Goal: Task Accomplishment & Management: Manage account settings

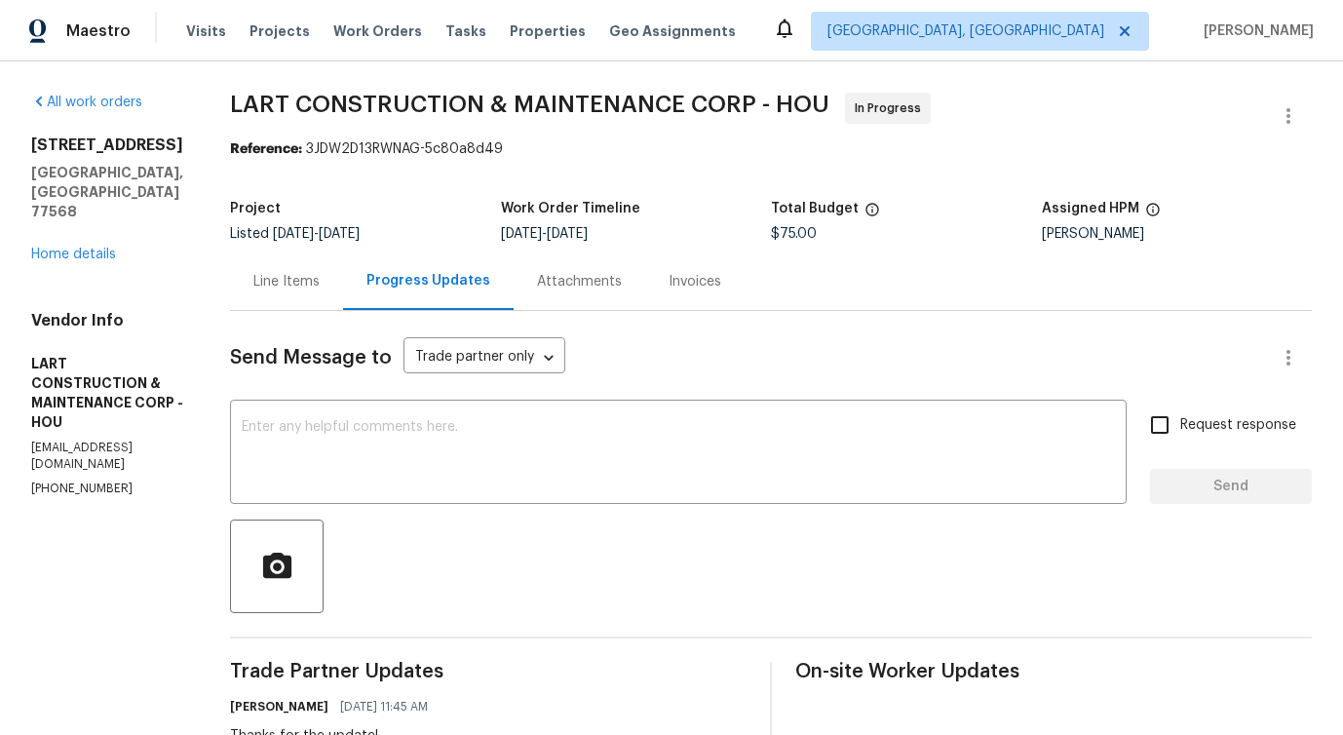
click at [320, 287] on div "Line Items" at bounding box center [286, 281] width 66 height 19
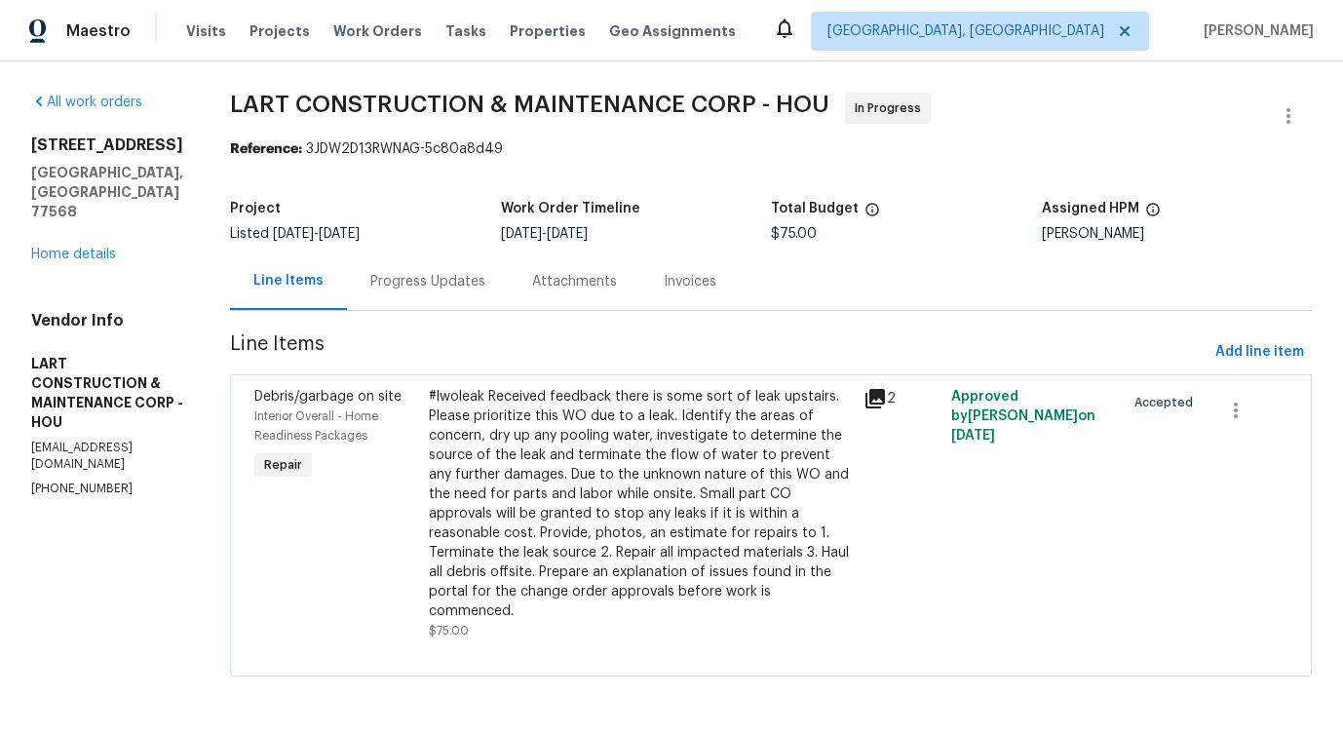
click at [540, 471] on div "#lwoleak Received feedback there is some sort of leak upstairs. Please prioriti…" at bounding box center [641, 504] width 424 height 234
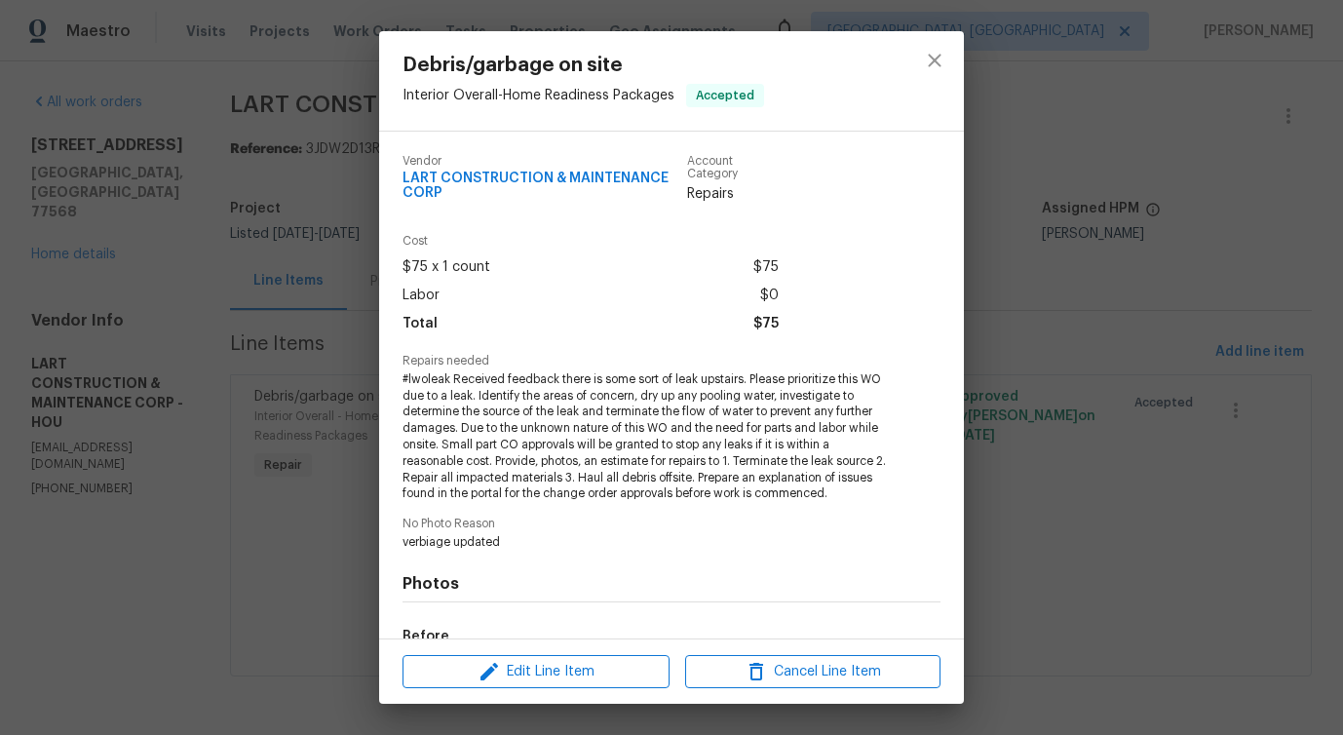
scroll to position [241, 0]
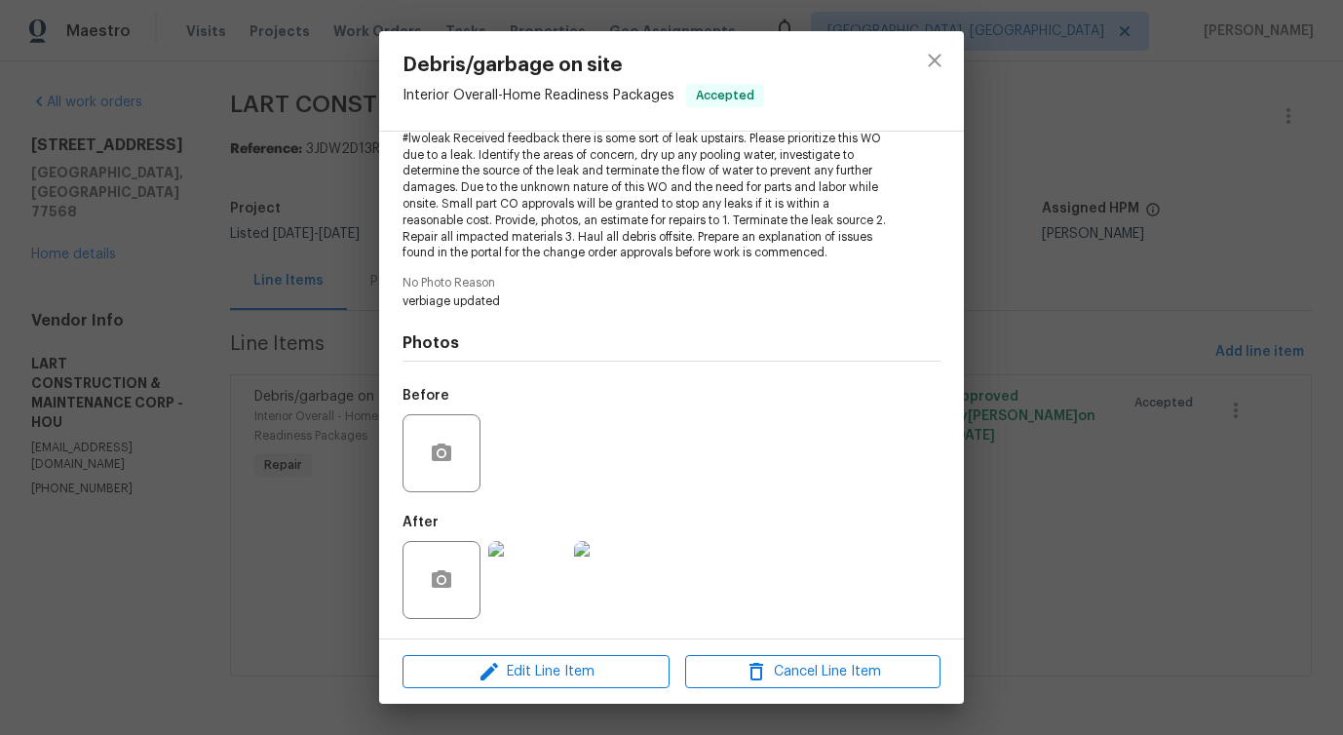
click at [554, 650] on div "Edit Line Item Cancel Line Item" at bounding box center [671, 671] width 585 height 65
click at [538, 616] on img at bounding box center [527, 580] width 78 height 78
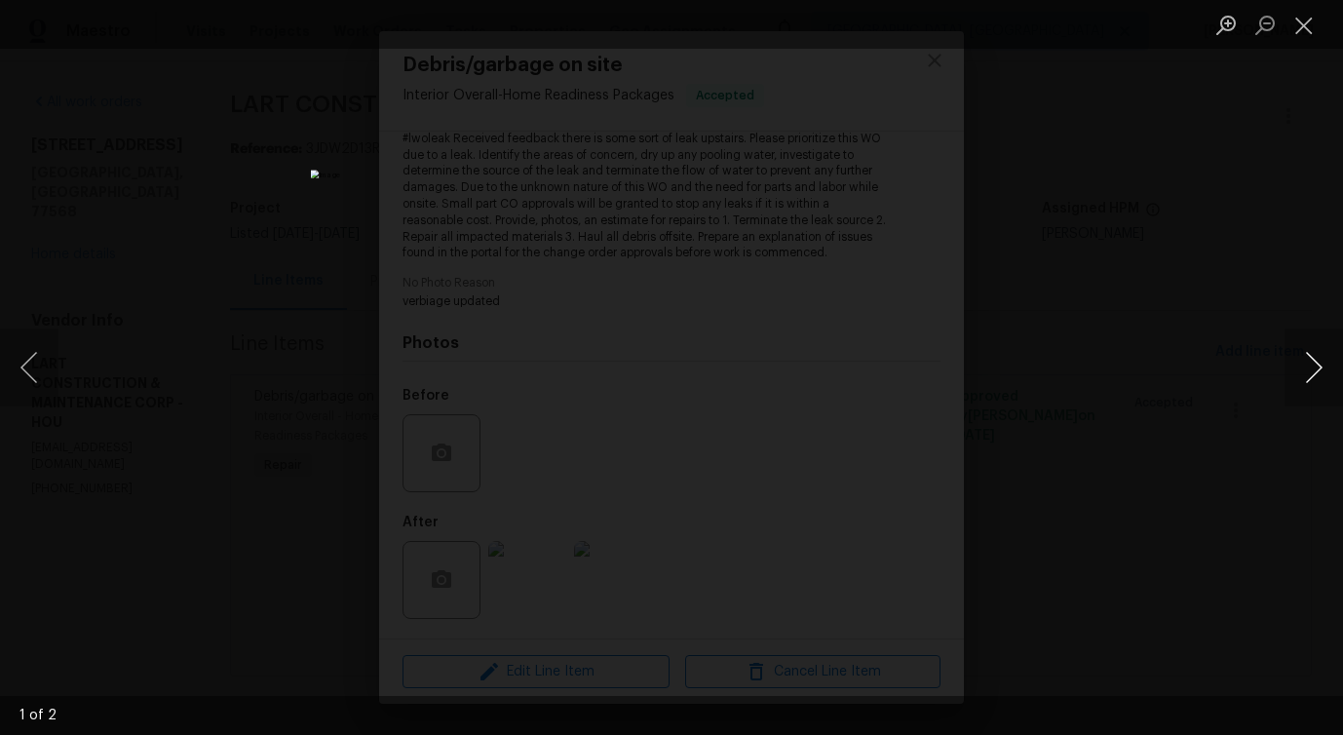
click at [1303, 374] on button "Next image" at bounding box center [1313, 367] width 58 height 78
click at [1305, 17] on button "Close lightbox" at bounding box center [1303, 25] width 39 height 34
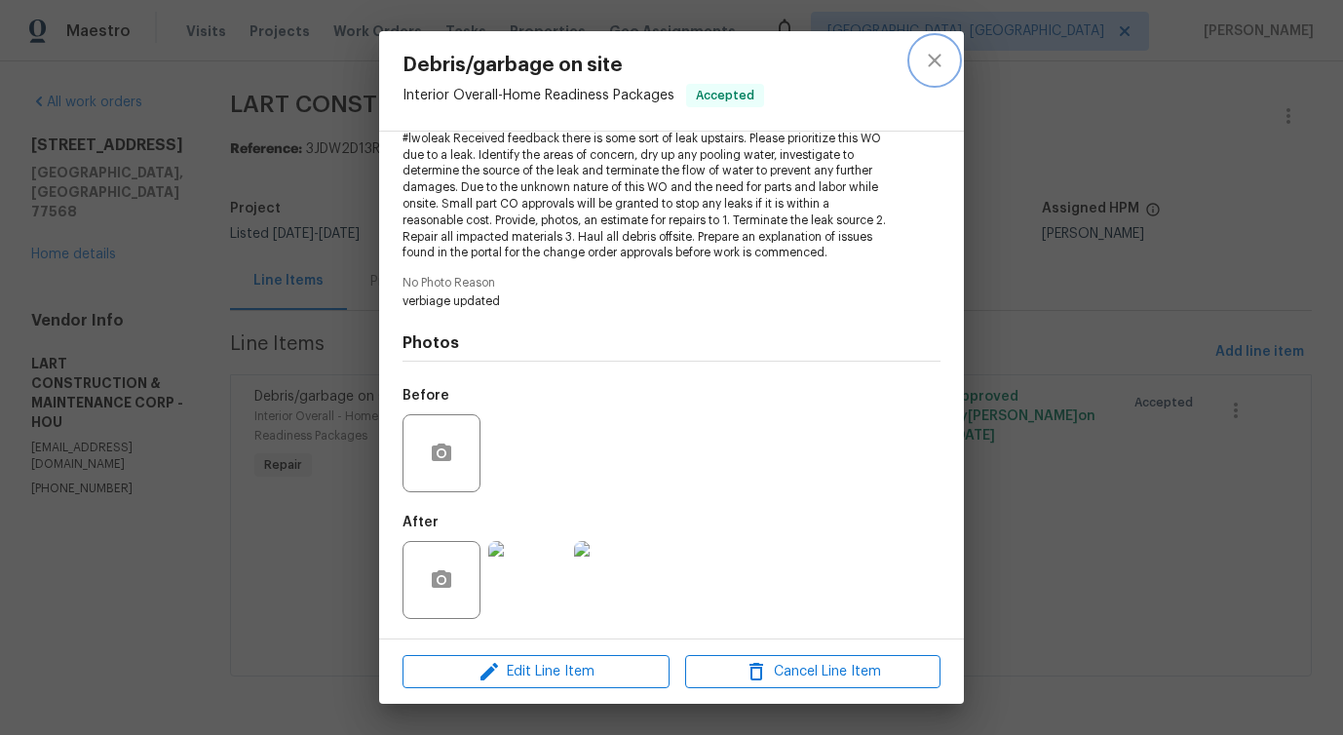
click at [919, 58] on button "close" at bounding box center [934, 60] width 47 height 47
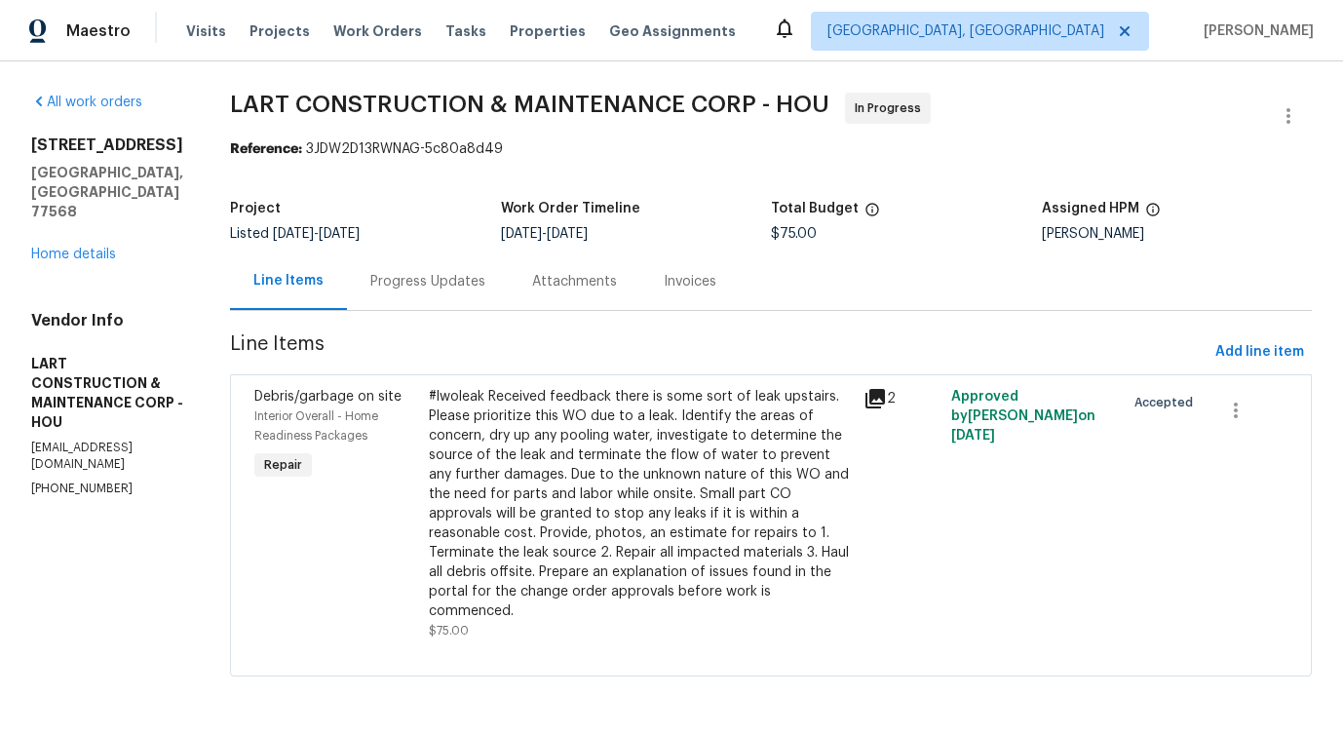
click at [432, 277] on div "Progress Updates" at bounding box center [427, 281] width 115 height 19
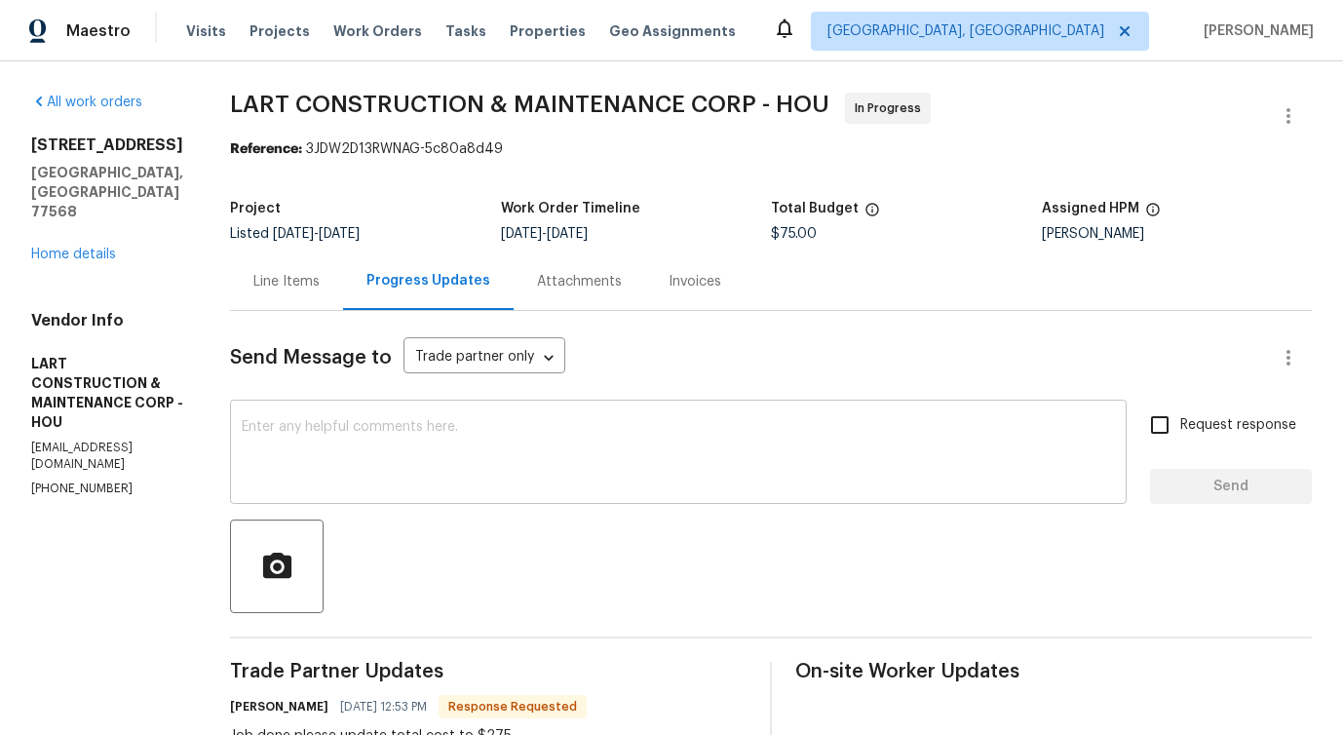
click at [484, 477] on textarea at bounding box center [678, 454] width 873 height 68
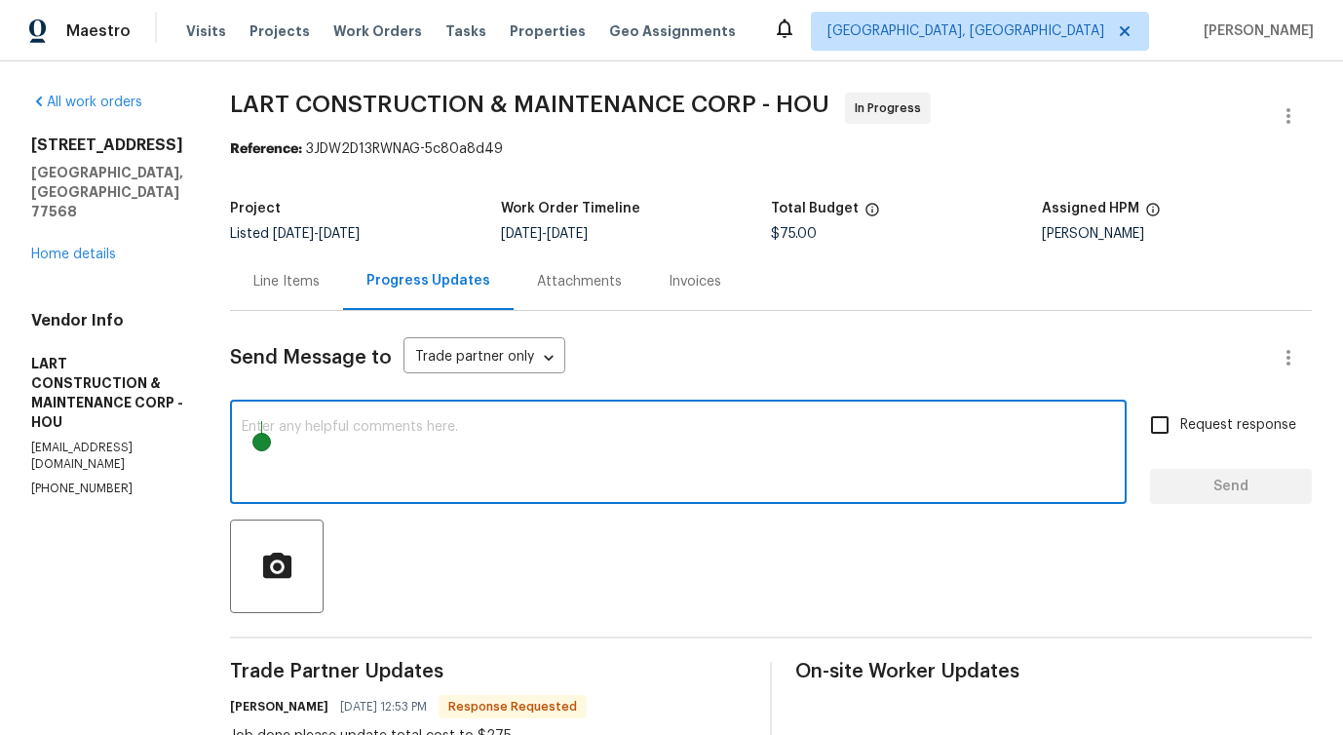
click at [303, 292] on div "Line Items" at bounding box center [286, 280] width 113 height 57
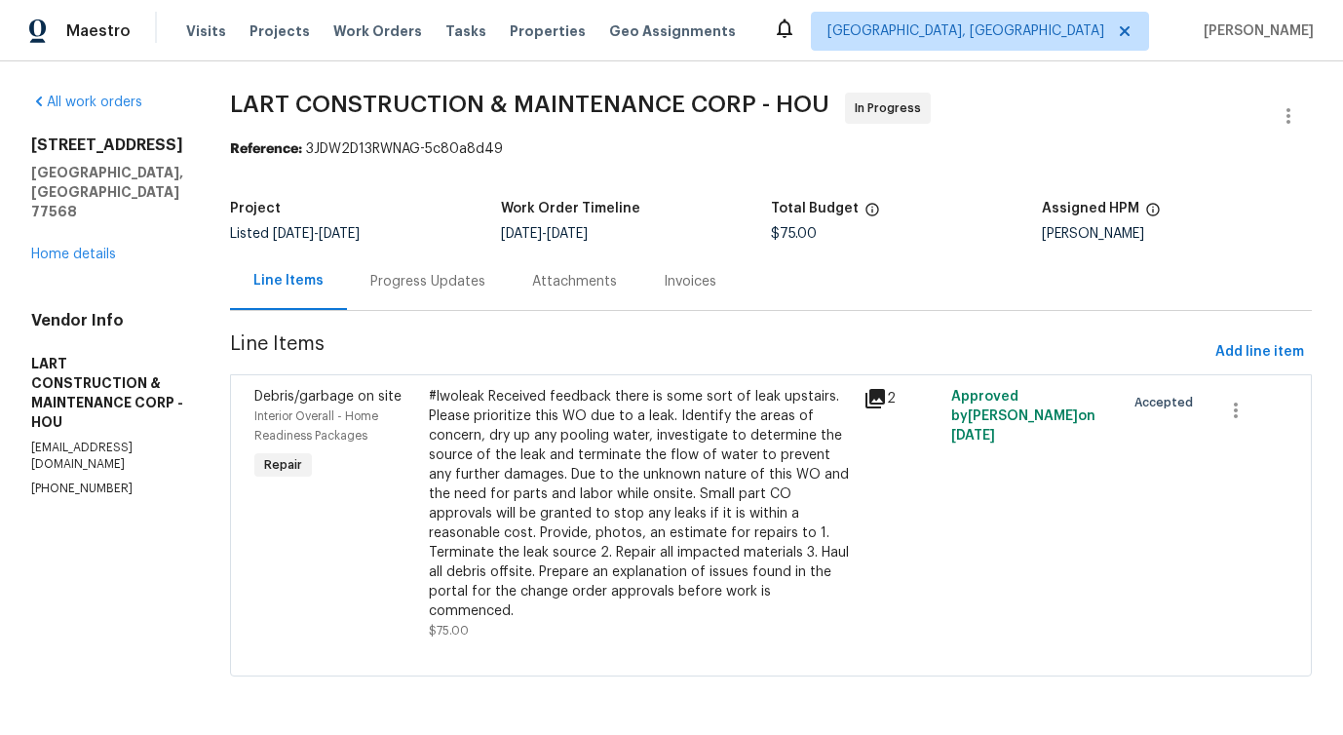
click at [665, 462] on div "#lwoleak Received feedback there is some sort of leak upstairs. Please prioriti…" at bounding box center [641, 504] width 424 height 234
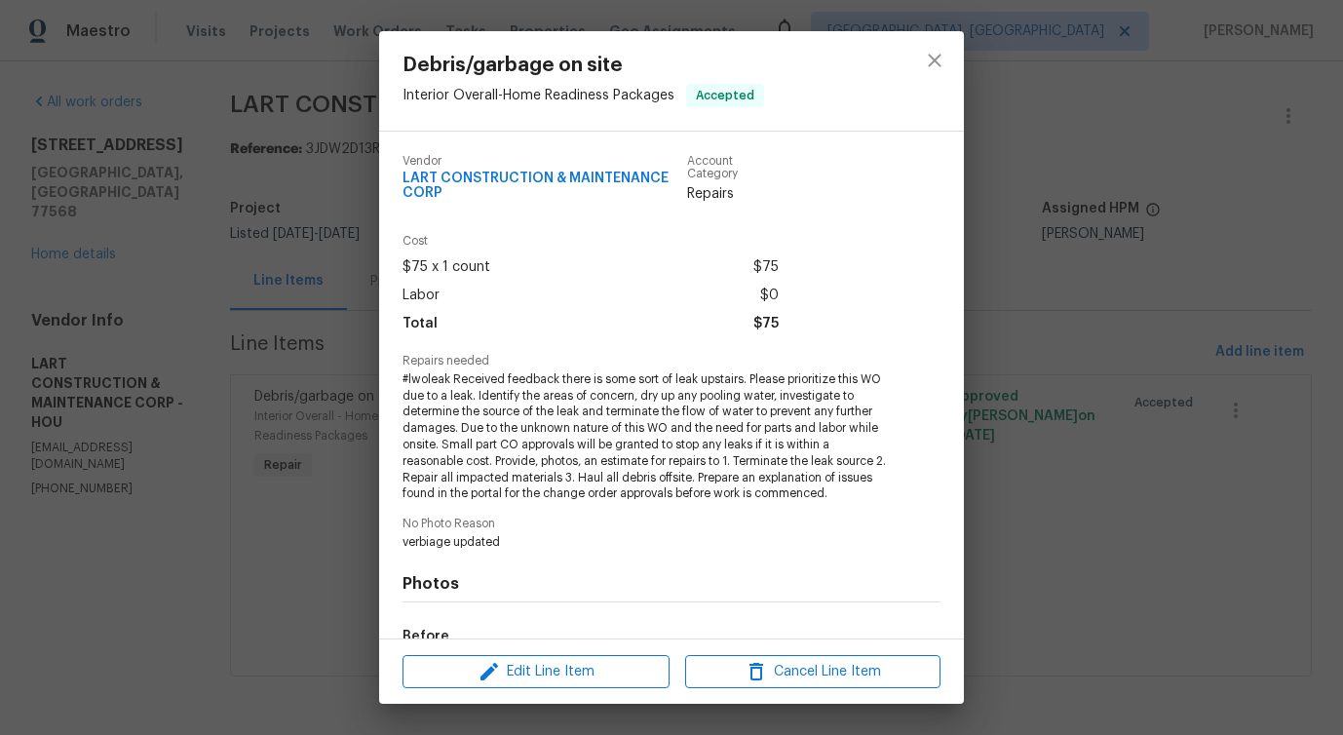
scroll to position [241, 0]
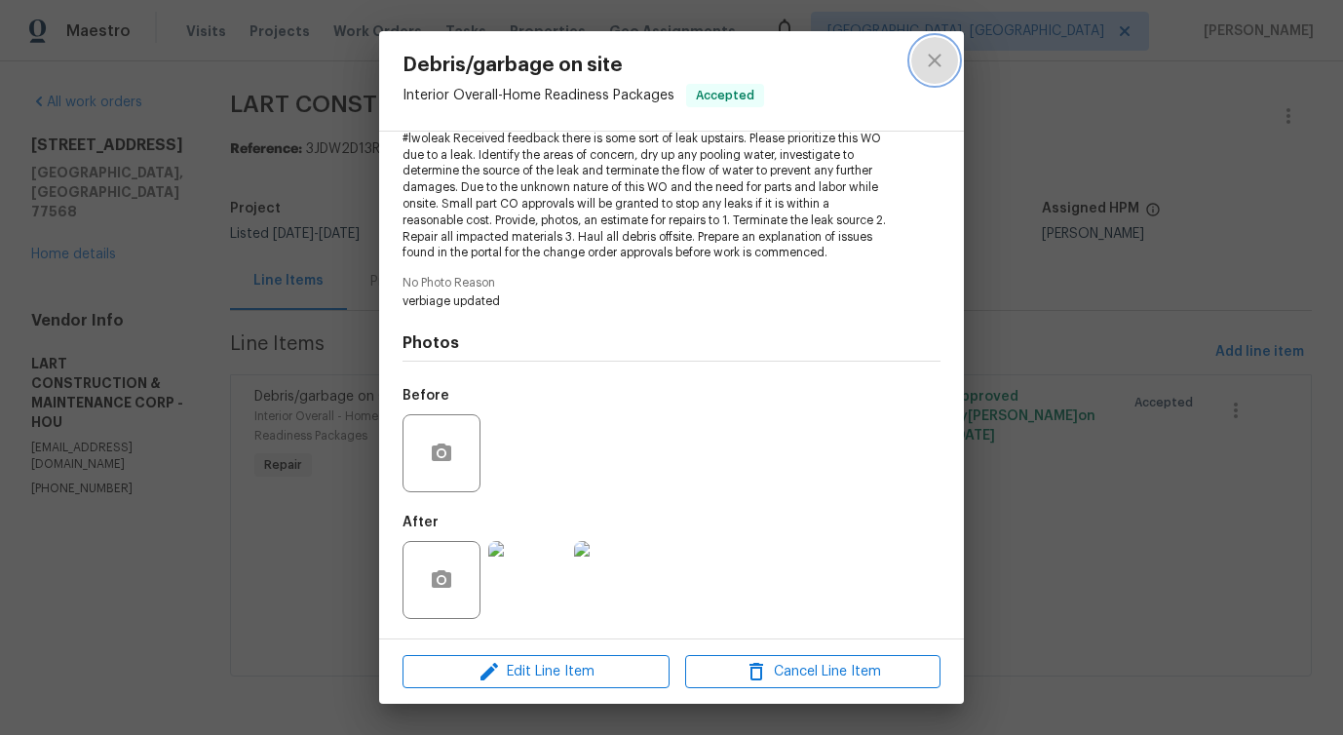
click at [929, 70] on icon "close" at bounding box center [934, 60] width 23 height 23
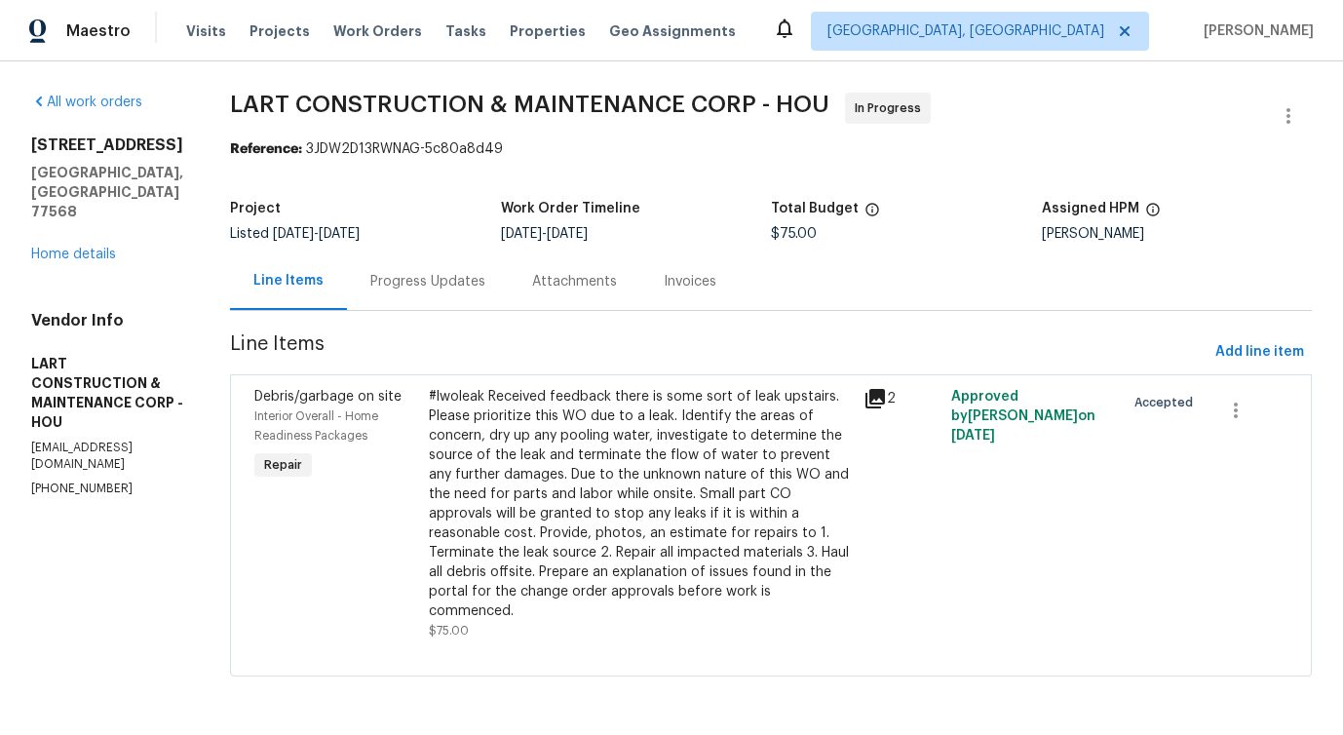
click at [444, 286] on div "Progress Updates" at bounding box center [427, 281] width 115 height 19
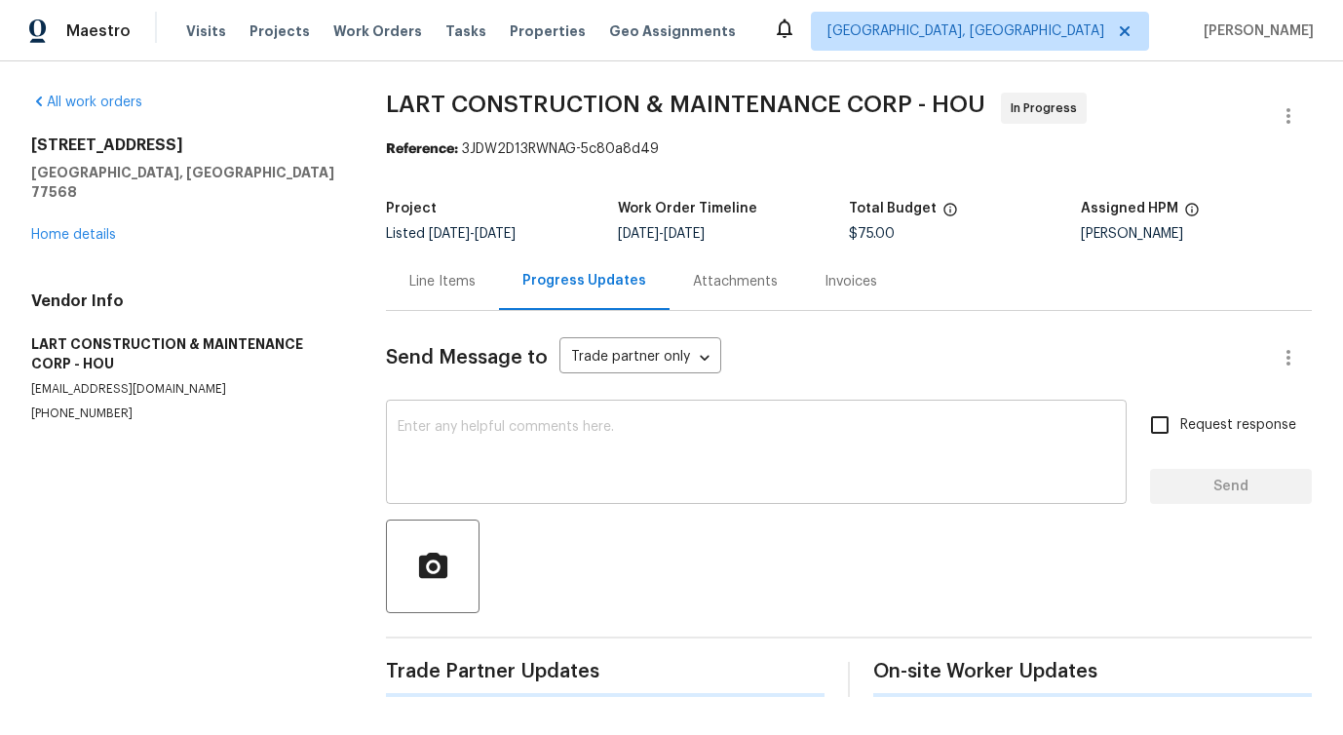
click at [479, 478] on textarea at bounding box center [756, 454] width 717 height 68
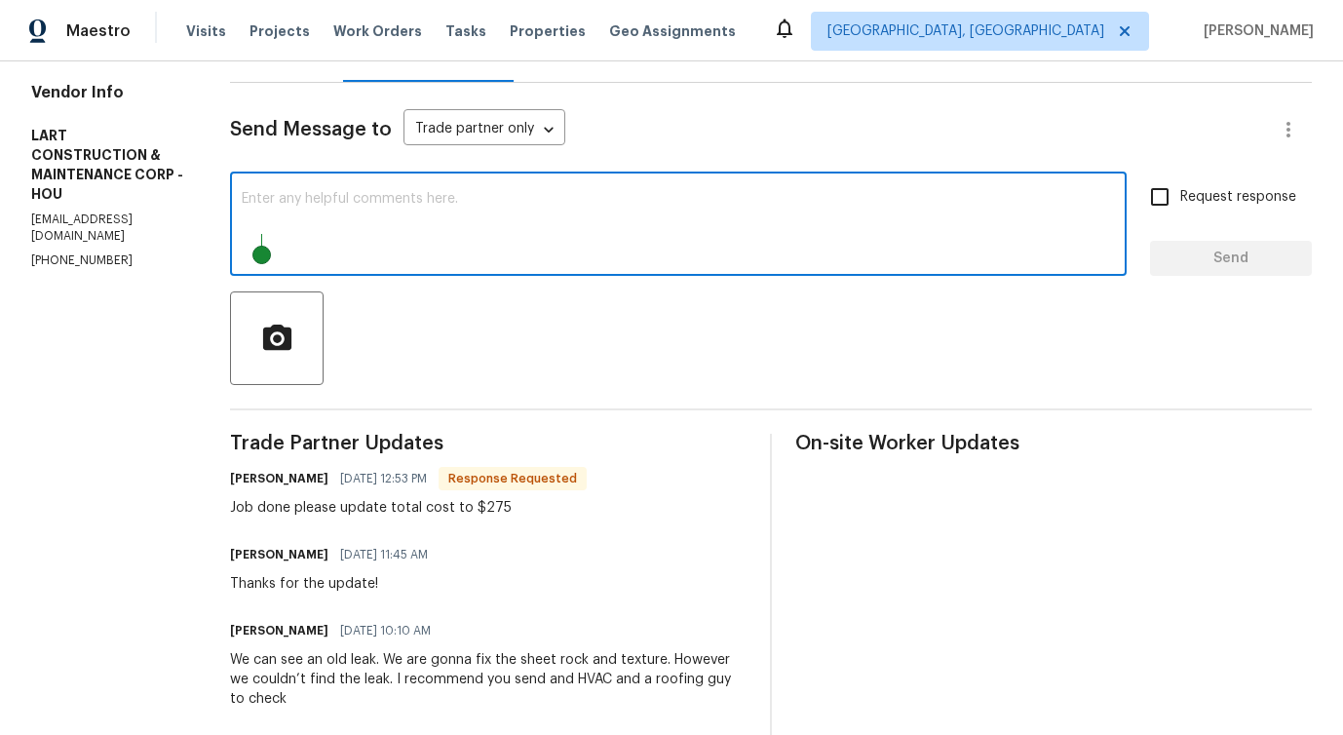
scroll to position [247, 0]
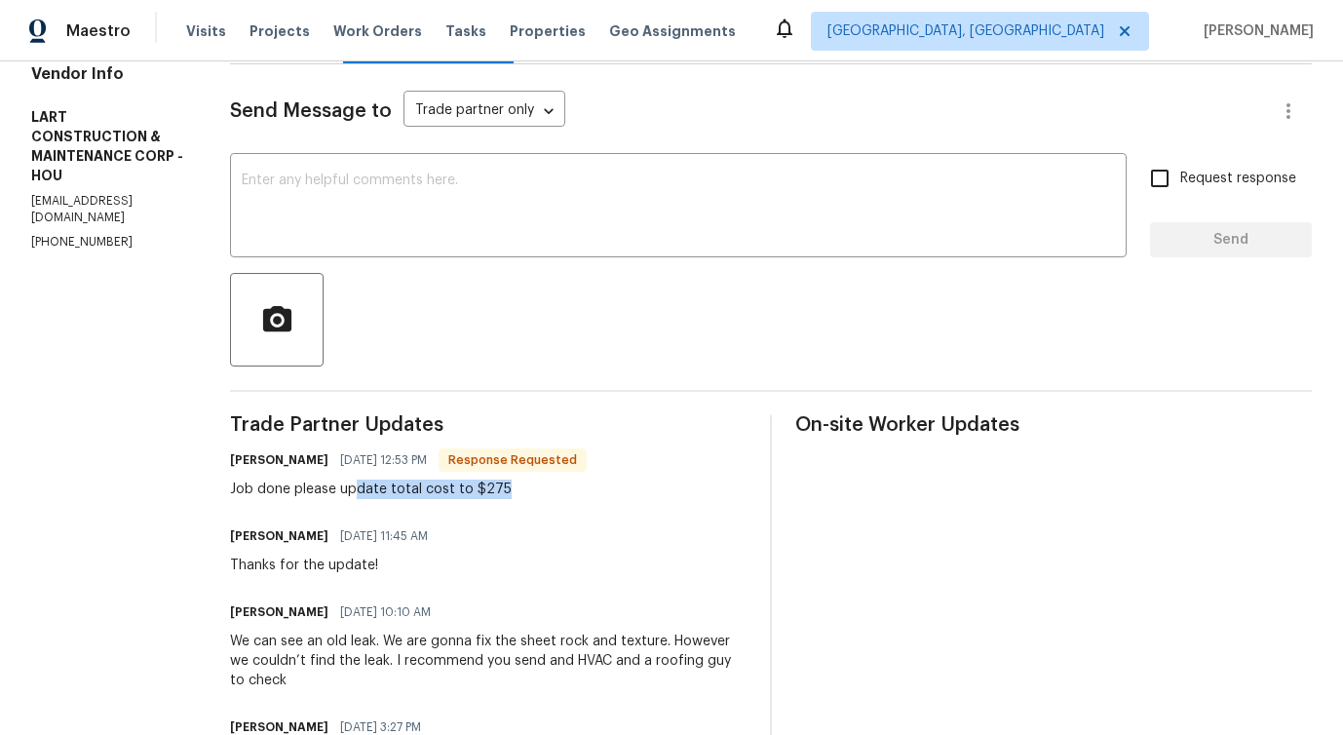
drag, startPoint x: 371, startPoint y: 492, endPoint x: 589, endPoint y: 491, distance: 217.3
click at [587, 491] on div "Job done please update total cost to $275" at bounding box center [408, 488] width 357 height 19
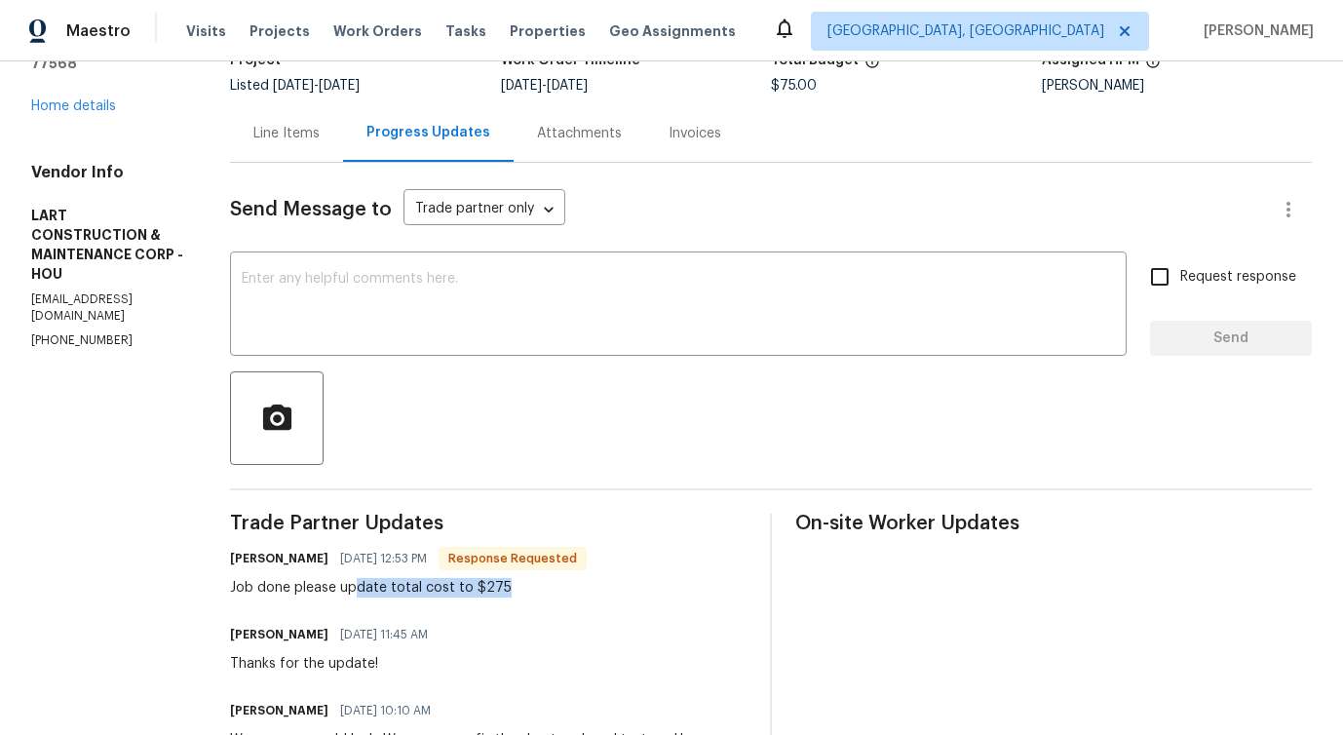
scroll to position [215, 0]
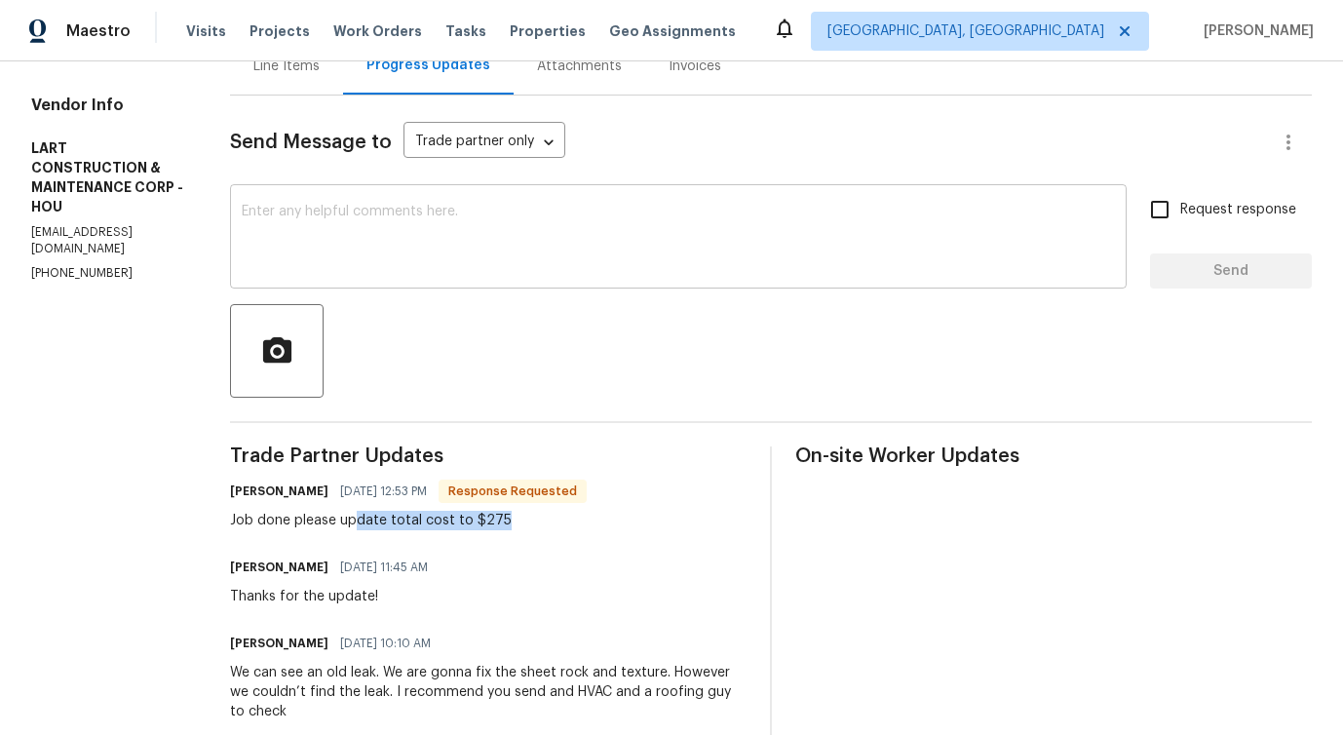
click at [464, 236] on textarea at bounding box center [678, 239] width 873 height 68
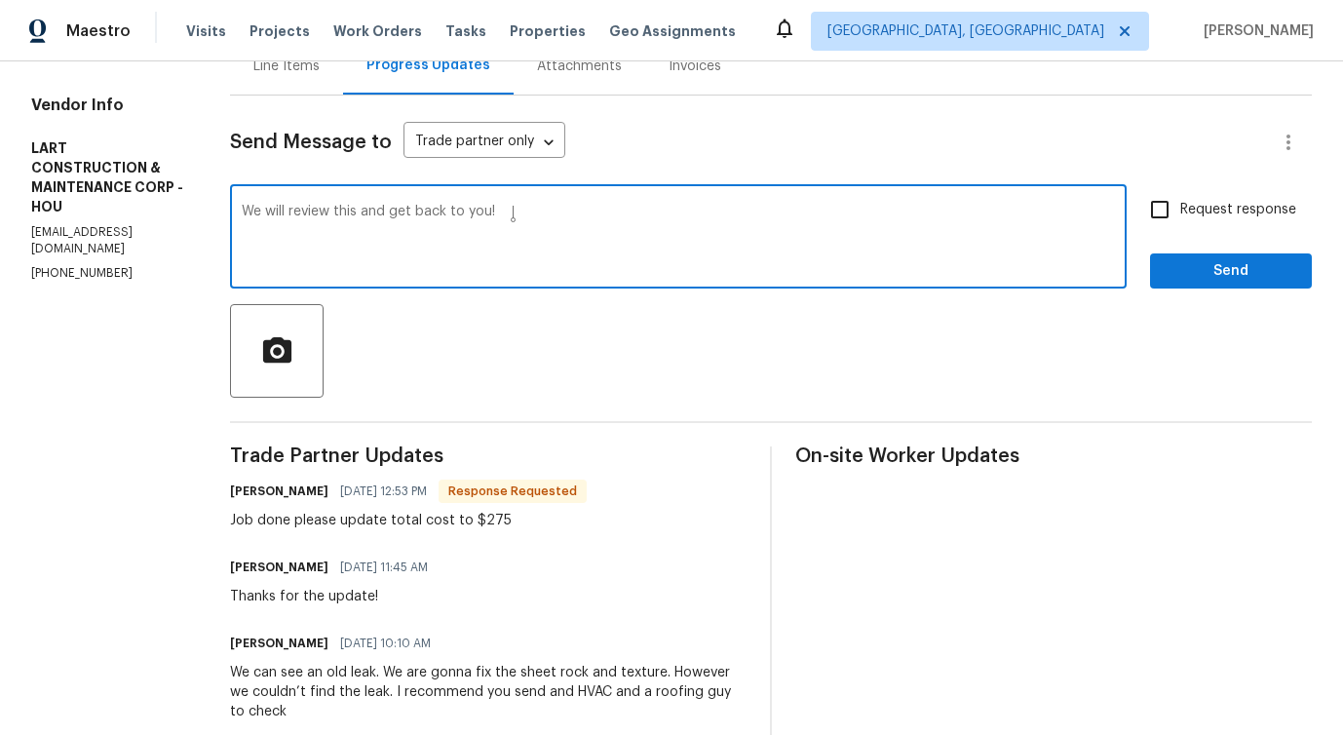
type textarea "We will review this and get back to you!"
click at [1185, 271] on span "Send" at bounding box center [1230, 271] width 131 height 24
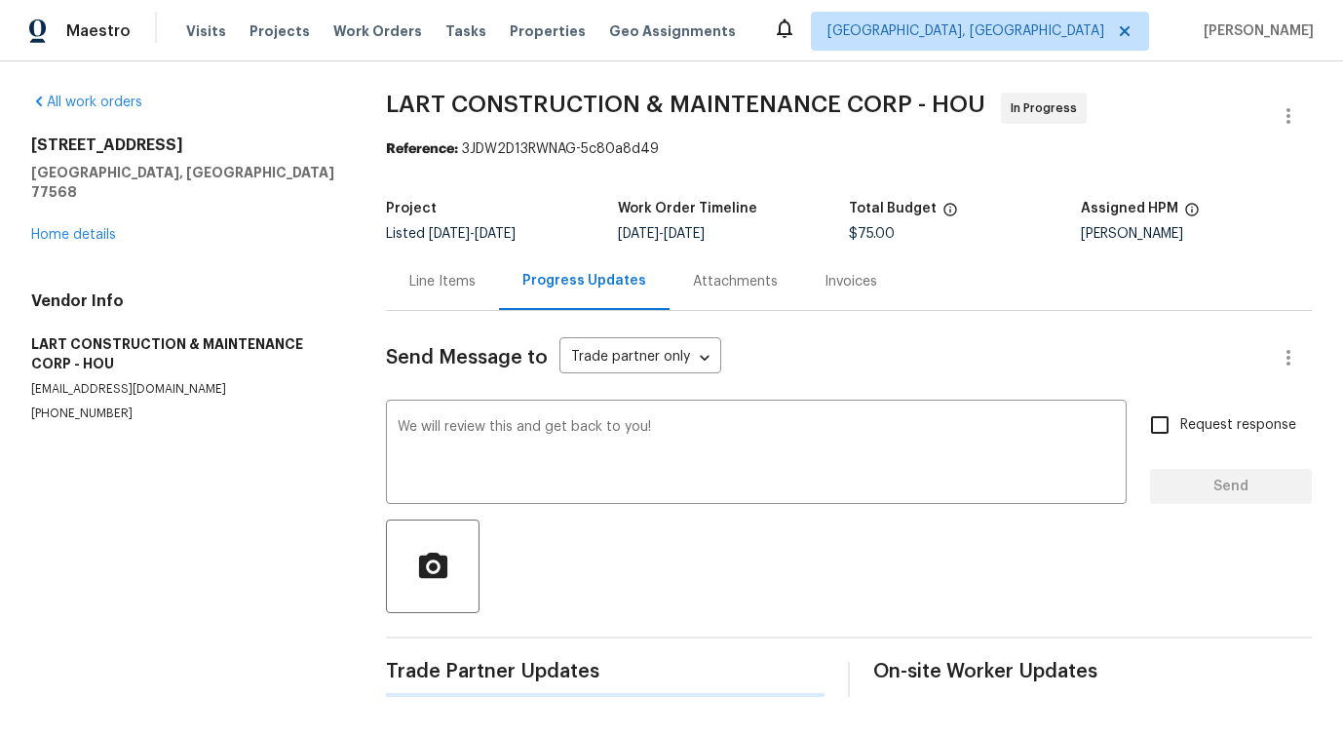
scroll to position [0, 0]
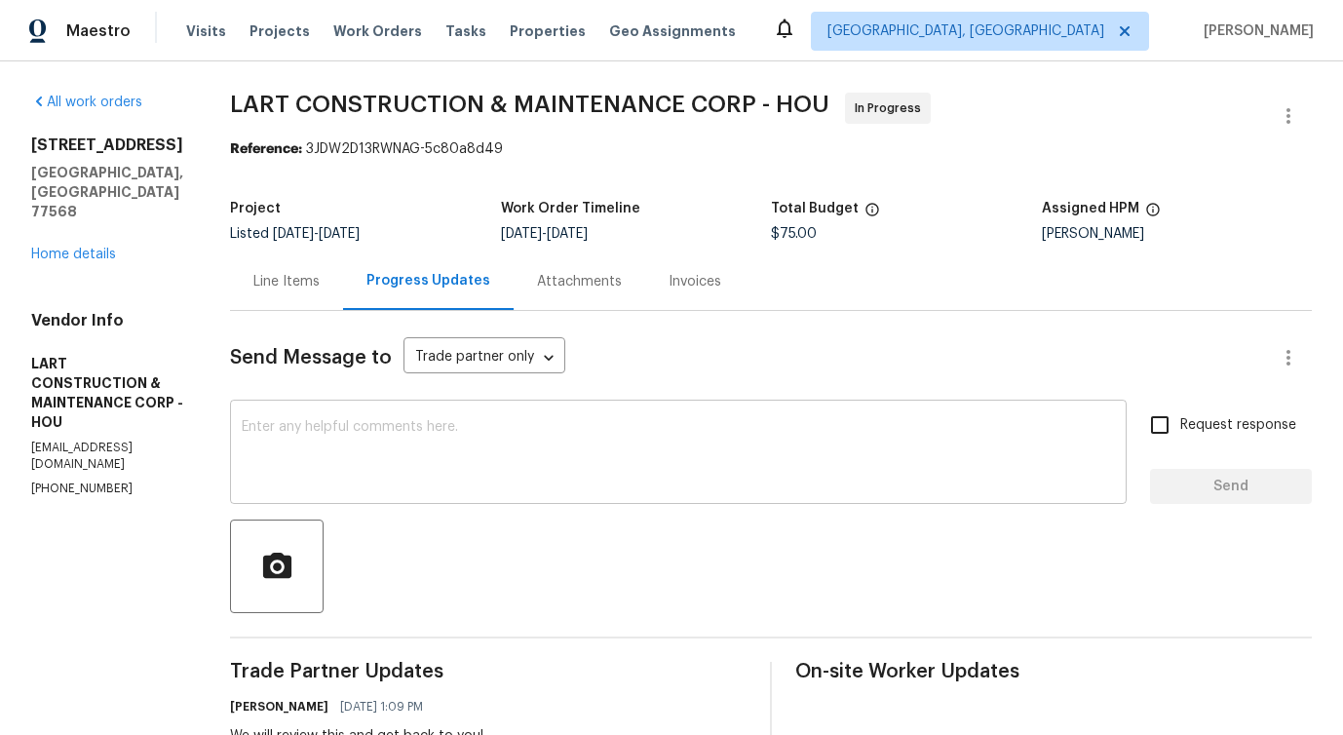
click at [704, 458] on textarea at bounding box center [678, 454] width 873 height 68
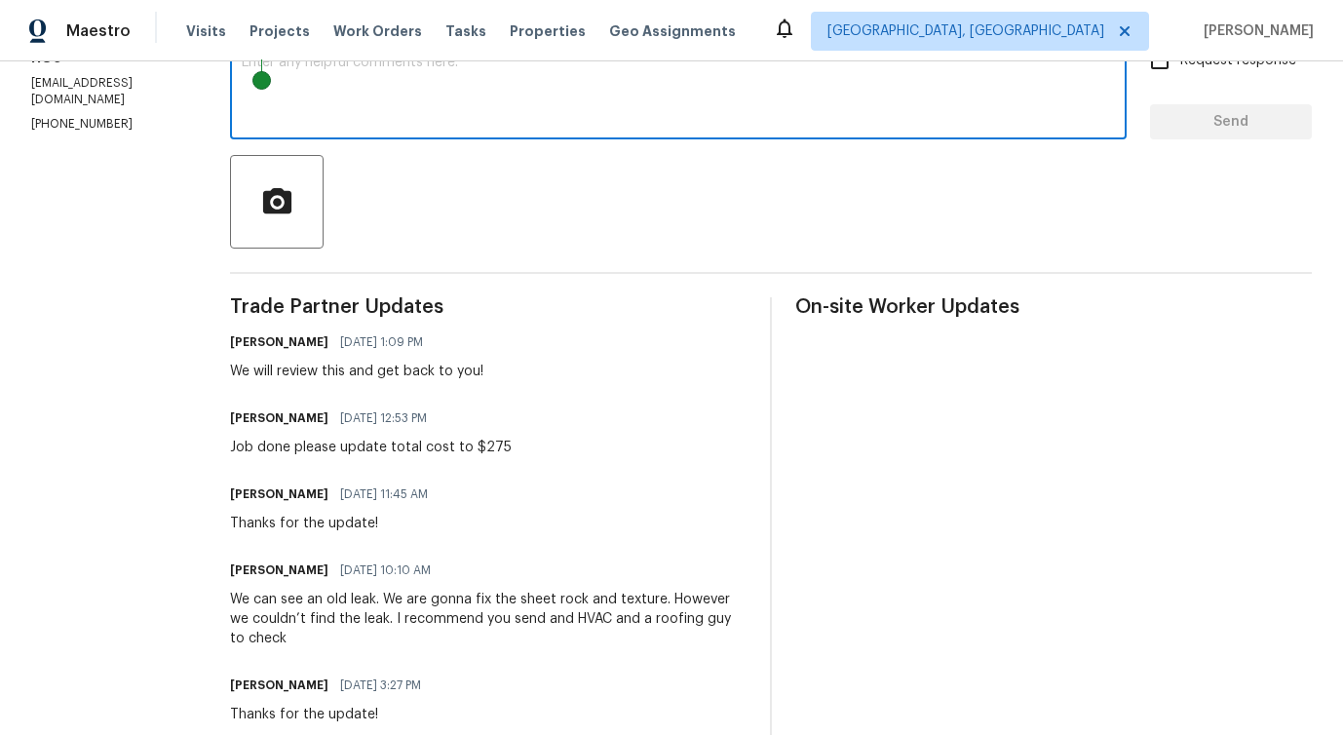
scroll to position [365, 0]
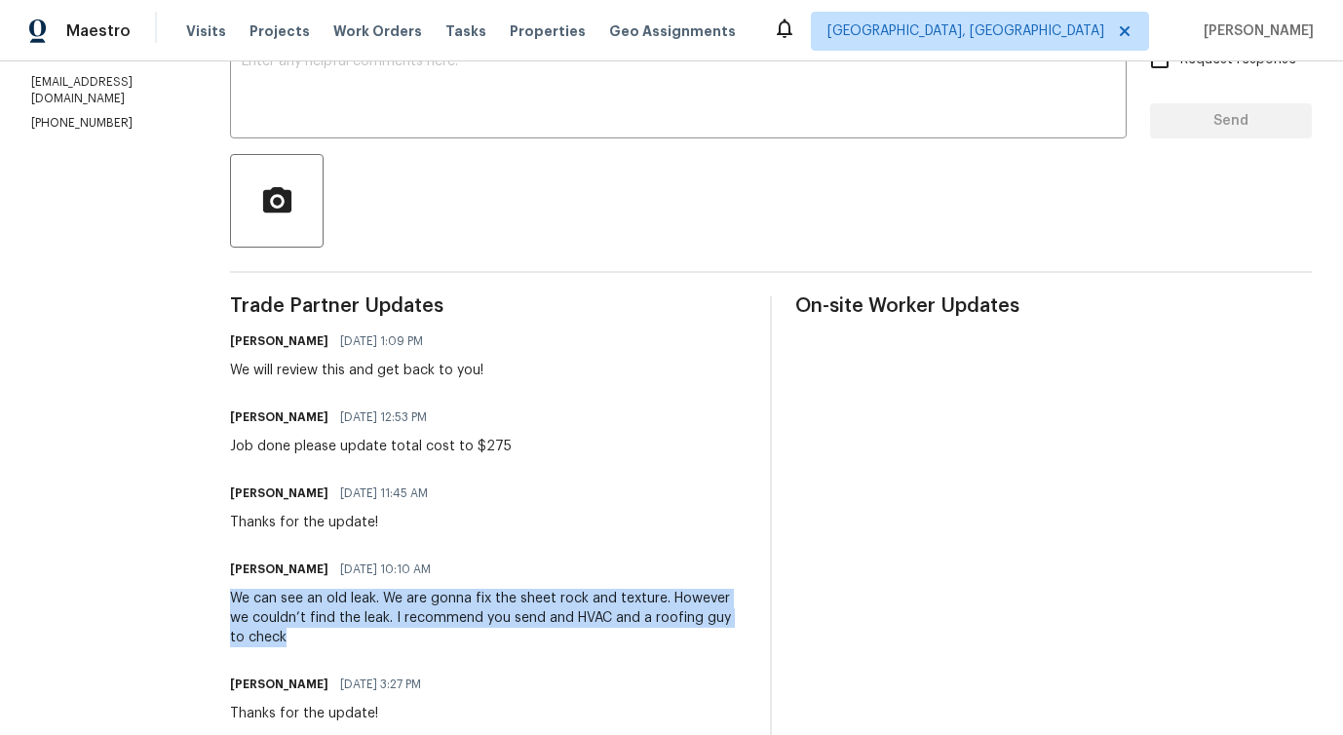
drag, startPoint x: 250, startPoint y: 600, endPoint x: 380, endPoint y: 647, distance: 137.8
click at [380, 647] on div "We can see an old leak. We are gonna fix the sheet rock and texture. However we…" at bounding box center [488, 618] width 516 height 58
copy div "We can see an old leak. We are gonna fix the sheet rock and texture. However we…"
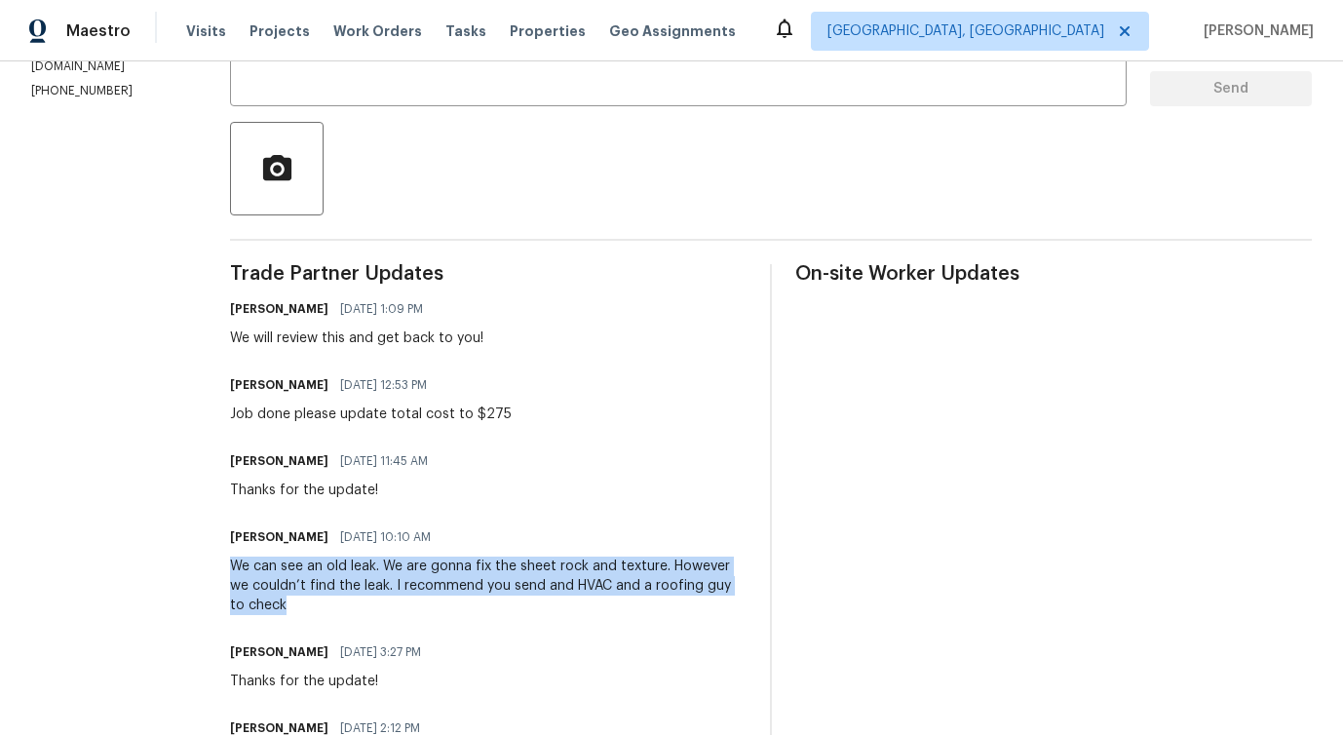
scroll to position [394, 0]
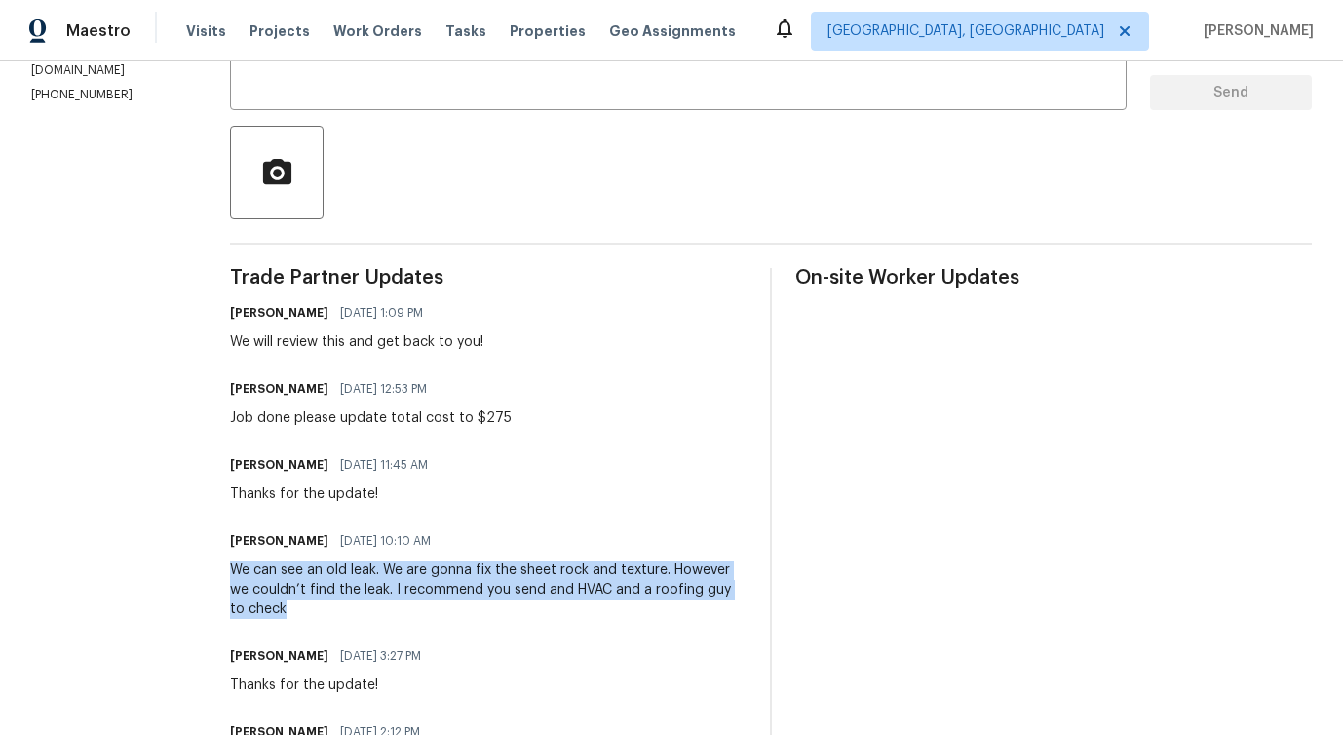
click at [348, 583] on div "We can see an old leak. We are gonna fix the sheet rock and texture. However we…" at bounding box center [488, 589] width 516 height 58
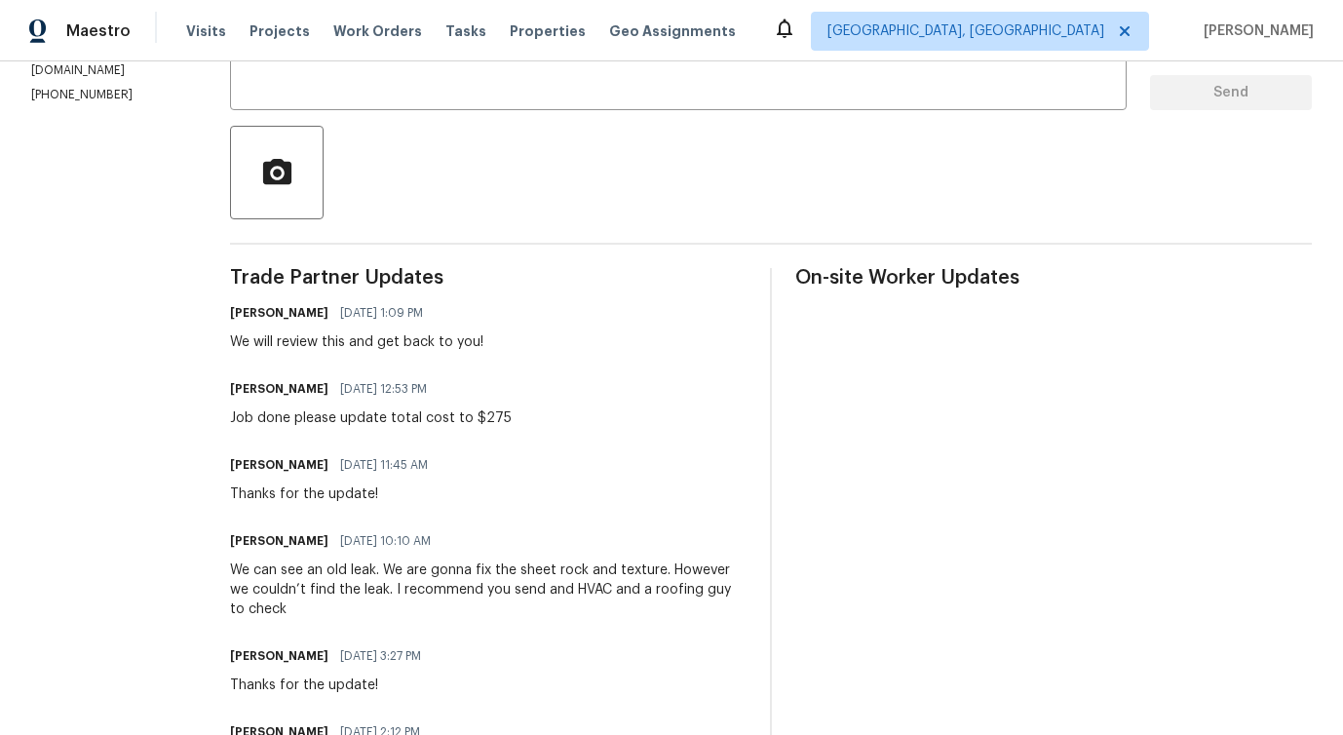
click at [348, 583] on div "We can see an old leak. We are gonna fix the sheet rock and texture. However we…" at bounding box center [488, 589] width 516 height 58
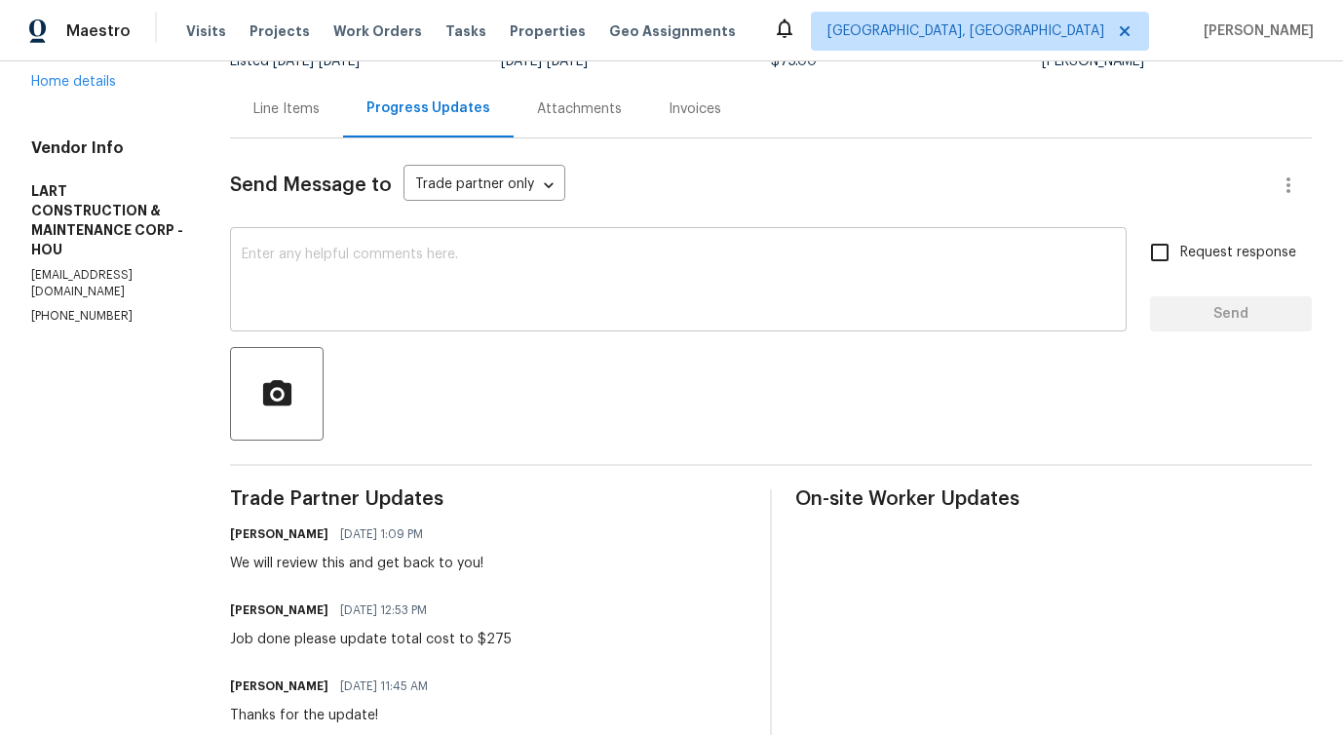
scroll to position [0, 0]
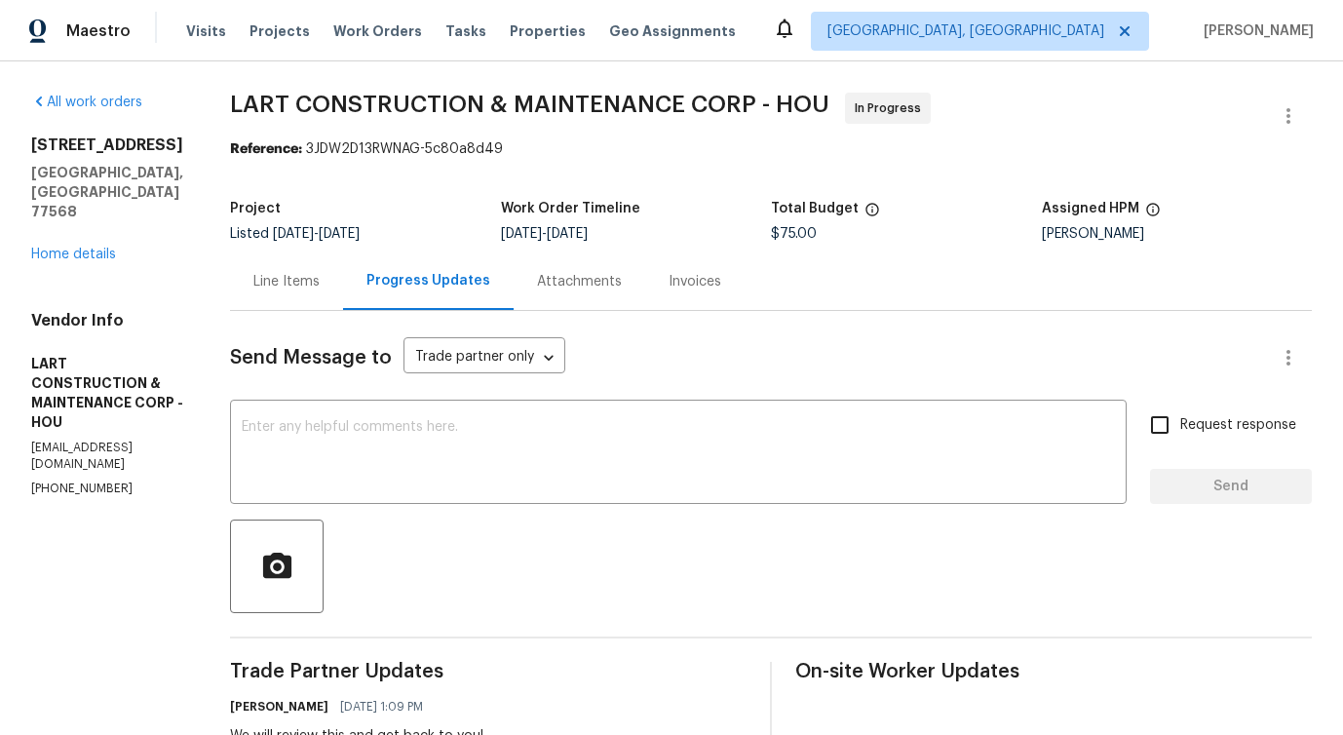
click at [305, 283] on div "Line Items" at bounding box center [286, 281] width 66 height 19
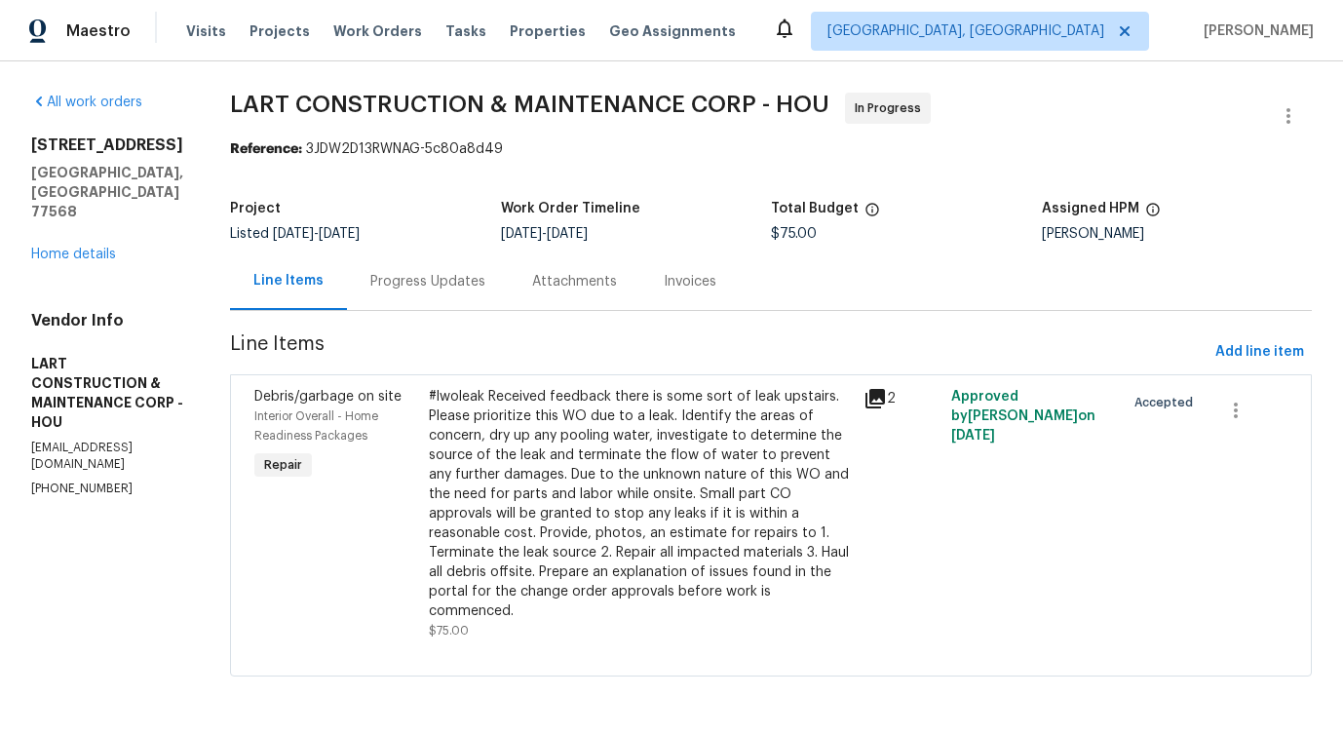
click at [572, 458] on div "#lwoleak Received feedback there is some sort of leak upstairs. Please prioriti…" at bounding box center [641, 504] width 424 height 234
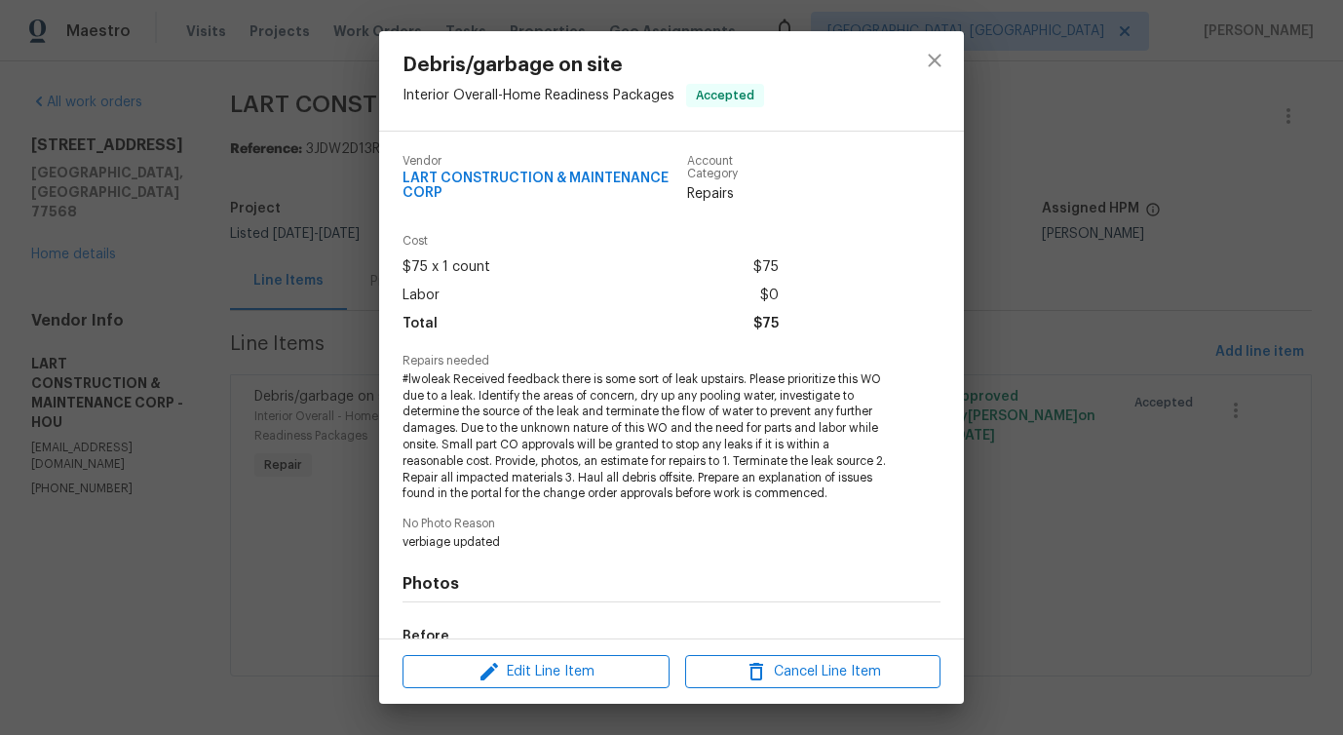
click at [585, 419] on span "#lwoleak Received feedback there is some sort of leak upstairs. Please prioriti…" at bounding box center [644, 436] width 484 height 131
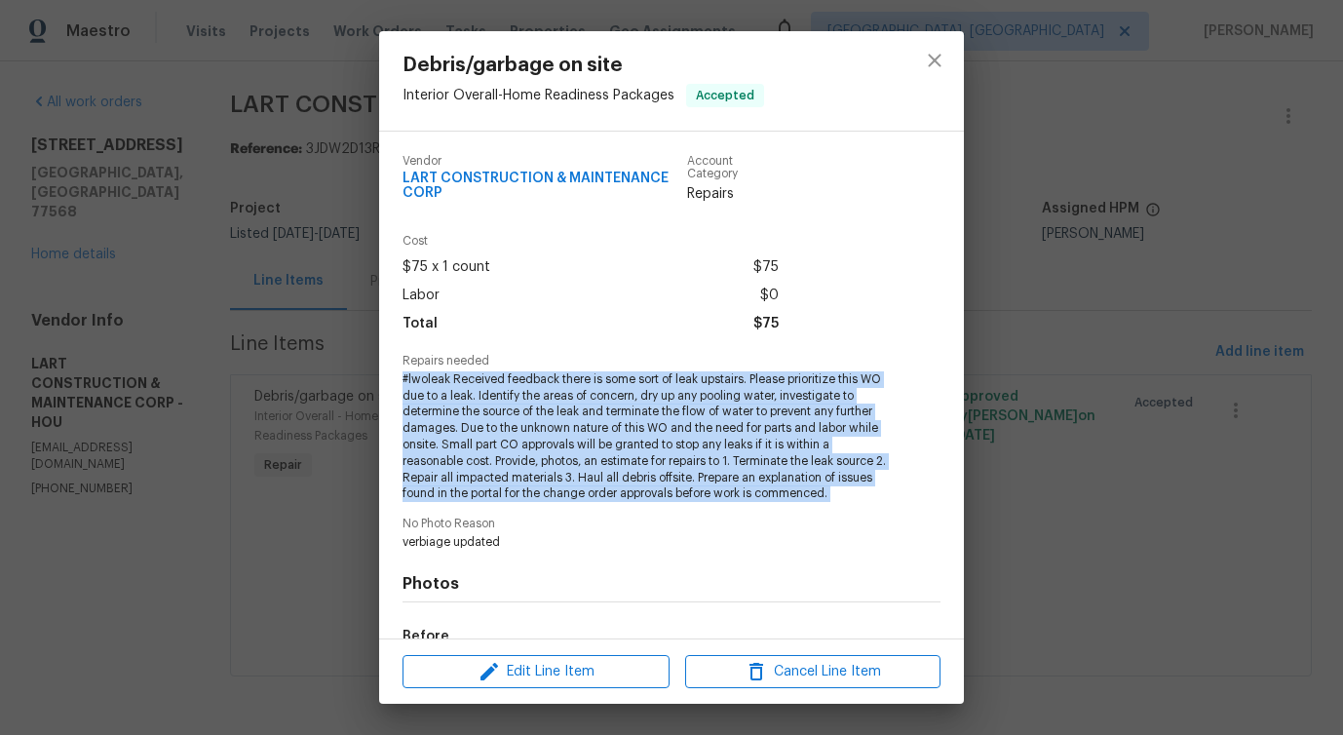
copy span "#lwoleak Received feedback there is some sort of leak upstairs. Please prioriti…"
click at [947, 58] on button "close" at bounding box center [934, 60] width 47 height 47
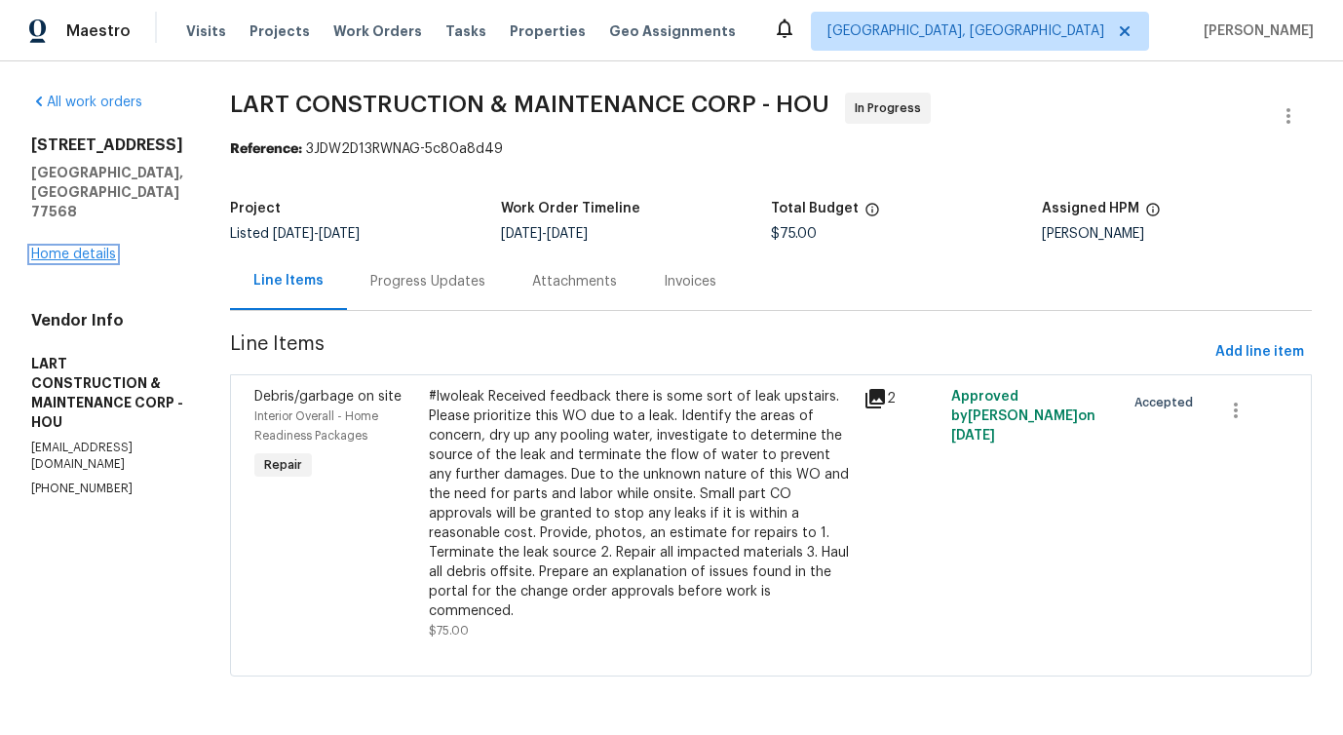
click at [96, 248] on link "Home details" at bounding box center [73, 255] width 85 height 14
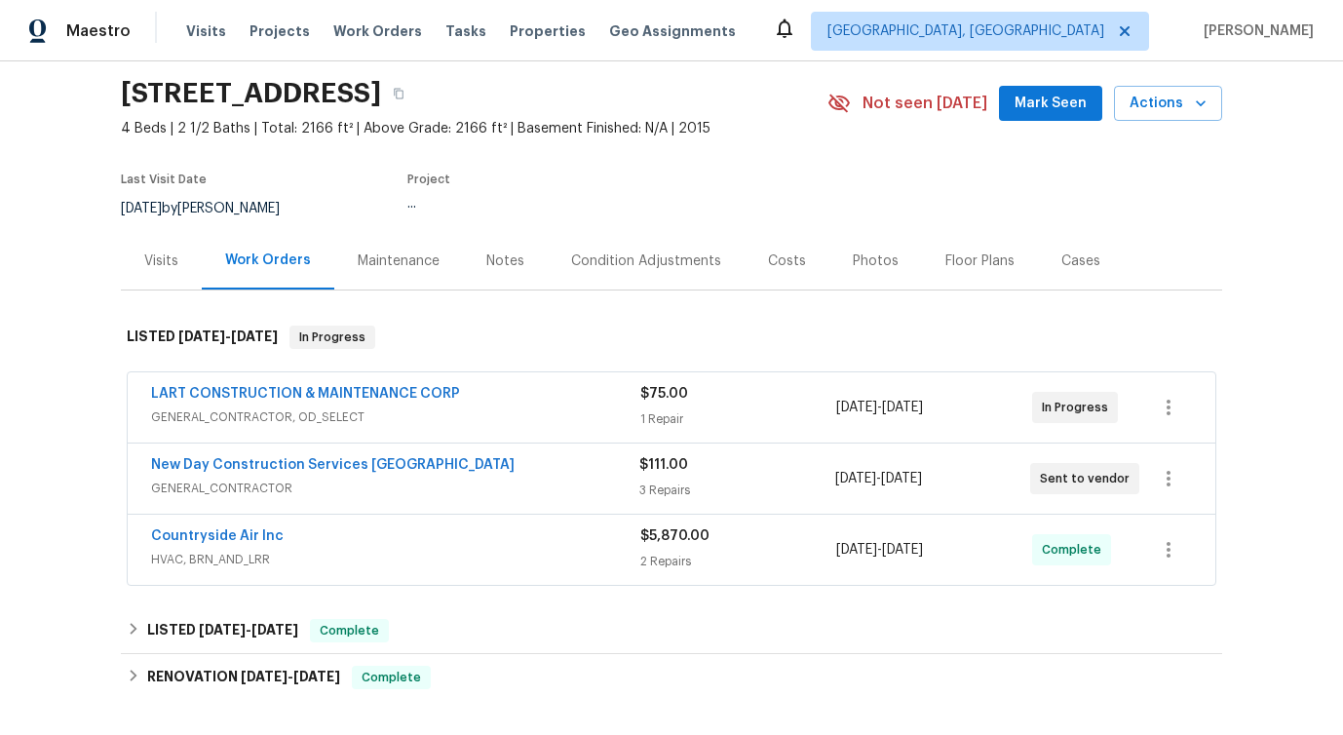
scroll to position [96, 0]
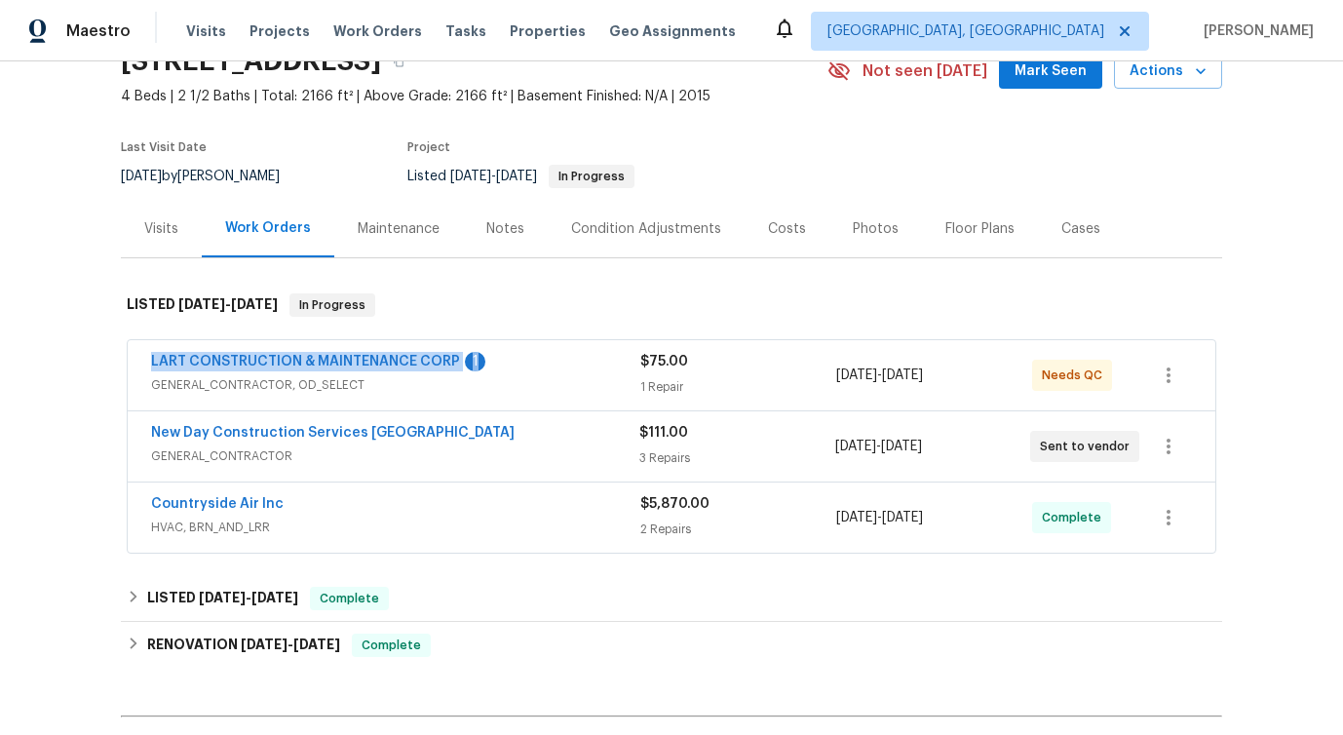
drag, startPoint x: 143, startPoint y: 369, endPoint x: 479, endPoint y: 363, distance: 336.3
click at [481, 363] on div "LART CONSTRUCTION & MAINTENANCE CORP 1 GENERAL_CONTRACTOR, OD_SELECT $75.00 1 R…" at bounding box center [672, 375] width 1088 height 70
copy div "LART CONSTRUCTION & MAINTENANCE CORP 1"
click at [403, 359] on link "LART CONSTRUCTION & MAINTENANCE CORP" at bounding box center [305, 362] width 309 height 14
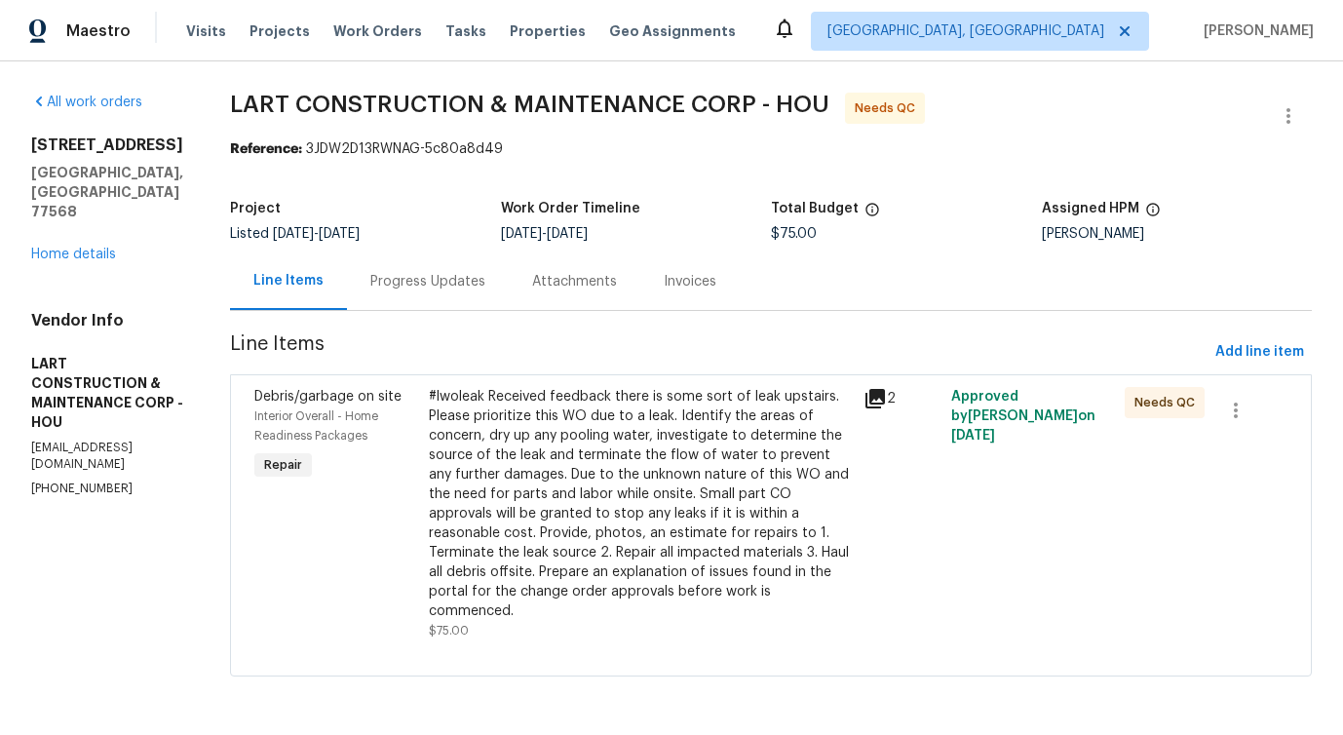
click at [453, 302] on div "Progress Updates" at bounding box center [428, 280] width 162 height 57
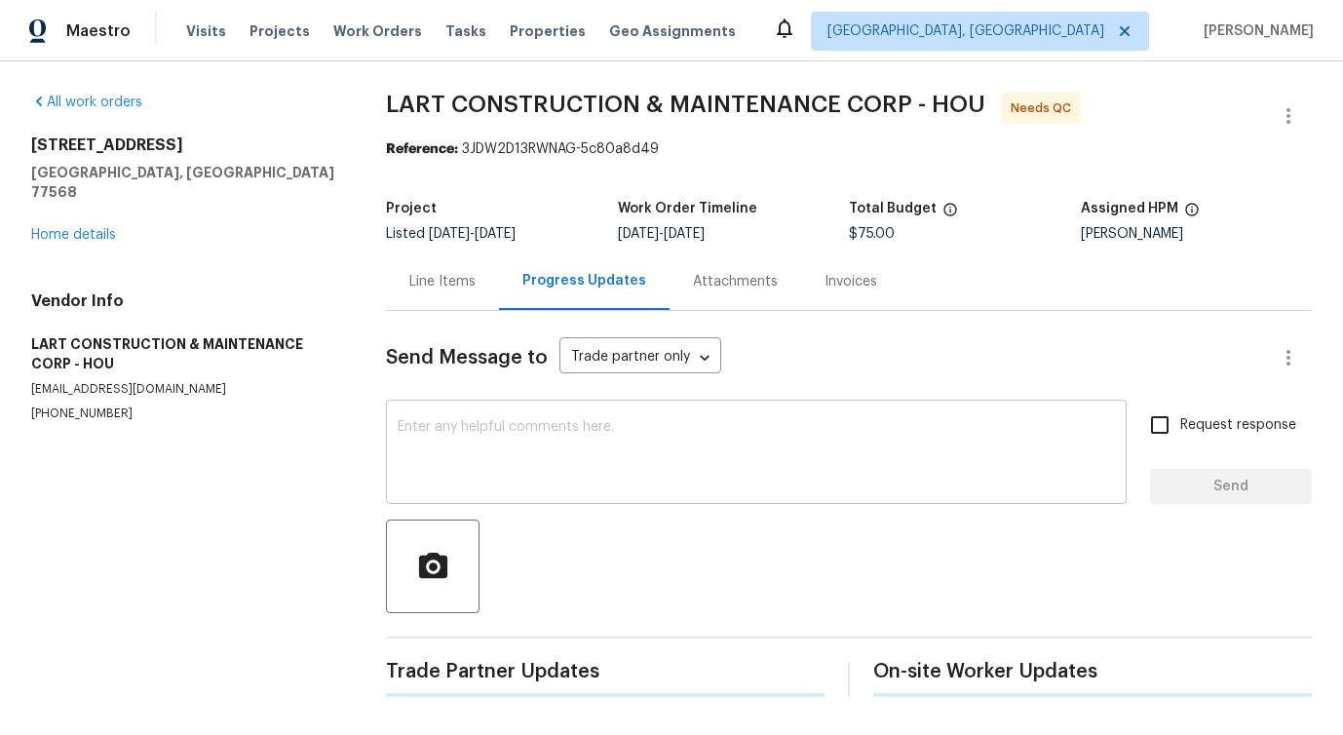
click at [465, 494] on div "x ​" at bounding box center [756, 453] width 741 height 99
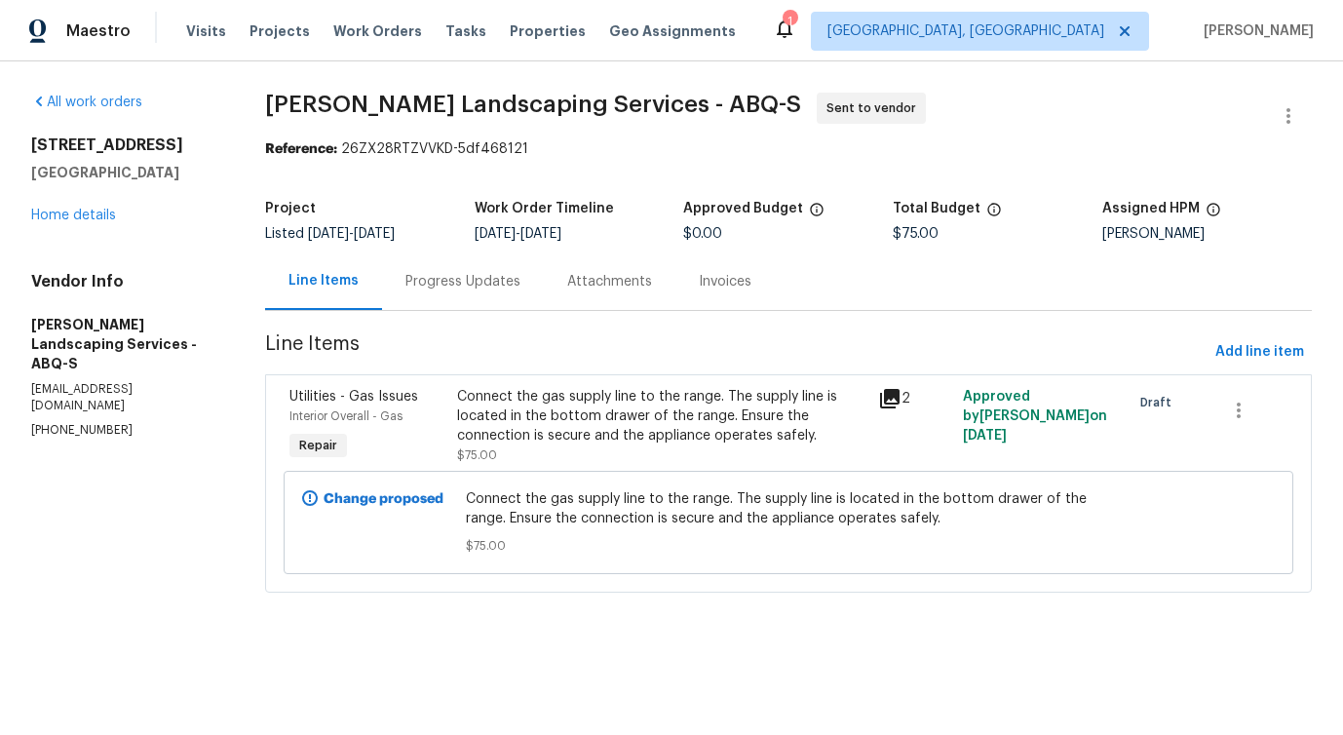
click at [467, 290] on div "Progress Updates" at bounding box center [462, 281] width 115 height 19
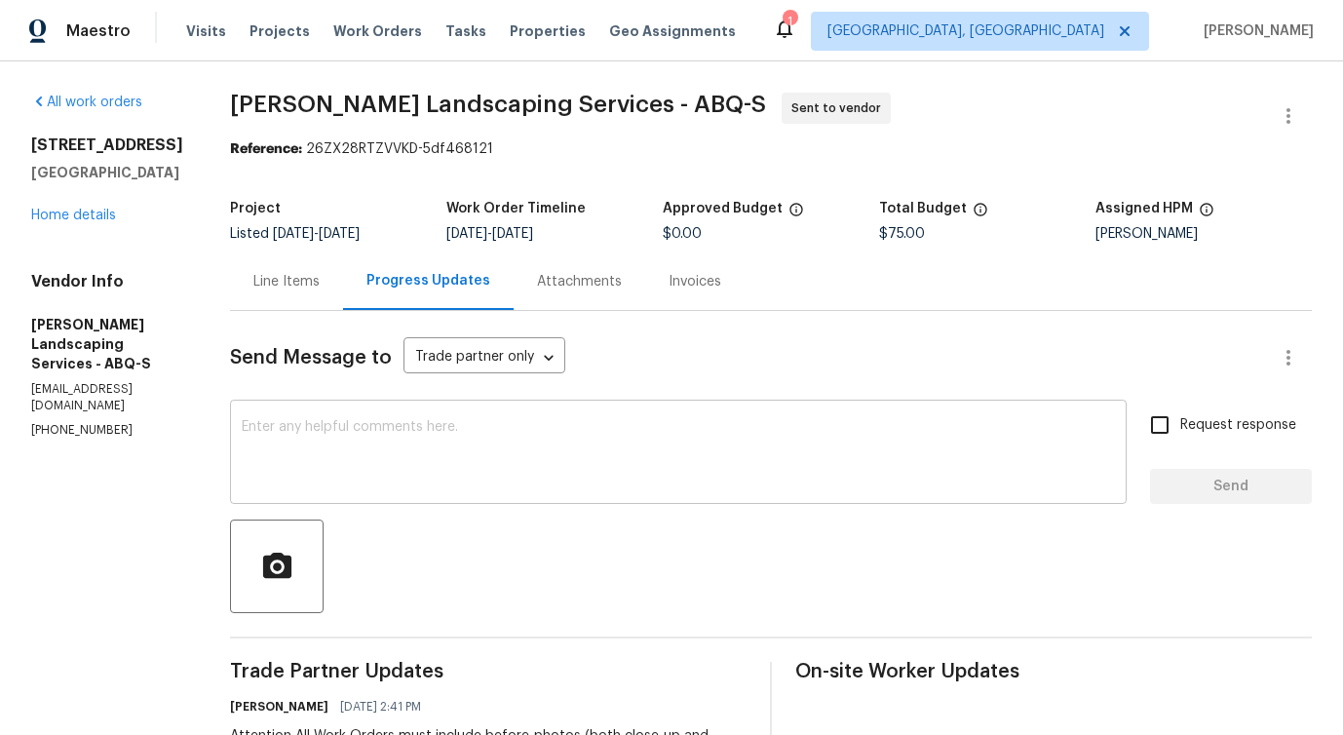
click at [472, 430] on textarea at bounding box center [678, 454] width 873 height 68
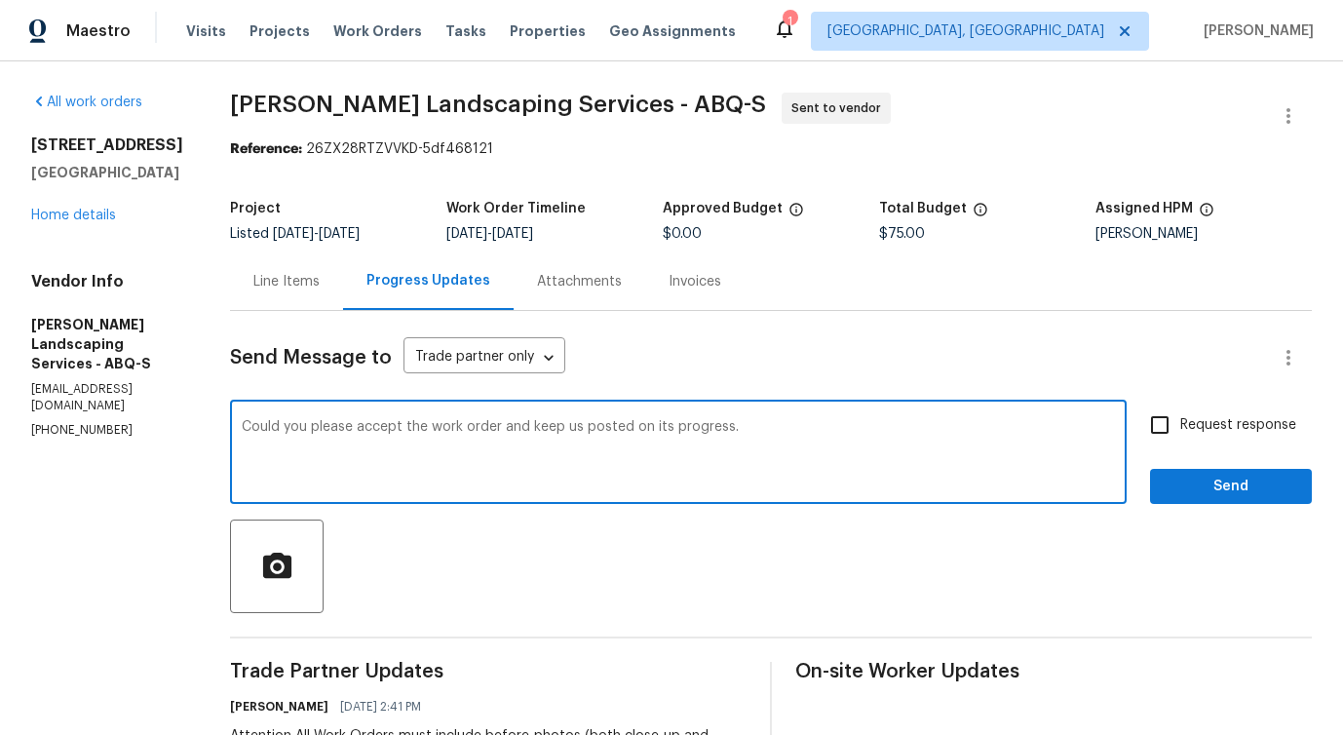
drag, startPoint x: 349, startPoint y: 433, endPoint x: 1012, endPoint y: 427, distance: 662.7
click at [1013, 427] on textarea "Could you please accept the work order and keep us posted on its progress." at bounding box center [678, 454] width 873 height 68
click at [550, 501] on div "Could you please accept the work order and keep us posted on its progress. x ​" at bounding box center [678, 453] width 897 height 99
click at [616, 453] on textarea "Could you please accept the work order and keep us posted on its progress." at bounding box center [678, 454] width 873 height 68
drag, startPoint x: 572, startPoint y: 427, endPoint x: 906, endPoint y: 427, distance: 334.3
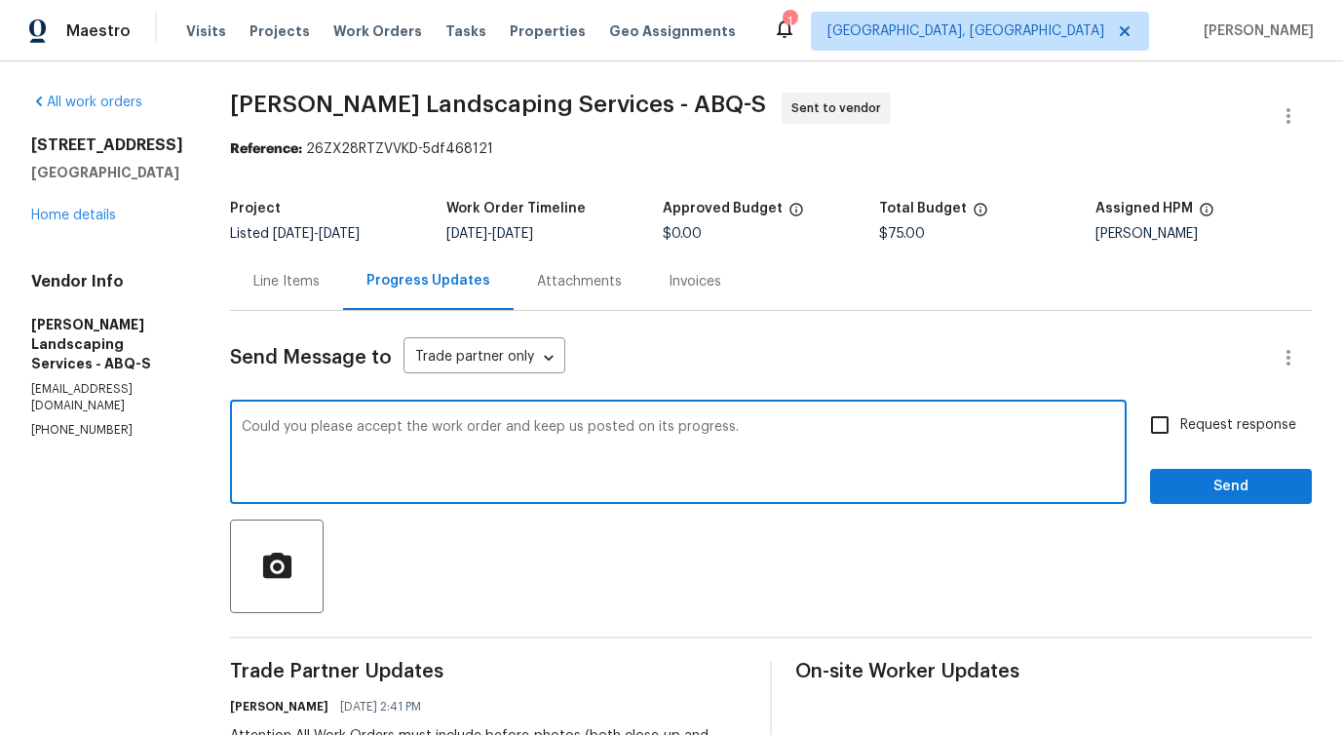
click at [906, 427] on textarea "Could you please accept the work order and keep us posted on its progress." at bounding box center [678, 454] width 873 height 68
click at [0, 0] on span "scheduled" at bounding box center [0, 0] width 0 height 0
type textarea "Could you please accept the work order and provide us with a scheduled date?"
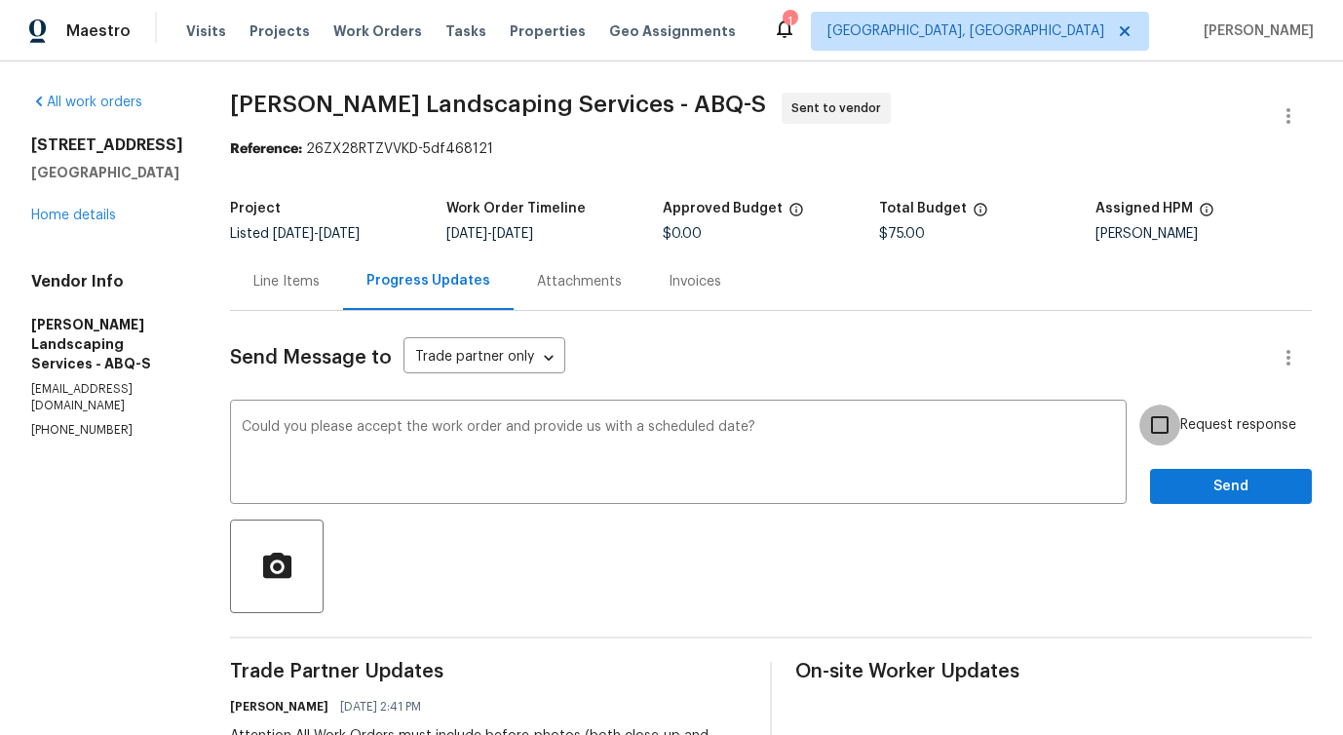
click at [1178, 427] on input "Request response" at bounding box center [1159, 424] width 41 height 41
checkbox input "true"
click at [1188, 469] on button "Send" at bounding box center [1231, 487] width 162 height 36
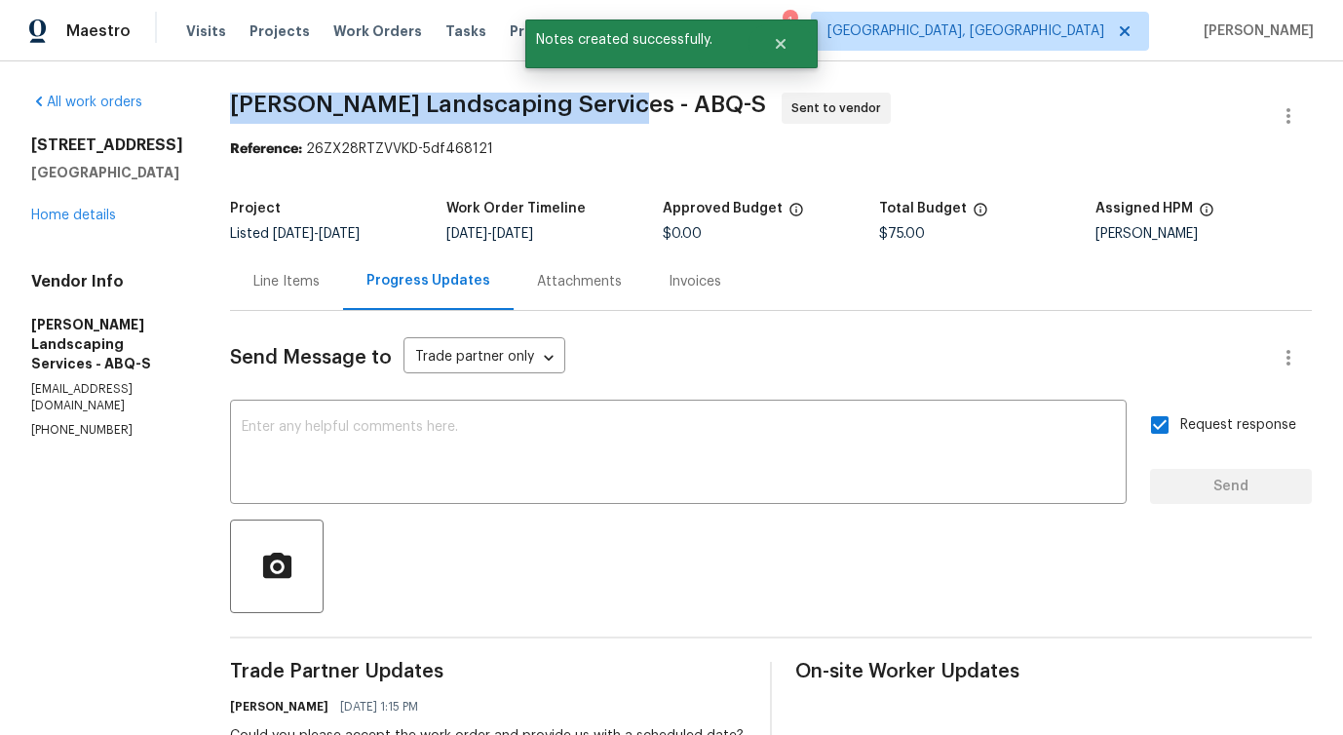
drag, startPoint x: 273, startPoint y: 101, endPoint x: 653, endPoint y: 104, distance: 380.1
click at [653, 104] on div "All work orders 9919 Teton Pl NW Albuquerque, NM 87114 Home details Vendor Info…" at bounding box center [671, 584] width 1343 height 1047
copy span "Rodriguez Landscaping Services -"
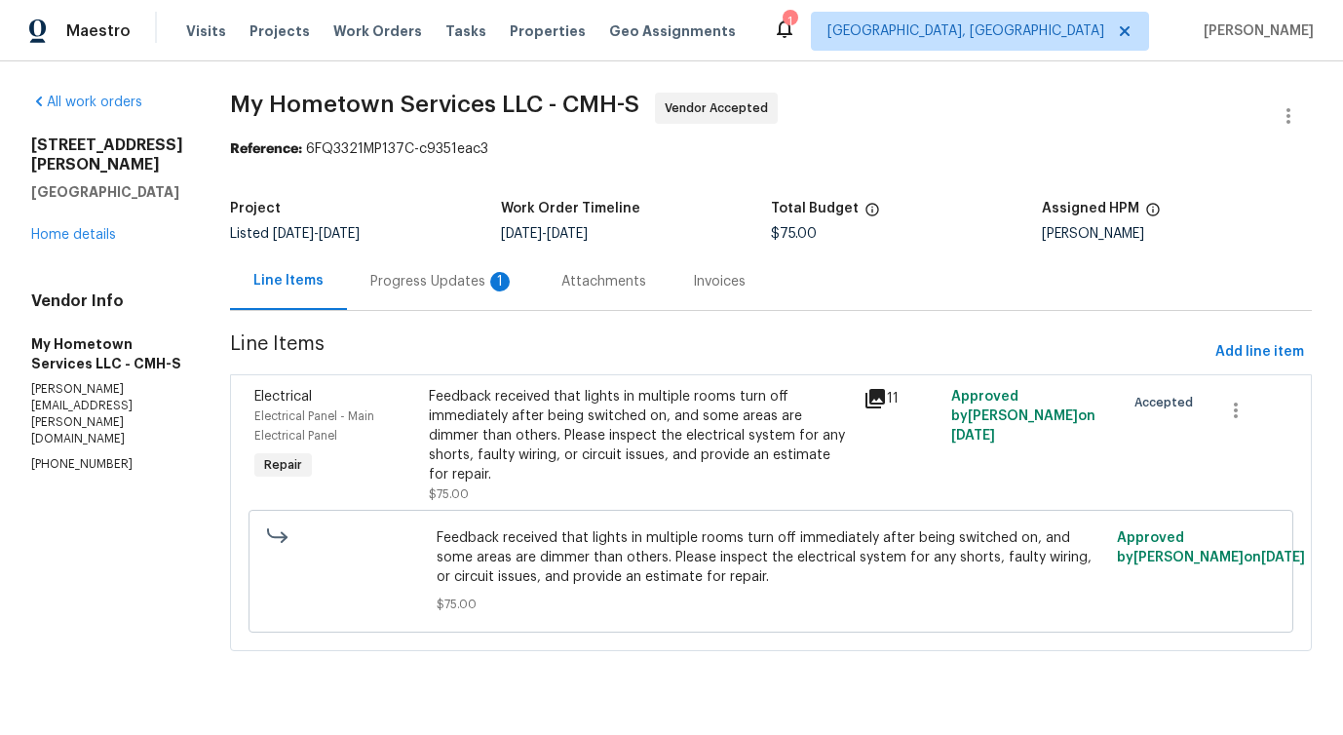
click at [440, 303] on div "Progress Updates 1" at bounding box center [442, 280] width 191 height 57
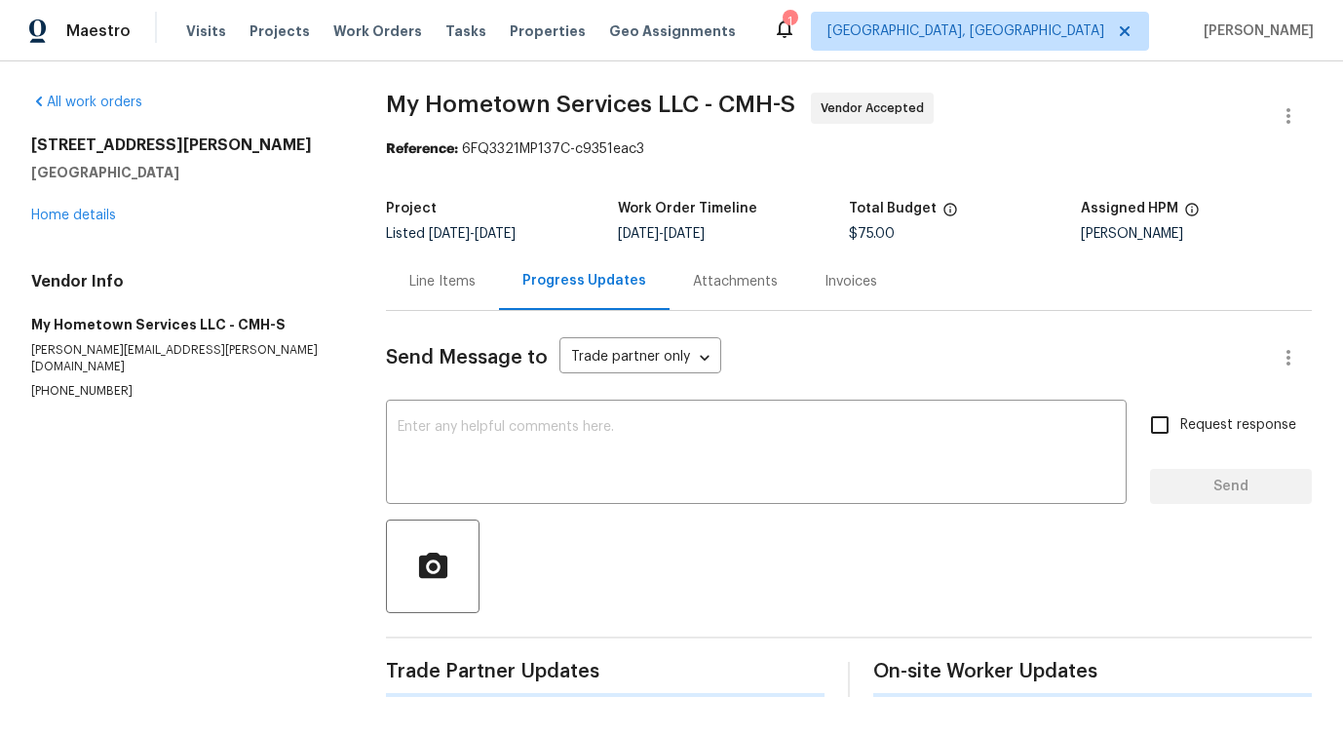
click at [465, 398] on div "Send Message to Trade partner only Trade partner only ​ x ​ Request response Se…" at bounding box center [849, 504] width 926 height 386
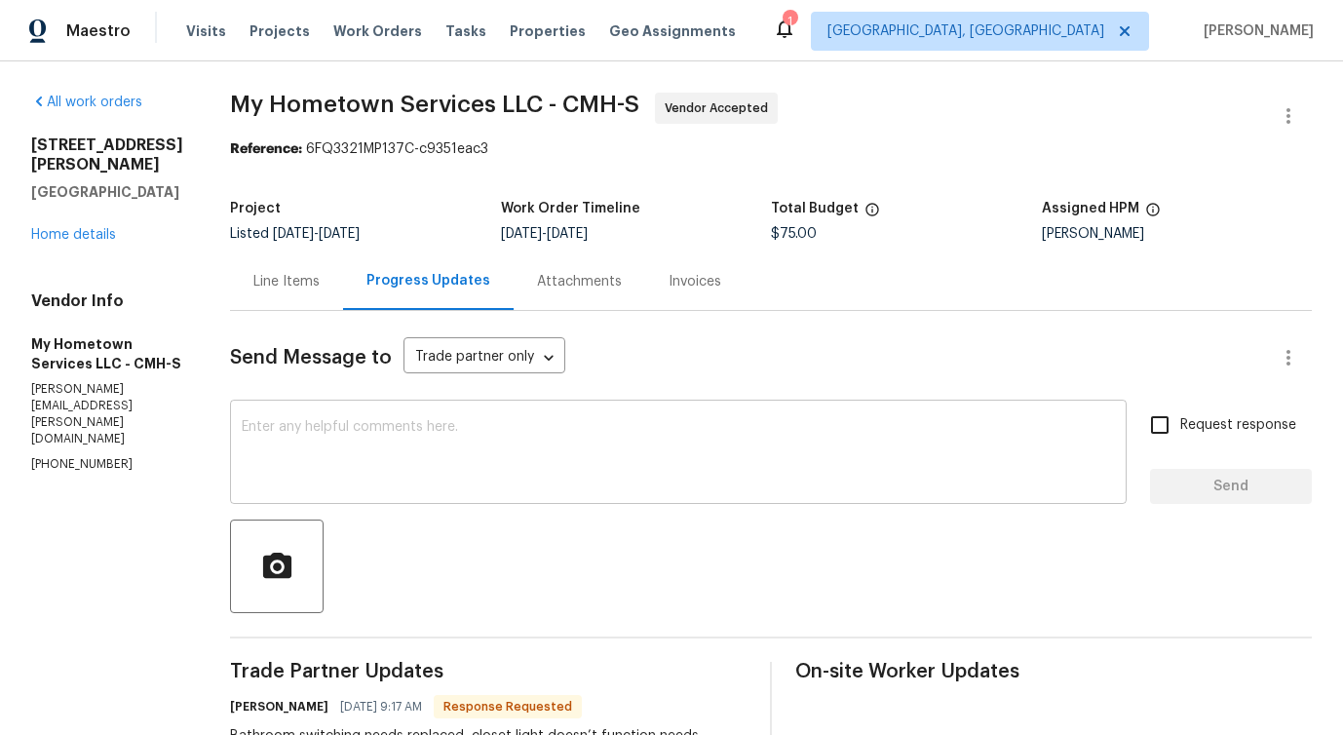
scroll to position [180, 0]
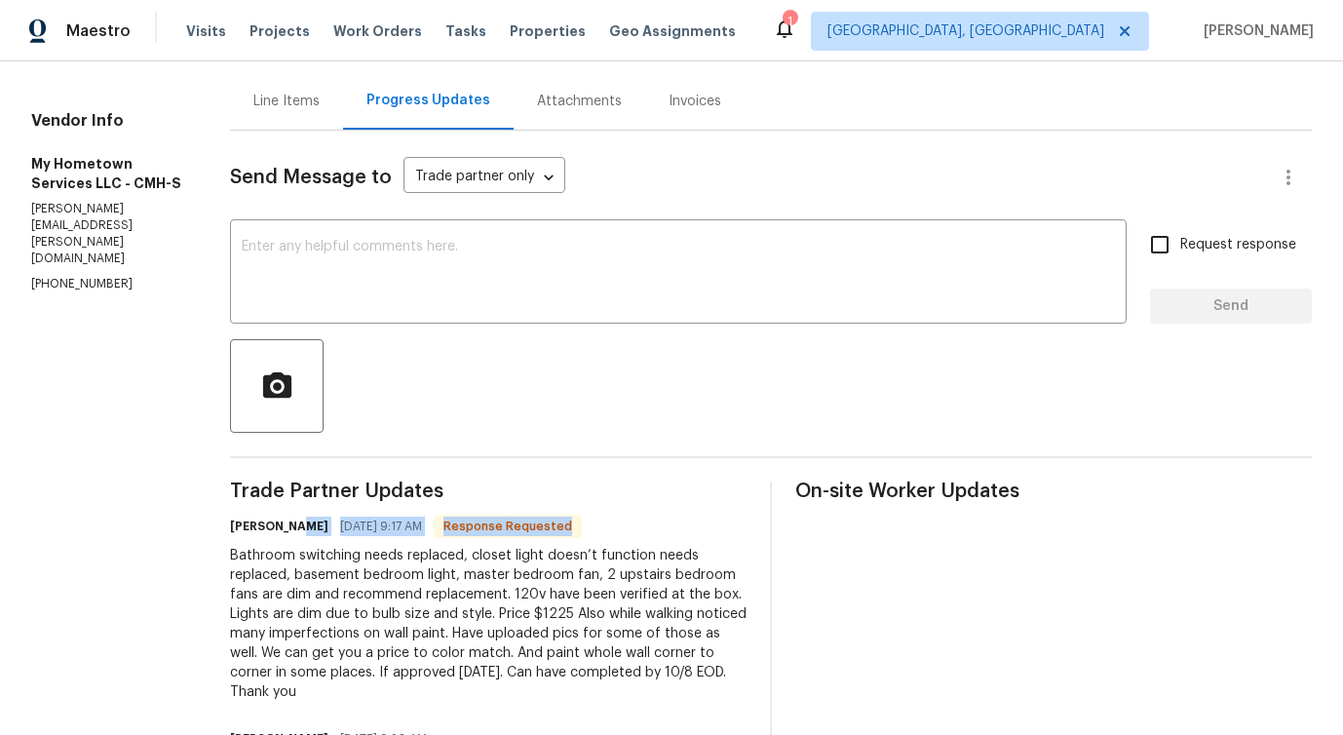
drag, startPoint x: 296, startPoint y: 537, endPoint x: 438, endPoint y: 536, distance: 141.3
click at [438, 537] on div "Zach Diles 10/07/2025 9:17 AM Response Requested" at bounding box center [488, 526] width 516 height 27
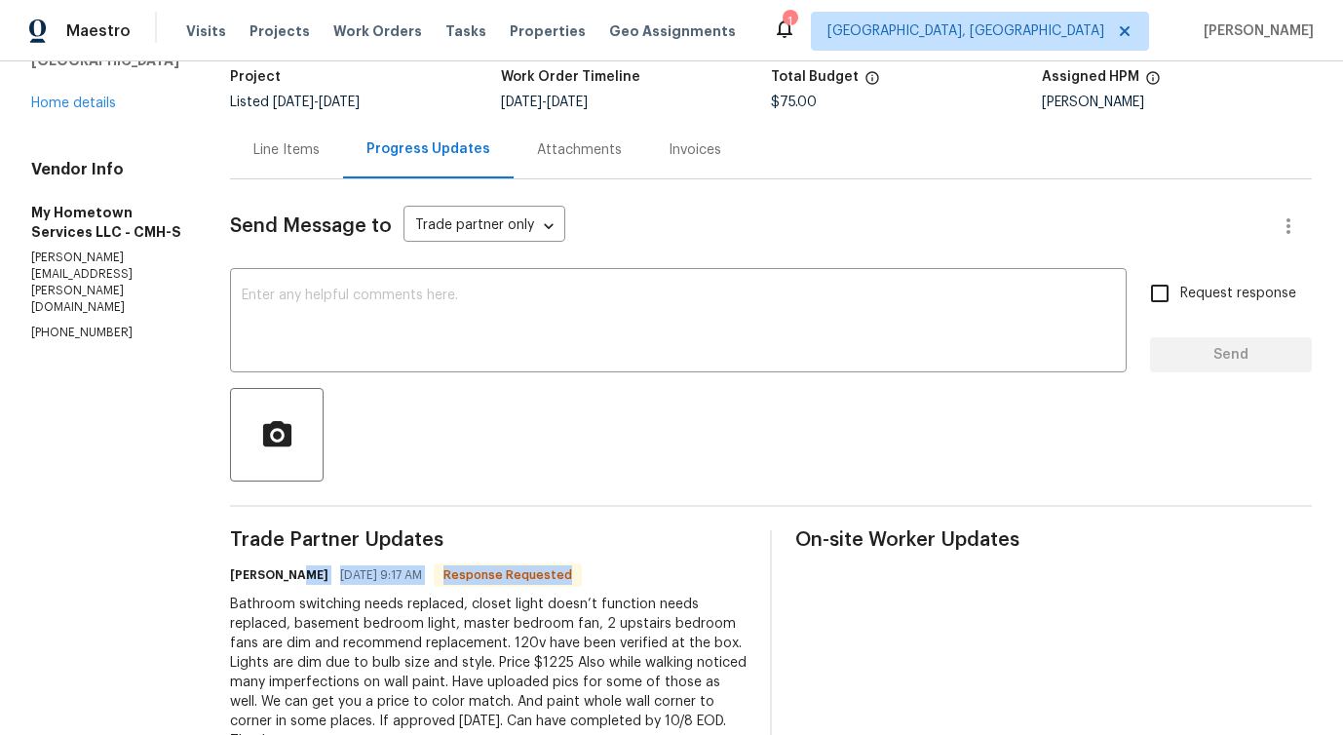
scroll to position [0, 0]
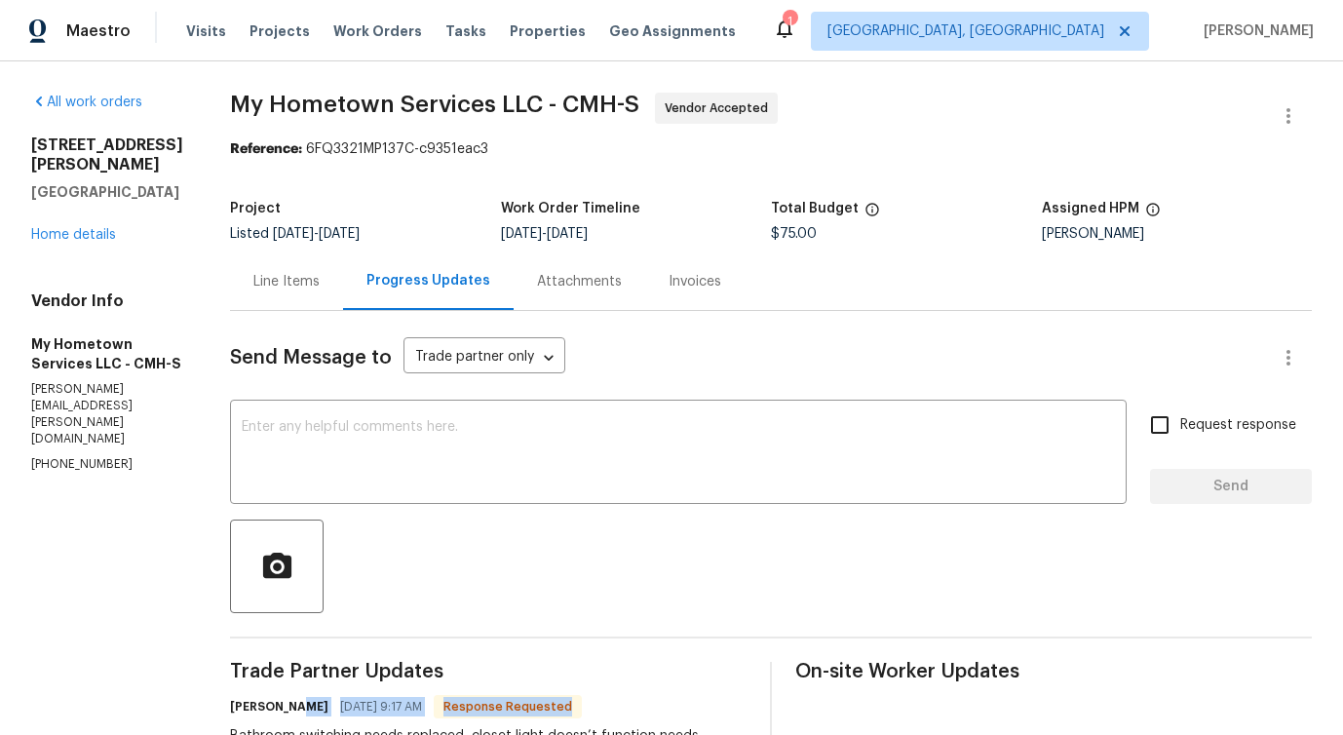
click at [253, 275] on div "Line Items" at bounding box center [286, 281] width 66 height 19
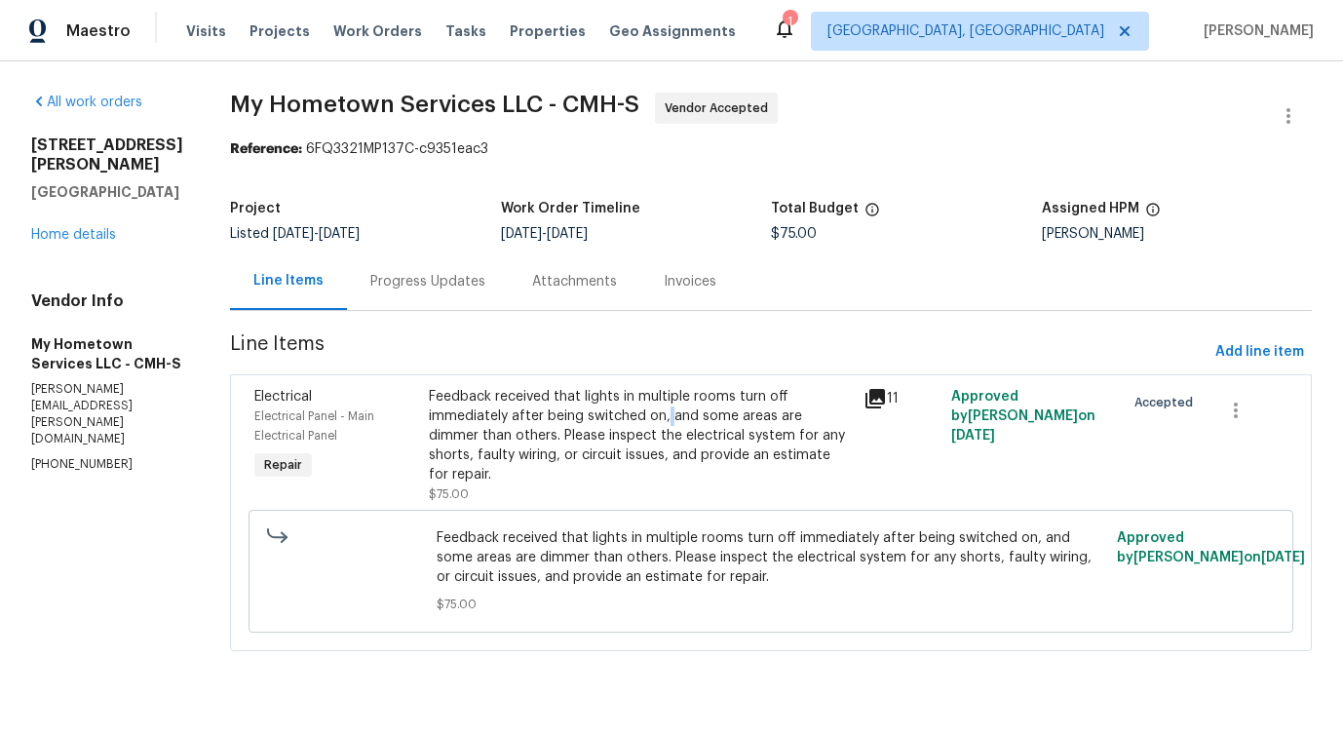
click at [549, 431] on div "Feedback received that lights in multiple rooms turn off immediately after bein…" at bounding box center [641, 435] width 424 height 97
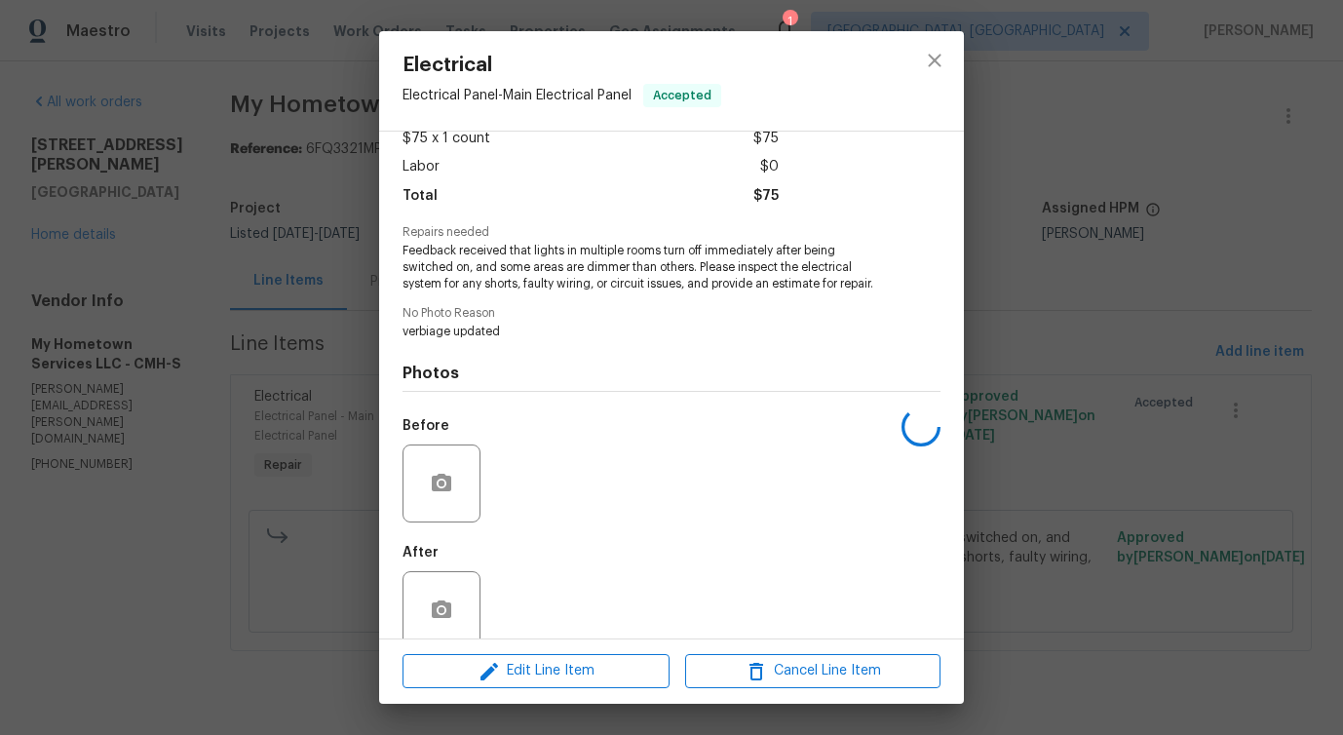
scroll to position [146, 0]
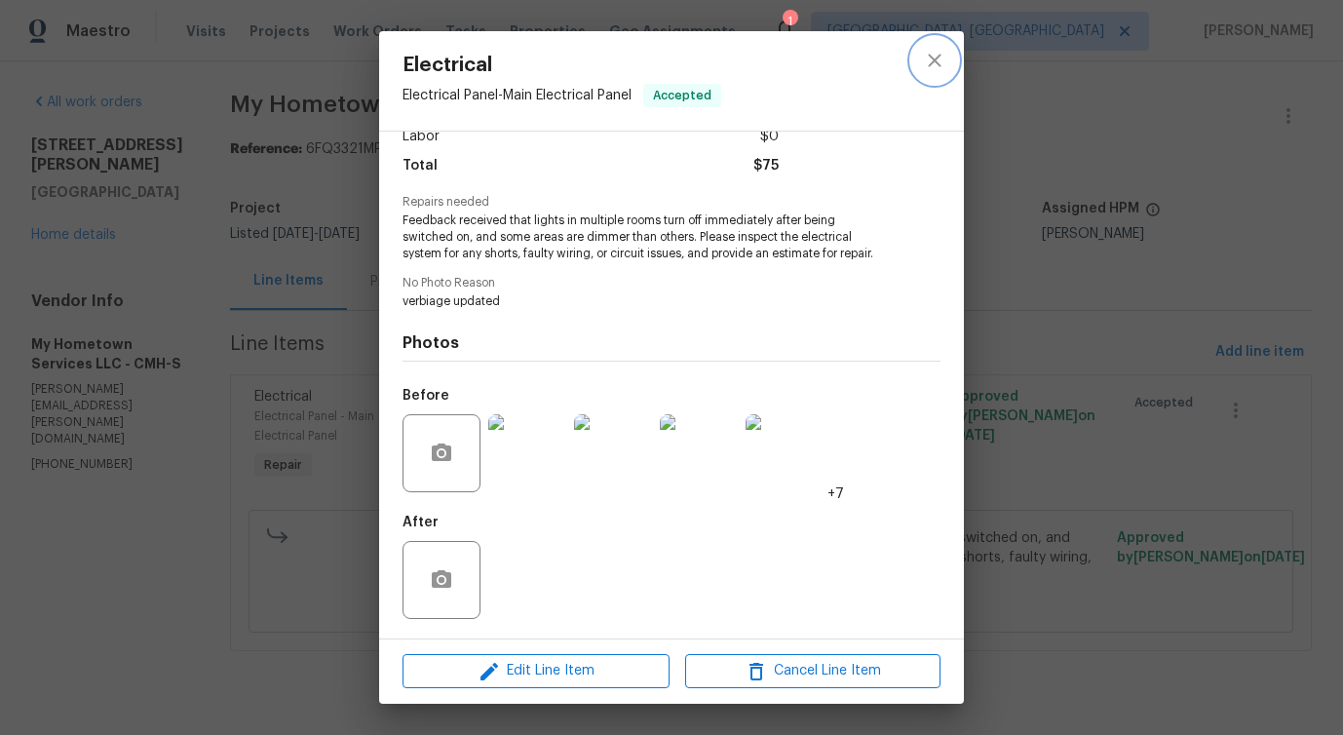
click at [936, 60] on icon "close" at bounding box center [934, 60] width 13 height 13
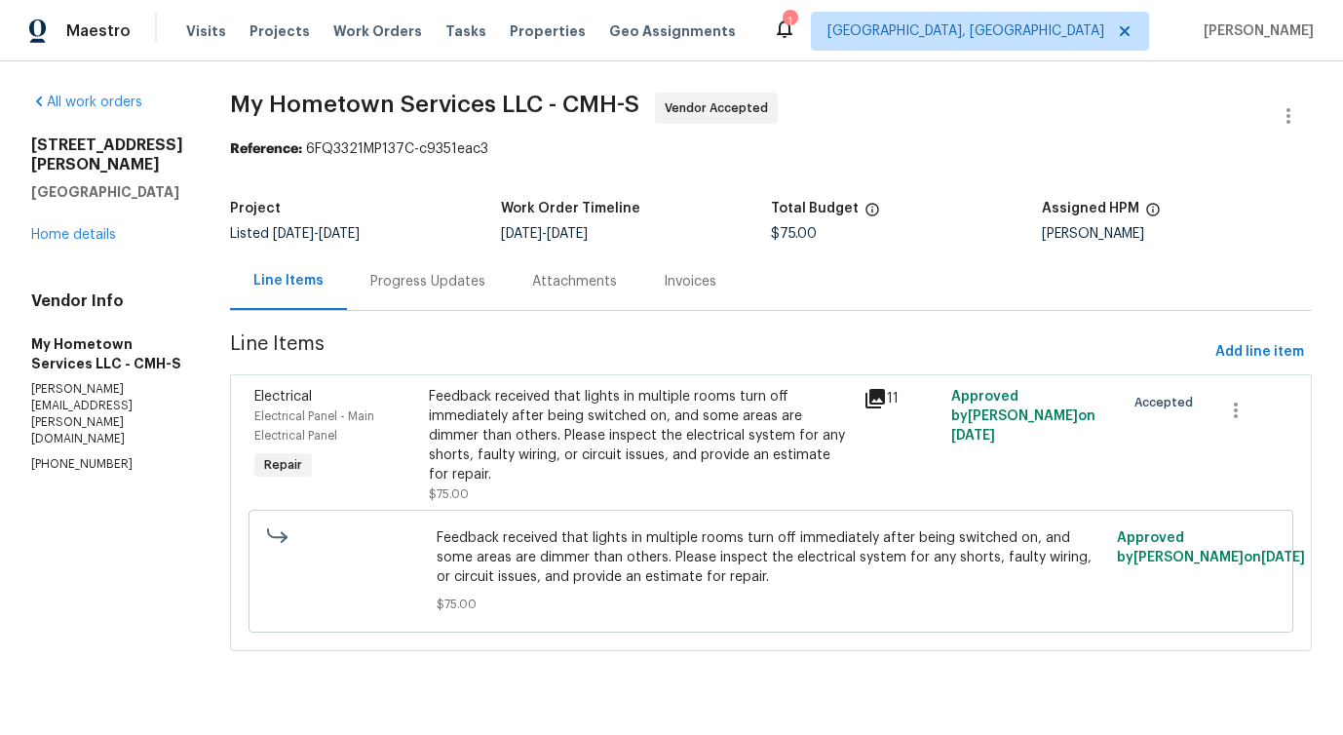
click at [454, 277] on div "Progress Updates" at bounding box center [427, 281] width 115 height 19
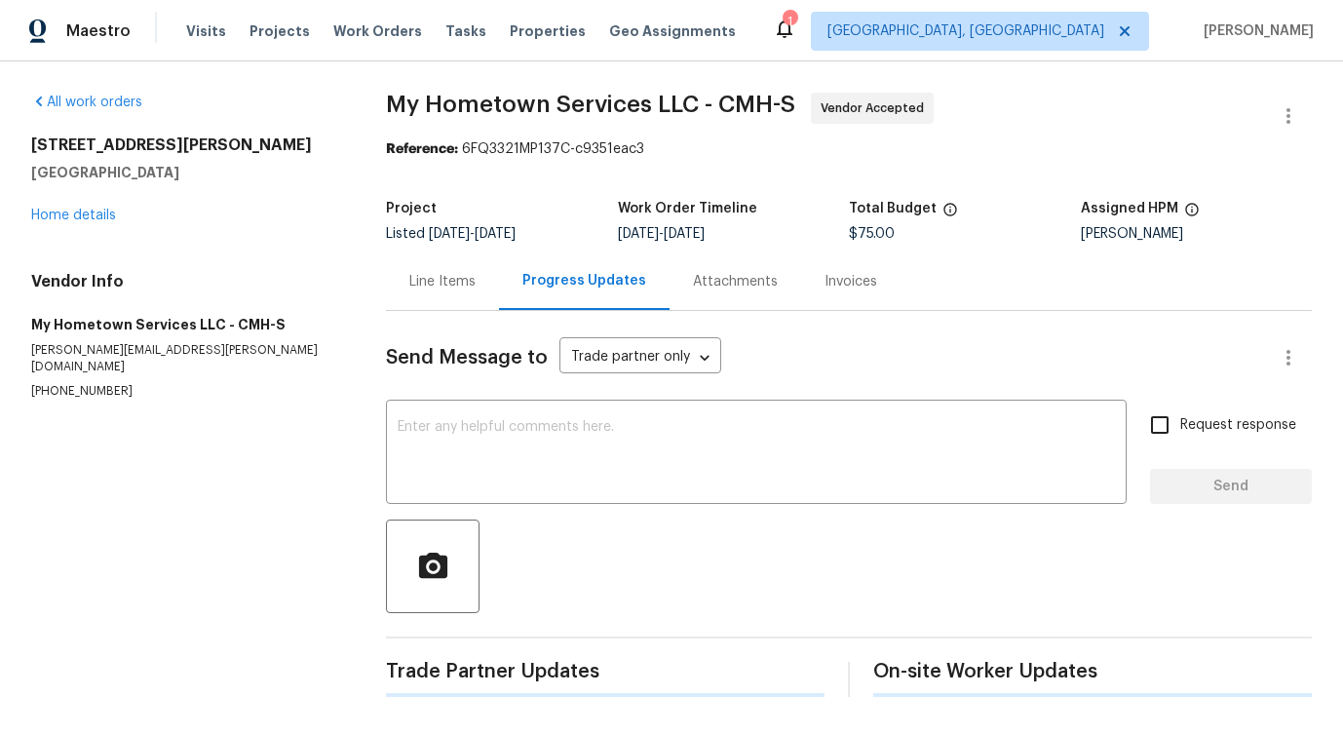
click at [454, 277] on div "Line Items" at bounding box center [442, 281] width 66 height 19
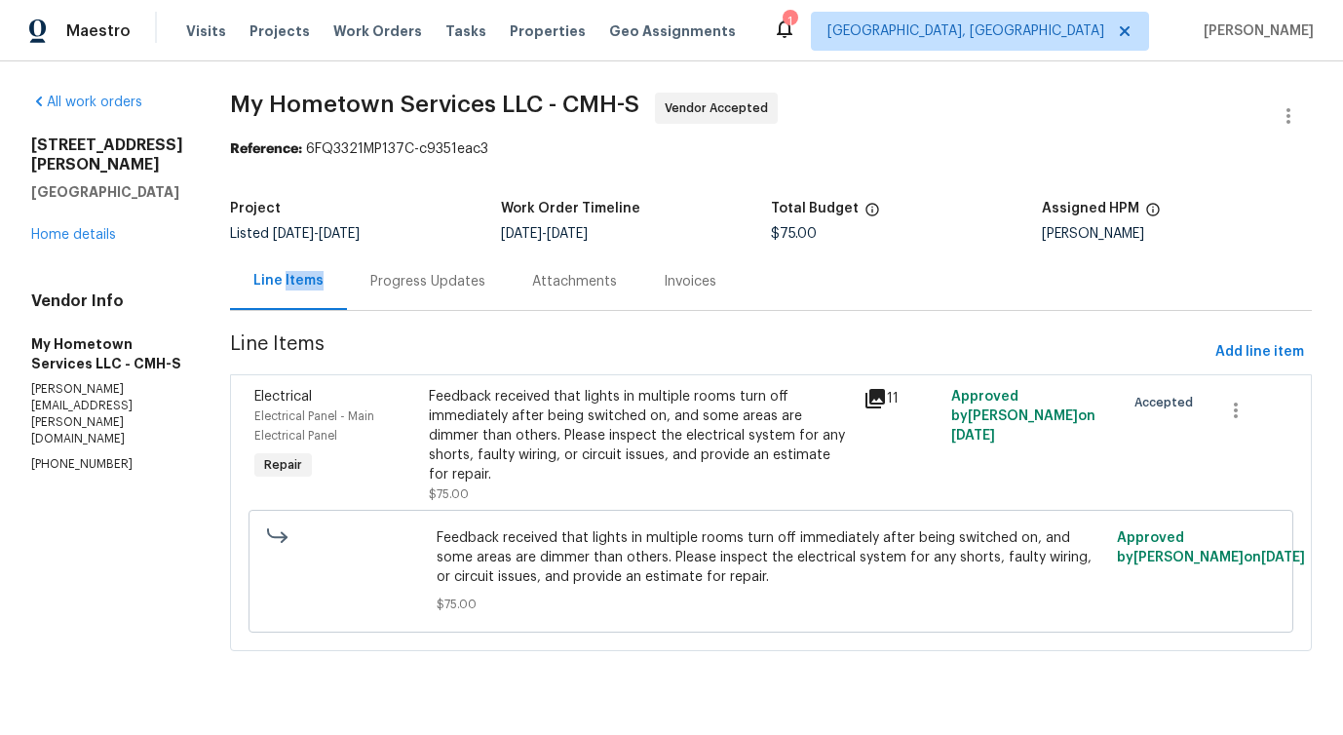
click at [400, 308] on div "Progress Updates" at bounding box center [428, 280] width 162 height 57
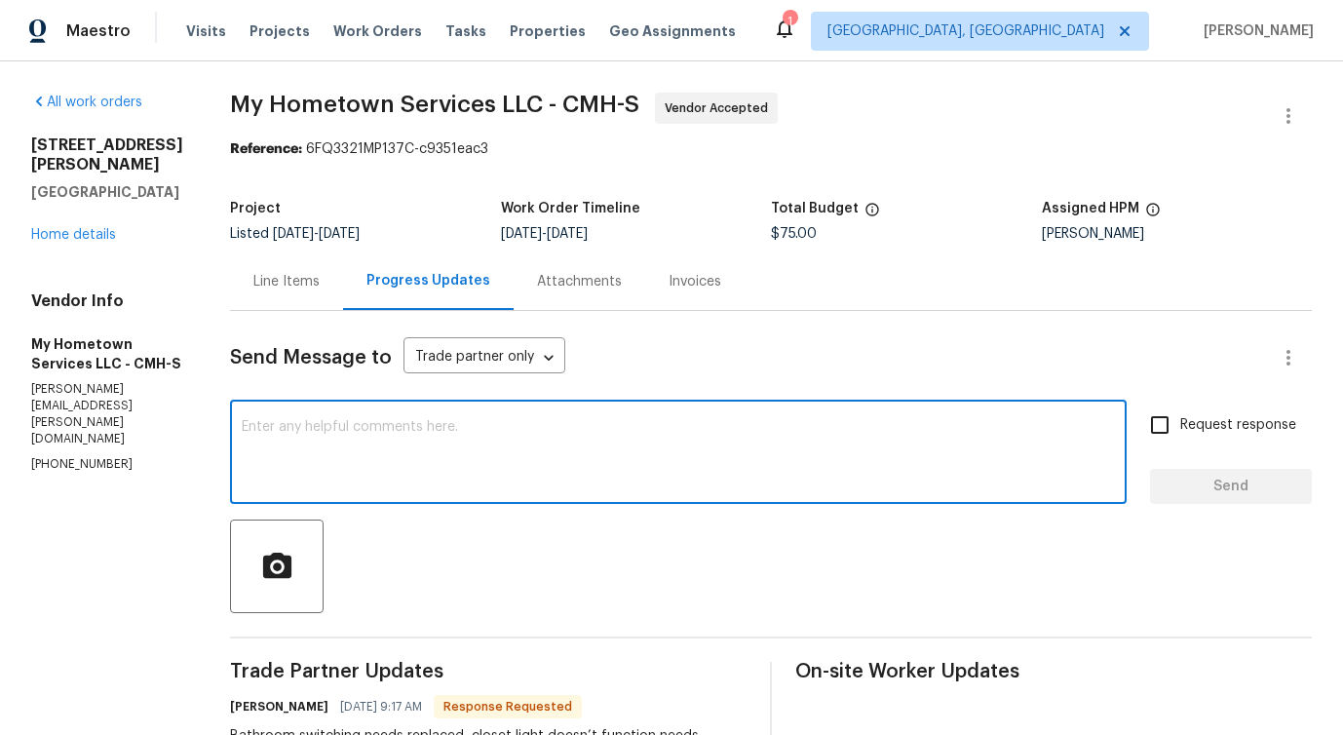
click at [465, 444] on textarea at bounding box center [678, 454] width 873 height 68
drag, startPoint x: 217, startPoint y: 427, endPoint x: 552, endPoint y: 427, distance: 334.3
click at [552, 427] on textarea "We will review this and get back to you!" at bounding box center [678, 454] width 873 height 68
type textarea "We will review this and get back to you!"
click at [1161, 439] on input "Request response" at bounding box center [1159, 424] width 41 height 41
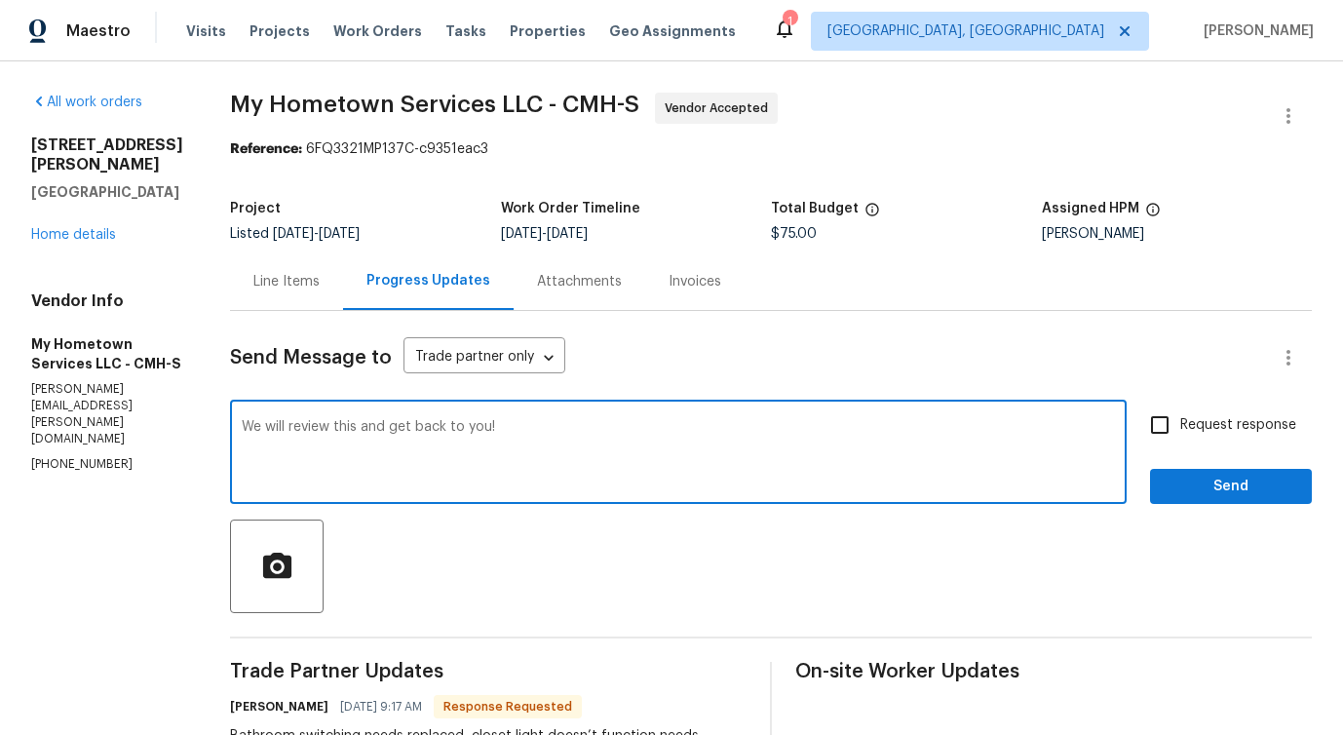
checkbox input "true"
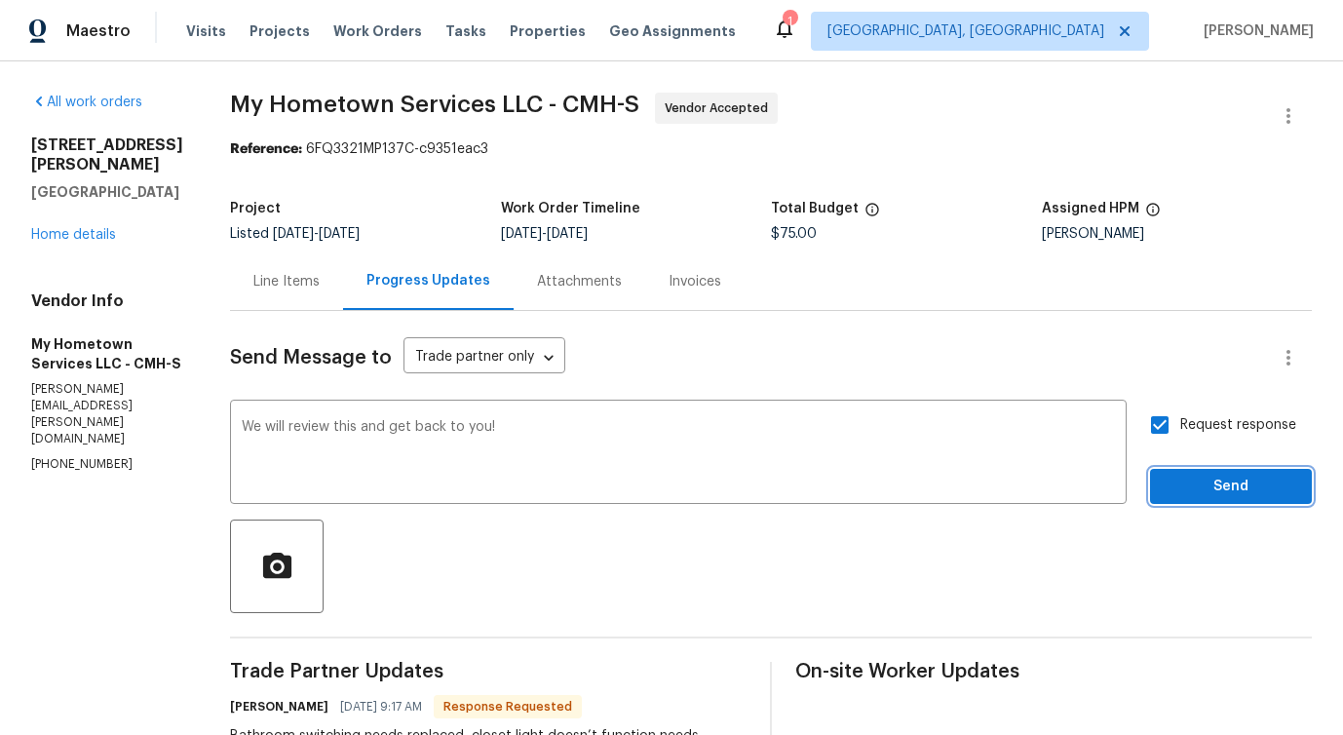
click at [1198, 489] on span "Send" at bounding box center [1230, 487] width 131 height 24
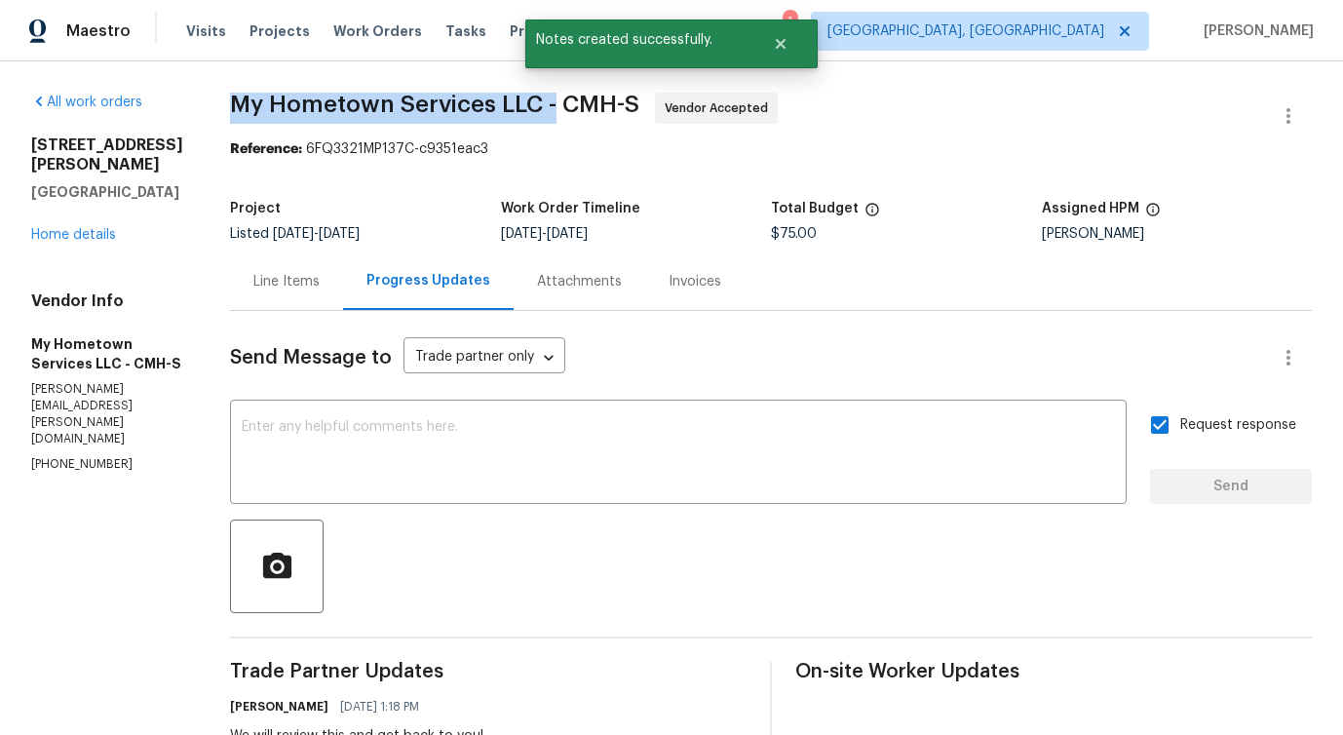
drag, startPoint x: 203, startPoint y: 98, endPoint x: 527, endPoint y: 105, distance: 324.6
click at [527, 105] on div "All work orders 642 Ridenour Rd Columbus, OH 43230 Home details Vendor Info My …" at bounding box center [671, 690] width 1343 height 1259
copy span "My Hometown Services LLC -"
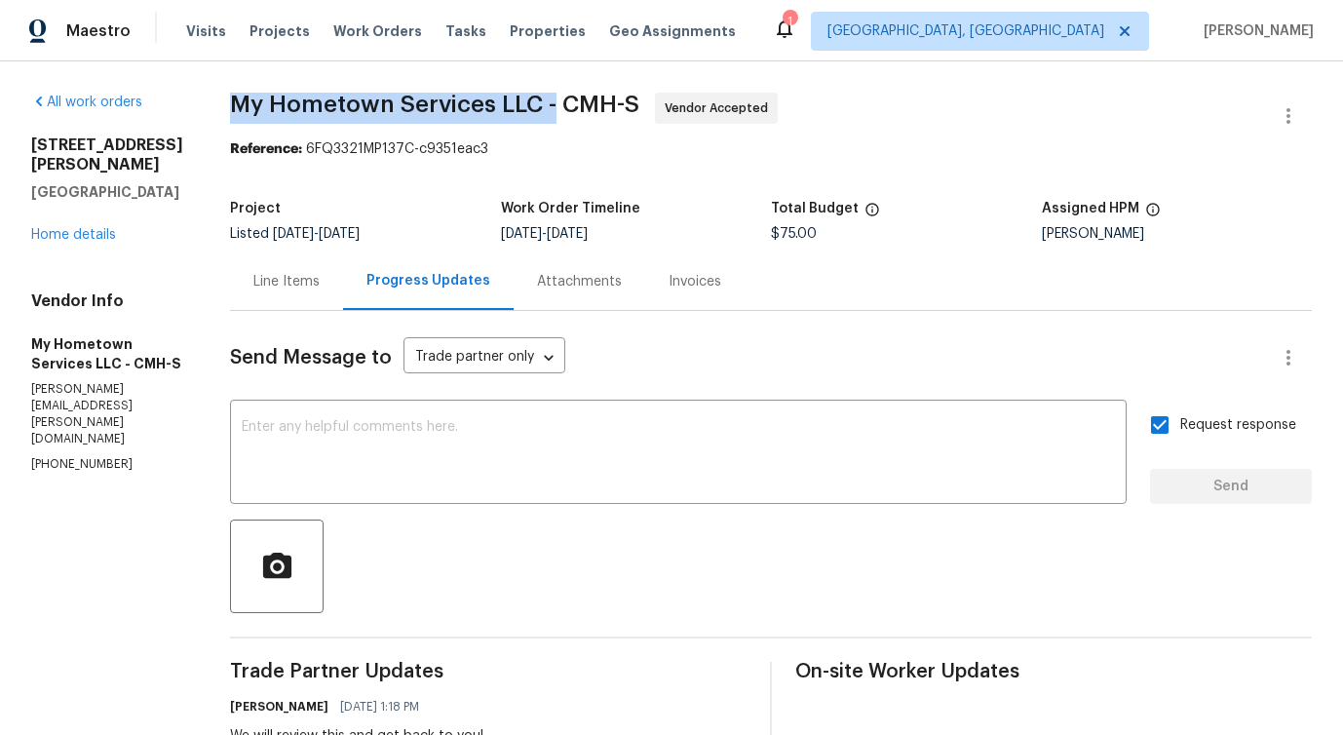
click at [267, 276] on div "Line Items" at bounding box center [286, 281] width 66 height 19
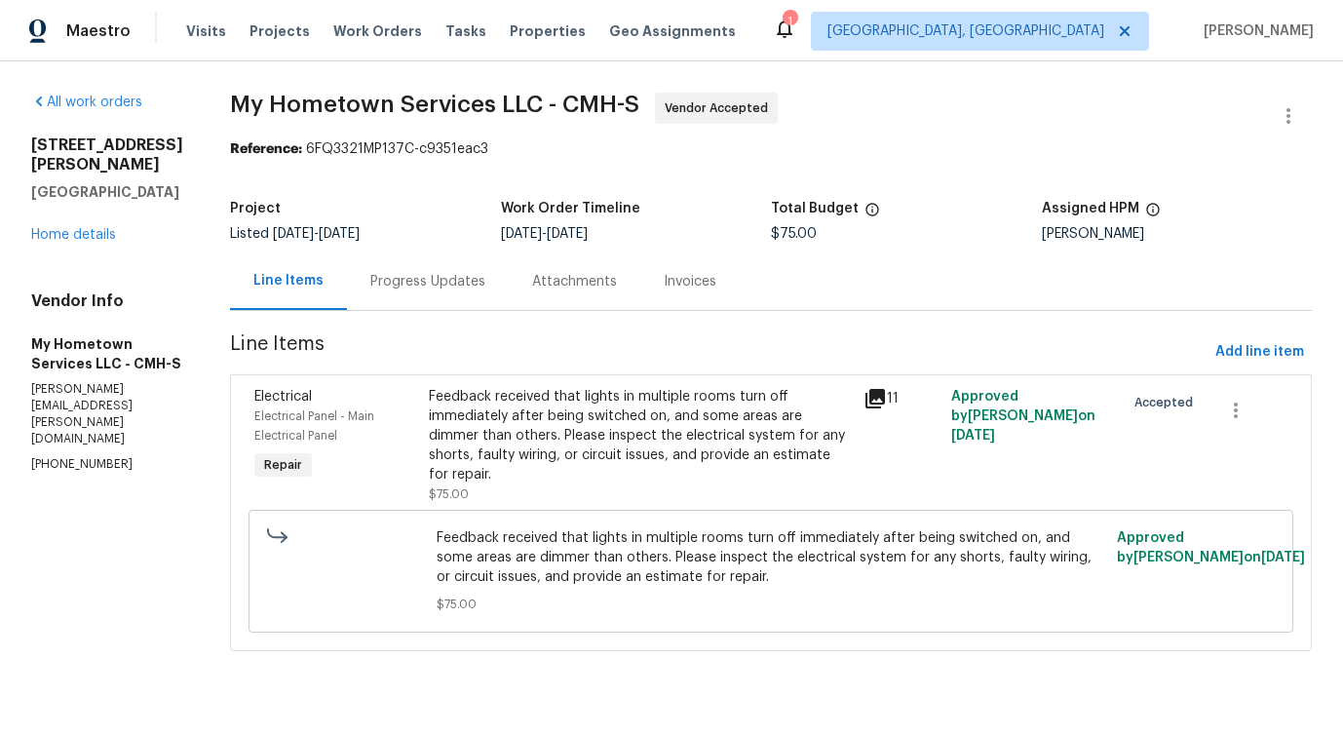
click at [607, 436] on div "Feedback received that lights in multiple rooms turn off immediately after bein…" at bounding box center [641, 435] width 424 height 97
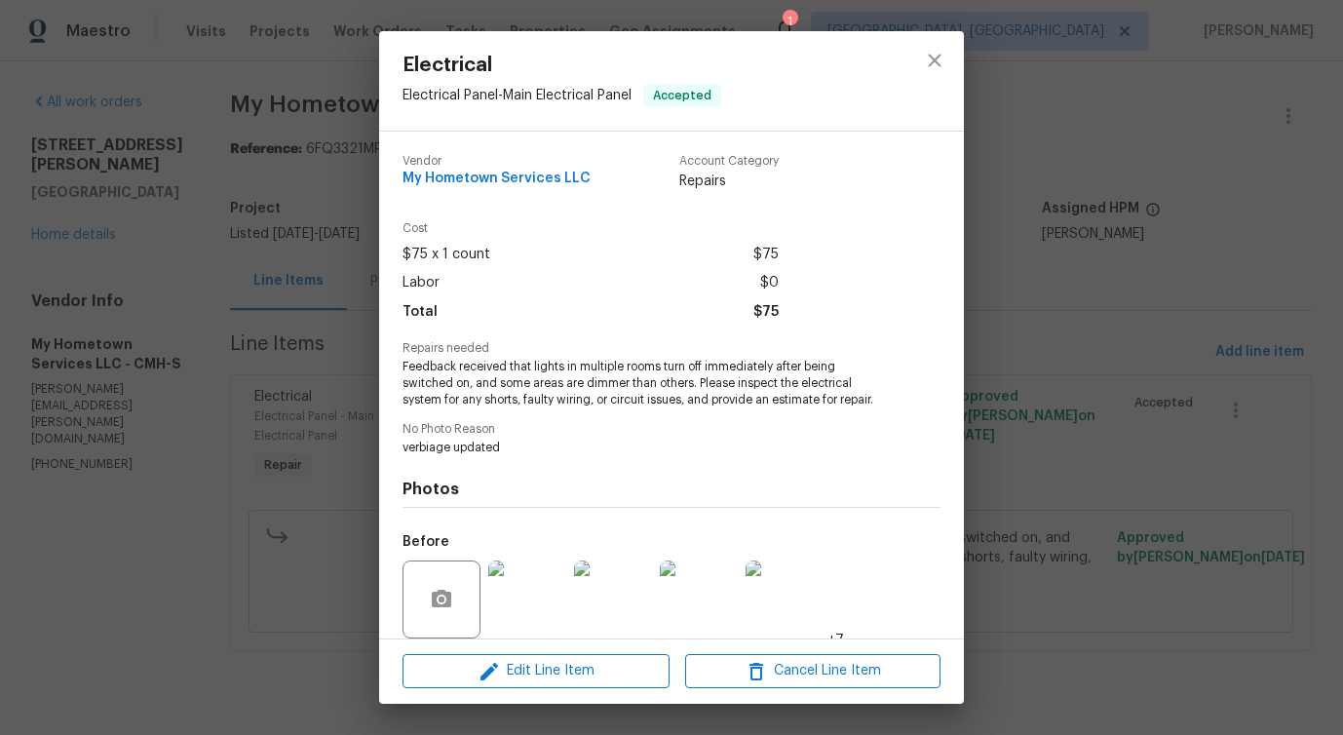
scroll to position [146, 0]
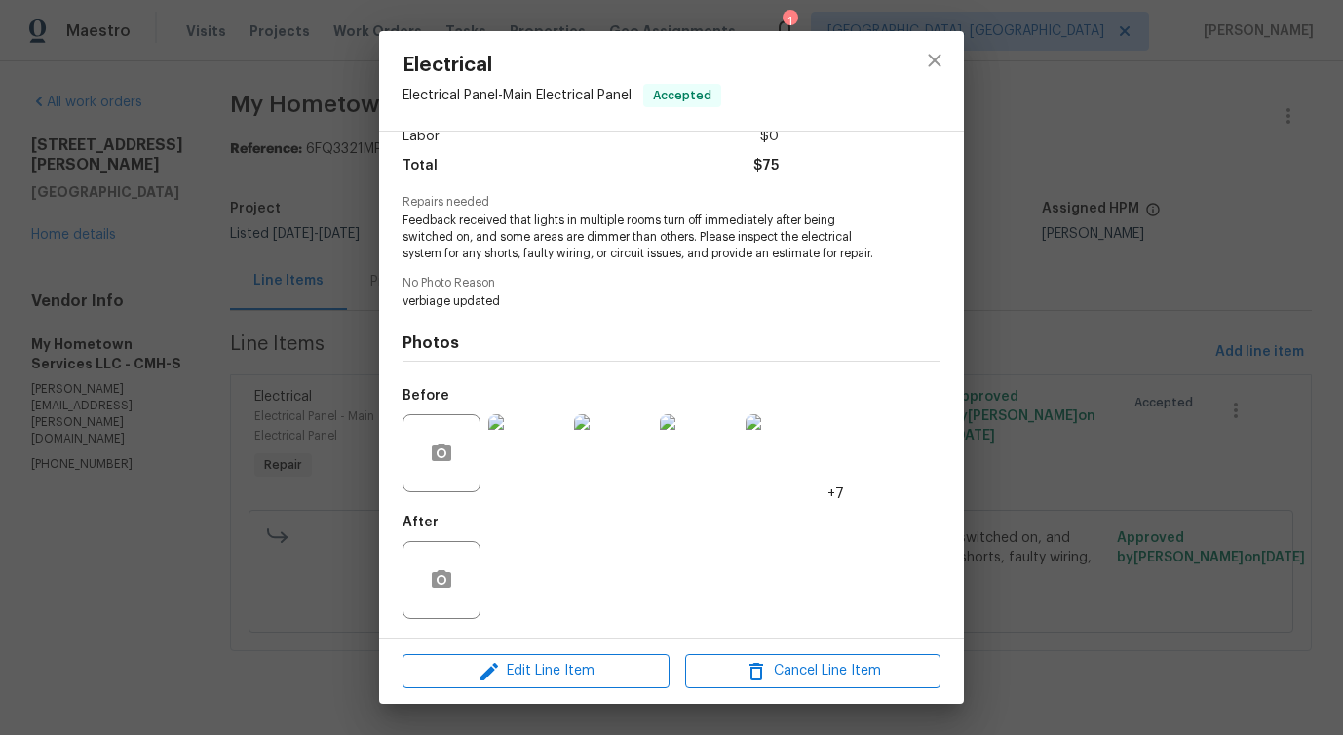
click at [522, 451] on img at bounding box center [527, 453] width 78 height 78
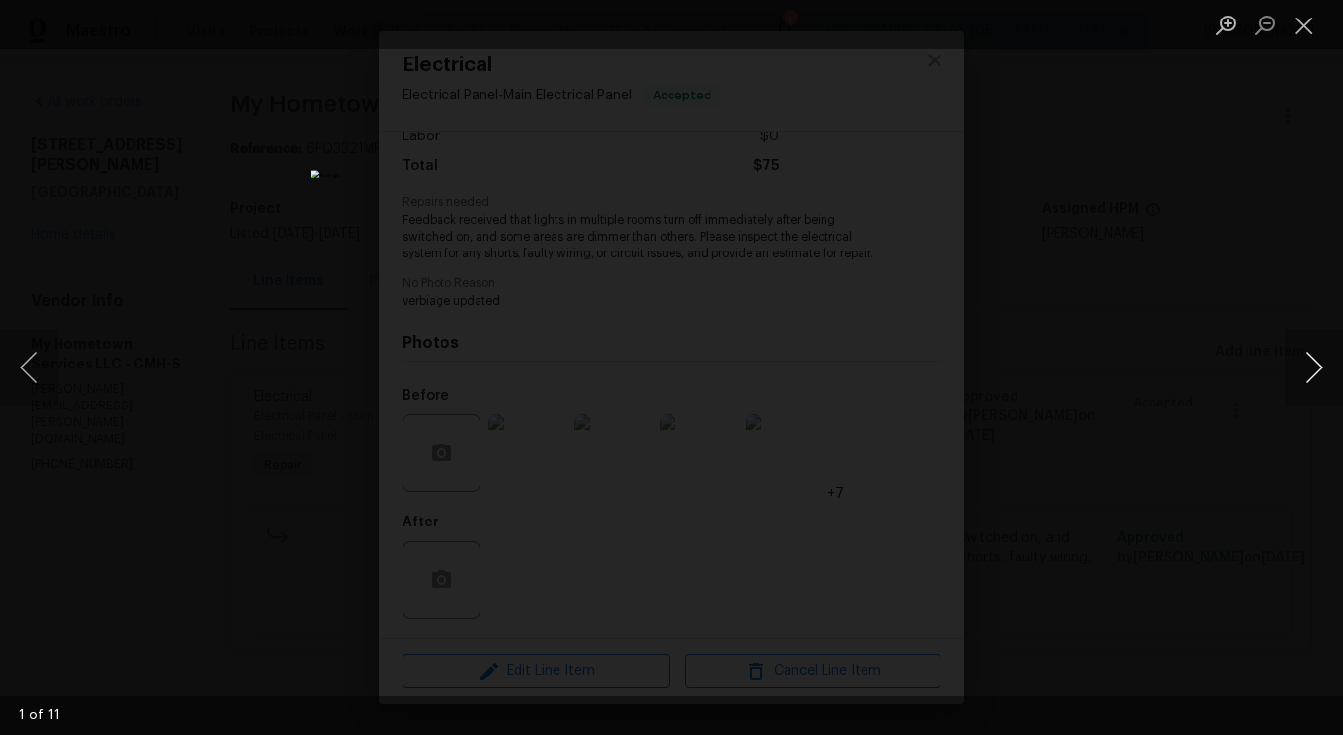
click at [1314, 378] on button "Next image" at bounding box center [1313, 367] width 58 height 78
click at [1299, 381] on button "Next image" at bounding box center [1313, 367] width 58 height 78
click at [1314, 372] on button "Next image" at bounding box center [1313, 367] width 58 height 78
click at [1313, 379] on button "Next image" at bounding box center [1313, 367] width 58 height 78
click at [1313, 377] on button "Next image" at bounding box center [1313, 367] width 58 height 78
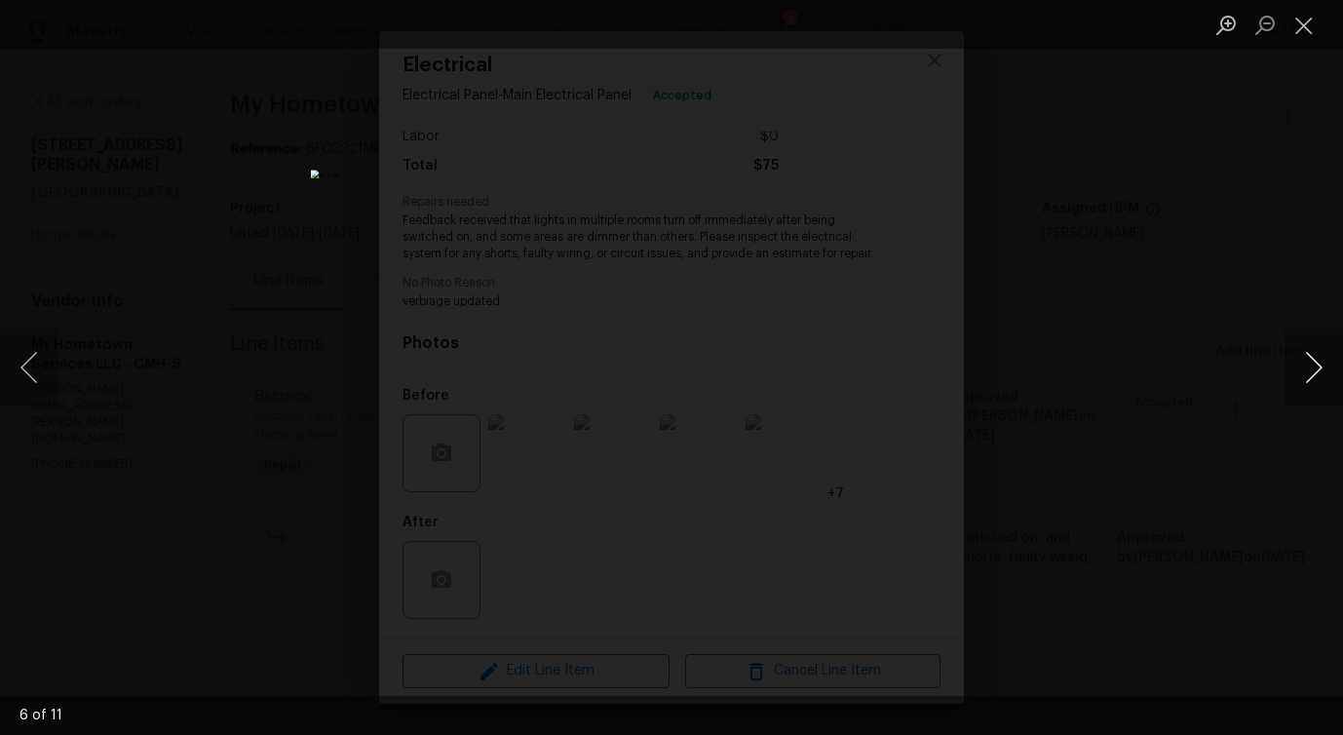
click at [1313, 368] on button "Next image" at bounding box center [1313, 367] width 58 height 78
click at [1309, 375] on button "Next image" at bounding box center [1313, 367] width 58 height 78
click at [1311, 378] on button "Next image" at bounding box center [1313, 367] width 58 height 78
click at [1305, 372] on button "Next image" at bounding box center [1313, 367] width 58 height 78
click at [1306, 374] on button "Next image" at bounding box center [1313, 367] width 58 height 78
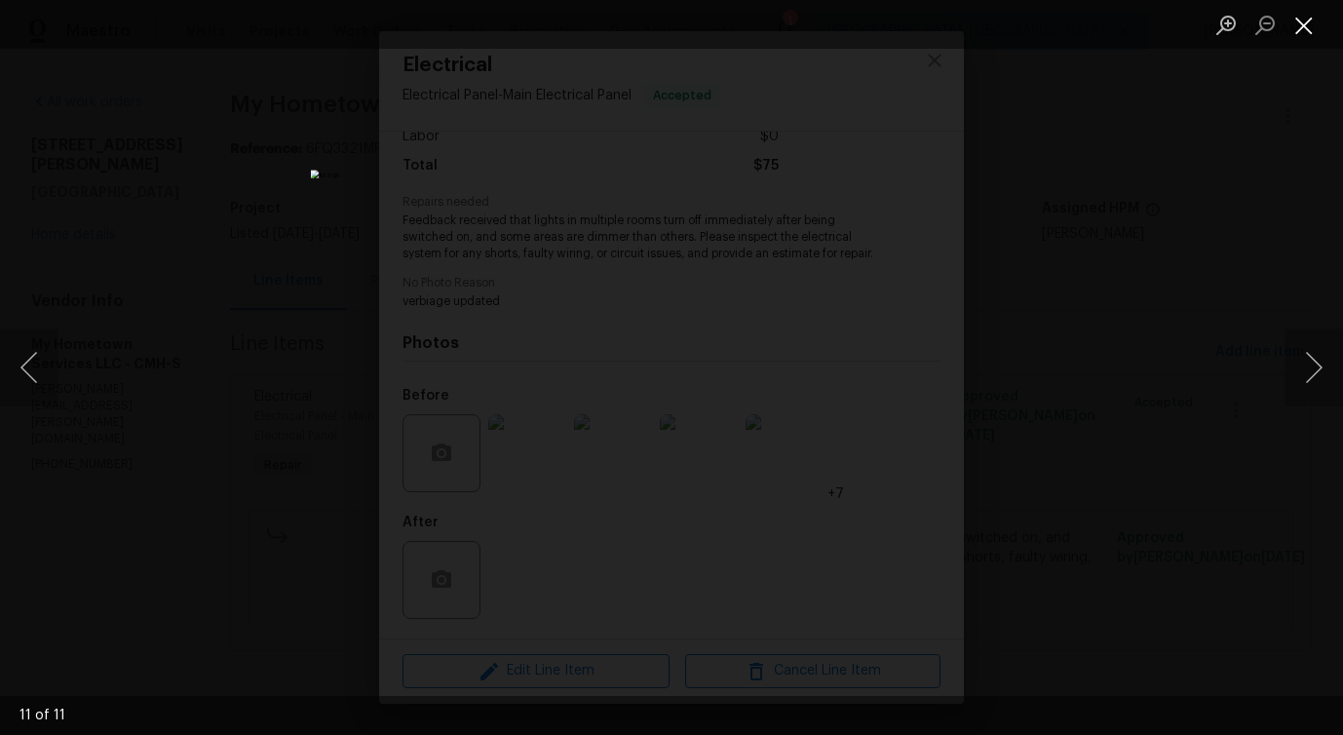
click at [1316, 19] on button "Close lightbox" at bounding box center [1303, 25] width 39 height 34
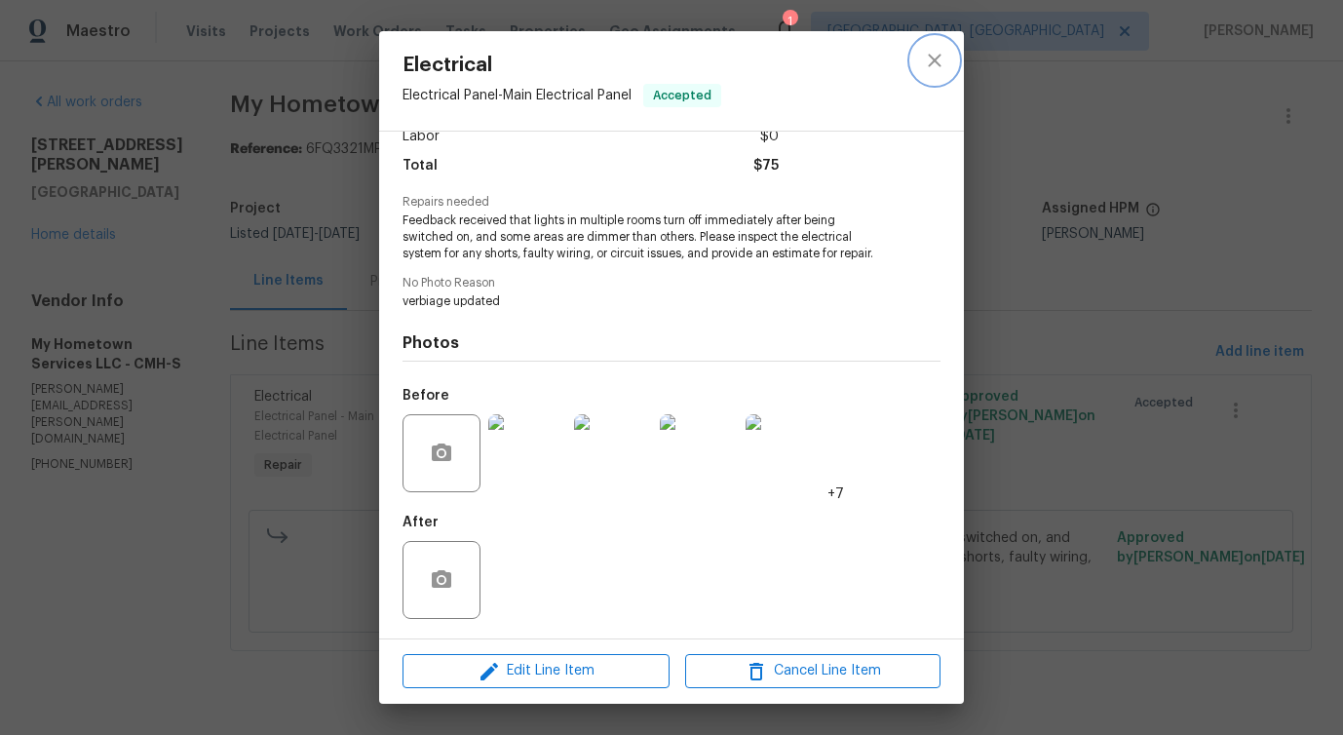
click at [929, 50] on icon "close" at bounding box center [934, 60] width 23 height 23
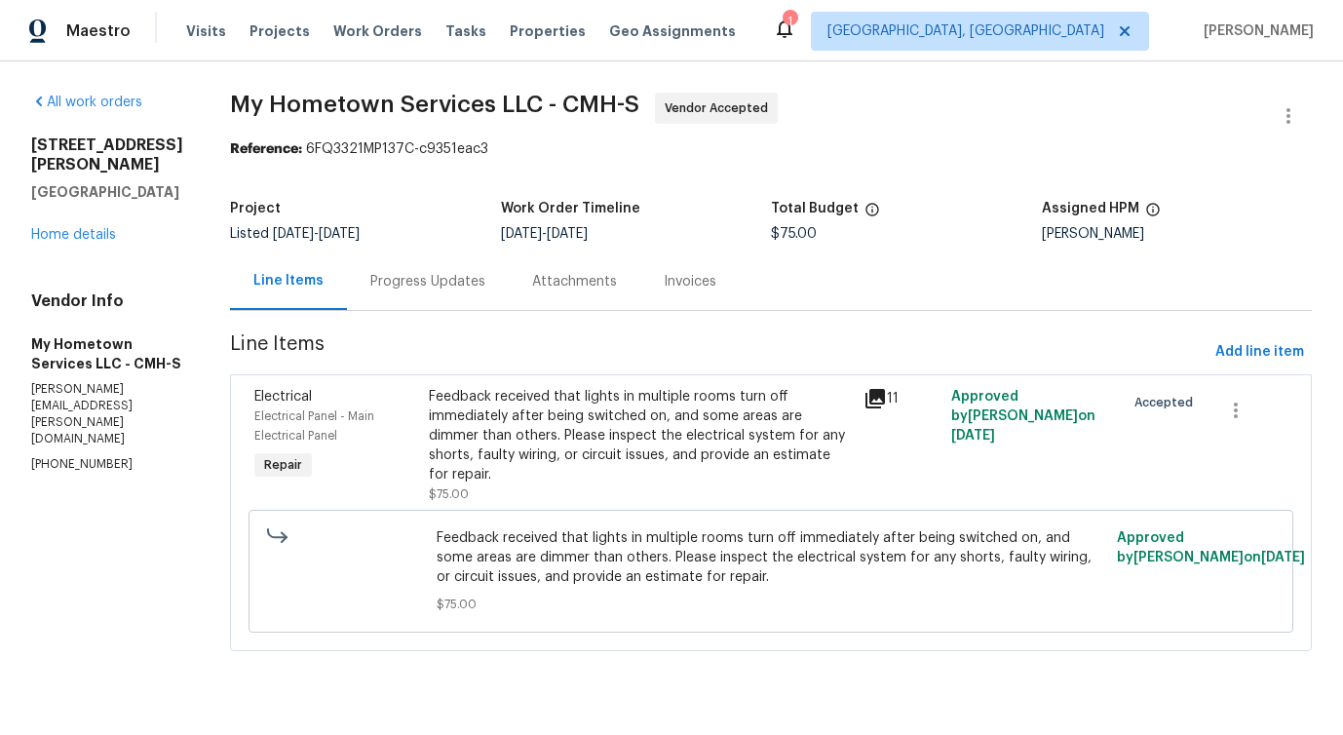
click at [432, 249] on div "Project Listed 10/6/2025 - 10/8/2025 Work Order Timeline 10/6/2025 - 10/8/2025 …" at bounding box center [771, 221] width 1082 height 62
click at [436, 285] on div "Progress Updates" at bounding box center [427, 281] width 115 height 19
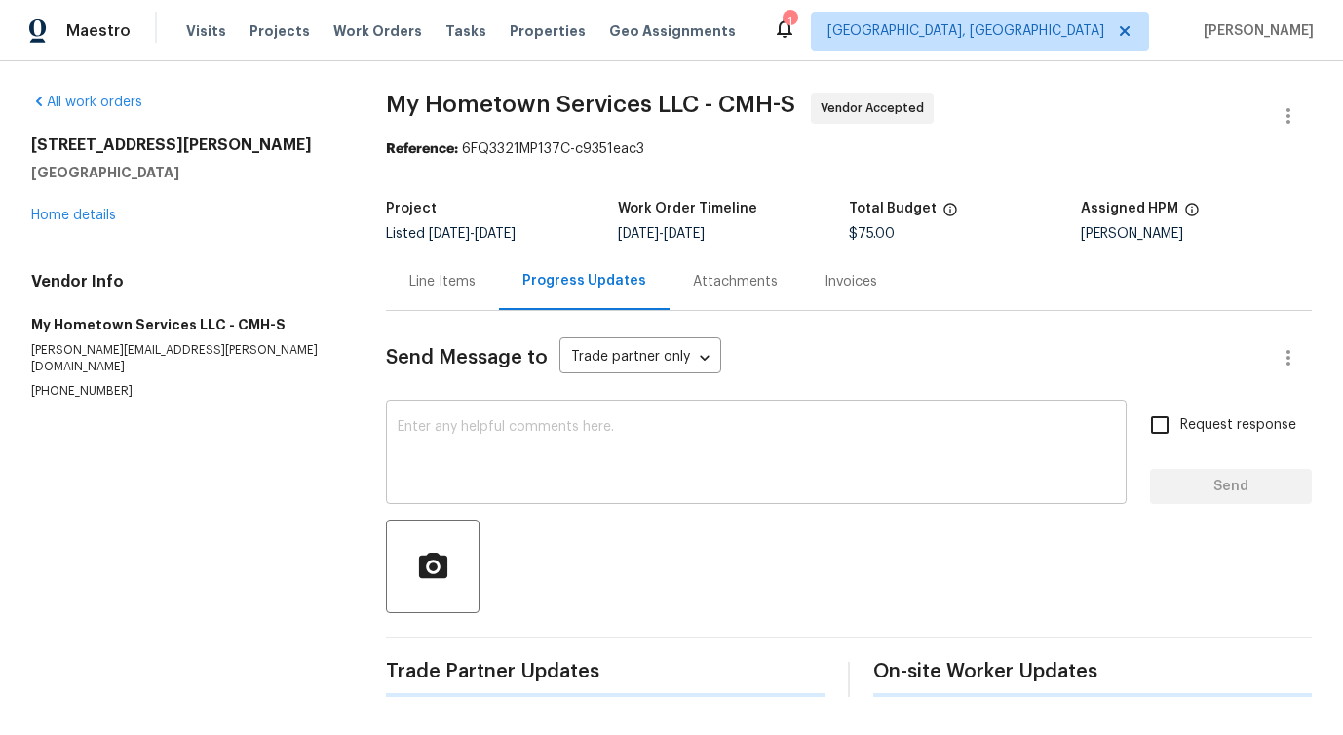
click at [541, 451] on textarea at bounding box center [756, 454] width 717 height 68
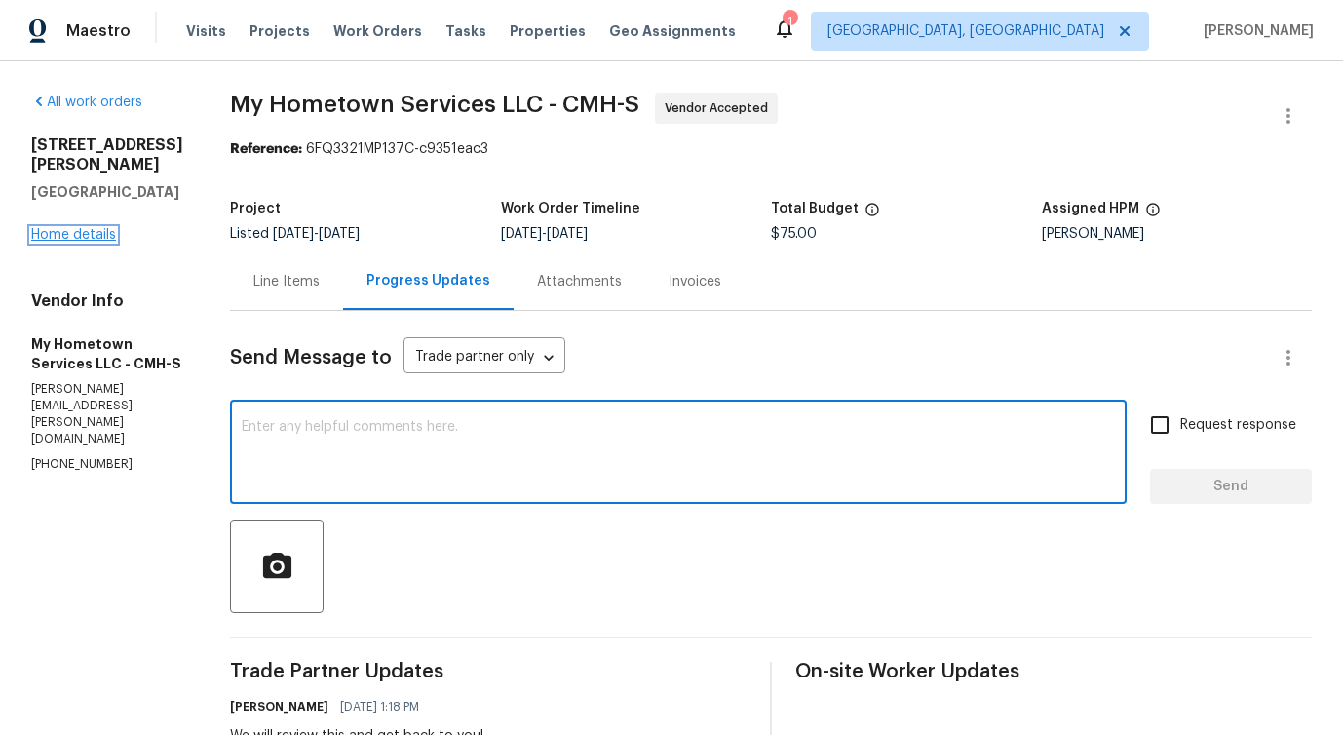
click at [103, 242] on link "Home details" at bounding box center [73, 235] width 85 height 14
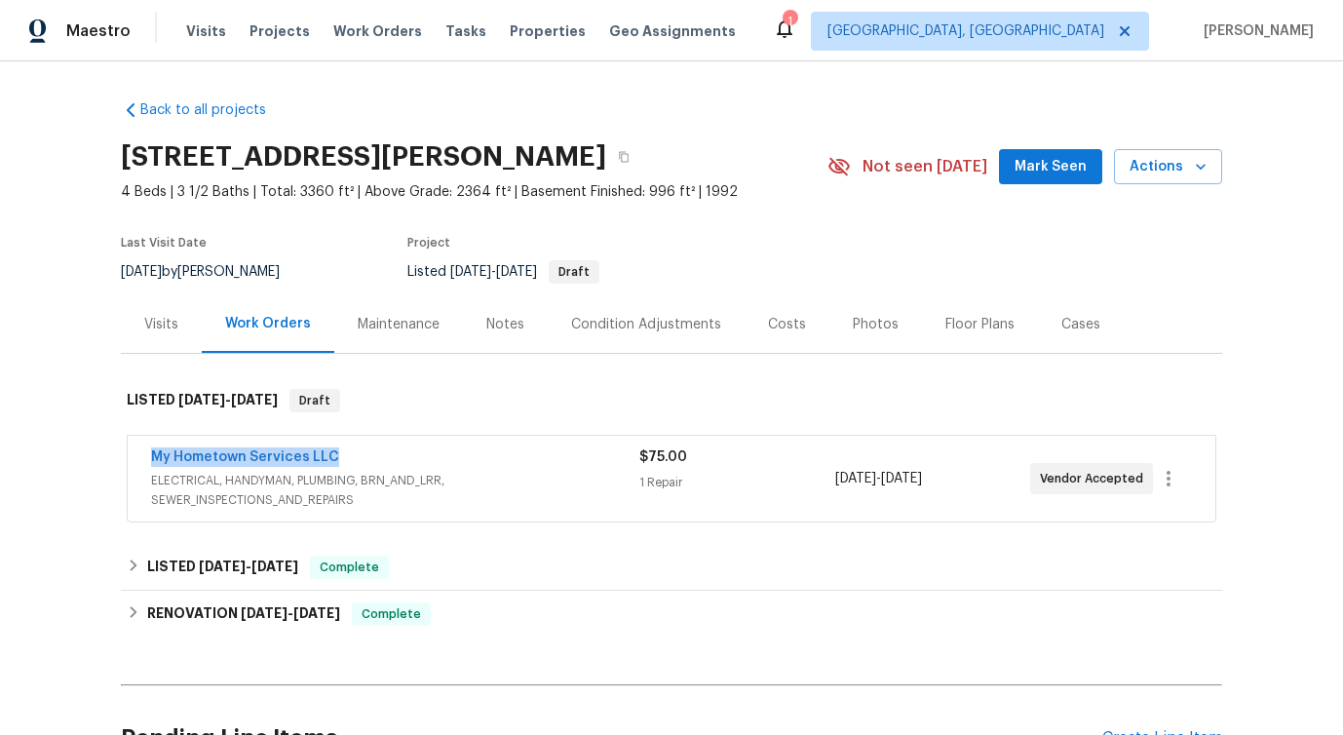
drag, startPoint x: 143, startPoint y: 457, endPoint x: 510, endPoint y: 476, distance: 366.9
click at [507, 473] on div "My Hometown Services LLC ELECTRICAL, HANDYMAN, PLUMBING, BRN_AND_LRR, SEWER_INS…" at bounding box center [672, 479] width 1088 height 86
click at [62, 507] on div "Back to all projects 642 Ridenour Rd, Columbus, OH 43230 4 Beds | 3 1/2 Baths |…" at bounding box center [671, 397] width 1343 height 673
drag, startPoint x: 137, startPoint y: 454, endPoint x: 401, endPoint y: 454, distance: 263.1
click at [401, 454] on div "My Hometown Services LLC ELECTRICAL, HANDYMAN, PLUMBING, BRN_AND_LRR, SEWER_INS…" at bounding box center [672, 479] width 1088 height 86
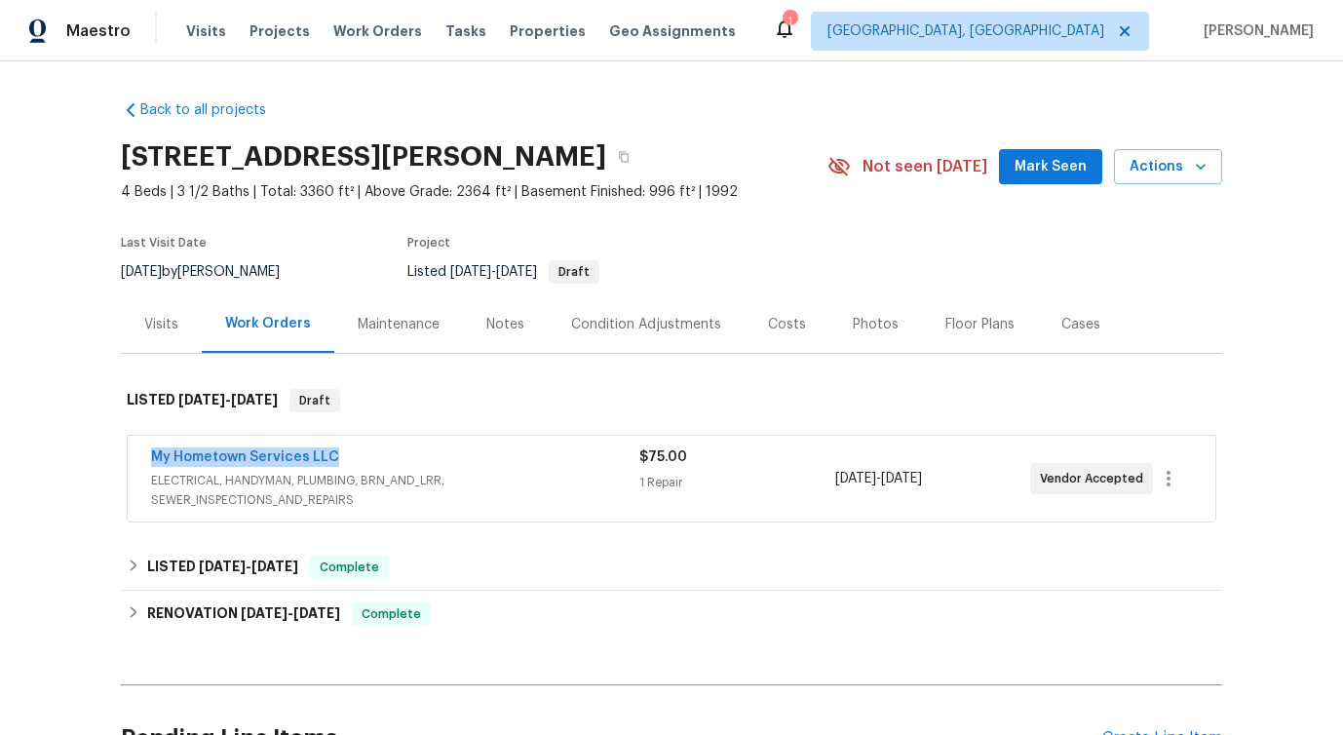
copy link "My Hometown Services LLC"
click at [258, 455] on link "My Hometown Services LLC" at bounding box center [245, 457] width 188 height 14
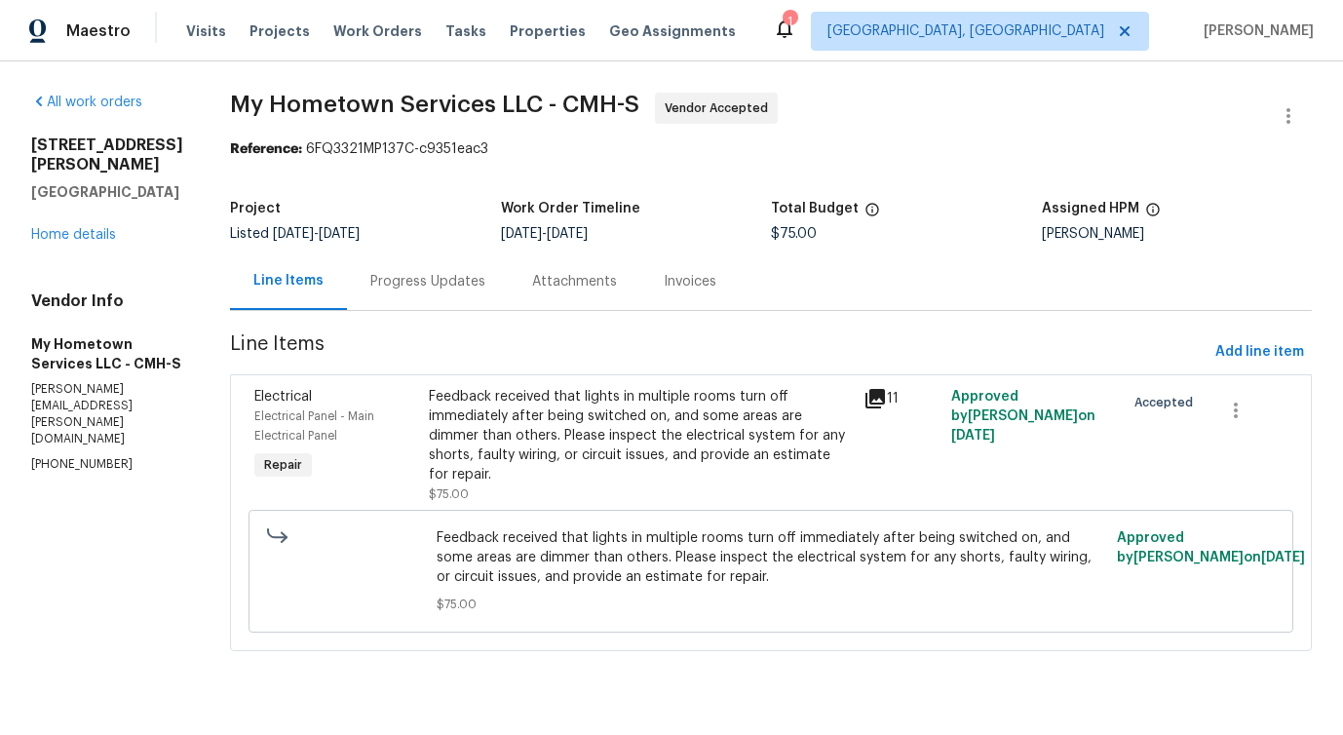
click at [471, 280] on div "Progress Updates" at bounding box center [428, 280] width 162 height 57
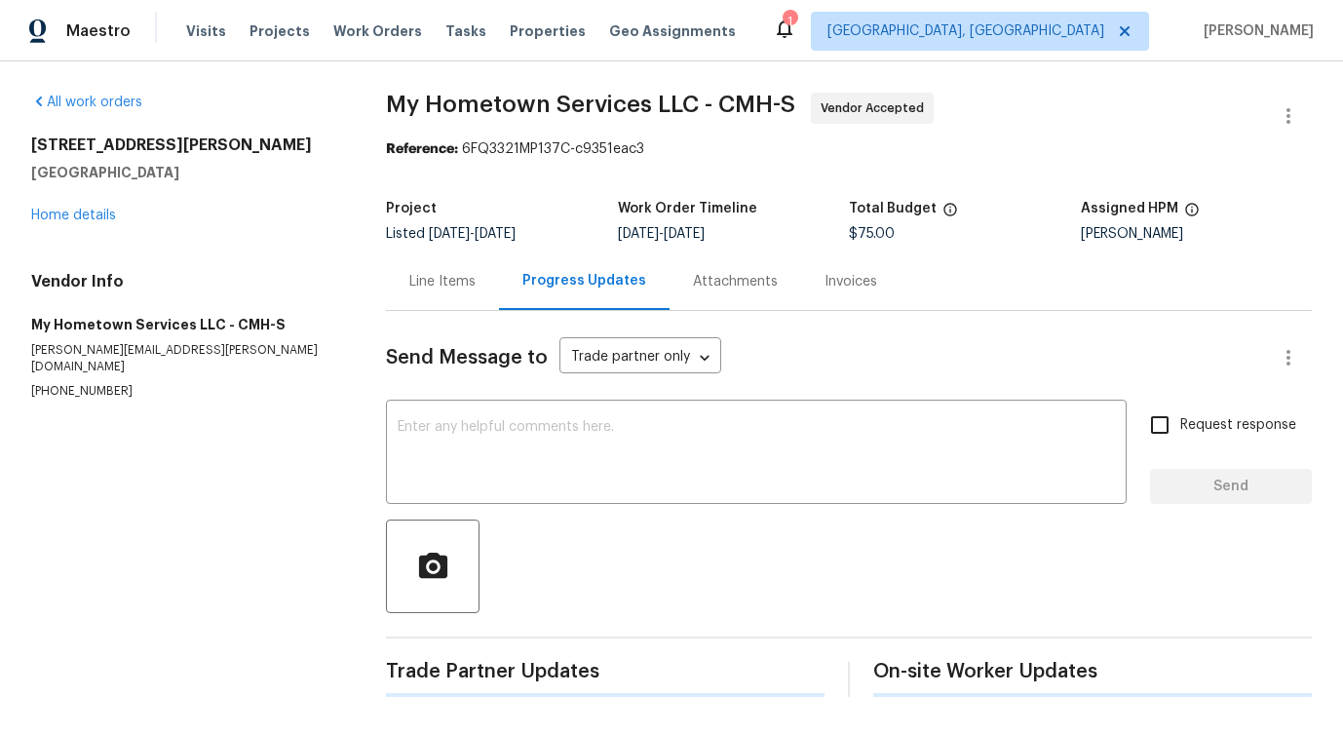
click at [515, 401] on div "Send Message to Trade partner only Trade partner only ​ x ​ Request response Se…" at bounding box center [849, 504] width 926 height 386
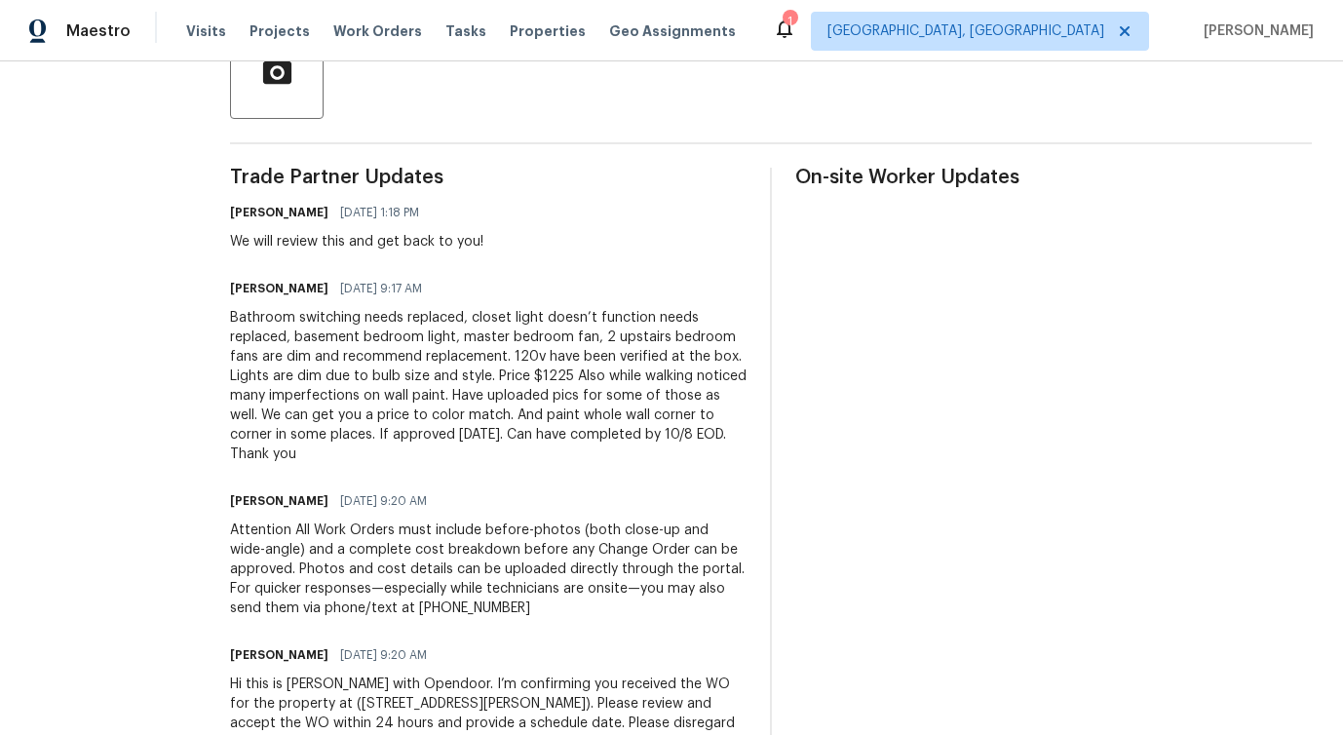
scroll to position [495, 0]
drag, startPoint x: 410, startPoint y: 374, endPoint x: 424, endPoint y: 374, distance: 13.6
click at [424, 374] on div "Bathroom switching needs replaced, closet light doesn’t function needs replaced…" at bounding box center [488, 385] width 516 height 156
click at [414, 376] on div "Bathroom switching needs replaced, closet light doesn’t function needs replaced…" at bounding box center [488, 385] width 516 height 156
drag, startPoint x: 409, startPoint y: 375, endPoint x: 447, endPoint y: 376, distance: 38.0
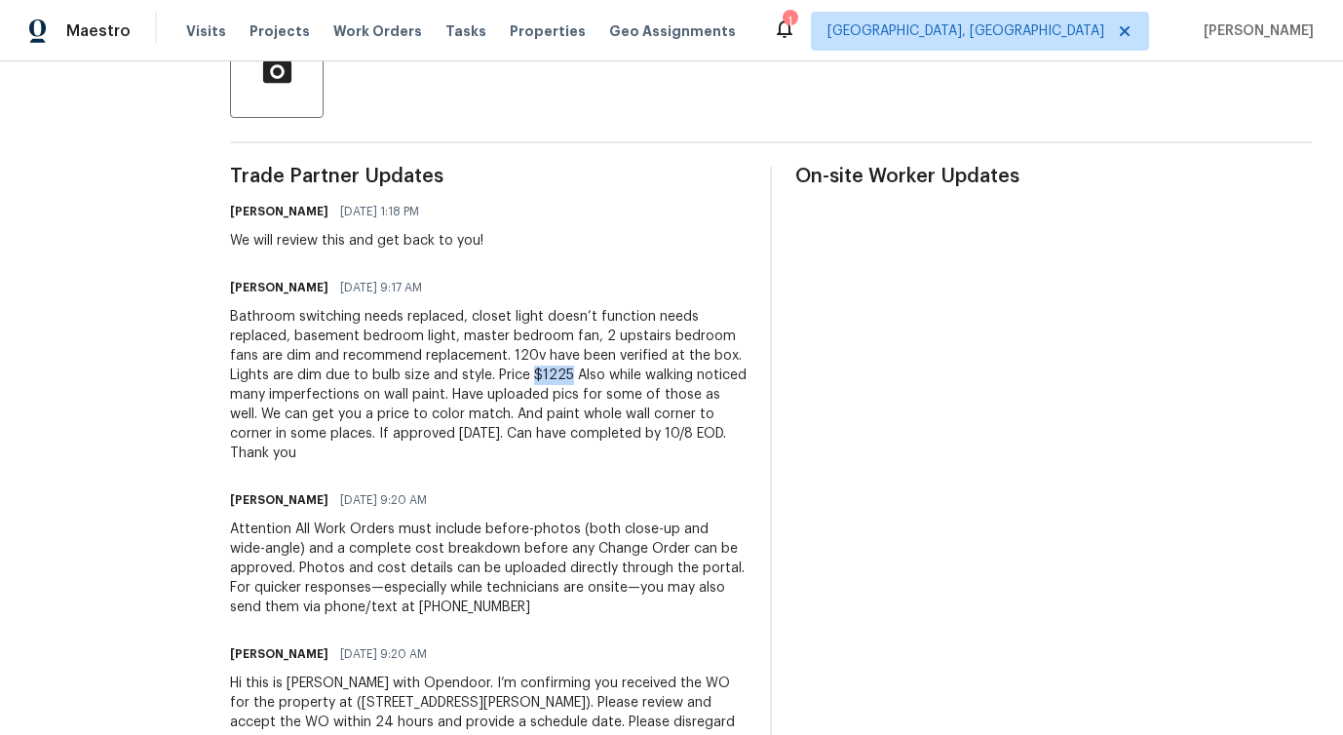
click at [447, 376] on div "Bathroom switching needs replaced, closet light doesn’t function needs replaced…" at bounding box center [488, 385] width 516 height 156
copy div "$1225"
click at [447, 376] on div "Bathroom switching needs replaced, closet light doesn’t function needs replaced…" at bounding box center [488, 385] width 516 height 156
drag, startPoint x: 409, startPoint y: 375, endPoint x: 446, endPoint y: 375, distance: 37.0
click at [446, 375] on div "Bathroom switching needs replaced, closet light doesn’t function needs replaced…" at bounding box center [488, 385] width 516 height 156
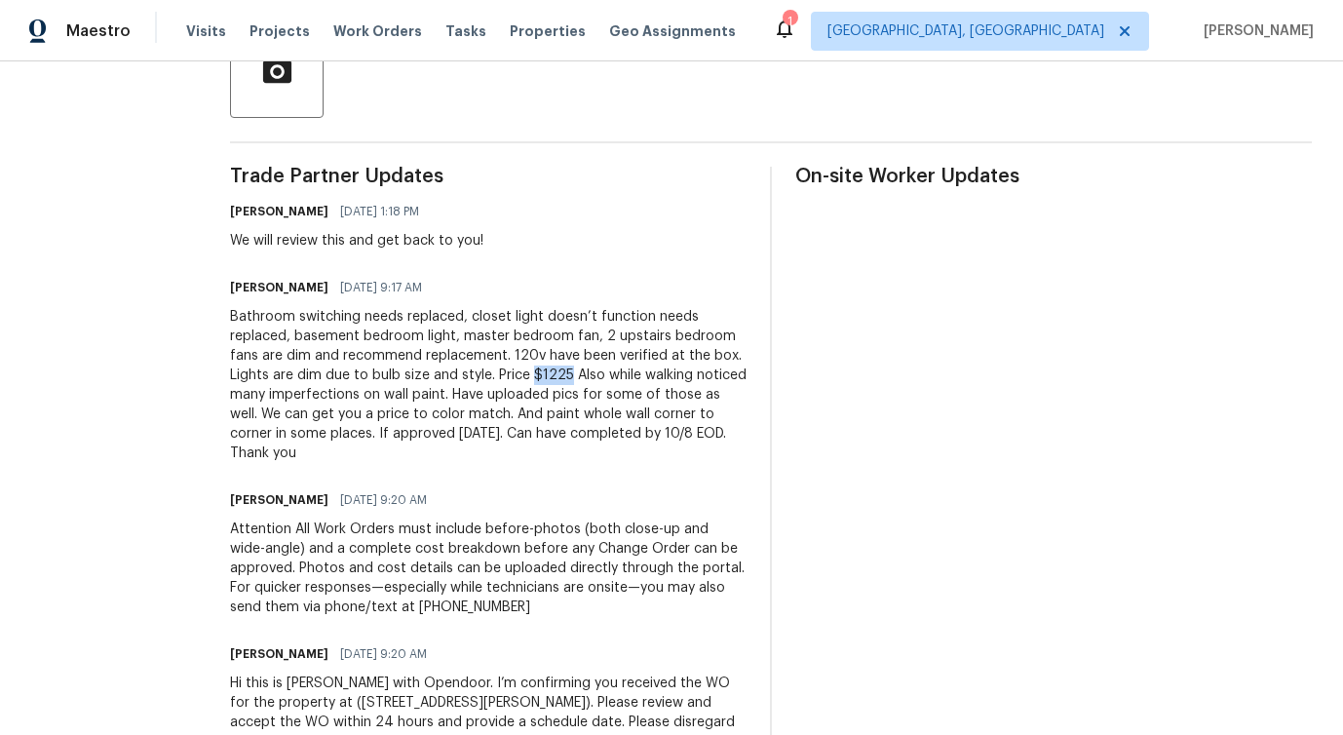
copy div "$1225"
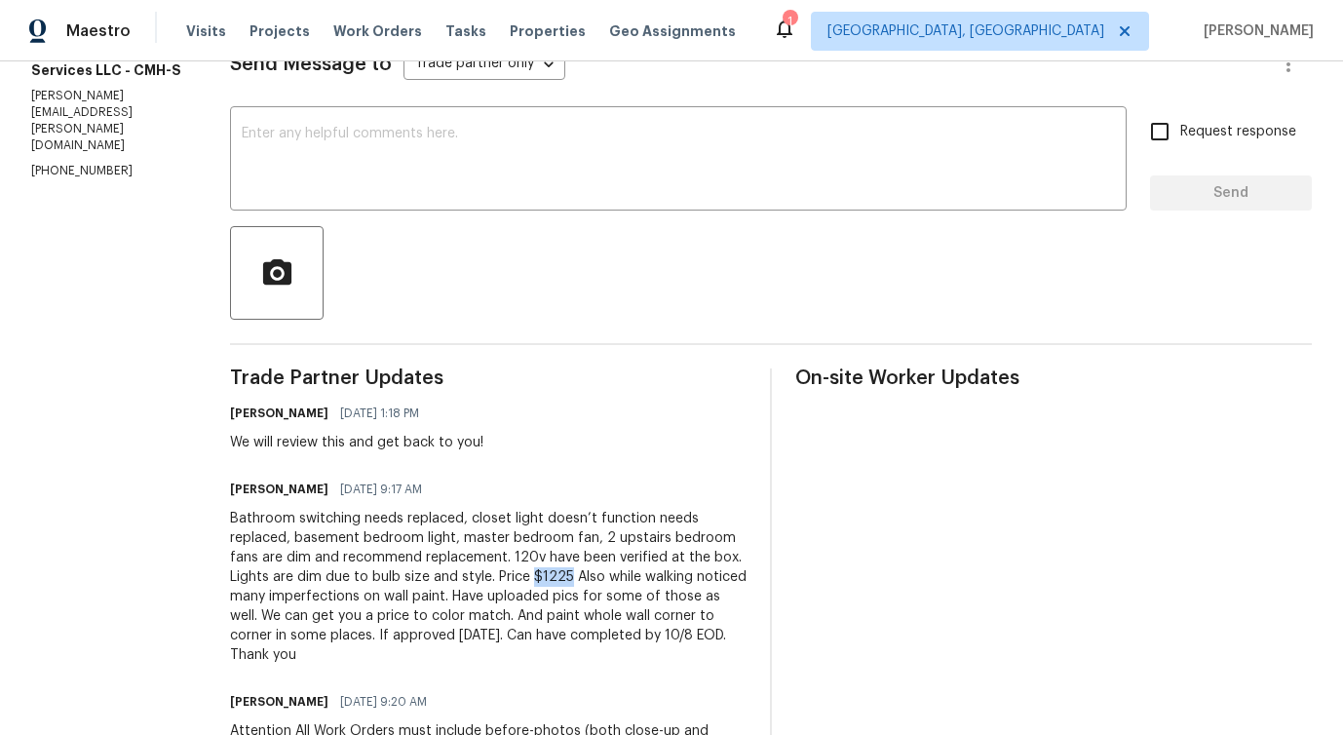
scroll to position [366, 0]
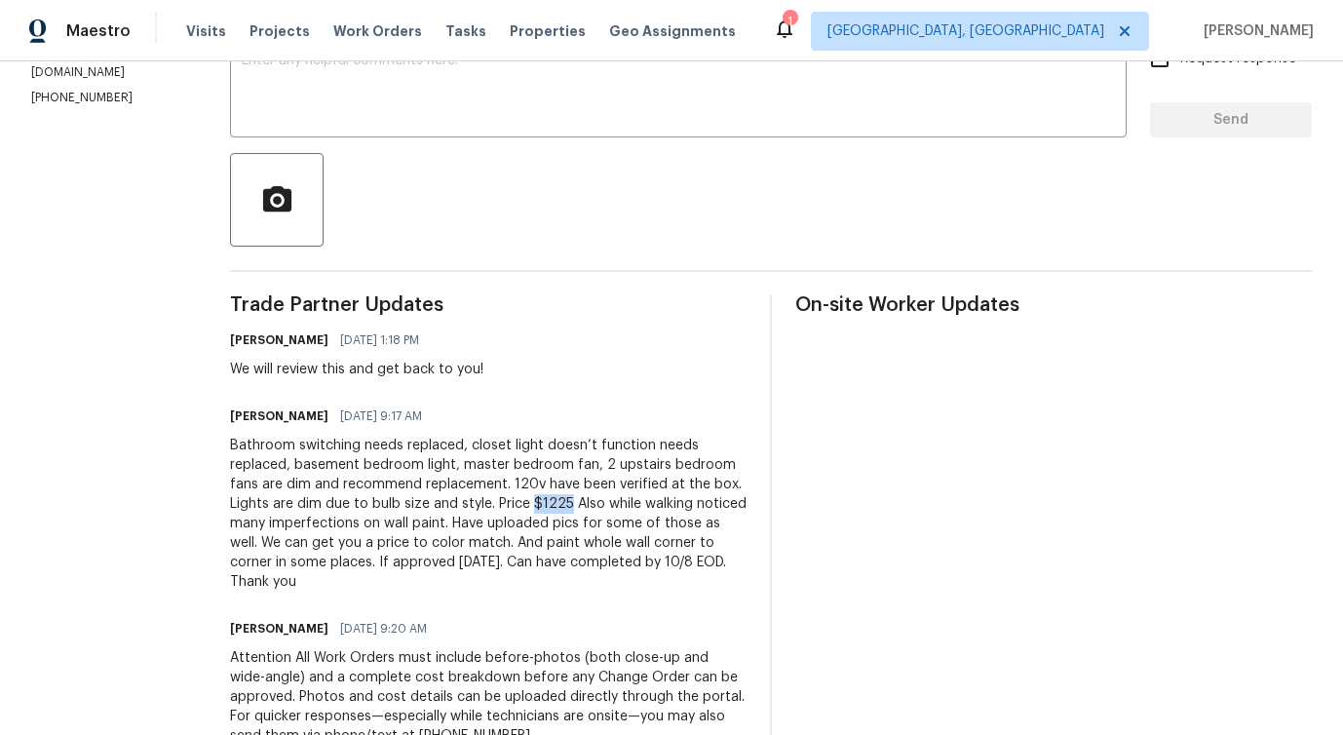
click at [340, 512] on div "Bathroom switching needs replaced, closet light doesn’t function needs replaced…" at bounding box center [488, 514] width 516 height 156
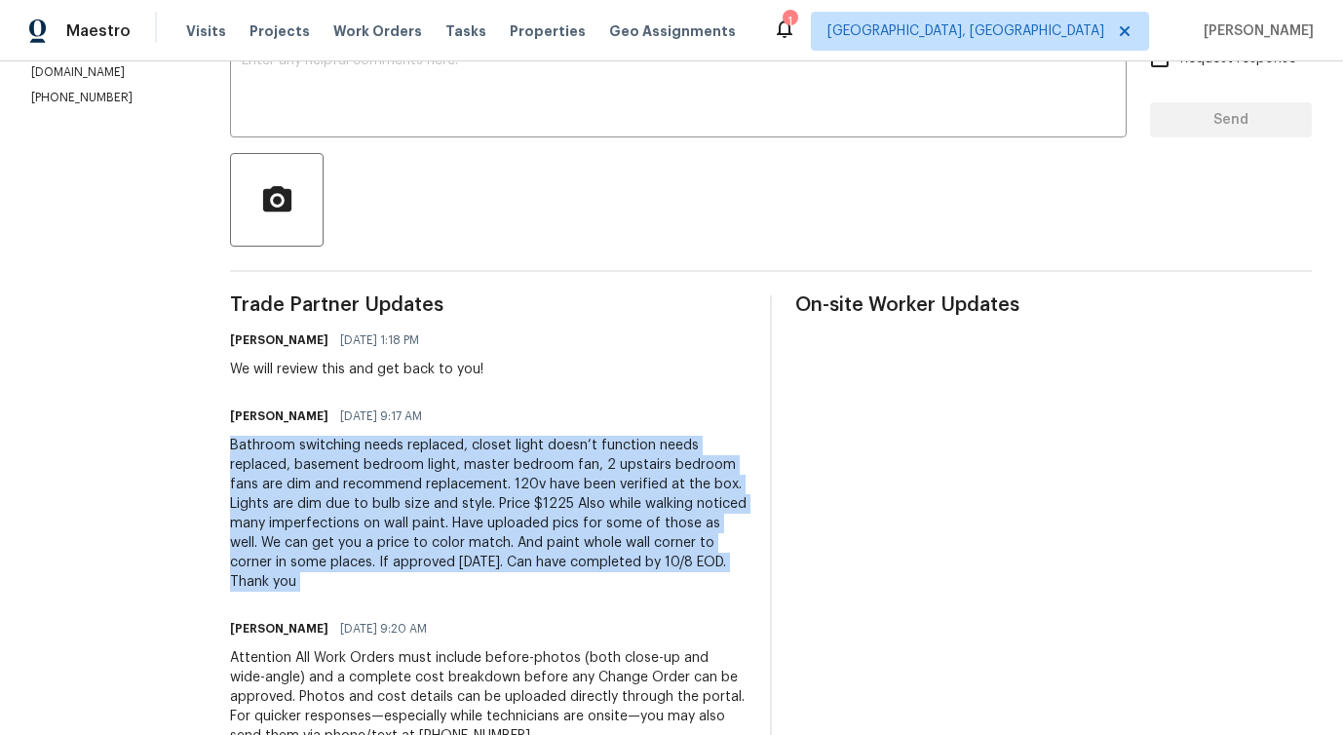
copy div "Bathroom switching needs replaced, closet light doesn’t function needs replaced…"
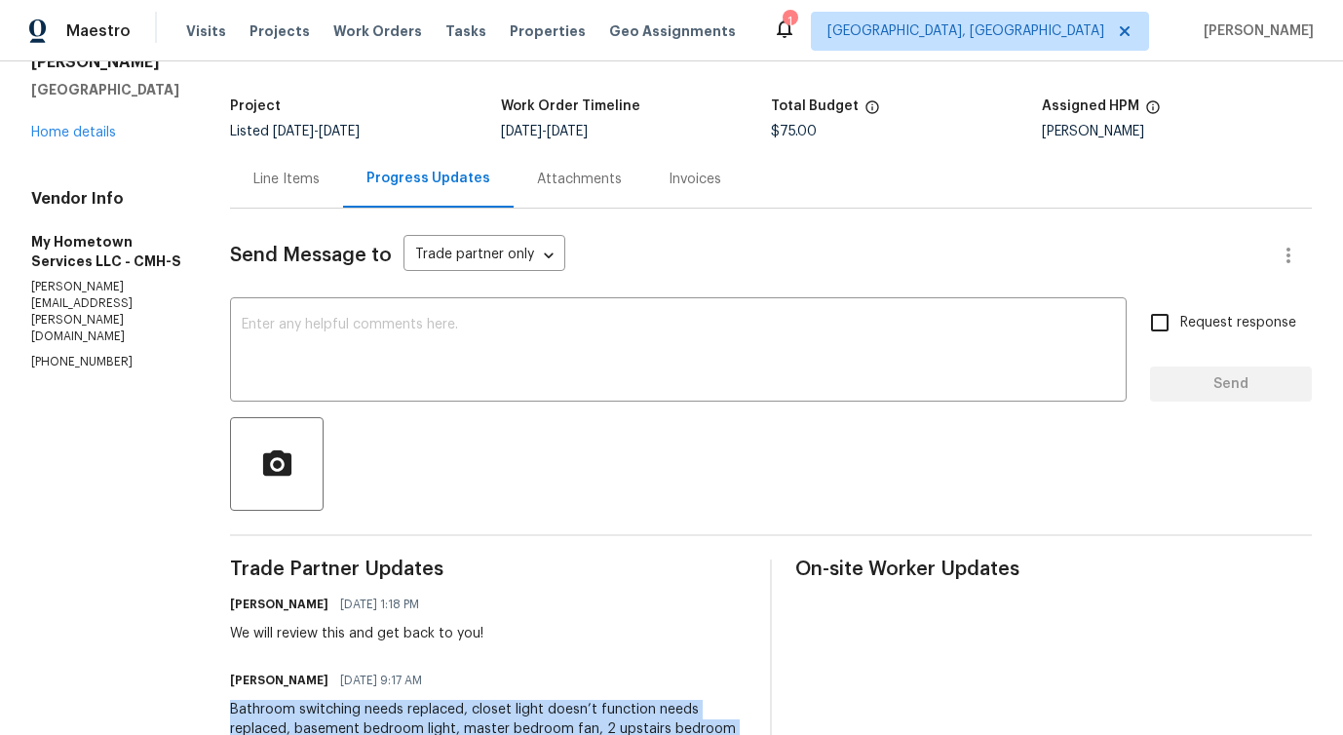
scroll to position [0, 0]
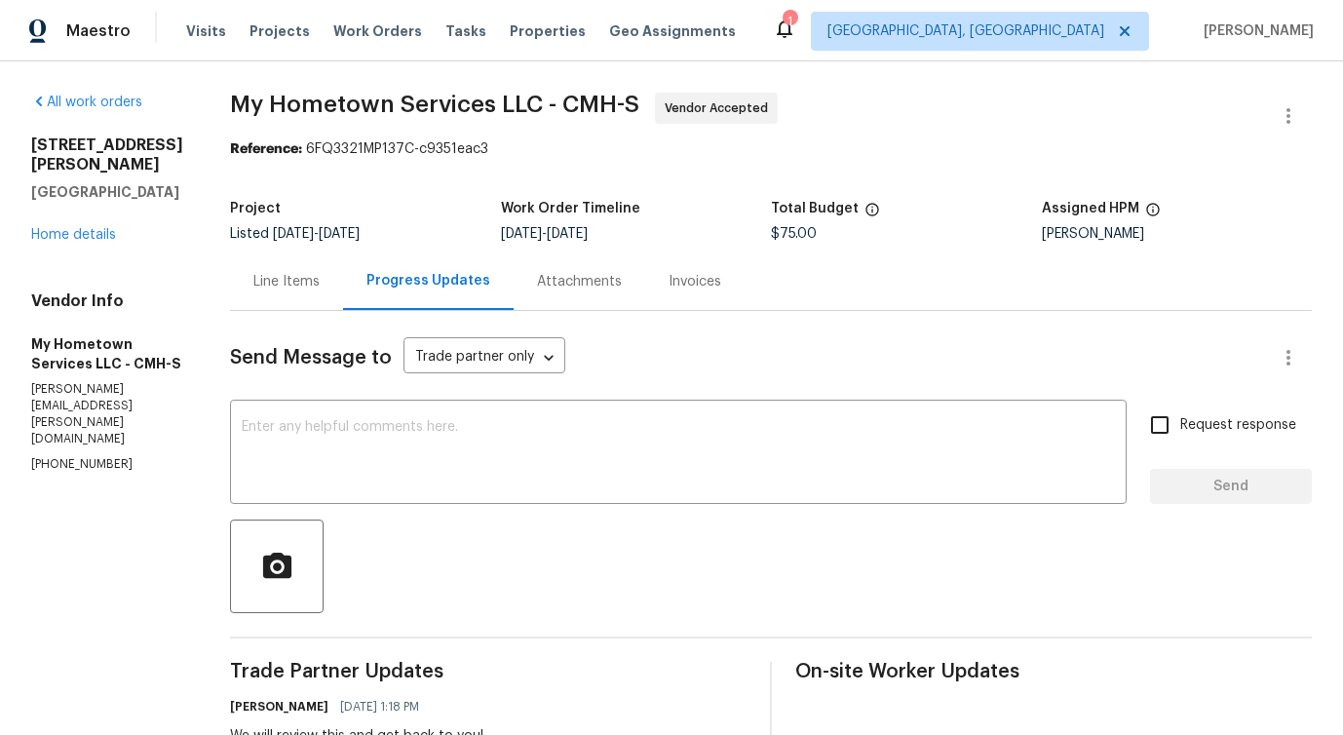
click at [259, 279] on div "Line Items" at bounding box center [286, 281] width 66 height 19
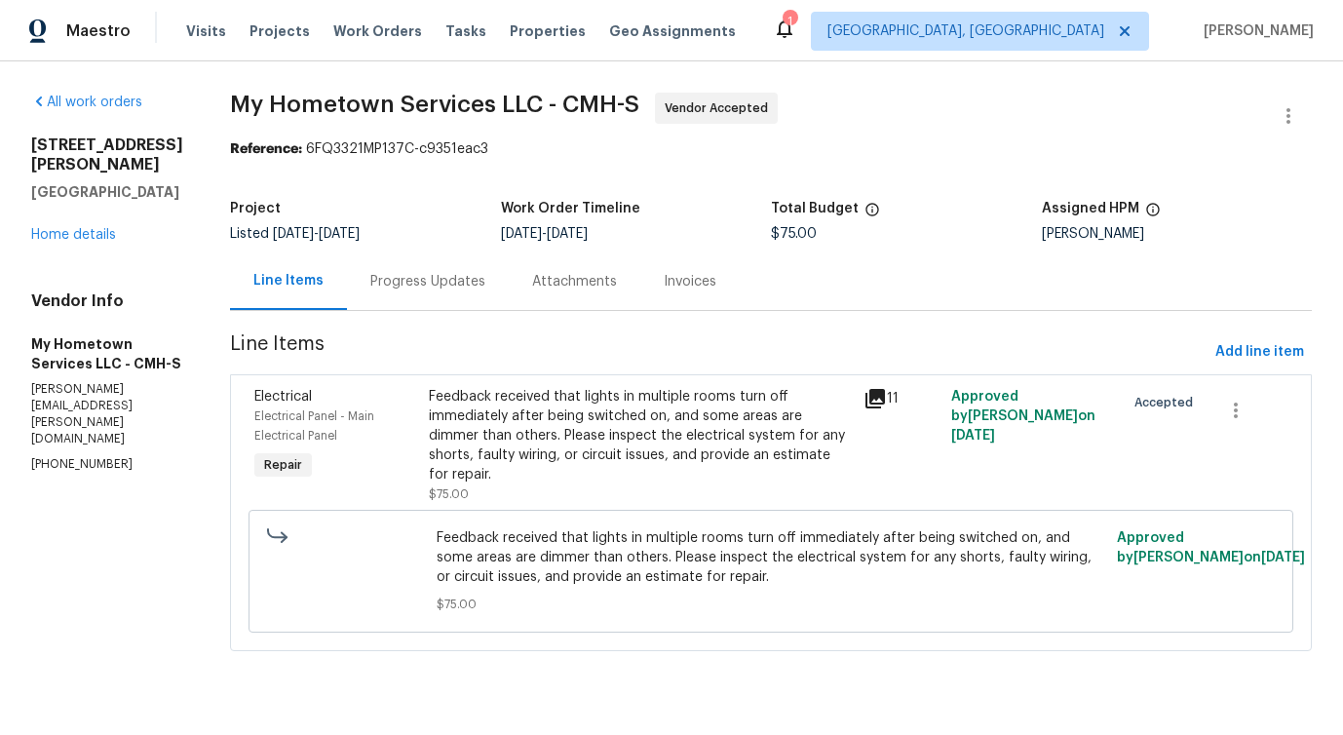
click at [467, 536] on span "Feedback received that lights in multiple rooms turn off immediately after bein…" at bounding box center [771, 557] width 668 height 58
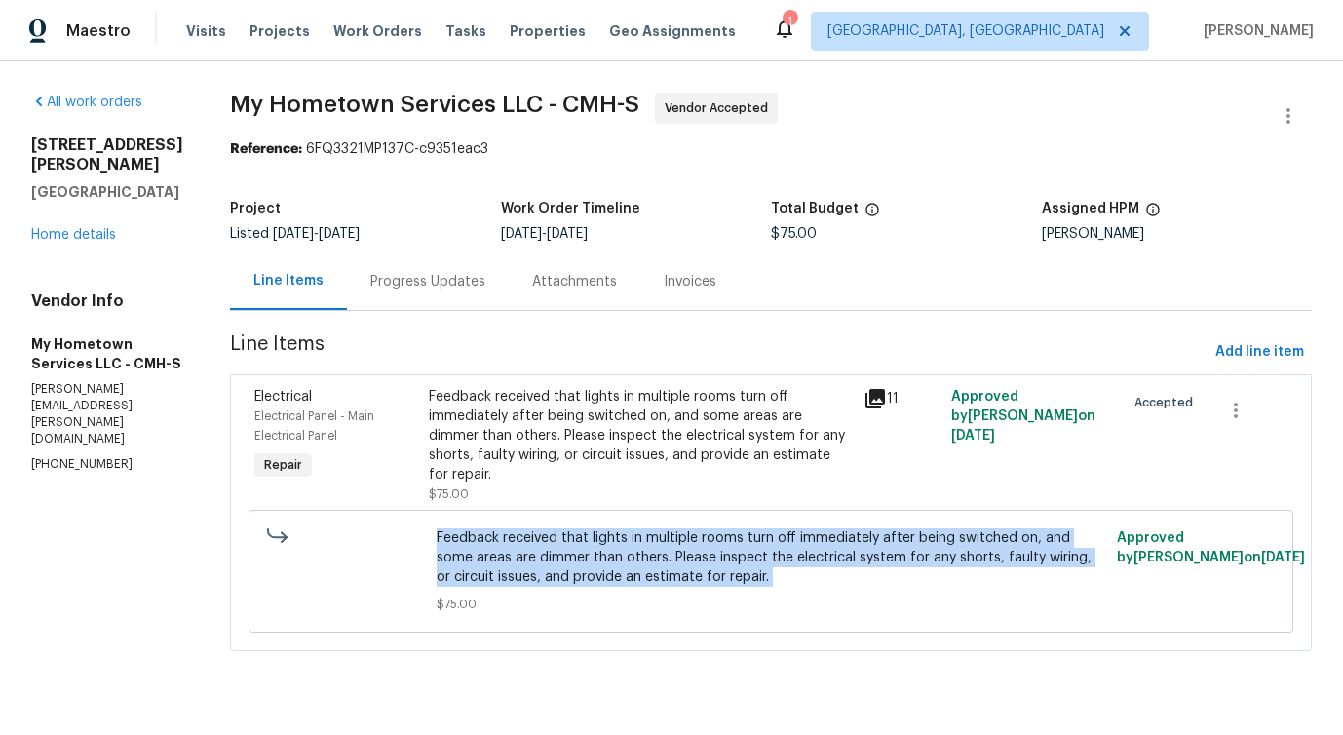
copy span "Feedback received that lights in multiple rooms turn off immediately after bein…"
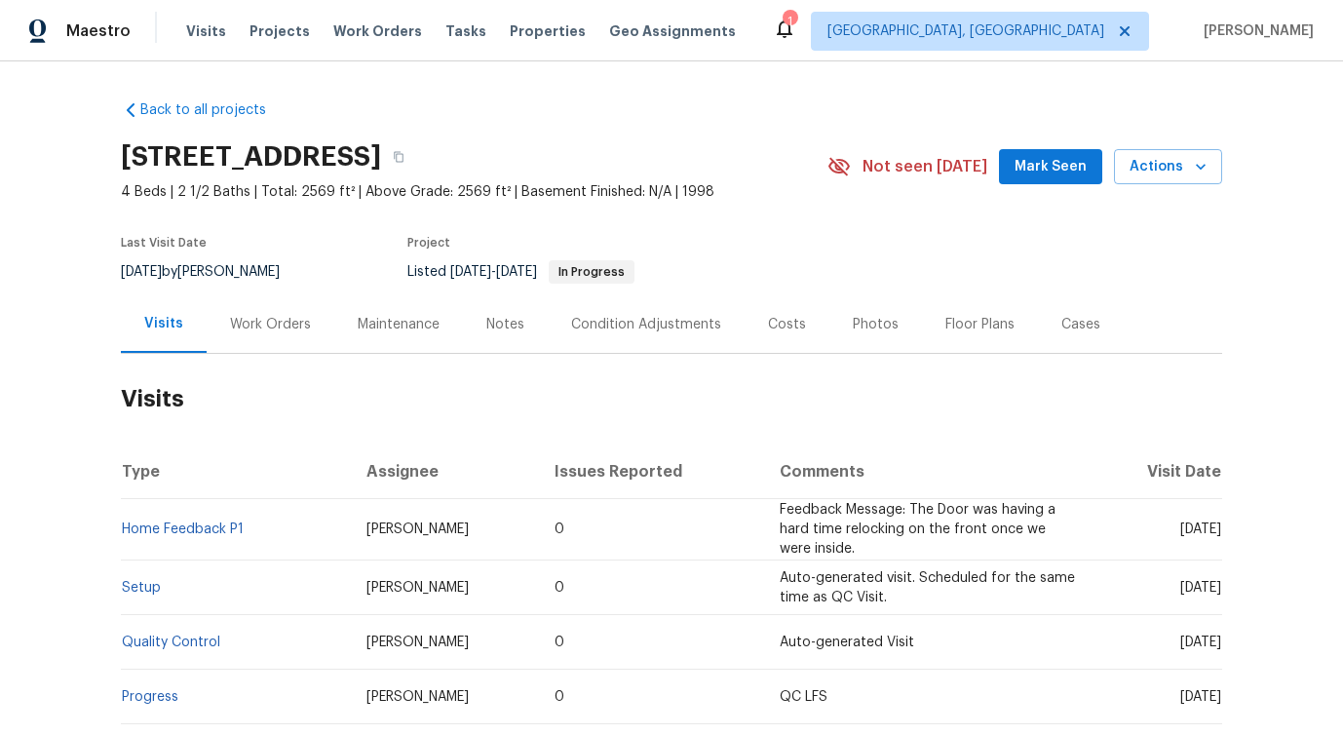
click at [255, 341] on div "Work Orders" at bounding box center [271, 323] width 128 height 57
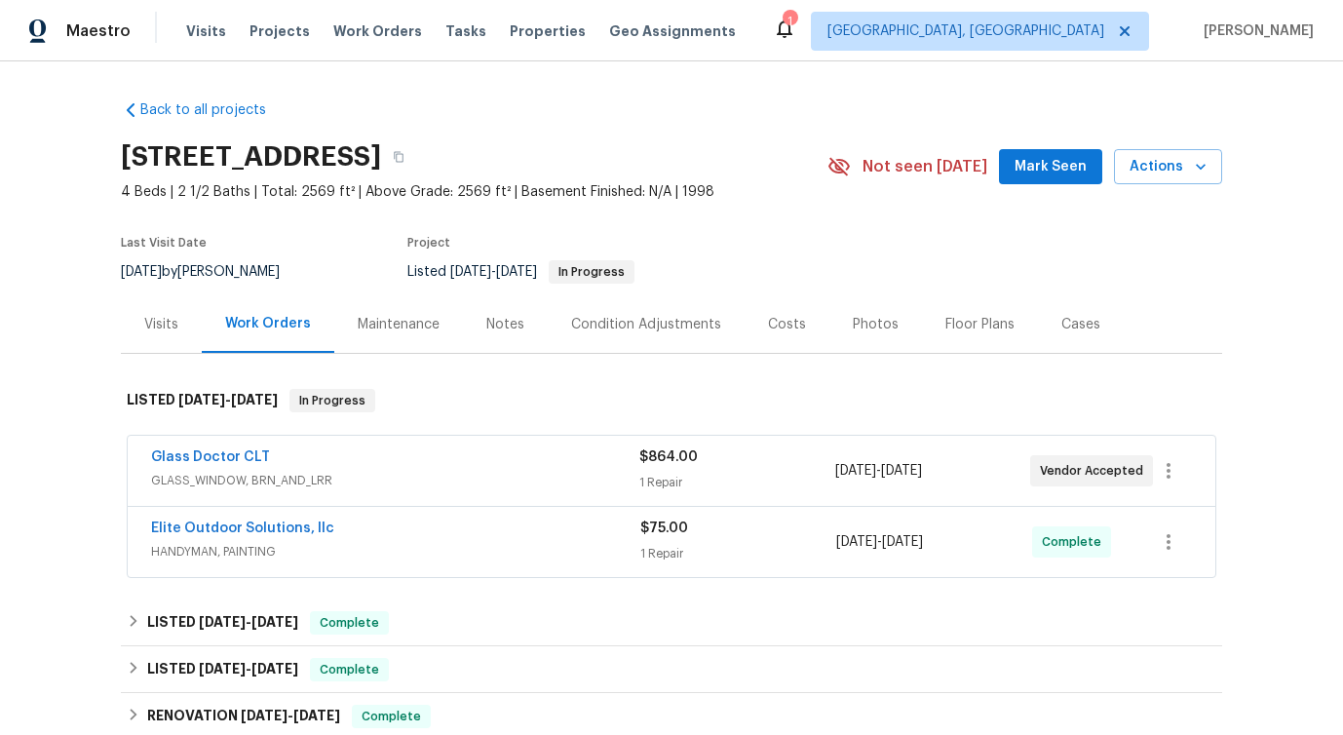
scroll to position [71, 0]
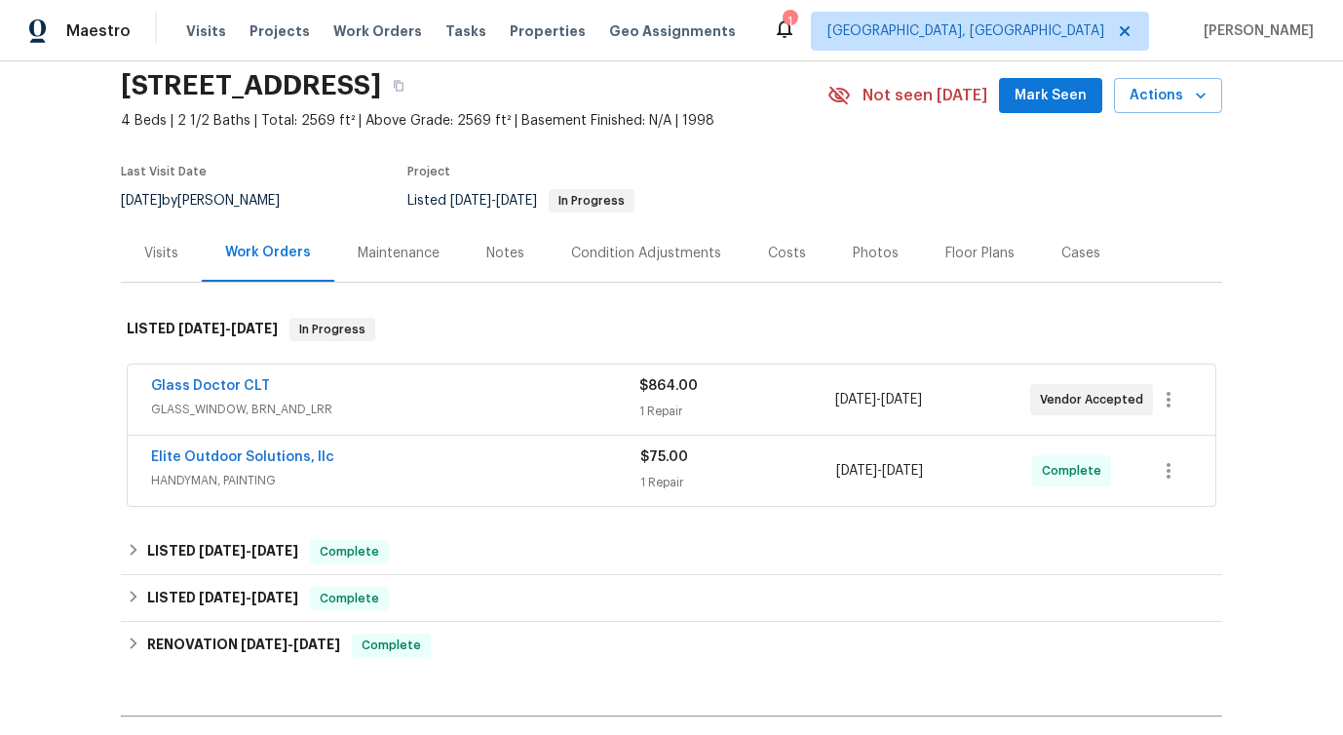
click at [243, 378] on span "Glass Doctor CLT" at bounding box center [210, 385] width 119 height 19
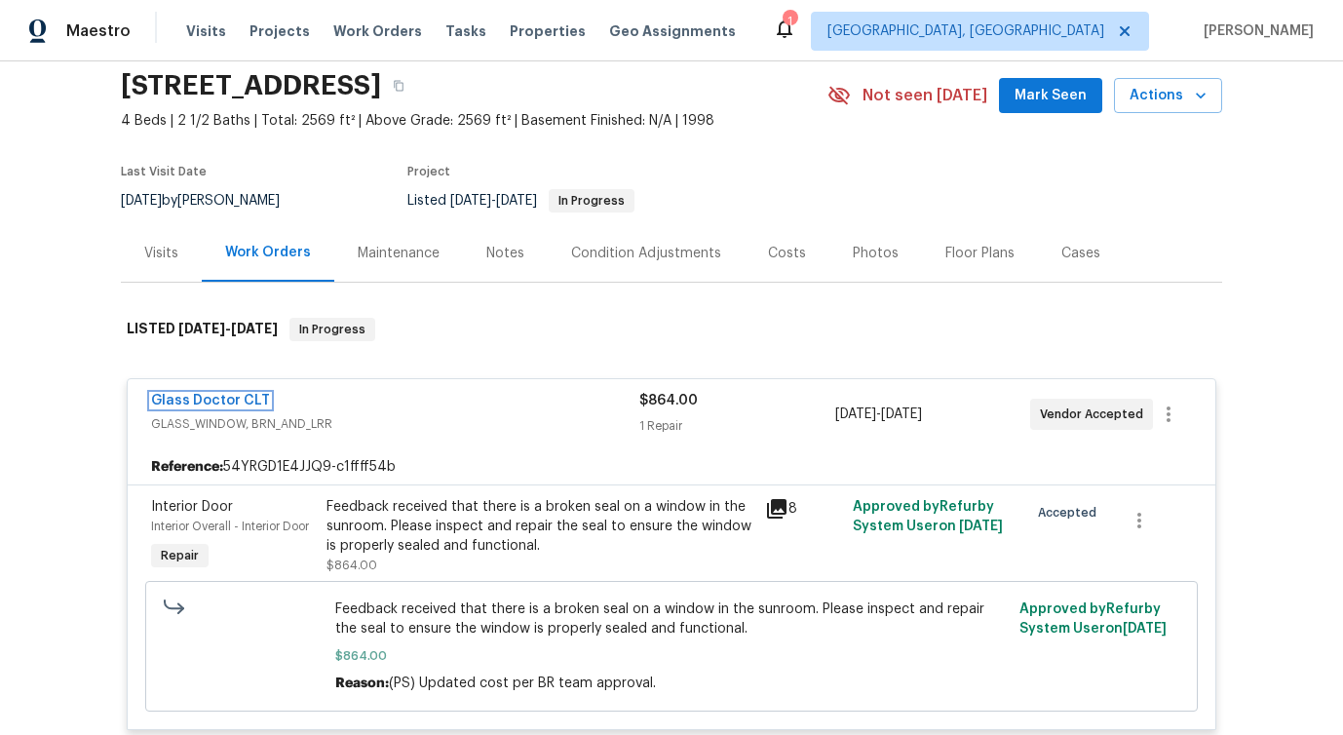
click at [213, 401] on link "Glass Doctor CLT" at bounding box center [210, 401] width 119 height 14
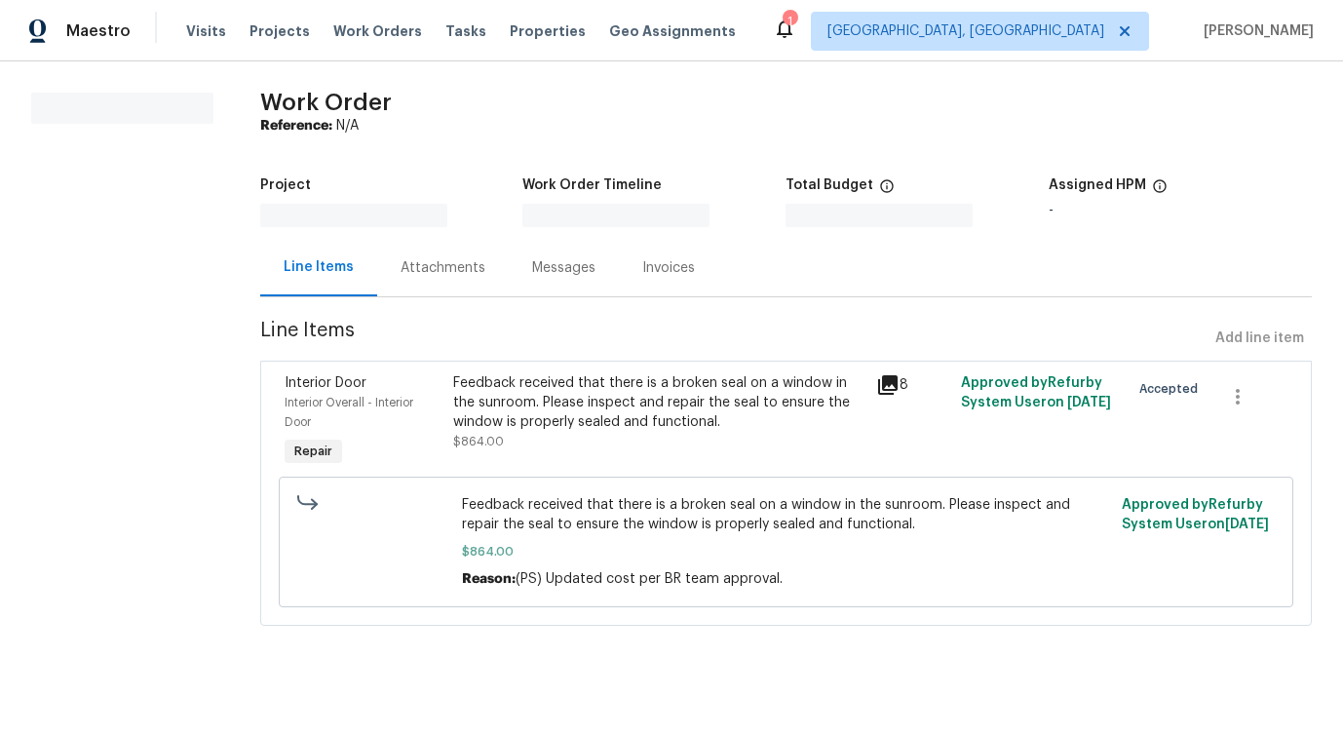
click at [213, 401] on div "All work orders Work Order Reference: N/A Project Work Order Timeline Total Bud…" at bounding box center [671, 370] width 1343 height 619
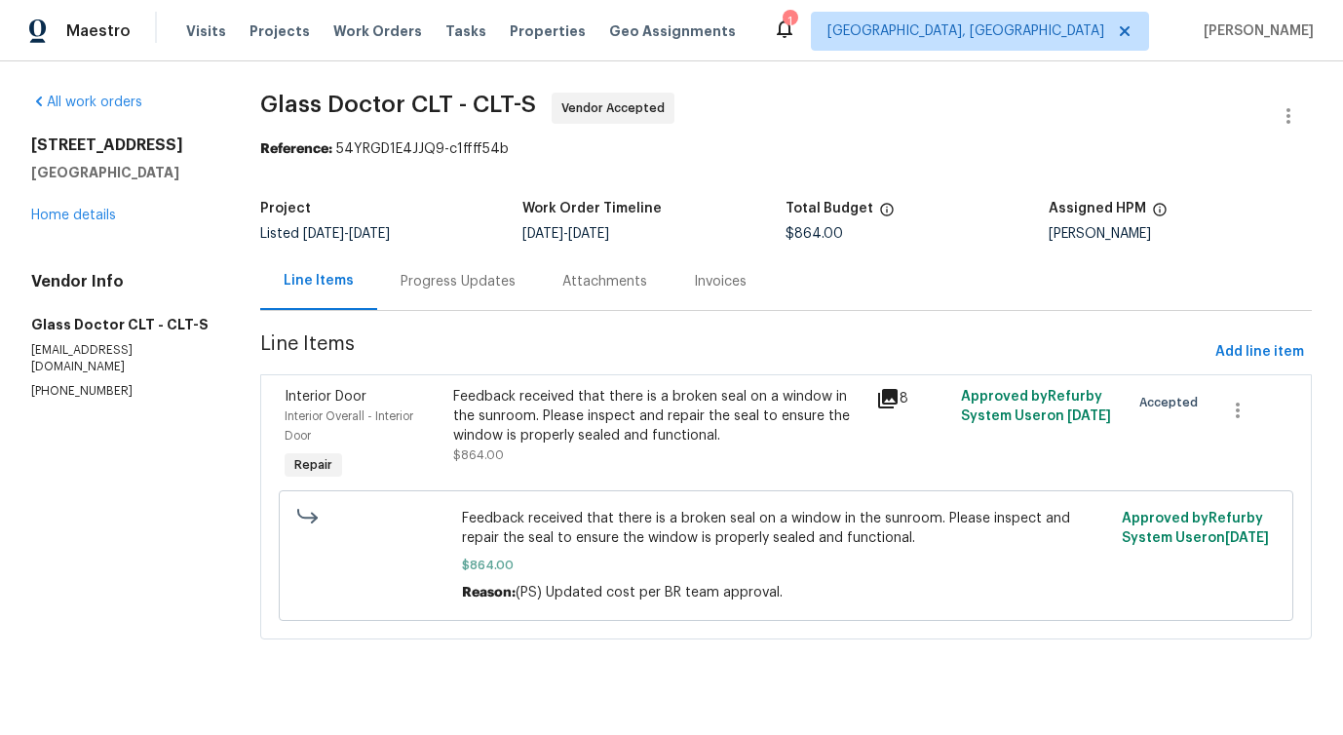
click at [439, 293] on div "Progress Updates" at bounding box center [458, 280] width 162 height 57
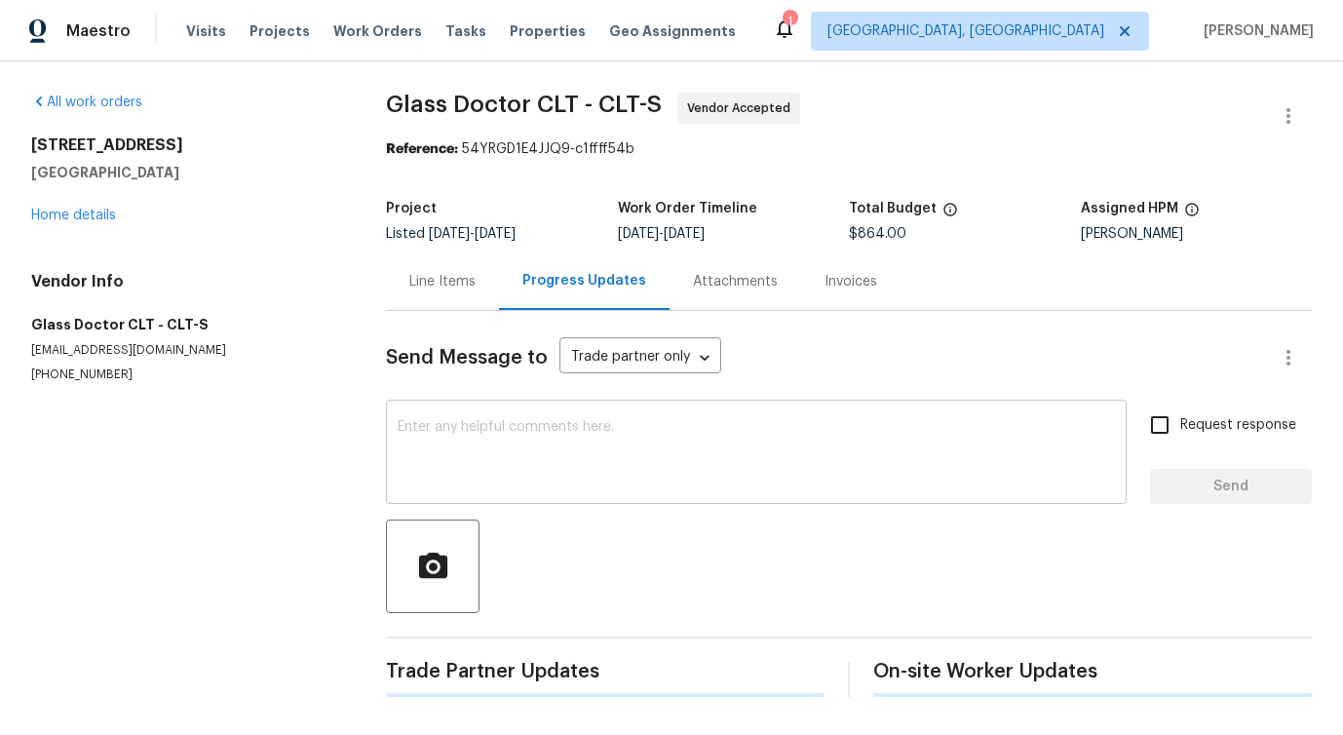
click at [446, 458] on textarea at bounding box center [756, 454] width 717 height 68
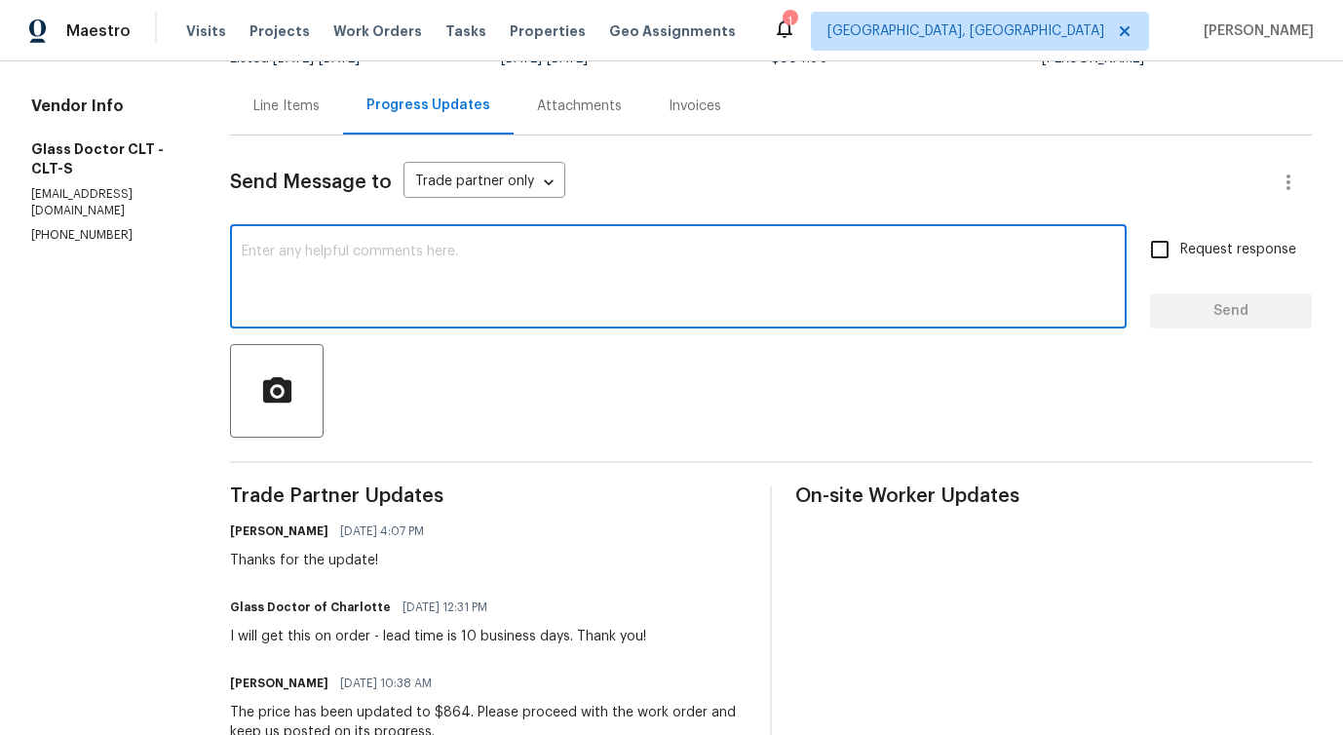
scroll to position [176, 0]
click at [410, 283] on textarea at bounding box center [678, 278] width 873 height 68
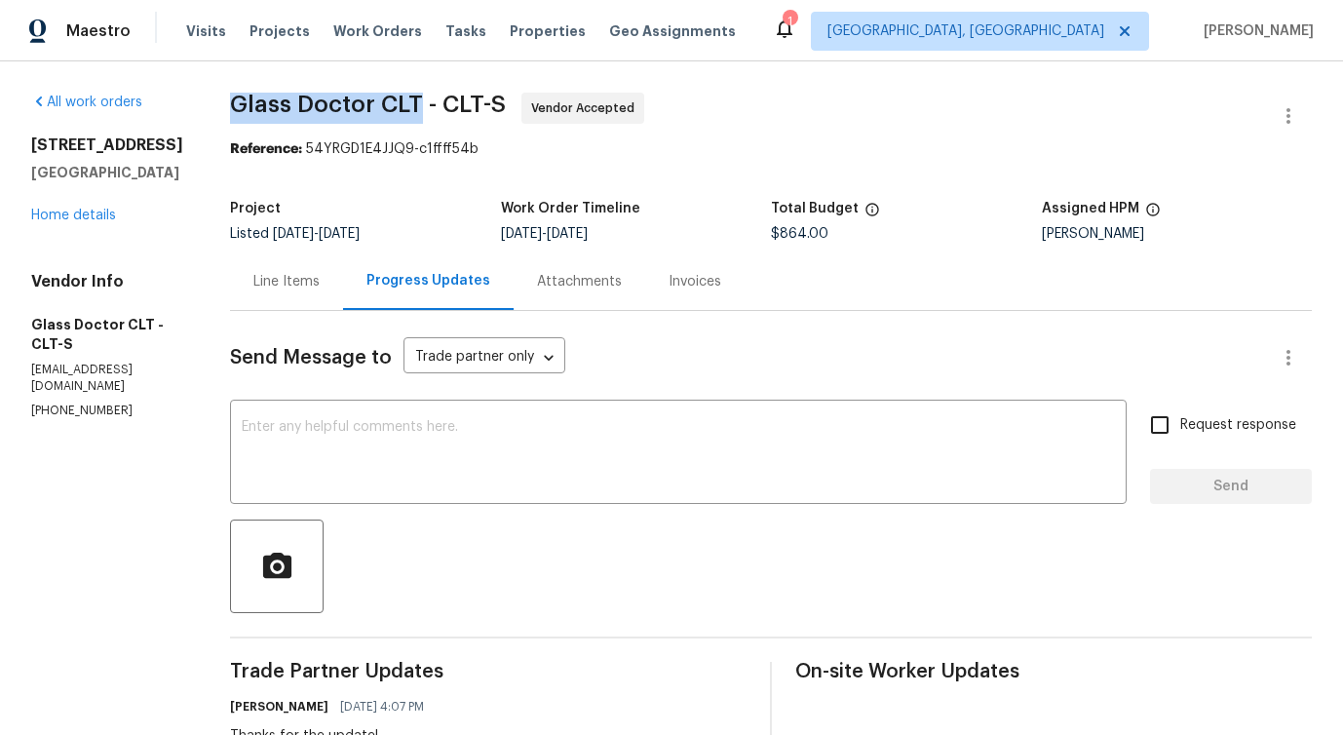
drag, startPoint x: 212, startPoint y: 103, endPoint x: 398, endPoint y: 103, distance: 185.2
click at [398, 103] on span "Glass Doctor CLT - CLT-S" at bounding box center [368, 104] width 276 height 23
drag, startPoint x: 425, startPoint y: 101, endPoint x: 460, endPoint y: 107, distance: 35.6
click at [460, 107] on span "Glass Doctor CLT - CLT-S" at bounding box center [368, 104] width 276 height 23
click at [476, 101] on span "Glass Doctor CLT - CLT-S" at bounding box center [368, 104] width 276 height 23
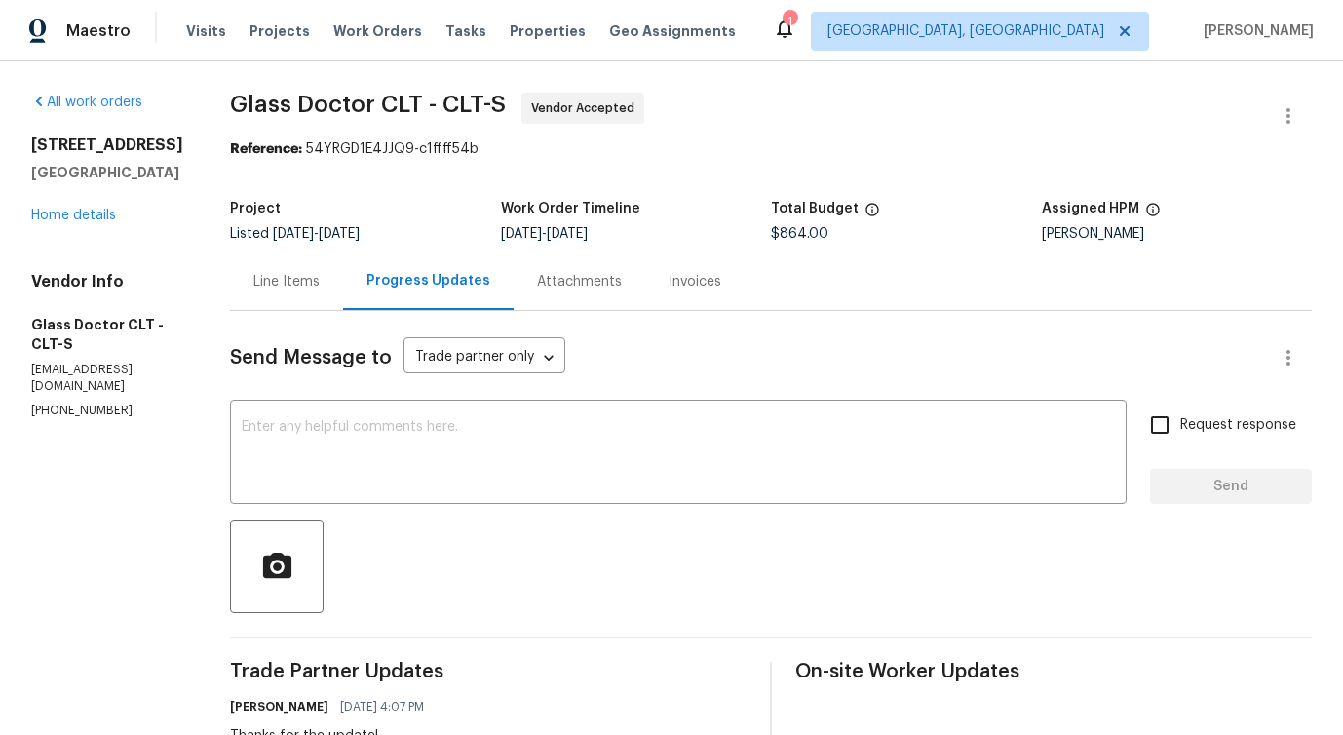
click at [476, 101] on span "Glass Doctor CLT - CLT-S" at bounding box center [368, 104] width 276 height 23
drag, startPoint x: 425, startPoint y: 98, endPoint x: 459, endPoint y: 98, distance: 34.1
click at [459, 98] on span "Glass Doctor CLT - CLT-S" at bounding box center [368, 104] width 276 height 23
drag, startPoint x: 212, startPoint y: 97, endPoint x: 356, endPoint y: 100, distance: 143.3
click at [356, 100] on span "Glass Doctor CLT - CLT-S" at bounding box center [368, 104] width 276 height 23
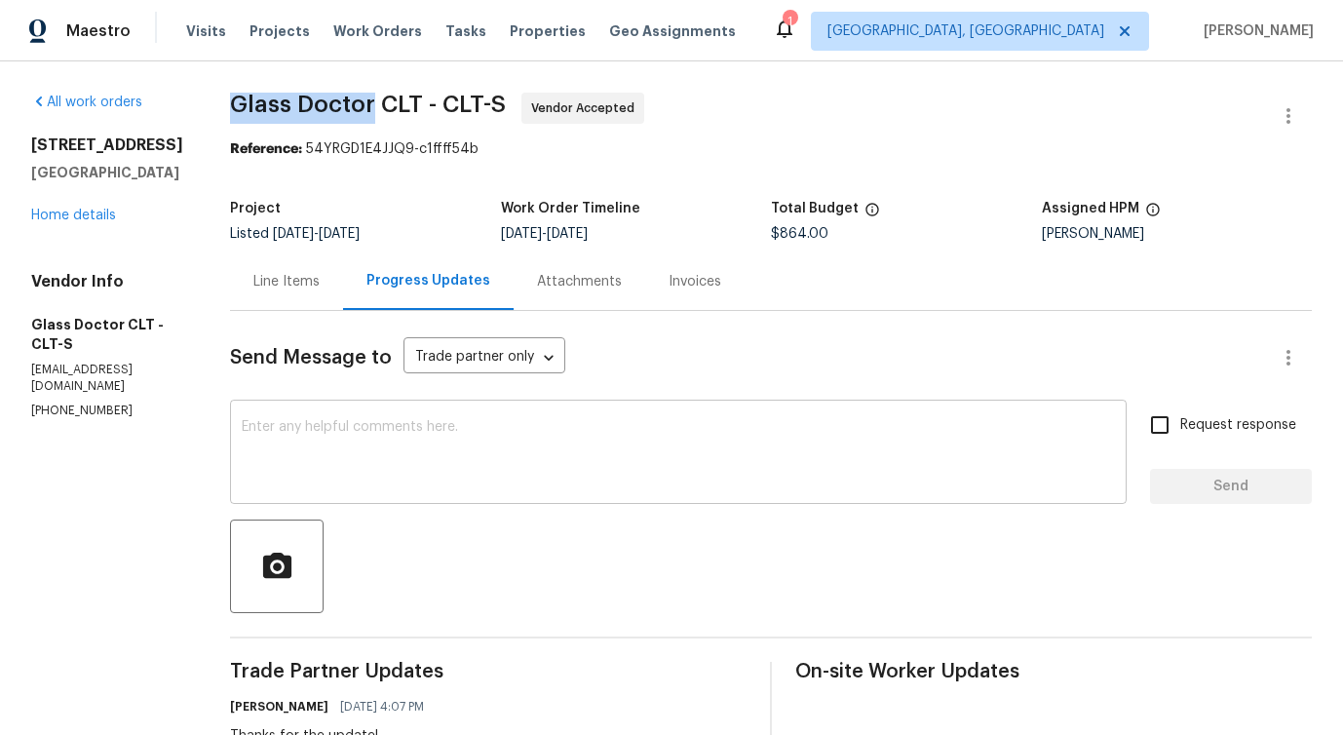
click at [291, 427] on textarea at bounding box center [678, 454] width 873 height 68
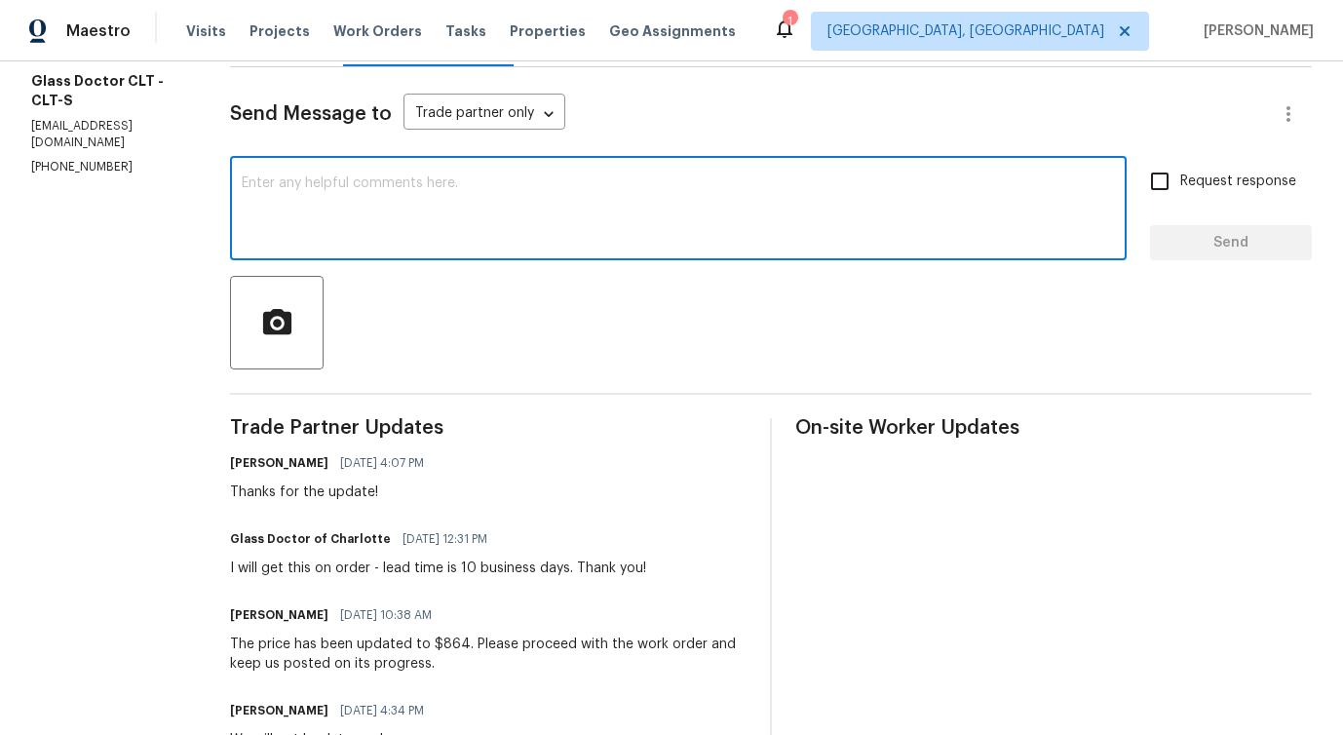
scroll to position [251, 0]
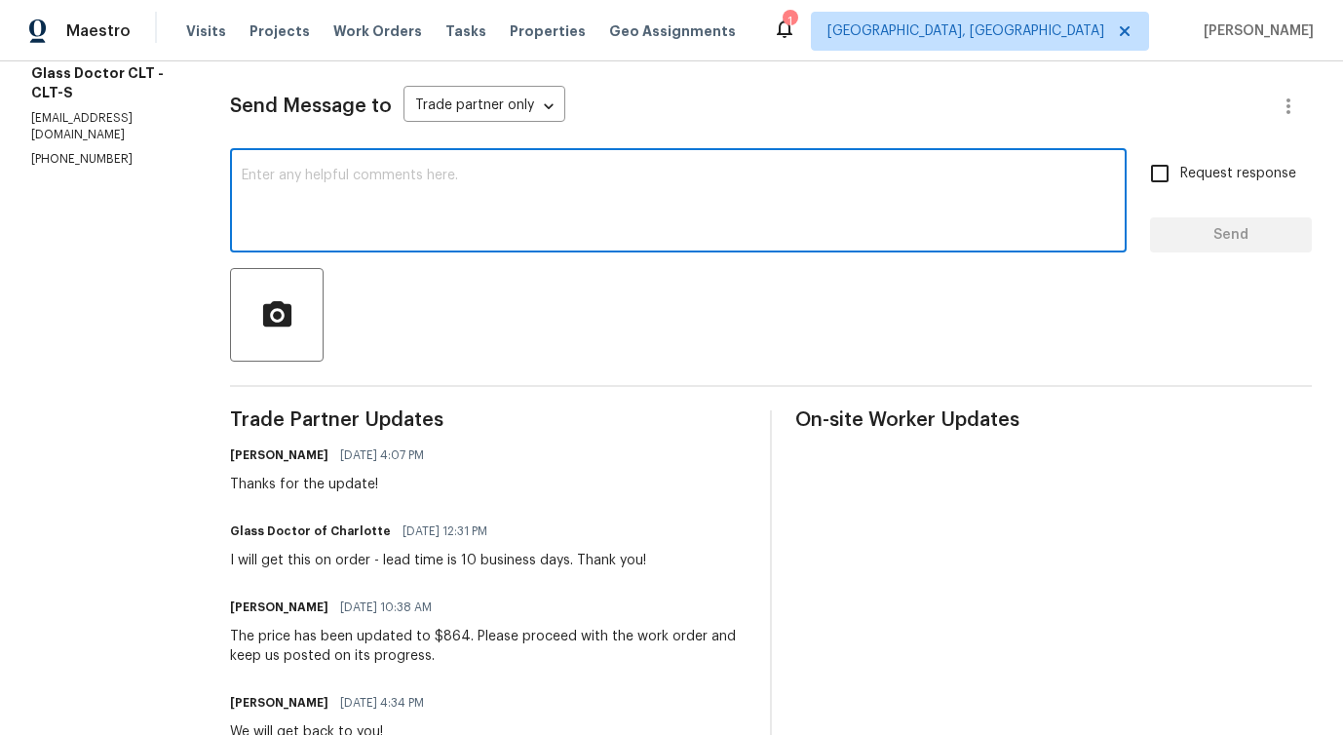
click at [718, 194] on textarea at bounding box center [678, 203] width 873 height 68
click at [415, 175] on textarea at bounding box center [678, 203] width 873 height 68
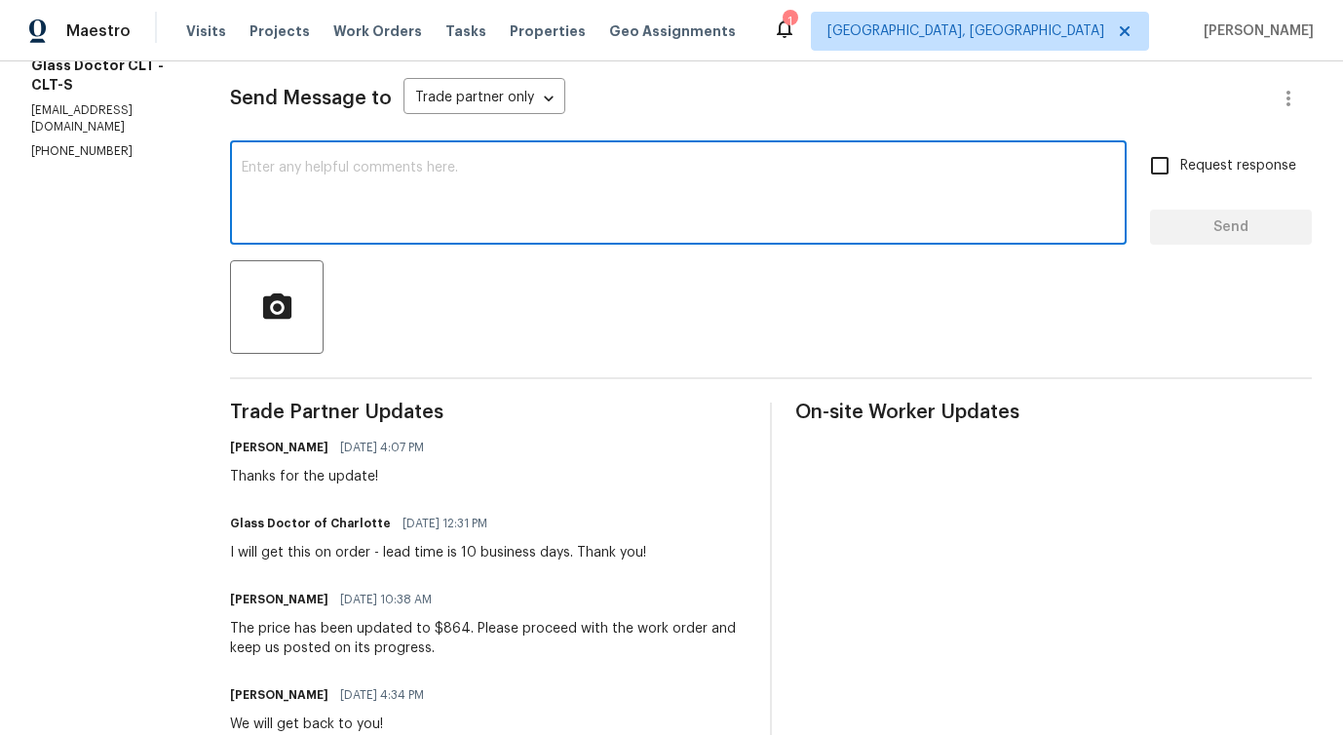
scroll to position [0, 0]
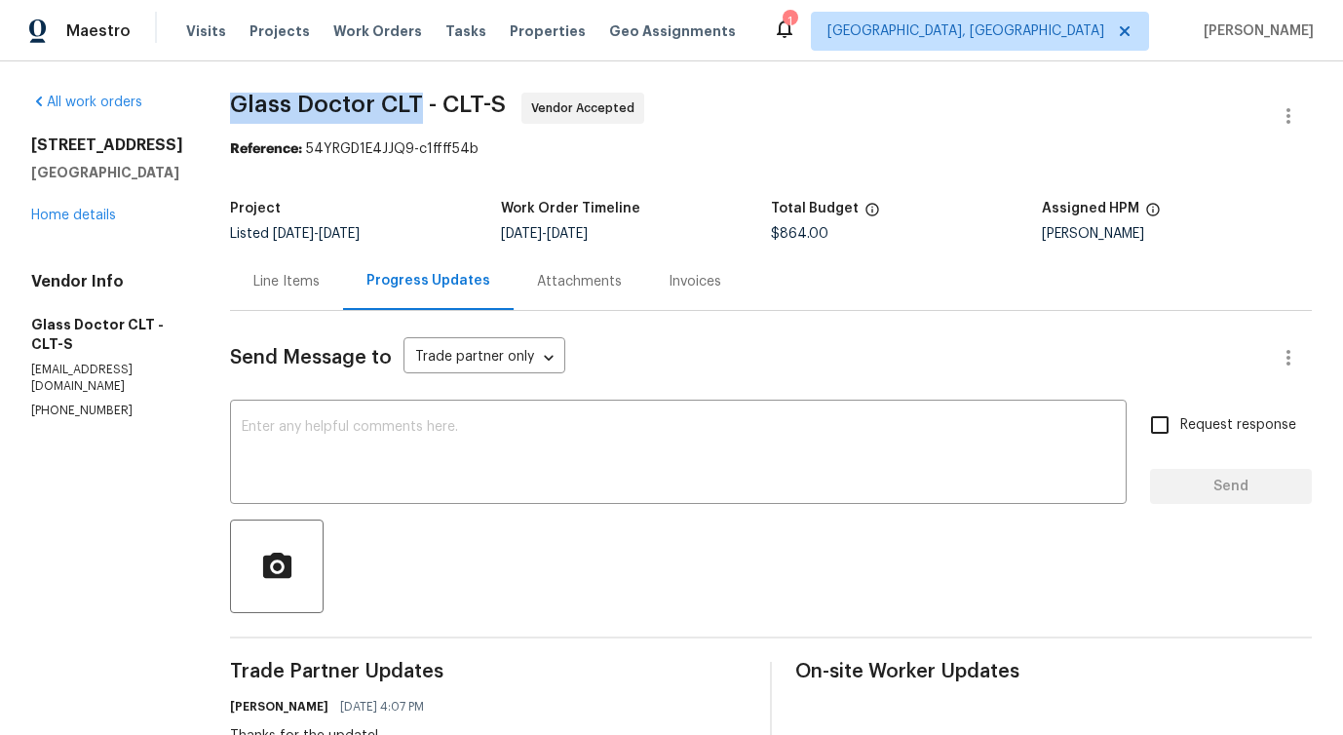
drag, startPoint x: 212, startPoint y: 104, endPoint x: 401, endPoint y: 100, distance: 189.1
click at [401, 100] on span "Glass Doctor CLT - CLT-S" at bounding box center [368, 104] width 276 height 23
drag, startPoint x: 424, startPoint y: 100, endPoint x: 464, endPoint y: 102, distance: 40.0
click at [464, 102] on span "Glass Doctor CLT - CLT-S" at bounding box center [368, 104] width 276 height 23
click at [487, 100] on span "Glass Doctor CLT - CLT-S Vendor Accepted" at bounding box center [747, 116] width 1035 height 47
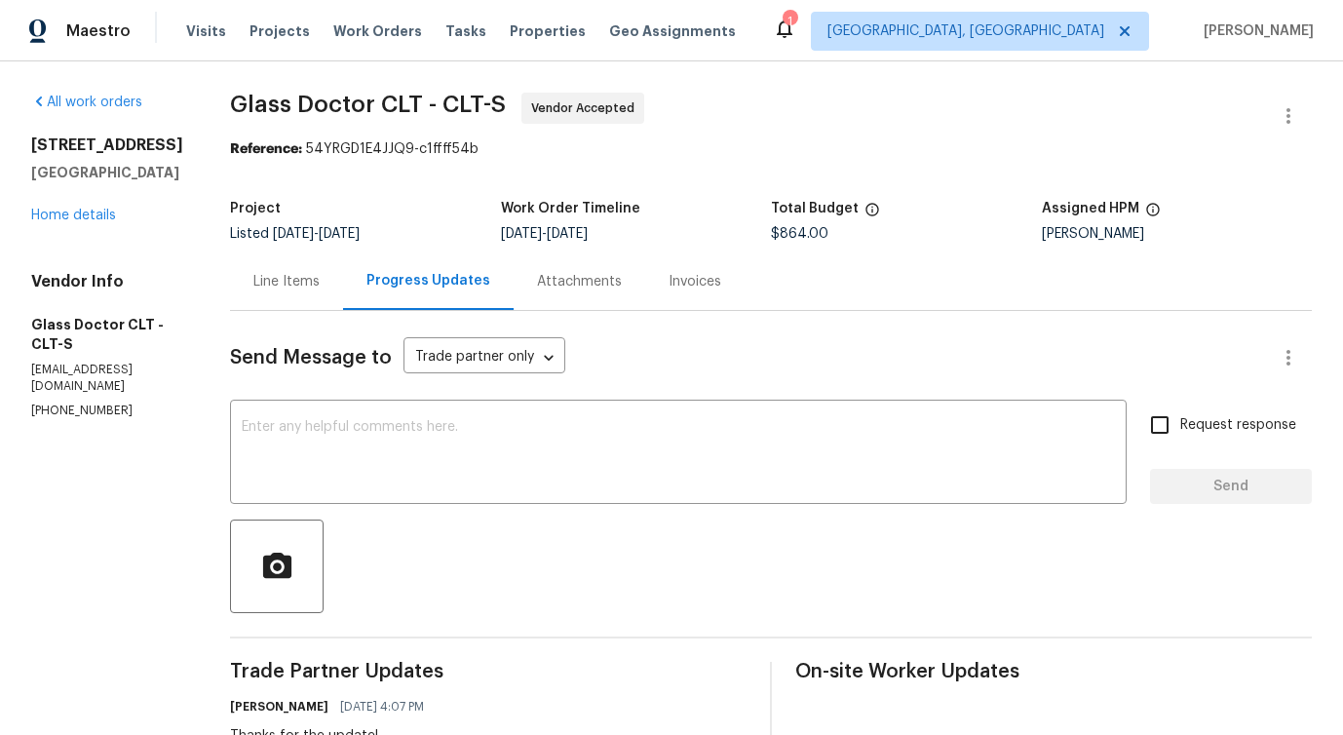
click at [478, 102] on span "Glass Doctor CLT - CLT-S" at bounding box center [368, 104] width 276 height 23
click at [476, 96] on span "Glass Doctor CLT - CLT-S" at bounding box center [368, 104] width 276 height 23
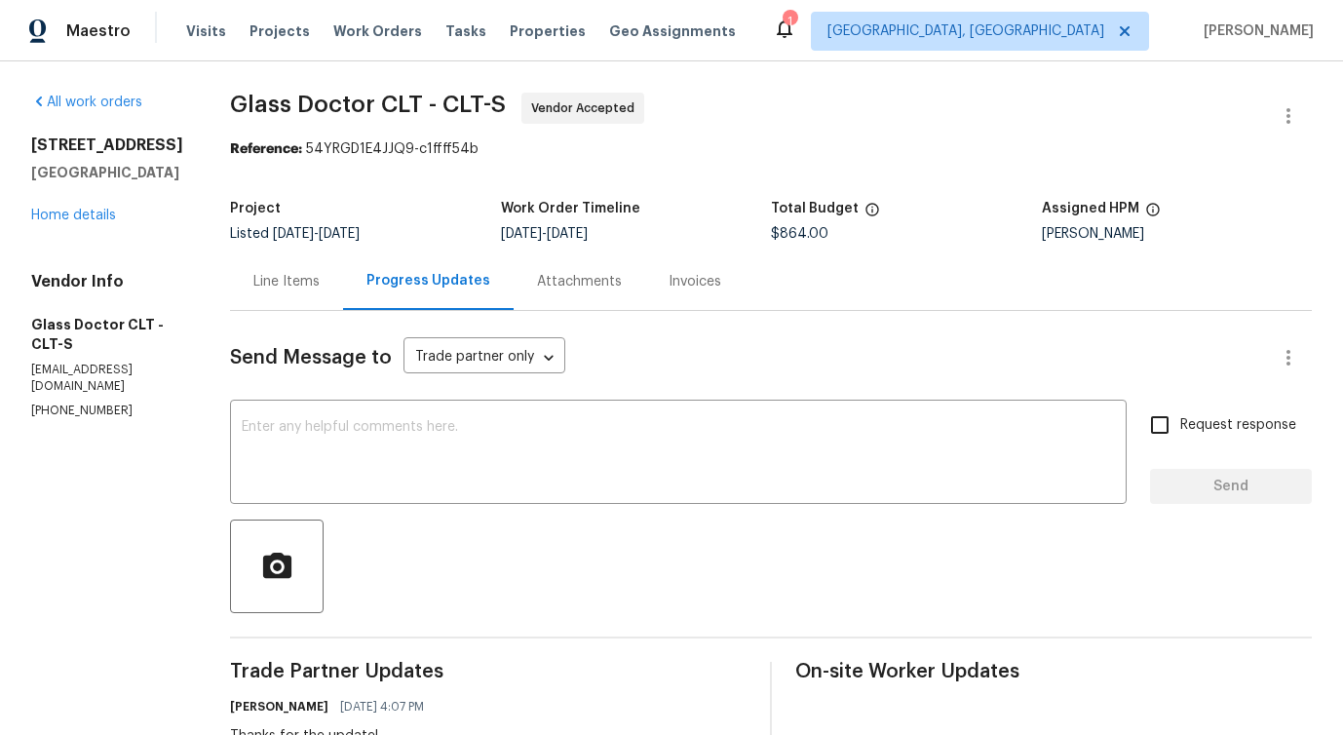
click at [476, 96] on span "Glass Doctor CLT - CLT-S" at bounding box center [368, 104] width 276 height 23
drag, startPoint x: 426, startPoint y: 115, endPoint x: 456, endPoint y: 98, distance: 34.5
click at [456, 99] on span "Glass Doctor CLT - CLT-S" at bounding box center [368, 104] width 276 height 23
drag, startPoint x: 216, startPoint y: 97, endPoint x: 353, endPoint y: 100, distance: 136.5
click at [353, 100] on span "Glass Doctor CLT - CLT-S" at bounding box center [368, 104] width 276 height 23
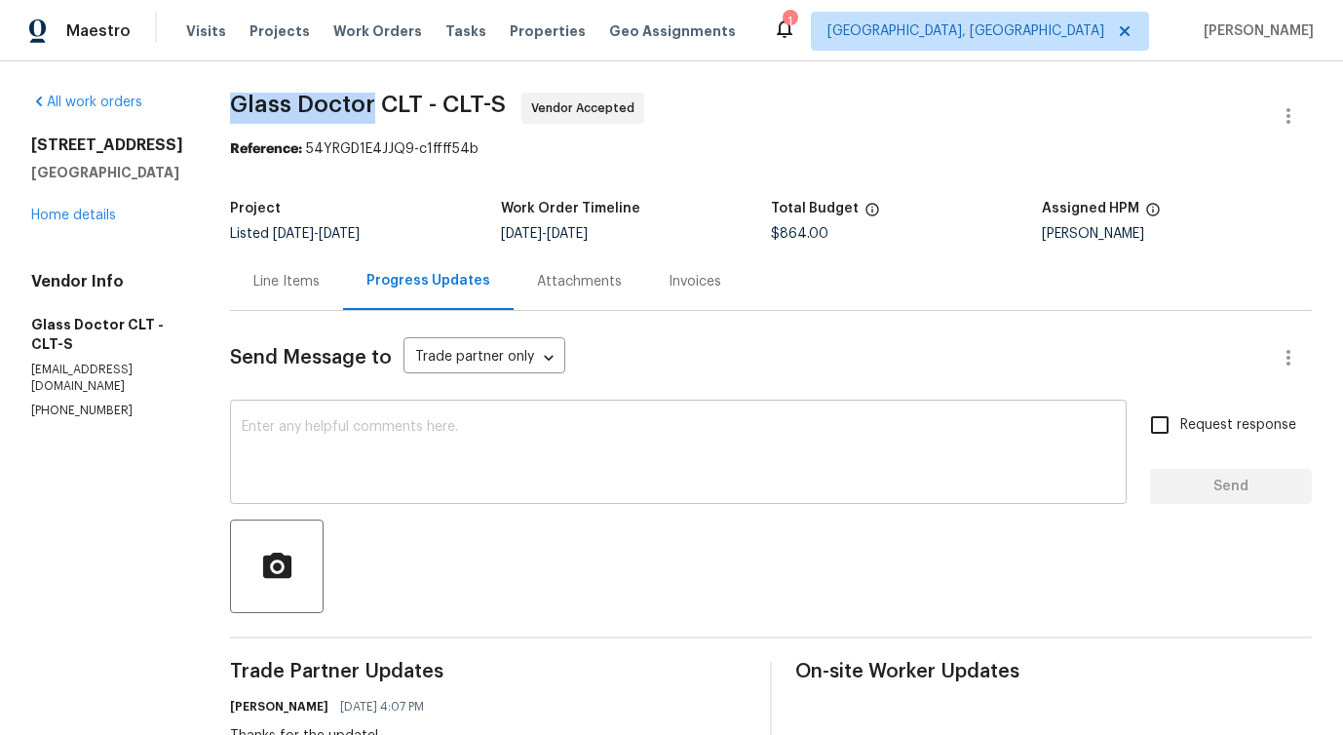
click at [388, 444] on textarea at bounding box center [678, 454] width 873 height 68
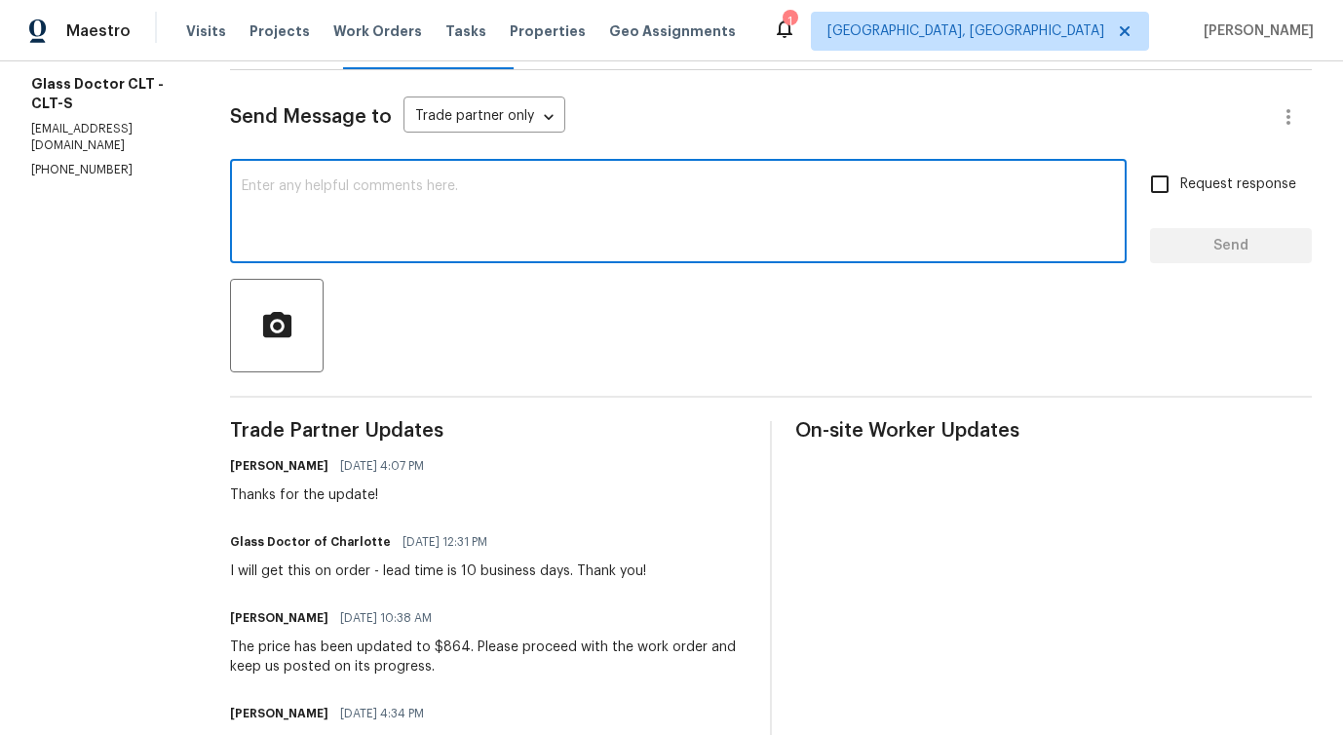
scroll to position [229, 0]
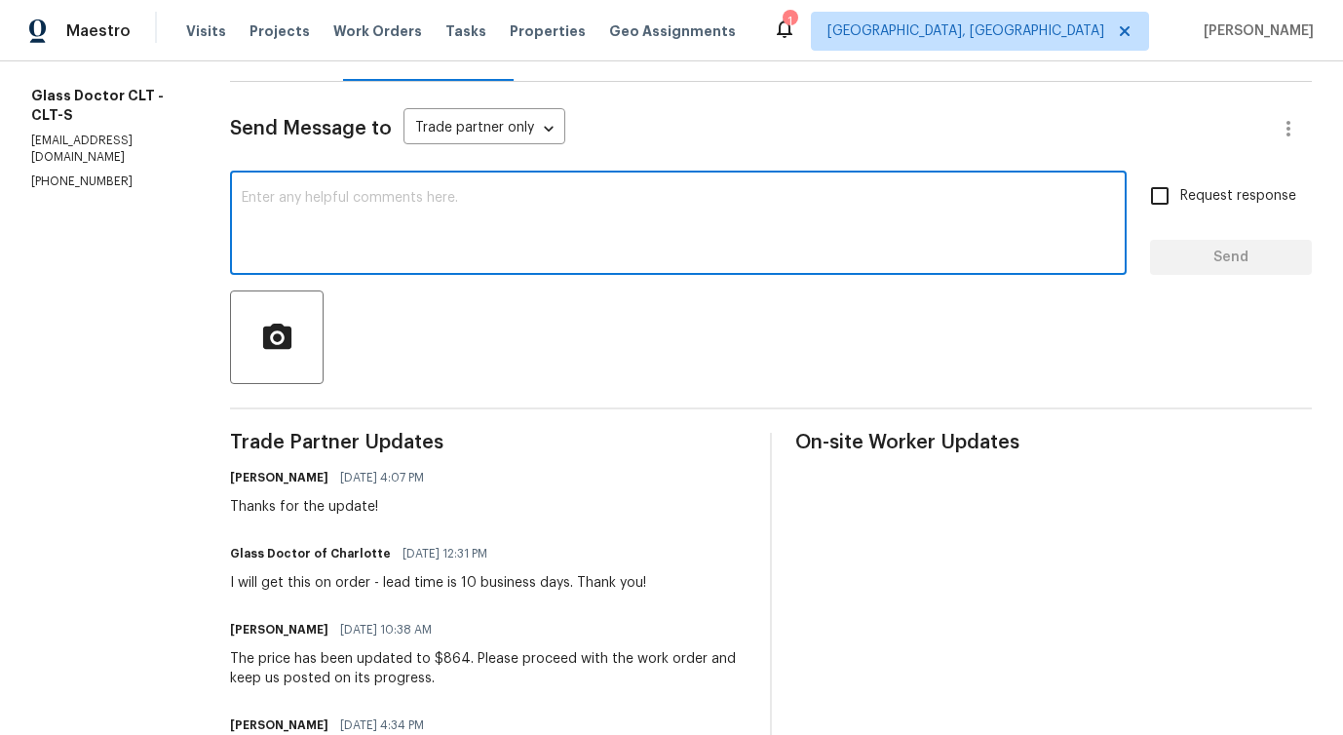
click at [364, 260] on div "x ​" at bounding box center [678, 224] width 897 height 99
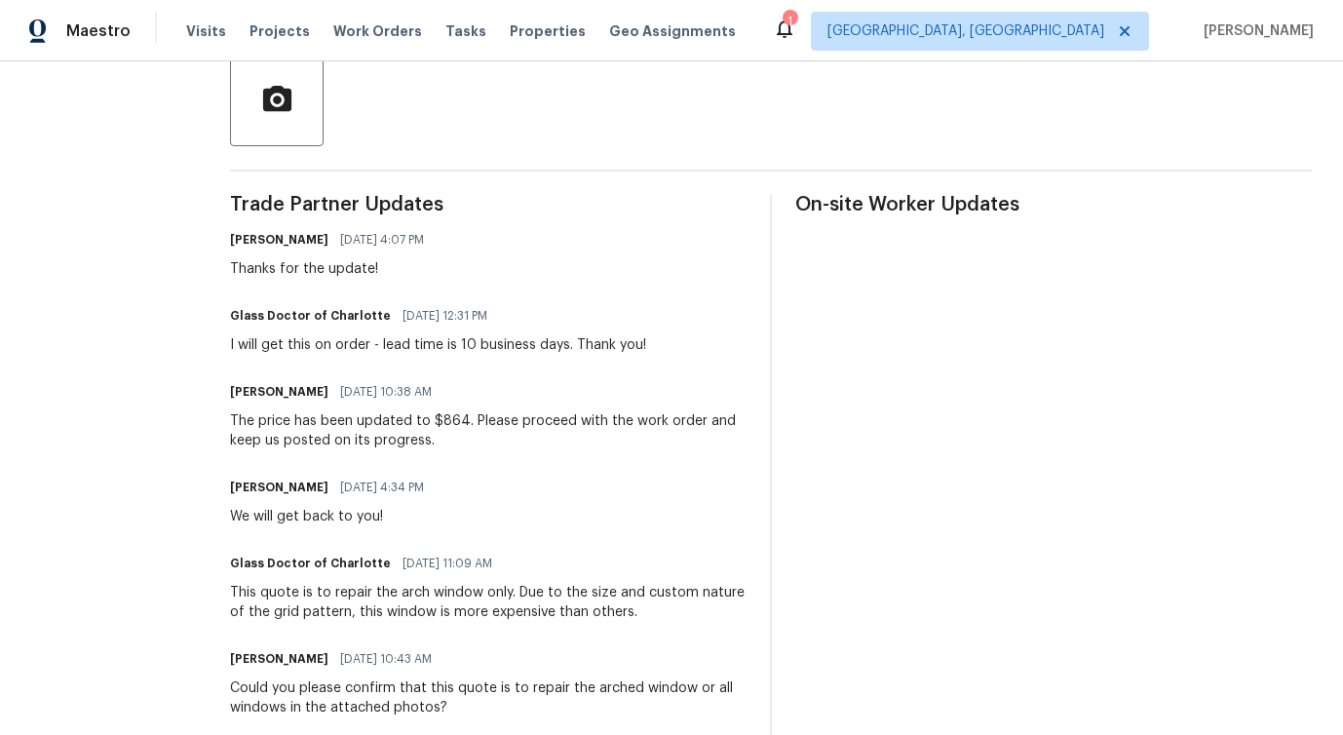
scroll to position [0, 0]
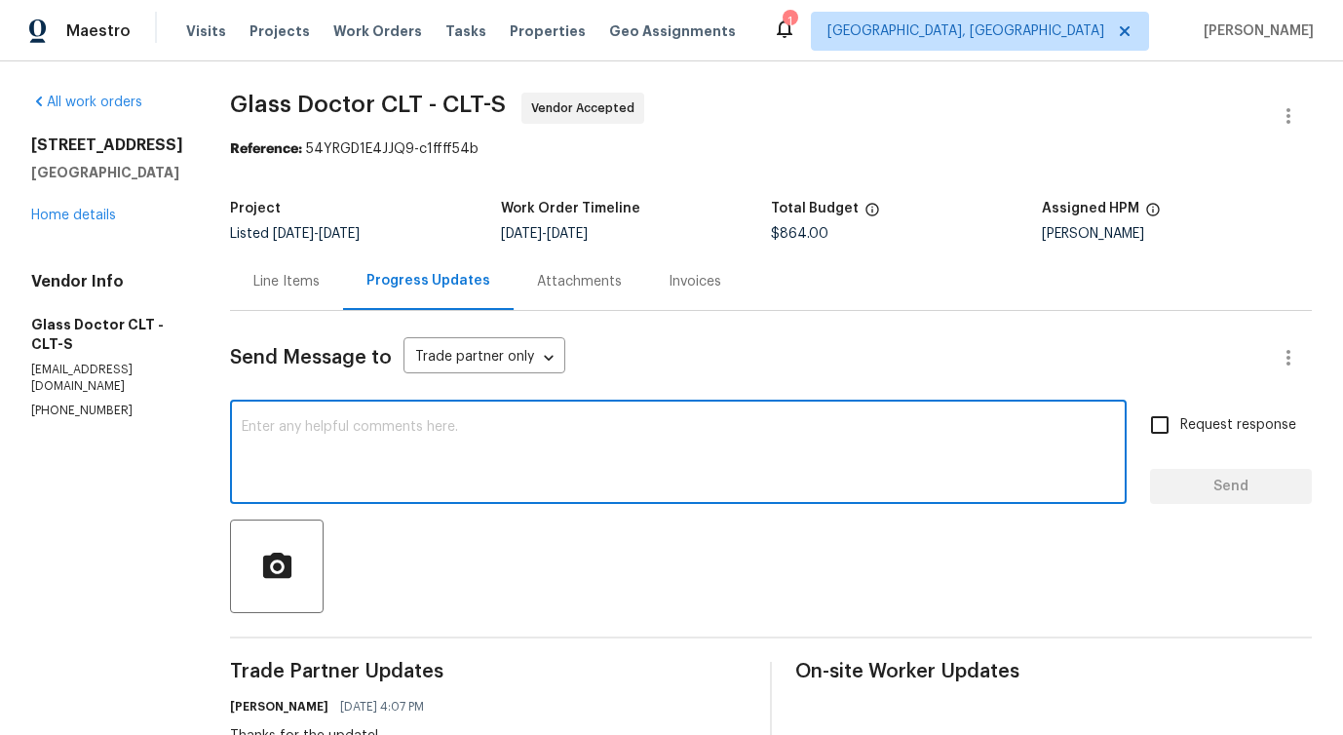
click at [360, 478] on textarea at bounding box center [678, 454] width 873 height 68
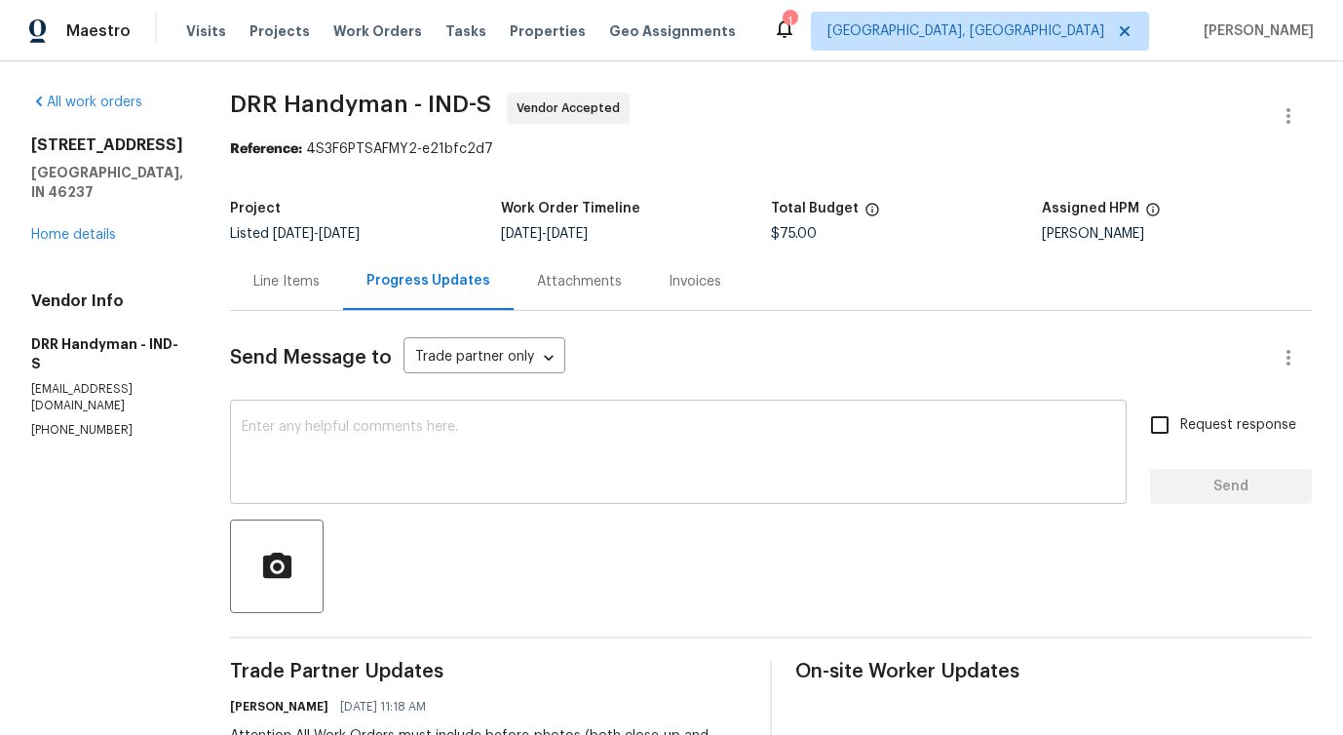
click at [307, 433] on textarea at bounding box center [678, 454] width 873 height 68
drag, startPoint x: 216, startPoint y: 103, endPoint x: 380, endPoint y: 105, distance: 163.7
click at [380, 105] on span "DRR Handyman - IND-S" at bounding box center [360, 104] width 261 height 23
click at [498, 524] on div at bounding box center [771, 566] width 1082 height 94
click at [510, 485] on textarea at bounding box center [678, 454] width 873 height 68
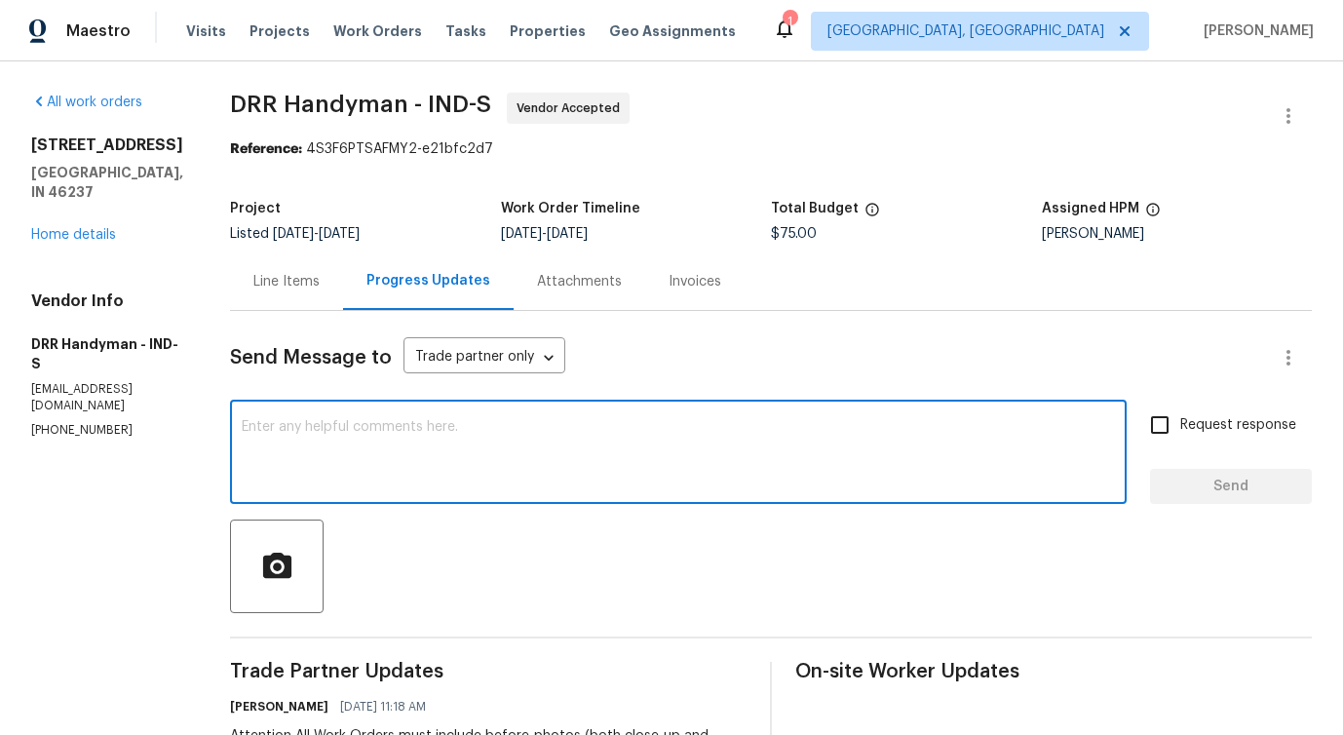
click at [404, 482] on textarea at bounding box center [678, 454] width 873 height 68
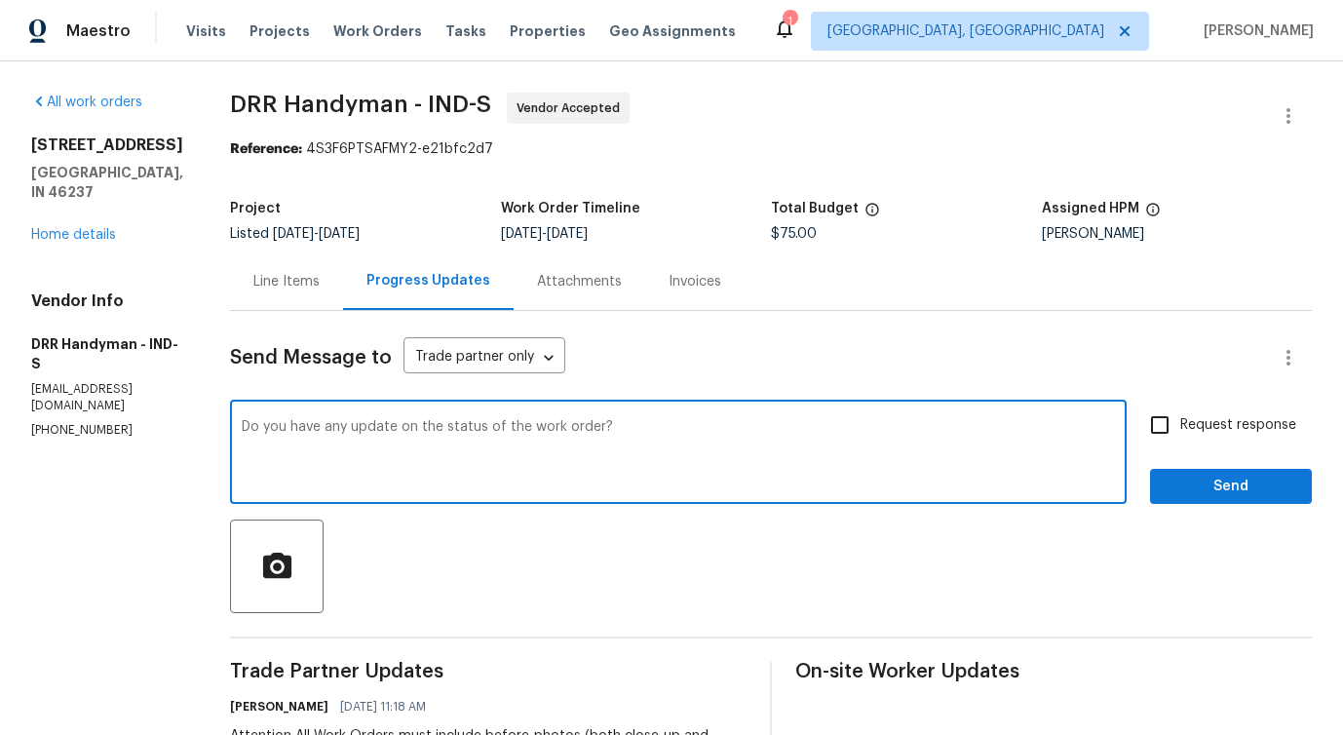
drag, startPoint x: 245, startPoint y: 426, endPoint x: 899, endPoint y: 426, distance: 654.9
click at [903, 426] on textarea "Do you have any update on the status of the work order?" at bounding box center [678, 454] width 873 height 68
type textarea "Do you have any update on the status of the work order?"
click at [1215, 415] on span "Request response" at bounding box center [1238, 425] width 116 height 20
click at [1180, 415] on input "Request response" at bounding box center [1159, 424] width 41 height 41
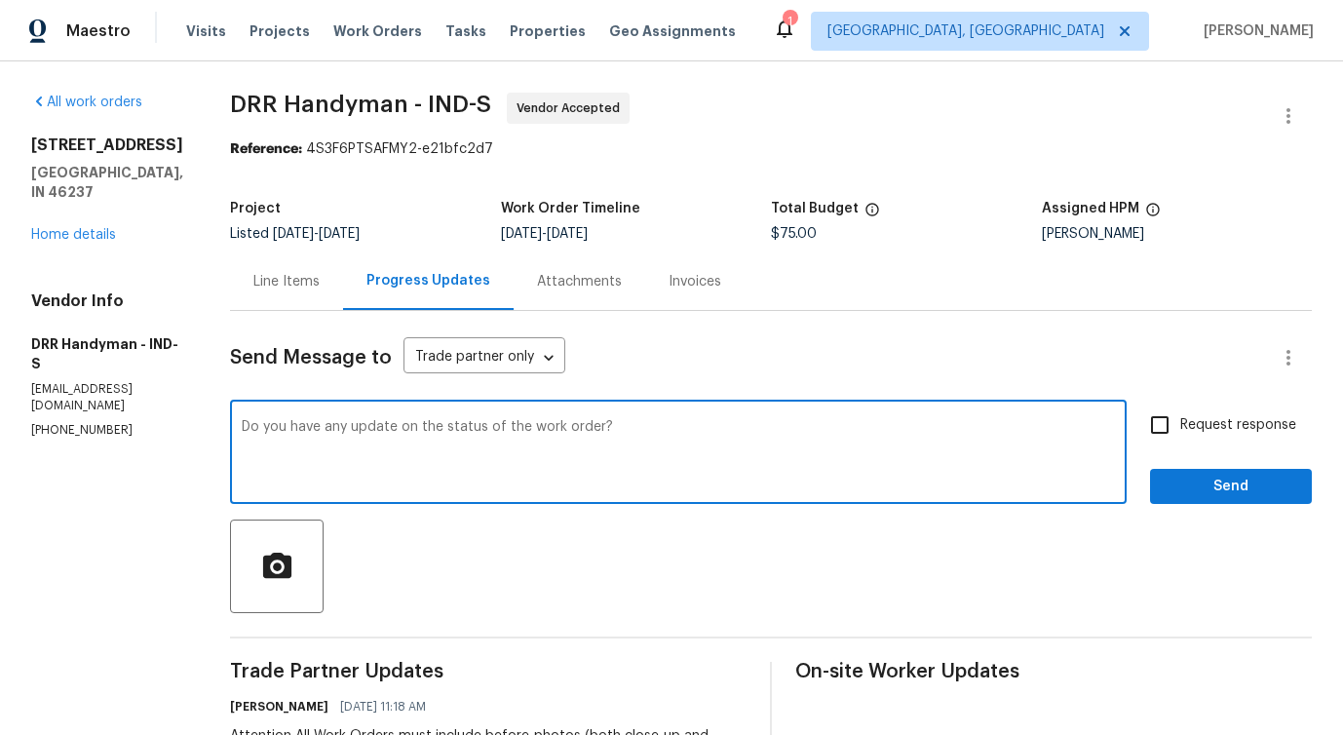
checkbox input "true"
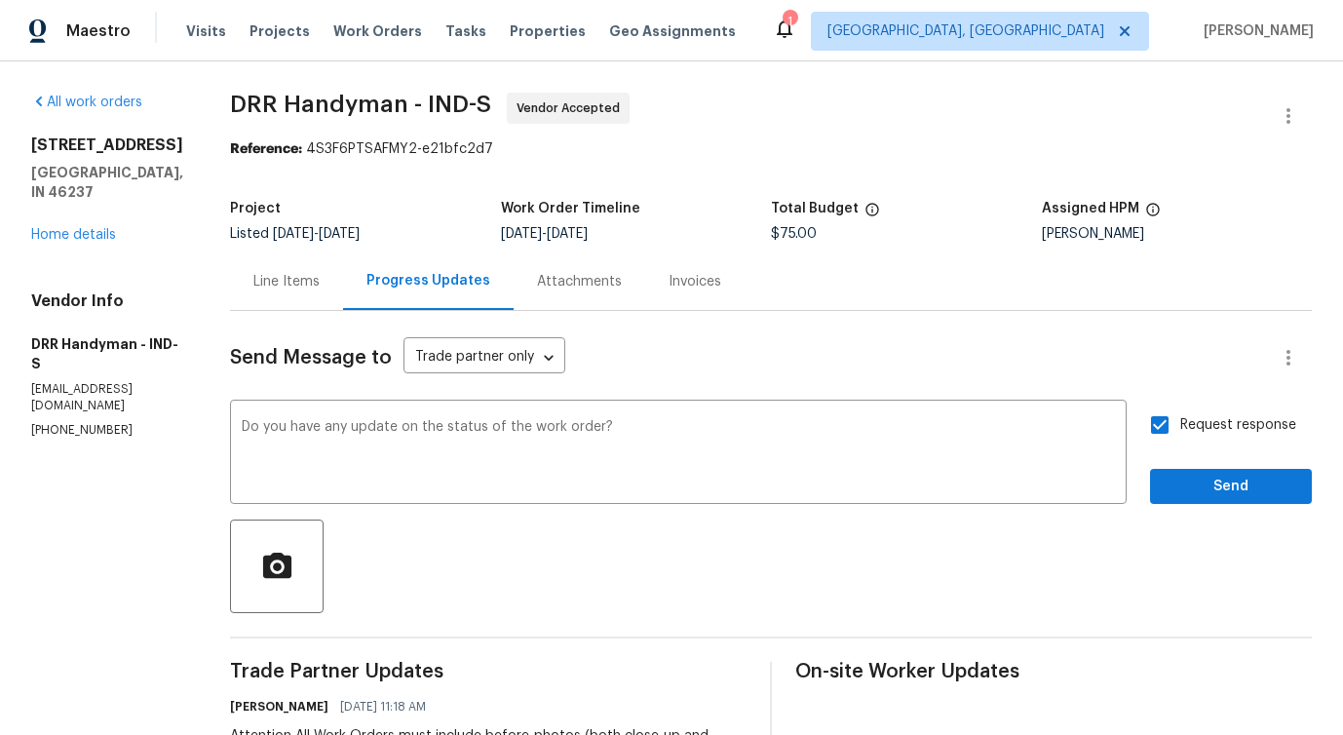
click at [1203, 506] on div "Send Message to Trade partner only Trade partner only ​ Do you have any update …" at bounding box center [771, 656] width 1082 height 690
click at [1211, 491] on span "Send" at bounding box center [1230, 487] width 131 height 24
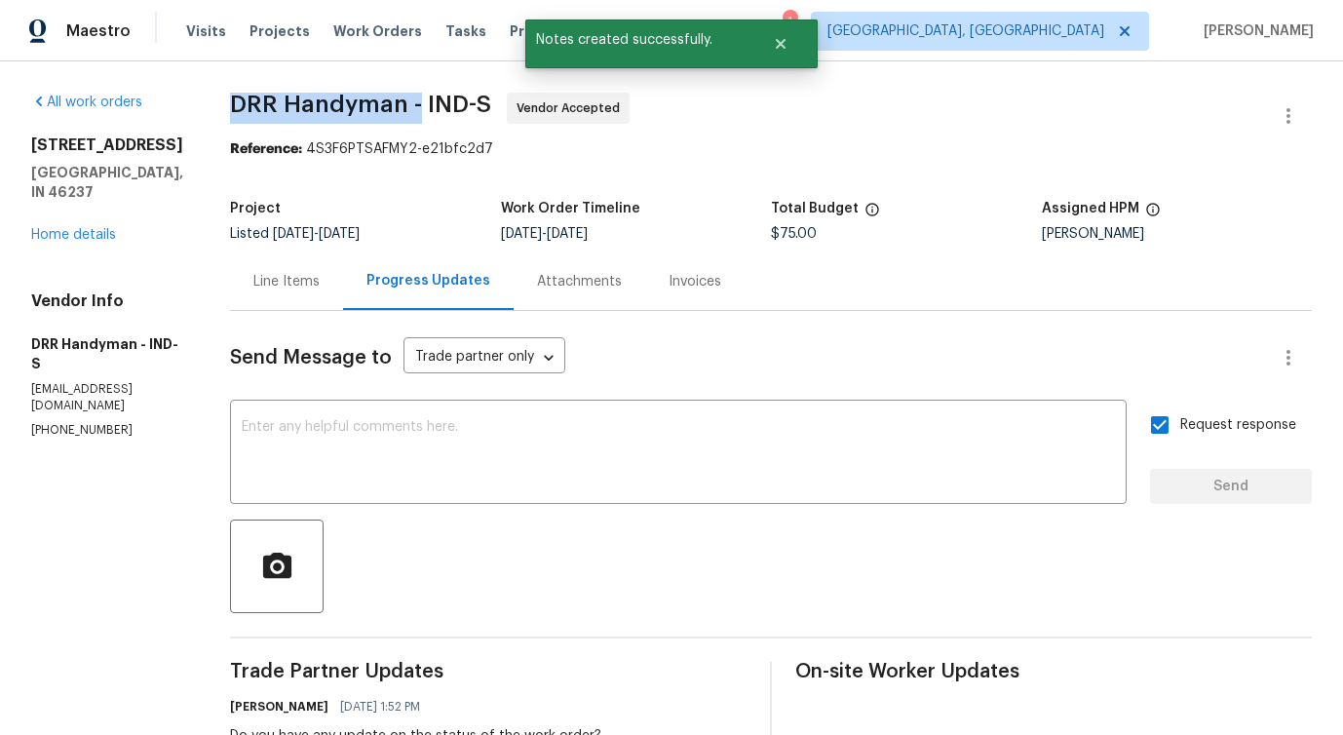
drag, startPoint x: 215, startPoint y: 99, endPoint x: 401, endPoint y: 99, distance: 185.2
click at [401, 99] on span "DRR Handyman - IND-S" at bounding box center [360, 104] width 261 height 23
copy span "DRR Handyman -"
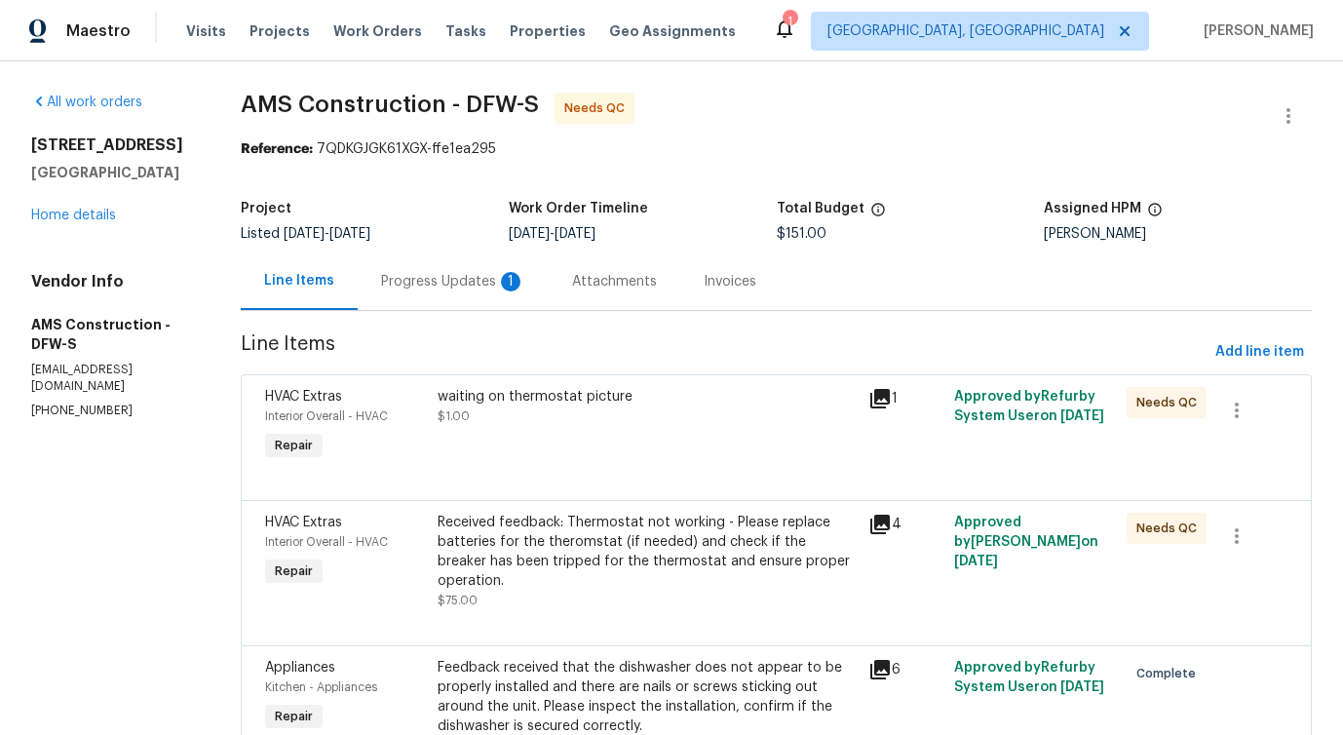
click at [451, 285] on div "Progress Updates 1" at bounding box center [453, 281] width 144 height 19
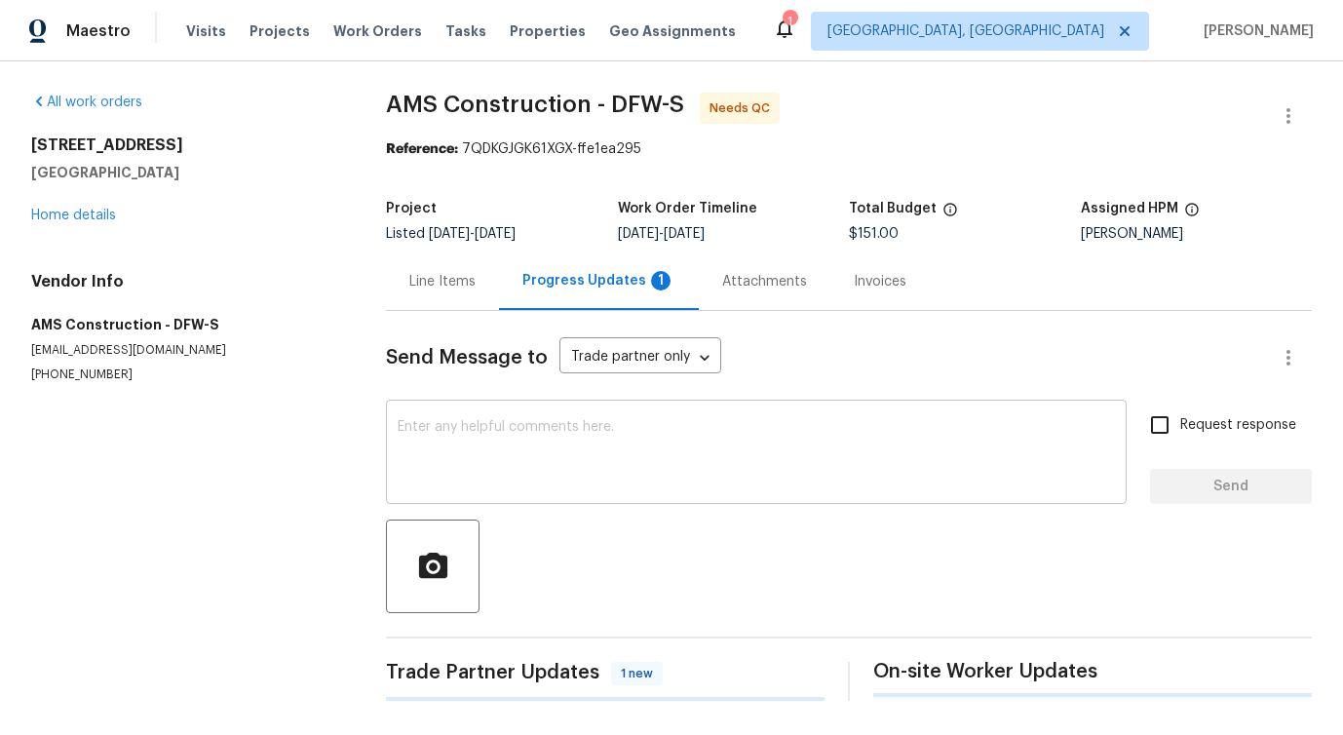
click at [499, 447] on textarea at bounding box center [756, 454] width 717 height 68
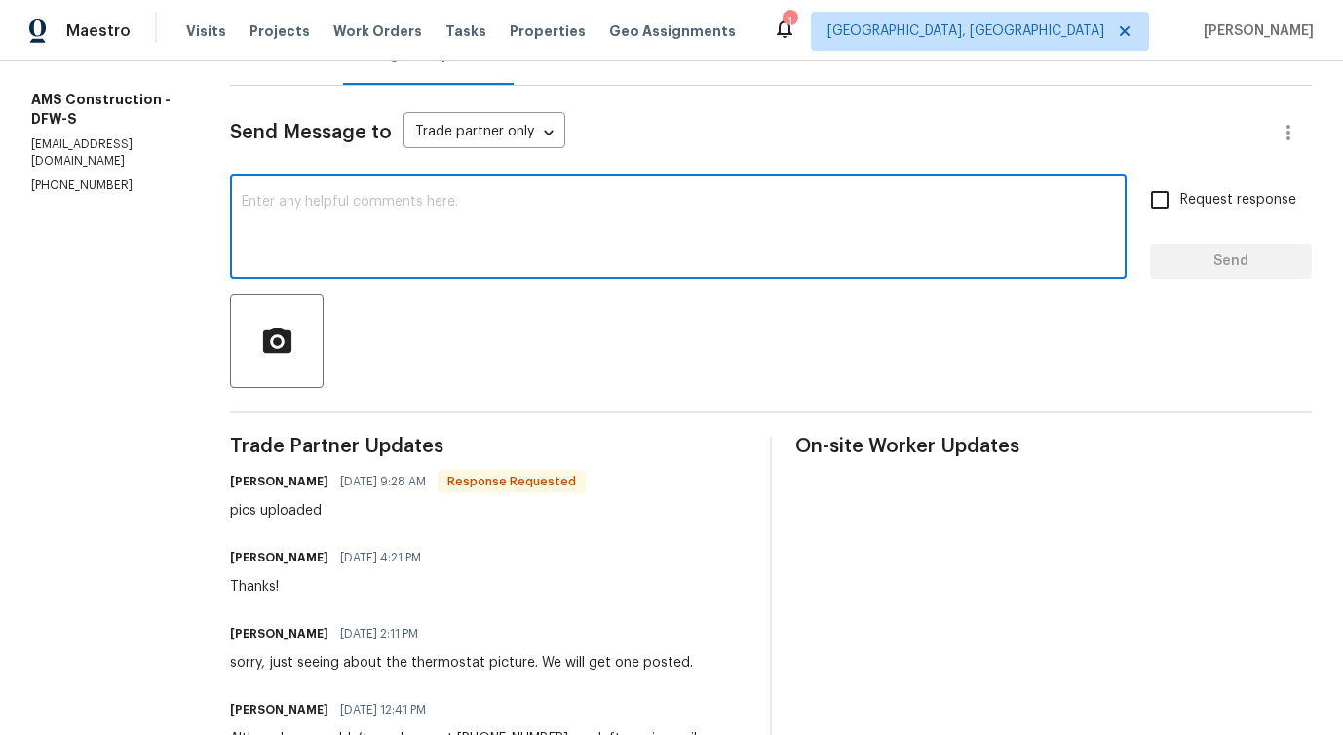
scroll to position [295, 0]
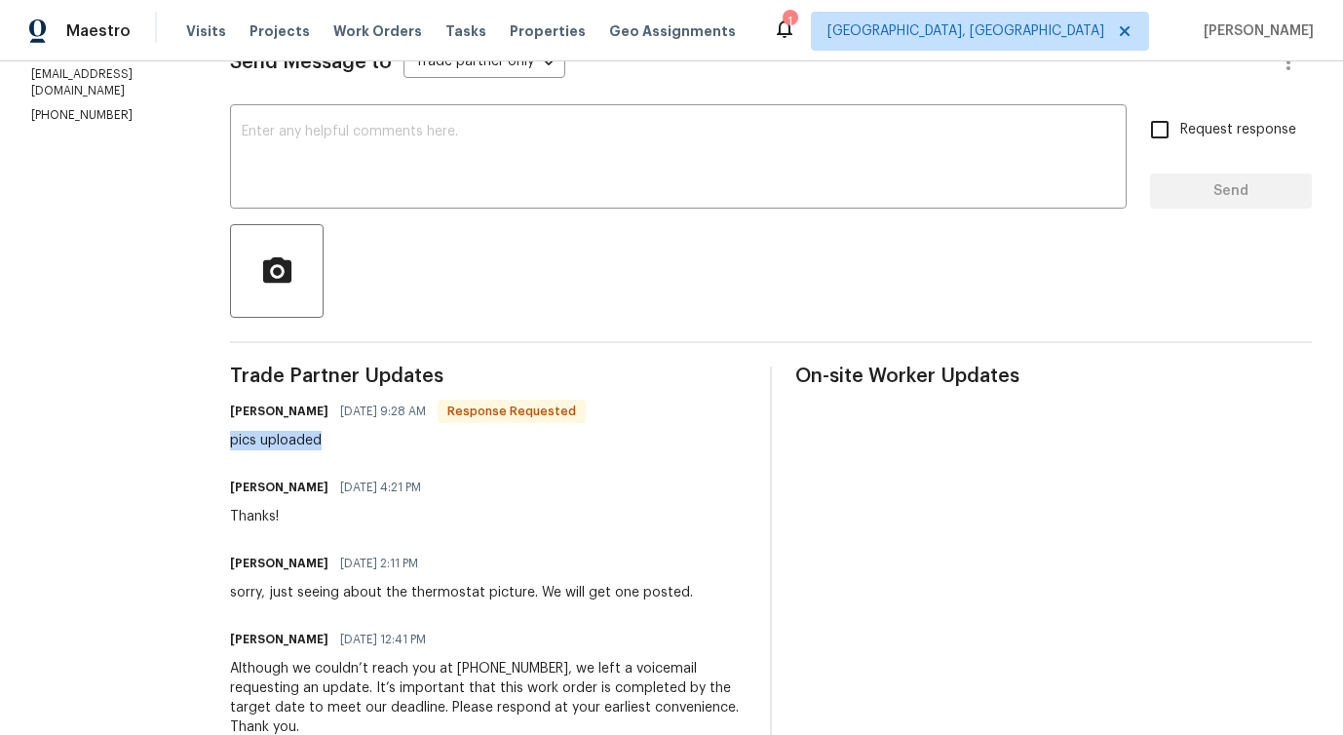
drag, startPoint x: 204, startPoint y: 445, endPoint x: 383, endPoint y: 443, distance: 179.3
click at [383, 443] on div "All work orders [STREET_ADDRESS] Home details Vendor Info AMS Construction - DF…" at bounding box center [671, 736] width 1343 height 1941
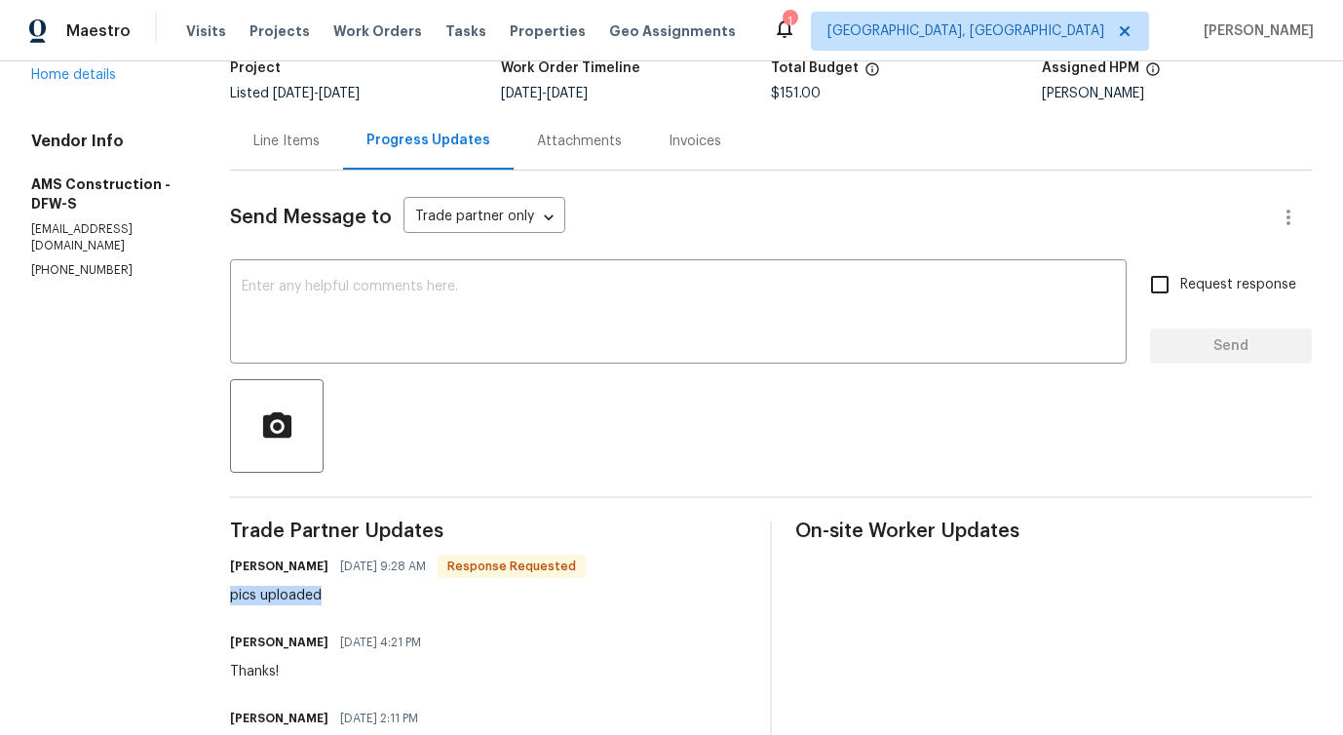
scroll to position [0, 0]
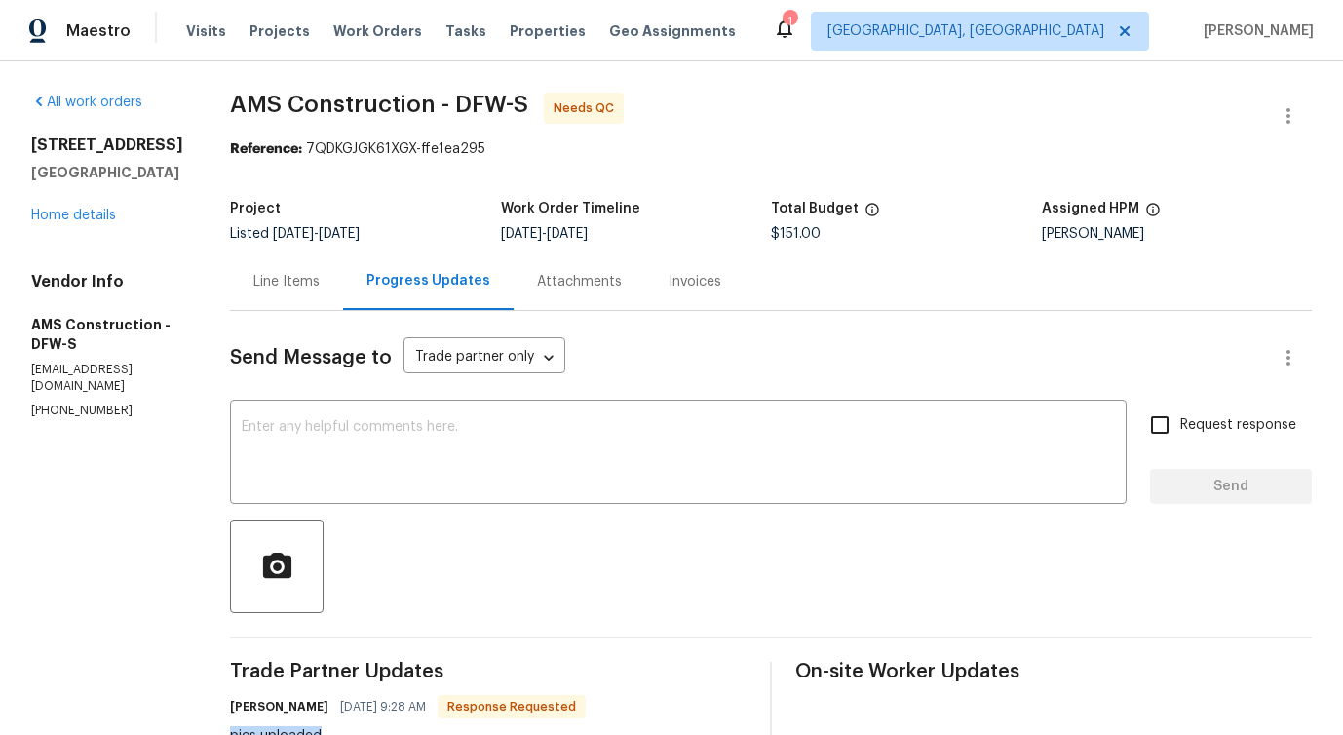
click at [274, 298] on div "Line Items" at bounding box center [286, 280] width 113 height 57
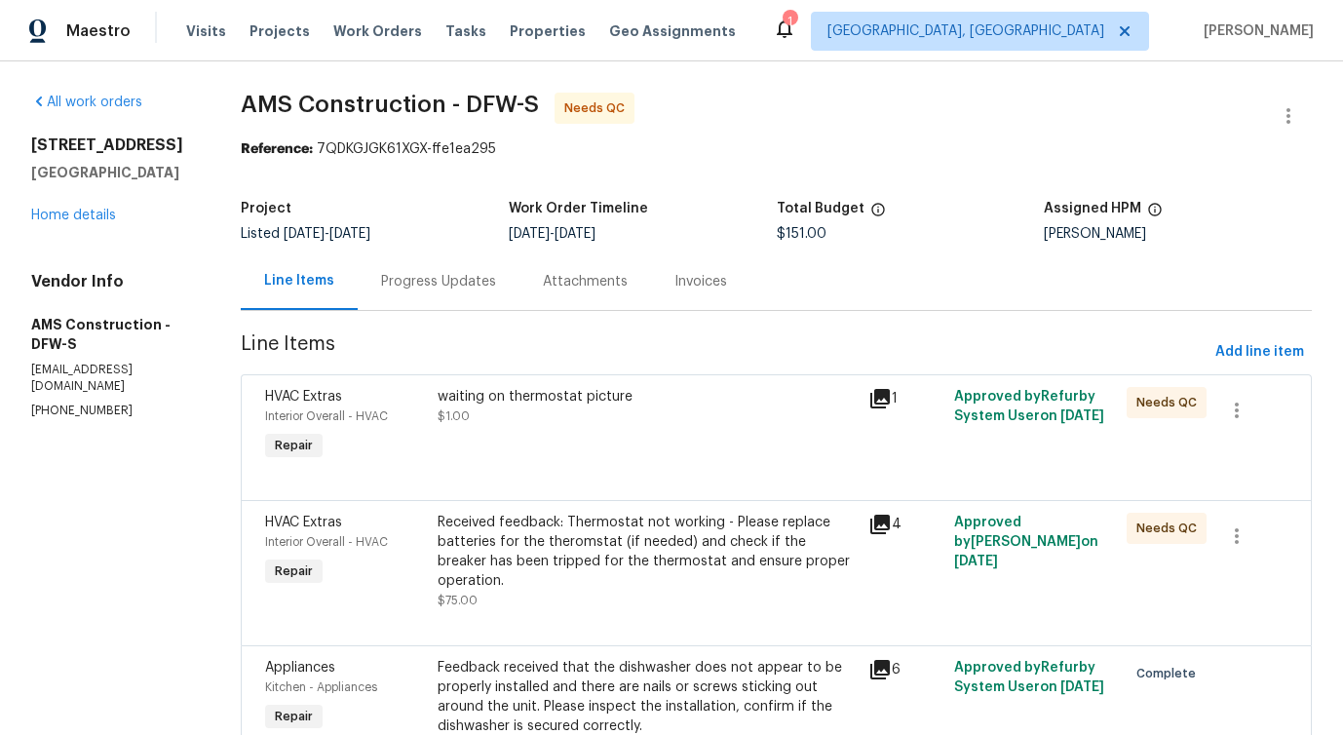
click at [626, 465] on div at bounding box center [776, 476] width 1022 height 23
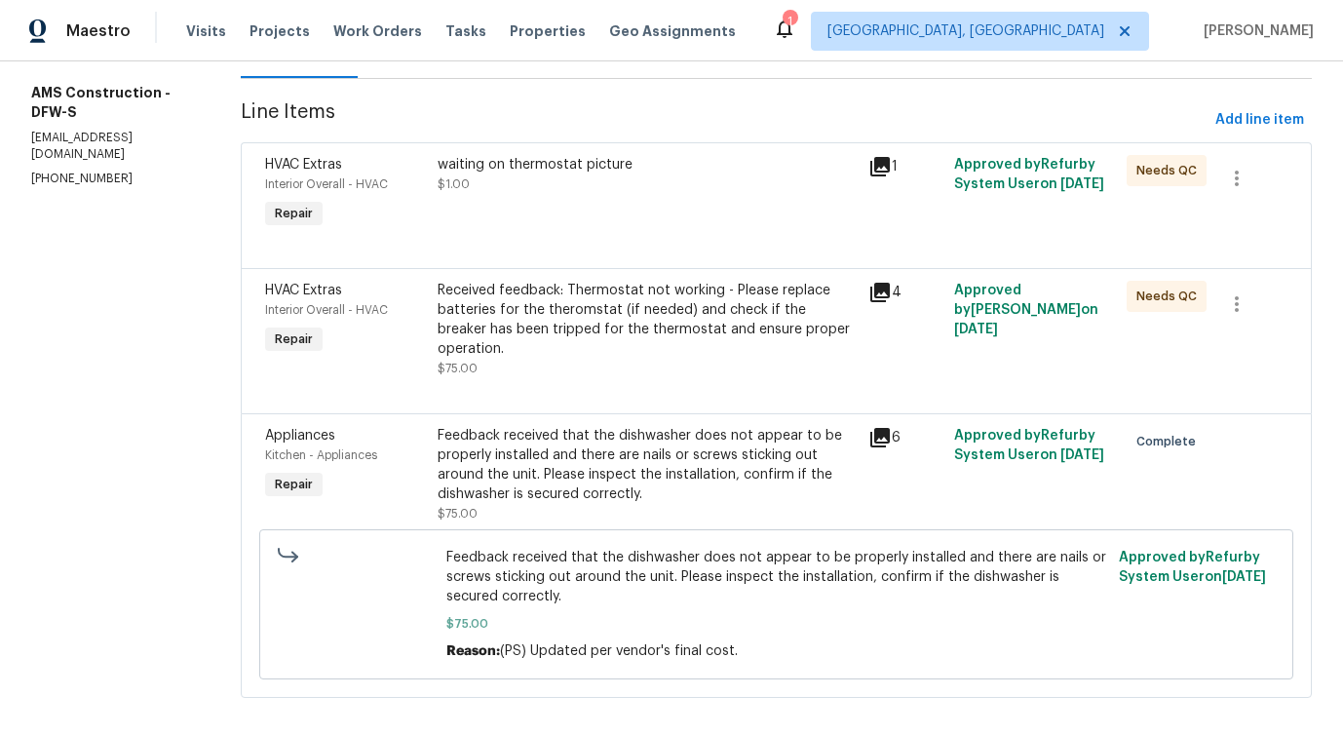
click at [625, 182] on div "waiting on thermostat picture $1.00" at bounding box center [647, 174] width 419 height 39
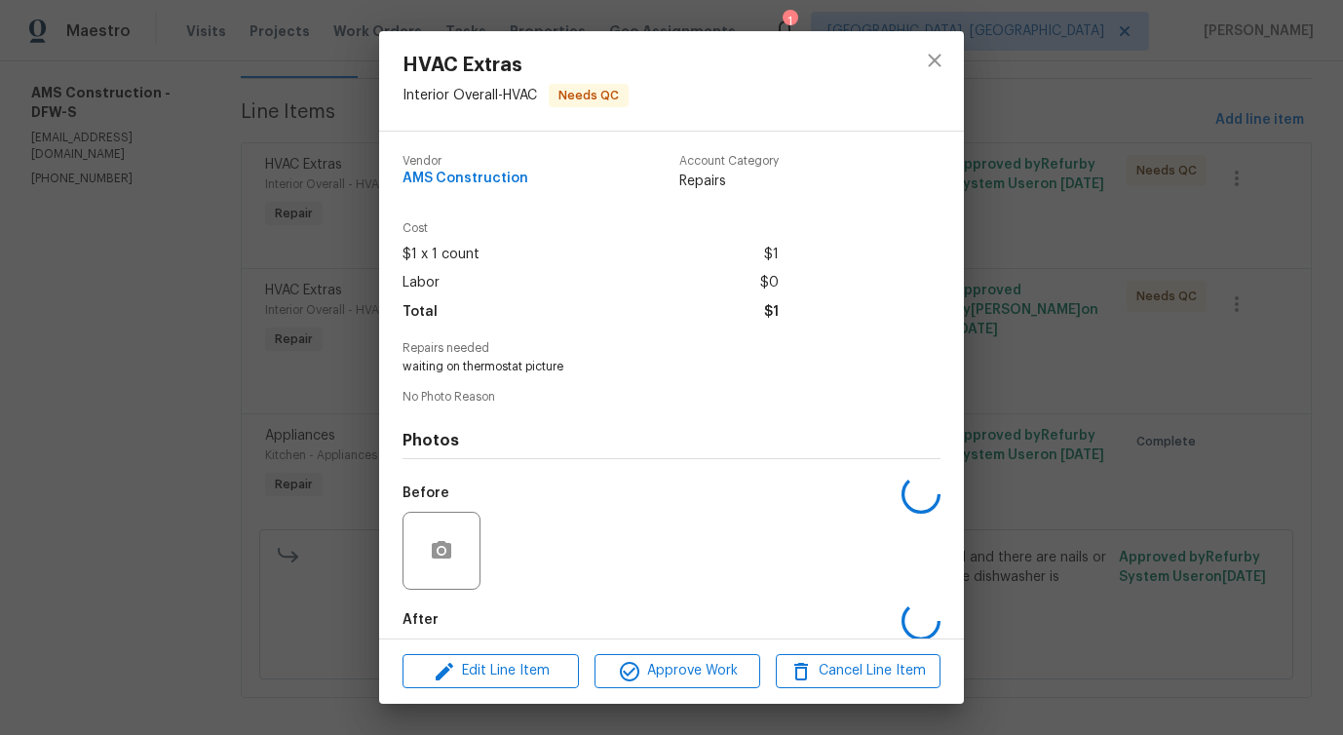
scroll to position [97, 0]
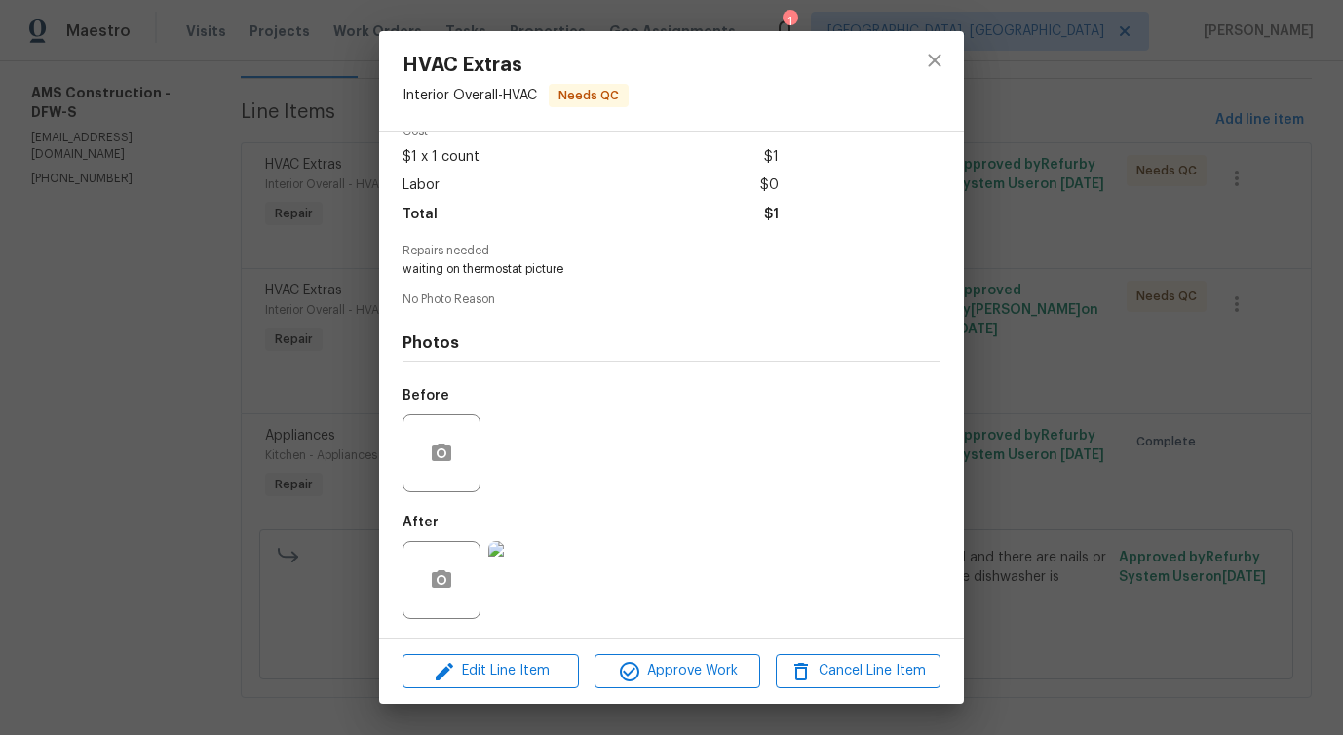
click at [510, 557] on img at bounding box center [527, 580] width 78 height 78
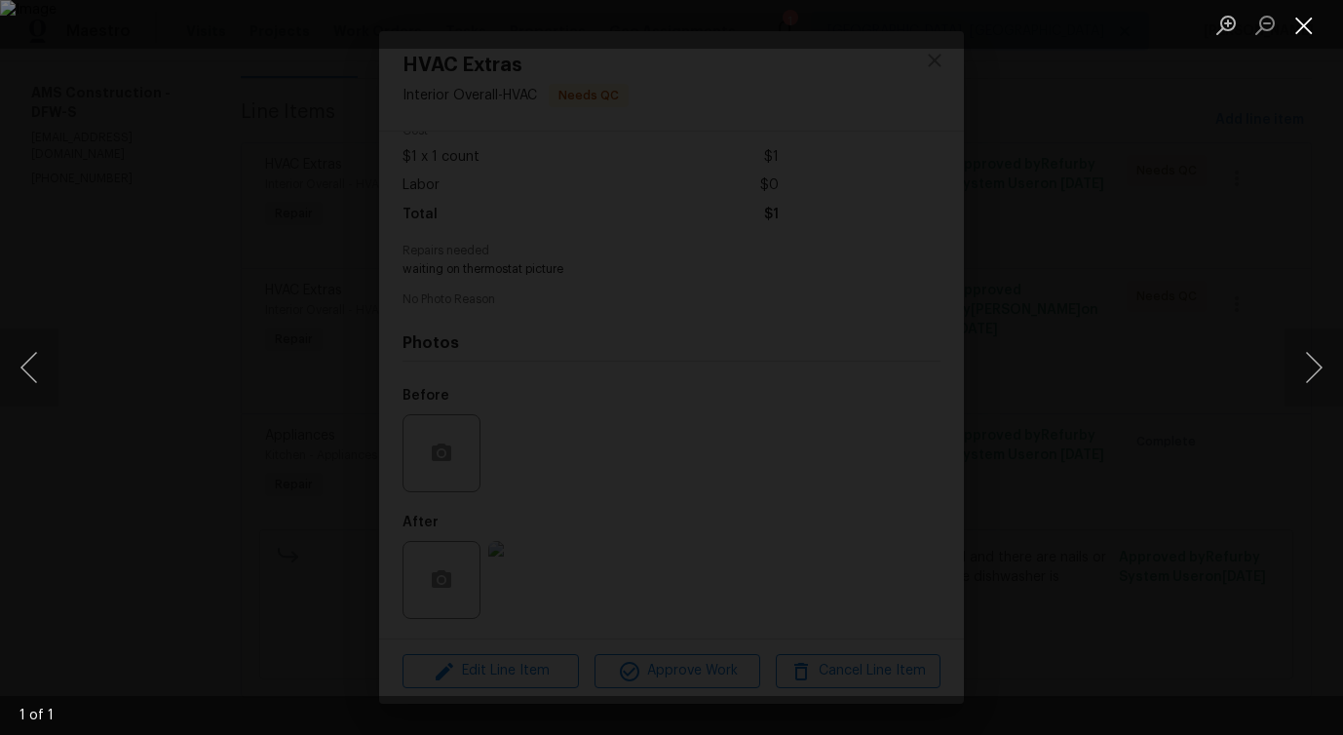
click at [1303, 26] on button "Close lightbox" at bounding box center [1303, 25] width 39 height 34
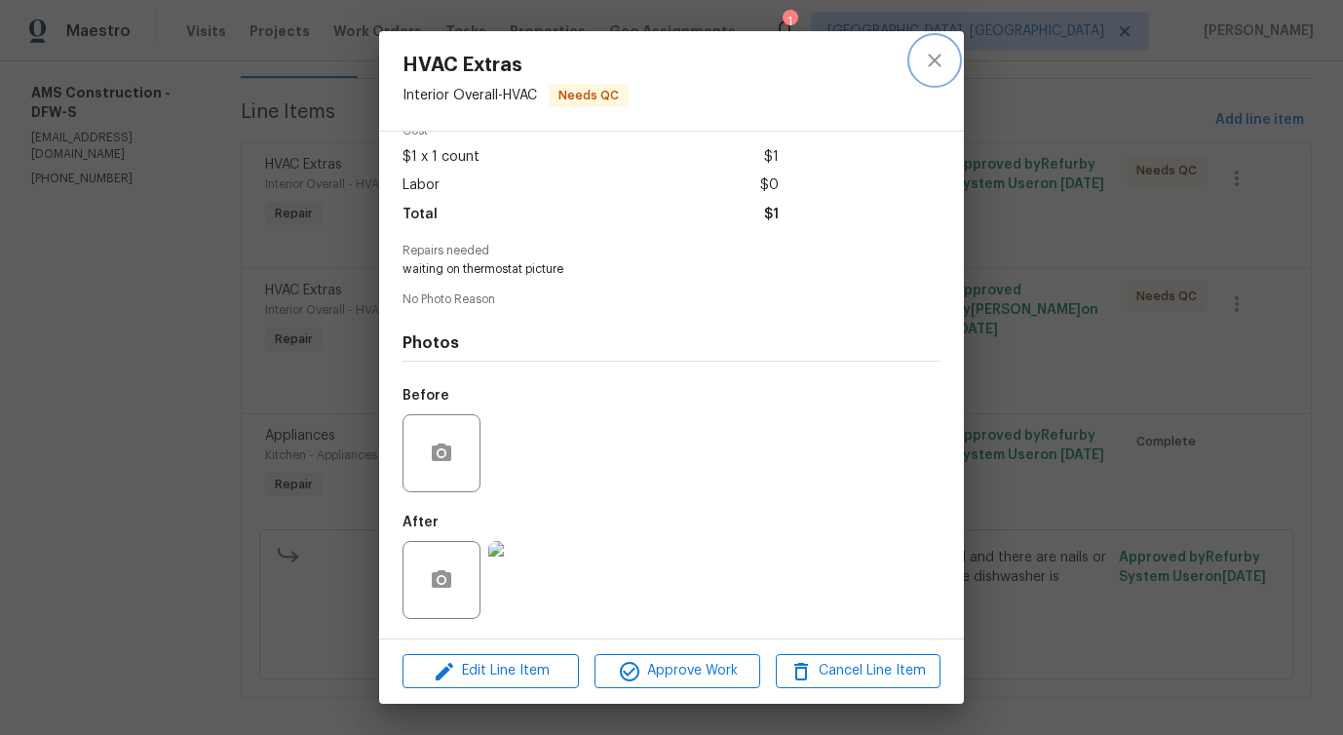
click at [943, 51] on icon "close" at bounding box center [934, 60] width 23 height 23
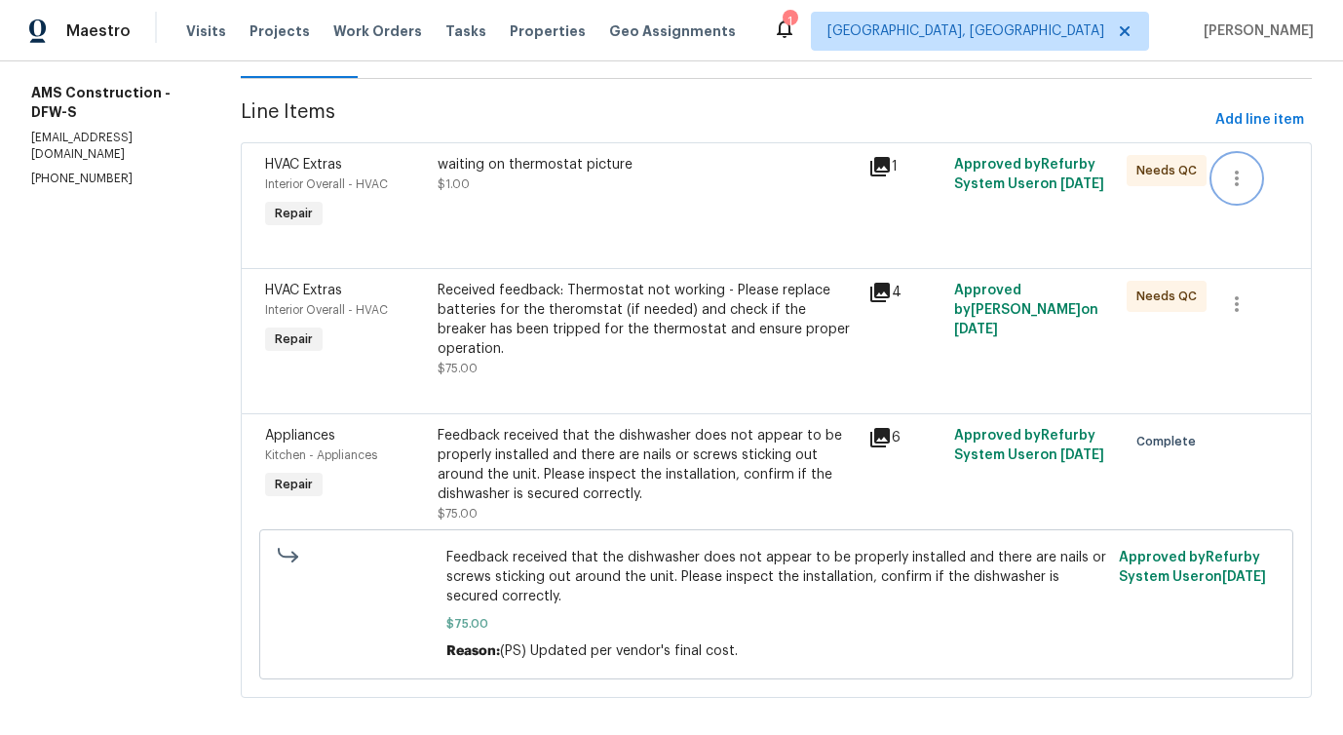
click at [1244, 183] on icon "button" at bounding box center [1236, 178] width 23 height 23
click at [1248, 177] on li "Cancel" at bounding box center [1250, 179] width 75 height 32
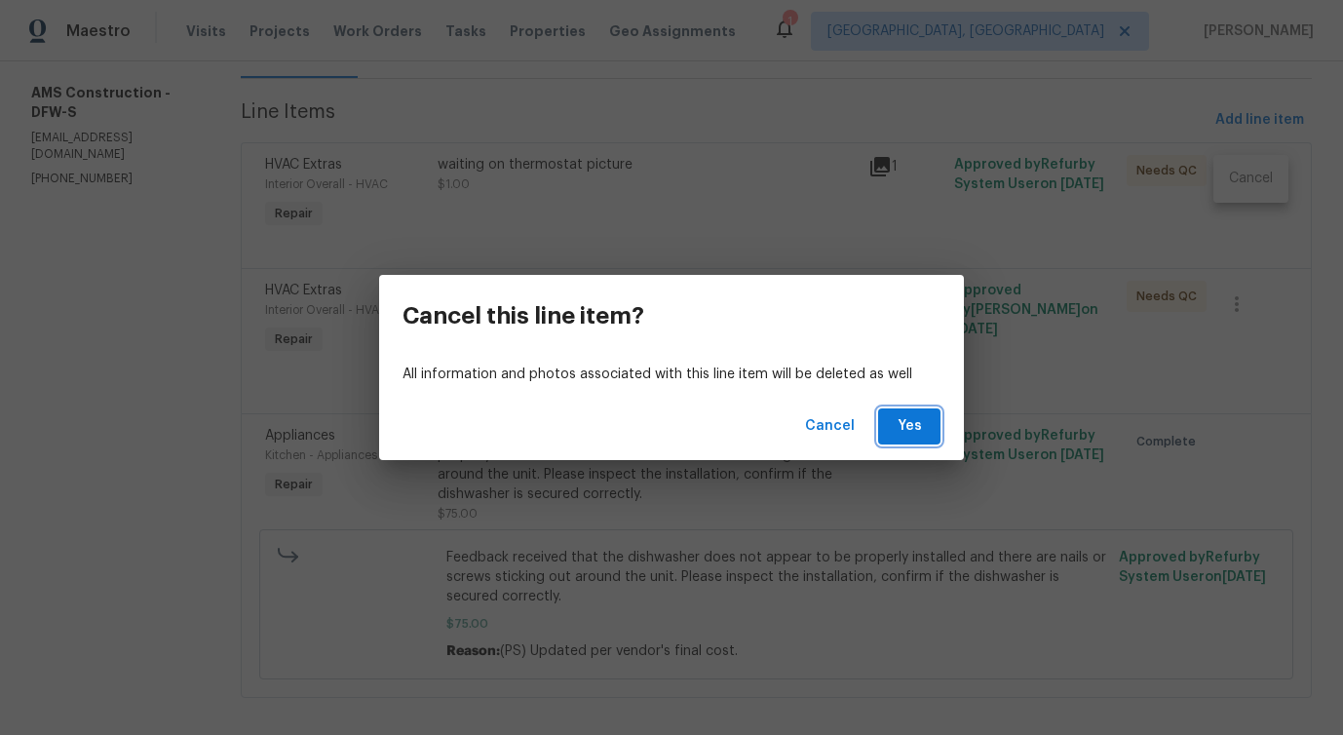
click at [930, 420] on button "Yes" at bounding box center [909, 426] width 62 height 36
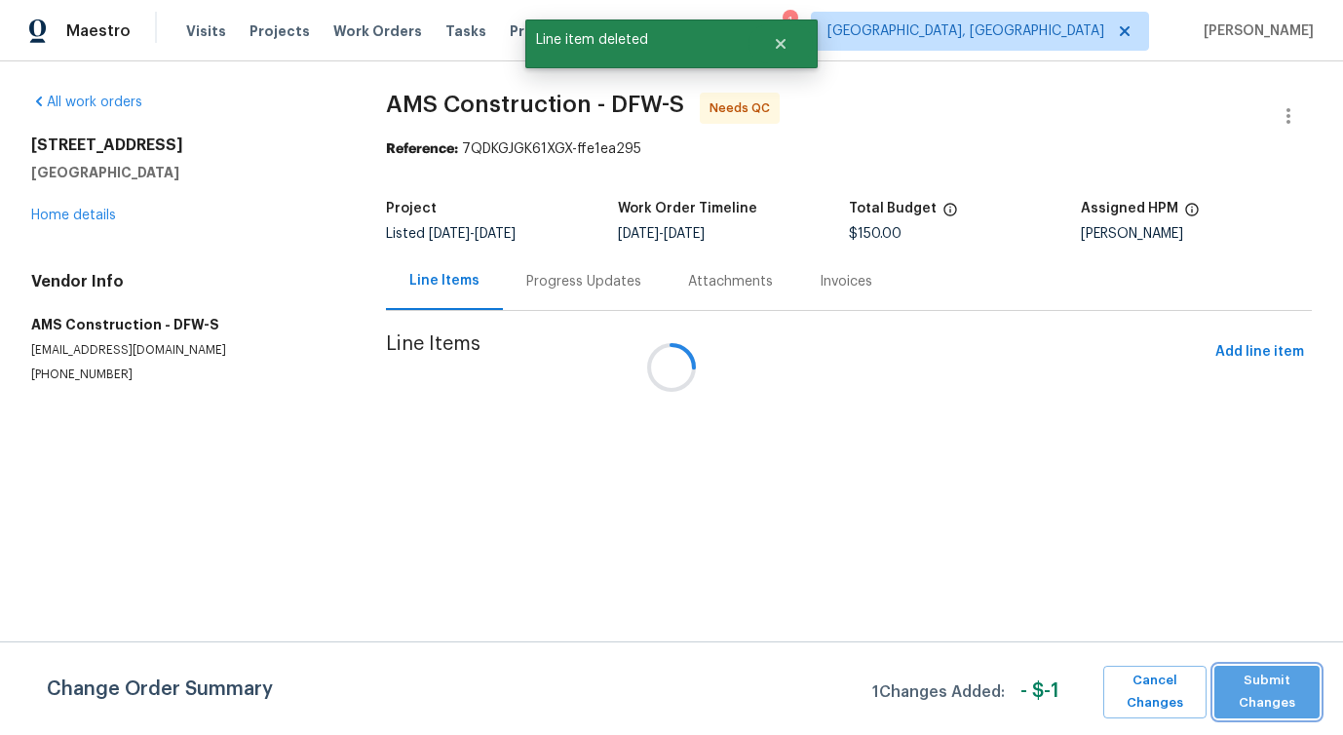
click at [1244, 695] on span "Submit Changes" at bounding box center [1267, 691] width 86 height 45
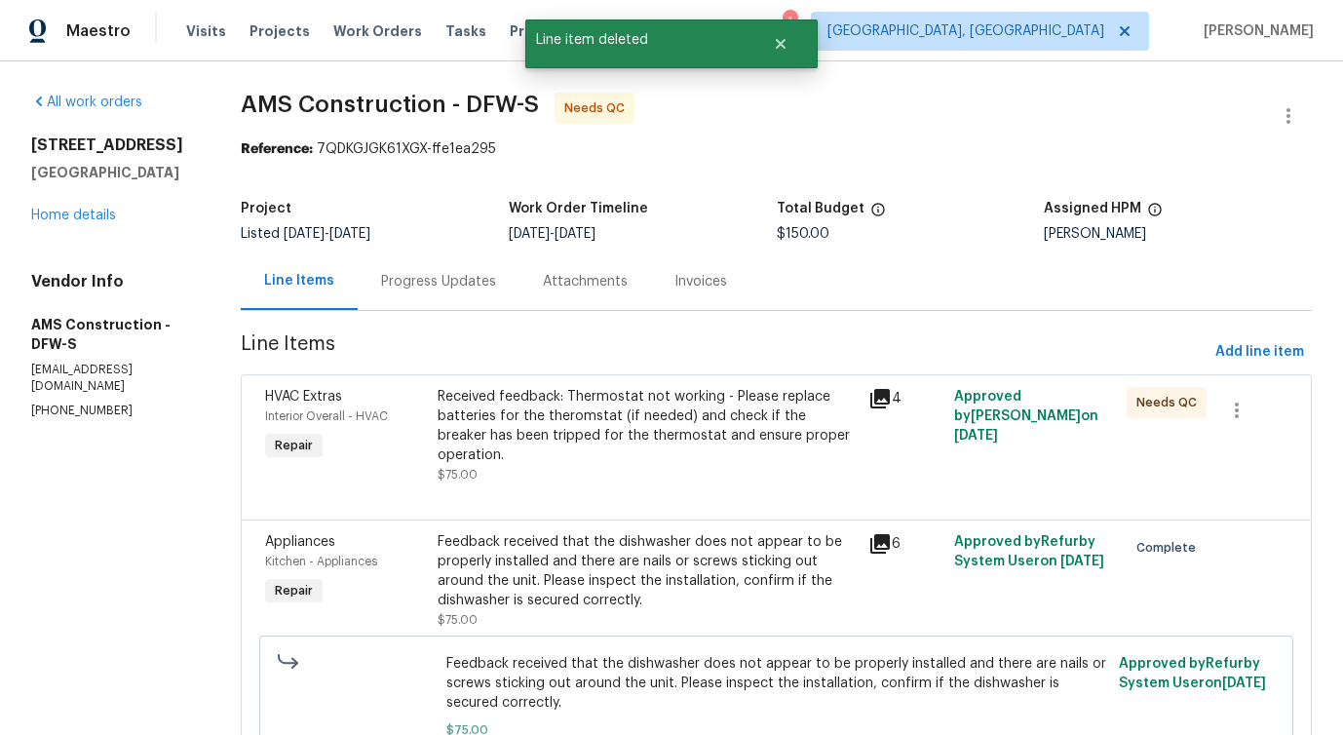
scroll to position [105, 0]
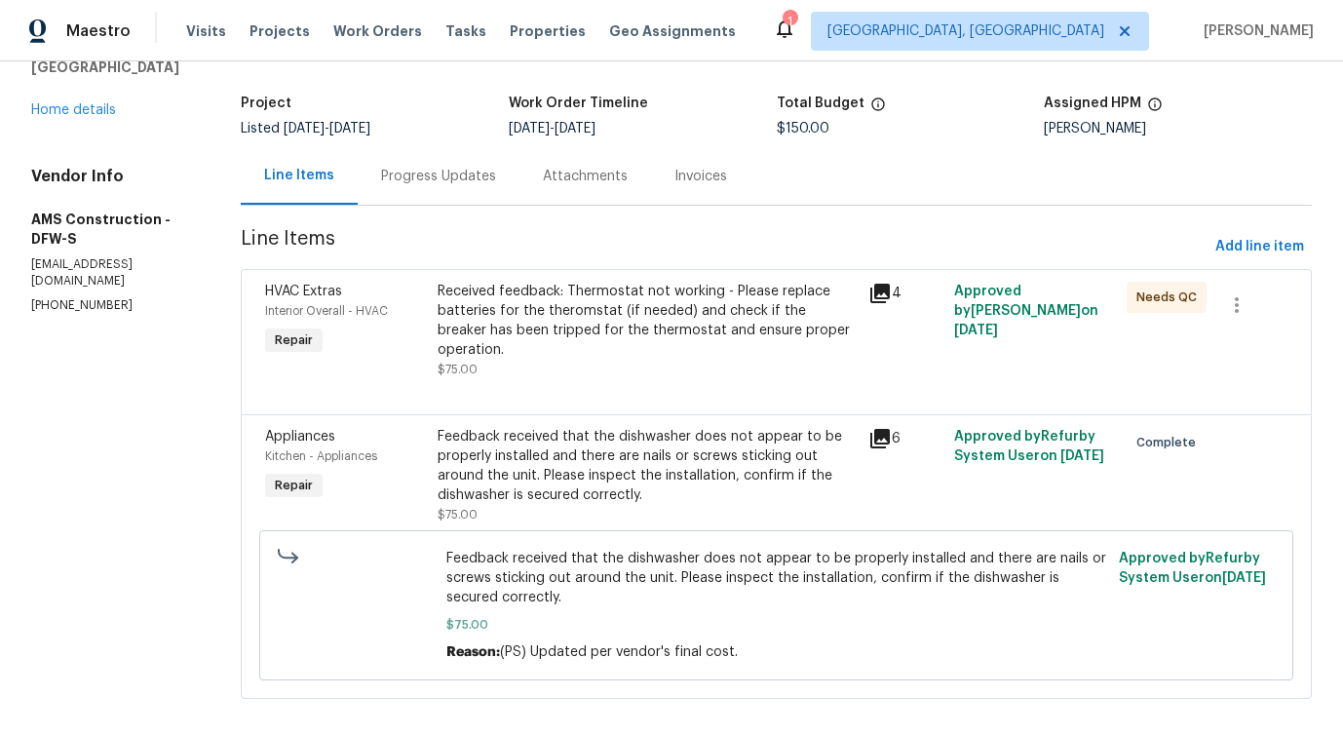
click at [684, 317] on div "Received feedback: Thermostat not working - Please replace batteries for the th…" at bounding box center [647, 321] width 419 height 78
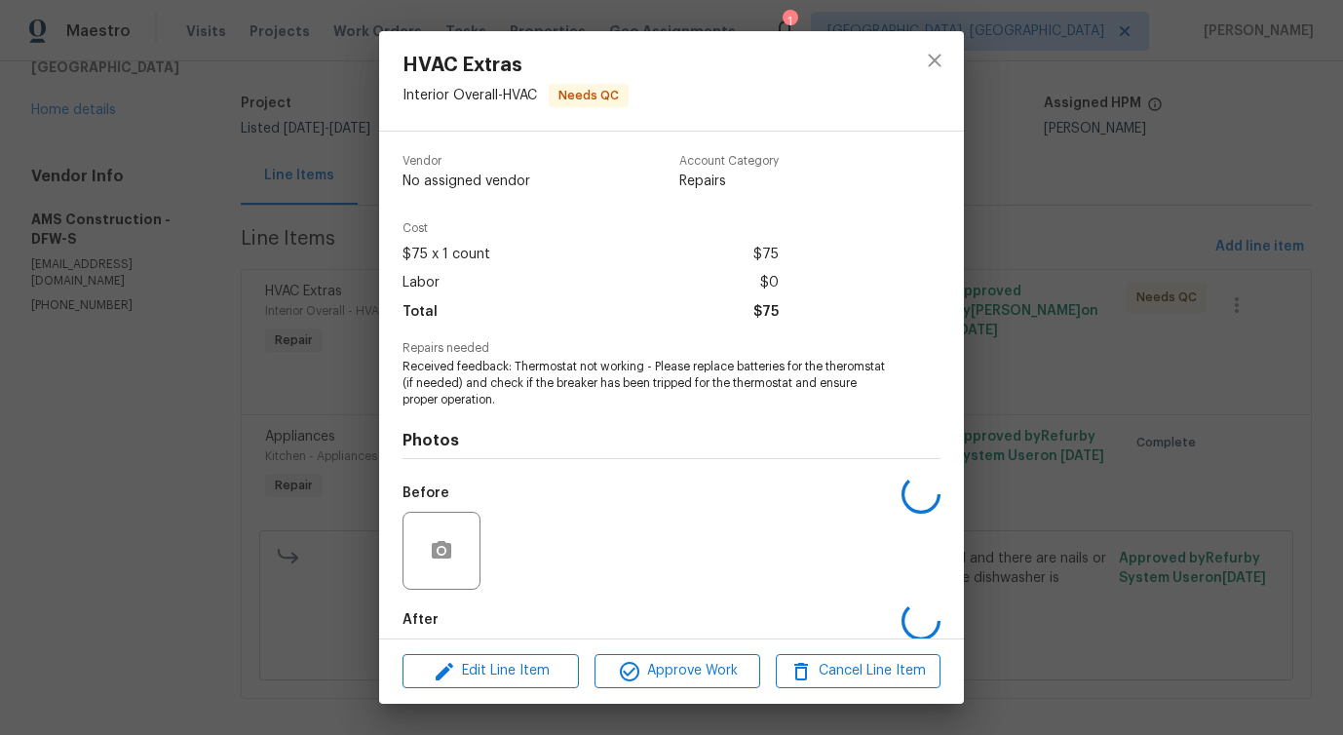
scroll to position [97, 0]
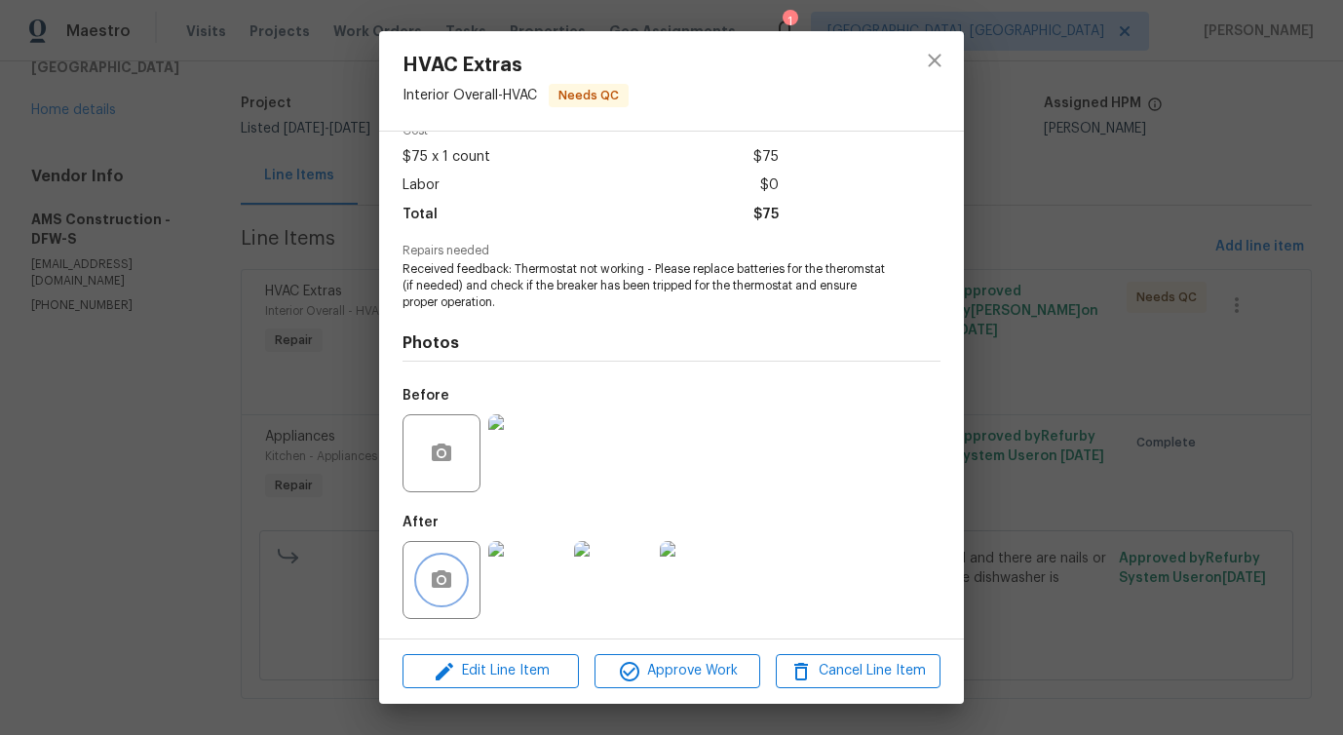
click at [439, 581] on circle "button" at bounding box center [442, 580] width 6 height 6
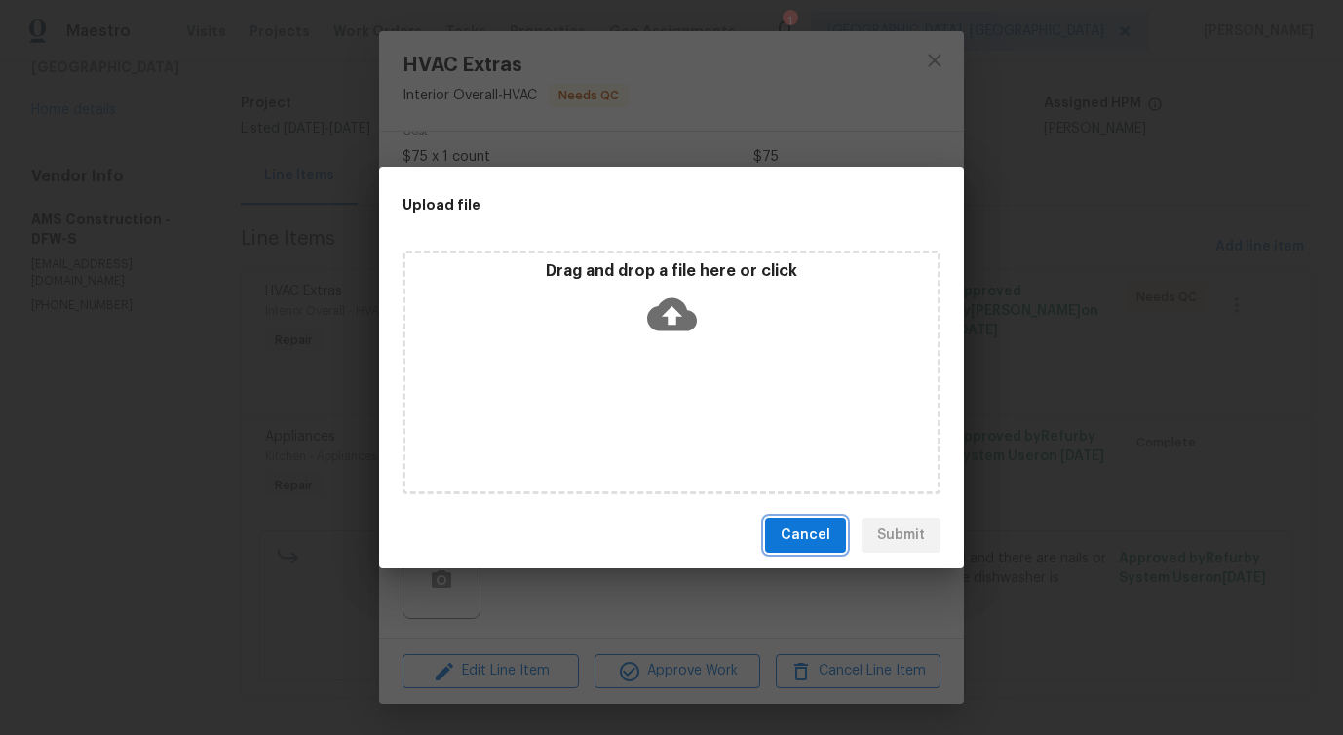
click at [802, 535] on span "Cancel" at bounding box center [806, 535] width 50 height 24
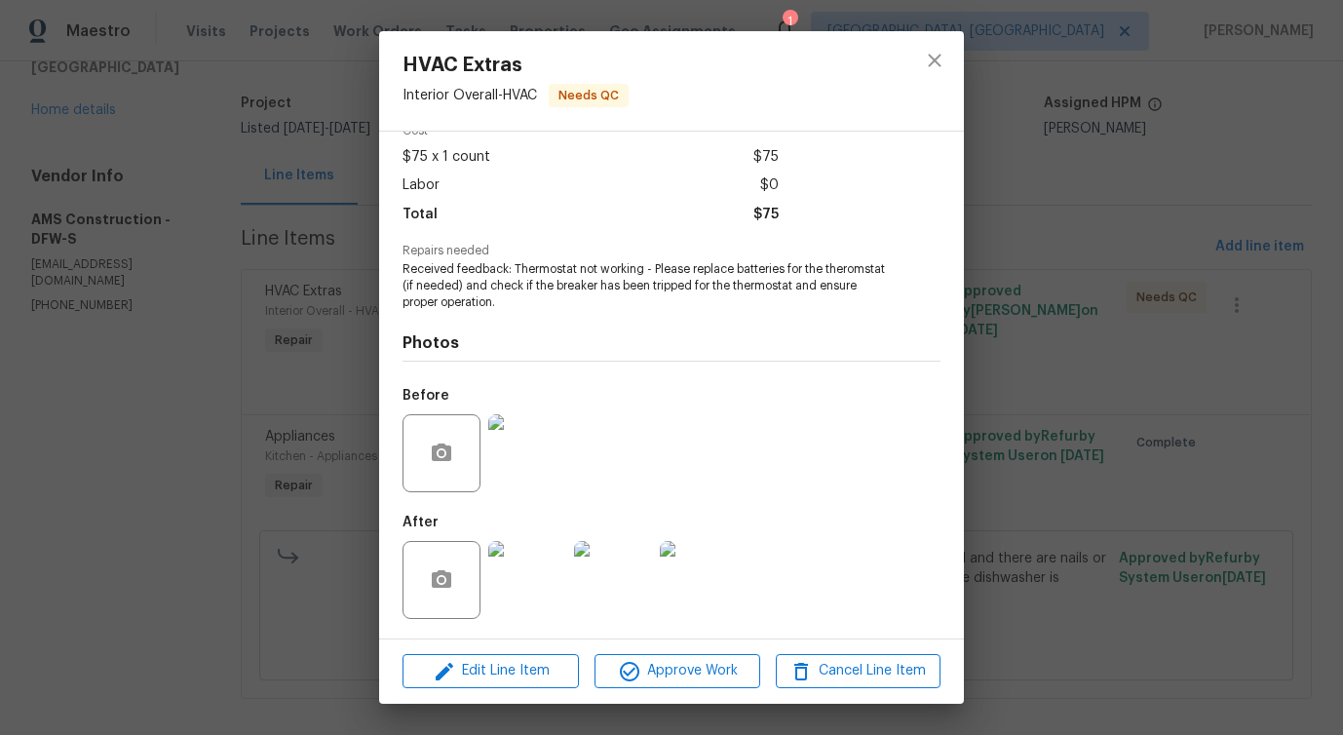
click at [511, 577] on img at bounding box center [527, 580] width 78 height 78
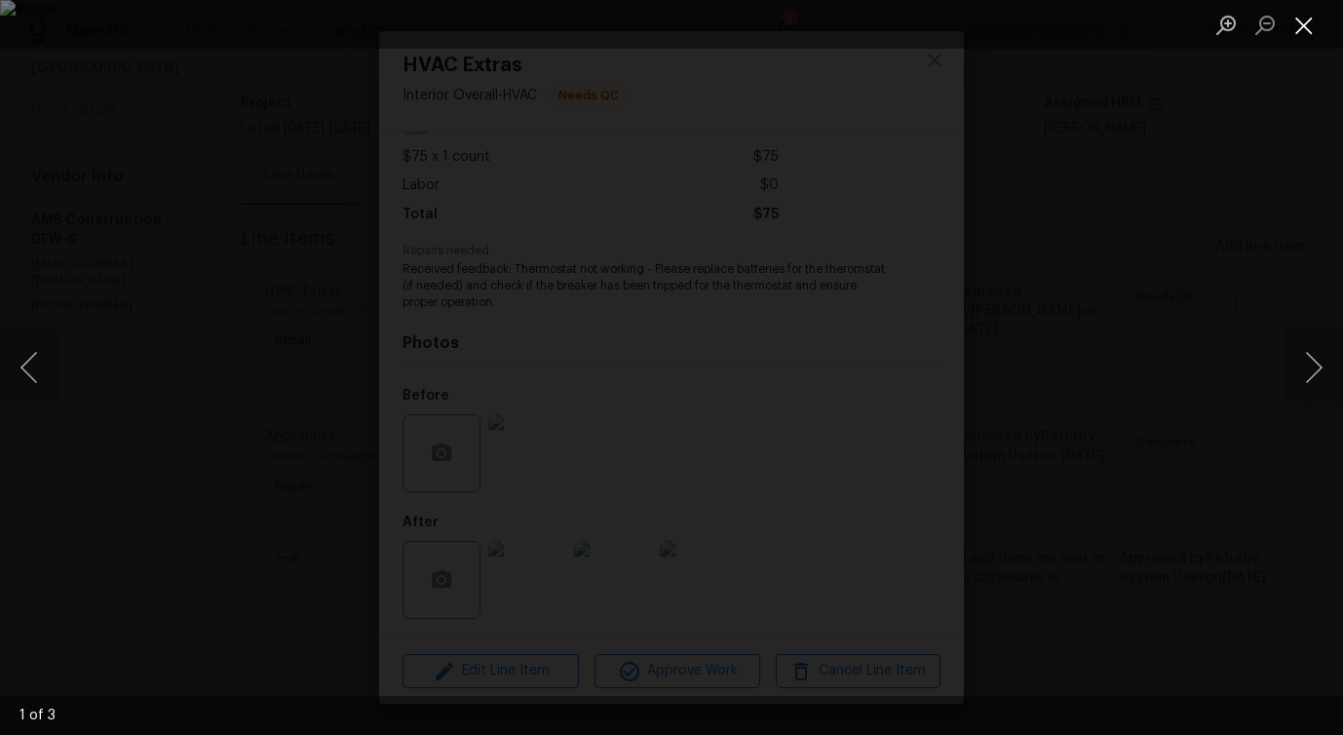
click at [1303, 29] on button "Close lightbox" at bounding box center [1303, 25] width 39 height 34
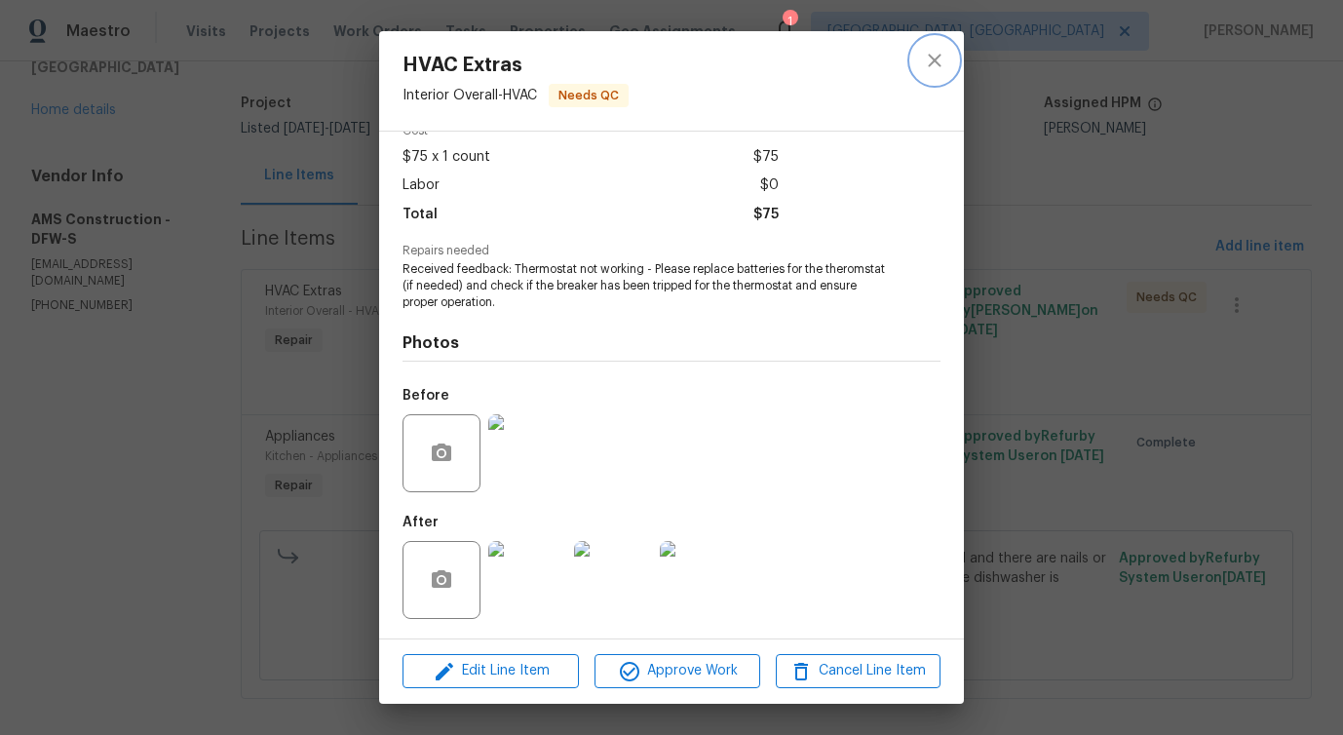
click at [920, 73] on button "close" at bounding box center [934, 60] width 47 height 47
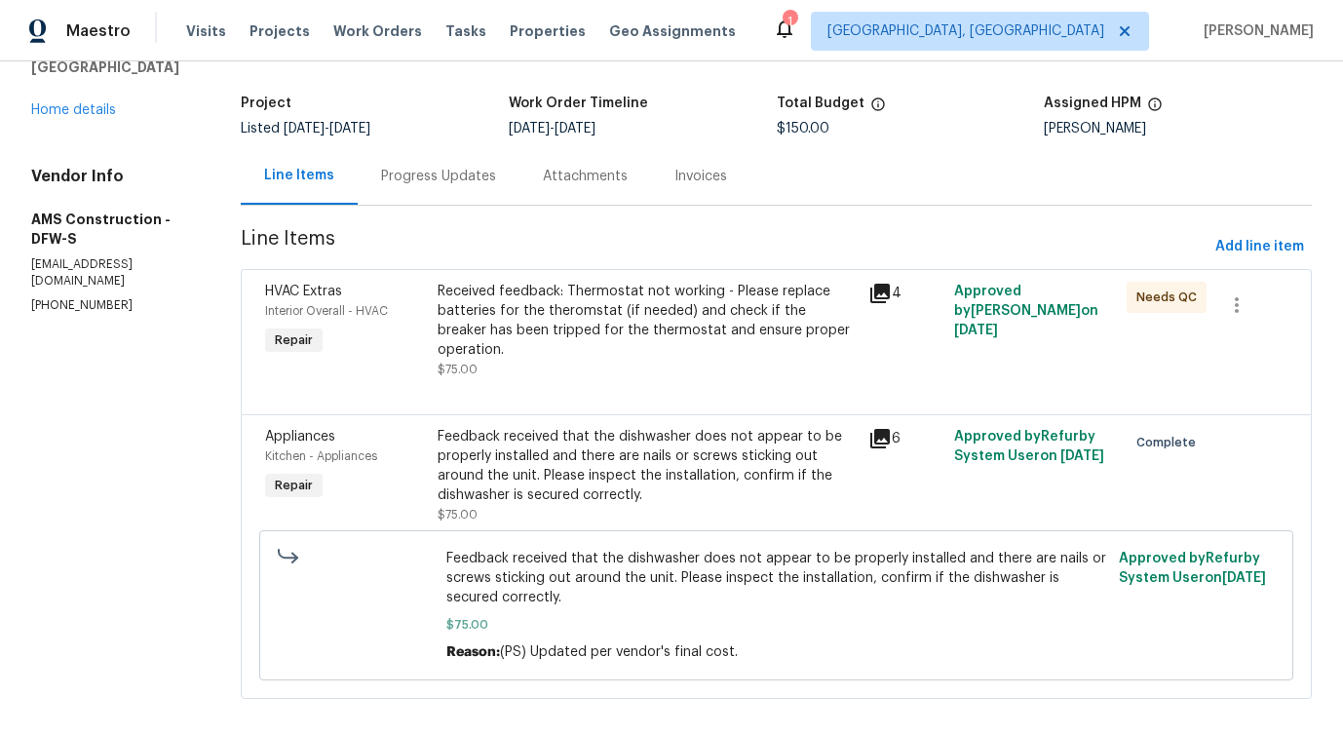
click at [489, 190] on div "Progress Updates" at bounding box center [439, 175] width 162 height 57
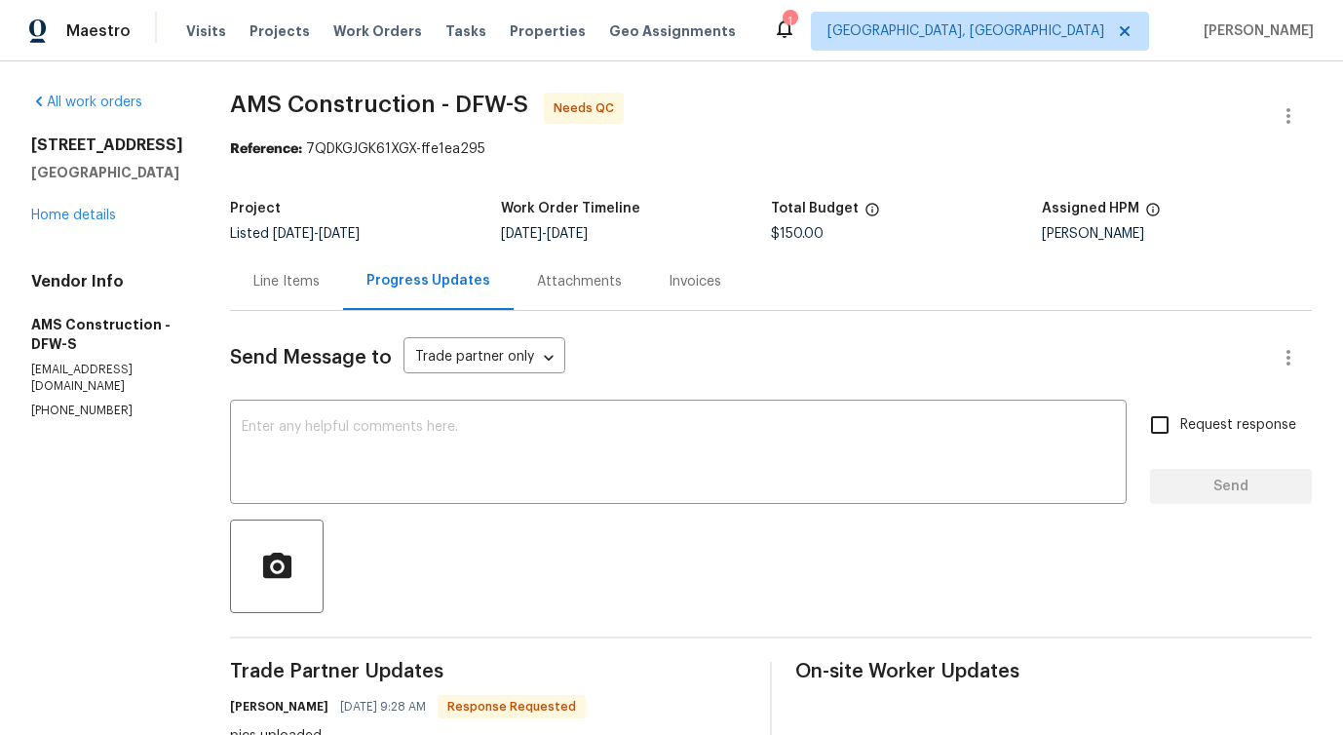
click at [285, 285] on div "Line Items" at bounding box center [286, 281] width 66 height 19
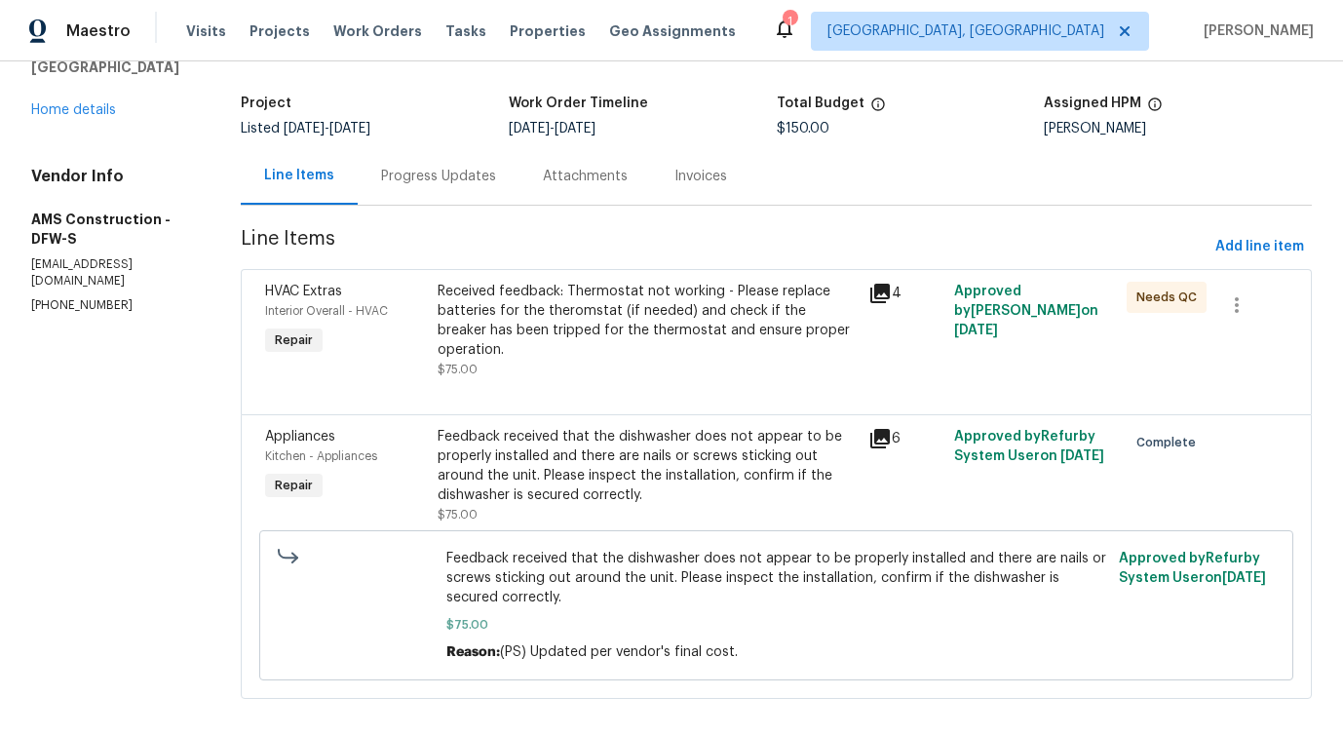
scroll to position [105, 0]
click at [650, 296] on div "Received feedback: Thermostat not working - Please replace batteries for the th…" at bounding box center [647, 321] width 419 height 78
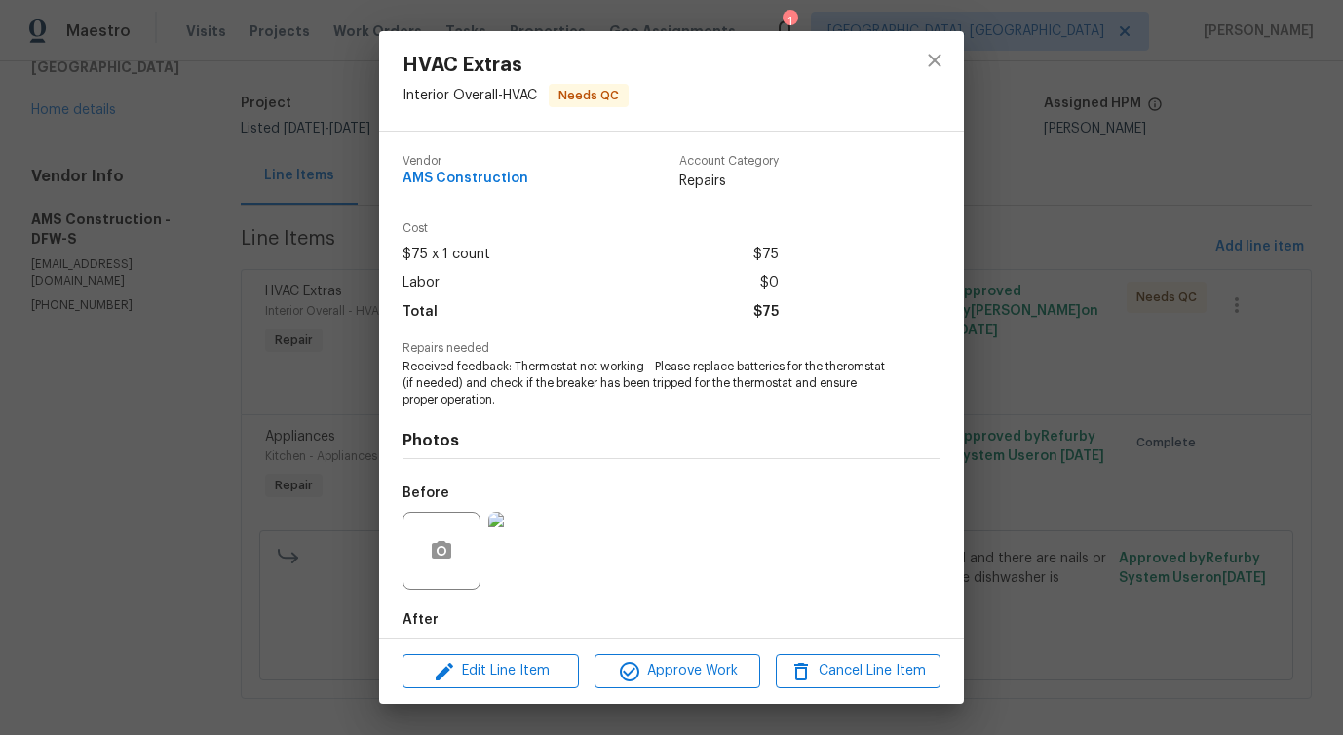
scroll to position [97, 0]
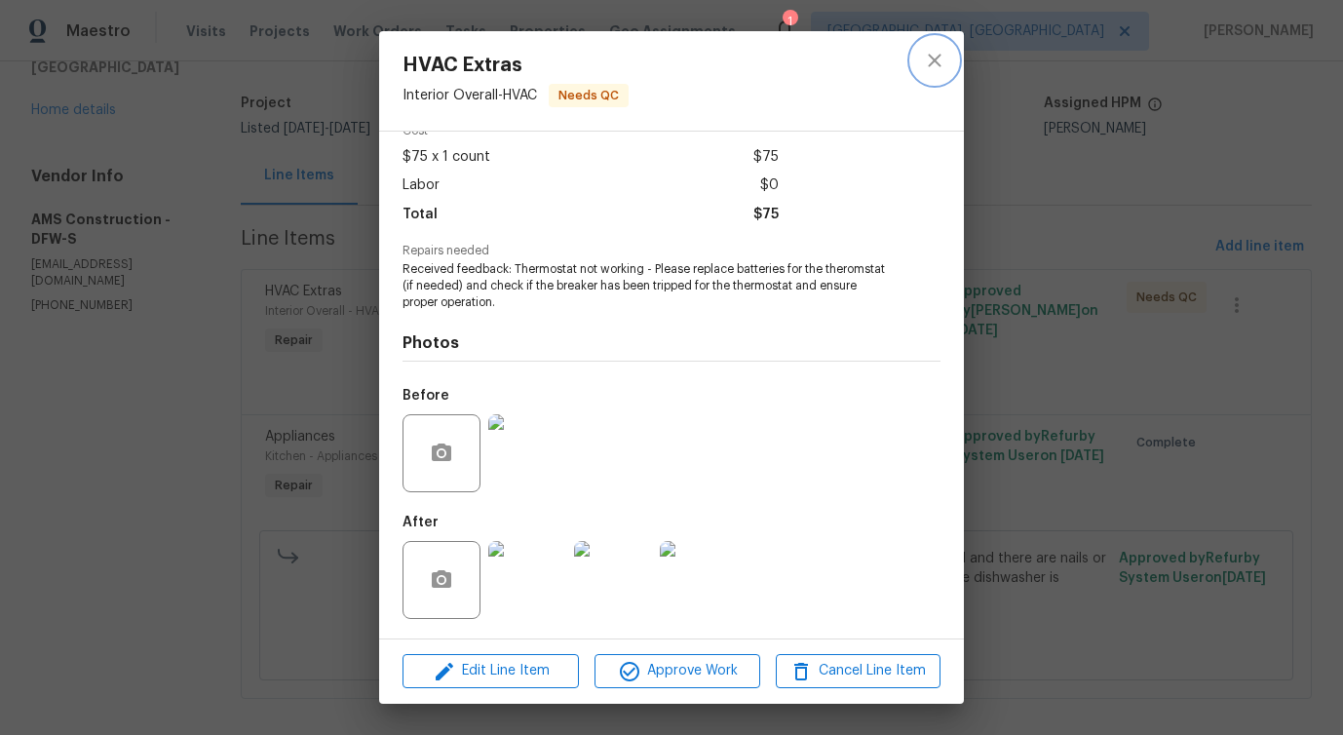
click at [936, 52] on icon "close" at bounding box center [934, 60] width 23 height 23
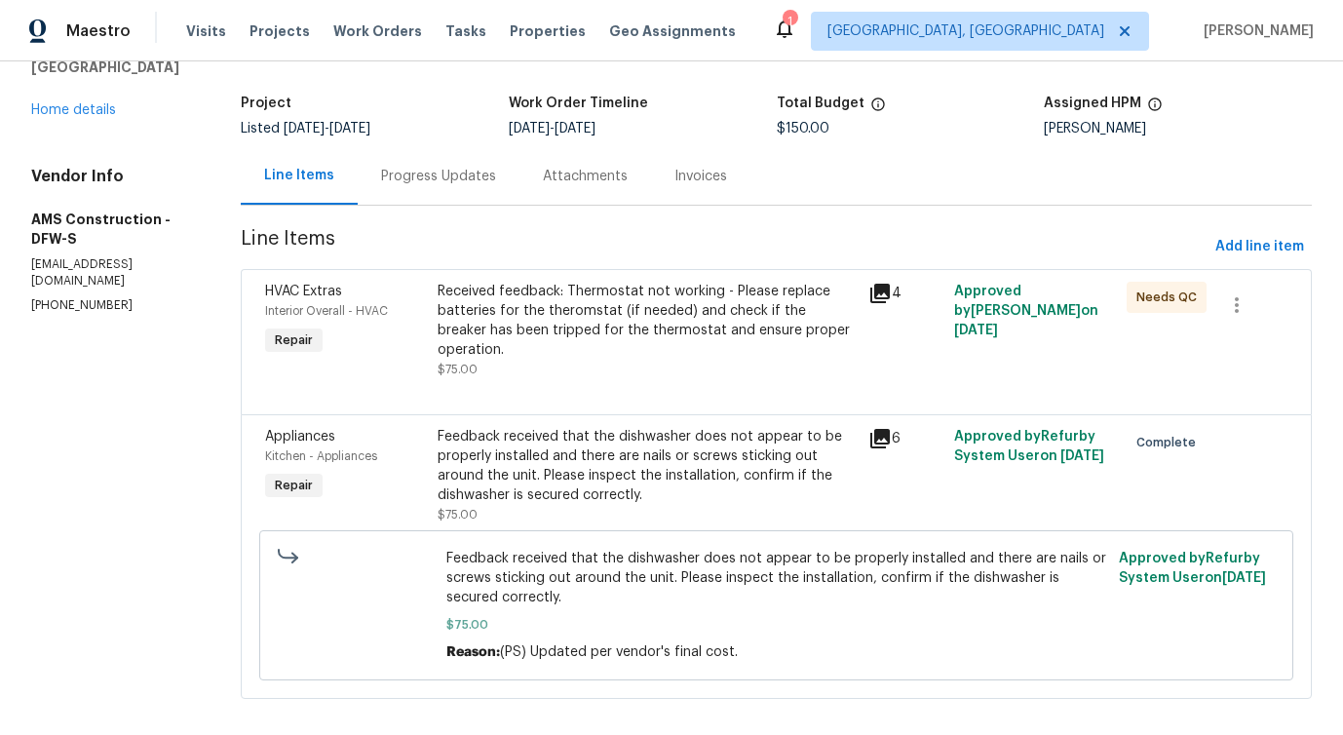
click at [450, 167] on div "Progress Updates" at bounding box center [438, 176] width 115 height 19
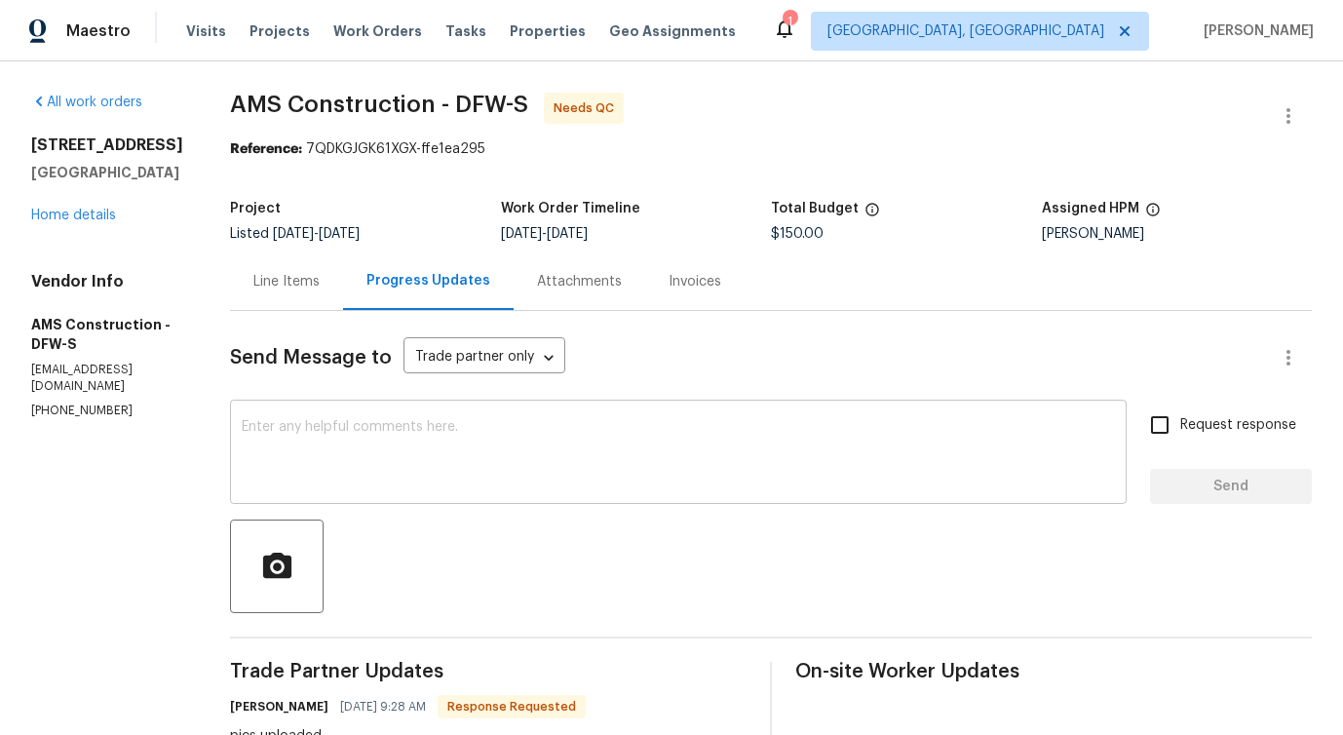
click at [486, 440] on textarea at bounding box center [678, 454] width 873 height 68
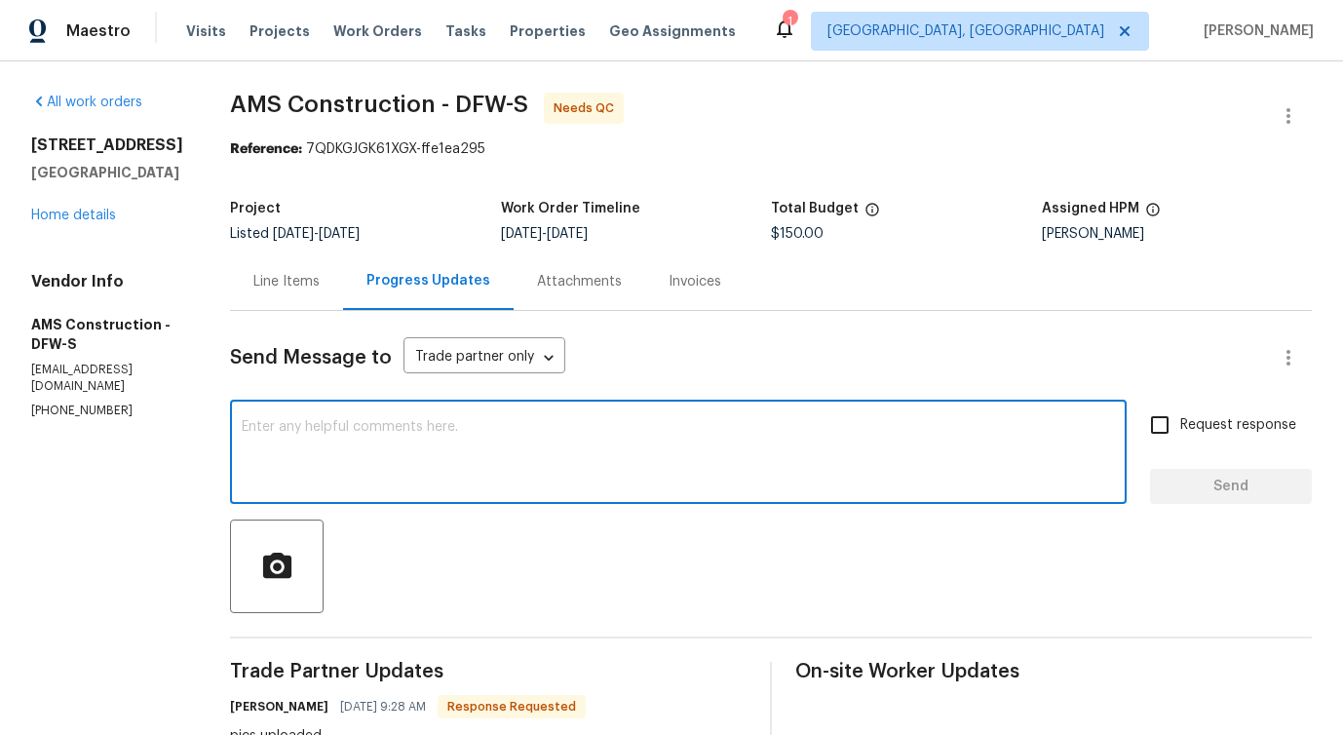
click at [275, 292] on div "Line Items" at bounding box center [286, 280] width 113 height 57
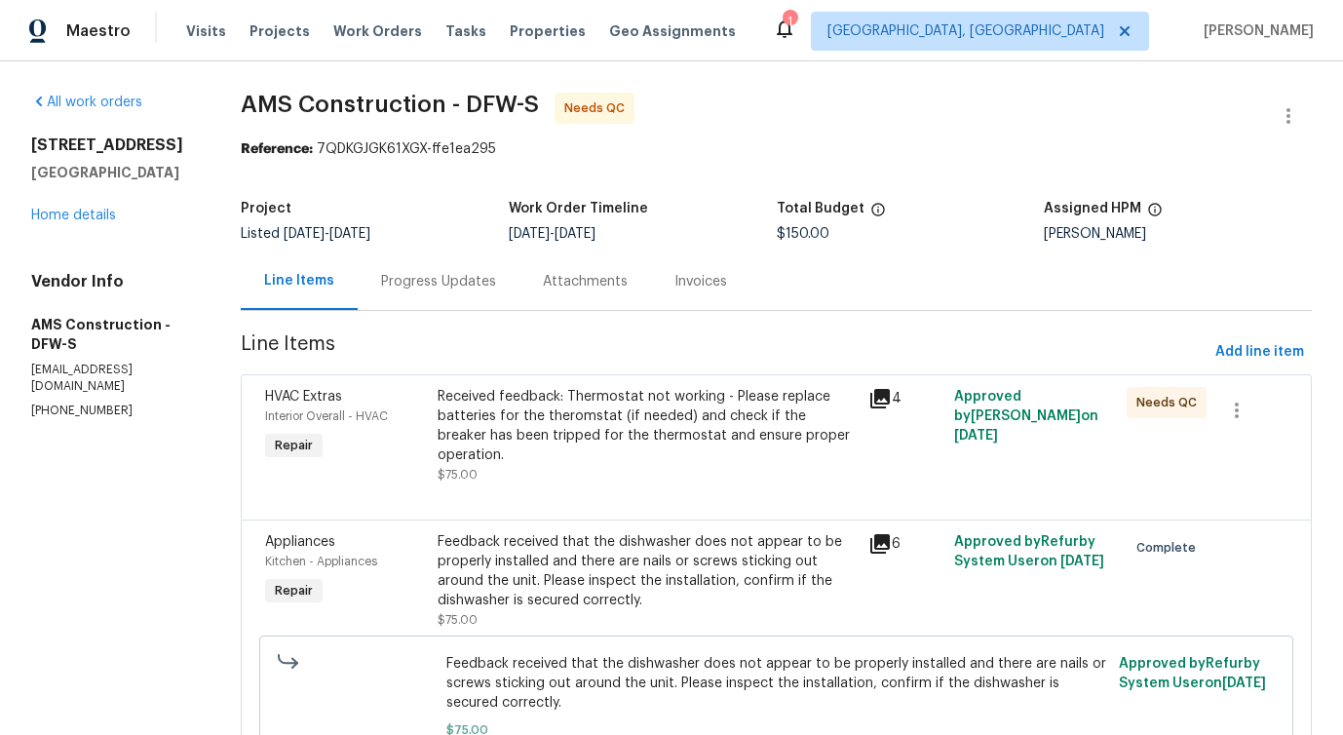
click at [614, 433] on div "Received feedback: Thermostat not working - Please replace batteries for the th…" at bounding box center [647, 426] width 419 height 78
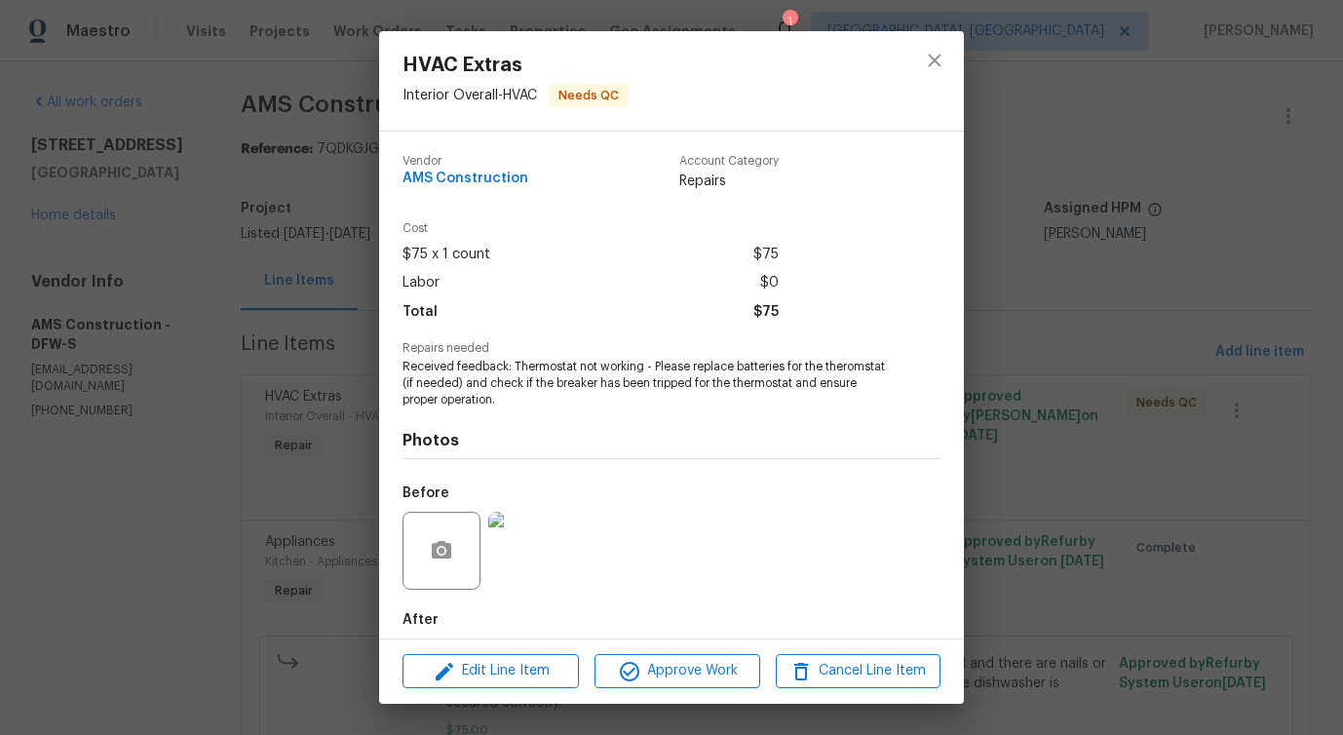
scroll to position [97, 0]
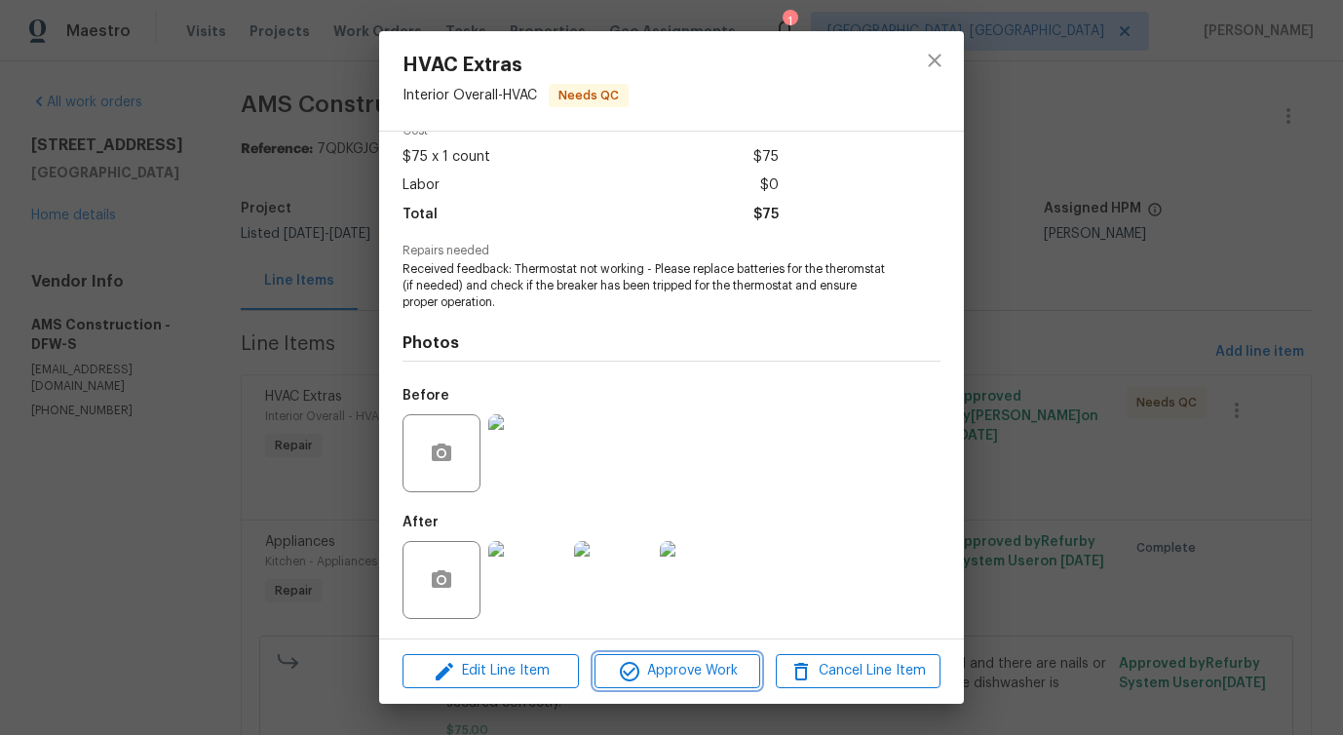
click at [700, 668] on span "Approve Work" at bounding box center [676, 671] width 153 height 24
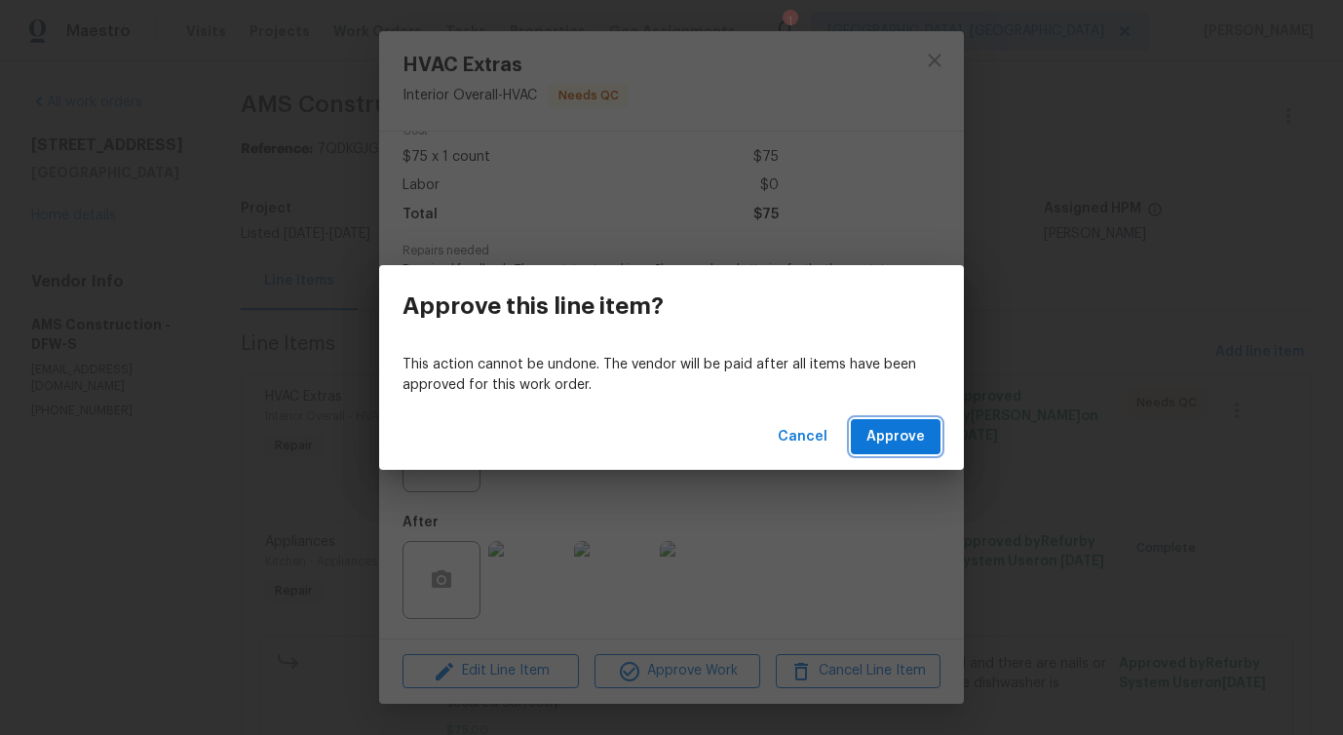
click at [889, 451] on button "Approve" at bounding box center [896, 437] width 90 height 36
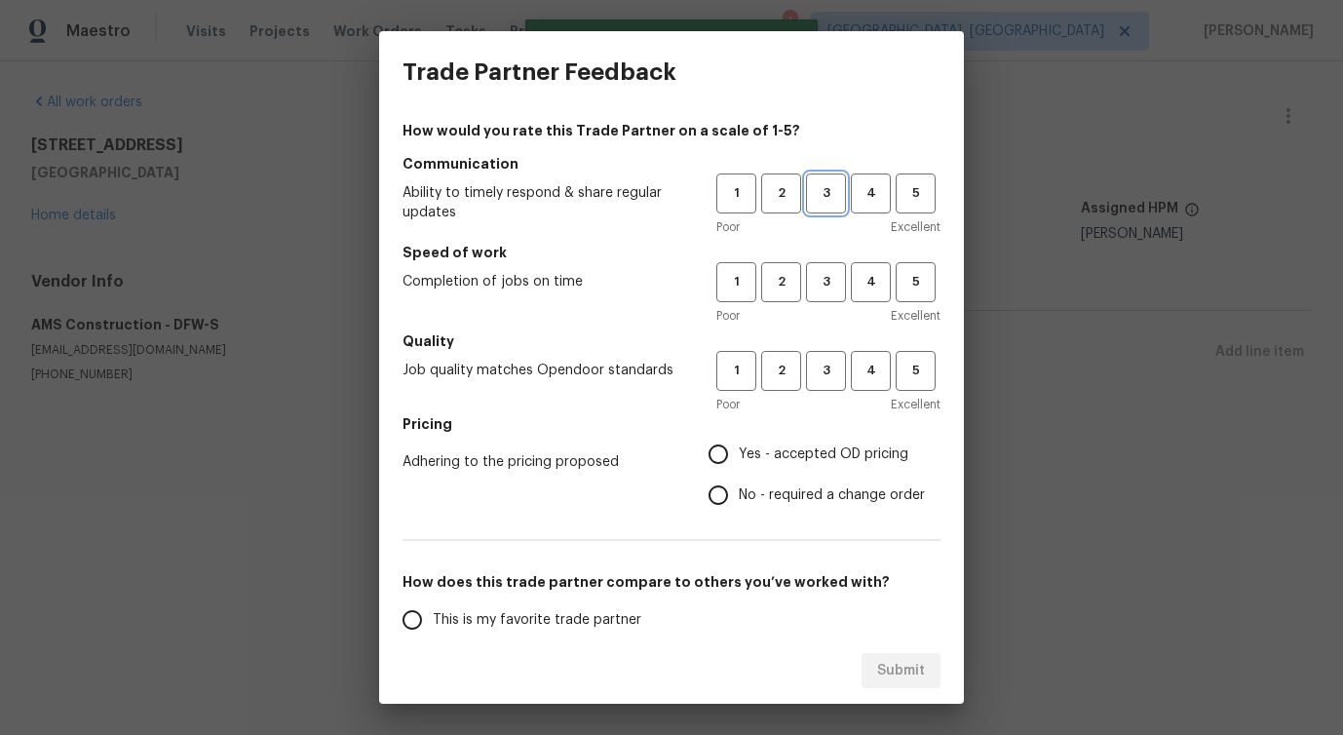
click at [826, 196] on span "3" at bounding box center [826, 193] width 36 height 22
click at [823, 283] on span "3" at bounding box center [826, 282] width 36 height 22
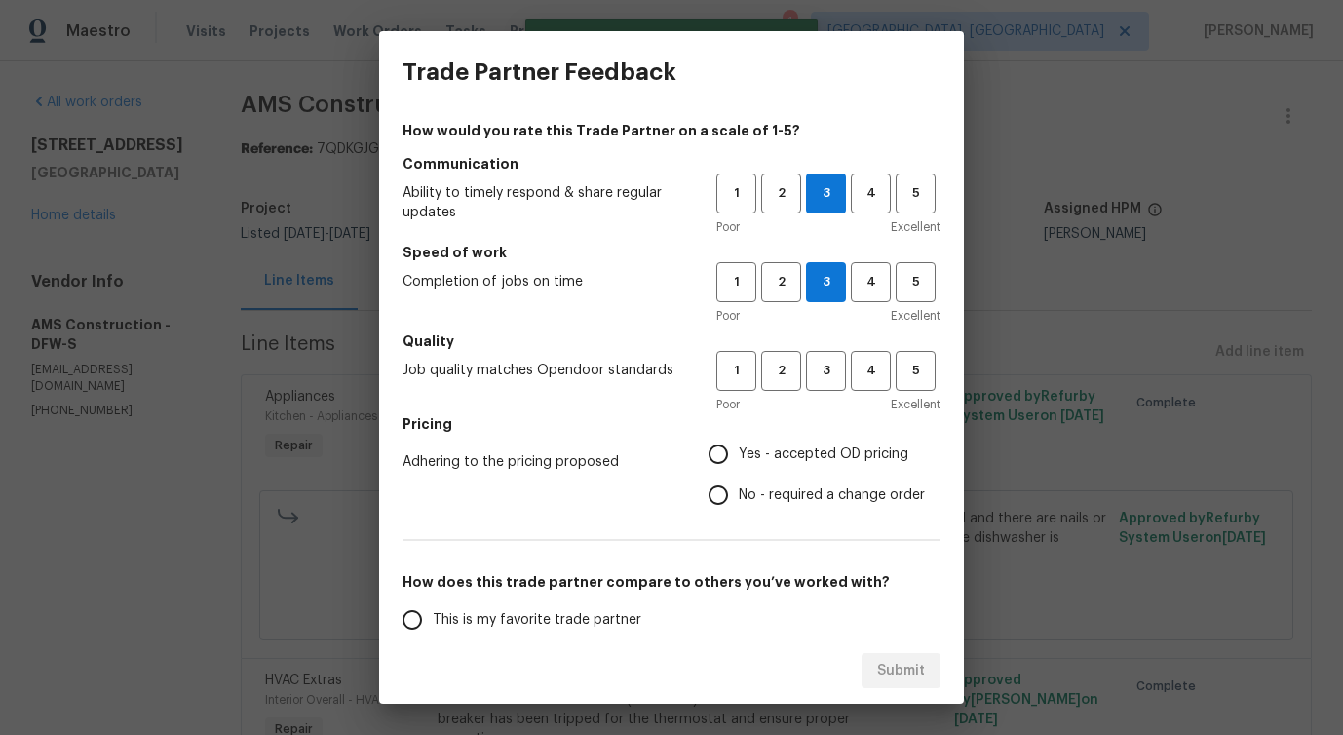
click at [825, 346] on h5 "Quality" at bounding box center [671, 340] width 538 height 19
click at [826, 367] on span "3" at bounding box center [826, 371] width 36 height 22
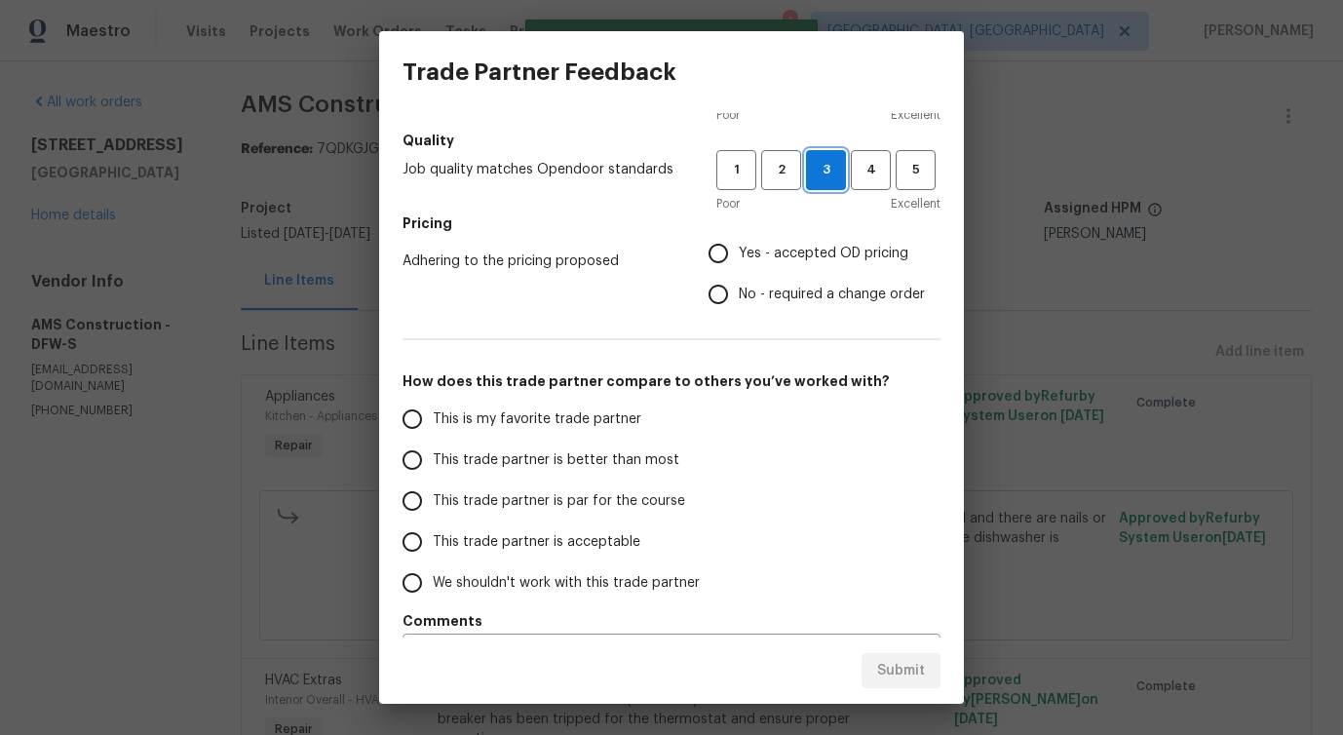
scroll to position [254, 0]
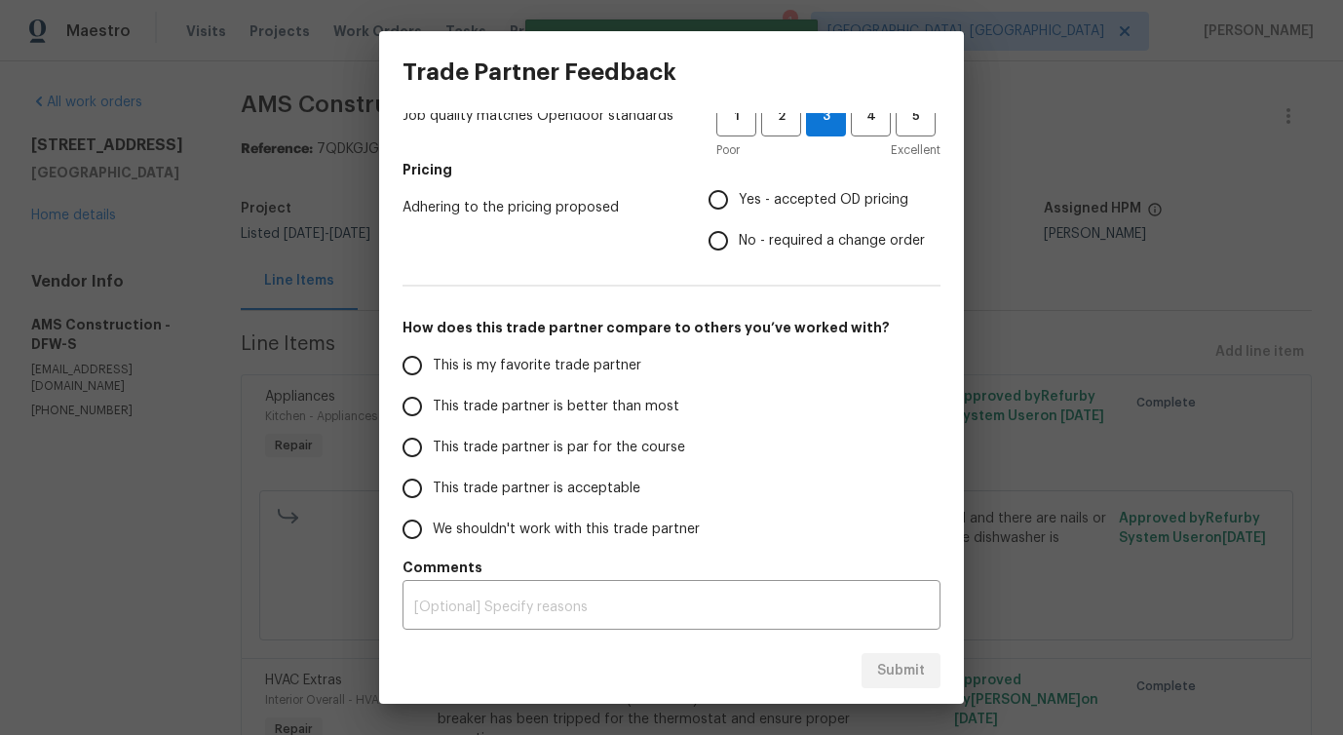
click at [759, 207] on span "Yes - accepted OD pricing" at bounding box center [824, 200] width 170 height 20
click at [739, 207] on input "Yes - accepted OD pricing" at bounding box center [718, 199] width 41 height 41
radio input "true"
click at [745, 228] on label "No - required a change order" at bounding box center [811, 240] width 227 height 41
click at [739, 228] on input "No - required a change order" at bounding box center [718, 240] width 41 height 41
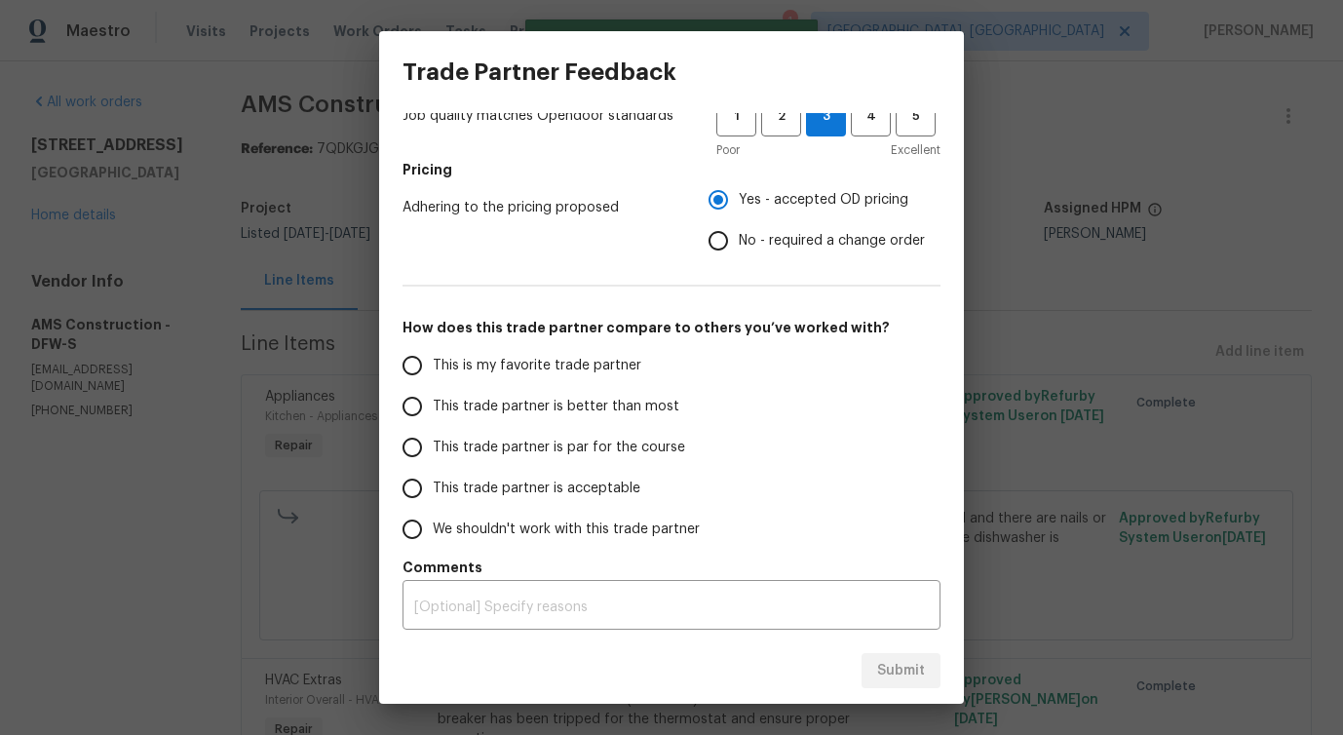
radio input "true"
click at [748, 201] on span "Yes - accepted OD pricing" at bounding box center [824, 200] width 170 height 20
click at [739, 201] on input "Yes - accepted OD pricing" at bounding box center [718, 199] width 41 height 41
radio input "true"
click at [563, 386] on label "This trade partner is better than most" at bounding box center [546, 406] width 308 height 41
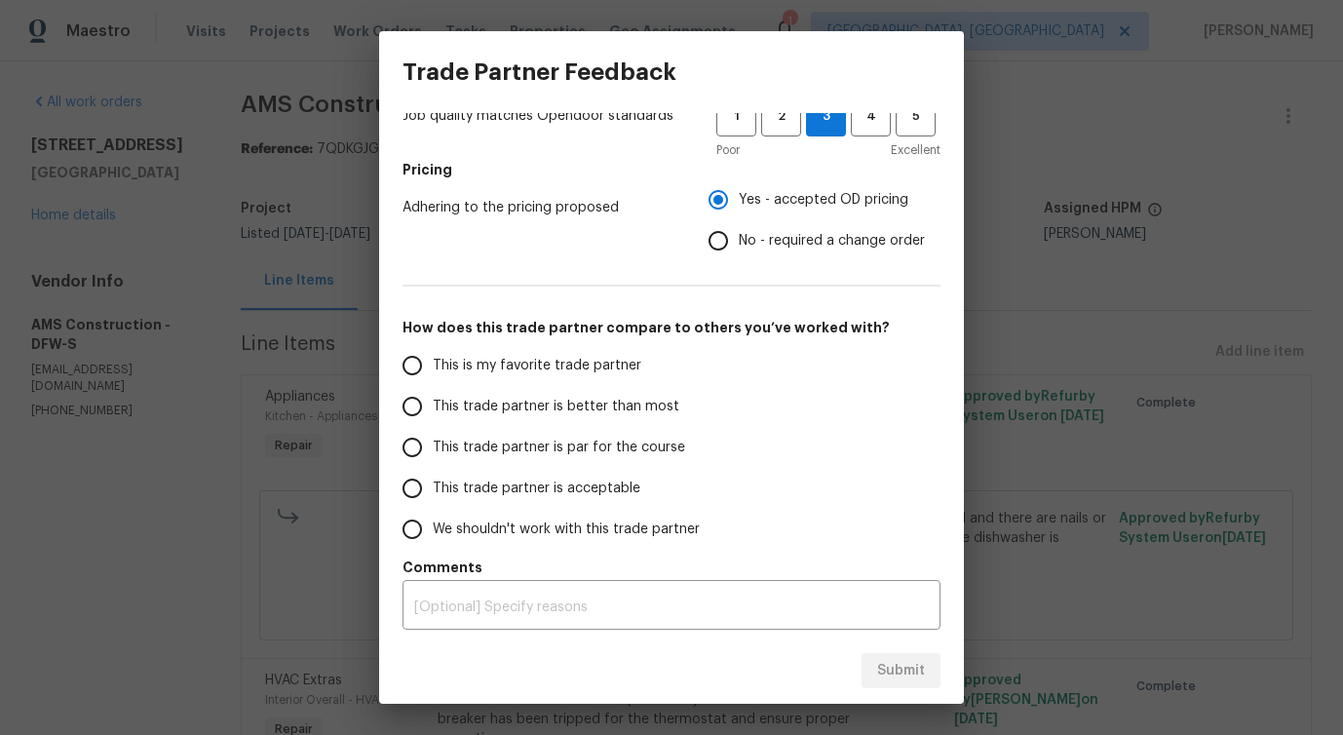
click at [433, 386] on input "This trade partner is better than most" at bounding box center [412, 406] width 41 height 41
click at [893, 651] on div "Submit" at bounding box center [671, 670] width 585 height 67
click at [893, 669] on span "Submit" at bounding box center [901, 671] width 48 height 24
radio input "true"
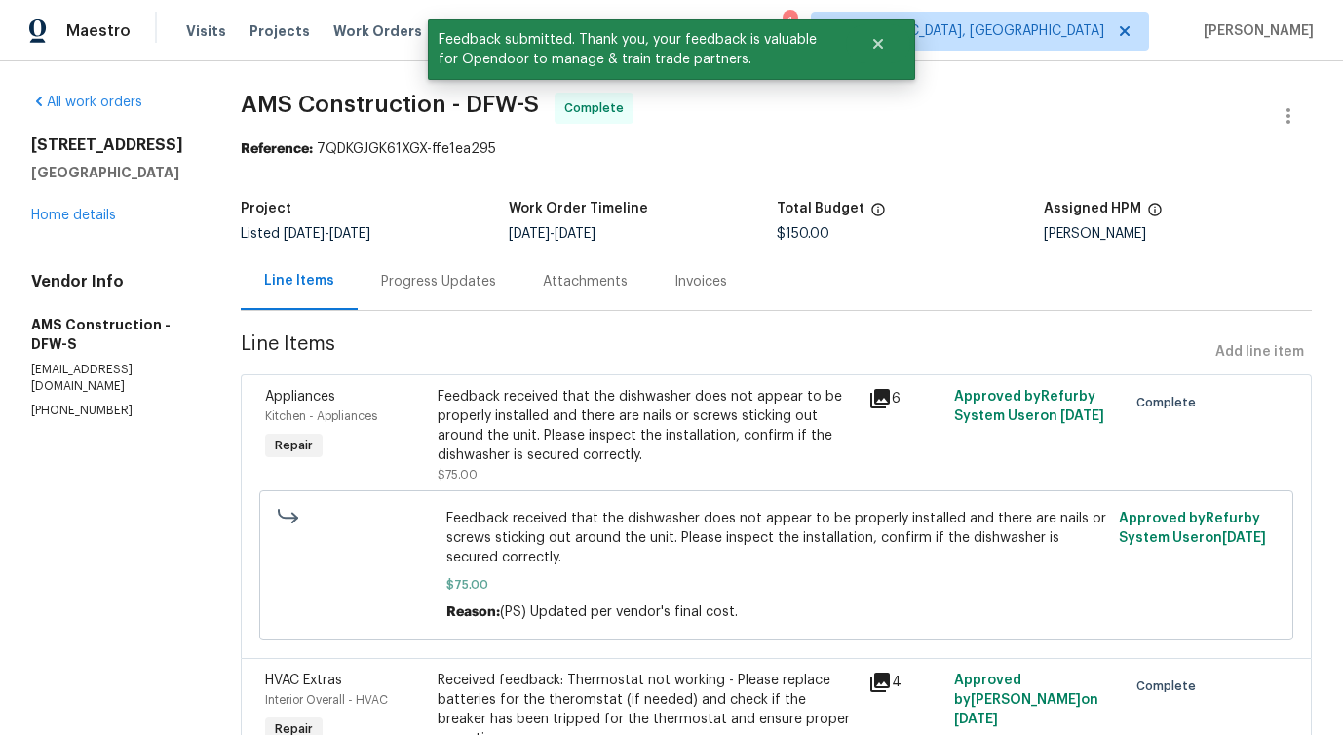
click at [419, 297] on div "Progress Updates" at bounding box center [439, 280] width 162 height 57
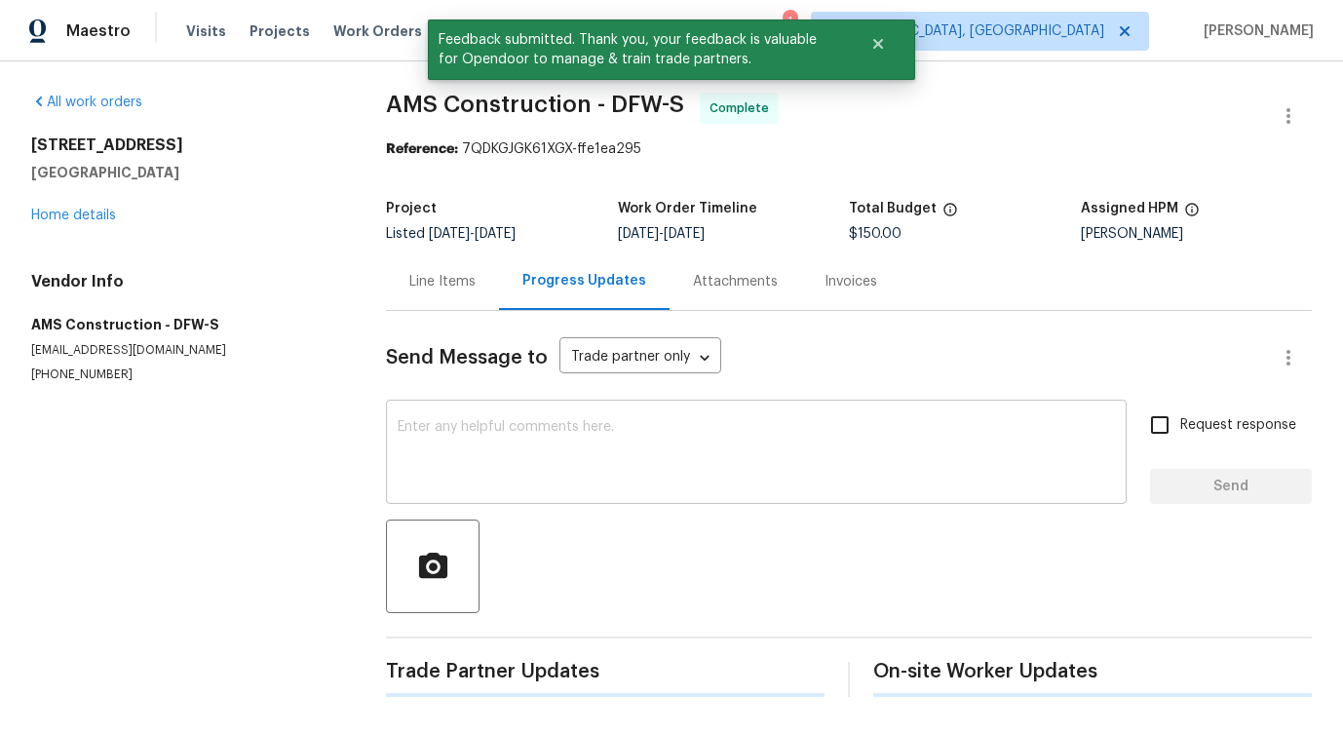
click at [501, 474] on textarea at bounding box center [756, 454] width 717 height 68
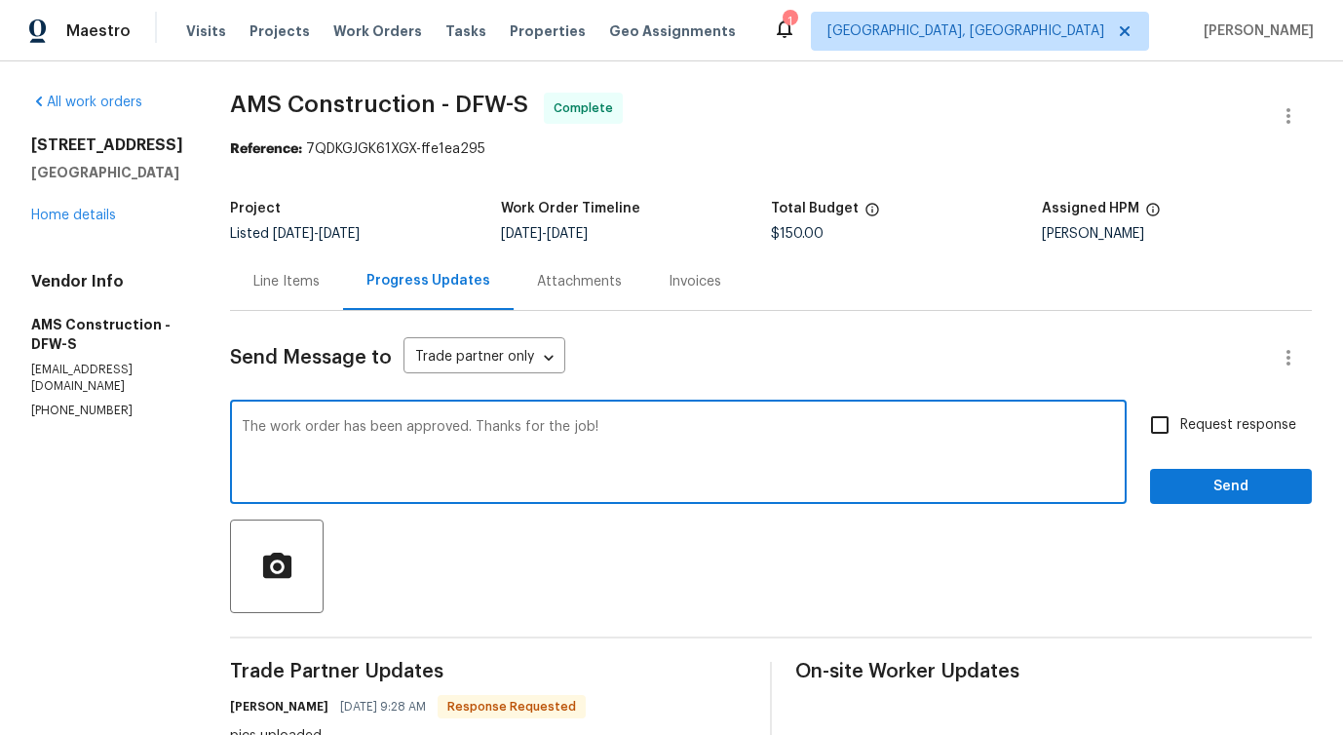
type textarea "The work order has been approved. Thanks for the job!"
click at [1249, 485] on span "Send" at bounding box center [1230, 487] width 131 height 24
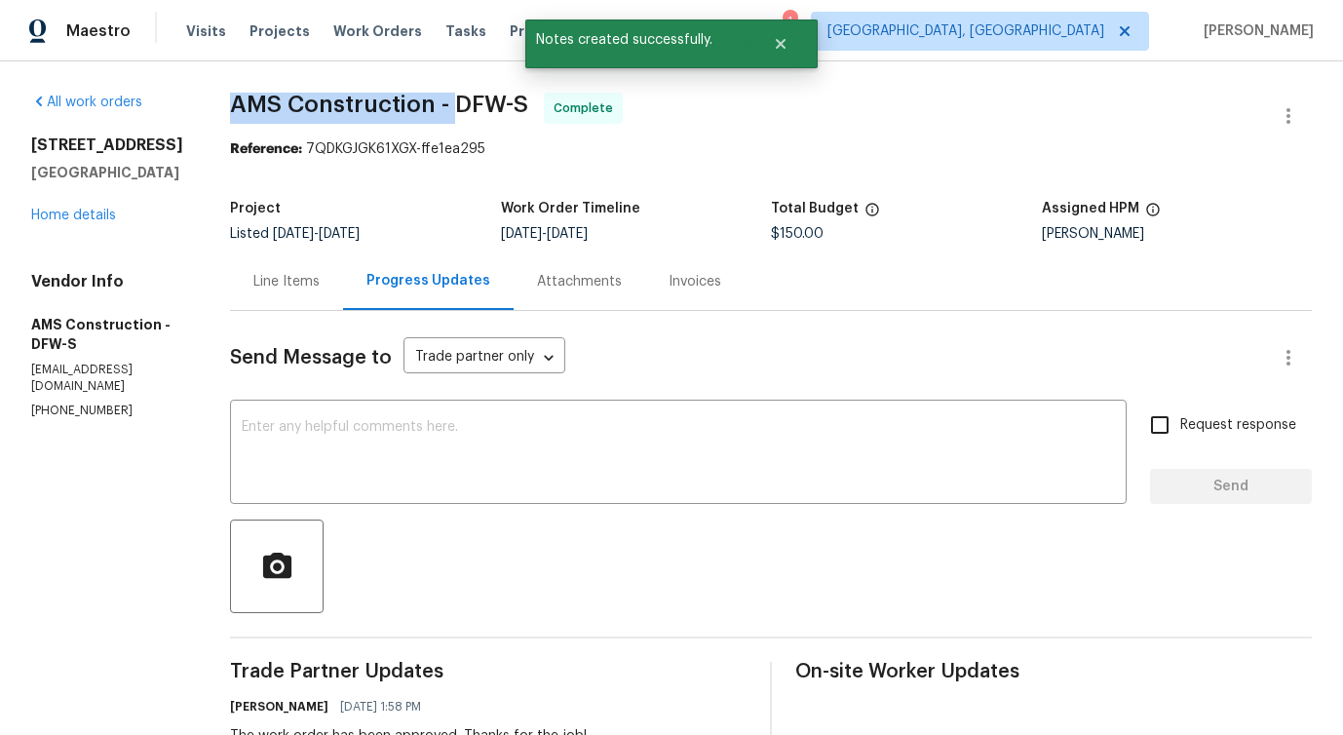
drag, startPoint x: 214, startPoint y: 109, endPoint x: 439, endPoint y: 96, distance: 224.5
click at [439, 96] on span "AMS Construction - DFW-S" at bounding box center [379, 104] width 298 height 23
copy span "AMS Construction -"
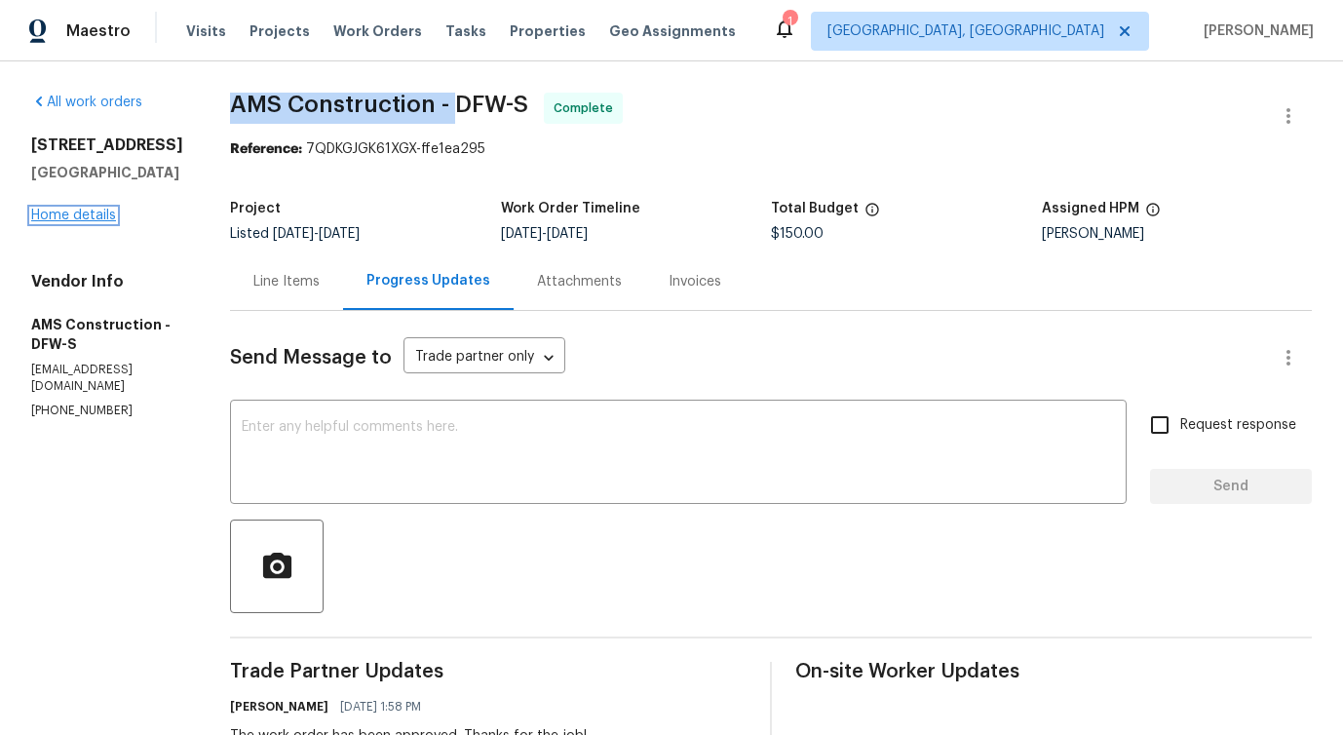
click at [65, 222] on link "Home details" at bounding box center [73, 216] width 85 height 14
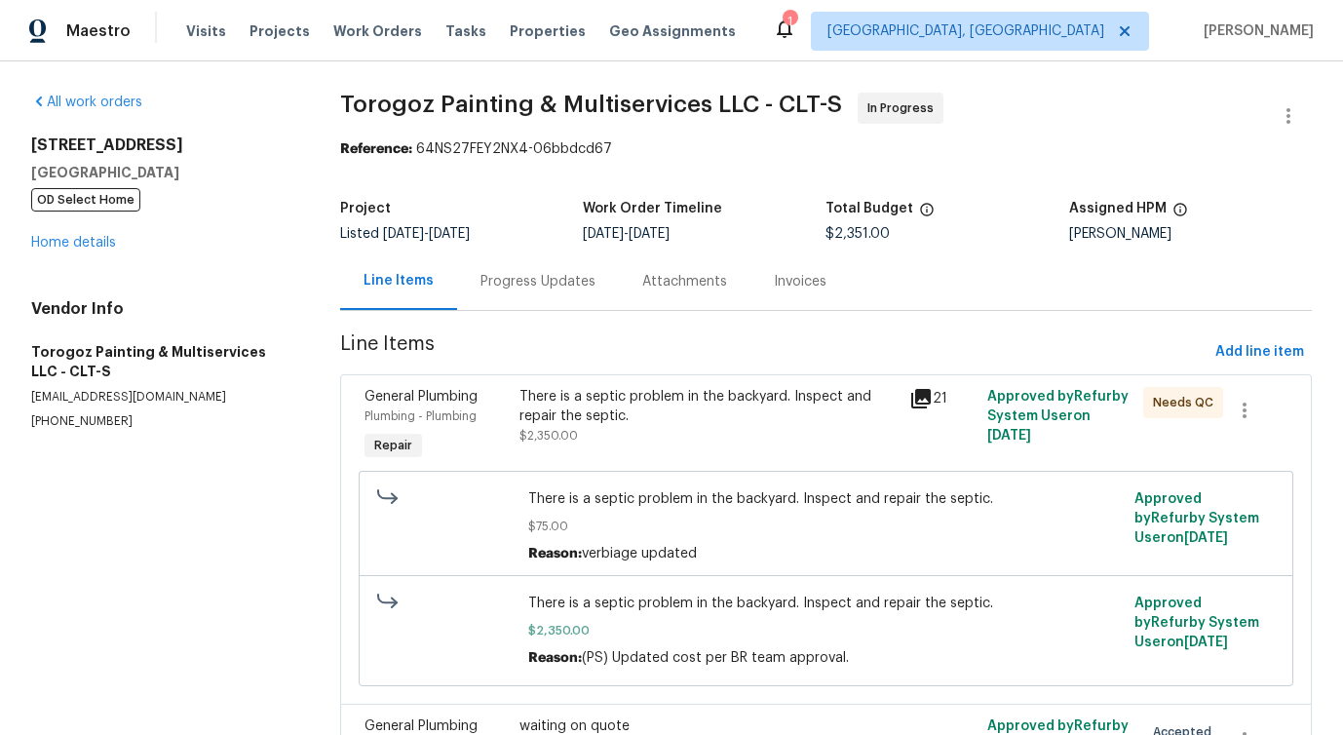
click at [554, 265] on div "Progress Updates" at bounding box center [538, 280] width 162 height 57
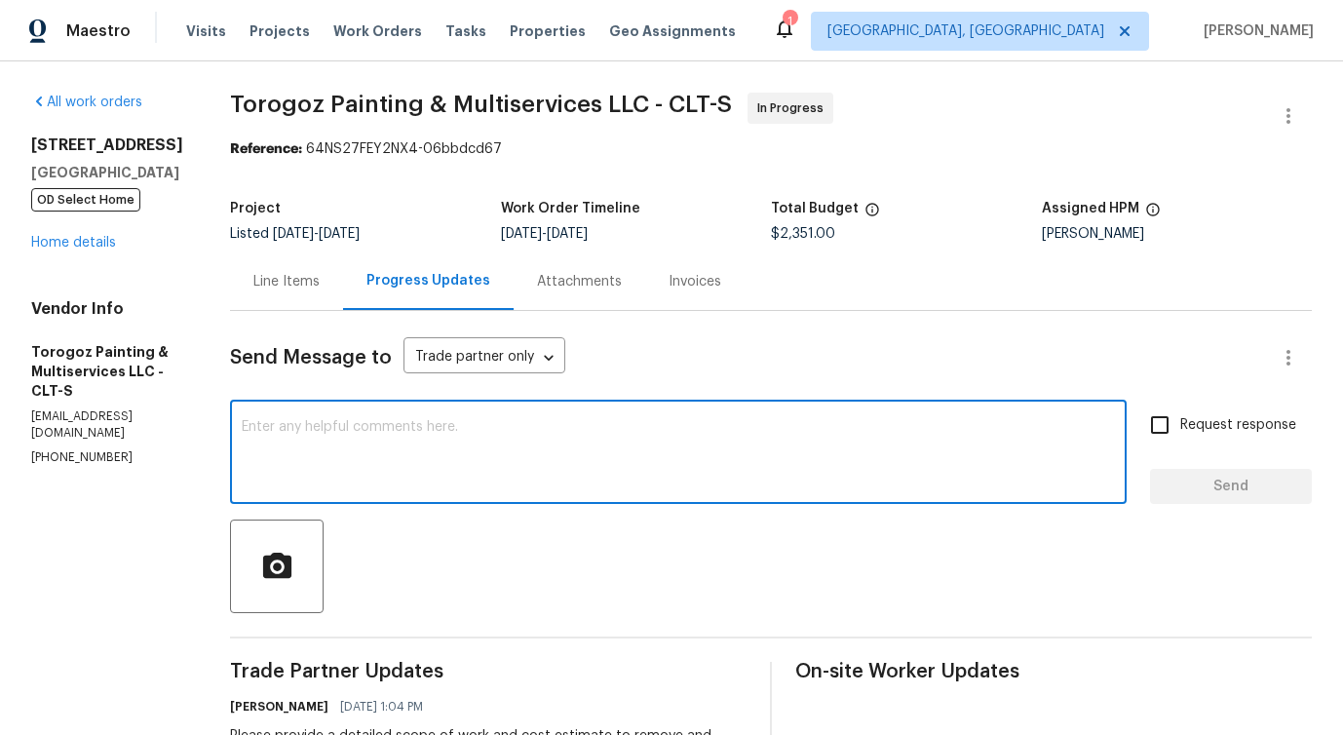
click at [573, 471] on textarea at bounding box center [678, 454] width 873 height 68
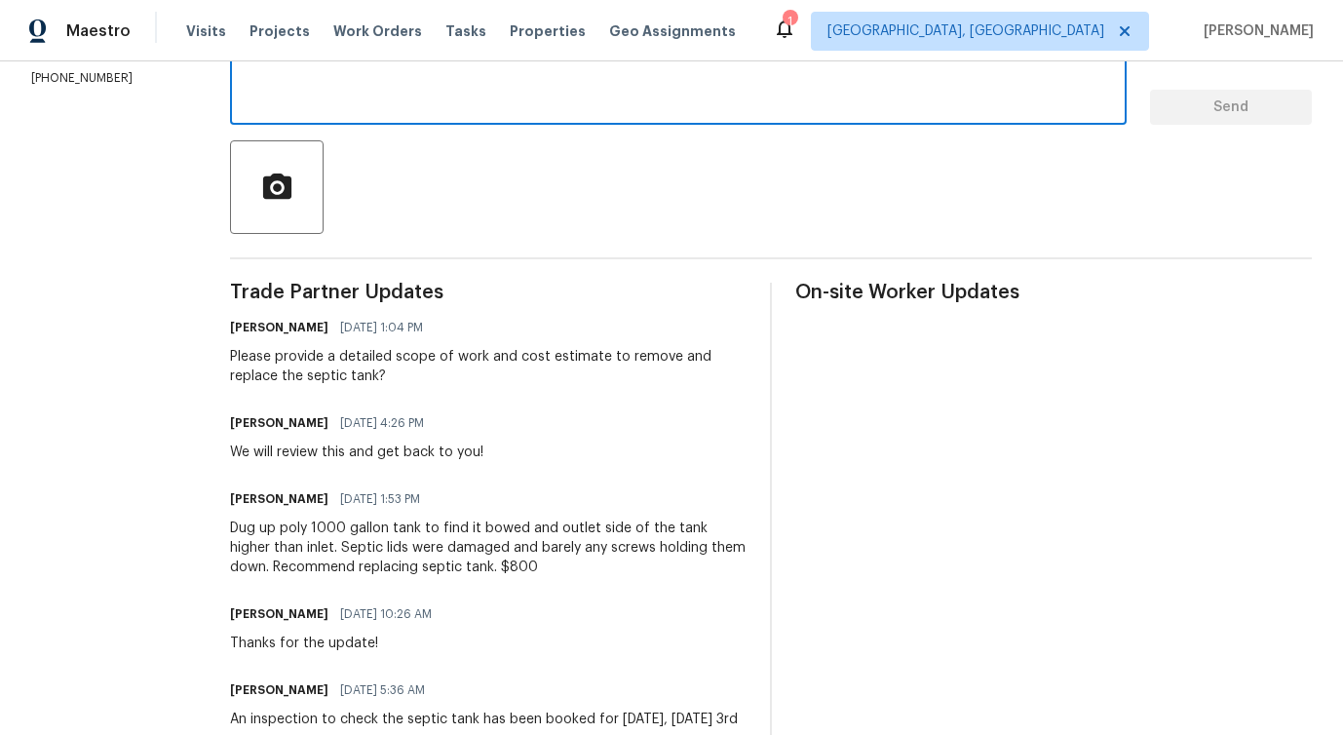
scroll to position [378, 0]
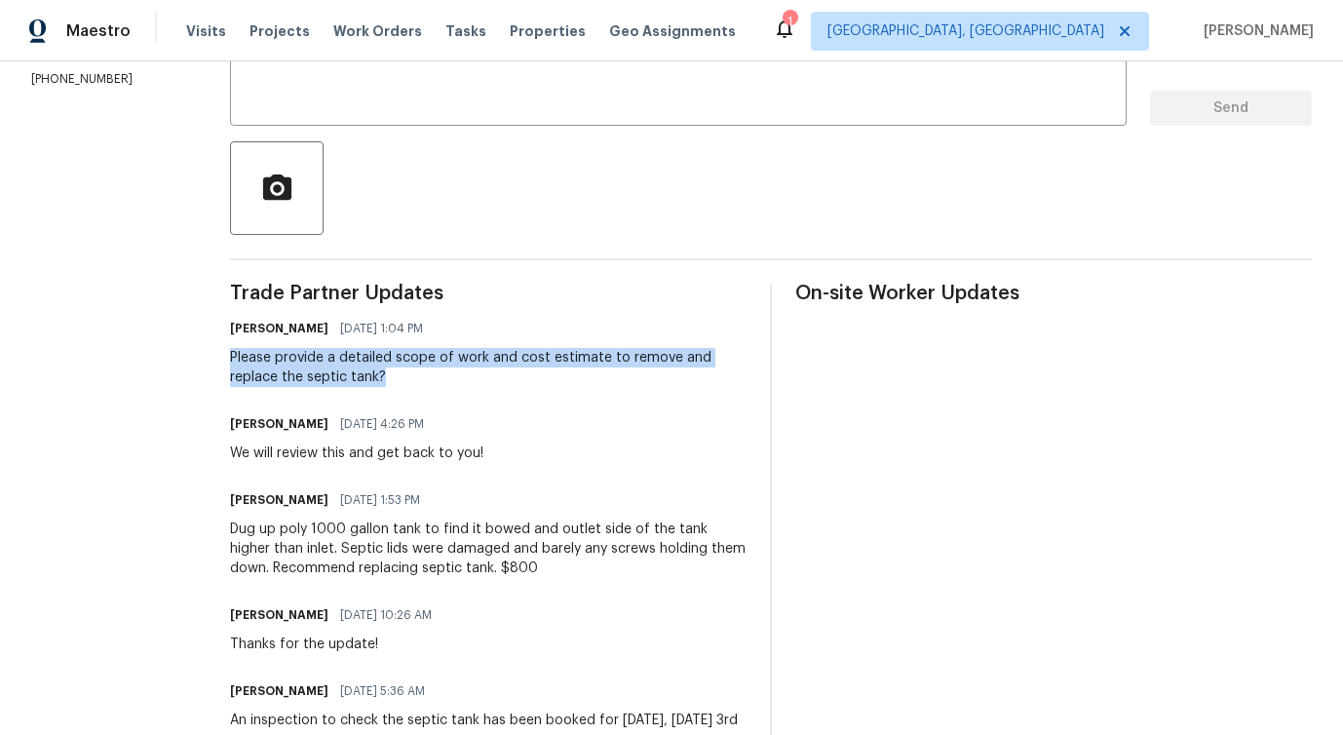
drag, startPoint x: 277, startPoint y: 353, endPoint x: 500, endPoint y: 378, distance: 224.6
click at [500, 379] on div "Please provide a detailed scope of work and cost estimate to remove and replace…" at bounding box center [488, 367] width 516 height 39
click at [402, 384] on div "Please provide a detailed scope of work and cost estimate to remove and replace…" at bounding box center [488, 367] width 516 height 39
drag, startPoint x: 380, startPoint y: 359, endPoint x: 455, endPoint y: 374, distance: 76.6
click at [457, 376] on div "Please provide a detailed scope of work and cost estimate to remove and replace…" at bounding box center [488, 367] width 516 height 39
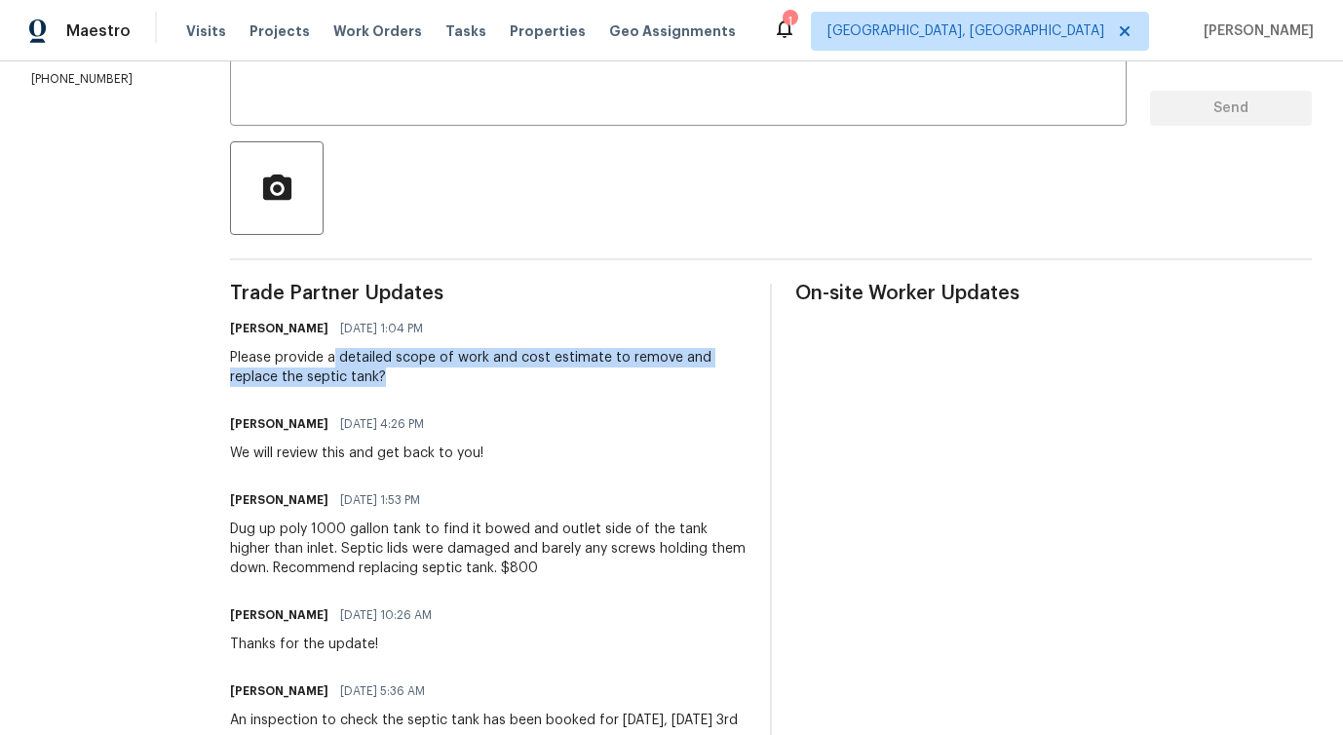
copy div "detailed scope of work and cost estimate to remove and replace the septic tank?"
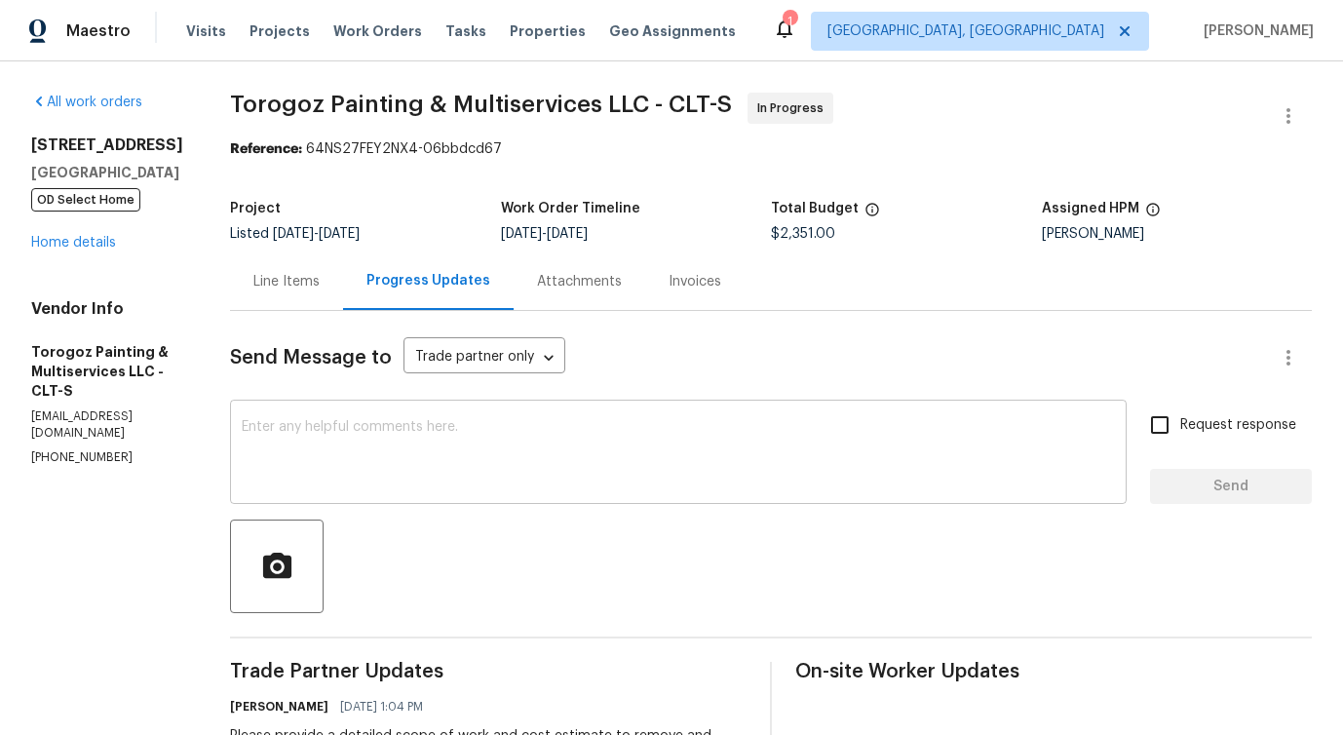
click at [386, 466] on textarea at bounding box center [678, 454] width 873 height 68
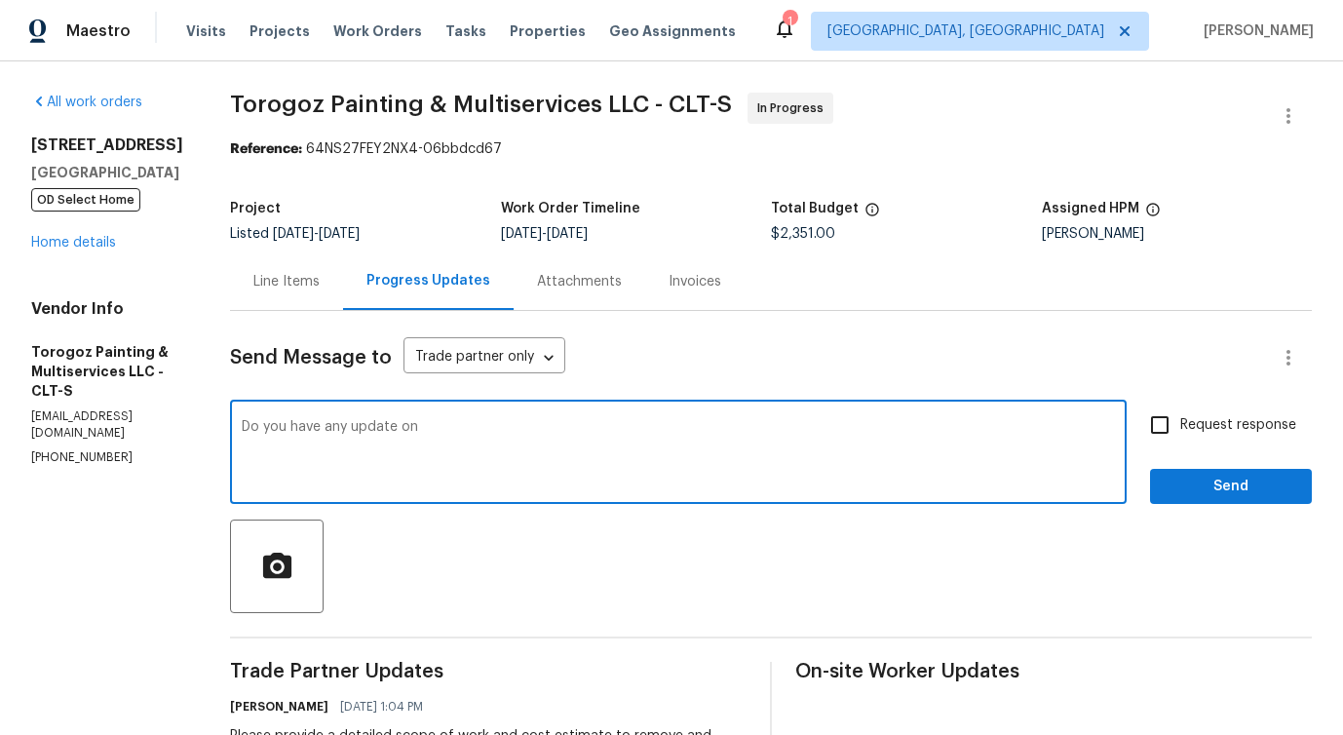
paste textarea "detailed scope of work and cost estimate to remove and replace the septic tank?"
click at [471, 425] on textarea "Do you have any update on detailed scope of work and cost estimate to remove an…" at bounding box center [678, 454] width 873 height 68
type textarea "Do you have any update on detailed scope of work and cost estimate to remove an…"
click at [1158, 430] on input "Request response" at bounding box center [1159, 424] width 41 height 41
checkbox input "true"
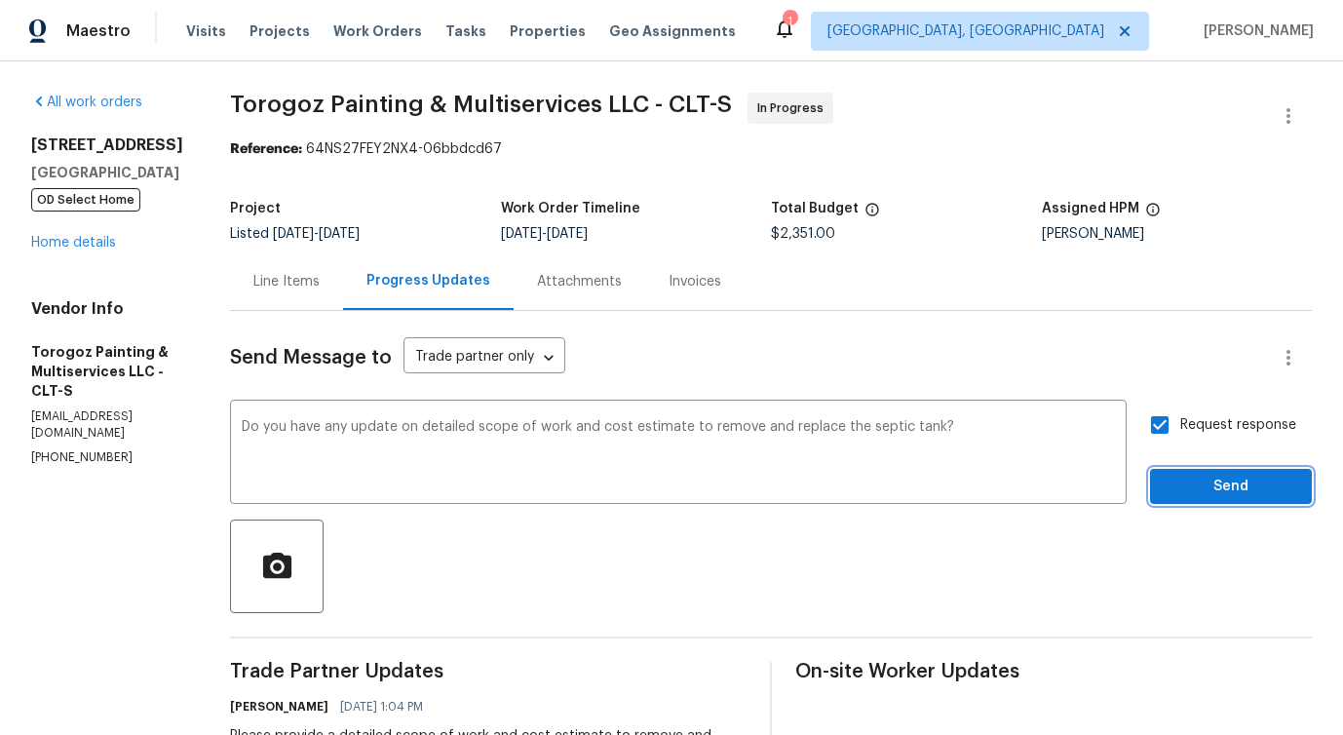
click at [1194, 498] on button "Send" at bounding box center [1231, 487] width 162 height 36
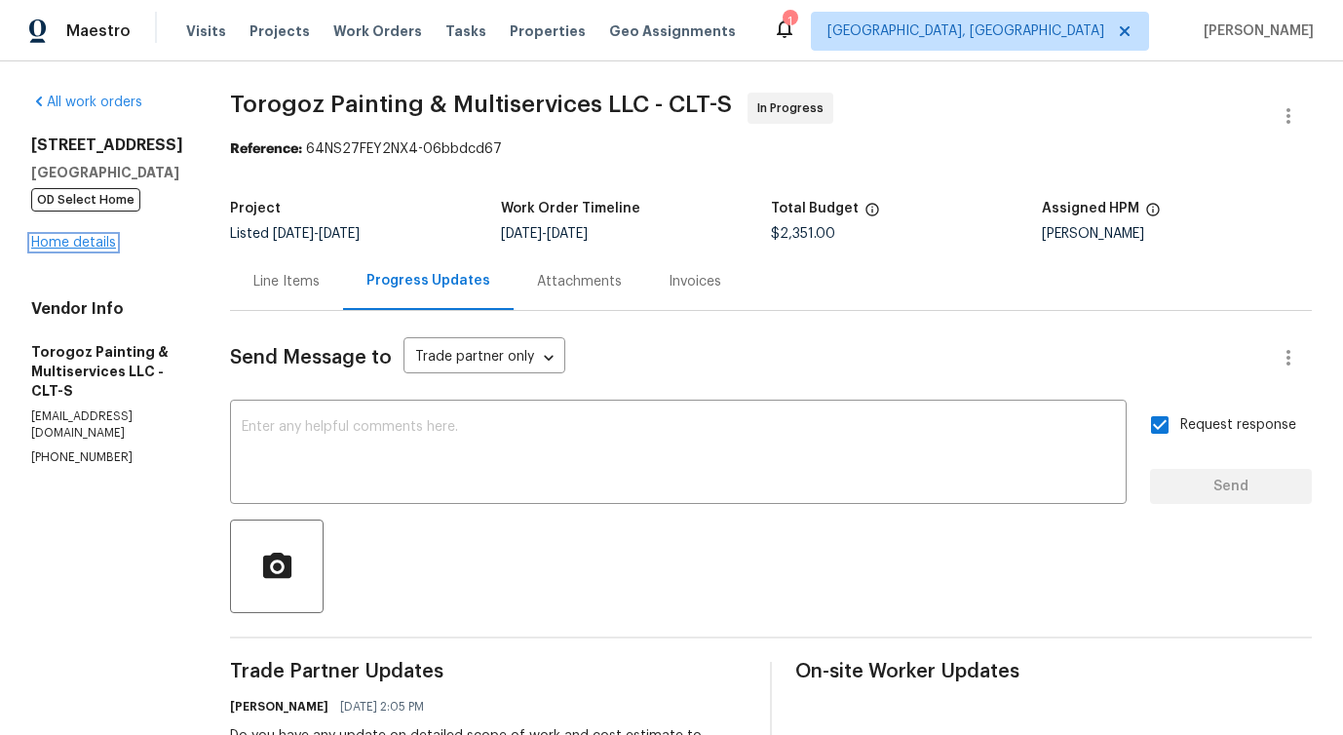
click at [64, 248] on link "Home details" at bounding box center [73, 243] width 85 height 14
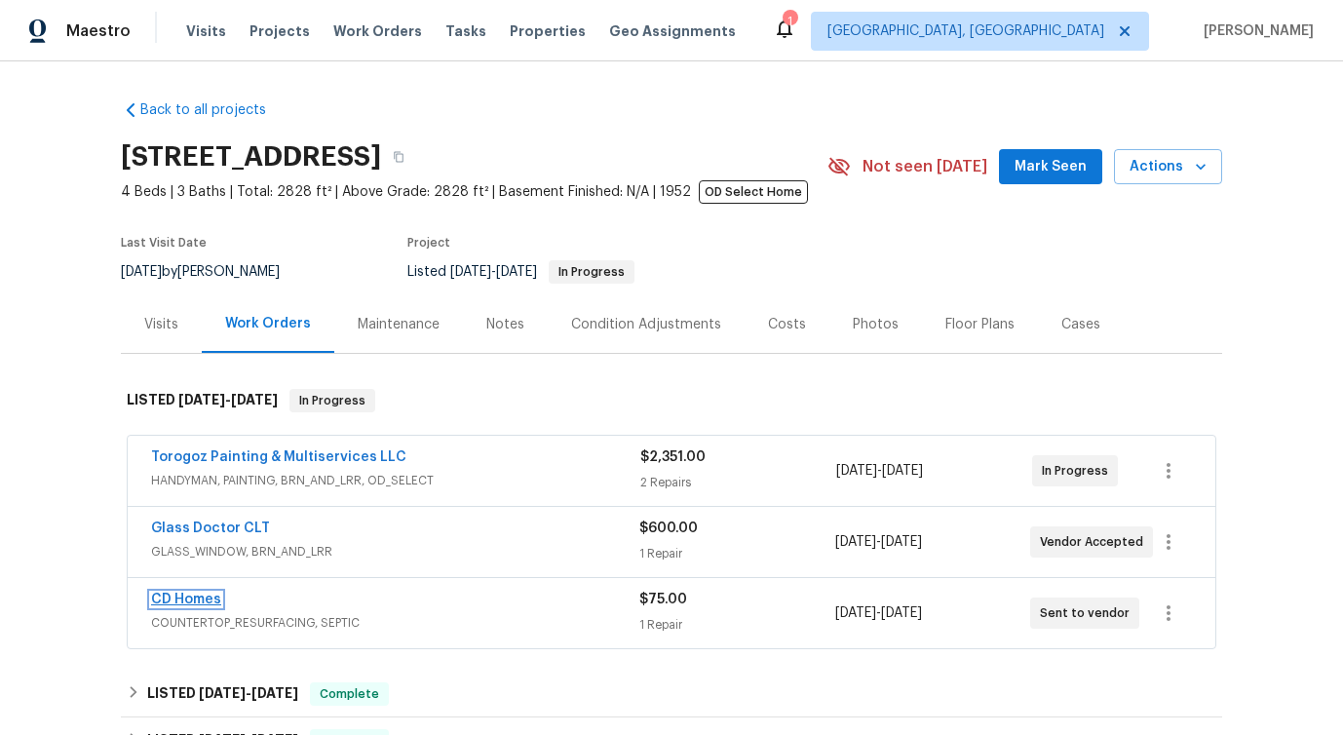
click at [186, 597] on link "CD Homes" at bounding box center [186, 599] width 70 height 14
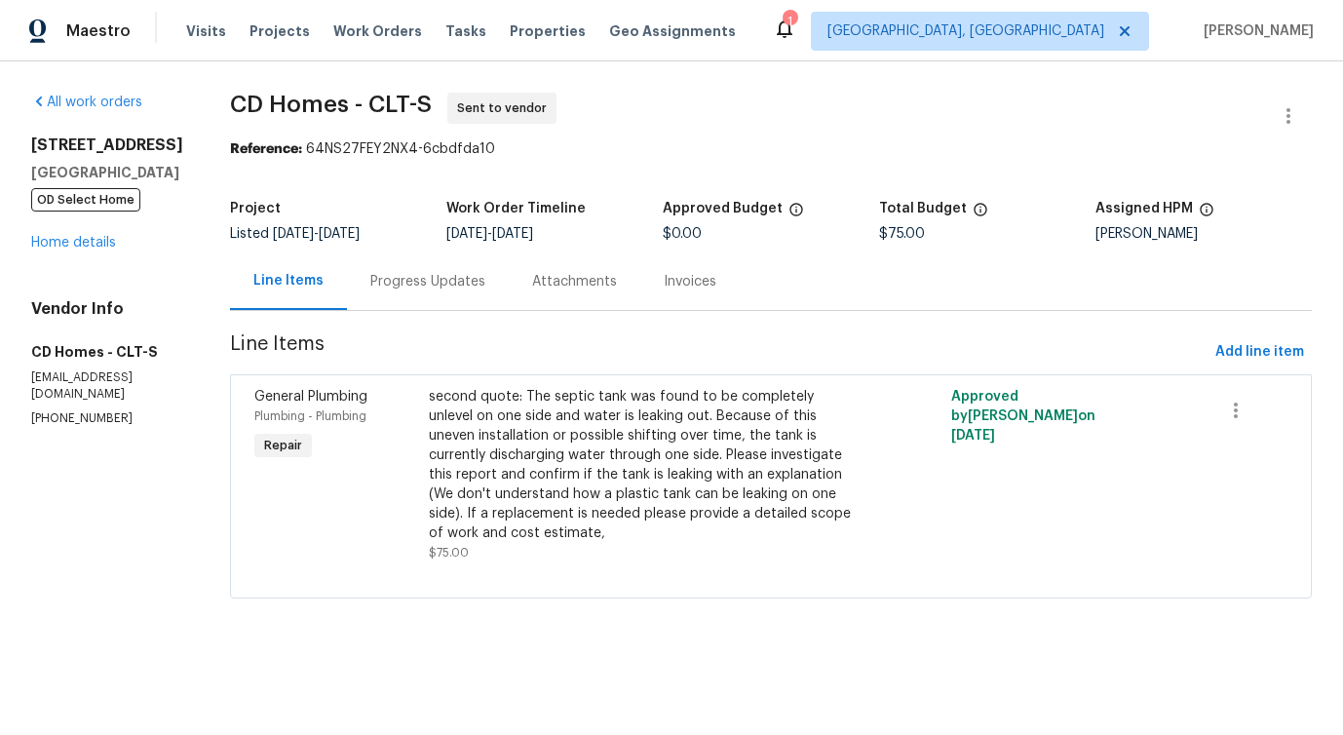
click at [427, 303] on div "Progress Updates" at bounding box center [428, 280] width 162 height 57
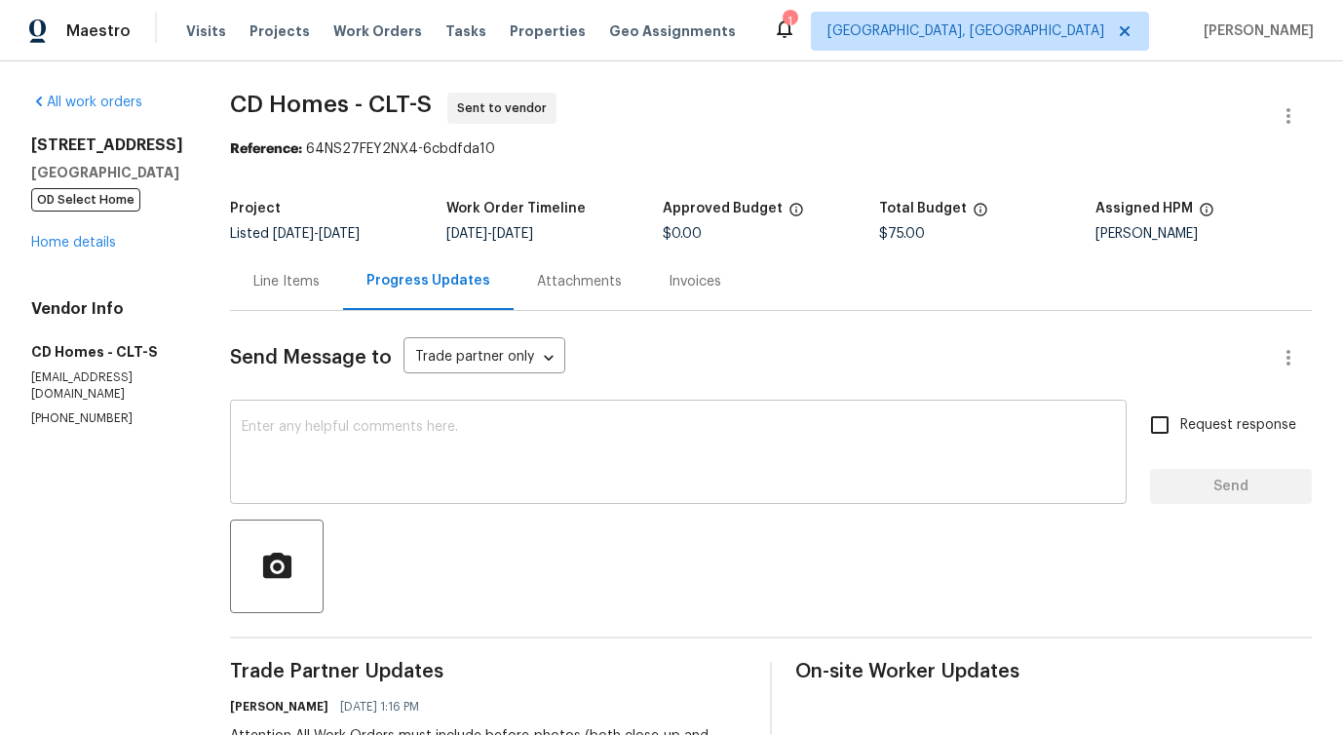
click at [467, 445] on textarea at bounding box center [678, 454] width 873 height 68
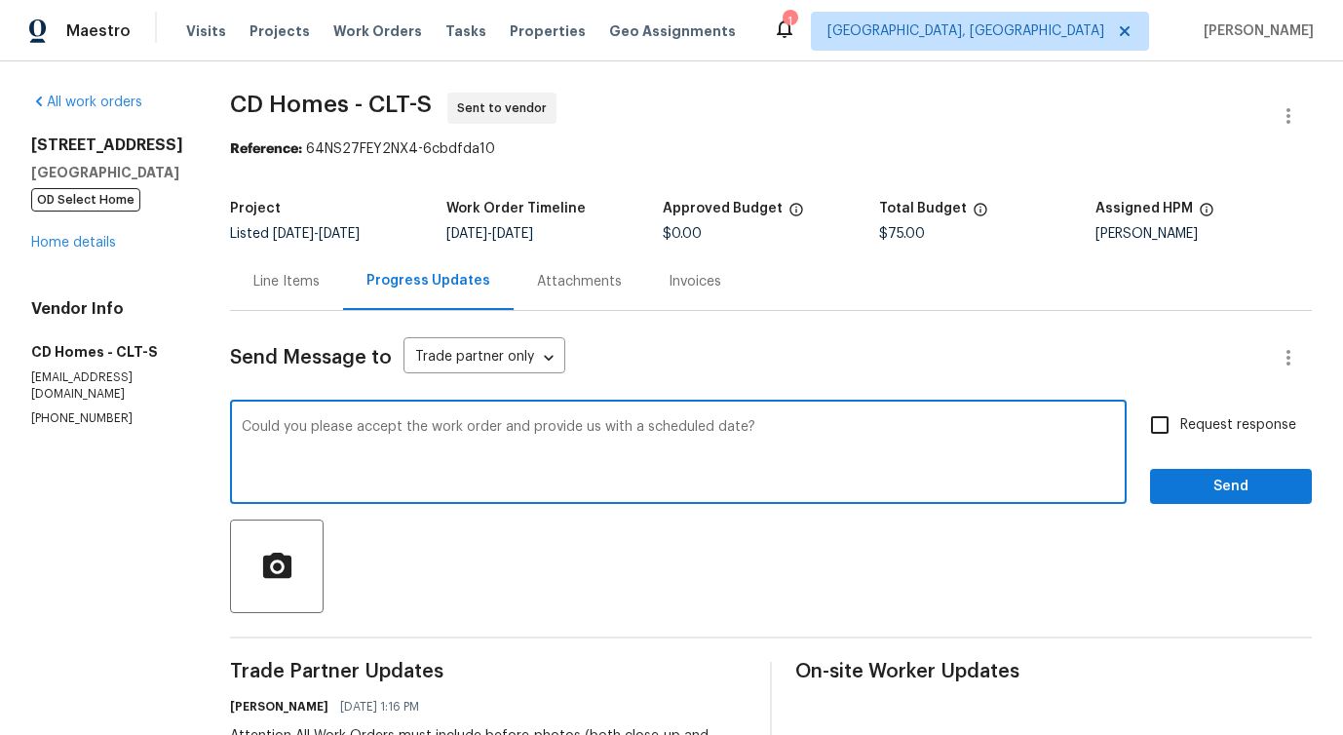
type textarea "Could you please accept the work order and provide us with a scheduled date?"
click at [1215, 423] on span "Request response" at bounding box center [1238, 425] width 116 height 20
click at [1180, 423] on input "Request response" at bounding box center [1159, 424] width 41 height 41
checkbox input "true"
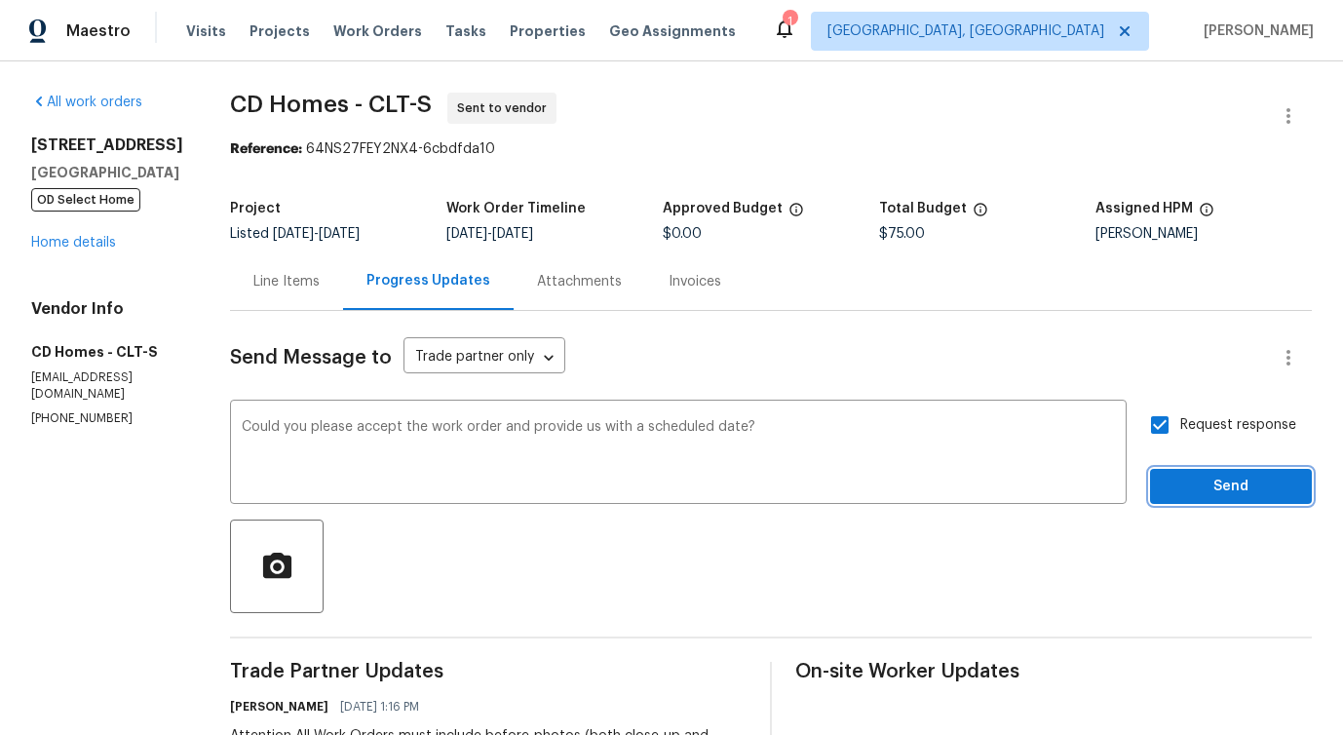
click at [1223, 488] on span "Send" at bounding box center [1230, 487] width 131 height 24
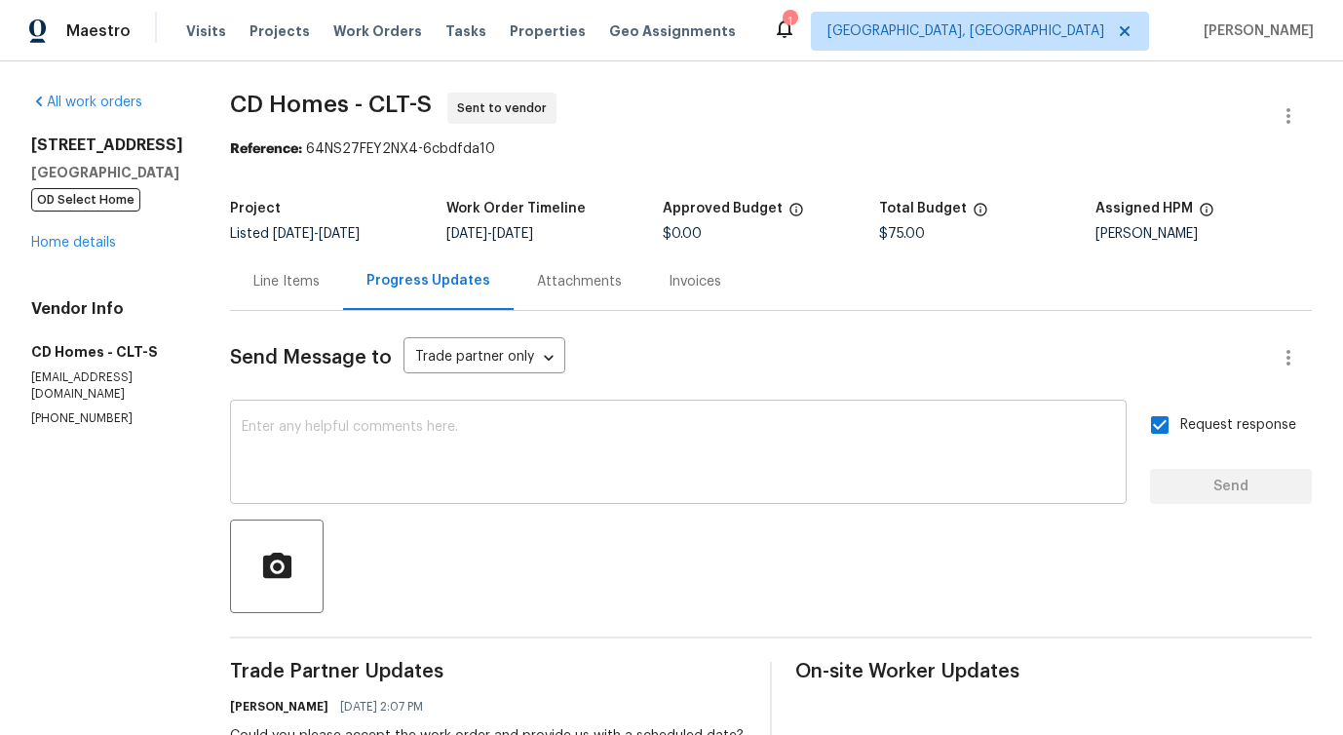
click at [492, 490] on div "x ​" at bounding box center [678, 453] width 897 height 99
drag, startPoint x: 215, startPoint y: 100, endPoint x: 348, endPoint y: 102, distance: 132.5
click at [348, 102] on span "CD Homes - CLT-S" at bounding box center [331, 104] width 202 height 23
copy span "CD Homes -"
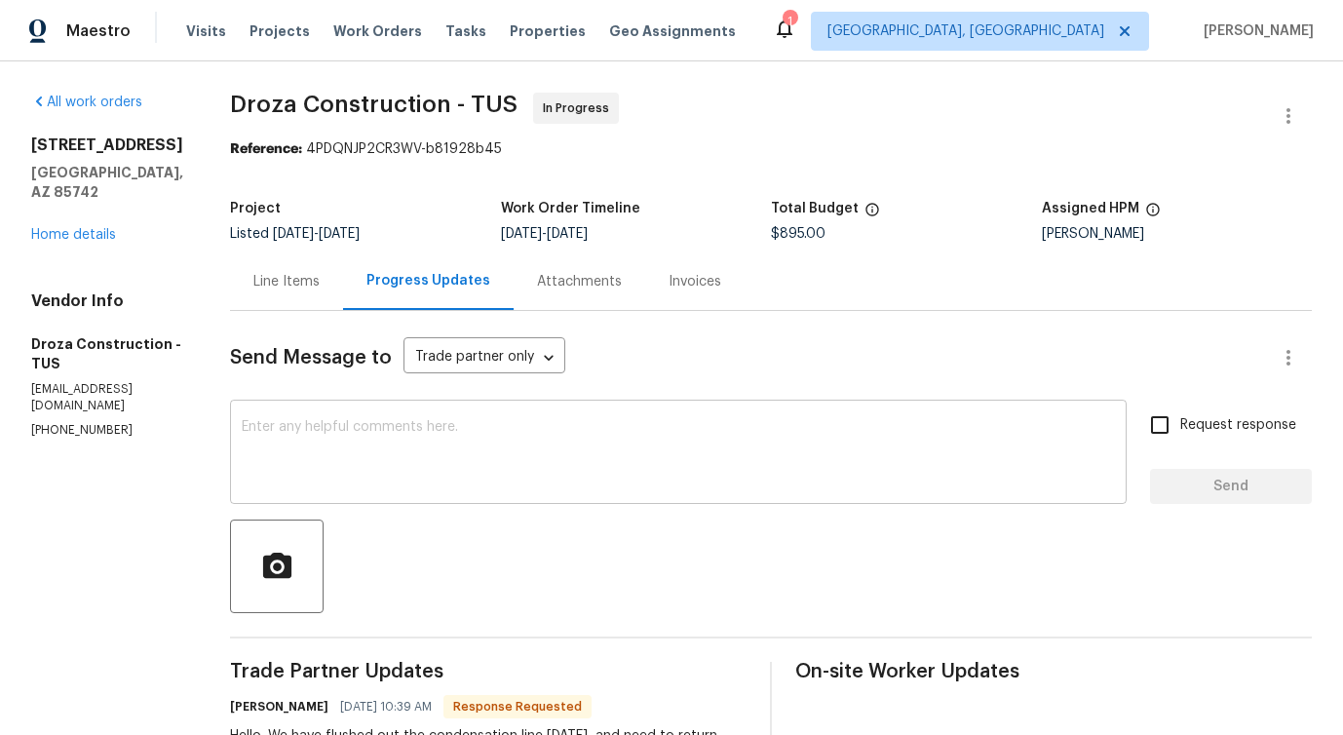
click at [461, 469] on textarea at bounding box center [678, 454] width 873 height 68
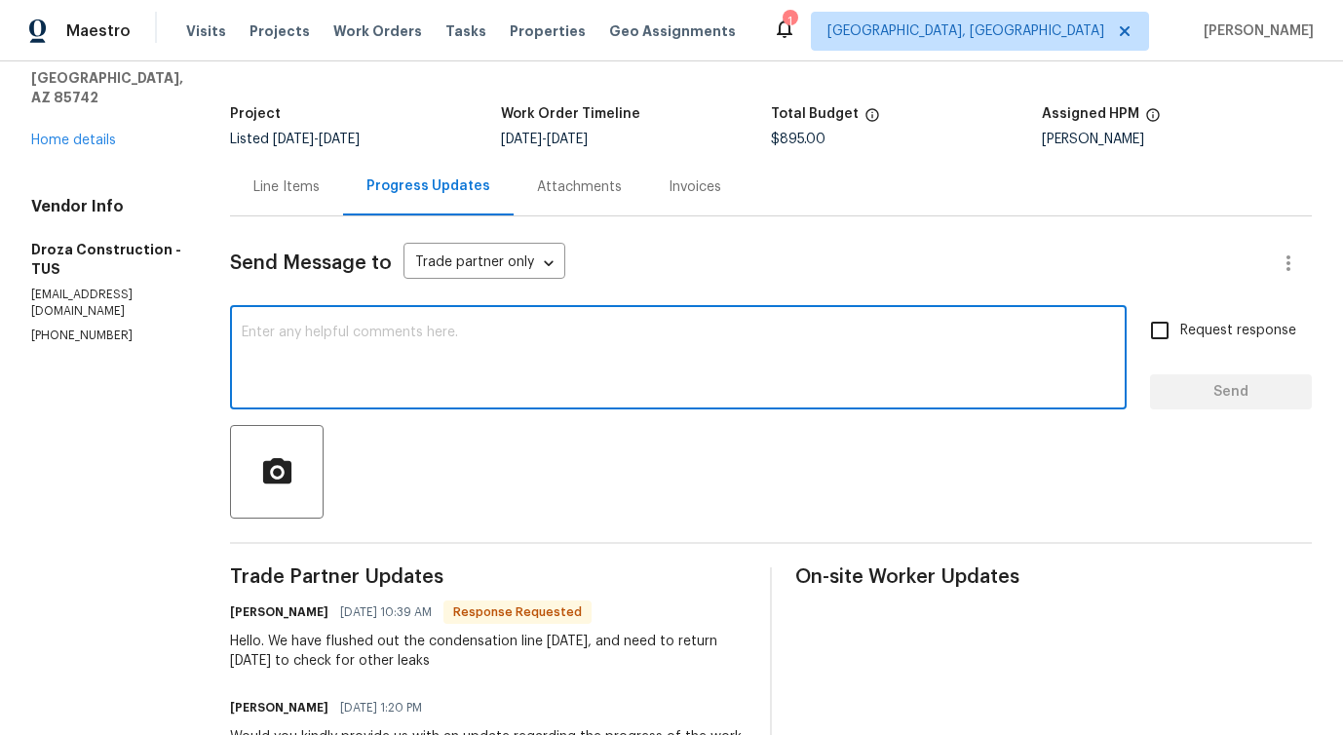
scroll to position [93, 0]
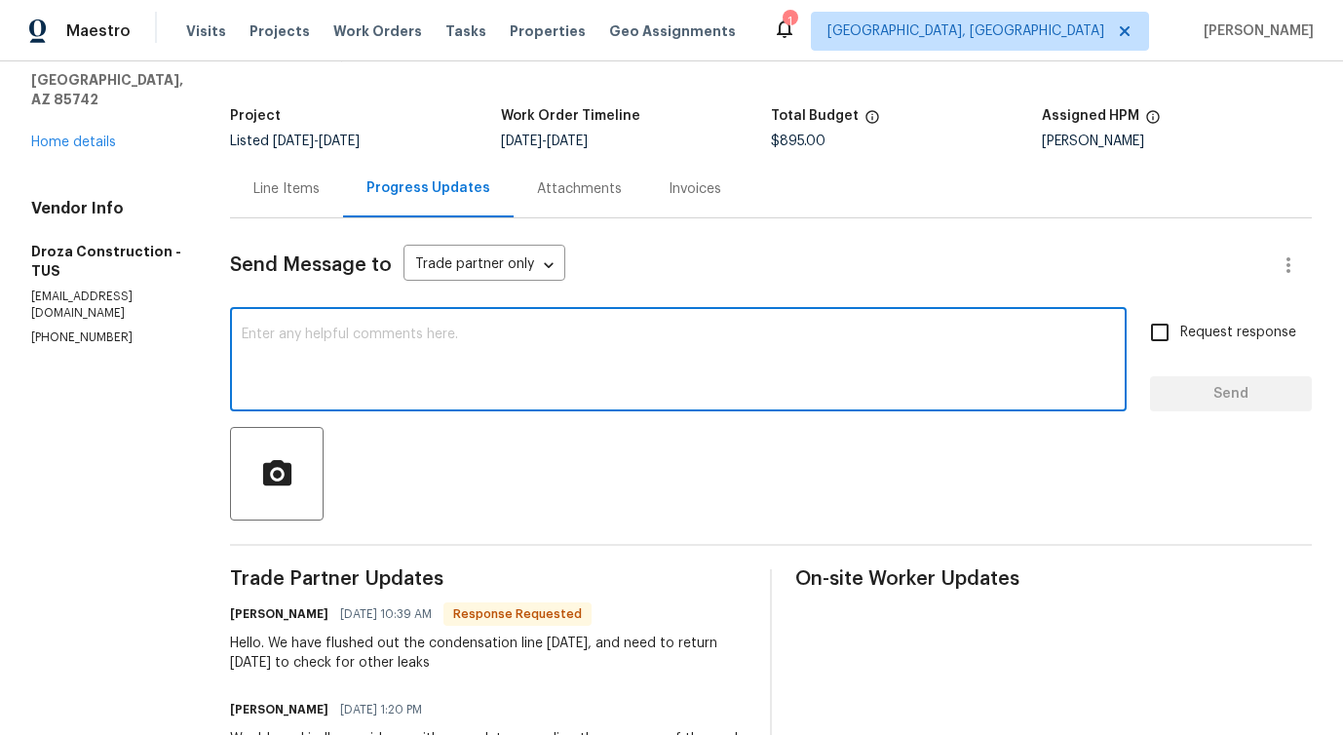
click at [439, 357] on textarea at bounding box center [678, 361] width 873 height 68
type textarea "Did you checked other leaks?"
click at [1180, 329] on input "Request response" at bounding box center [1159, 332] width 41 height 41
checkbox input "true"
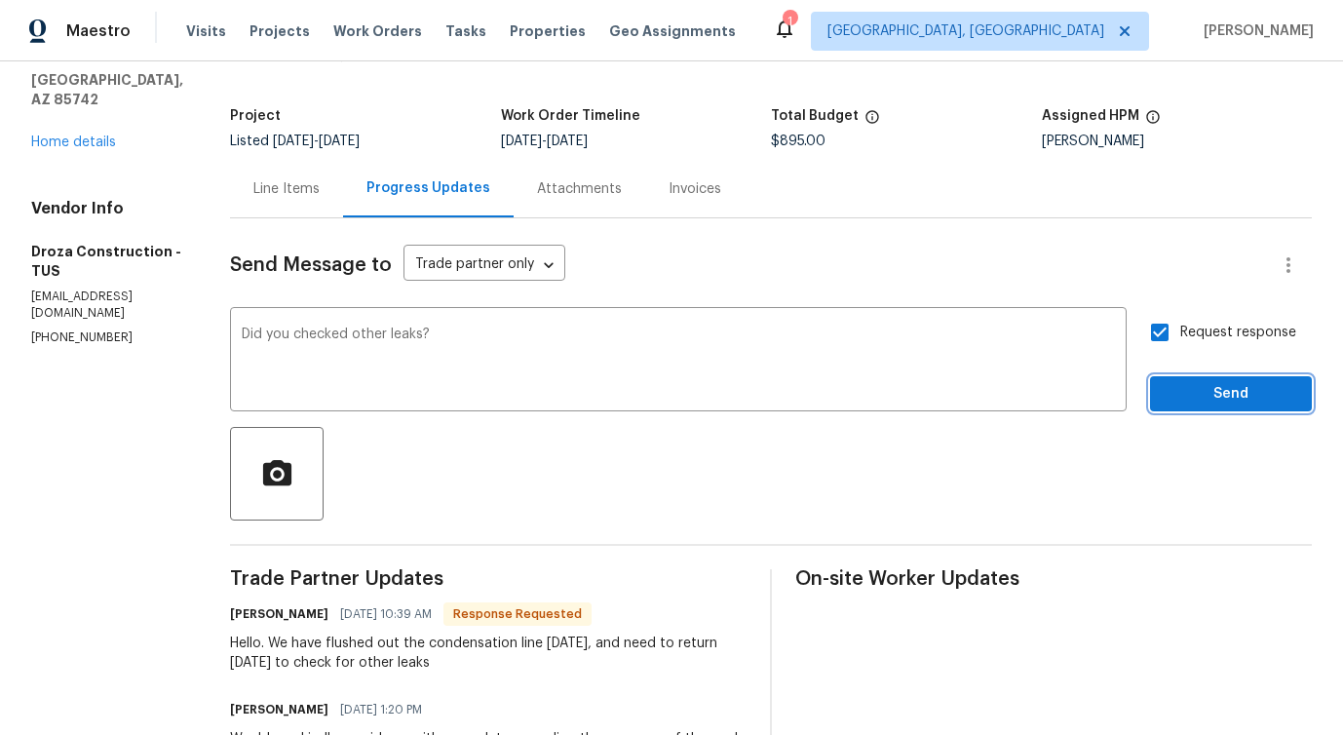
click at [1197, 387] on span "Send" at bounding box center [1230, 394] width 131 height 24
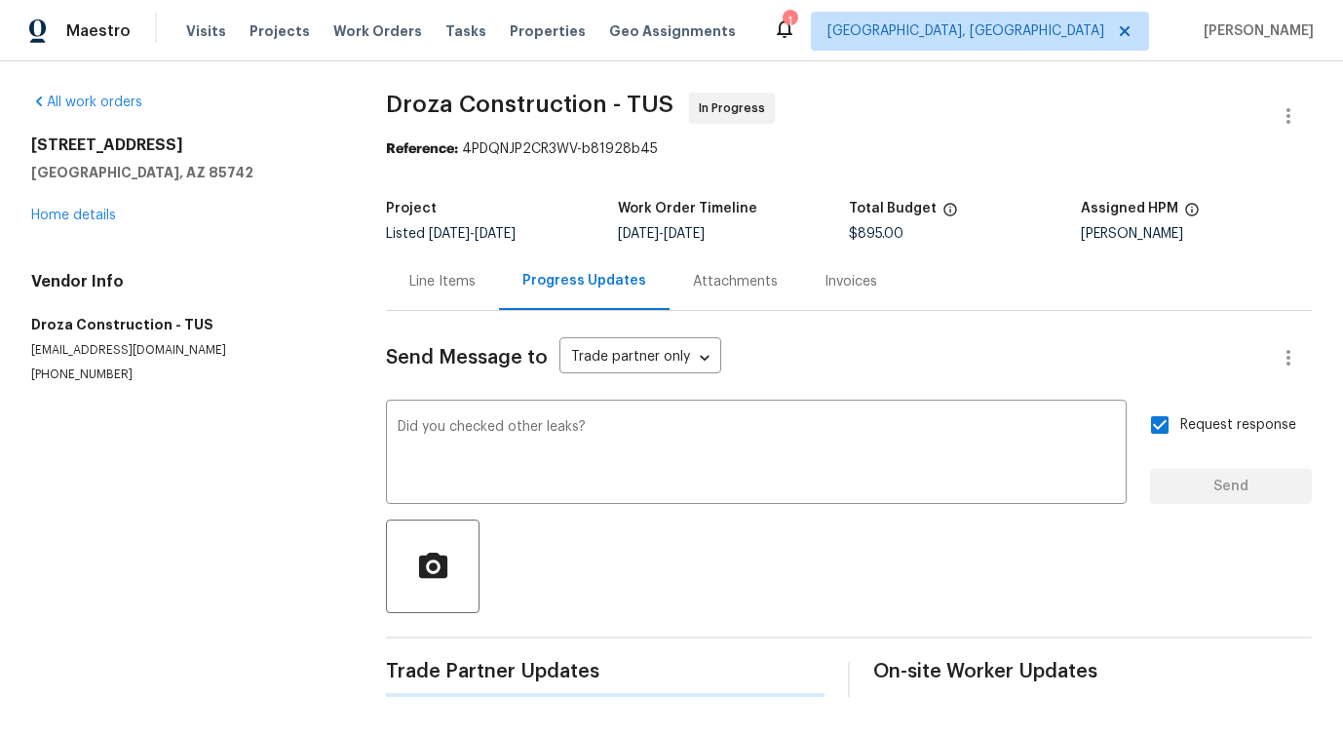
scroll to position [0, 0]
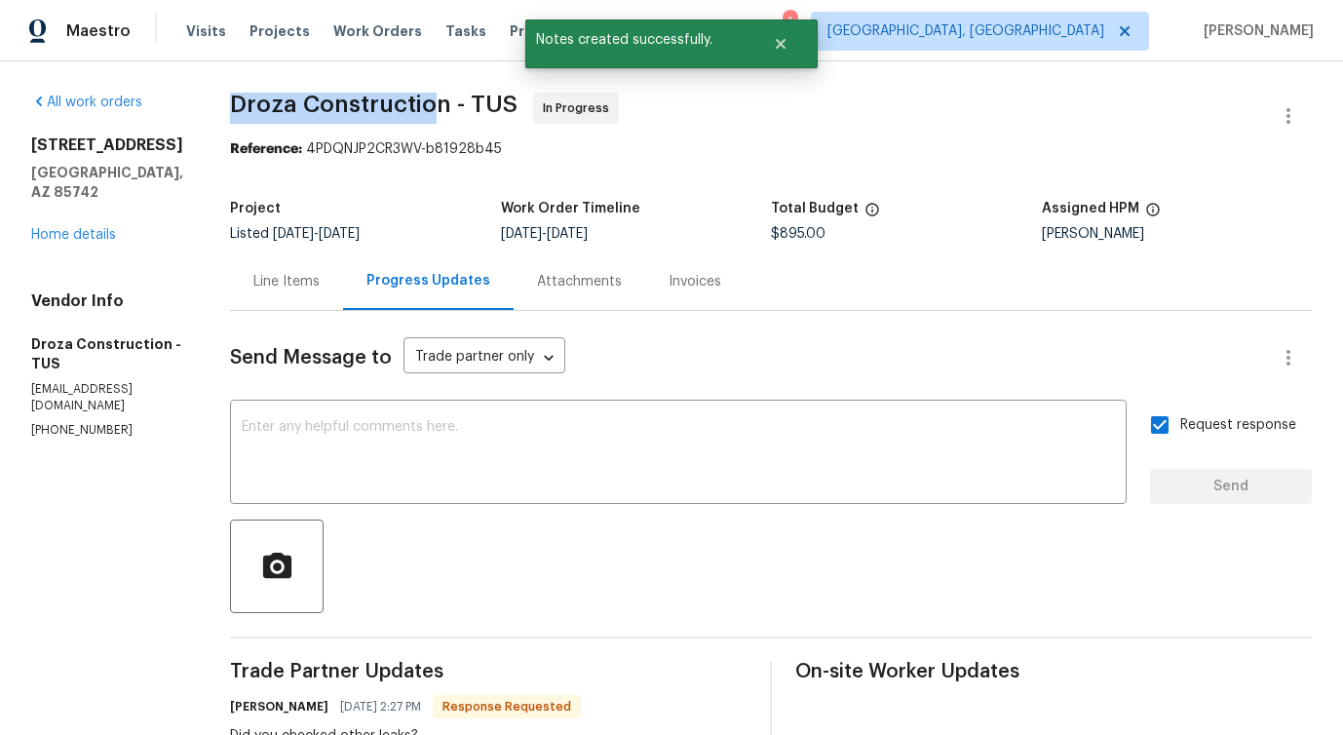
drag, startPoint x: 247, startPoint y: 92, endPoint x: 453, endPoint y: 94, distance: 206.6
click at [453, 94] on span "Droza Construction - TUS" at bounding box center [373, 104] width 287 height 23
click at [470, 101] on span "Droza Construction - TUS" at bounding box center [373, 104] width 287 height 23
drag, startPoint x: 245, startPoint y: 103, endPoint x: 480, endPoint y: 109, distance: 235.9
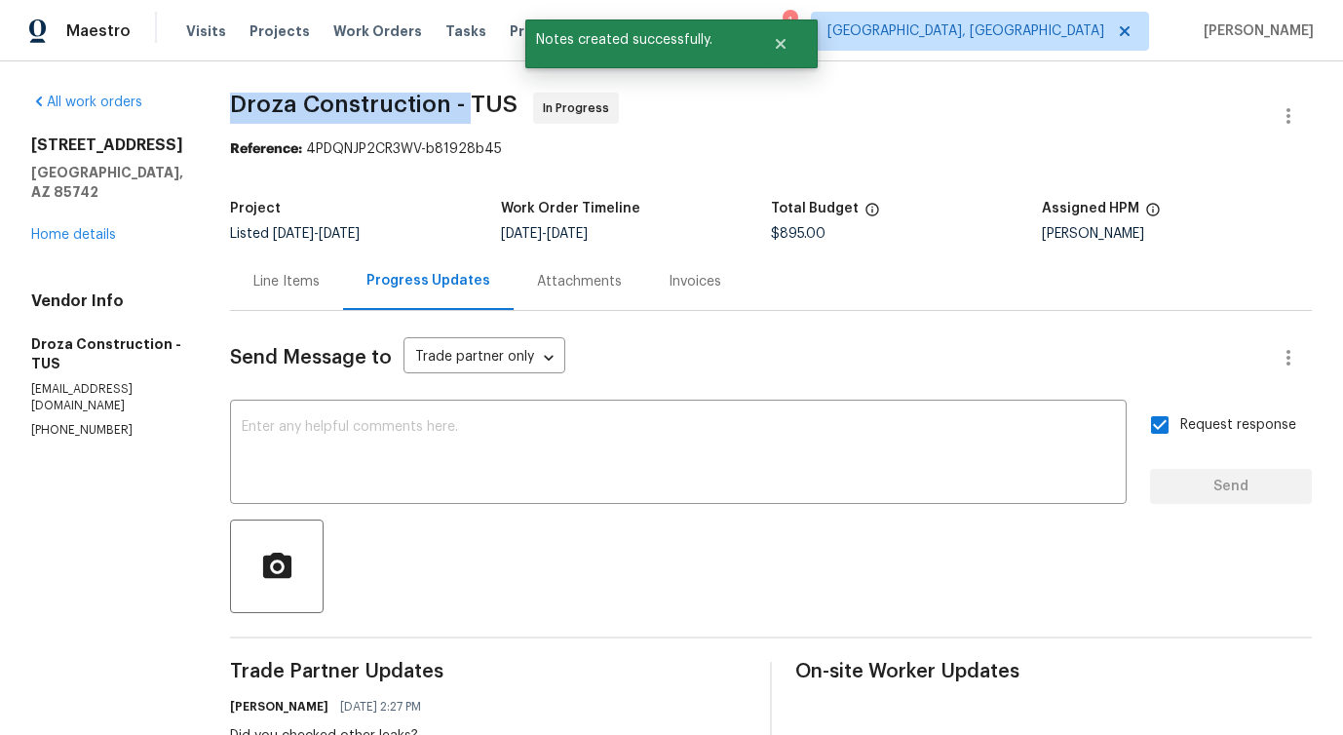
copy span "Droza Construction -"
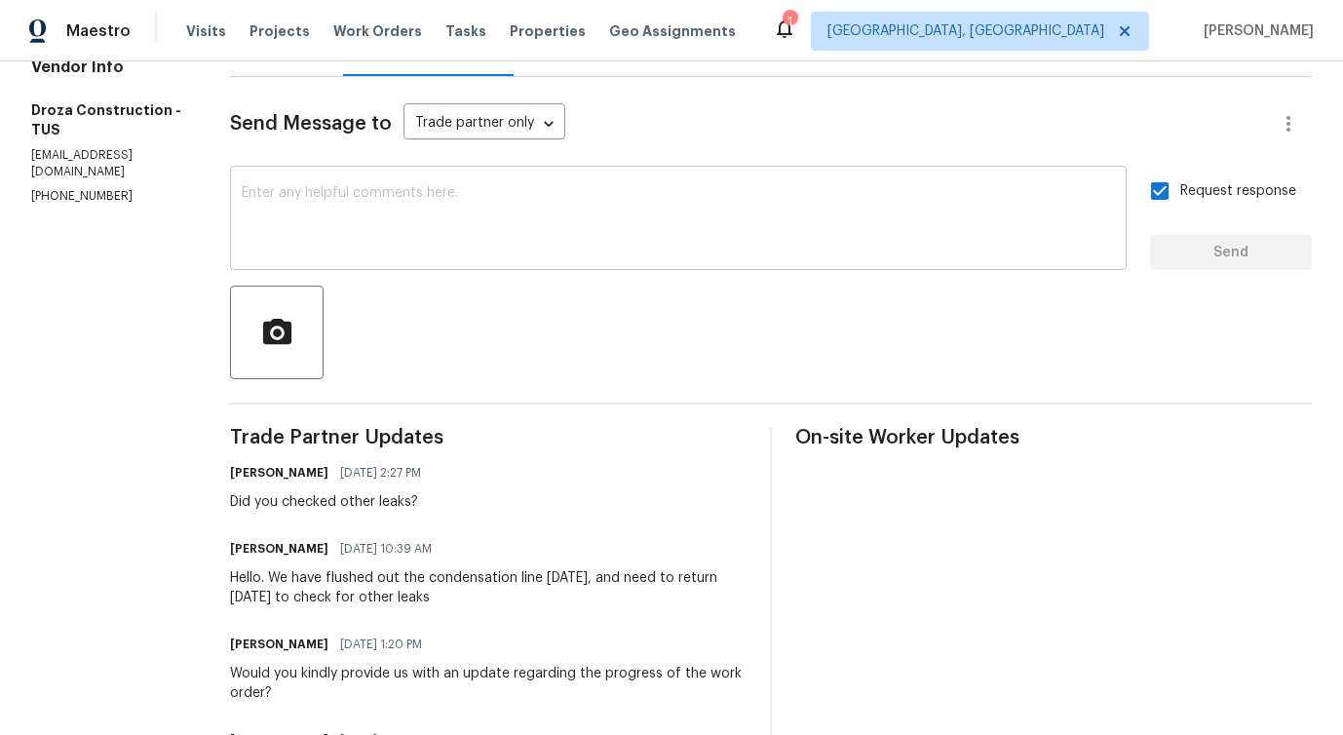
scroll to position [237, 0]
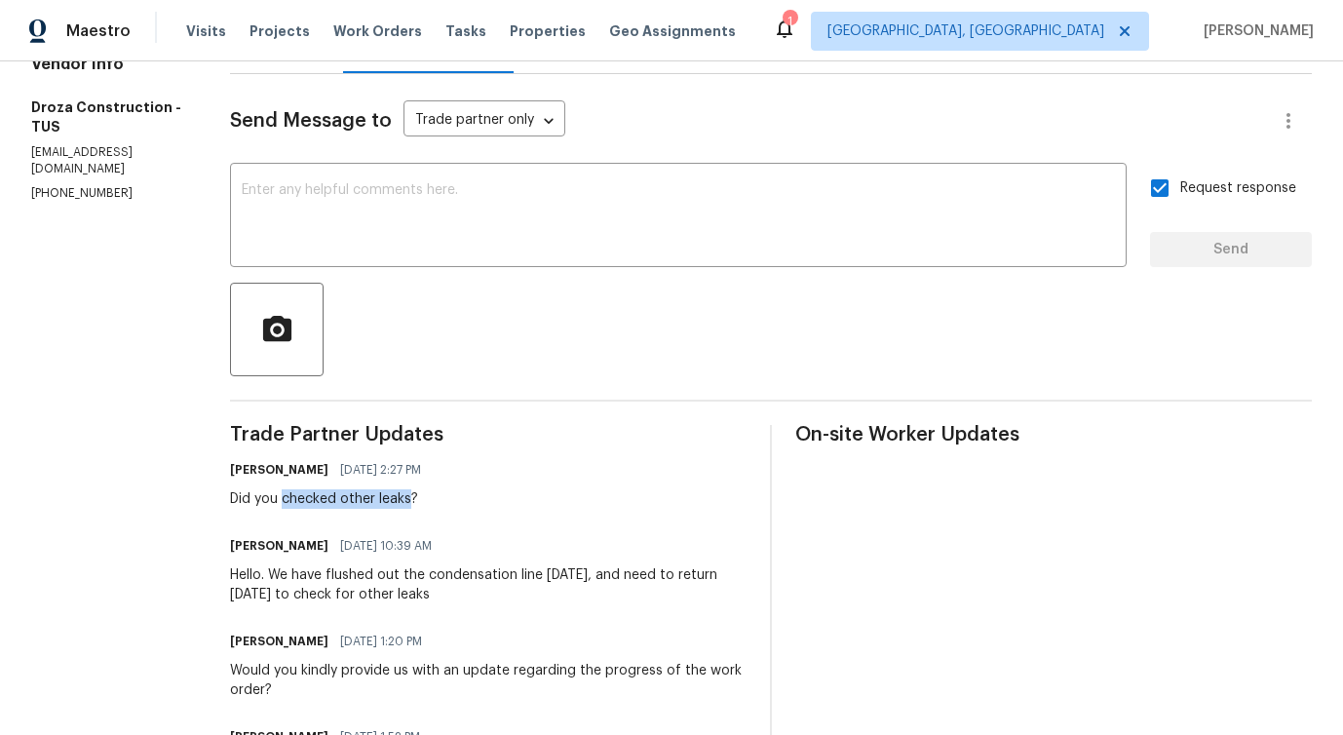
drag, startPoint x: 297, startPoint y: 501, endPoint x: 425, endPoint y: 502, distance: 127.7
click at [425, 502] on div "Did you checked other leaks?" at bounding box center [331, 498] width 203 height 19
copy div "checked other leaks"
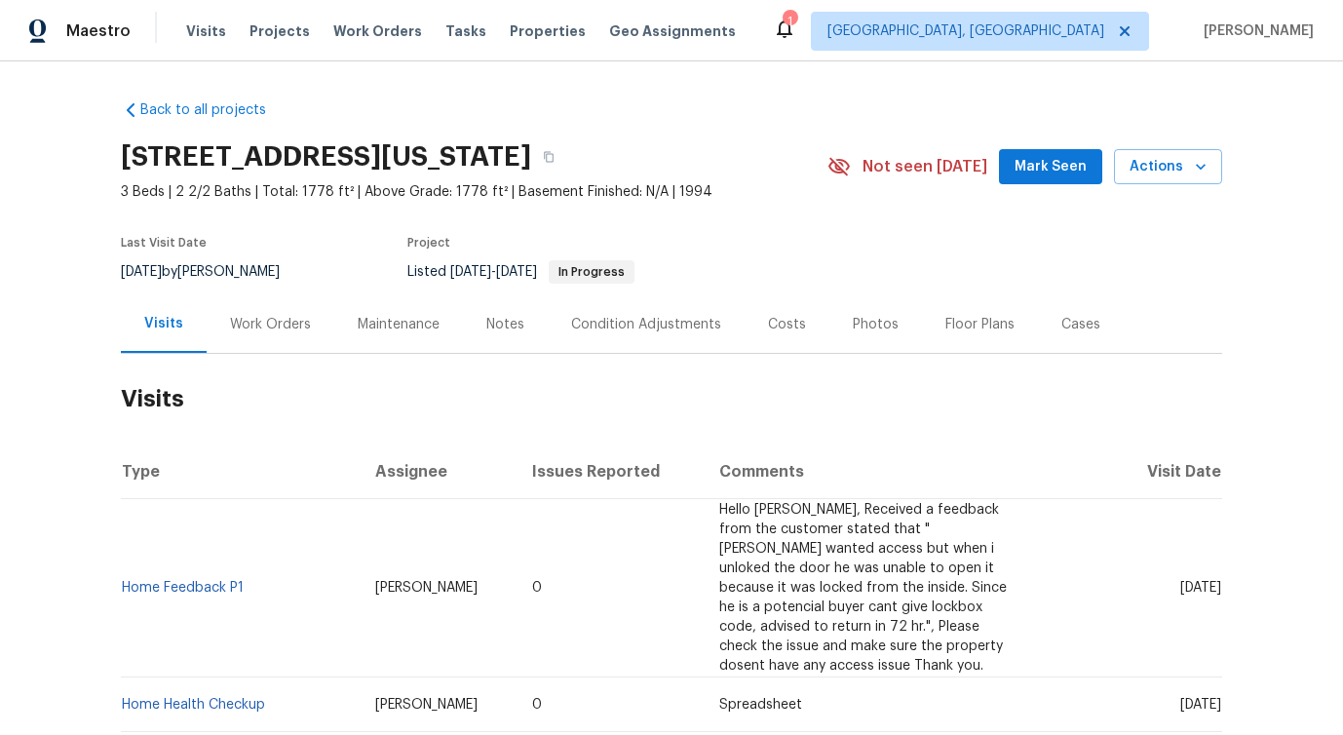
click at [256, 330] on div "Work Orders" at bounding box center [270, 324] width 81 height 19
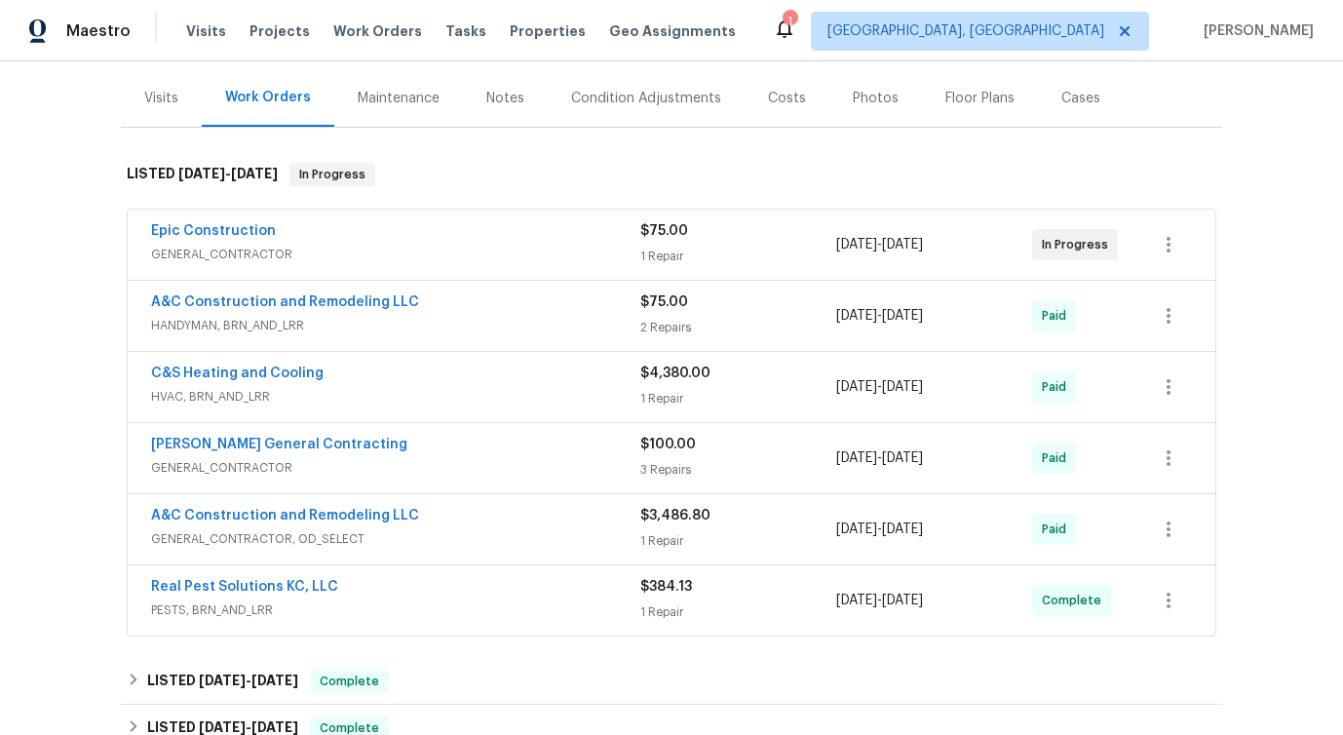
scroll to position [268, 0]
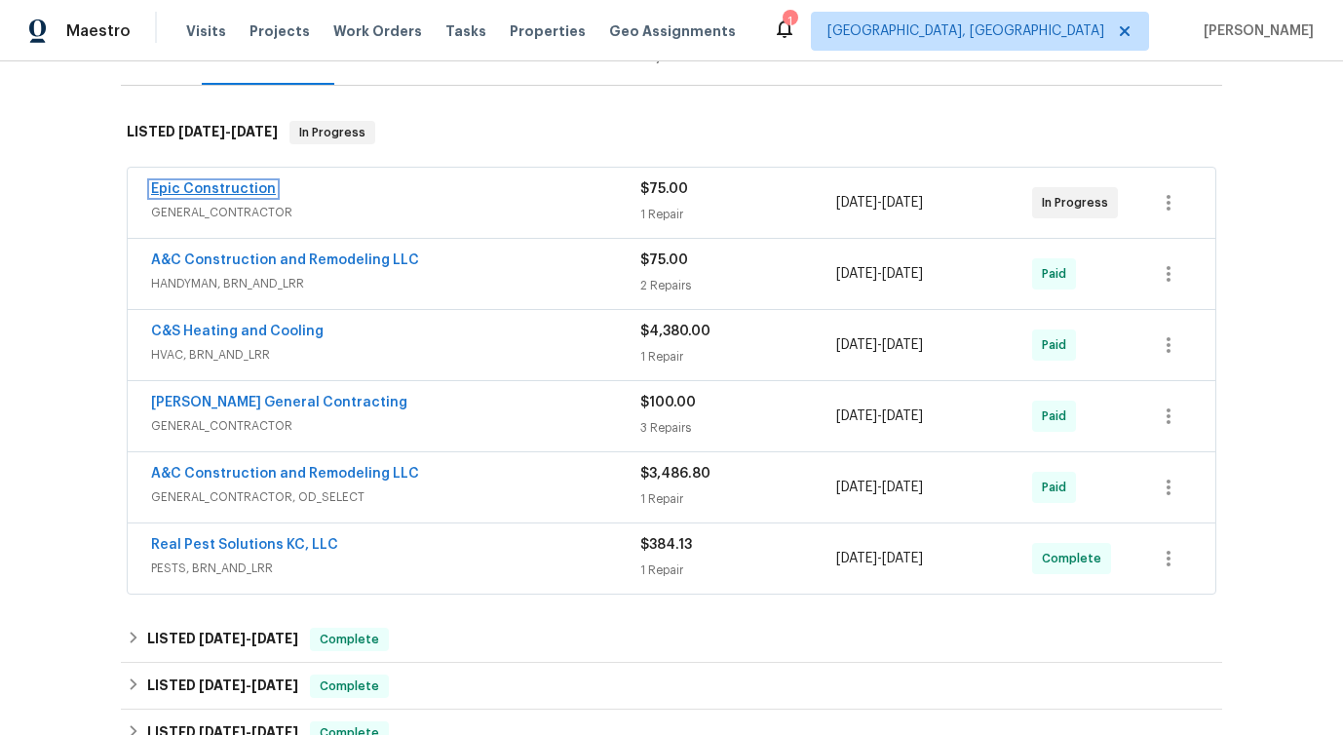
click at [217, 185] on link "Epic Construction" at bounding box center [213, 189] width 125 height 14
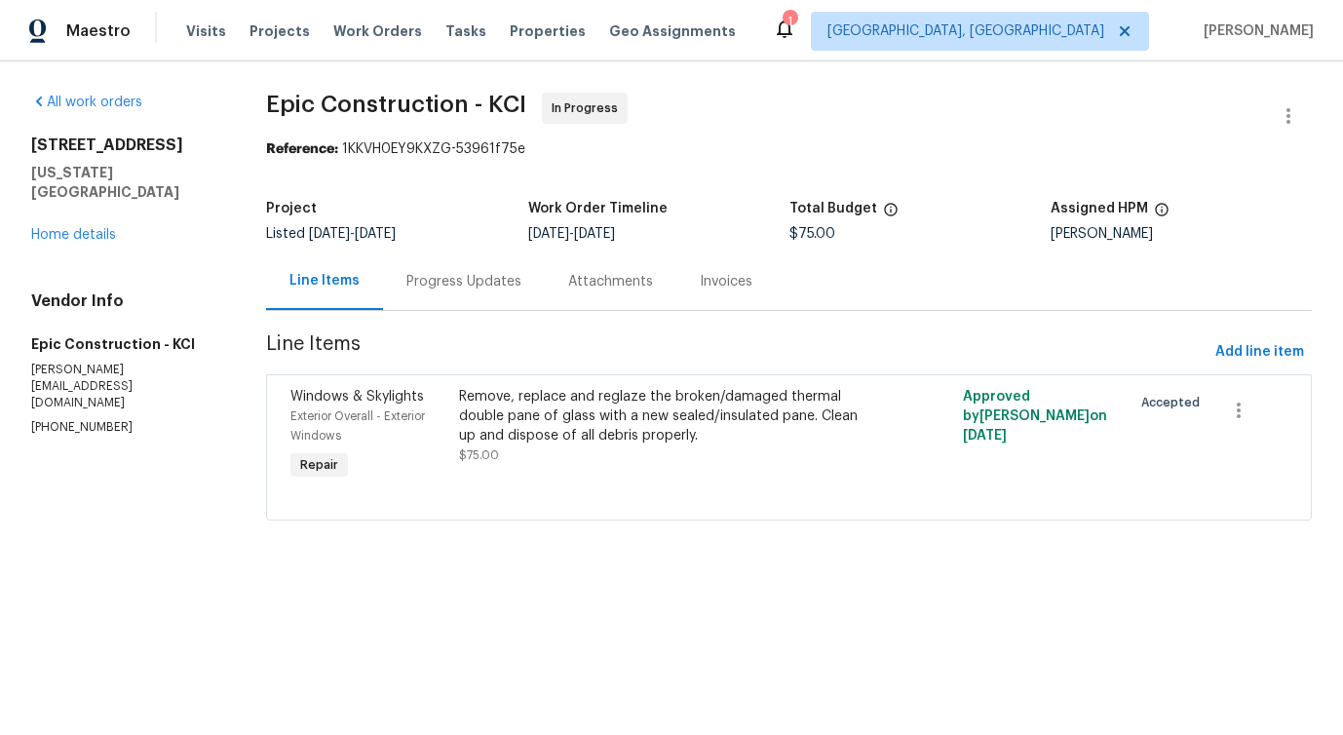
click at [478, 294] on div "Progress Updates" at bounding box center [464, 280] width 162 height 57
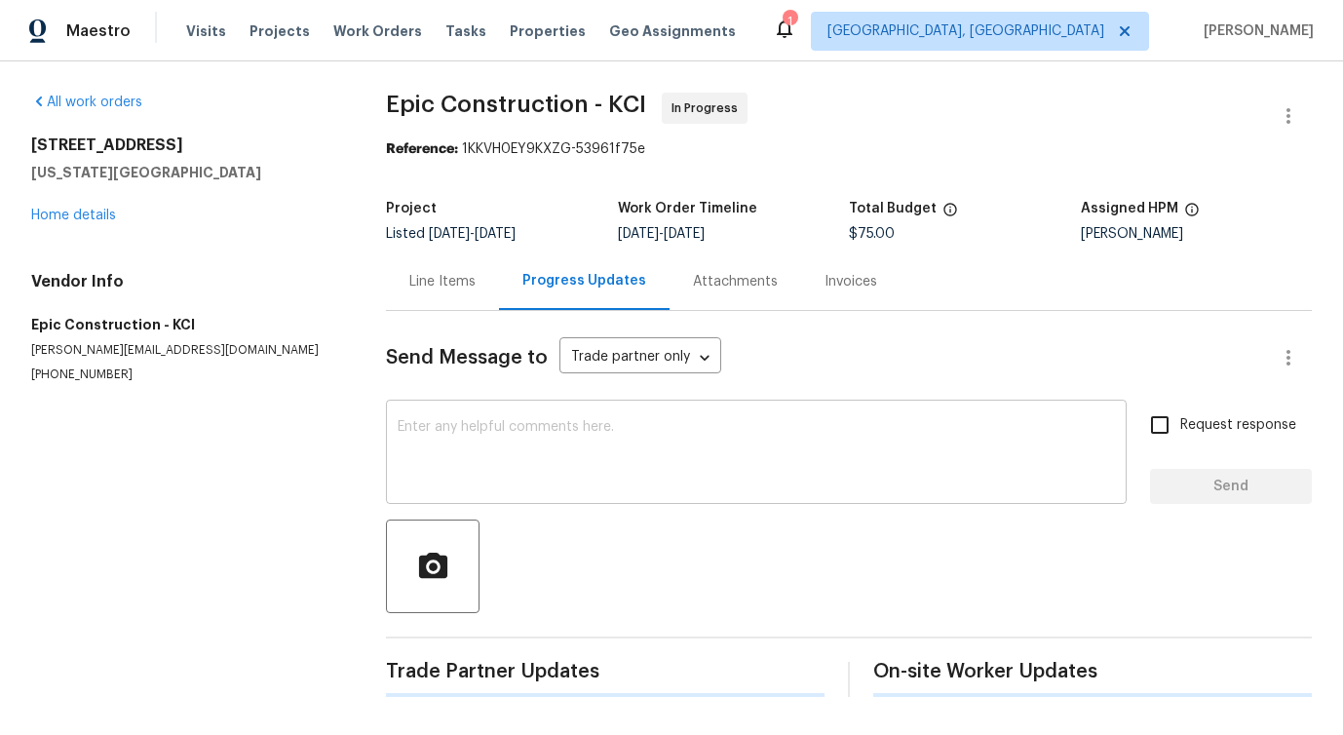
click at [509, 440] on textarea at bounding box center [756, 454] width 717 height 68
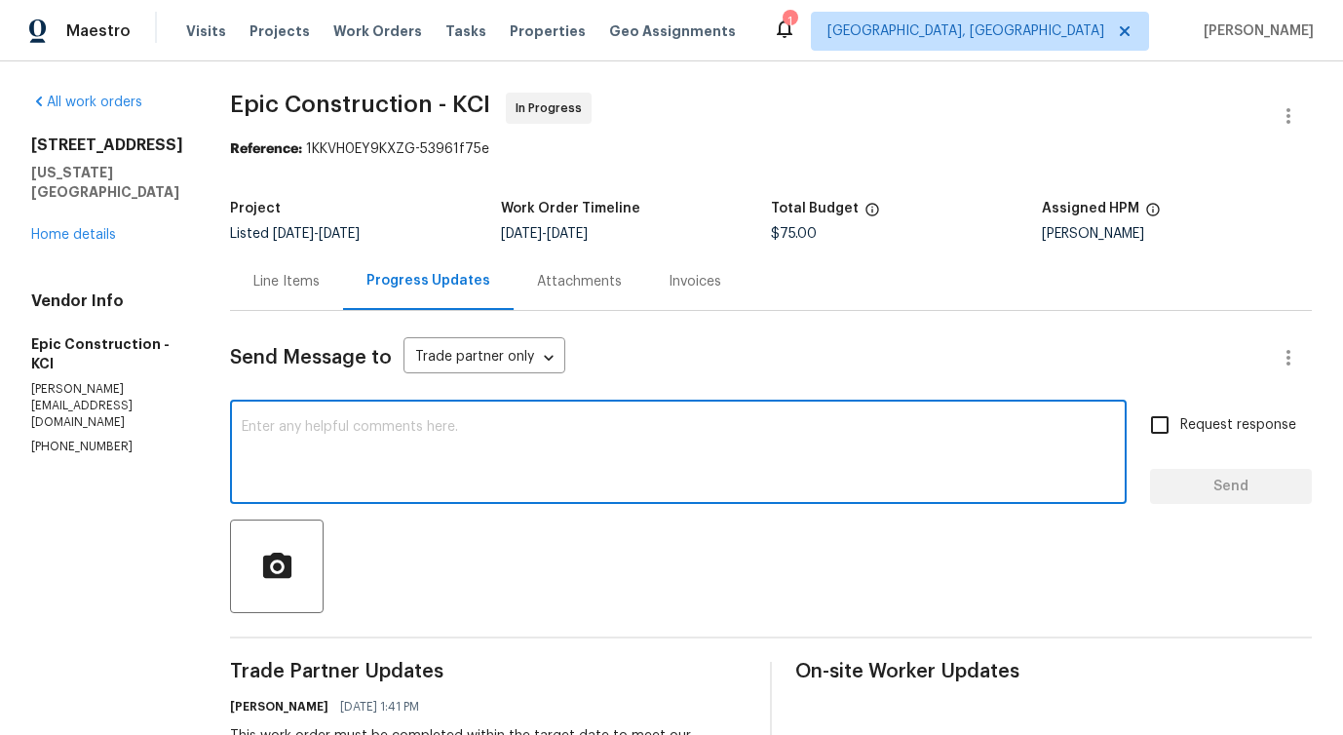
scroll to position [363, 0]
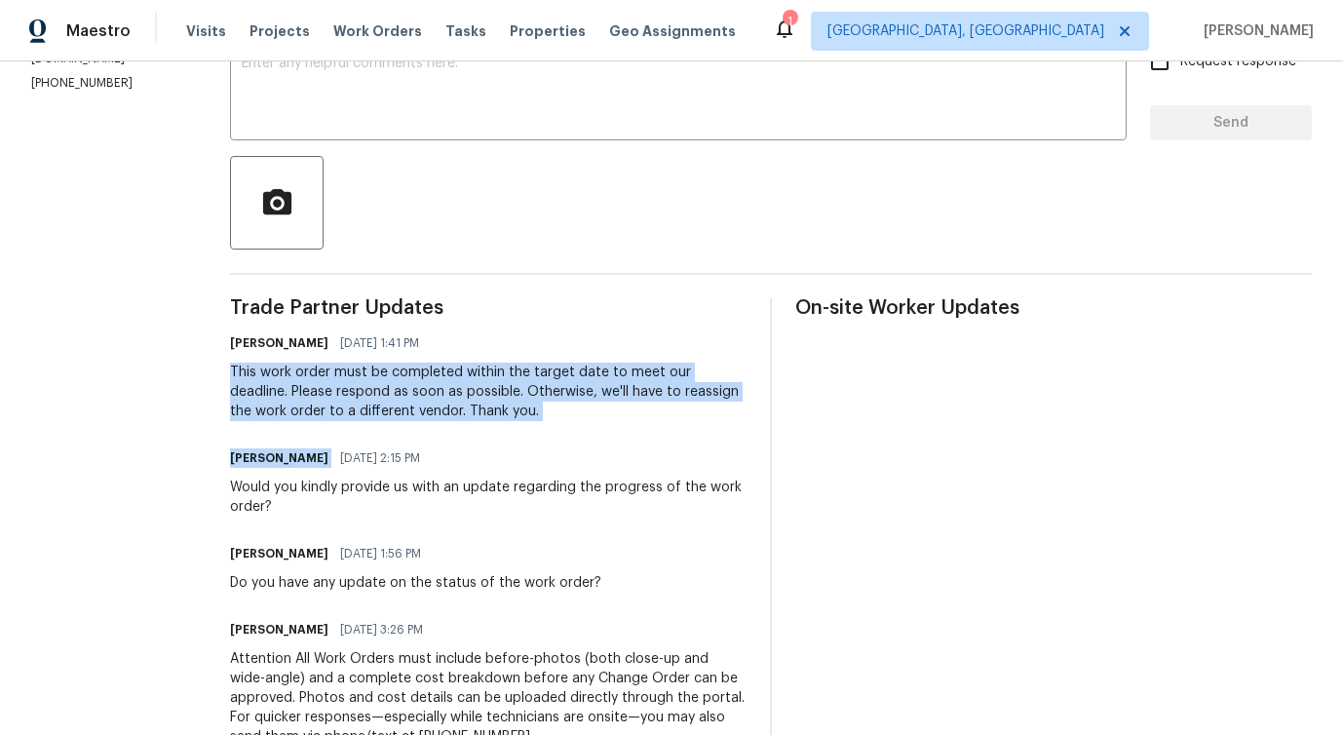
drag, startPoint x: 201, startPoint y: 379, endPoint x: 473, endPoint y: 434, distance: 277.3
click at [475, 435] on div "All work orders 8226 NW 82nd Ct Kansas City, MO 64152 Home details Vendor Info …" at bounding box center [671, 326] width 1343 height 1257
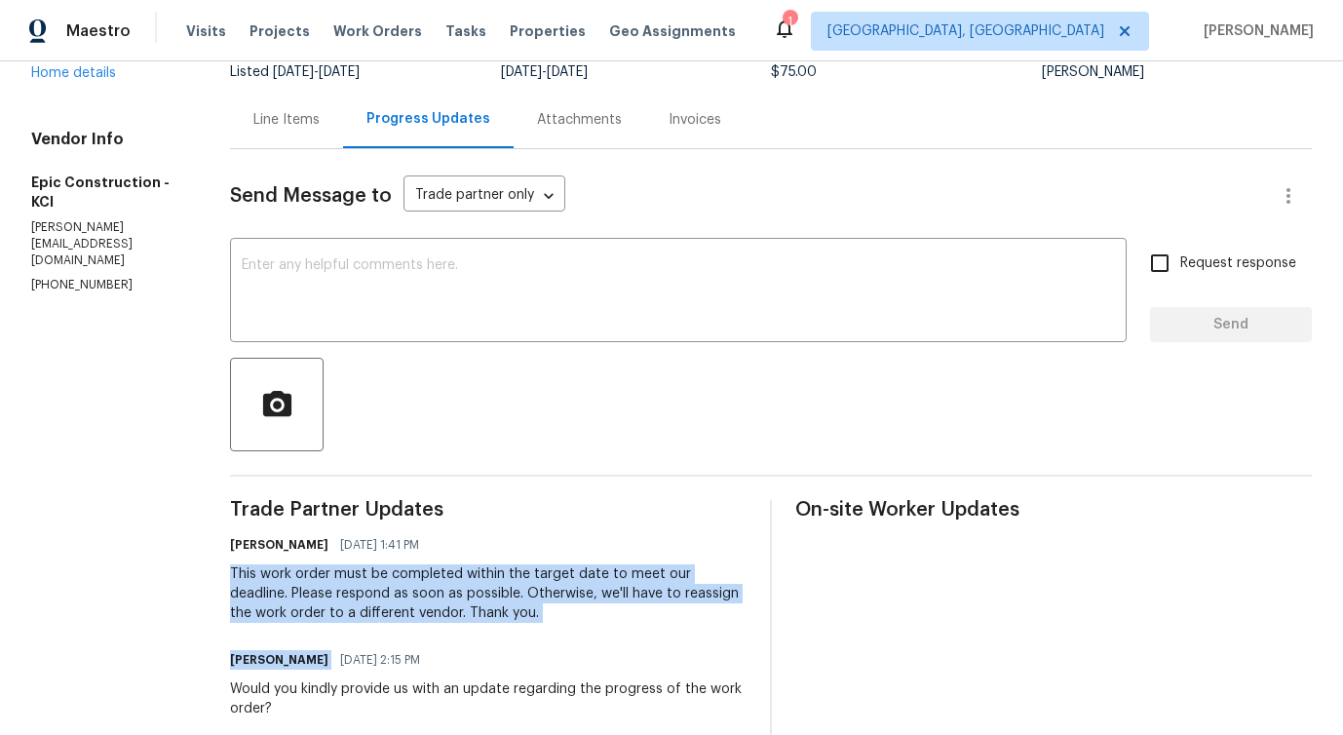
scroll to position [0, 0]
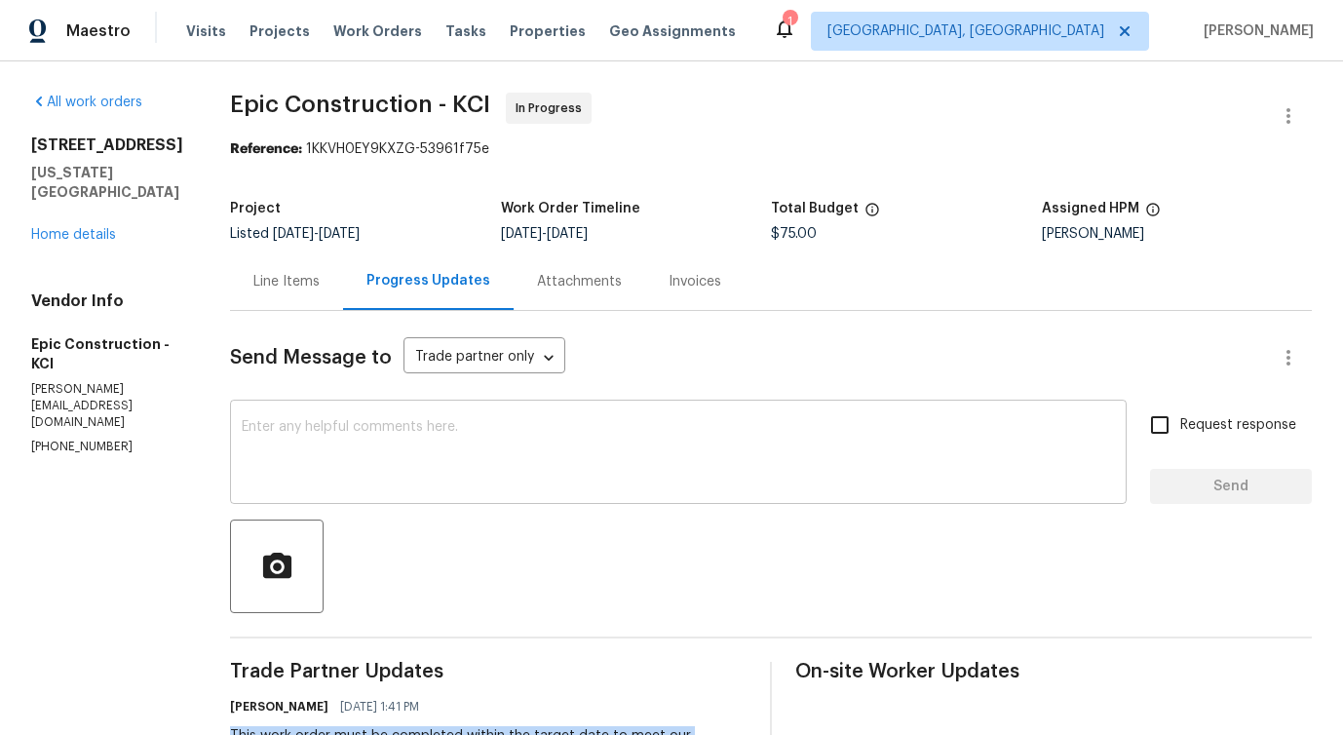
click at [373, 453] on textarea at bounding box center [678, 454] width 873 height 68
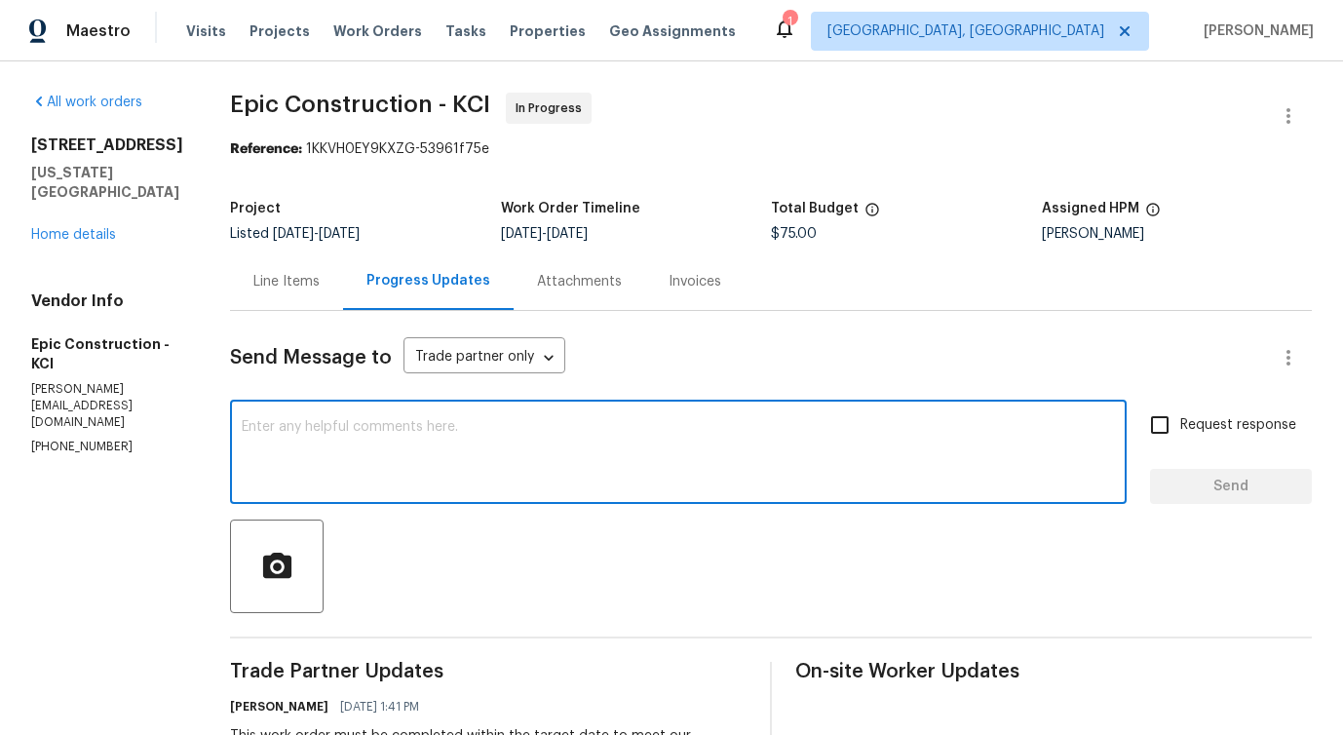
click at [271, 264] on div "Line Items" at bounding box center [286, 280] width 113 height 57
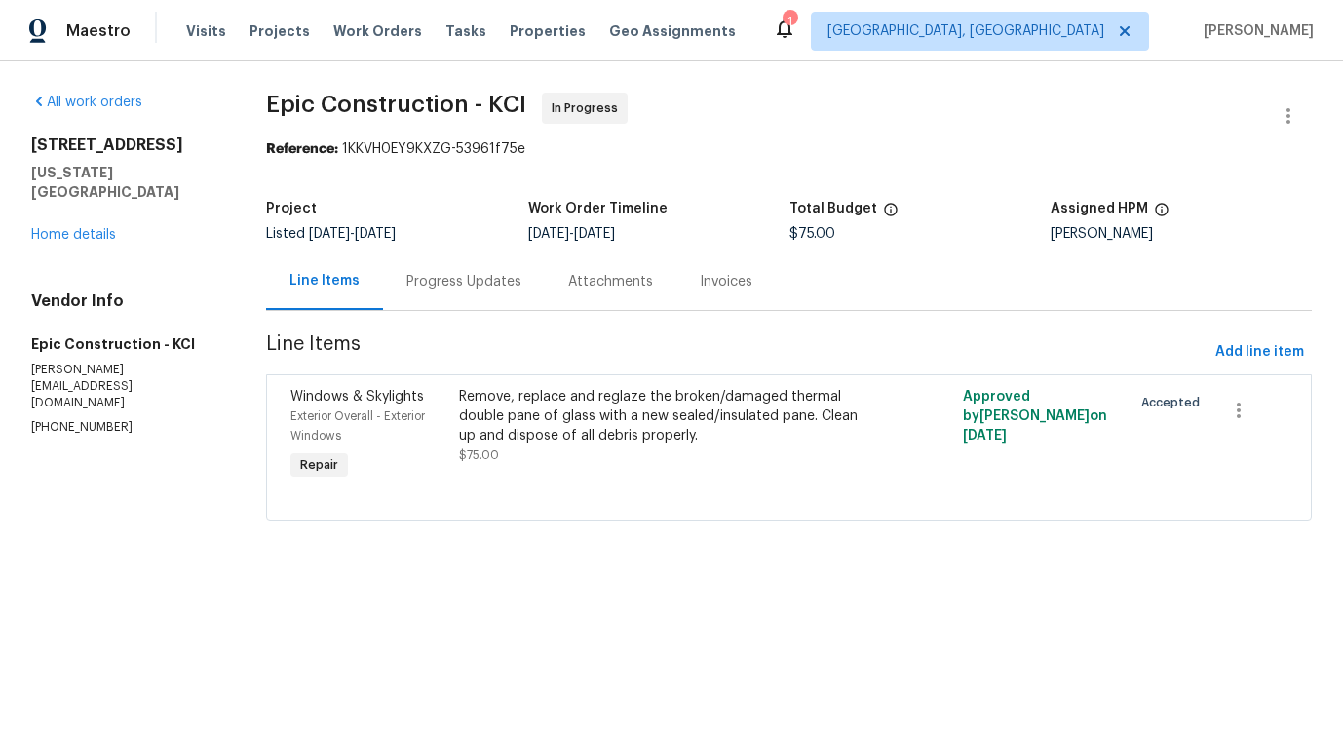
click at [82, 362] on p "kris@epic-constructioninc.com" at bounding box center [125, 387] width 188 height 50
copy p "kris@epic-constructioninc.com"
click at [1288, 110] on icon "button" at bounding box center [1288, 116] width 4 height 16
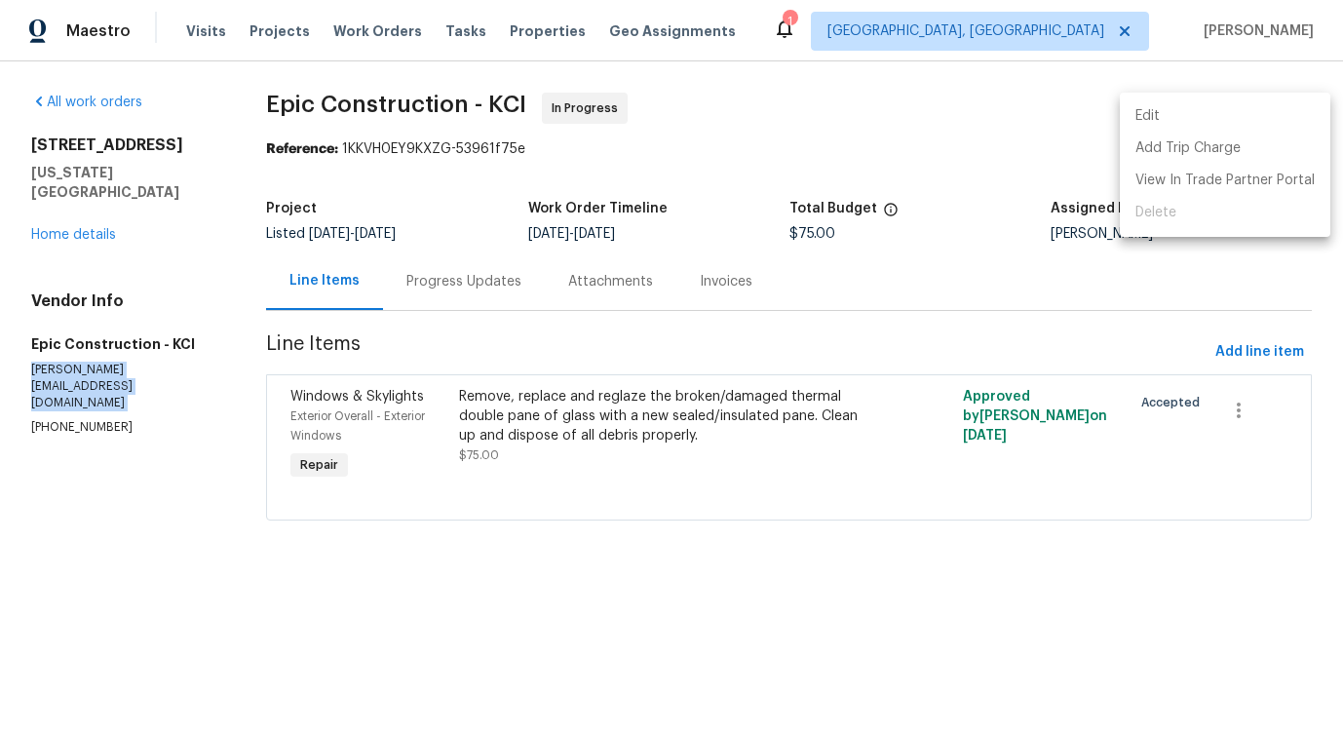
click at [1180, 109] on li "Edit" at bounding box center [1225, 116] width 210 height 32
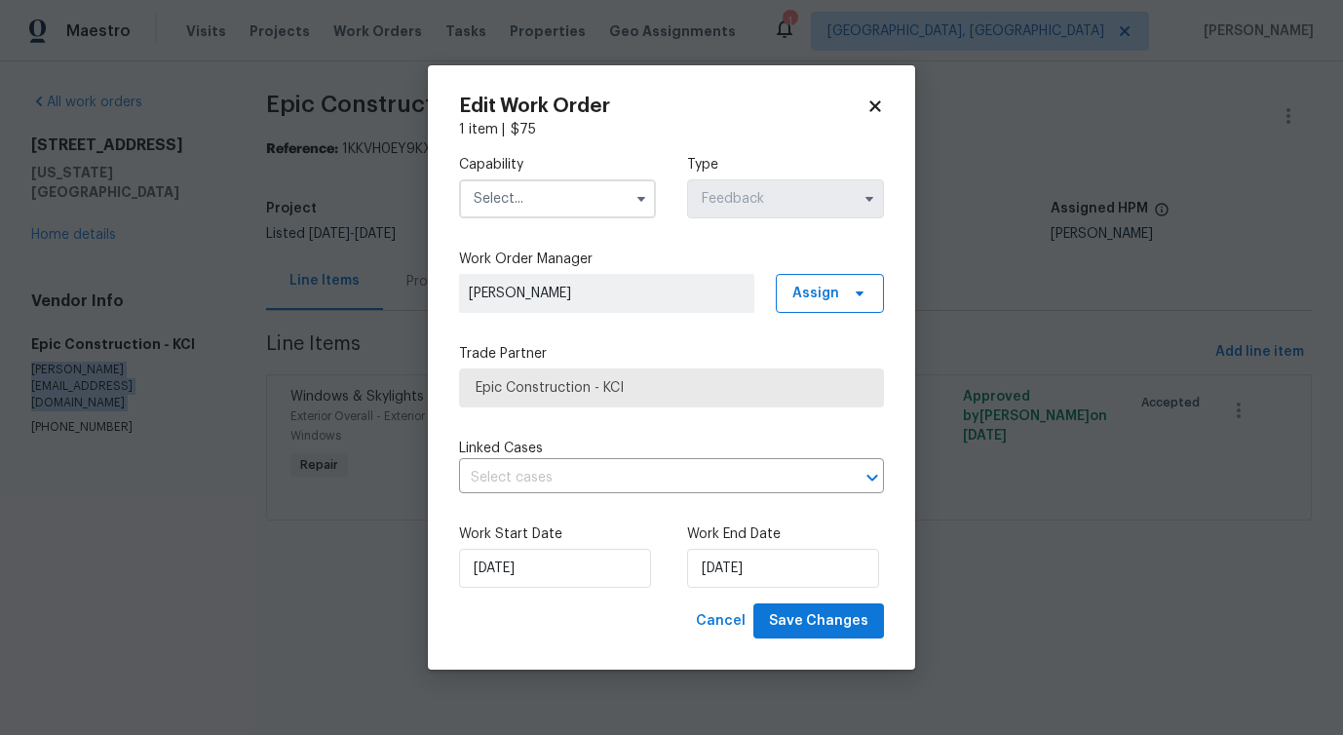
click at [542, 198] on input "text" at bounding box center [557, 198] width 197 height 39
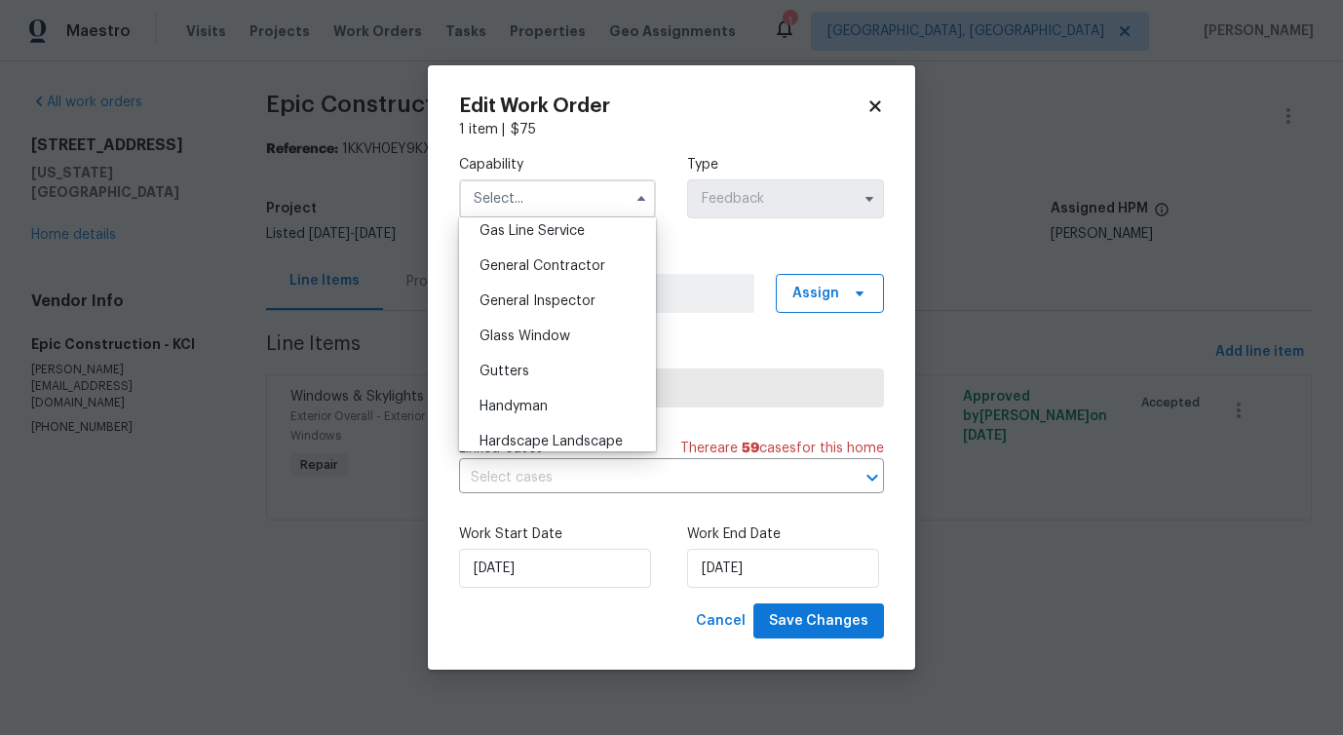
scroll to position [894, 0]
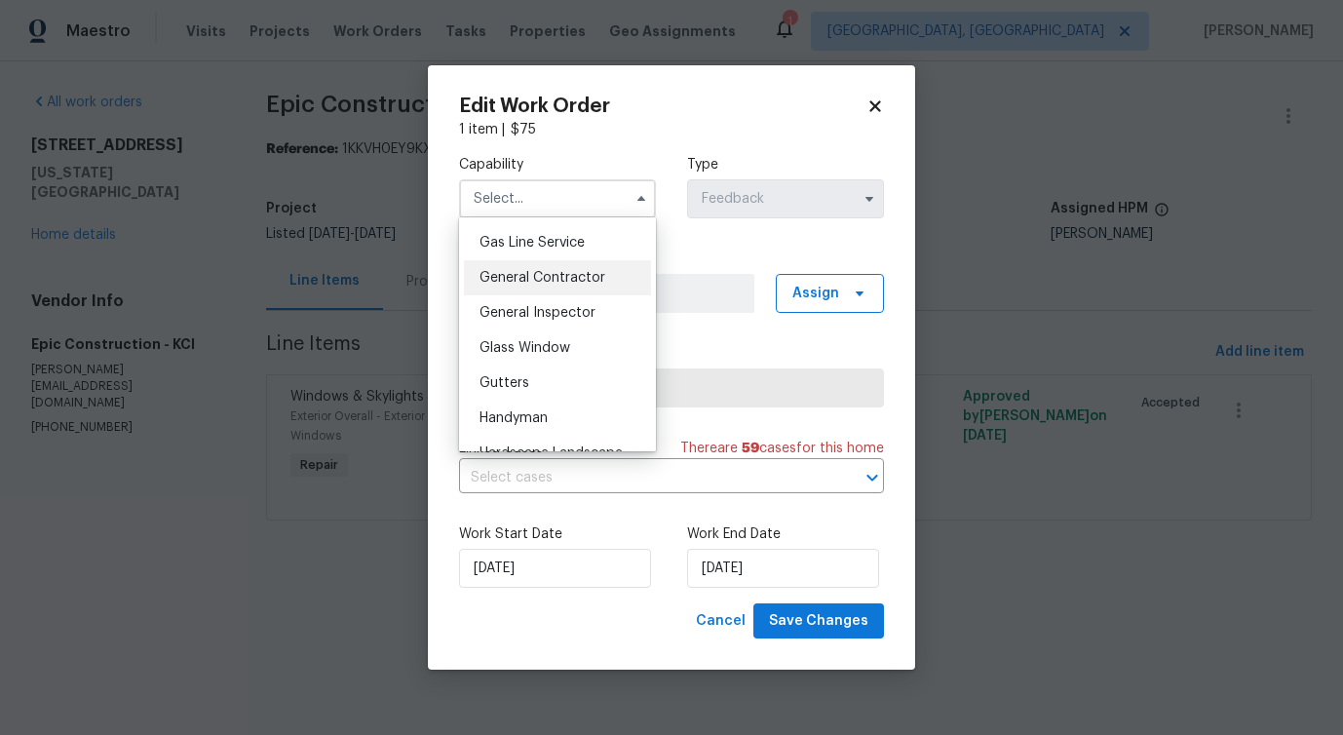
click at [560, 282] on span "General Contractor" at bounding box center [542, 278] width 126 height 14
type input "General Contractor"
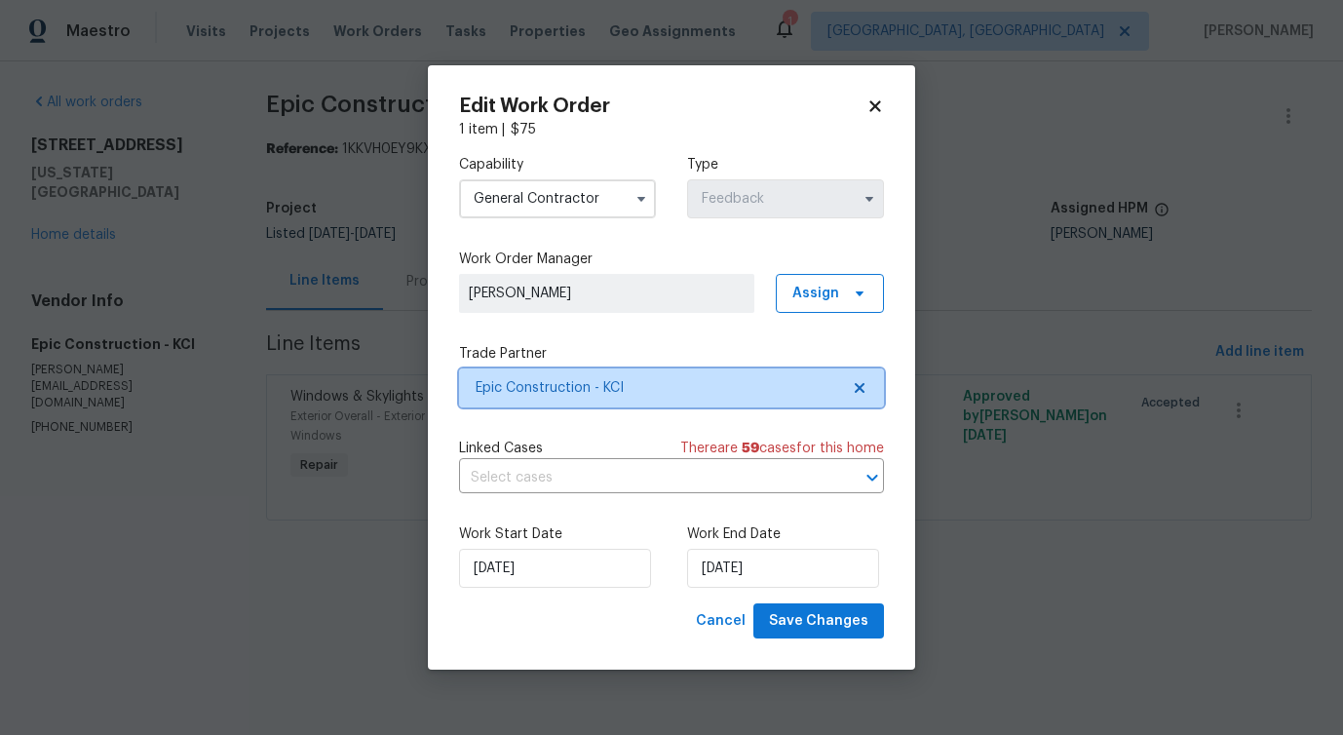
click at [532, 381] on span "Epic Construction - KCI" at bounding box center [657, 387] width 363 height 19
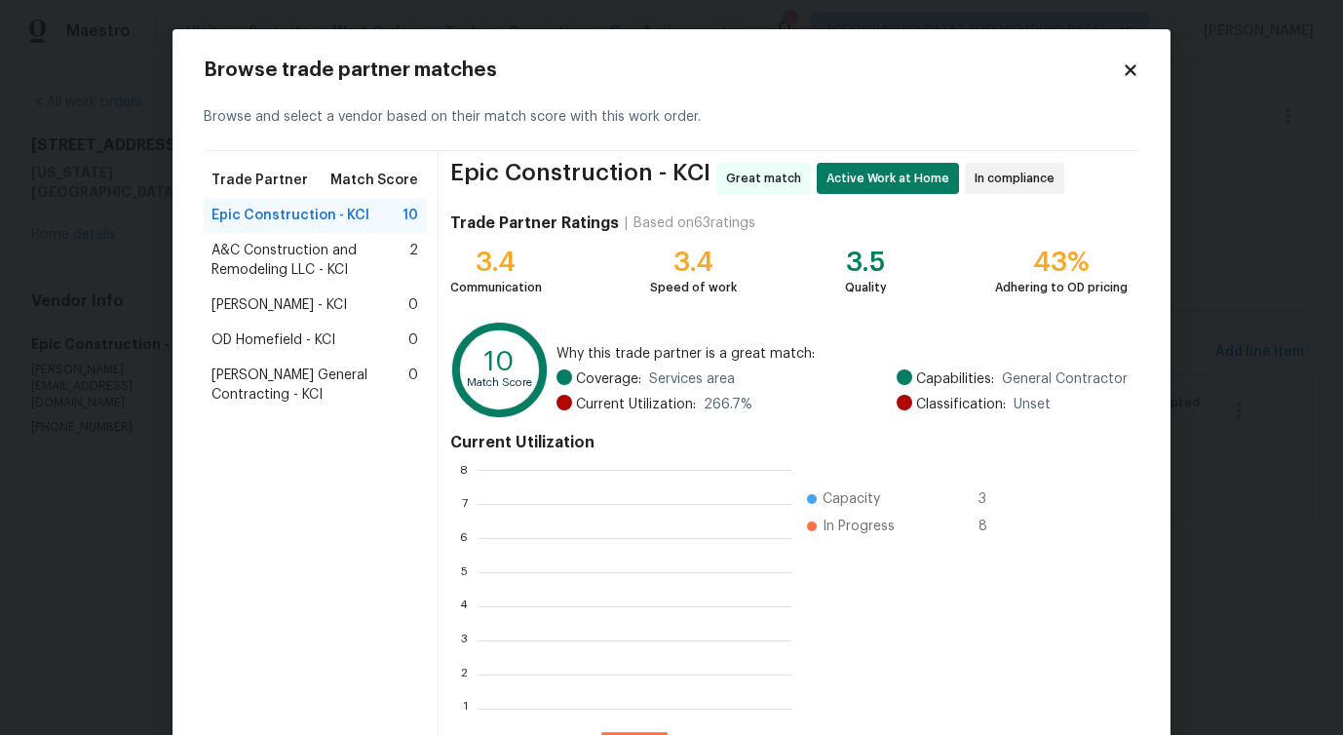
scroll to position [273, 313]
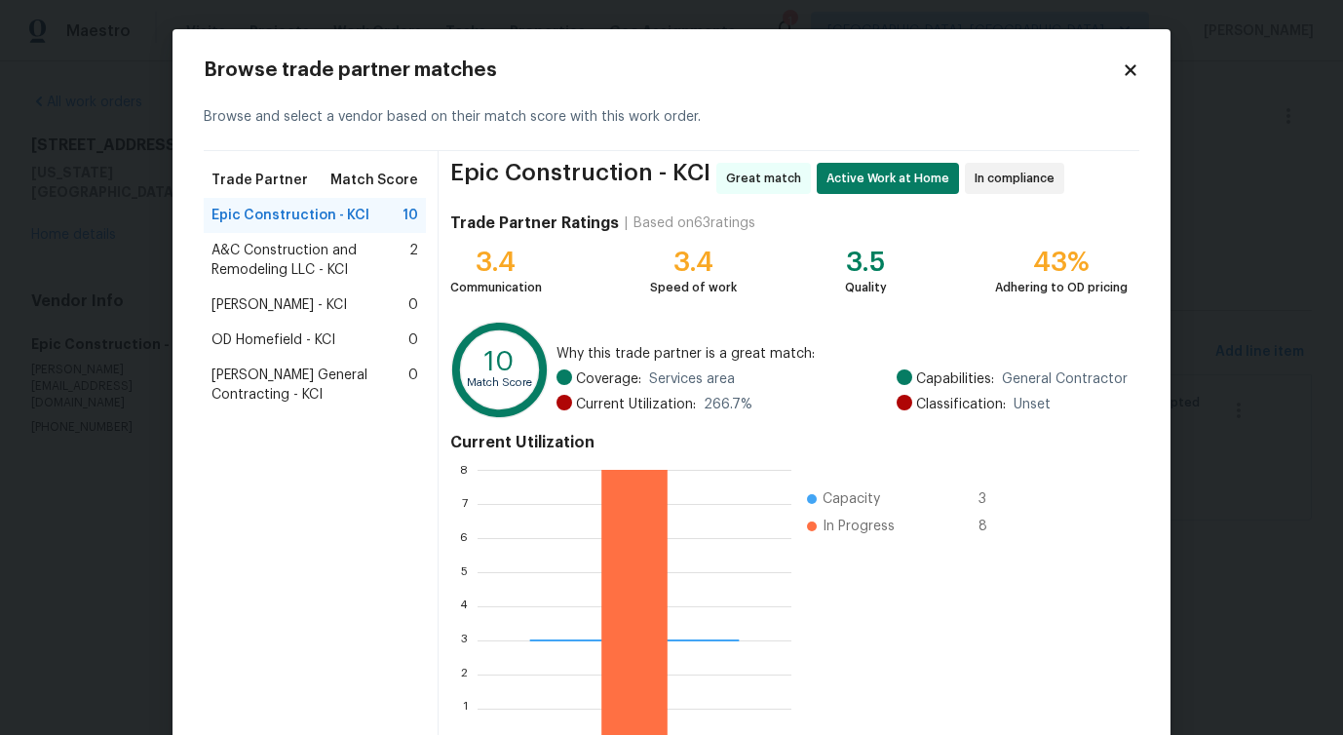
click at [290, 253] on span "A&C Construction and Remodeling LLC - KCI" at bounding box center [310, 260] width 198 height 39
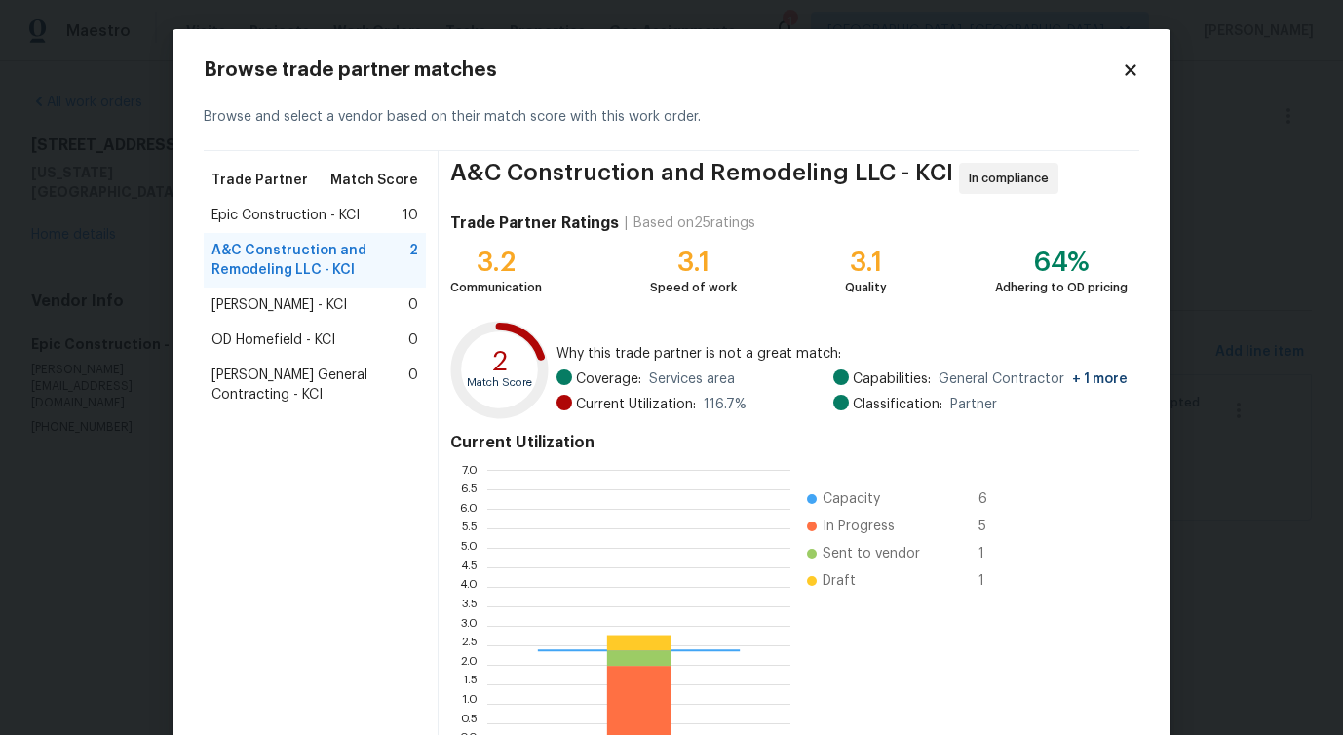
scroll to position [273, 303]
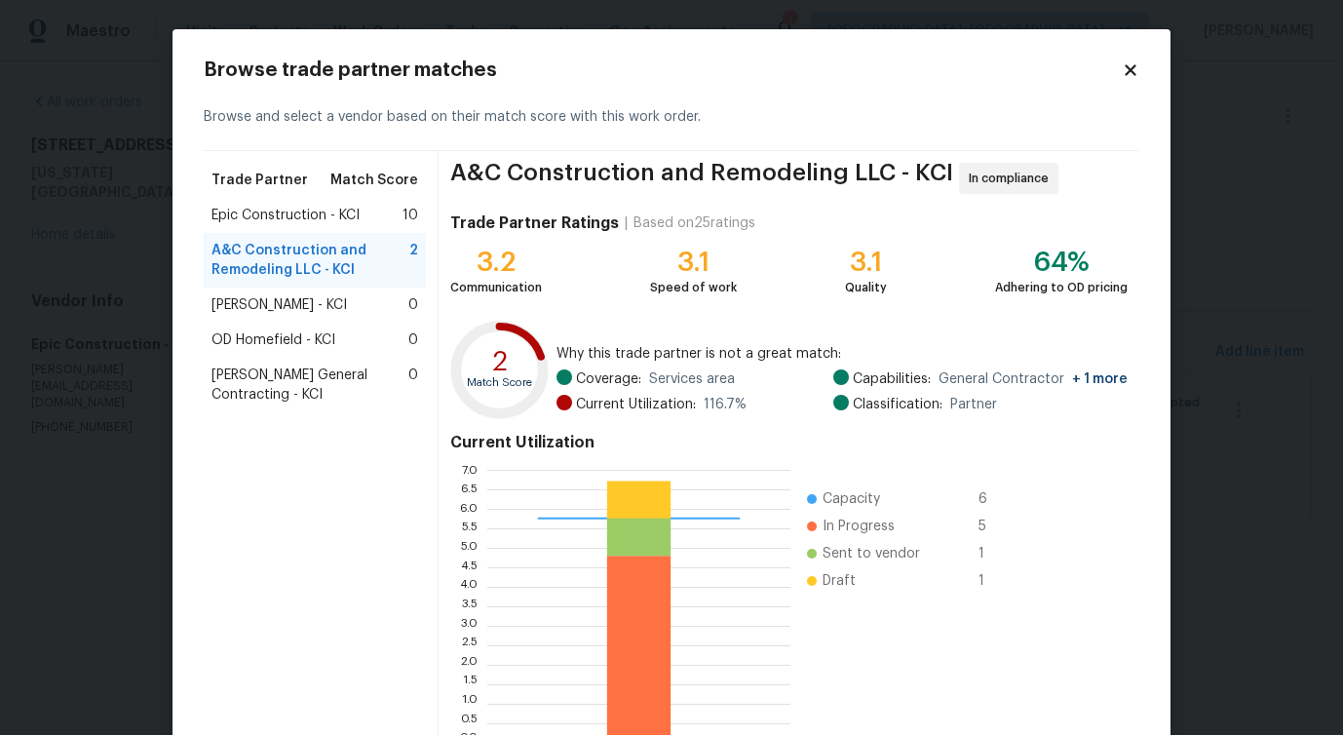
click at [297, 302] on span "MEL Contracting - KCI" at bounding box center [278, 304] width 135 height 19
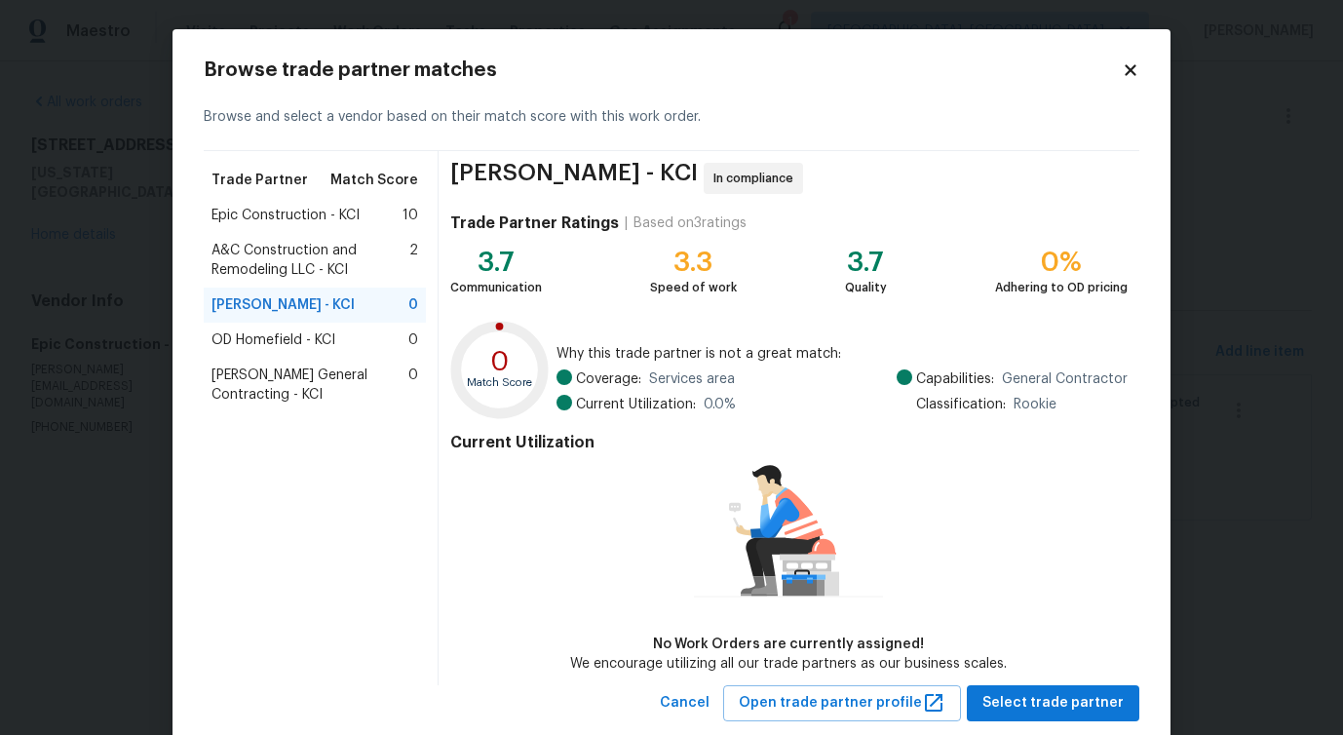
click at [311, 342] on span "OD Homefield - KCI" at bounding box center [273, 339] width 124 height 19
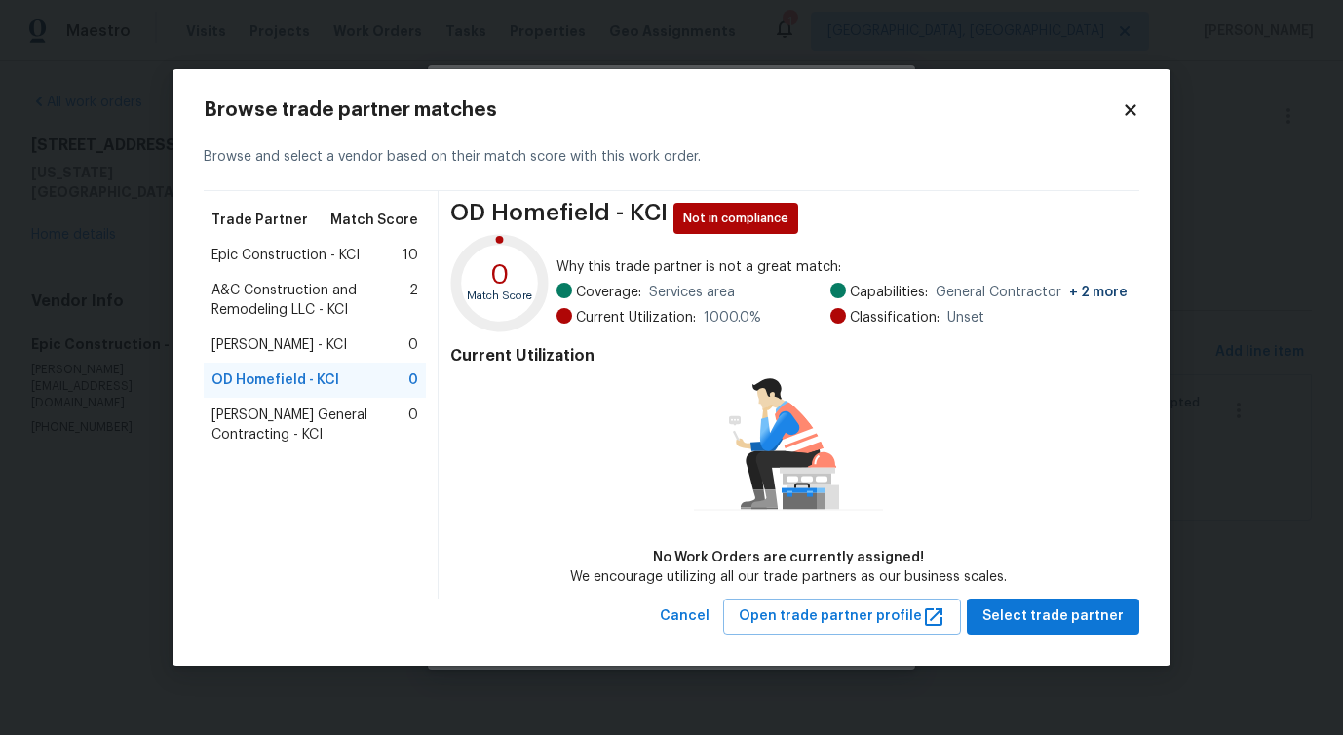
click at [292, 355] on span "MEL Contracting - KCI" at bounding box center [278, 344] width 135 height 19
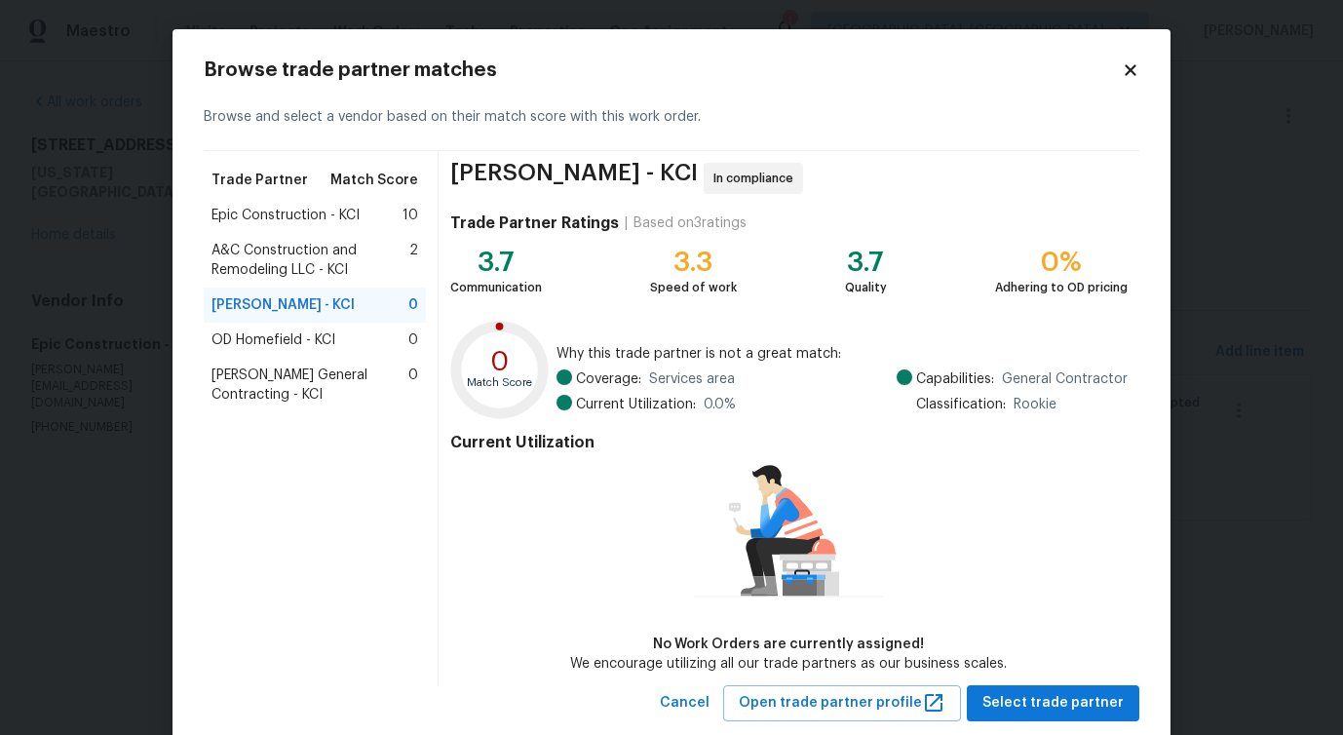
scroll to position [45, 0]
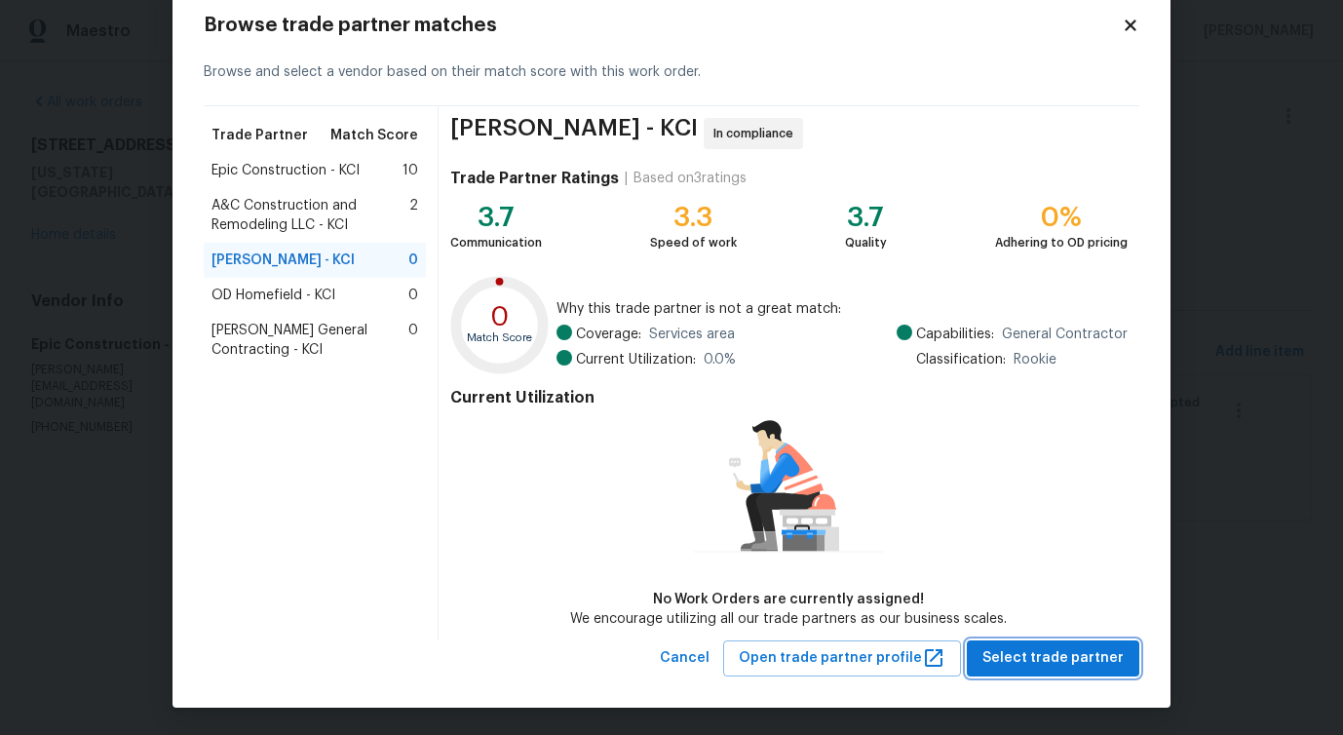
click at [1007, 650] on span "Select trade partner" at bounding box center [1052, 658] width 141 height 24
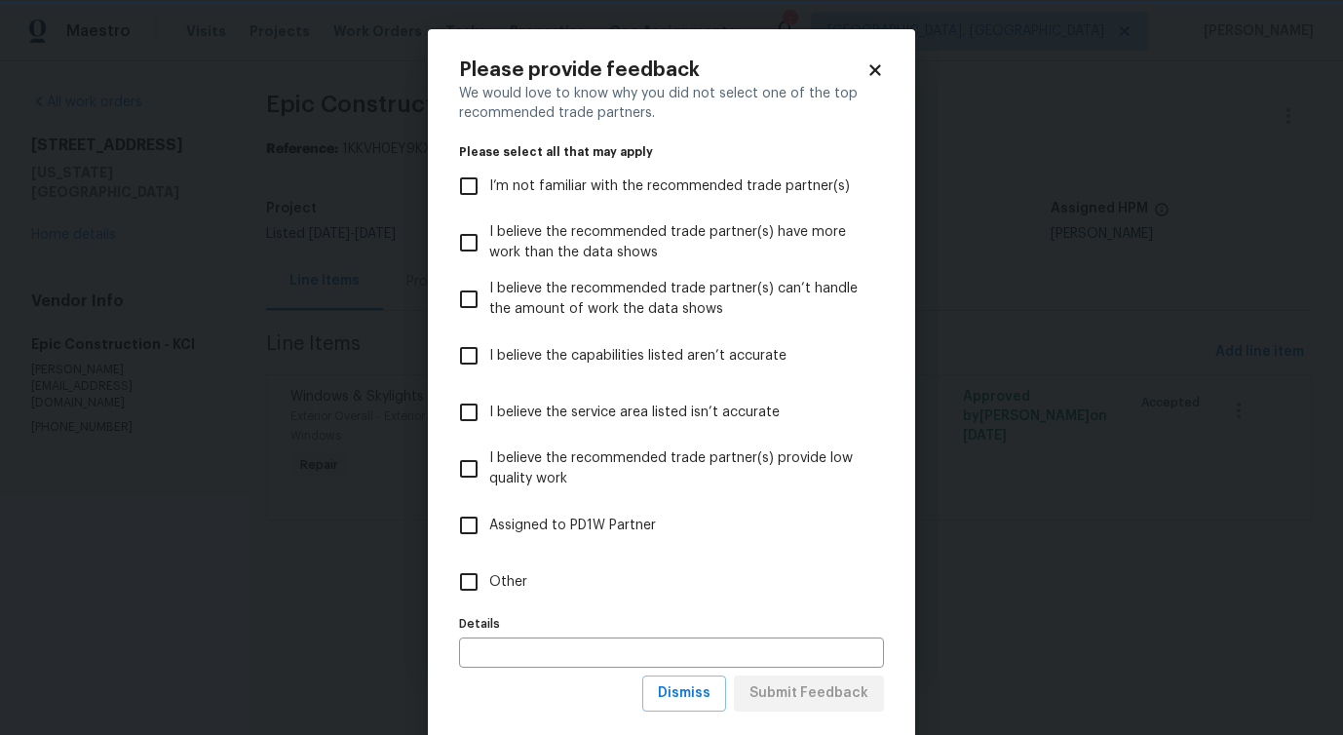
scroll to position [0, 0]
click at [489, 586] on span "Other" at bounding box center [508, 582] width 38 height 20
click at [489, 586] on input "Other" at bounding box center [468, 581] width 41 height 41
checkbox input "true"
click at [825, 692] on span "Submit Feedback" at bounding box center [808, 693] width 119 height 24
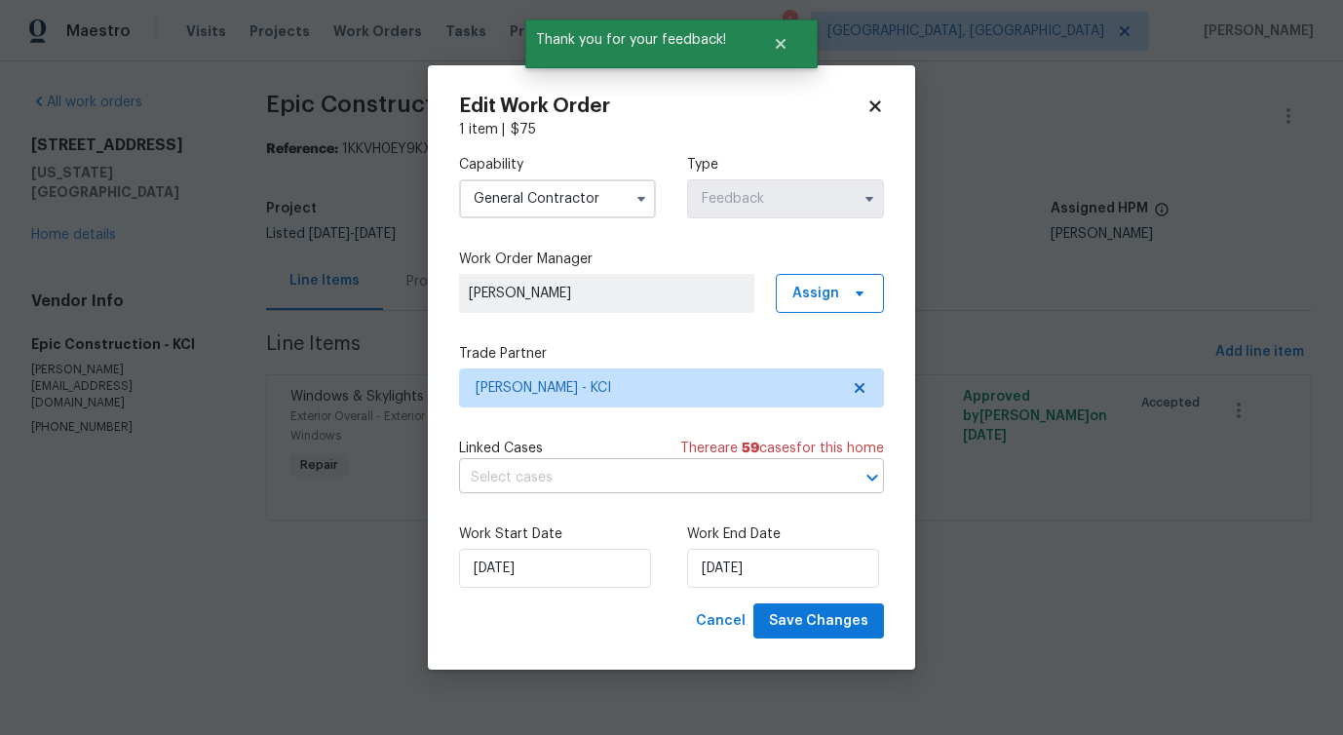
click at [534, 476] on input "text" at bounding box center [644, 478] width 370 height 30
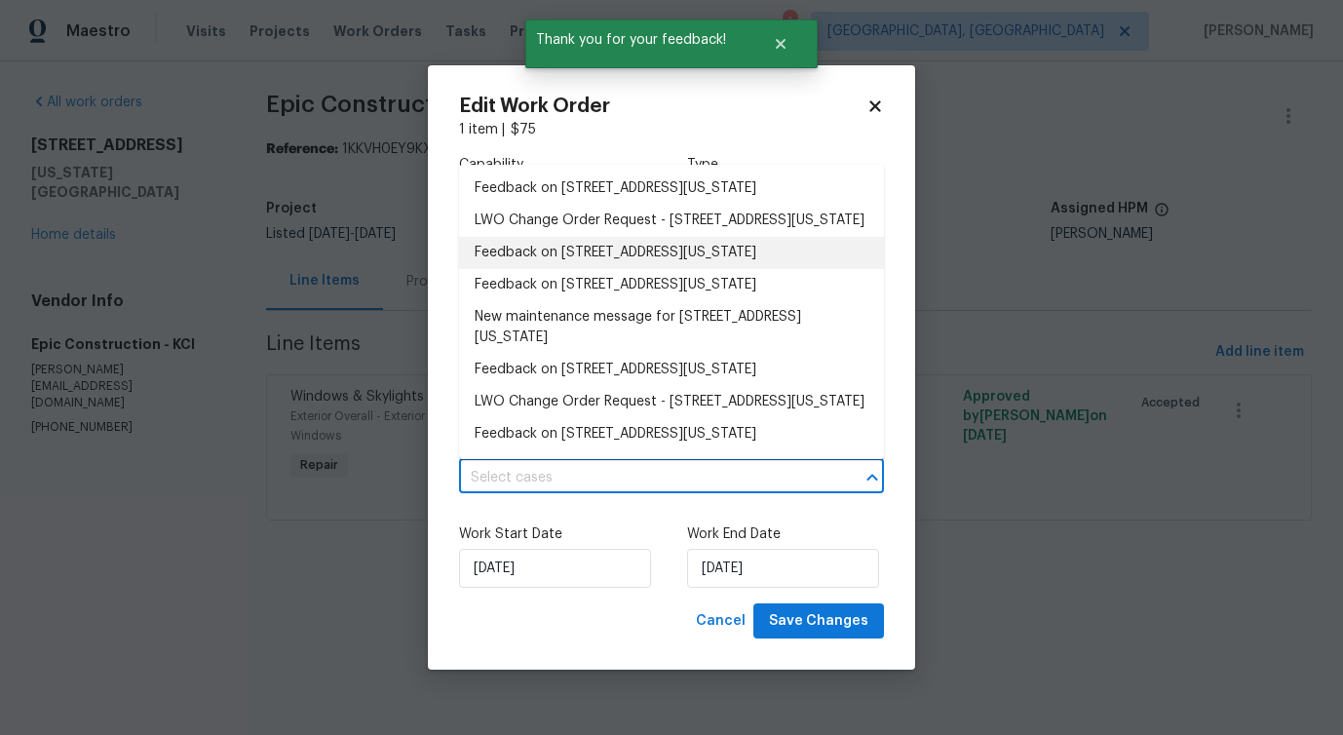
click at [537, 269] on li "Feedback on 8226 NW 82nd Ct, Kansas City, MO 64152" at bounding box center [671, 253] width 425 height 32
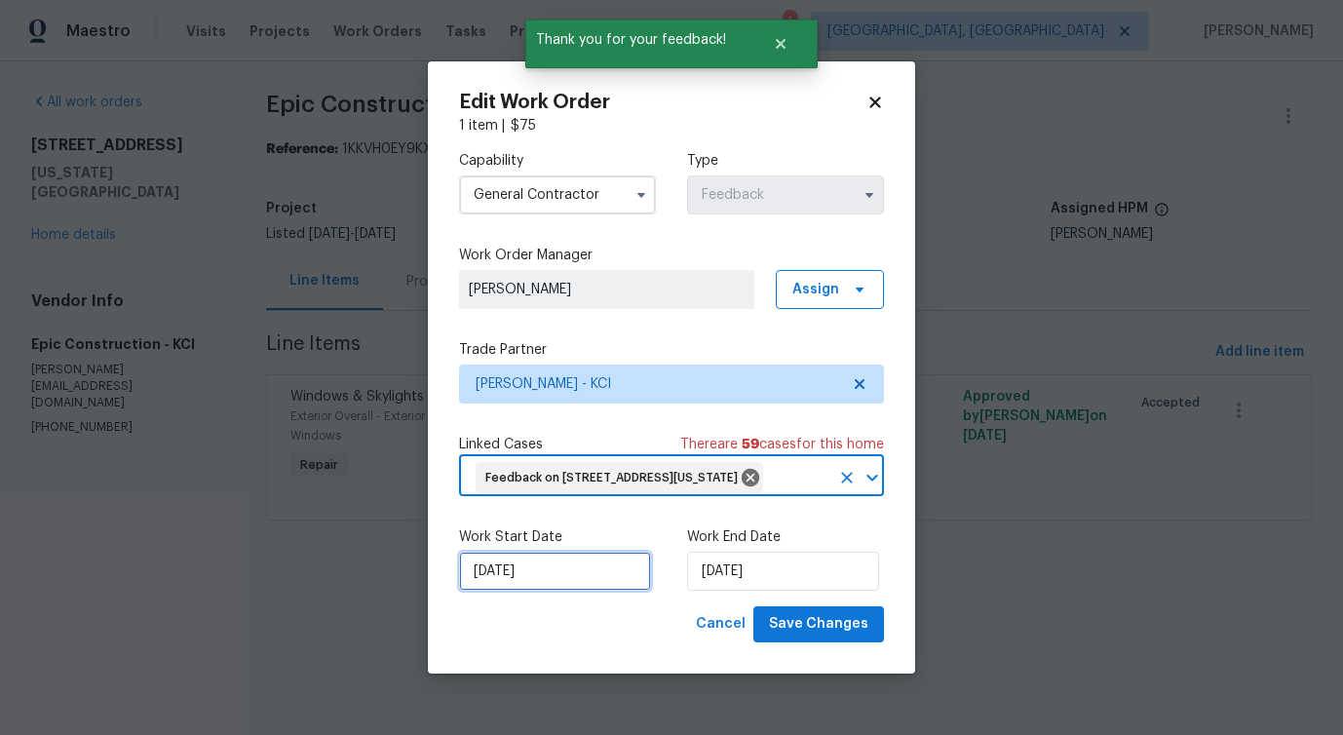
click at [574, 587] on input "10/1/2025" at bounding box center [555, 571] width 192 height 39
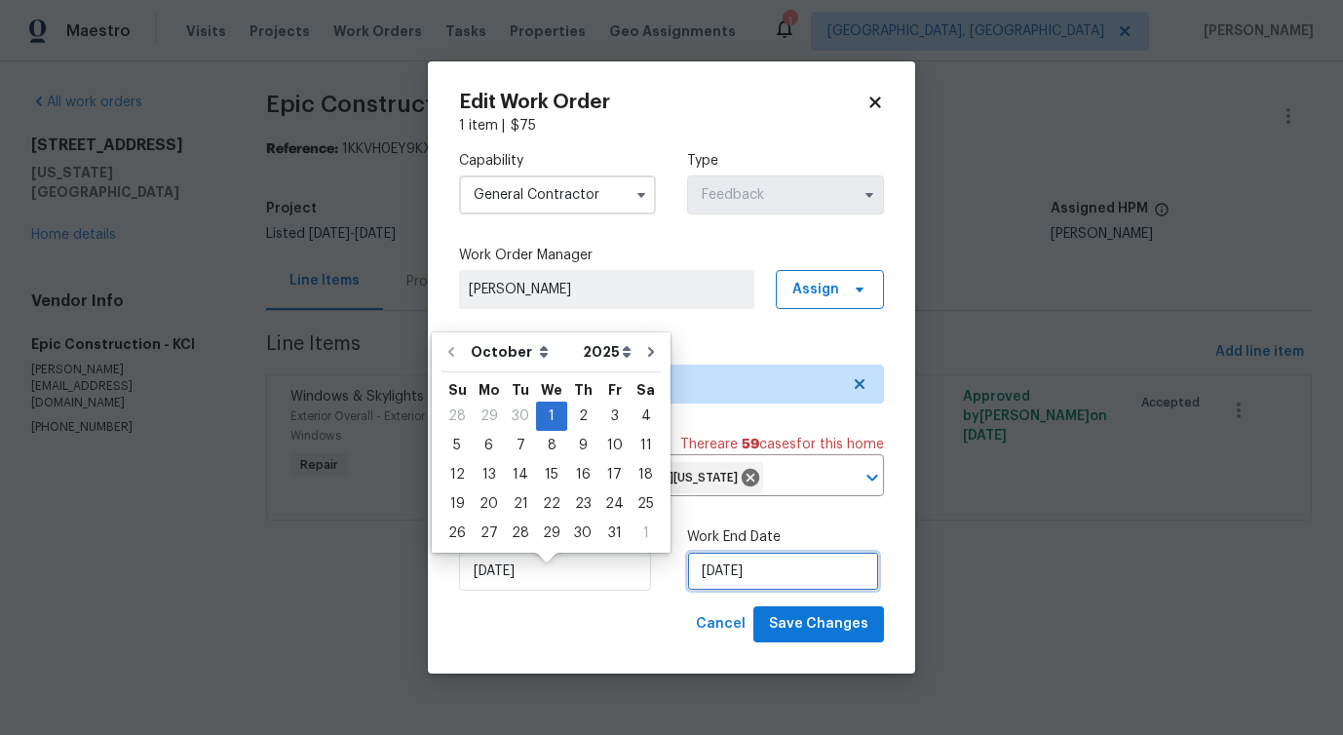
click at [768, 583] on input "10/3/2025" at bounding box center [783, 571] width 192 height 39
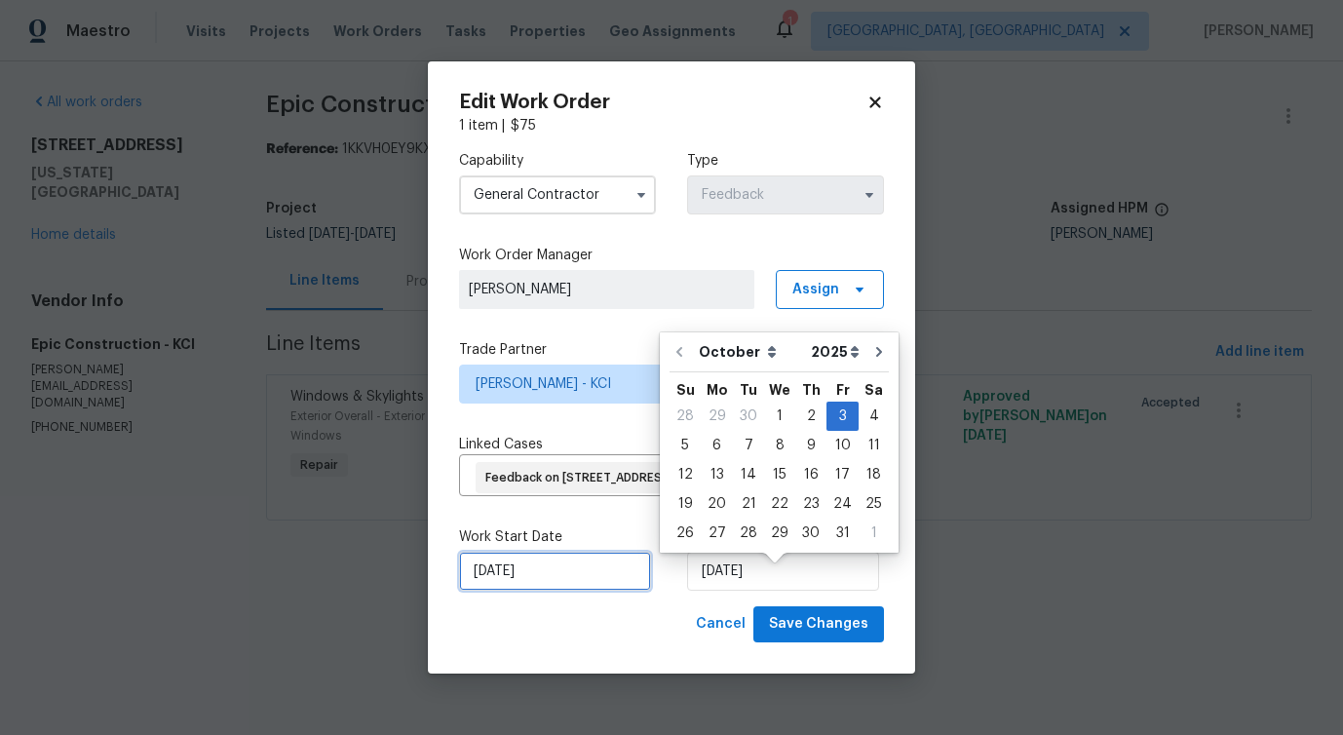
click at [579, 588] on input "10/1/2025" at bounding box center [555, 571] width 192 height 39
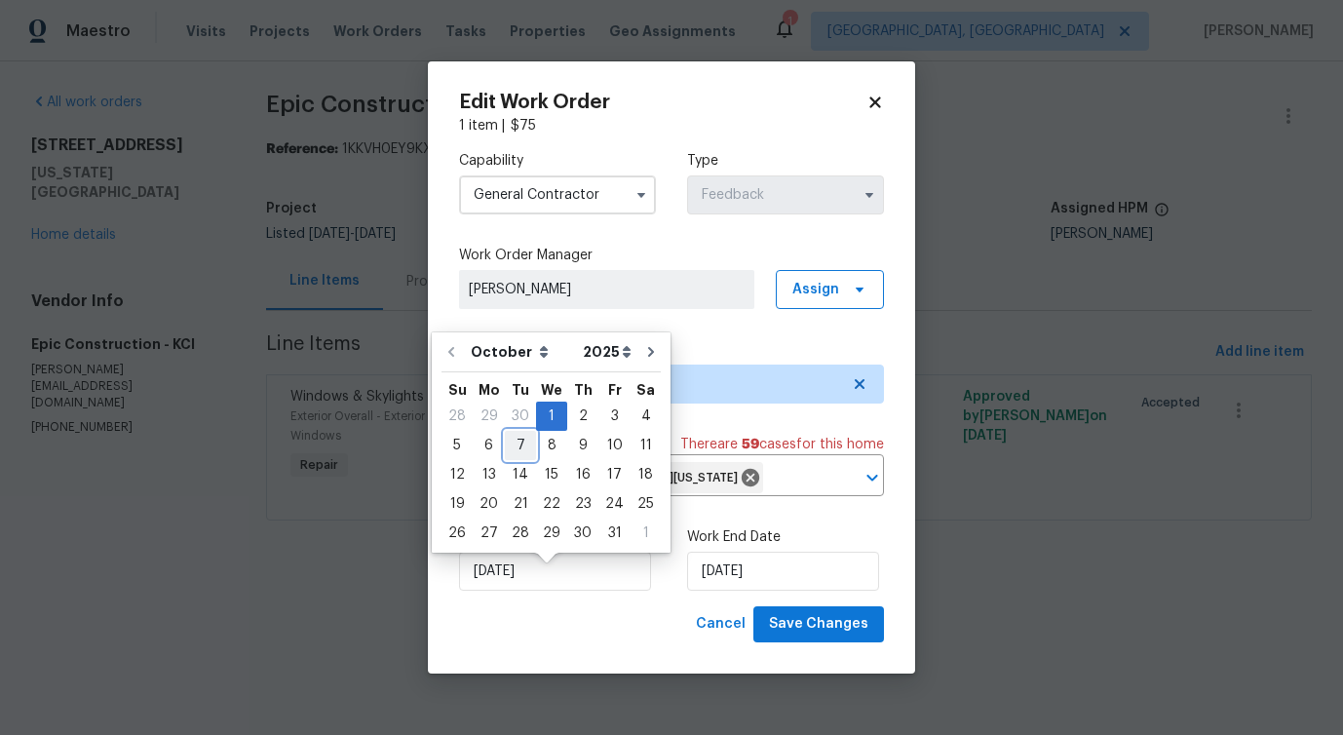
click at [519, 448] on div "7" at bounding box center [520, 445] width 31 height 27
type input "[DATE]"
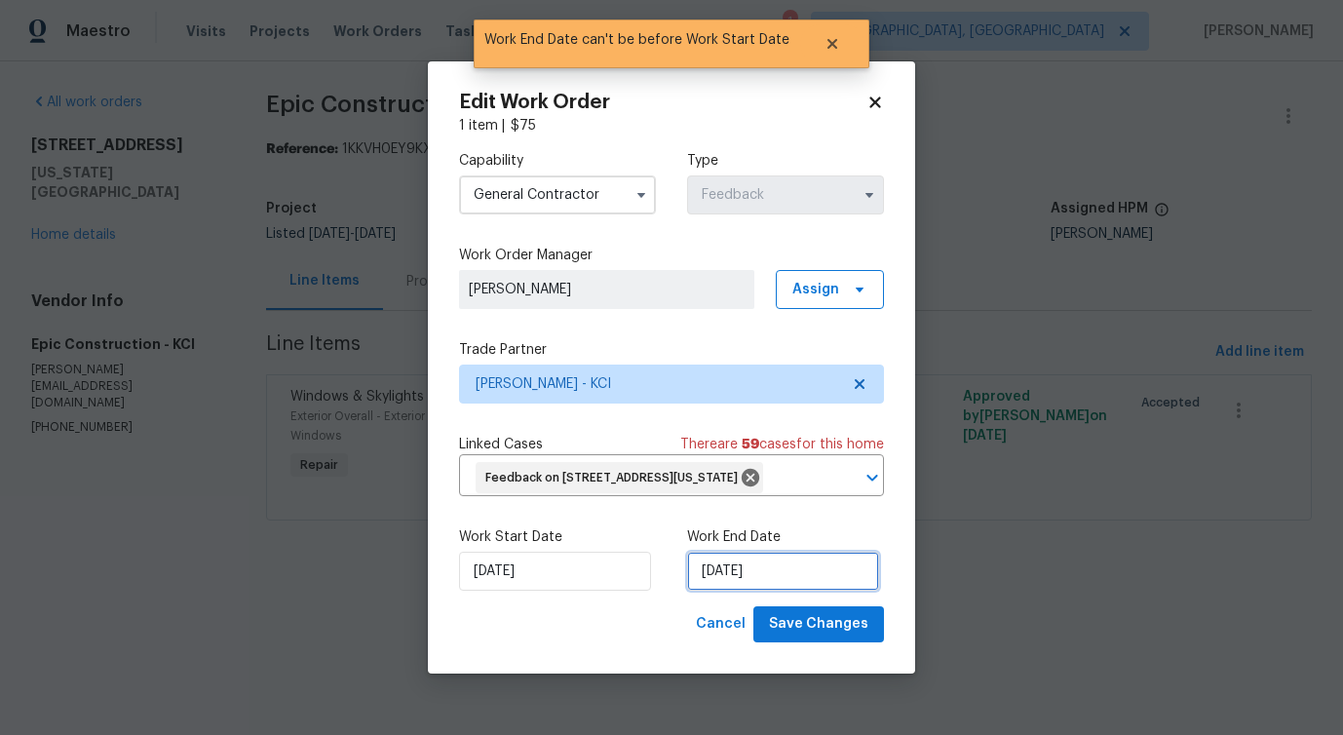
click at [733, 578] on input "[DATE]" at bounding box center [783, 571] width 192 height 39
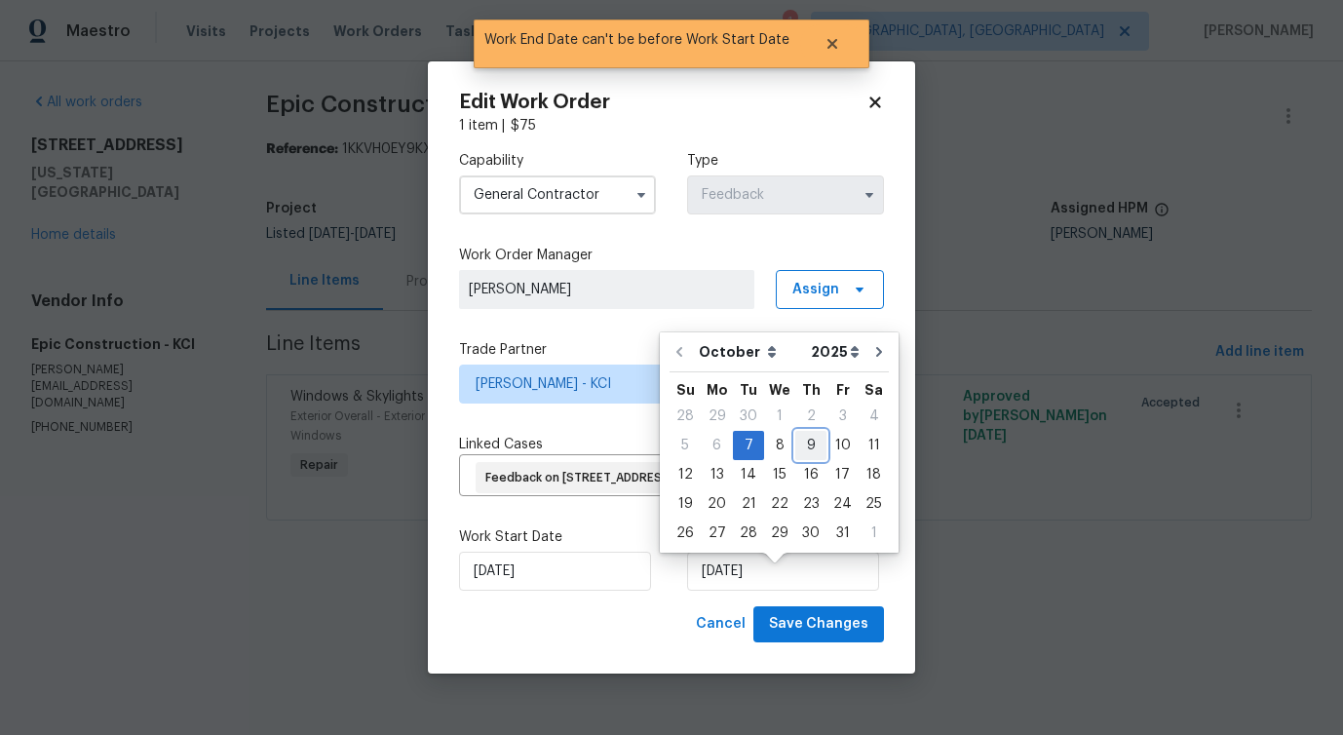
click at [804, 439] on div "9" at bounding box center [810, 445] width 31 height 27
type input "[DATE]"
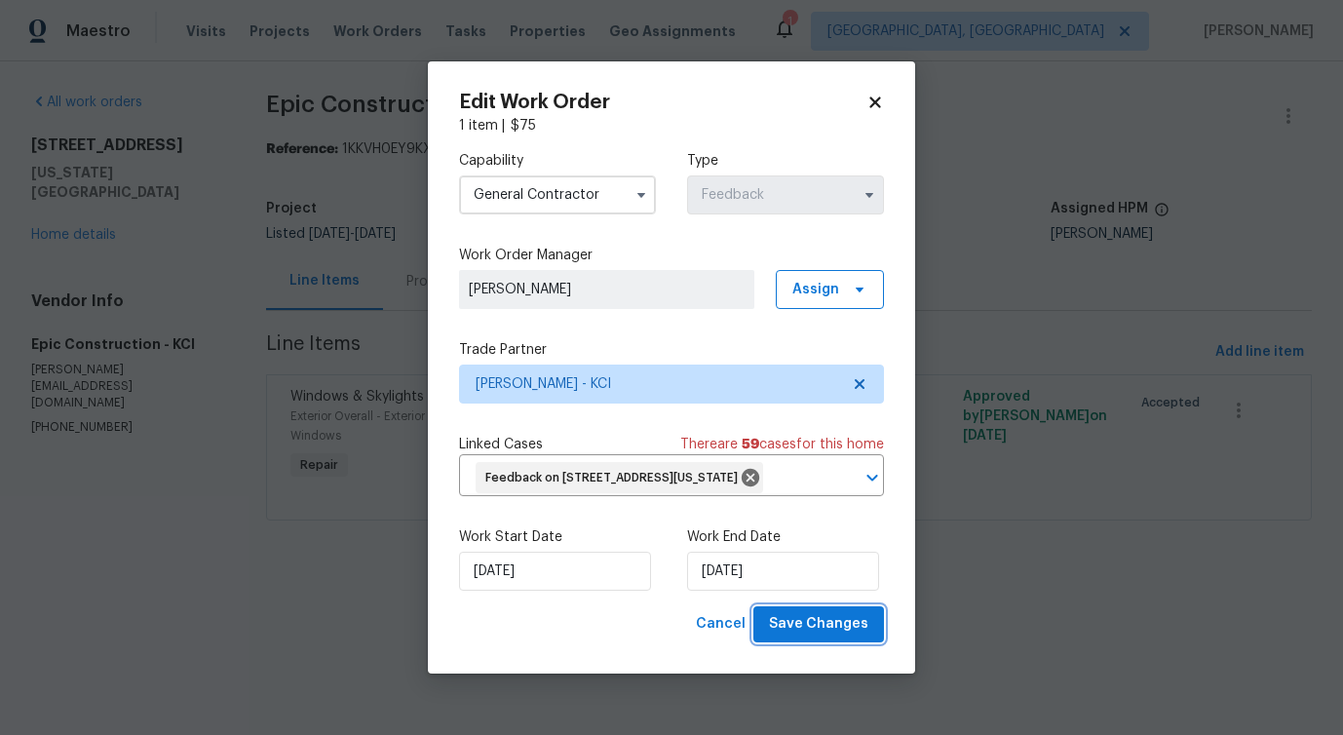
click at [856, 633] on span "Save Changes" at bounding box center [818, 624] width 99 height 24
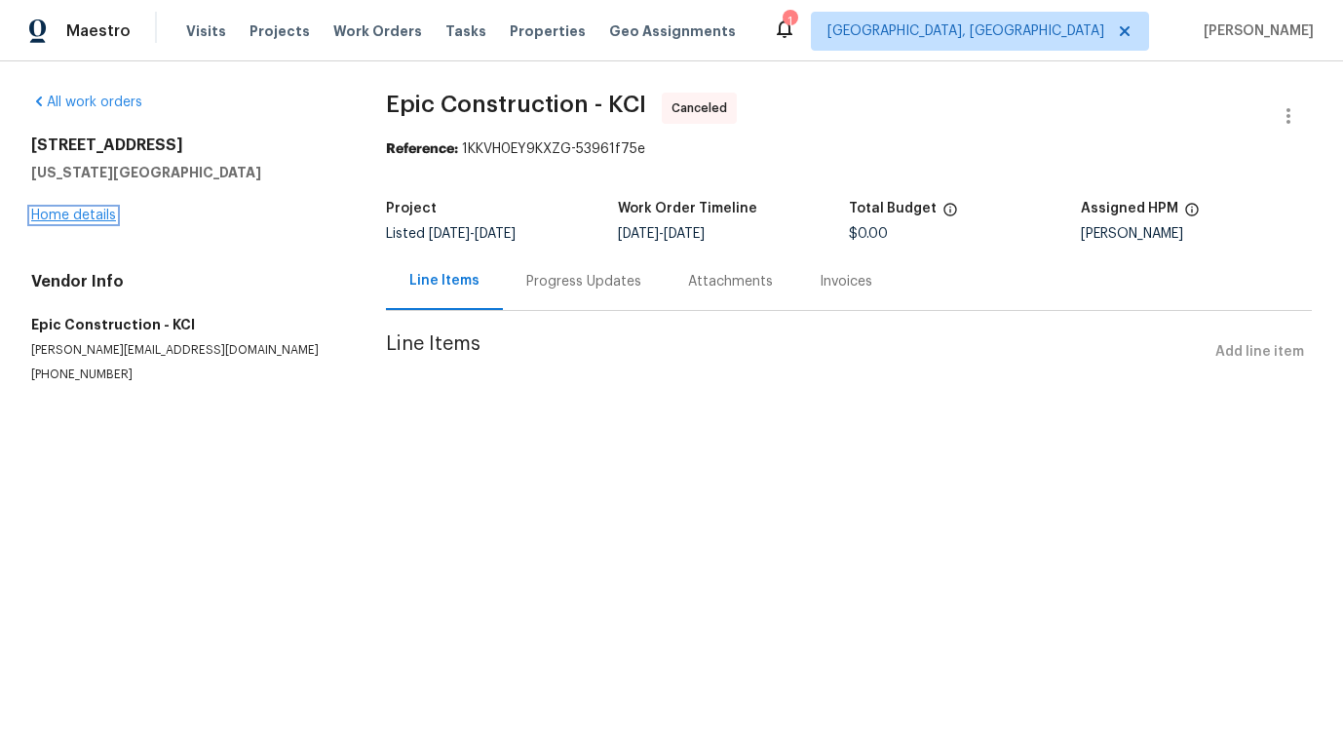
click at [86, 215] on link "Home details" at bounding box center [73, 216] width 85 height 14
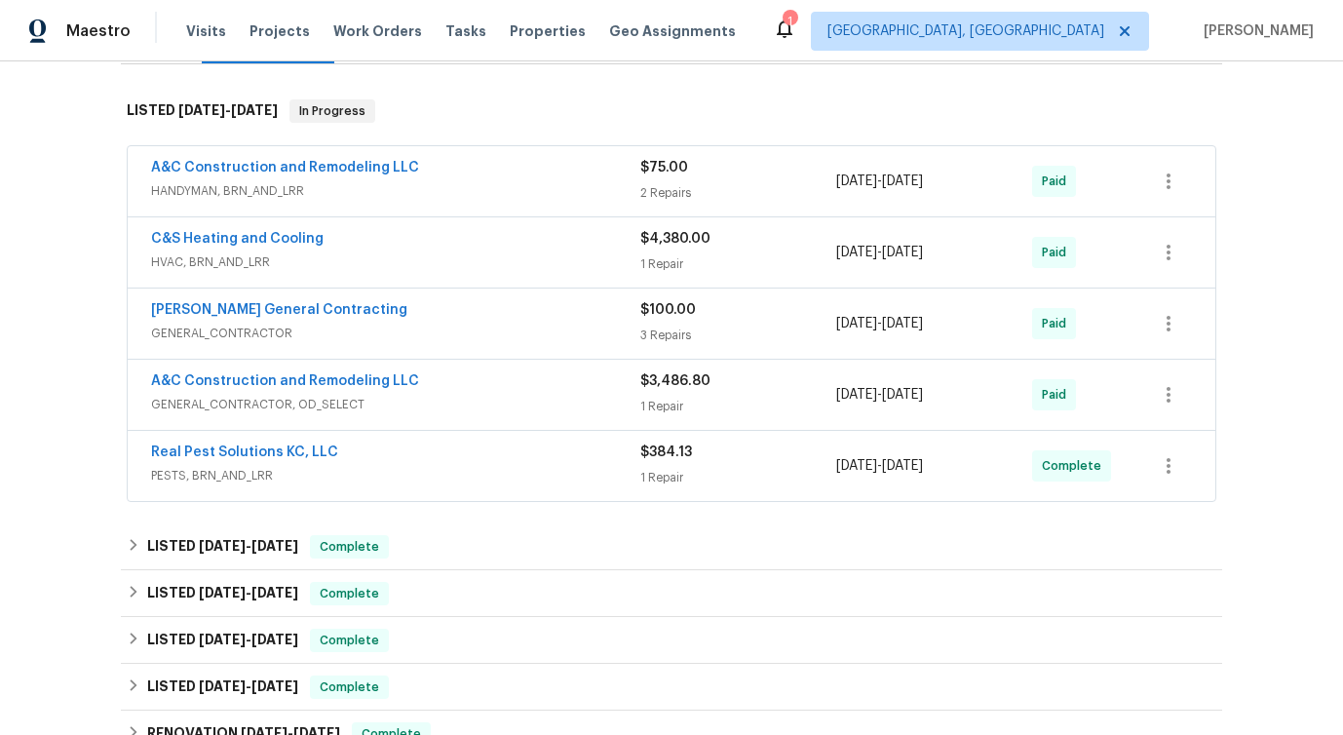
scroll to position [287, 0]
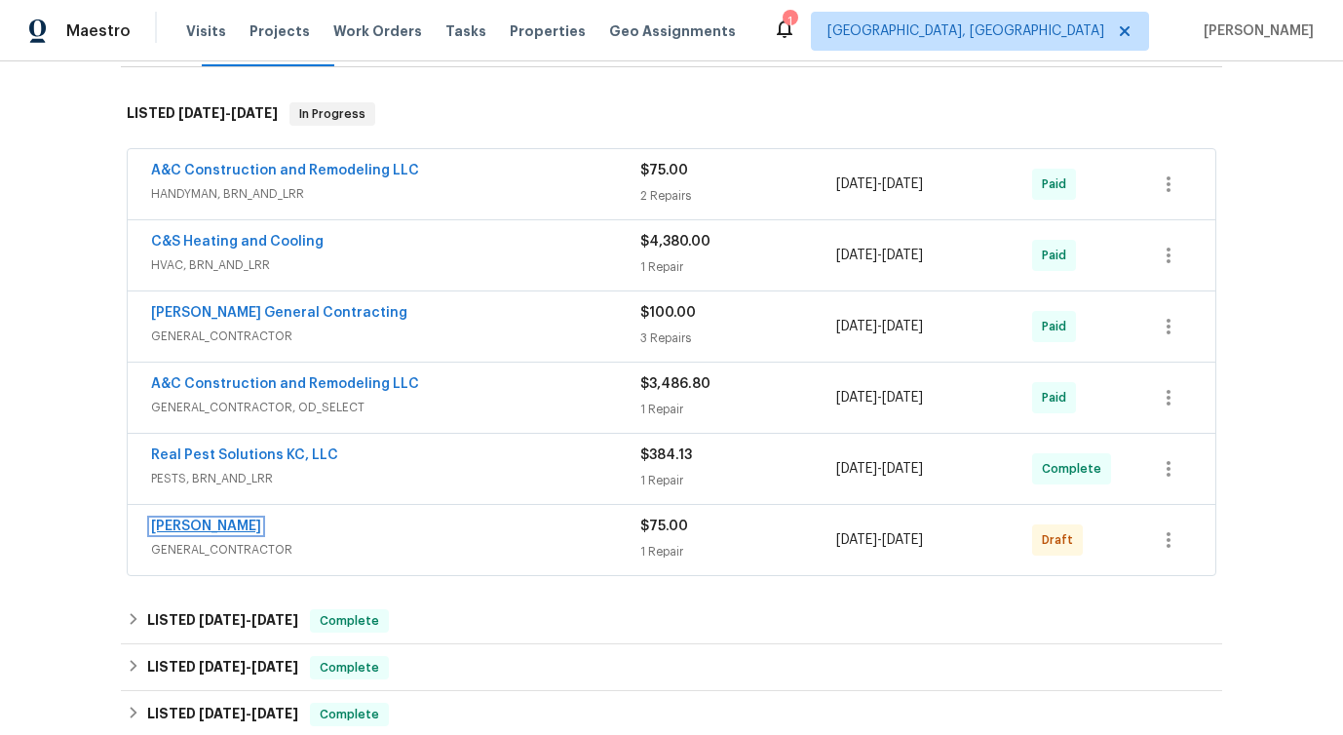
click at [210, 529] on link "MEL Contracting" at bounding box center [206, 526] width 110 height 14
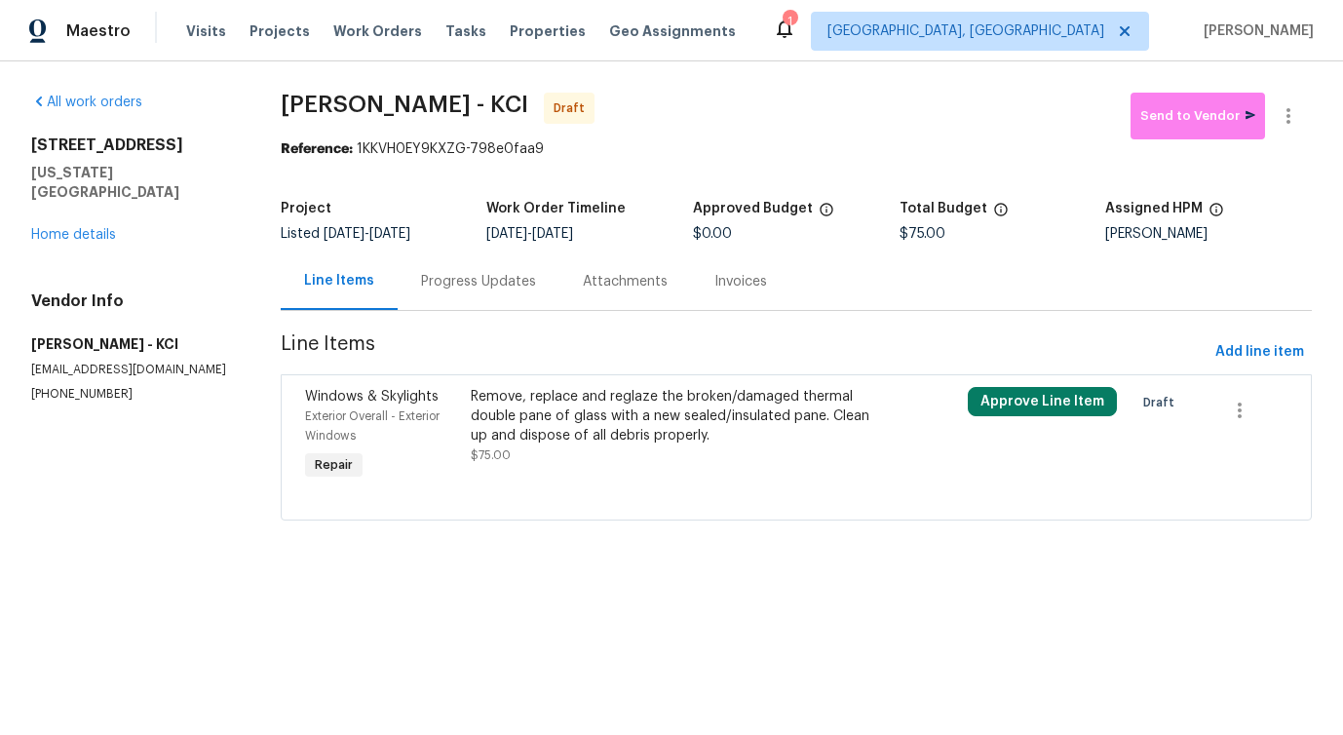
click at [556, 463] on div "Remove, replace and reglaze the broken/damaged thermal double pane of glass wit…" at bounding box center [672, 426] width 402 height 78
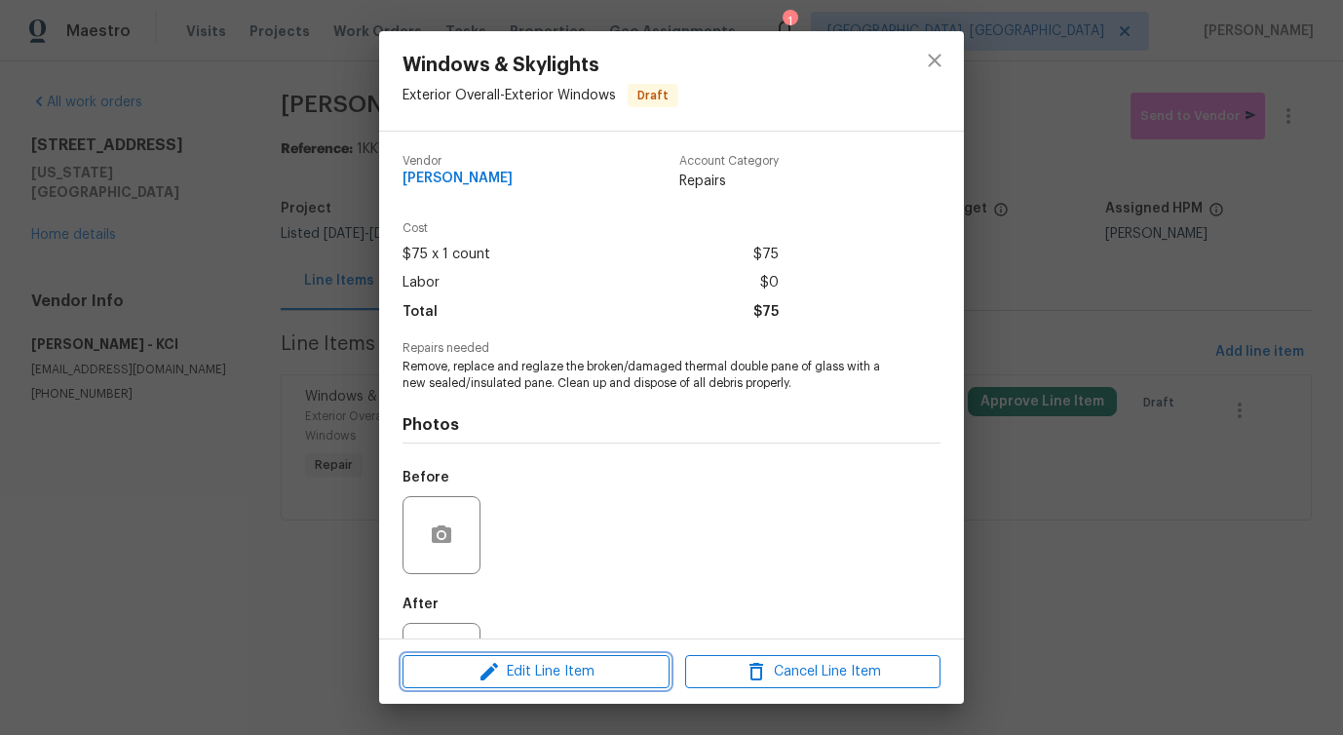
click at [535, 666] on span "Edit Line Item" at bounding box center [535, 672] width 255 height 24
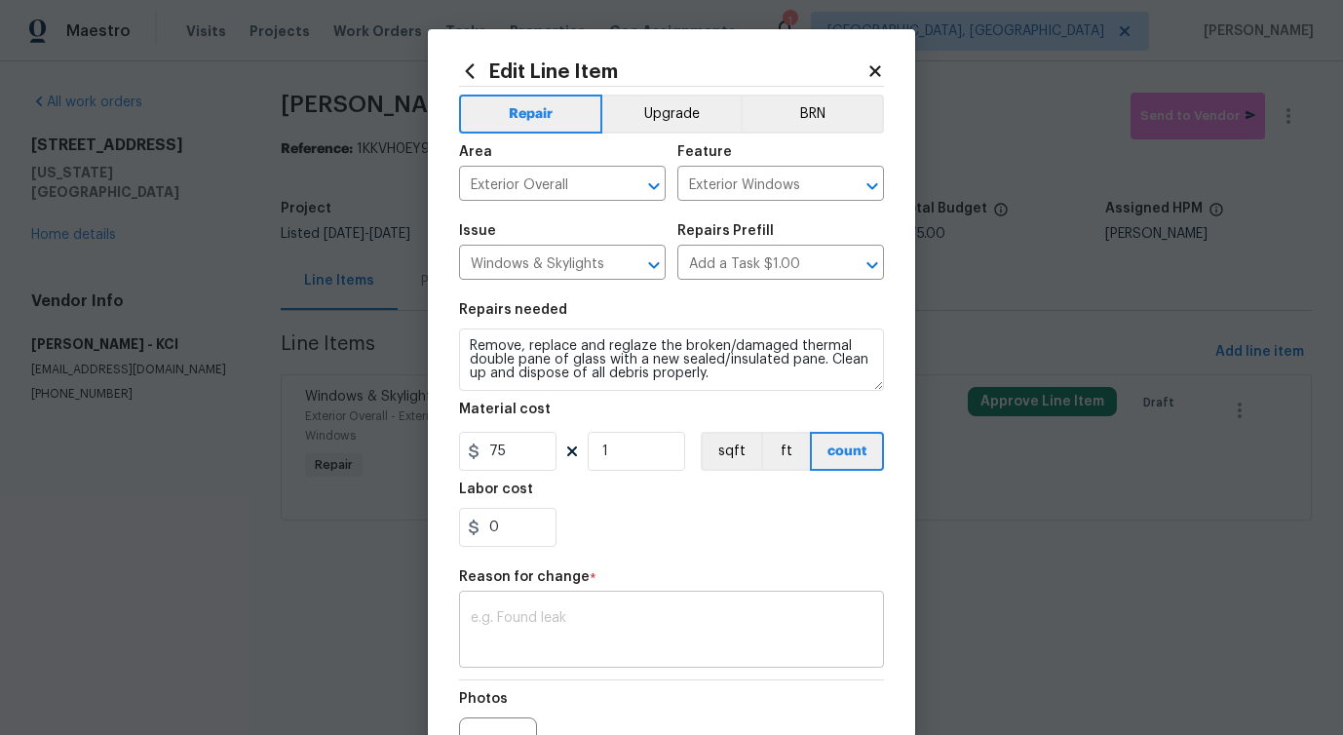
click at [555, 621] on textarea at bounding box center [671, 631] width 401 height 41
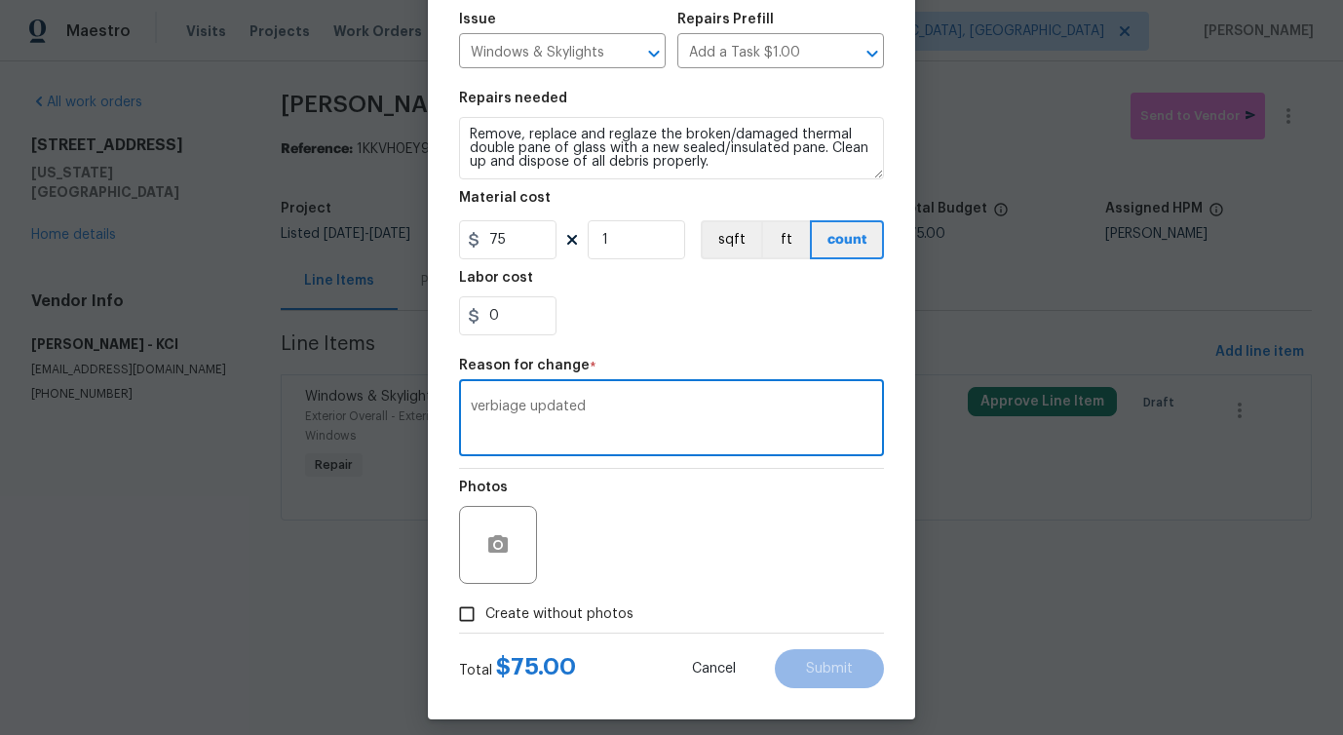
scroll to position [226, 0]
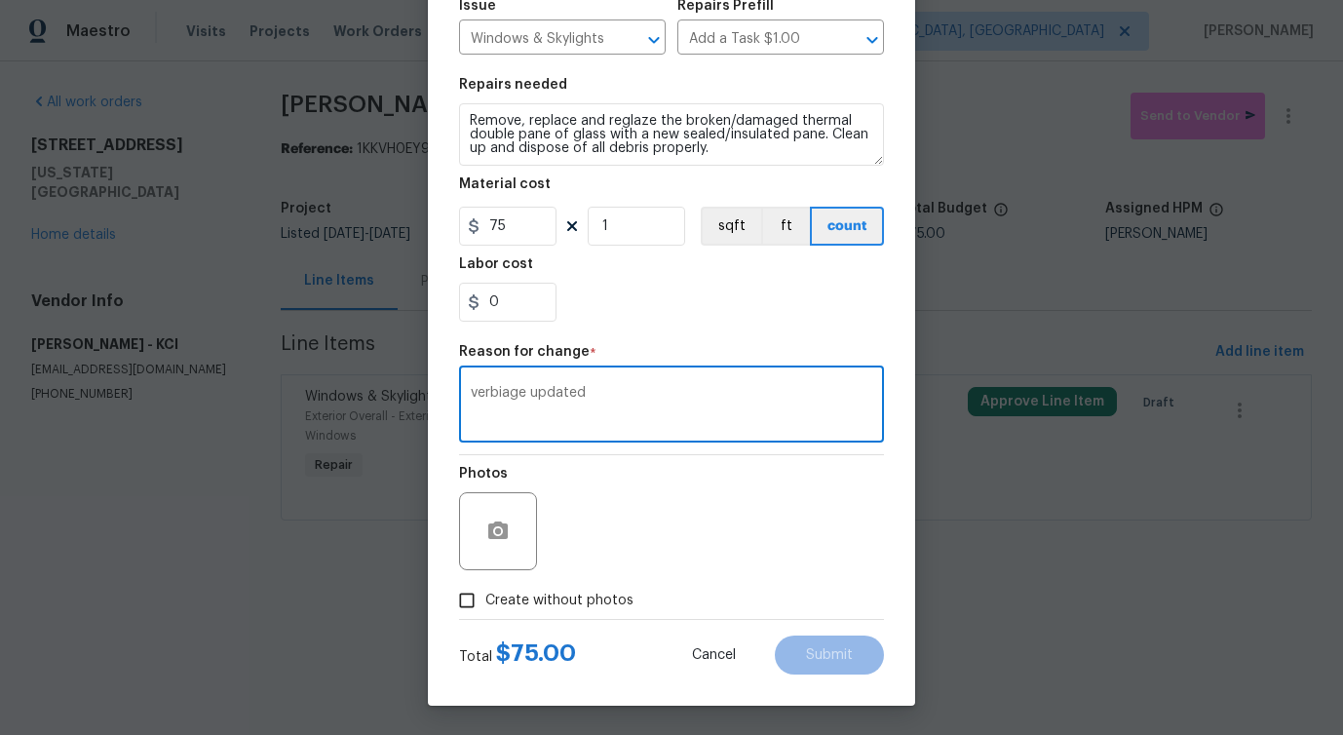
type textarea "verbiage updated"
click at [592, 592] on span "Create without photos" at bounding box center [559, 601] width 148 height 20
click at [485, 592] on input "Create without photos" at bounding box center [466, 600] width 37 height 37
checkbox input "true"
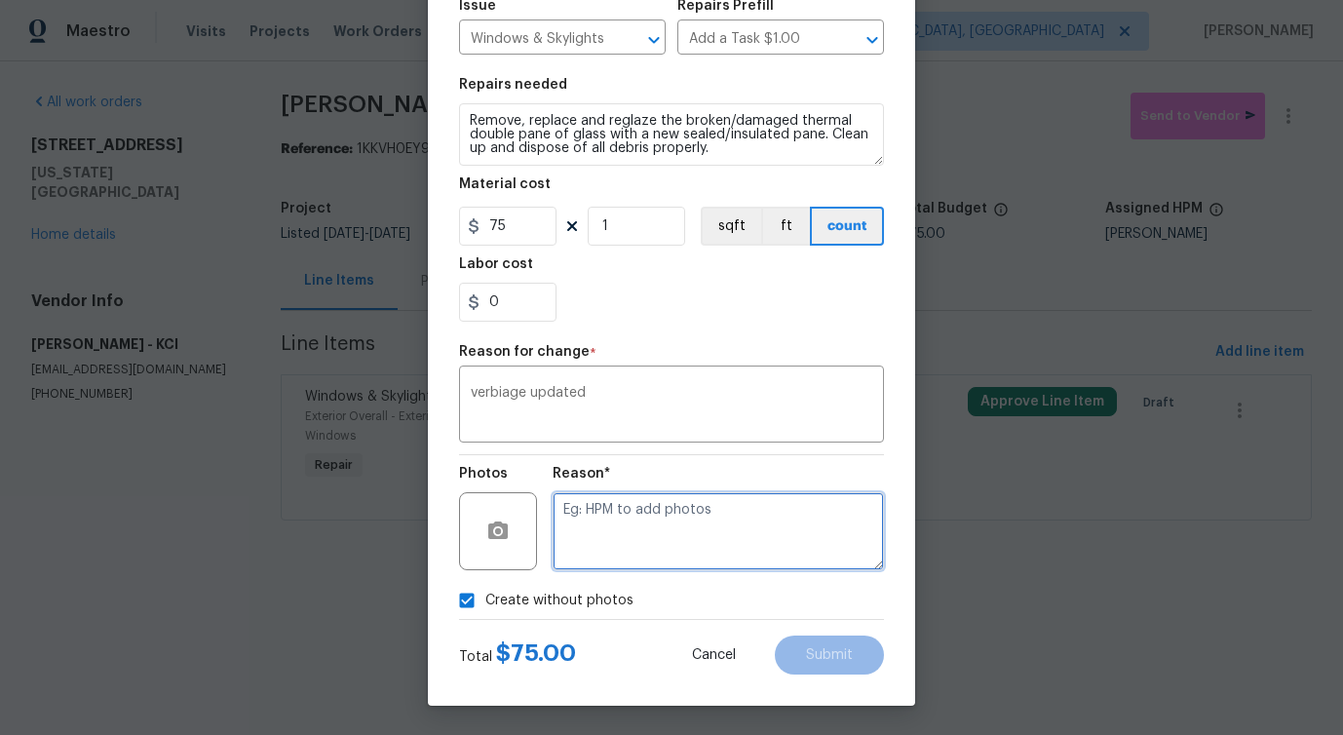
click at [713, 524] on textarea at bounding box center [718, 531] width 331 height 78
click at [0, 0] on div "Verbiage" at bounding box center [0, 0] width 0 height 0
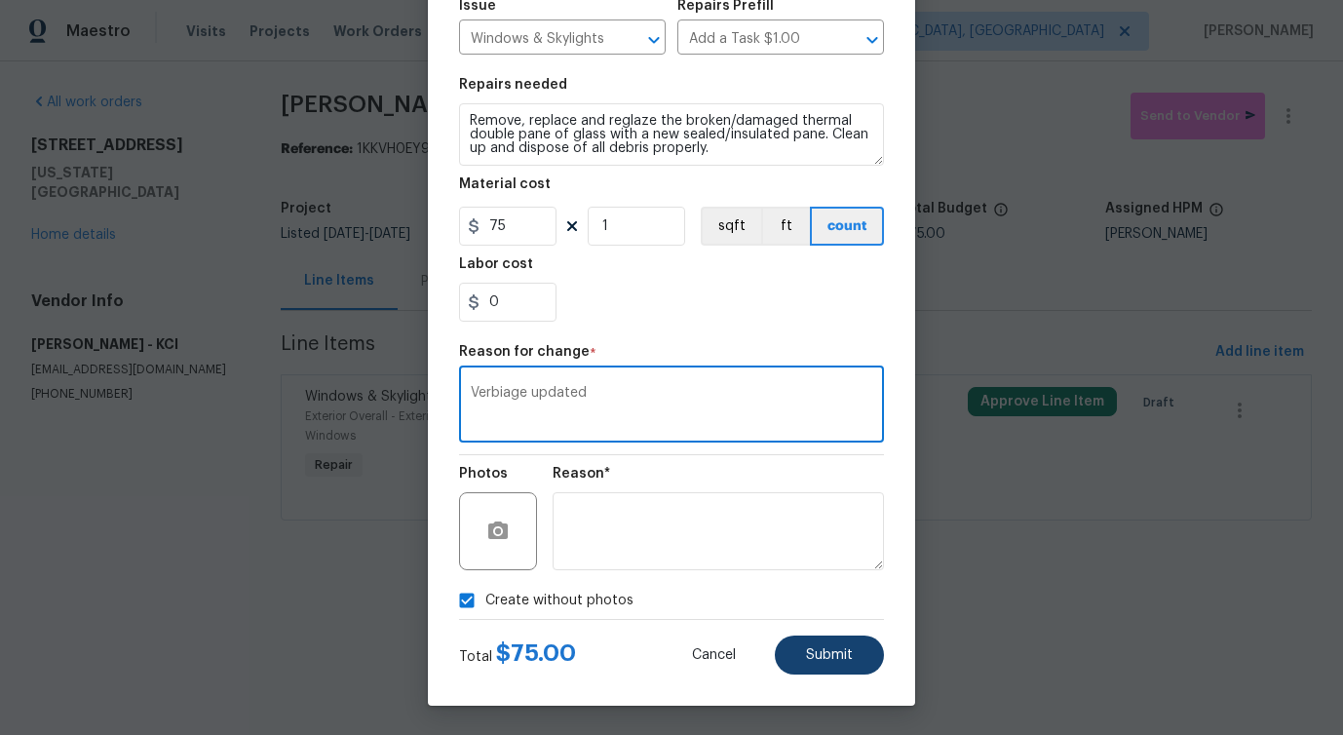
type textarea "Verbiage updated"
click at [815, 645] on button "Submit" at bounding box center [829, 654] width 109 height 39
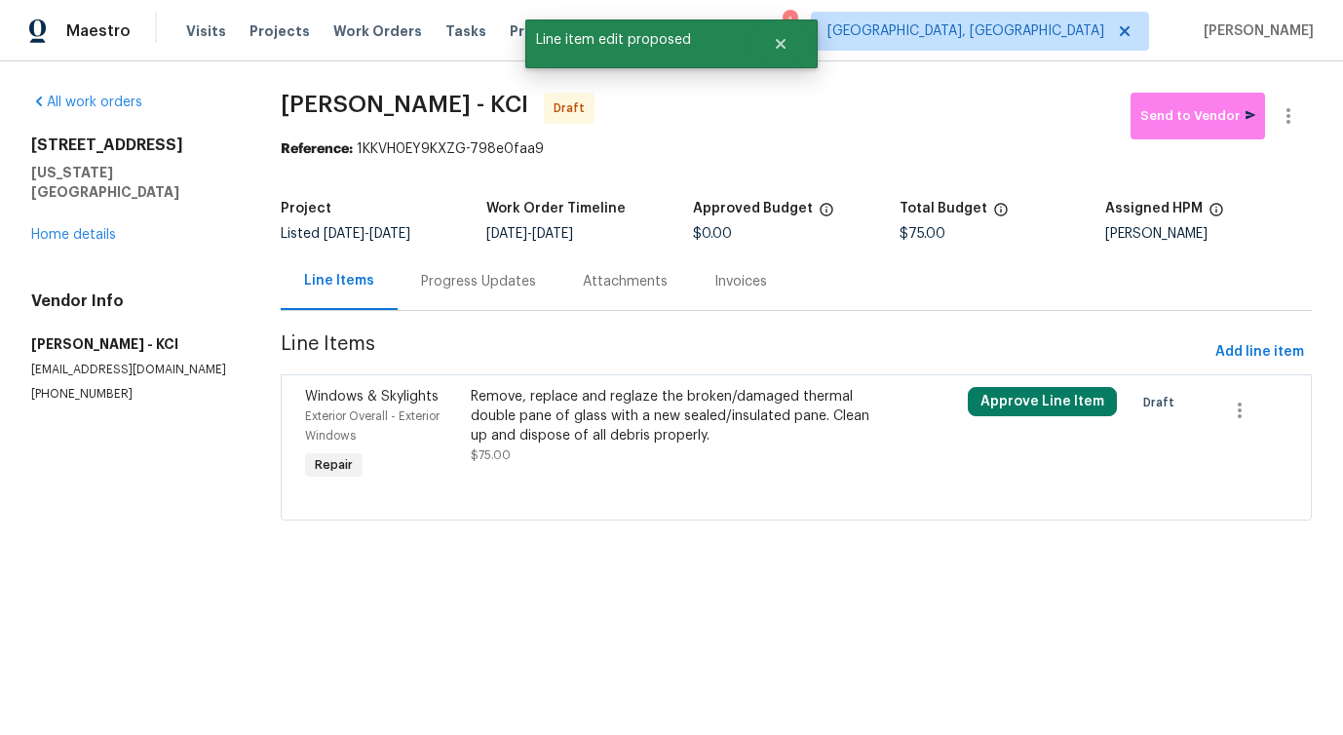
scroll to position [0, 0]
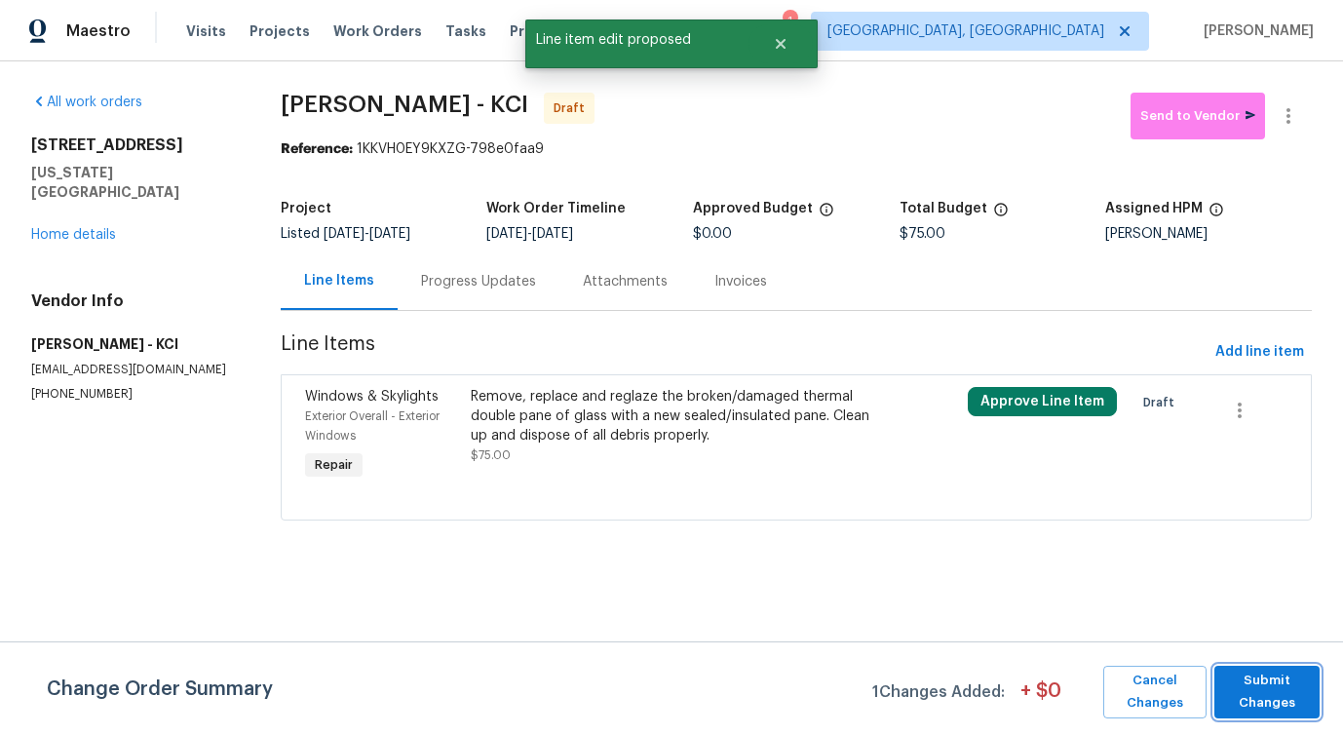
click at [1265, 673] on span "Submit Changes" at bounding box center [1267, 691] width 86 height 45
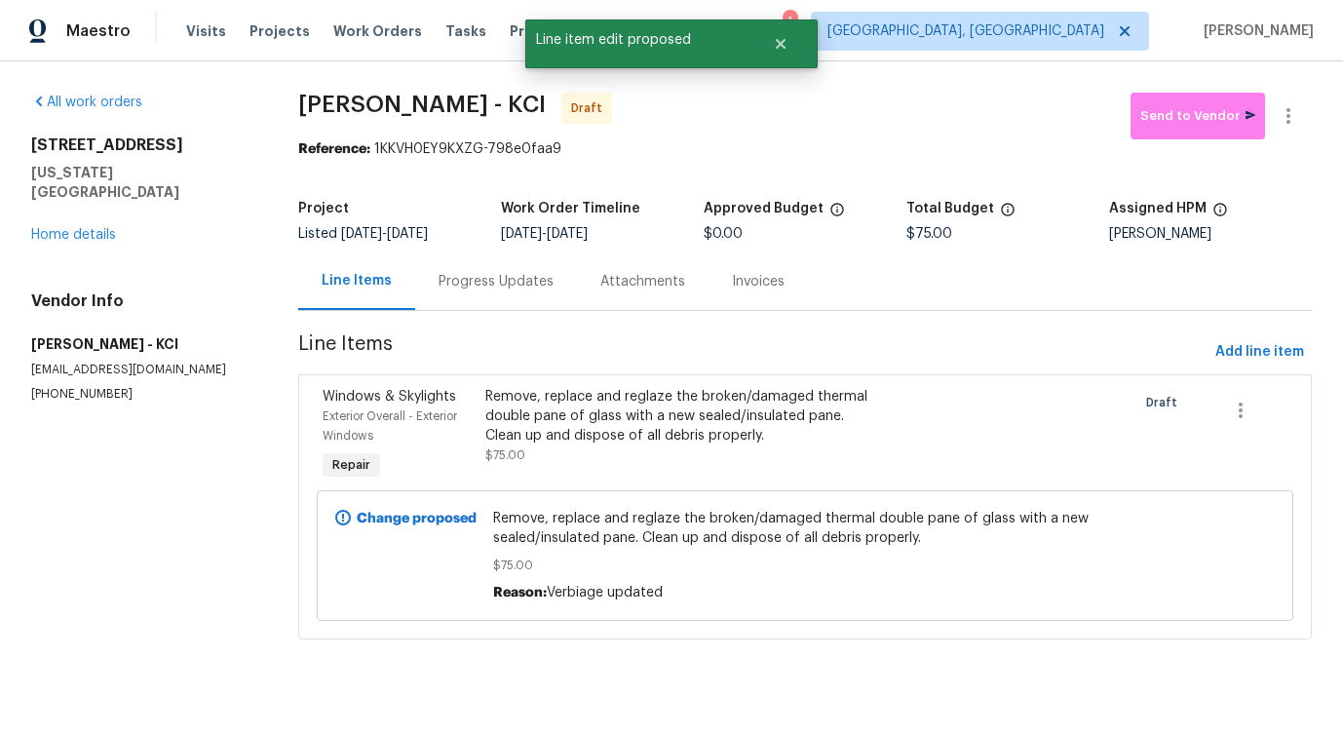
click at [480, 276] on div "Progress Updates" at bounding box center [496, 281] width 115 height 19
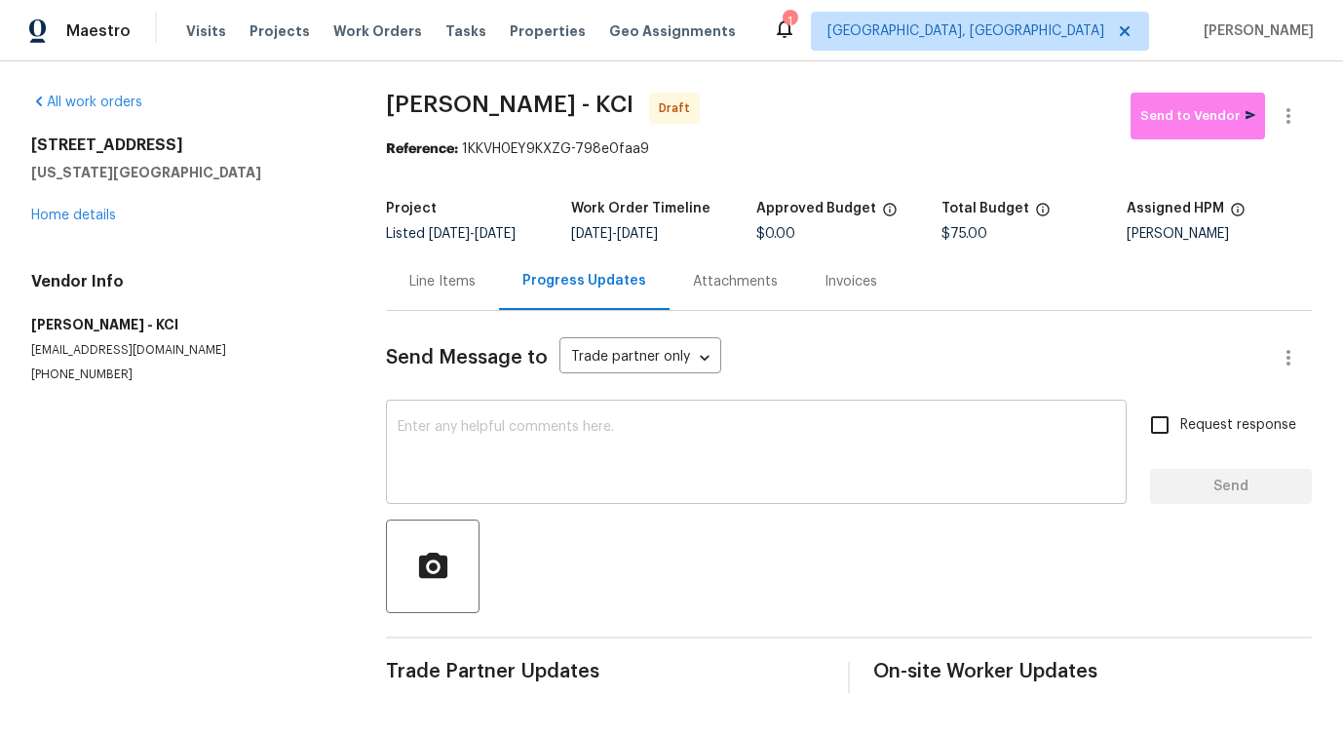
click at [680, 439] on textarea at bounding box center [756, 454] width 717 height 68
paste textarea "Hi this is [PERSON_NAME] with Opendoor. I’m confirming you received the WO for …"
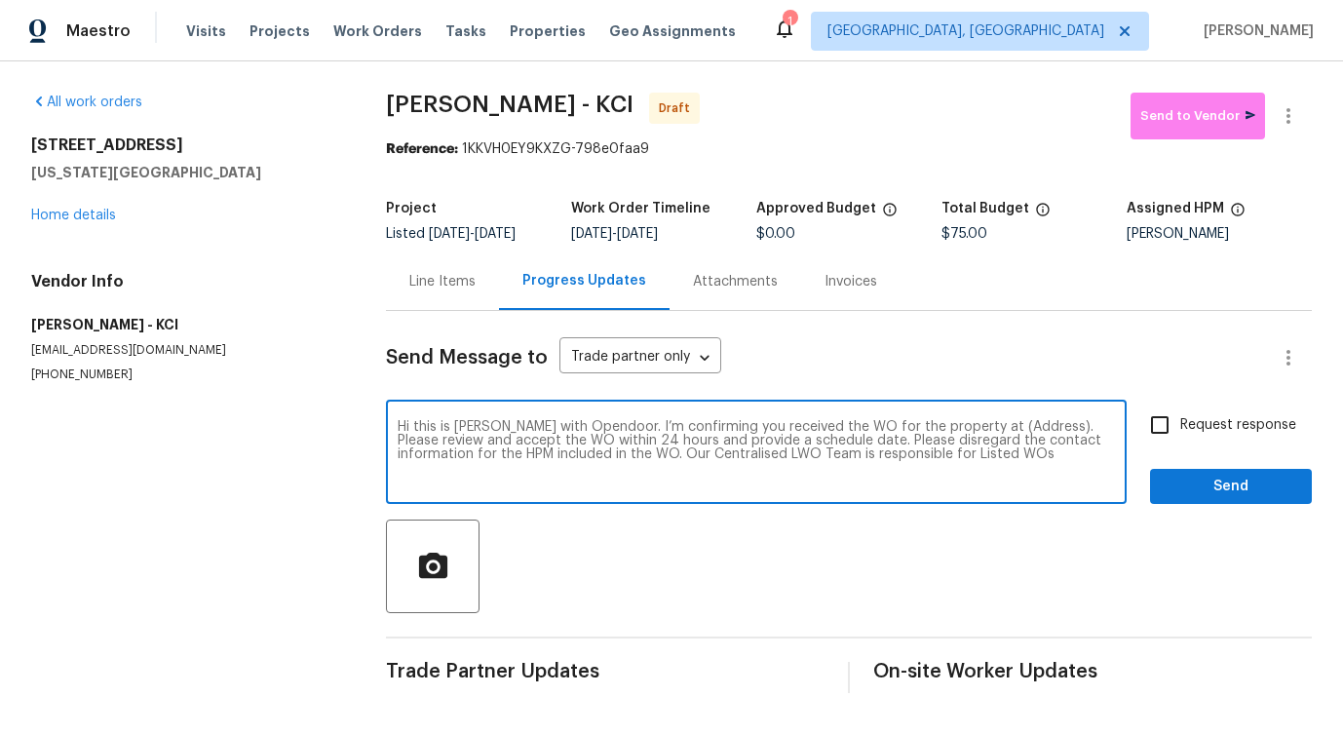
click at [987, 430] on textarea "Hi this is [PERSON_NAME] with Opendoor. I’m confirming you received the WO for …" at bounding box center [756, 454] width 717 height 68
paste textarea "8226 NW 82nd Ct, Kansas City, MO 64152"
type textarea "Hi this is Pavithra with Opendoor. I’m confirming you received the WO for the p…"
click at [1202, 447] on div "Request response Send" at bounding box center [1231, 453] width 162 height 99
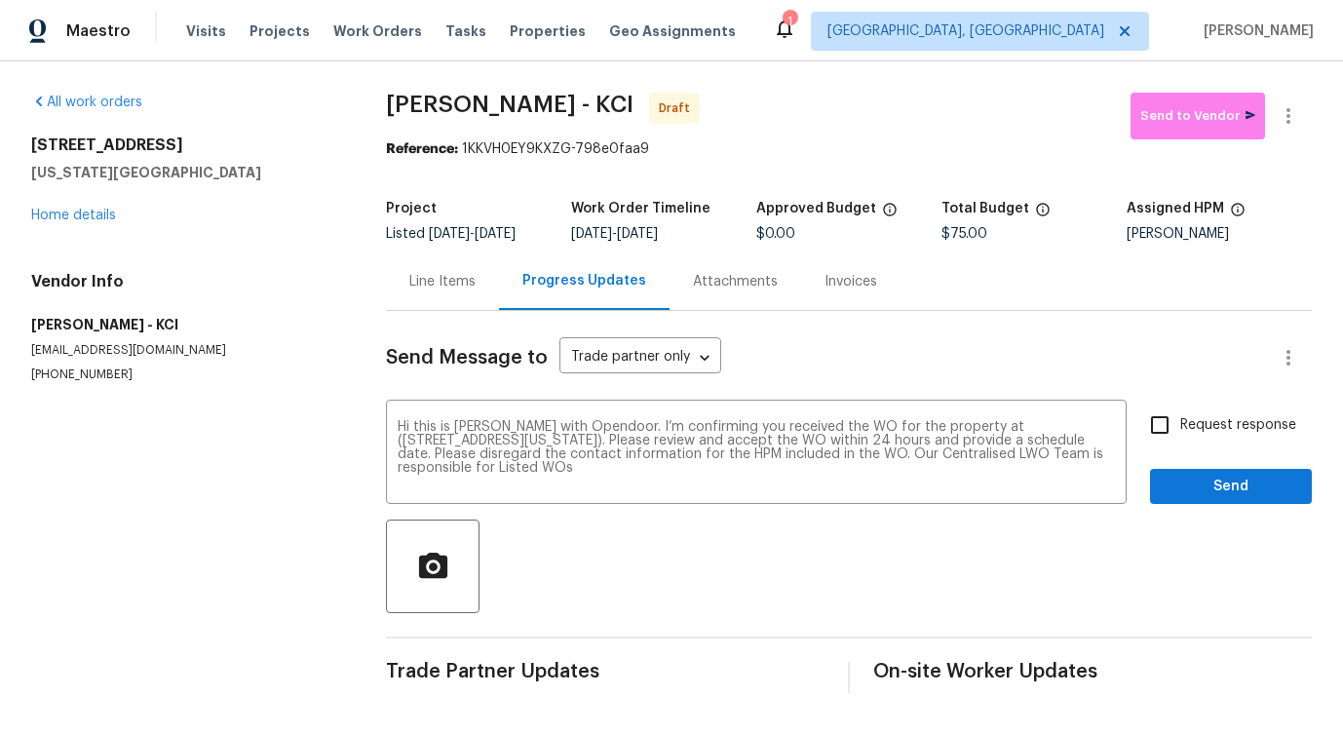
click at [1204, 434] on span "Request response" at bounding box center [1238, 425] width 116 height 20
click at [1180, 434] on input "Request response" at bounding box center [1159, 424] width 41 height 41
checkbox input "true"
click at [1207, 473] on button "Send" at bounding box center [1231, 487] width 162 height 36
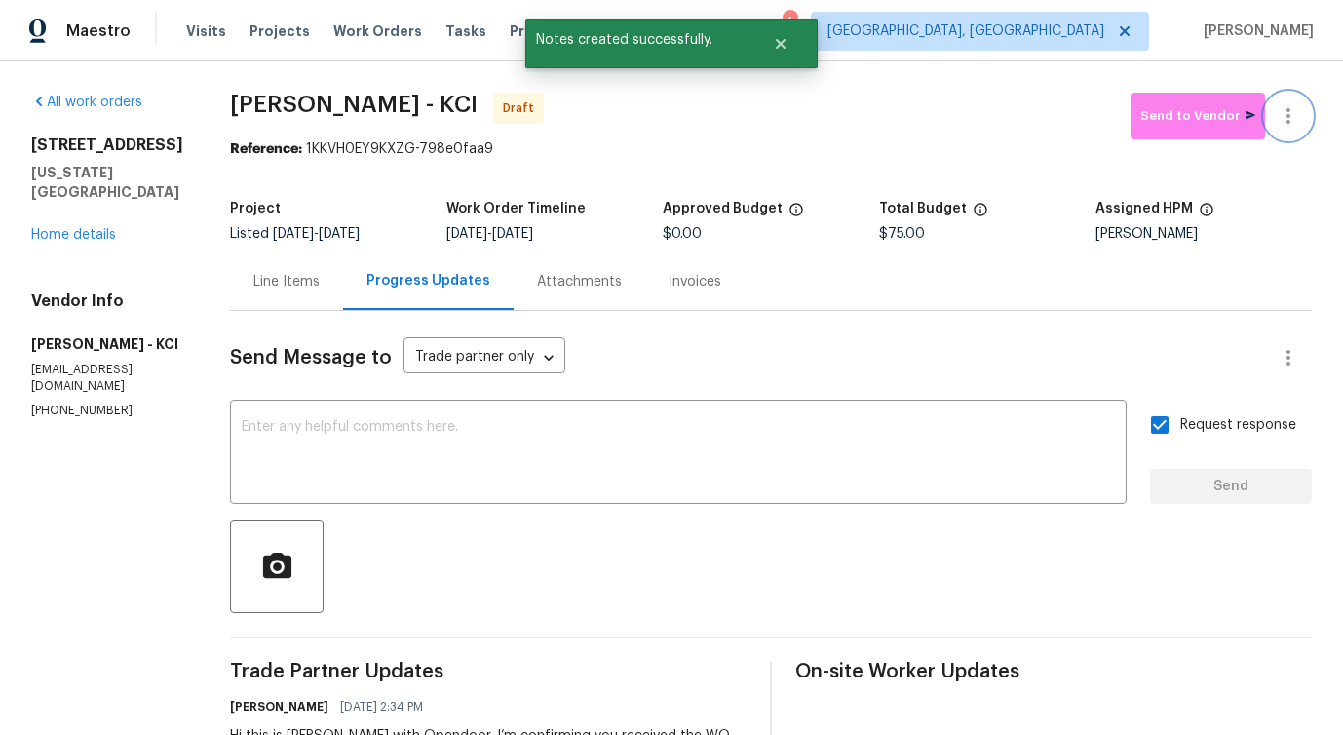
click at [1304, 114] on button "button" at bounding box center [1288, 116] width 47 height 47
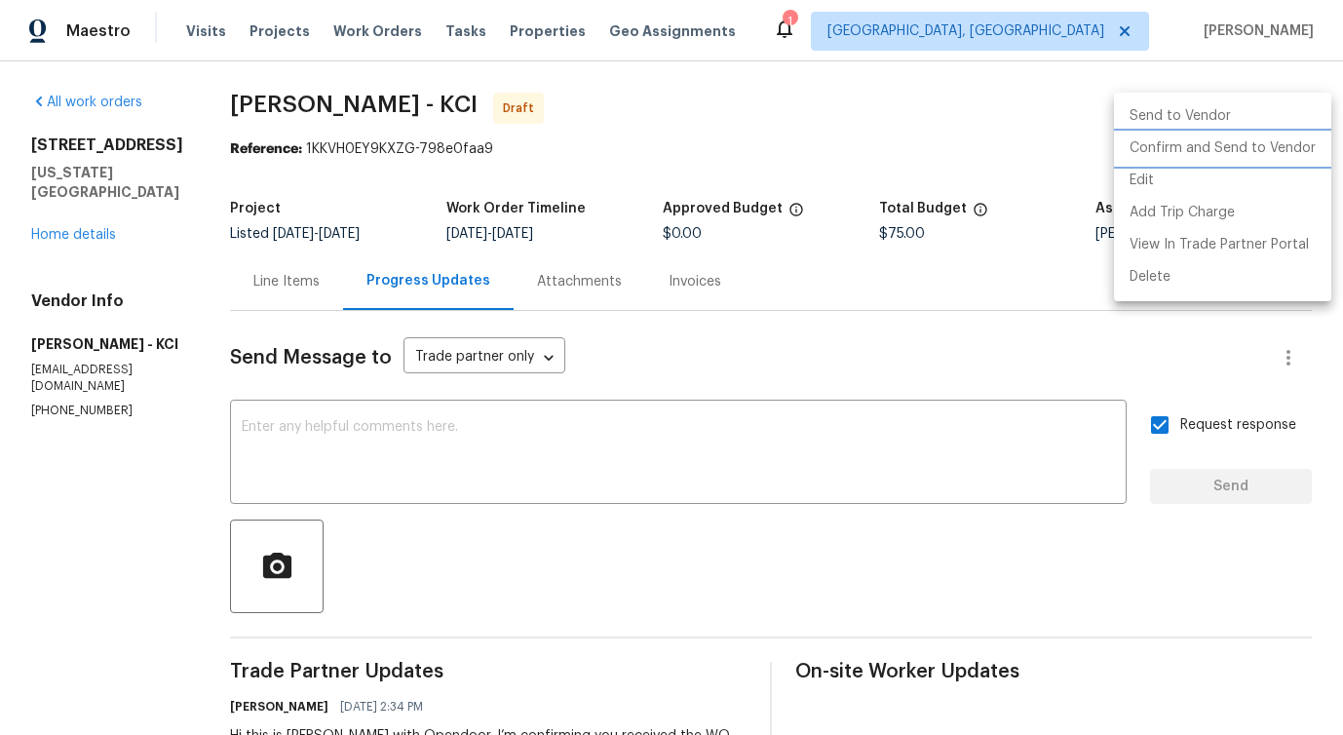
click at [1204, 146] on li "Confirm and Send to Vendor" at bounding box center [1222, 149] width 217 height 32
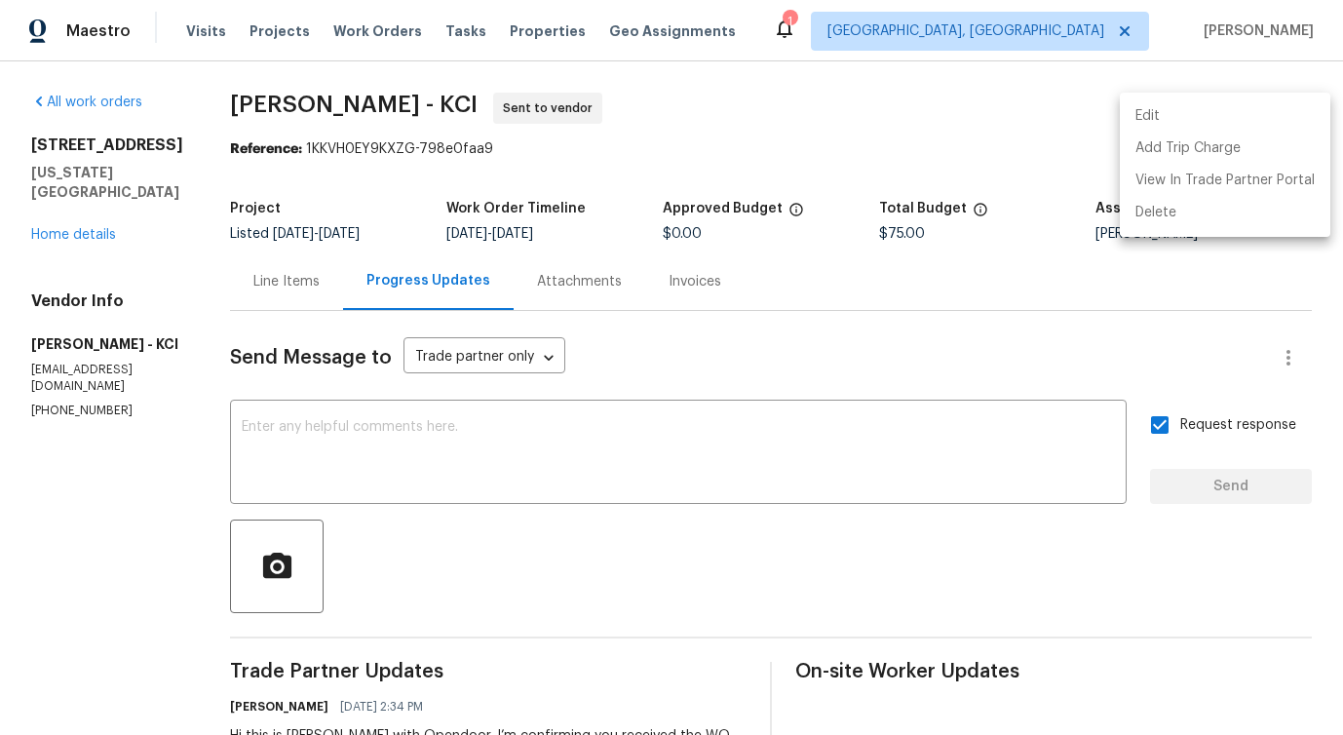
click at [576, 447] on div at bounding box center [671, 367] width 1343 height 735
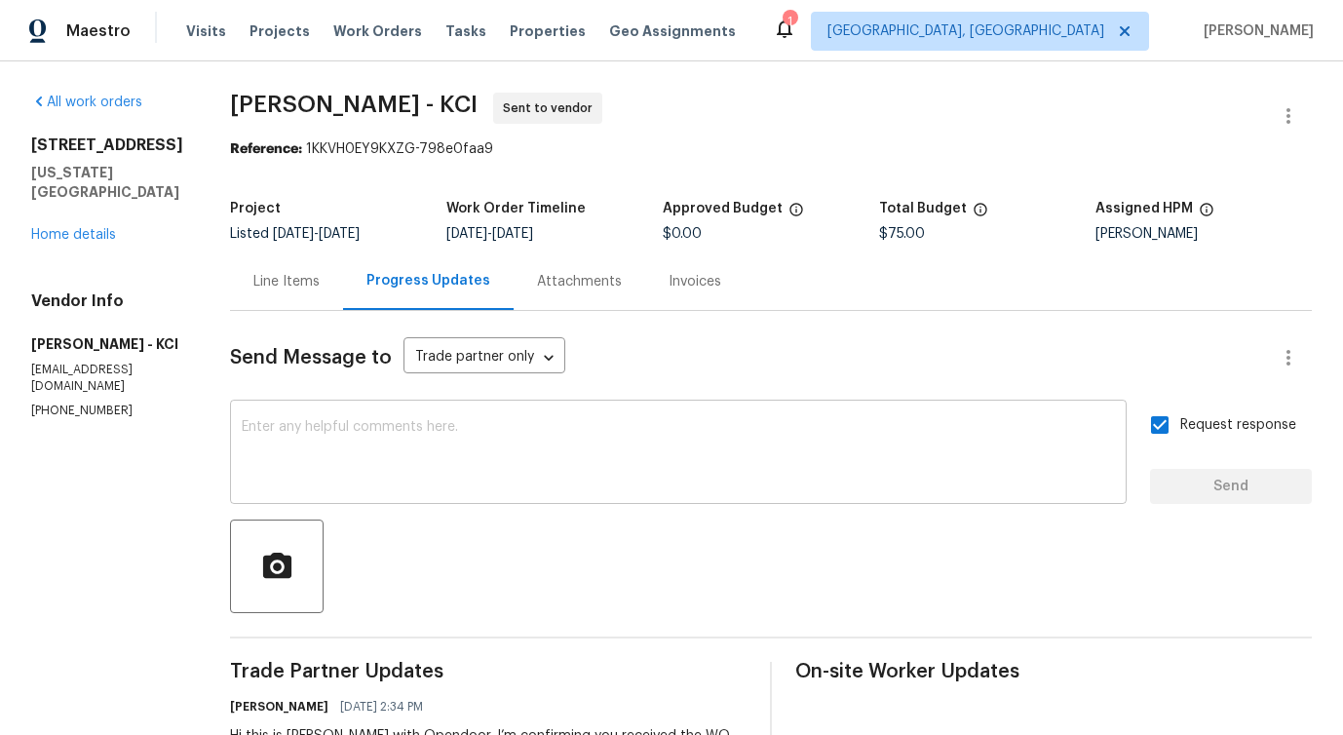
click at [641, 448] on textarea at bounding box center [678, 454] width 873 height 68
paste textarea "Attention All Work Orders must include before-photos (both close-up and wide-an…"
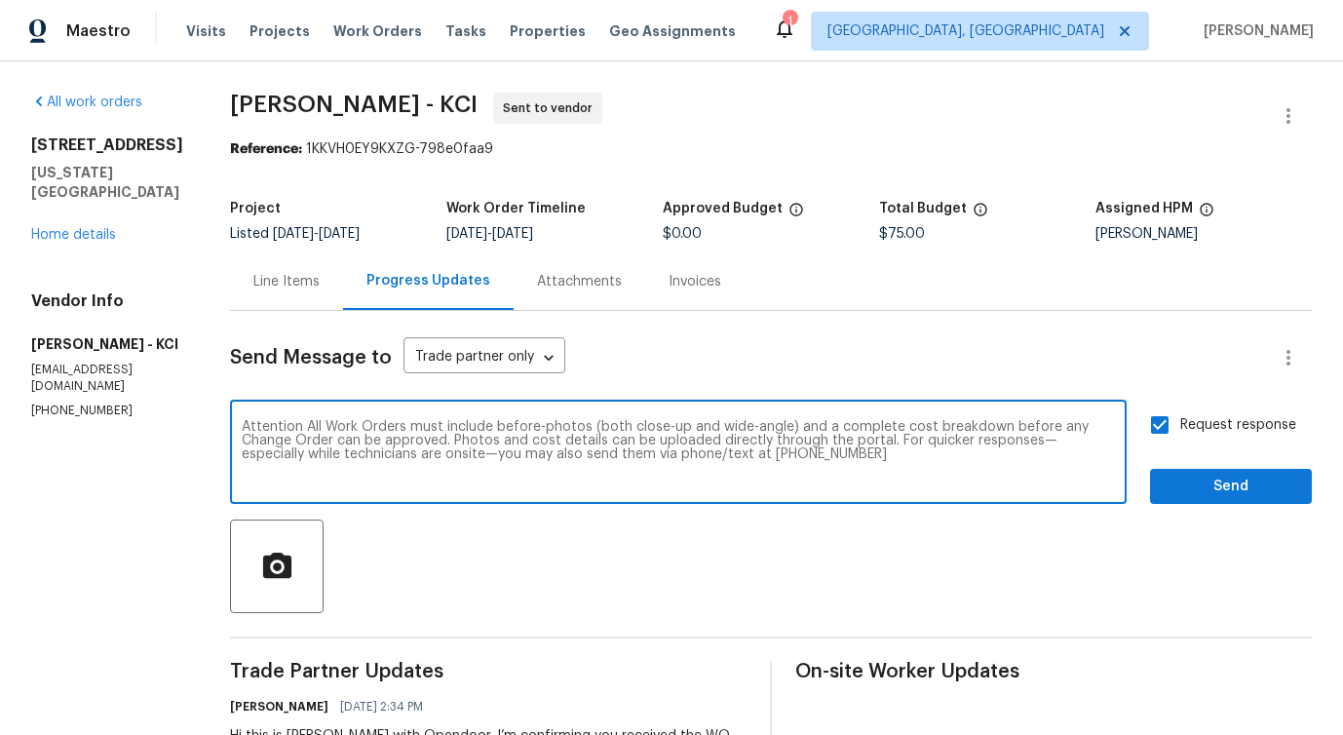
type textarea "Attention All Work Orders must include before-photos (both close-up and wide-an…"
click at [1203, 482] on span "Send" at bounding box center [1230, 487] width 131 height 24
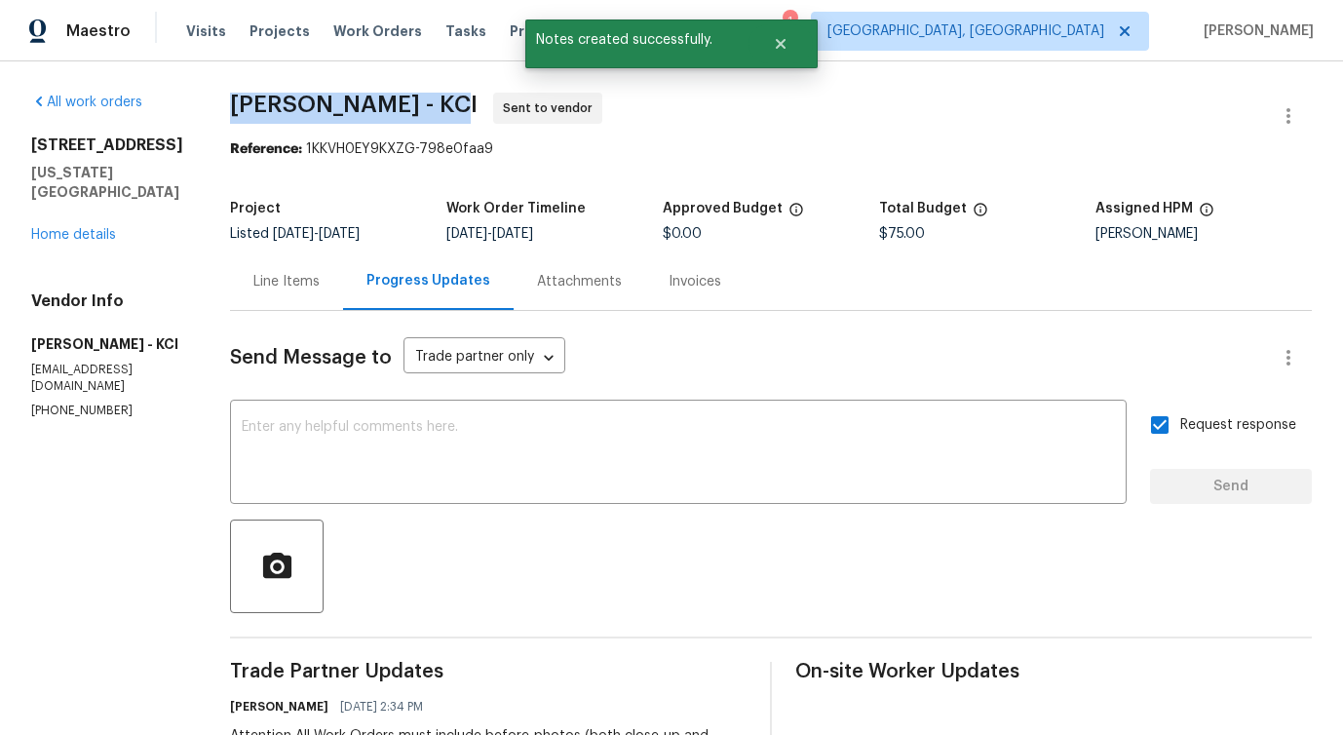
drag, startPoint x: 237, startPoint y: 105, endPoint x: 441, endPoint y: 103, distance: 204.7
click at [441, 104] on span "MEL Contracting - KCI" at bounding box center [354, 104] width 248 height 23
copy span "MEL Contracting -"
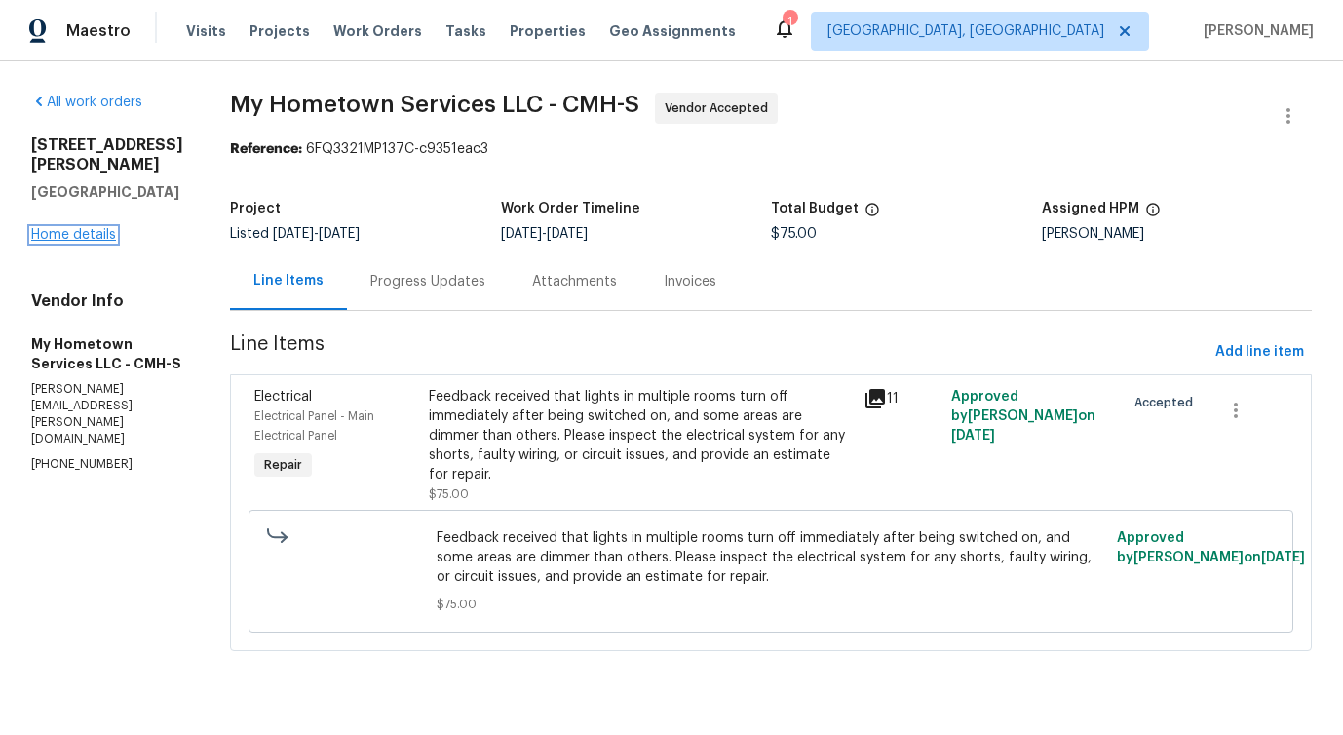
click at [78, 228] on link "Home details" at bounding box center [73, 235] width 85 height 14
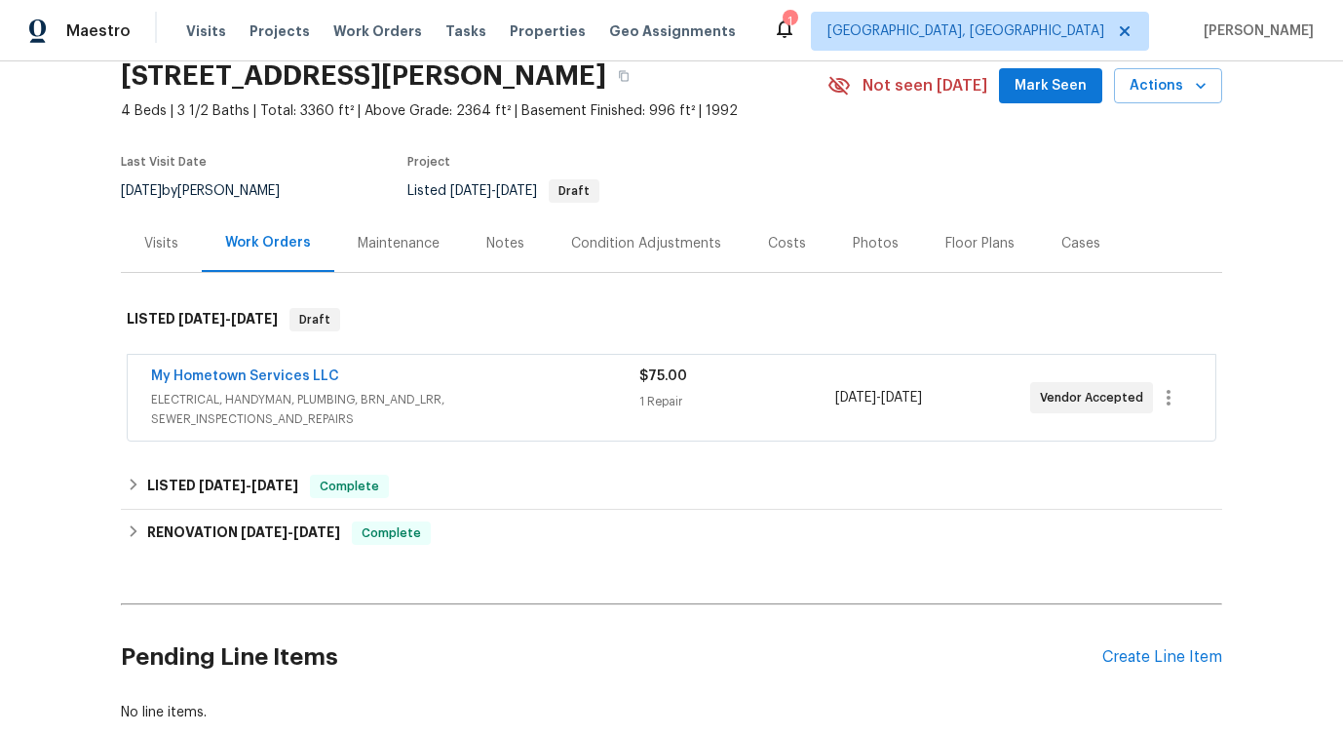
scroll to position [112, 0]
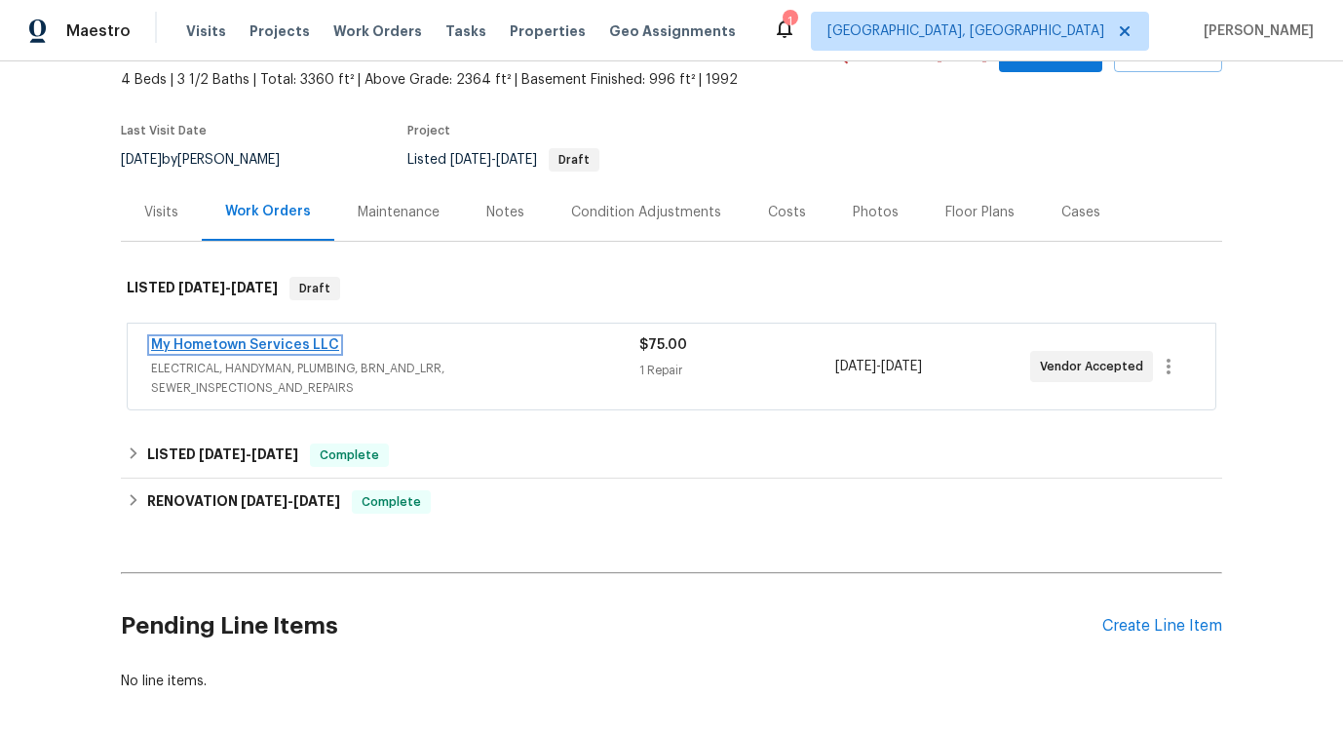
click at [269, 349] on link "My Hometown Services LLC" at bounding box center [245, 345] width 188 height 14
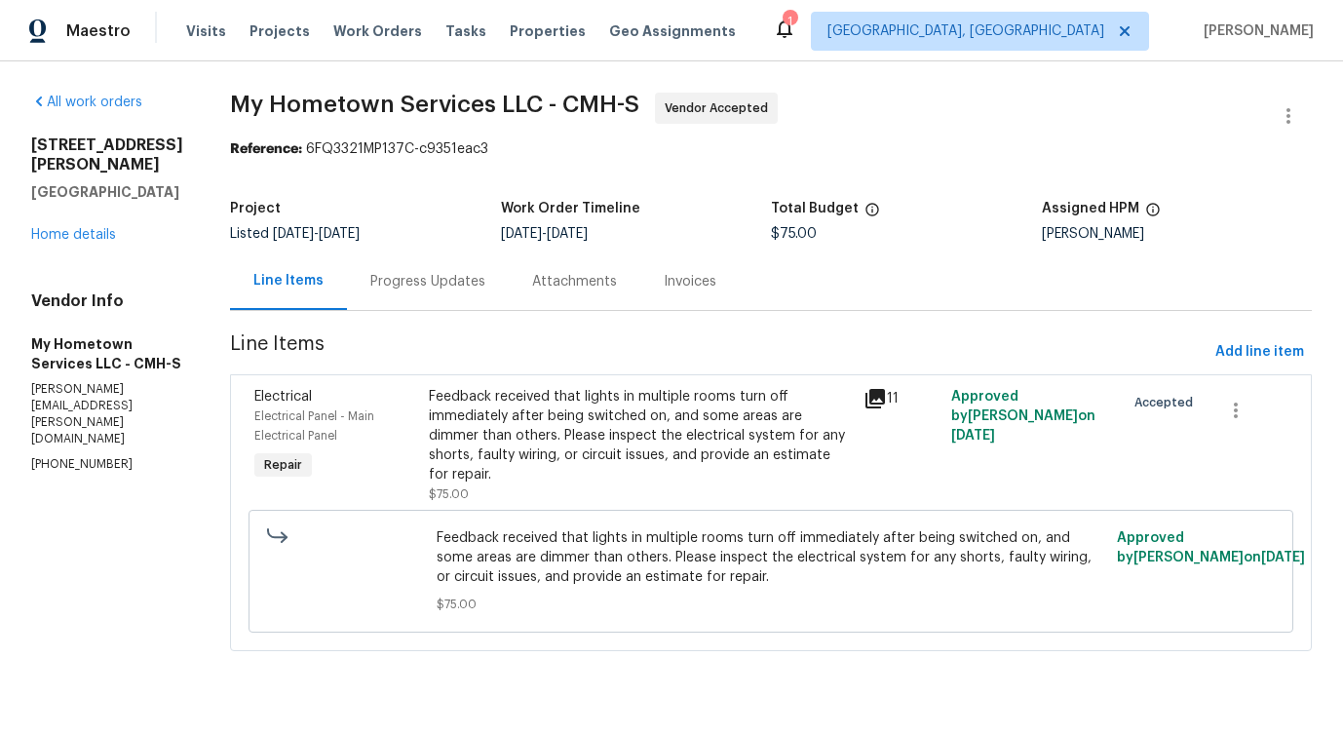
click at [706, 423] on div "Feedback received that lights in multiple rooms turn off immediately after bein…" at bounding box center [641, 435] width 424 height 97
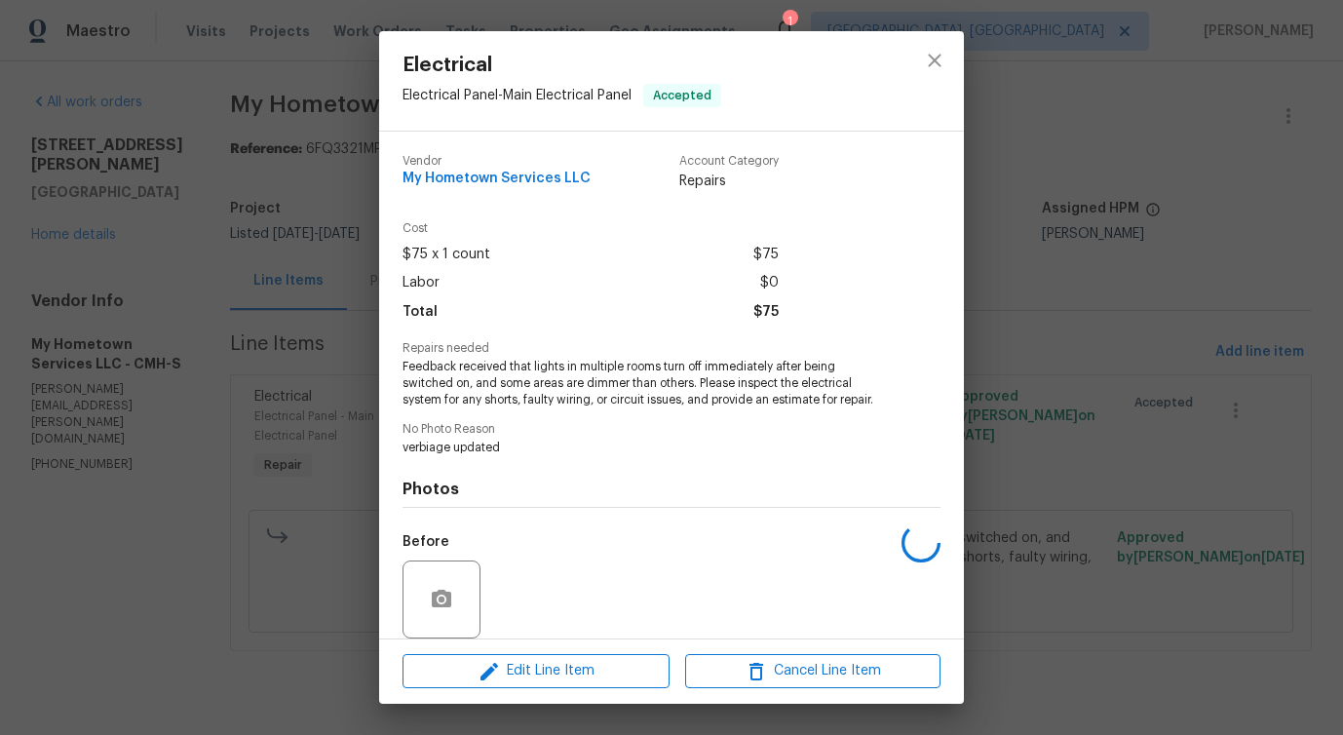
scroll to position [146, 0]
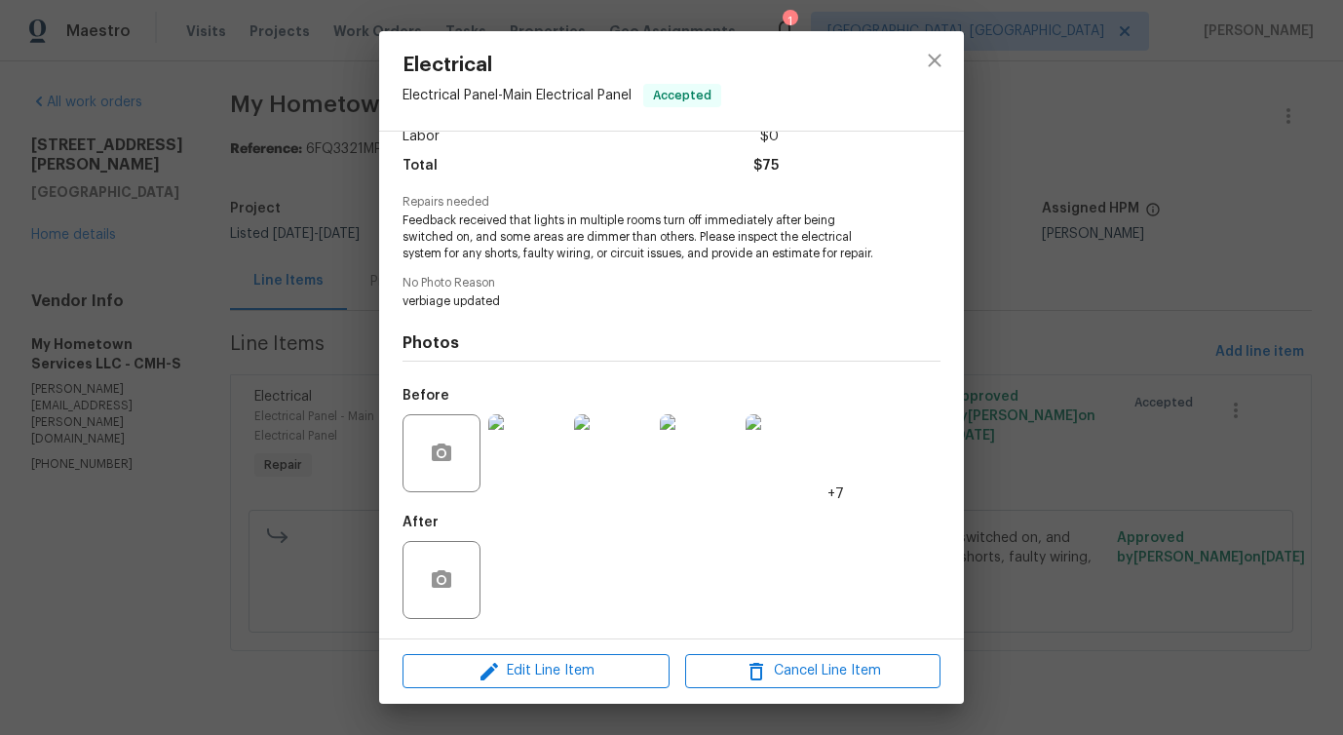
click at [519, 442] on img at bounding box center [527, 453] width 78 height 78
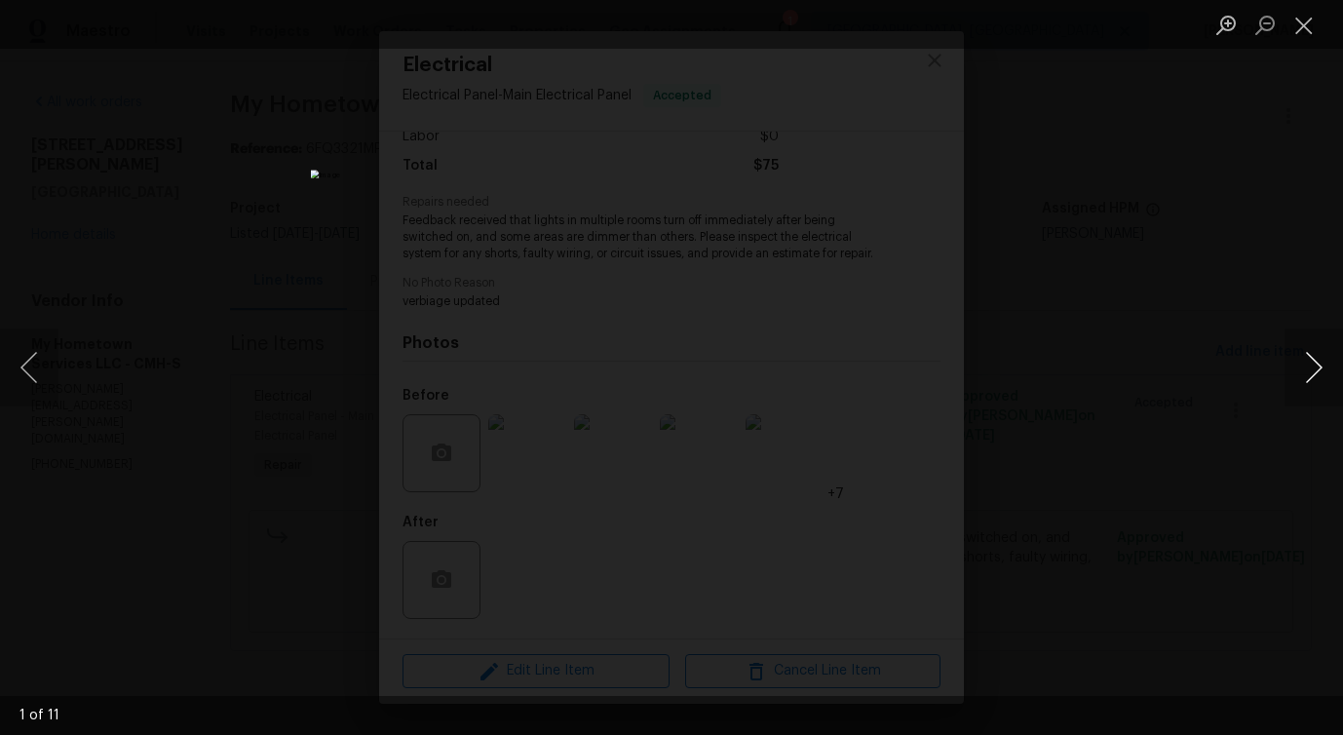
click at [1306, 371] on button "Next image" at bounding box center [1313, 367] width 58 height 78
click at [1306, 376] on button "Next image" at bounding box center [1313, 367] width 58 height 78
click at [1311, 363] on button "Next image" at bounding box center [1313, 367] width 58 height 78
click at [1315, 374] on button "Next image" at bounding box center [1313, 367] width 58 height 78
click at [1307, 376] on button "Next image" at bounding box center [1313, 367] width 58 height 78
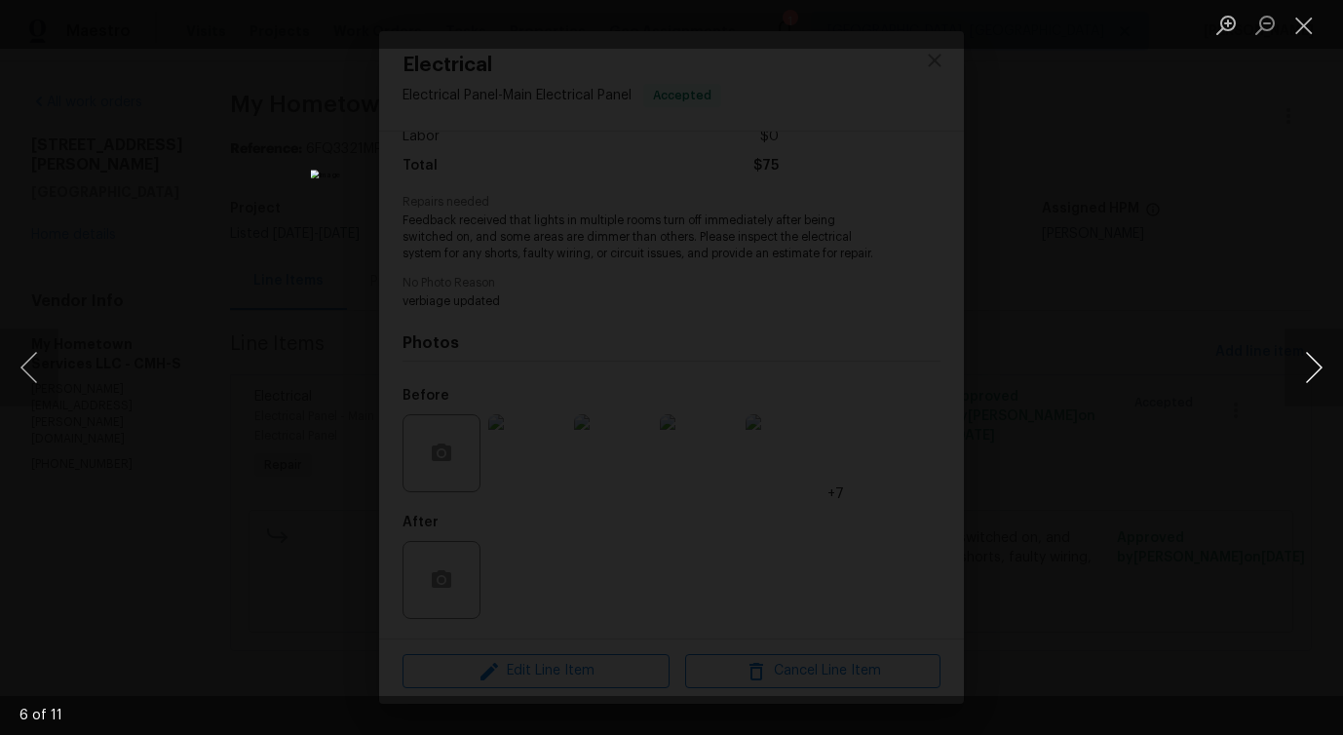
click at [1299, 374] on button "Next image" at bounding box center [1313, 367] width 58 height 78
click at [1301, 381] on button "Next image" at bounding box center [1313, 367] width 58 height 78
click at [1307, 373] on button "Next image" at bounding box center [1313, 367] width 58 height 78
click at [1311, 366] on button "Next image" at bounding box center [1313, 367] width 58 height 78
click at [1305, 366] on button "Next image" at bounding box center [1313, 367] width 58 height 78
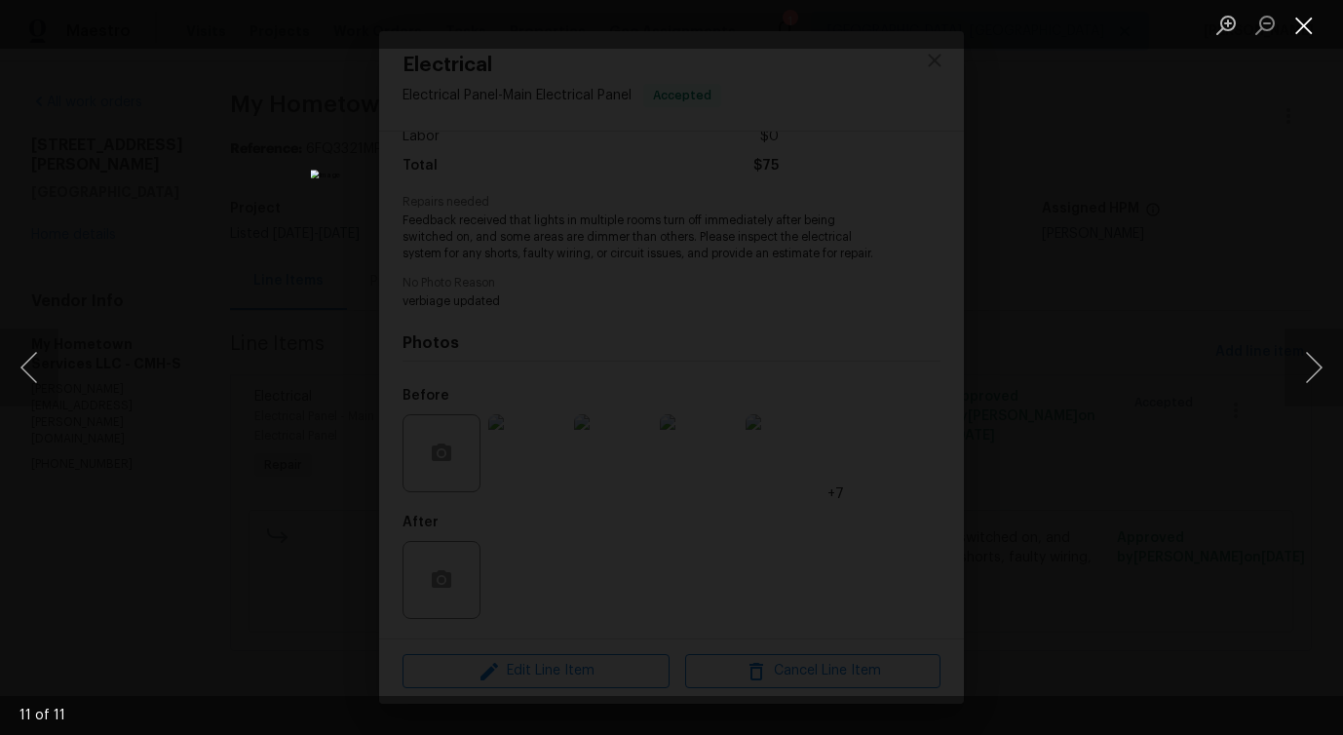
click at [1297, 31] on button "Close lightbox" at bounding box center [1303, 25] width 39 height 34
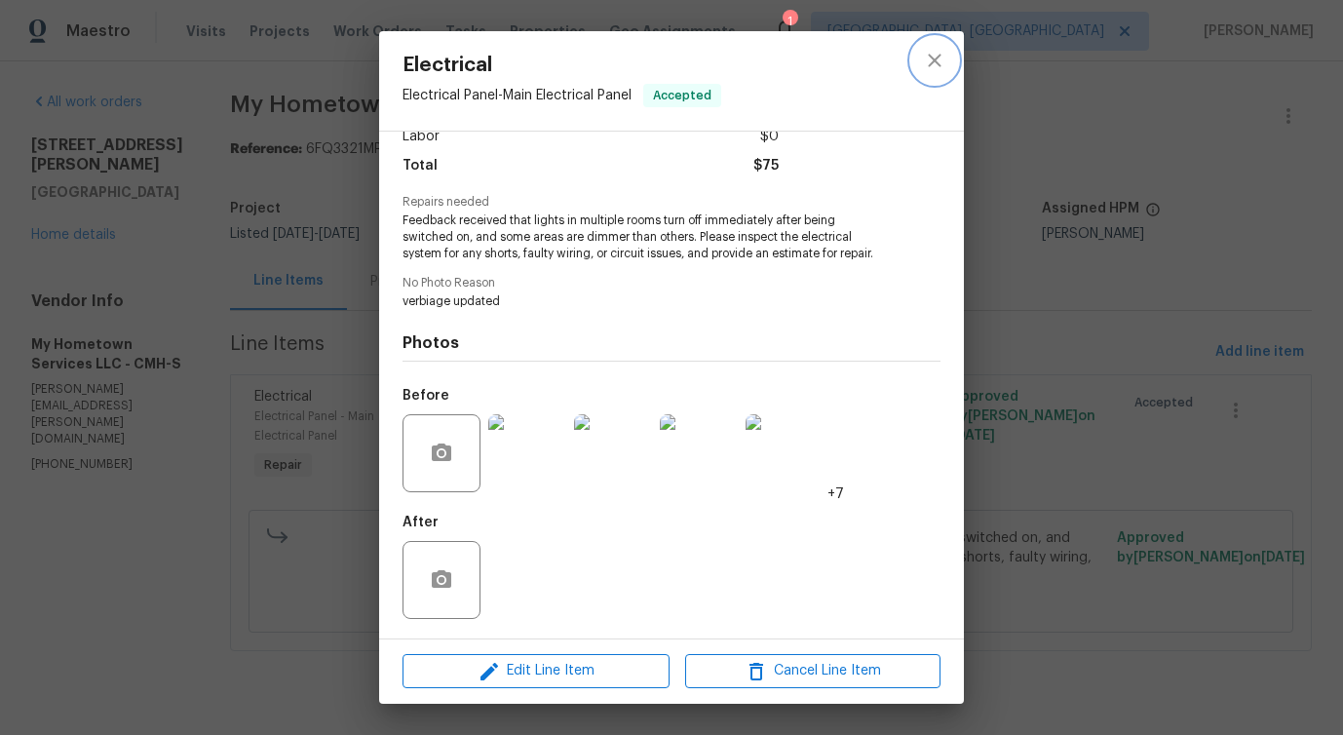
click at [933, 57] on icon "close" at bounding box center [934, 60] width 13 height 13
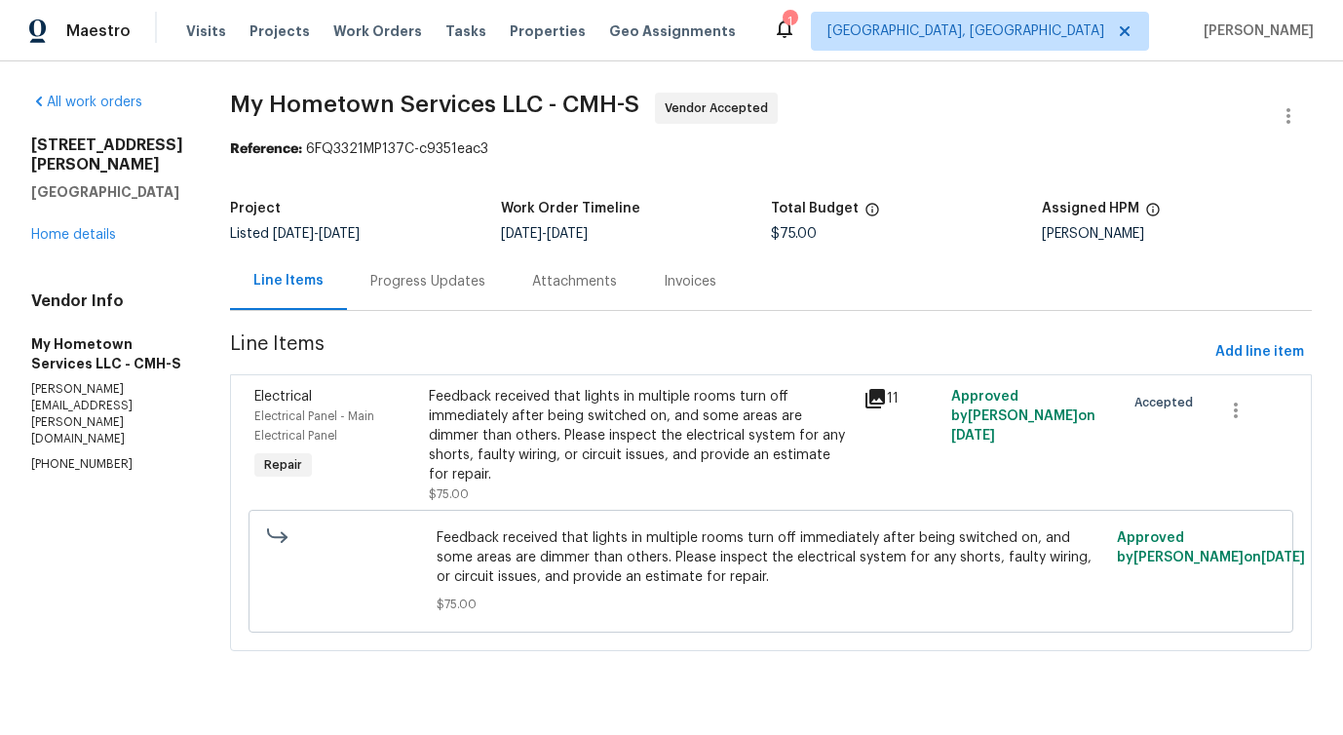
click at [448, 270] on div "Progress Updates" at bounding box center [428, 280] width 162 height 57
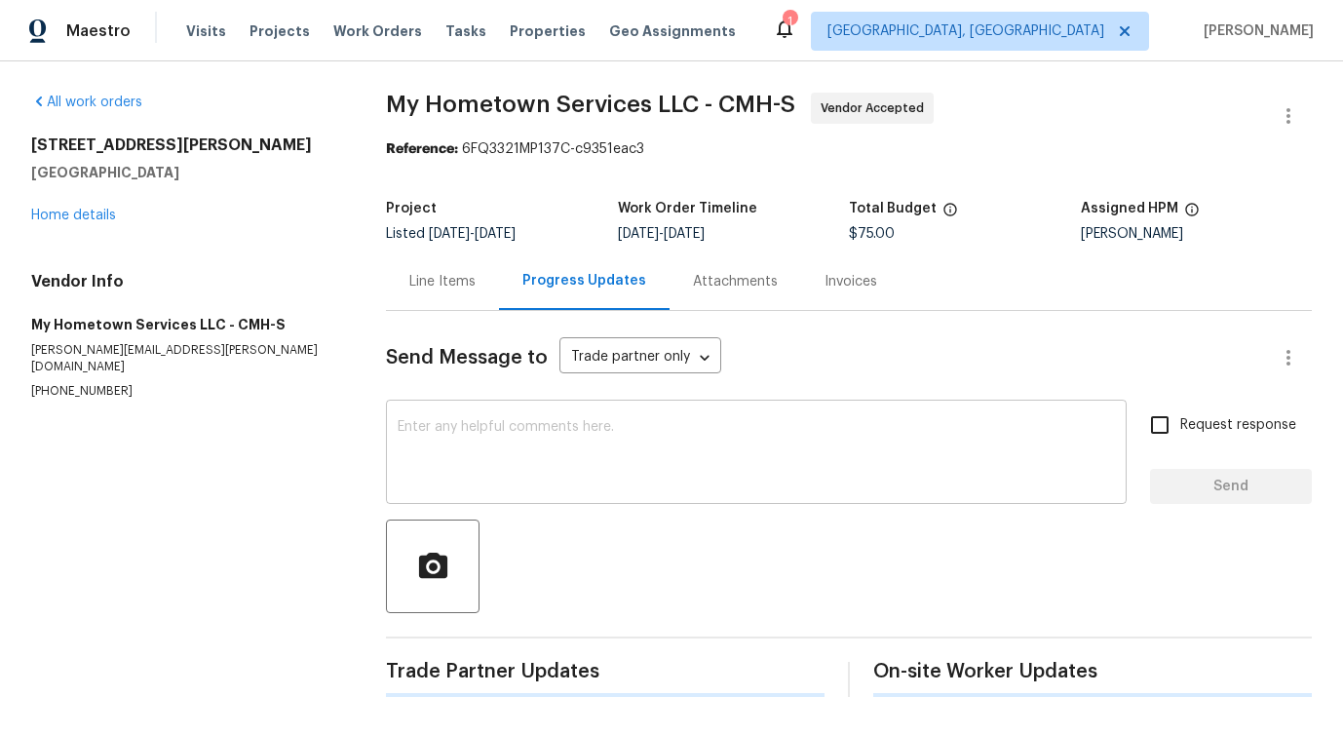
click at [491, 443] on textarea at bounding box center [756, 454] width 717 height 68
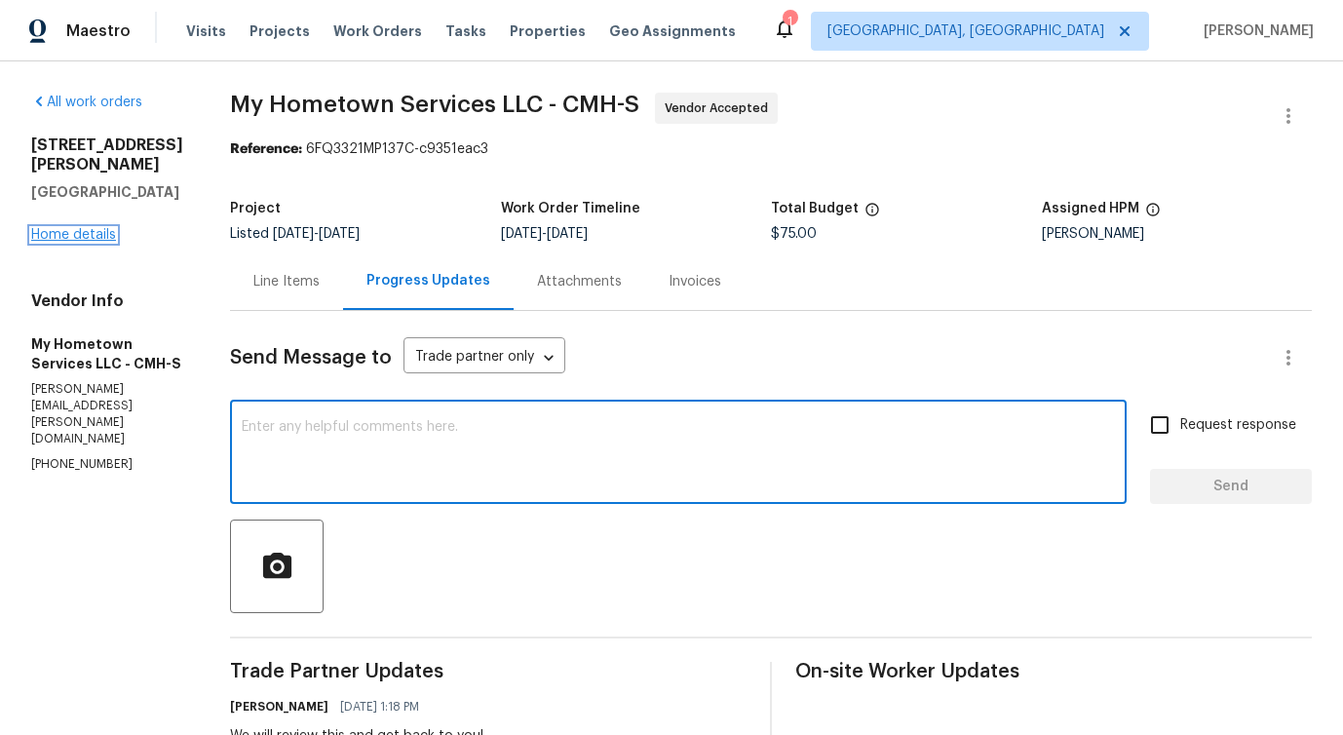
click at [90, 242] on link "Home details" at bounding box center [73, 235] width 85 height 14
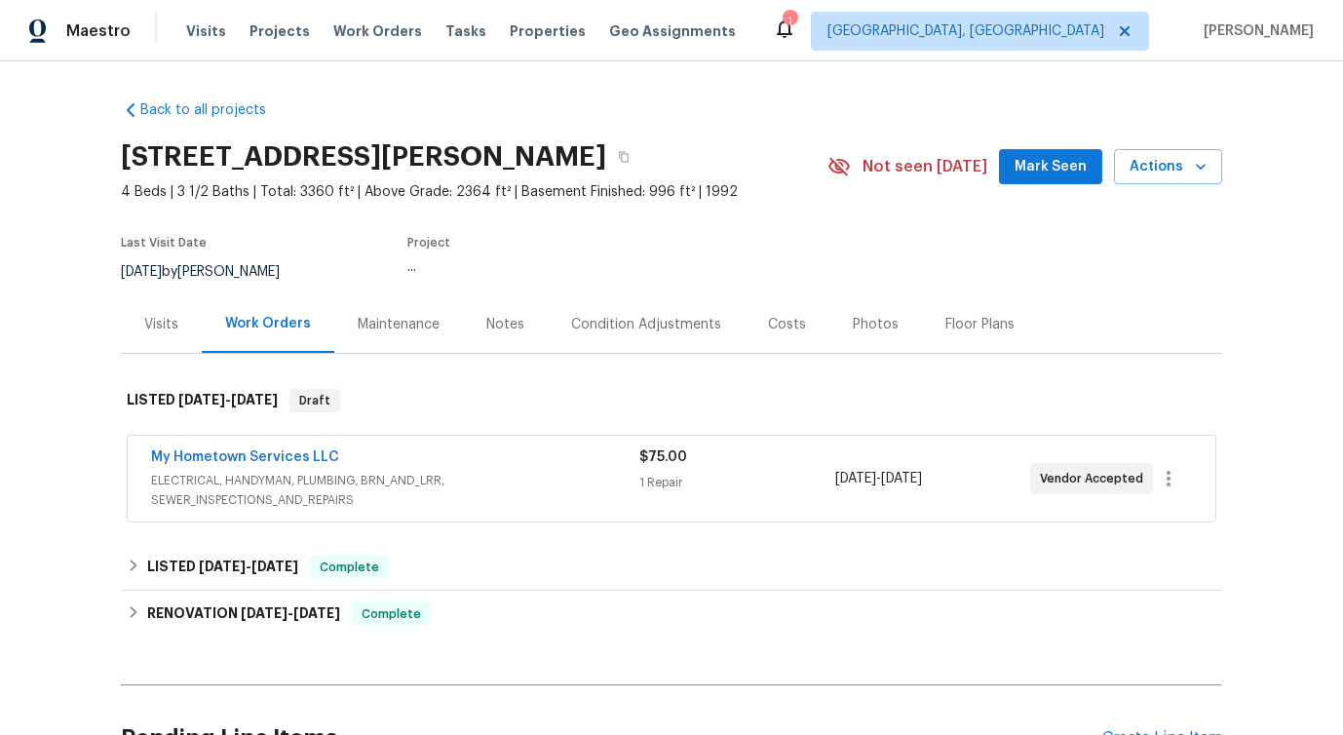
scroll to position [201, 0]
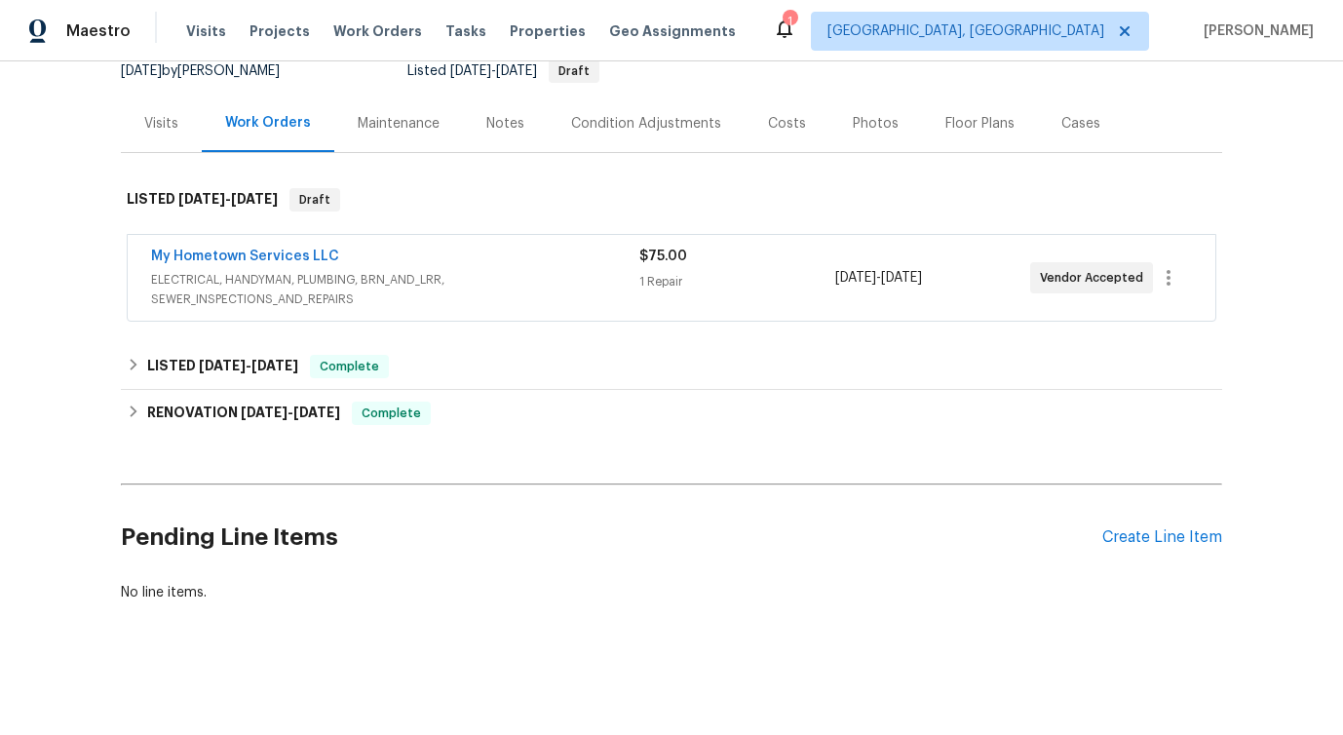
click at [460, 274] on span "ELECTRICAL, HANDYMAN, PLUMBING, BRN_AND_LRR, SEWER_INSPECTIONS_AND_REPAIRS" at bounding box center [395, 289] width 488 height 39
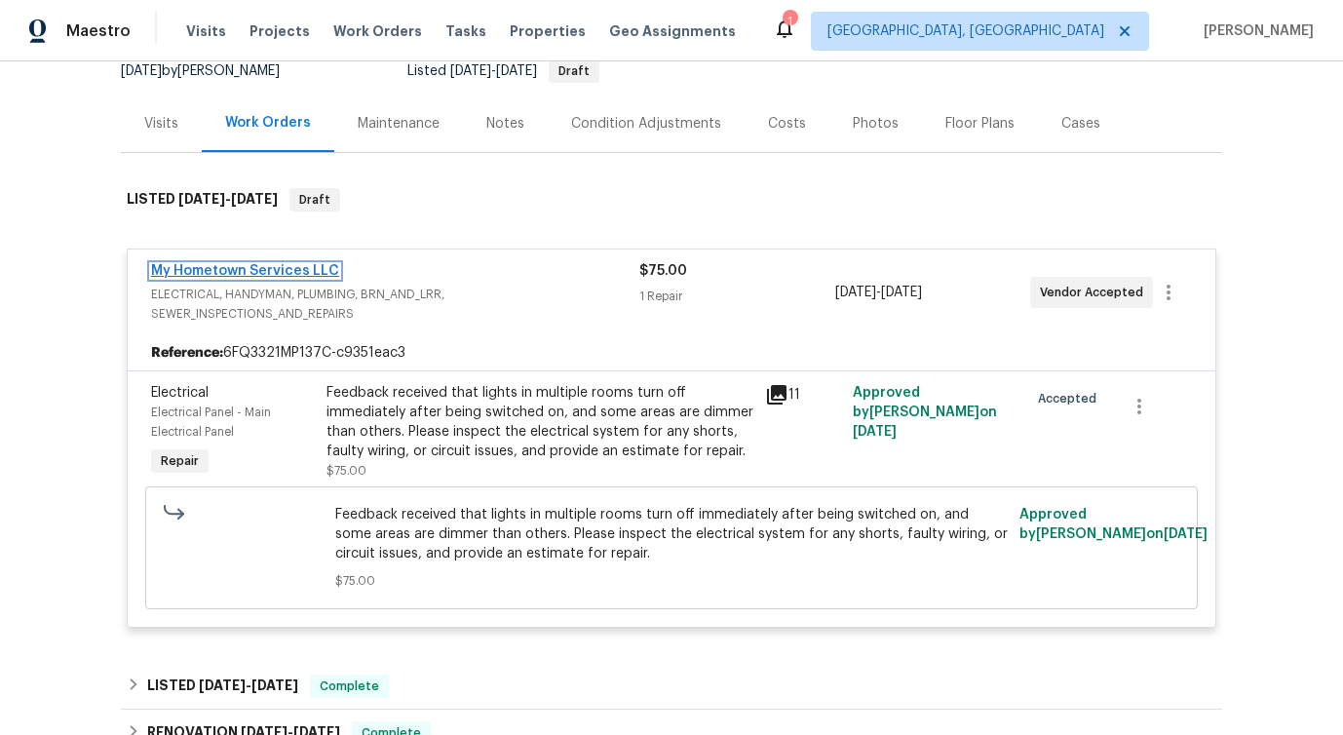
click at [227, 269] on link "My Hometown Services LLC" at bounding box center [245, 271] width 188 height 14
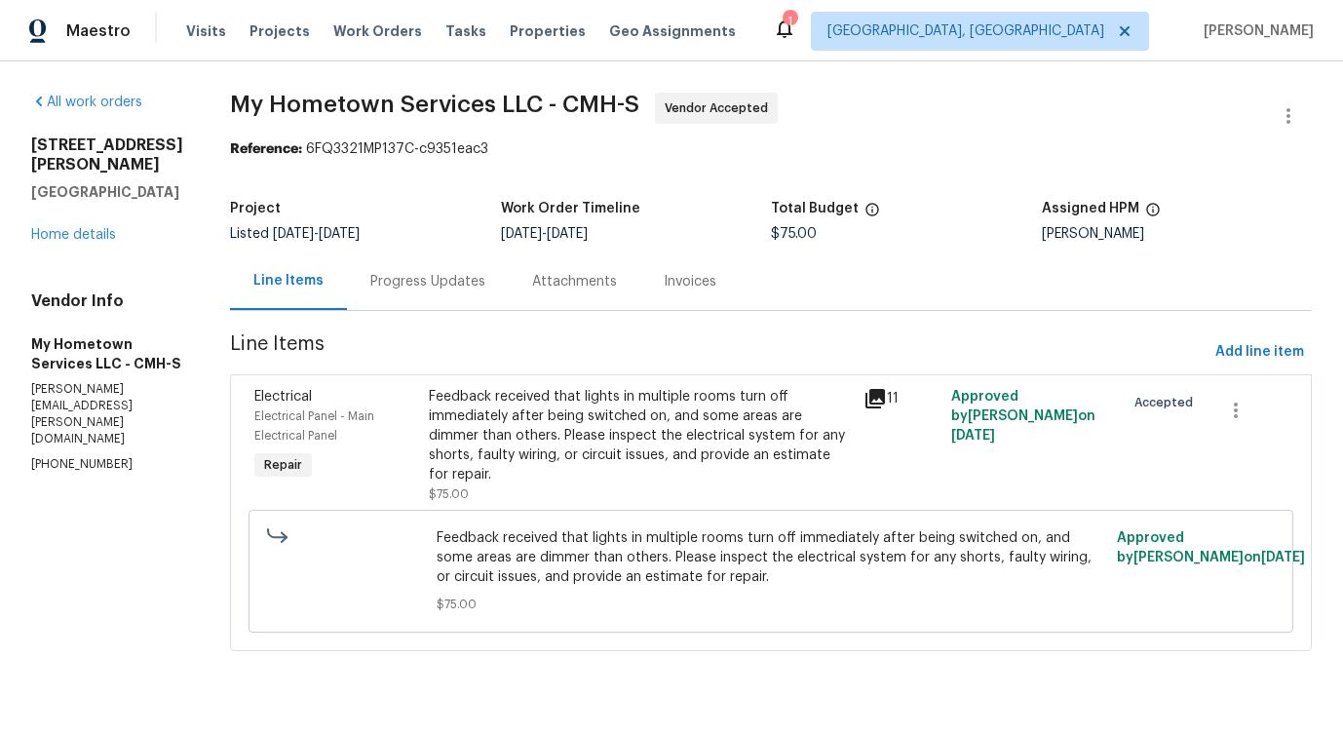
click at [395, 426] on div "Electrical Panel - Main Electrical Panel" at bounding box center [335, 425] width 163 height 39
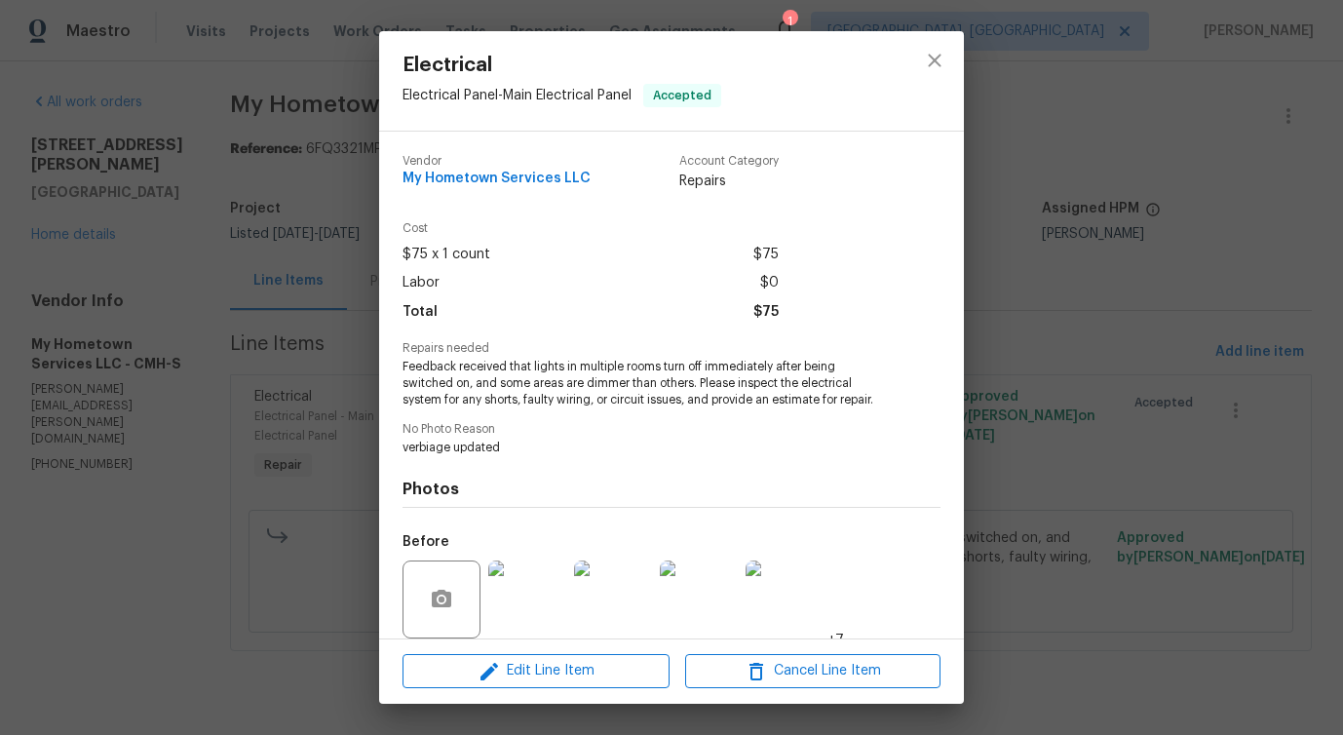
scroll to position [146, 0]
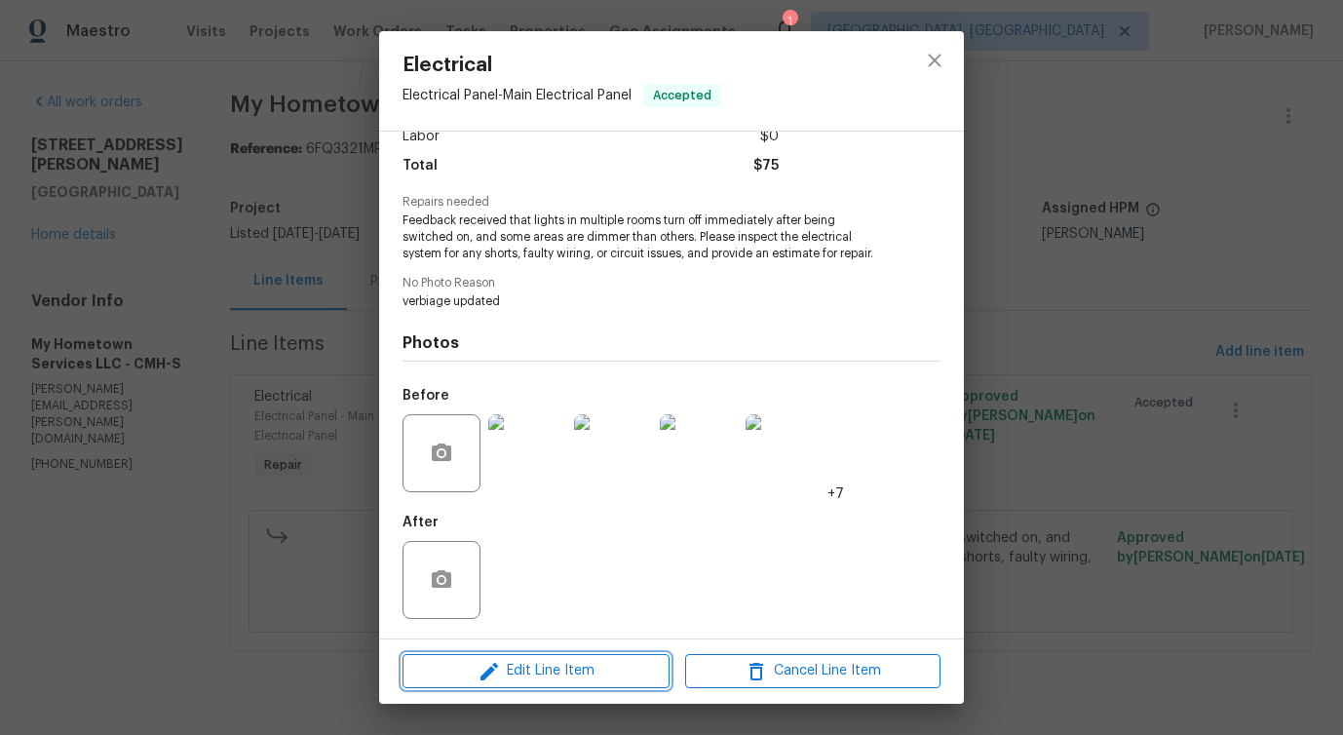
click at [570, 671] on span "Edit Line Item" at bounding box center [535, 671] width 255 height 24
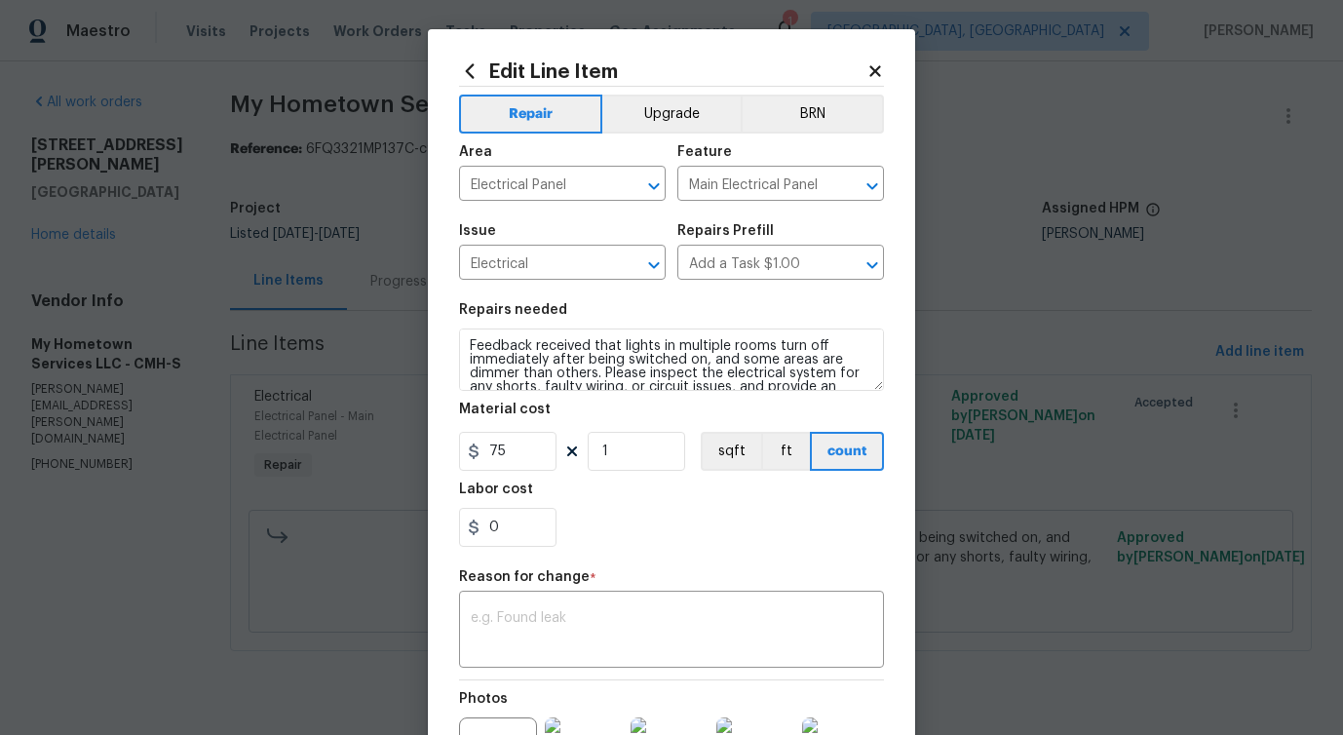
click at [867, 70] on icon at bounding box center [875, 71] width 18 height 18
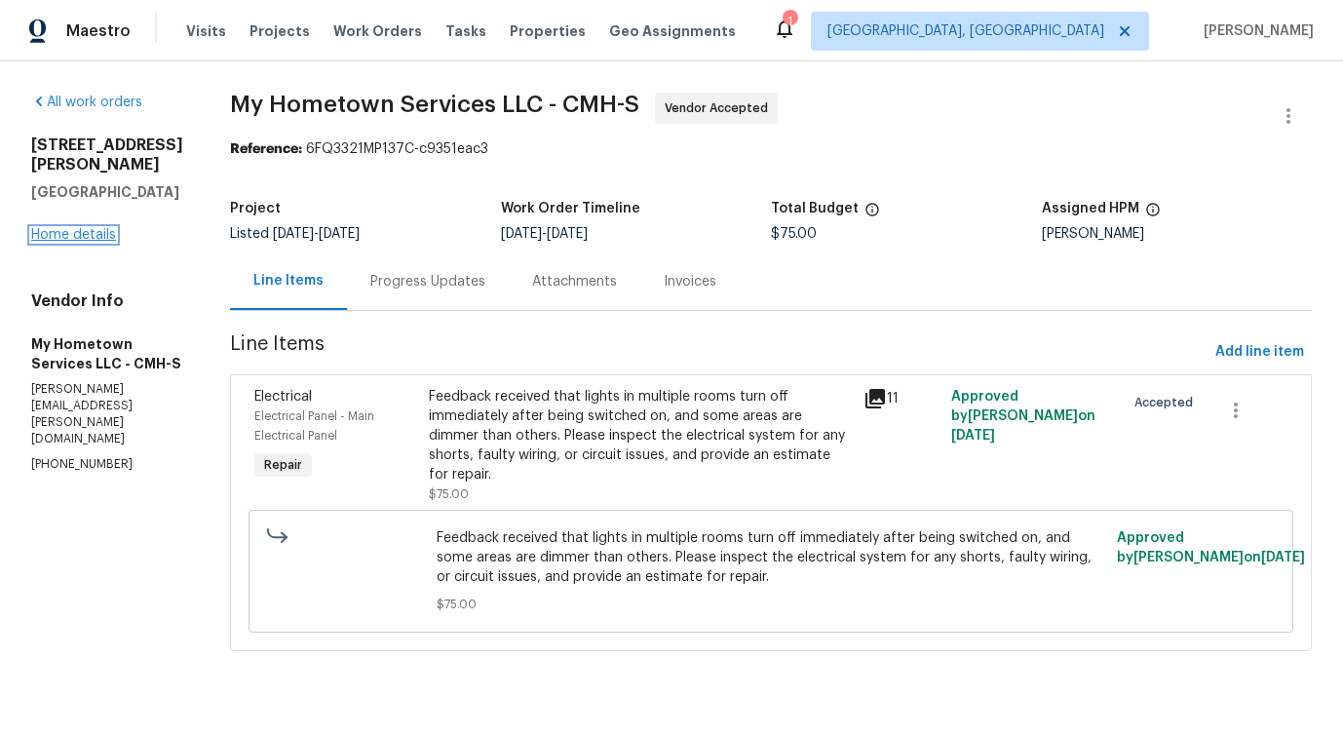
click at [76, 228] on link "Home details" at bounding box center [73, 235] width 85 height 14
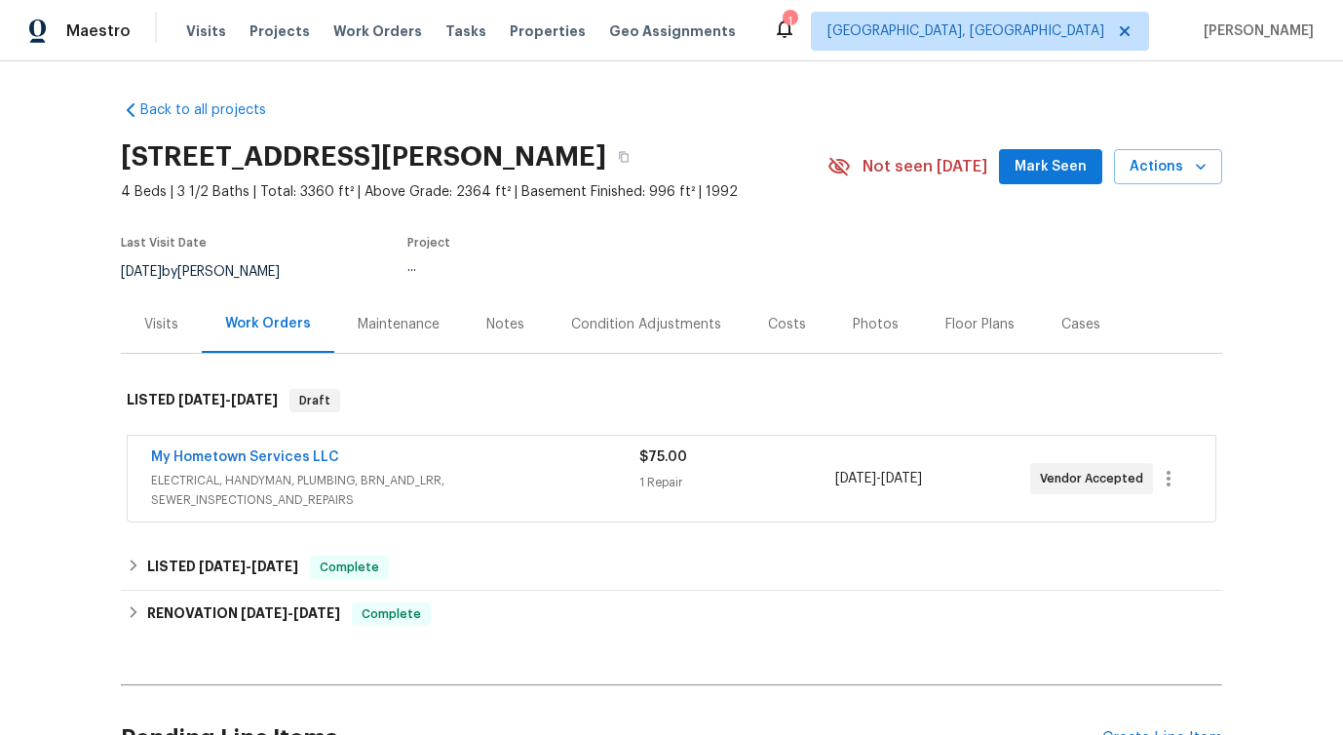
scroll to position [201, 0]
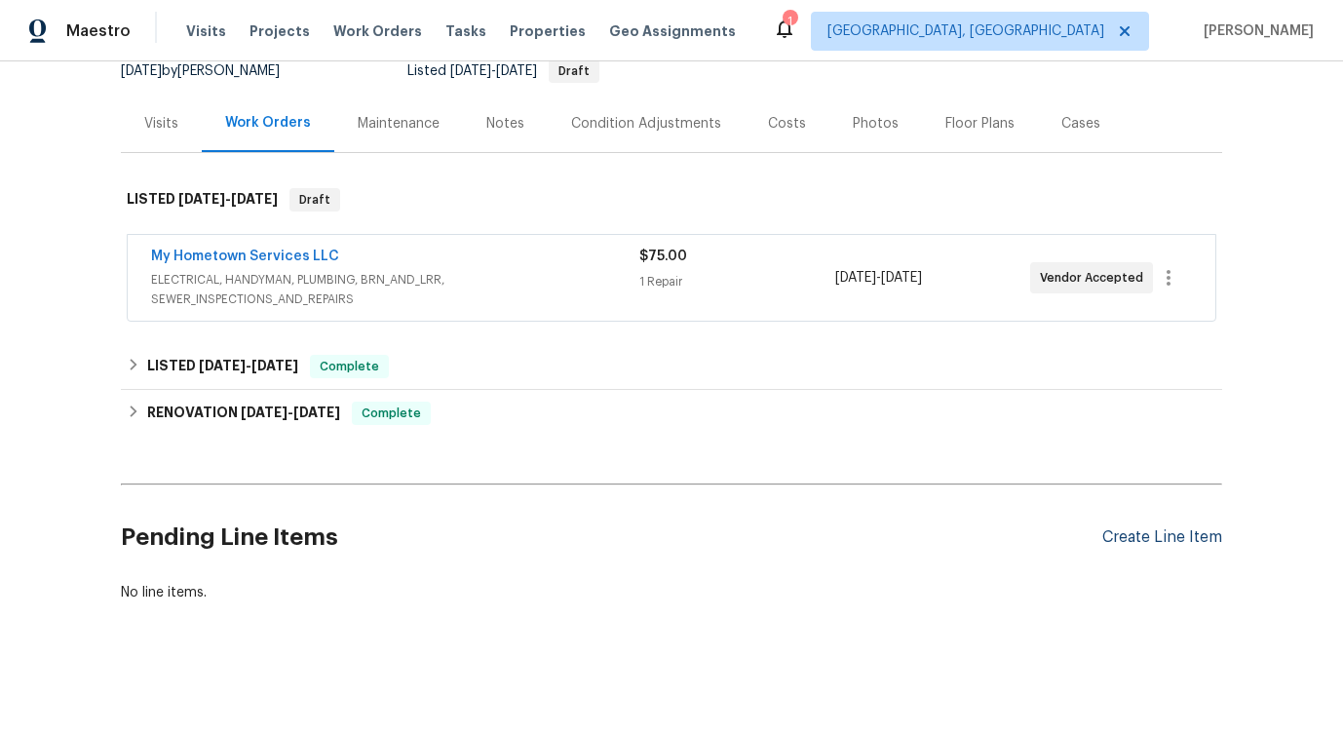
click at [1184, 538] on div "Create Line Item" at bounding box center [1162, 537] width 120 height 19
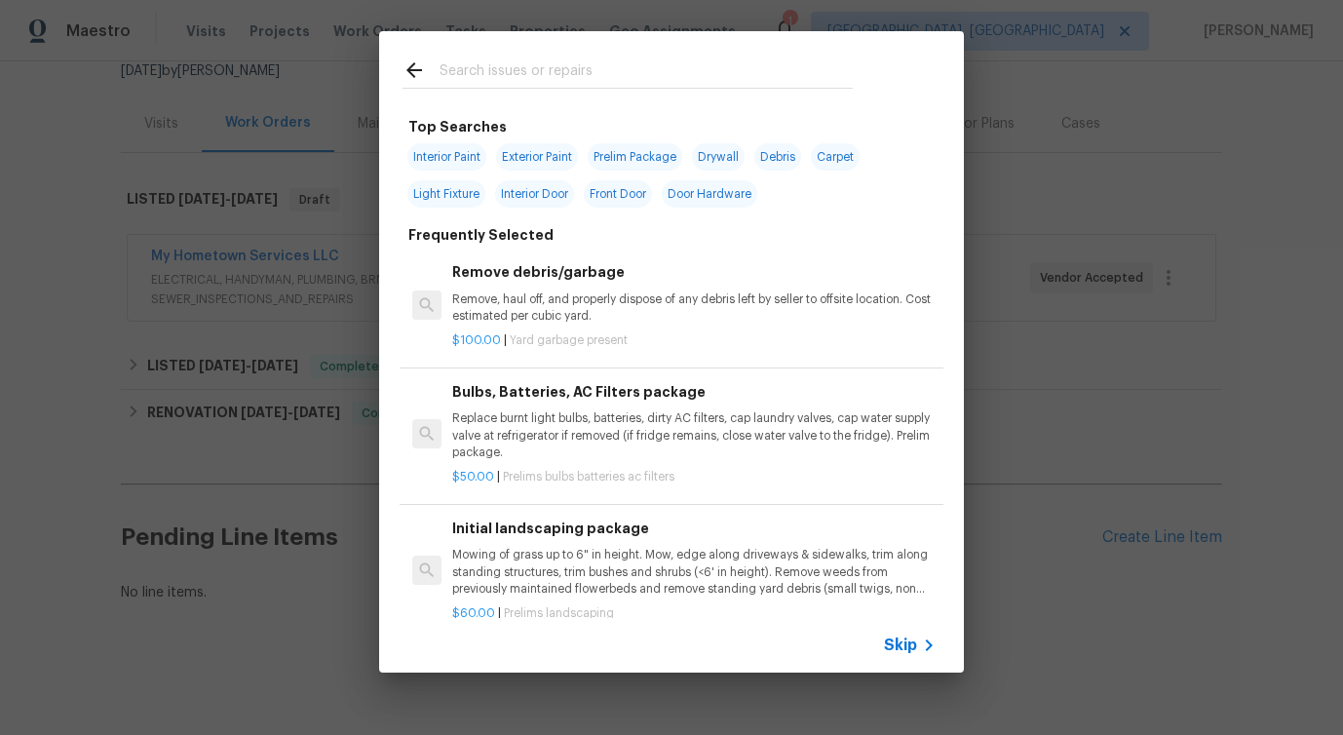
click at [911, 658] on div "Skip" at bounding box center [671, 645] width 585 height 55
click at [910, 647] on span "Skip" at bounding box center [900, 644] width 33 height 19
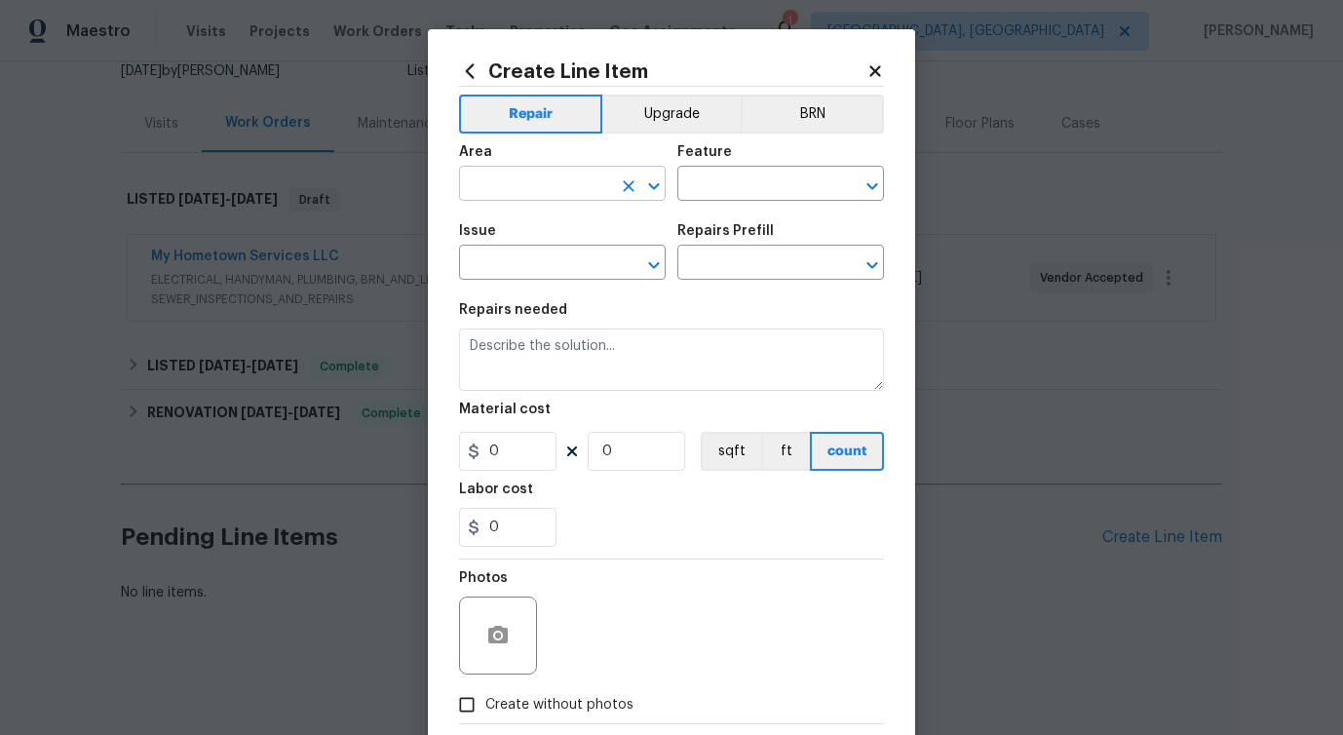
click at [526, 187] on input "text" at bounding box center [535, 186] width 152 height 30
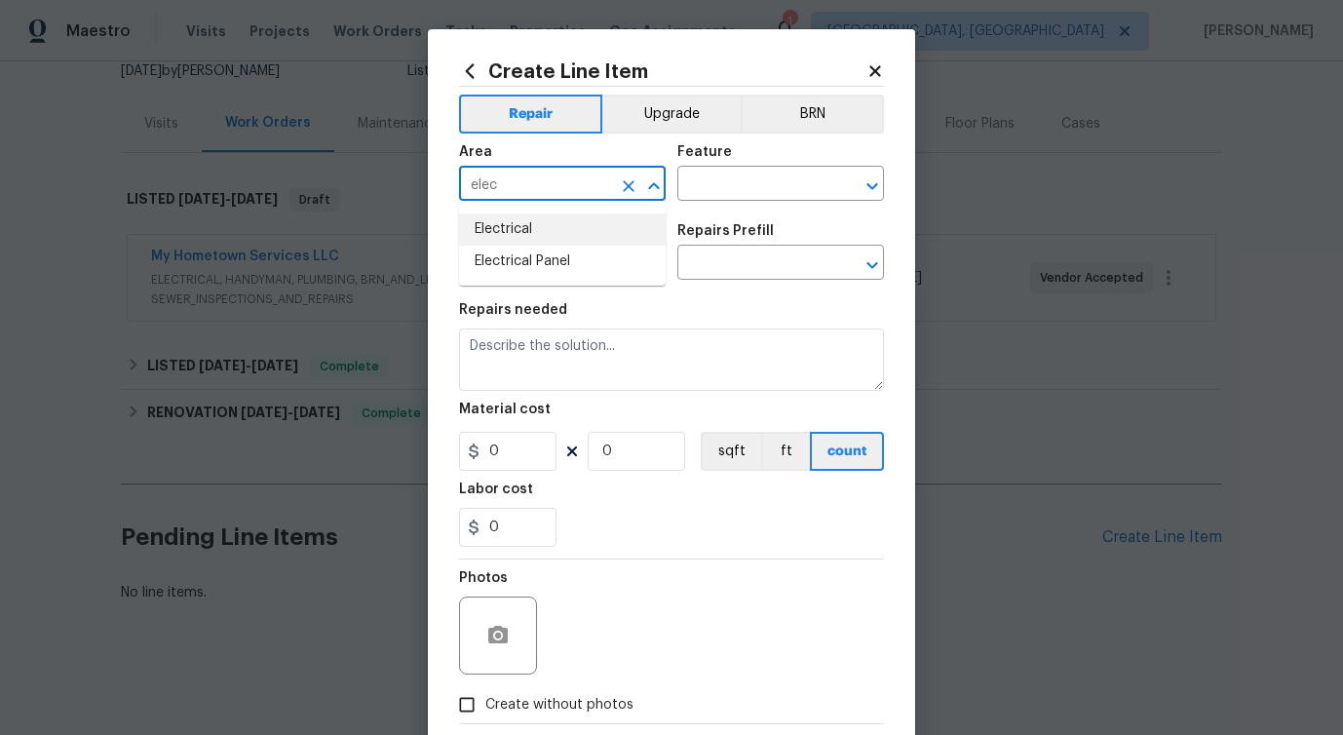
click at [565, 230] on li "Electrical" at bounding box center [562, 229] width 207 height 32
type input "Electrical"
click at [777, 167] on div "Feature" at bounding box center [780, 157] width 207 height 25
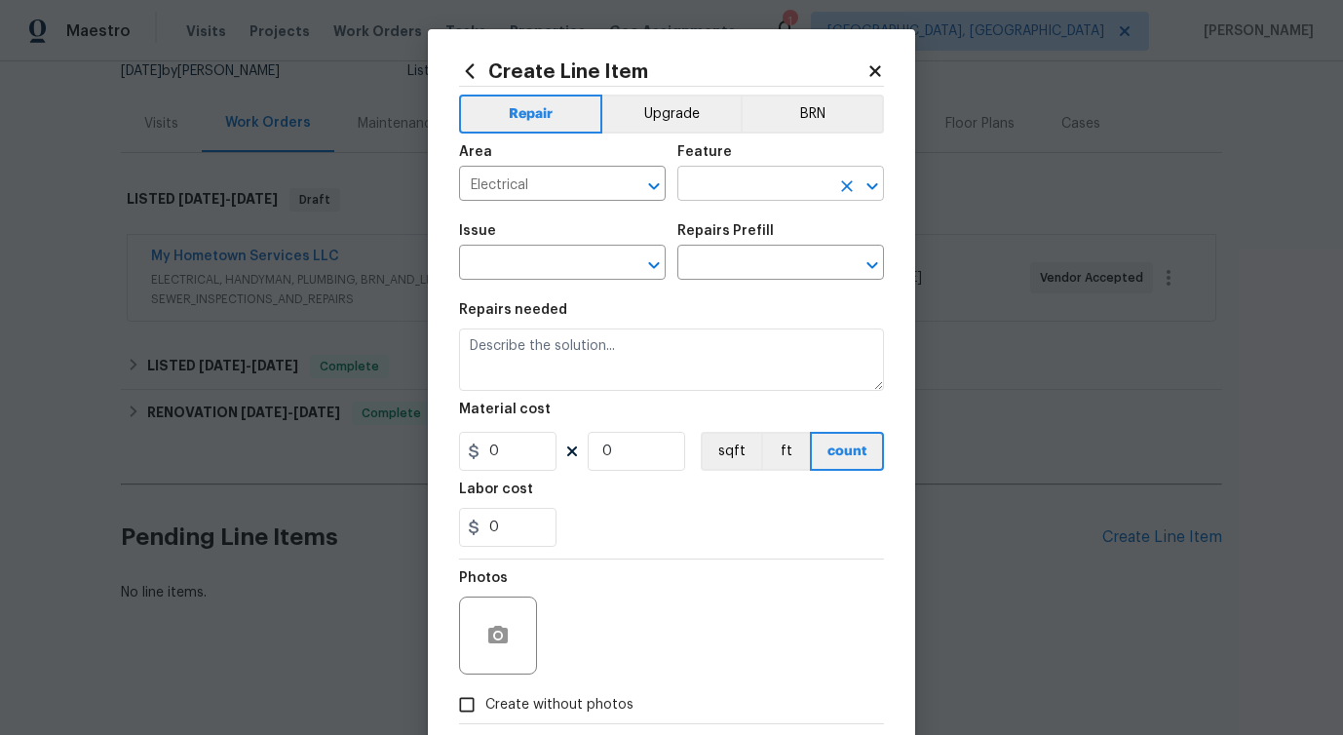
click at [767, 182] on input "text" at bounding box center [753, 186] width 152 height 30
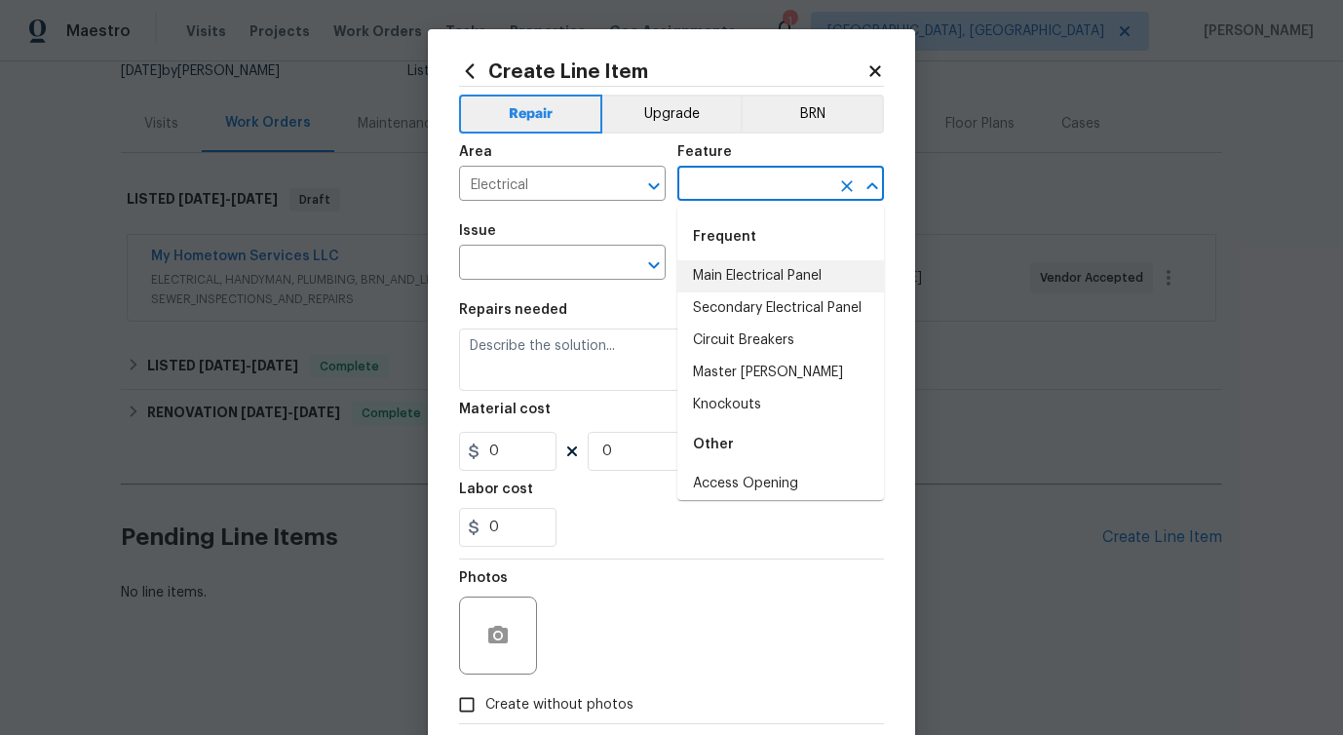
click at [769, 279] on li "Main Electrical Panel" at bounding box center [780, 276] width 207 height 32
type input "Main Electrical Panel"
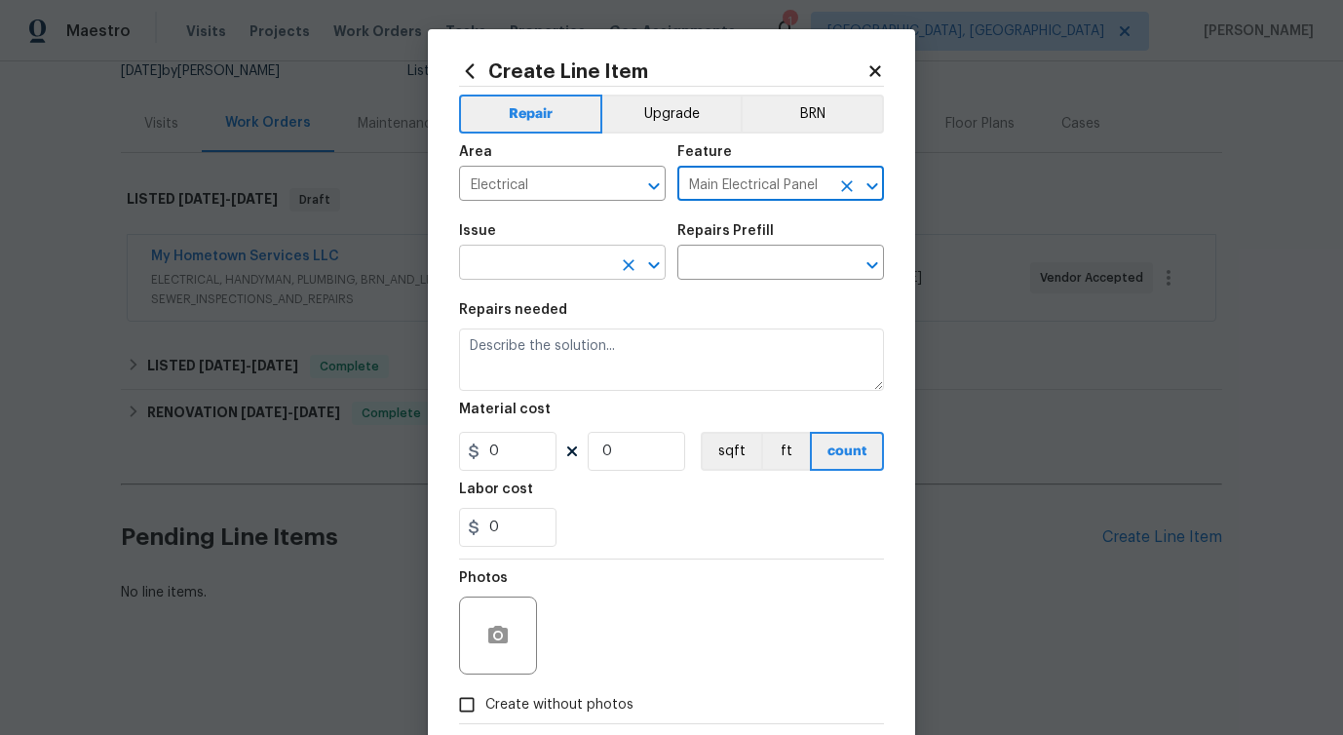
click at [482, 265] on input "text" at bounding box center [535, 264] width 152 height 30
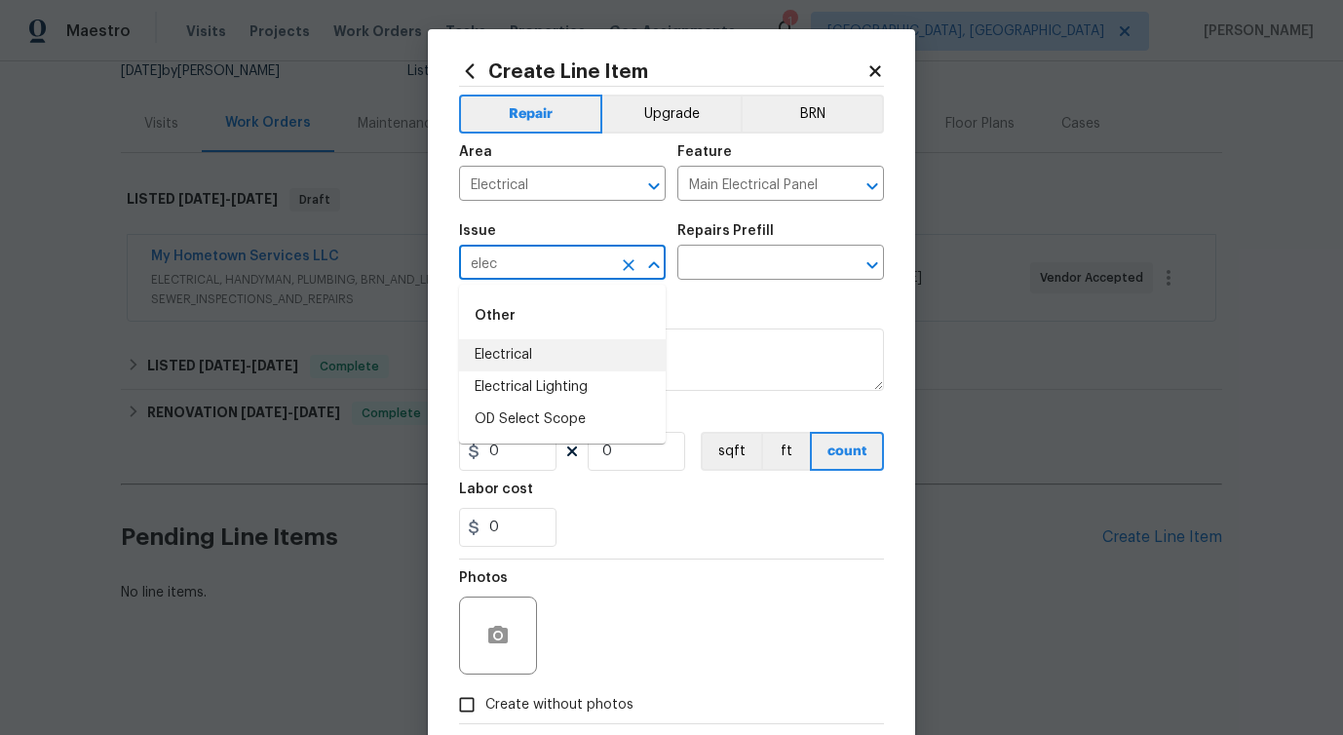
click at [532, 362] on li "Electrical" at bounding box center [562, 355] width 207 height 32
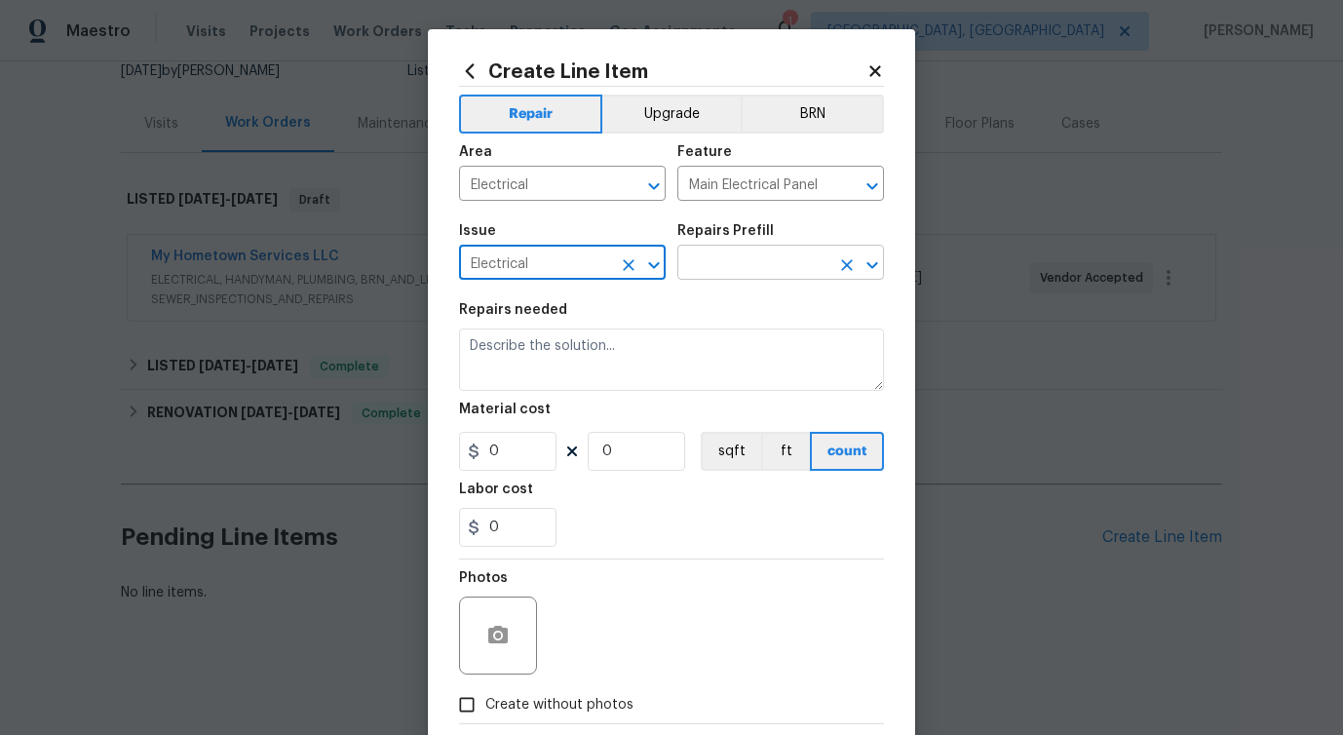
type input "Electrical"
click at [741, 256] on input "text" at bounding box center [753, 264] width 152 height 30
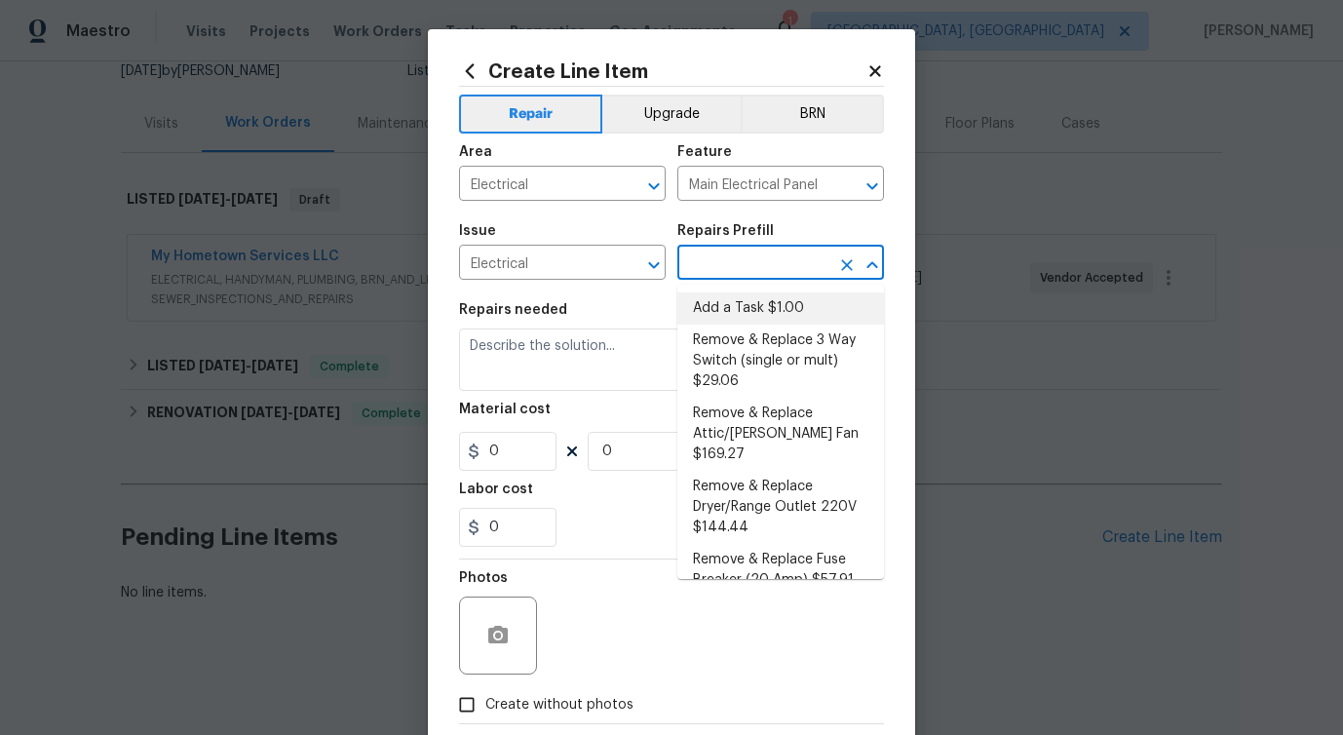
click at [739, 302] on li "Add a Task $1.00" at bounding box center [780, 308] width 207 height 32
type input "Add a Task $1.00"
type textarea "HPM to detail"
type input "1"
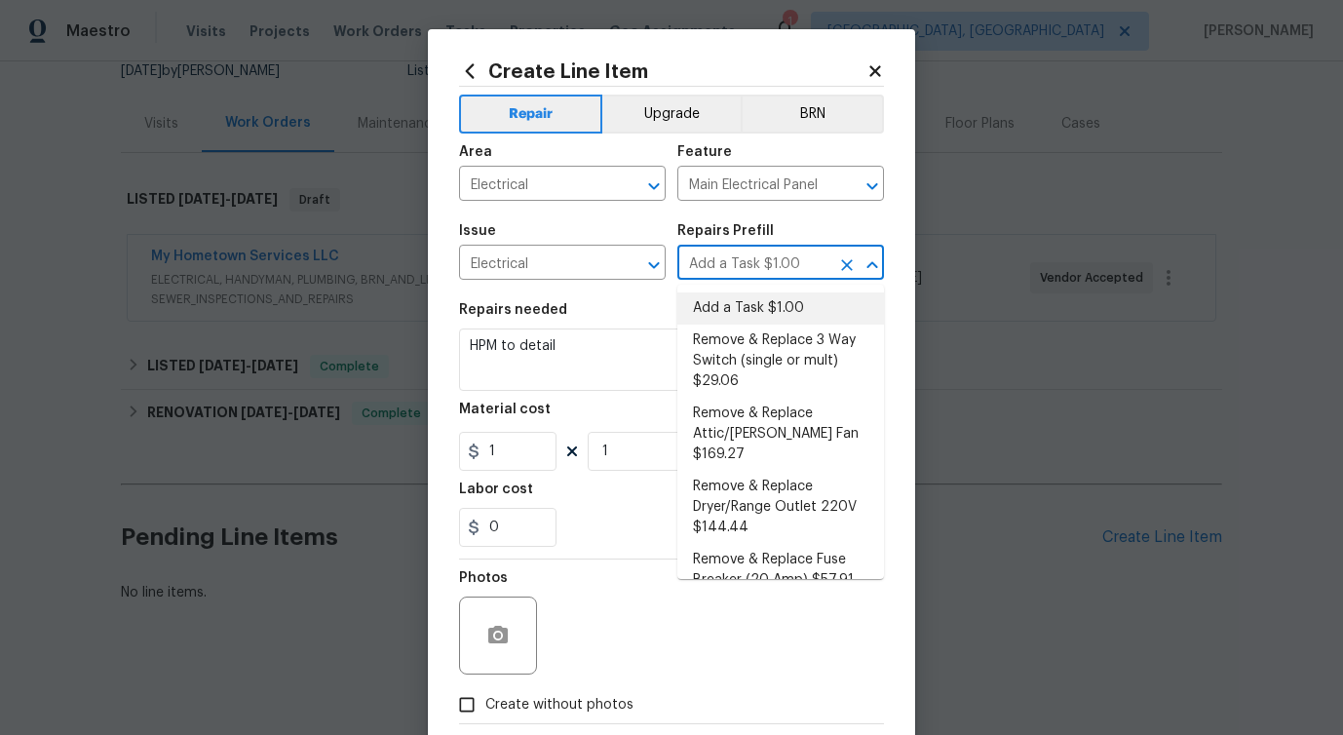
click at [885, 71] on div "Create Line Item Repair Upgrade BRN Area Electrical ​ Feature Main Electrical P…" at bounding box center [671, 419] width 487 height 781
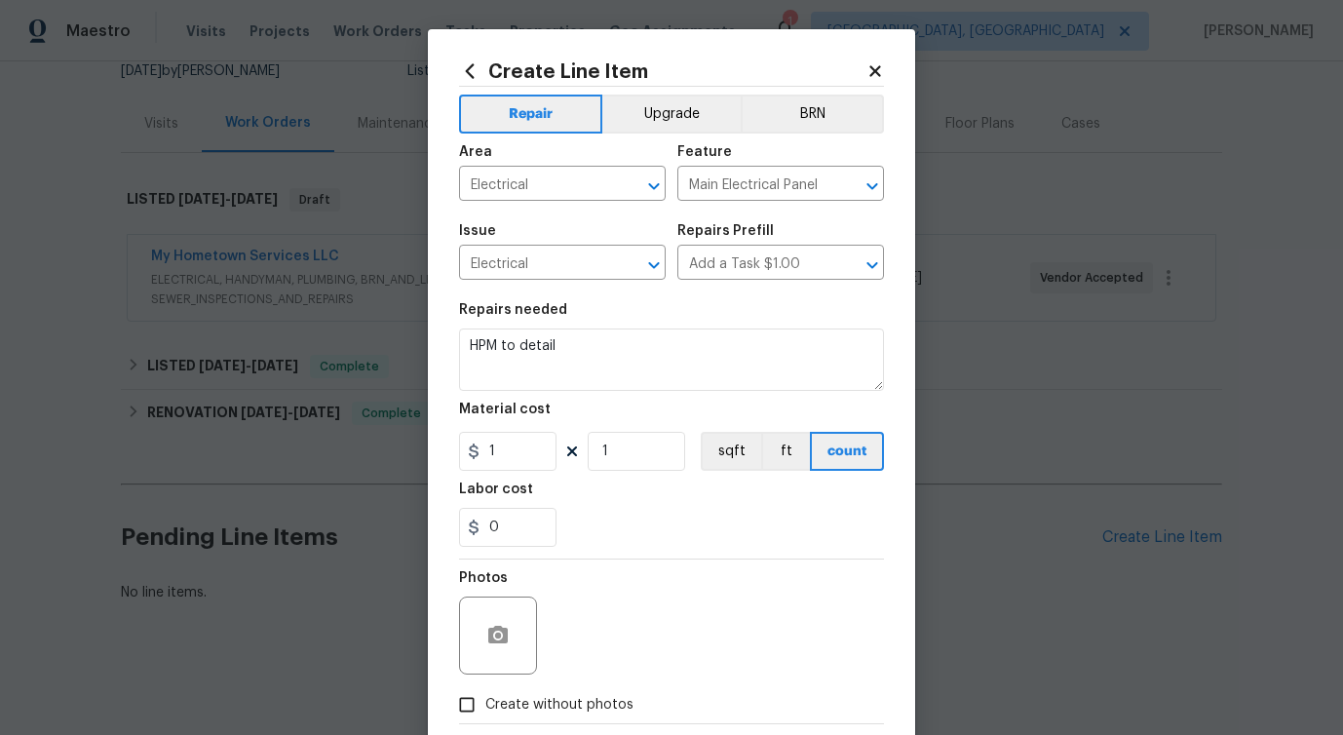
click at [885, 71] on div "Create Line Item Repair Upgrade BRN Area Electrical ​ Feature Main Electrical P…" at bounding box center [671, 419] width 487 height 781
click at [877, 72] on icon at bounding box center [874, 70] width 11 height 11
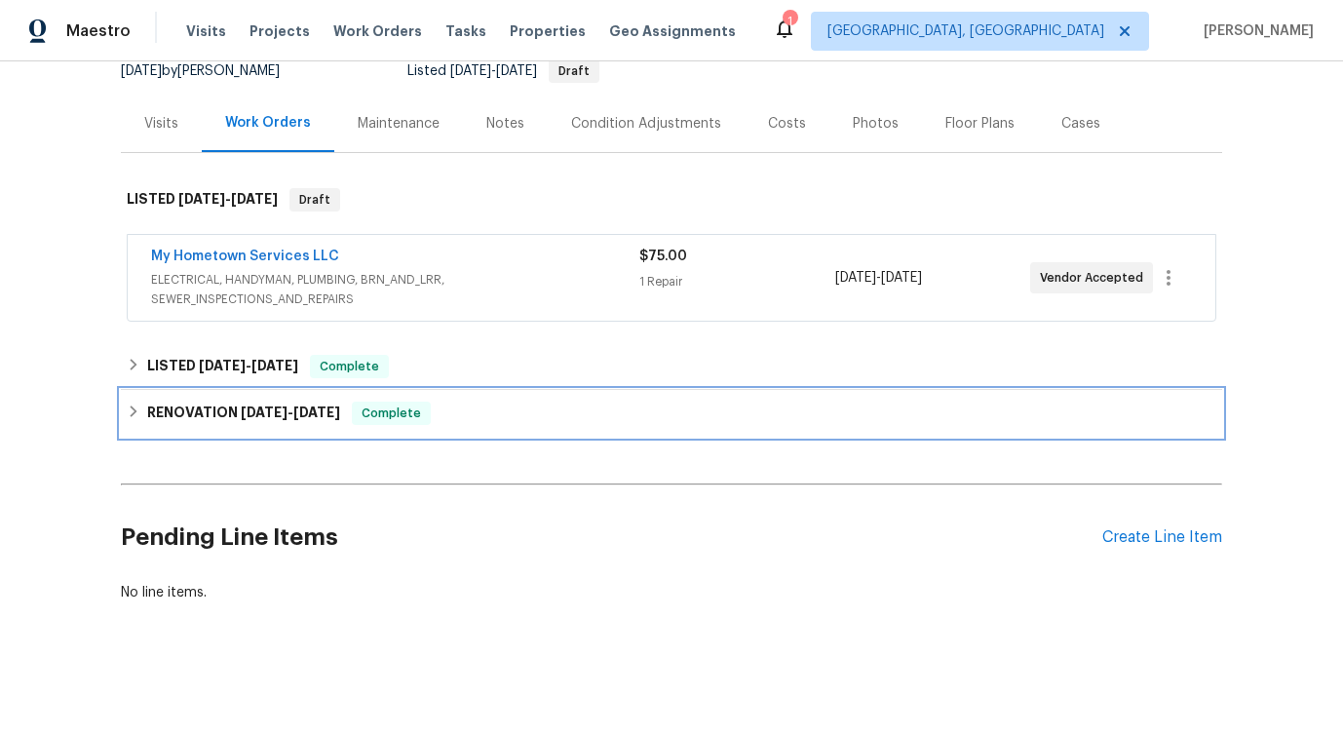
click at [372, 415] on span "Complete" at bounding box center [391, 412] width 75 height 19
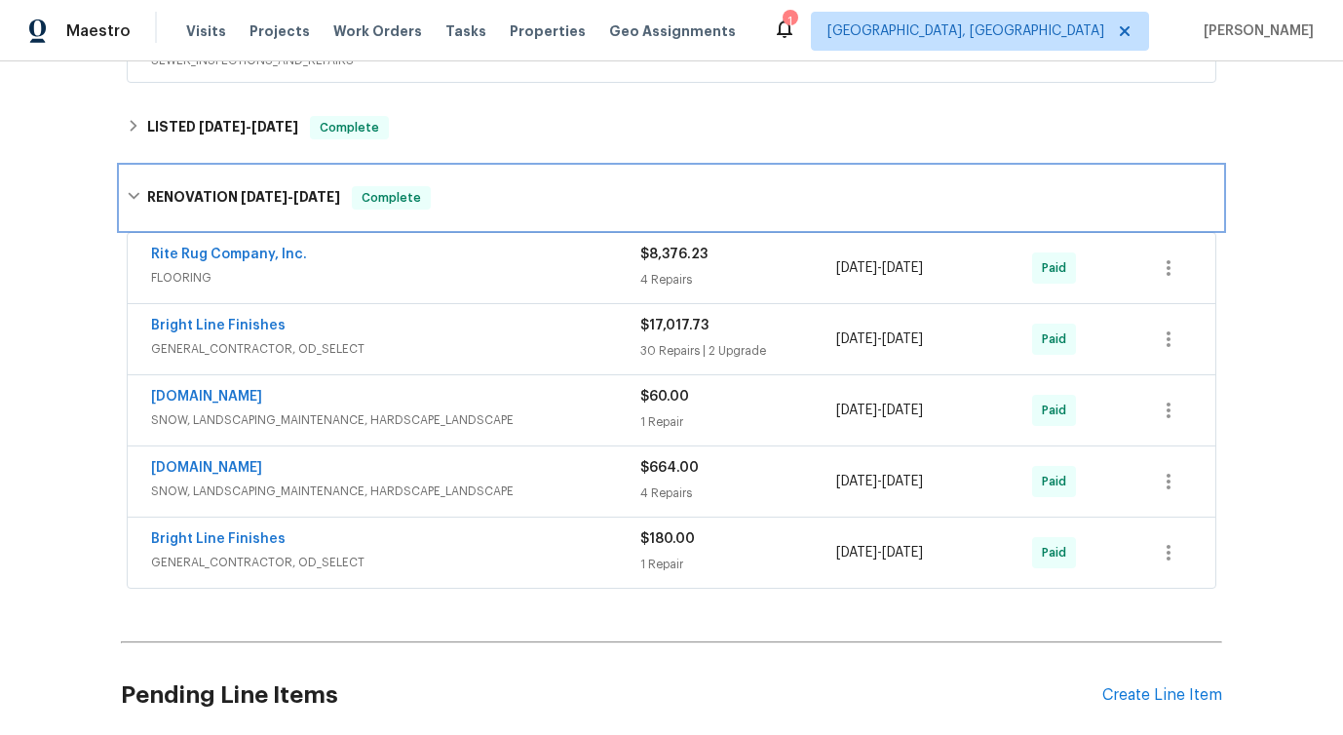
scroll to position [441, 0]
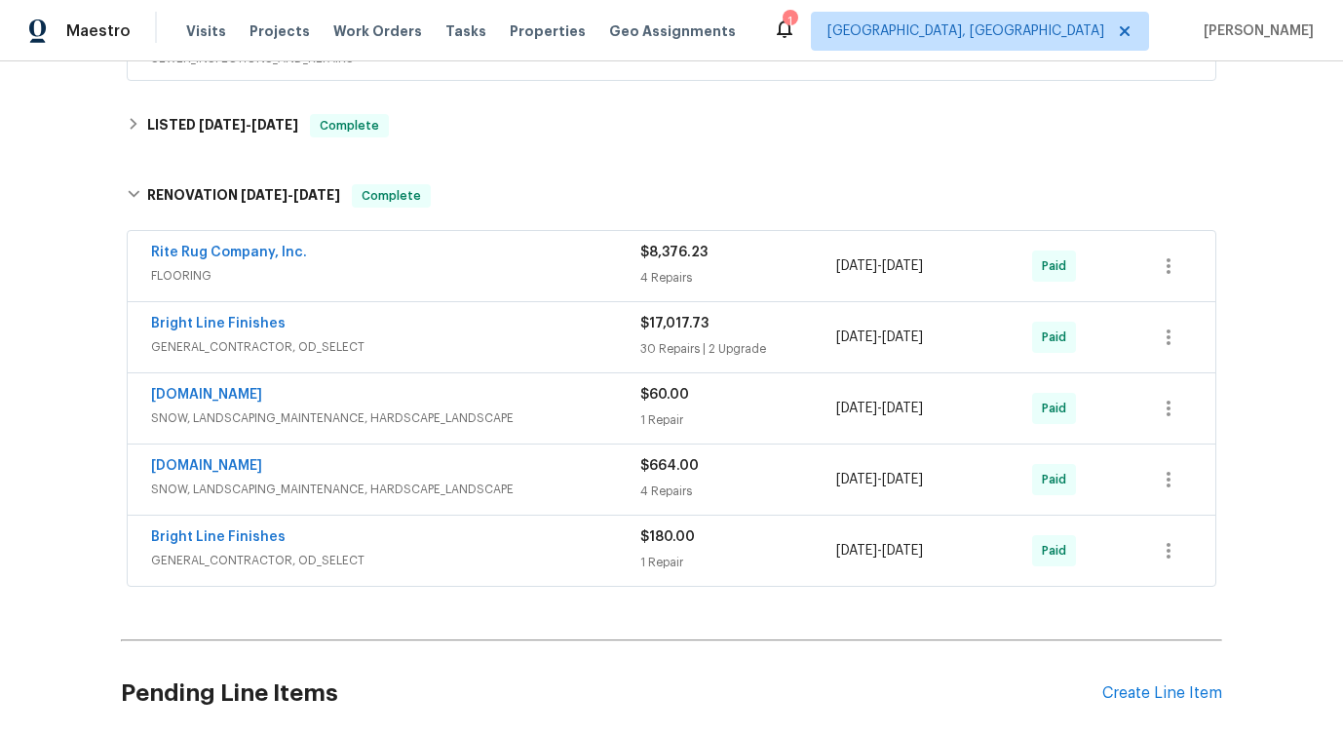
click at [469, 364] on div "Bright Line Finishes GENERAL_CONTRACTOR, OD_SELECT $17,017.73 30 Repairs | 2 Up…" at bounding box center [672, 337] width 1088 height 70
click at [222, 325] on link "Bright Line Finishes" at bounding box center [218, 324] width 134 height 14
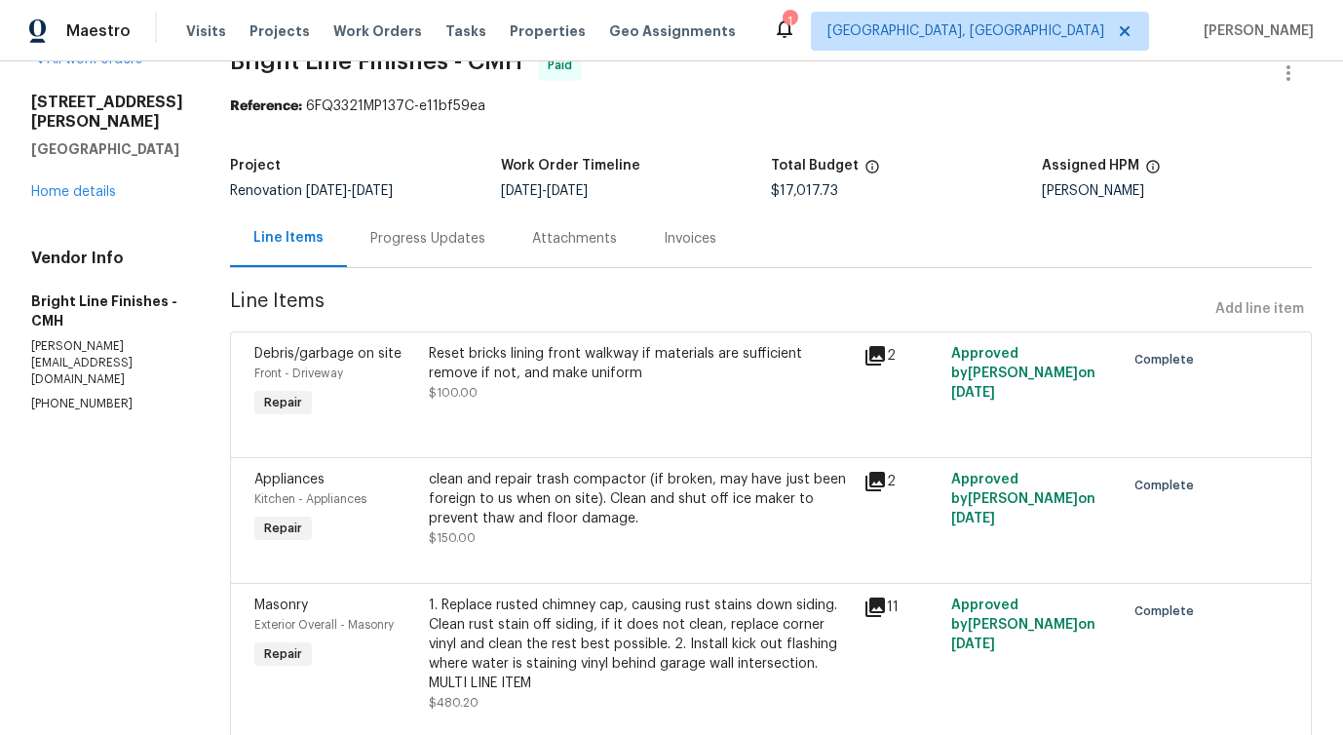
scroll to position [46, 0]
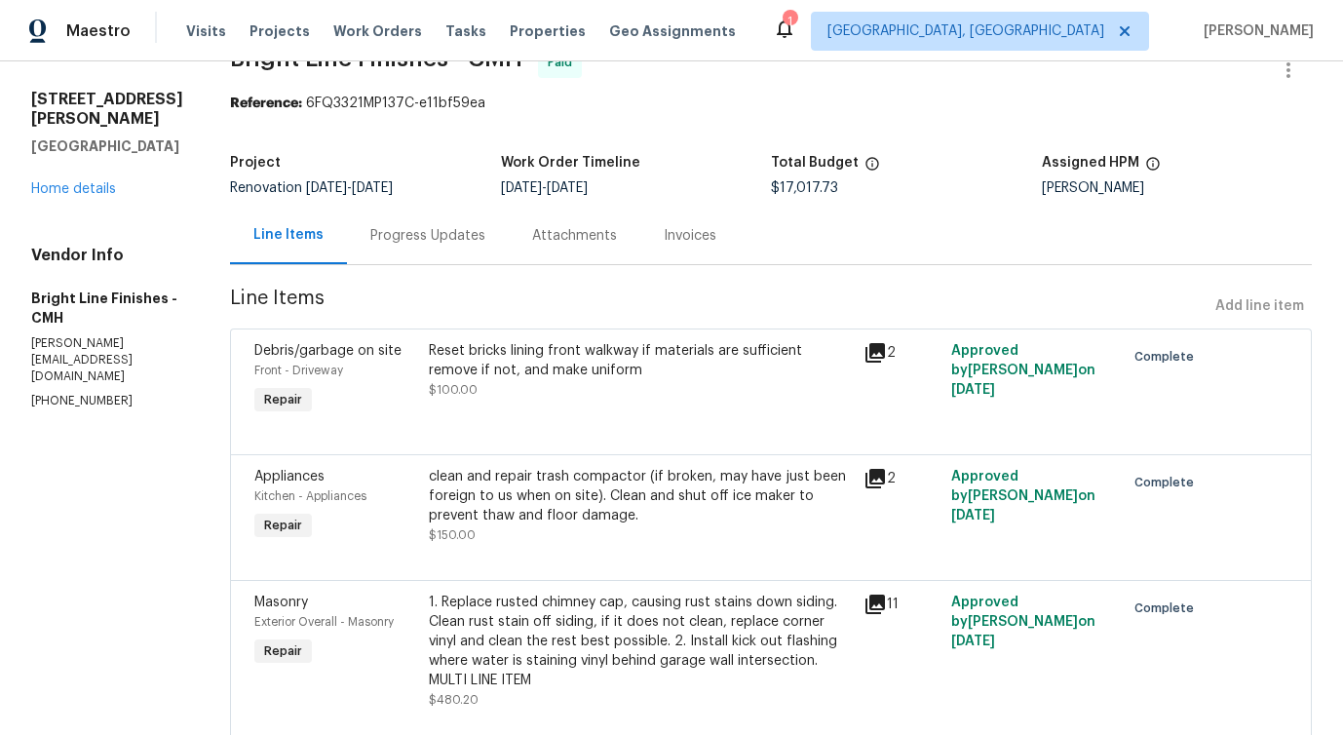
click at [102, 198] on div "642 Ridenour Rd Columbus, OH 43230 Home details" at bounding box center [107, 144] width 152 height 109
click at [108, 188] on link "Home details" at bounding box center [73, 189] width 85 height 14
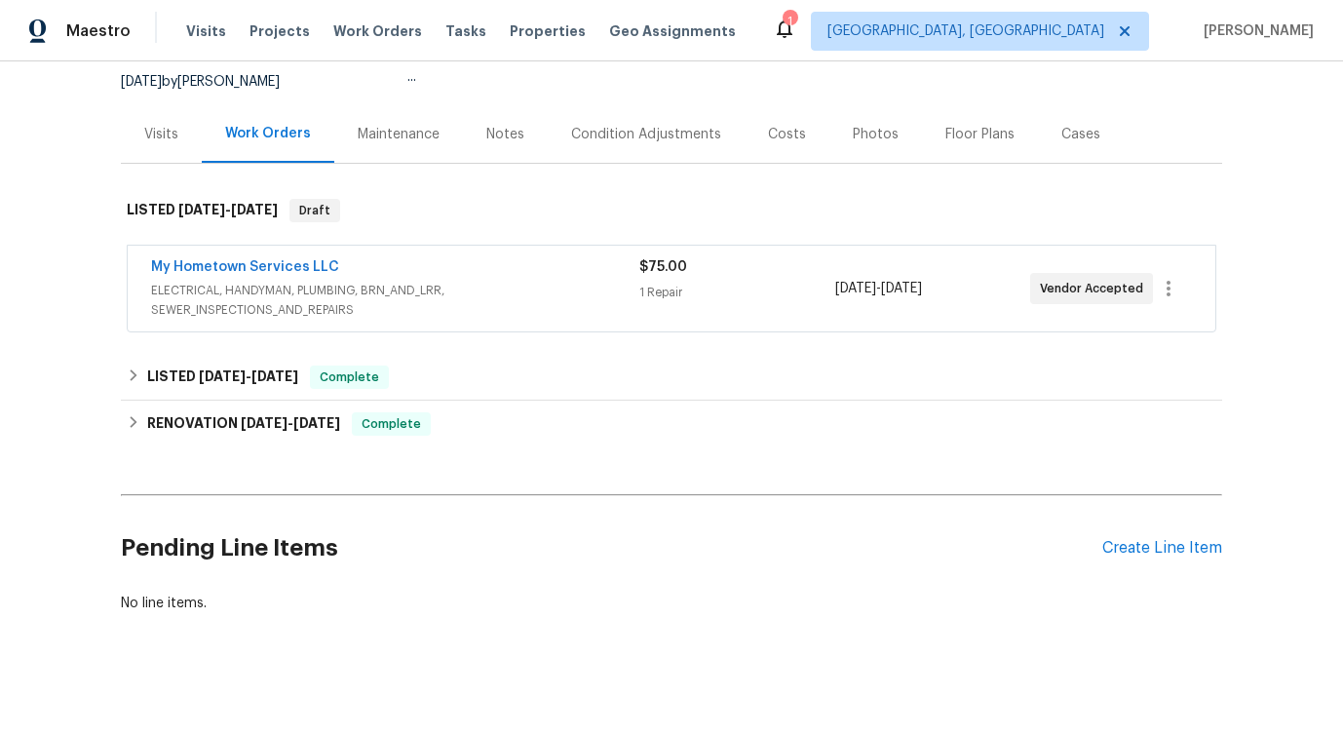
scroll to position [201, 0]
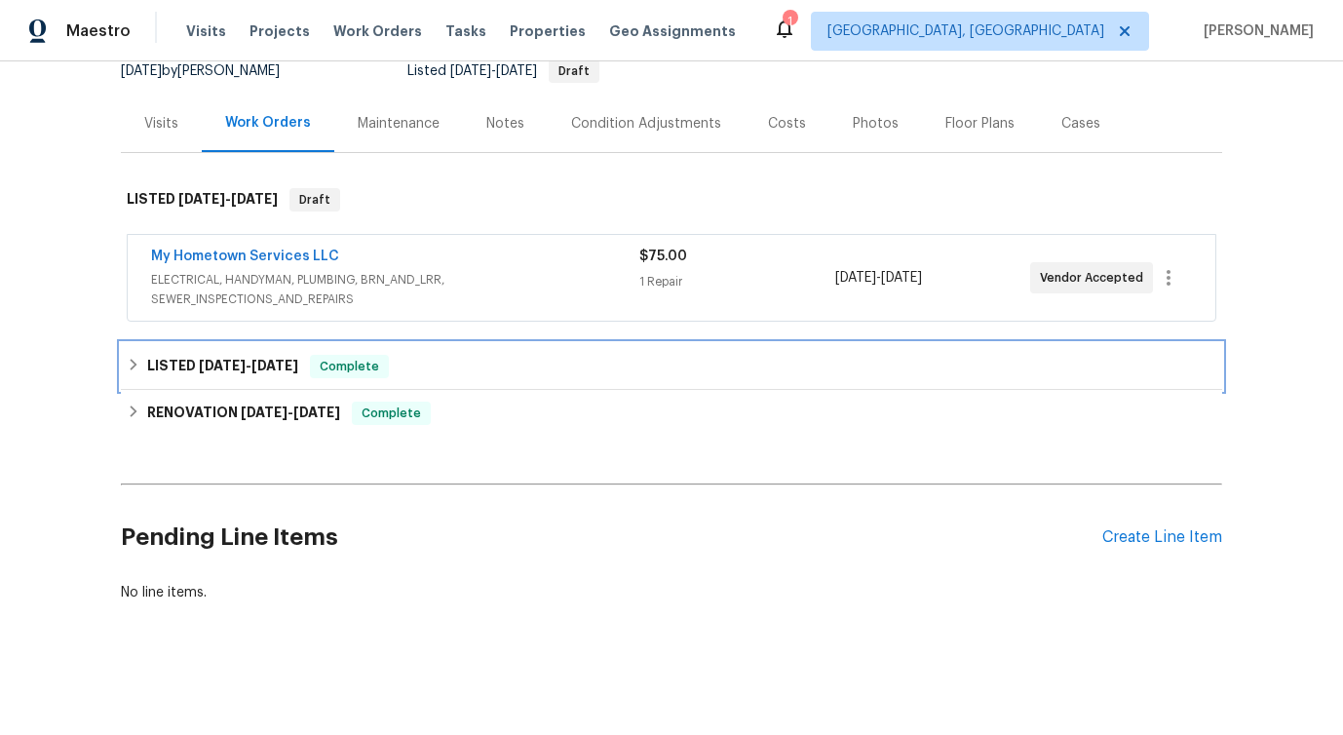
click at [274, 372] on h6 "LISTED 5/22/25 - 5/23/25" at bounding box center [222, 366] width 151 height 23
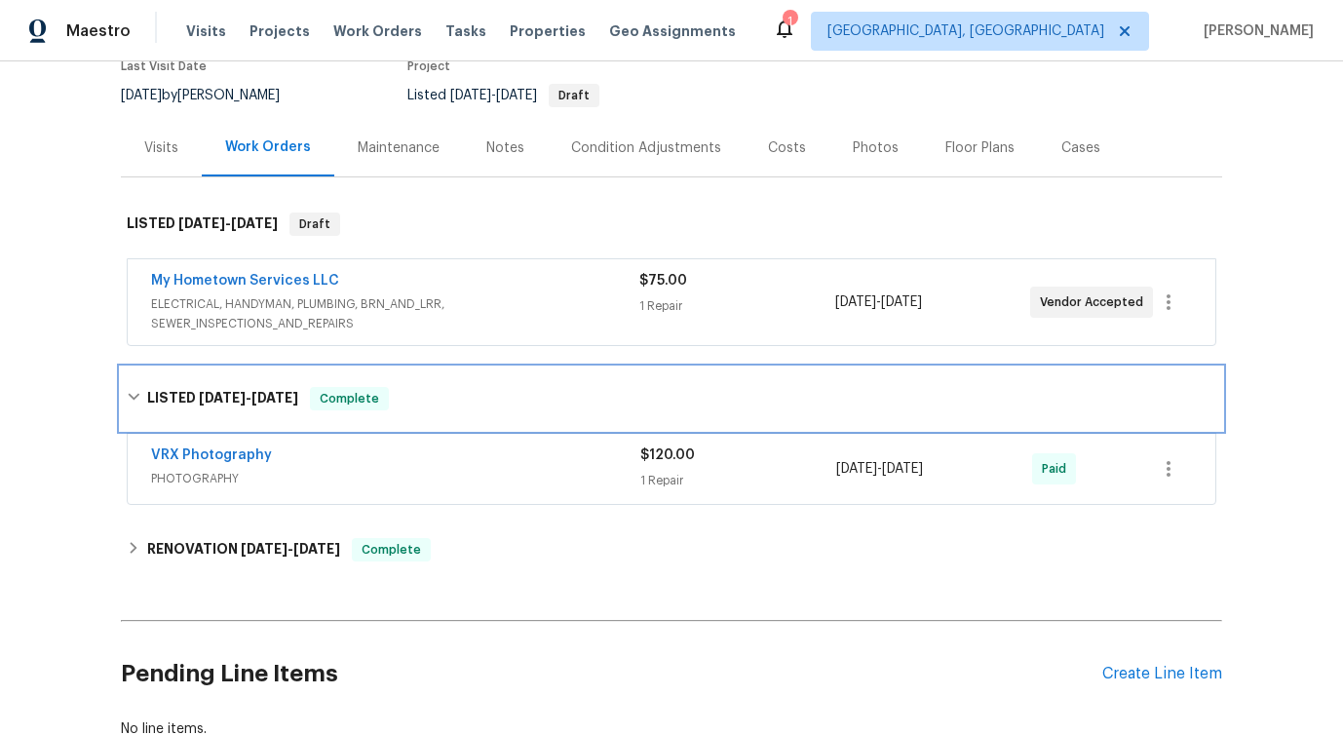
scroll to position [170, 0]
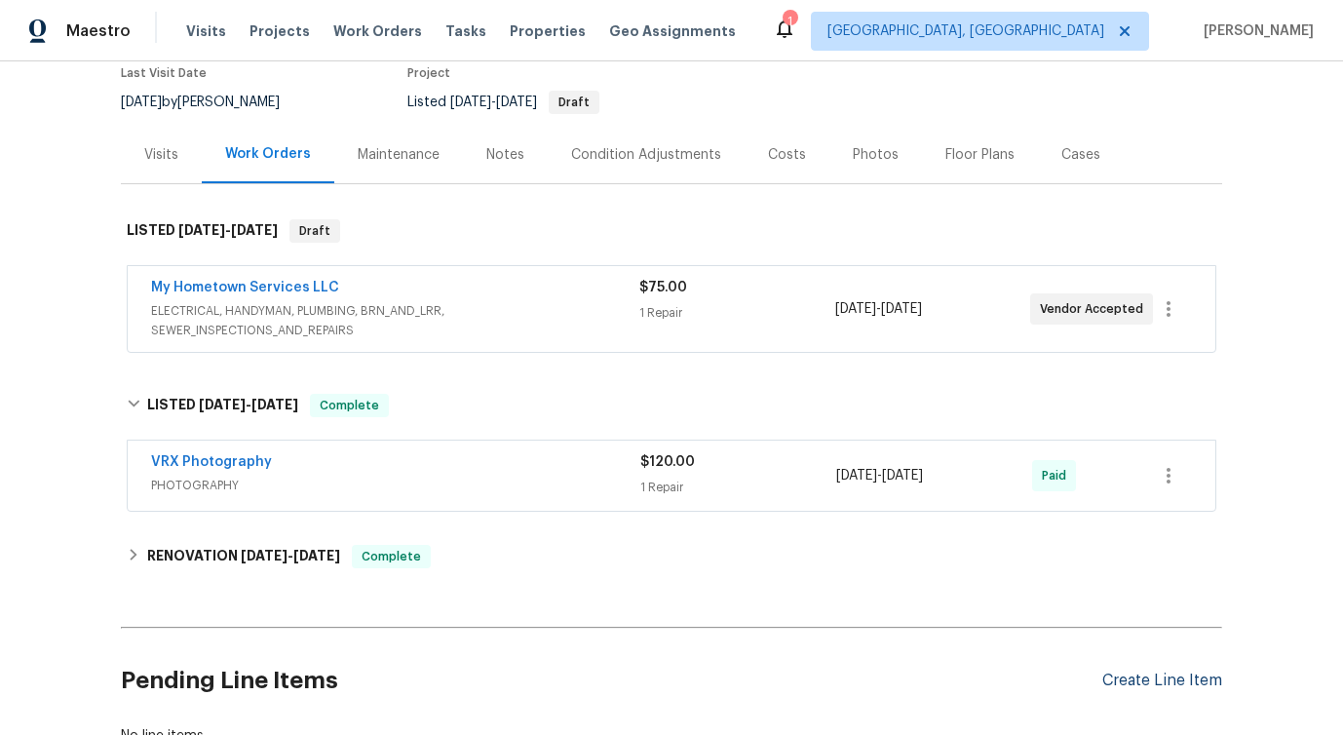
click at [1112, 677] on div "Create Line Item" at bounding box center [1162, 680] width 120 height 19
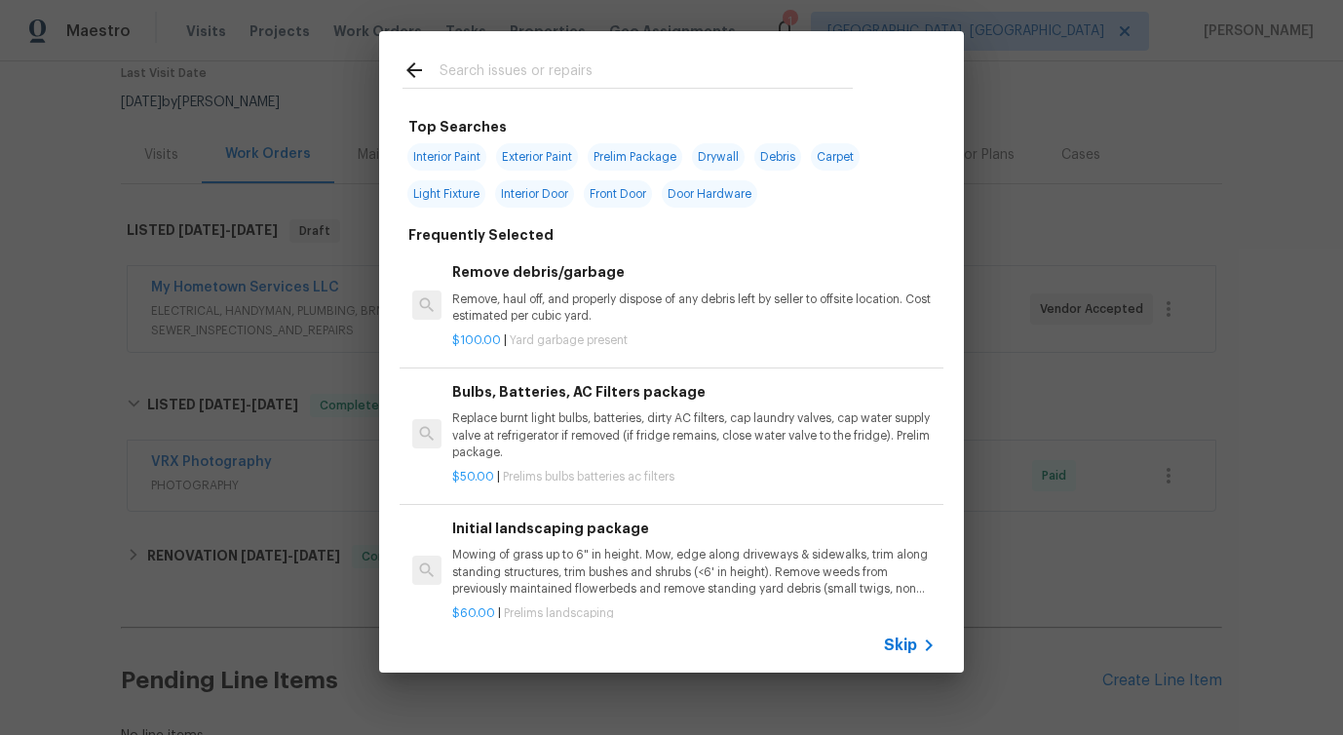
click at [900, 645] on span "Skip" at bounding box center [900, 644] width 33 height 19
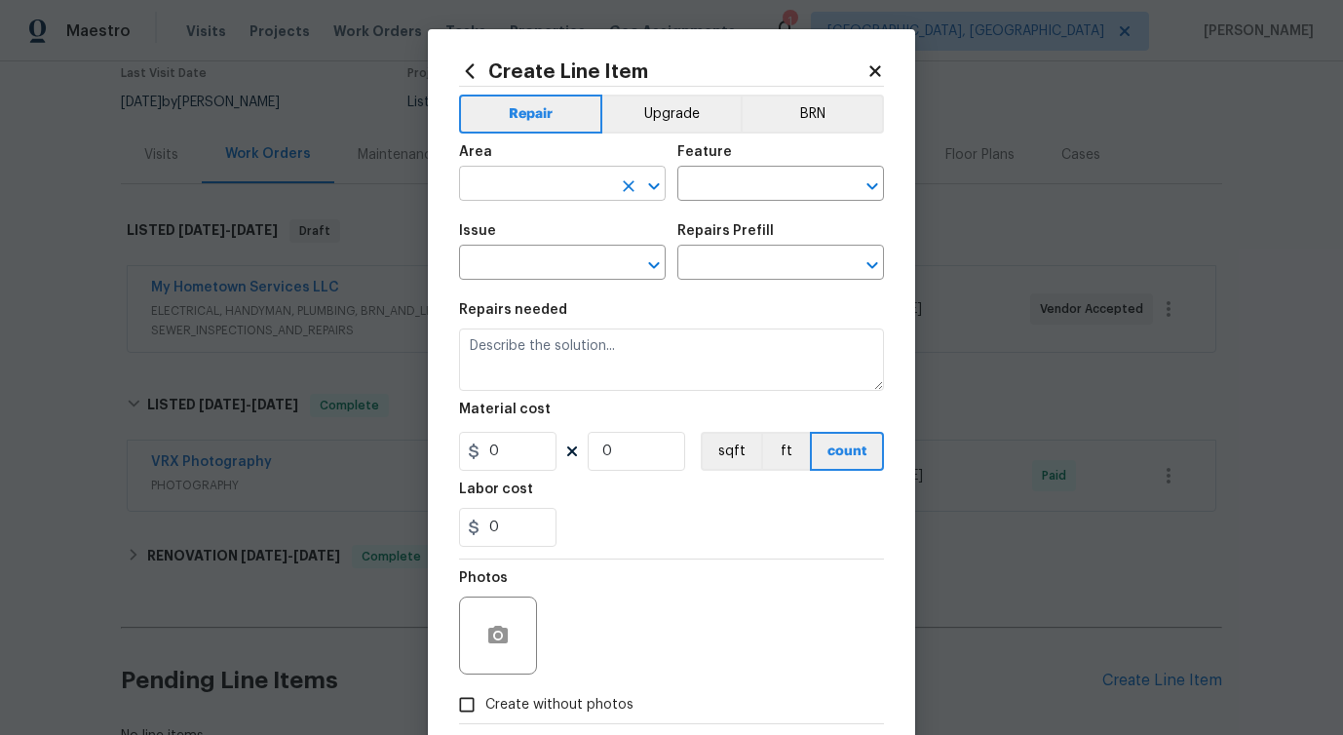
click at [576, 180] on input "text" at bounding box center [535, 186] width 152 height 30
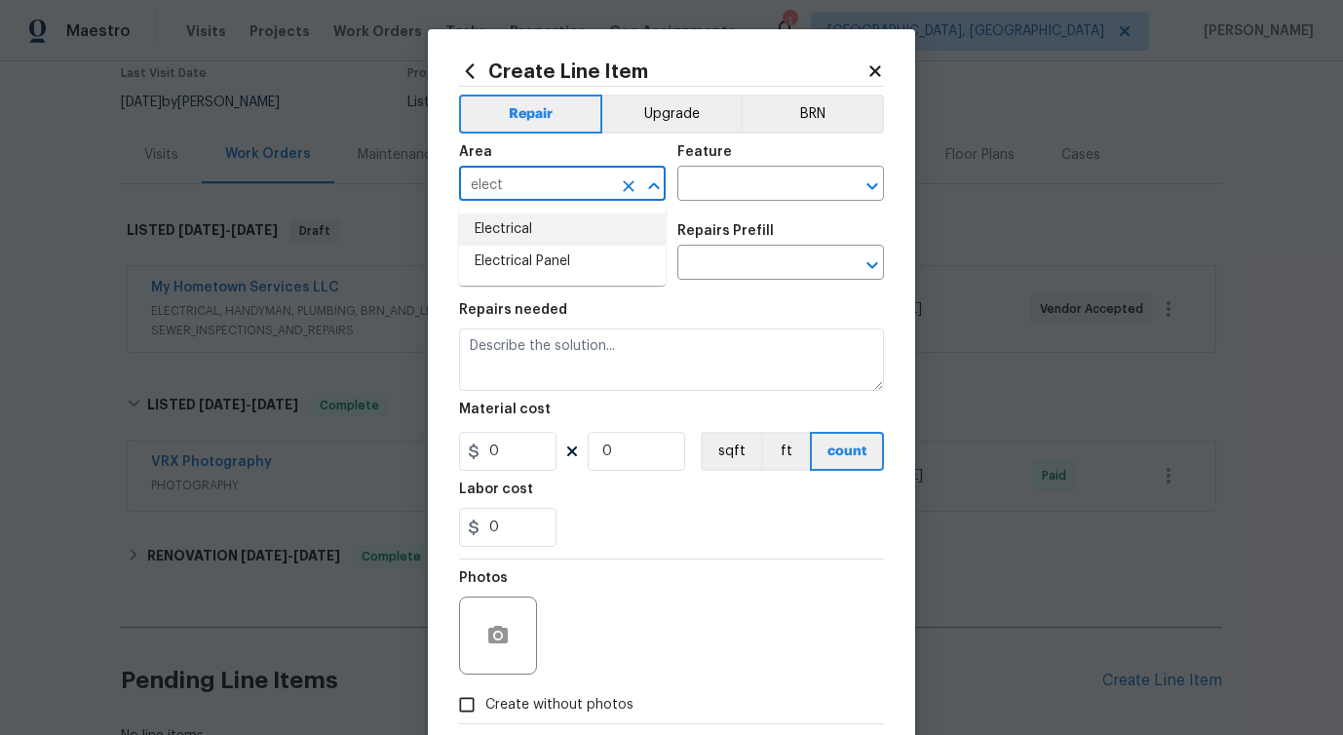
click at [568, 227] on li "Electrical" at bounding box center [562, 229] width 207 height 32
type input "Electrical"
click at [771, 167] on div "Feature" at bounding box center [780, 157] width 207 height 25
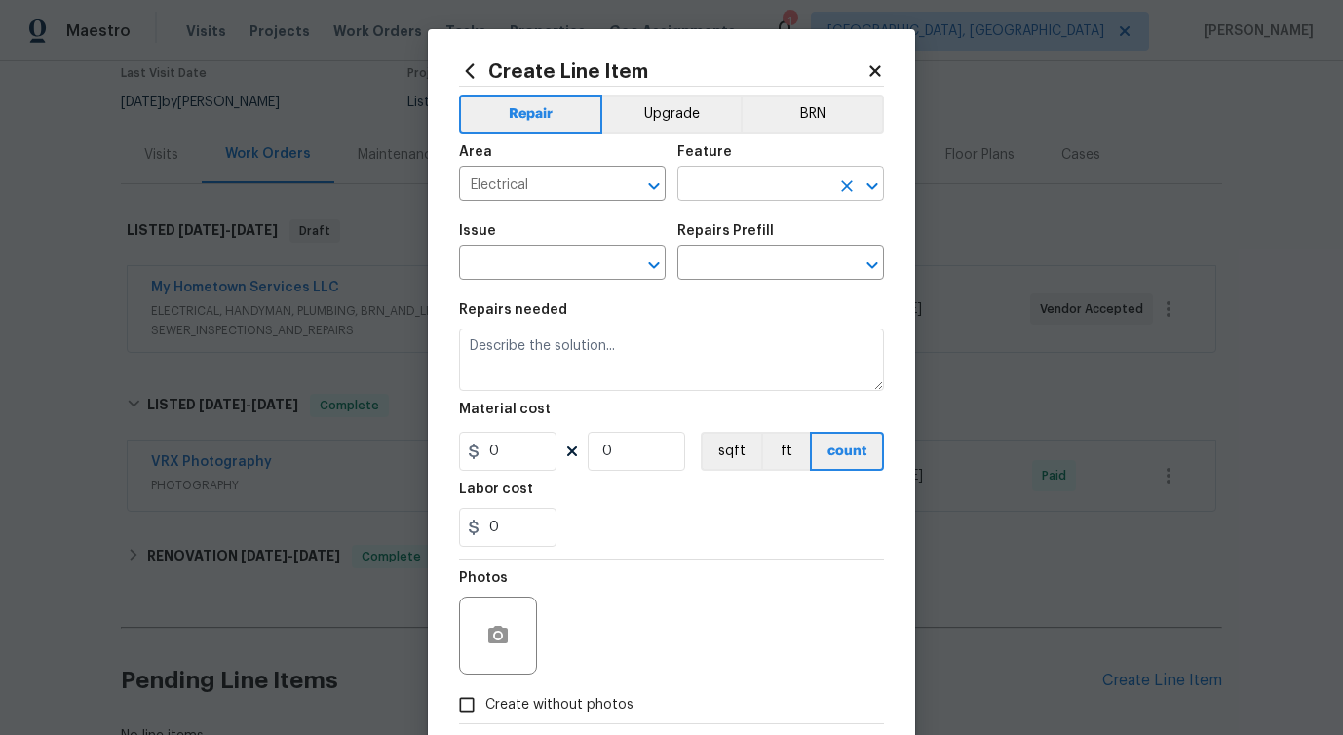
click at [757, 192] on input "text" at bounding box center [753, 186] width 152 height 30
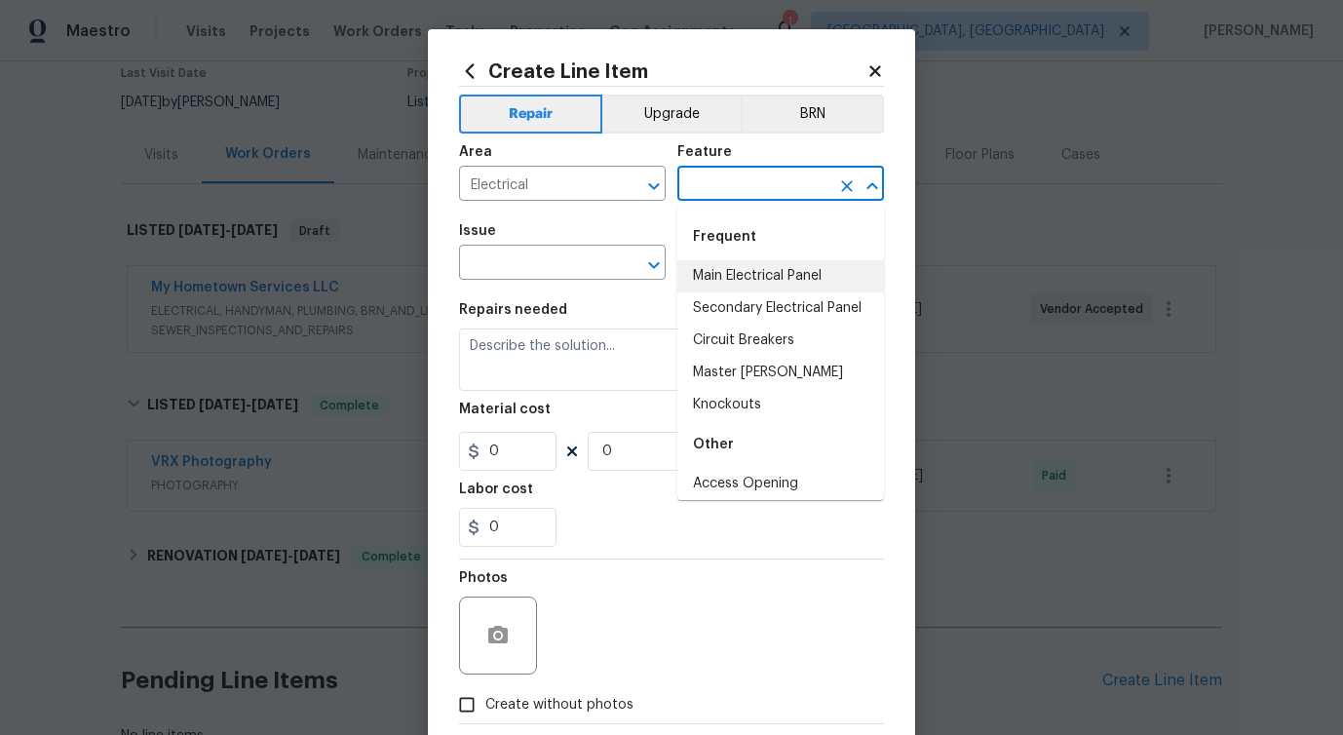
click at [753, 275] on li "Main Electrical Panel" at bounding box center [780, 276] width 207 height 32
type input "Main Electrical Panel"
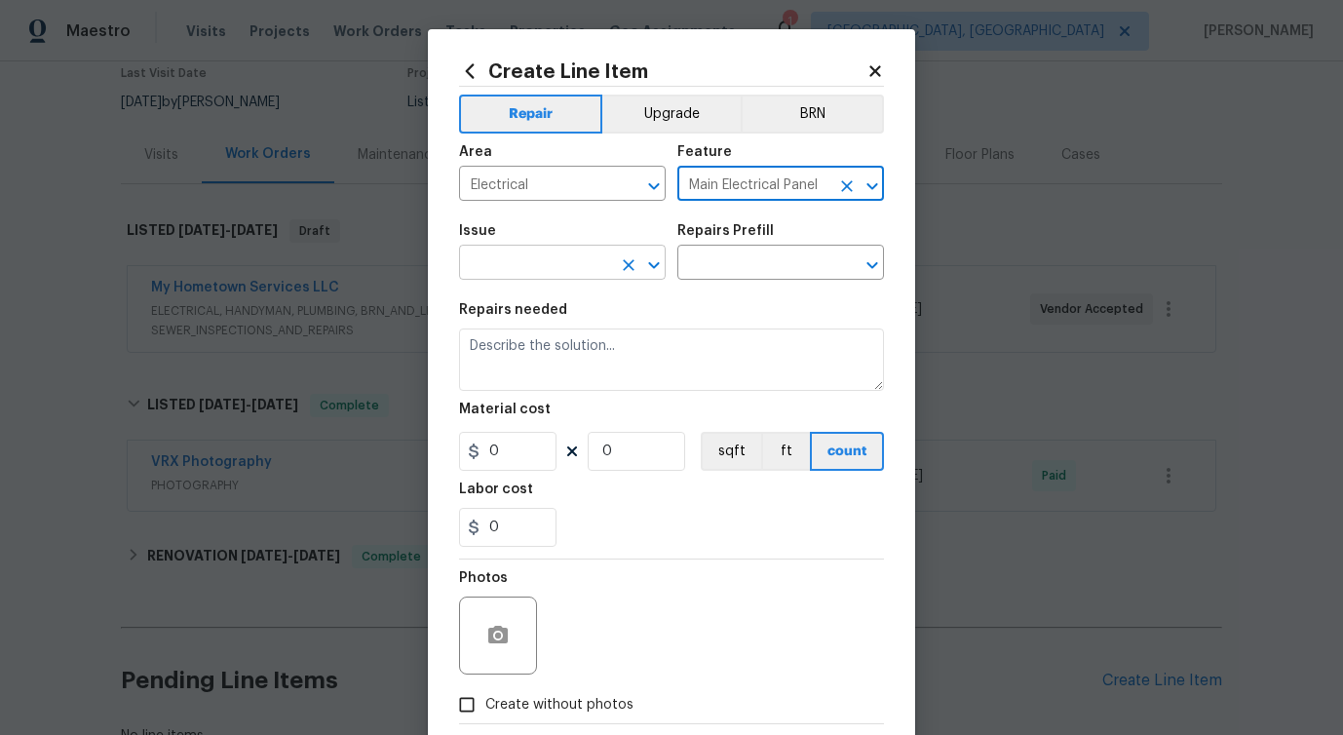
click at [554, 265] on input "text" at bounding box center [535, 264] width 152 height 30
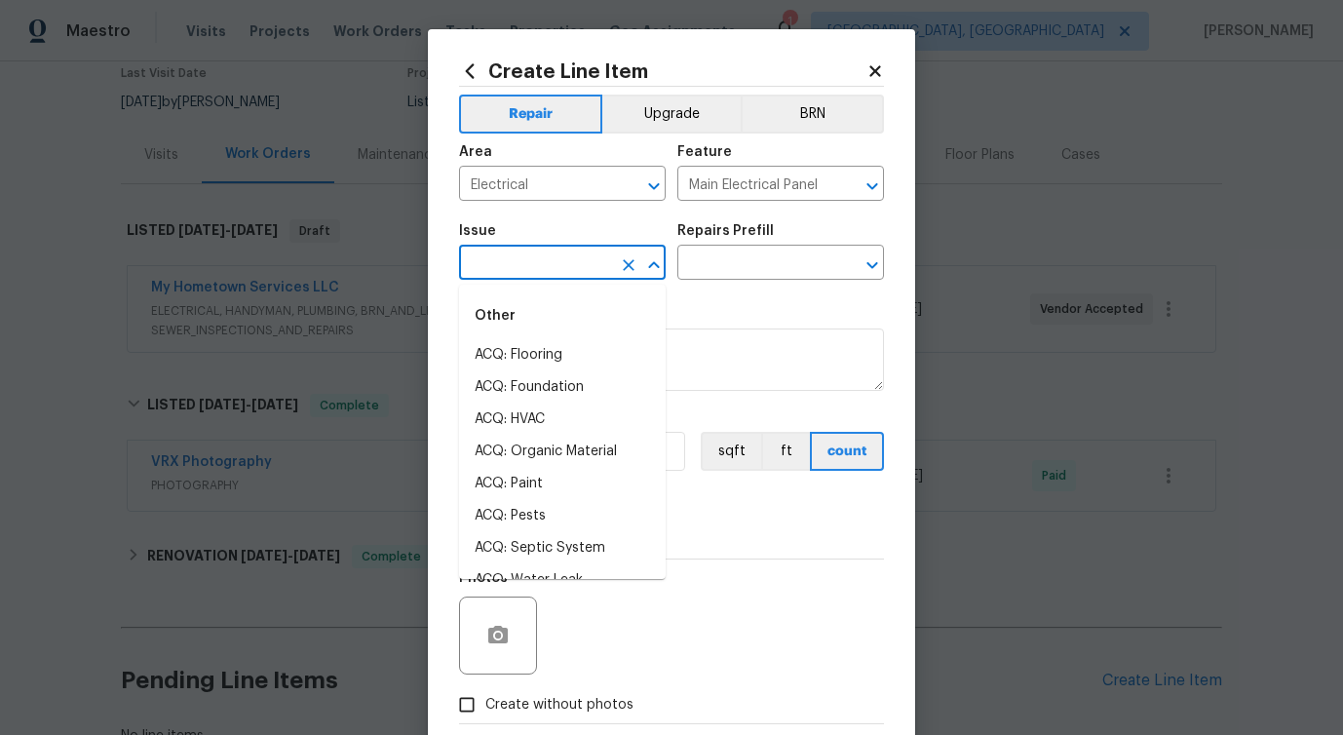
click at [554, 265] on input "text" at bounding box center [535, 264] width 152 height 30
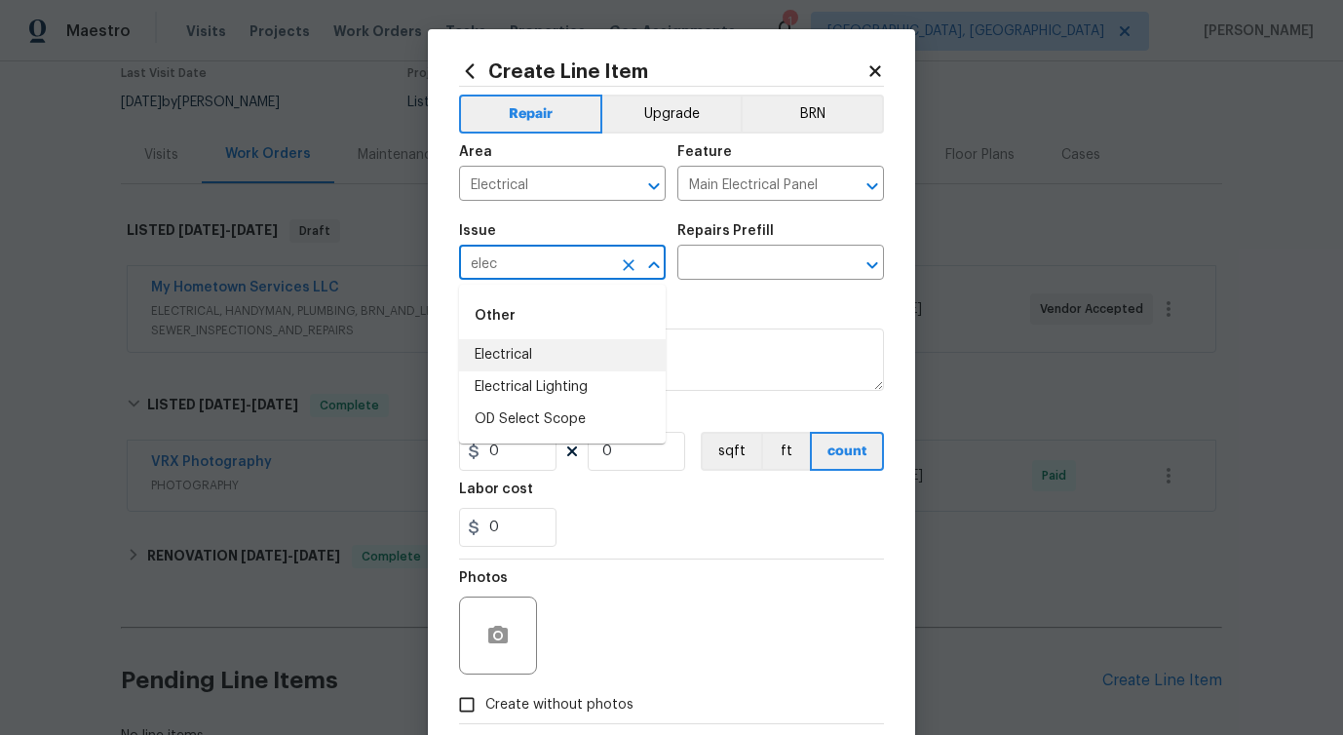
click at [556, 355] on li "Electrical" at bounding box center [562, 355] width 207 height 32
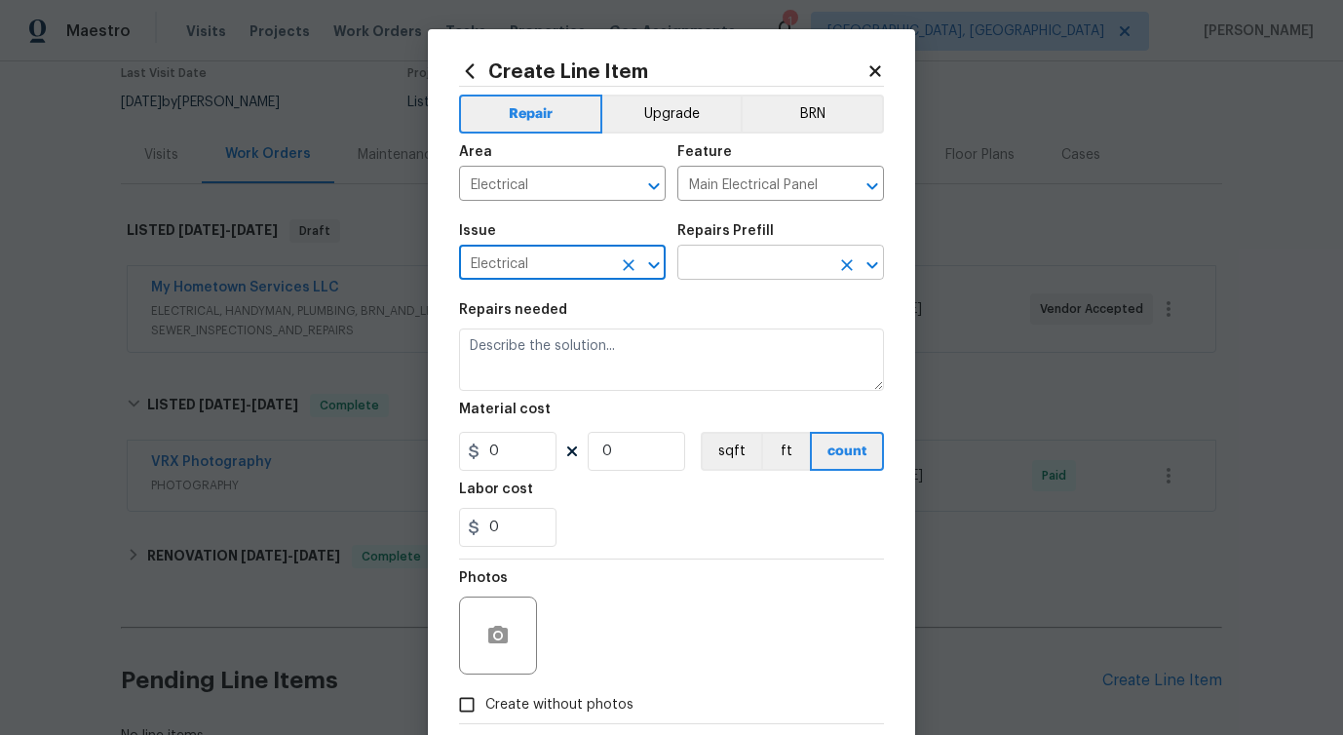
type input "Electrical"
click at [716, 278] on input "text" at bounding box center [753, 264] width 152 height 30
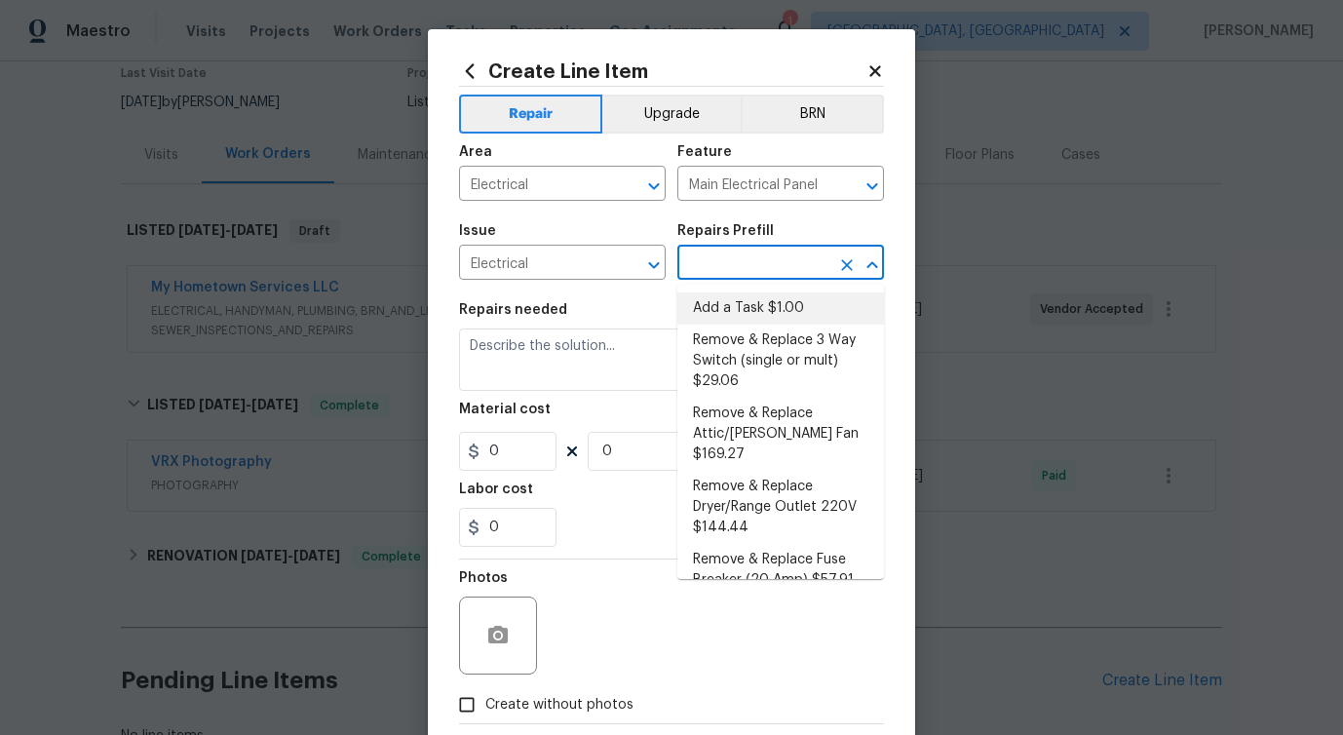
click at [713, 306] on li "Add a Task $1.00" at bounding box center [780, 308] width 207 height 32
type input "Add a Task $1.00"
type textarea "HPM to detail"
type input "1"
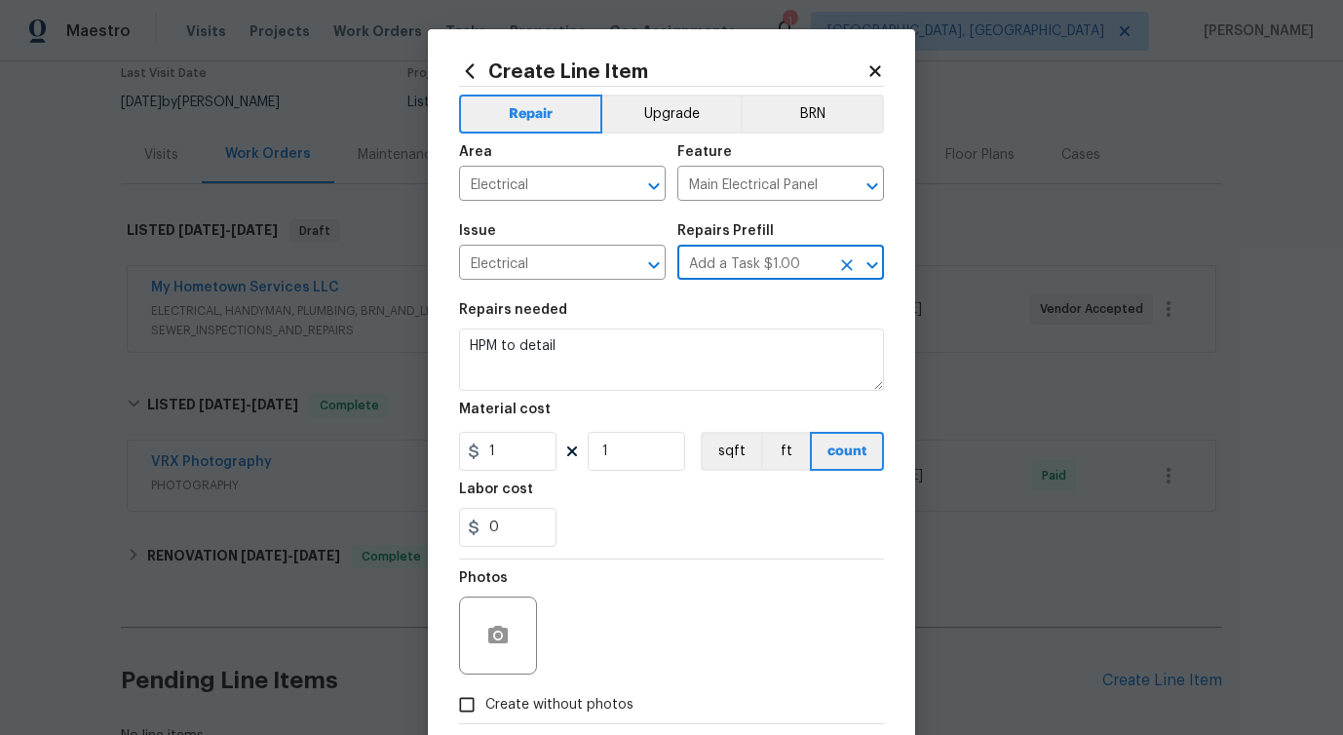
click at [713, 306] on div "Repairs needed" at bounding box center [671, 315] width 425 height 25
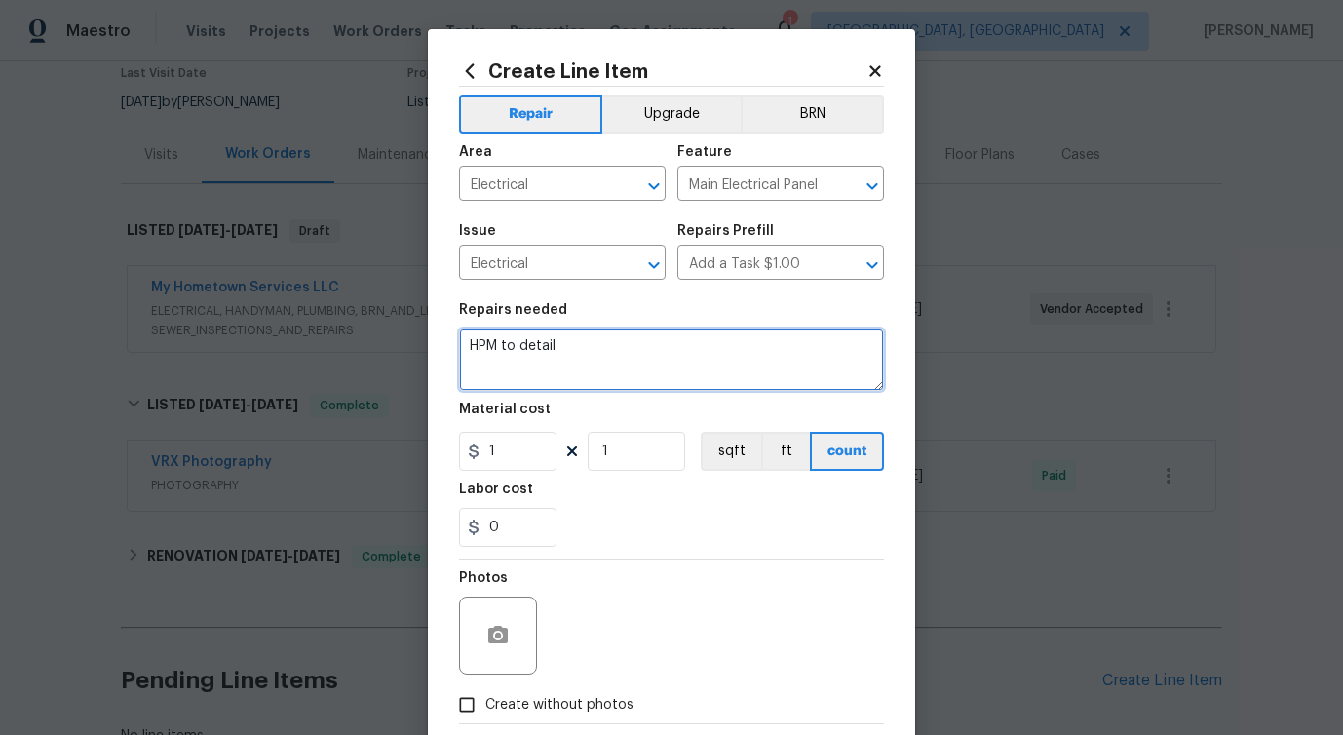
click at [563, 355] on textarea "HPM to detail" at bounding box center [671, 359] width 425 height 62
paste textarea "Bathroom switching needs replaced, closet light doesn’t function needs replaced…"
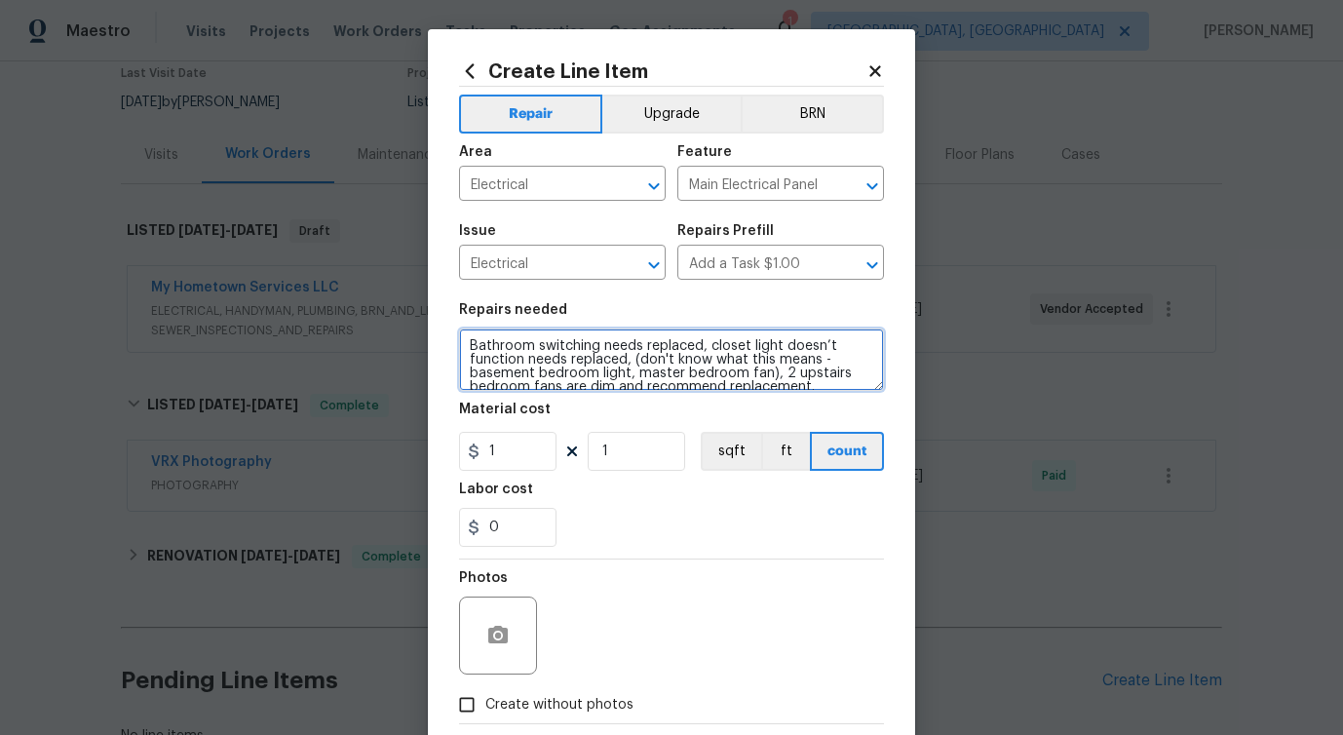
scroll to position [4, 0]
drag, startPoint x: 632, startPoint y: 358, endPoint x: 768, endPoint y: 373, distance: 136.3
click at [768, 373] on textarea "Bathroom switching needs replaced, closet light doesn’t function needs replaced…" at bounding box center [671, 359] width 425 height 62
type textarea "Bathroom switching needs replaced, closet light doesn’t function needs replaced…"
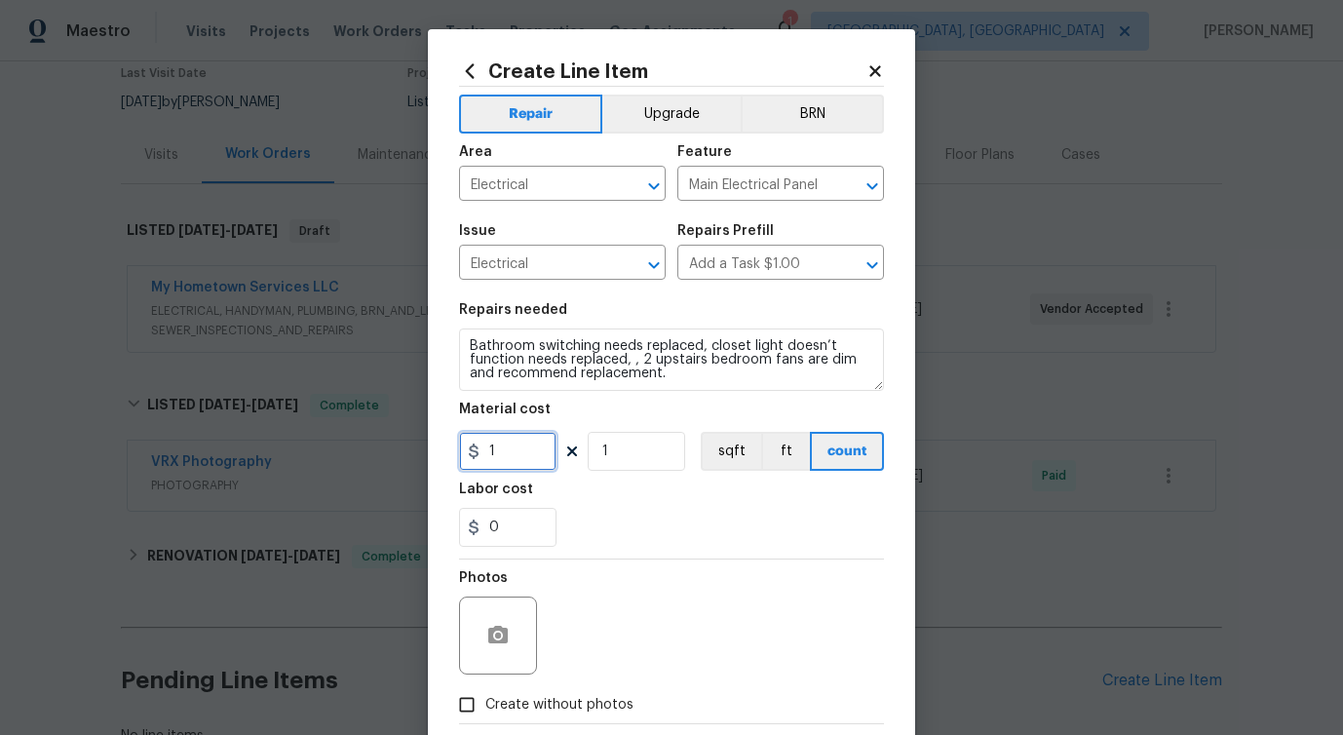
click at [519, 456] on input "1" at bounding box center [507, 451] width 97 height 39
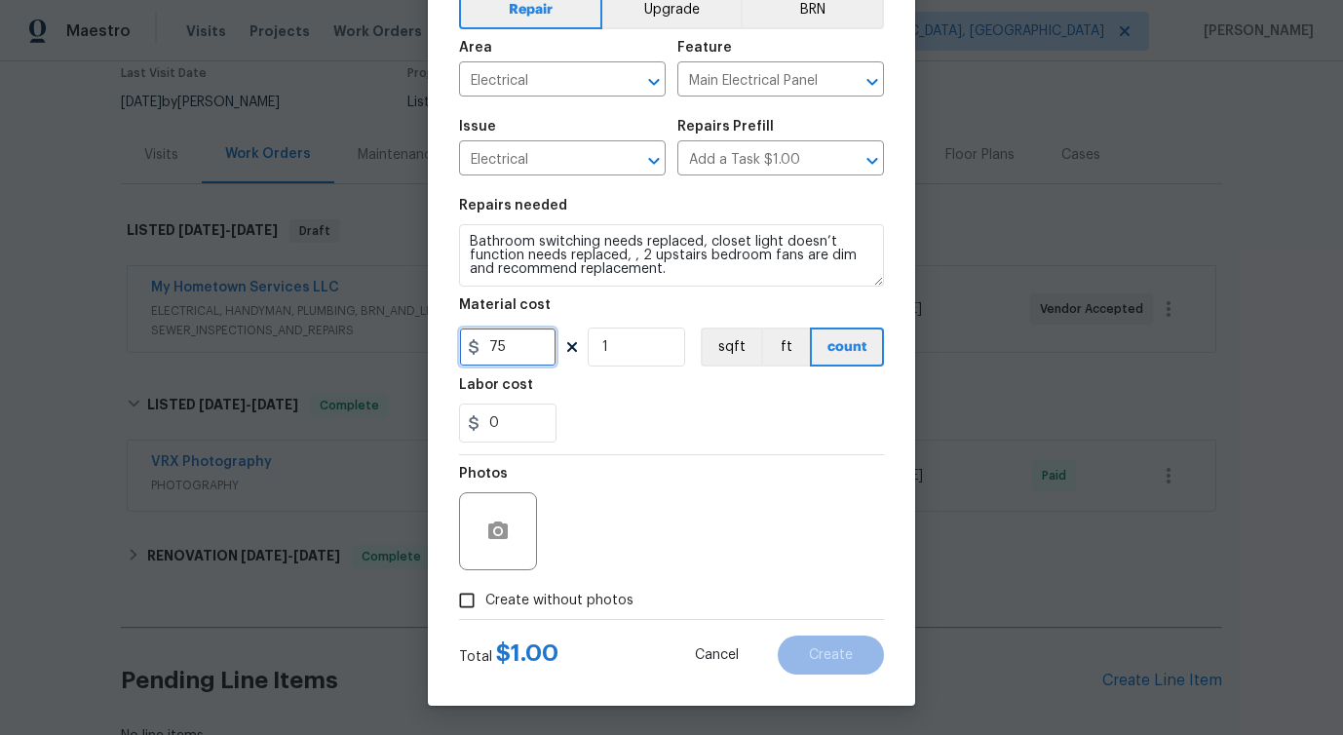
type input "75"
click at [504, 538] on icon "button" at bounding box center [497, 530] width 19 height 18
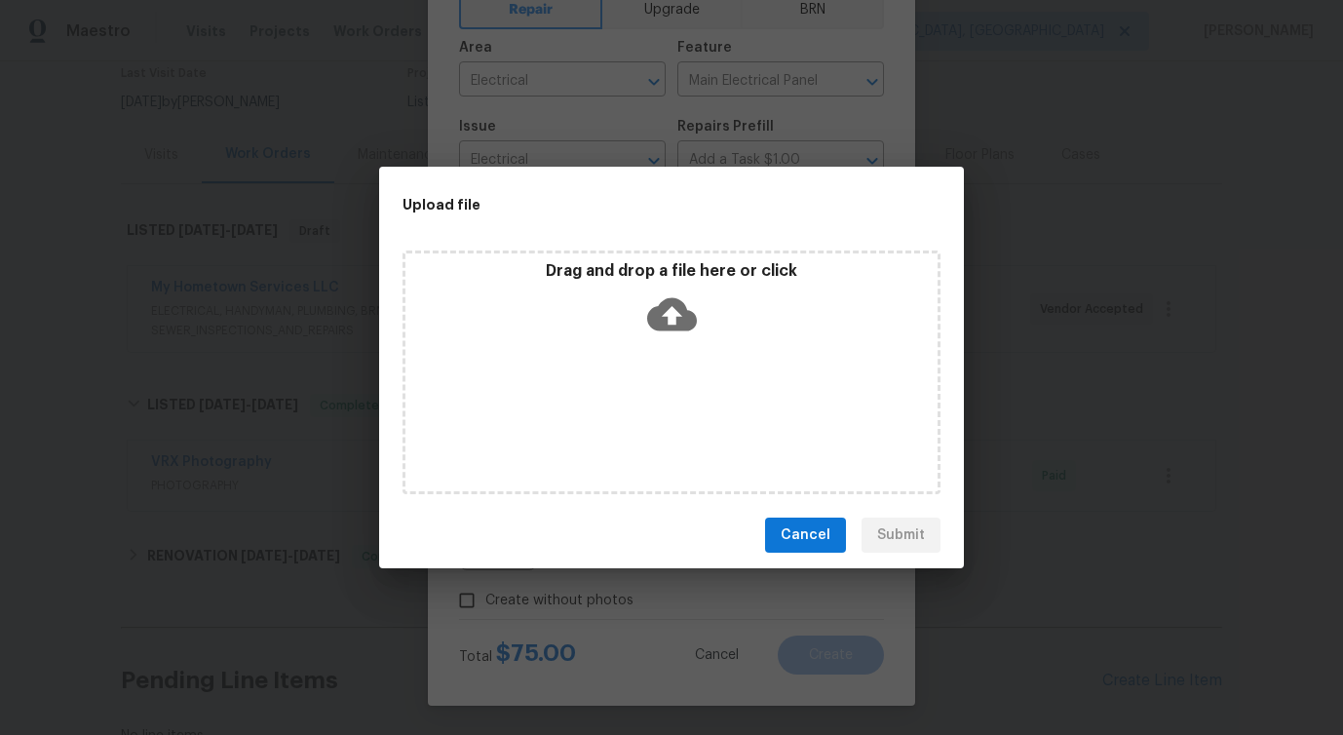
click at [669, 316] on icon at bounding box center [672, 314] width 50 height 50
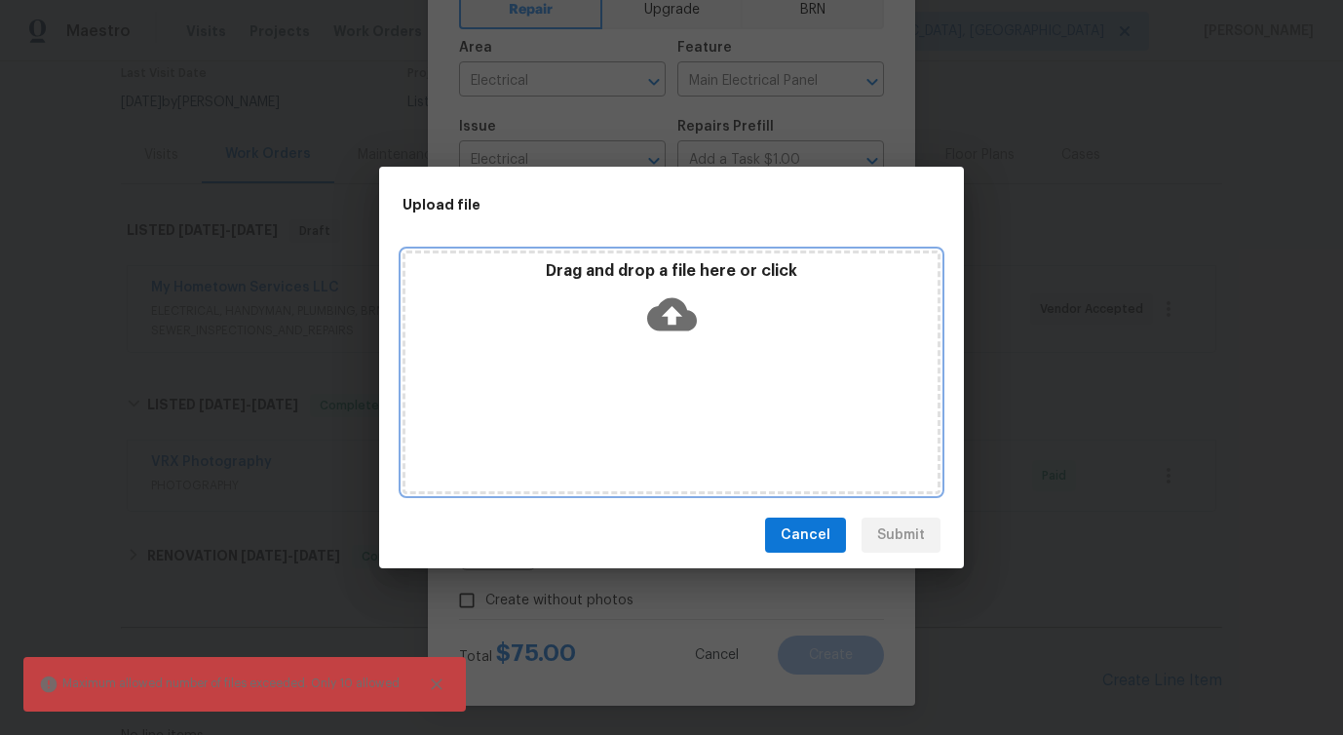
click at [657, 314] on icon at bounding box center [672, 314] width 50 height 33
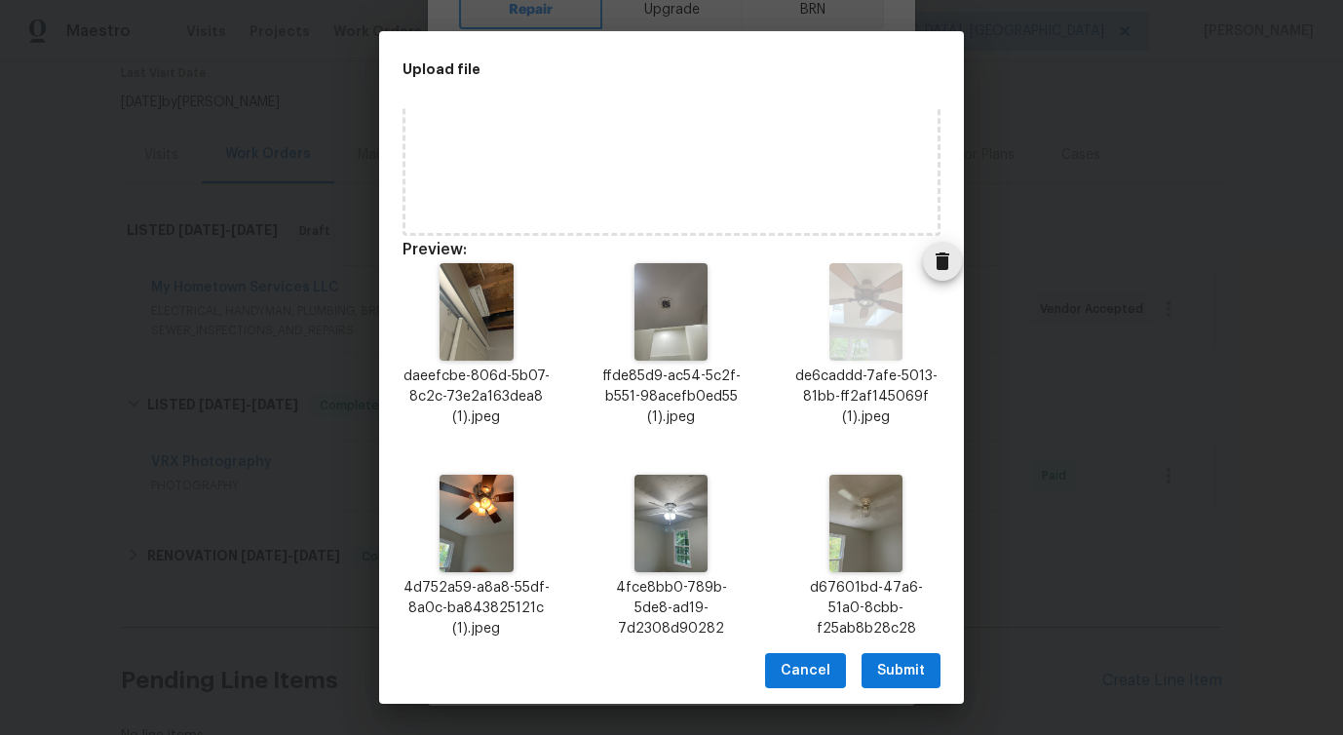
scroll to position [148, 0]
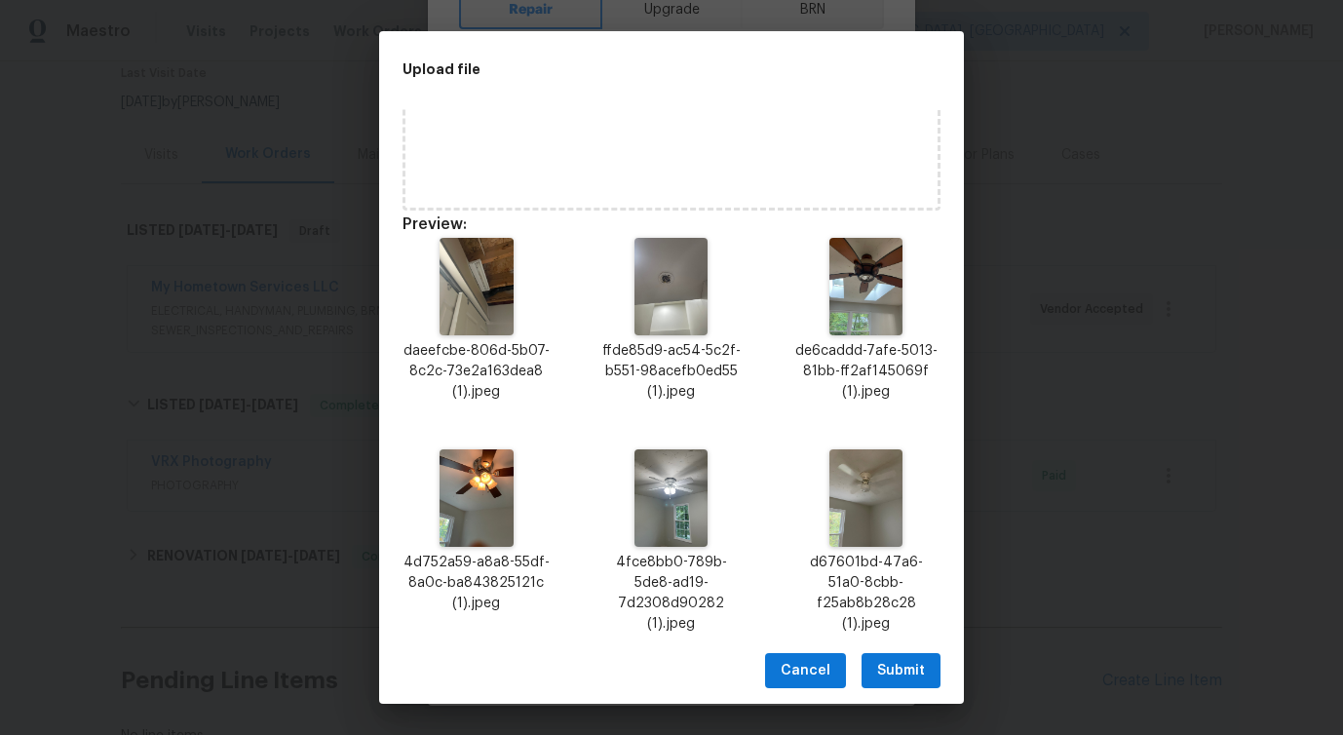
click at [898, 671] on span "Submit" at bounding box center [901, 671] width 48 height 24
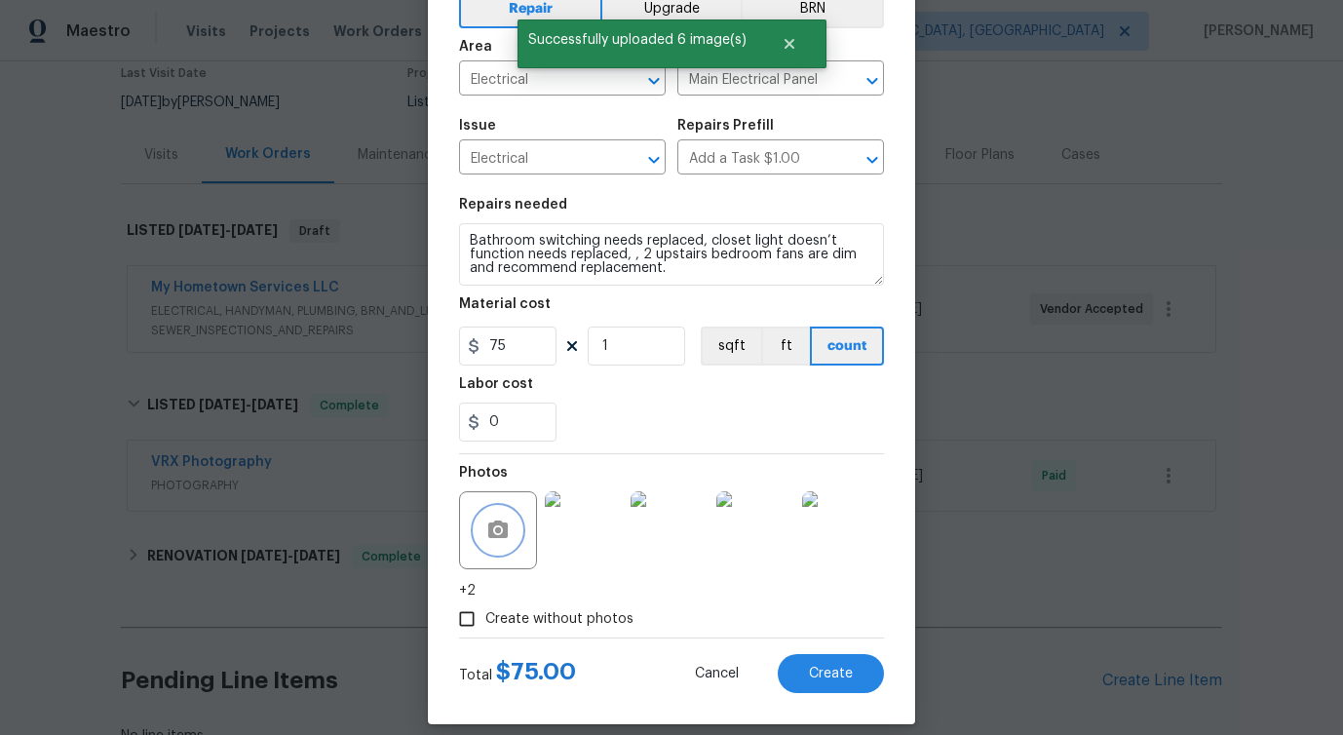
click at [479, 540] on button "button" at bounding box center [498, 530] width 47 height 47
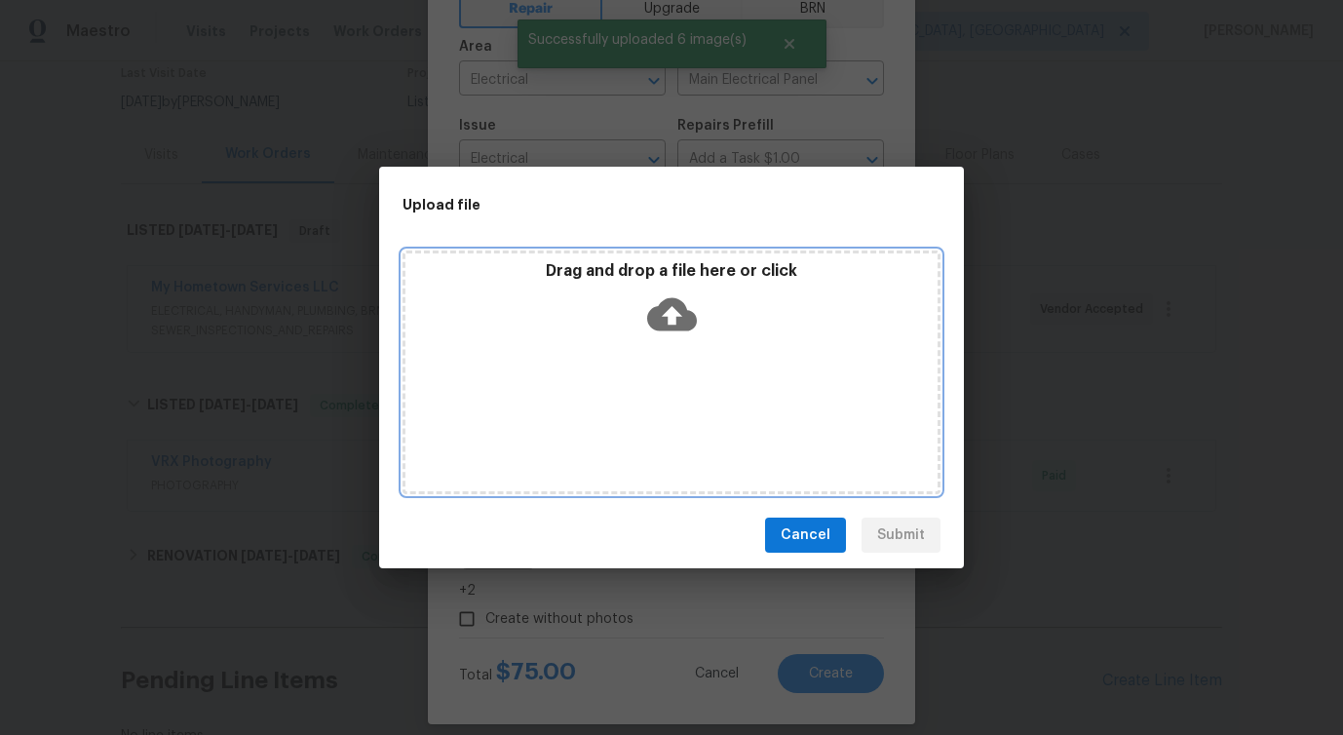
click at [671, 310] on icon at bounding box center [672, 314] width 50 height 50
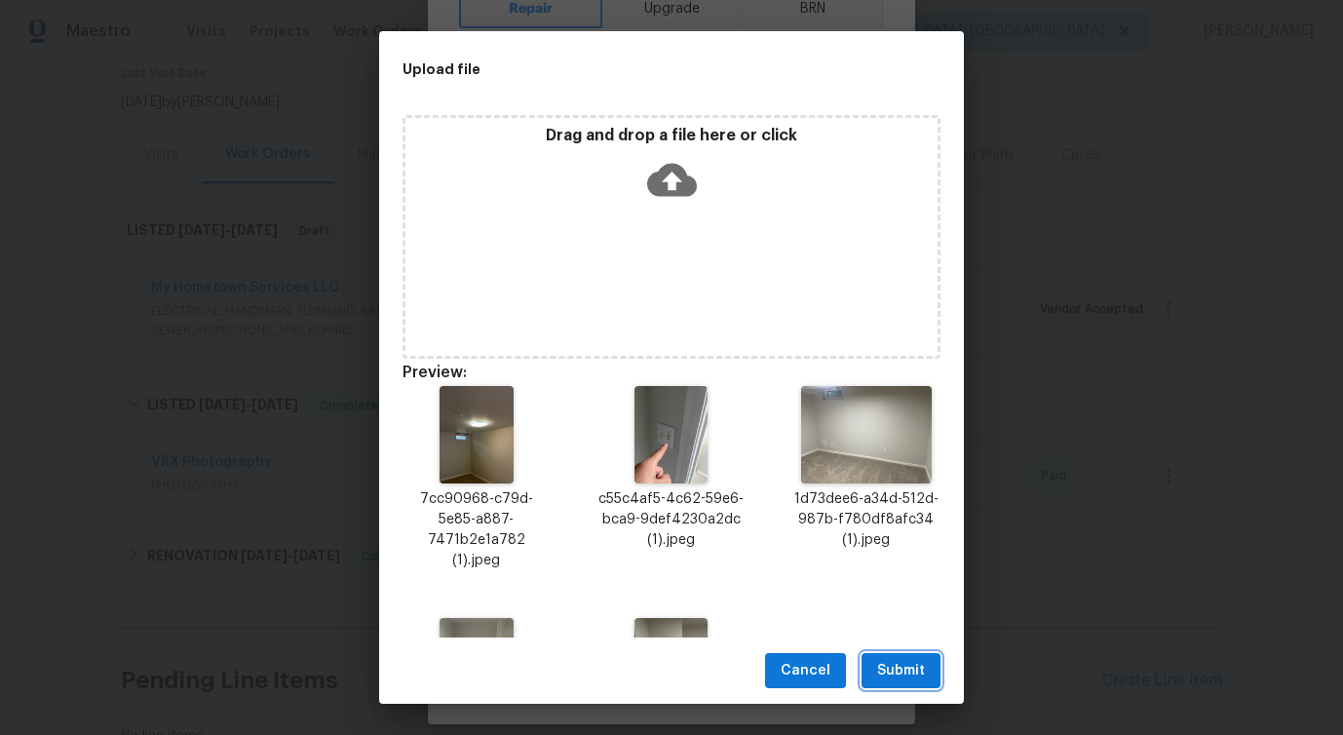
click at [892, 663] on span "Submit" at bounding box center [901, 671] width 48 height 24
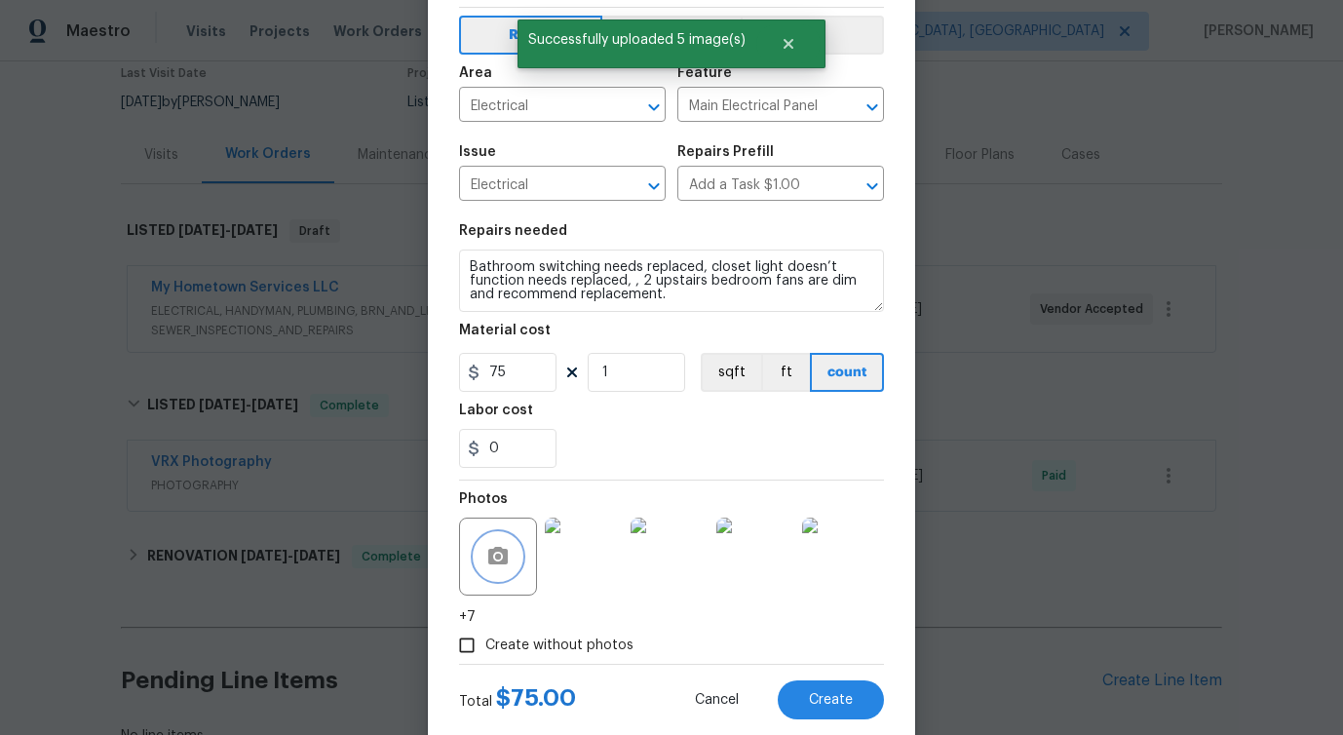
scroll to position [125, 0]
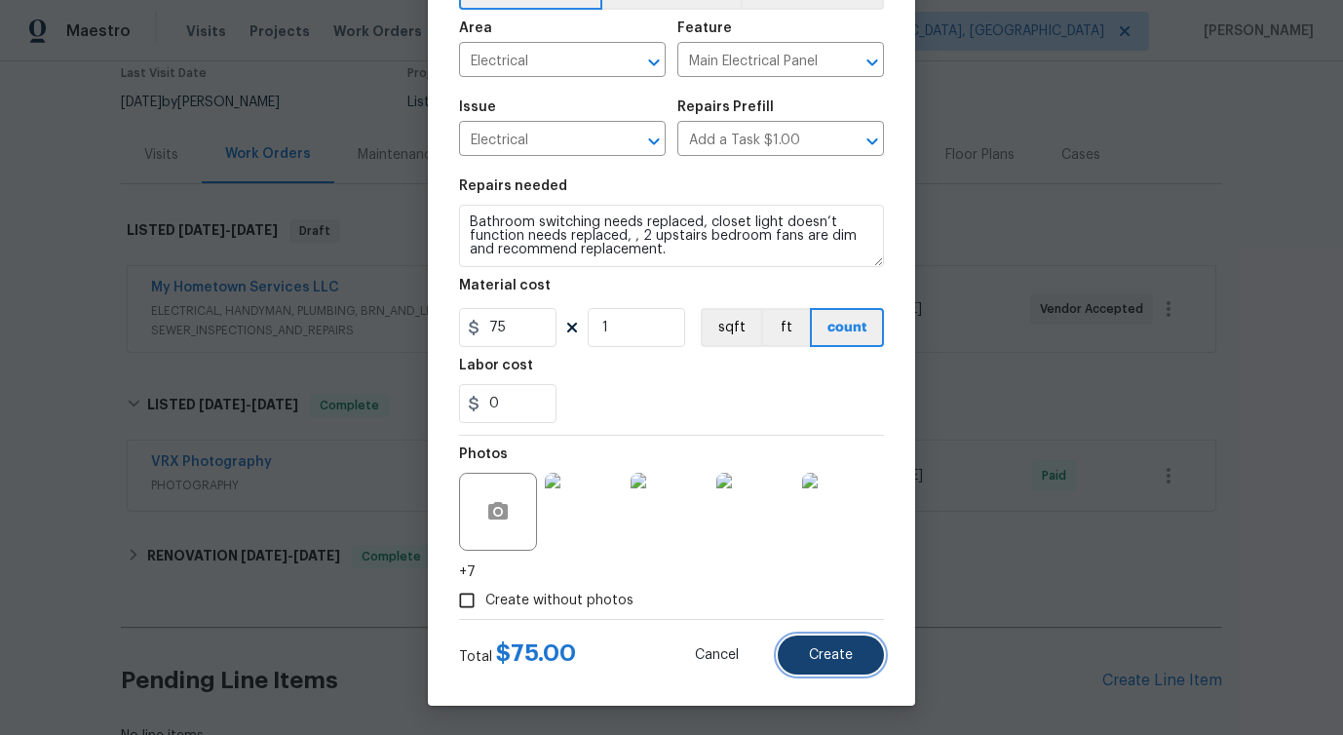
click at [819, 653] on span "Create" at bounding box center [831, 655] width 44 height 15
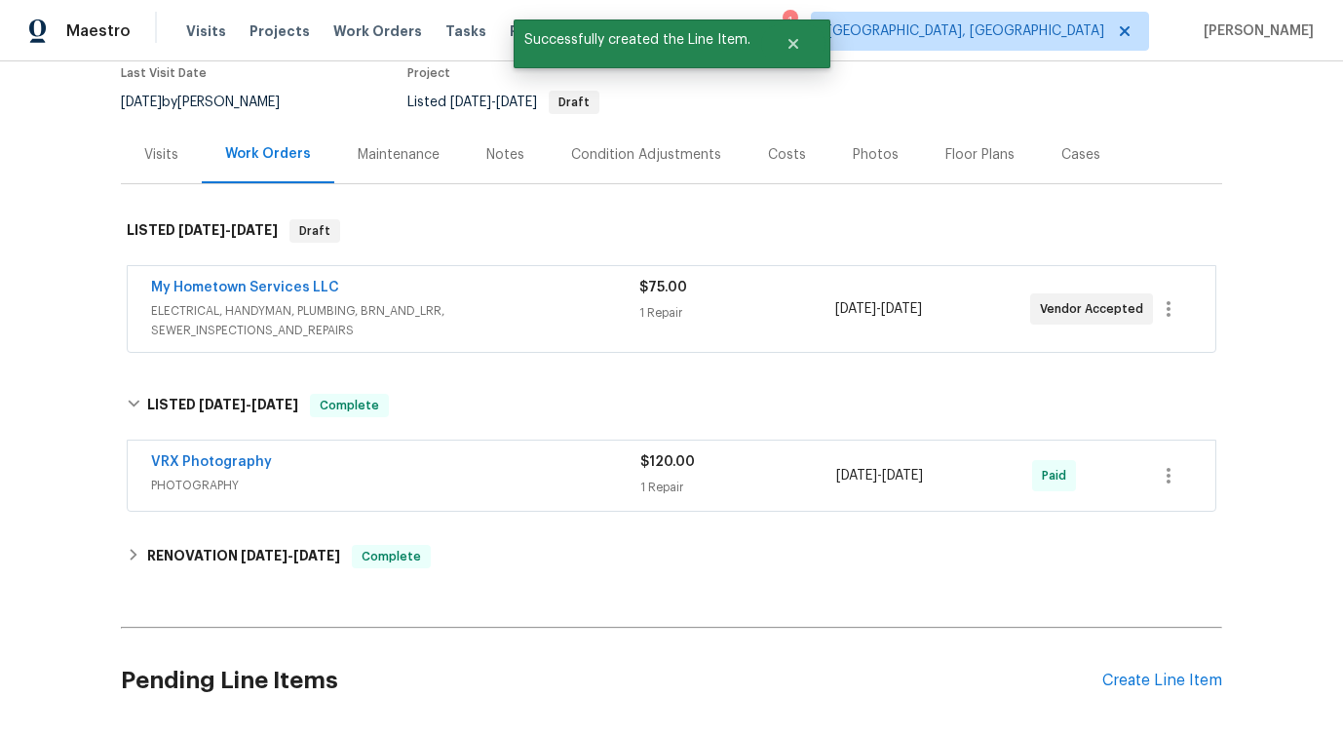
scroll to position [575, 0]
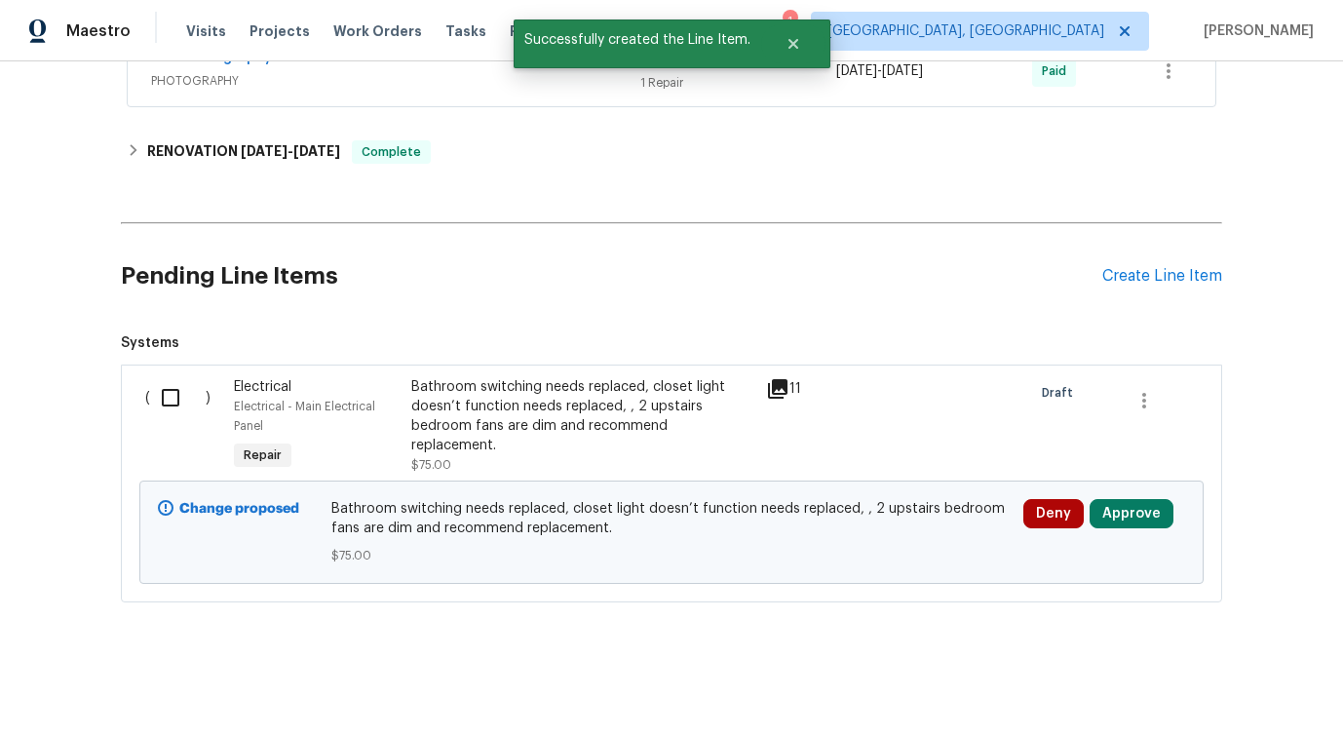
click at [466, 413] on div "Bathroom switching needs replaced, closet light doesn’t function needs replaced…" at bounding box center [582, 416] width 343 height 78
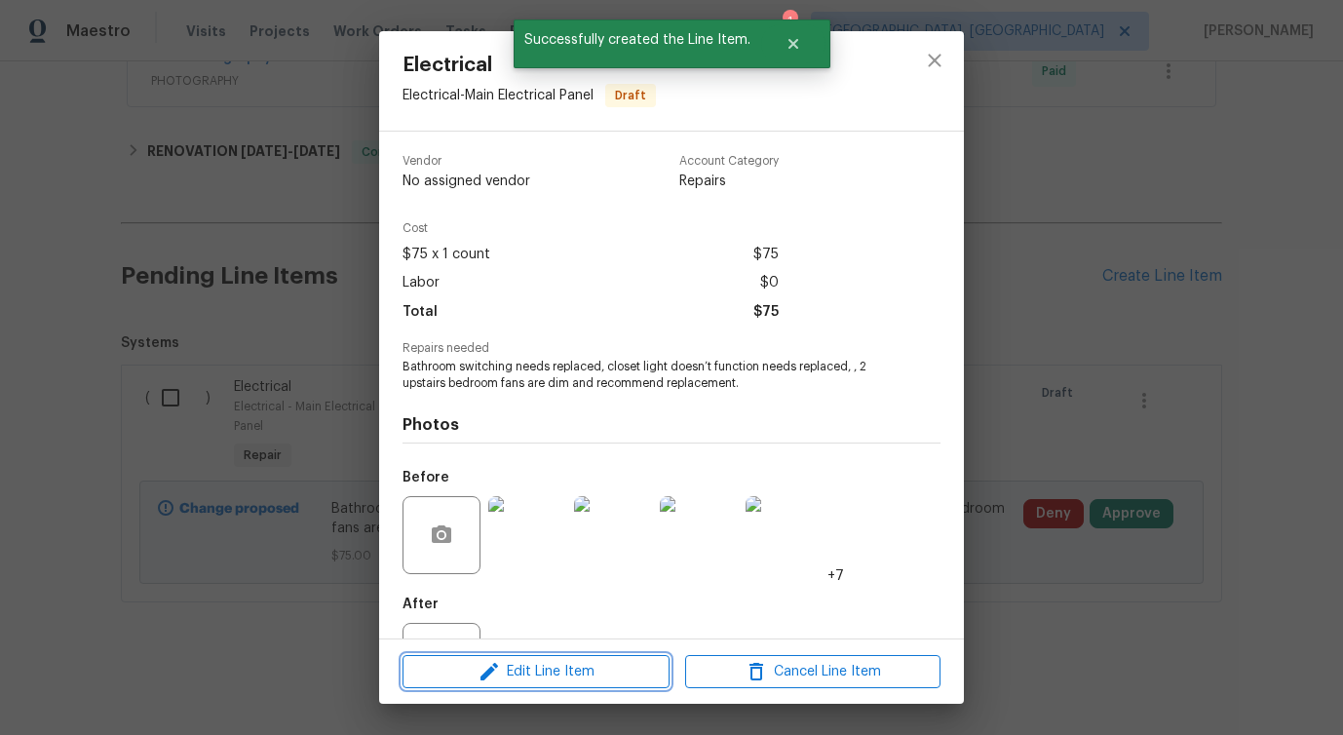
click at [503, 662] on span "Edit Line Item" at bounding box center [535, 672] width 255 height 24
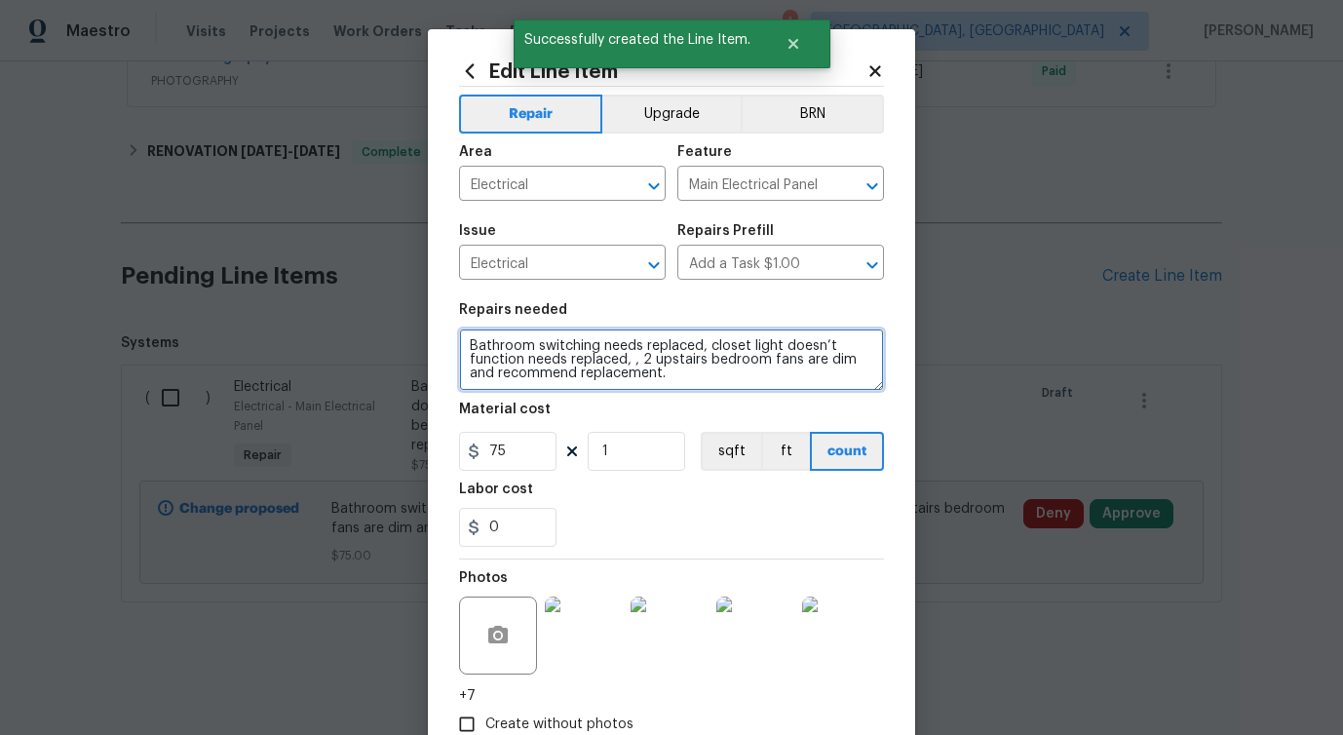
click at [469, 344] on textarea "Bathroom switching needs replaced, closet light doesn’t function needs replaced…" at bounding box center [671, 359] width 425 height 62
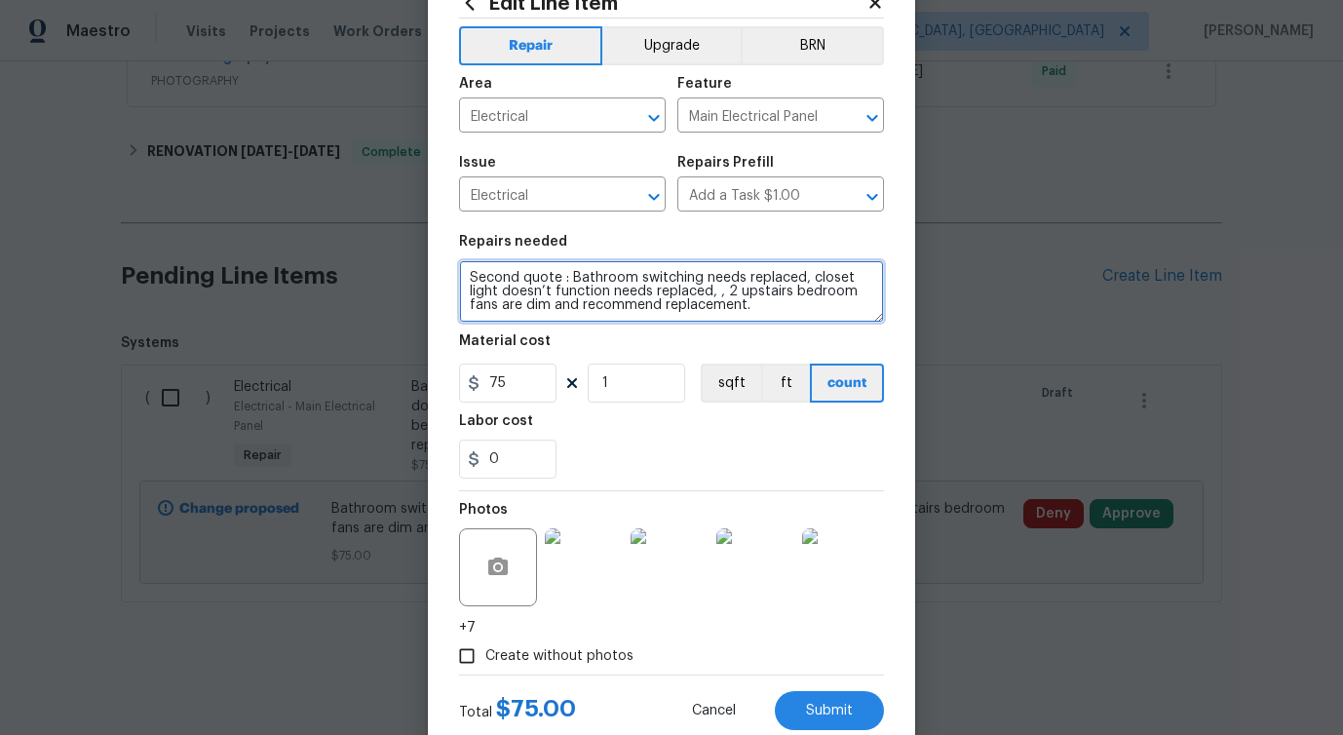
scroll to position [125, 0]
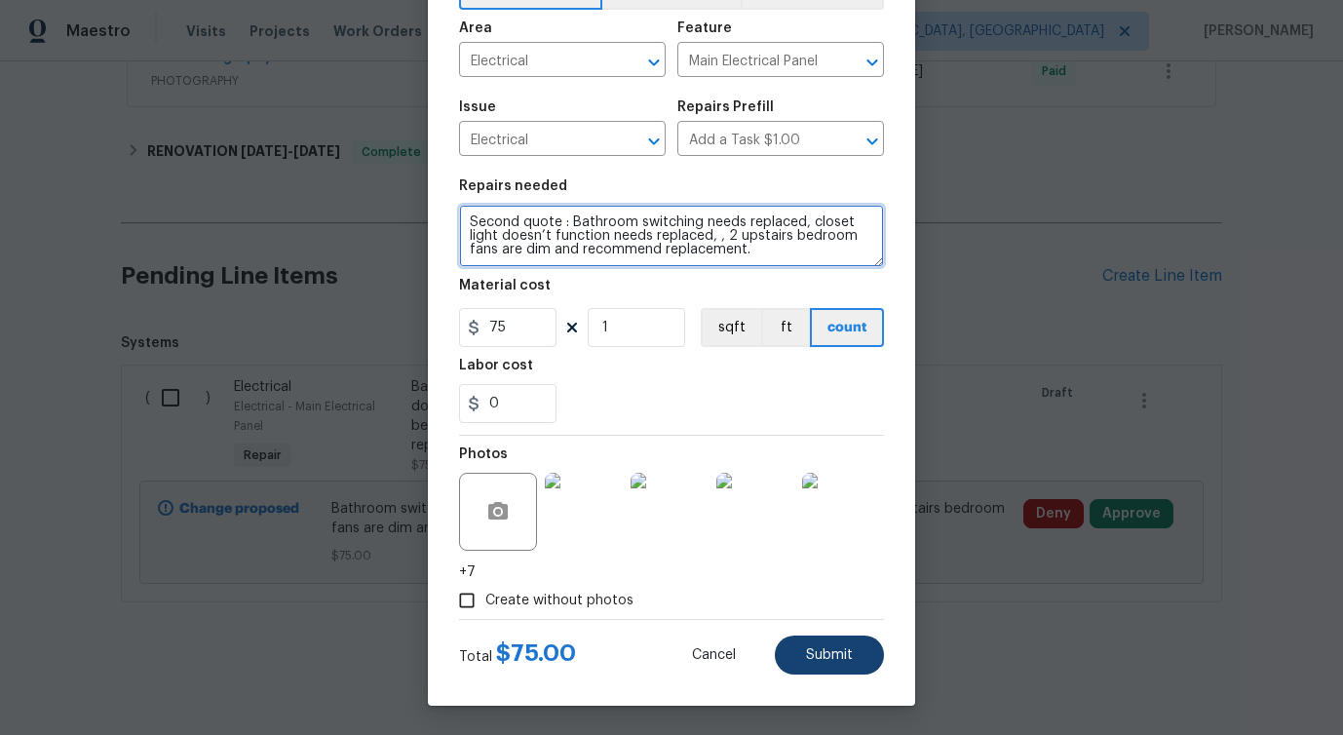
type textarea "Second quote : Bathroom switching needs replaced, closet light doesn’t function…"
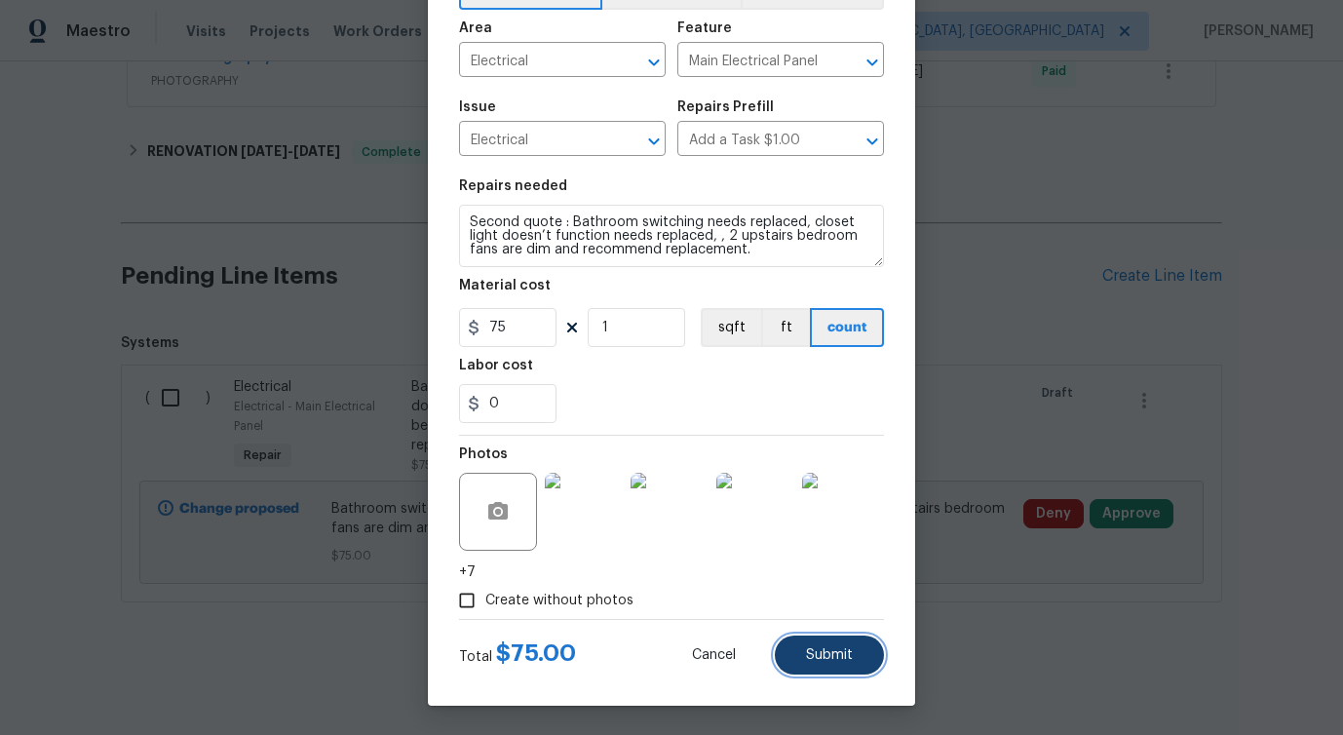
click at [833, 658] on span "Submit" at bounding box center [829, 655] width 47 height 15
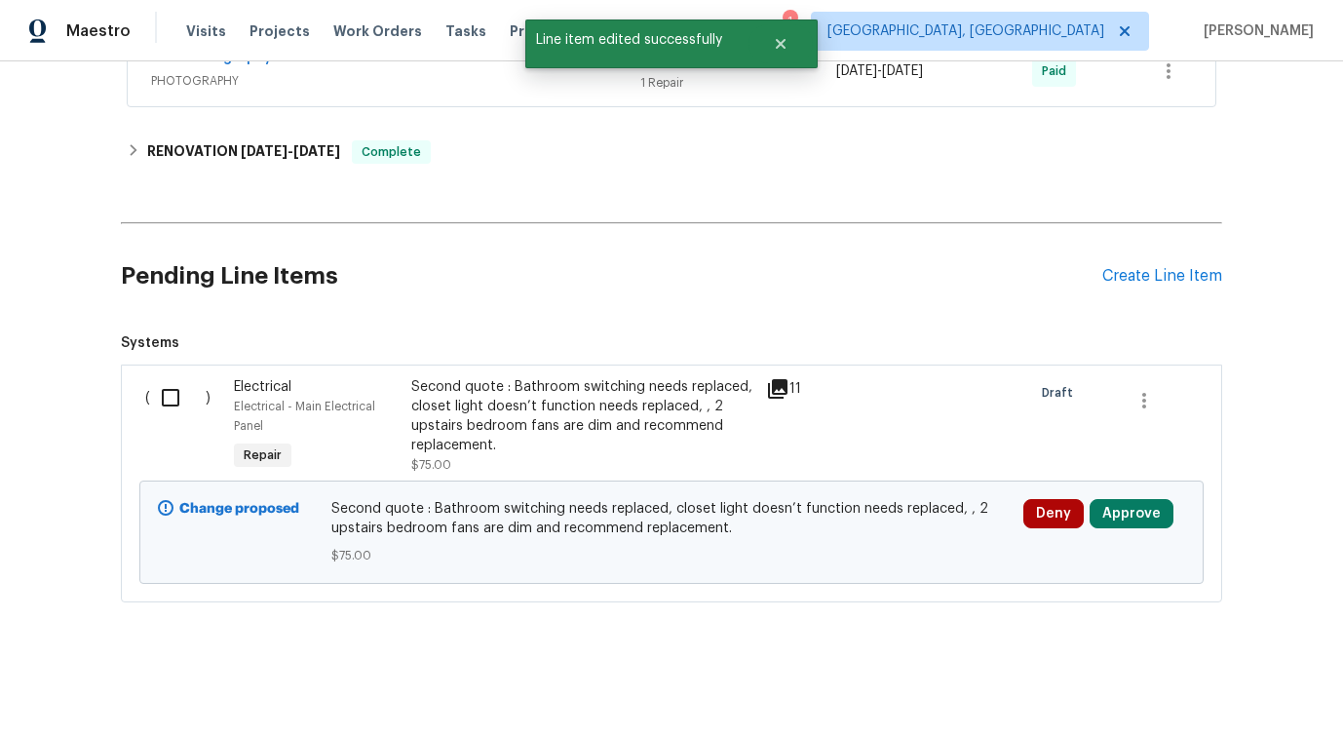
scroll to position [0, 0]
click at [179, 398] on input "checkbox" at bounding box center [178, 397] width 56 height 41
checkbox input "true"
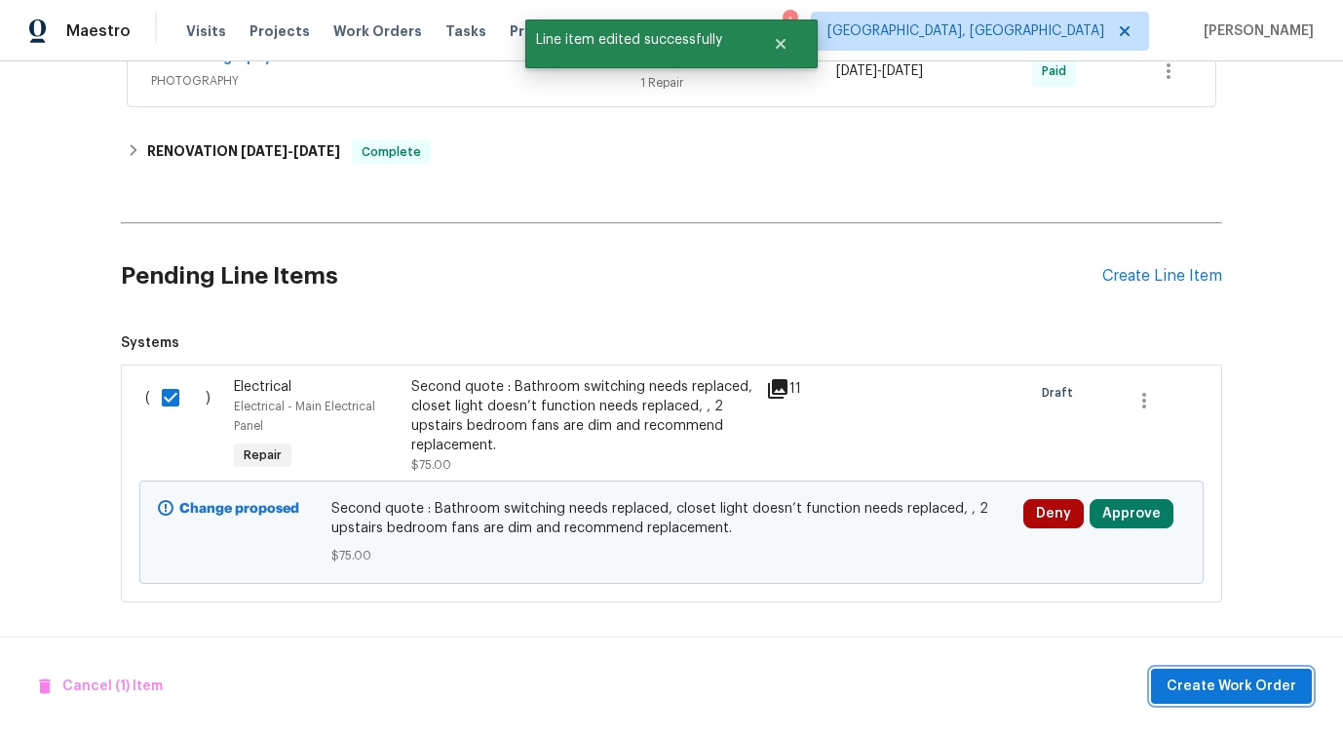
click at [1214, 681] on span "Create Work Order" at bounding box center [1231, 686] width 130 height 24
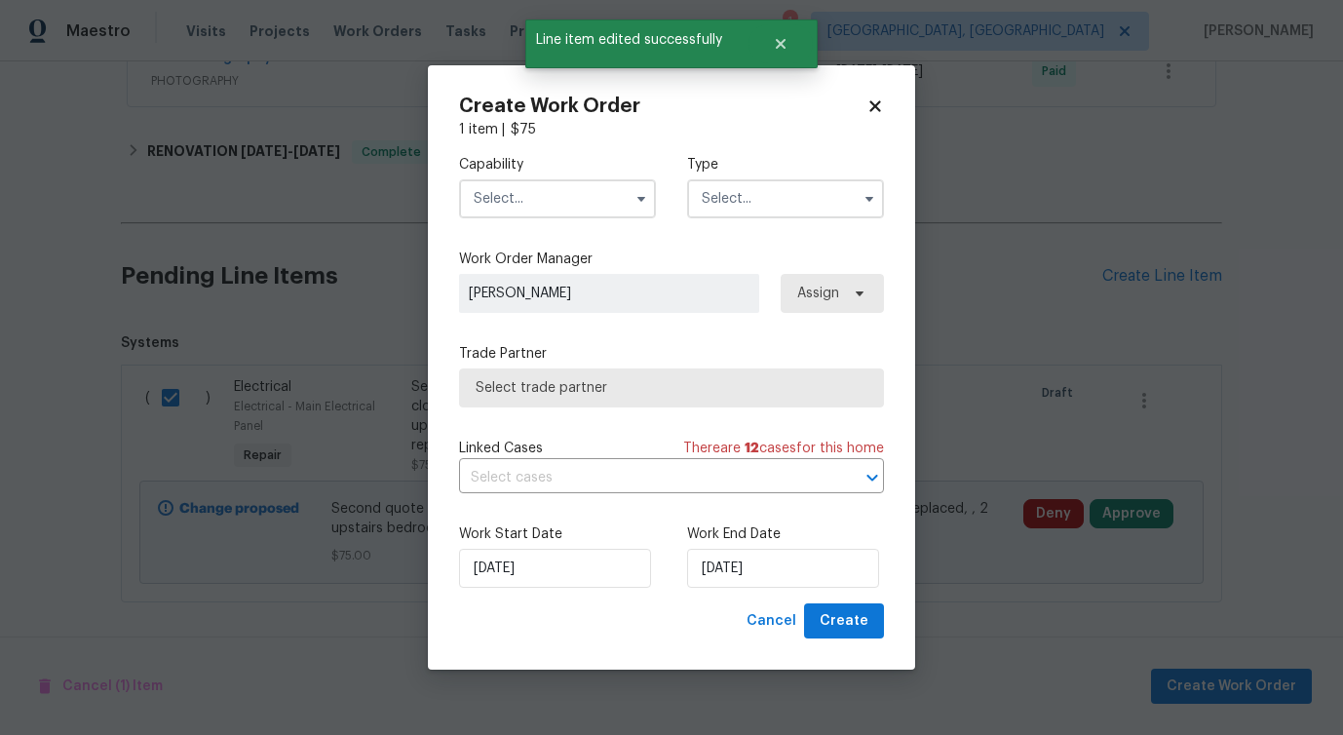
click at [595, 216] on input "text" at bounding box center [557, 198] width 197 height 39
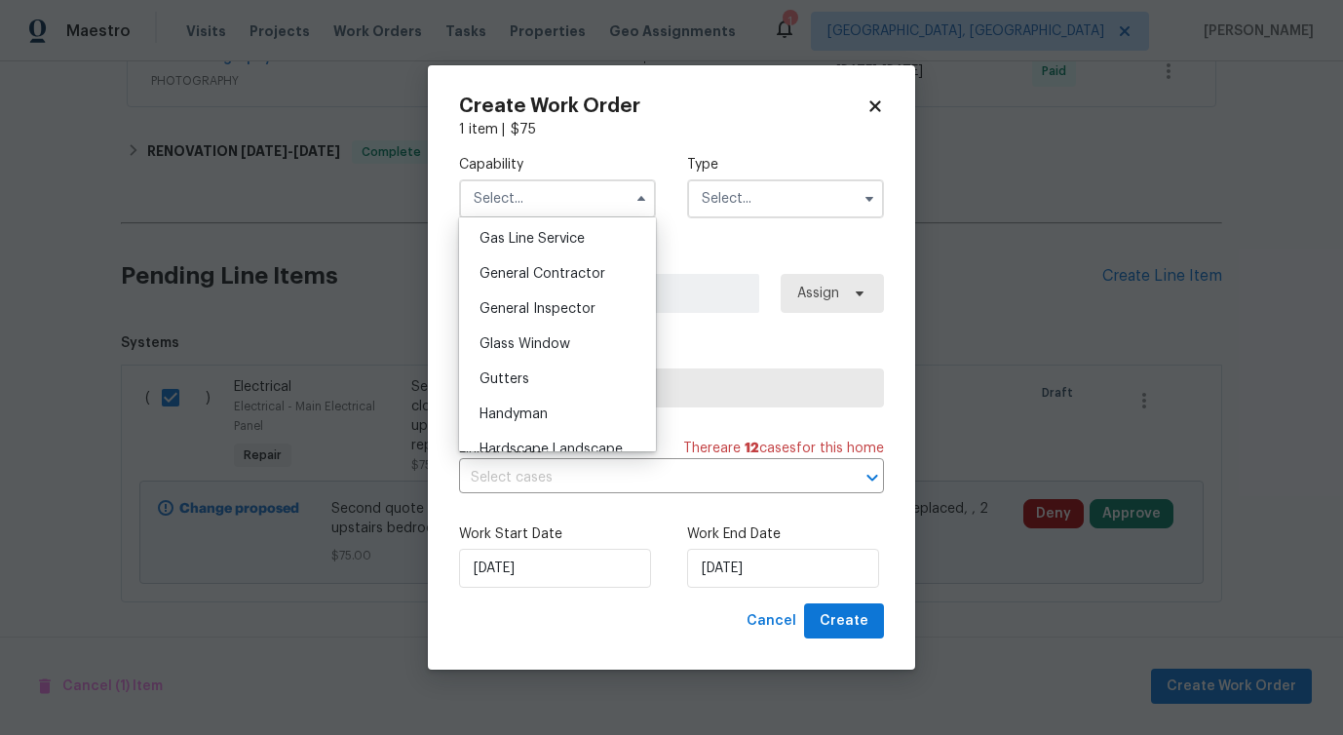
scroll to position [878, 0]
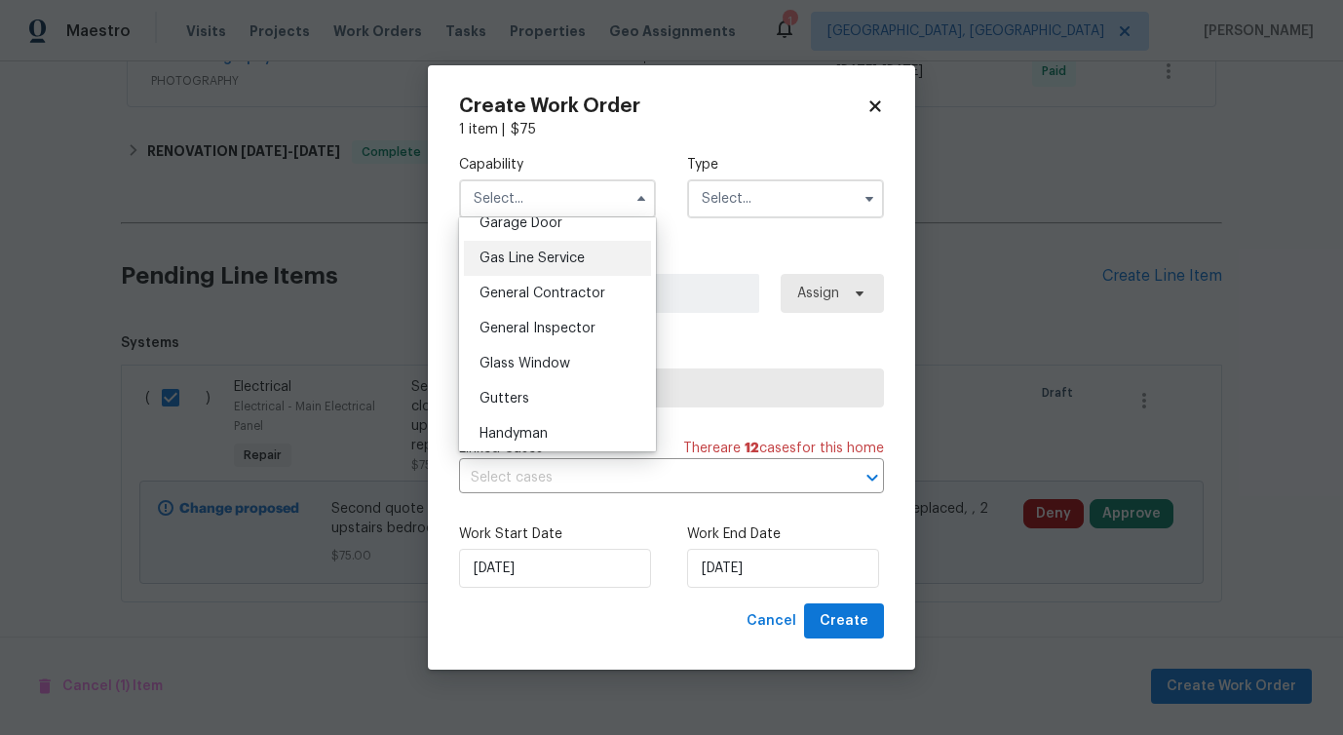
click at [577, 270] on div "Gas Line Service" at bounding box center [557, 258] width 187 height 35
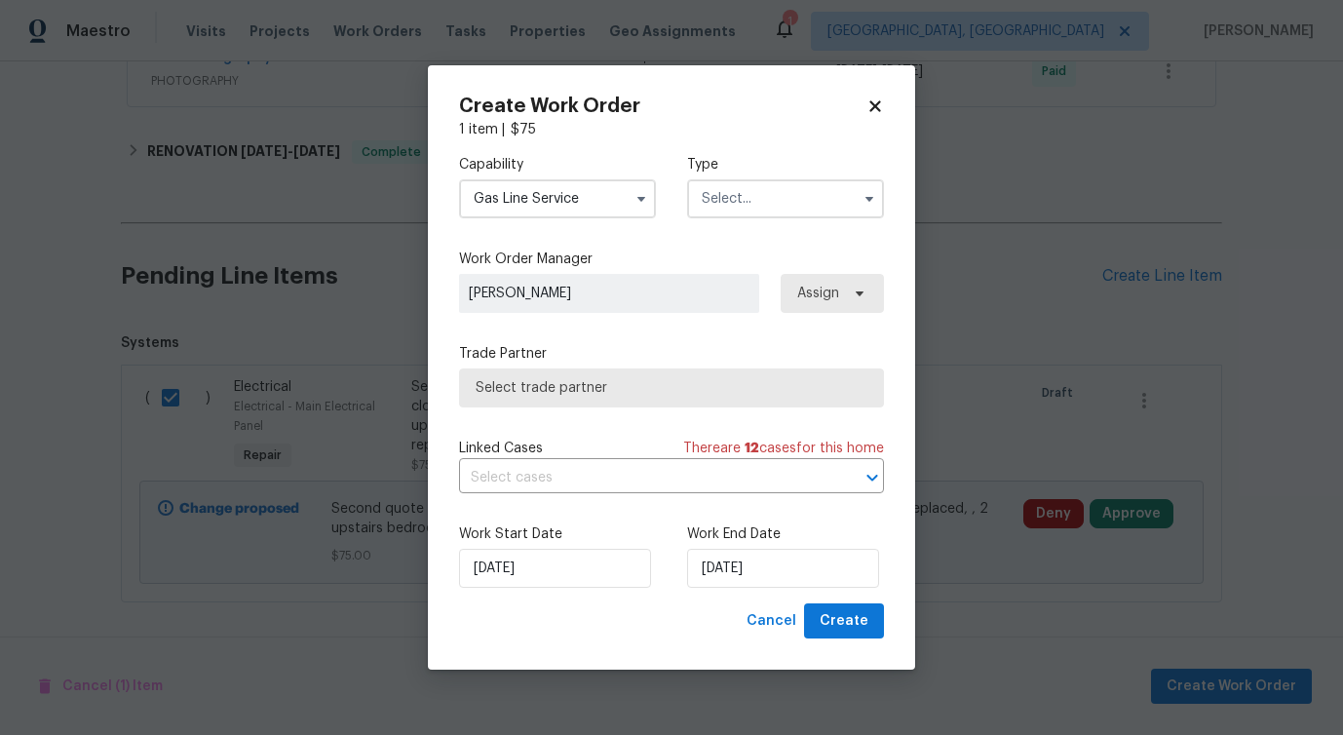
click at [578, 203] on input "Gas Line Service" at bounding box center [557, 198] width 197 height 39
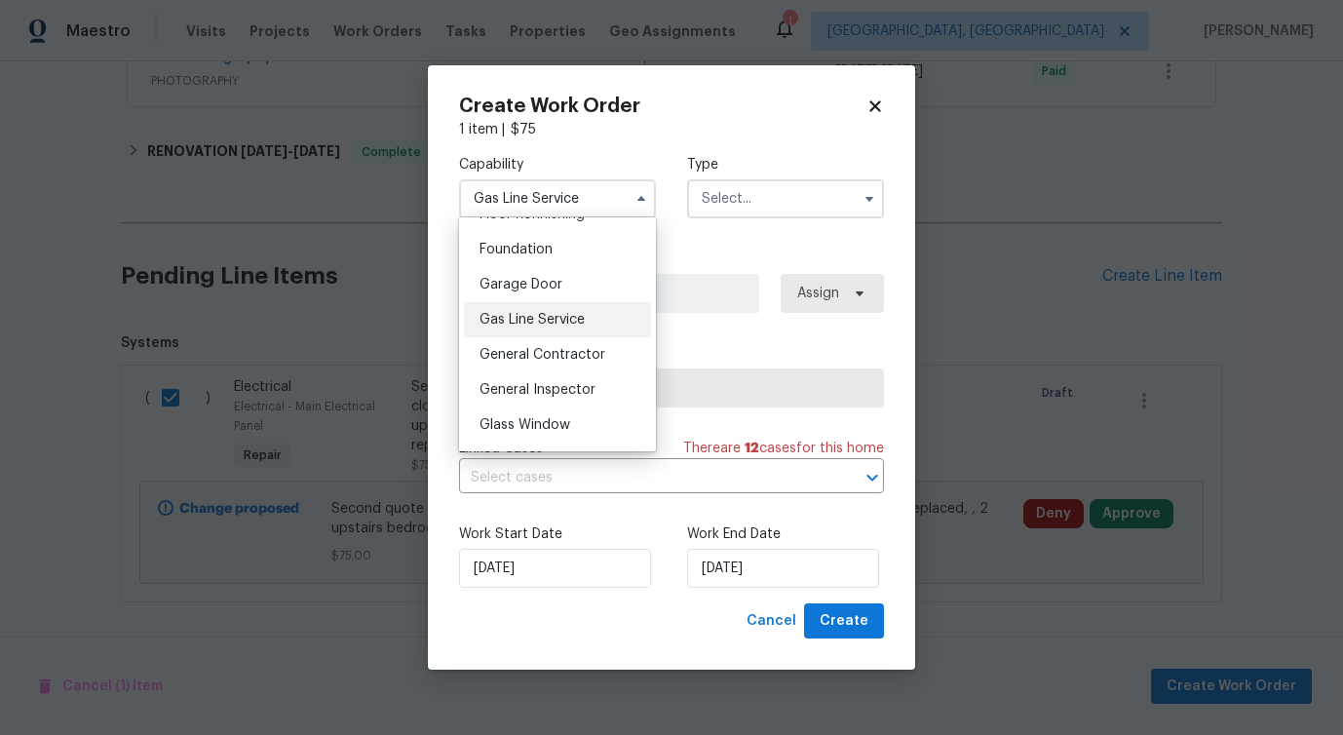
scroll to position [829, 0]
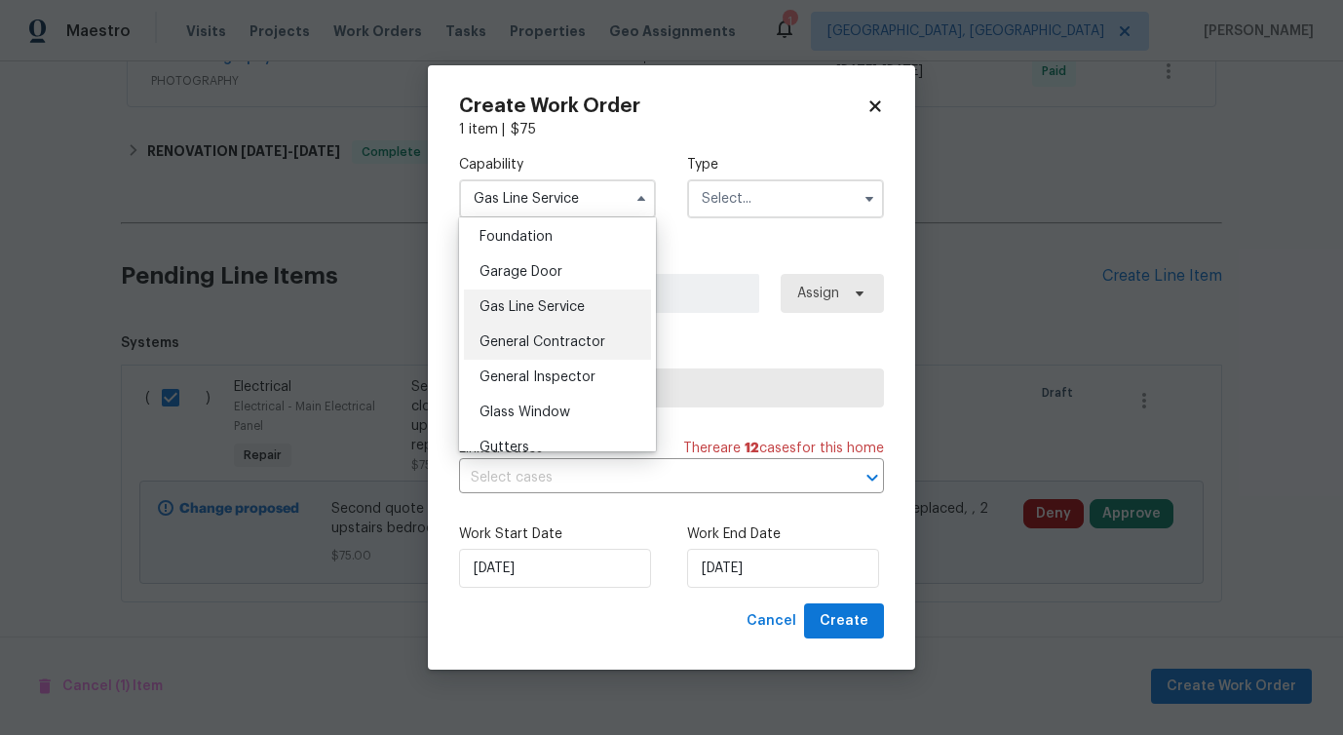
click at [558, 355] on div "General Contractor" at bounding box center [557, 342] width 187 height 35
type input "General Contractor"
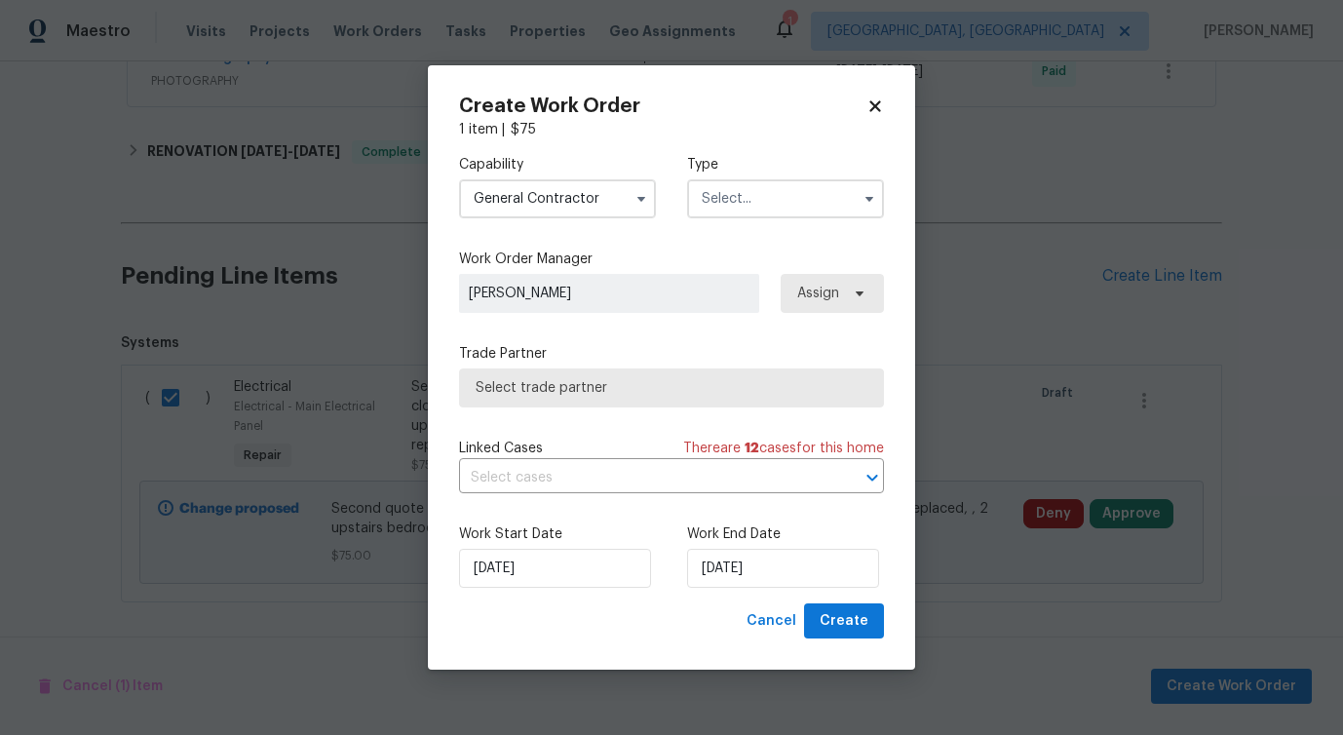
click at [745, 205] on input "text" at bounding box center [785, 198] width 197 height 39
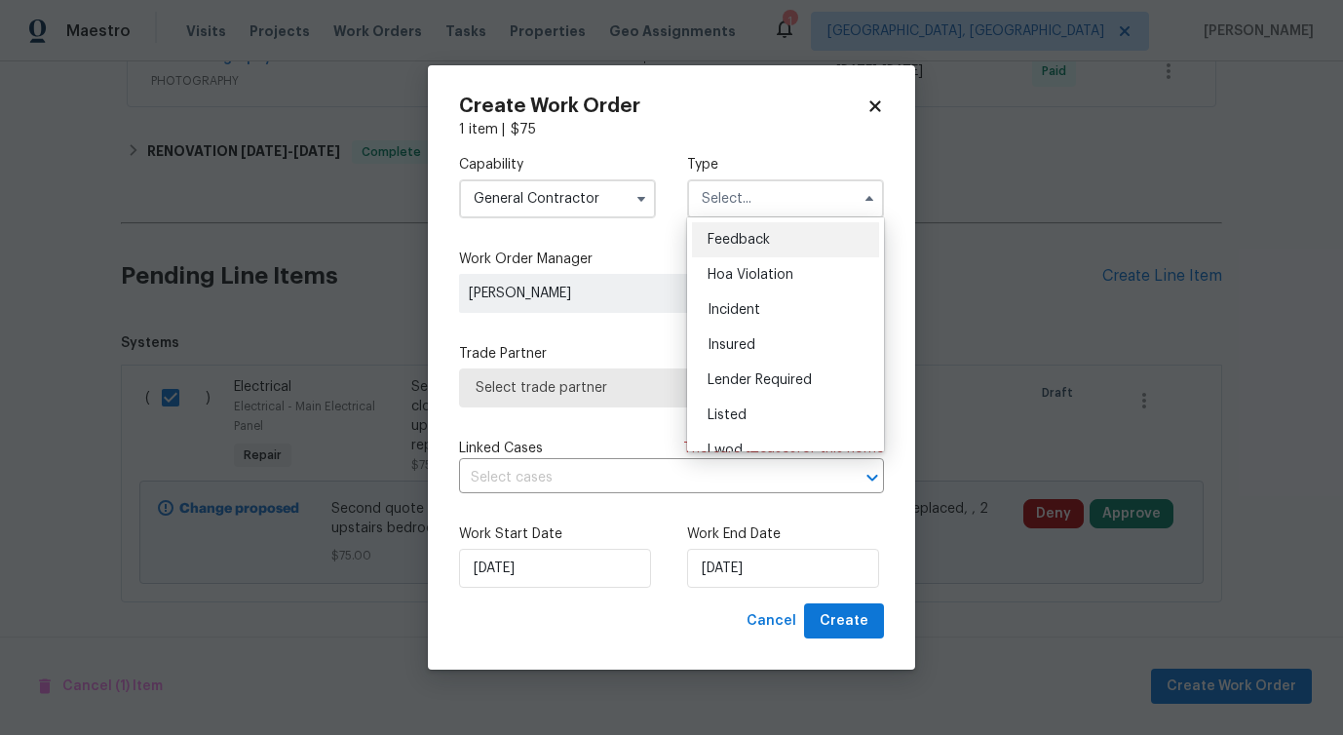
click at [741, 234] on span "Feedback" at bounding box center [738, 240] width 62 height 14
type input "Feedback"
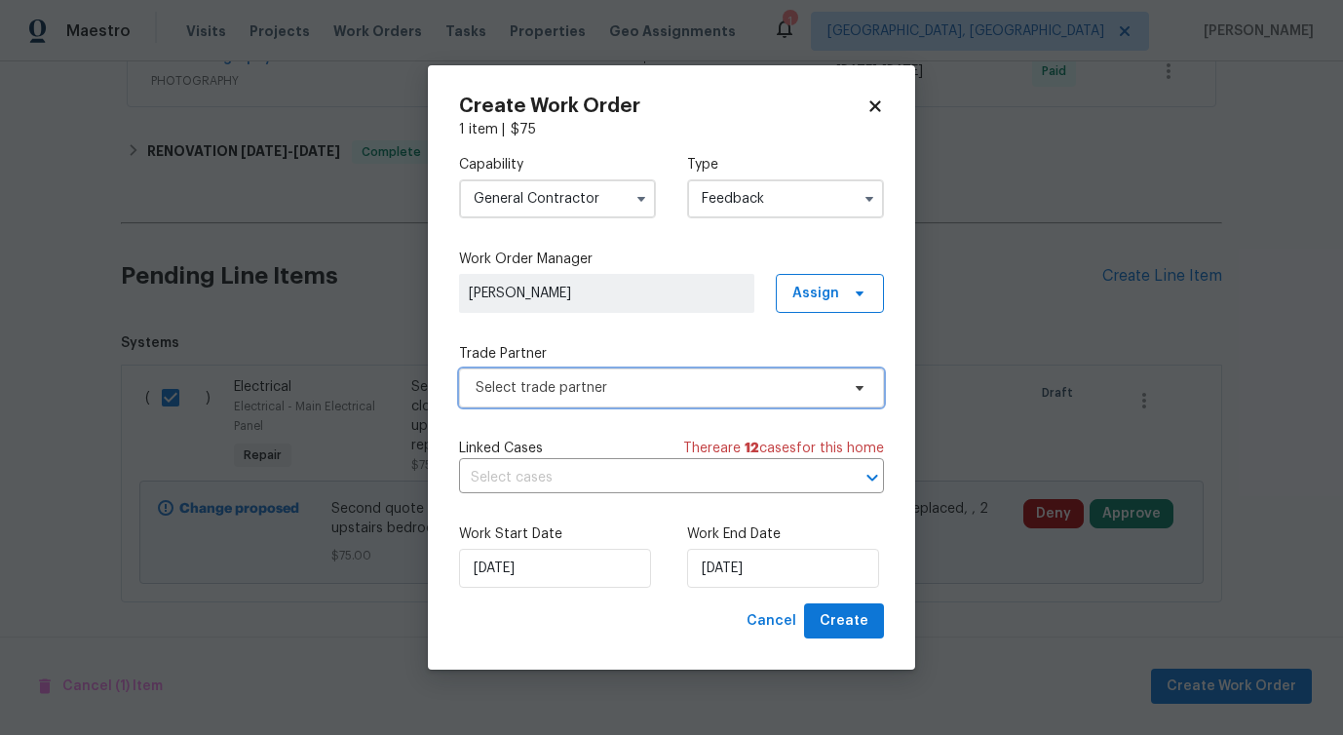
click at [579, 389] on span "Select trade partner" at bounding box center [657, 387] width 363 height 19
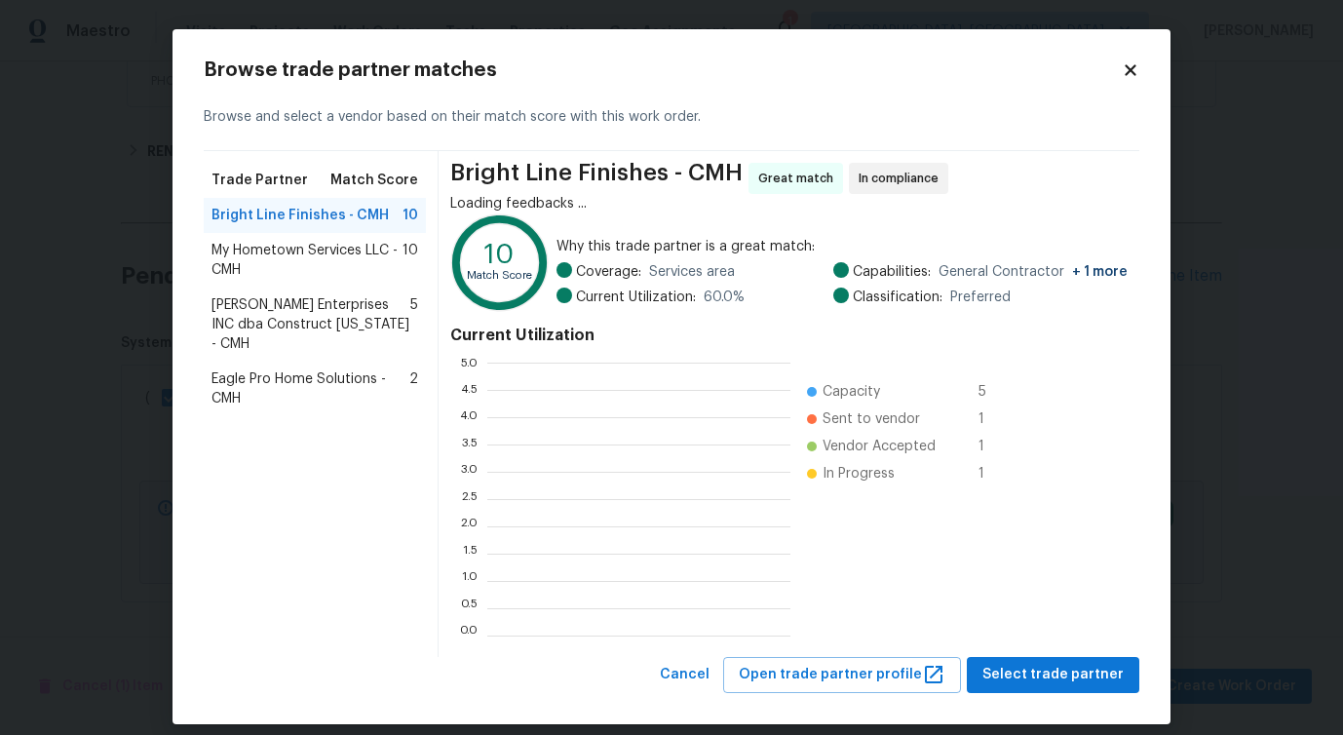
scroll to position [273, 303]
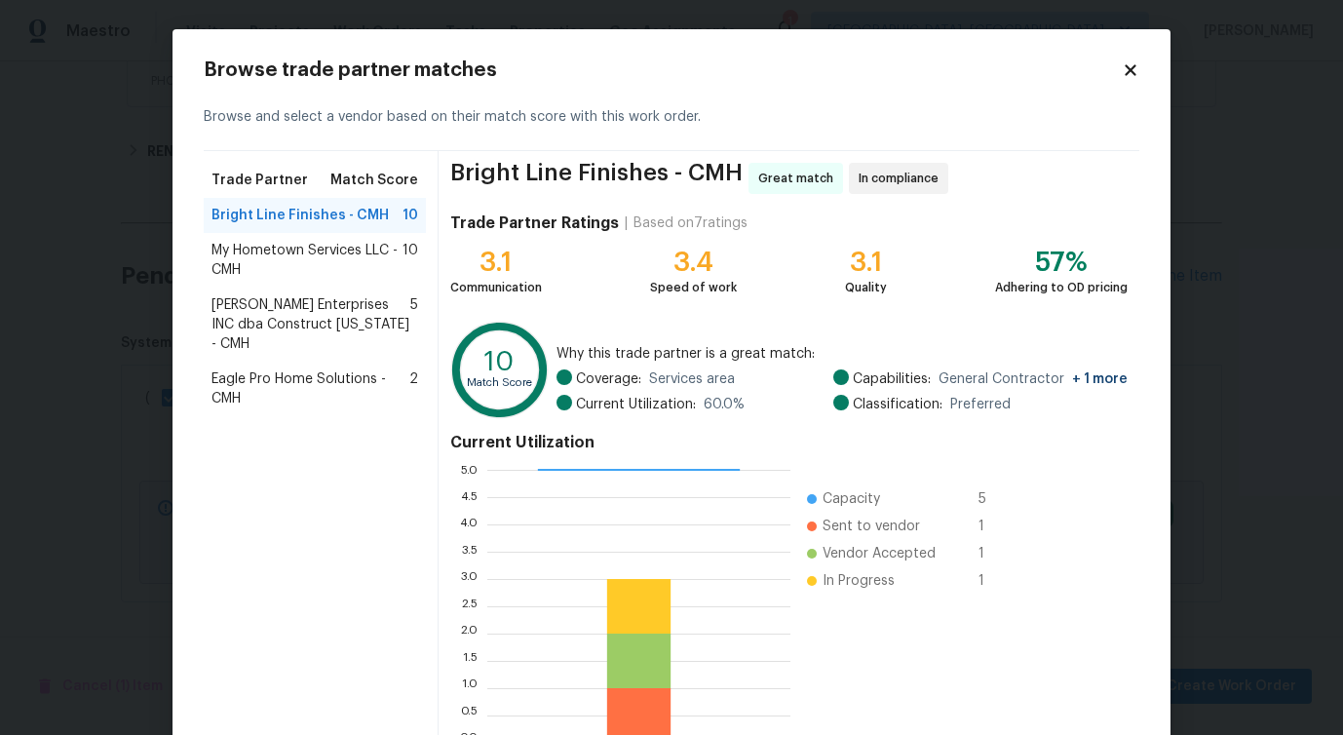
click at [312, 260] on span "My Hometown Services LLC - CMH" at bounding box center [306, 260] width 191 height 39
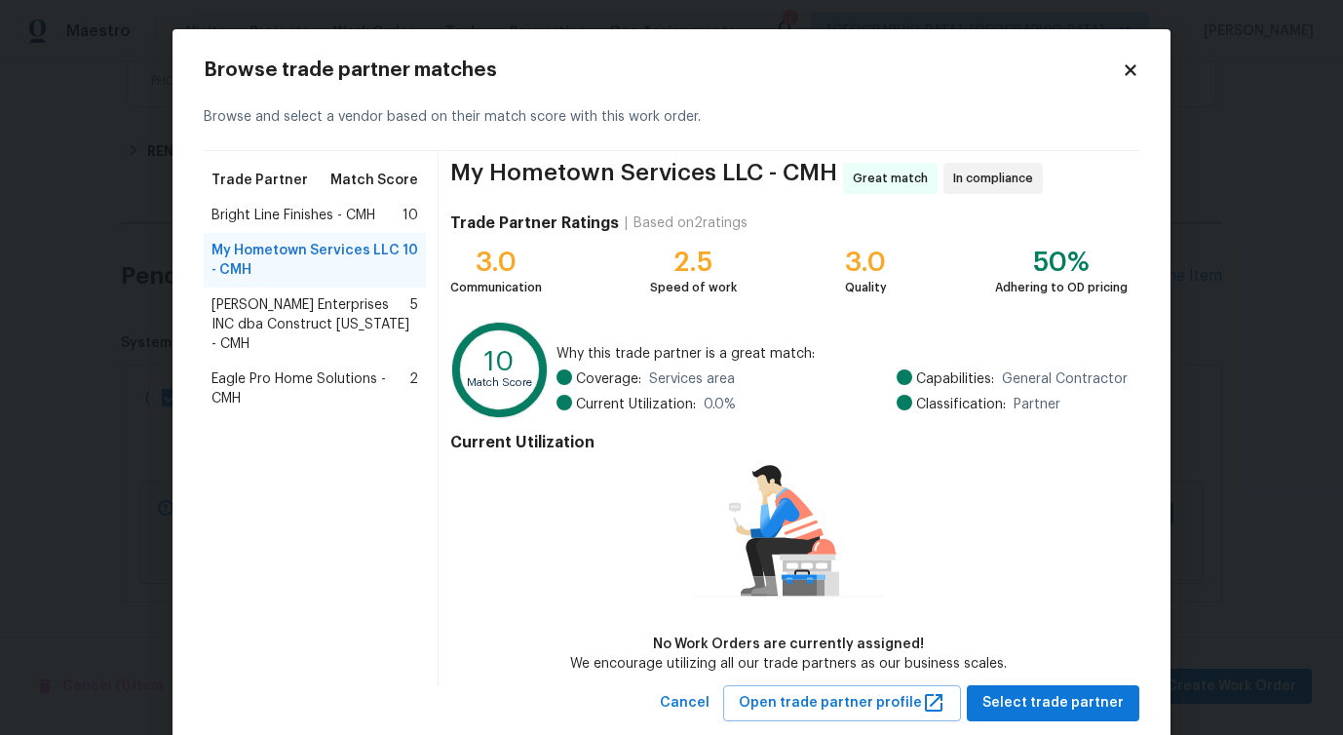
click at [306, 310] on span "Strick Enterprises INC dba Construct Ohio - CMH" at bounding box center [310, 324] width 199 height 58
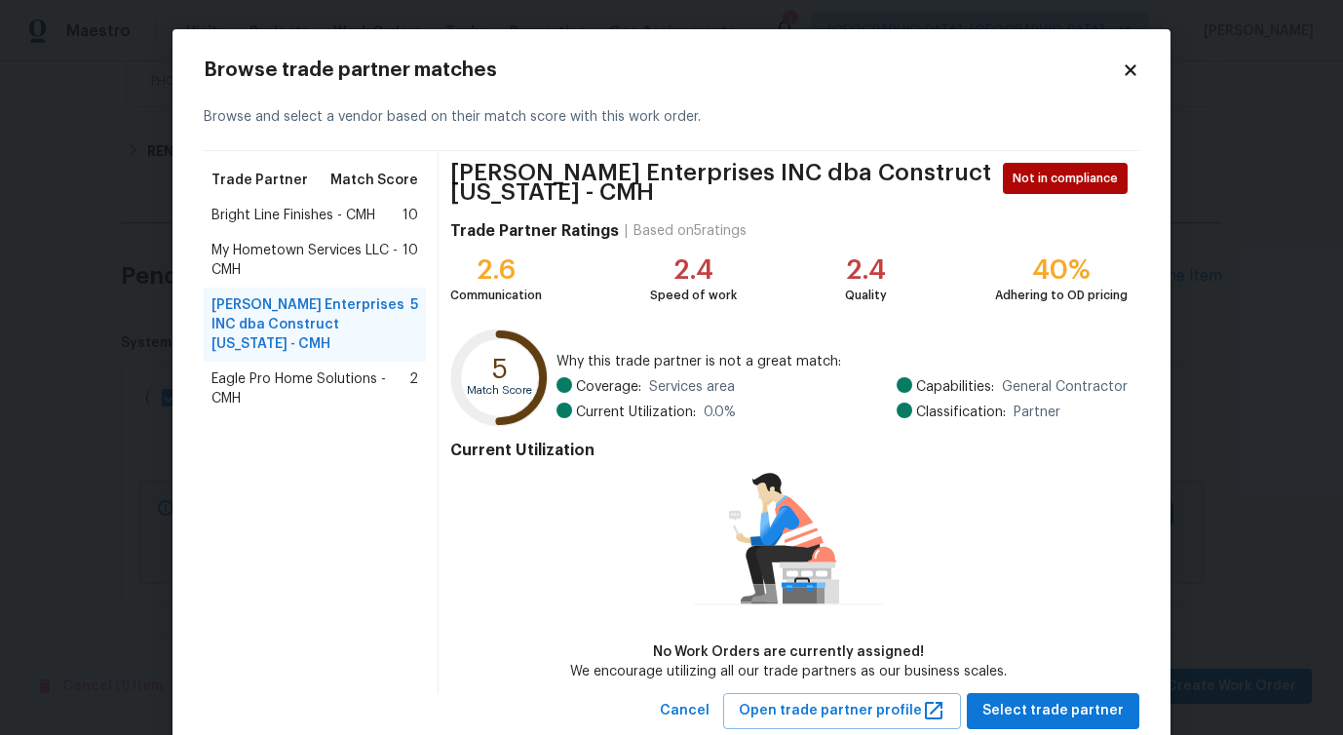
click at [306, 369] on span "Eagle Pro Home Solutions - CMH" at bounding box center [310, 388] width 198 height 39
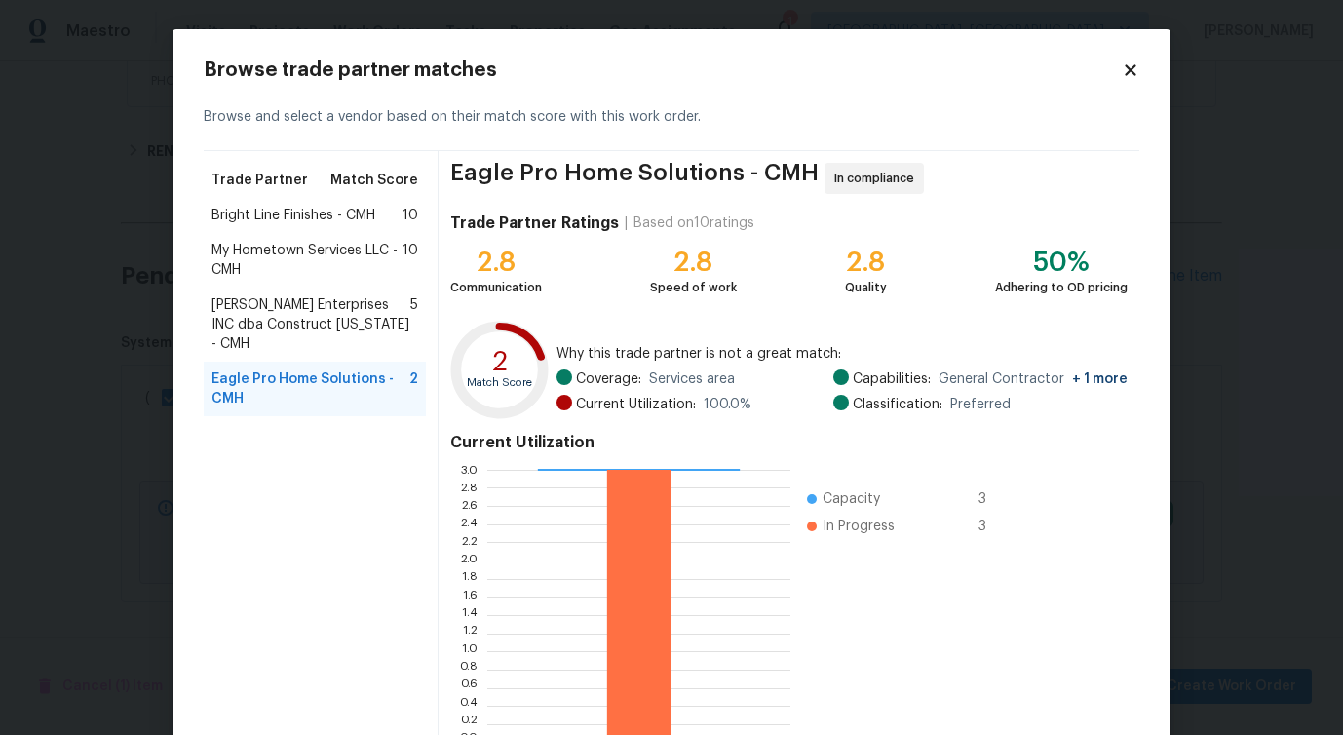
scroll to position [125, 0]
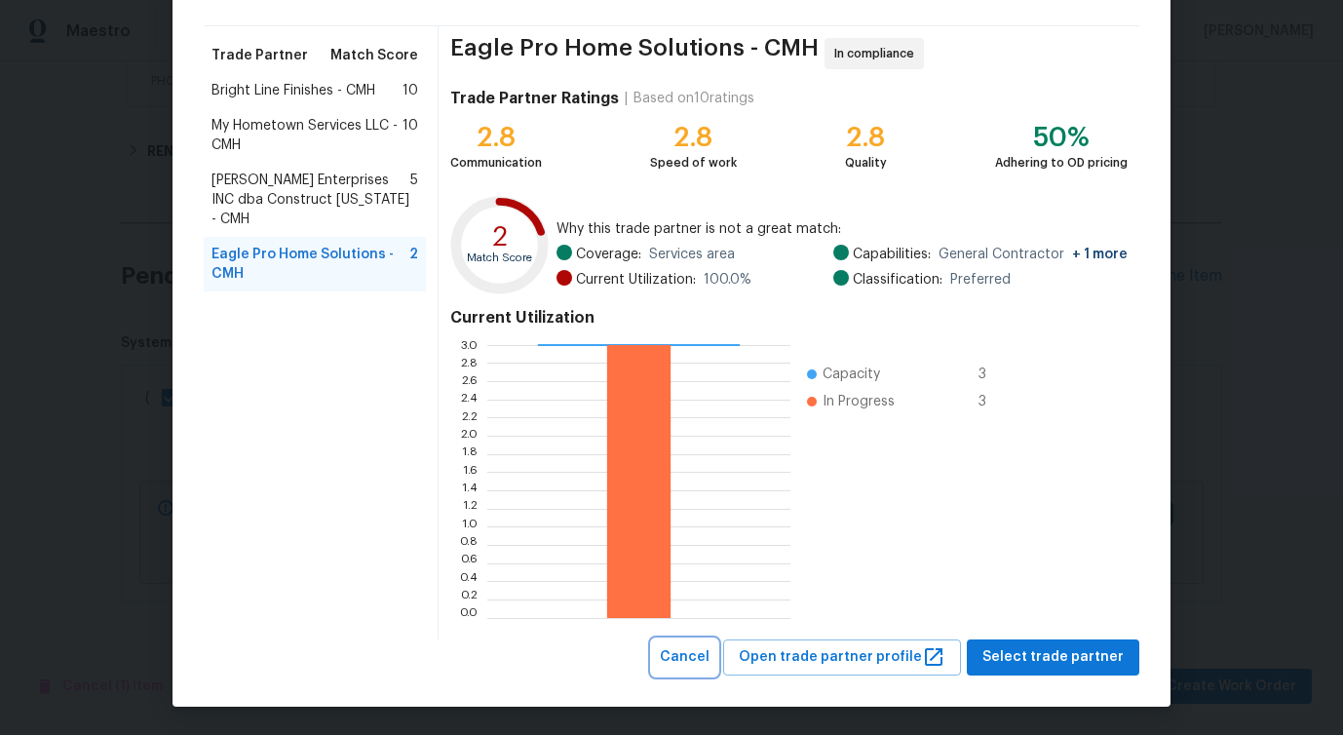
click at [704, 647] on span "Cancel" at bounding box center [685, 657] width 50 height 24
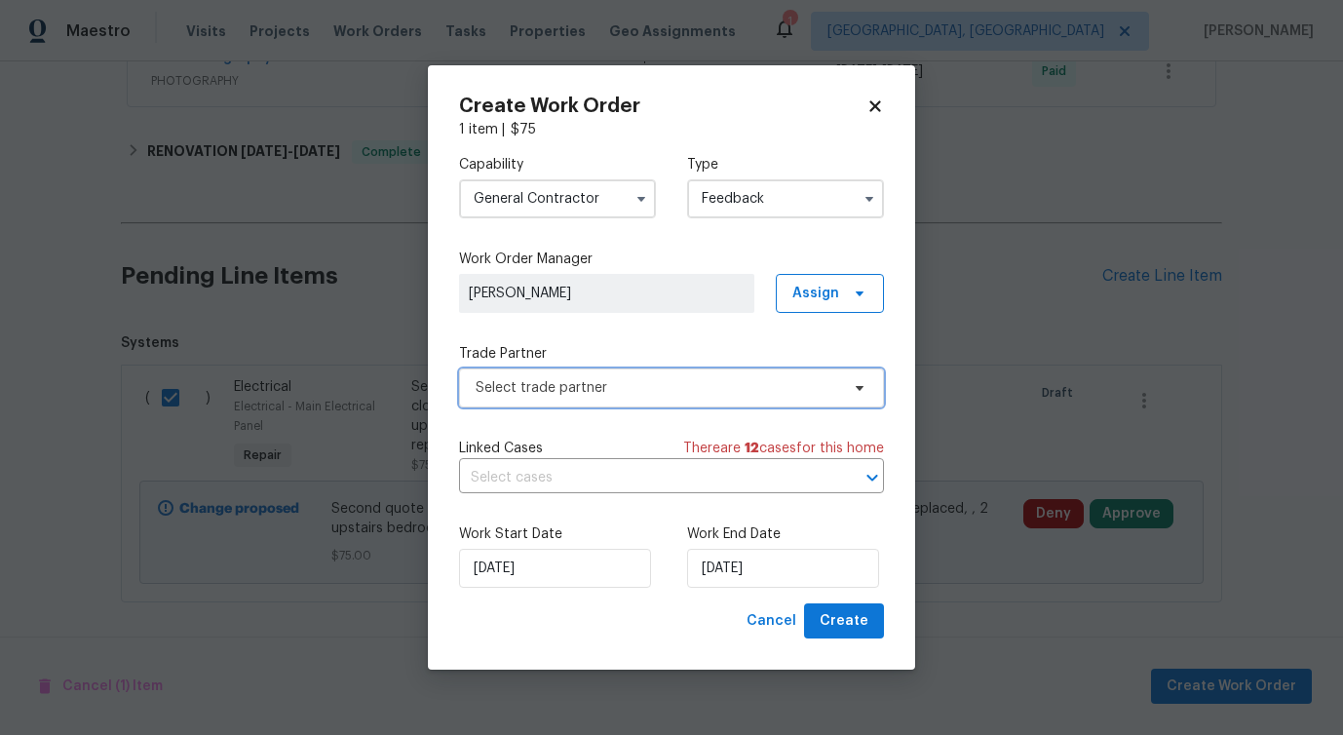
scroll to position [0, 0]
click at [572, 199] on input "General Contractor" at bounding box center [557, 198] width 197 height 39
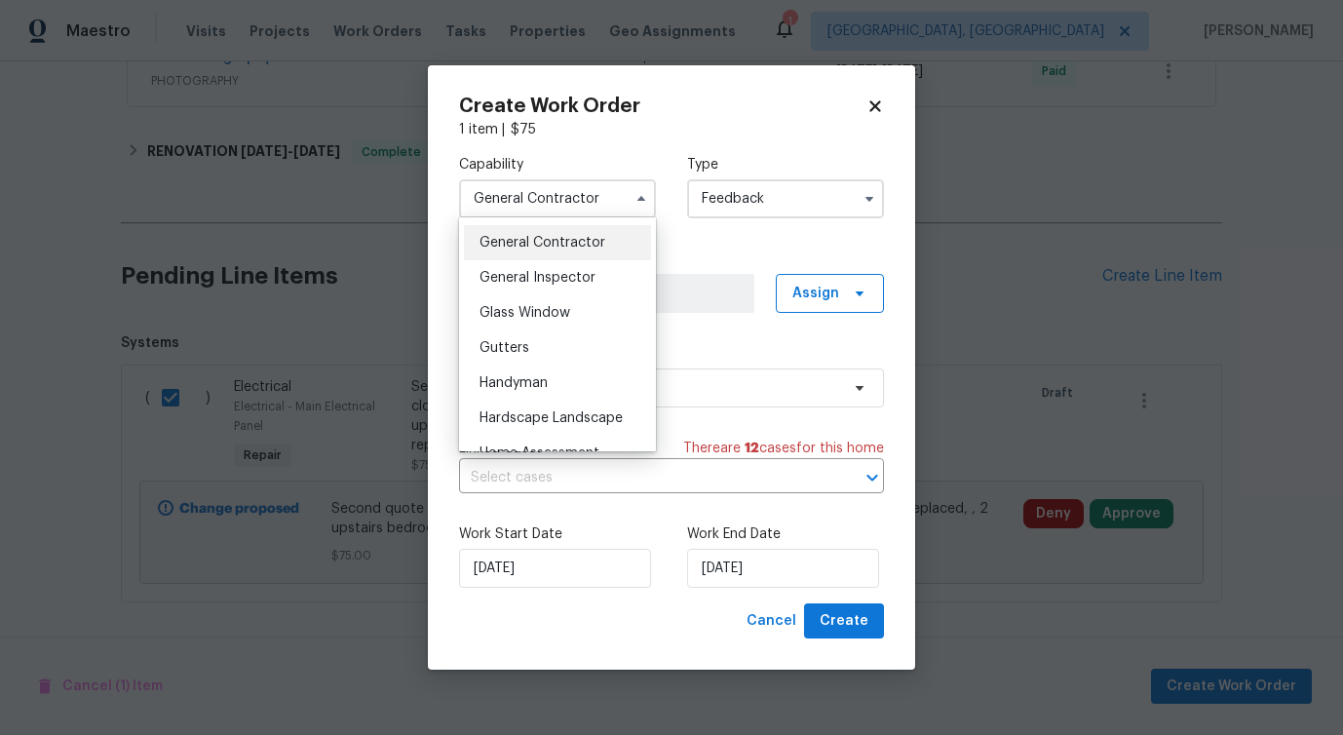
scroll to position [932, 0]
click at [539, 371] on div "Handyman" at bounding box center [557, 380] width 187 height 35
type input "Handyman"
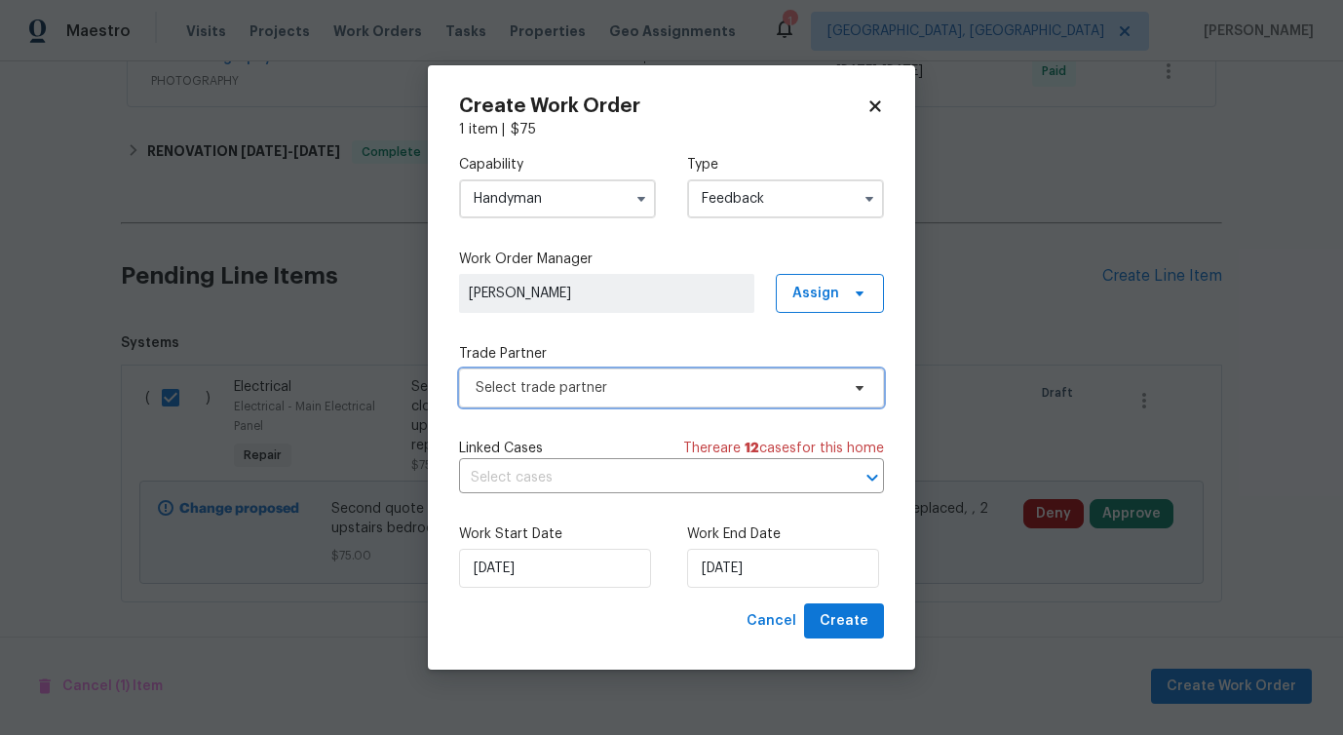
click at [580, 382] on span "Select trade partner" at bounding box center [657, 387] width 363 height 19
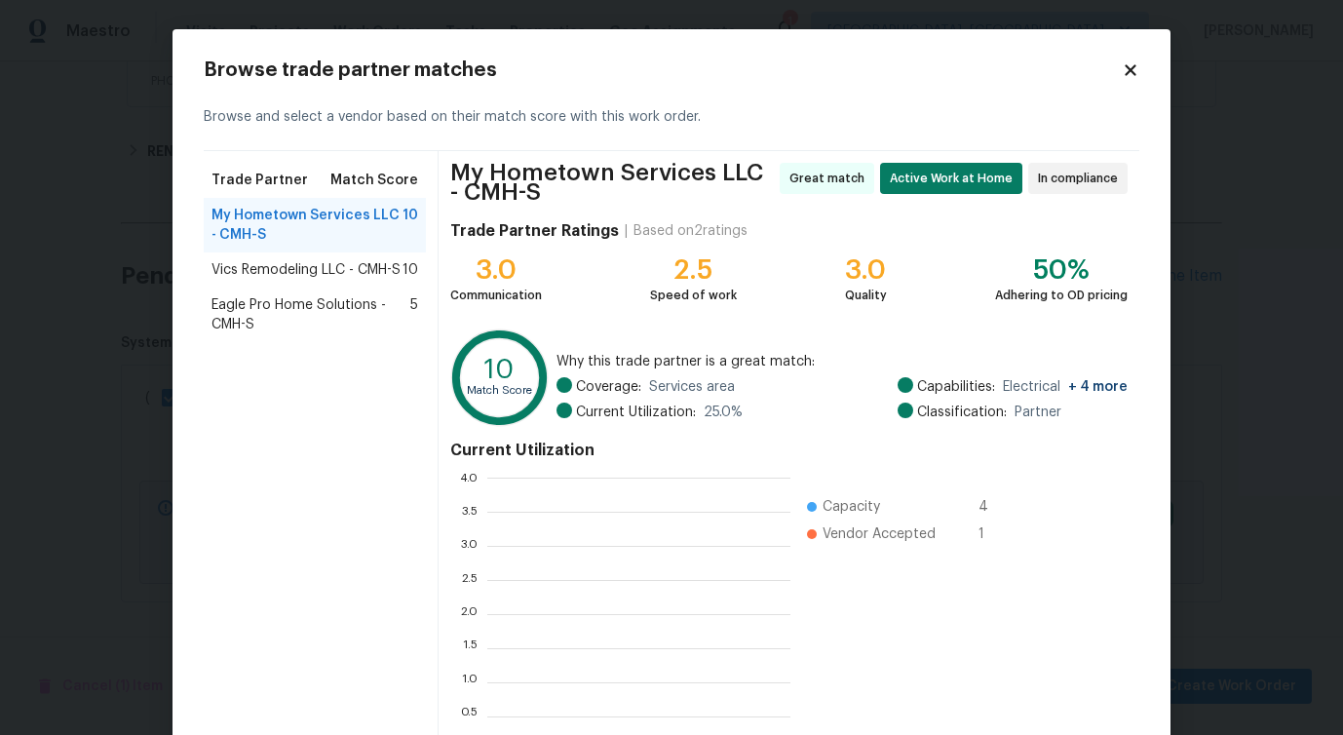
scroll to position [273, 303]
click at [324, 272] on span "Vics Remodeling LLC - CMH-S" at bounding box center [305, 269] width 189 height 19
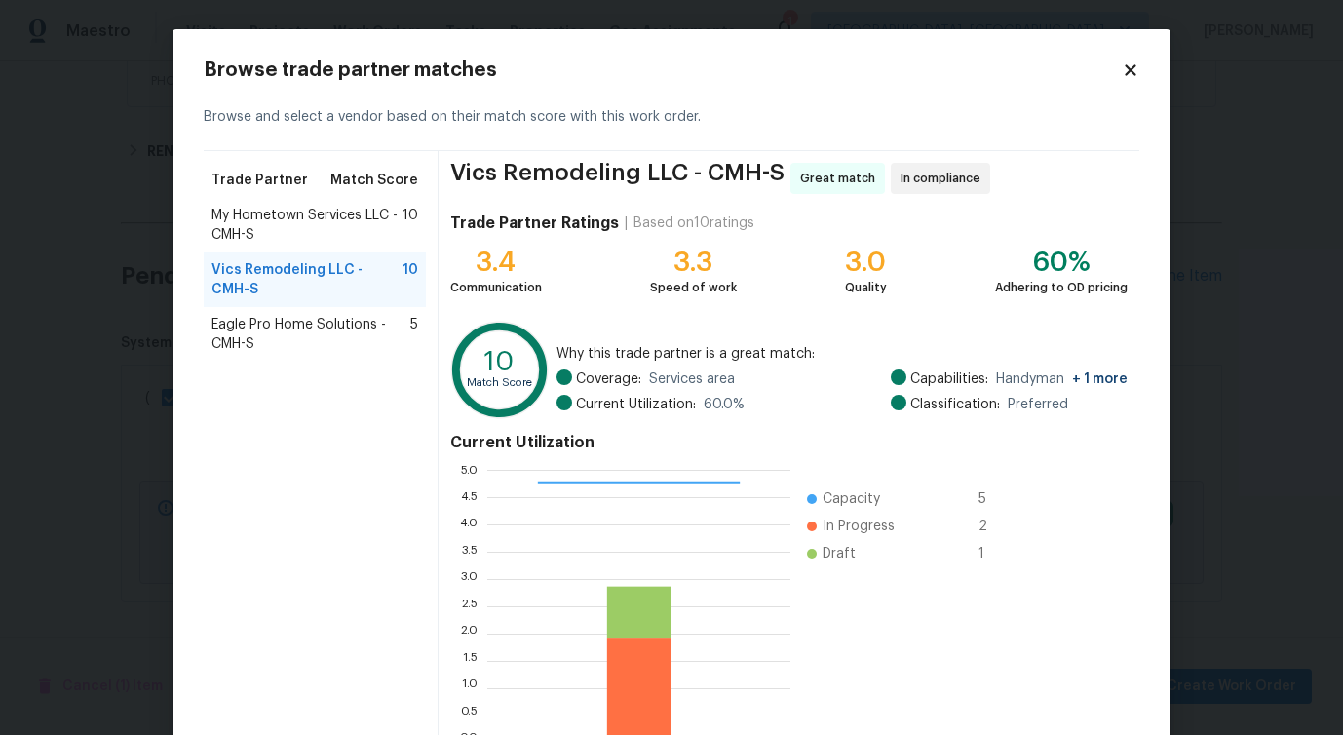
scroll to position [125, 0]
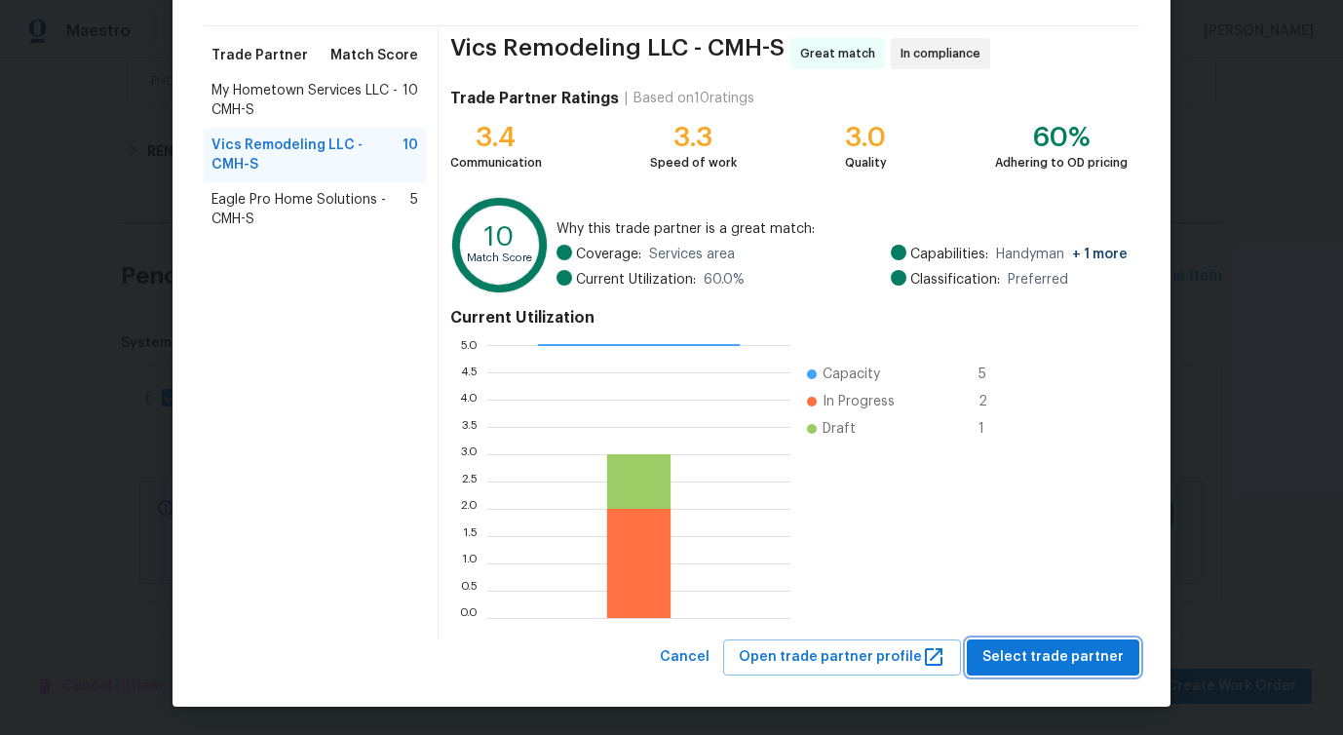
click at [1019, 642] on button "Select trade partner" at bounding box center [1053, 657] width 172 height 36
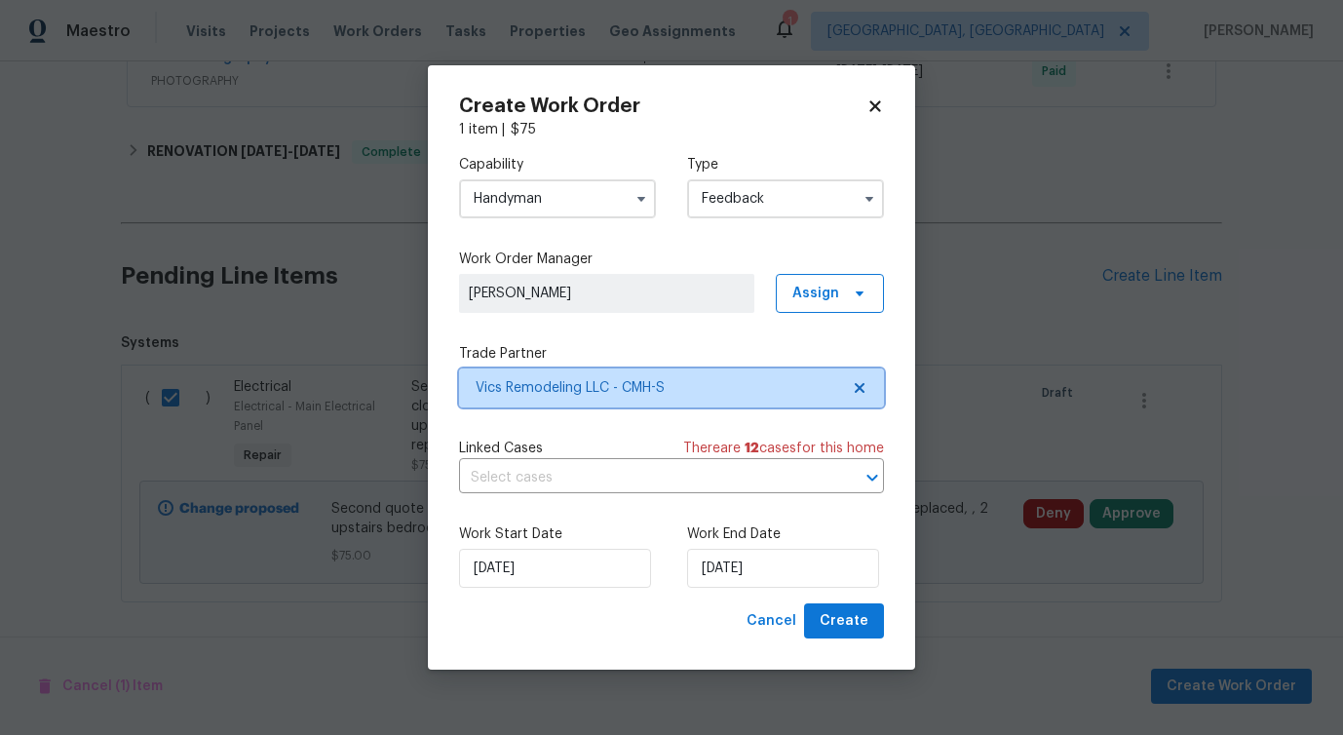
scroll to position [0, 0]
click at [585, 476] on input "text" at bounding box center [644, 478] width 370 height 30
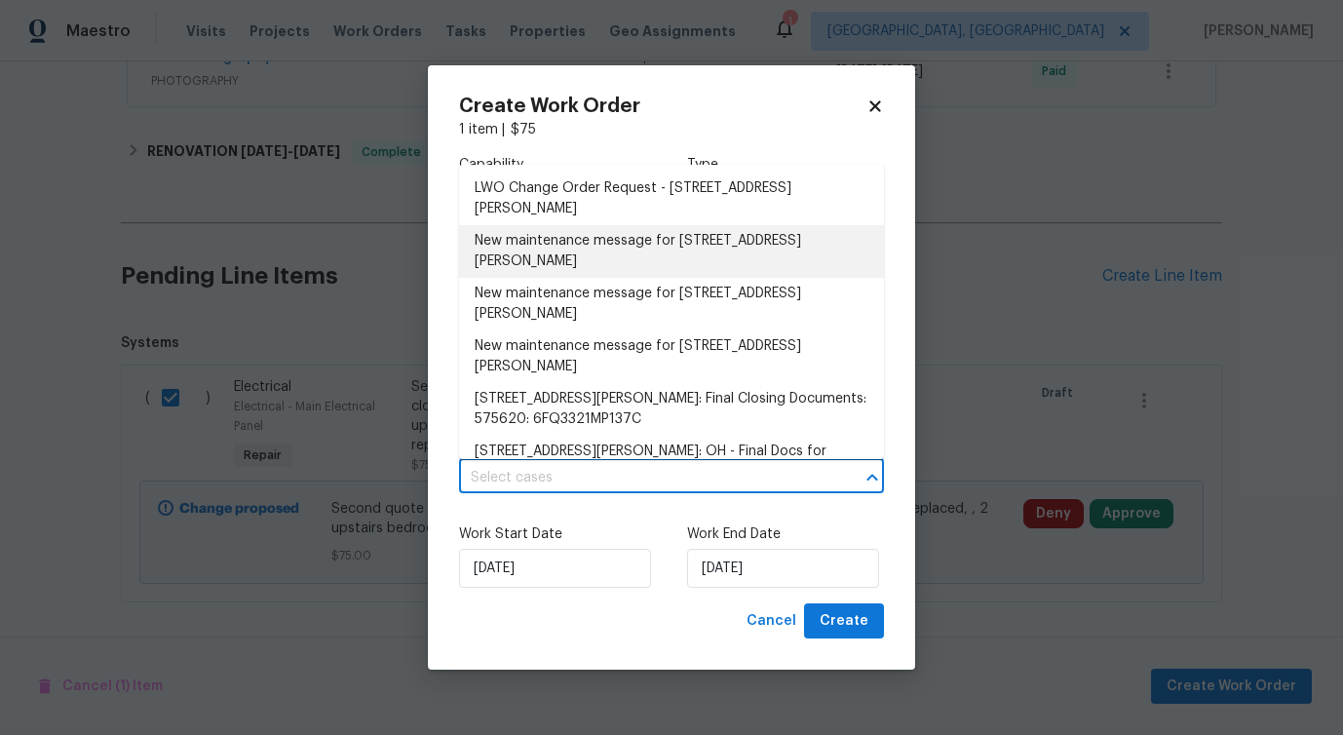
click at [562, 248] on li "New maintenance message for 642 Ridenour Rd , Columbus, OH 43230" at bounding box center [671, 251] width 425 height 53
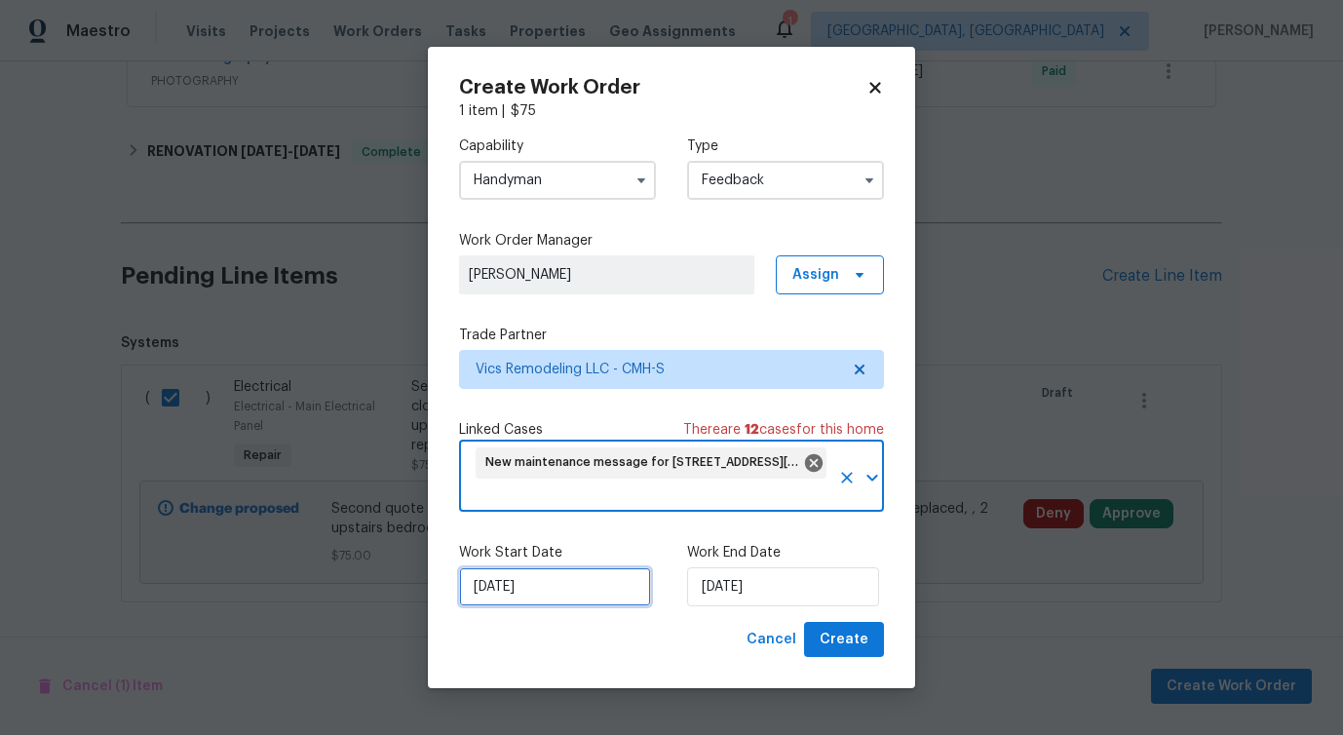
click at [542, 583] on input "[DATE]" at bounding box center [555, 586] width 192 height 39
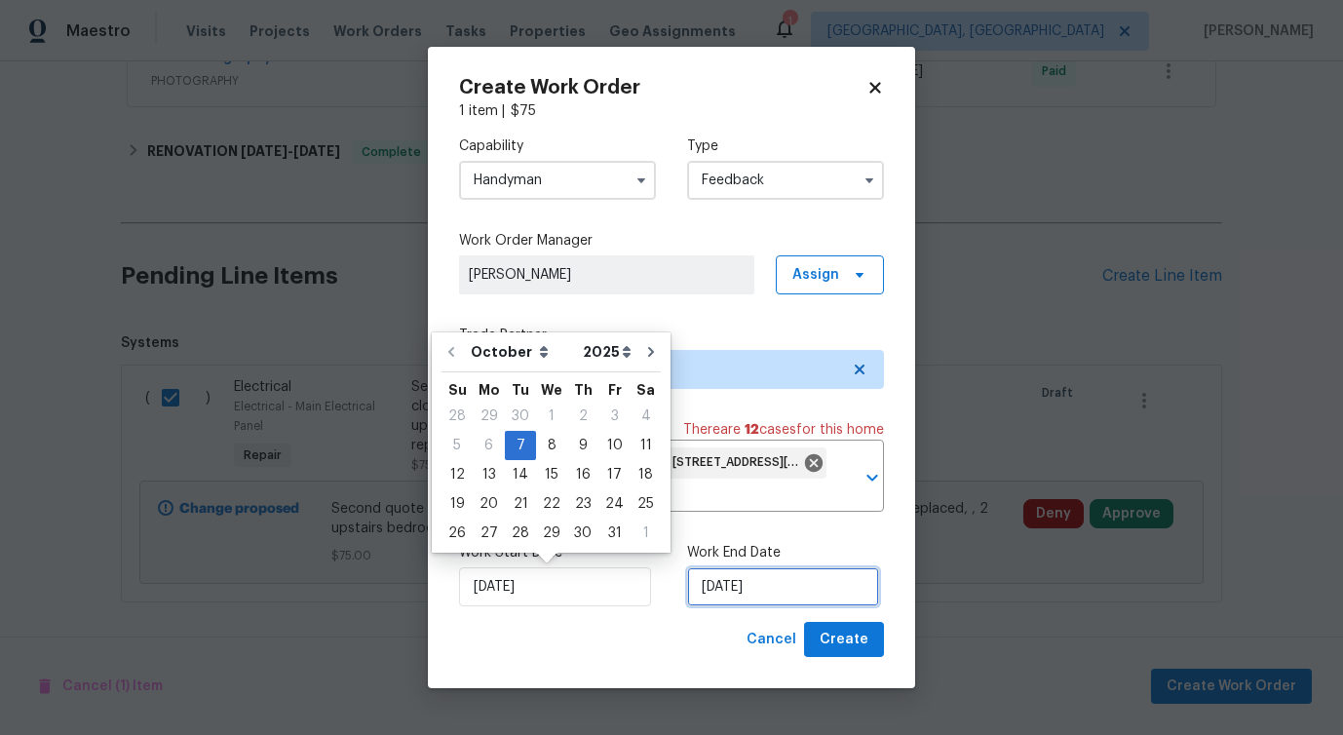
click at [761, 586] on input "[DATE]" at bounding box center [783, 586] width 192 height 39
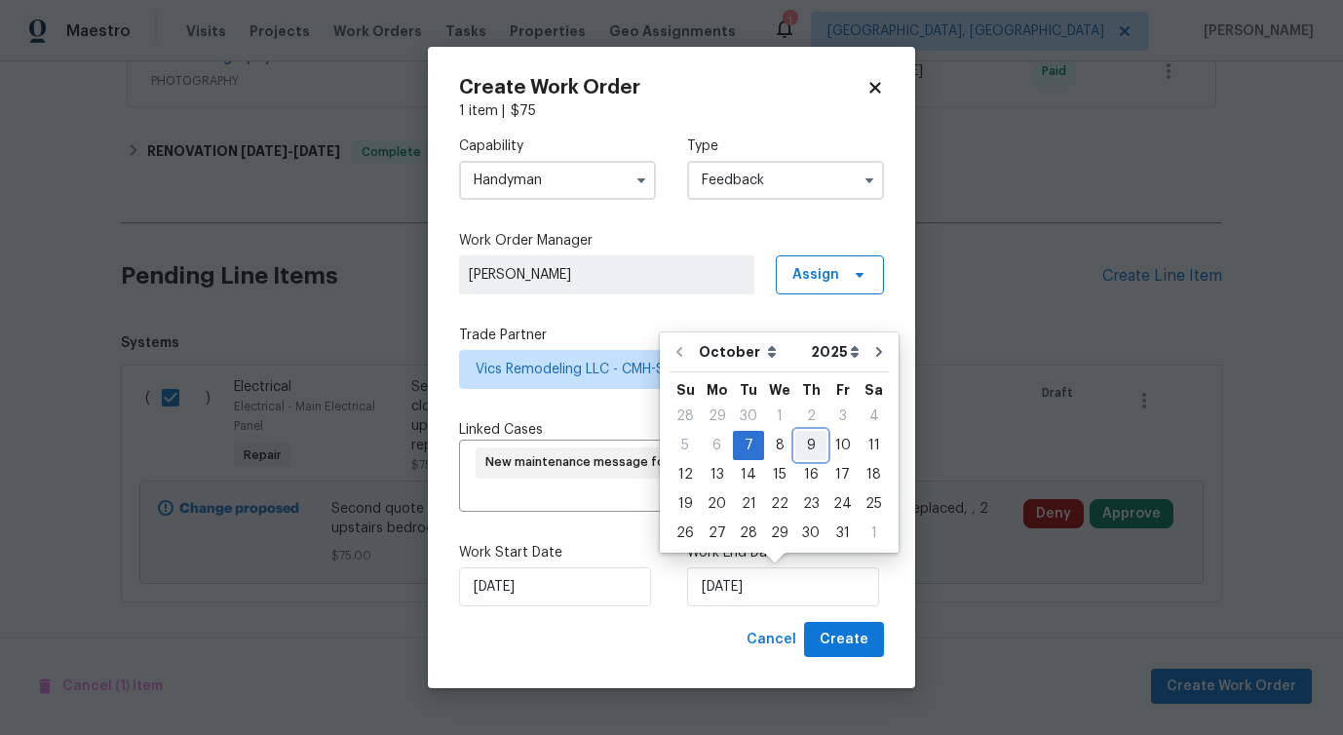
click at [812, 450] on div "9" at bounding box center [810, 445] width 31 height 27
type input "[DATE]"
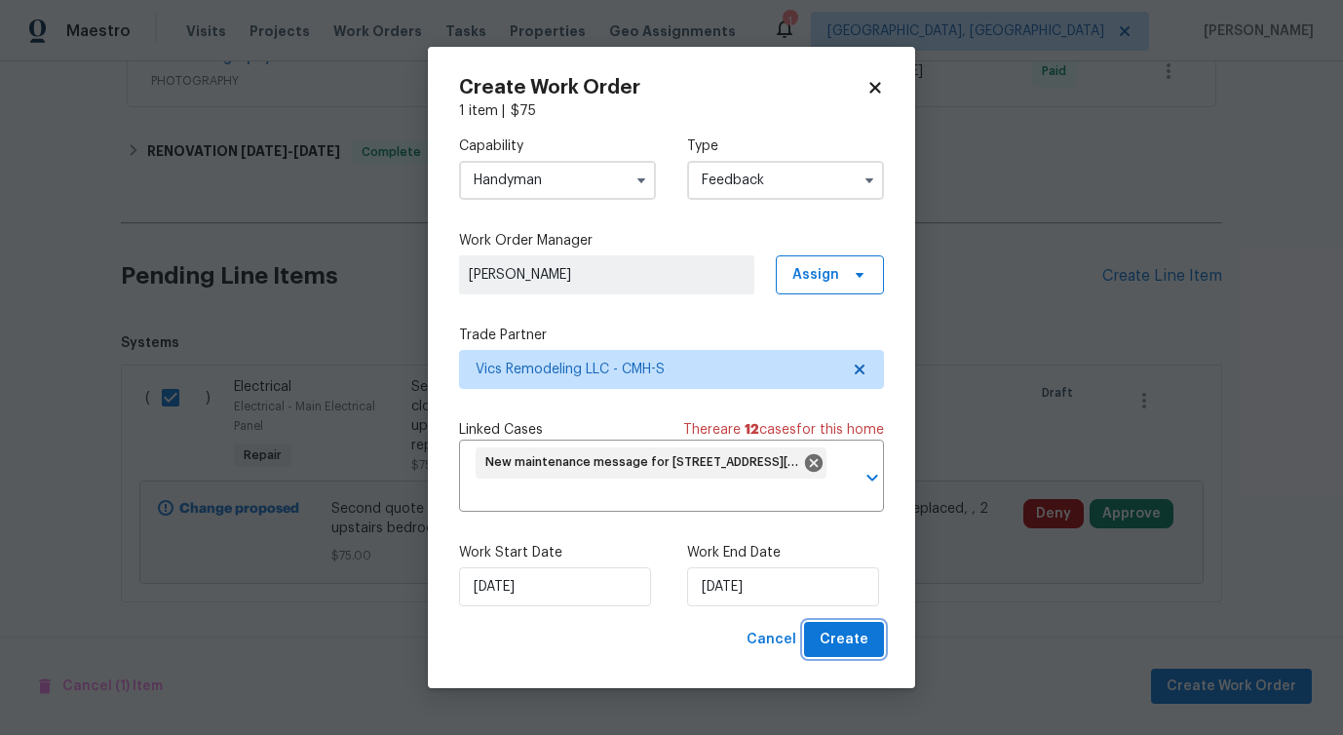
click at [851, 640] on span "Create" at bounding box center [844, 640] width 49 height 24
checkbox input "false"
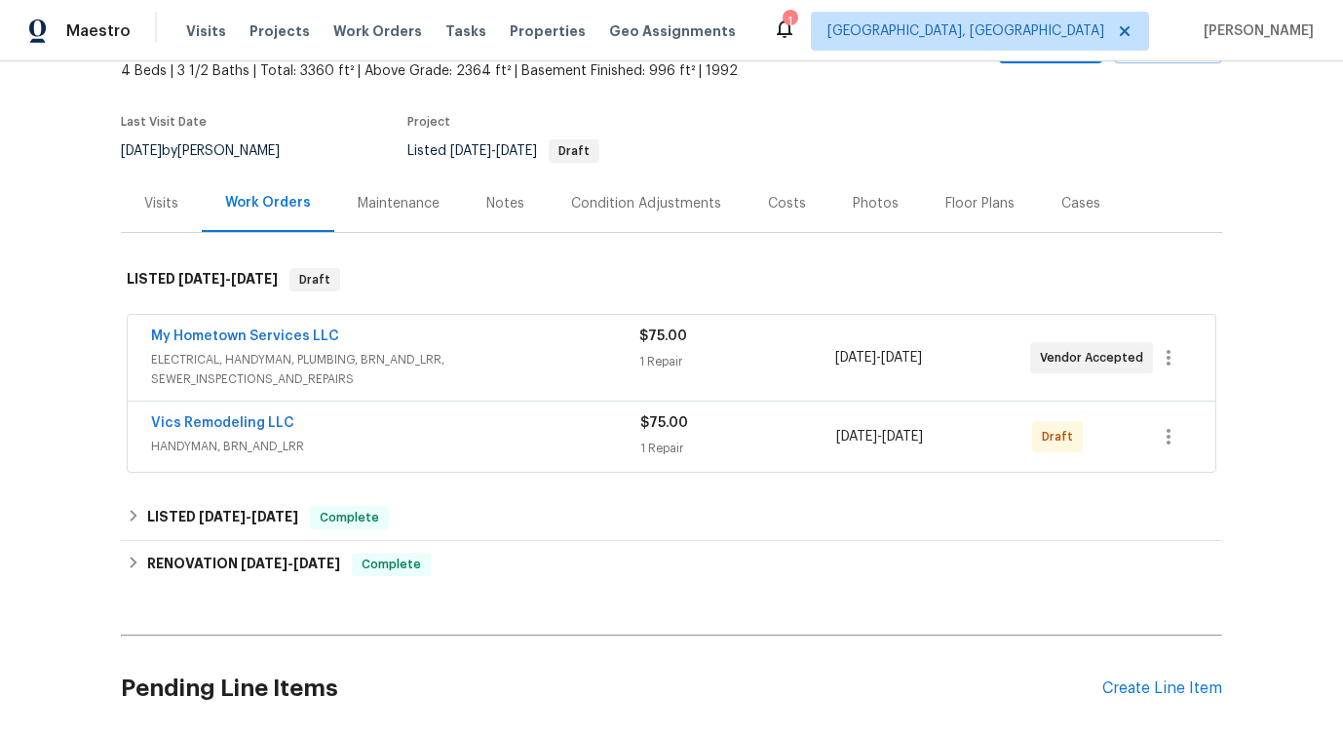
scroll to position [121, 0]
click at [237, 424] on link "Vics Remodeling LLC" at bounding box center [222, 423] width 143 height 14
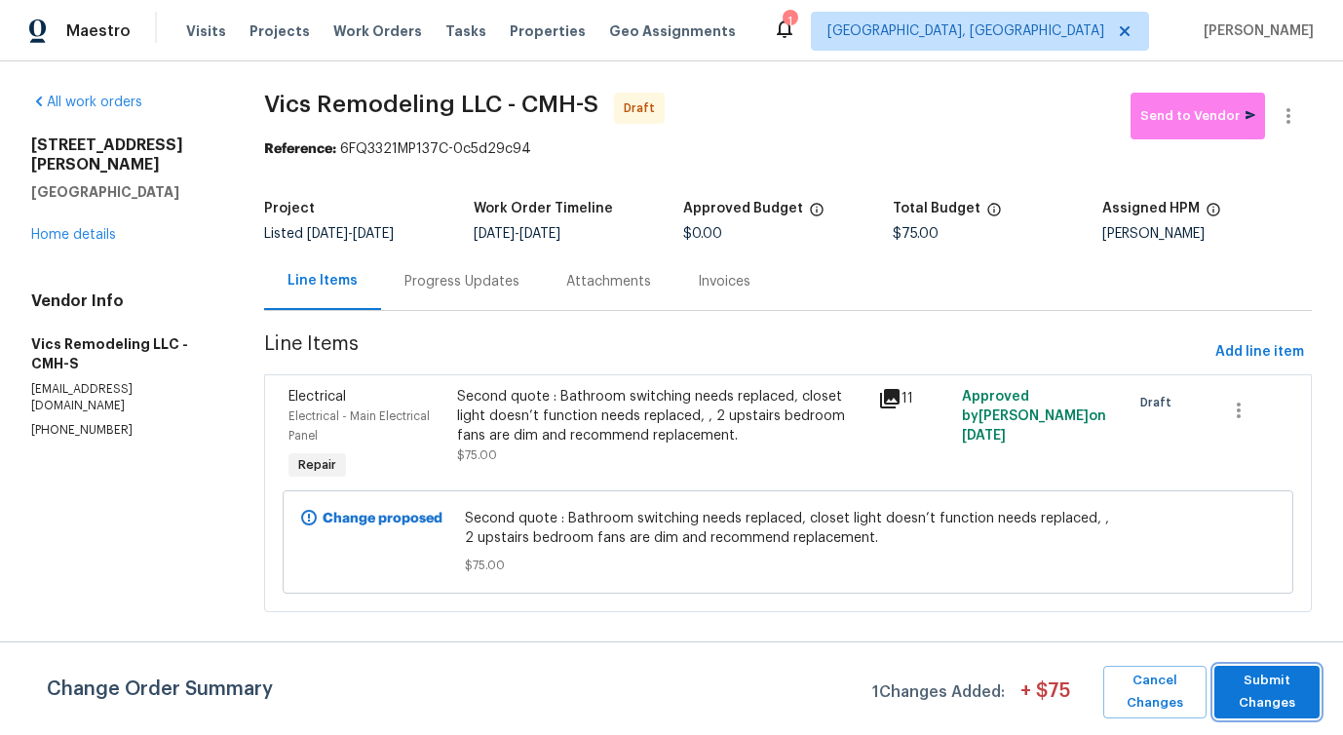
click at [1254, 705] on span "Submit Changes" at bounding box center [1267, 691] width 86 height 45
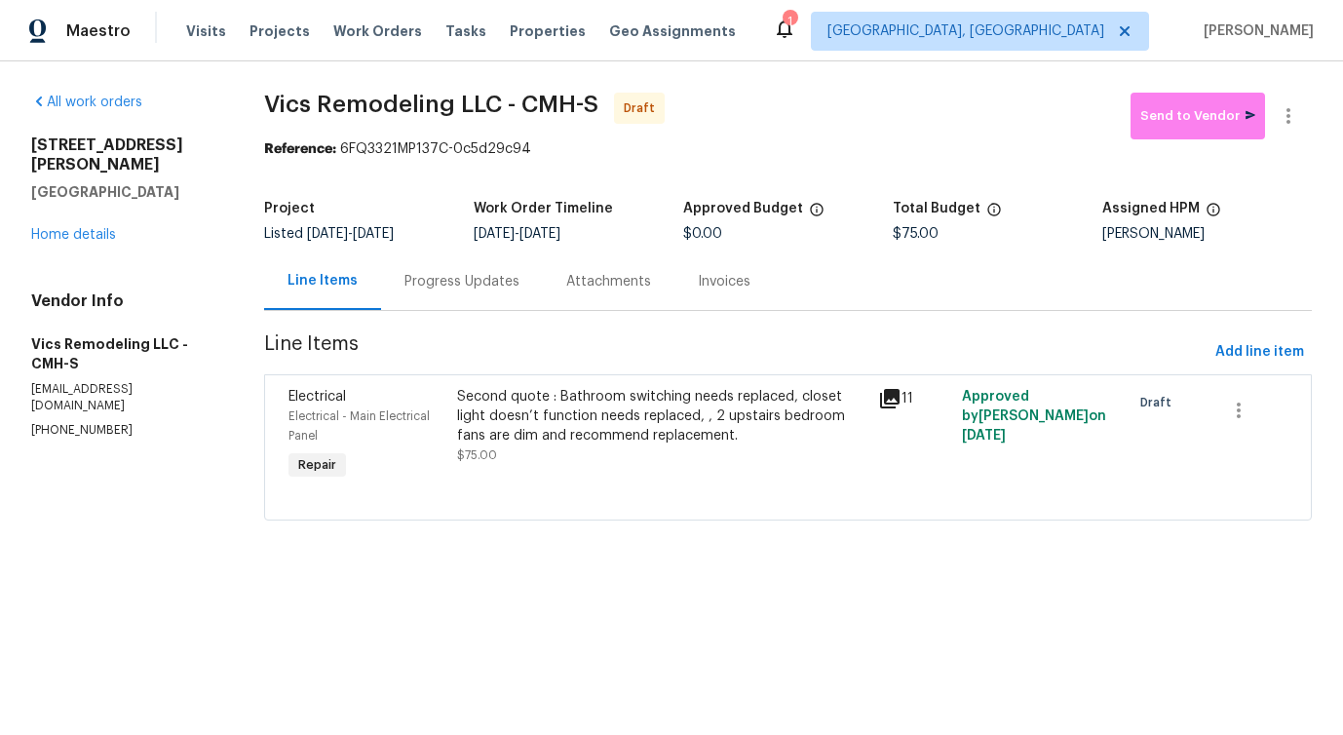
click at [472, 285] on div "Progress Updates" at bounding box center [461, 281] width 115 height 19
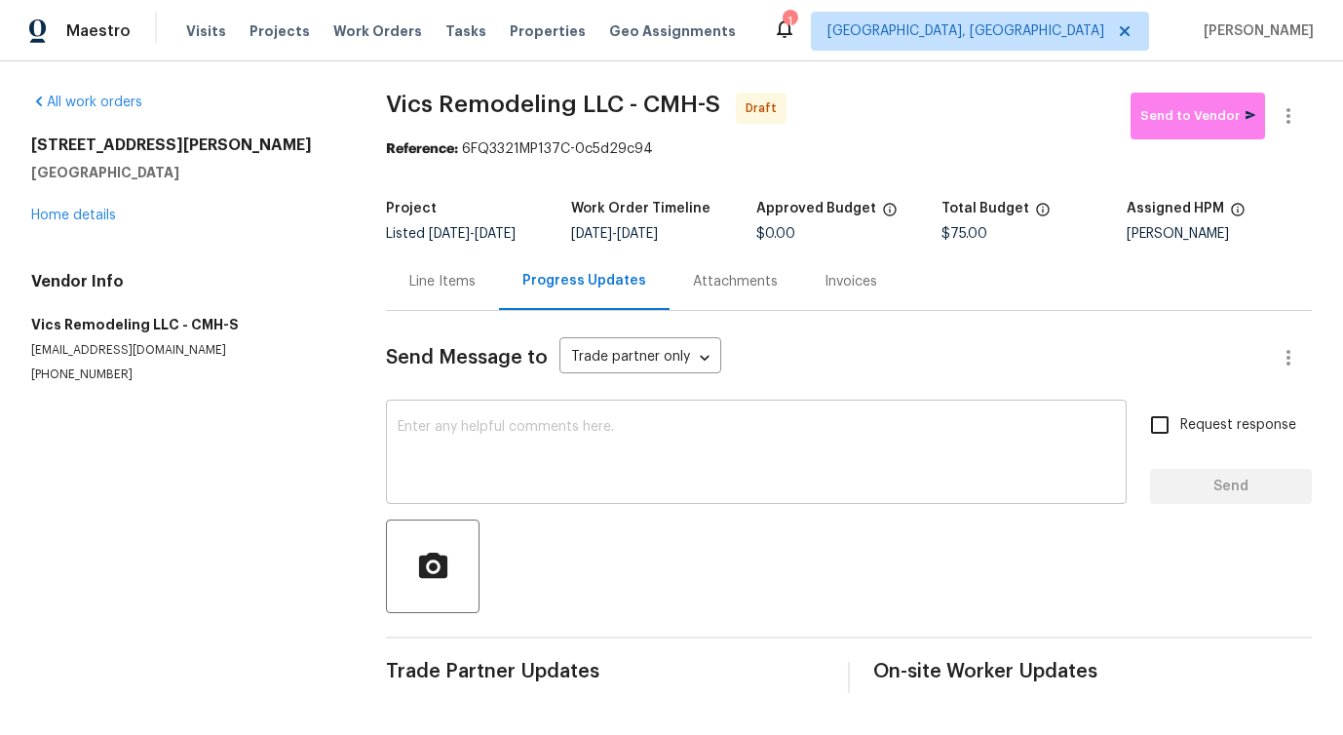
click at [564, 416] on div "x ​" at bounding box center [756, 453] width 741 height 99
paste textarea "Hi this is [PERSON_NAME] with Opendoor. I’m confirming you received the WO for …"
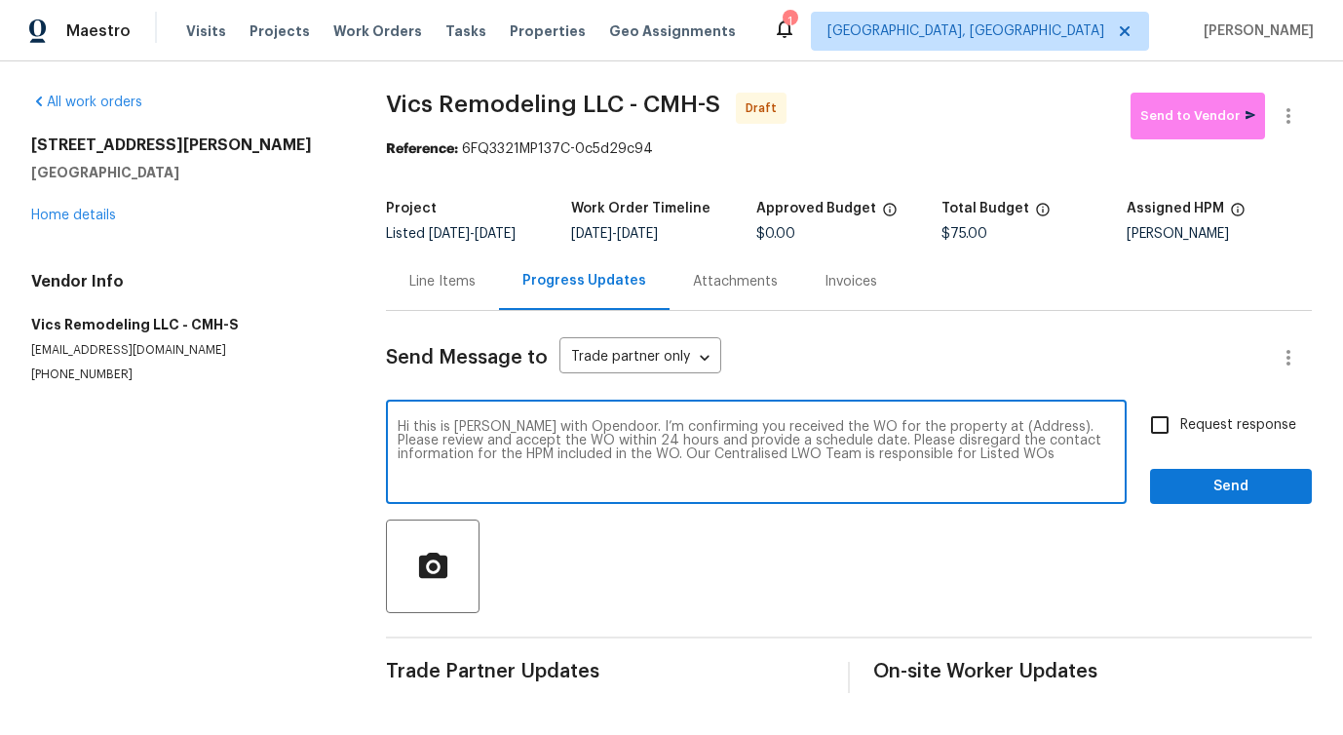
click at [990, 423] on textarea "Hi this is [PERSON_NAME] with Opendoor. I’m confirming you received the WO for …" at bounding box center [756, 454] width 717 height 68
paste textarea "[STREET_ADDRESS][PERSON_NAME]"
type textarea "Hi this is [PERSON_NAME] with Opendoor. I’m confirming you received the WO for …"
click at [1173, 433] on input "Request response" at bounding box center [1159, 424] width 41 height 41
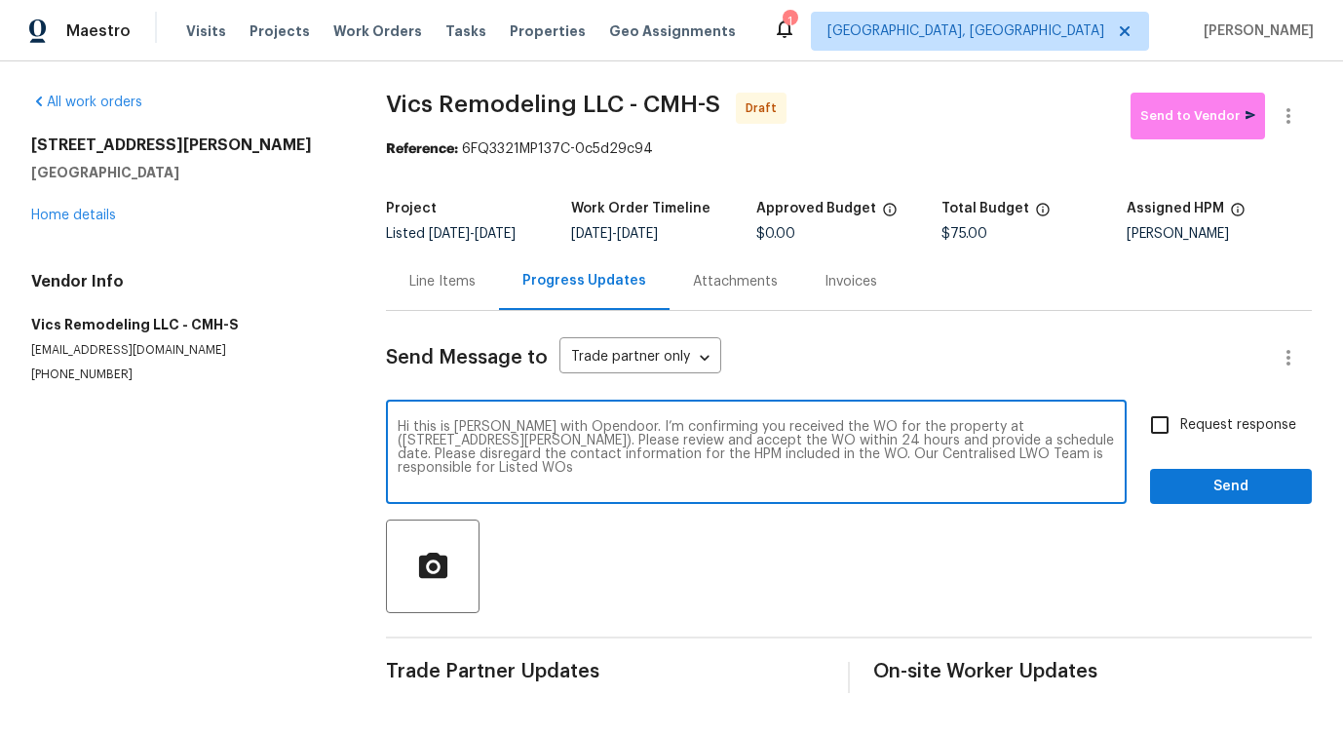
checkbox input "true"
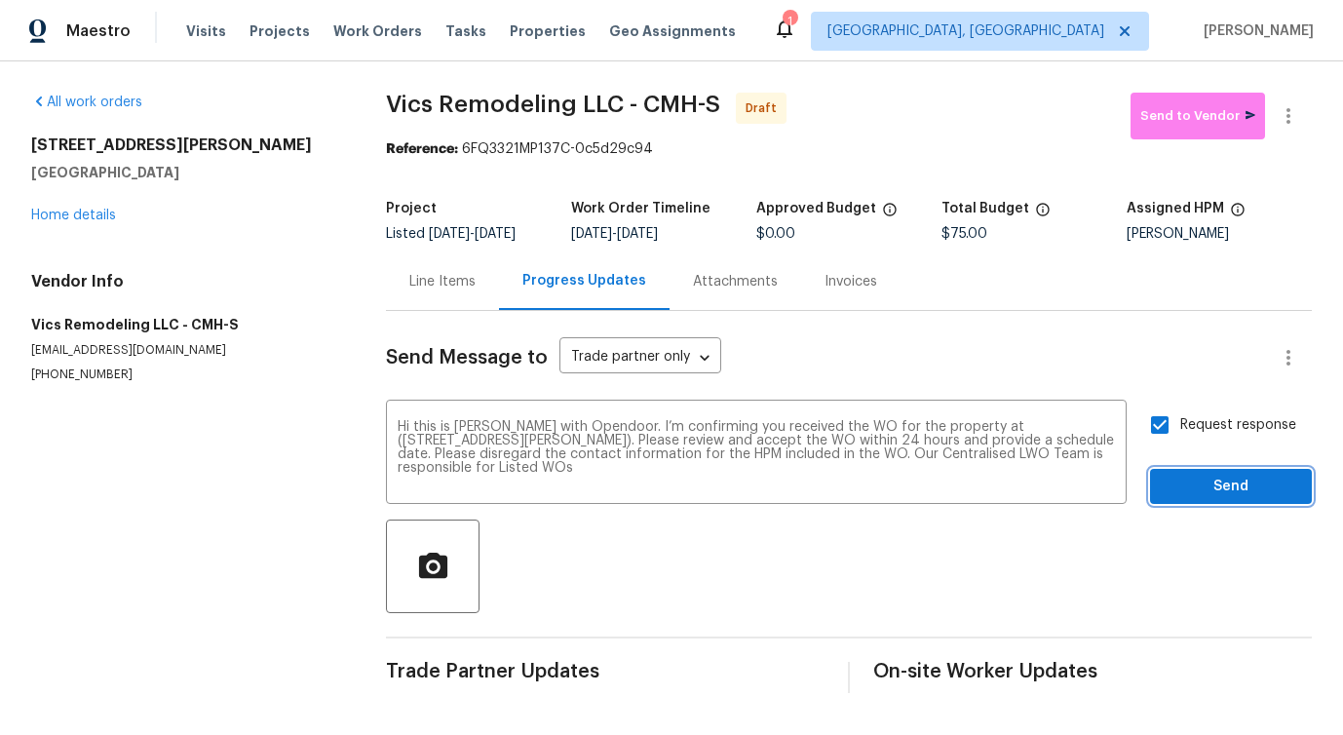
click at [1197, 494] on span "Send" at bounding box center [1230, 487] width 131 height 24
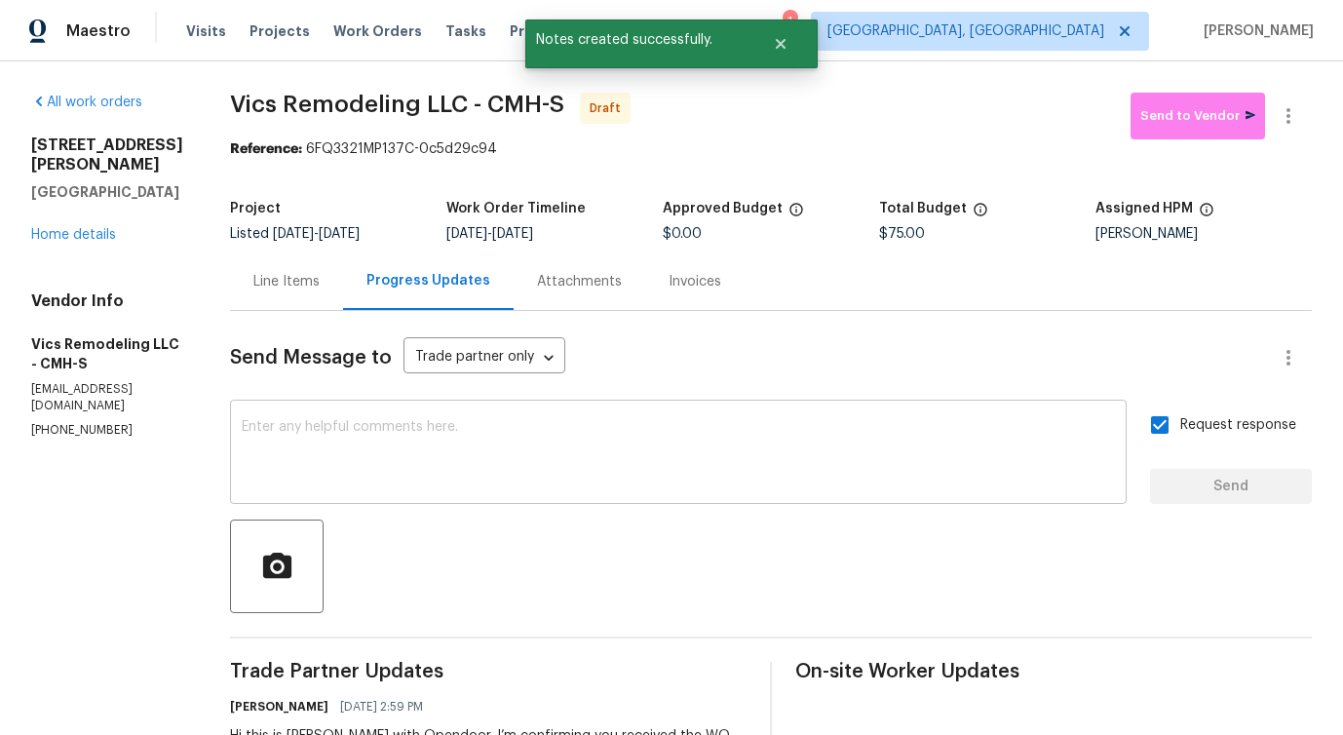
click at [707, 421] on textarea at bounding box center [678, 454] width 873 height 68
paste textarea "Attention All Work Orders must include before-photos (both close-up and wide-an…"
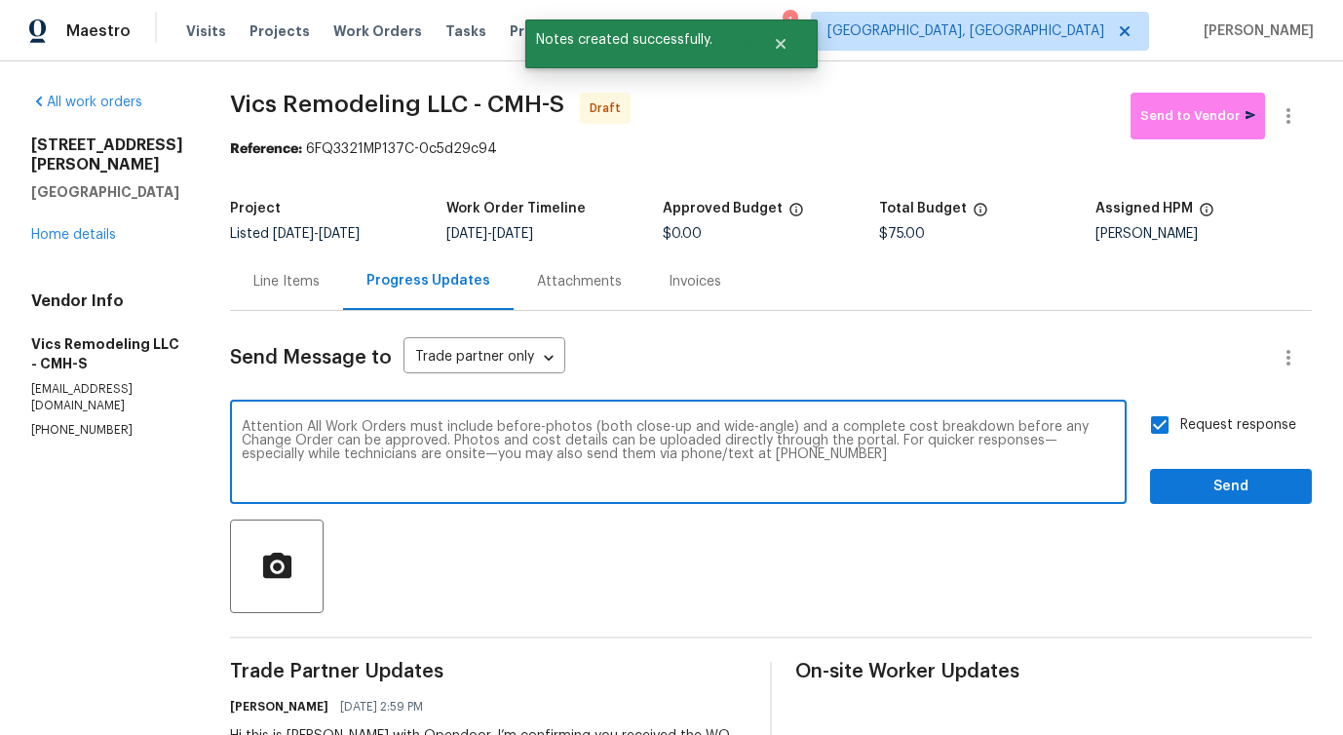
type textarea "Attention All Work Orders must include before-photos (both close-up and wide-an…"
click at [1167, 478] on span "Send" at bounding box center [1230, 487] width 131 height 24
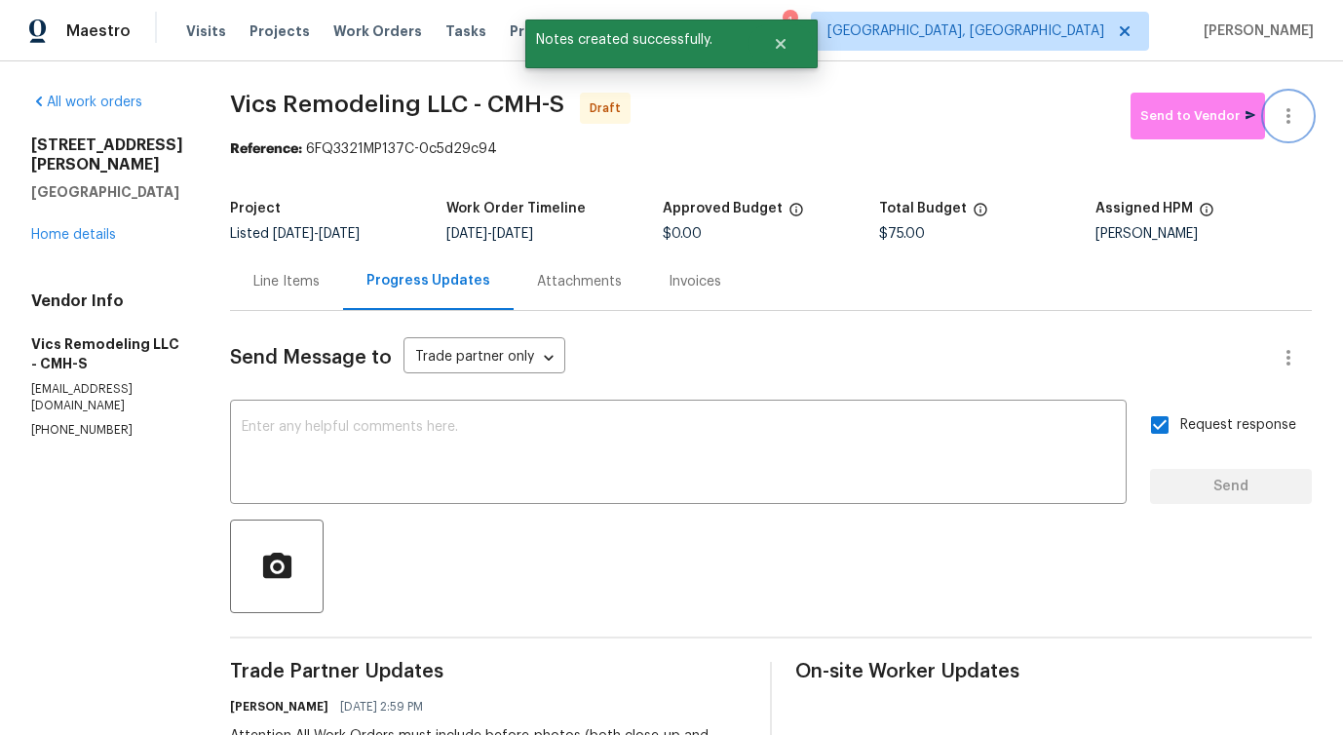
click at [1282, 116] on icon "button" at bounding box center [1288, 115] width 23 height 23
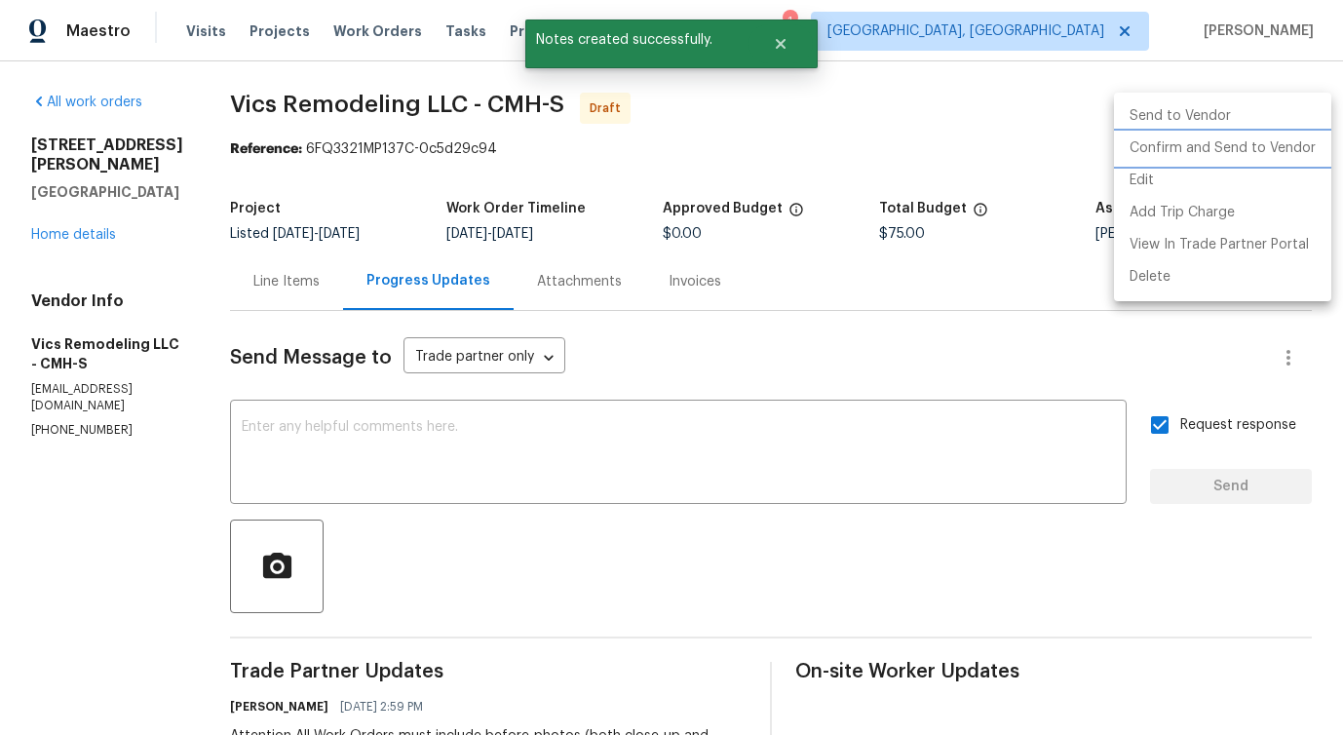
click at [1211, 145] on li "Confirm and Send to Vendor" at bounding box center [1222, 149] width 217 height 32
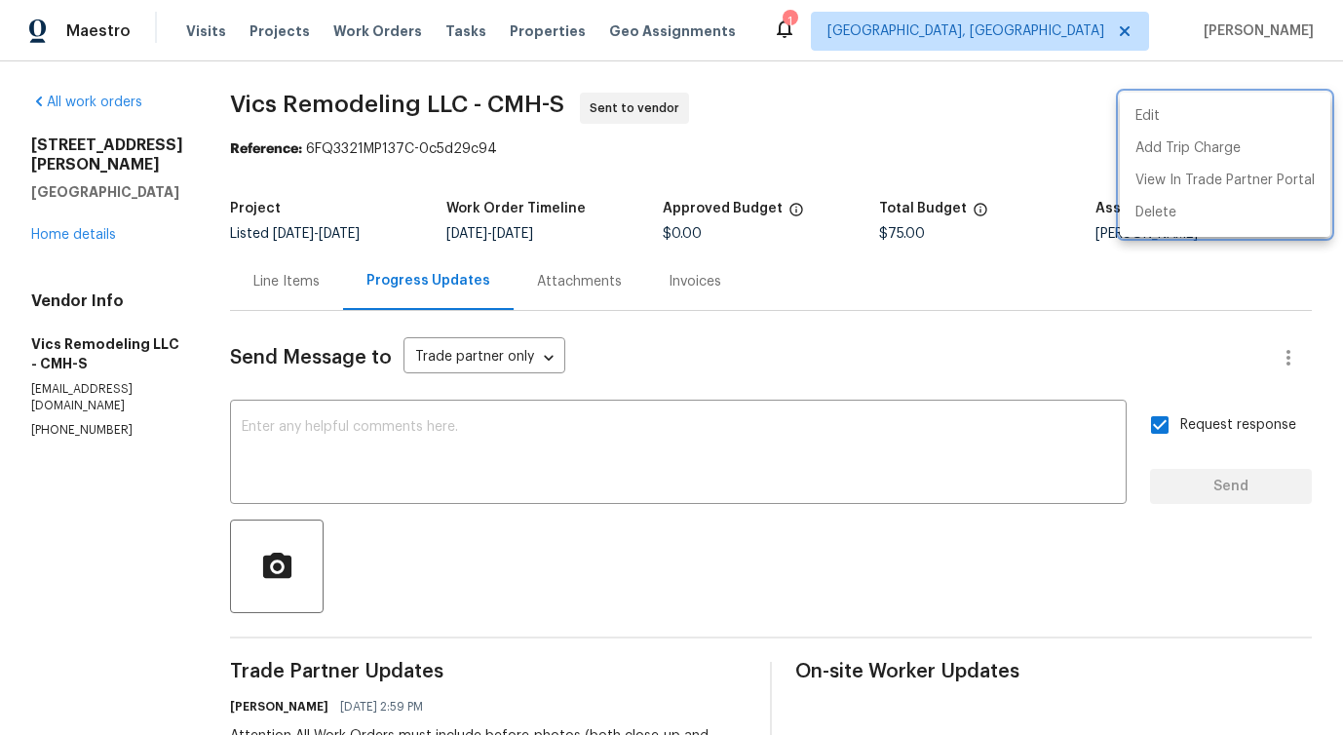
drag, startPoint x: 213, startPoint y: 105, endPoint x: 496, endPoint y: 109, distance: 282.6
click at [496, 109] on div at bounding box center [671, 367] width 1343 height 735
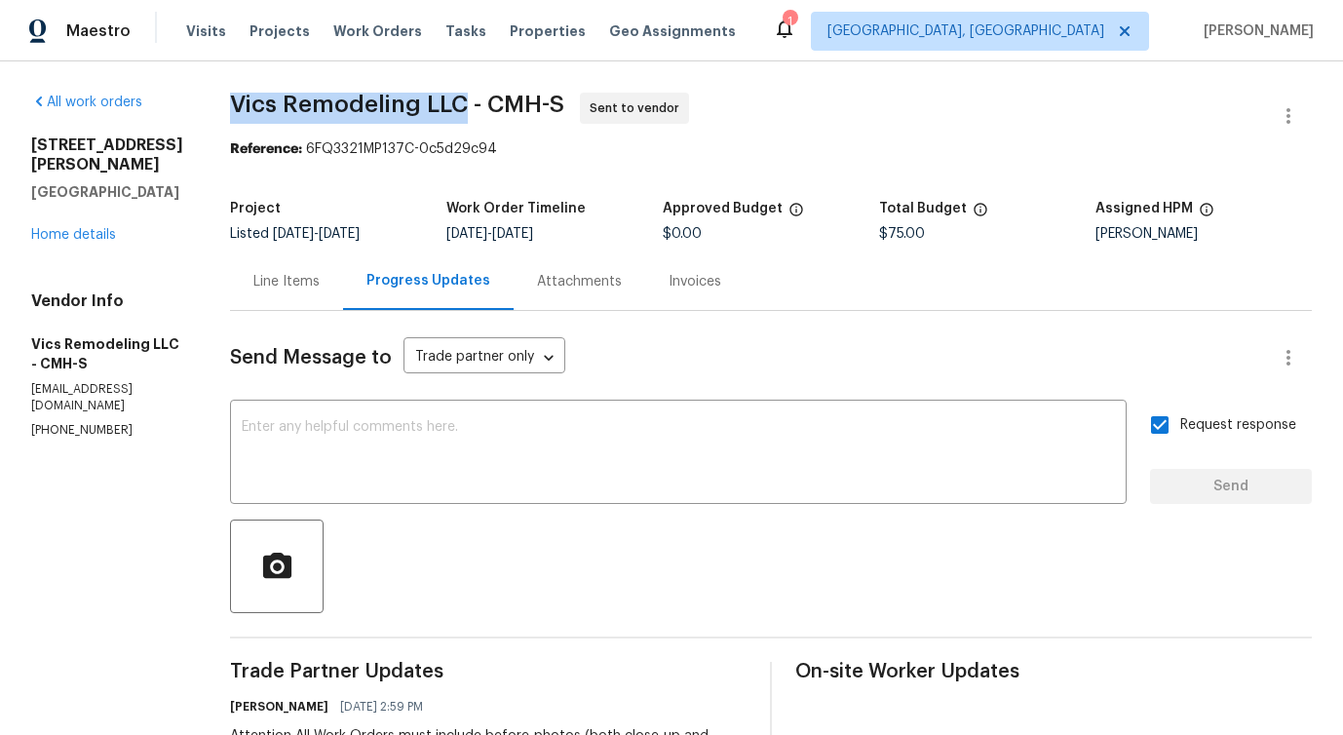
drag, startPoint x: 210, startPoint y: 100, endPoint x: 443, endPoint y: 101, distance: 233.9
click at [443, 101] on div "All work orders 642 Ridenour Rd Columbus, OH 43230 Home details Vendor Info Vic…" at bounding box center [671, 546] width 1343 height 971
copy span "Vics Remodeling LLC"
click at [112, 237] on link "Home details" at bounding box center [73, 235] width 85 height 14
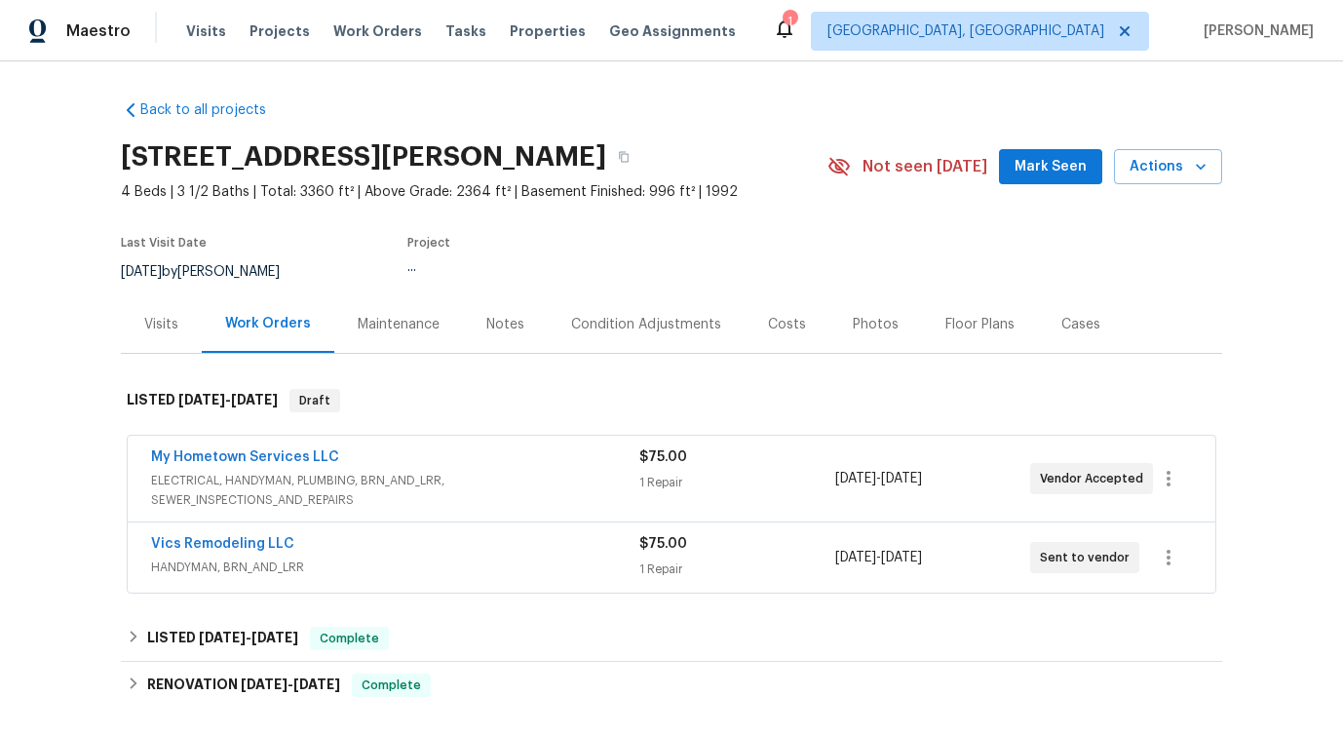
scroll to position [272, 0]
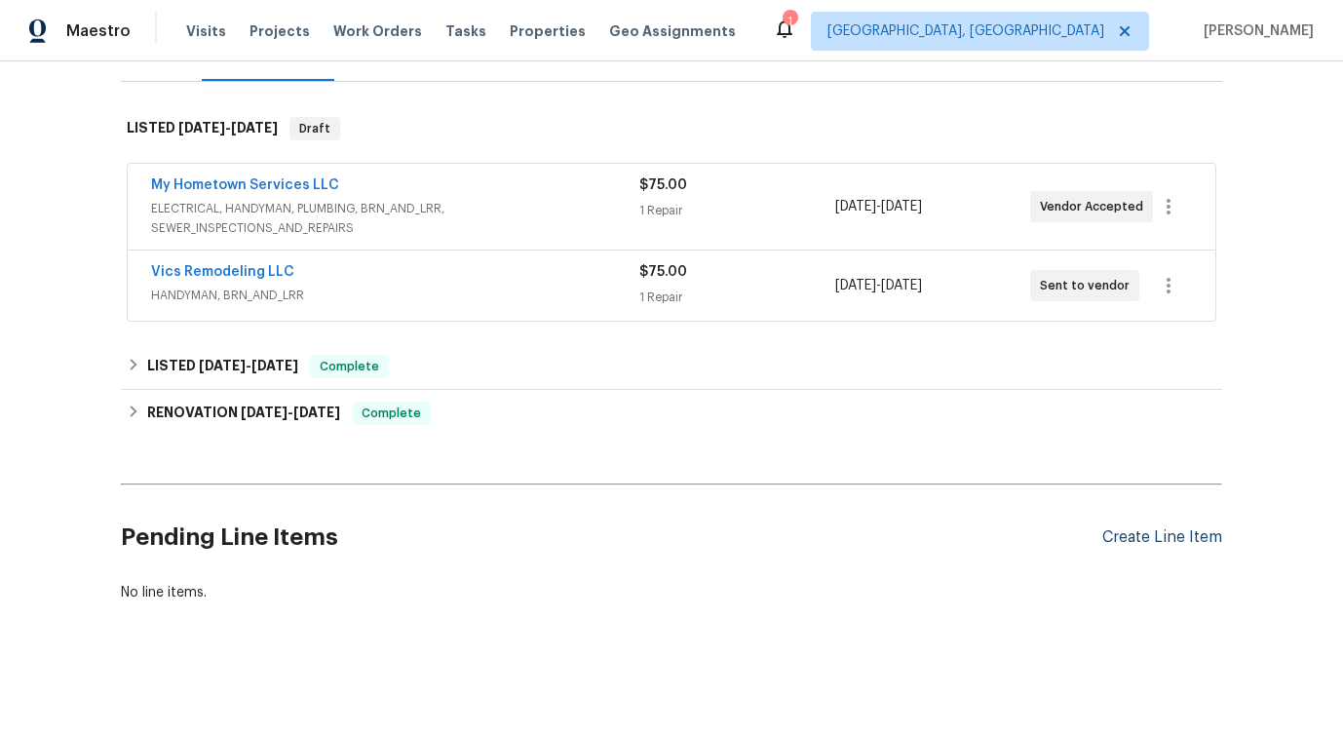
click at [1165, 535] on div "Create Line Item" at bounding box center [1162, 537] width 120 height 19
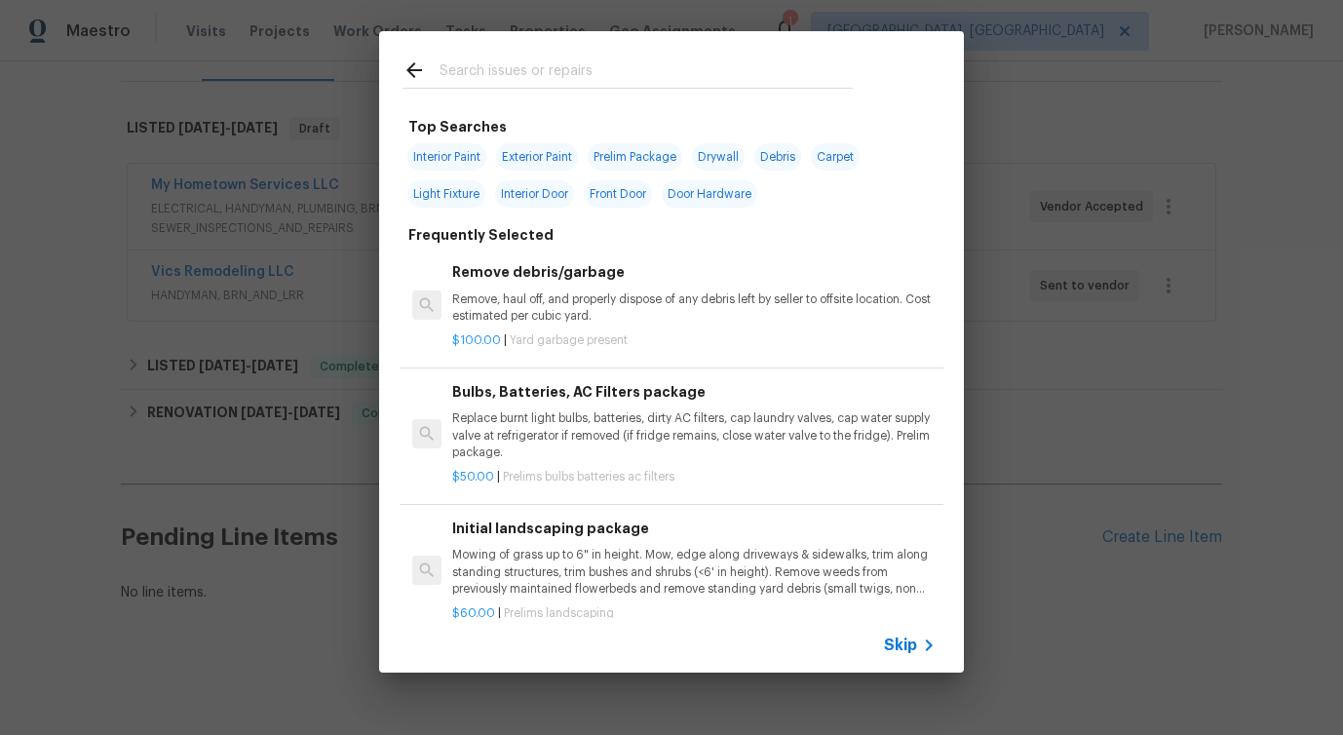
click at [909, 650] on span "Skip" at bounding box center [900, 644] width 33 height 19
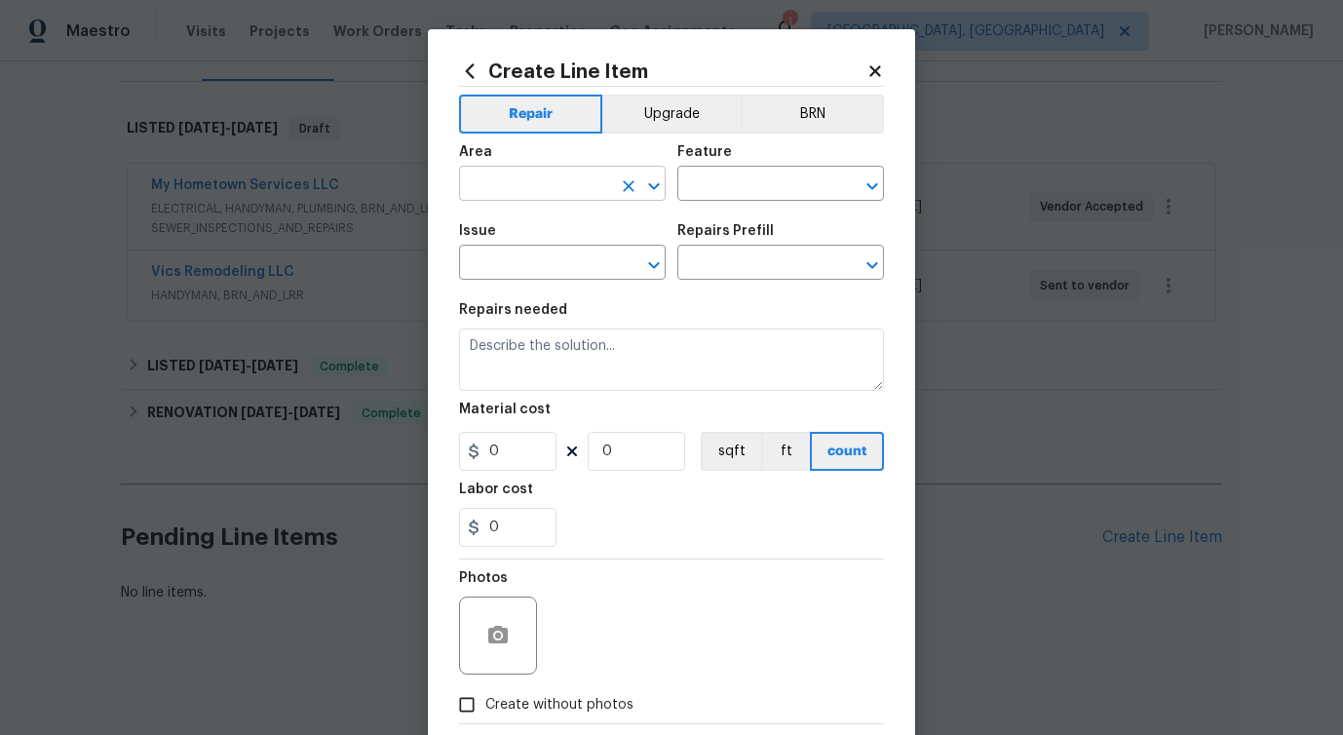
click at [550, 199] on input "text" at bounding box center [535, 186] width 152 height 30
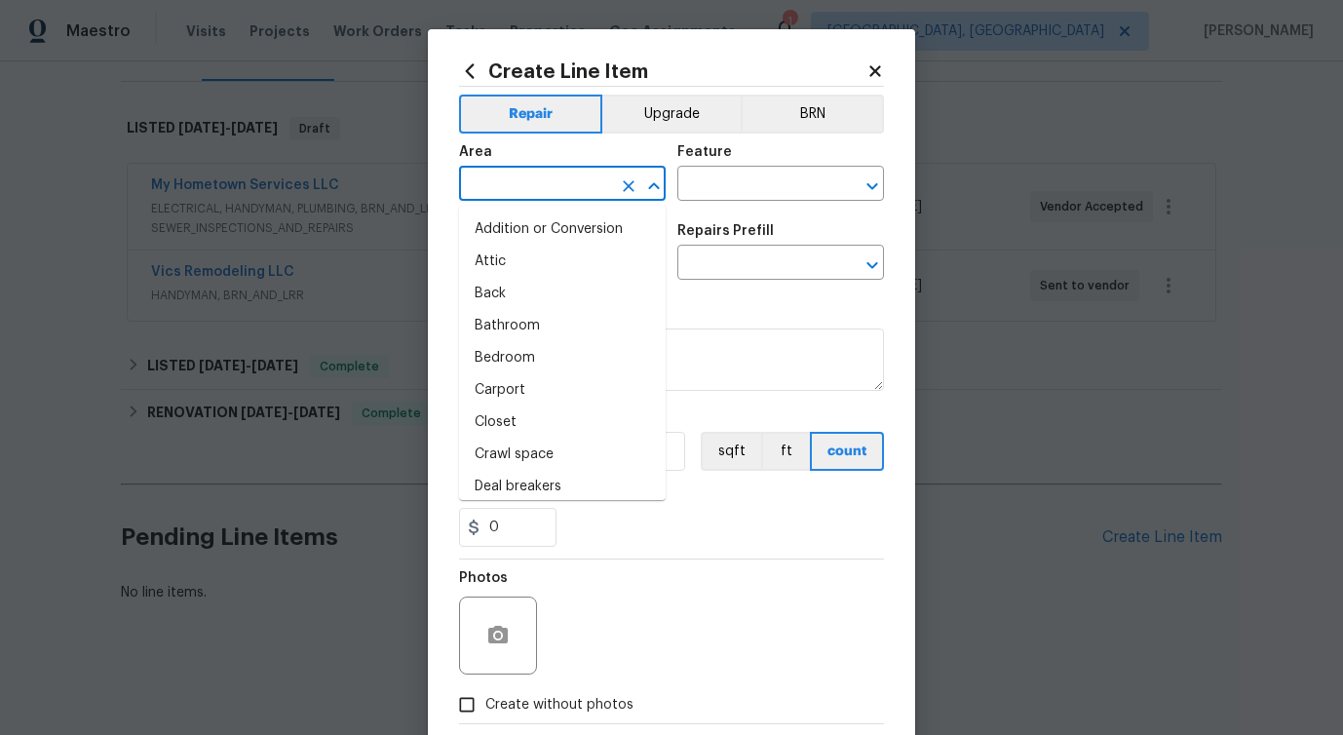
type input "w"
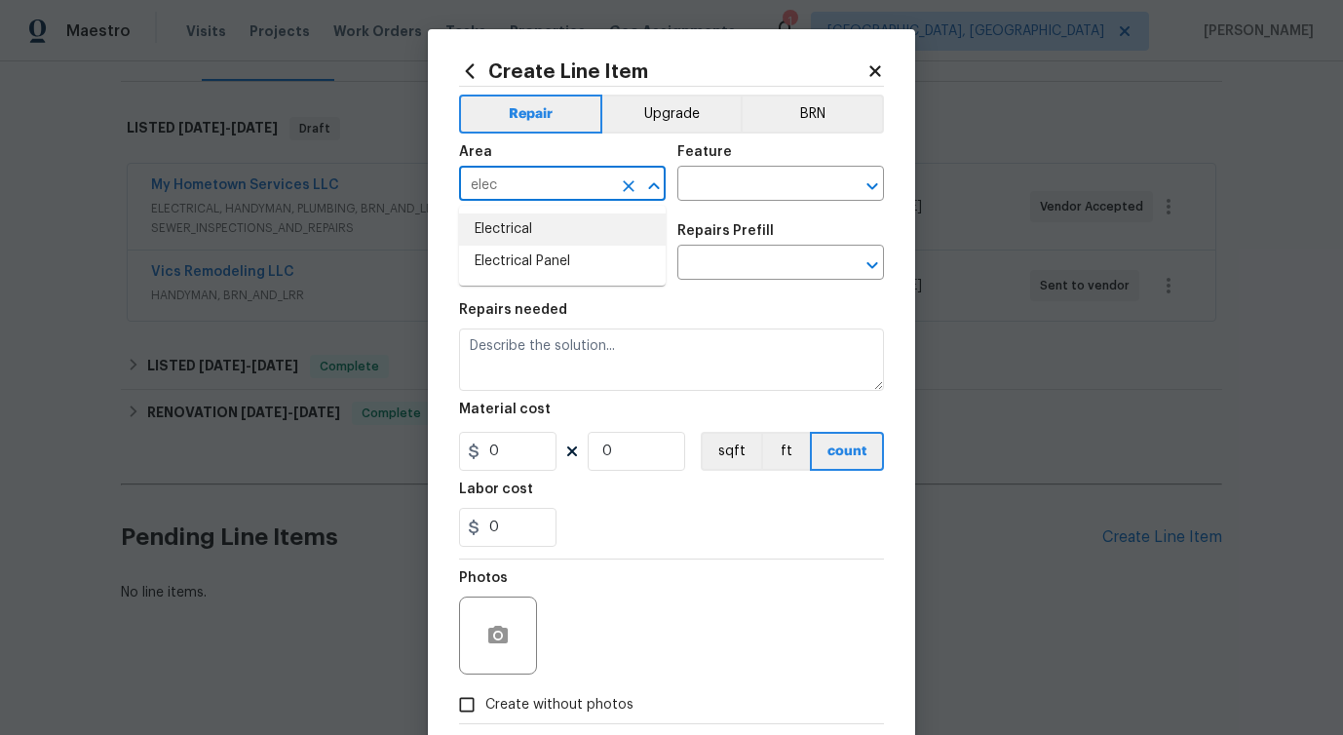
click at [544, 233] on li "Electrical" at bounding box center [562, 229] width 207 height 32
click at [779, 198] on input "text" at bounding box center [753, 186] width 152 height 30
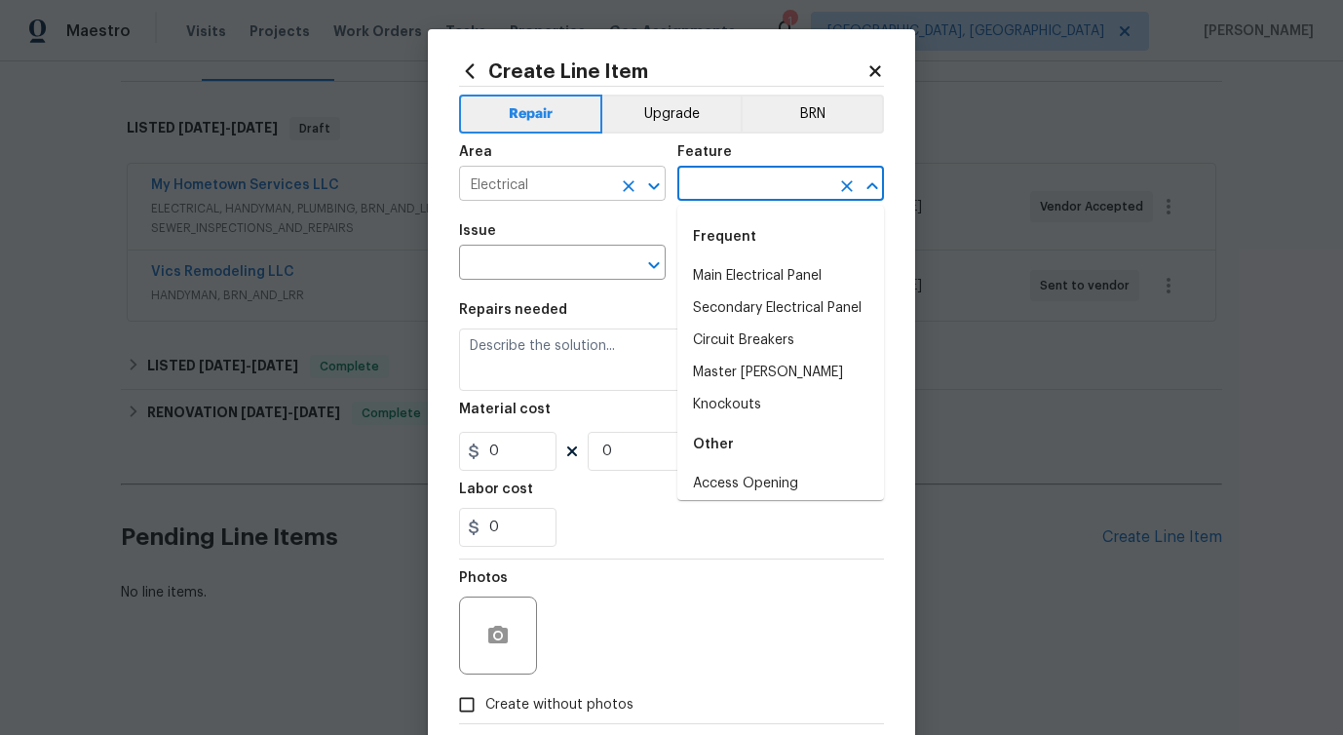
click at [515, 195] on input "Electrical" at bounding box center [535, 186] width 152 height 30
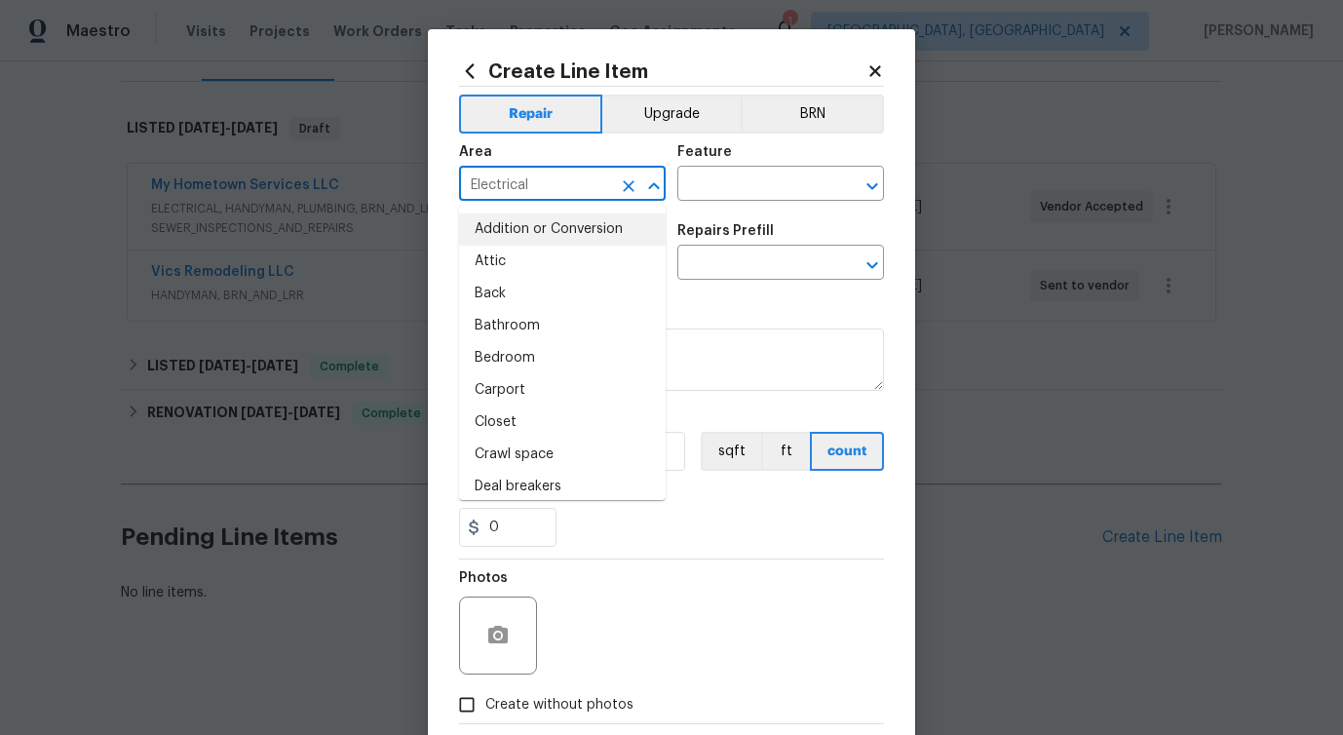
click at [515, 195] on input "Electrical" at bounding box center [535, 186] width 152 height 30
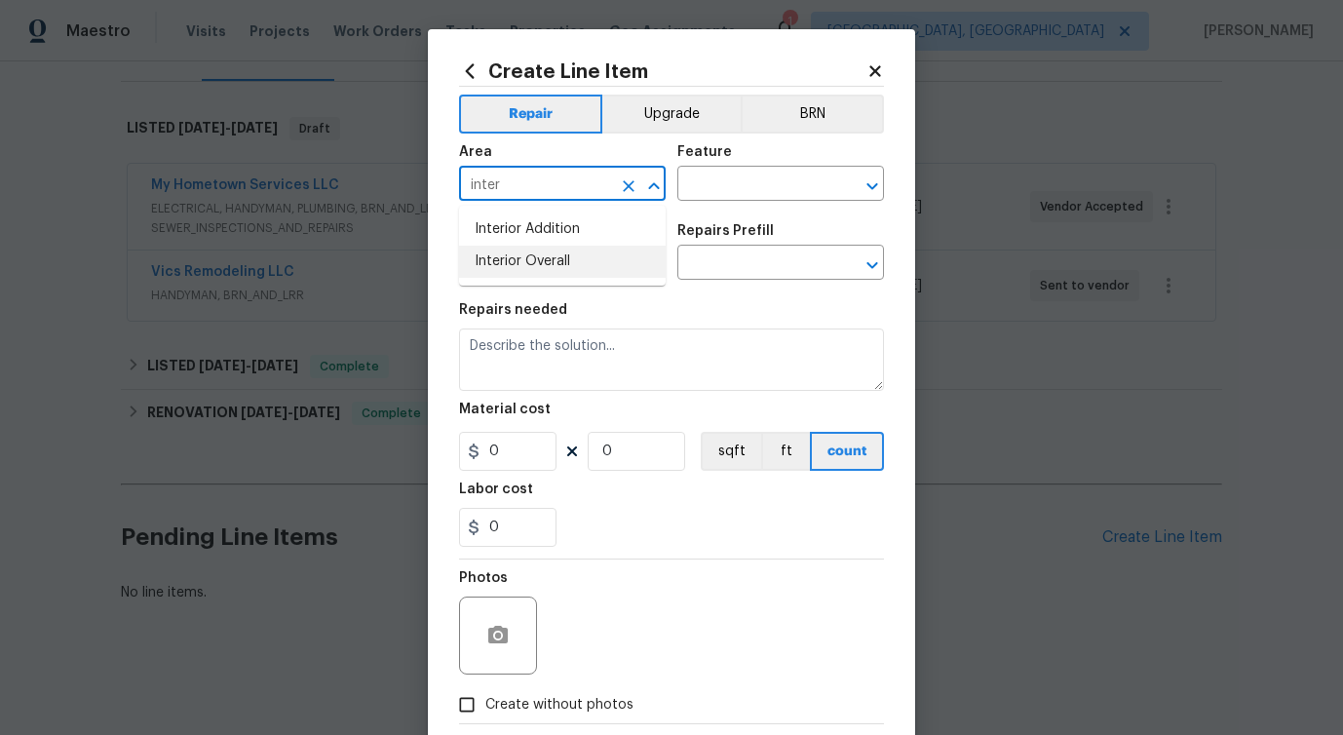
click at [515, 266] on li "Interior Overall" at bounding box center [562, 262] width 207 height 32
type input "Interior Overall"
click at [725, 195] on input "text" at bounding box center [753, 186] width 152 height 30
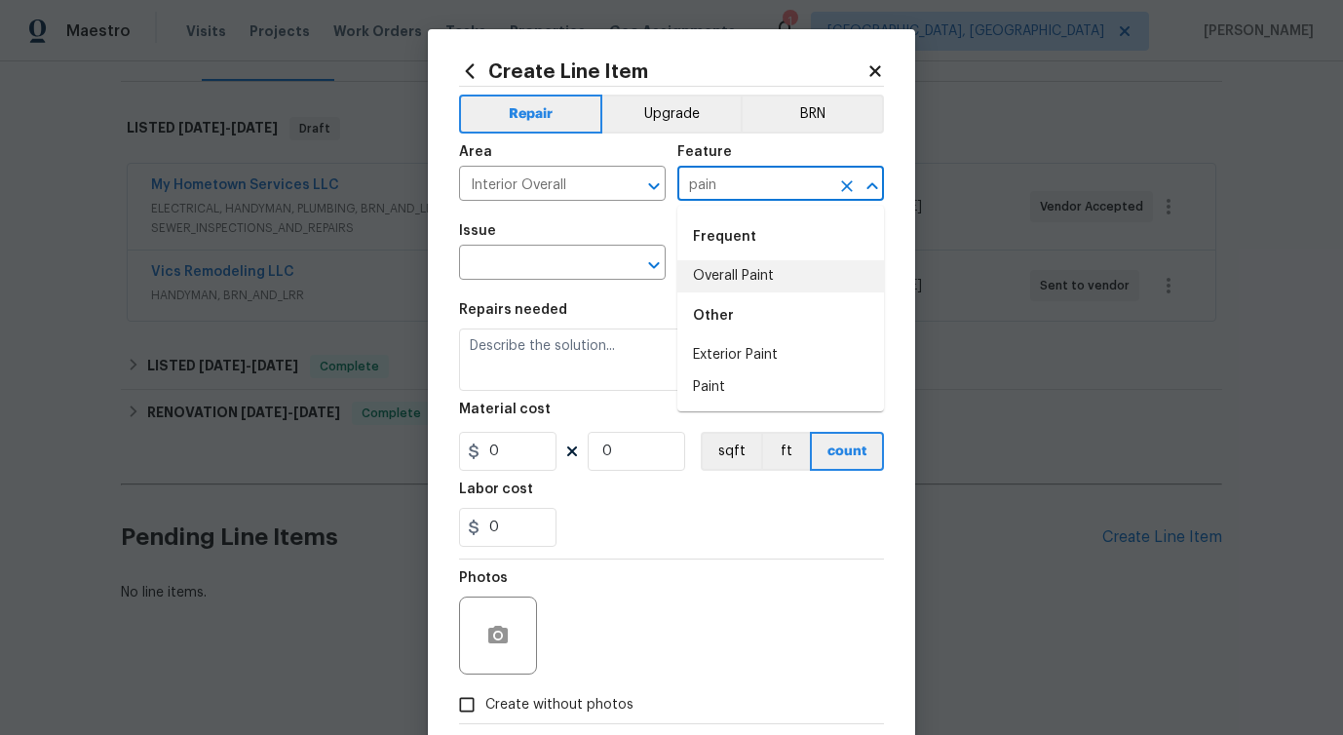
click at [723, 287] on li "Overall Paint" at bounding box center [780, 276] width 207 height 32
type input "Overall Paint"
click at [587, 256] on input "text" at bounding box center [535, 264] width 152 height 30
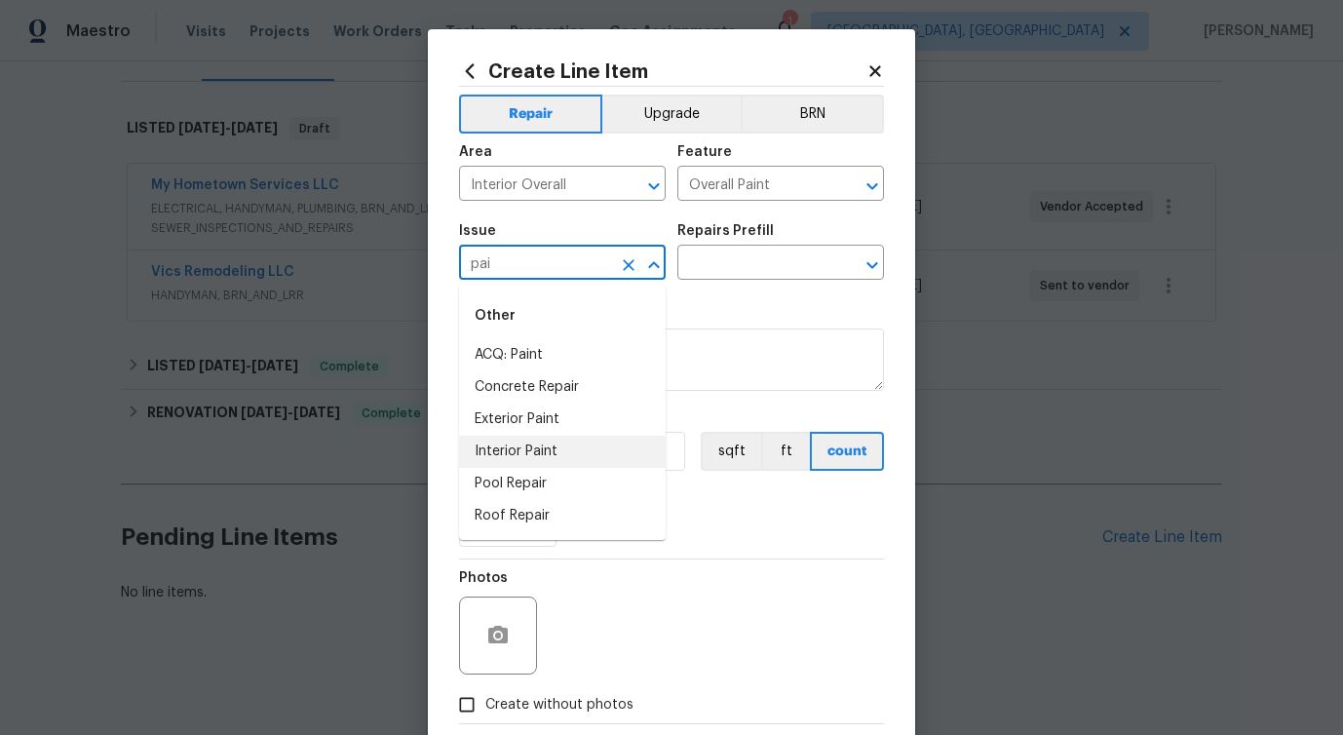
click at [555, 446] on li "Interior Paint" at bounding box center [562, 452] width 207 height 32
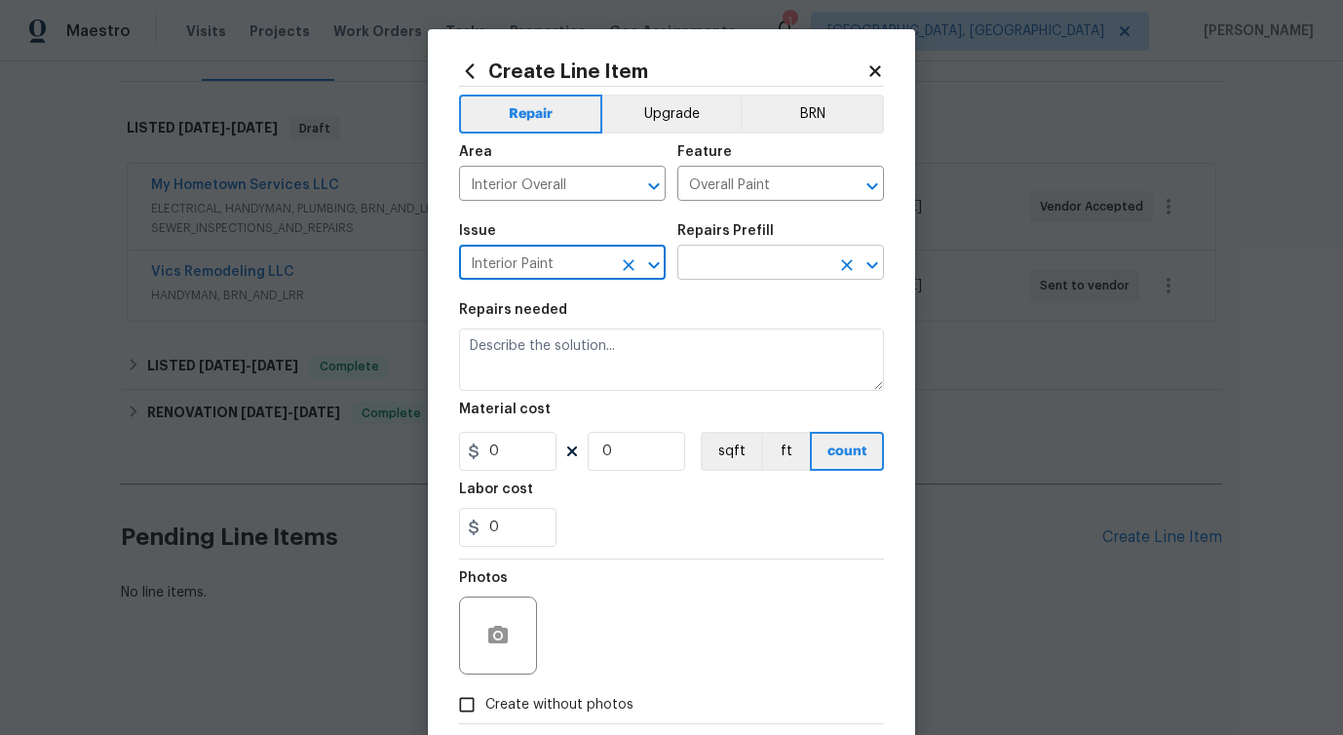
type input "Interior Paint"
click at [764, 270] on input "text" at bounding box center [753, 264] width 152 height 30
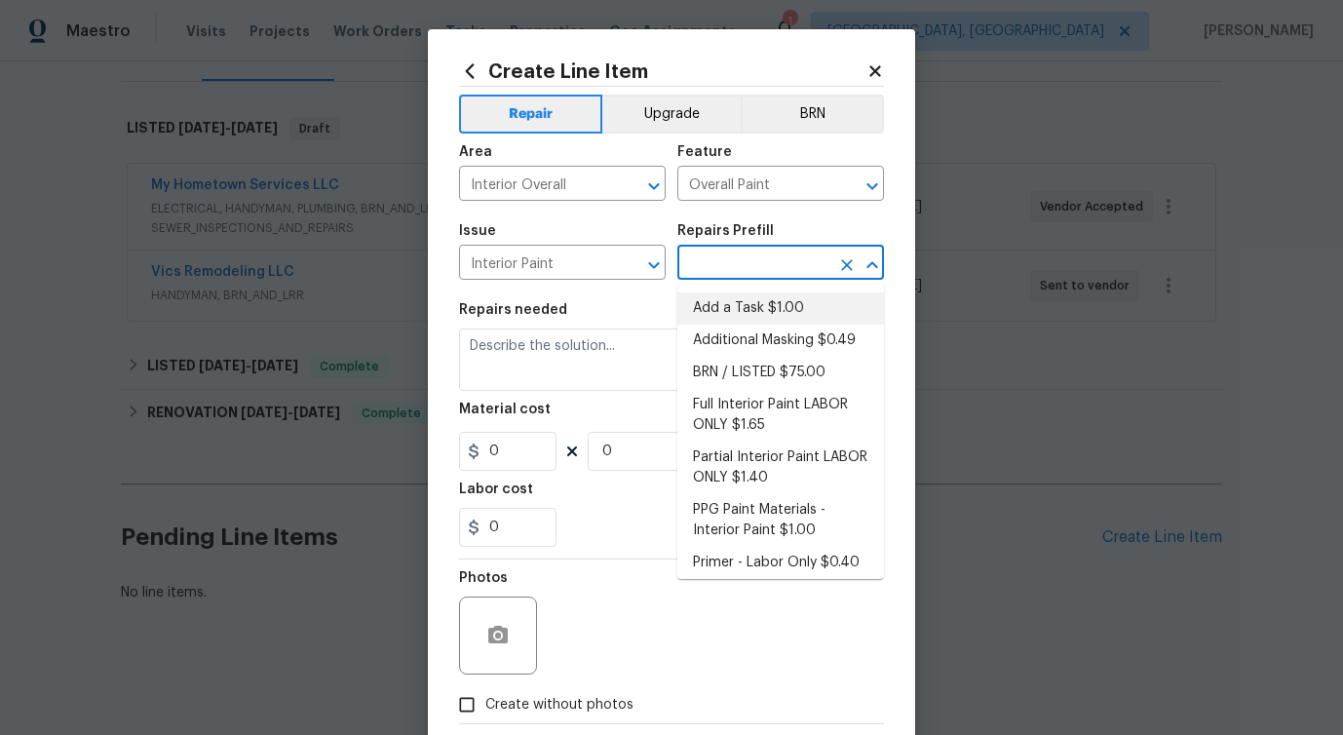
click at [743, 309] on li "Add a Task $1.00" at bounding box center [780, 308] width 207 height 32
type input "Add a Task $1.00"
type textarea "HPM to detail"
type input "1"
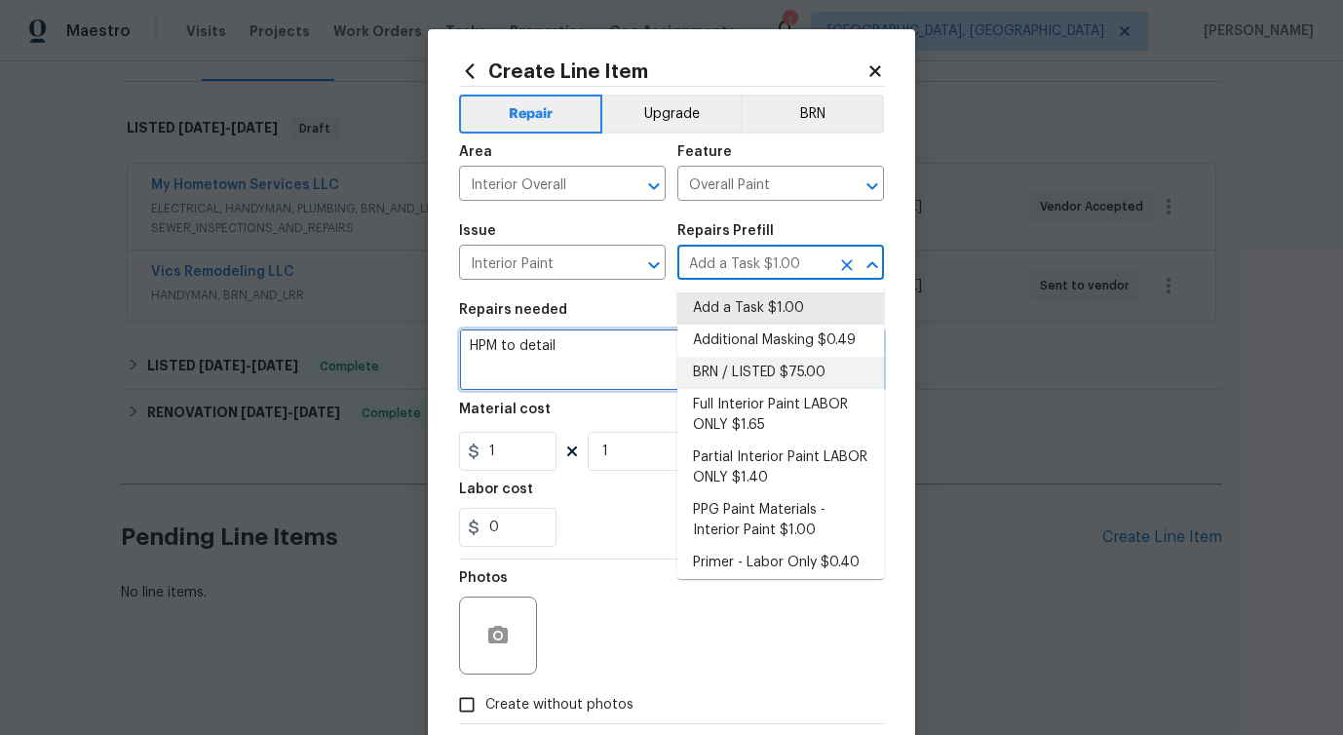
click at [460, 342] on textarea "HPM to detail" at bounding box center [671, 359] width 425 height 62
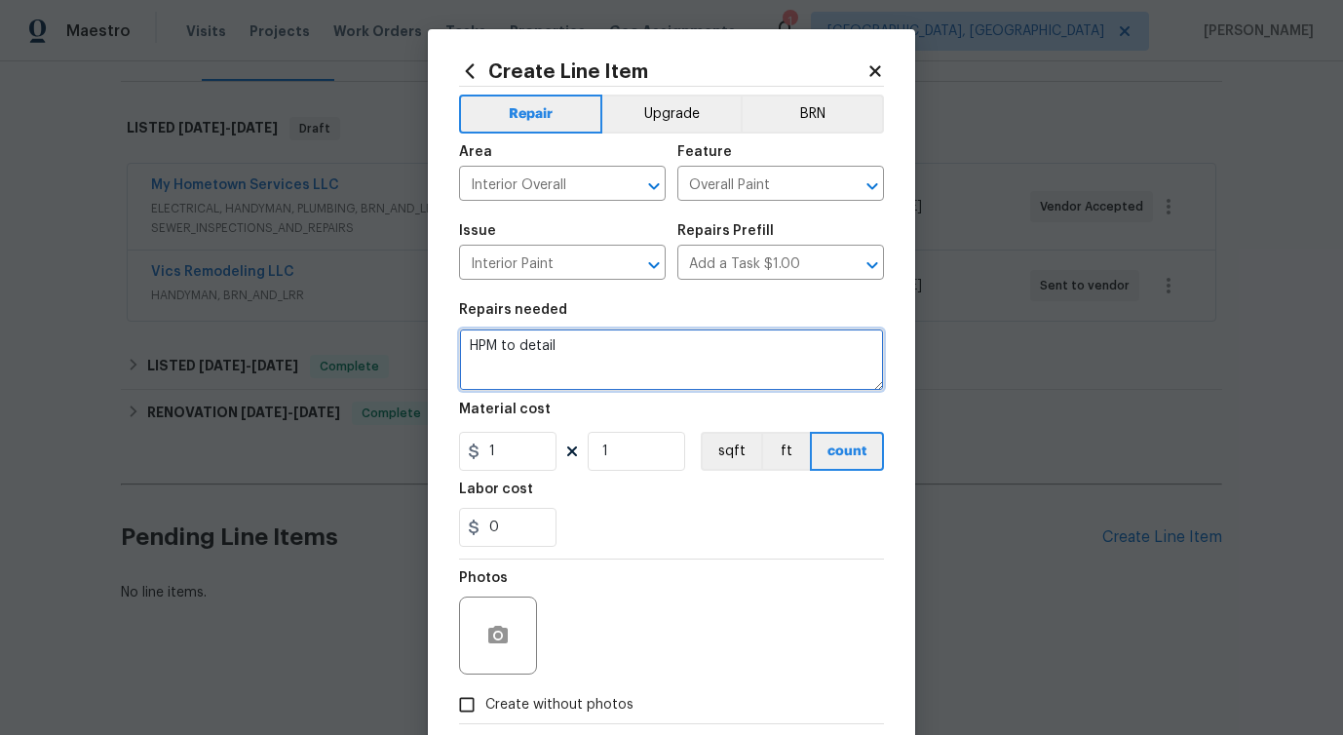
click at [460, 342] on textarea "HPM to detail" at bounding box center [671, 359] width 425 height 62
paste textarea "There are wall areas with raw spackle and miss matched paint throughout that wh…"
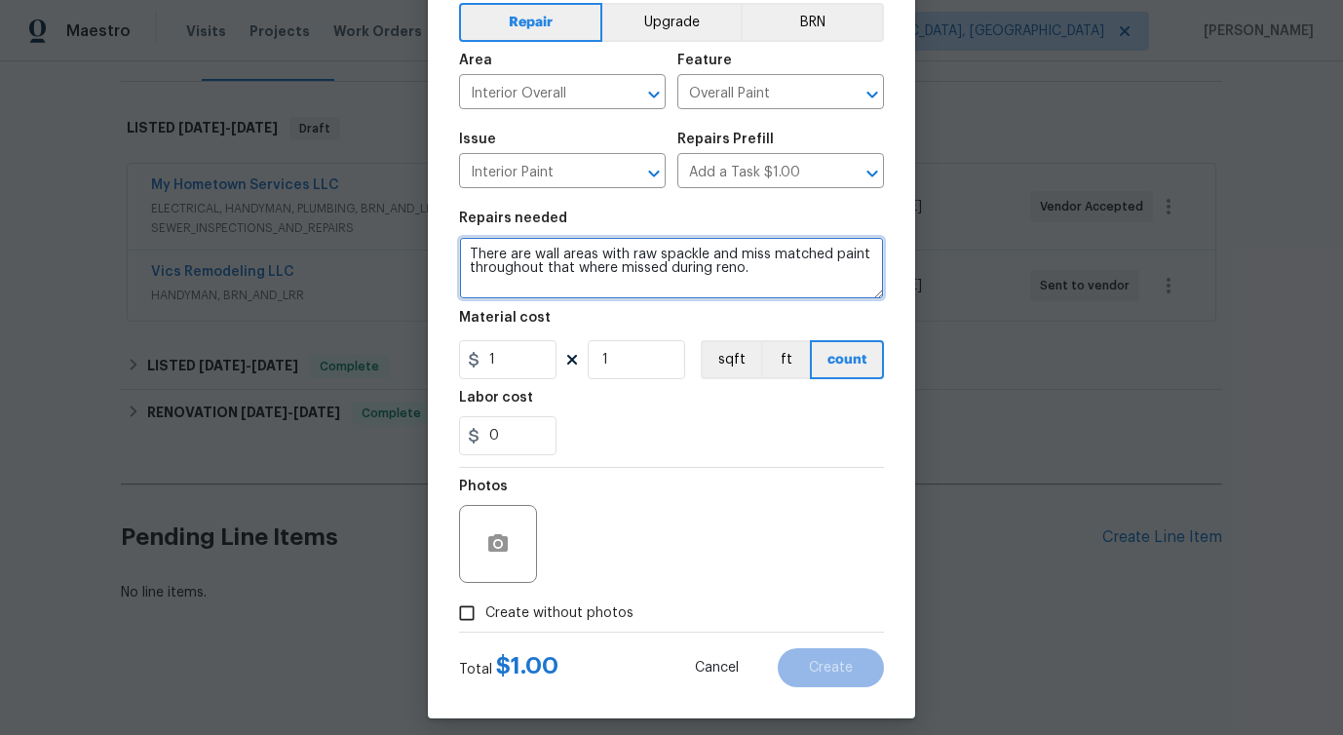
scroll to position [105, 0]
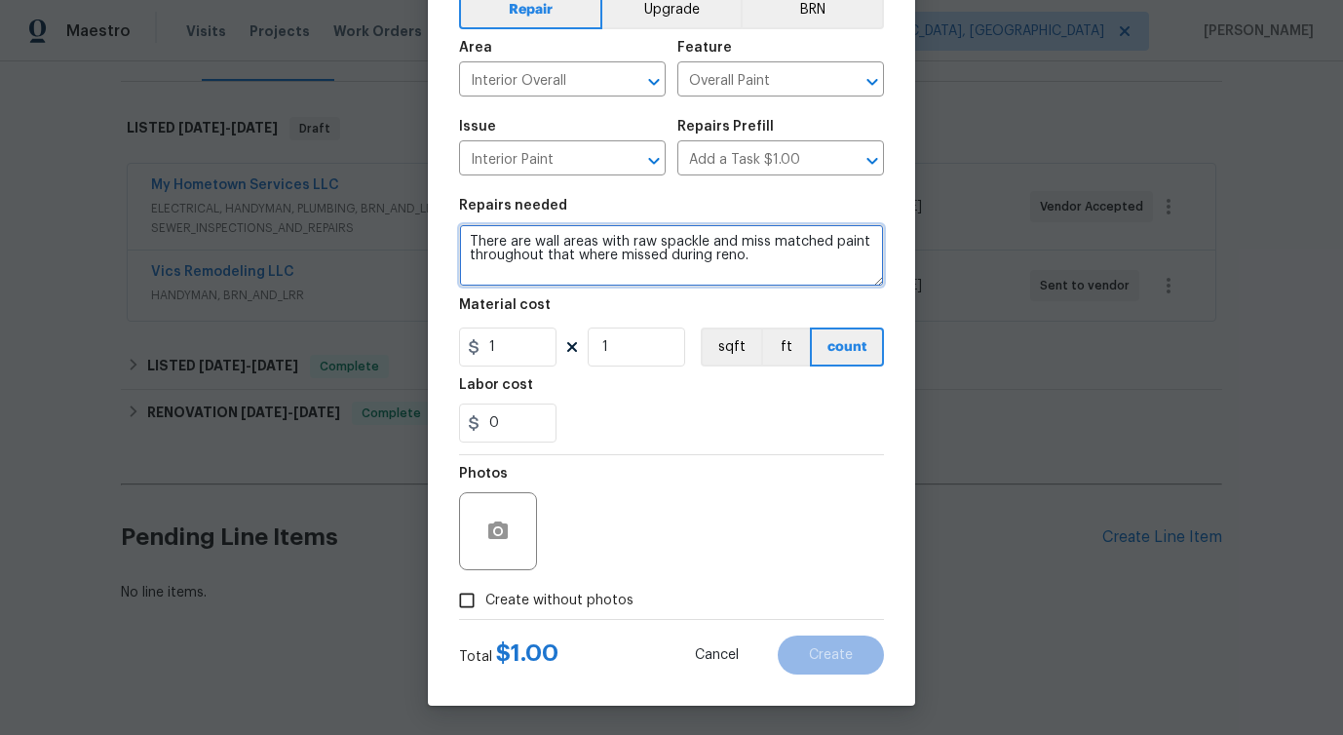
type textarea "There are wall areas with raw spackle and miss matched paint throughout that wh…"
click at [519, 607] on span "Create without photos" at bounding box center [559, 601] width 148 height 20
click at [485, 607] on input "Create without photos" at bounding box center [466, 600] width 37 height 37
checkbox input "true"
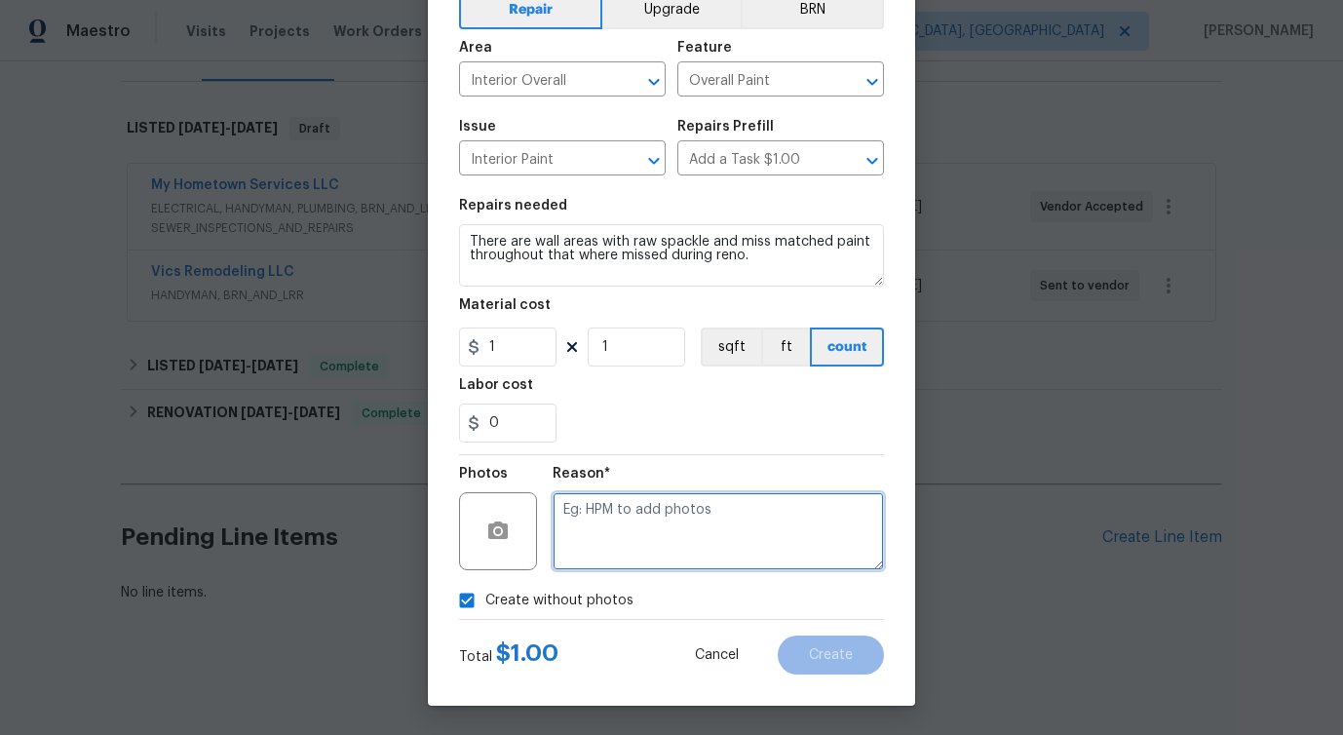
click at [714, 540] on textarea at bounding box center [718, 531] width 331 height 78
type textarea "verbiage updated"
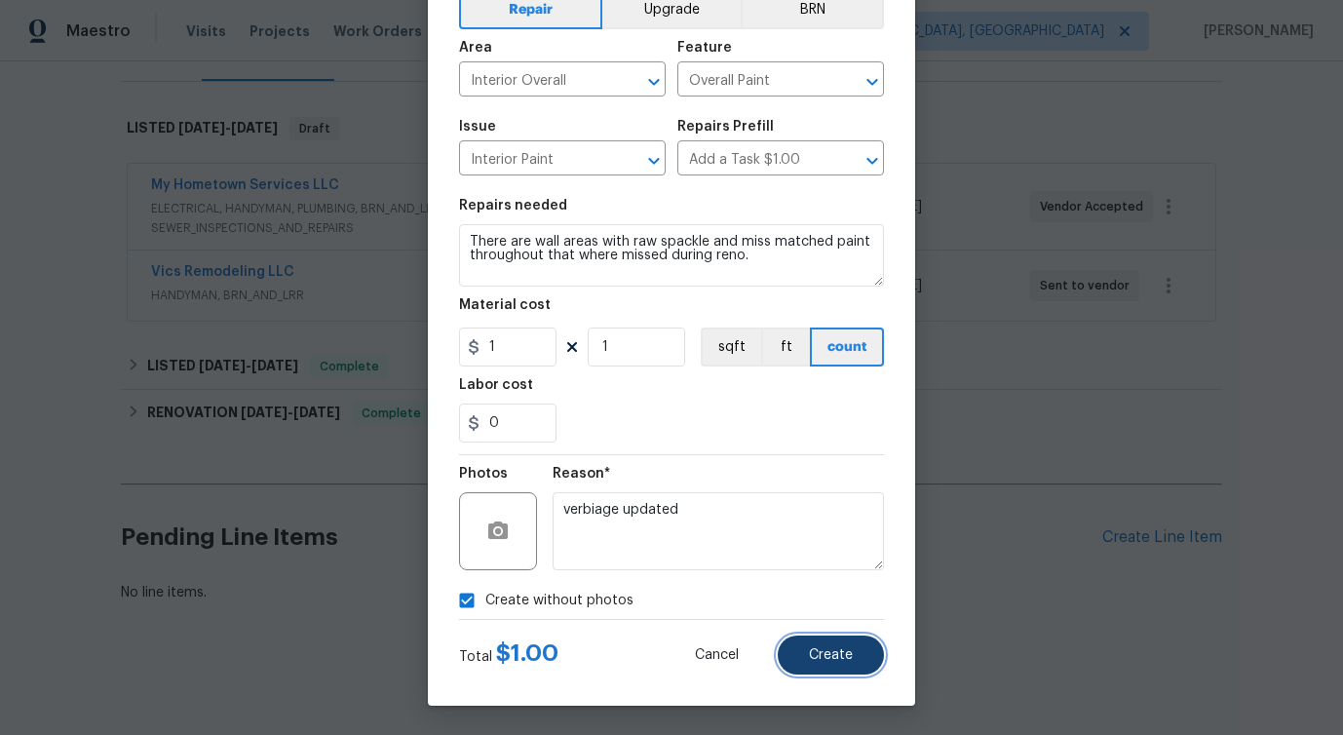
click at [826, 657] on span "Create" at bounding box center [831, 655] width 44 height 15
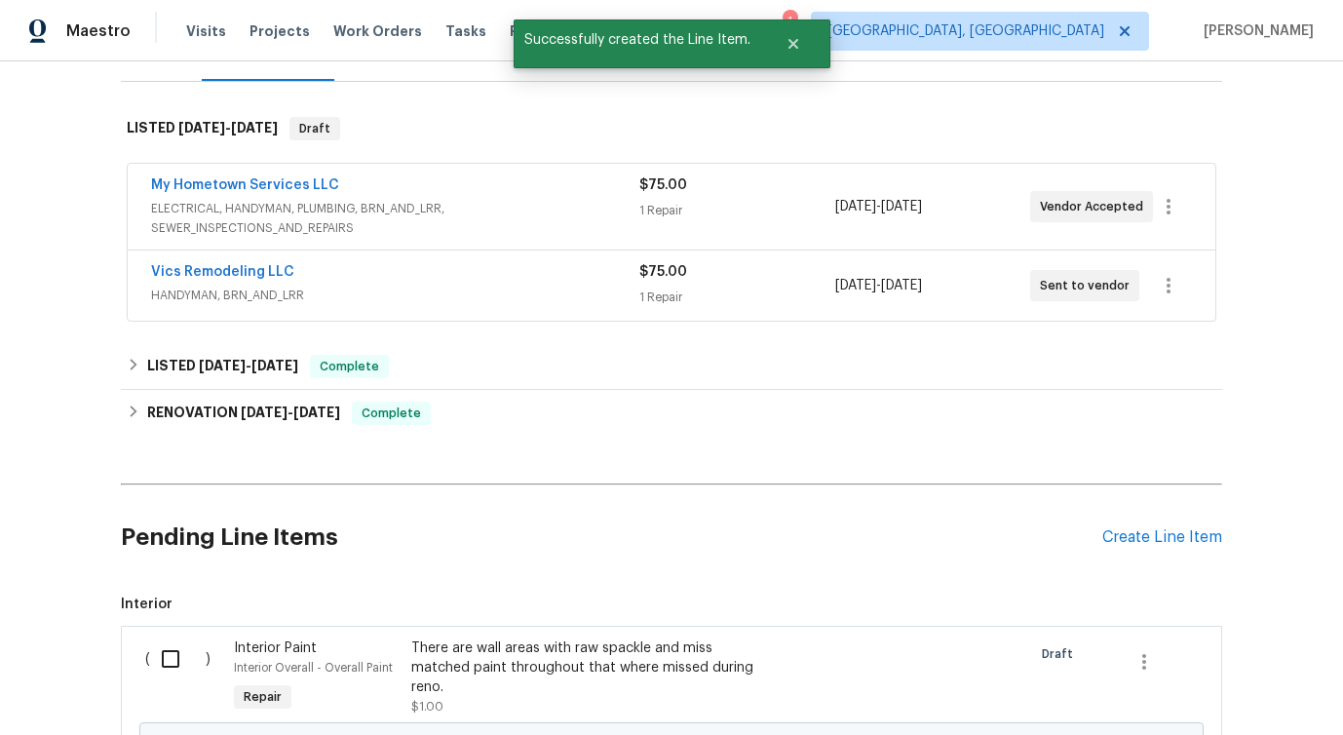
scroll to position [494, 0]
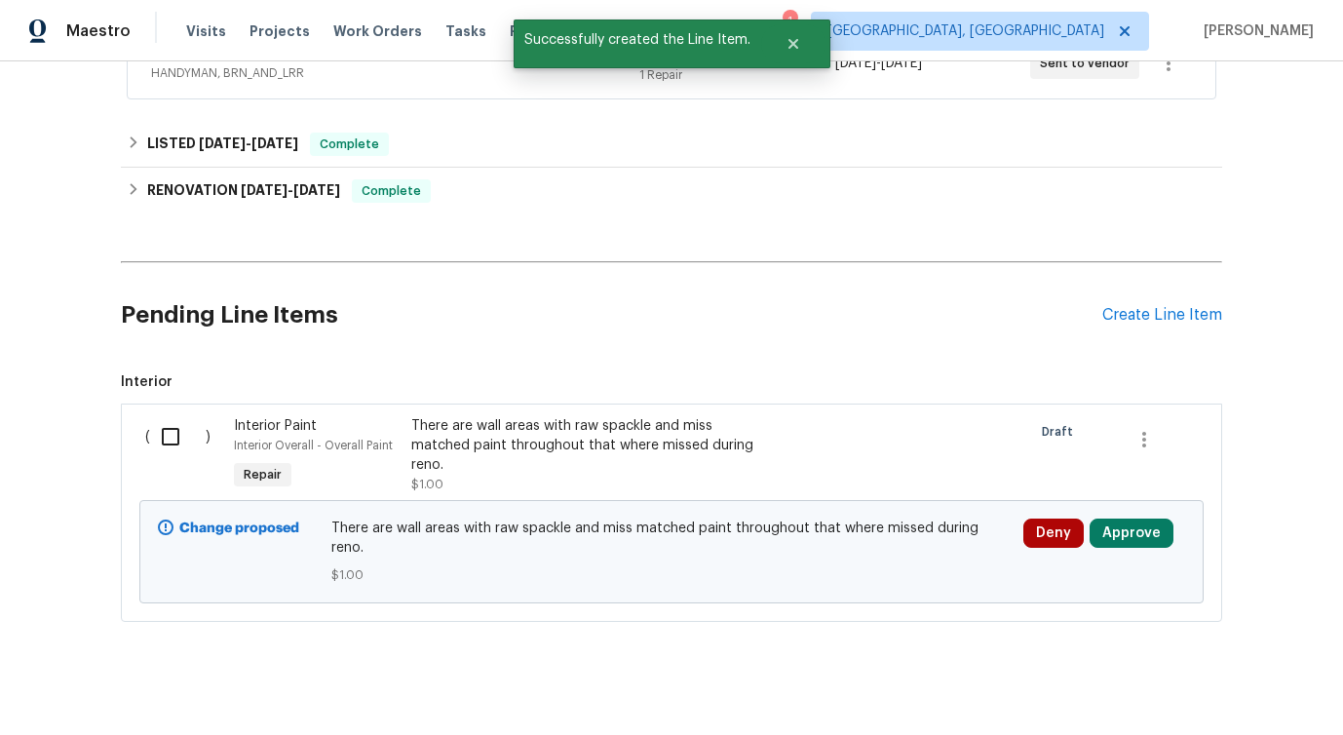
click at [173, 439] on input "checkbox" at bounding box center [178, 436] width 56 height 41
checkbox input "true"
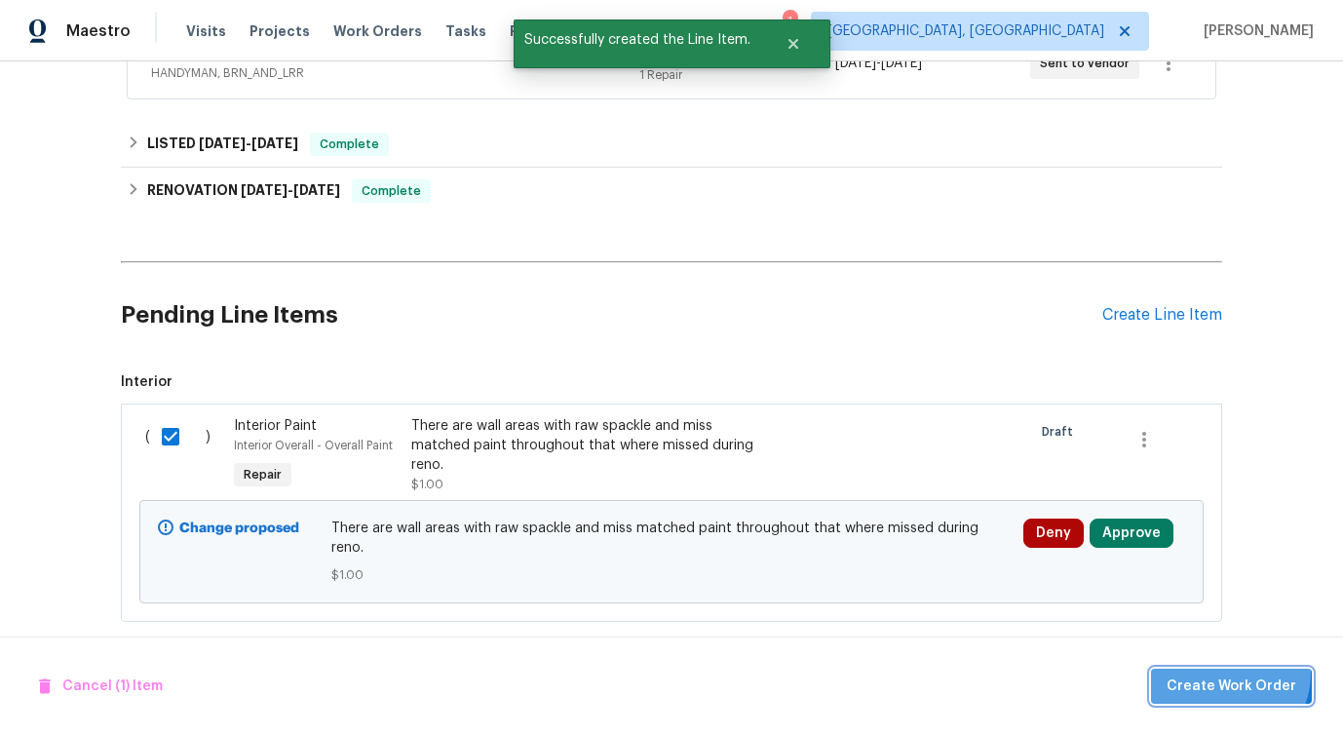
click at [1227, 672] on button "Create Work Order" at bounding box center [1231, 687] width 161 height 36
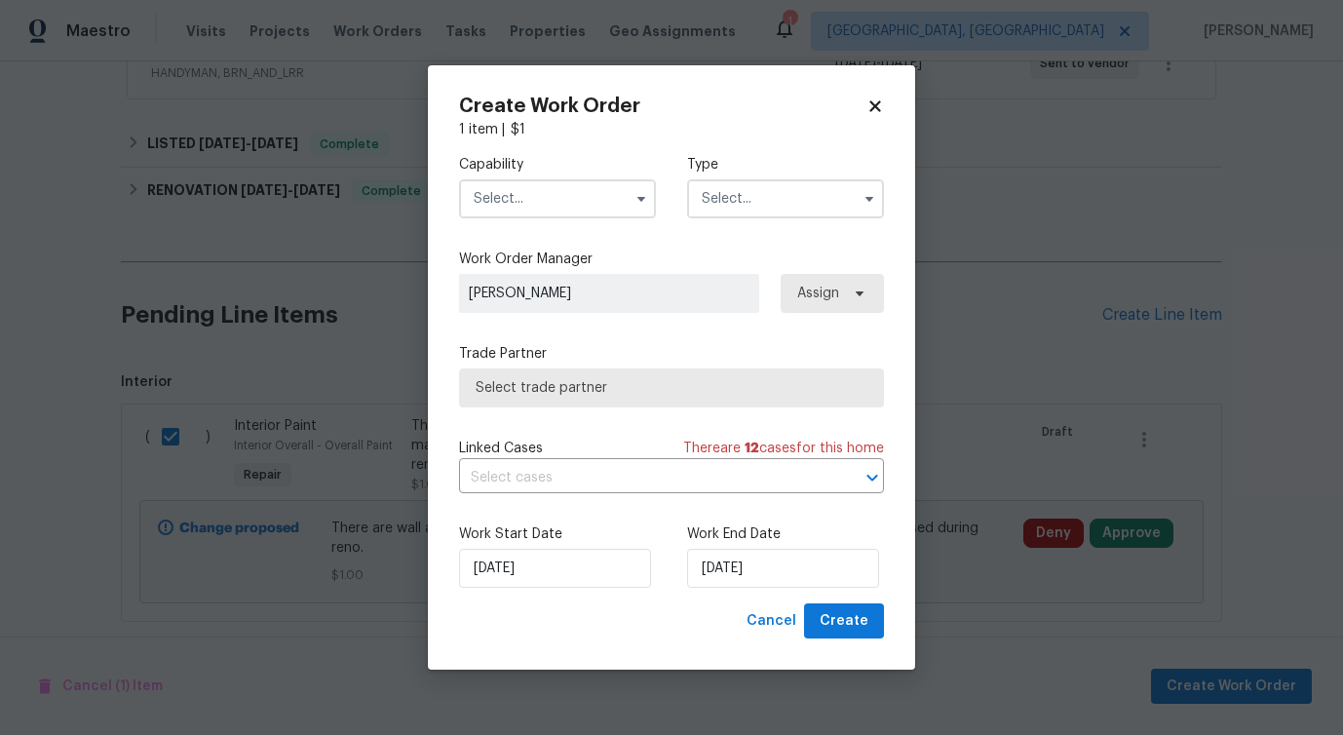
click at [611, 212] on input "text" at bounding box center [557, 198] width 197 height 39
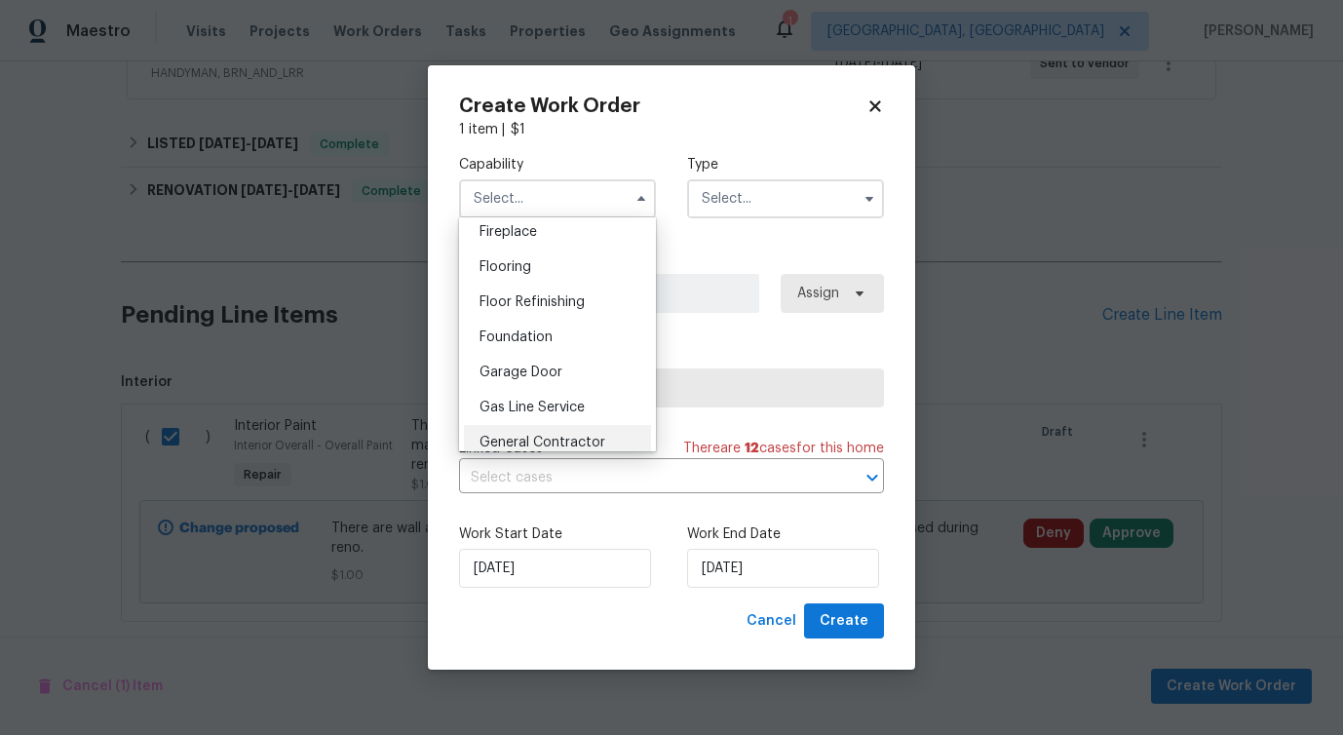
click at [547, 432] on div "General Contractor" at bounding box center [557, 442] width 187 height 35
type input "General Contractor"
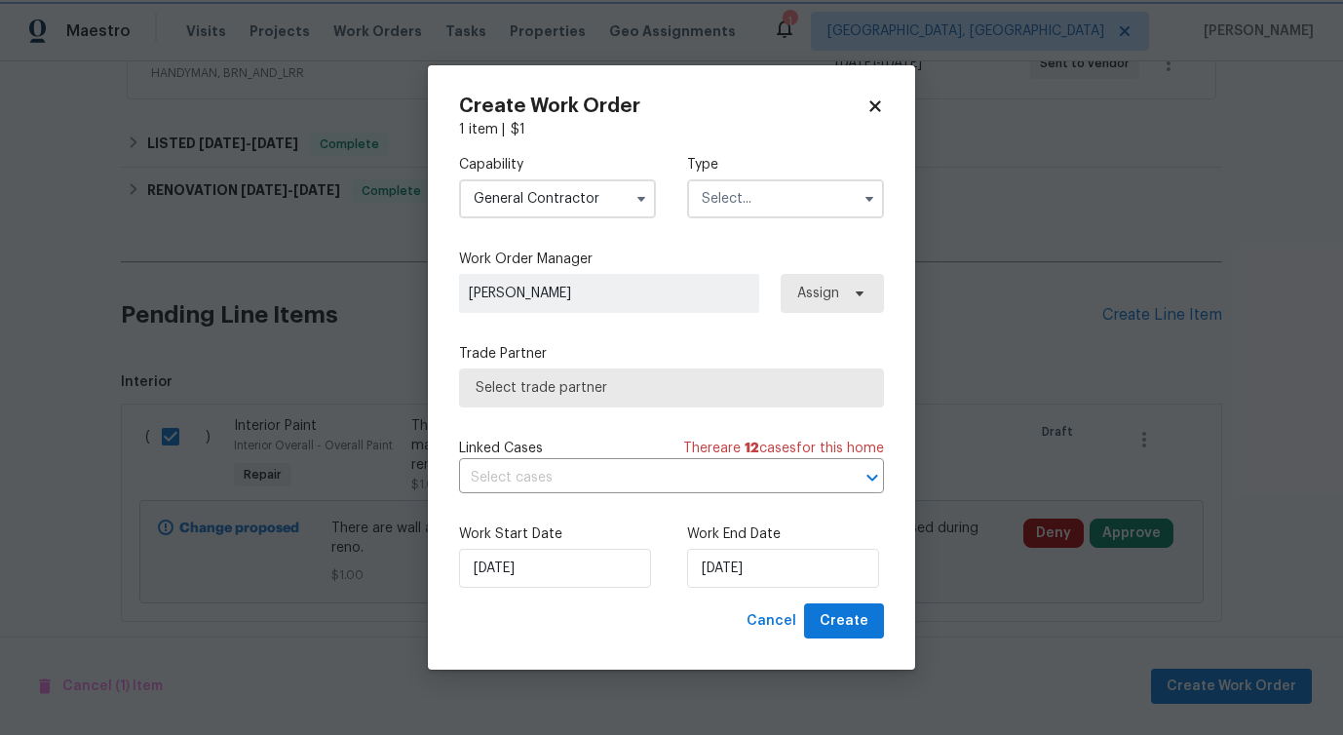
scroll to position [778, 0]
click at [762, 188] on input "text" at bounding box center [785, 198] width 197 height 39
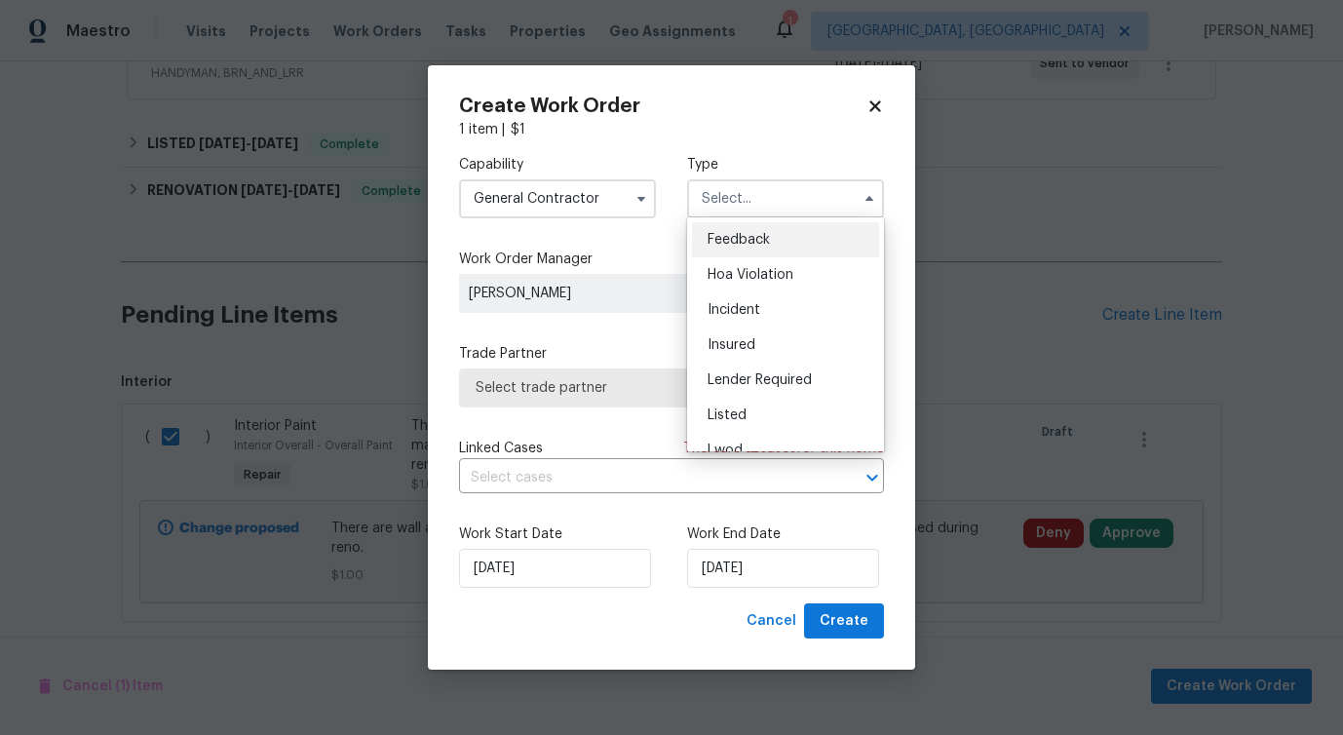
click at [733, 243] on span "Feedback" at bounding box center [738, 240] width 62 height 14
type input "Feedback"
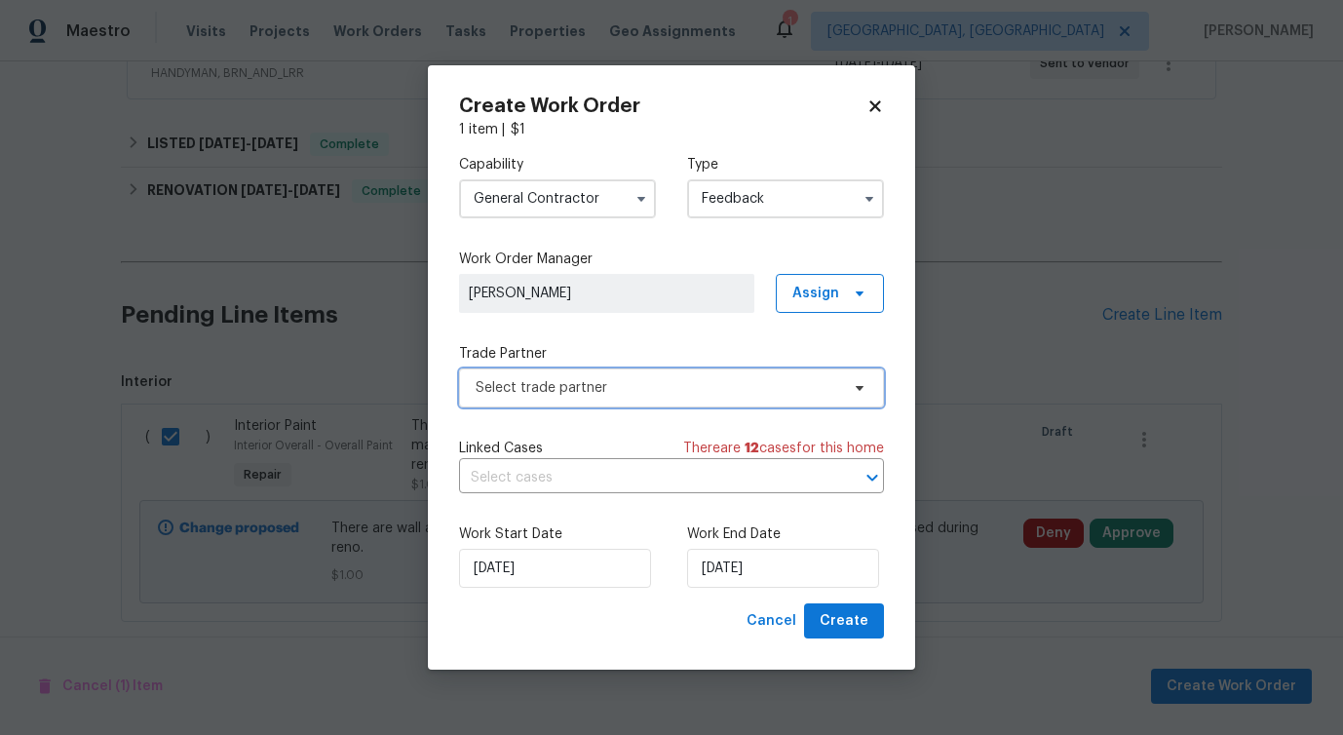
click at [536, 382] on span "Select trade partner" at bounding box center [657, 387] width 363 height 19
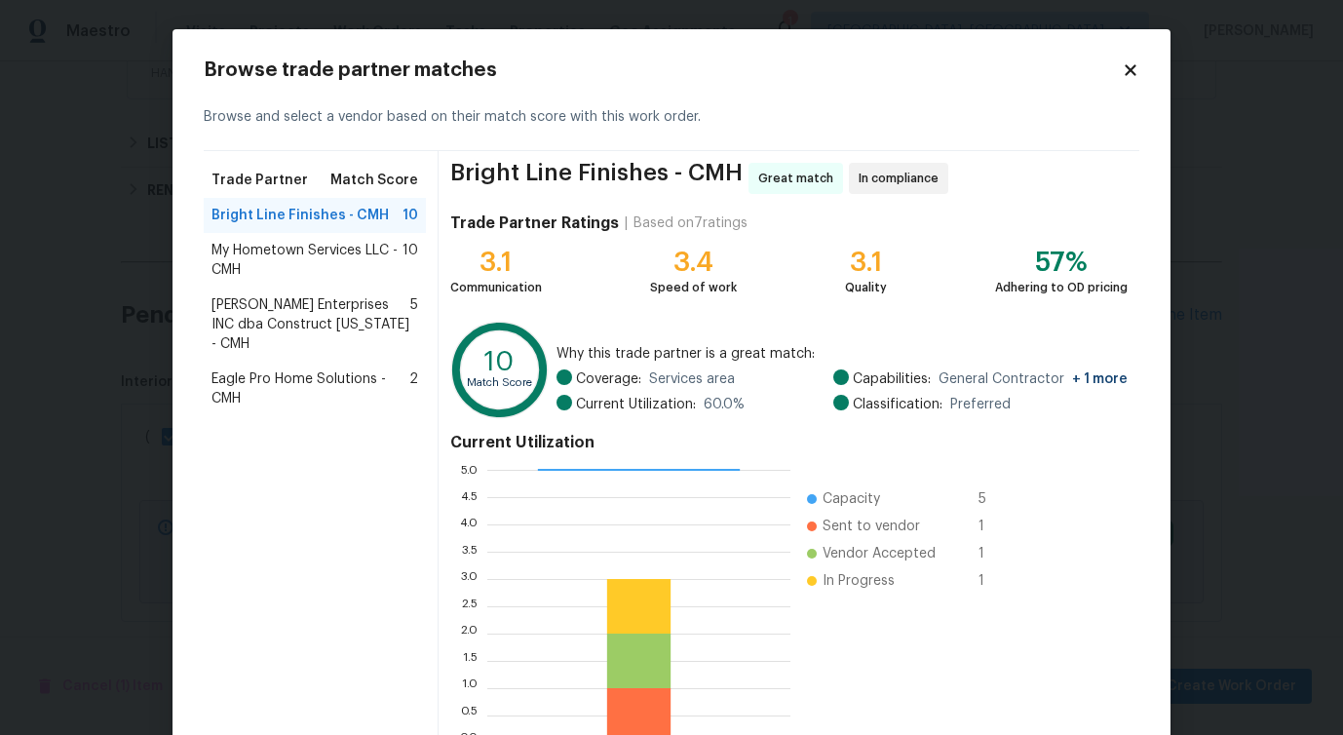
scroll to position [125, 0]
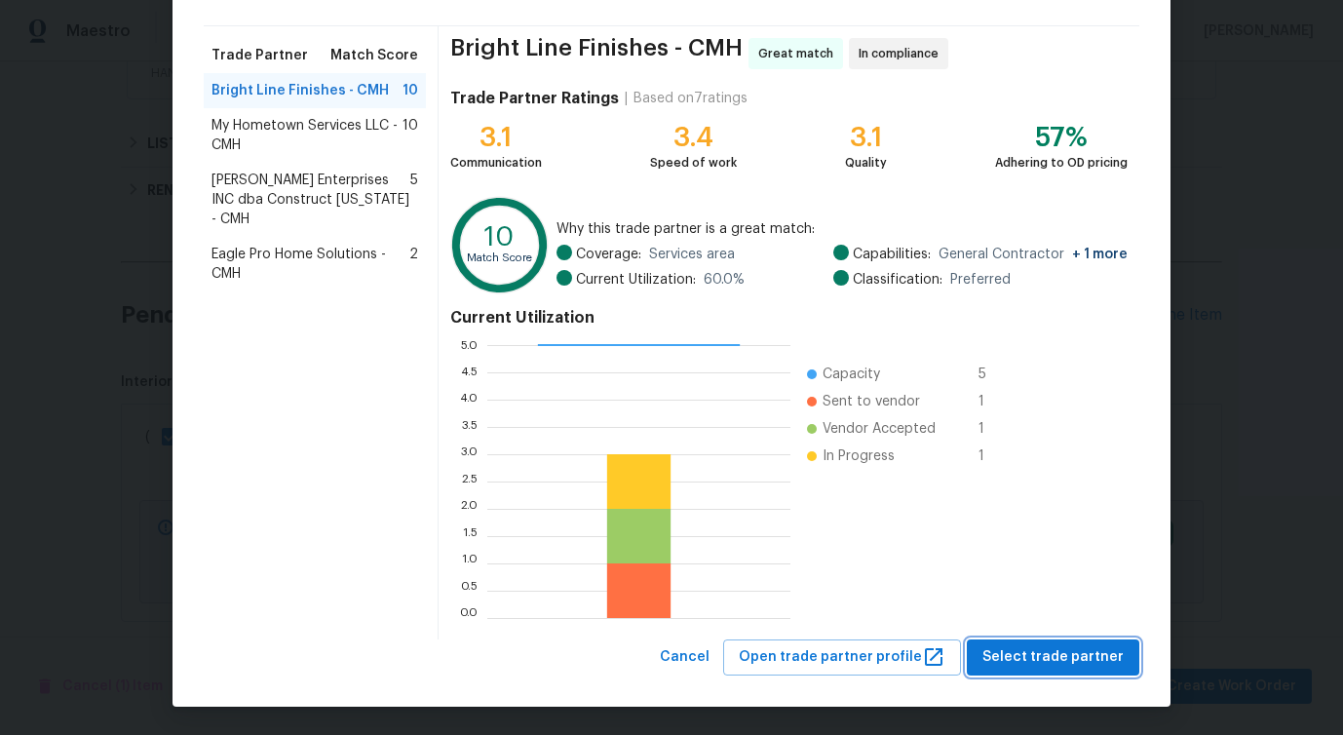
click at [1046, 667] on span "Select trade partner" at bounding box center [1052, 657] width 141 height 24
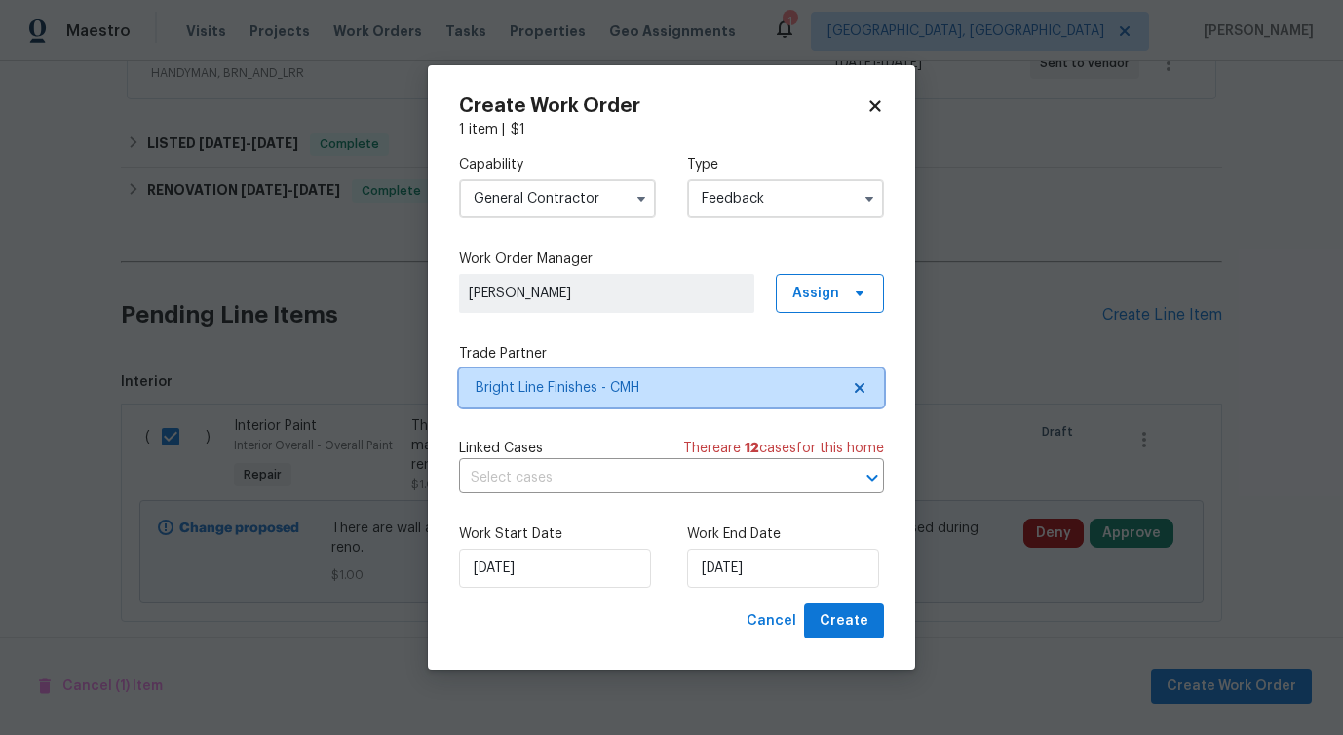
scroll to position [0, 0]
click at [542, 488] on input "text" at bounding box center [644, 478] width 370 height 30
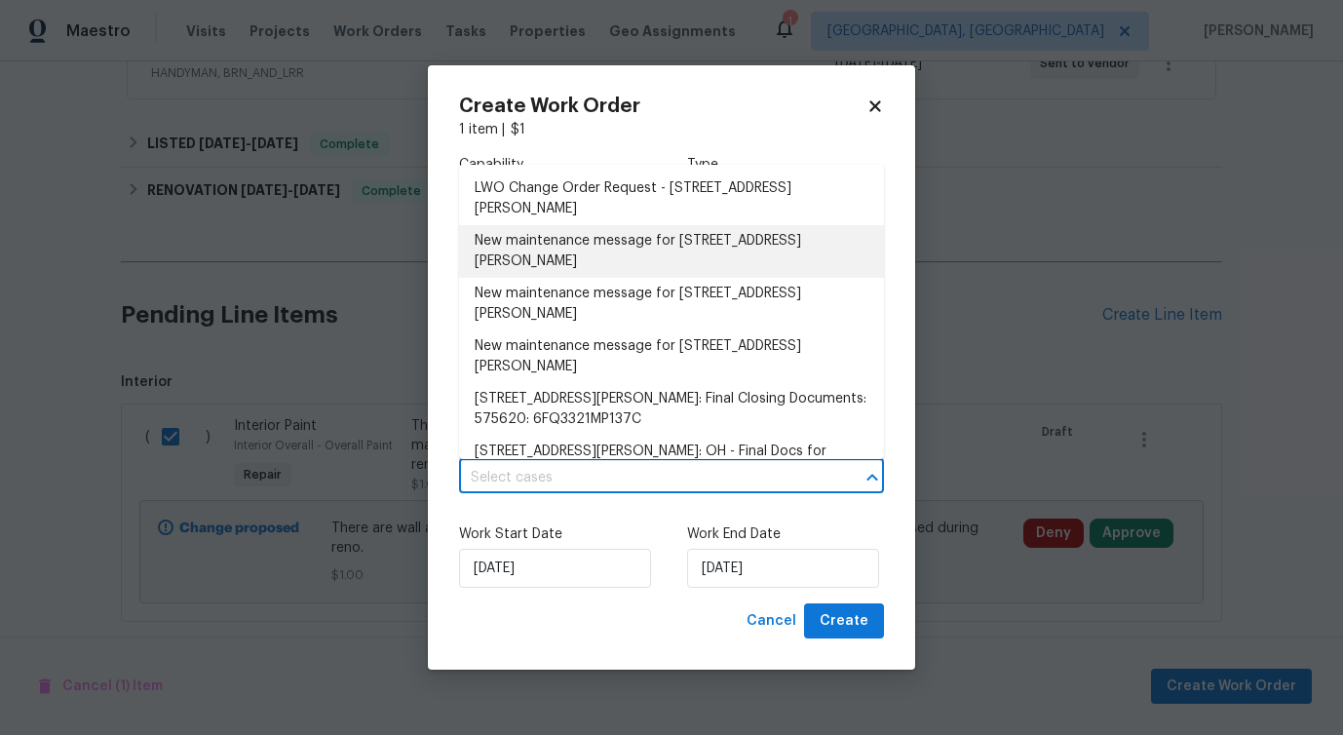
click at [545, 254] on li "New maintenance message for 642 Ridenour Rd , Columbus, OH 43230" at bounding box center [671, 251] width 425 height 53
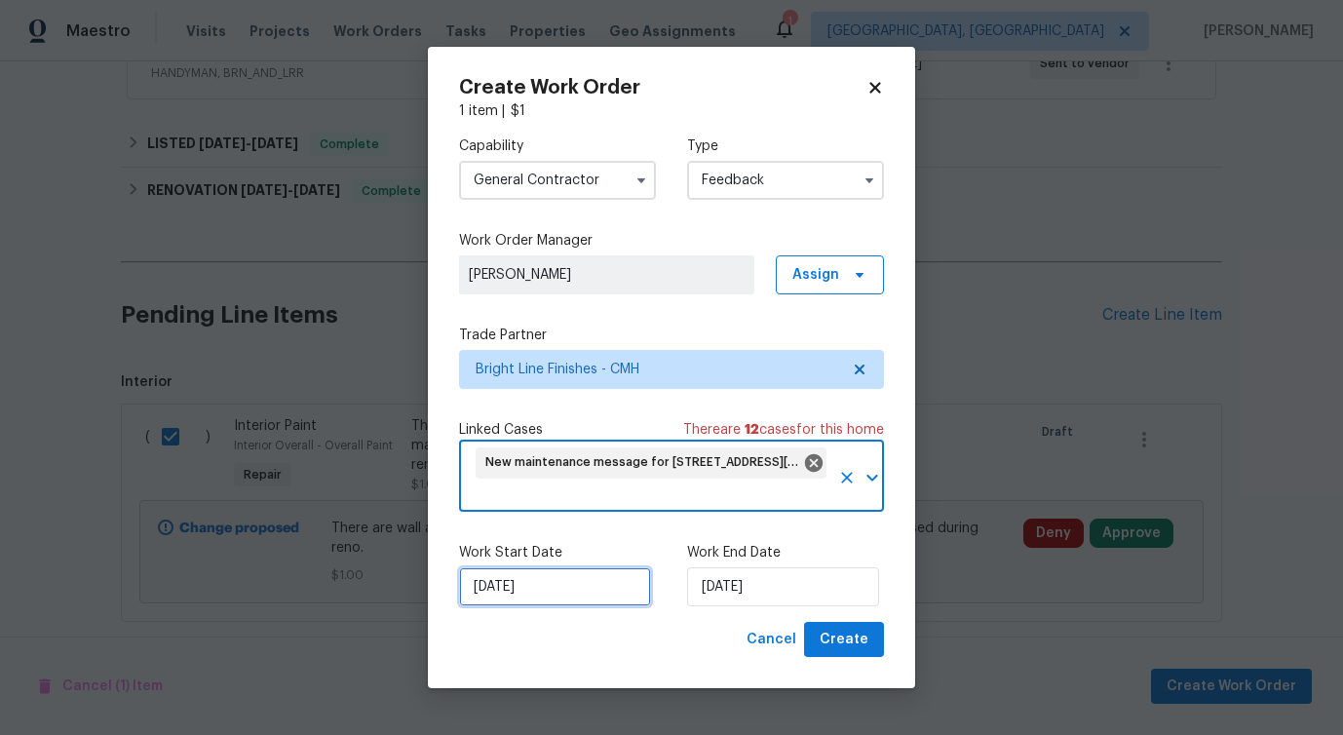
click at [532, 583] on input "[DATE]" at bounding box center [555, 586] width 192 height 39
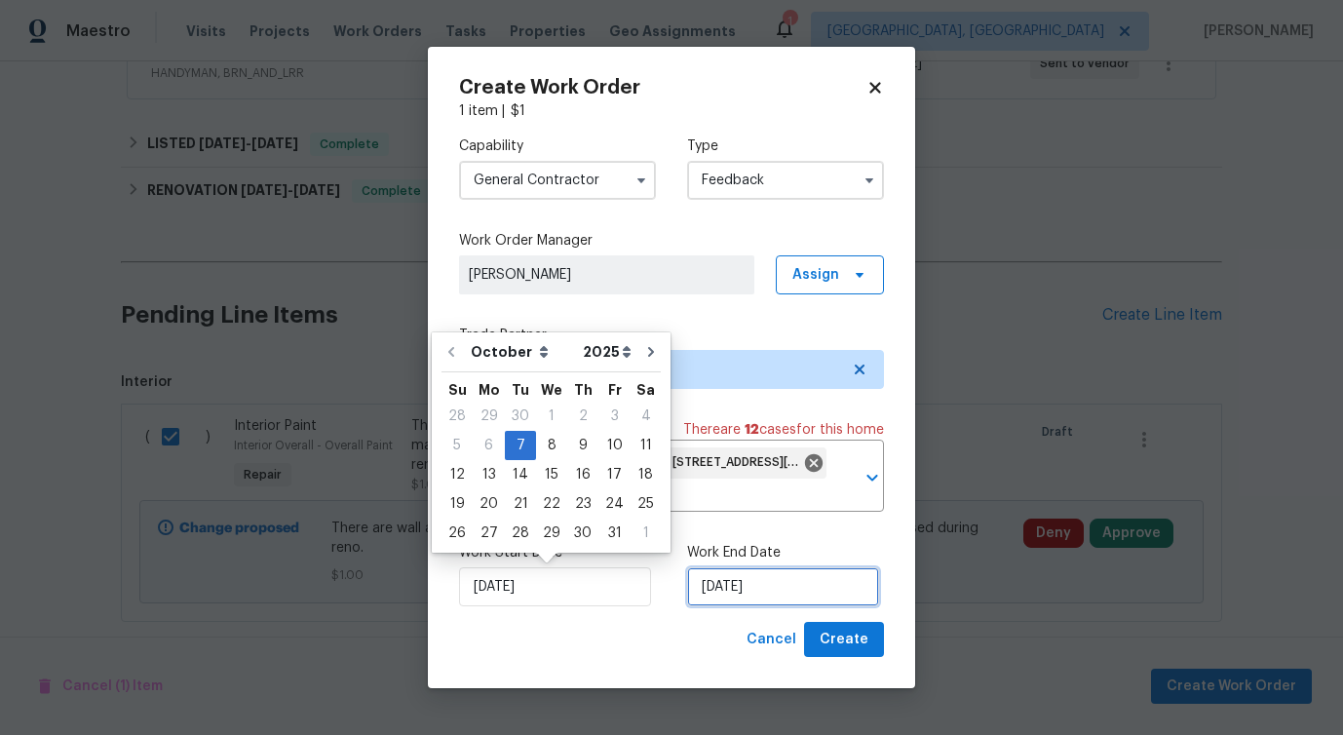
click at [741, 579] on input "[DATE]" at bounding box center [783, 586] width 192 height 39
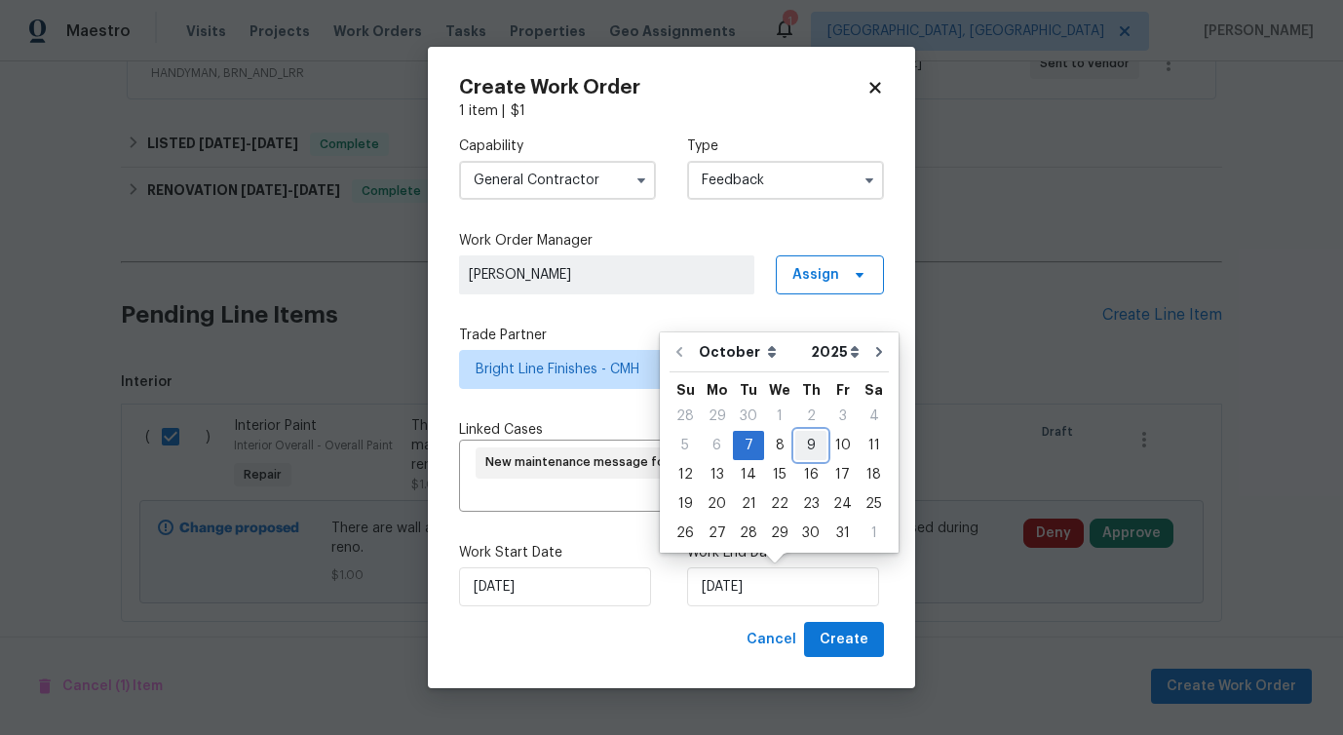
click at [795, 445] on div "9" at bounding box center [810, 445] width 31 height 27
type input "[DATE]"
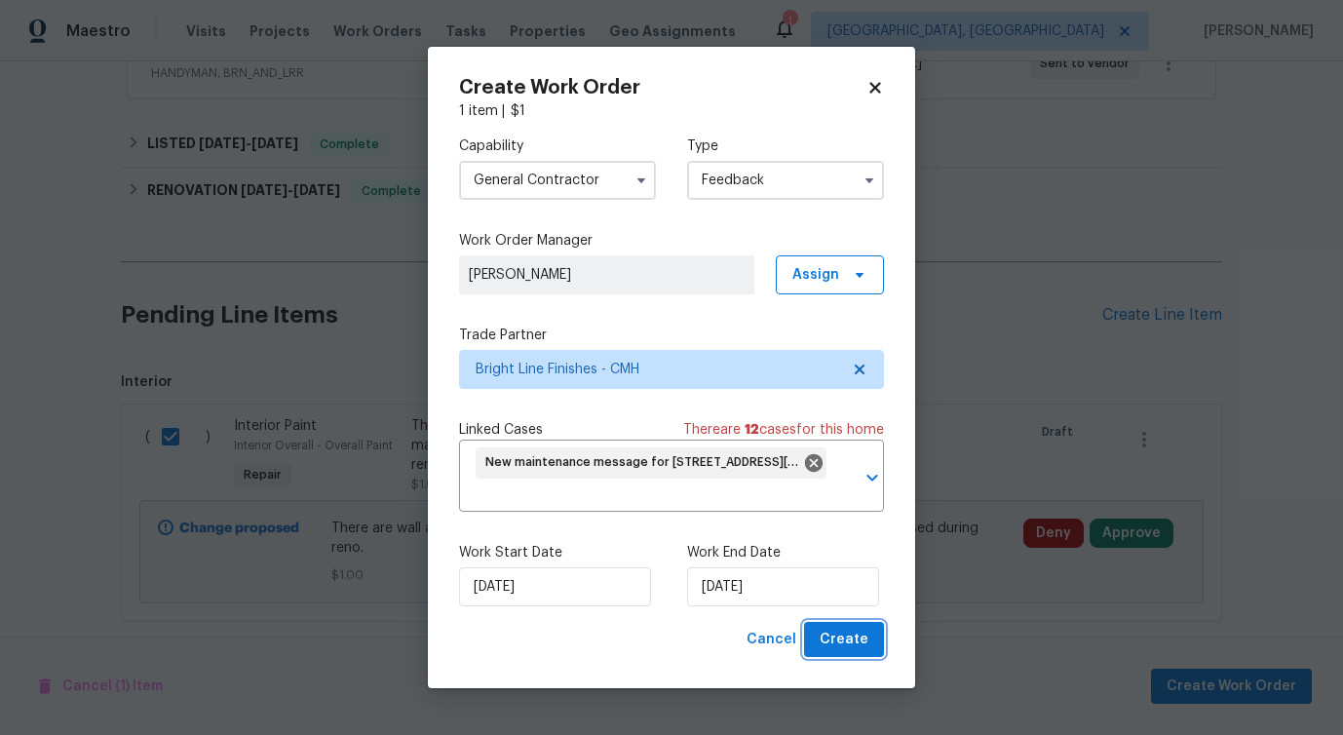
click at [855, 650] on span "Create" at bounding box center [844, 640] width 49 height 24
checkbox input "false"
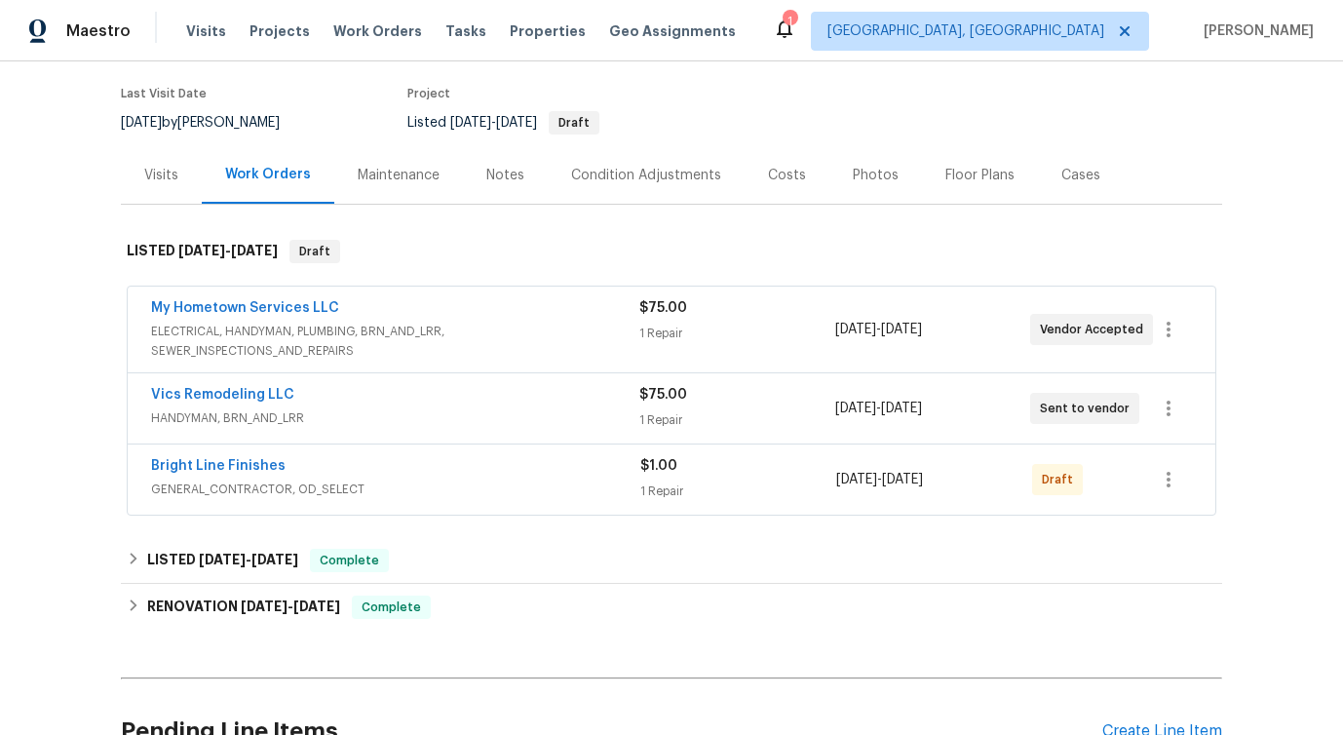
scroll to position [172, 0]
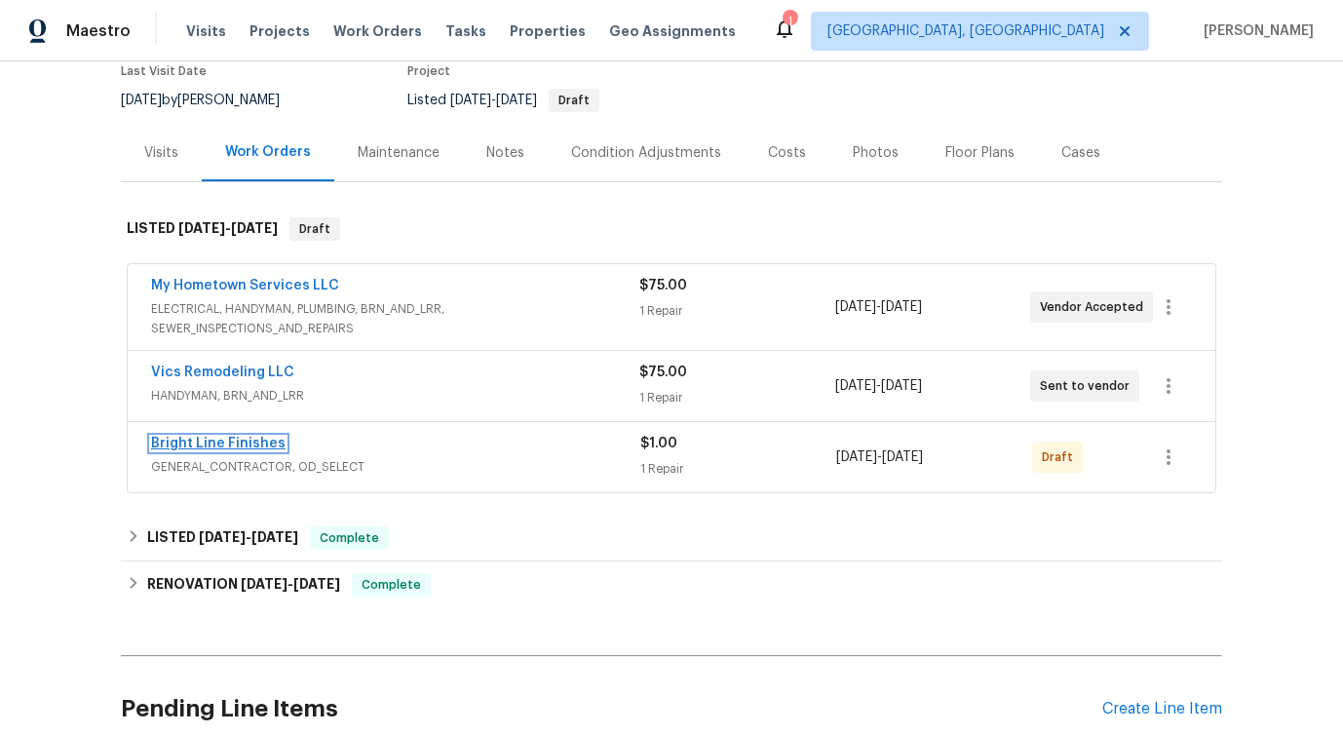
click at [207, 448] on link "Bright Line Finishes" at bounding box center [218, 444] width 134 height 14
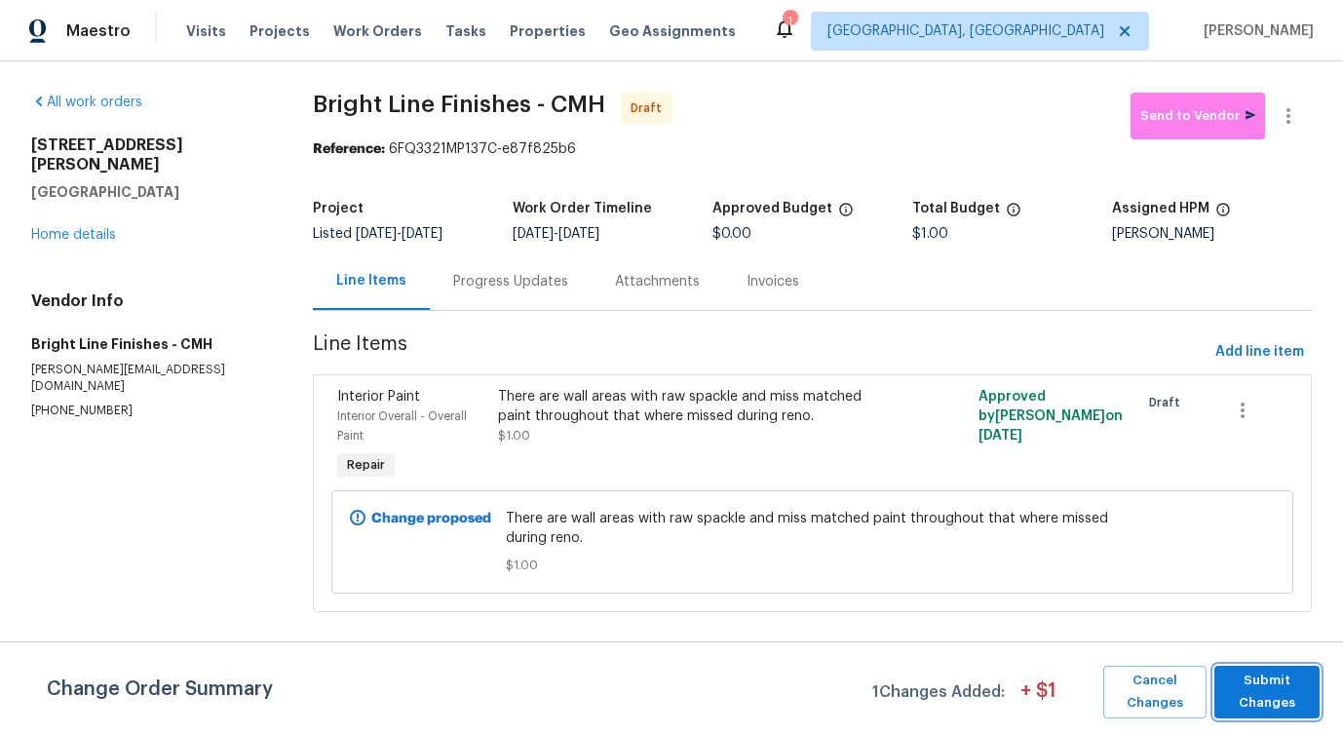
click at [1273, 698] on span "Submit Changes" at bounding box center [1267, 691] width 86 height 45
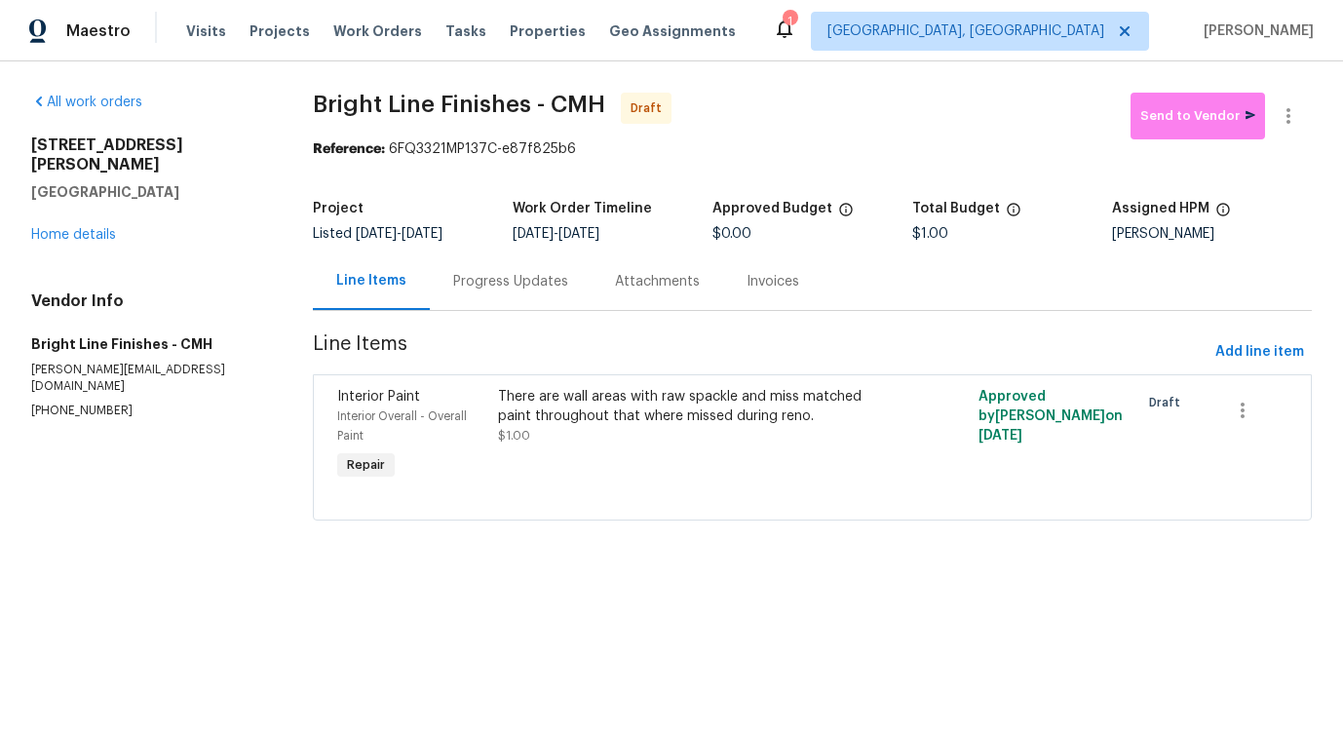
click at [537, 286] on div "Progress Updates" at bounding box center [510, 281] width 115 height 19
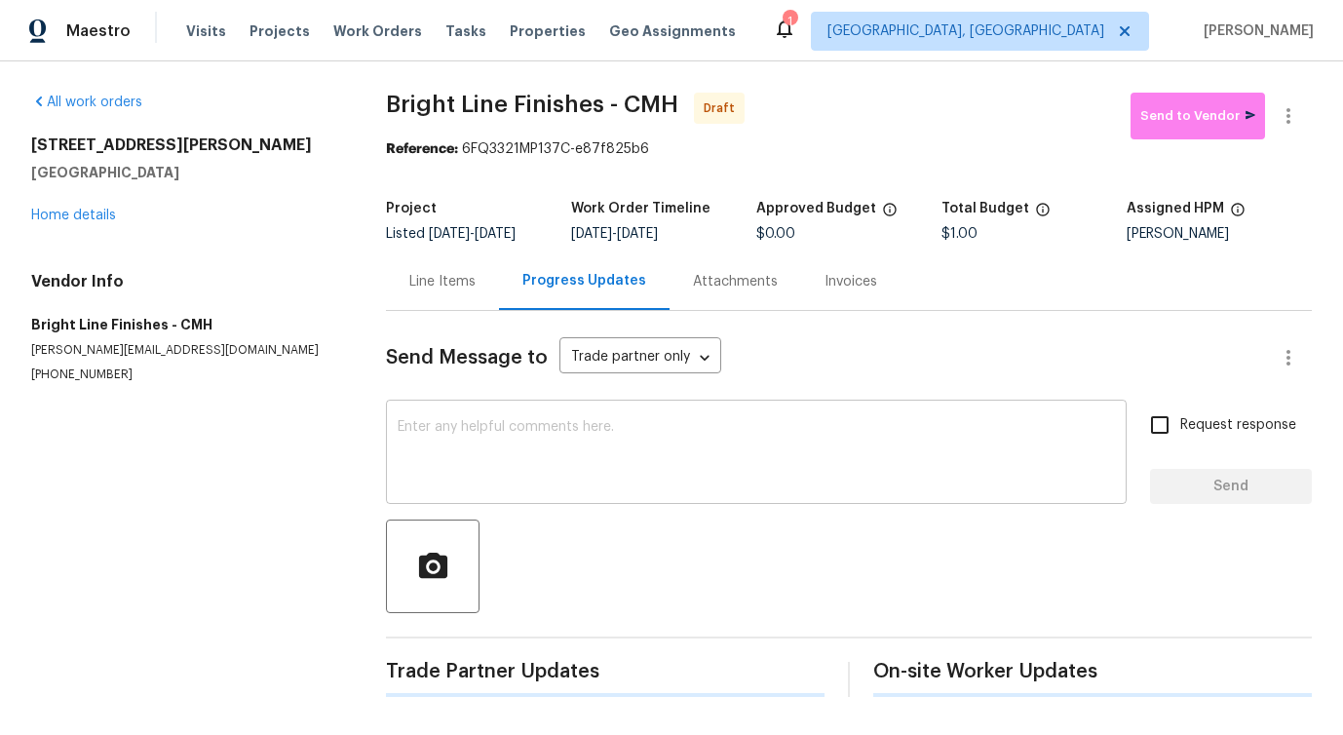
click at [528, 436] on textarea at bounding box center [756, 454] width 717 height 68
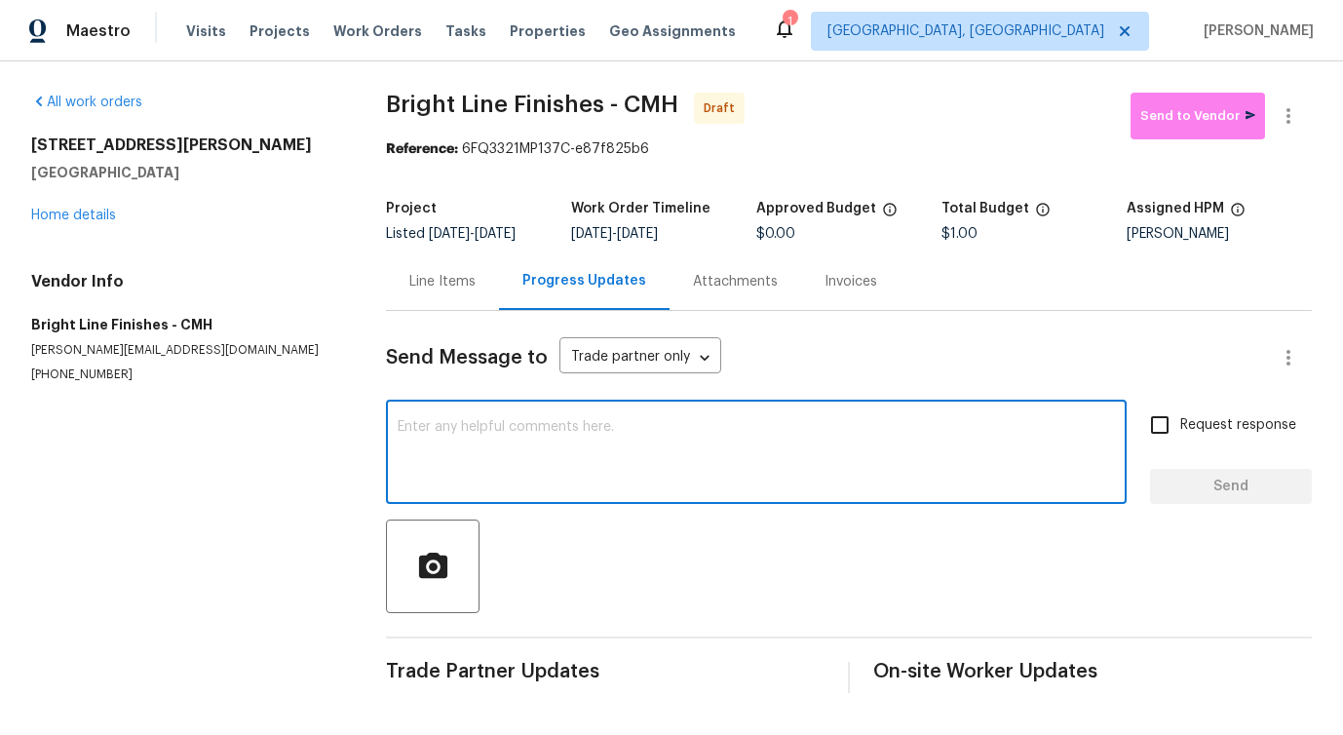
paste textarea "Hi this is [PERSON_NAME] with Opendoor. I’m confirming you received the WO for …"
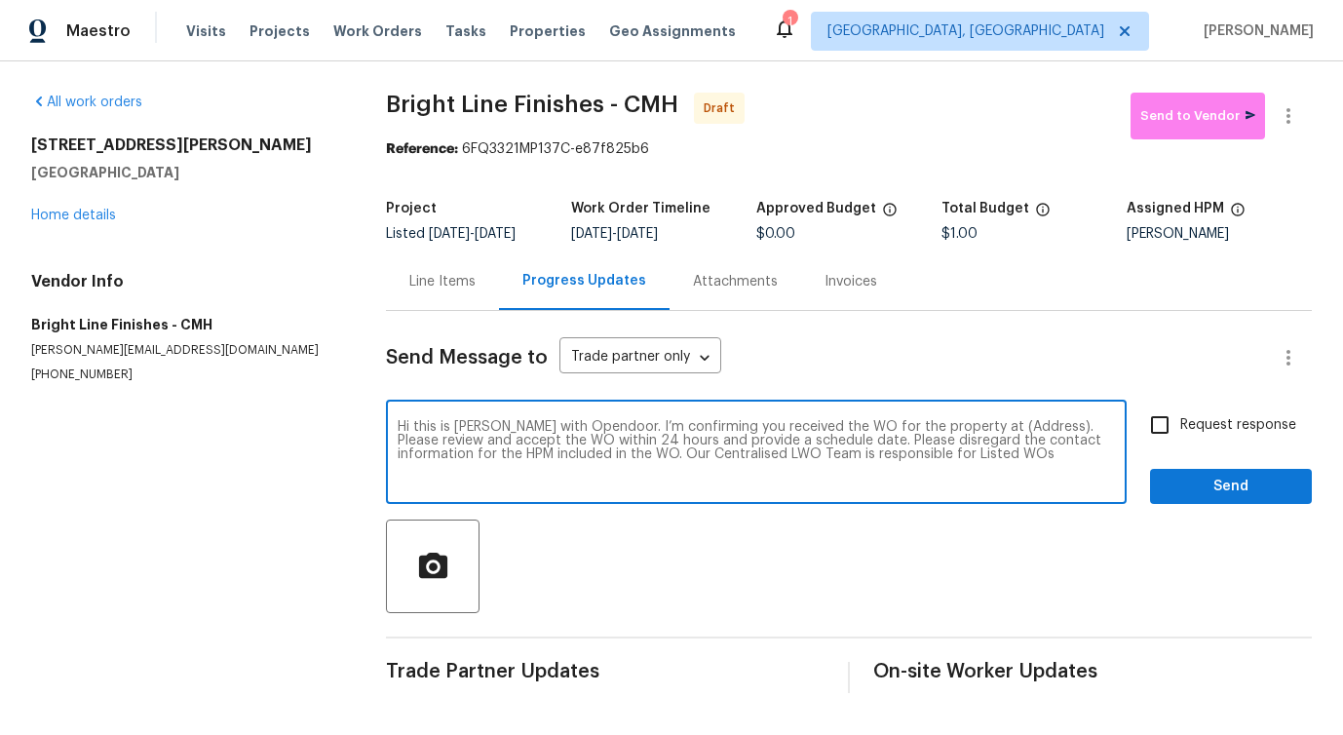
click at [994, 421] on textarea "Hi this is [PERSON_NAME] with Opendoor. I’m confirming you received the WO for …" at bounding box center [756, 454] width 717 height 68
paste textarea "[STREET_ADDRESS][PERSON_NAME]"
type textarea "Hi this is [PERSON_NAME] with Opendoor. I’m confirming you received the WO for …"
click at [1160, 419] on input "Request response" at bounding box center [1159, 424] width 41 height 41
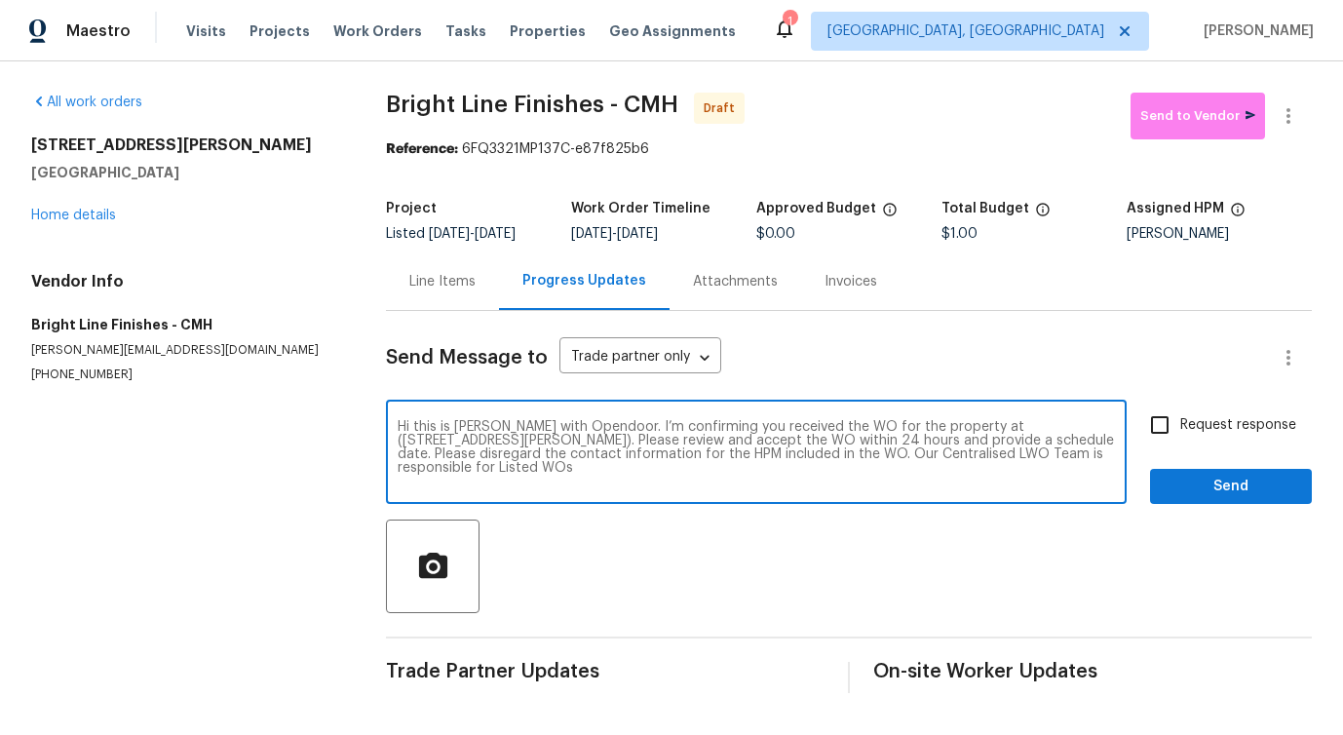
checkbox input "true"
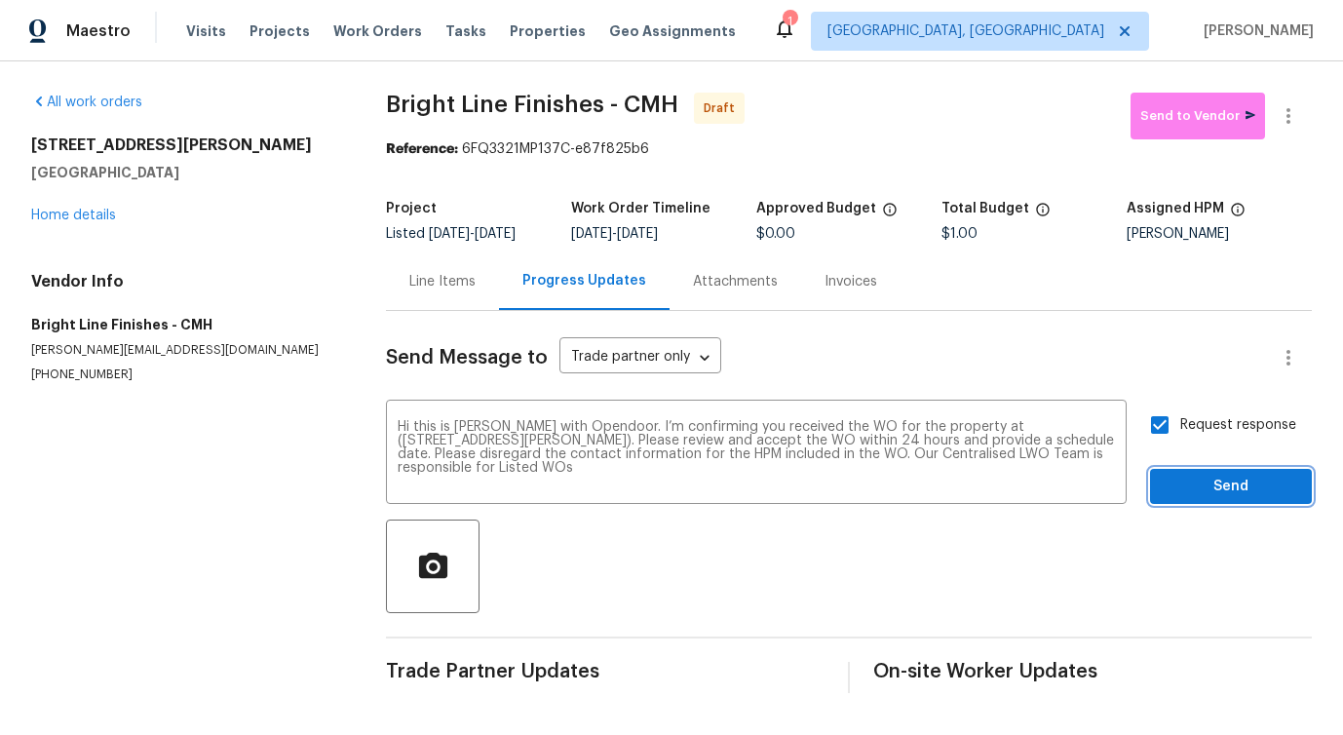
click at [1192, 486] on span "Send" at bounding box center [1230, 487] width 131 height 24
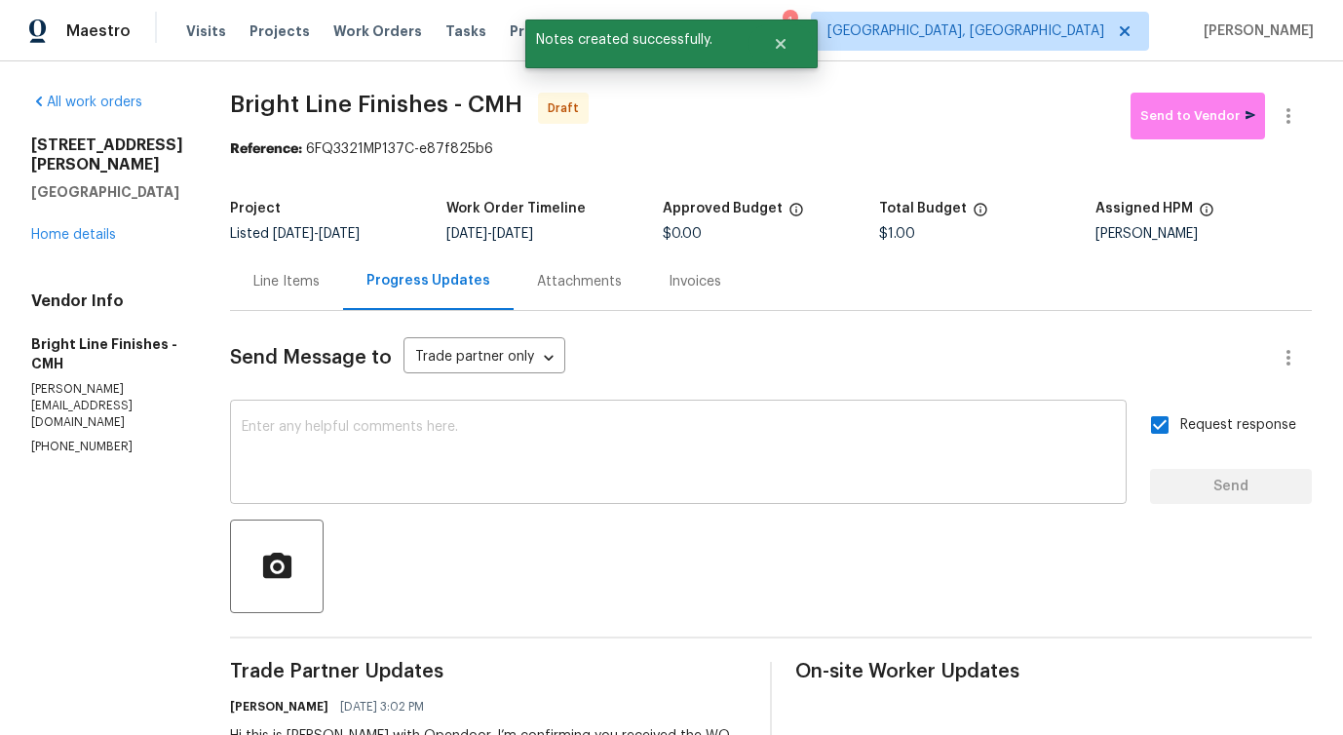
click at [487, 445] on textarea at bounding box center [678, 454] width 873 height 68
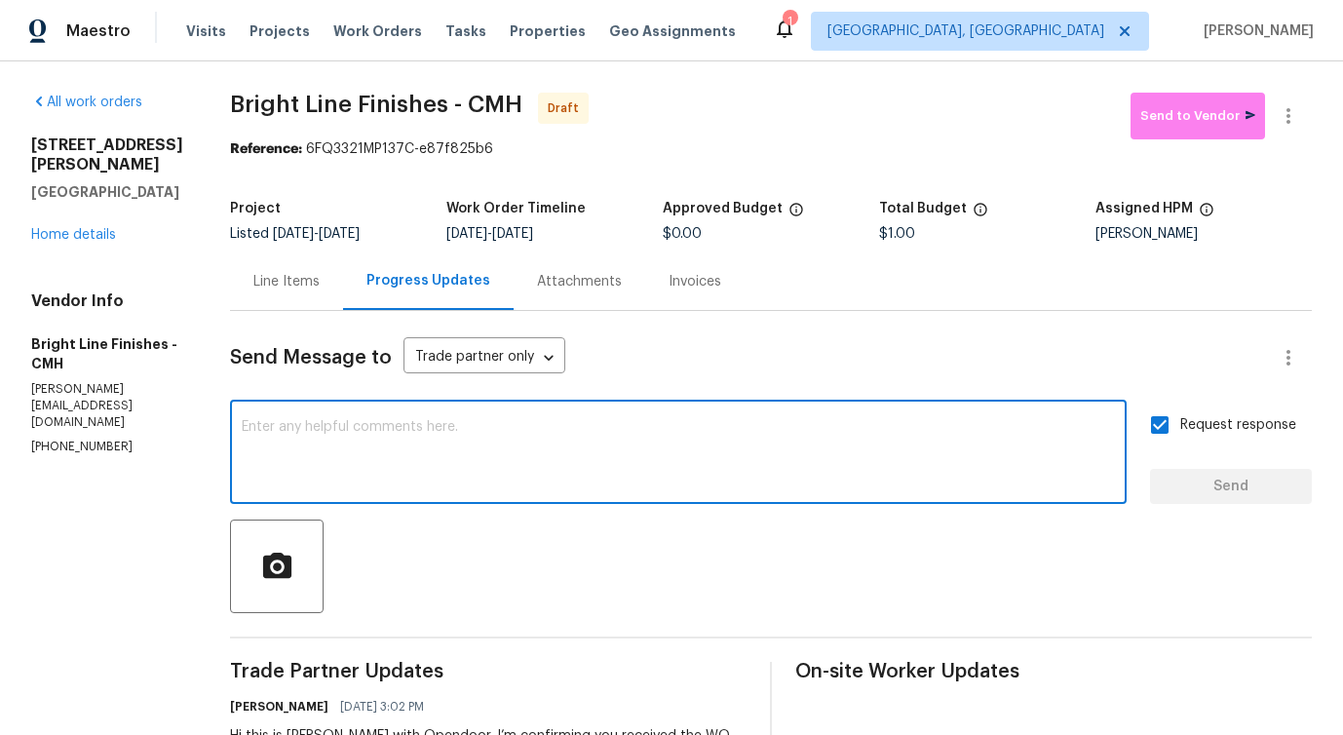
paste textarea "Attention All Work Orders must include before-photos (both close-up and wide-an…"
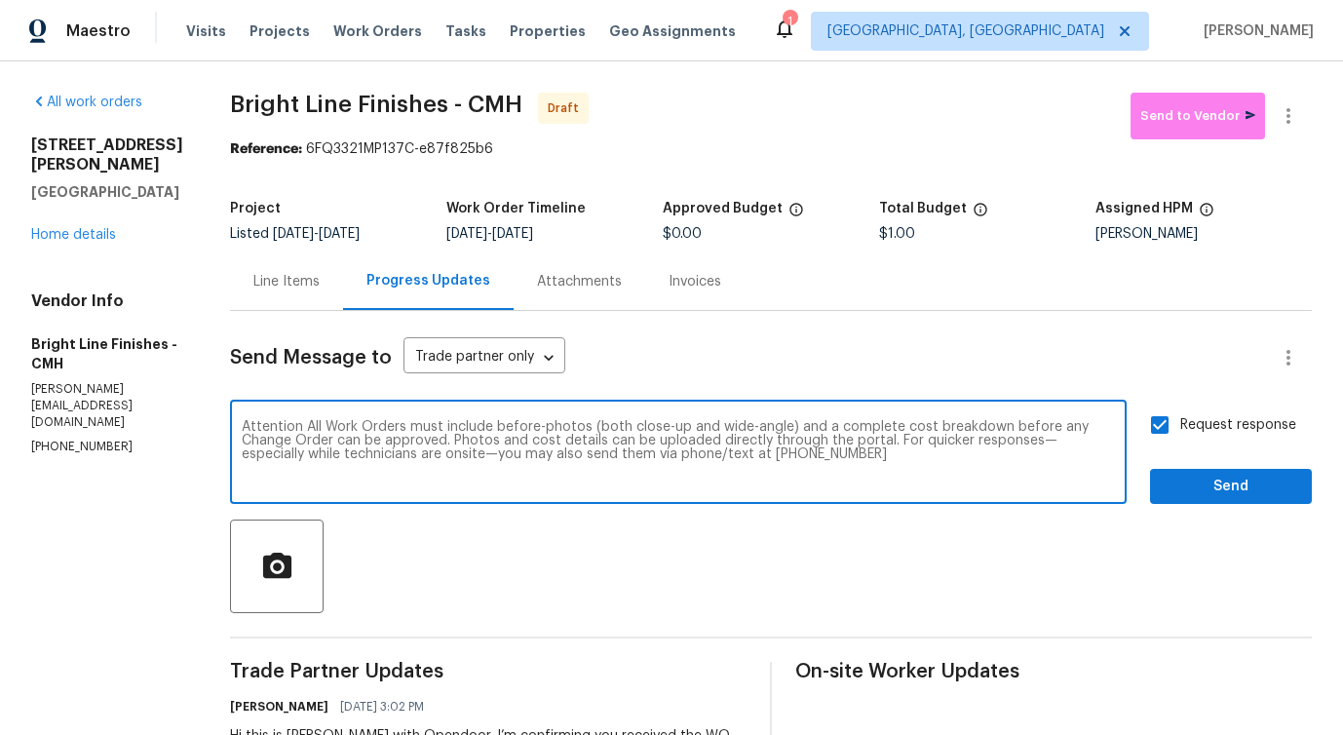
type textarea "Attention All Work Orders must include before-photos (both close-up and wide-an…"
click at [1214, 478] on span "Send" at bounding box center [1230, 487] width 131 height 24
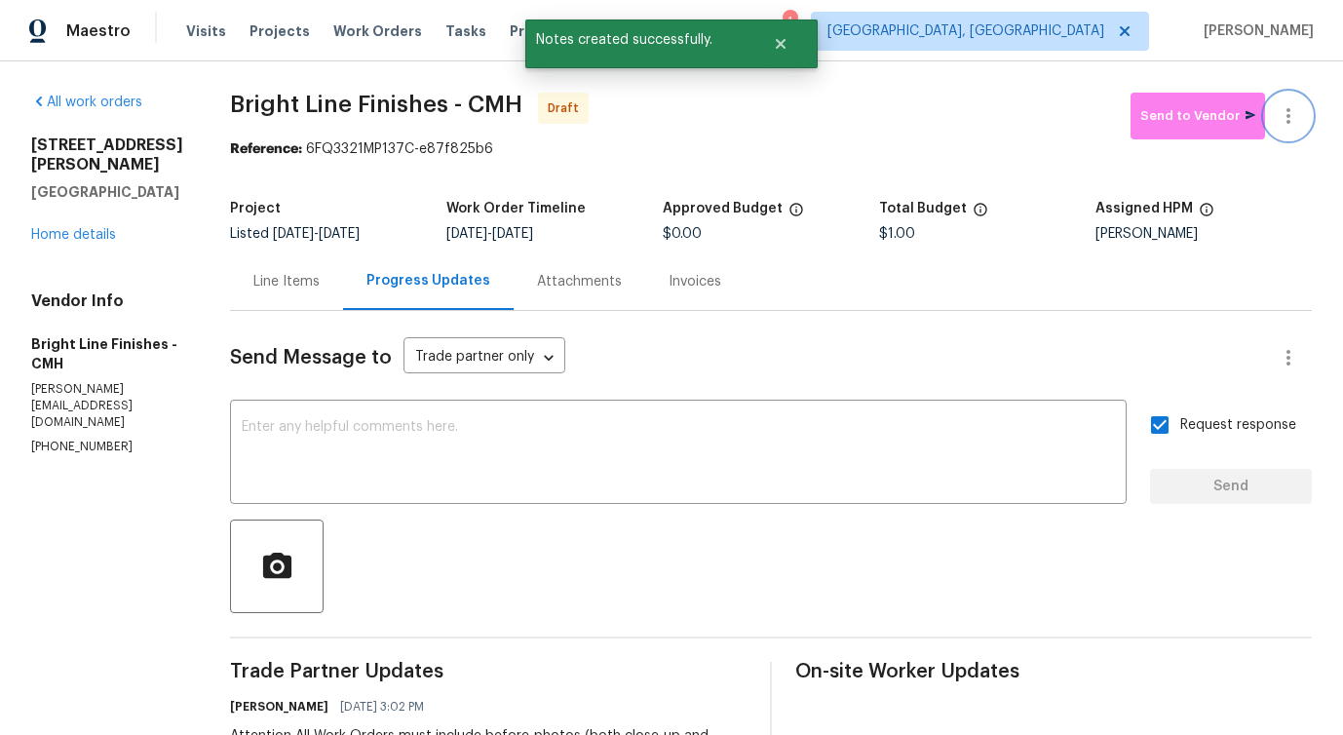
click at [1292, 123] on icon "button" at bounding box center [1288, 115] width 23 height 23
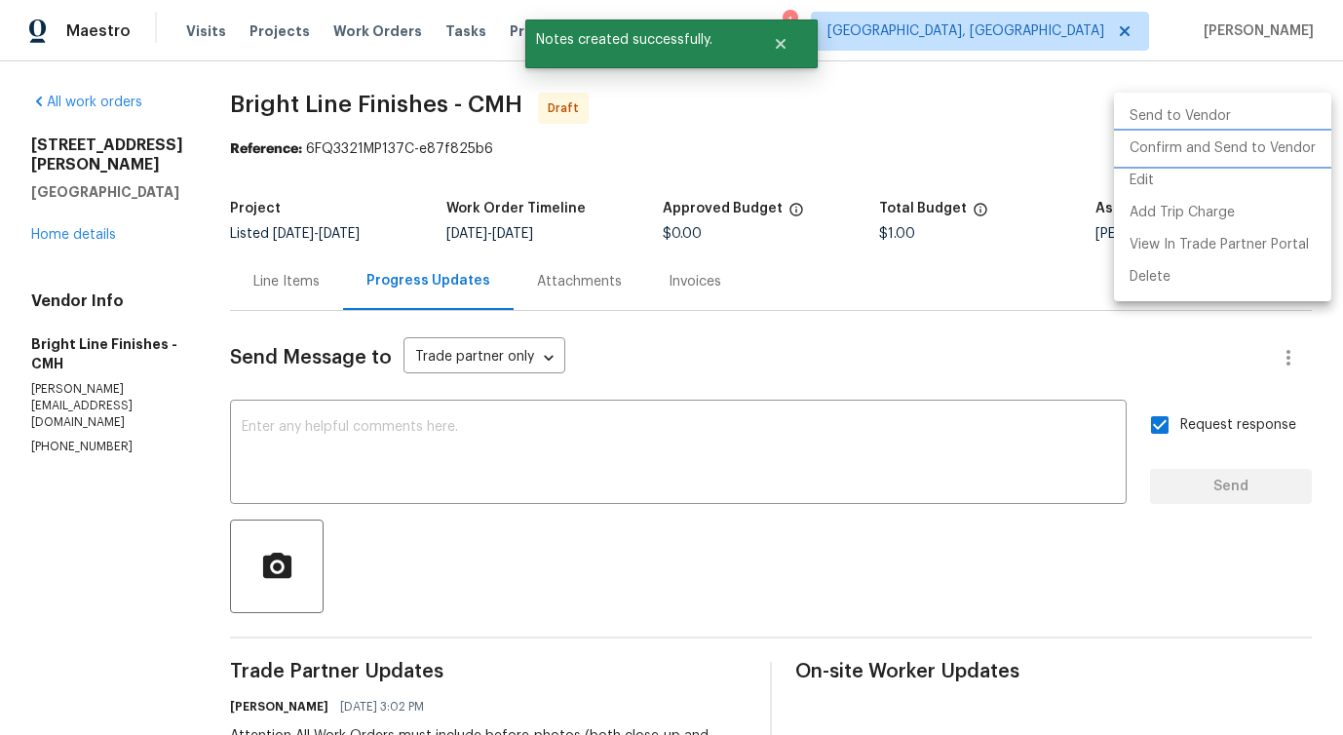
click at [1235, 142] on li "Confirm and Send to Vendor" at bounding box center [1222, 149] width 217 height 32
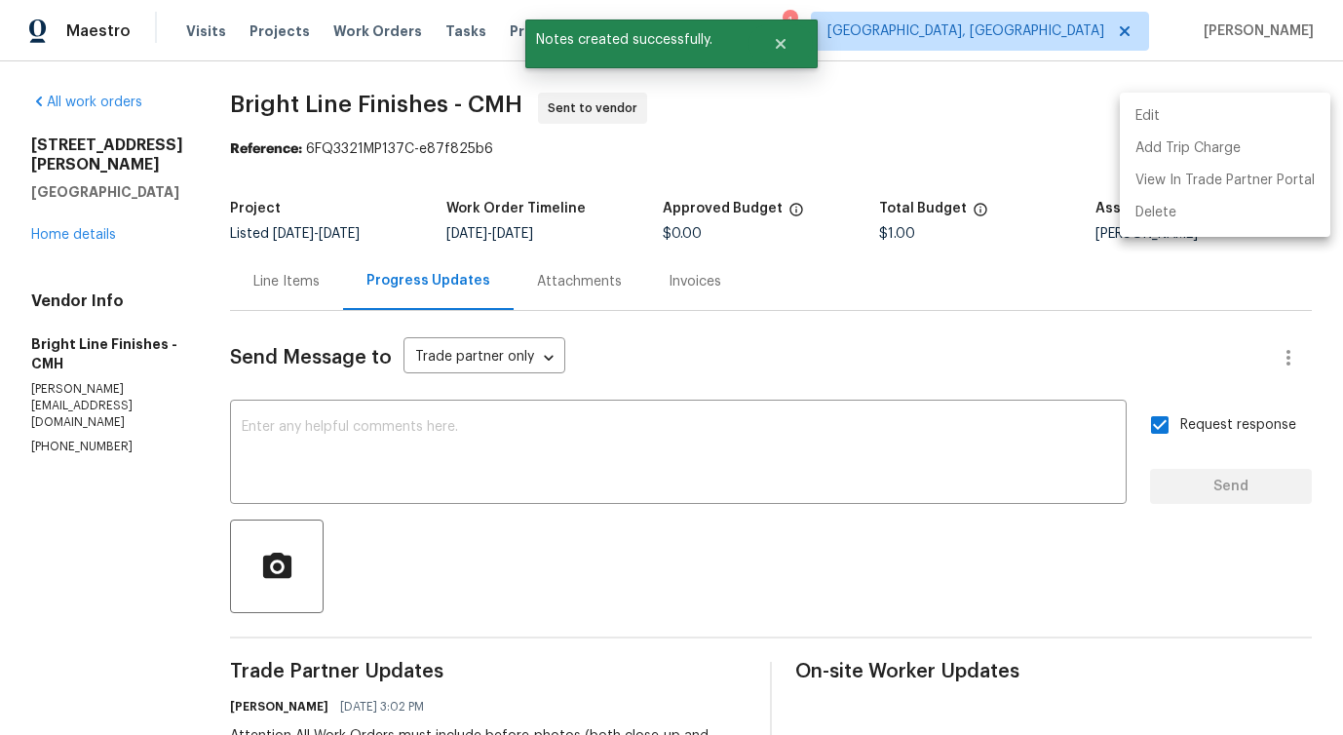
click at [827, 148] on div at bounding box center [671, 367] width 1343 height 735
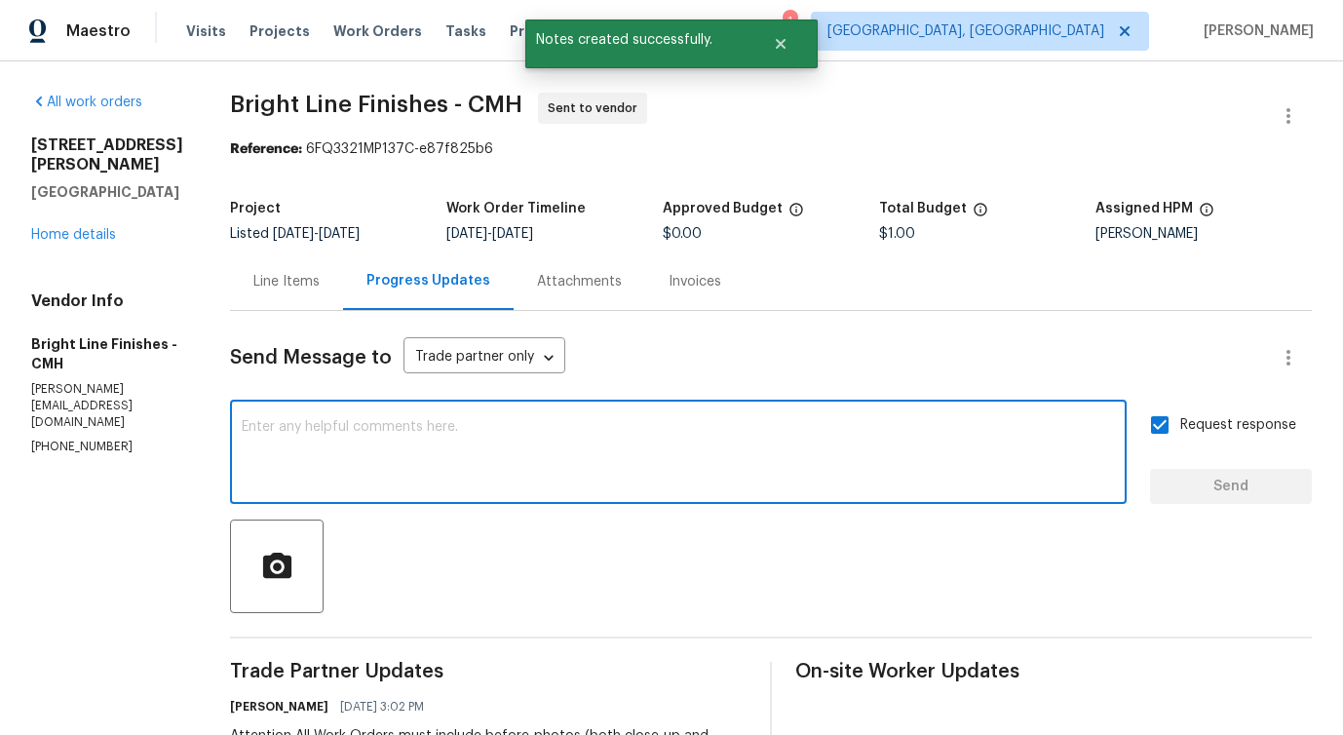
click at [421, 473] on textarea at bounding box center [678, 454] width 873 height 68
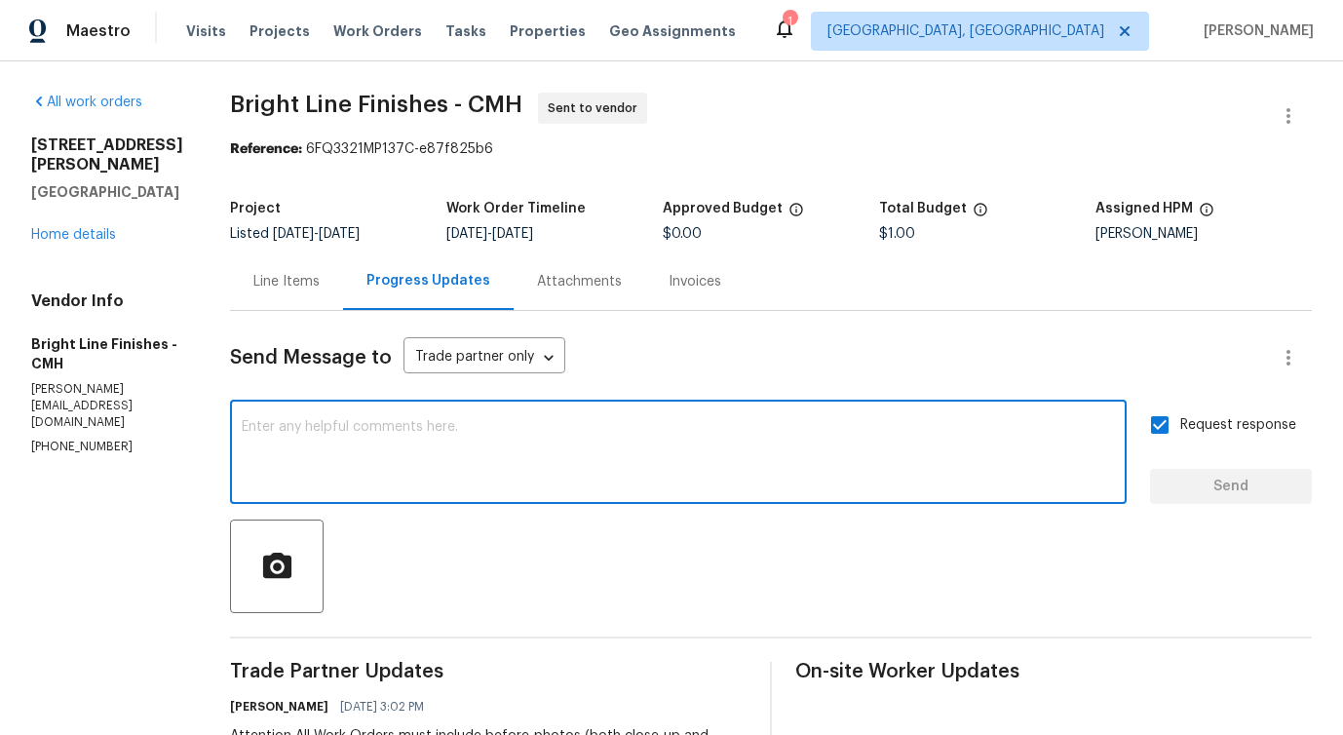
click at [415, 437] on textarea at bounding box center [678, 454] width 873 height 68
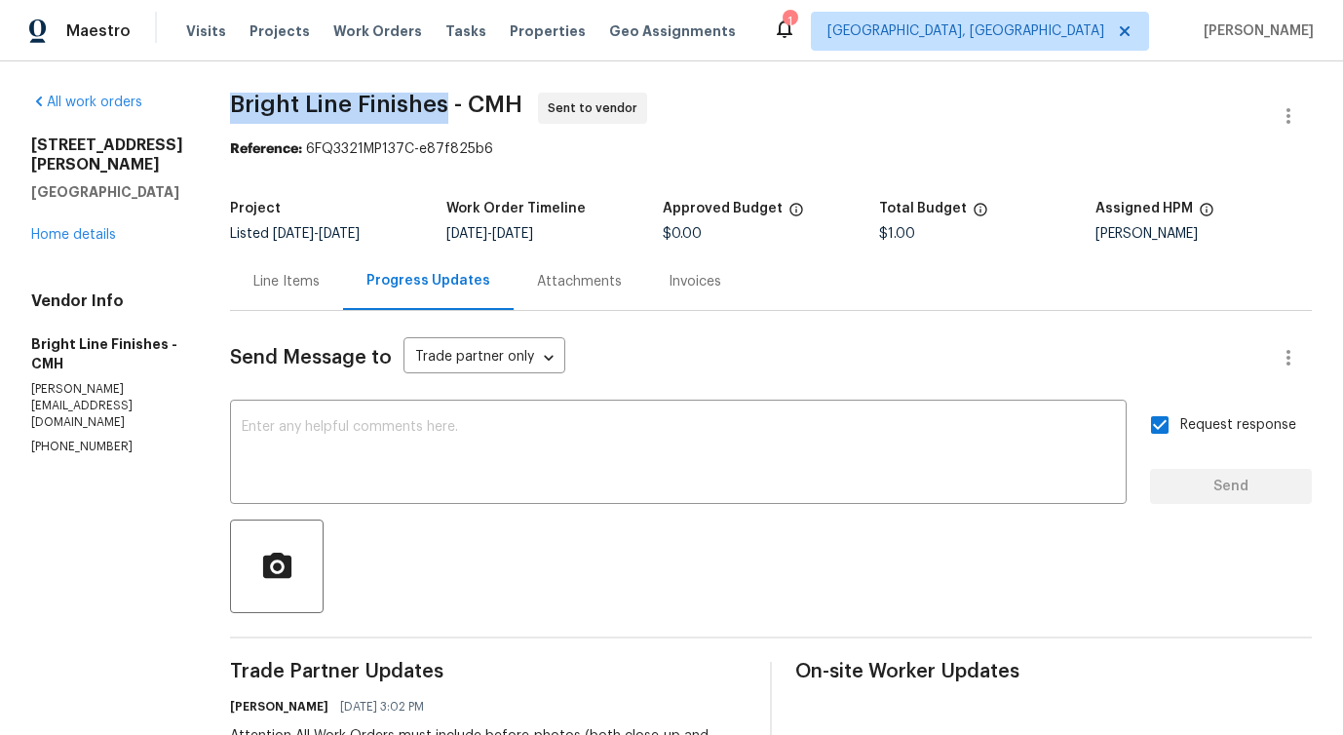
drag, startPoint x: 220, startPoint y: 94, endPoint x: 436, endPoint y: 104, distance: 215.6
click at [436, 104] on span "Bright Line Finishes - CMH" at bounding box center [376, 104] width 292 height 23
copy span "Bright Line Finishes"
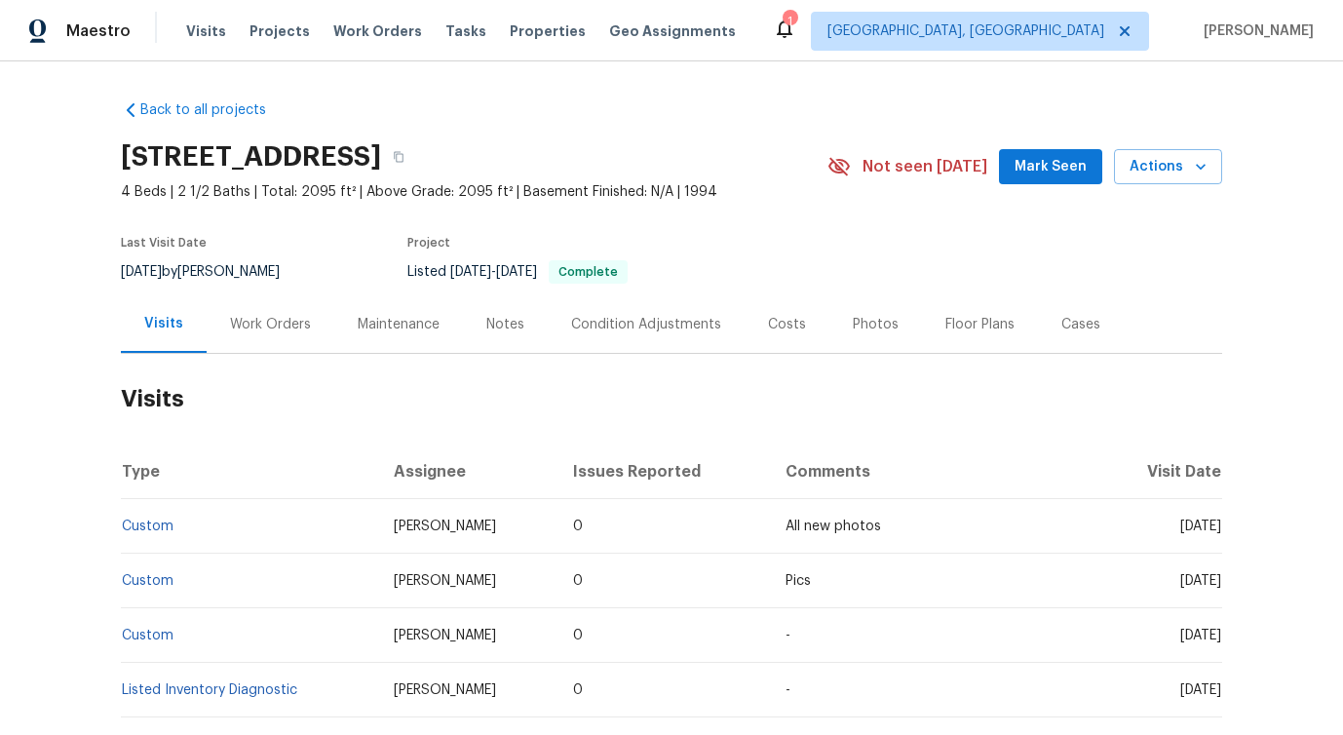
click at [272, 341] on div "Work Orders" at bounding box center [271, 323] width 128 height 57
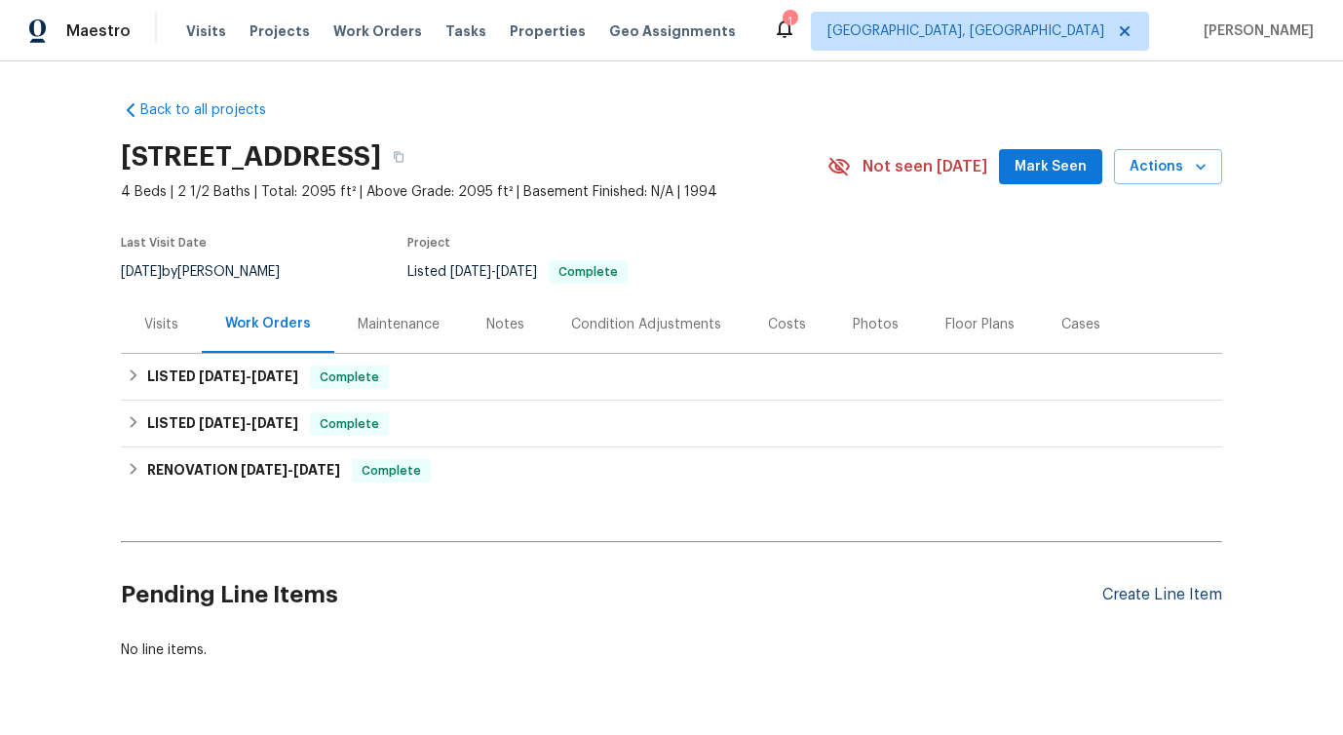
click at [1119, 596] on div "Create Line Item" at bounding box center [1162, 595] width 120 height 19
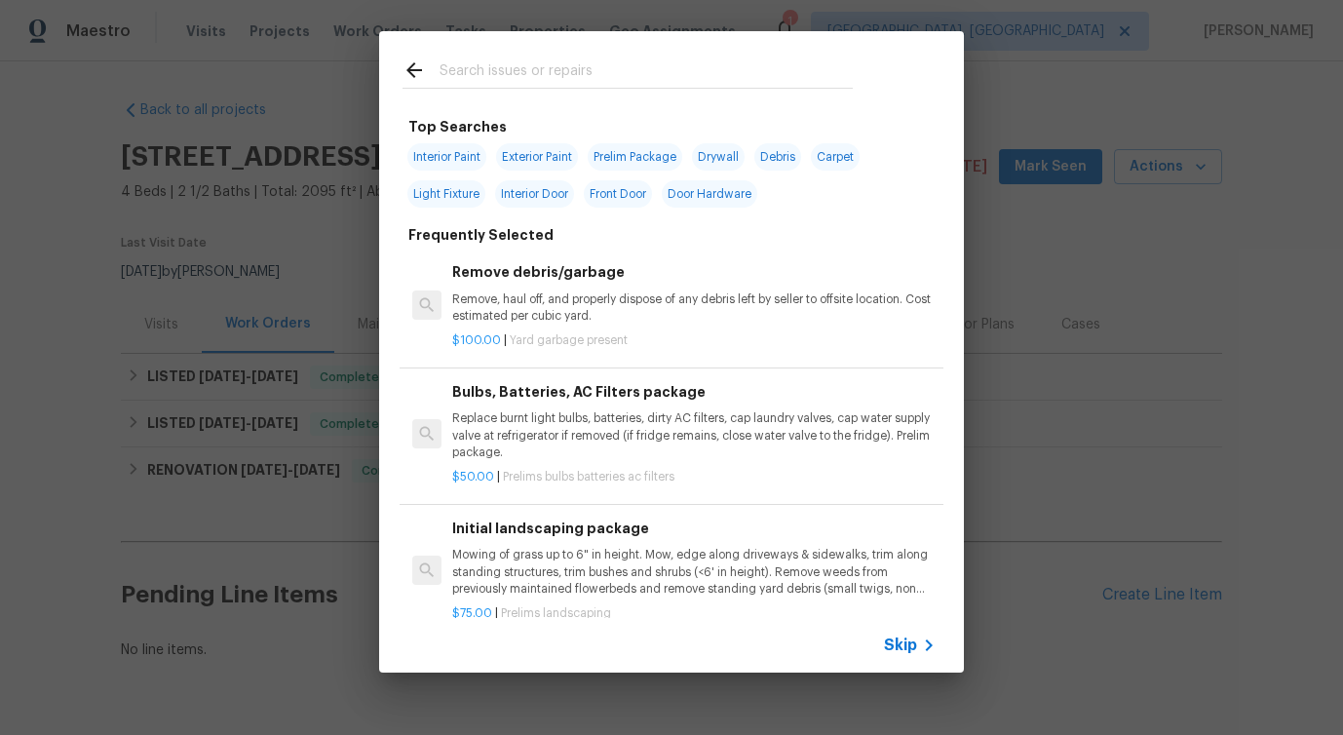
click at [905, 648] on span "Skip" at bounding box center [900, 644] width 33 height 19
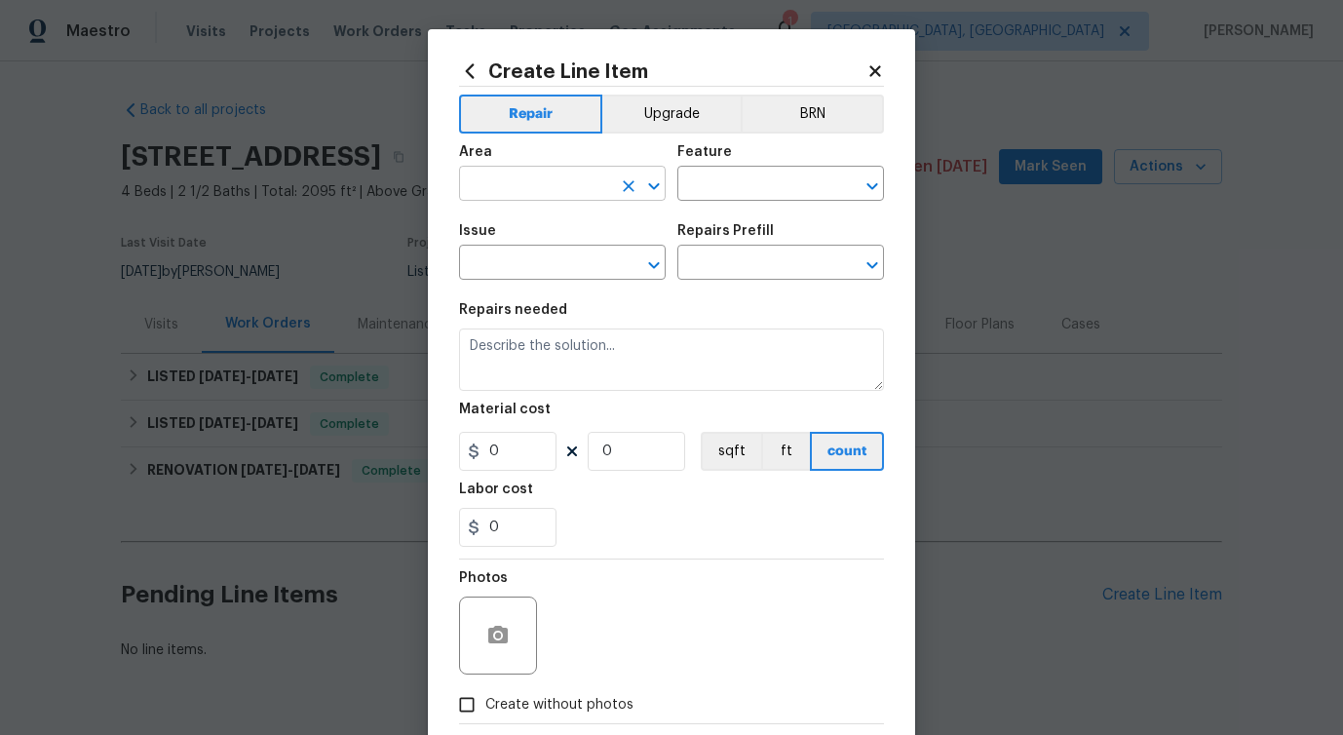
click at [580, 189] on input "text" at bounding box center [535, 186] width 152 height 30
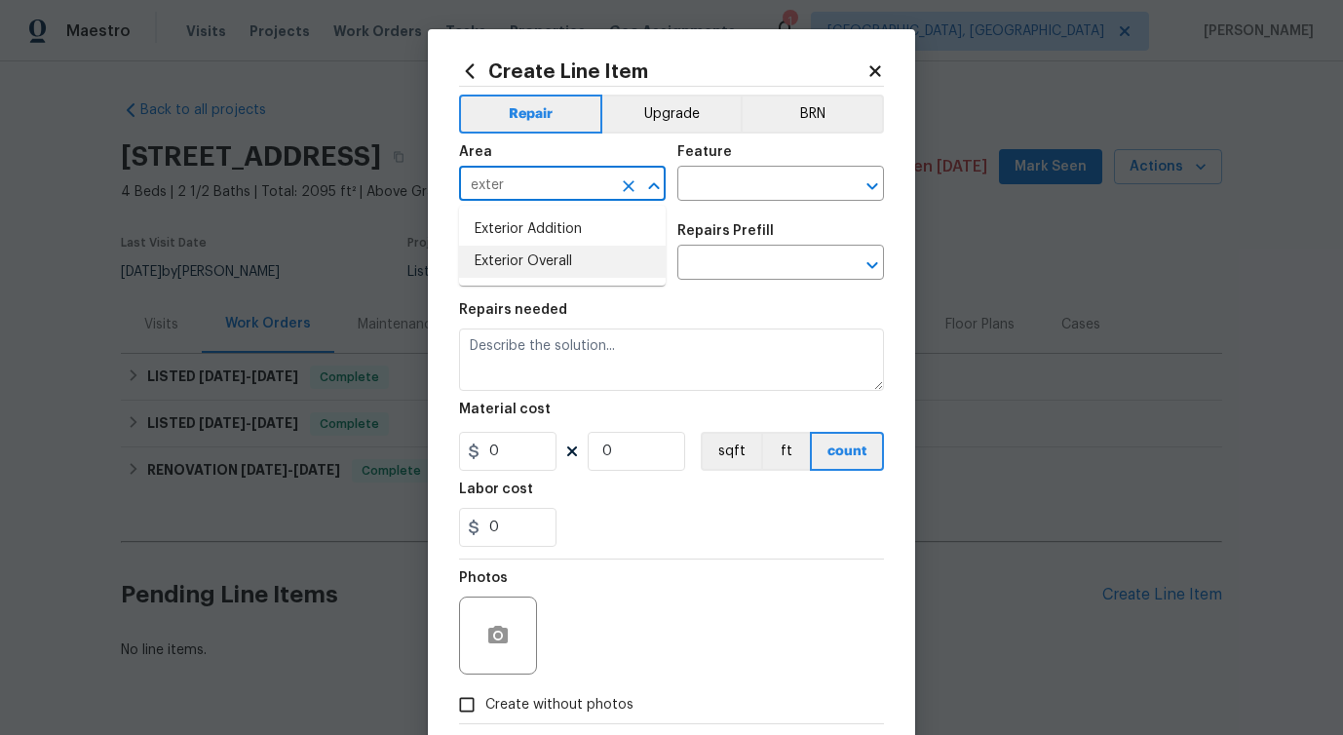
click at [566, 268] on li "Exterior Overall" at bounding box center [562, 262] width 207 height 32
type input "Exterior Overall"
click at [726, 194] on input "text" at bounding box center [753, 186] width 152 height 30
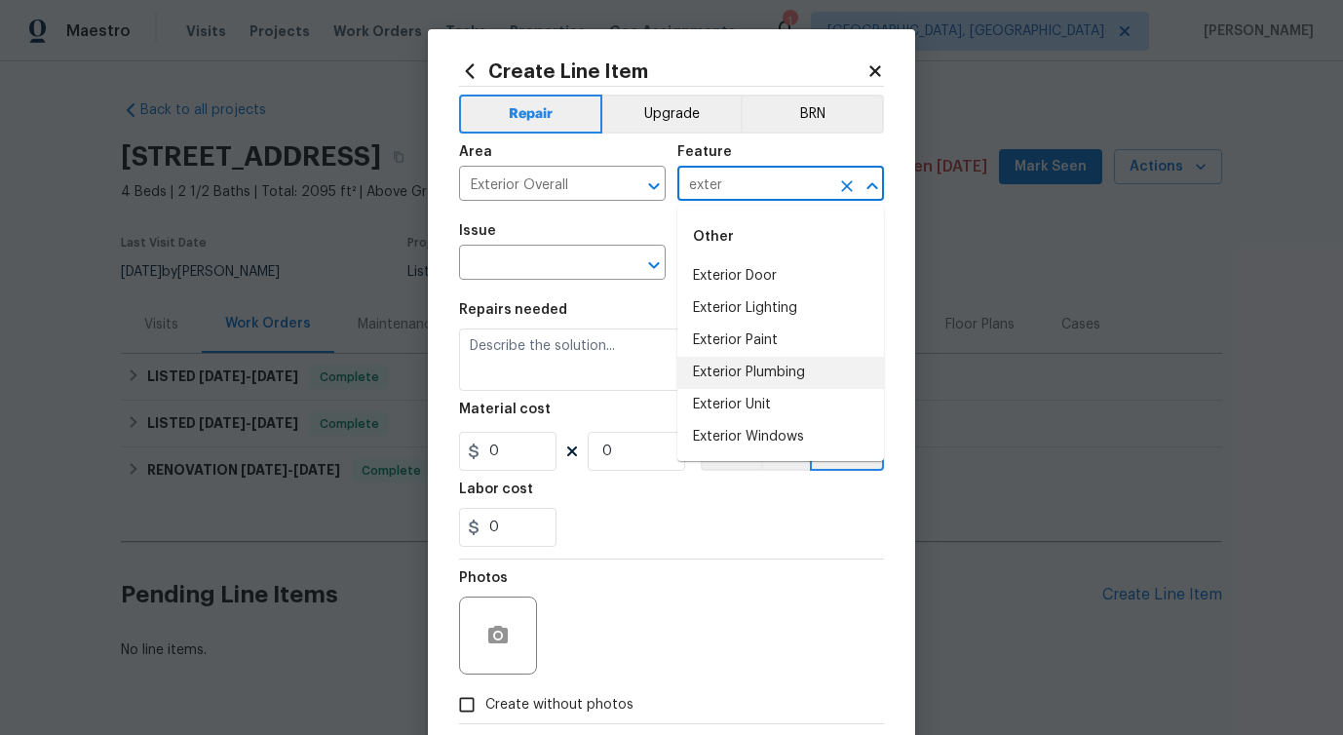
click at [727, 372] on li "Exterior Plumbing" at bounding box center [780, 373] width 207 height 32
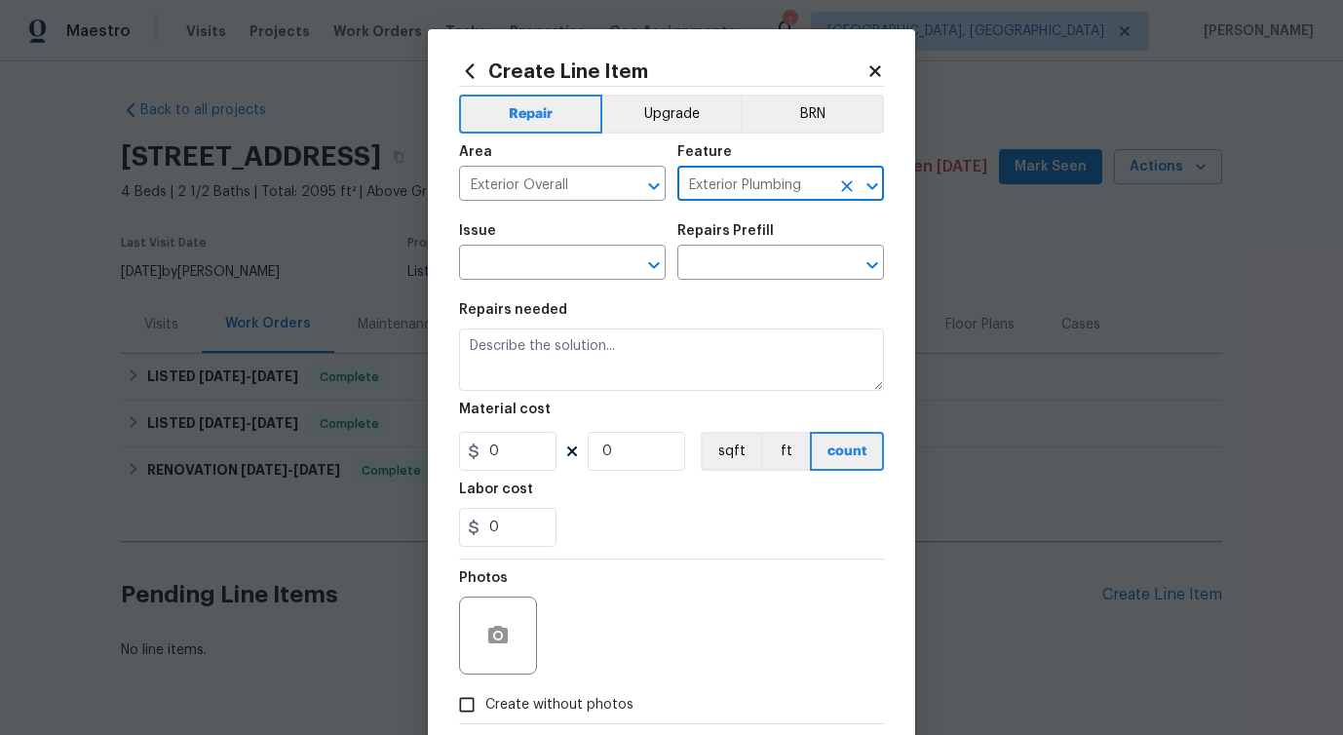
type input "Exterior Plumbing"
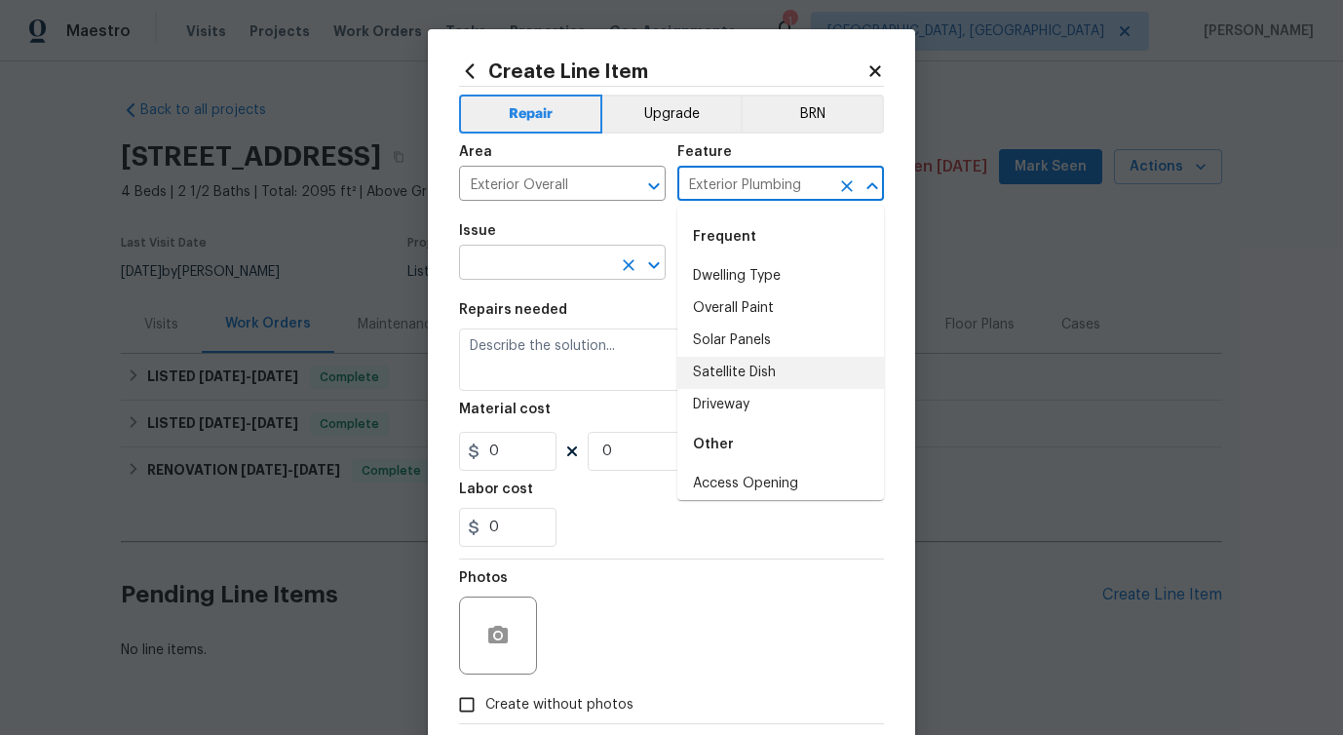
click at [527, 267] on input "text" at bounding box center [535, 264] width 152 height 30
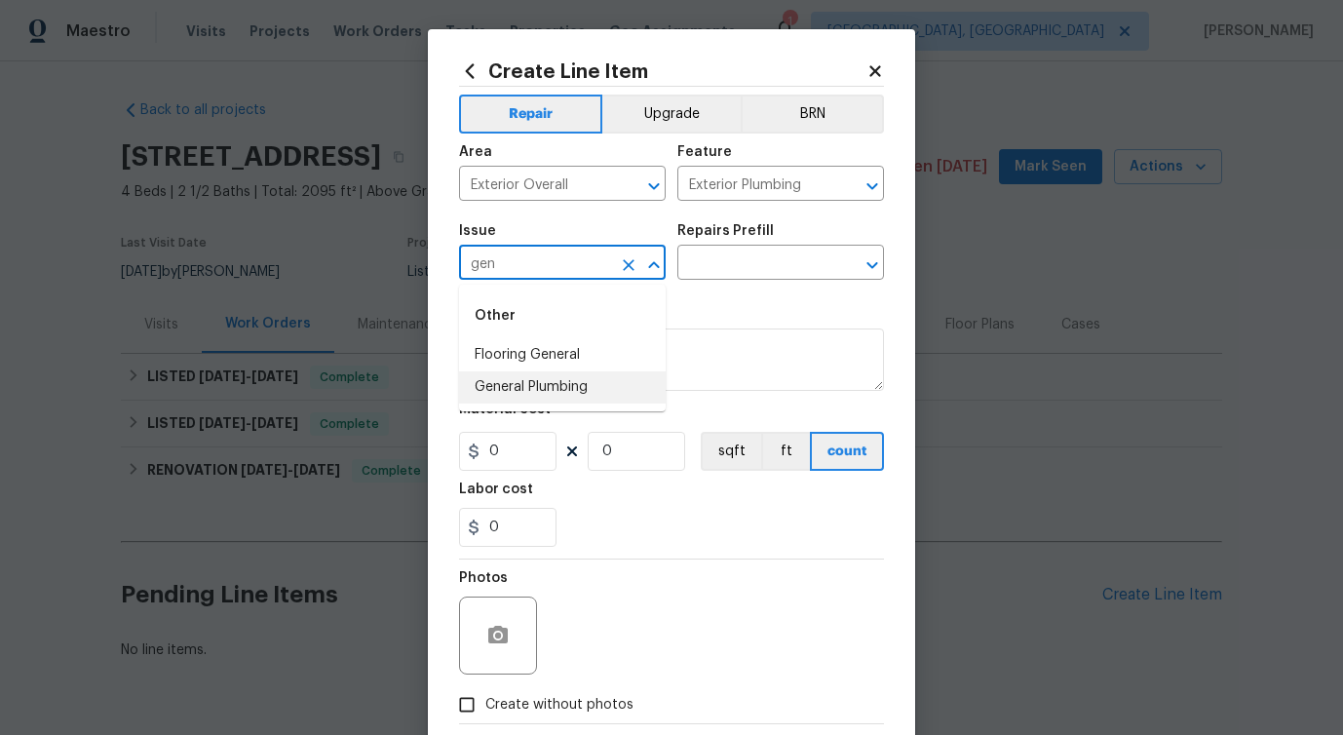
click at [538, 396] on li "General Plumbing" at bounding box center [562, 387] width 207 height 32
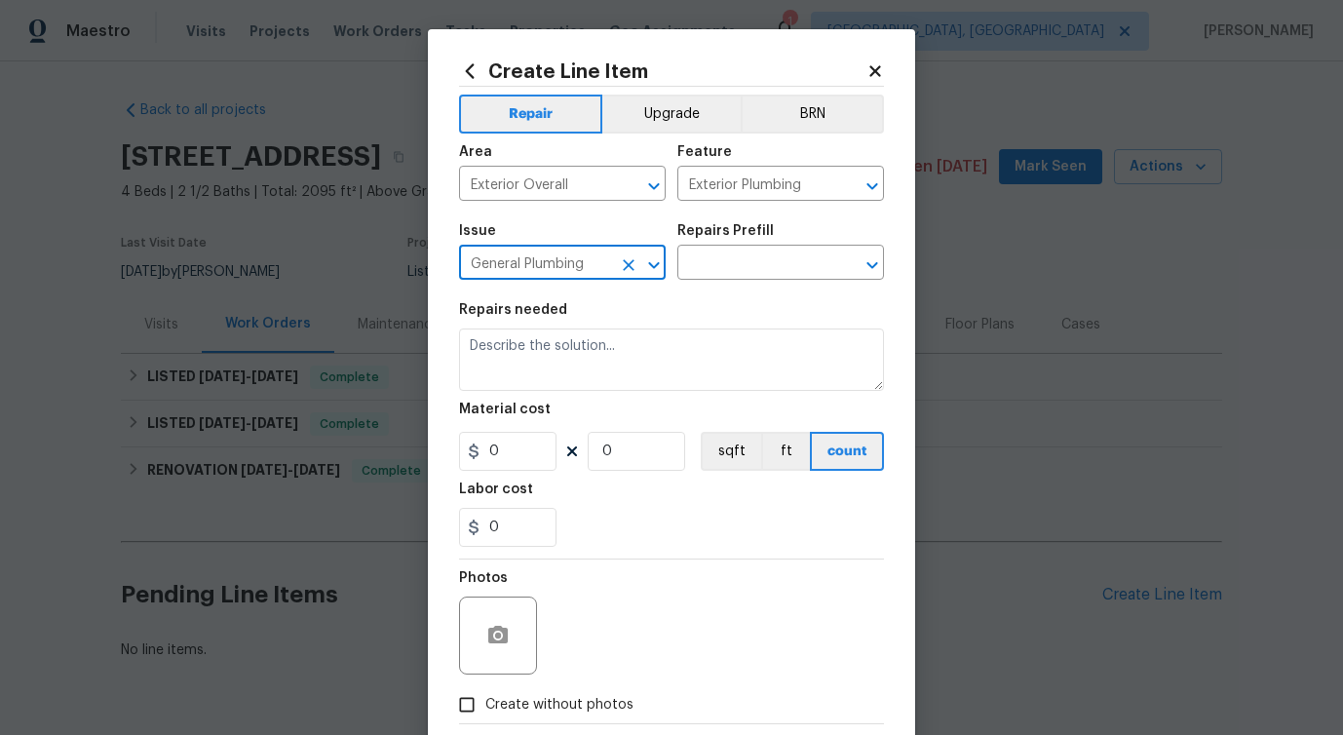
type input "General Plumbing"
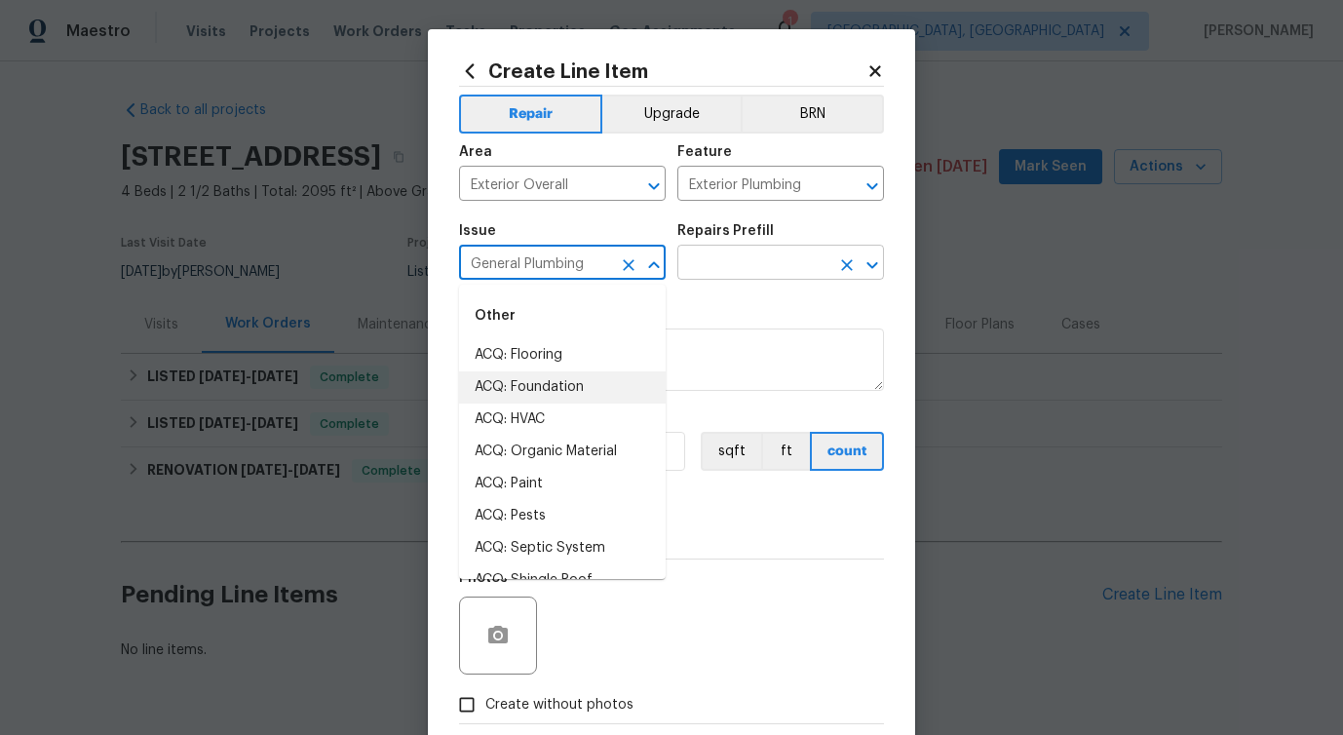
click at [793, 256] on input "text" at bounding box center [753, 264] width 152 height 30
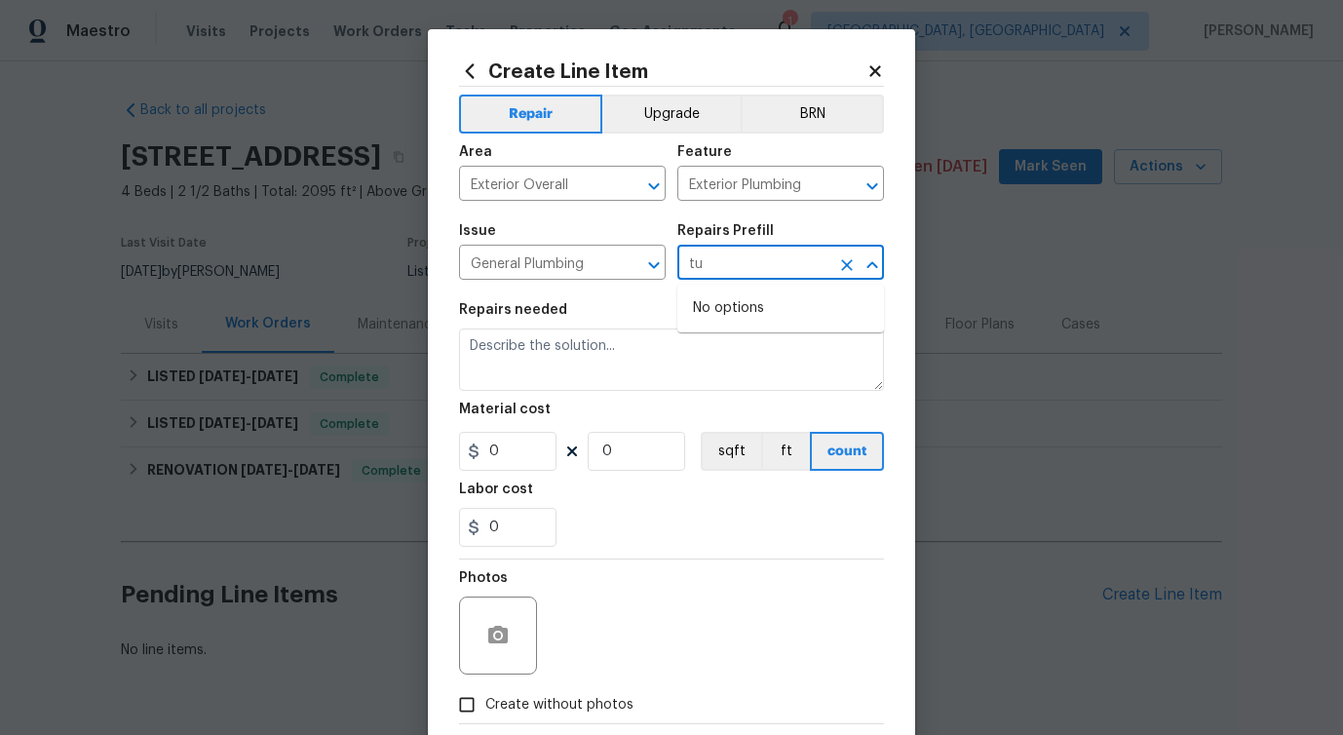
type input "t"
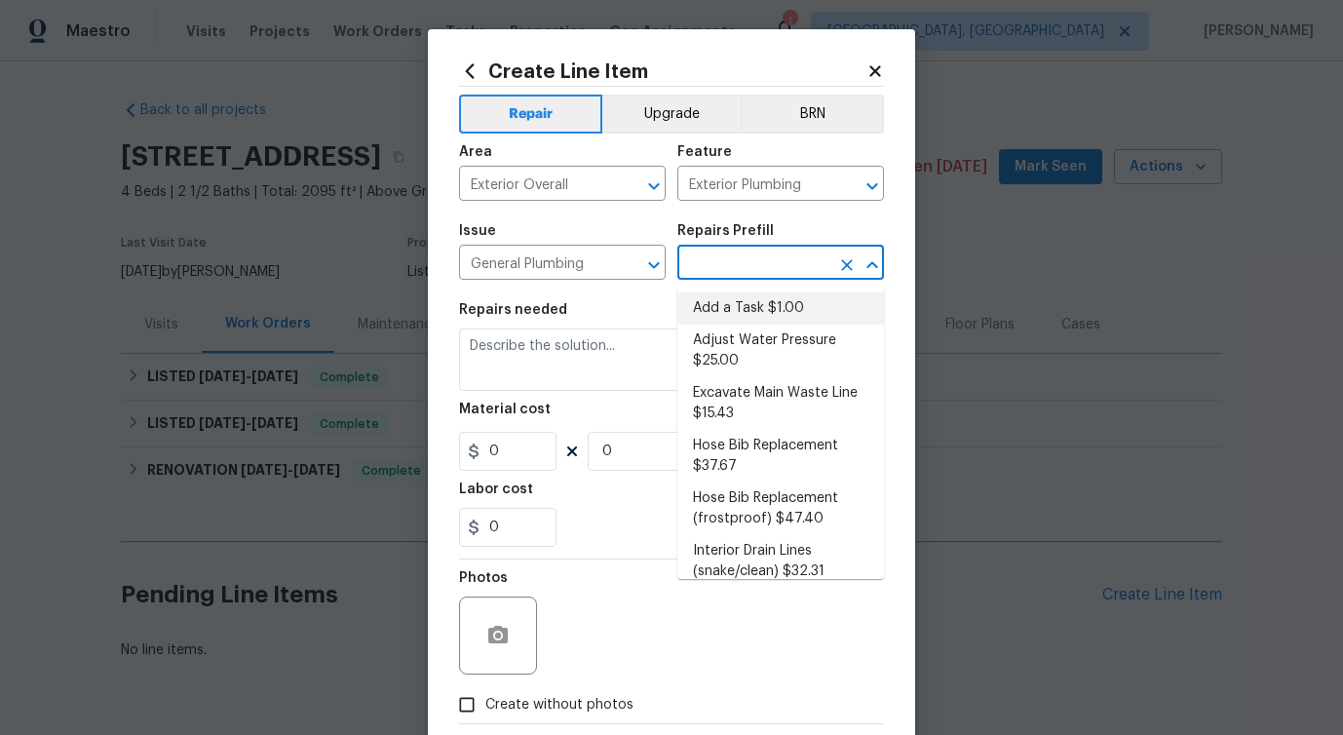
click at [806, 307] on li "Add a Task $1.00" at bounding box center [780, 308] width 207 height 32
type input "Plumbing"
type input "Add a Task $1.00"
type textarea "HPM to detail"
type input "1"
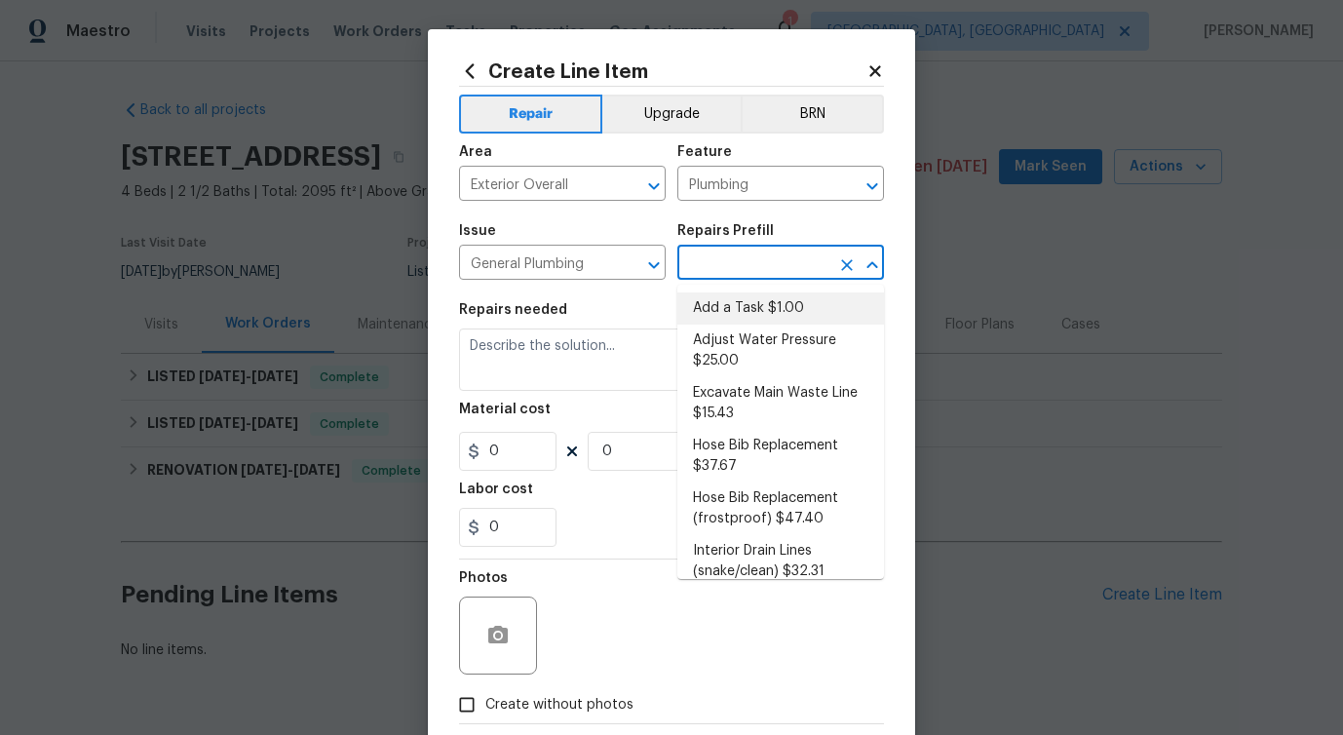
type input "1"
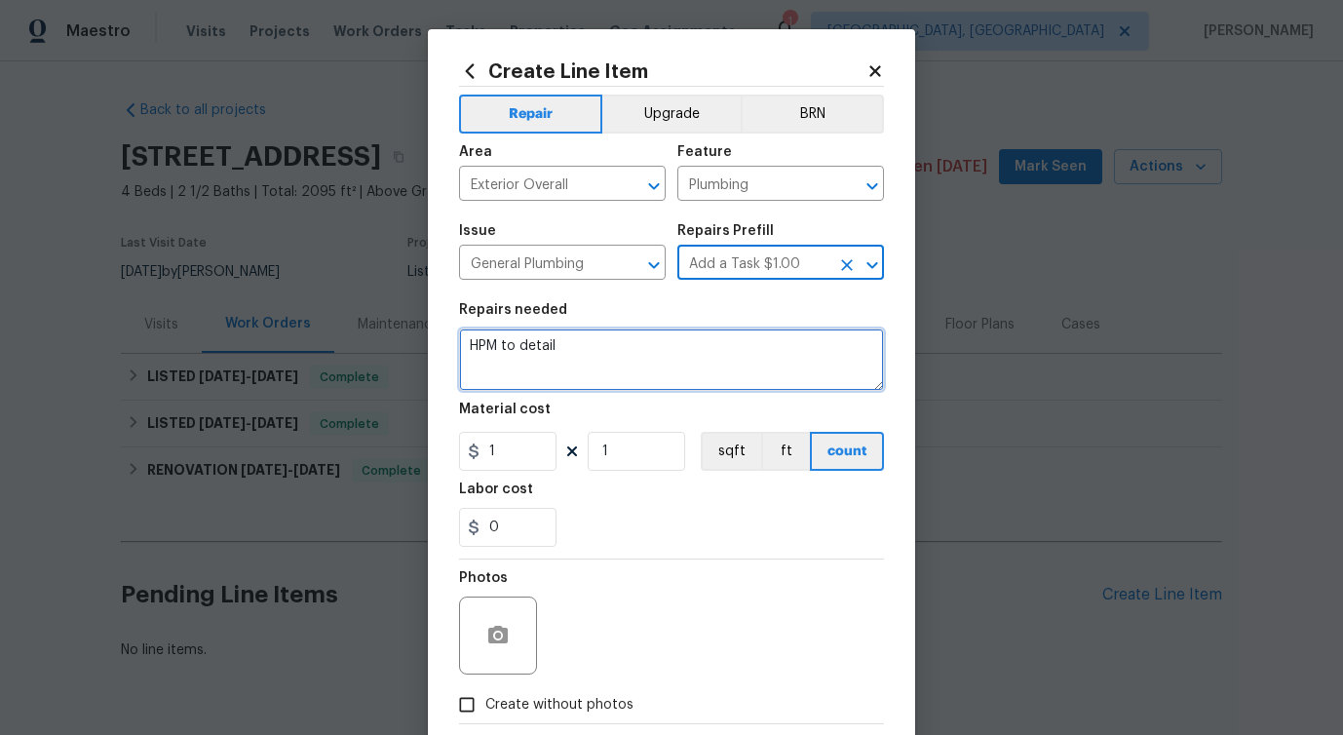
click at [510, 354] on textarea "HPM to detail" at bounding box center [671, 359] width 425 height 62
paste textarea "#lwoleak Received feedback agent that showed the home [DATE] reported that ther…"
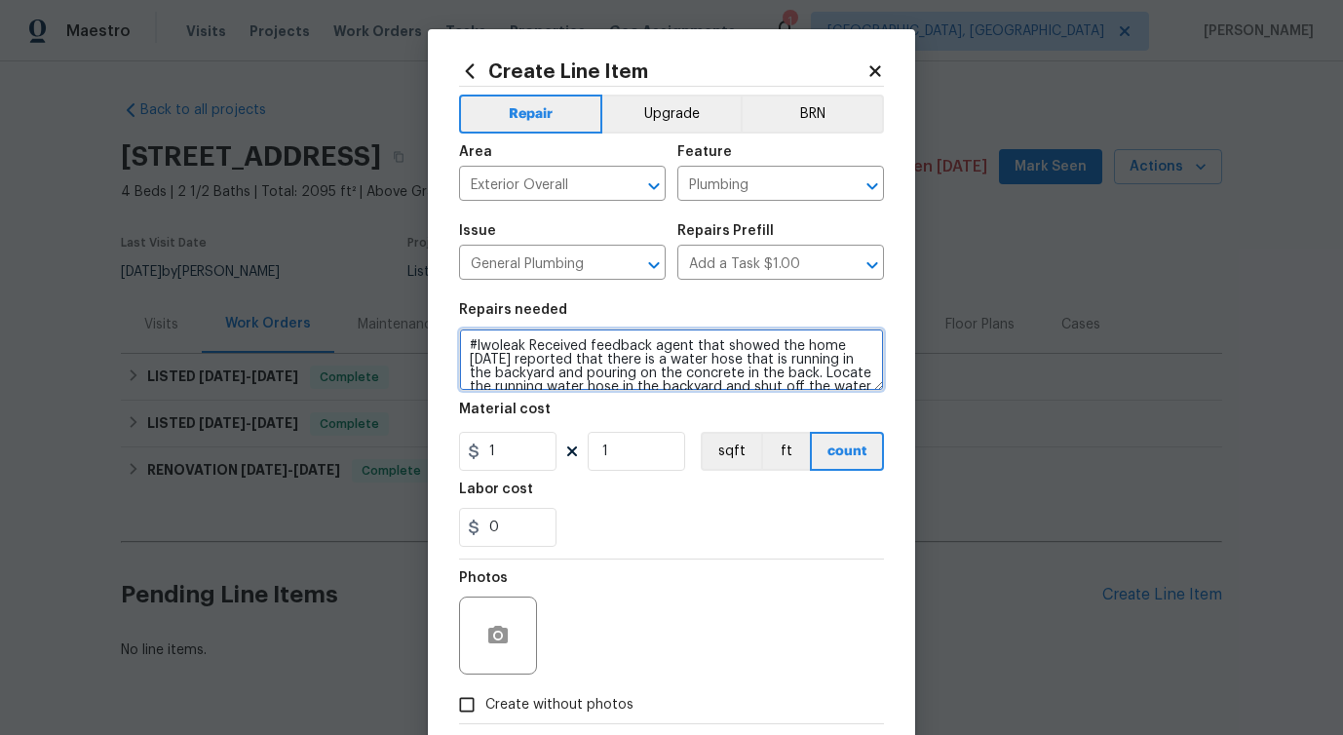
type textarea "#lwoleak Received feedback agent that showed the home [DATE] reported that ther…"
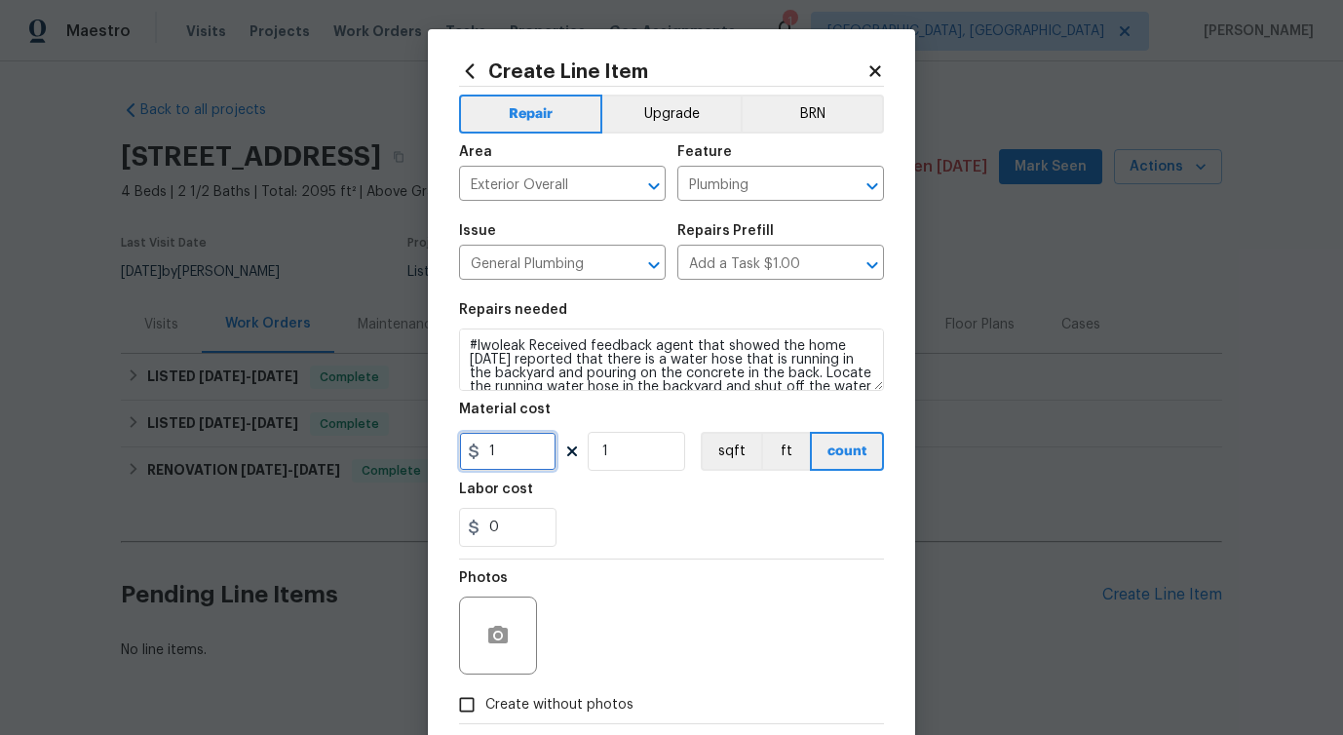
click at [502, 463] on input "1" at bounding box center [507, 451] width 97 height 39
type input "75"
click at [527, 704] on span "Create without photos" at bounding box center [559, 705] width 148 height 20
click at [485, 704] on input "Create without photos" at bounding box center [466, 704] width 37 height 37
checkbox input "true"
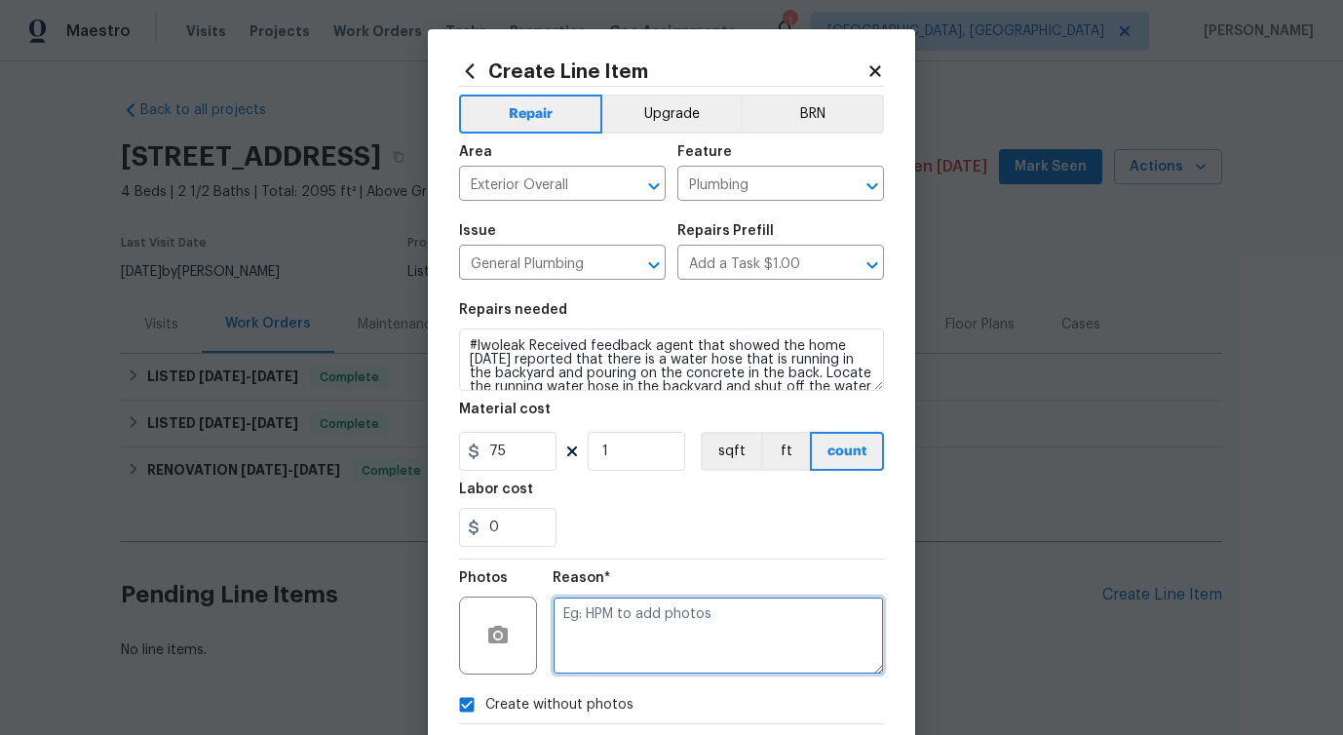
click at [679, 630] on textarea at bounding box center [718, 635] width 331 height 78
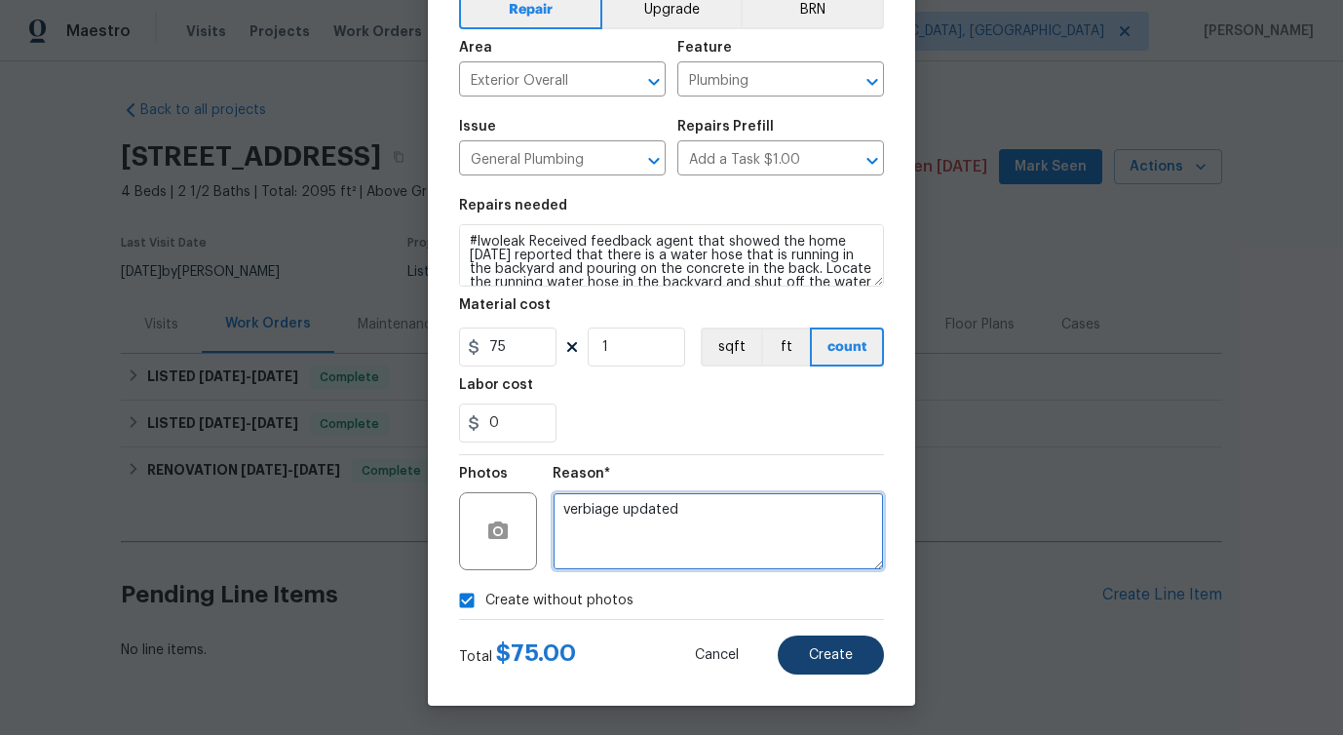
type textarea "verbiage updated"
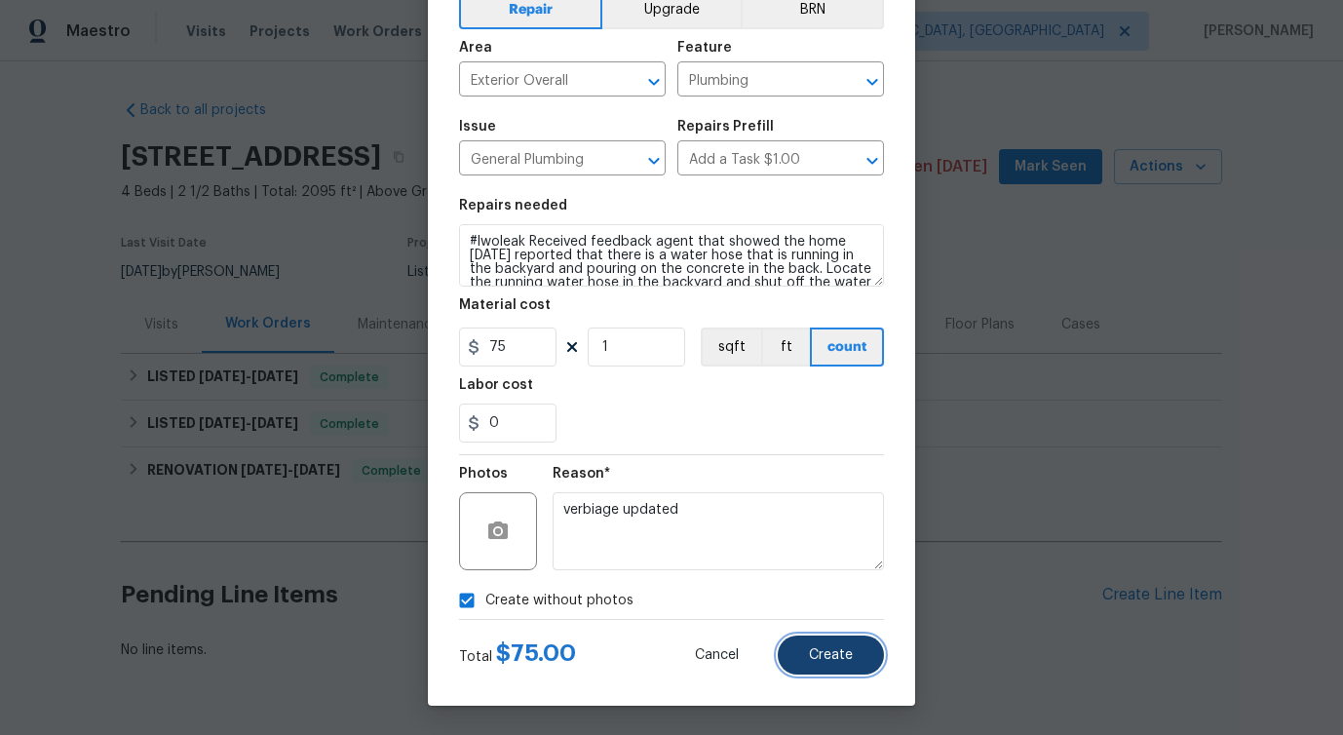
click at [853, 660] on button "Create" at bounding box center [831, 654] width 106 height 39
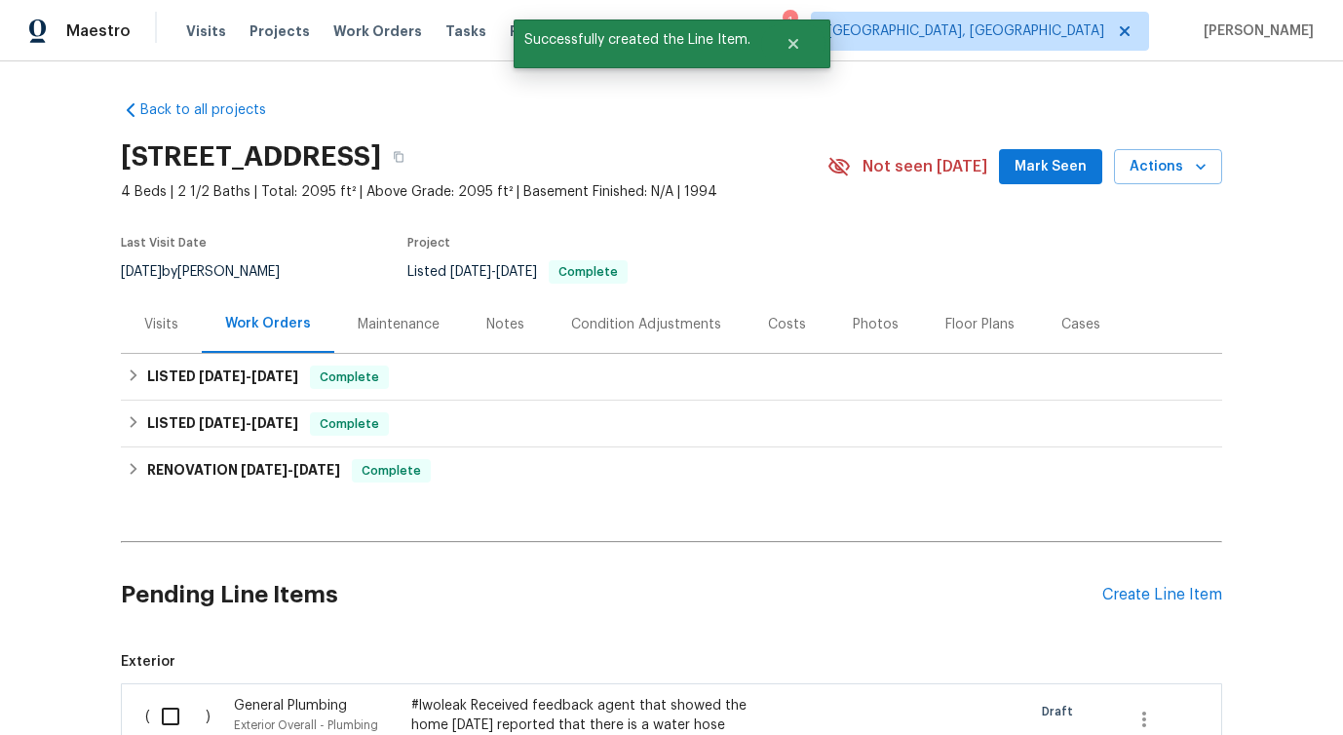
scroll to position [377, 0]
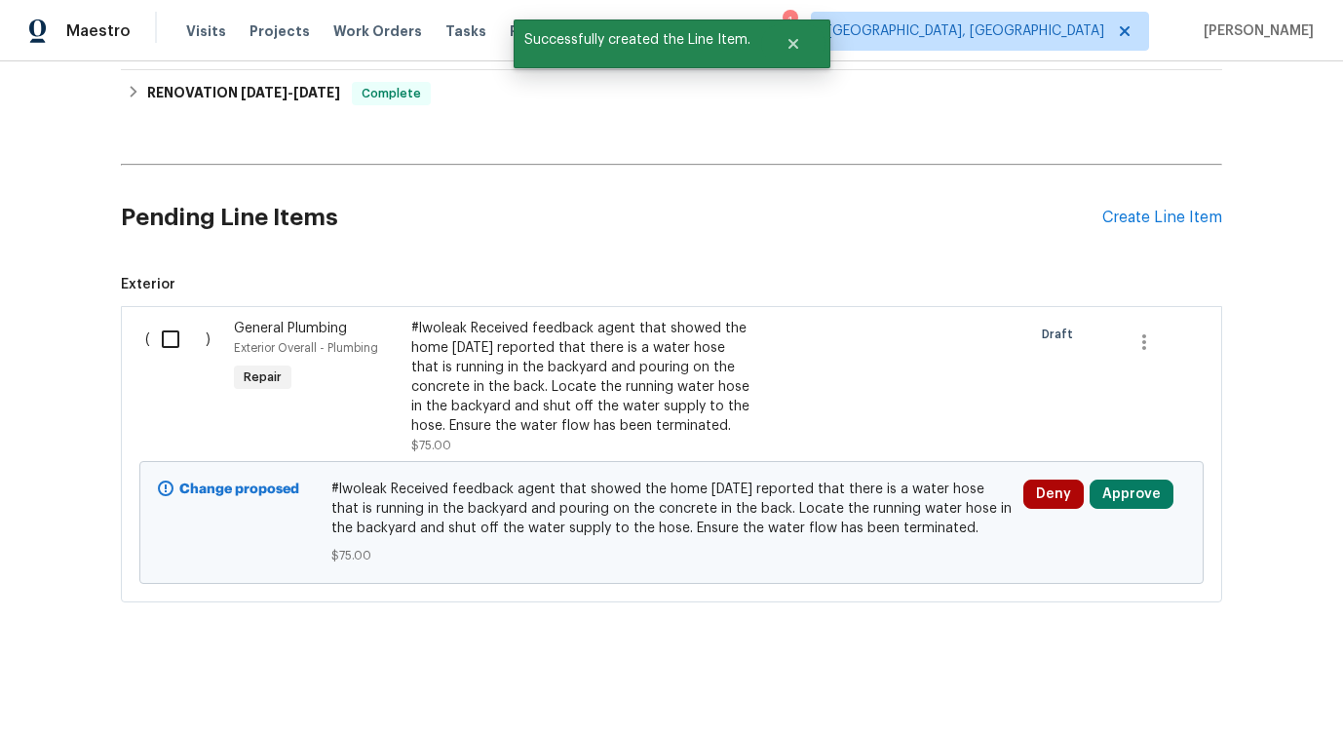
click at [179, 338] on input "checkbox" at bounding box center [178, 339] width 56 height 41
checkbox input "true"
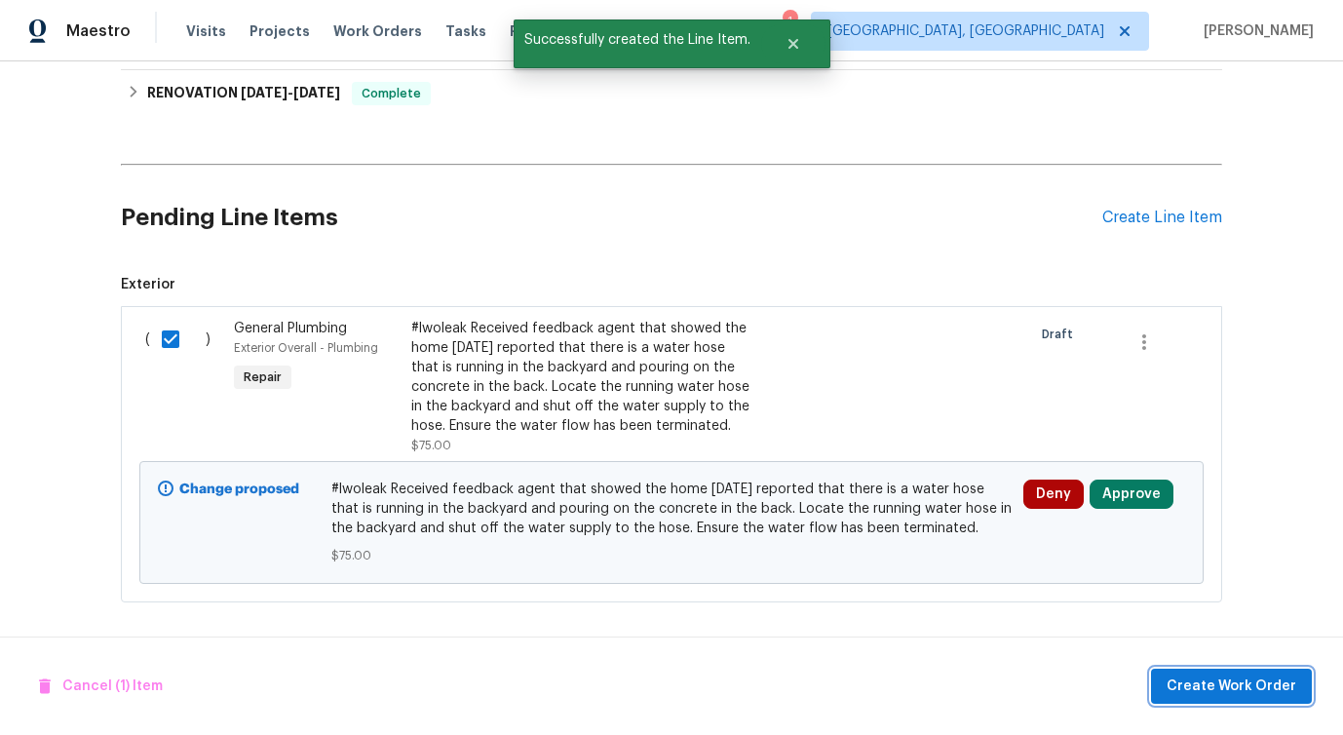
click at [1198, 674] on span "Create Work Order" at bounding box center [1231, 686] width 130 height 24
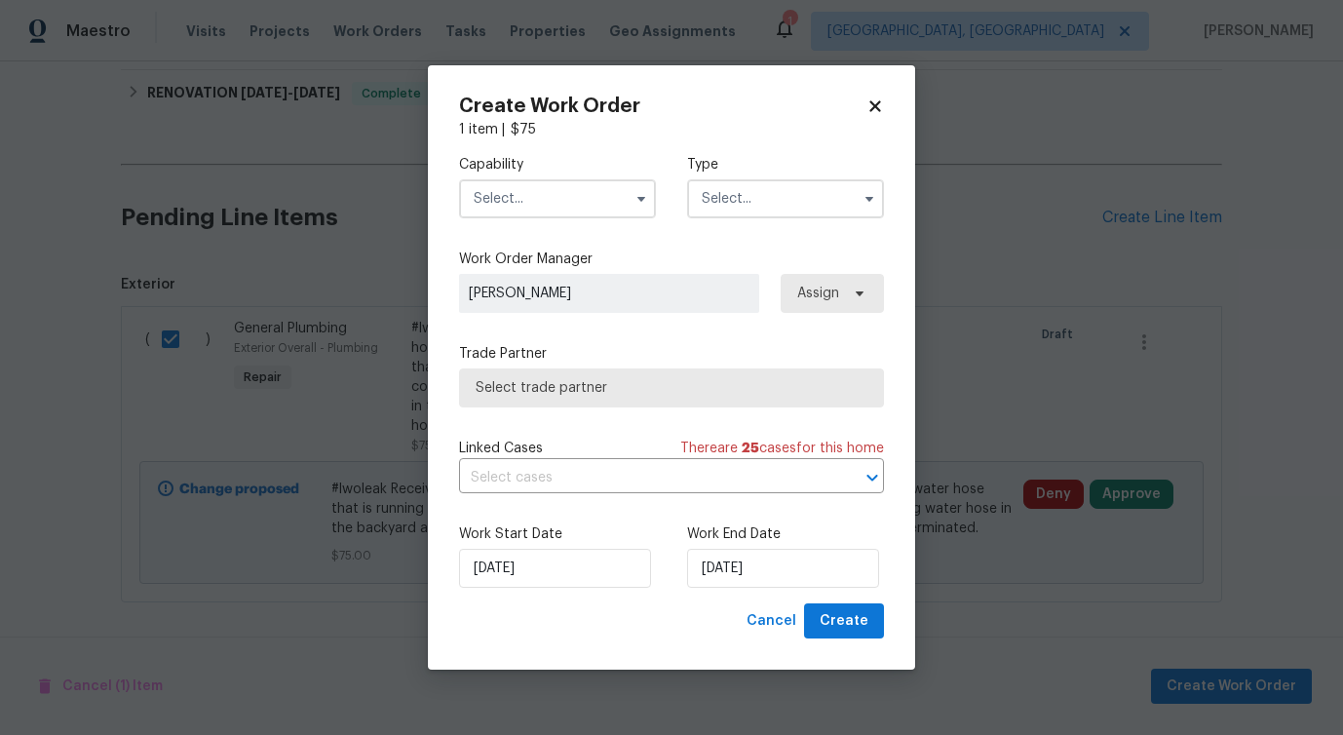
click at [574, 217] on div "Capability Type" at bounding box center [671, 186] width 425 height 95
click at [603, 179] on input "text" at bounding box center [557, 198] width 197 height 39
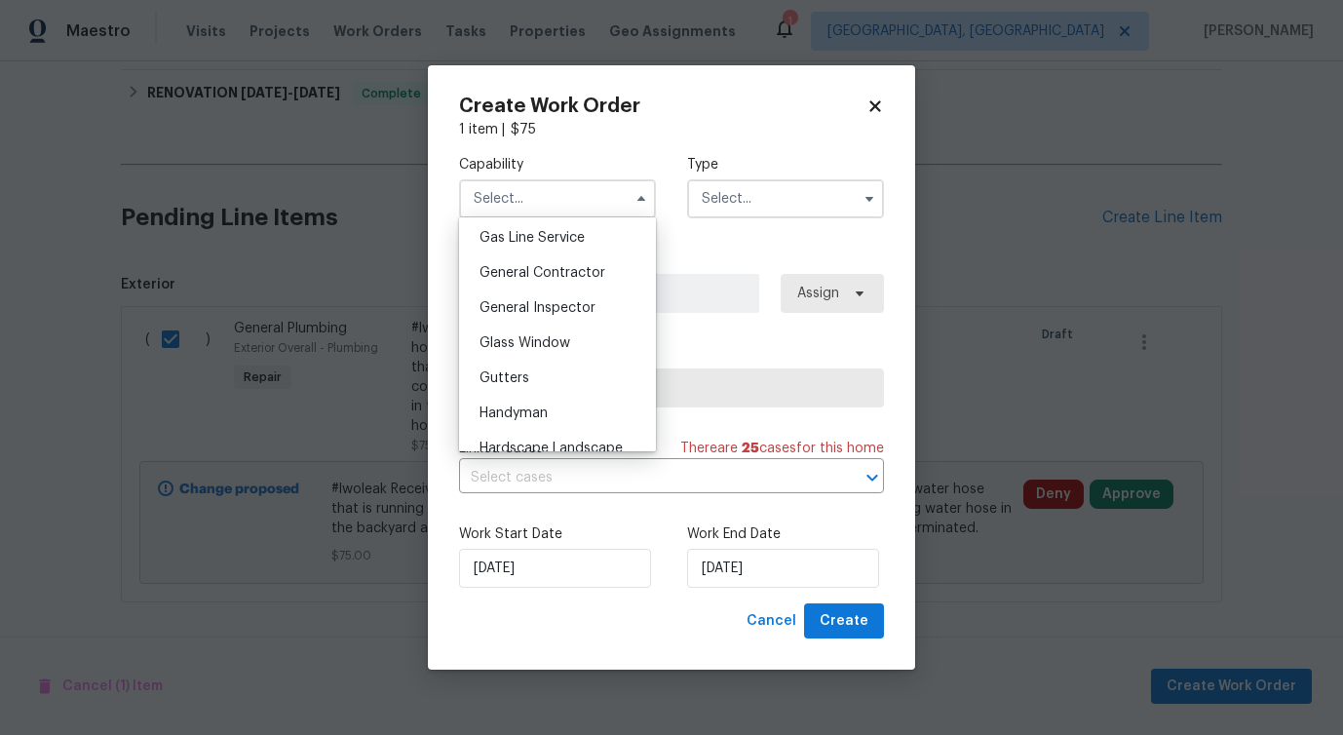
scroll to position [909, 0]
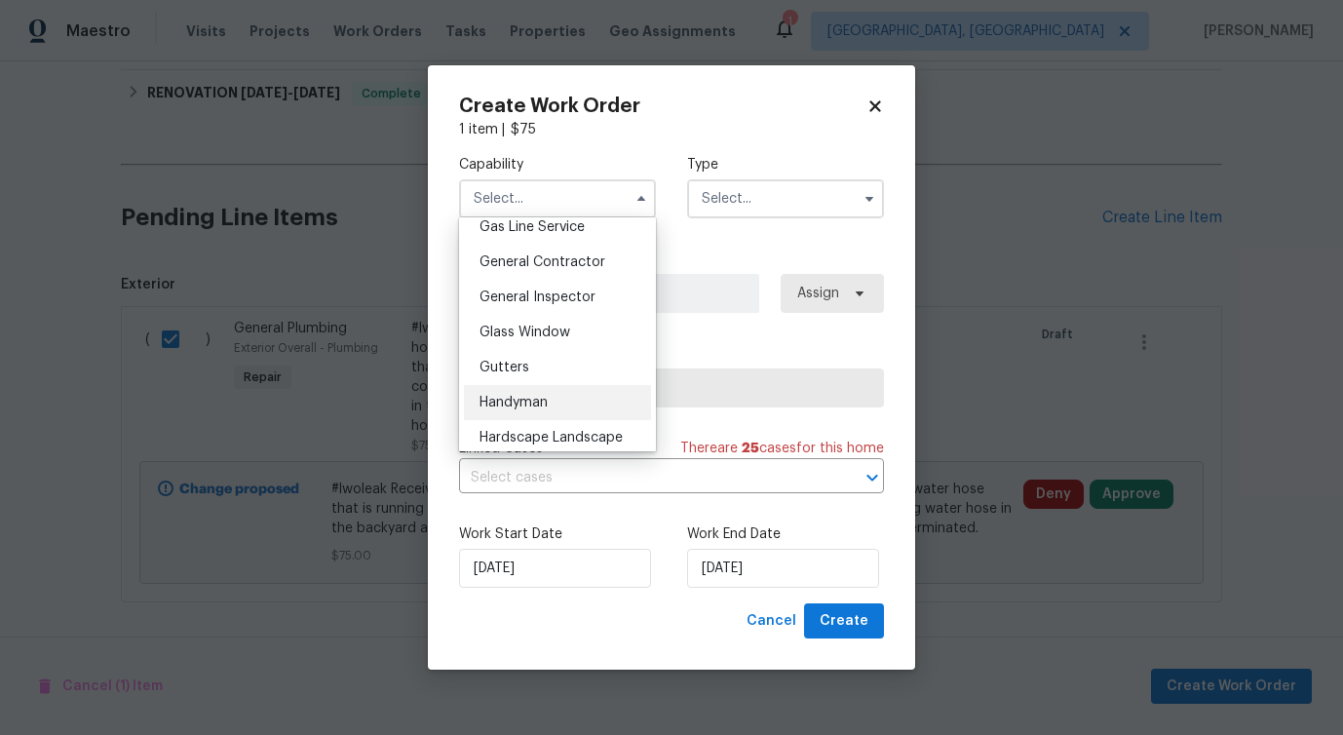
click at [518, 399] on span "Handyman" at bounding box center [513, 403] width 68 height 14
type input "Handyman"
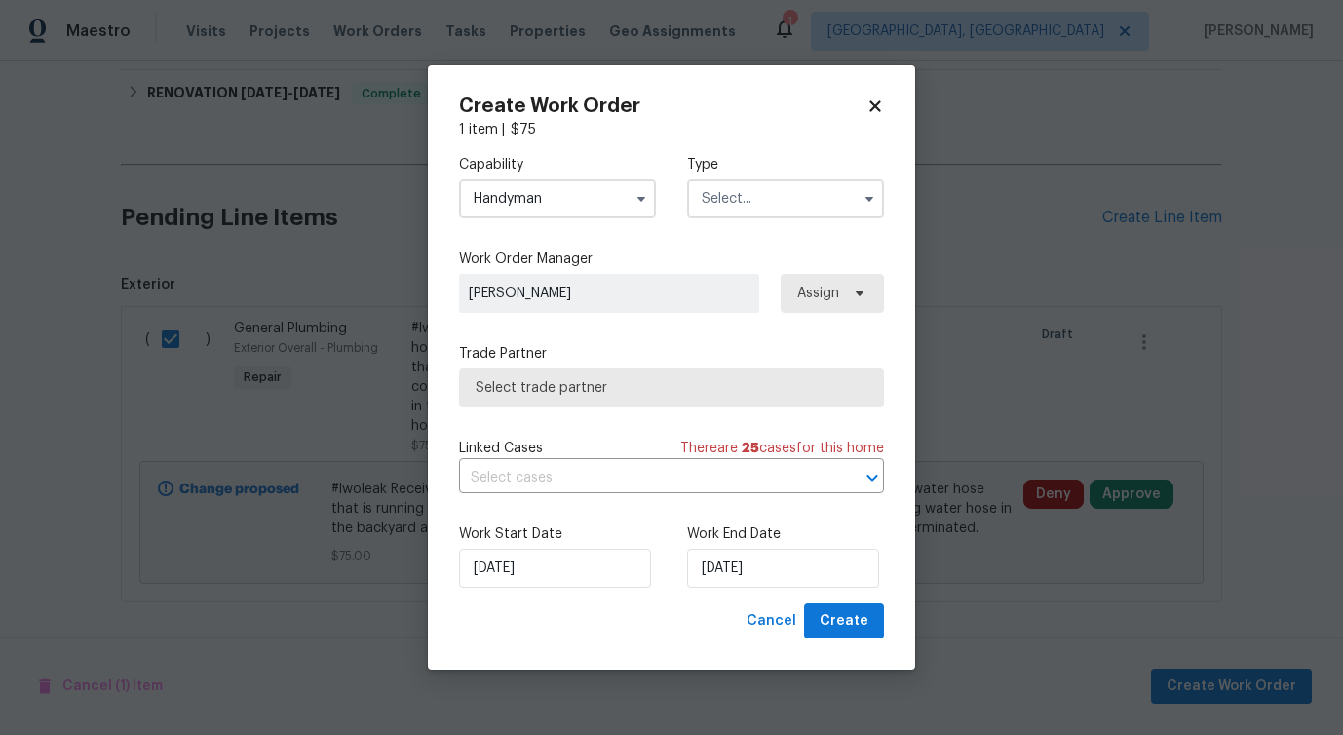
click at [760, 198] on input "text" at bounding box center [785, 198] width 197 height 39
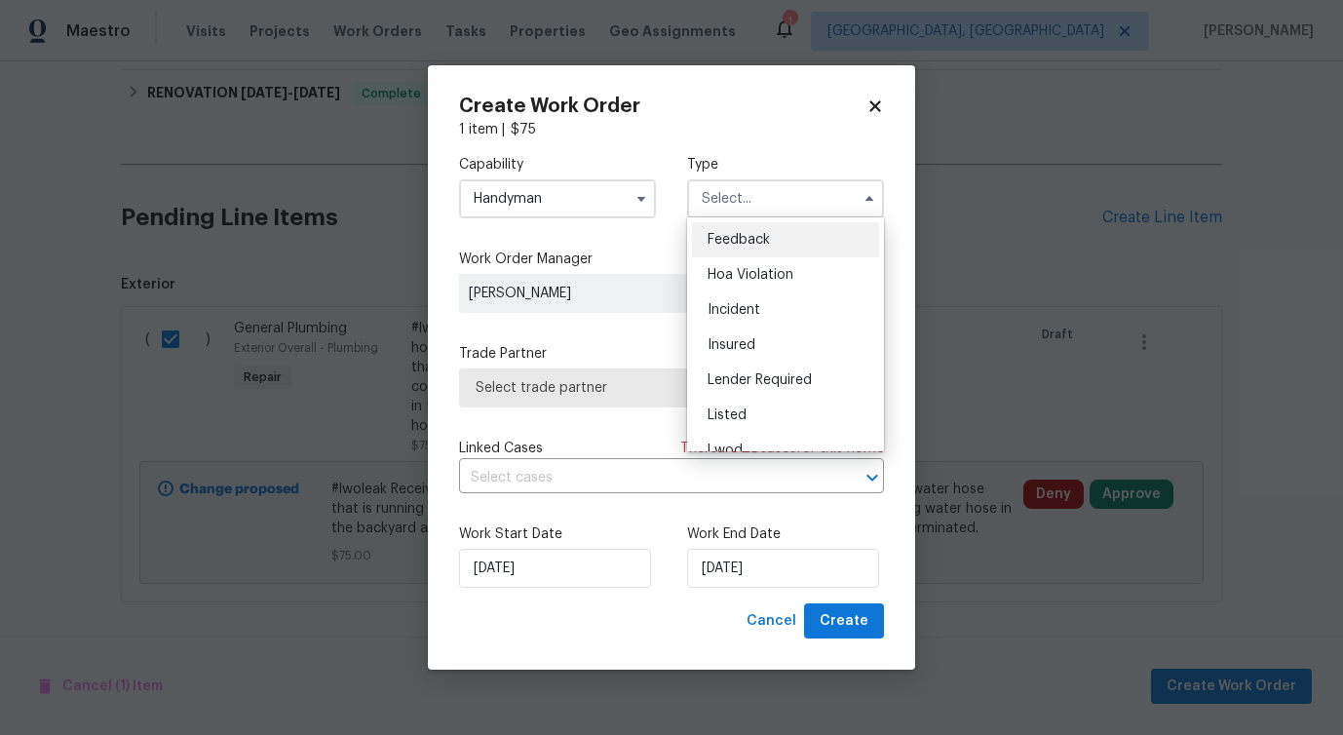
click at [748, 248] on div "Feedback" at bounding box center [785, 239] width 187 height 35
type input "Feedback"
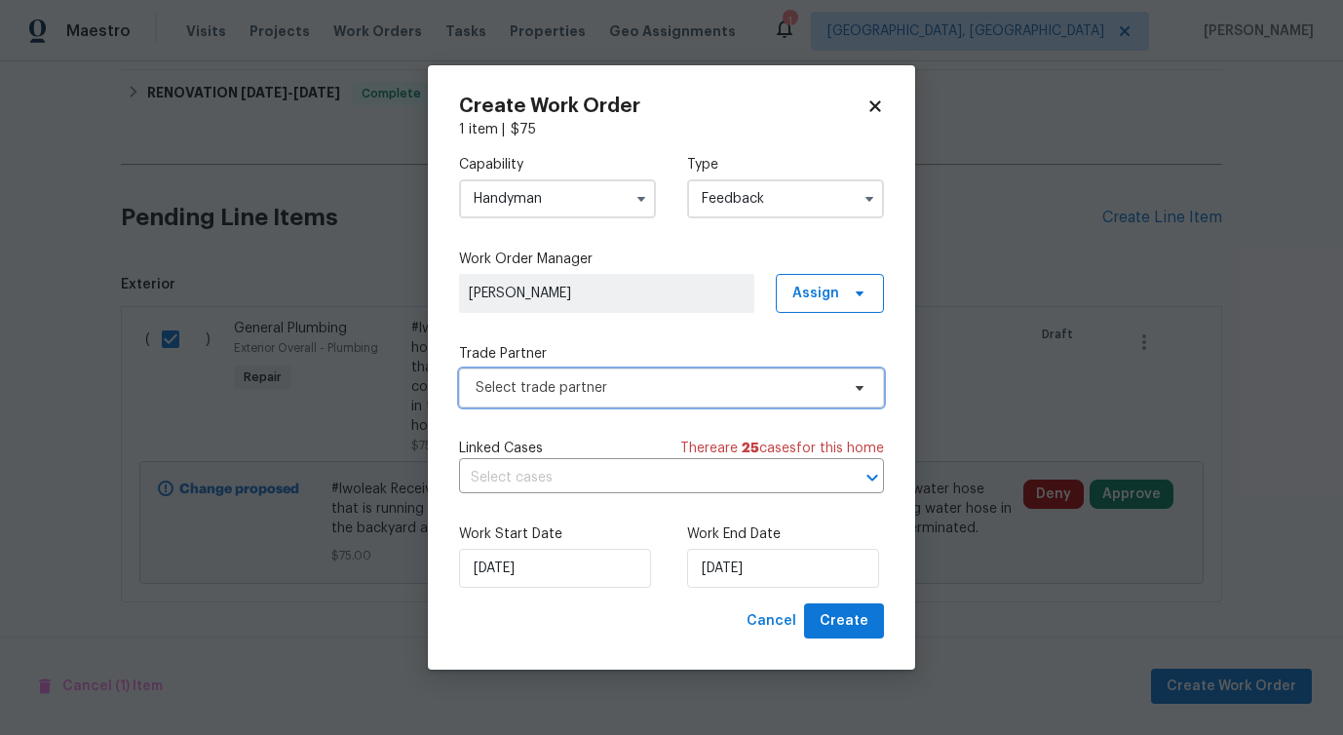
click at [530, 395] on span "Select trade partner" at bounding box center [657, 387] width 363 height 19
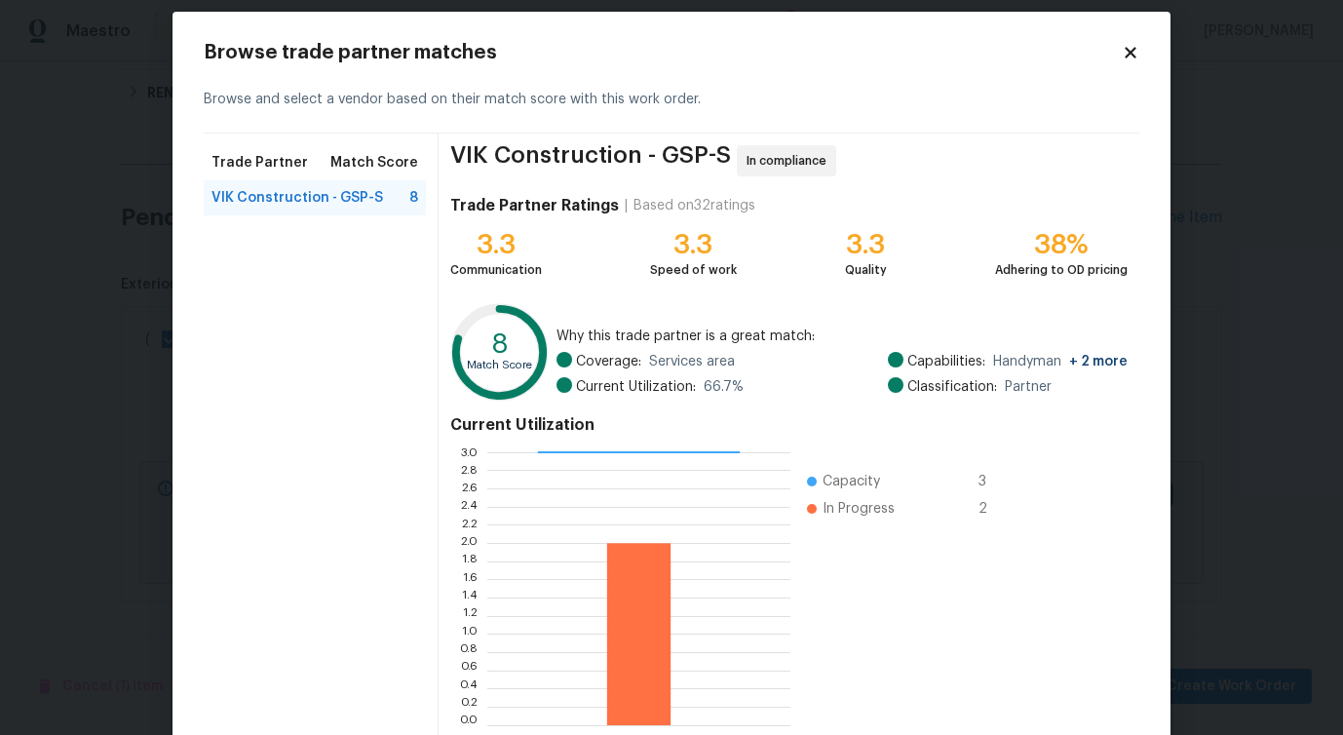
scroll to position [125, 0]
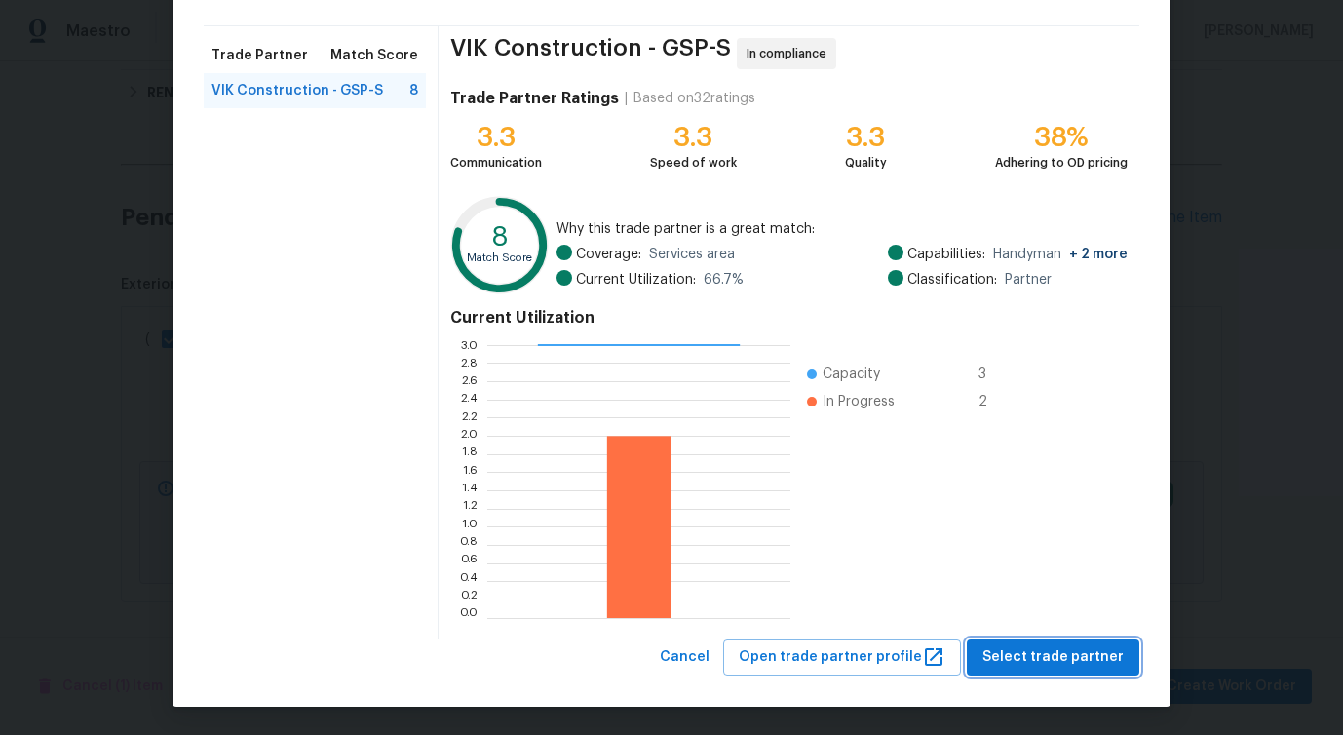
click at [1053, 660] on span "Select trade partner" at bounding box center [1052, 657] width 141 height 24
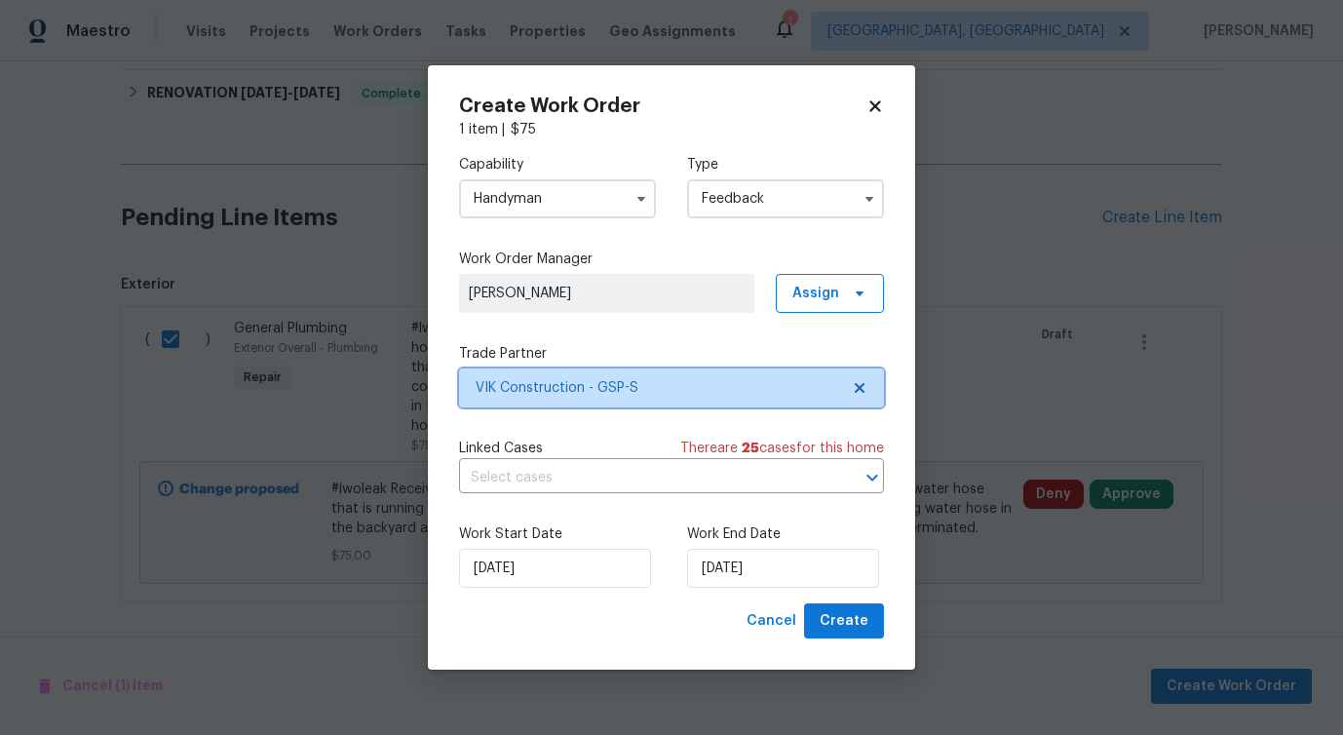
scroll to position [0, 0]
click at [504, 466] on input "text" at bounding box center [644, 478] width 370 height 30
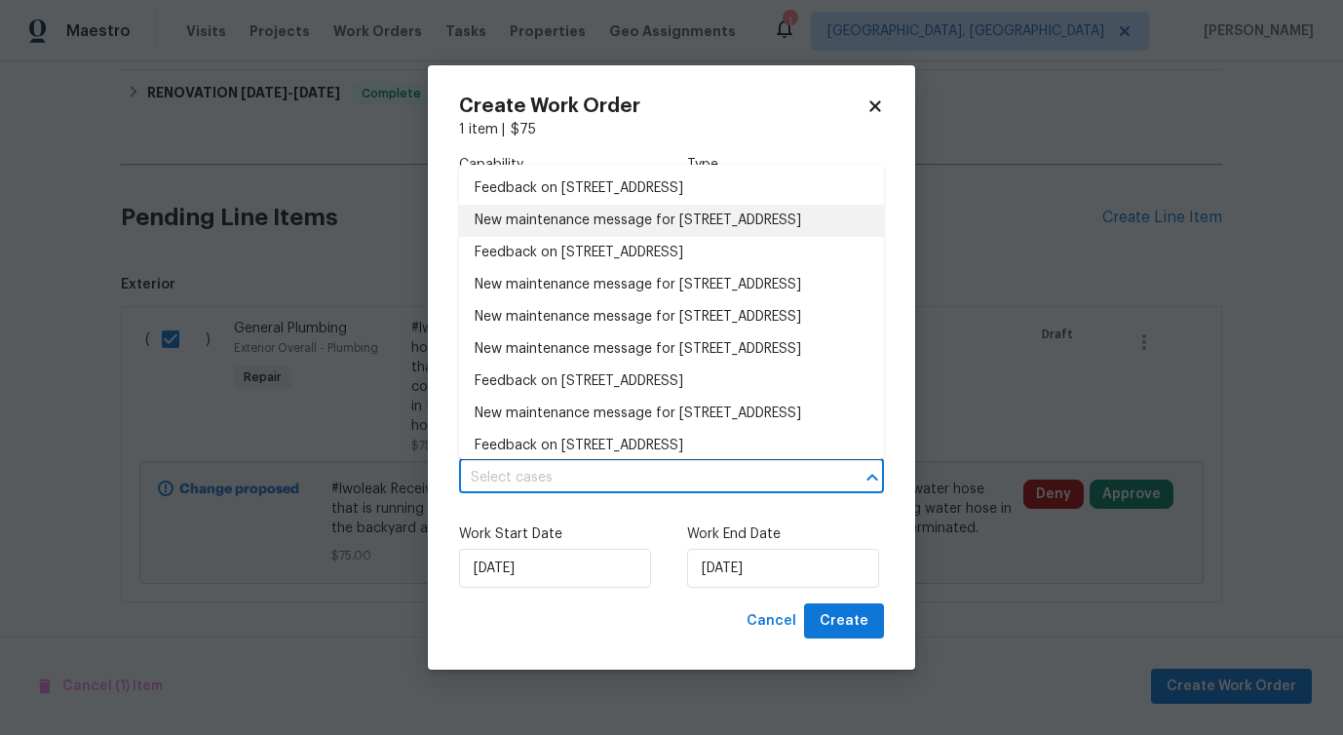
click at [544, 222] on li "New maintenance message for [STREET_ADDRESS]" at bounding box center [671, 221] width 425 height 32
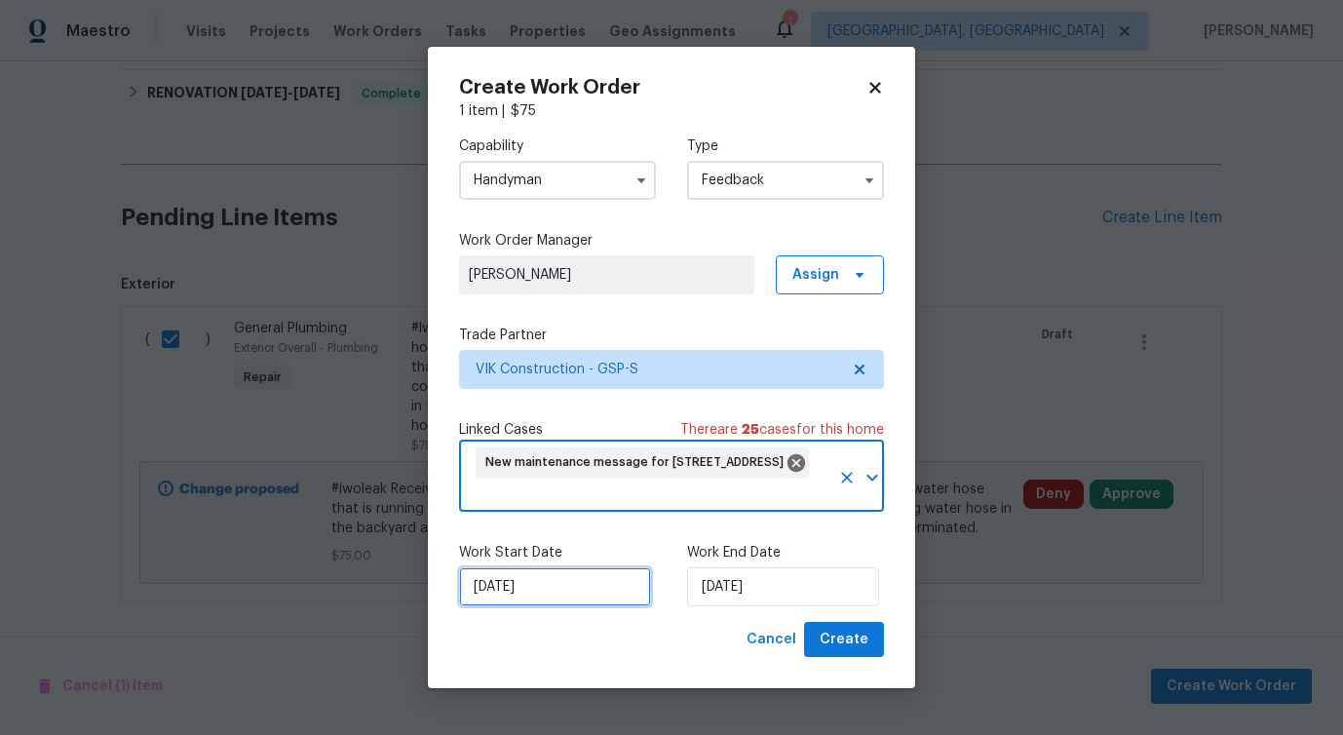
click at [523, 580] on input "[DATE]" at bounding box center [555, 586] width 192 height 39
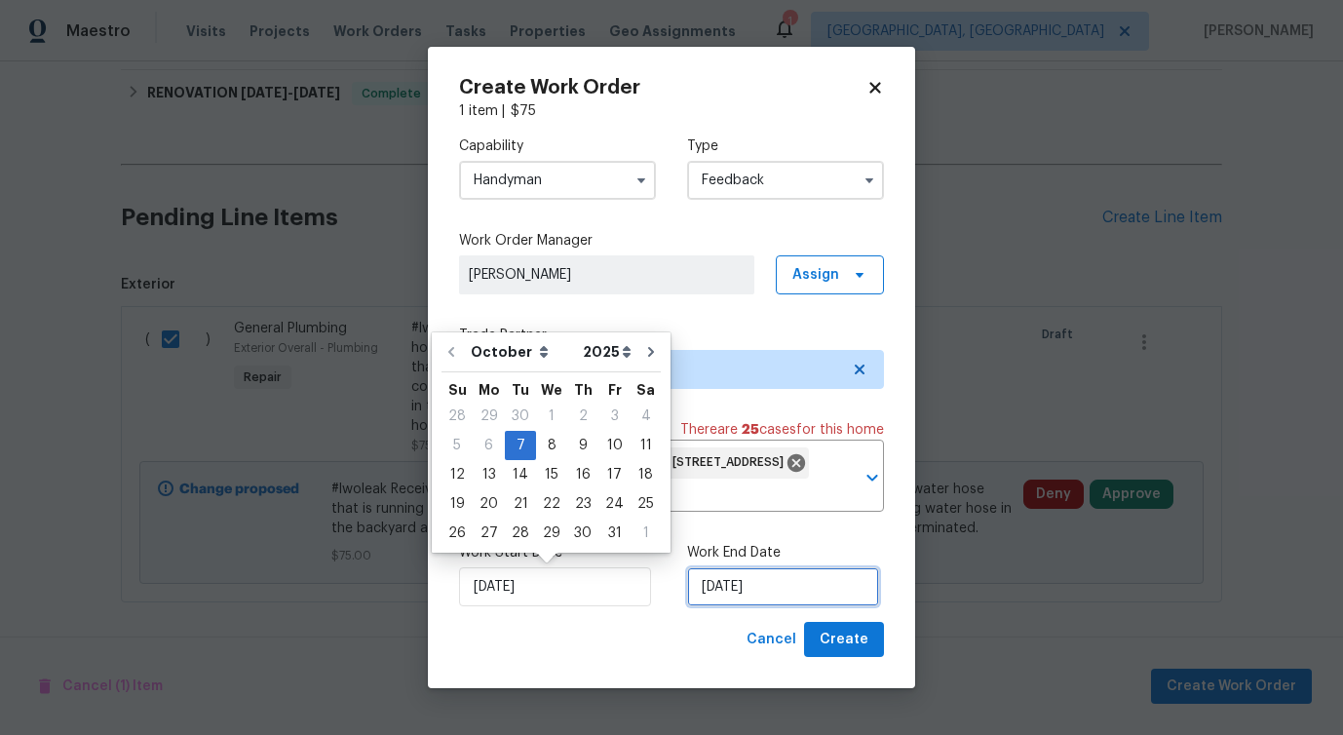
click at [690, 586] on input "[DATE]" at bounding box center [783, 586] width 192 height 39
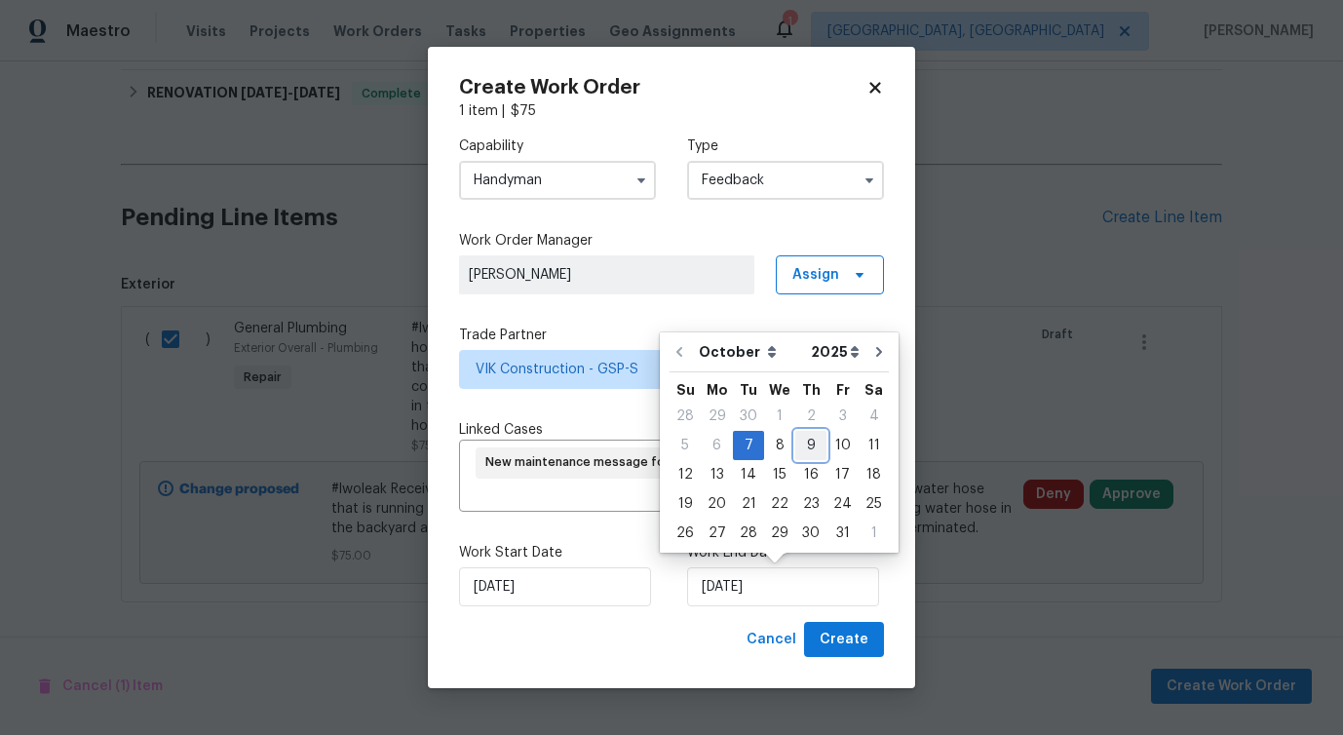
click at [808, 439] on div "9" at bounding box center [810, 445] width 31 height 27
type input "[DATE]"
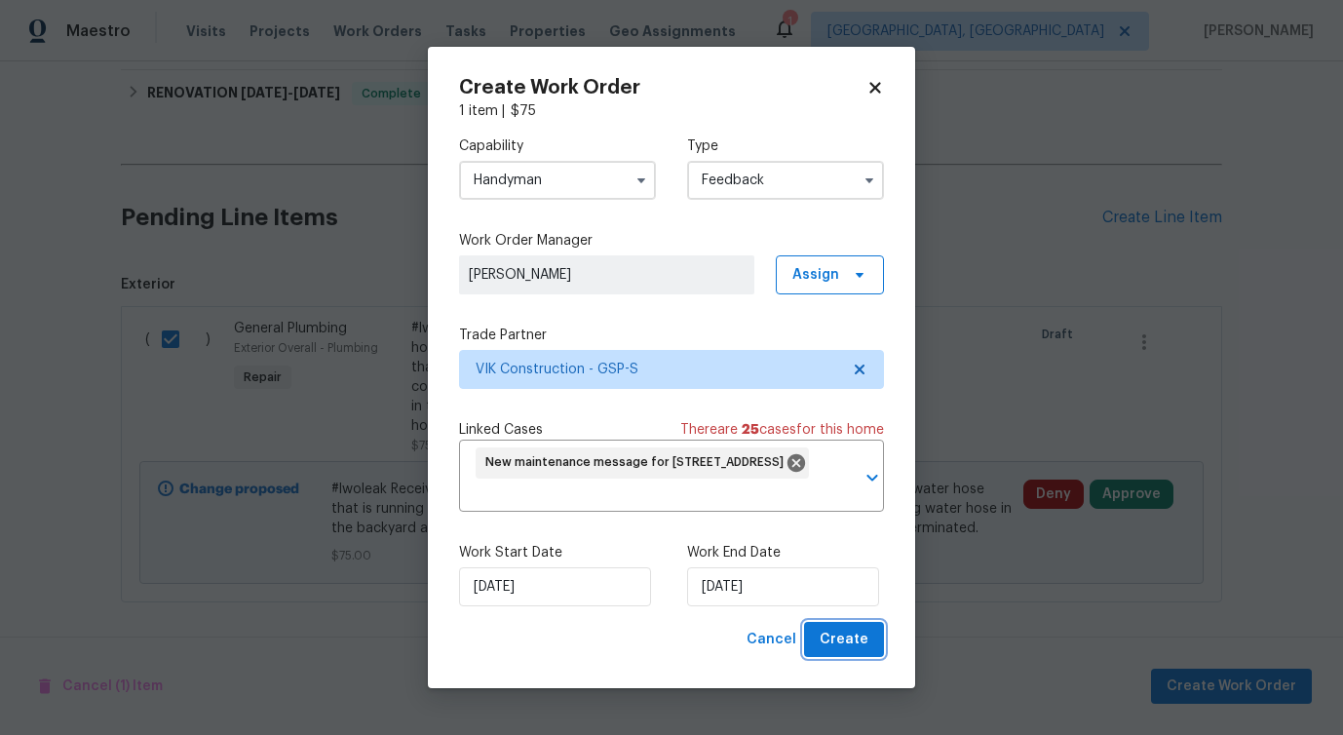
click at [861, 642] on span "Create" at bounding box center [844, 640] width 49 height 24
checkbox input "false"
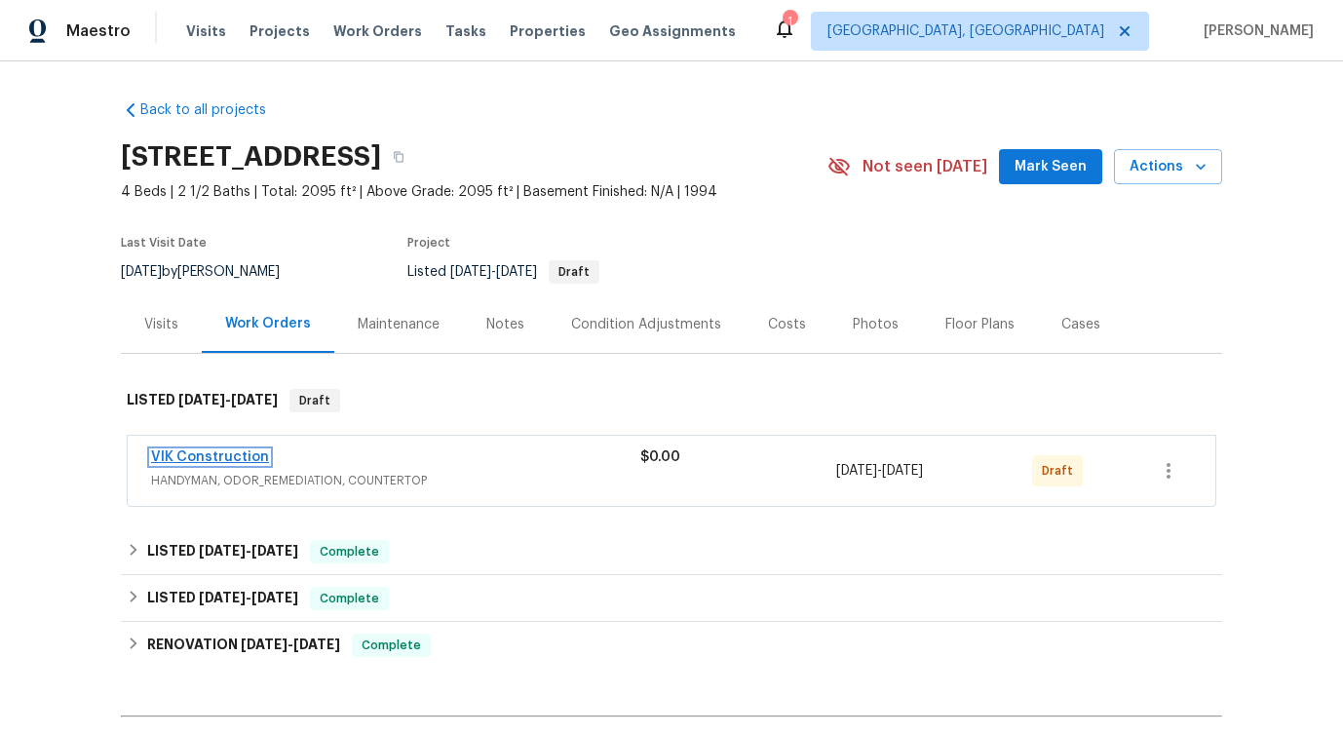
click at [208, 462] on link "VIK Construction" at bounding box center [210, 457] width 118 height 14
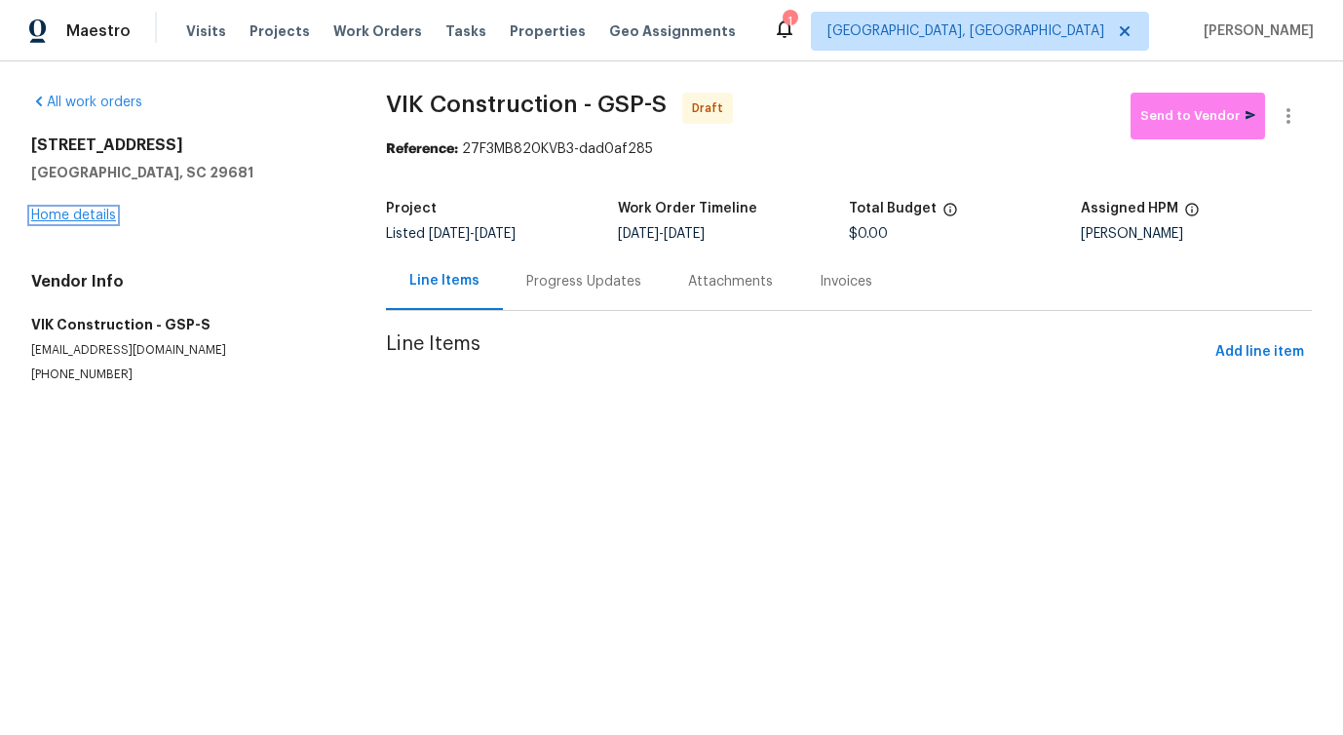
click at [73, 216] on link "Home details" at bounding box center [73, 216] width 85 height 14
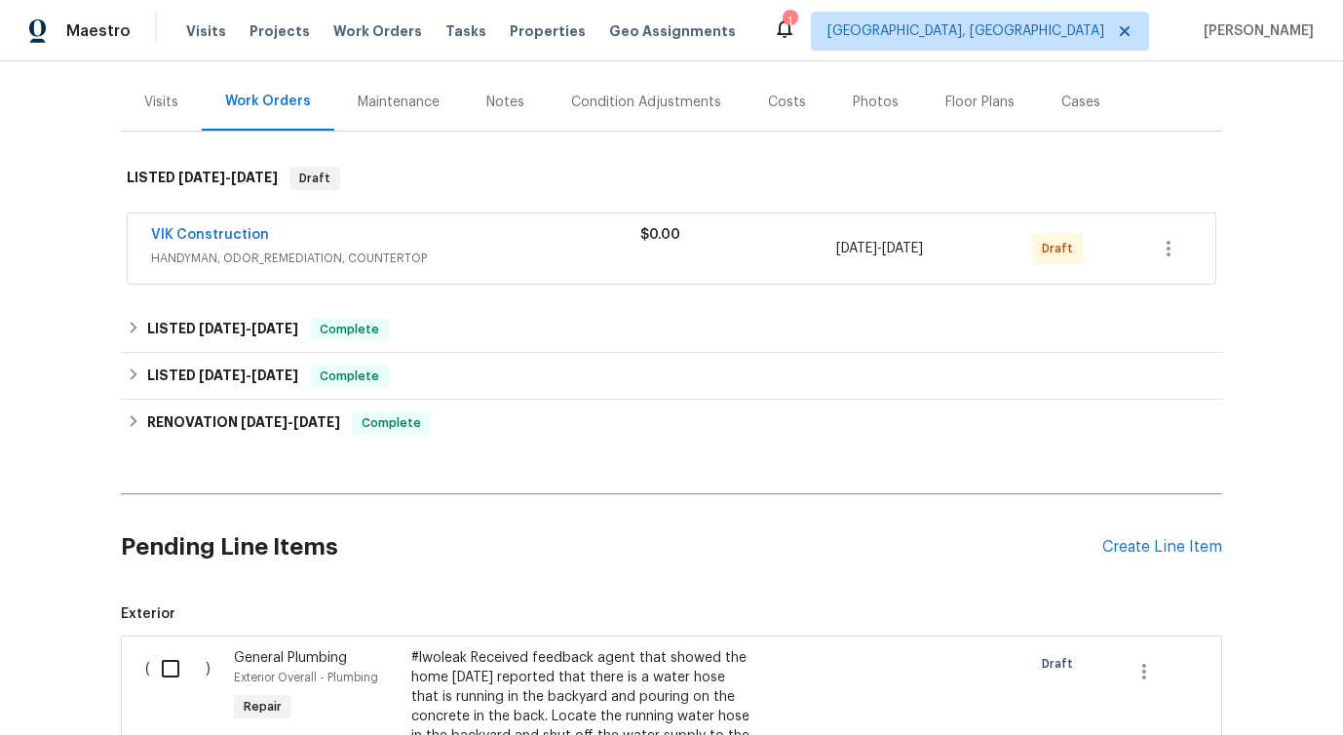
scroll to position [140, 0]
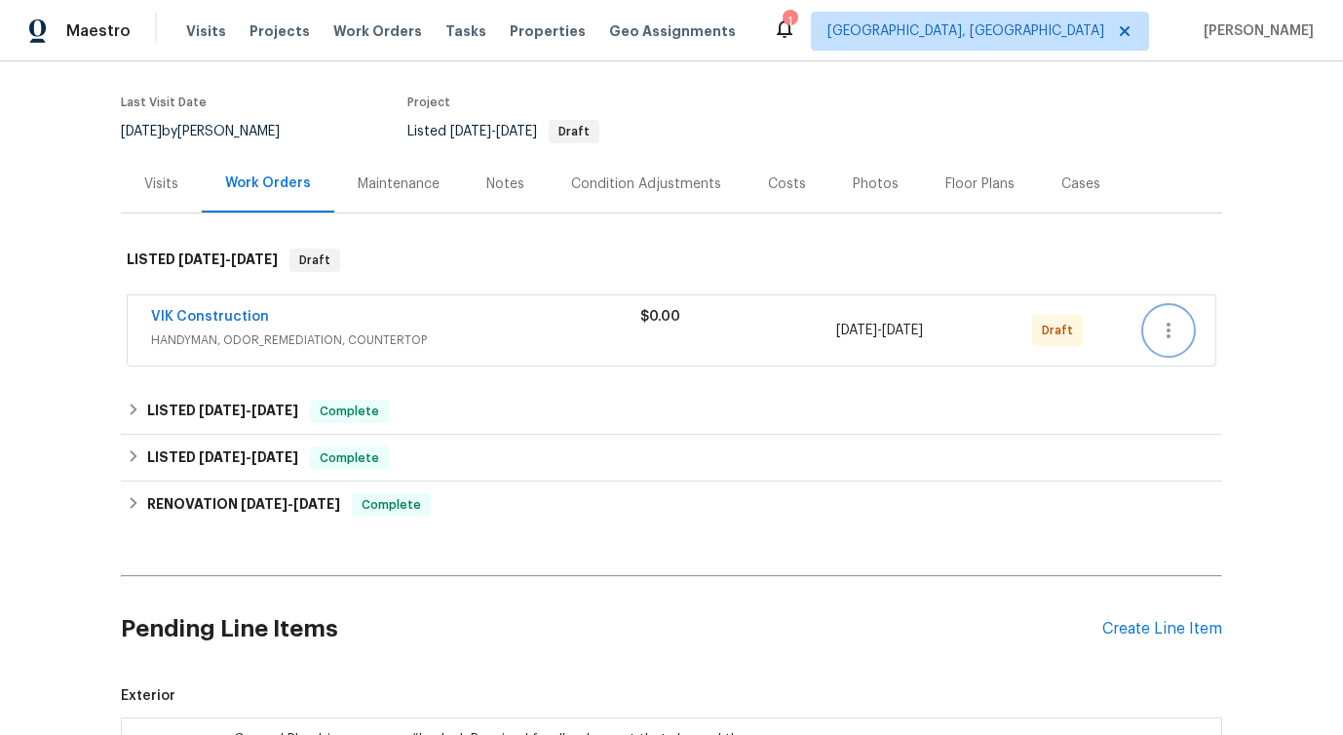
click at [1184, 329] on button "button" at bounding box center [1168, 330] width 47 height 47
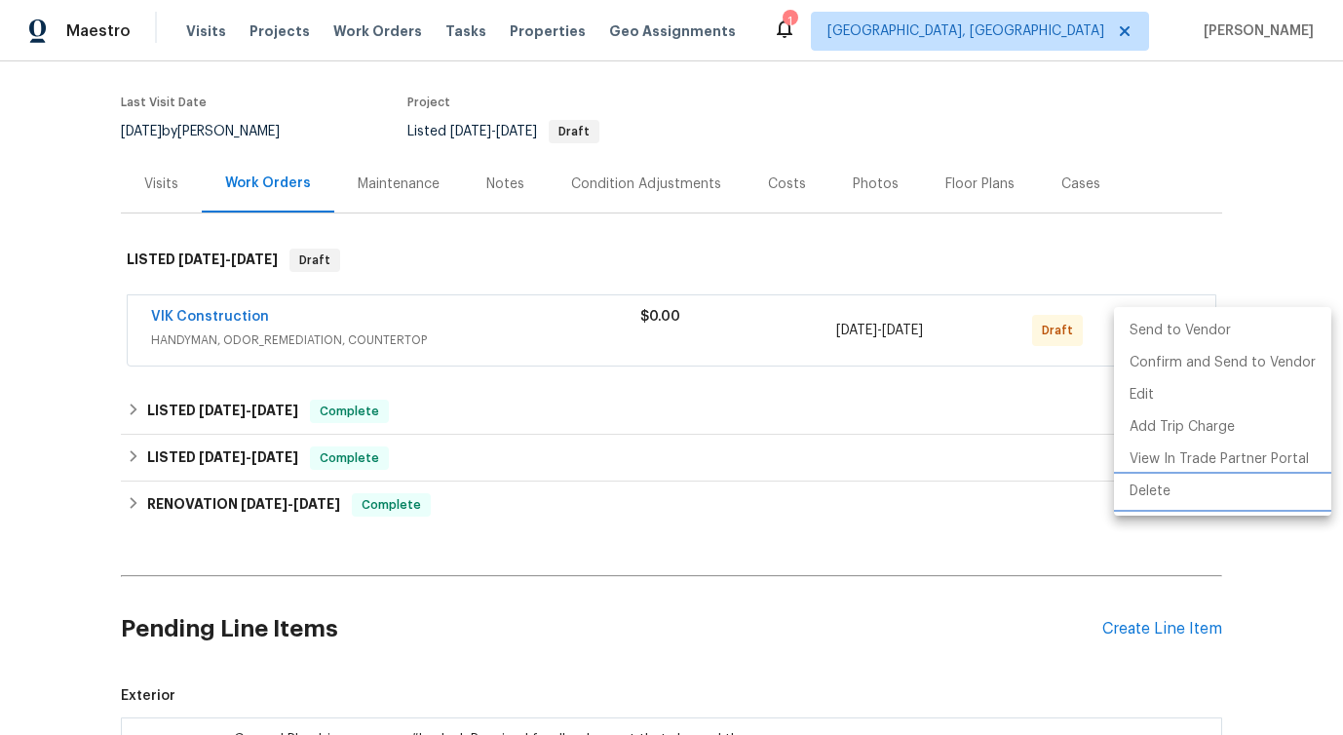
click at [1157, 494] on li "Delete" at bounding box center [1222, 492] width 217 height 32
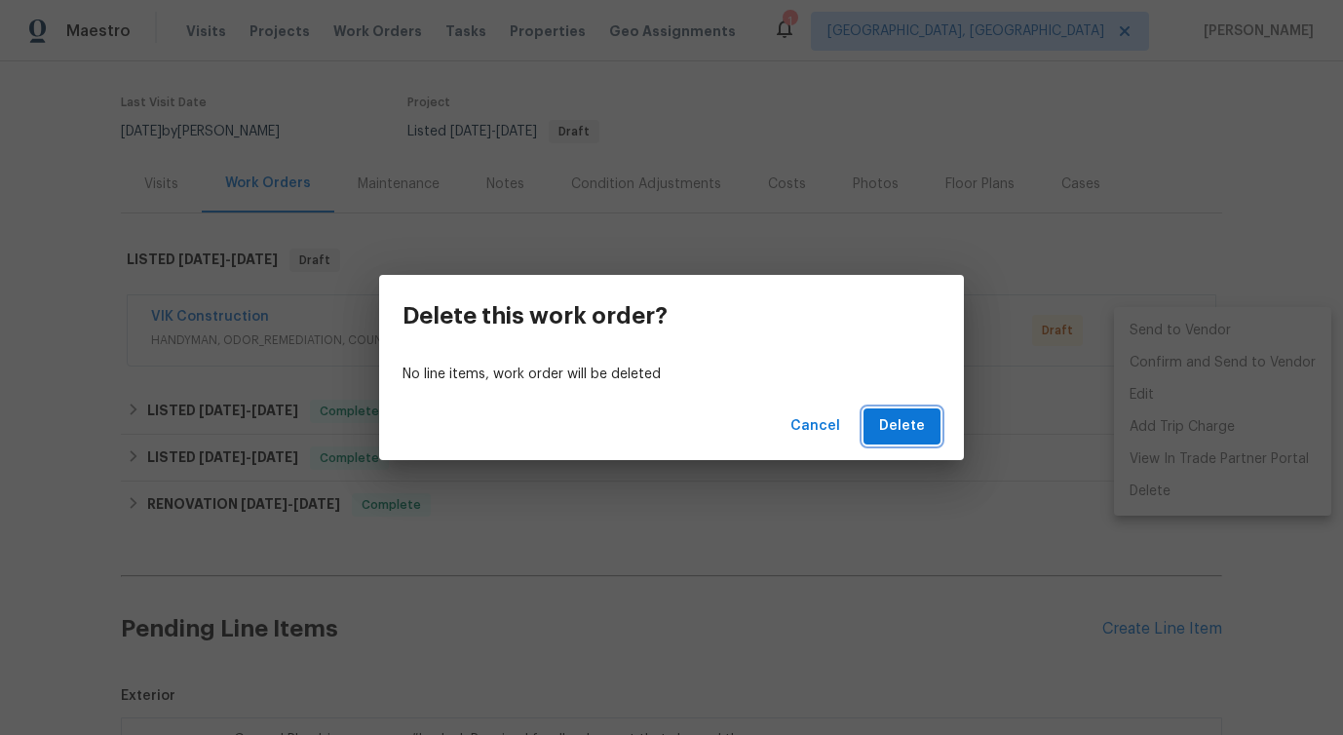
click at [898, 429] on span "Delete" at bounding box center [902, 426] width 46 height 24
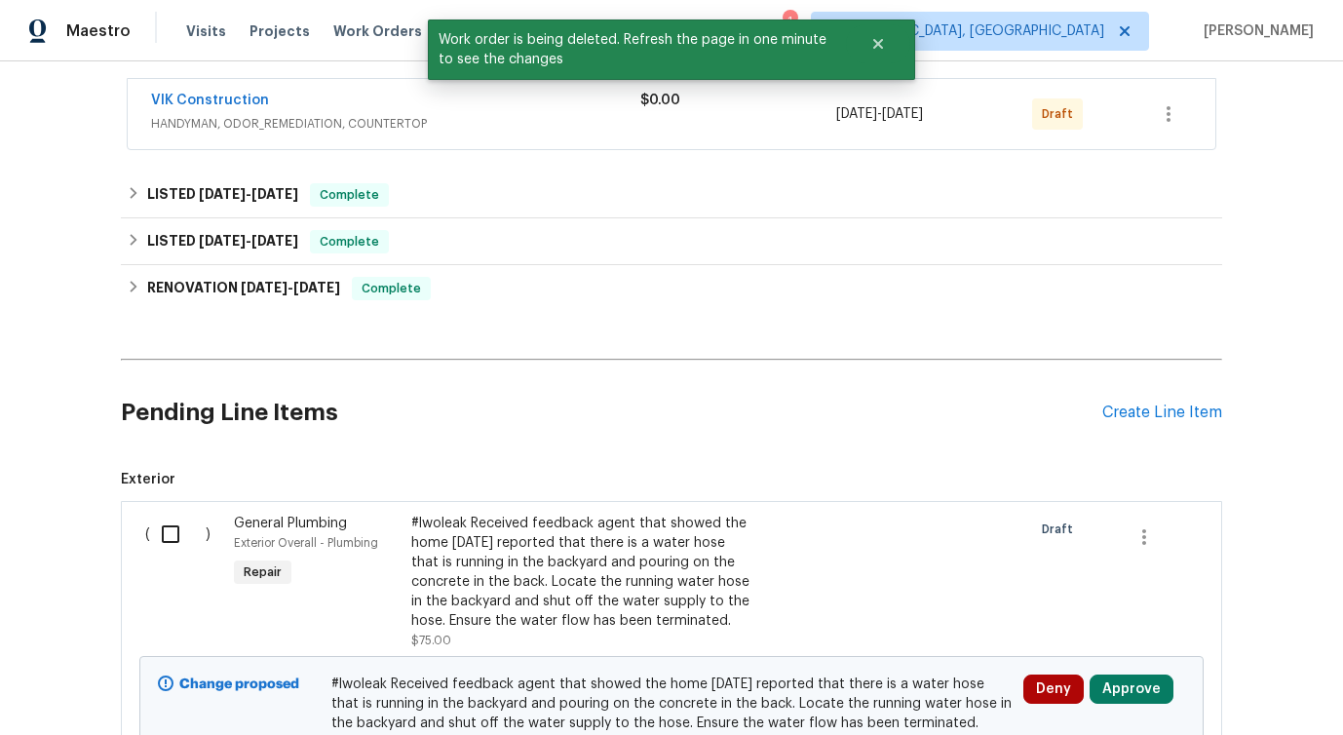
scroll to position [0, 0]
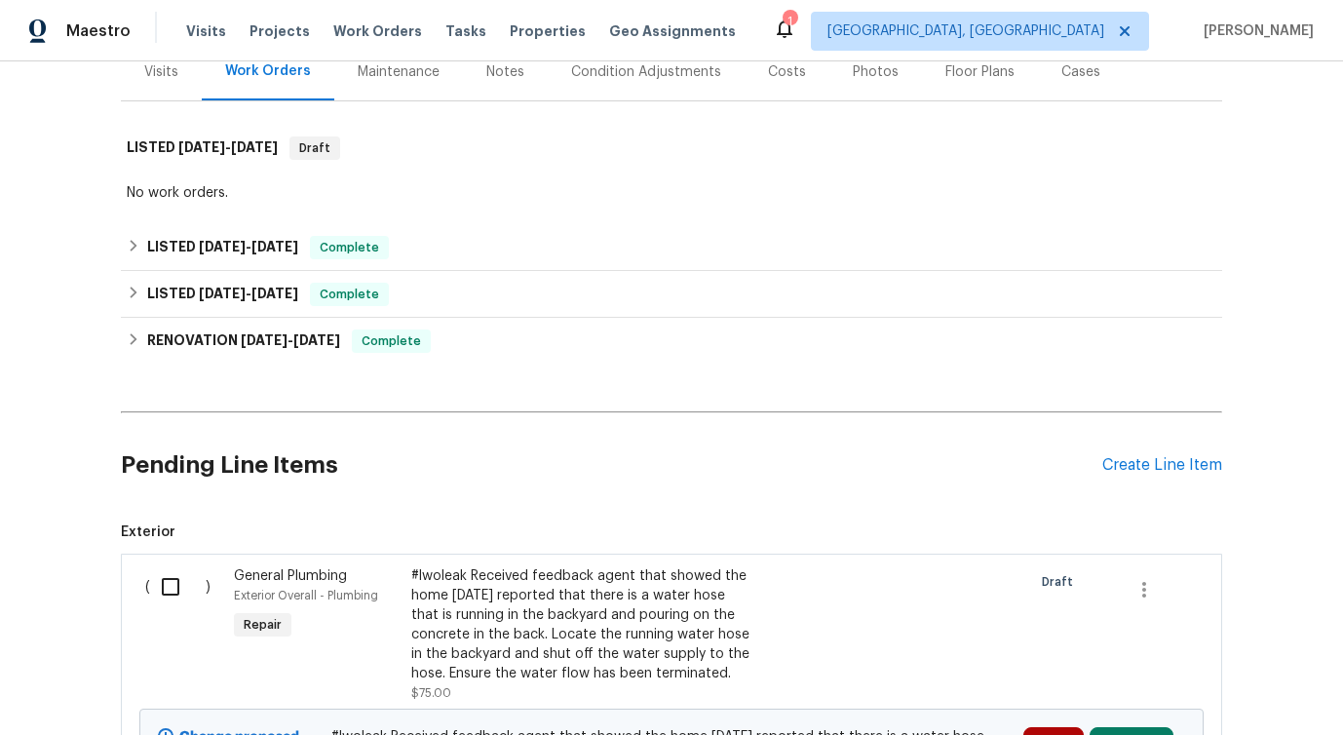
scroll to position [500, 0]
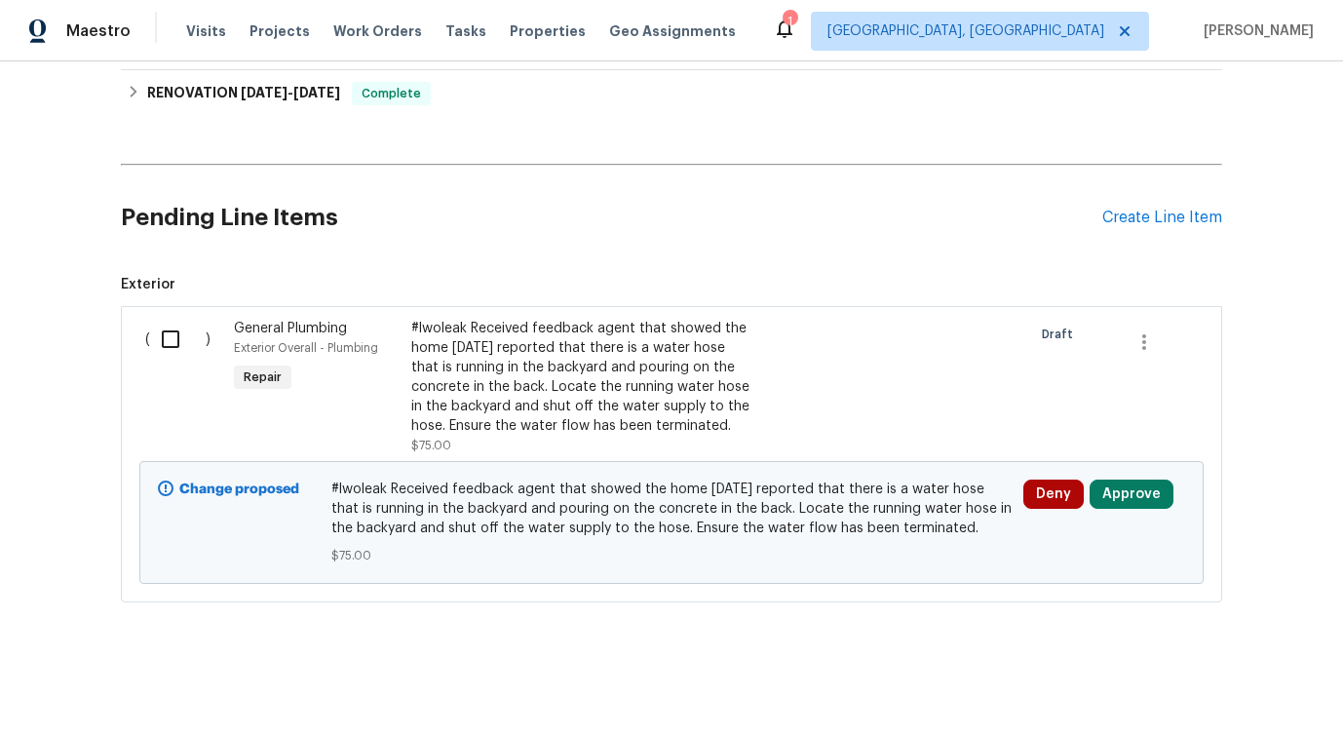
click at [171, 345] on input "checkbox" at bounding box center [178, 339] width 56 height 41
checkbox input "true"
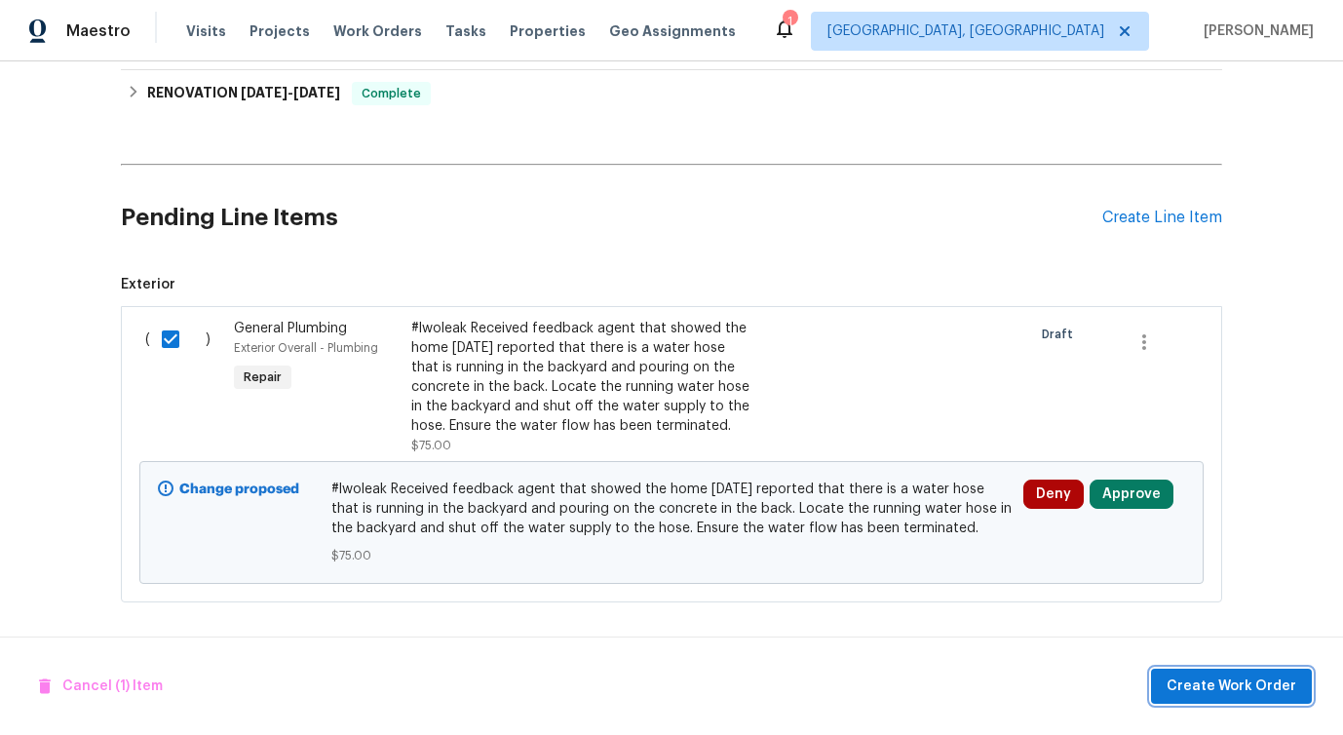
click at [1181, 684] on span "Create Work Order" at bounding box center [1231, 686] width 130 height 24
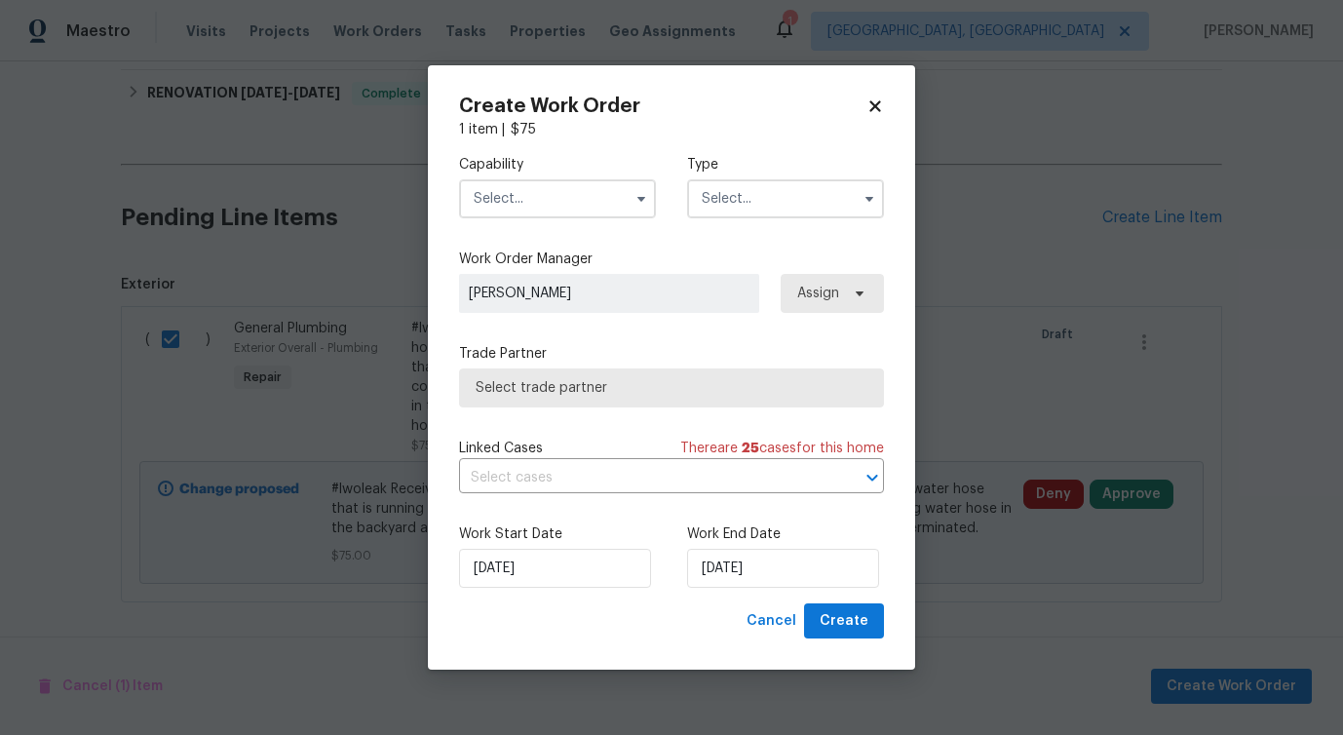
click at [570, 206] on input "text" at bounding box center [557, 198] width 197 height 39
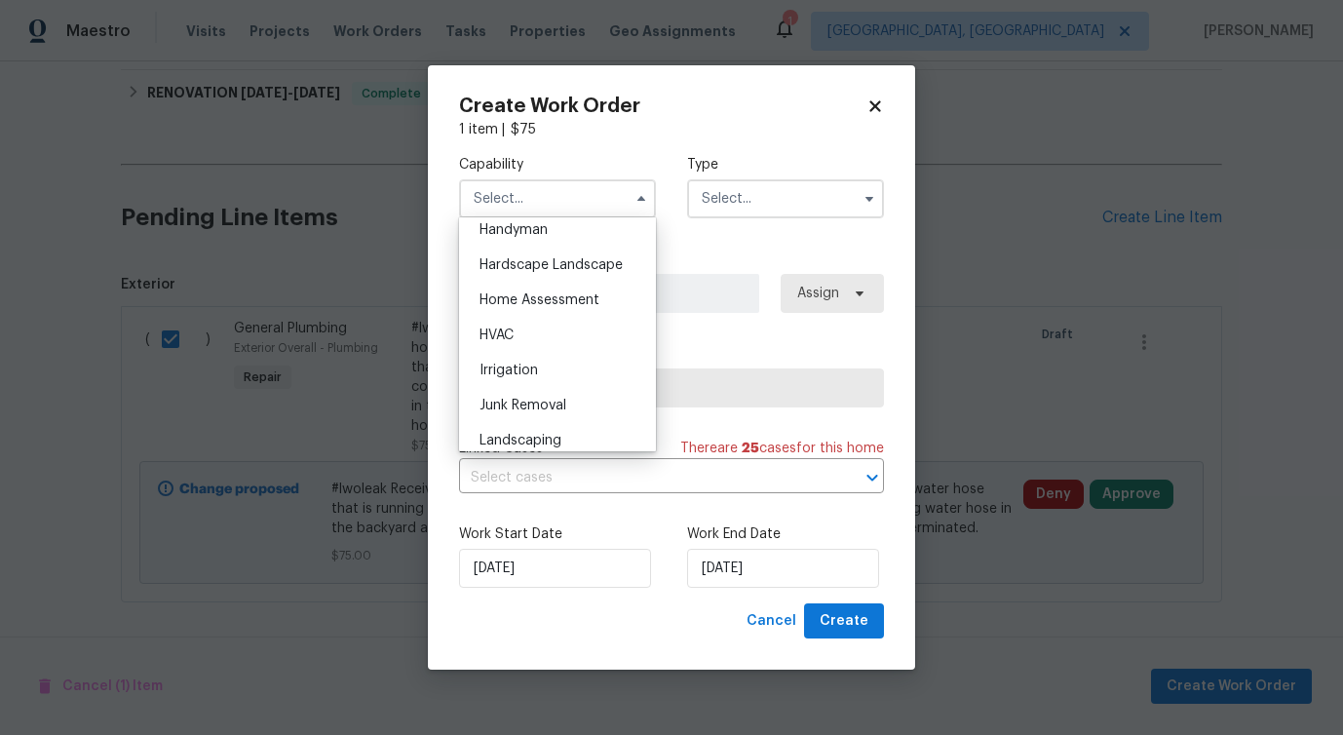
scroll to position [1081, 0]
click at [576, 235] on div "Handyman" at bounding box center [557, 230] width 187 height 35
type input "Handyman"
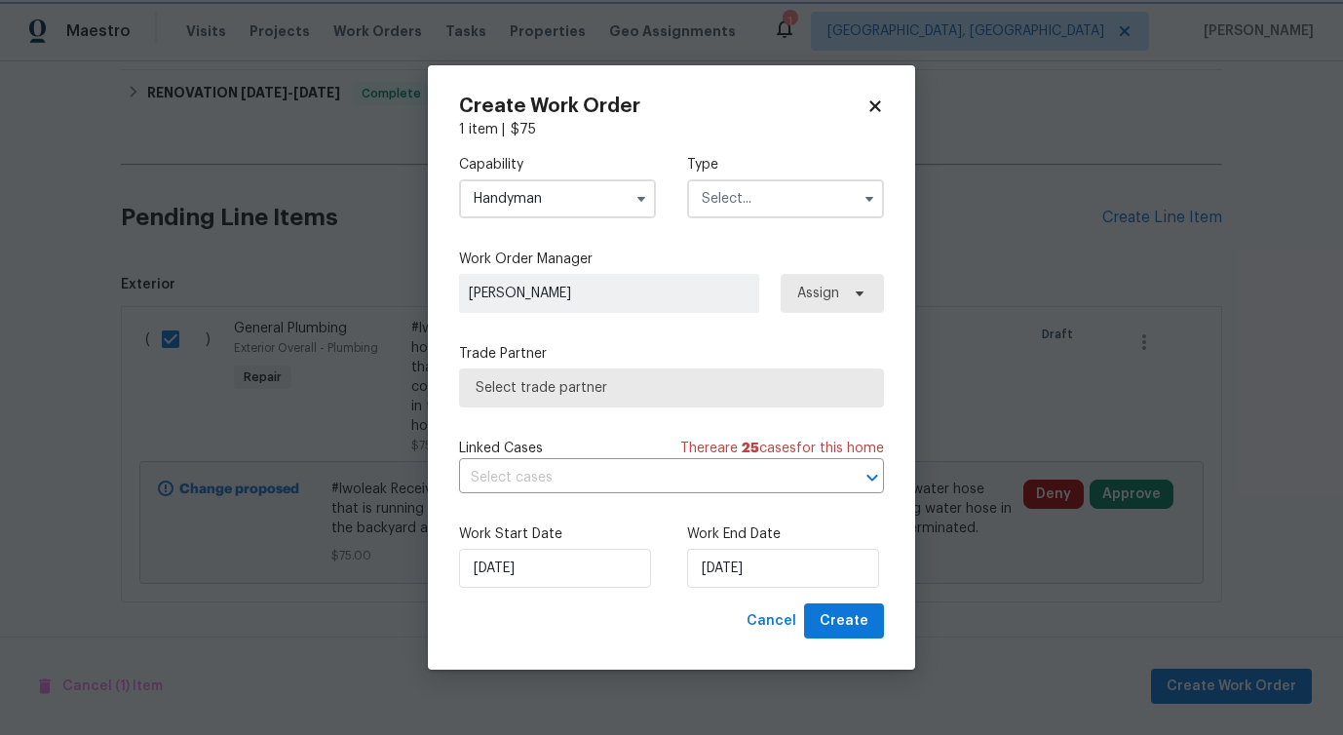
scroll to position [1037, 0]
click at [735, 212] on input "text" at bounding box center [785, 198] width 197 height 39
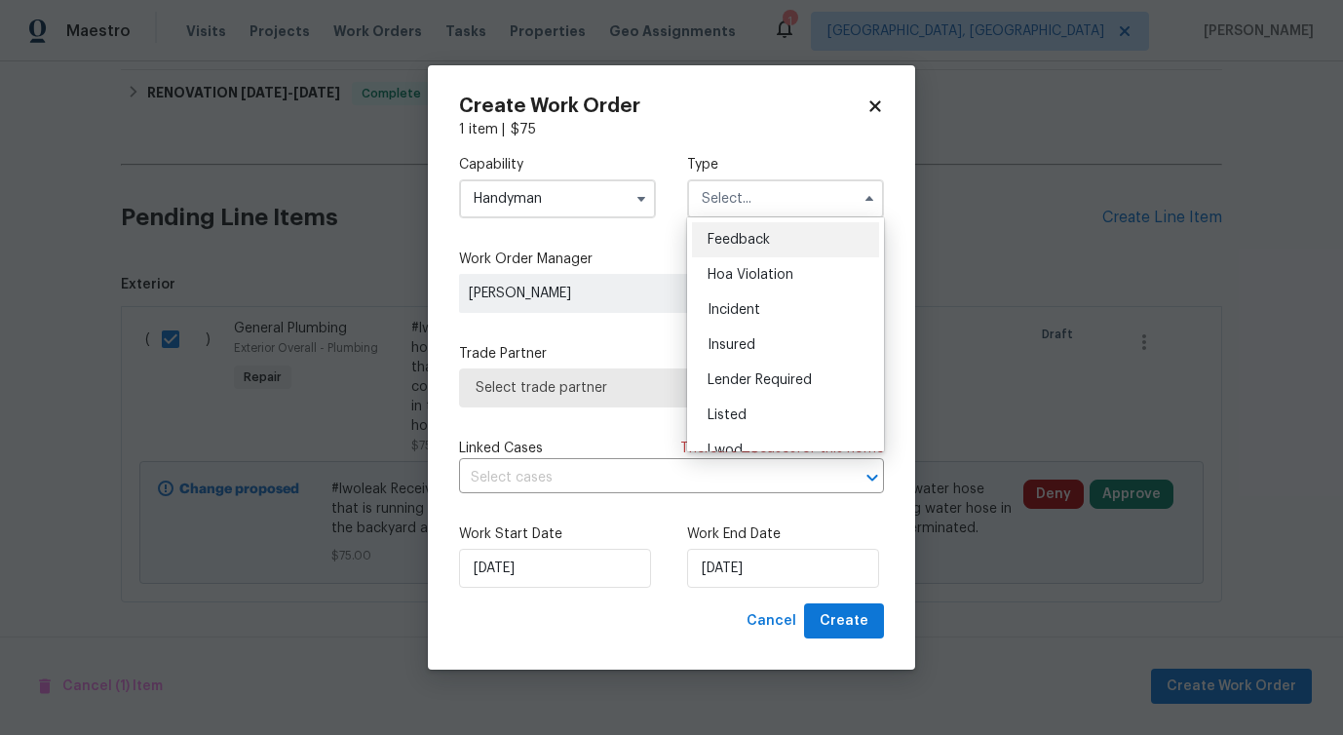
click at [734, 235] on span "Feedback" at bounding box center [738, 240] width 62 height 14
type input "Feedback"
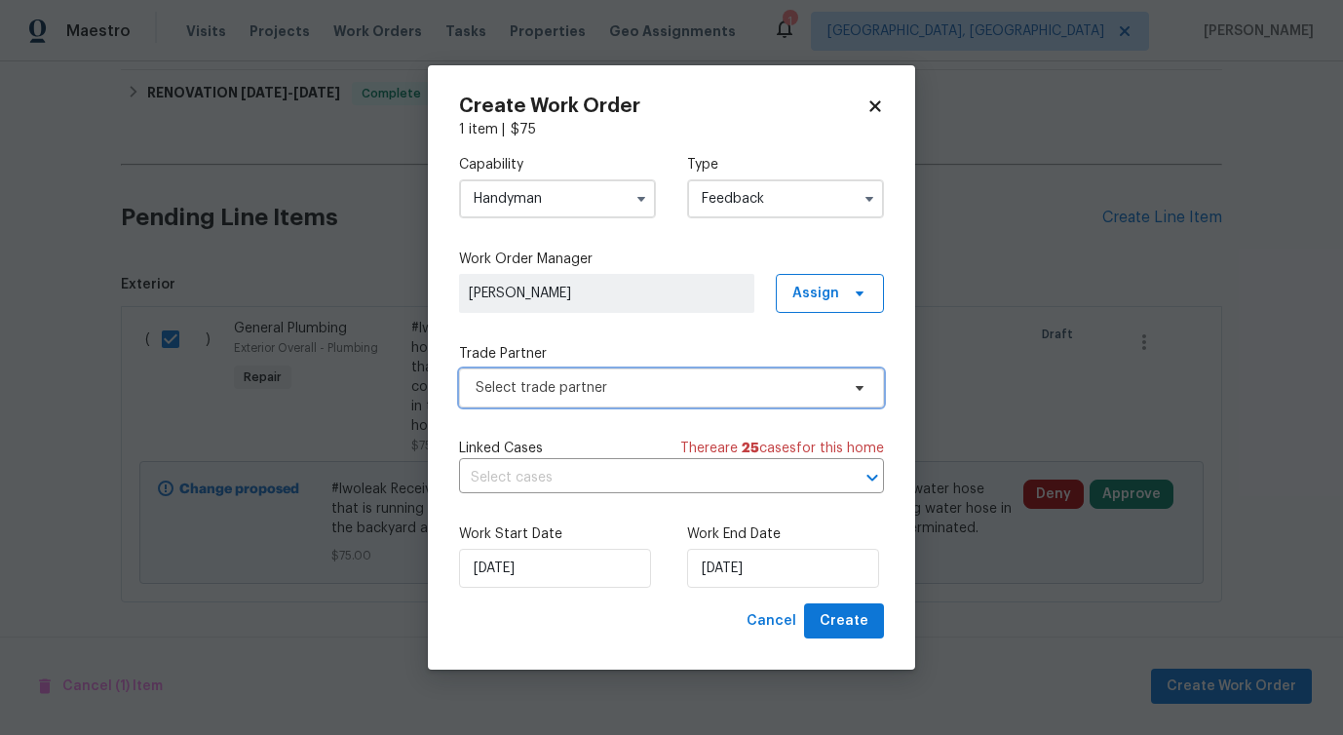
click at [520, 401] on span "Select trade partner" at bounding box center [671, 387] width 425 height 39
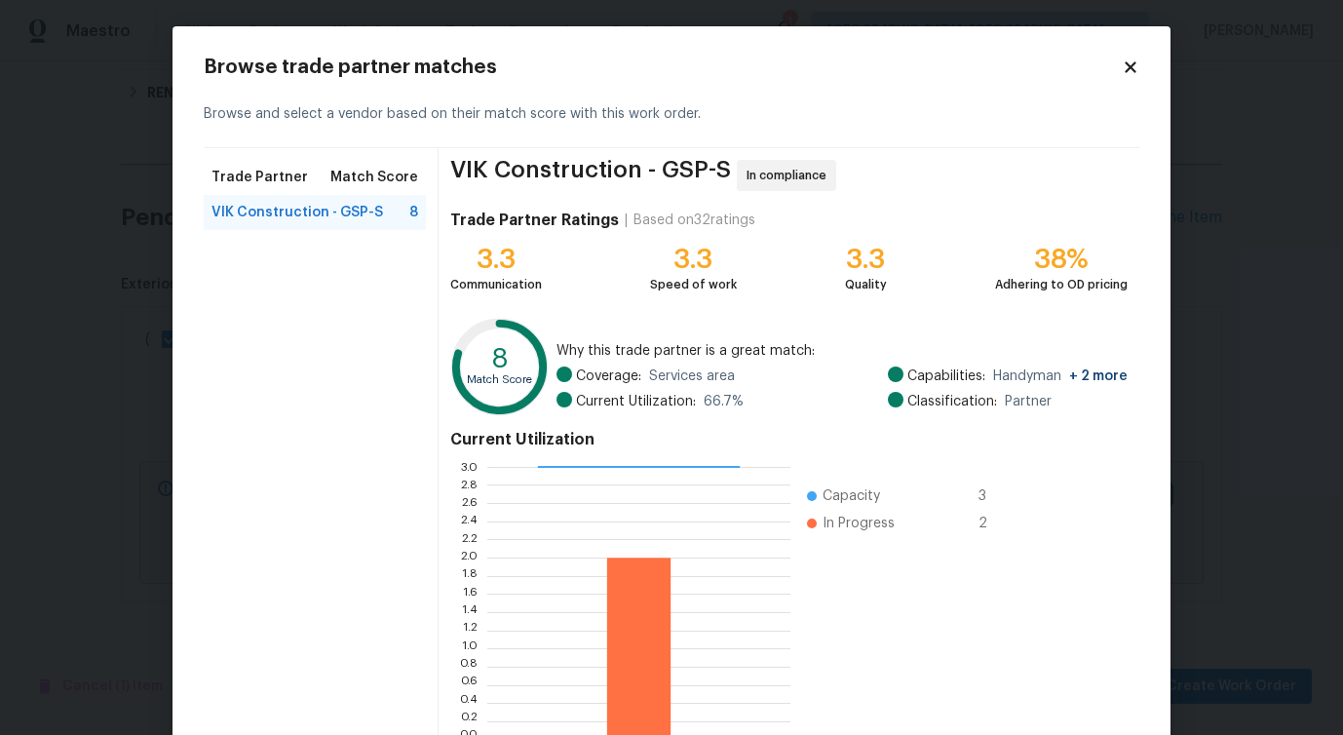
scroll to position [125, 0]
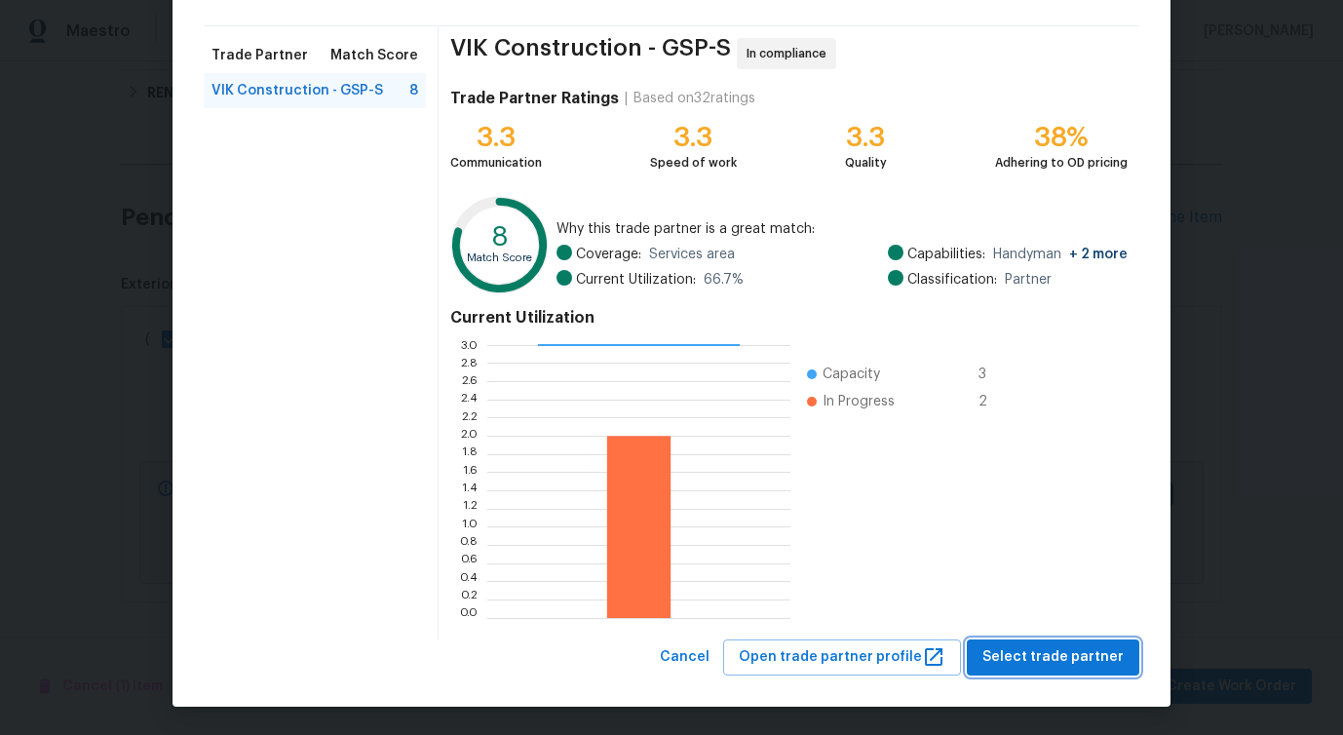
click at [1066, 662] on span "Select trade partner" at bounding box center [1052, 657] width 141 height 24
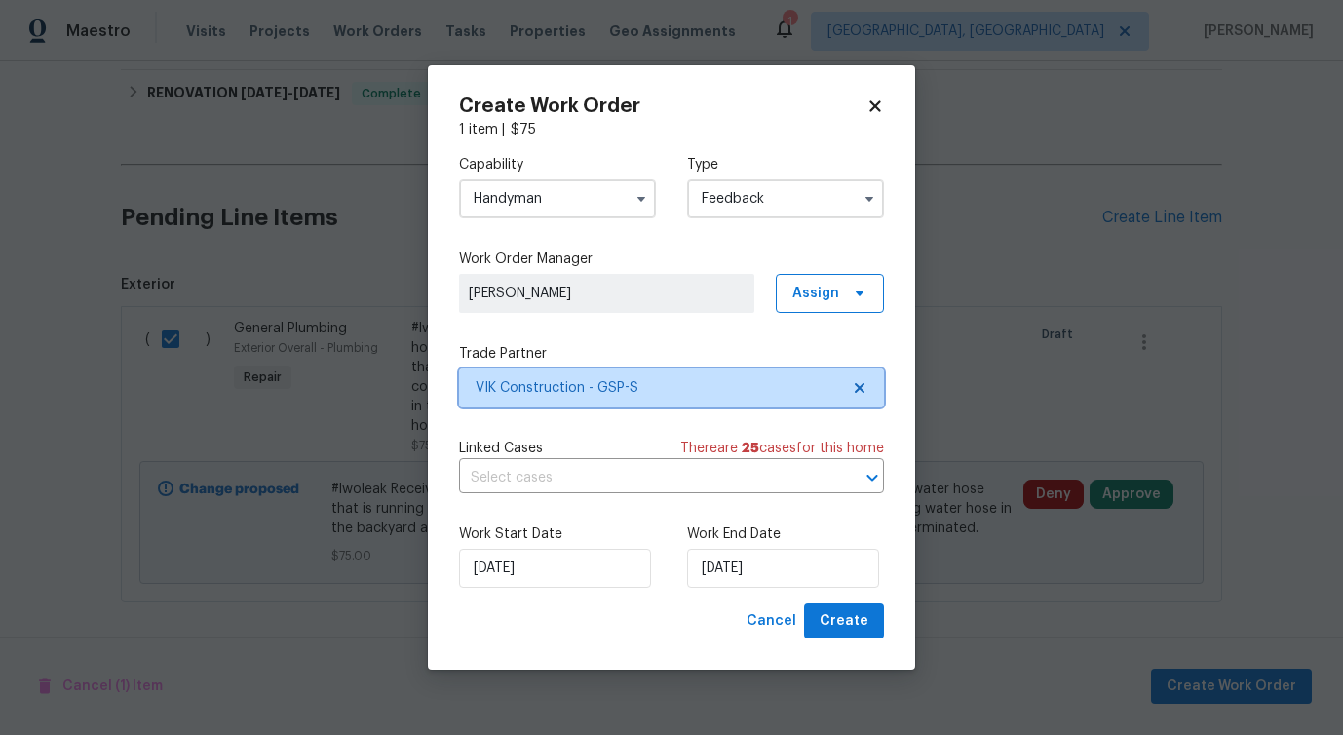
scroll to position [0, 0]
click at [554, 459] on div "Linked Cases There are 25 case s for this home ​" at bounding box center [671, 466] width 425 height 55
click at [542, 481] on input "text" at bounding box center [644, 478] width 370 height 30
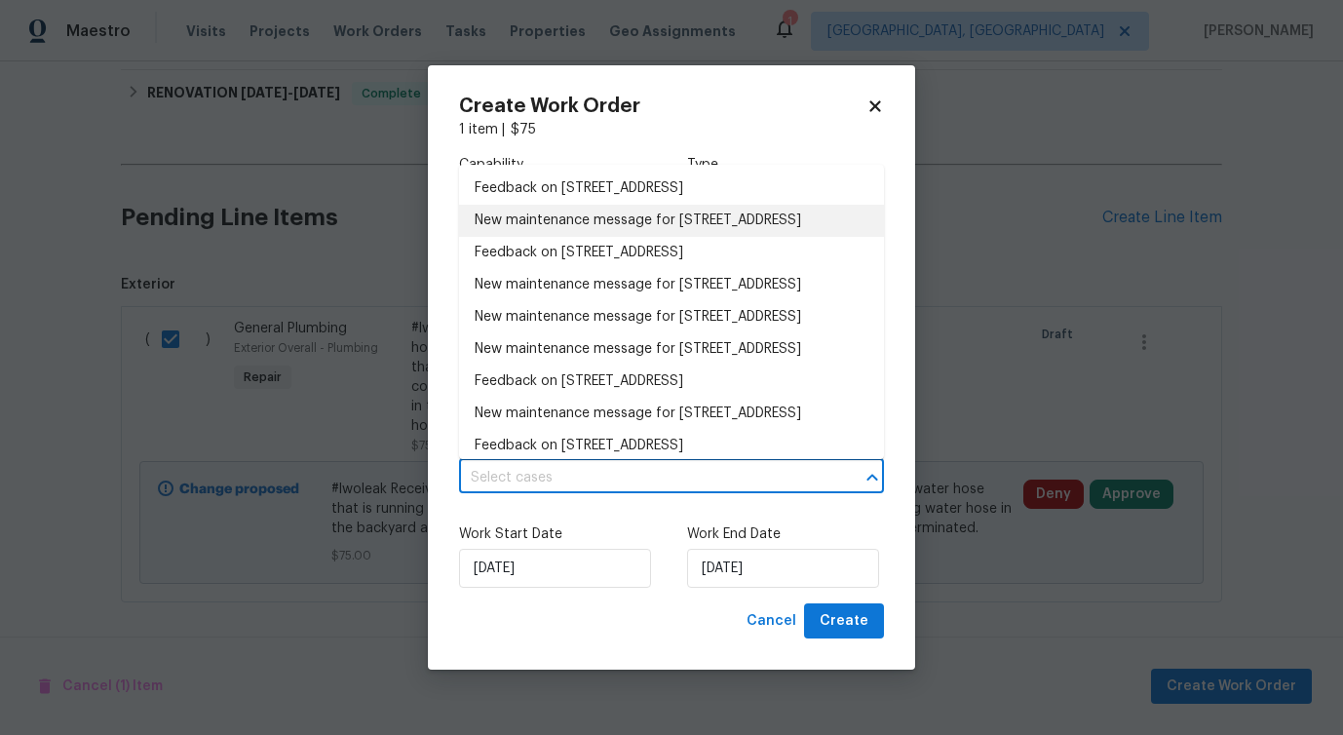
click at [561, 226] on li "New maintenance message for 712 Spring Lake Loop , Simpsonville, SC 29681" at bounding box center [671, 221] width 425 height 32
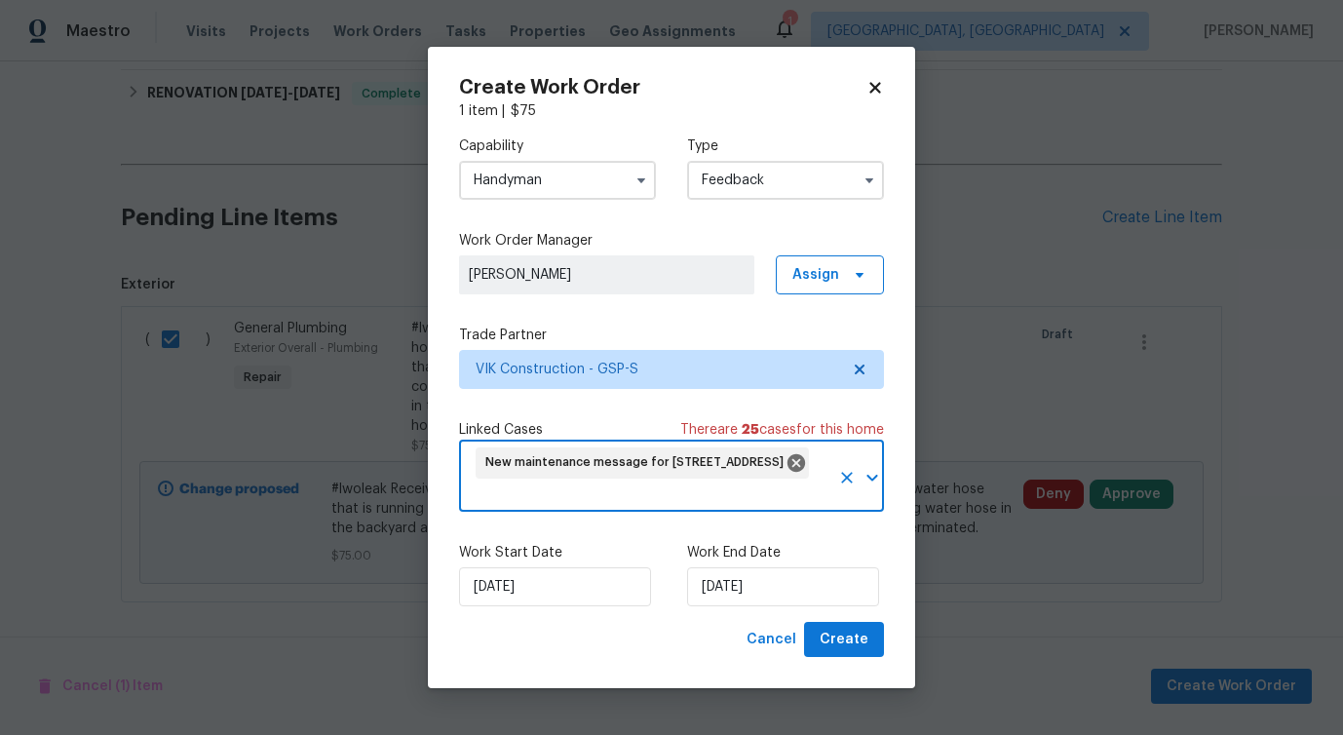
click at [554, 607] on div "Work Start Date 10/7/2025 Work End Date 10/7/2025" at bounding box center [671, 574] width 425 height 95
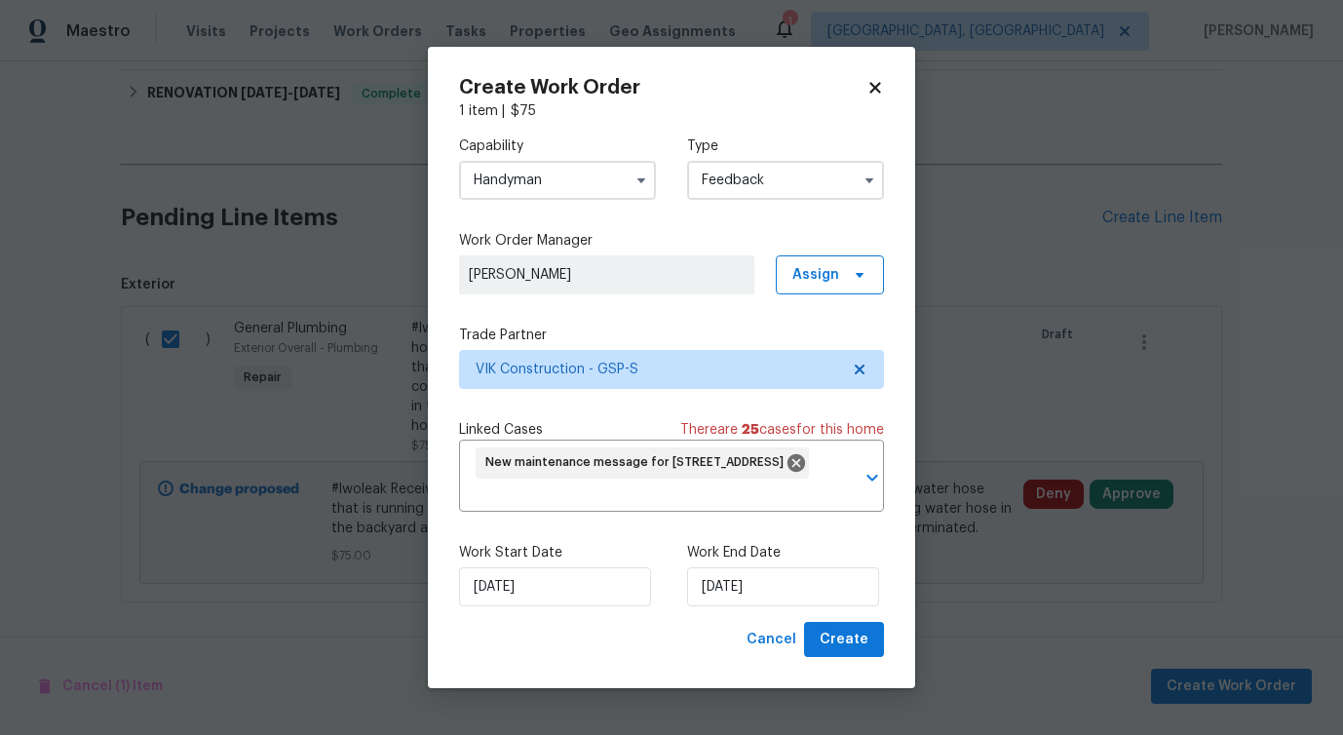
click at [554, 607] on div "Work Start Date 10/7/2025 Work End Date 10/7/2025" at bounding box center [671, 574] width 425 height 95
click at [531, 591] on input "[DATE]" at bounding box center [555, 586] width 192 height 39
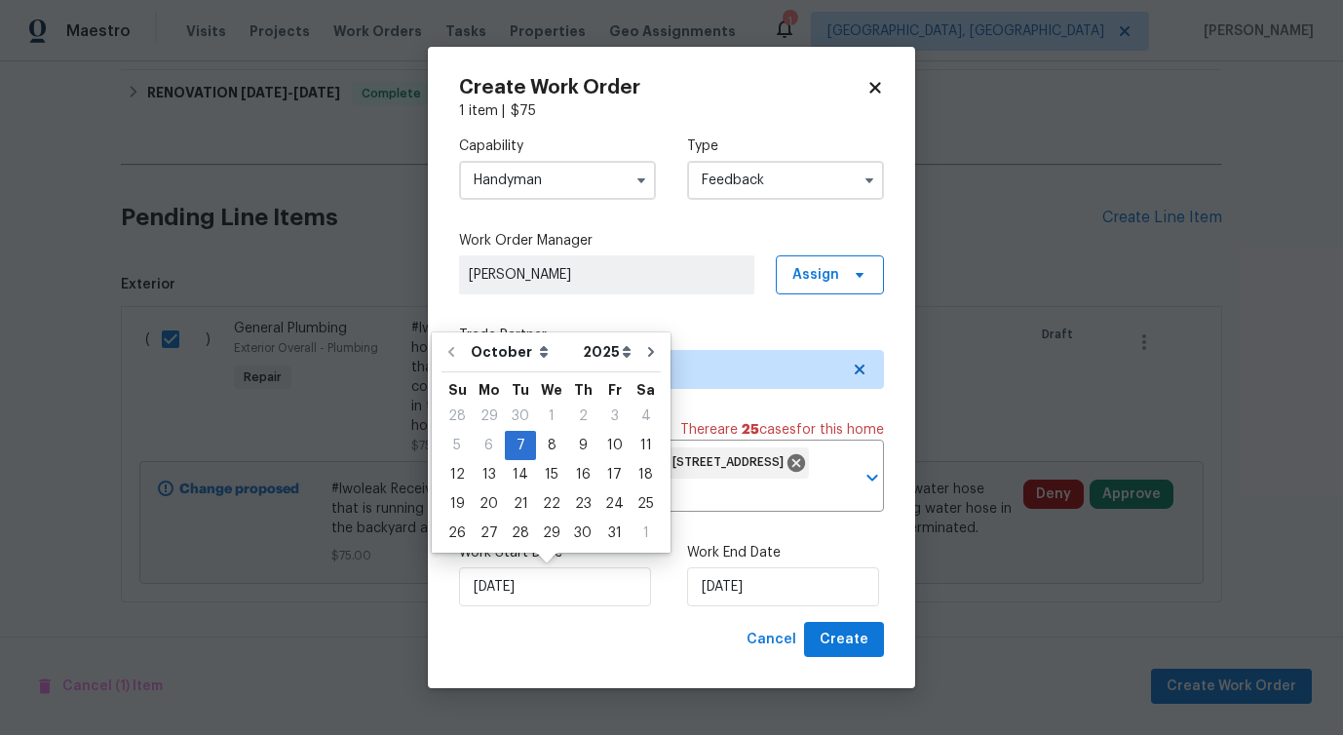
click at [745, 608] on div "Work Start Date 10/7/2025 Work End Date 10/7/2025" at bounding box center [671, 574] width 425 height 95
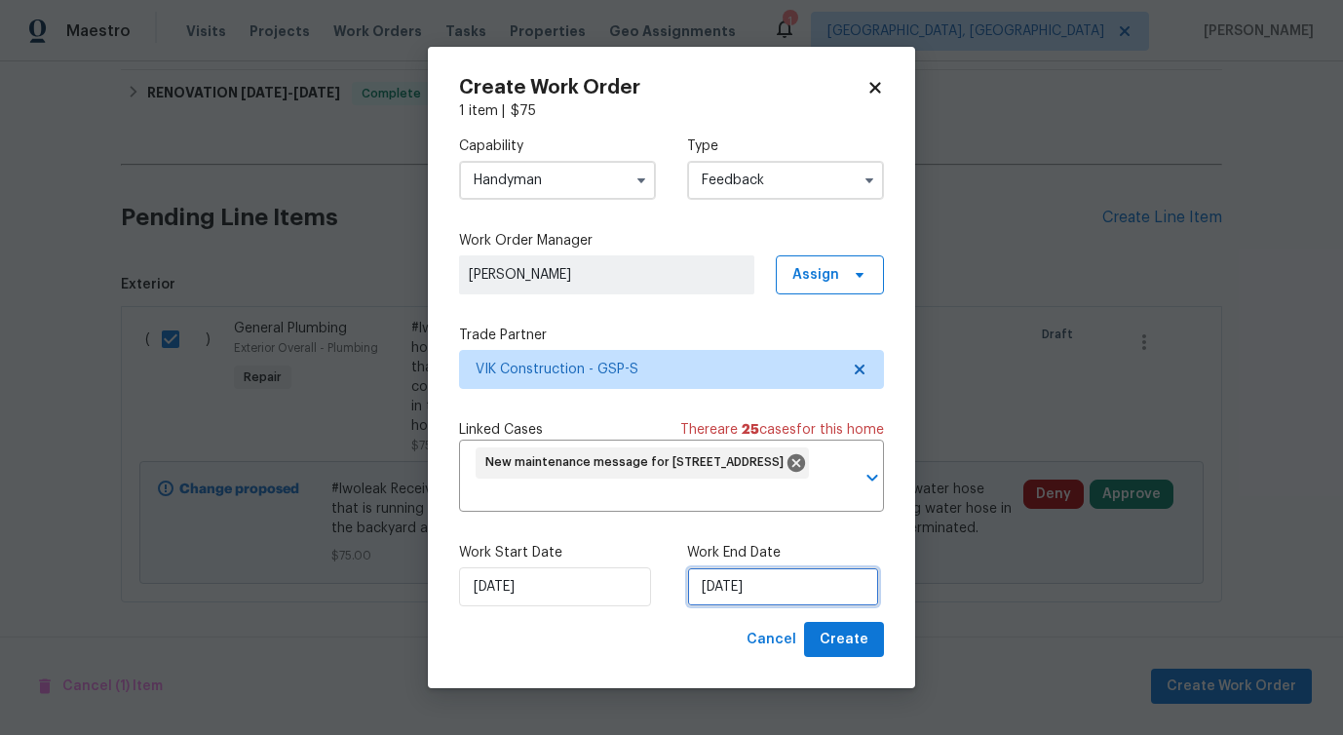
click at [786, 588] on input "[DATE]" at bounding box center [783, 586] width 192 height 39
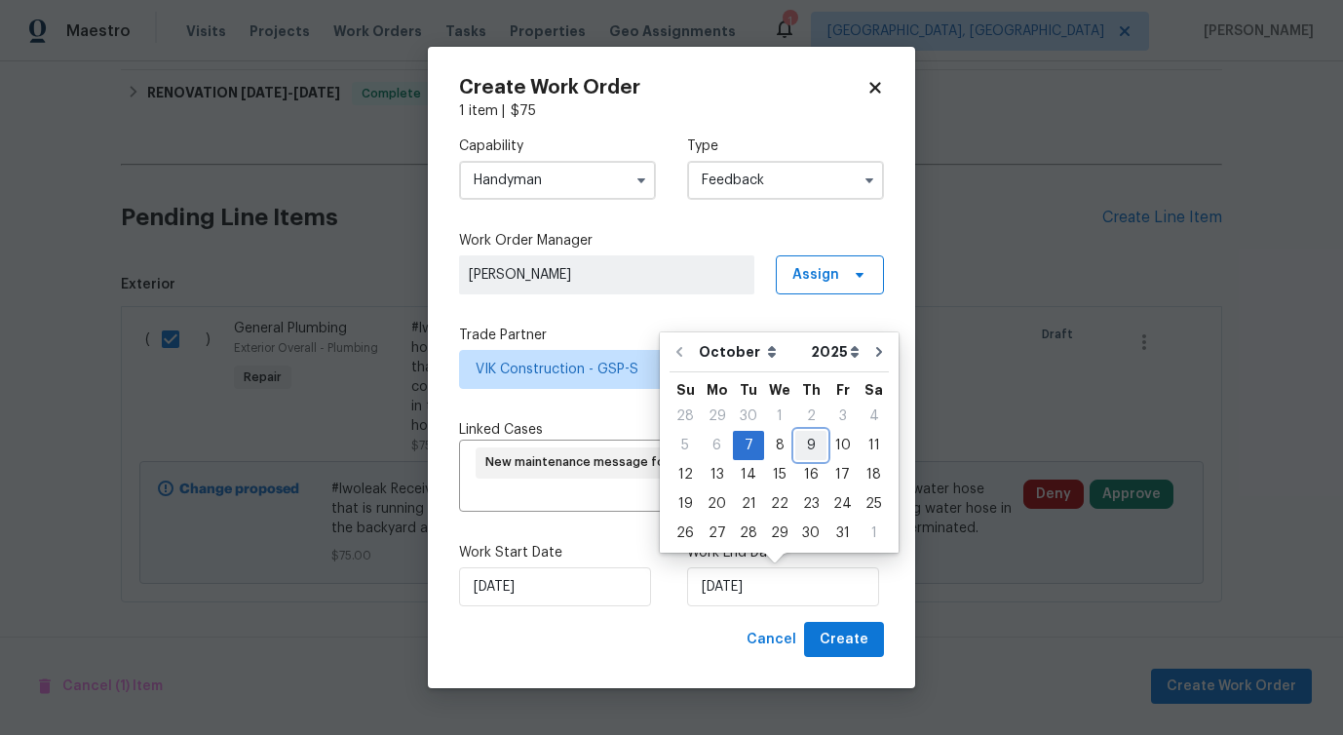
click at [811, 447] on div "9" at bounding box center [810, 445] width 31 height 27
type input "[DATE]"
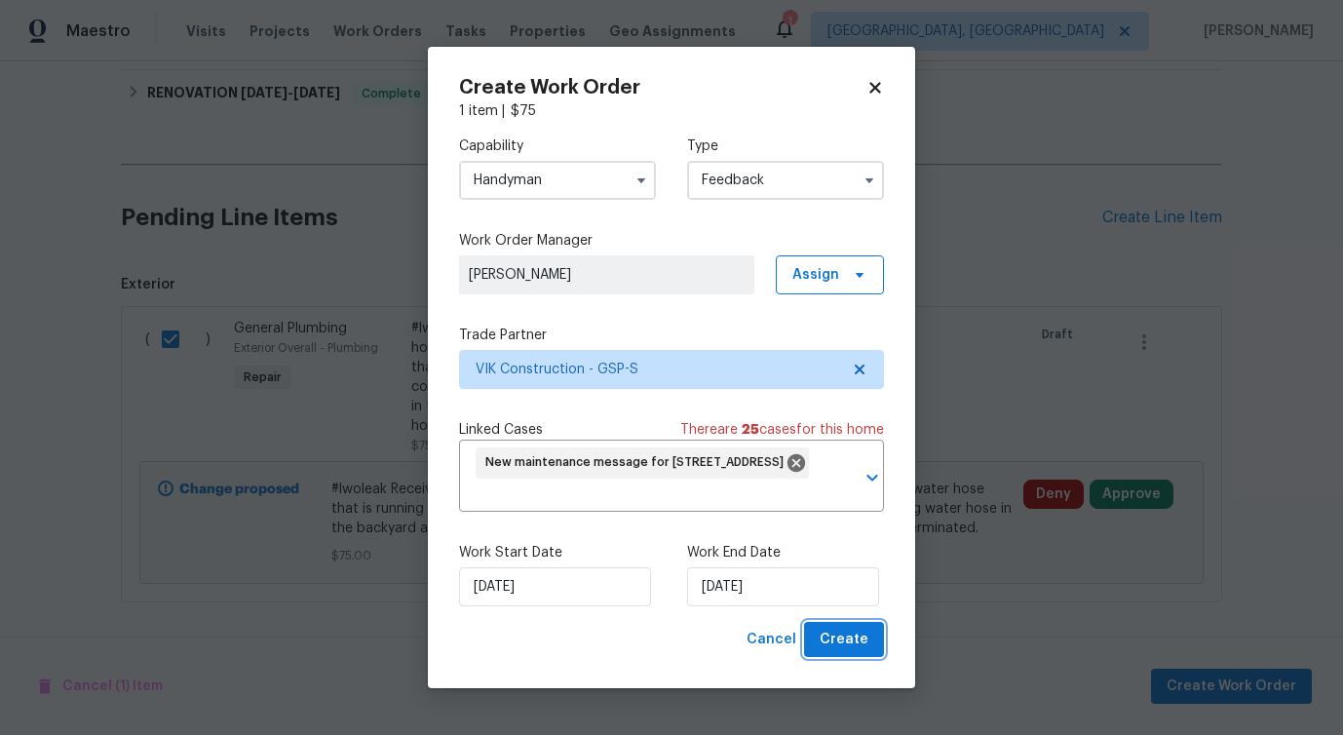
click at [870, 636] on button "Create" at bounding box center [844, 640] width 80 height 36
checkbox input "false"
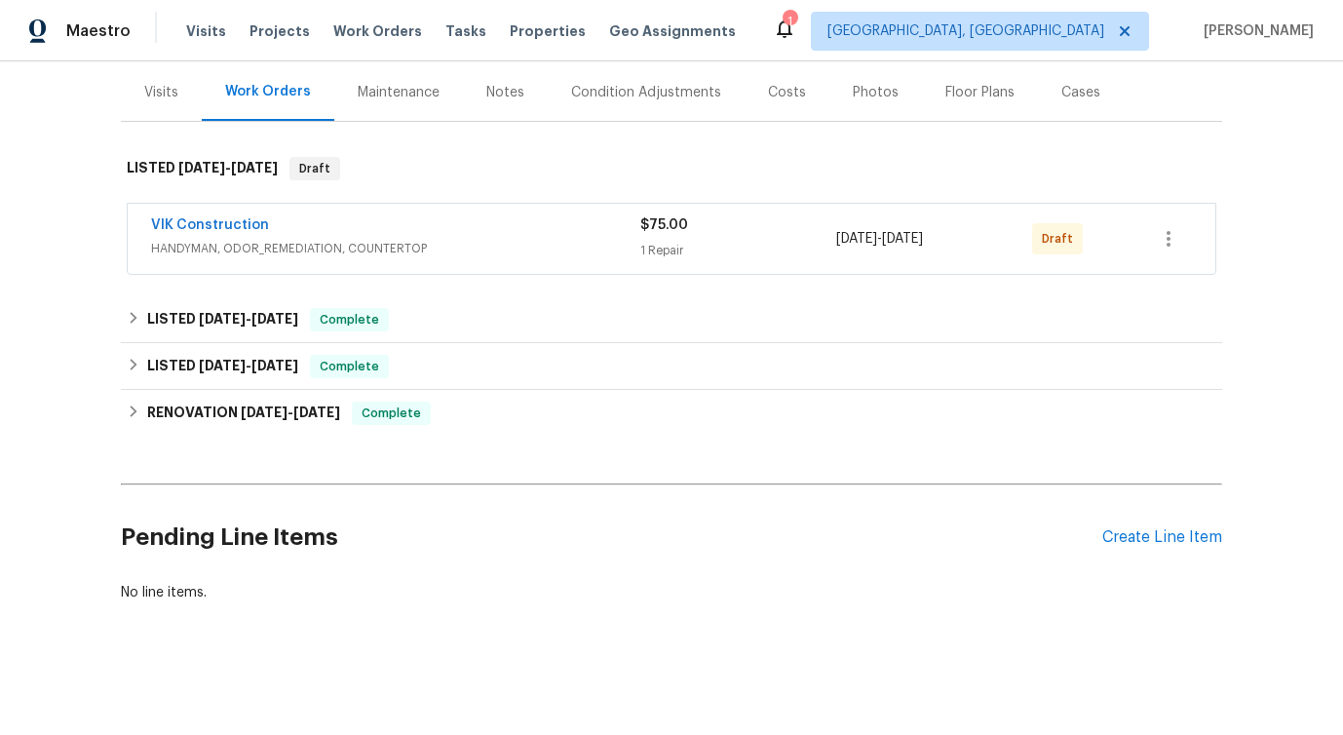
scroll to position [232, 0]
click at [221, 221] on link "VIK Construction" at bounding box center [210, 225] width 118 height 14
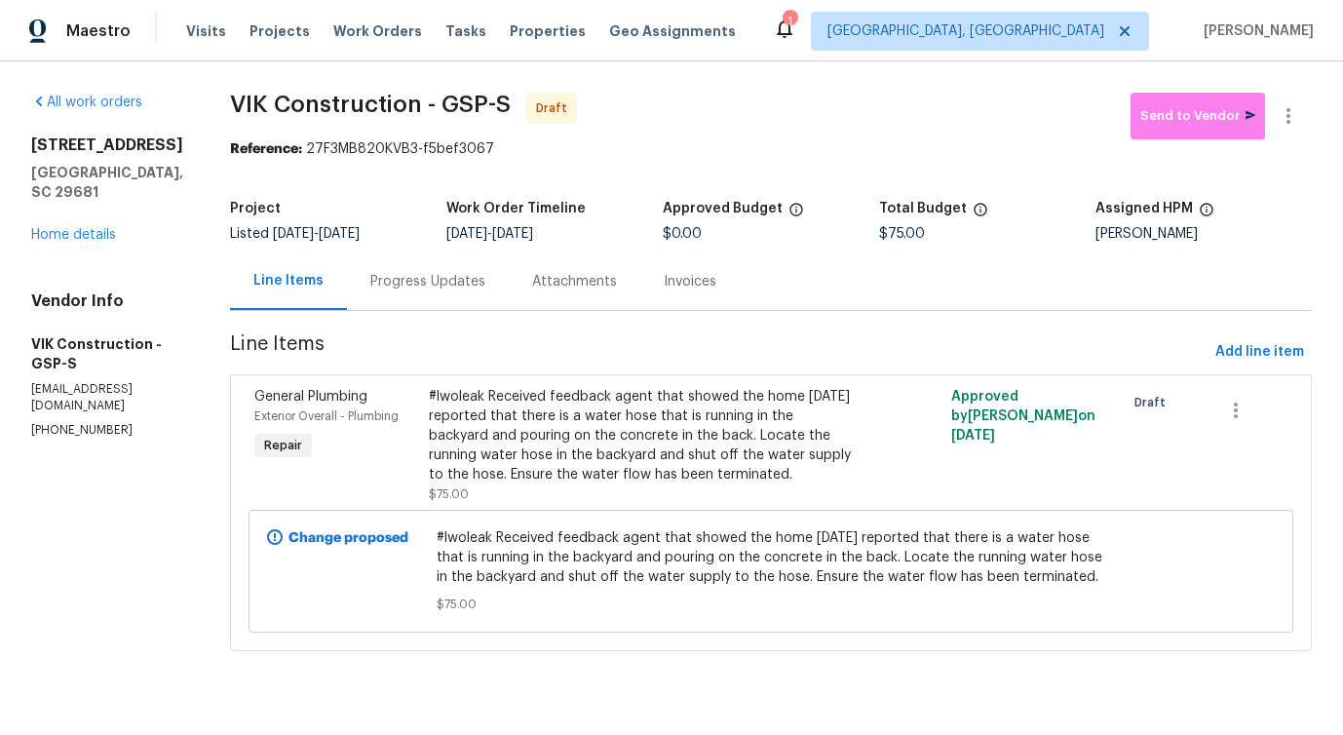
click at [479, 289] on div "Progress Updates" at bounding box center [427, 281] width 115 height 19
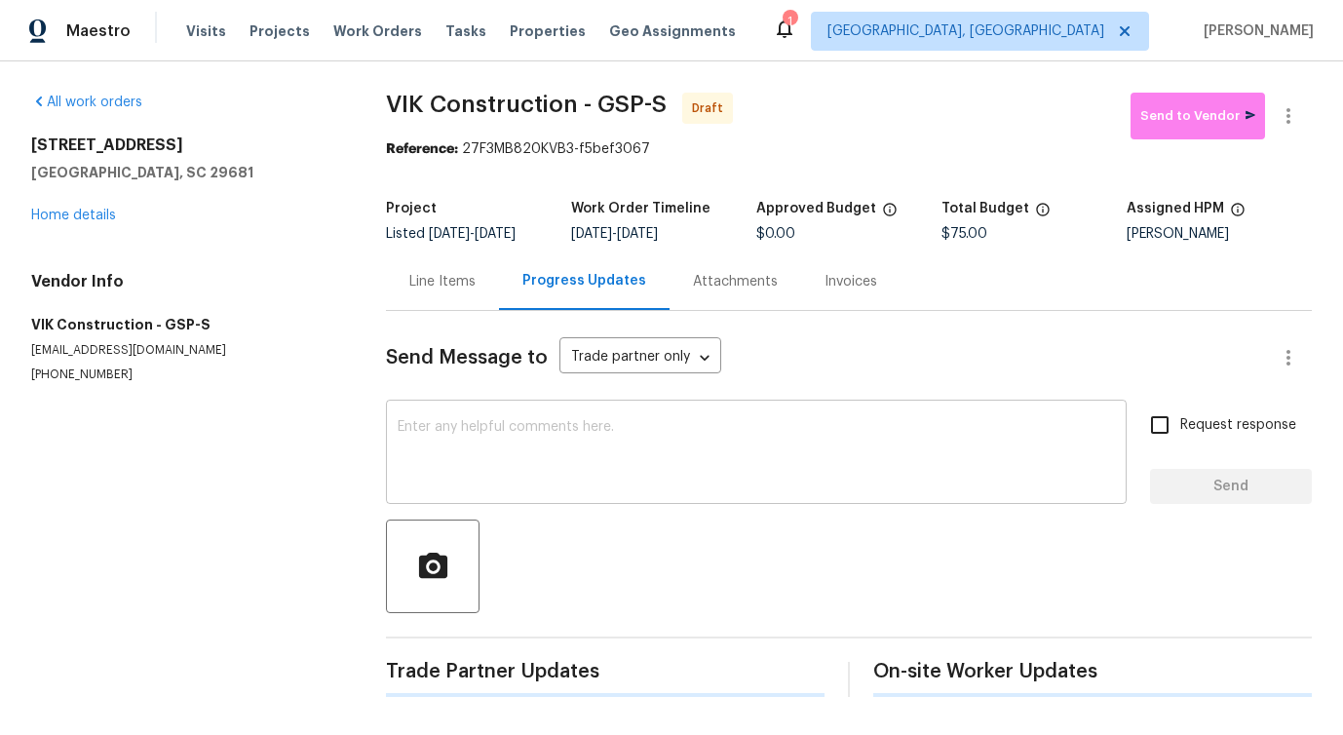
click at [513, 432] on textarea at bounding box center [756, 454] width 717 height 68
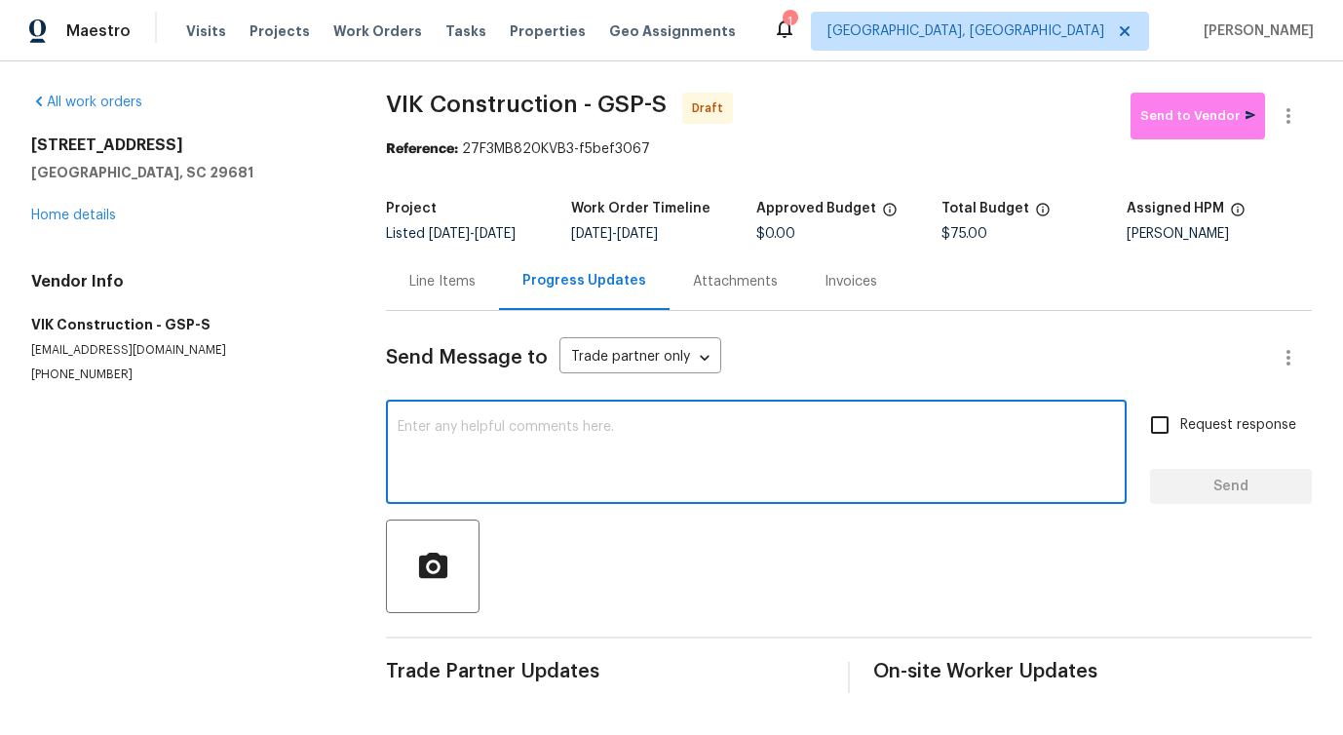
click at [629, 424] on textarea at bounding box center [756, 454] width 717 height 68
paste textarea "Hi this is Pavithra with Opendoor. I’m confirming you received the WO for the p…"
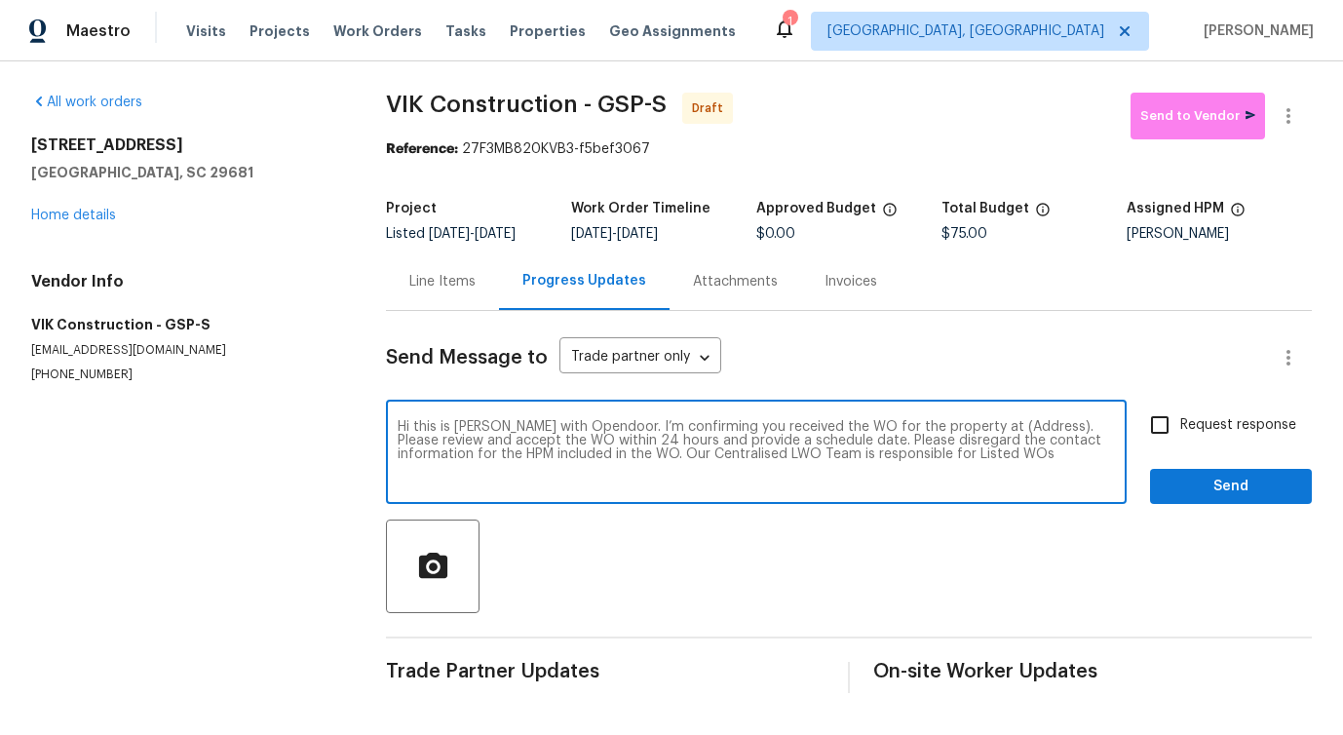
click at [987, 422] on textarea "Hi this is Pavithra with Opendoor. I’m confirming you received the WO for the p…" at bounding box center [756, 454] width 717 height 68
paste textarea "712 Spring Lake Loop, Simpsonville, SC 29681"
type textarea "Hi this is Pavithra with Opendoor. I’m confirming you received the WO for the p…"
click at [1237, 437] on label "Request response" at bounding box center [1217, 424] width 157 height 41
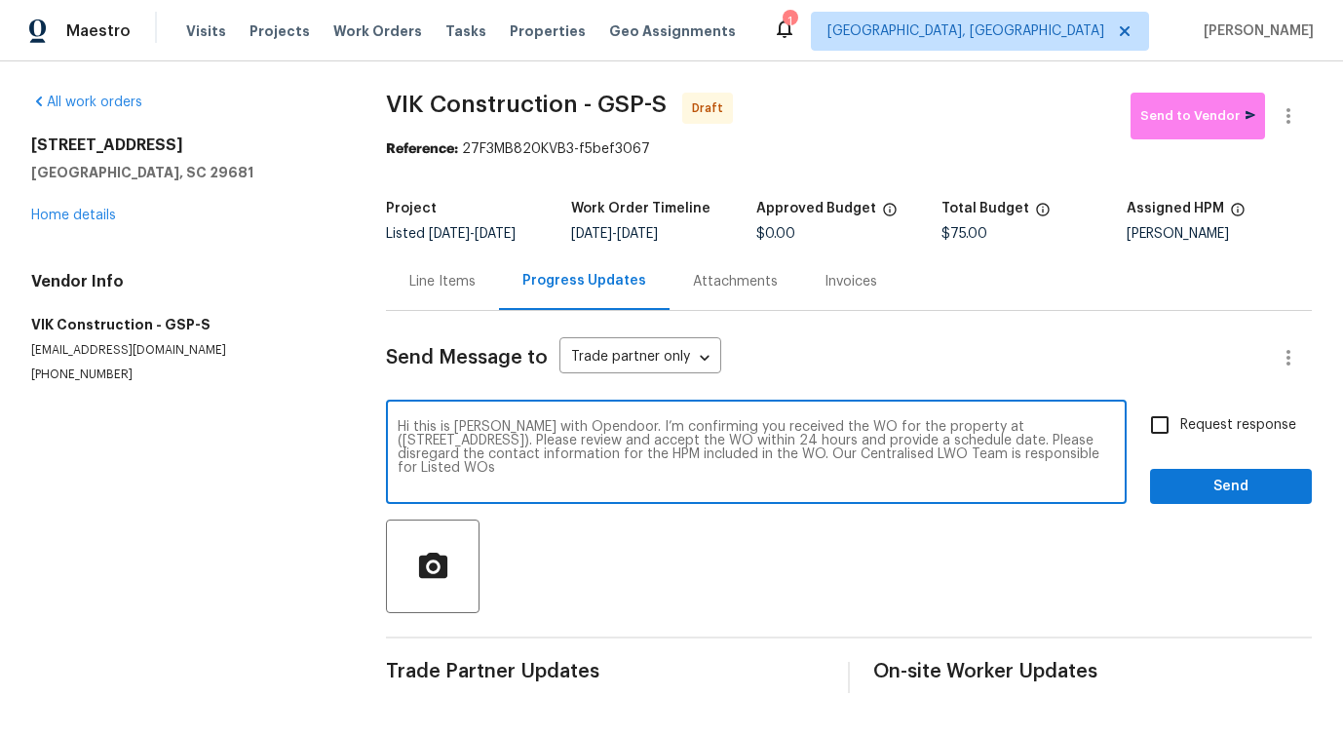
click at [1180, 437] on input "Request response" at bounding box center [1159, 424] width 41 height 41
checkbox input "true"
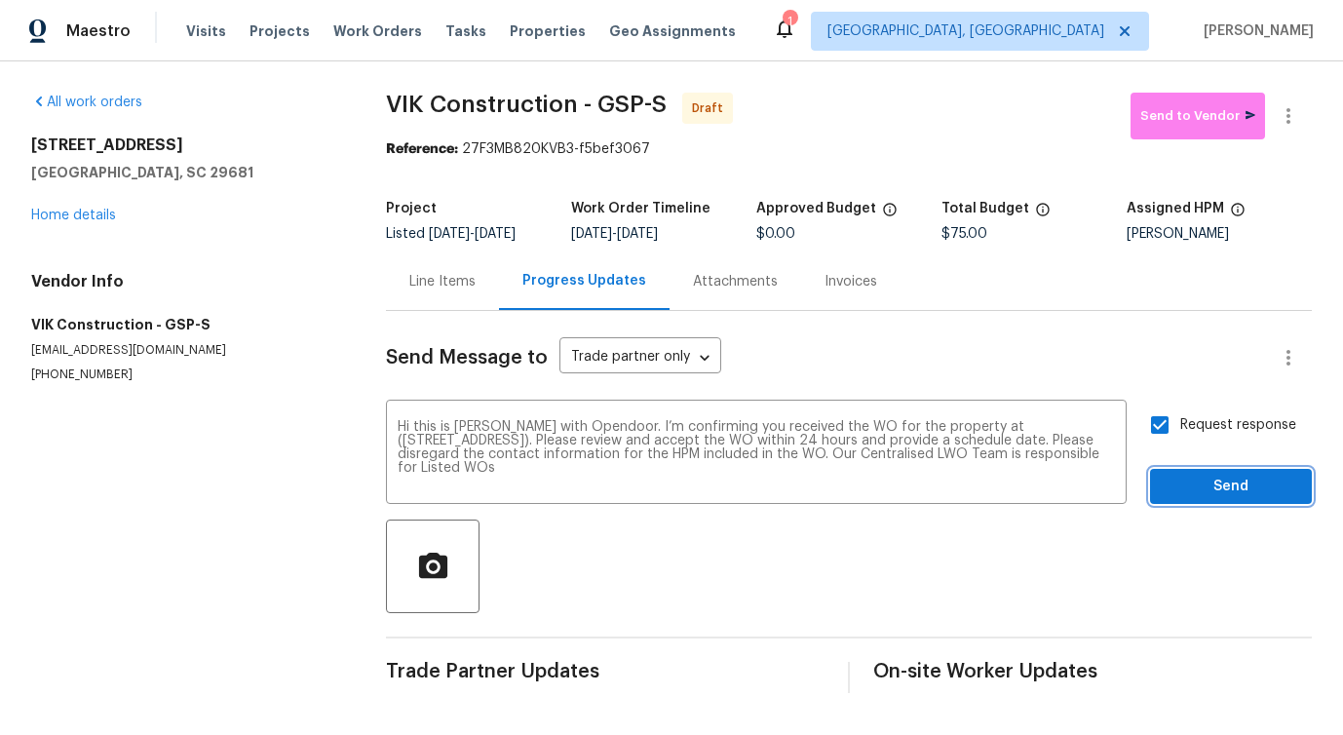
click at [1242, 497] on span "Send" at bounding box center [1230, 487] width 131 height 24
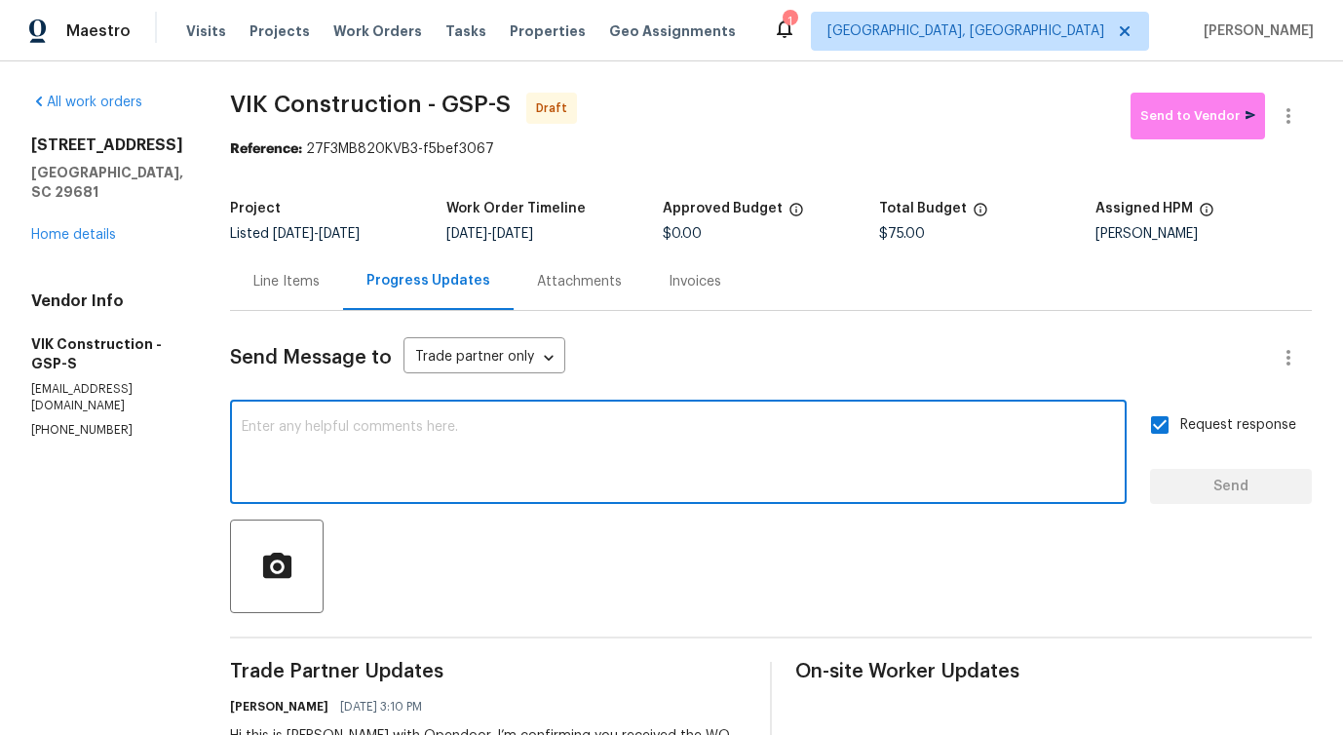
click at [602, 424] on textarea at bounding box center [678, 454] width 873 height 68
paste textarea "Attention All Work Orders must include before-photos (both close-up and wide-an…"
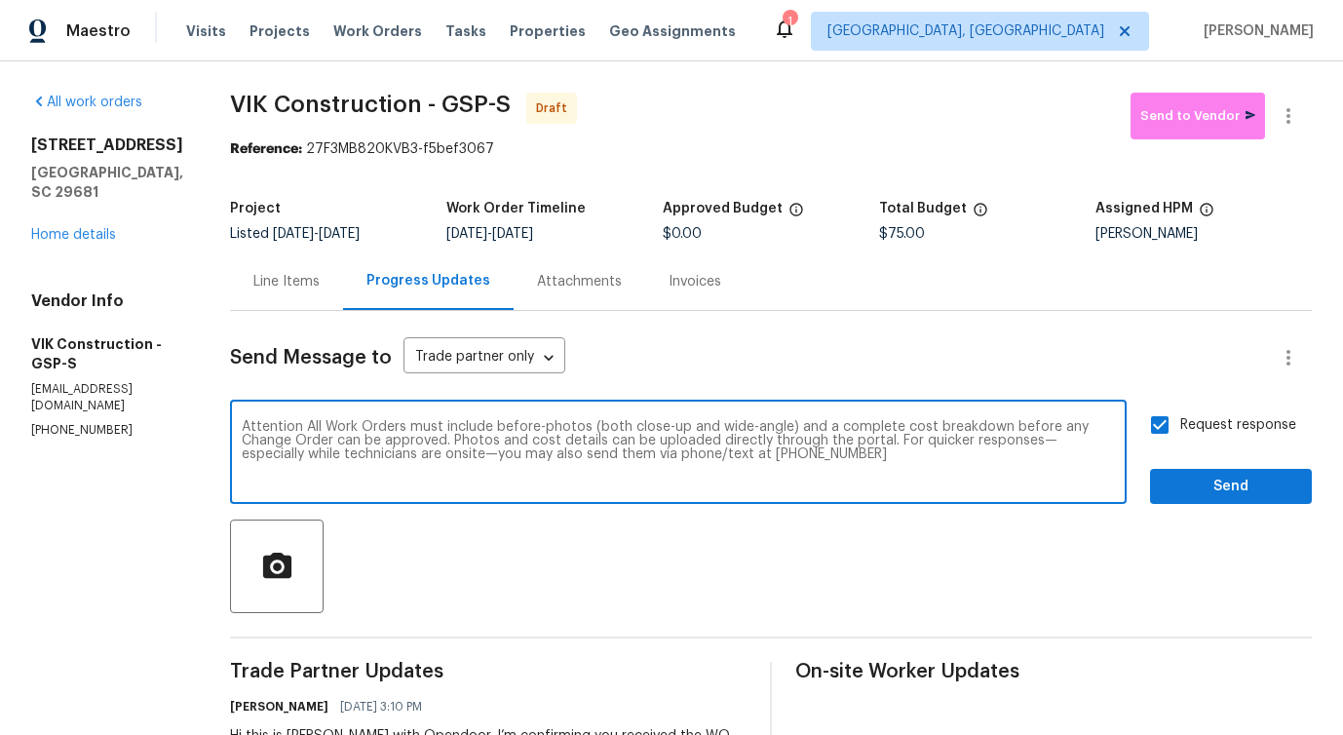
type textarea "Attention All Work Orders must include before-photos (both close-up and wide-an…"
click at [1218, 495] on span "Send" at bounding box center [1230, 487] width 131 height 24
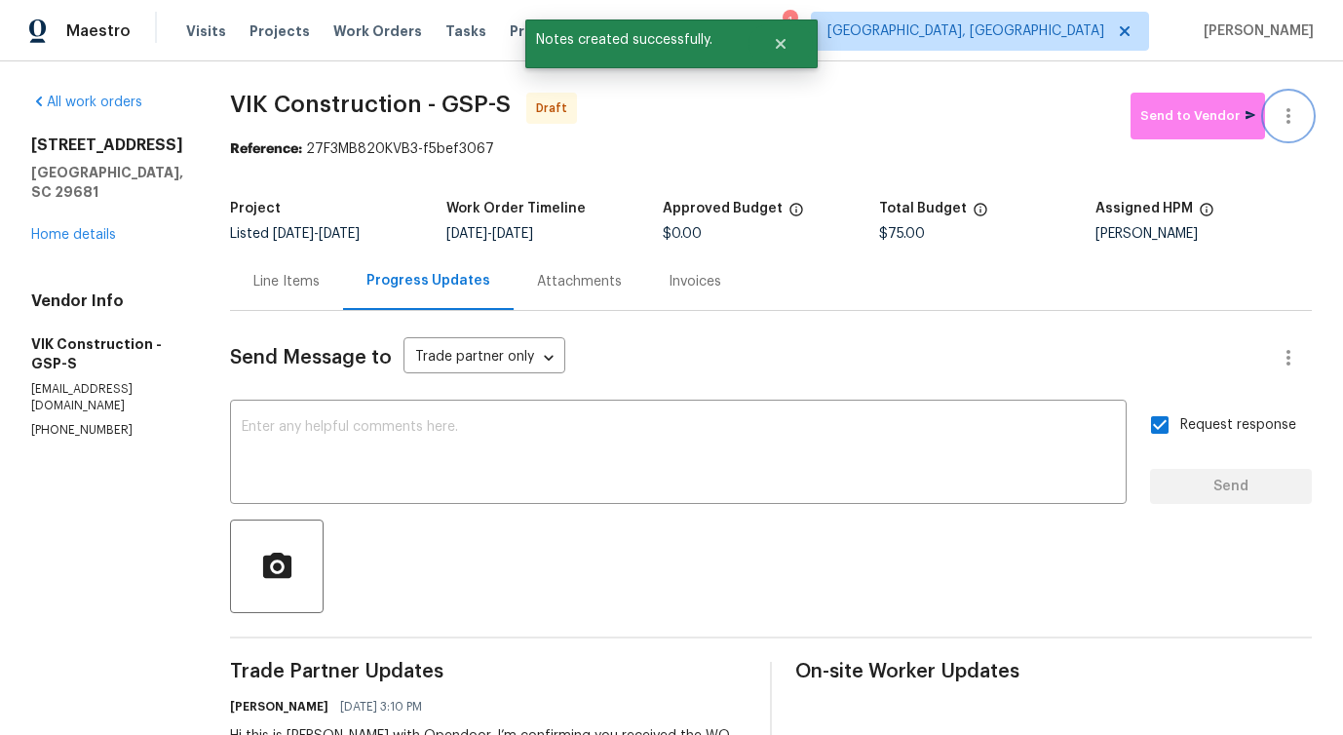
click at [1294, 120] on icon "button" at bounding box center [1288, 115] width 23 height 23
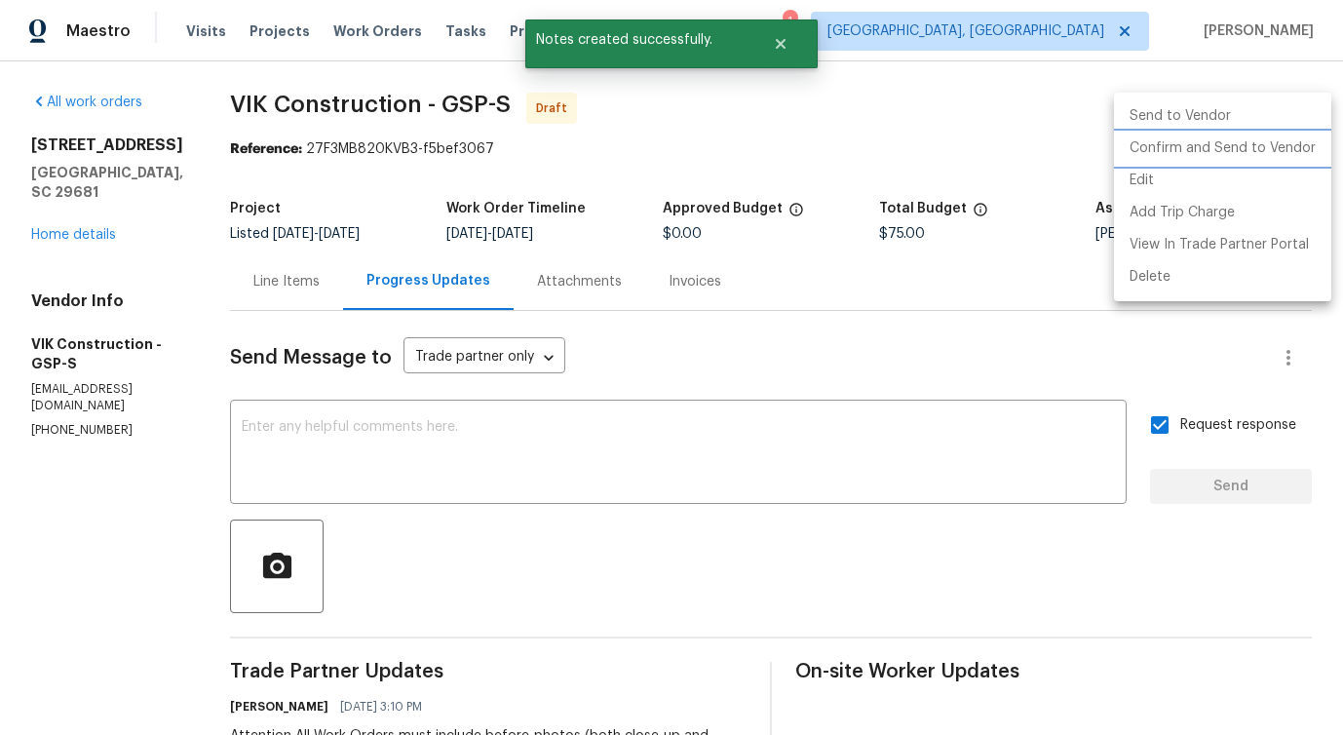
click at [1208, 147] on li "Confirm and Send to Vendor" at bounding box center [1222, 149] width 217 height 32
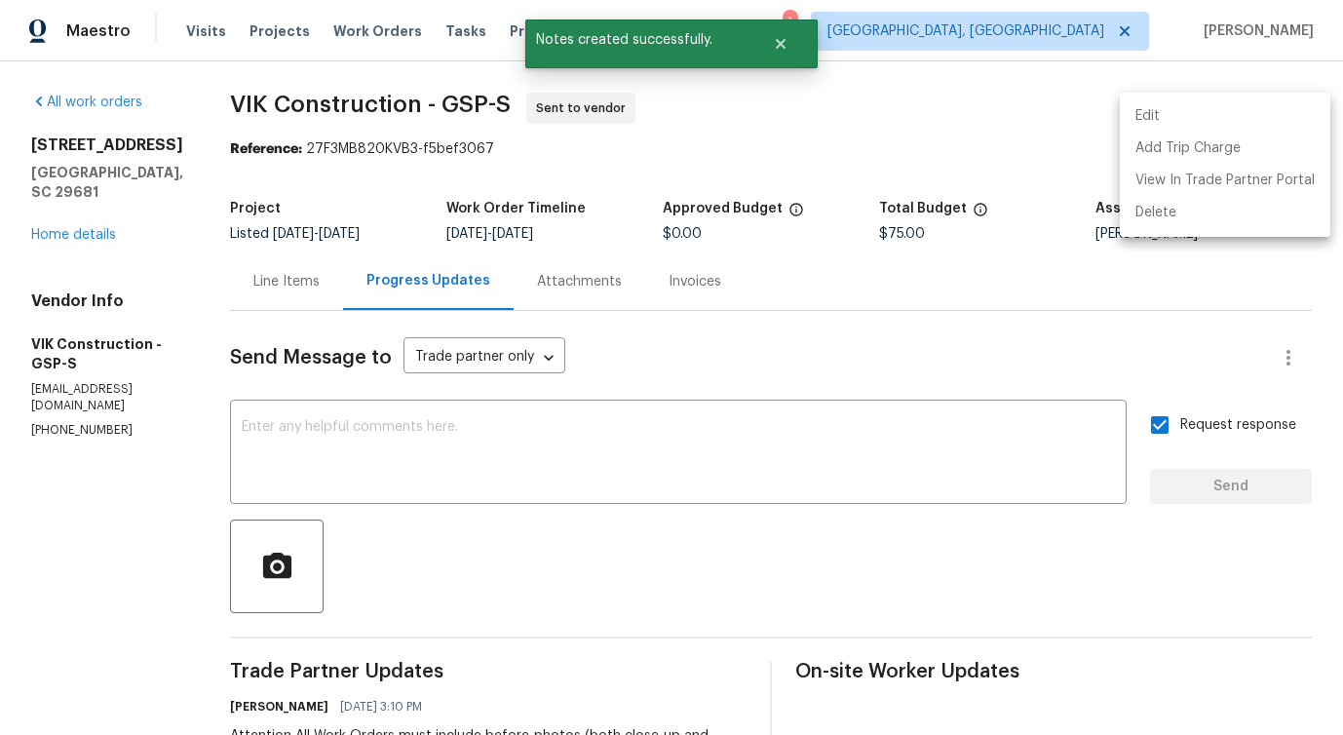
click at [620, 141] on div at bounding box center [671, 367] width 1343 height 735
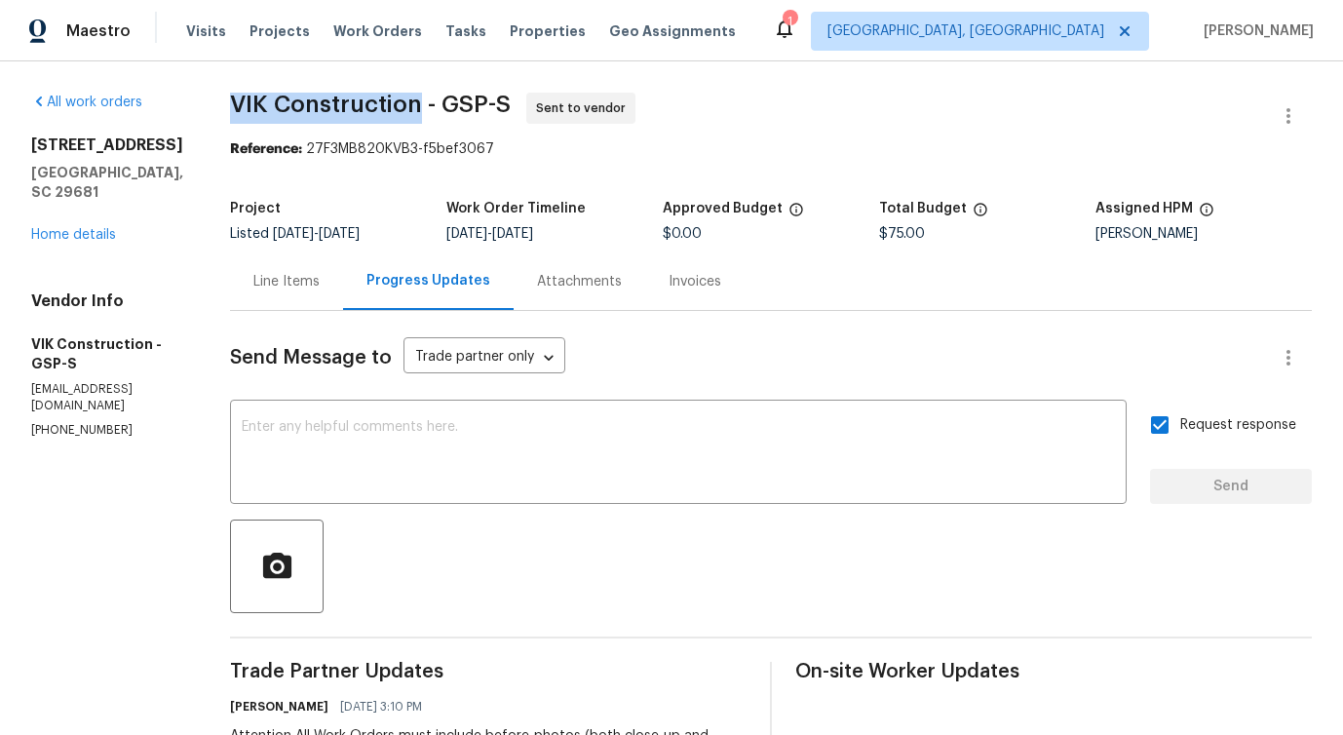
drag, startPoint x: 269, startPoint y: 111, endPoint x: 457, endPoint y: 112, distance: 188.1
click at [457, 112] on span "VIK Construction - GSP-S" at bounding box center [370, 104] width 281 height 23
copy span "VIK Construction"
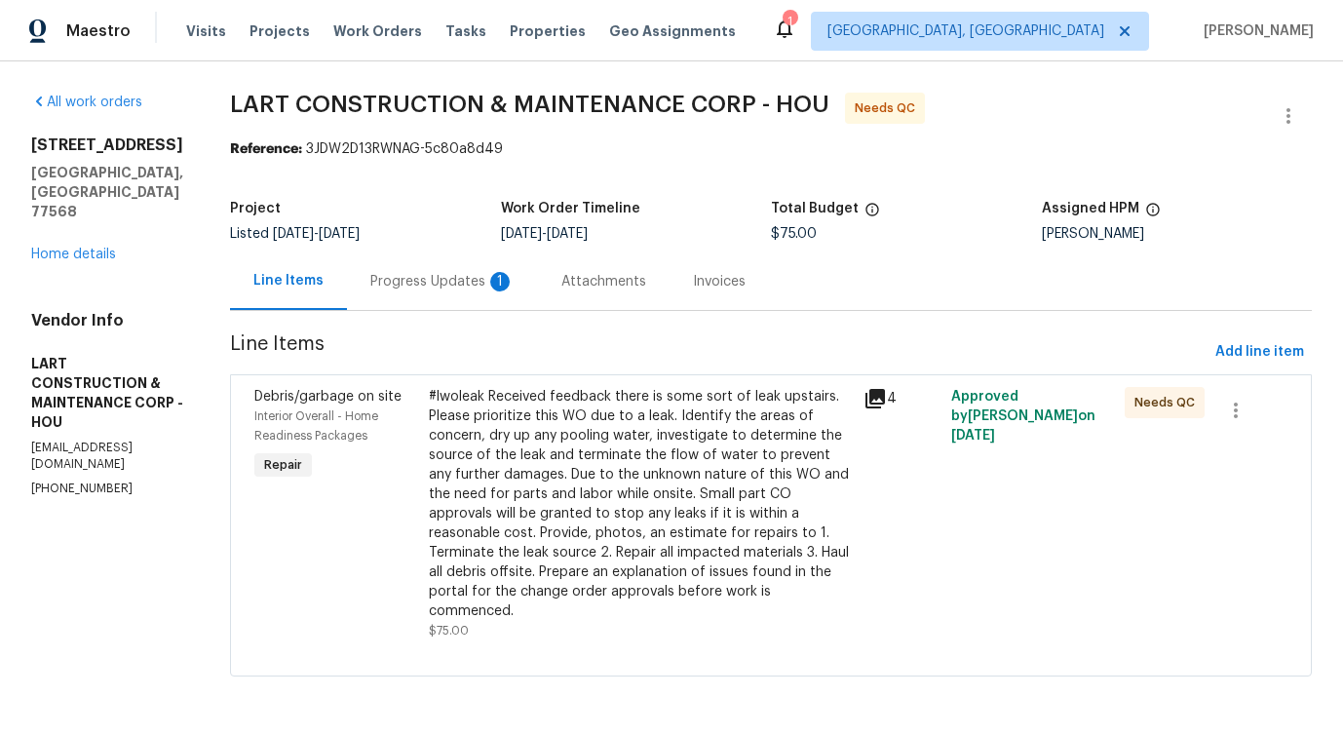
click at [478, 255] on div "Progress Updates 1" at bounding box center [442, 280] width 191 height 57
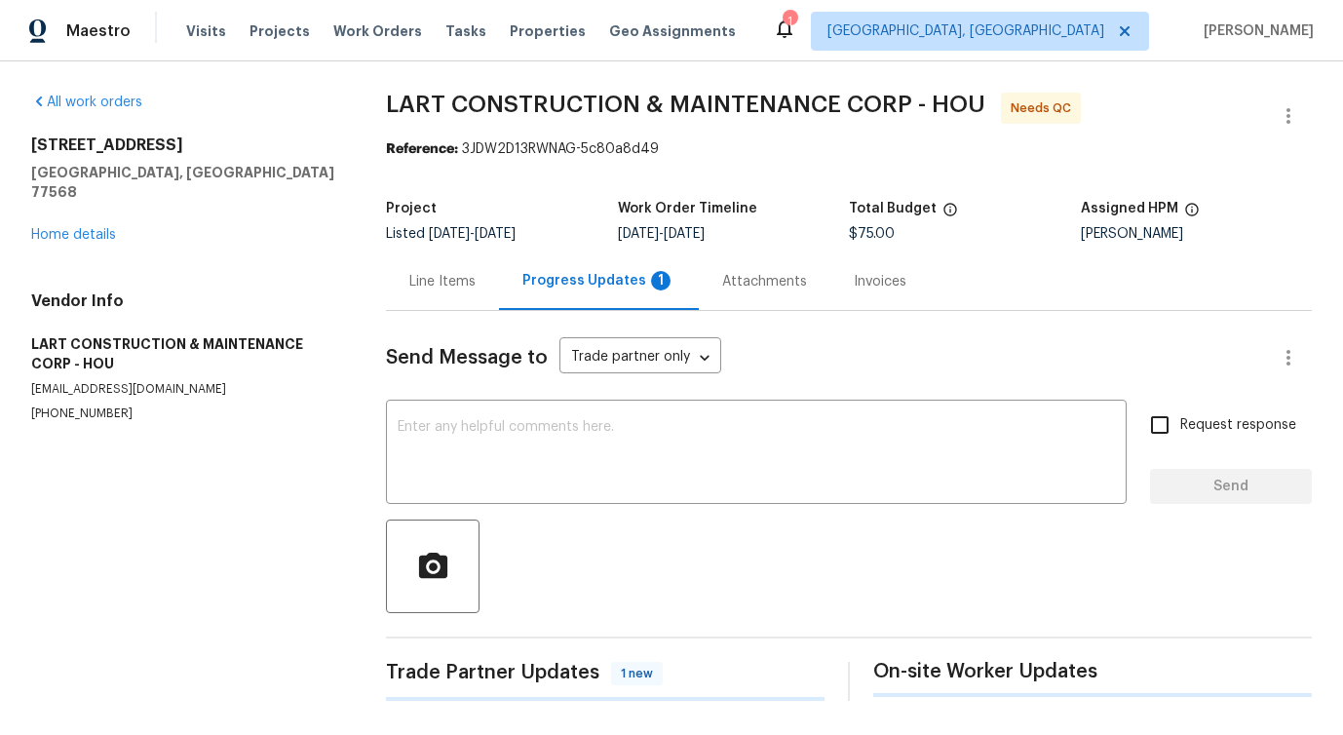
click at [485, 395] on div "Send Message to Trade partner only Trade partner only ​ x ​ Request response Se…" at bounding box center [849, 506] width 926 height 390
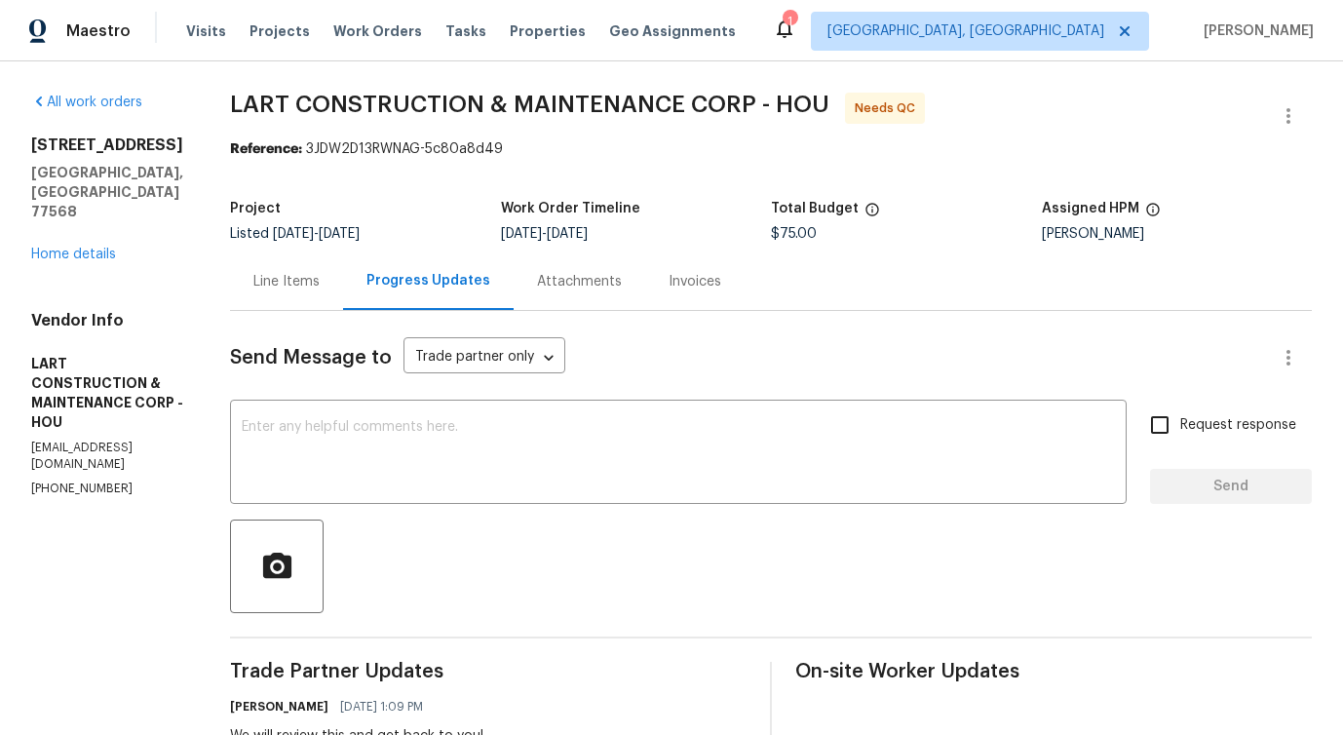
click at [317, 307] on div "Line Items" at bounding box center [286, 280] width 113 height 57
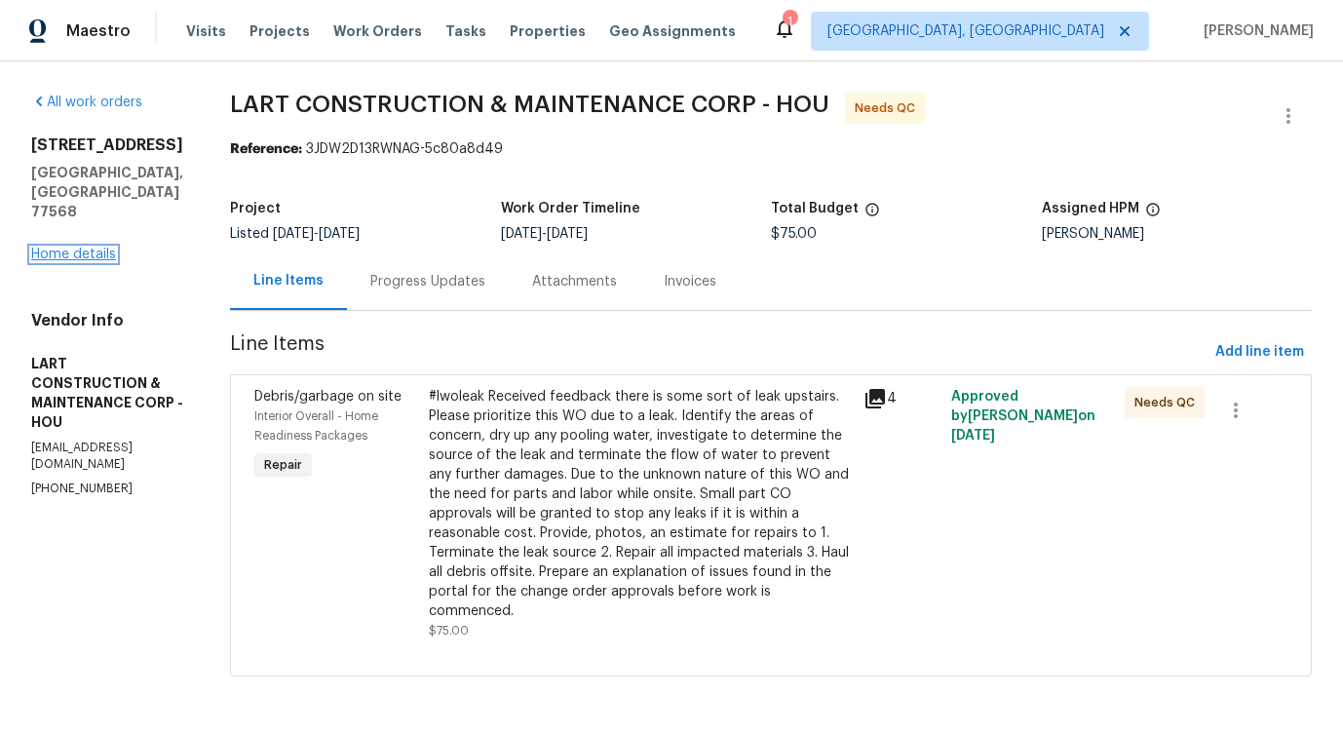
click at [98, 248] on link "Home details" at bounding box center [73, 255] width 85 height 14
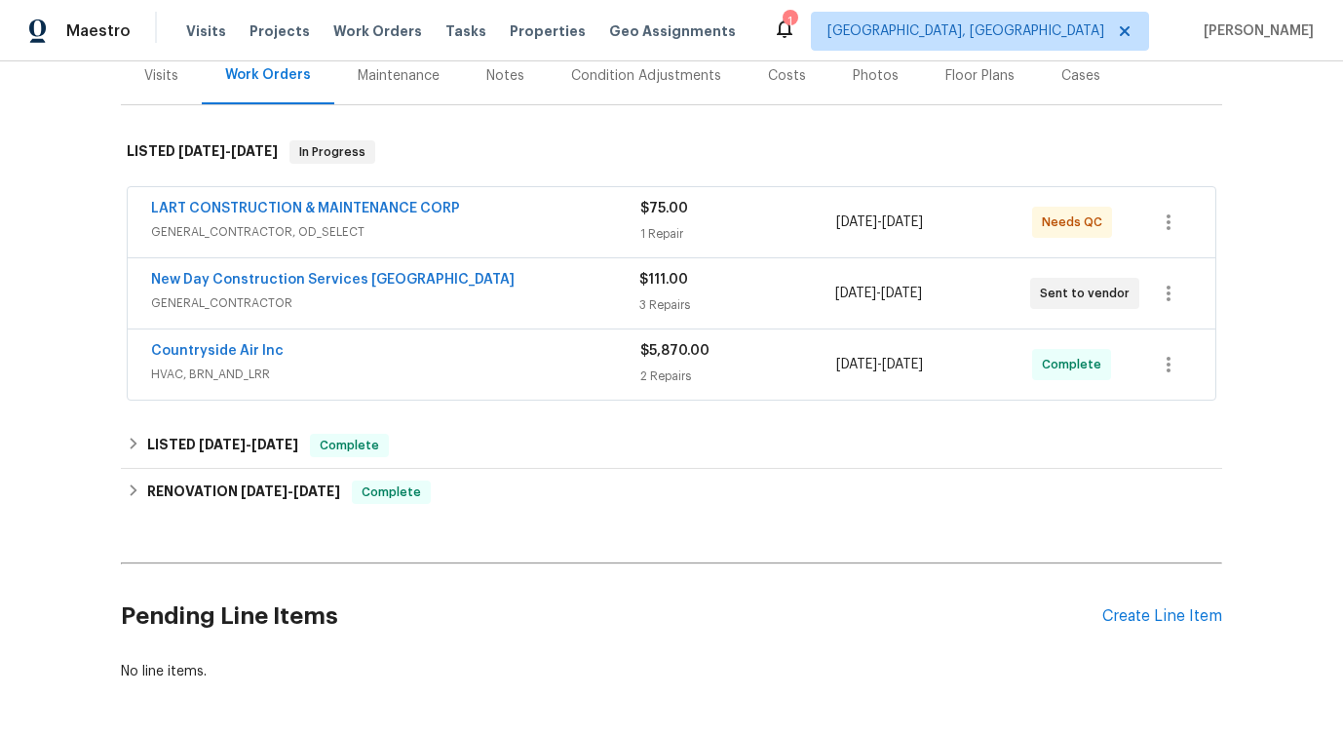
scroll to position [218, 0]
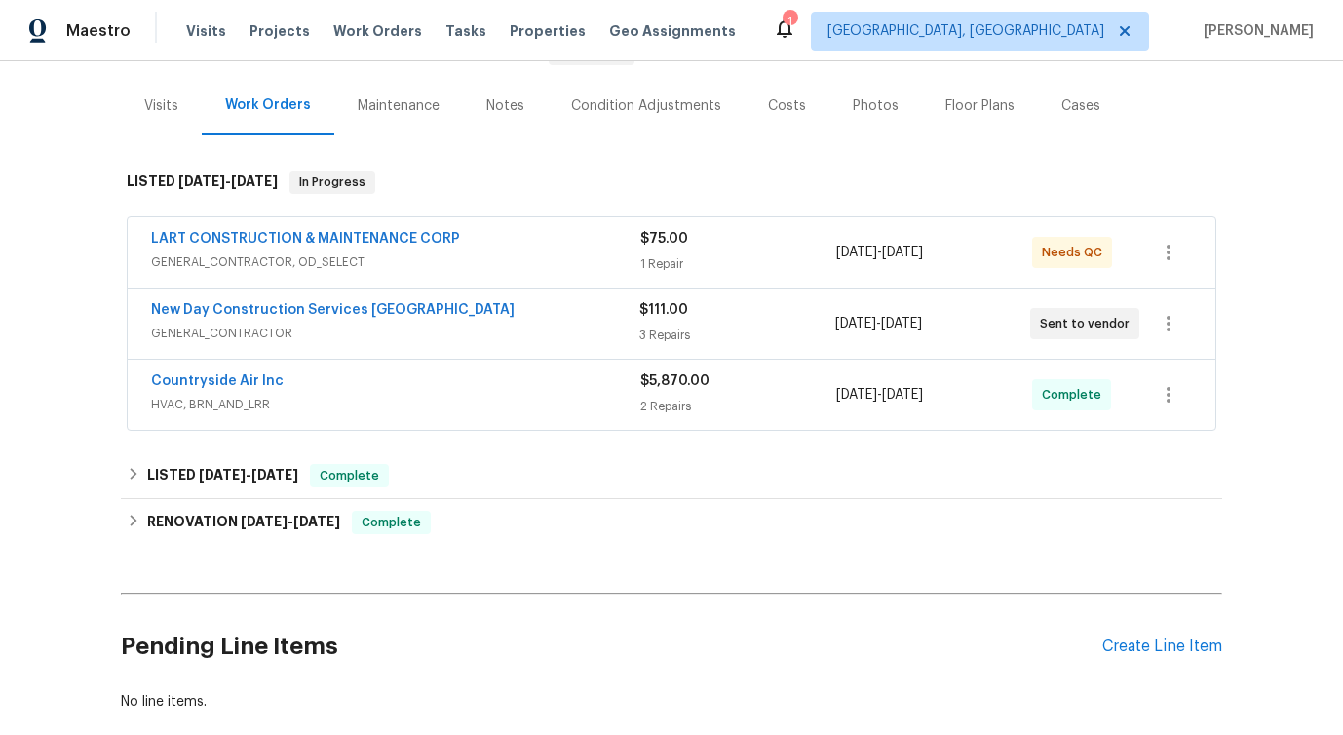
click at [589, 317] on div "New Day Construction Services [GEOGRAPHIC_DATA]" at bounding box center [395, 311] width 488 height 23
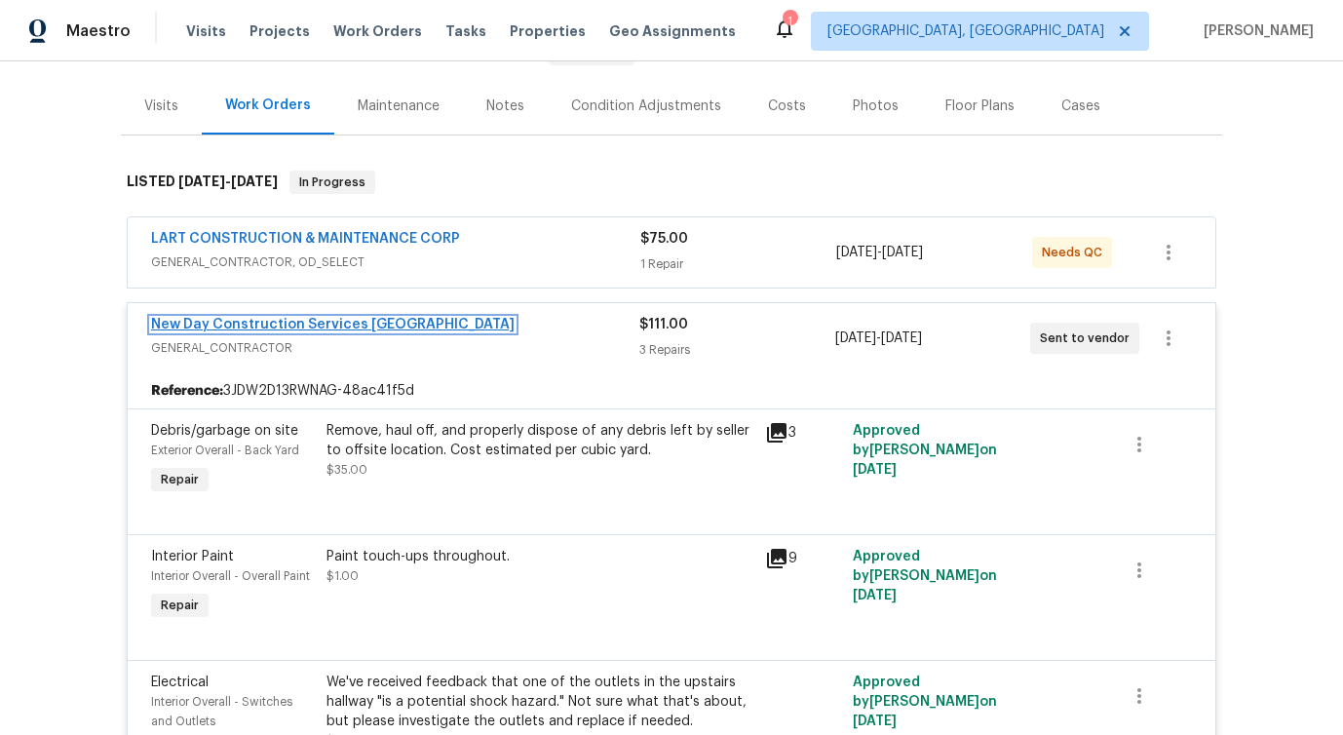
click at [303, 328] on link "New Day Construction Services [GEOGRAPHIC_DATA]" at bounding box center [332, 325] width 363 height 14
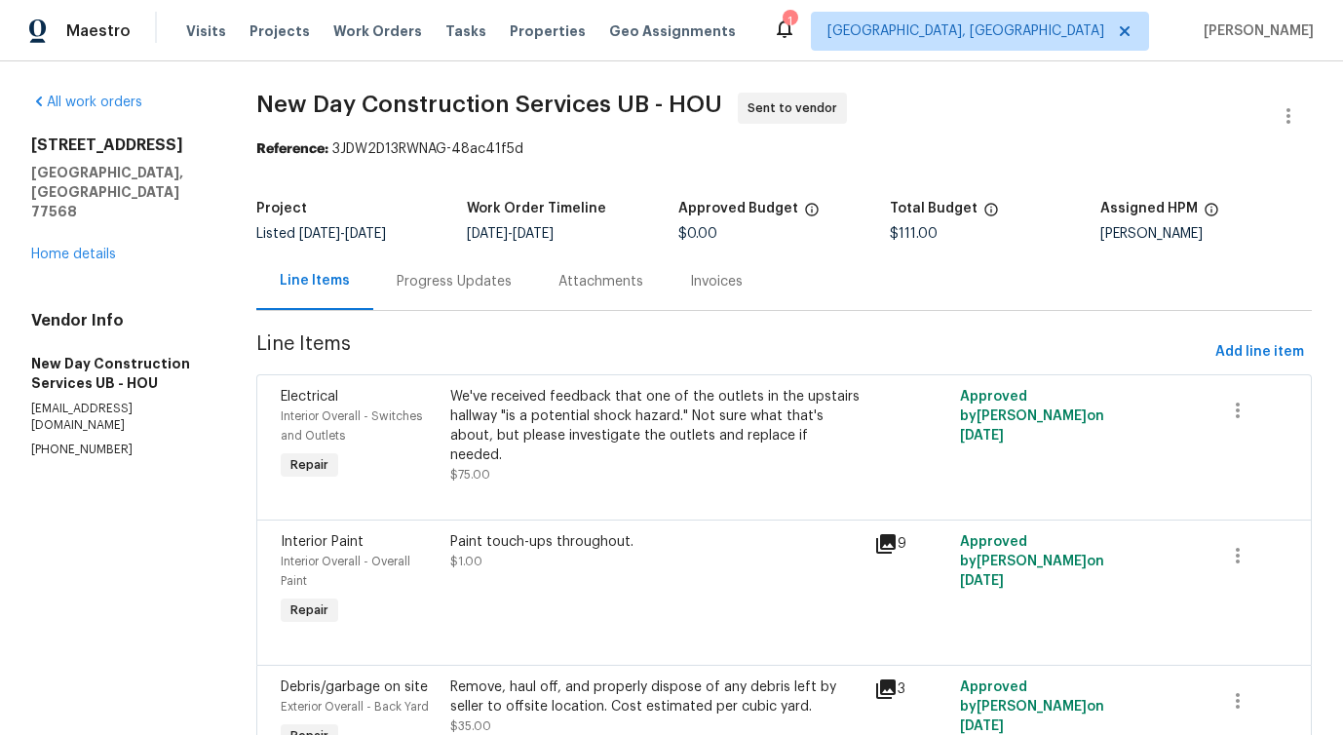
click at [502, 290] on div "Progress Updates" at bounding box center [454, 281] width 115 height 19
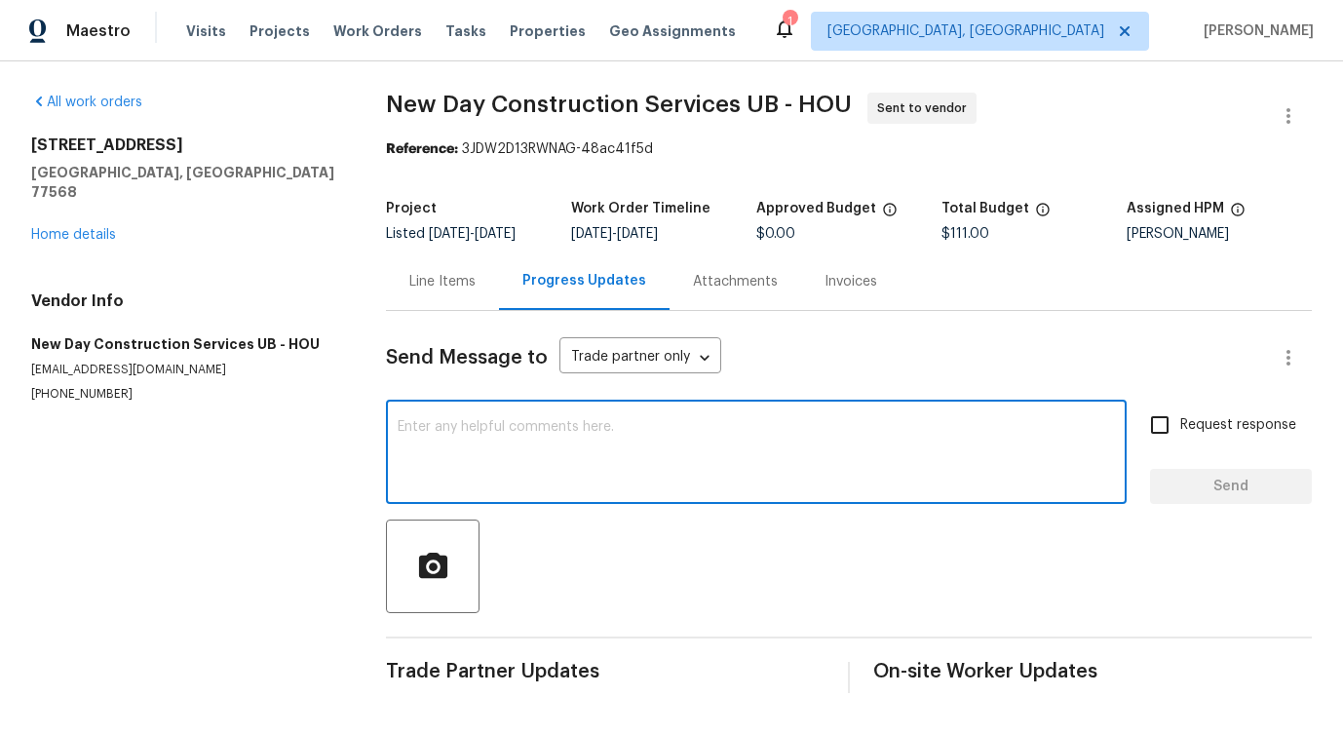
click at [496, 426] on textarea at bounding box center [756, 454] width 717 height 68
click at [95, 228] on link "Home details" at bounding box center [73, 235] width 85 height 14
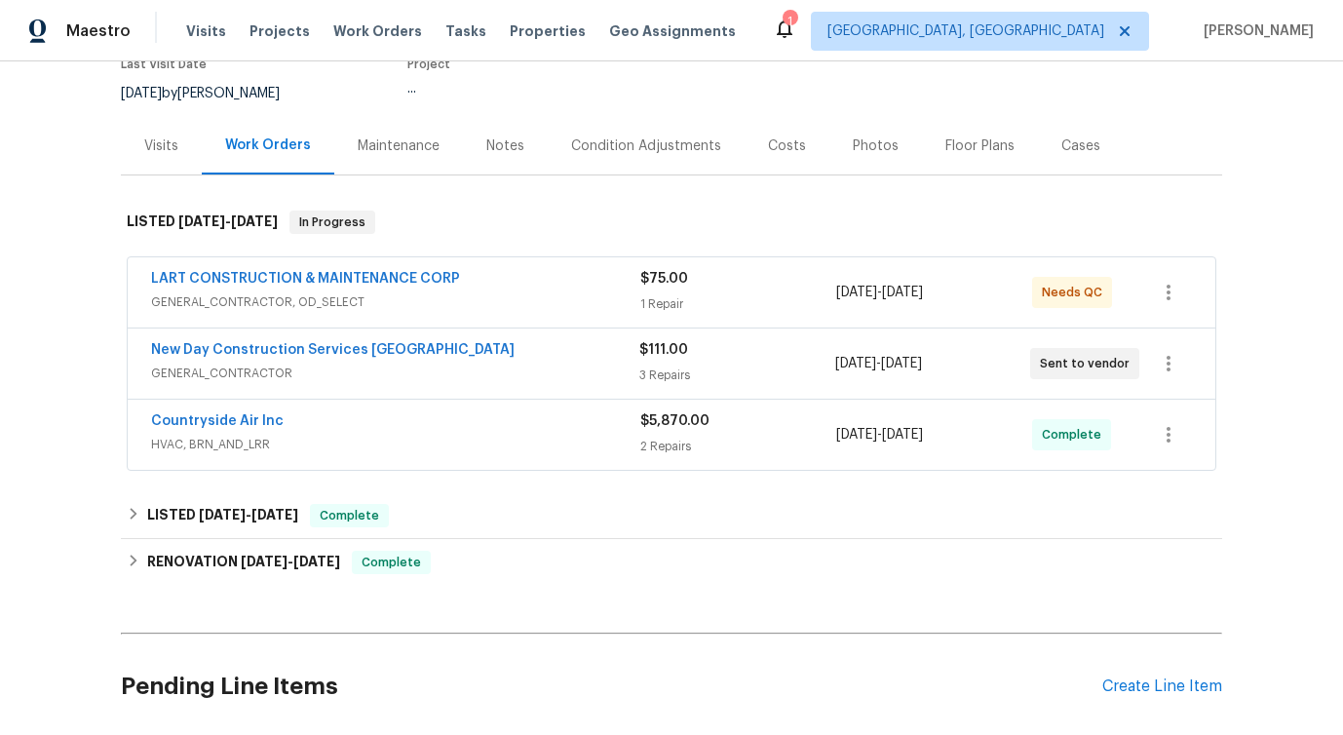
scroll to position [195, 0]
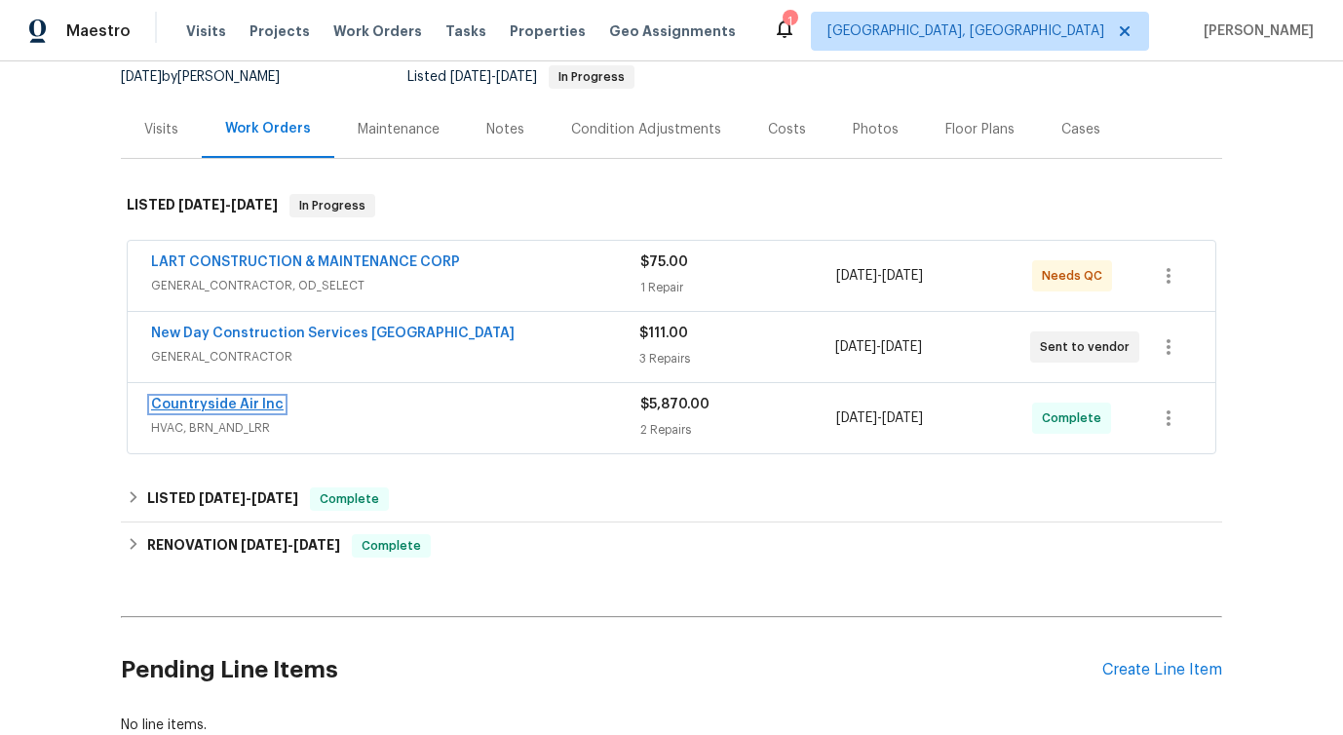
click at [222, 406] on link "Countryside Air Inc" at bounding box center [217, 405] width 133 height 14
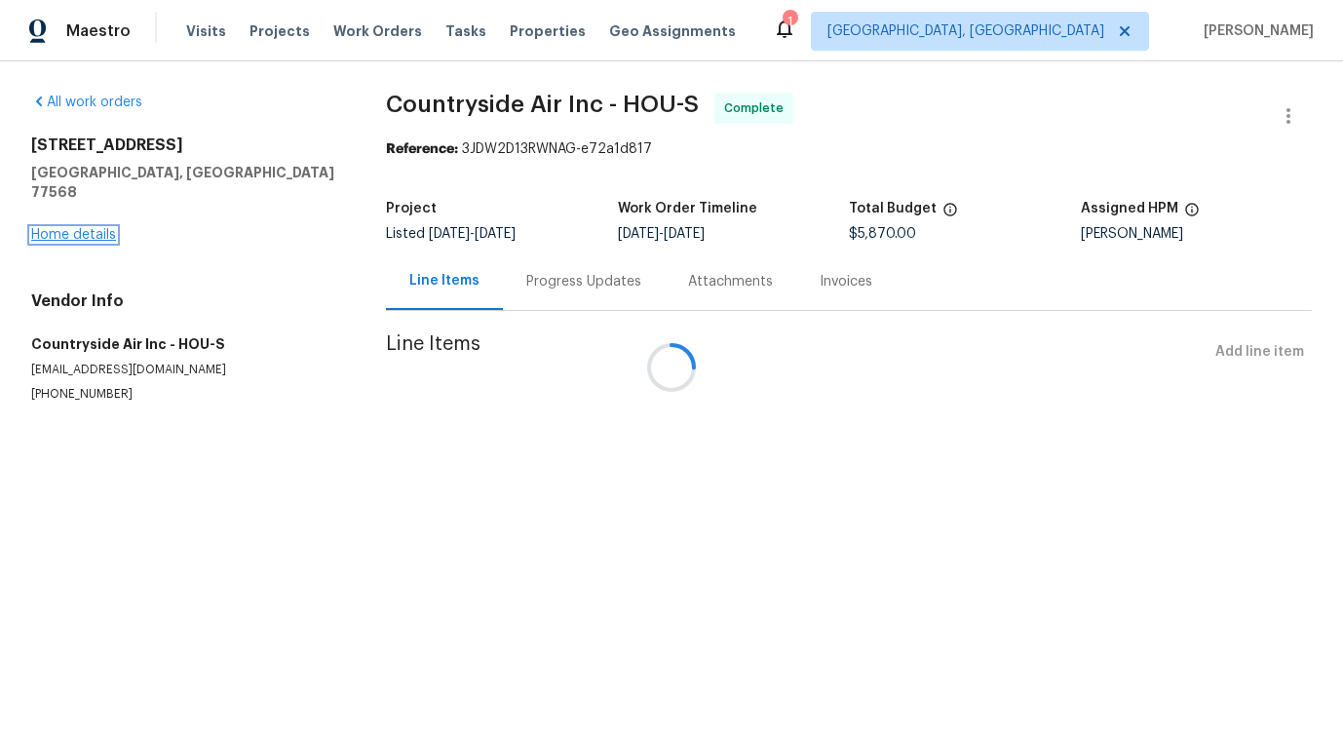
click at [79, 228] on link "Home details" at bounding box center [73, 235] width 85 height 14
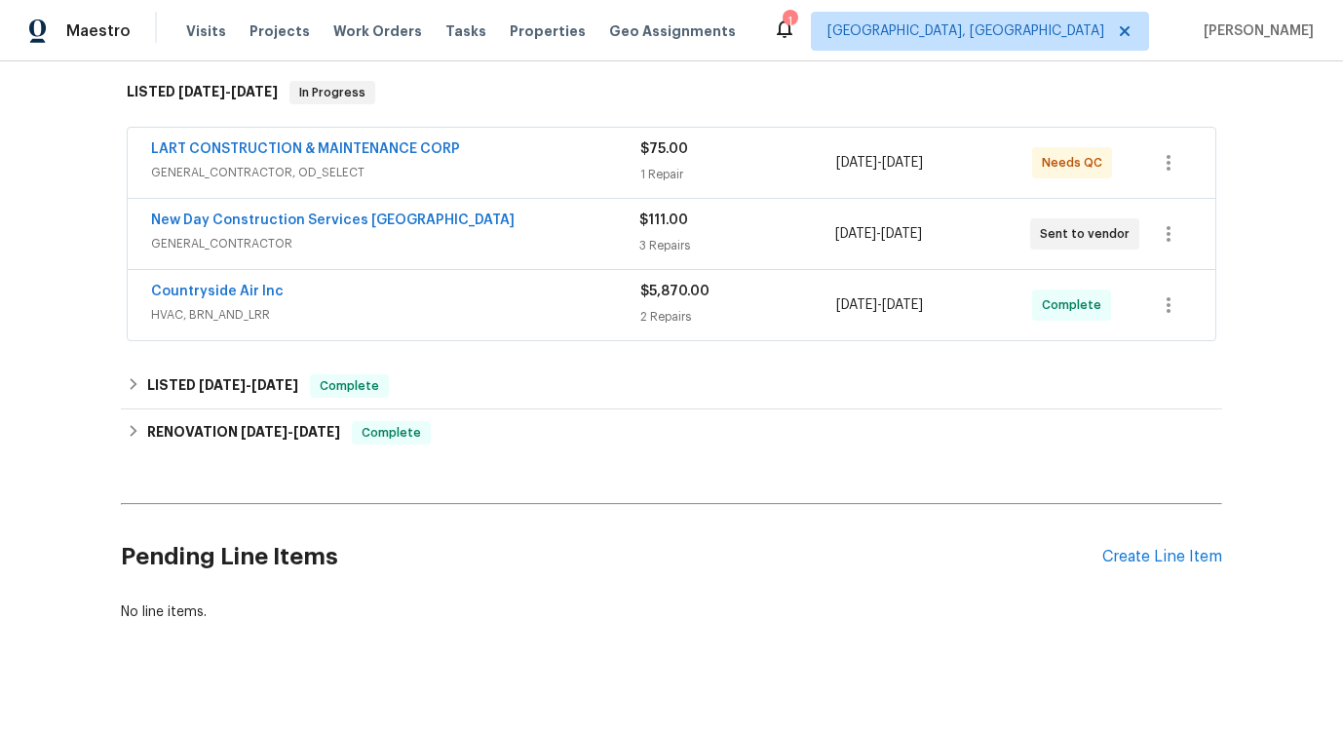
scroll to position [327, 0]
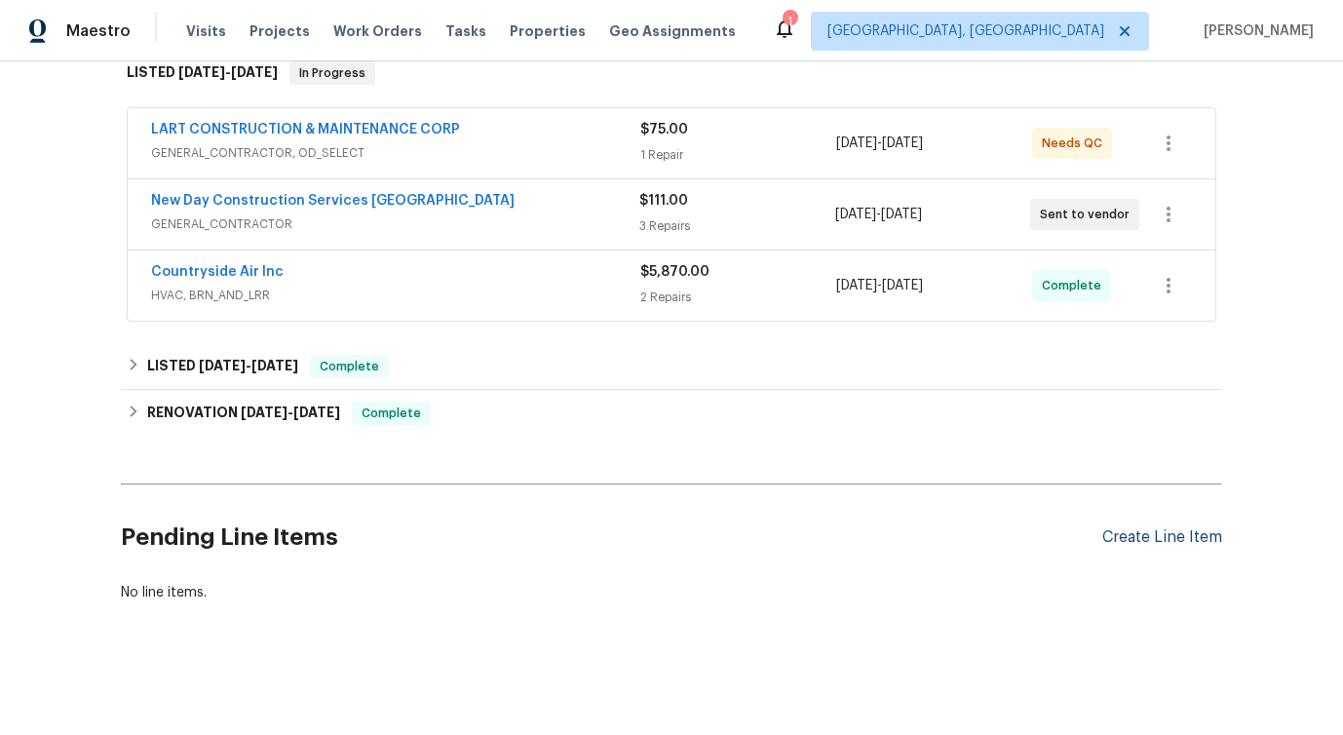
click at [1132, 539] on div "Create Line Item" at bounding box center [1162, 537] width 120 height 19
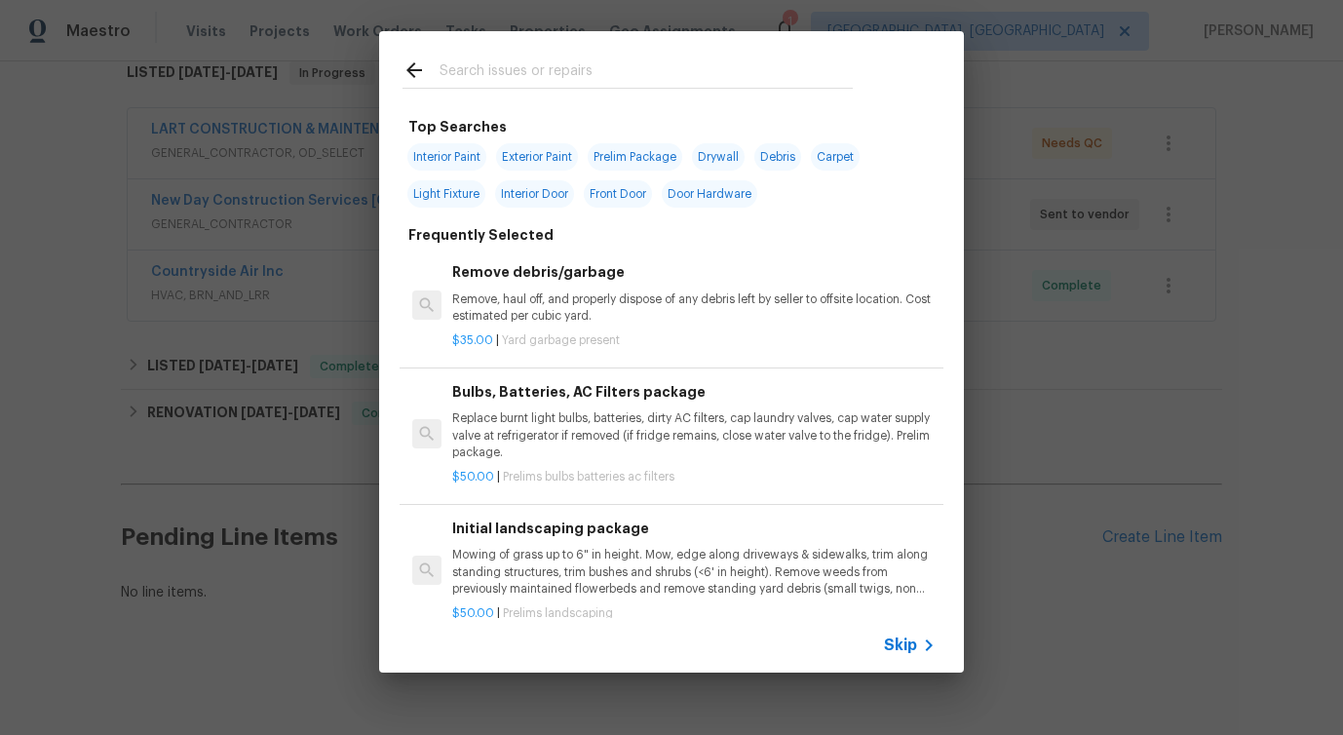
click at [900, 635] on span "Skip" at bounding box center [900, 644] width 33 height 19
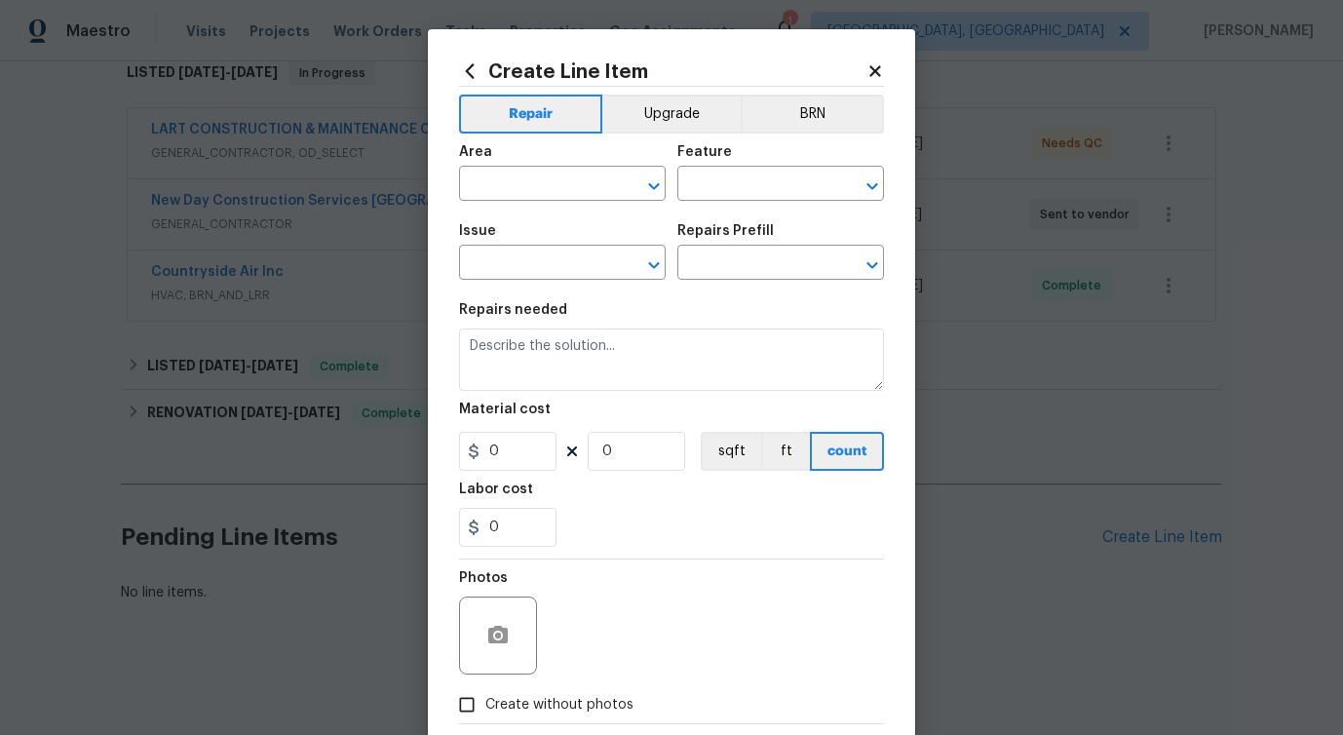
click at [581, 202] on span "Area ​" at bounding box center [562, 173] width 207 height 79
click at [584, 181] on input "text" at bounding box center [535, 186] width 152 height 30
click at [512, 227] on li "HVAC" at bounding box center [562, 229] width 207 height 32
type input "HVAC"
click at [731, 176] on input "text" at bounding box center [753, 186] width 152 height 30
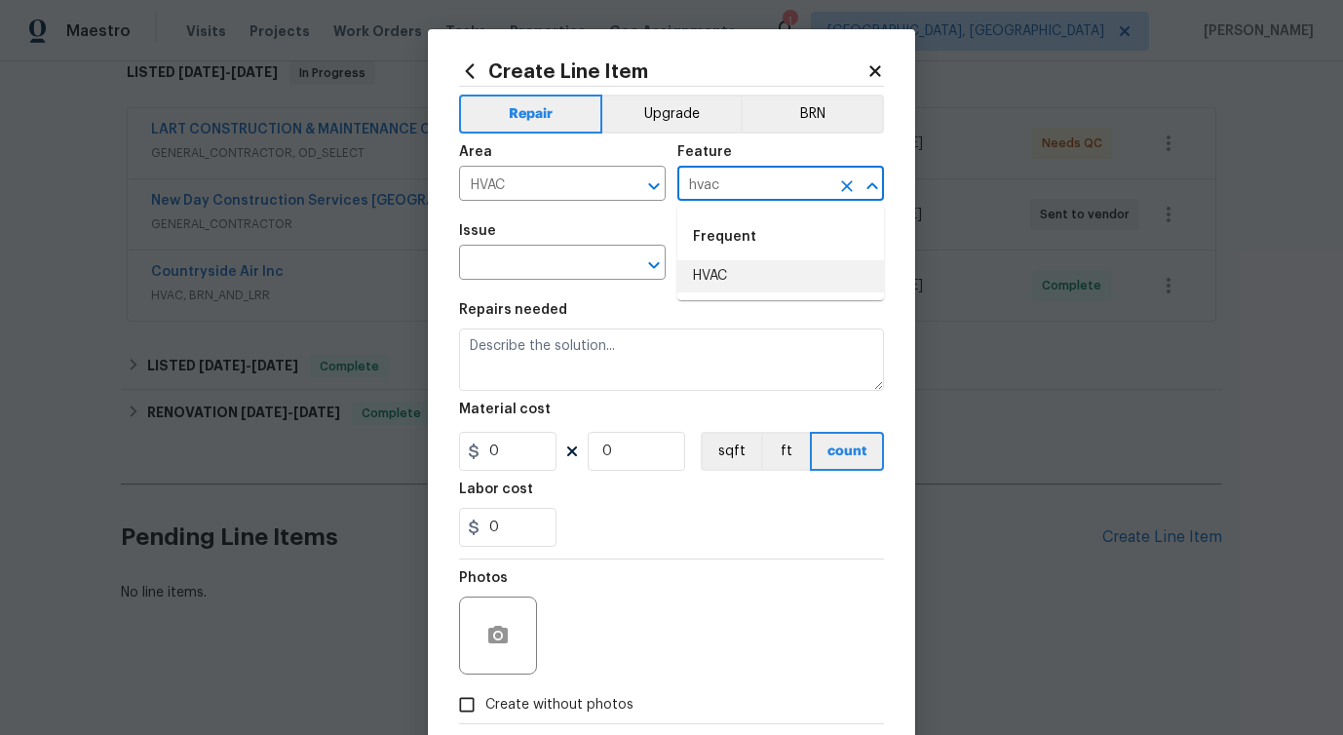
click at [716, 274] on li "HVAC" at bounding box center [780, 276] width 207 height 32
type input "HVAC"
click at [561, 256] on input "text" at bounding box center [535, 264] width 152 height 30
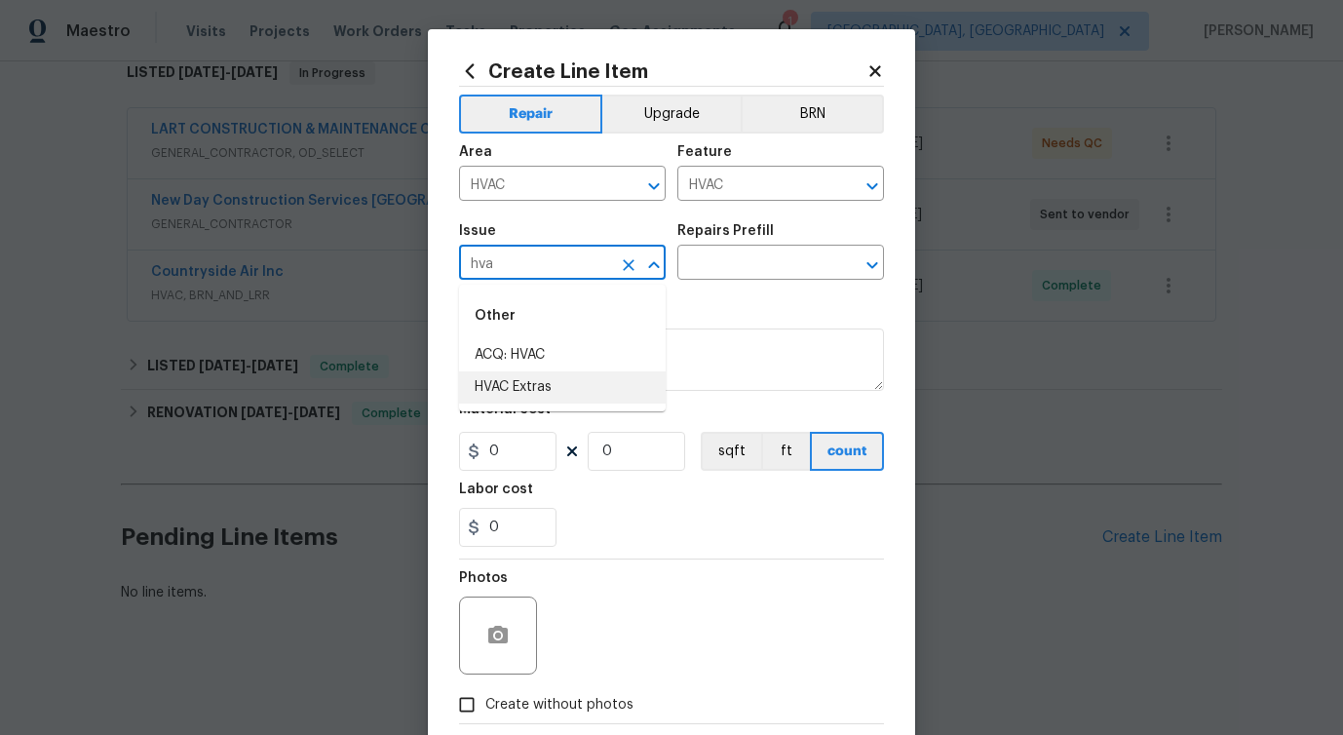
click at [554, 375] on li "HVAC Extras" at bounding box center [562, 387] width 207 height 32
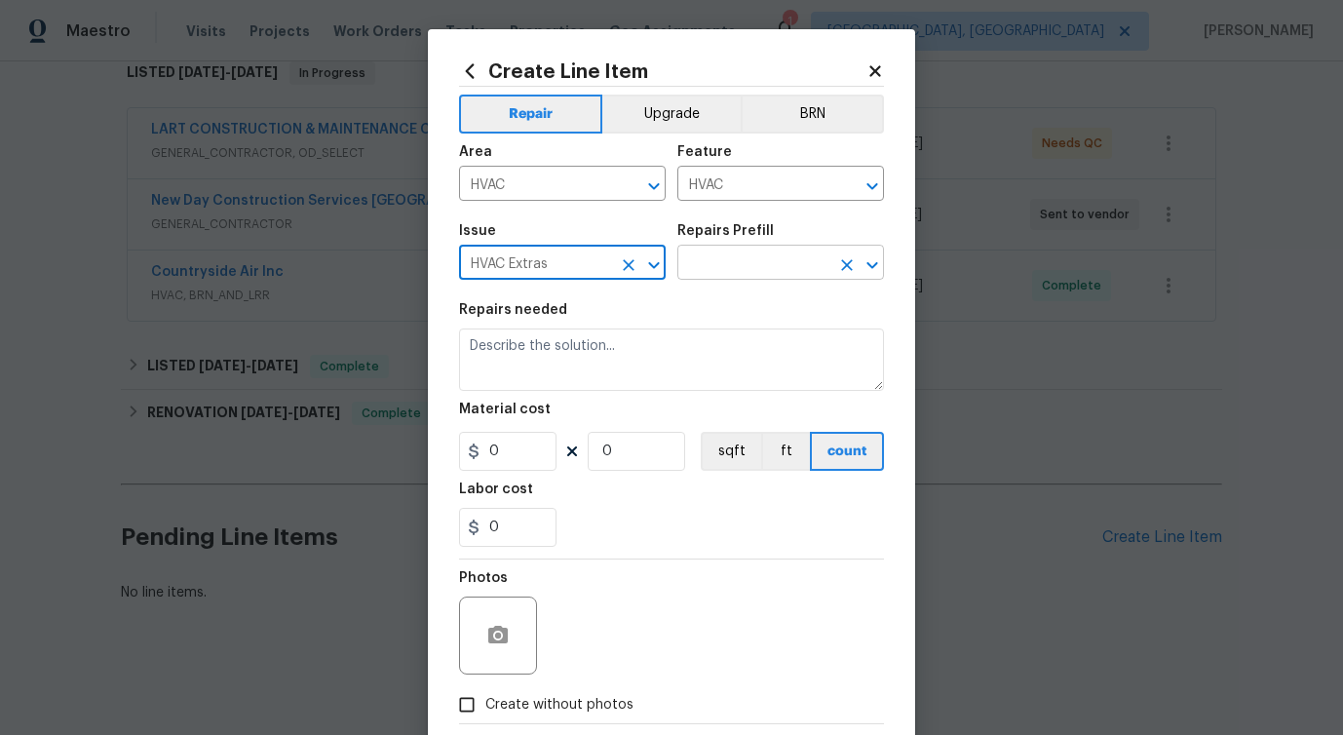
type input "HVAC Extras"
click at [750, 268] on input "text" at bounding box center [753, 264] width 152 height 30
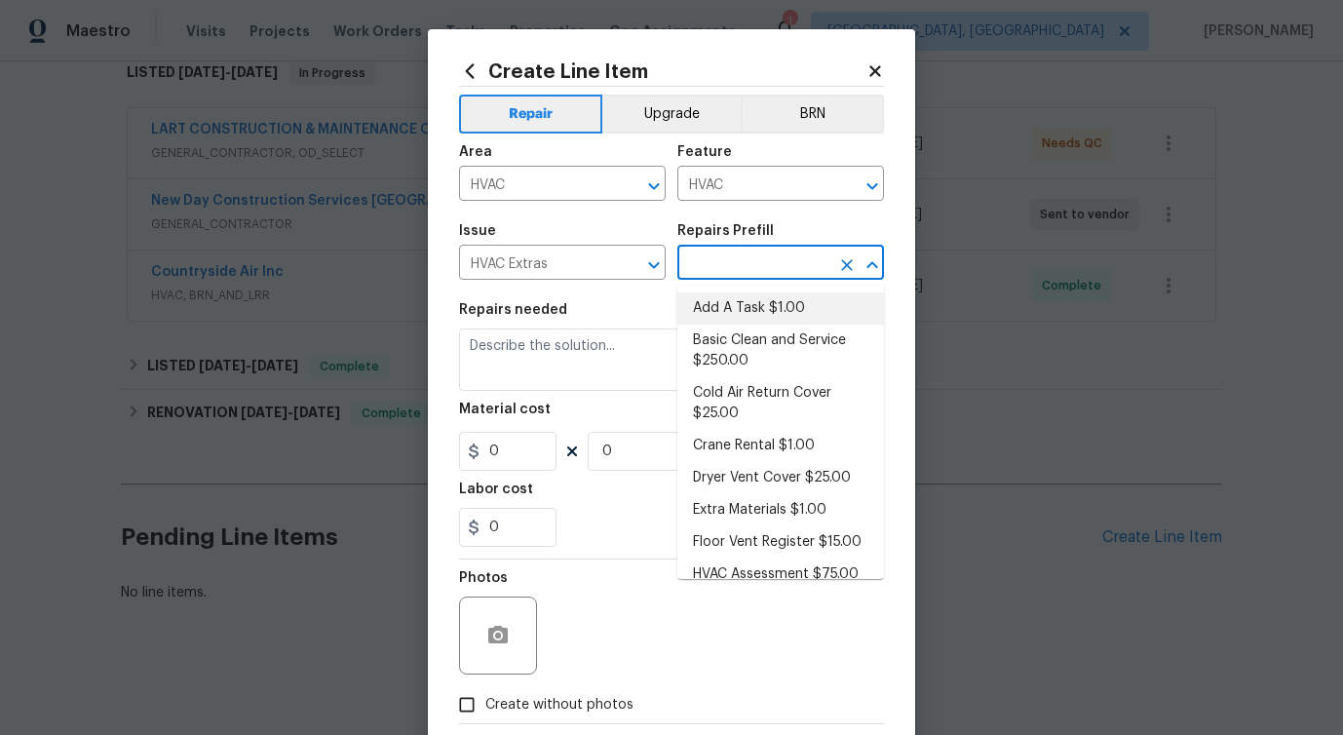
click at [739, 297] on li "Add A Task $1.00" at bounding box center [780, 308] width 207 height 32
type textarea "HPM to detail"
type input "1"
type input "Add A Task $1.00"
type input "1"
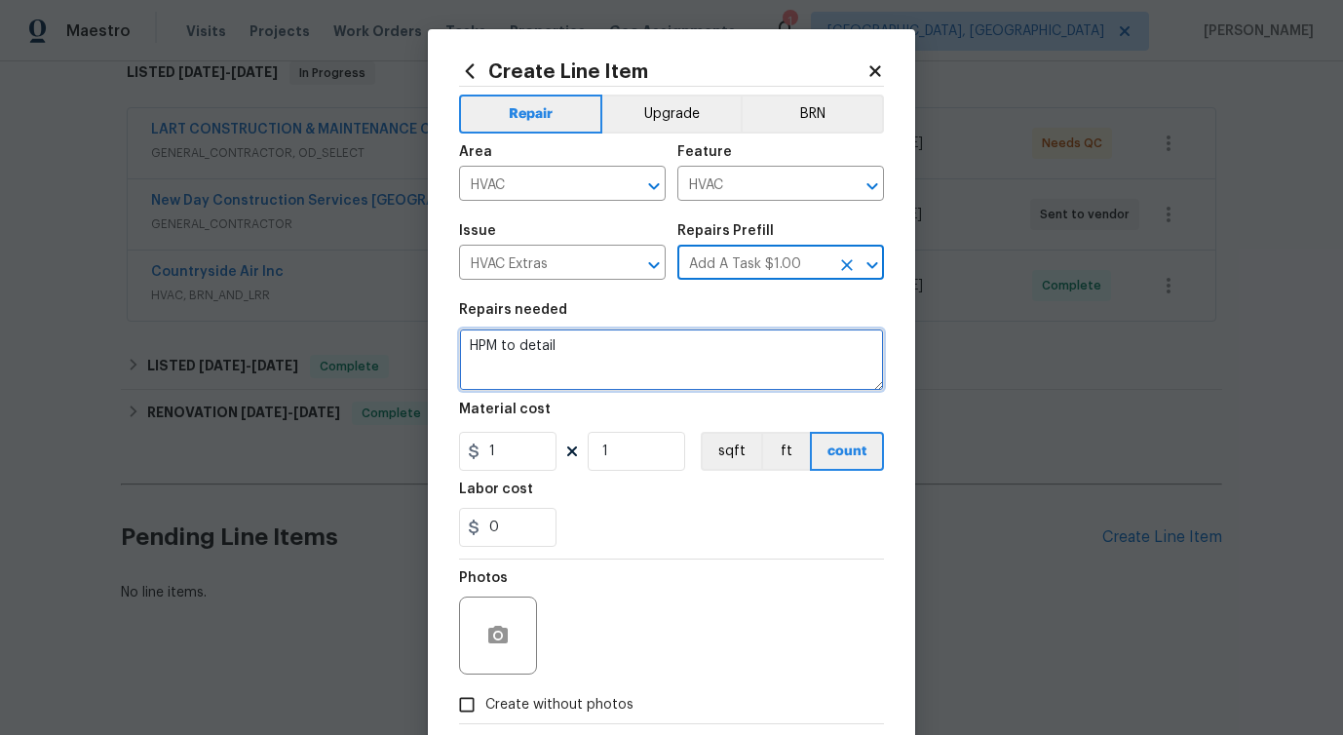
click at [485, 358] on textarea "HPM to detail" at bounding box center [671, 359] width 425 height 62
paste textarea "investigate the leak and assess the HVAC for a potential leak source that has c…"
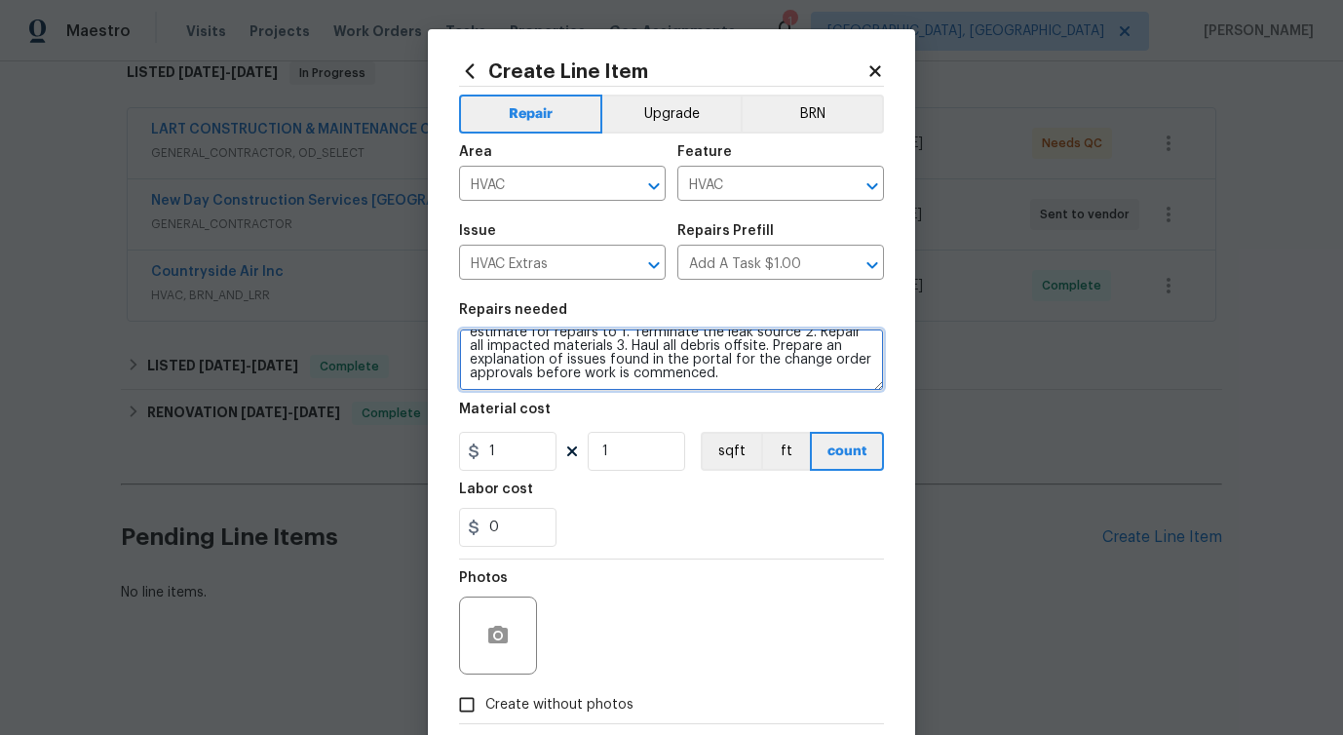
scroll to position [125, 0]
type textarea "investigate the leak and assess the HVAC for a potential leak source that has c…"
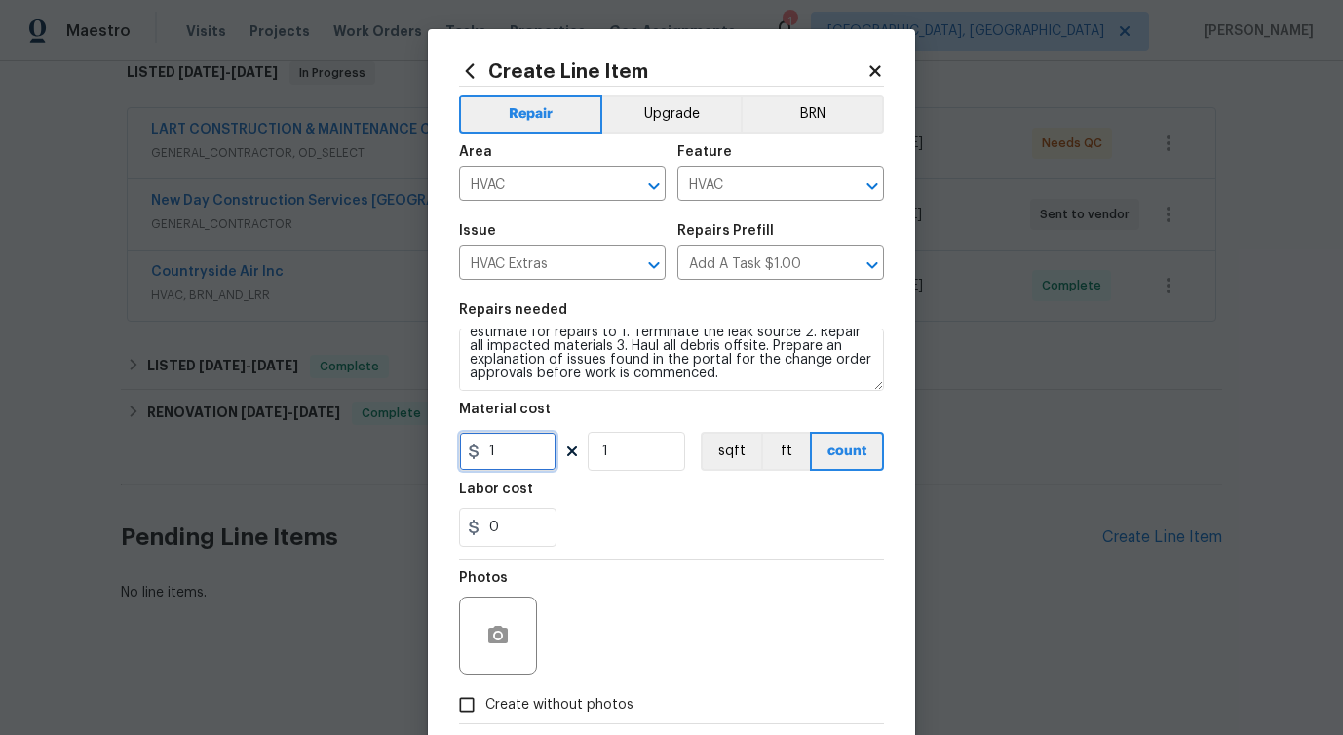
click at [523, 463] on input "1" at bounding box center [507, 451] width 97 height 39
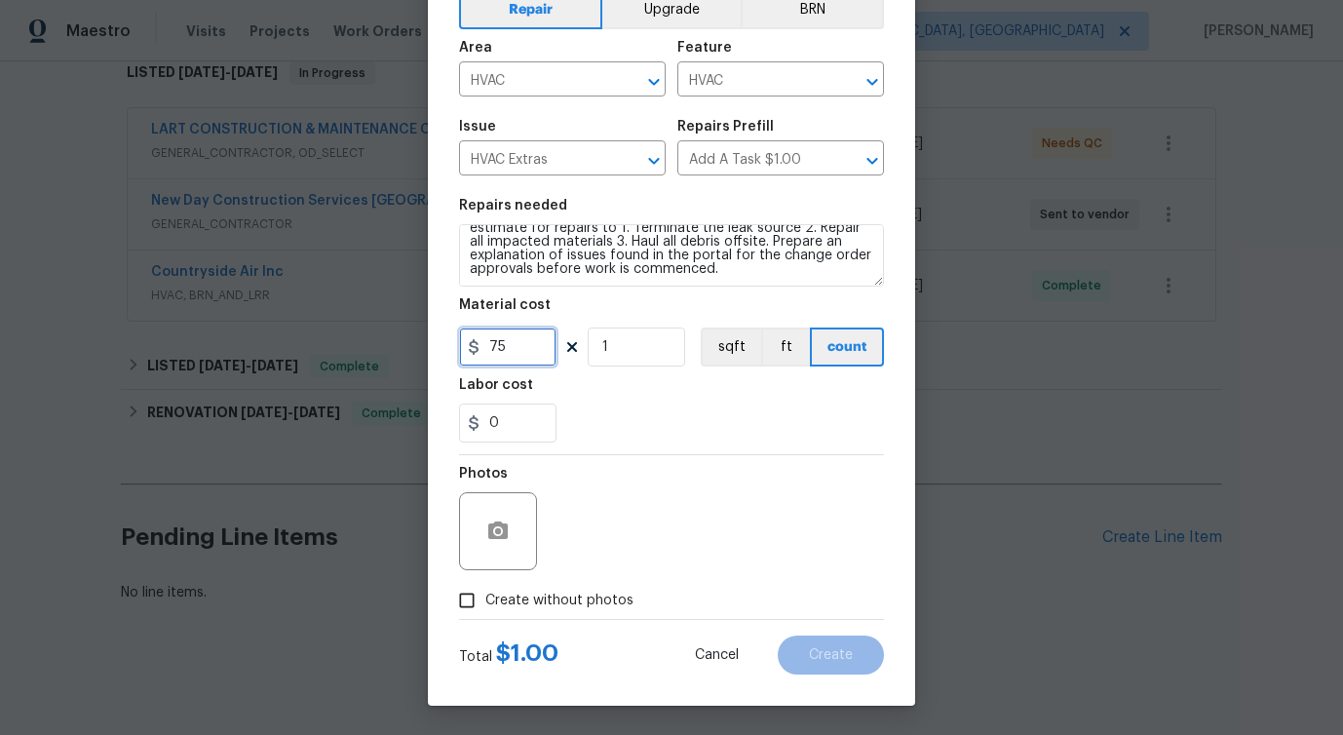
type input "75"
click at [517, 592] on span "Create without photos" at bounding box center [559, 601] width 148 height 20
click at [485, 592] on input "Create without photos" at bounding box center [466, 600] width 37 height 37
checkbox input "true"
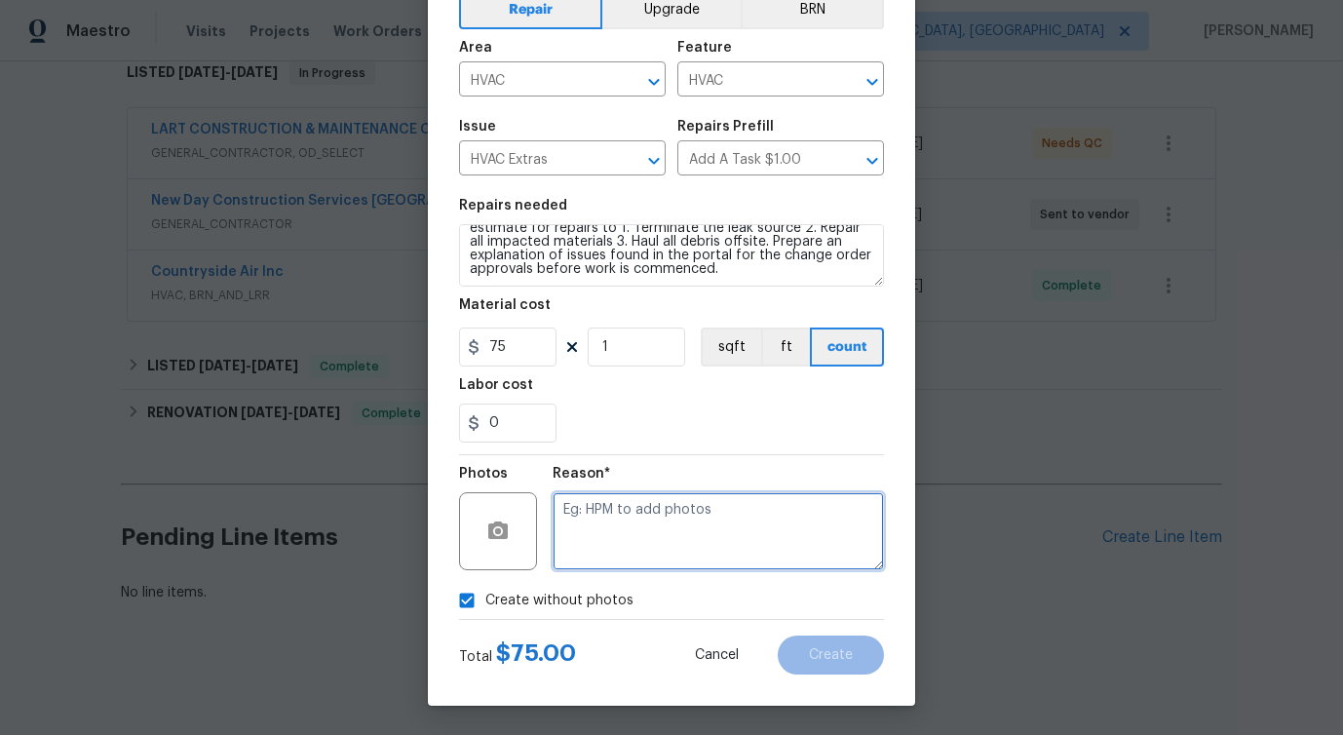
click at [631, 538] on textarea at bounding box center [718, 531] width 331 height 78
type textarea "verbiage updated"
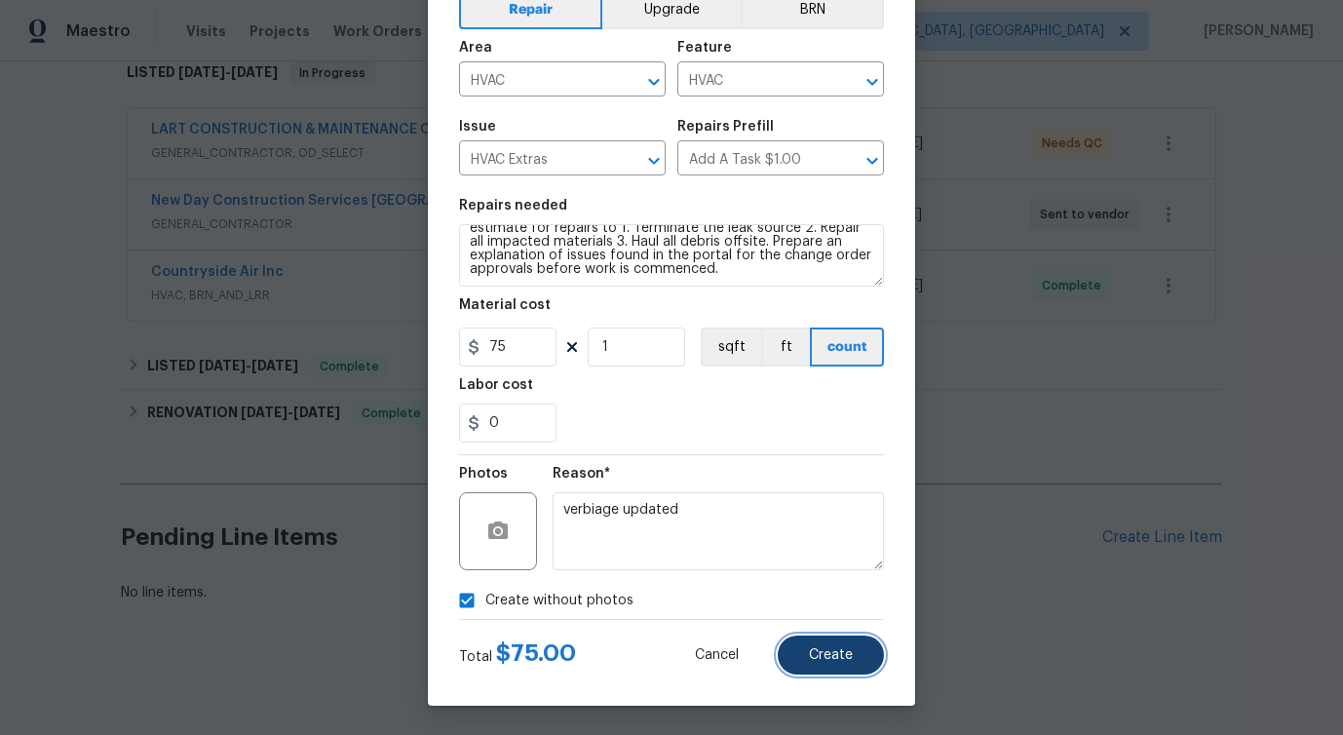
click at [820, 656] on span "Create" at bounding box center [831, 655] width 44 height 15
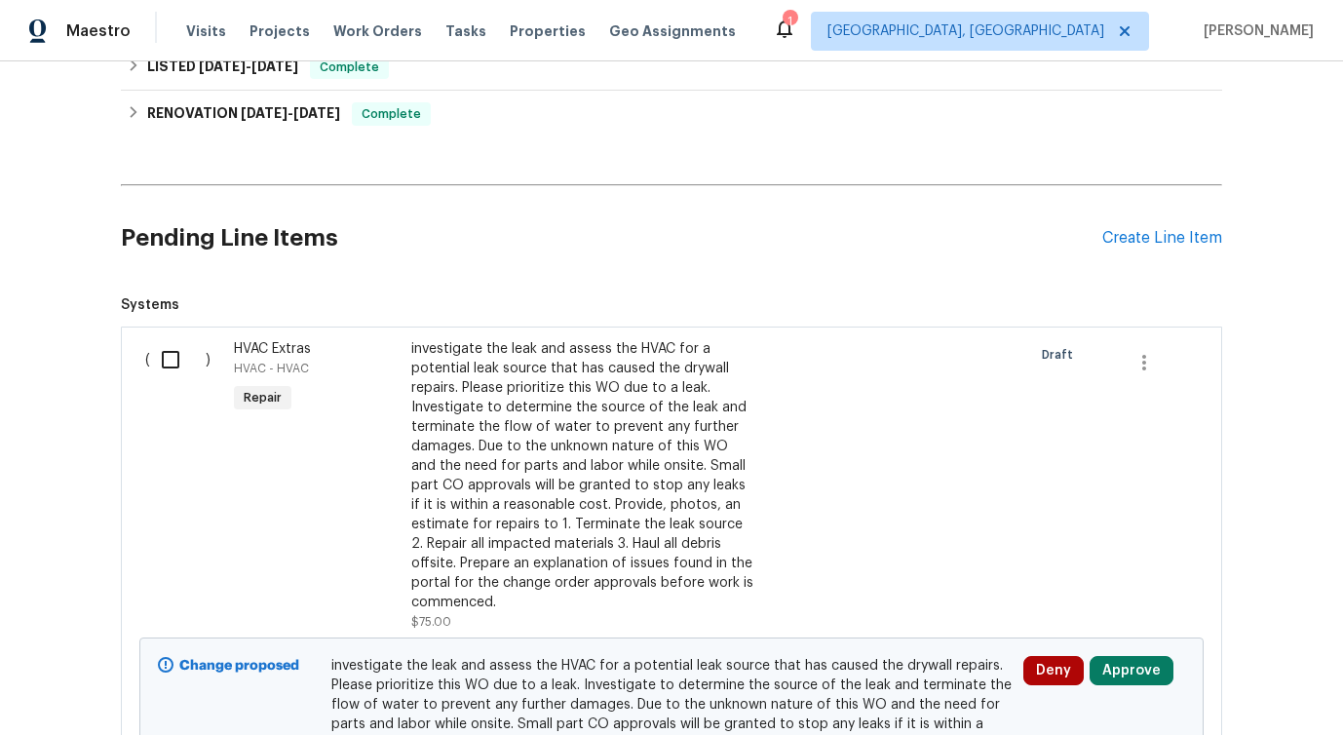
scroll to position [416, 0]
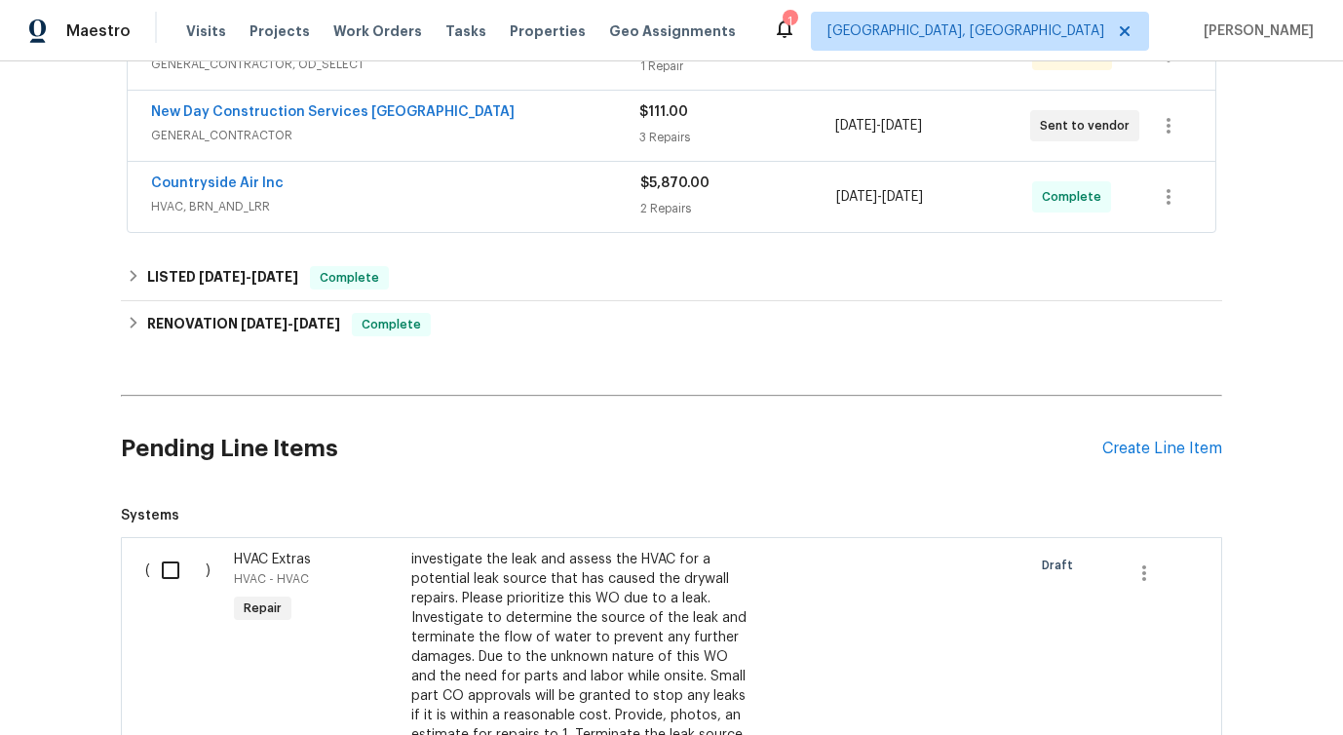
click at [166, 589] on input "checkbox" at bounding box center [178, 570] width 56 height 41
checkbox input "true"
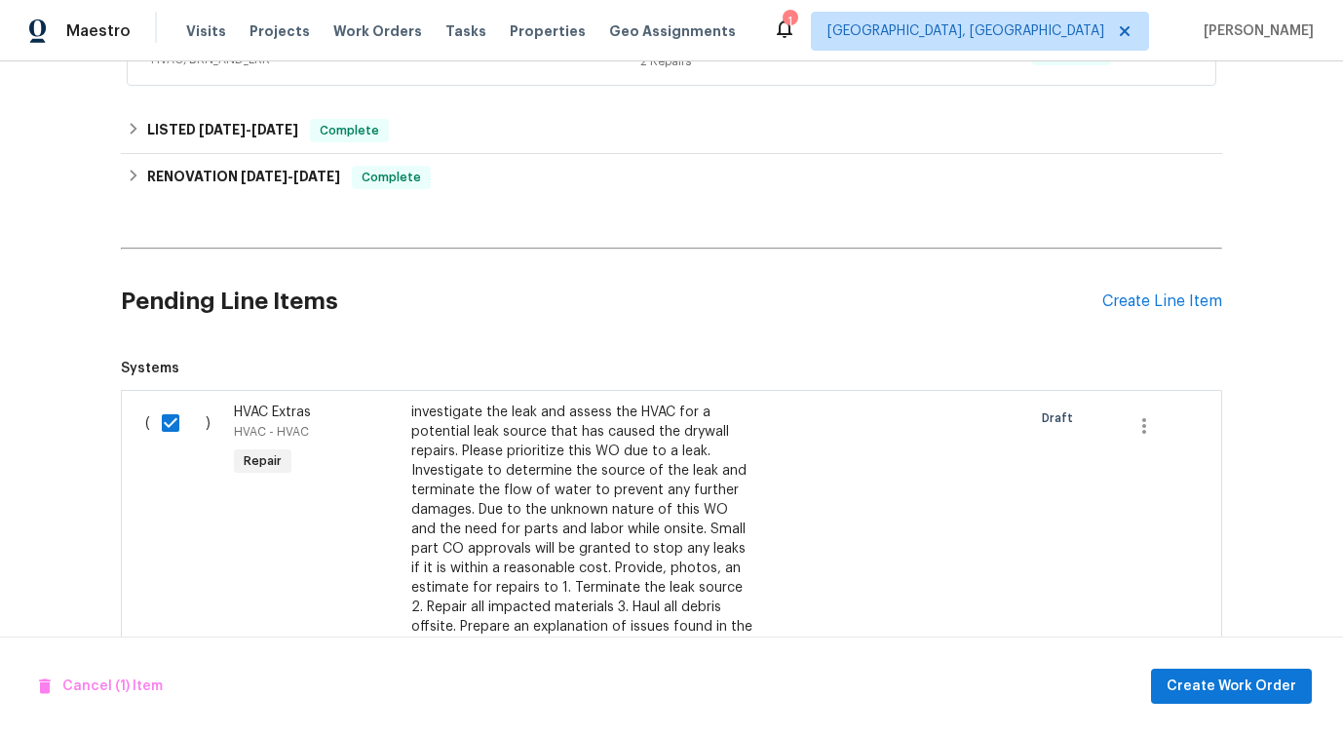
scroll to position [881, 0]
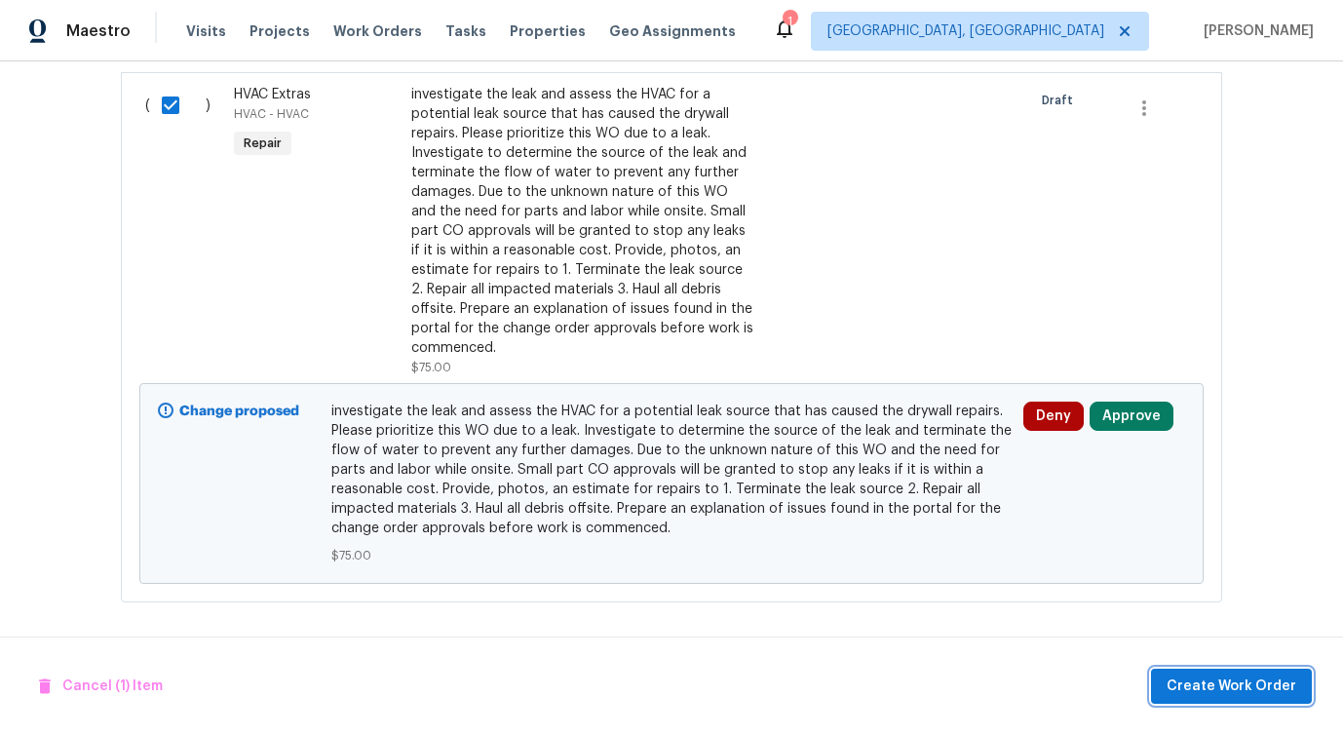
click at [1226, 685] on span "Create Work Order" at bounding box center [1231, 686] width 130 height 24
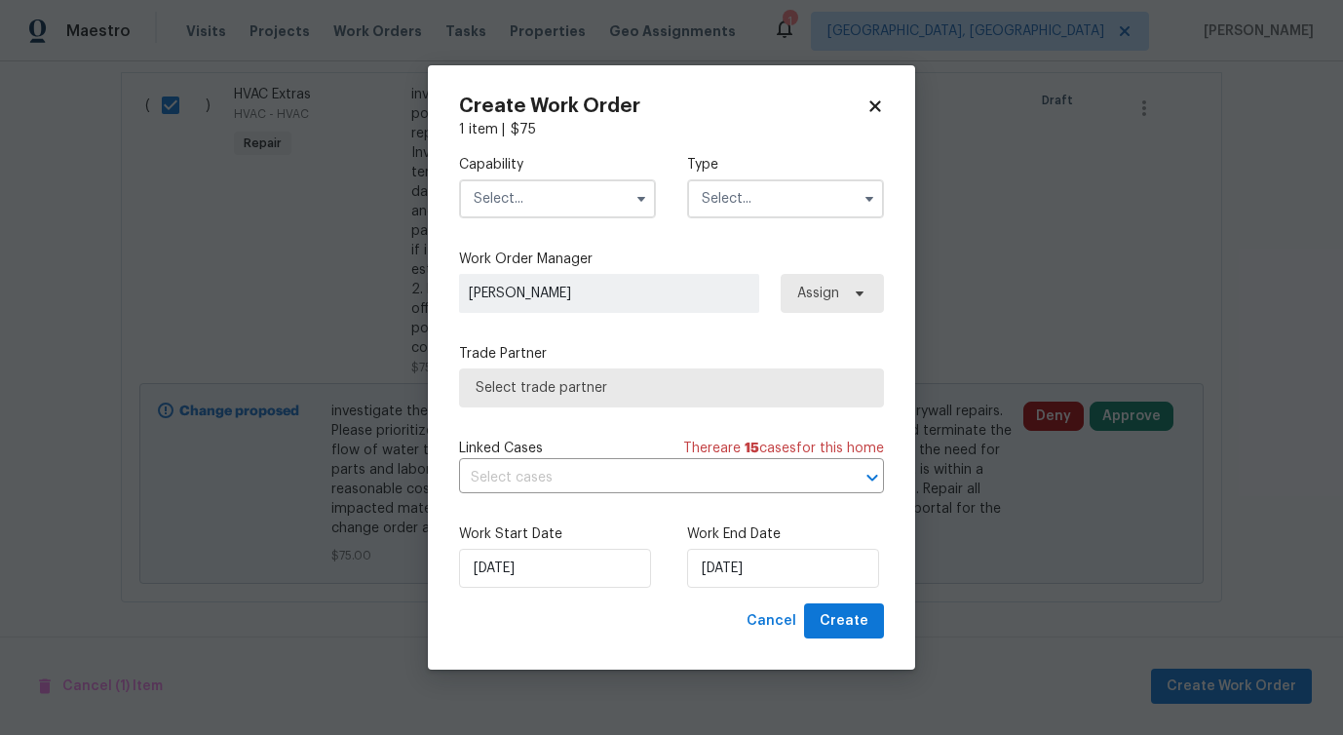
click at [546, 211] on input "text" at bounding box center [557, 198] width 197 height 39
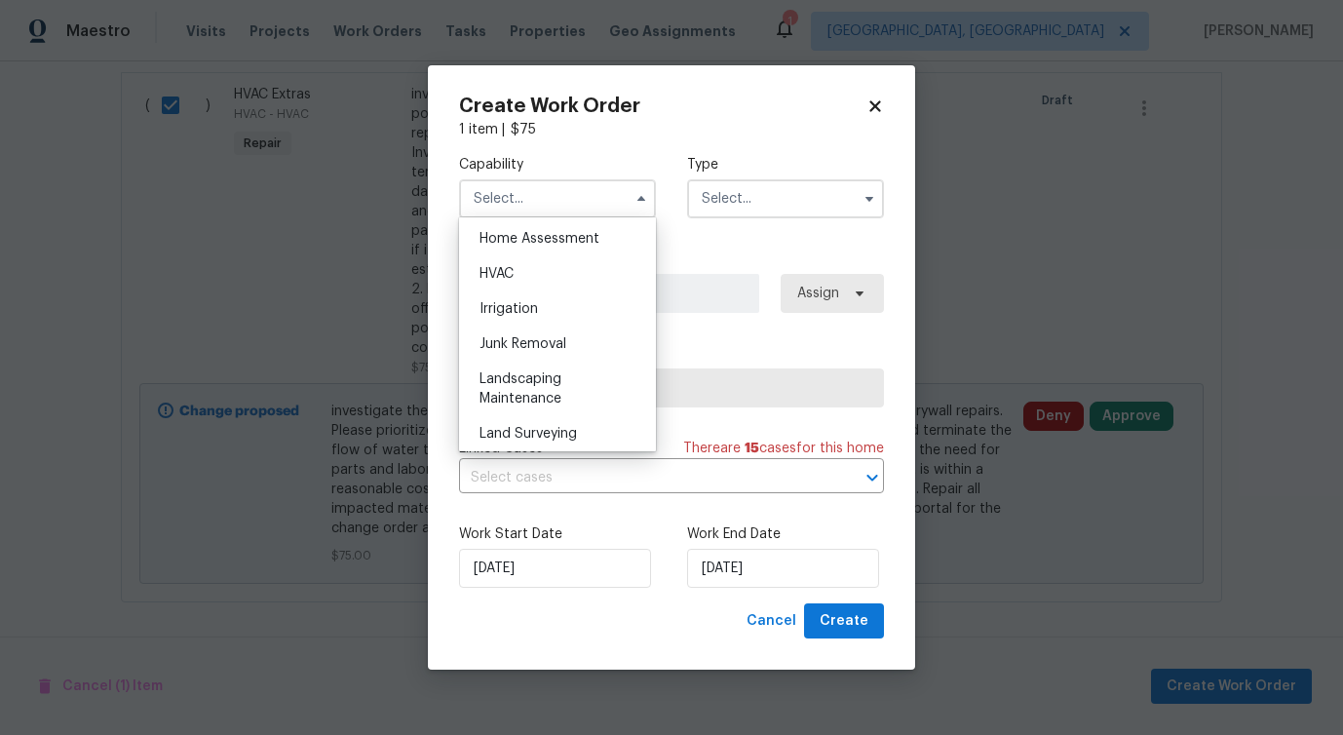
scroll to position [1138, 0]
click at [510, 280] on span "HVAC" at bounding box center [496, 279] width 34 height 14
type input "HVAC"
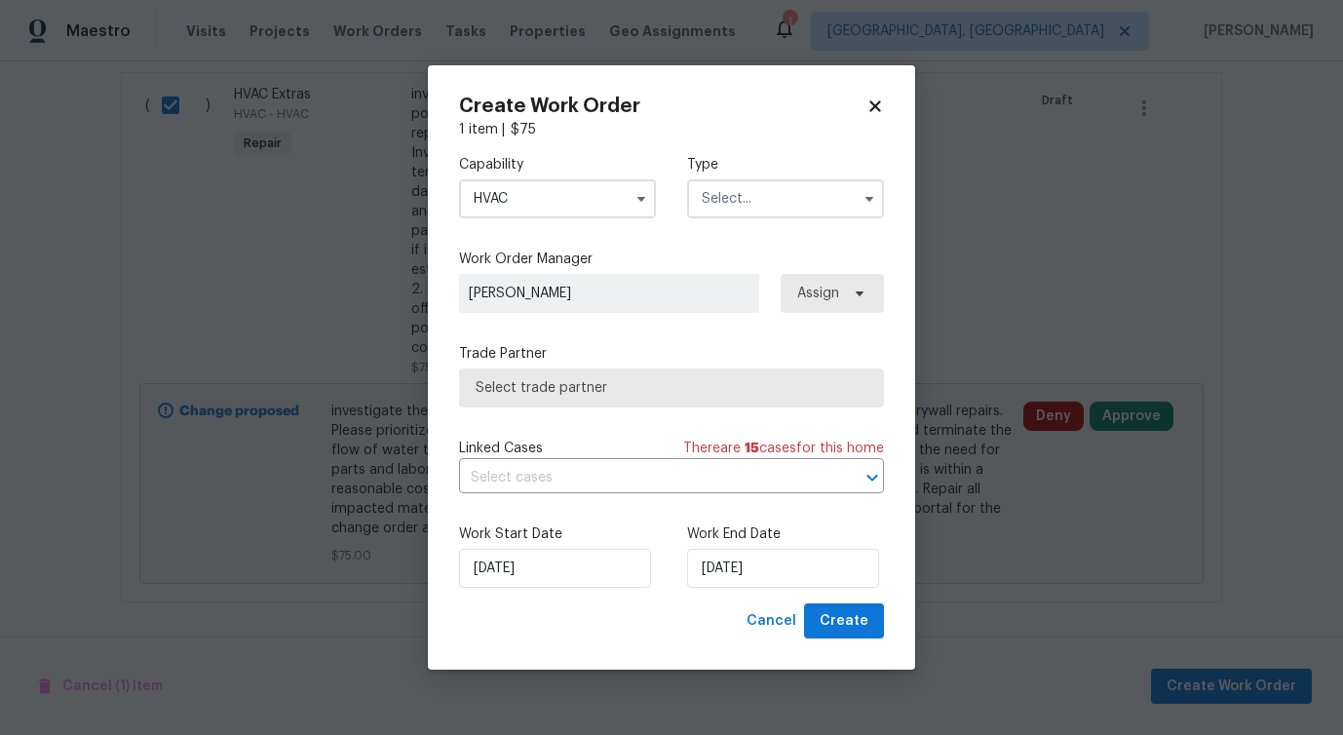
click at [791, 195] on input "text" at bounding box center [785, 198] width 197 height 39
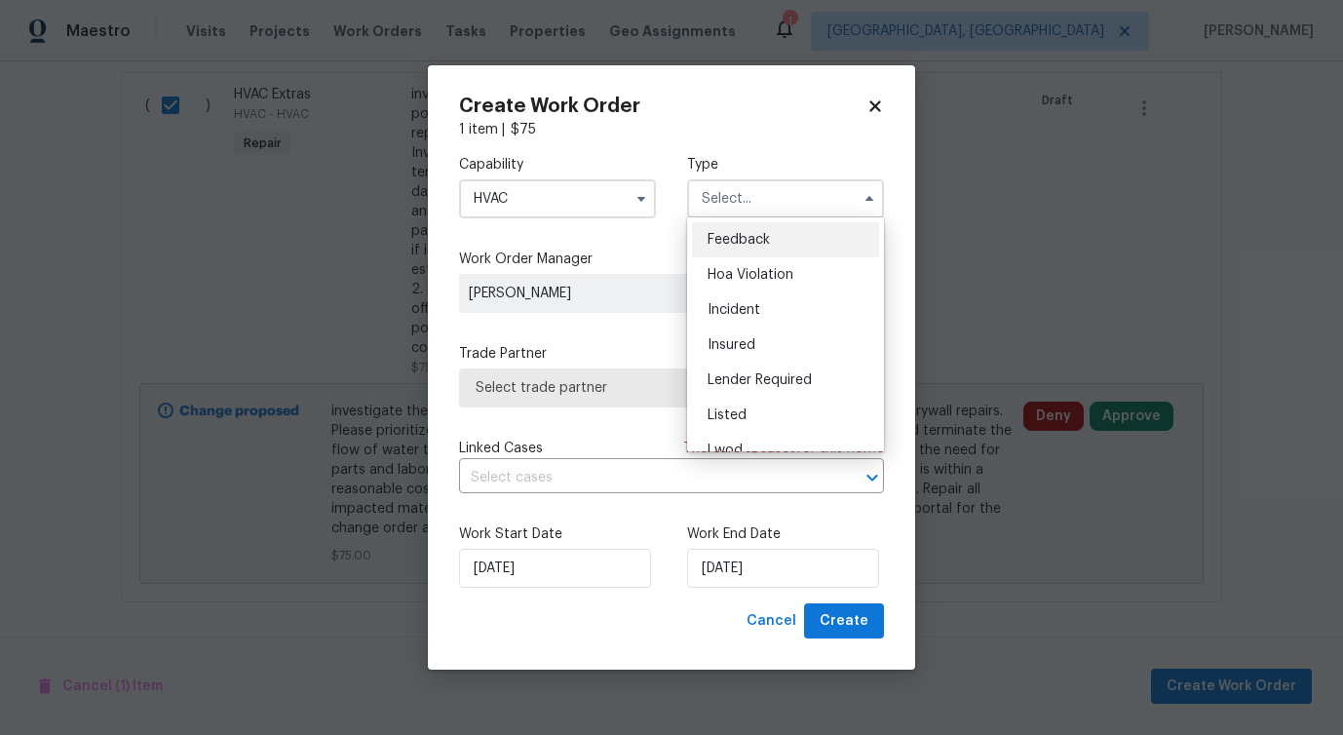
click at [743, 240] on span "Feedback" at bounding box center [738, 240] width 62 height 14
type input "Feedback"
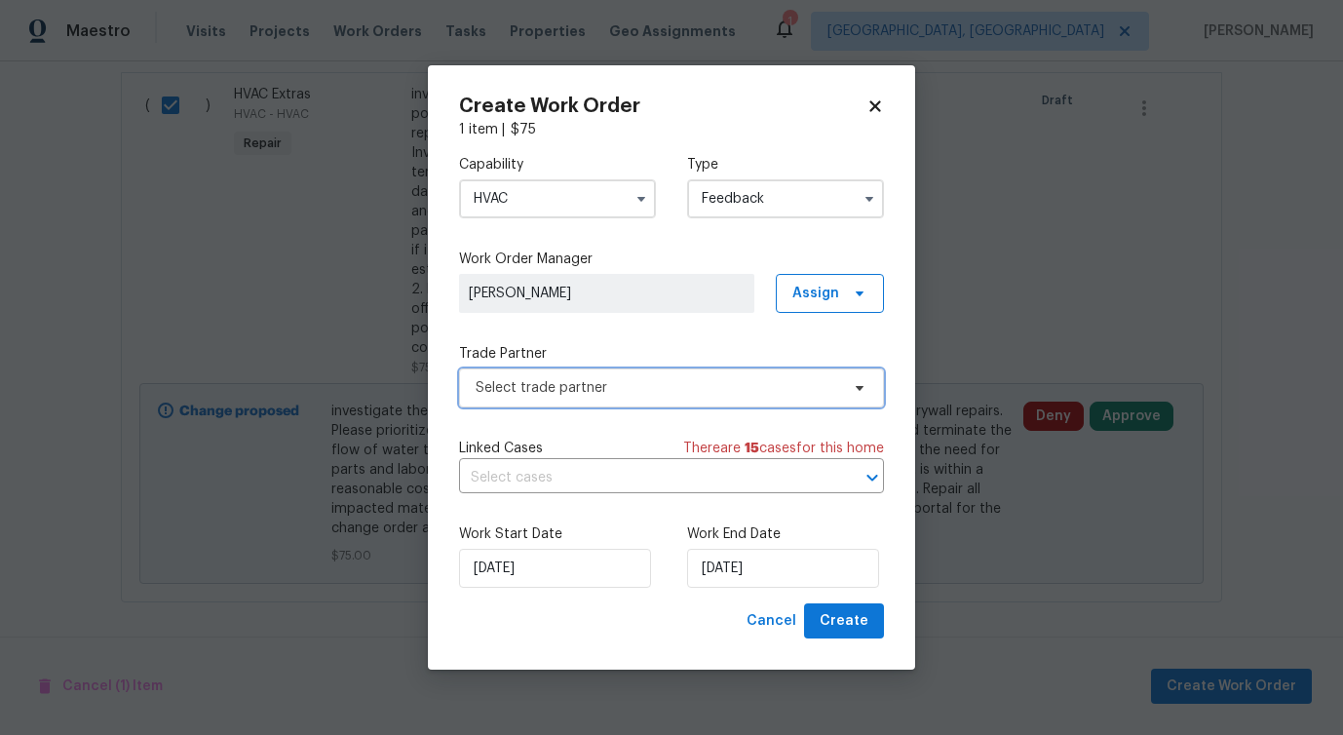
click at [558, 390] on span "Select trade partner" at bounding box center [657, 387] width 363 height 19
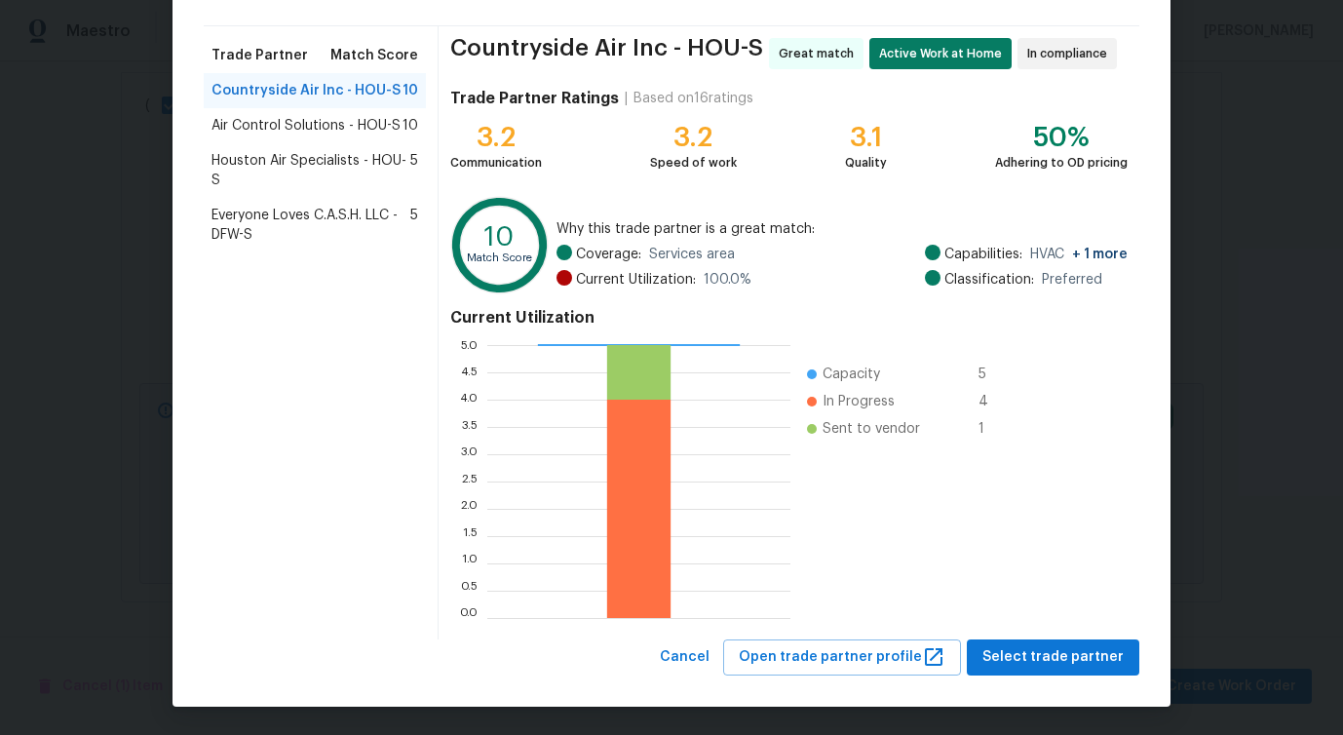
scroll to position [0, 0]
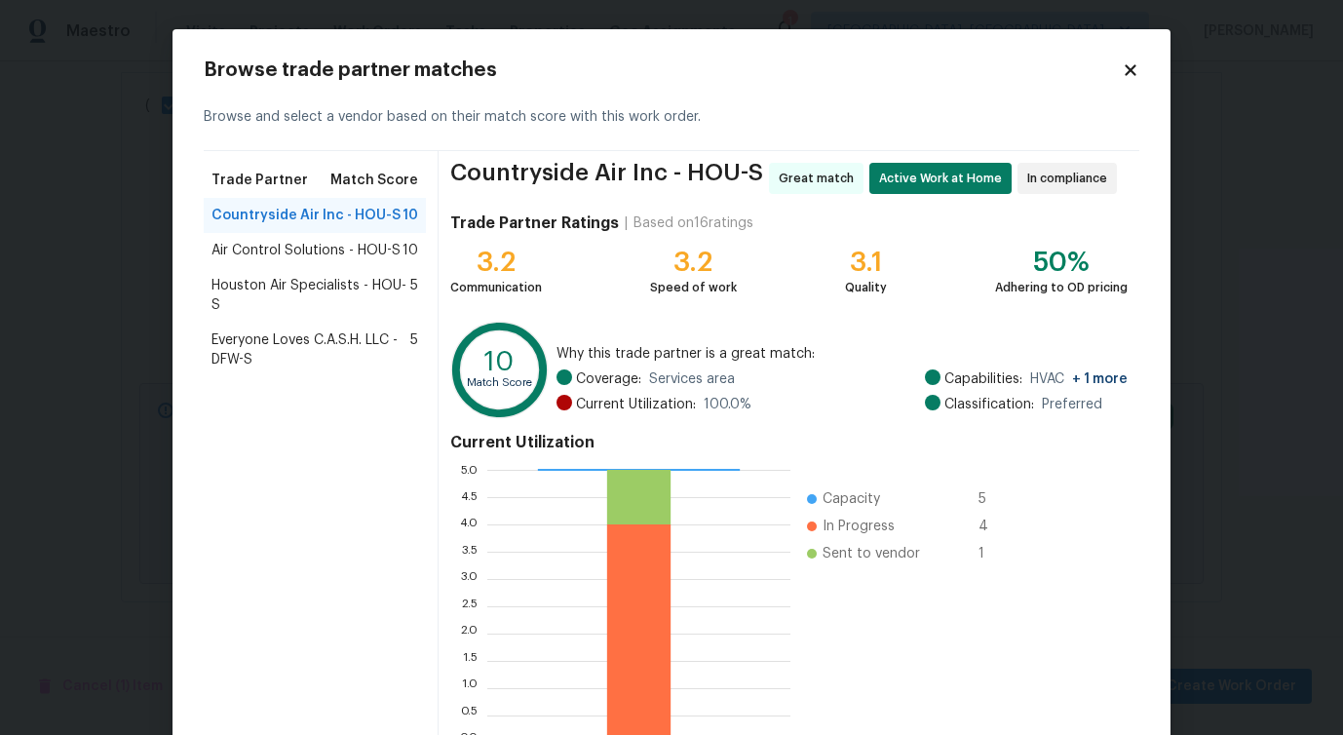
click at [273, 255] on span "Air Control Solutions - HOU-S" at bounding box center [305, 250] width 189 height 19
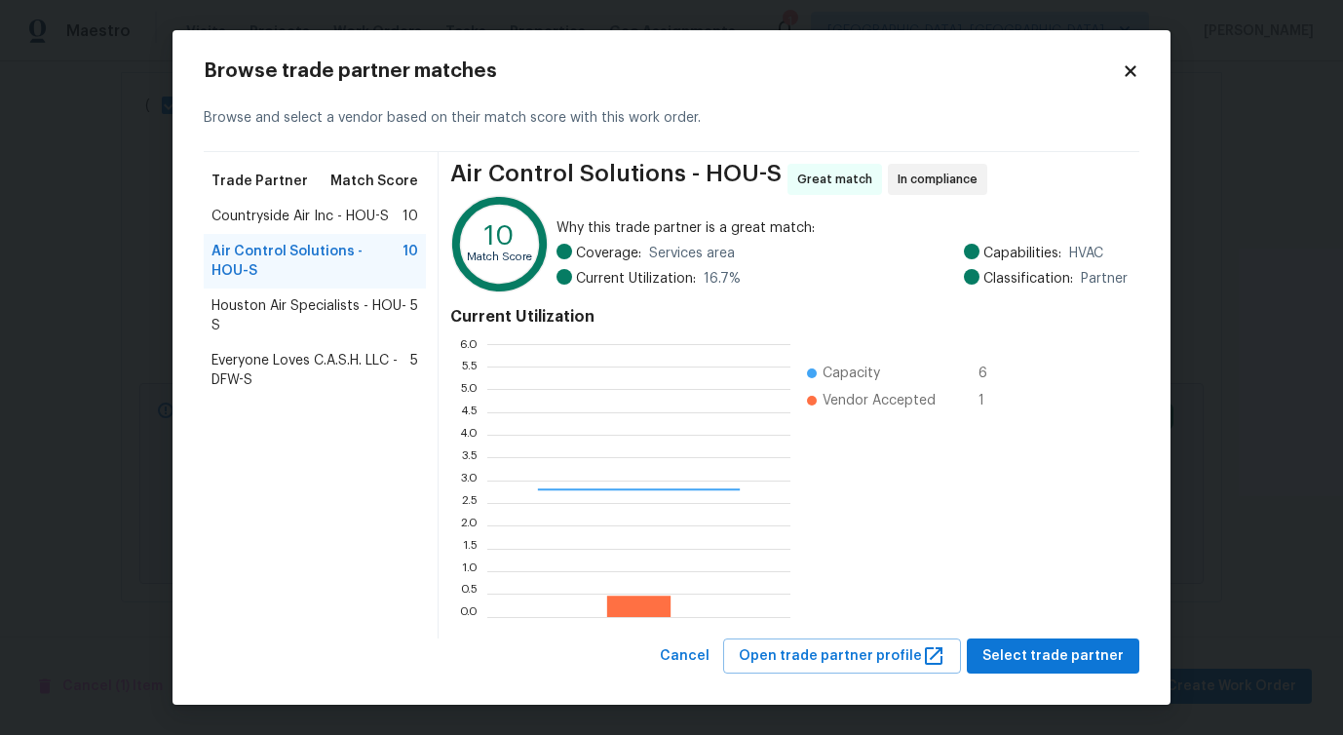
scroll to position [273, 303]
click at [284, 310] on span "Houston Air Specialists - HOU-S" at bounding box center [310, 315] width 199 height 39
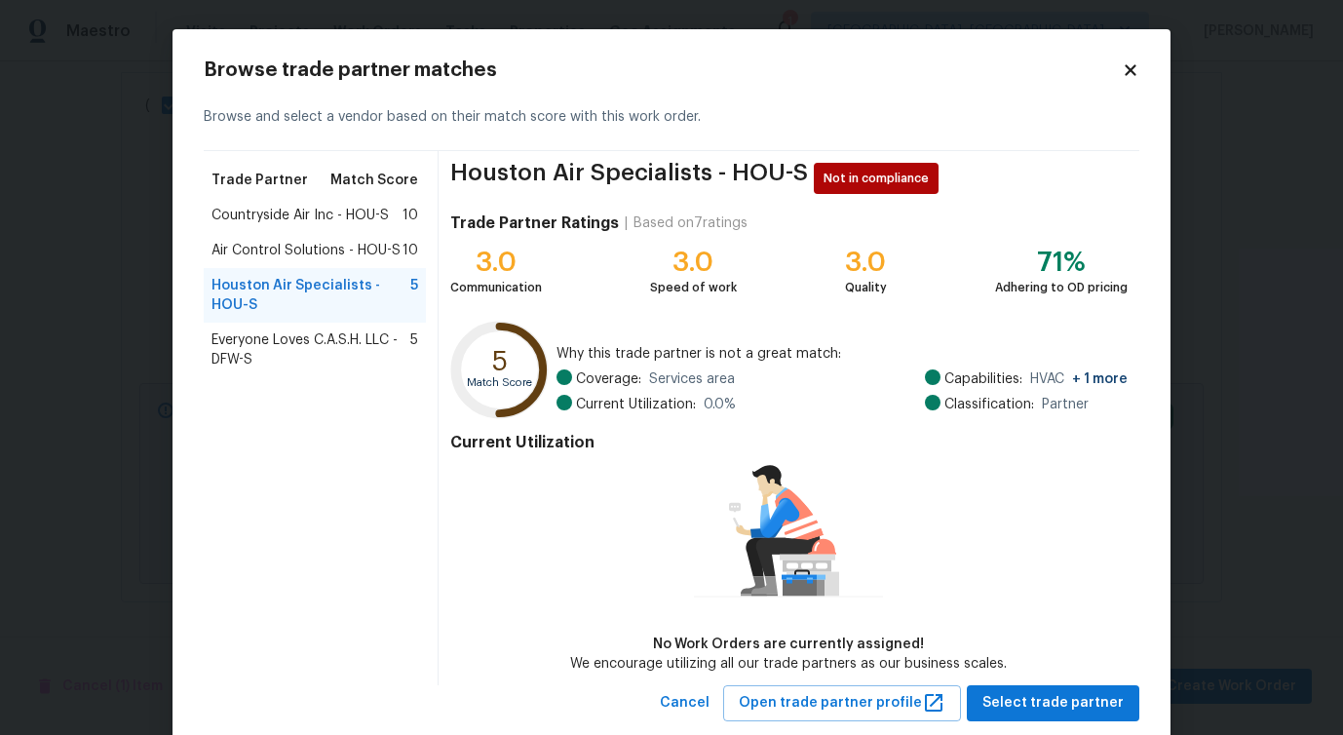
click at [290, 353] on span "Everyone Loves C.A.S.H. LLC - DFW-S" at bounding box center [310, 349] width 199 height 39
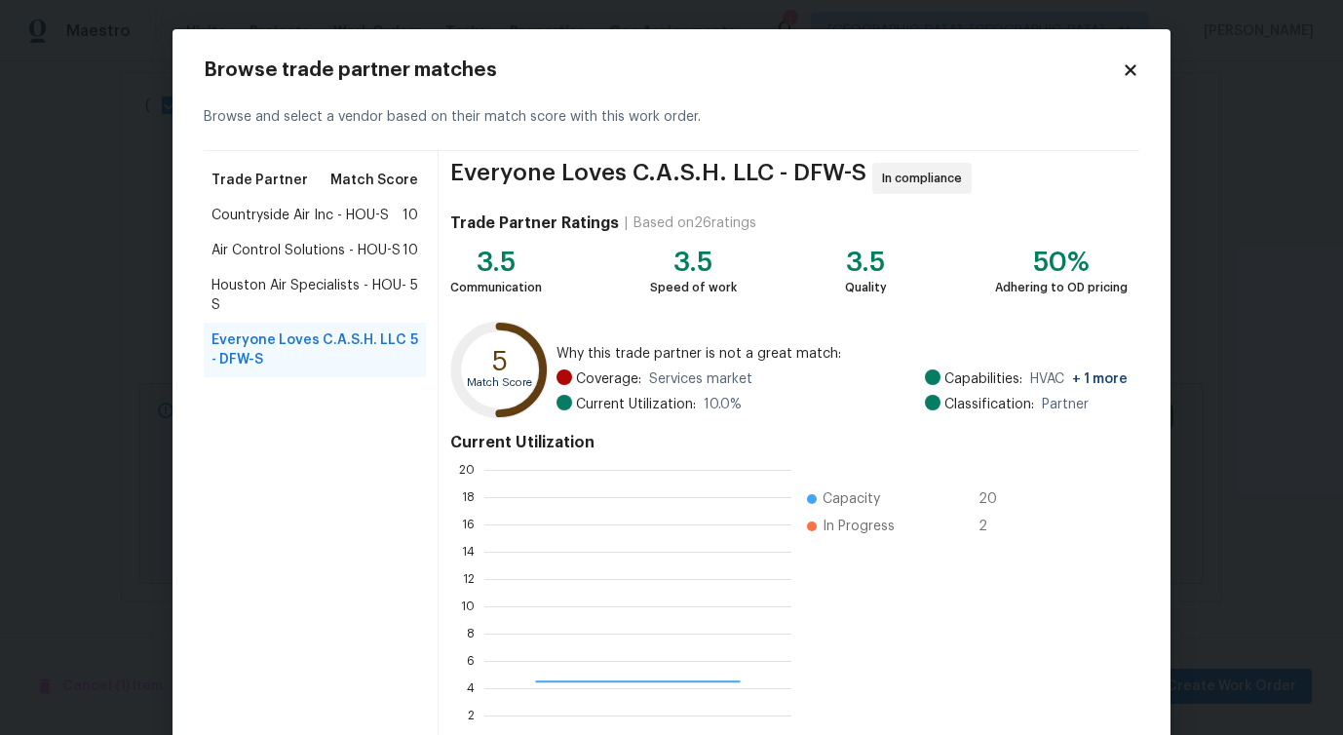
scroll to position [273, 307]
click at [324, 302] on span "Houston Air Specialists - HOU-S" at bounding box center [310, 295] width 199 height 39
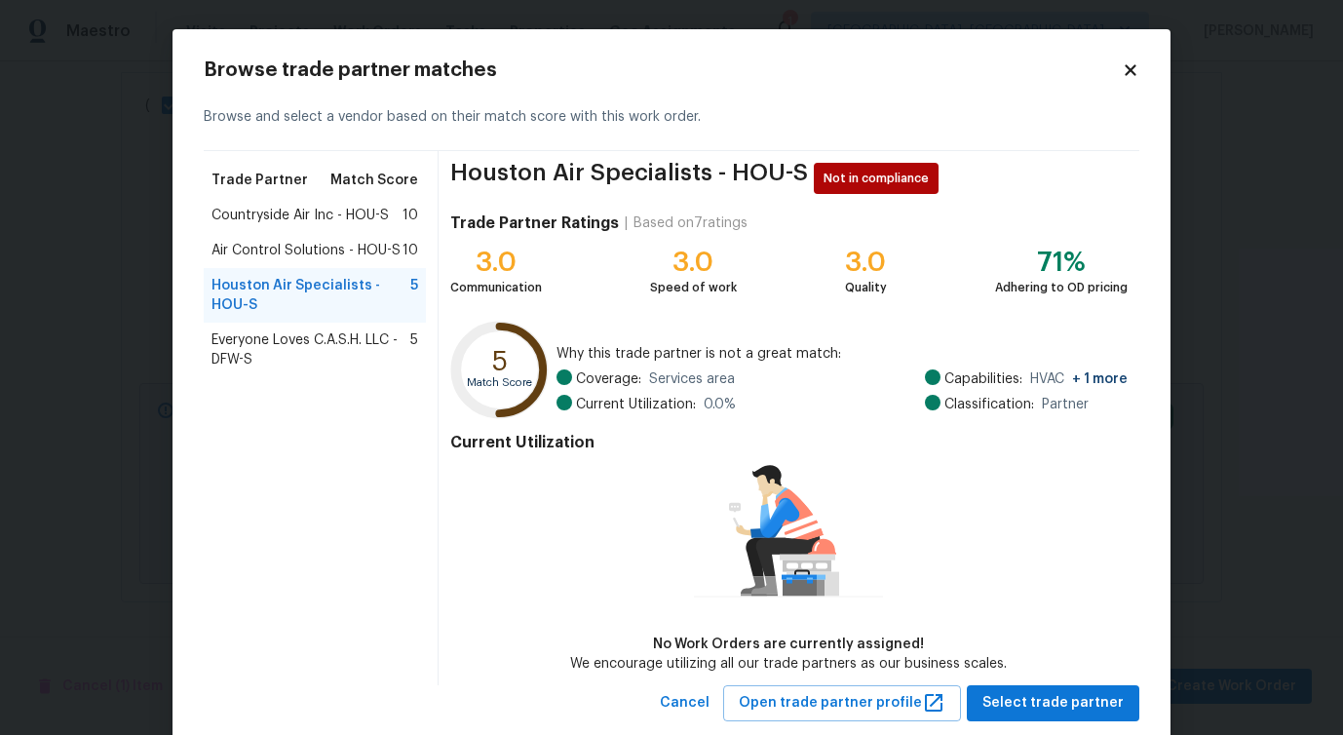
scroll to position [45, 0]
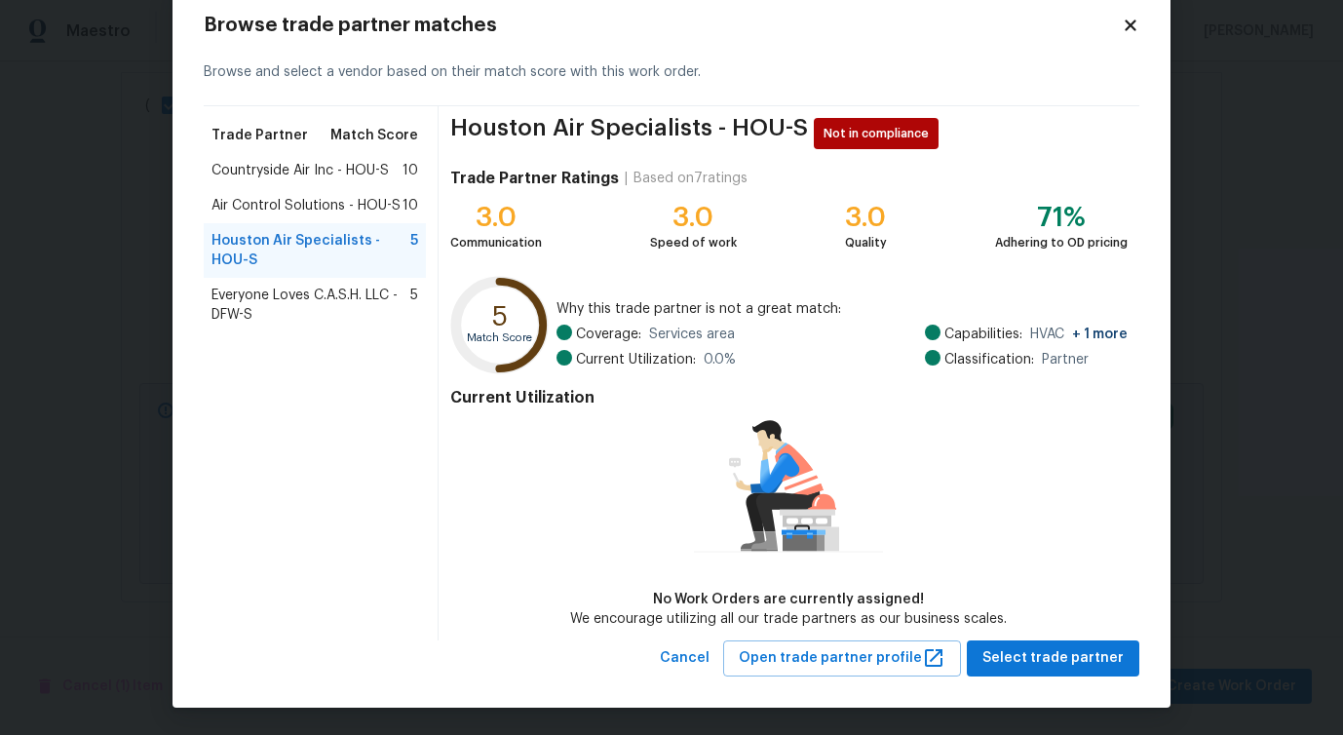
click at [285, 212] on span "Air Control Solutions - HOU-S" at bounding box center [305, 205] width 189 height 19
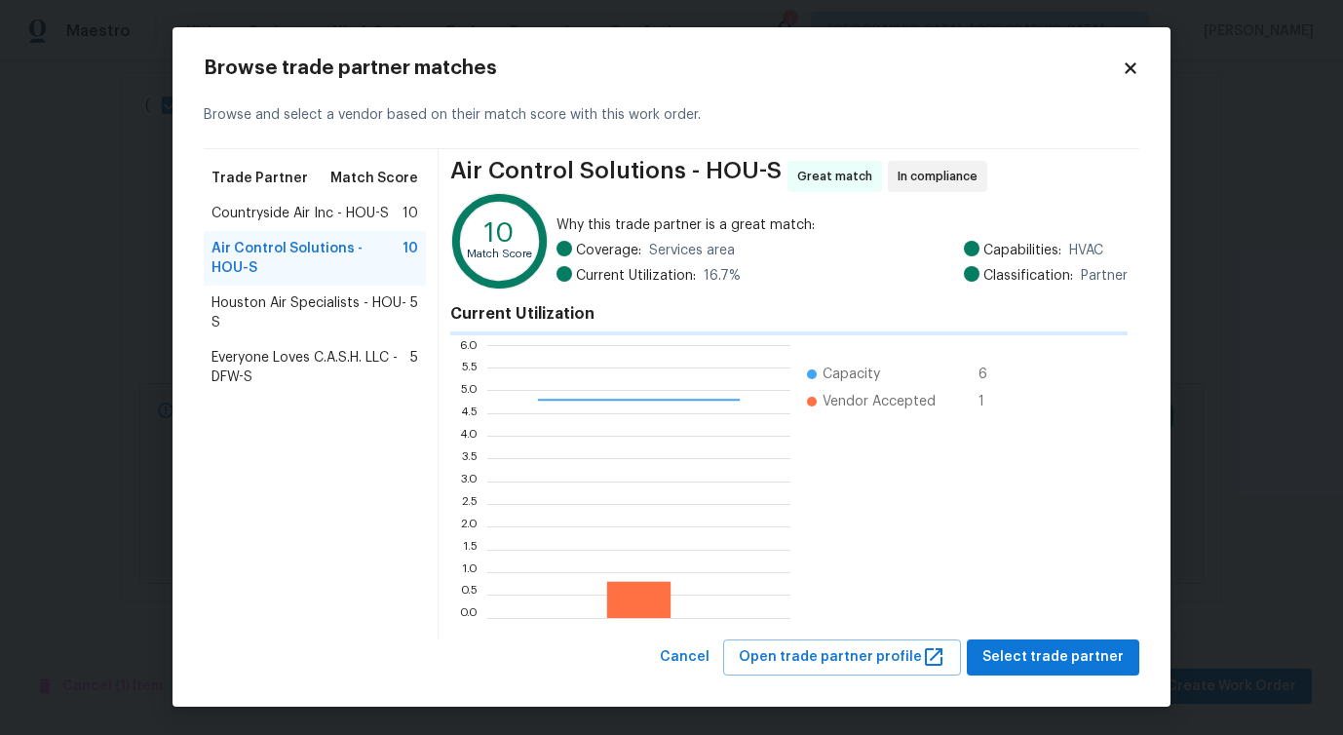
scroll to position [0, 0]
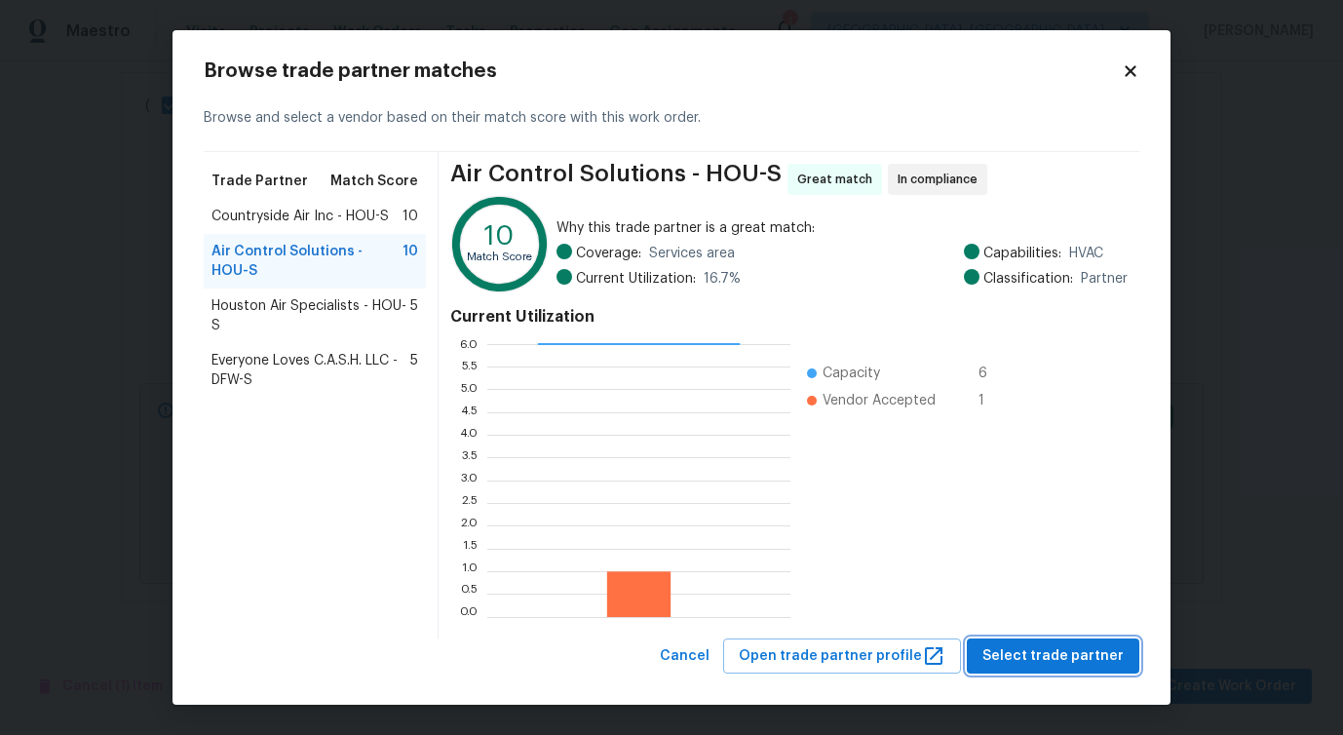
click at [1036, 656] on span "Select trade partner" at bounding box center [1052, 656] width 141 height 24
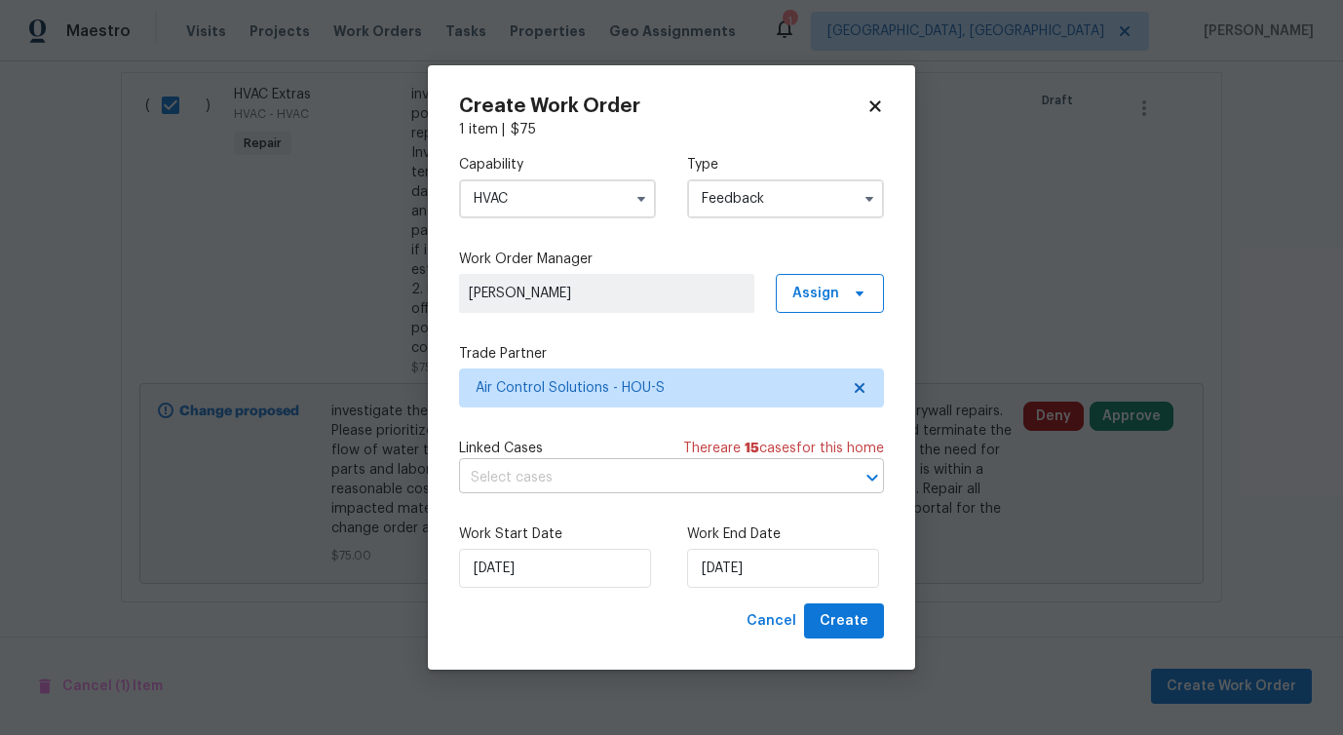
click at [584, 487] on input "text" at bounding box center [644, 478] width 370 height 30
click at [505, 541] on label "Work Start Date" at bounding box center [557, 533] width 197 height 19
click at [506, 571] on input "[DATE]" at bounding box center [555, 568] width 192 height 39
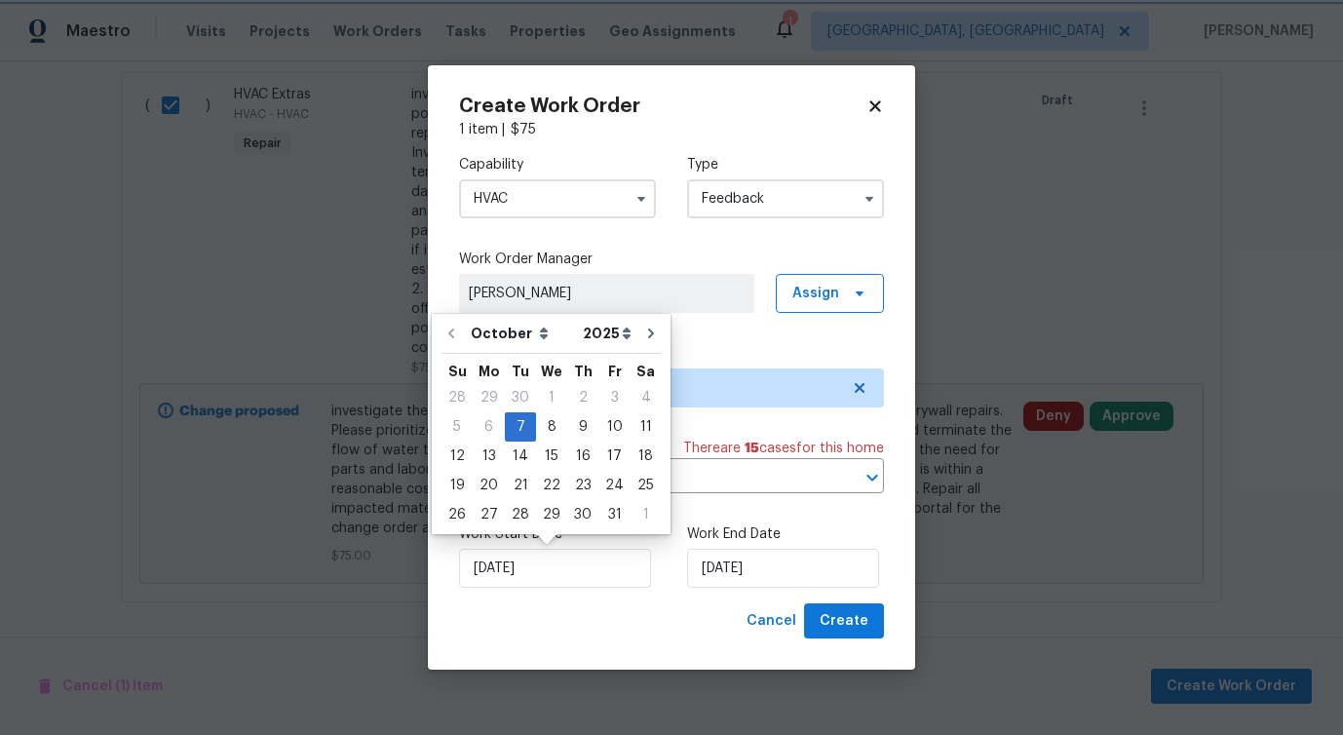
click at [752, 543] on label "Work End Date" at bounding box center [785, 533] width 197 height 19
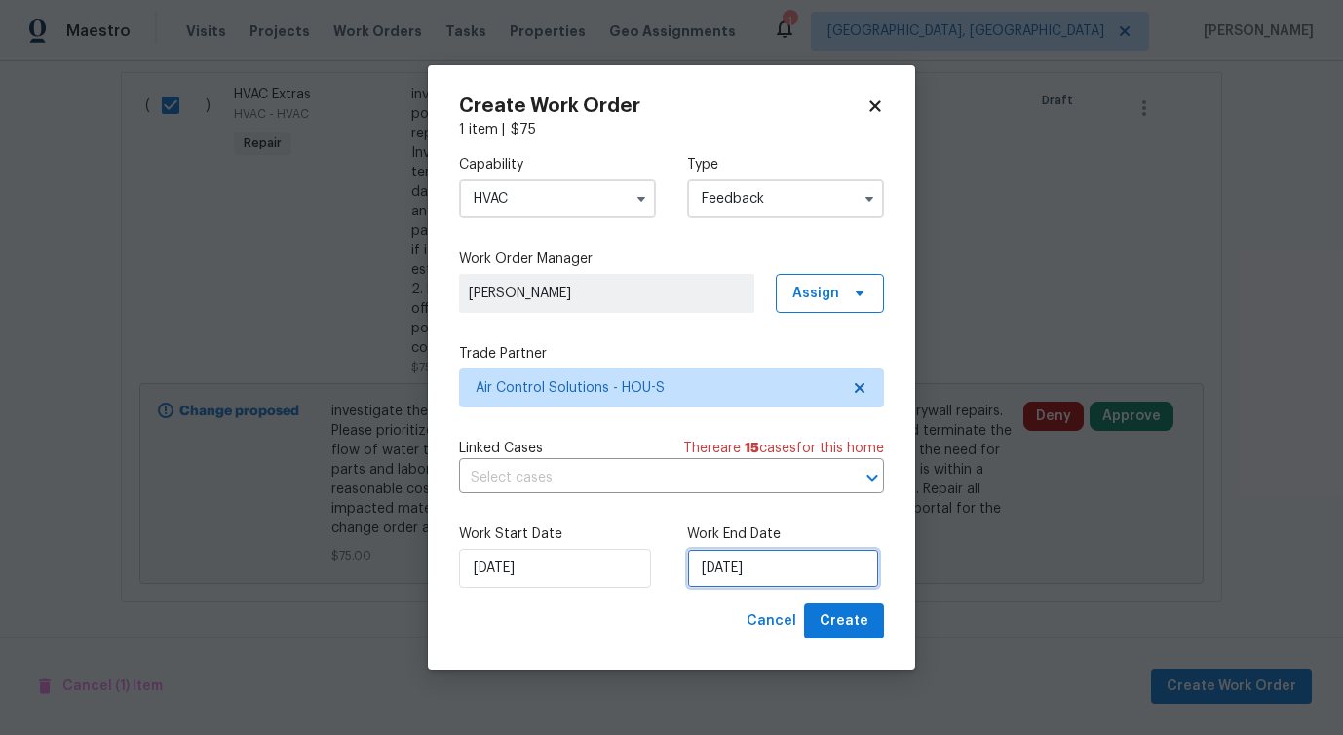
click at [740, 572] on input "[DATE]" at bounding box center [783, 568] width 192 height 39
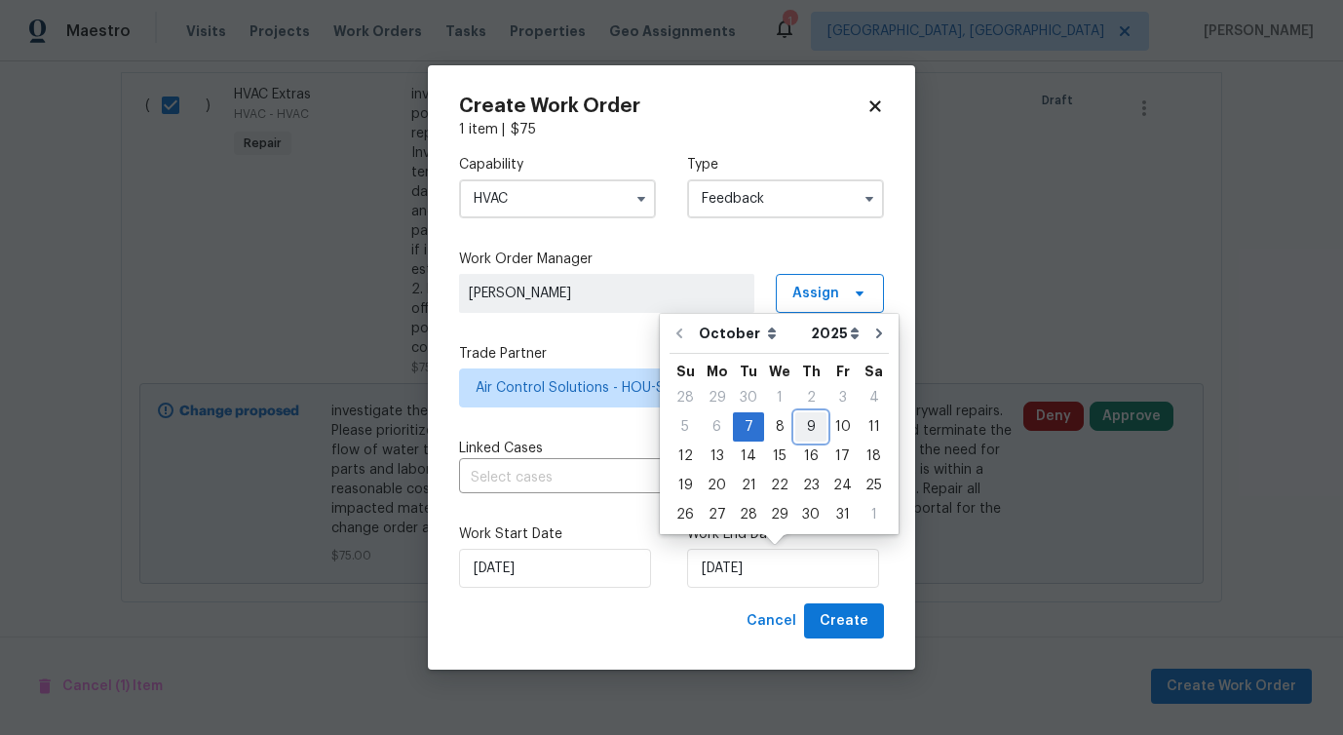
click at [820, 428] on div "9" at bounding box center [810, 426] width 31 height 27
type input "10/9/2025"
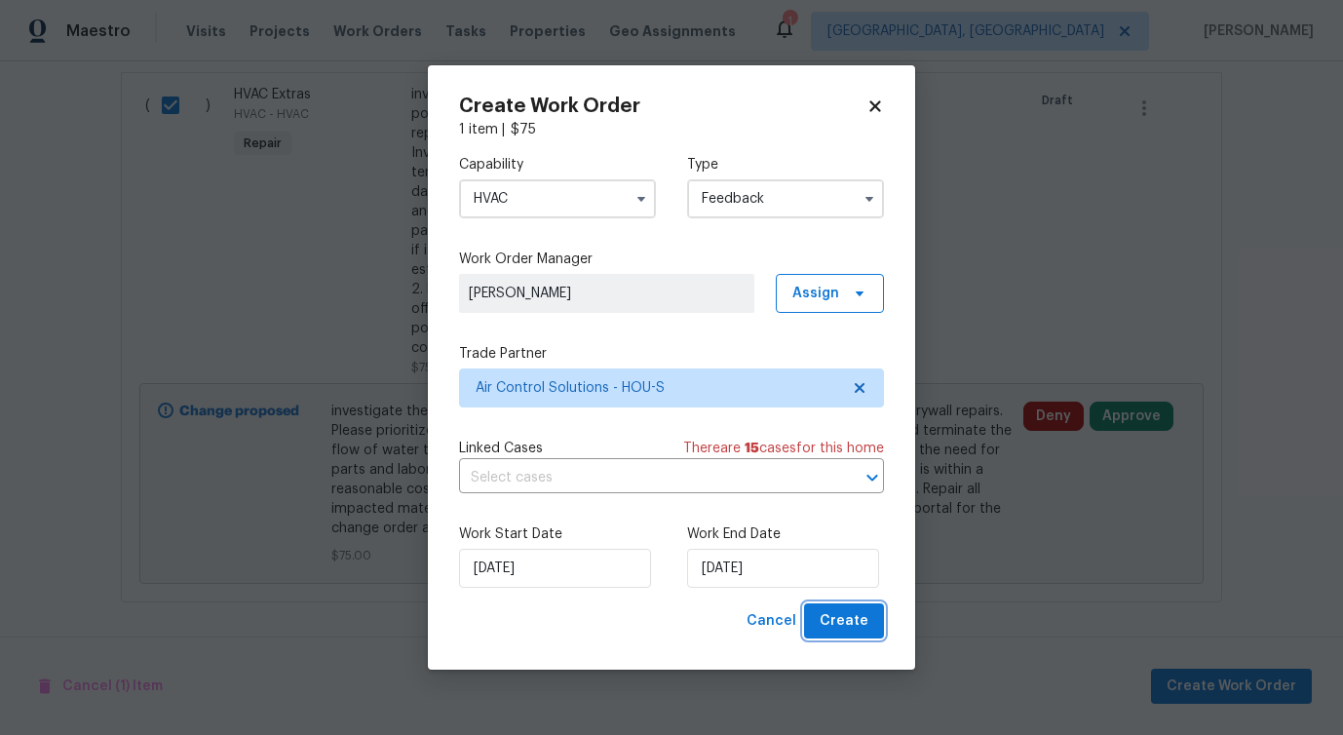
click at [840, 621] on span "Create" at bounding box center [844, 621] width 49 height 24
checkbox input "false"
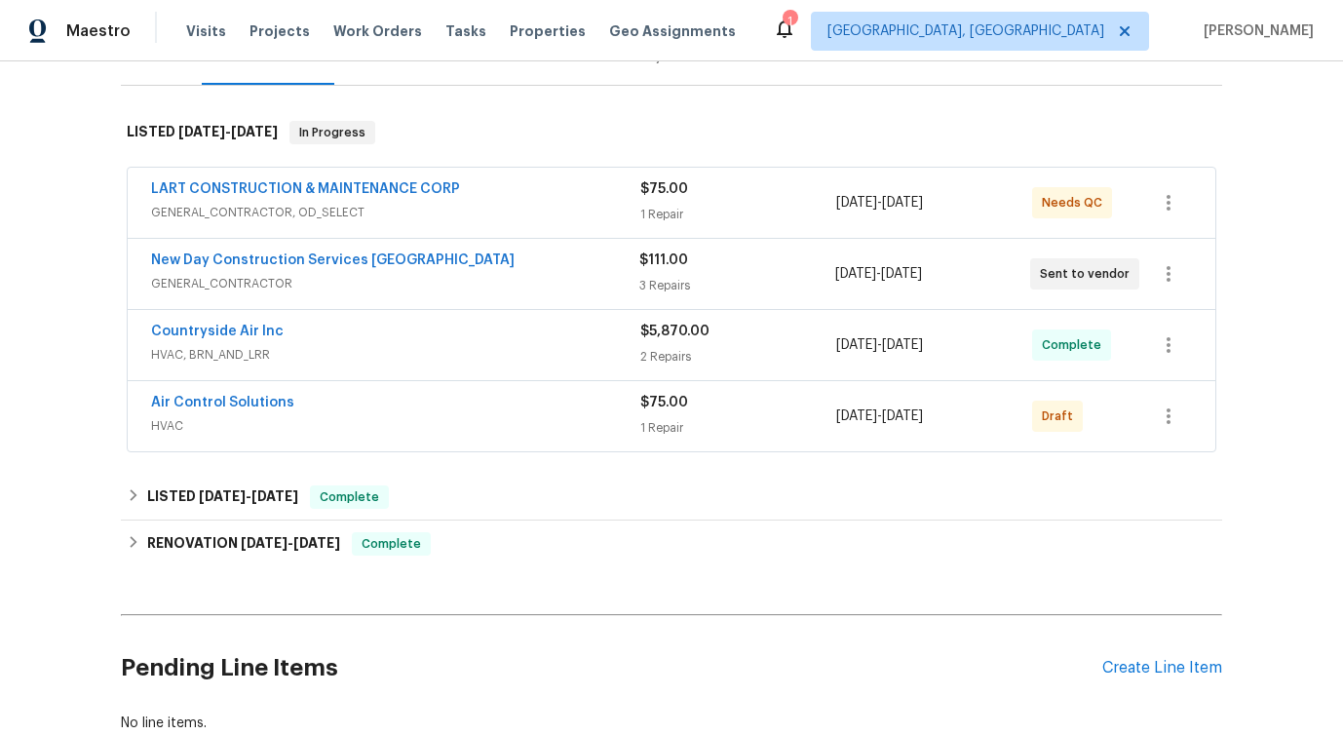
scroll to position [267, 0]
click at [243, 401] on link "Air Control Solutions" at bounding box center [222, 404] width 143 height 14
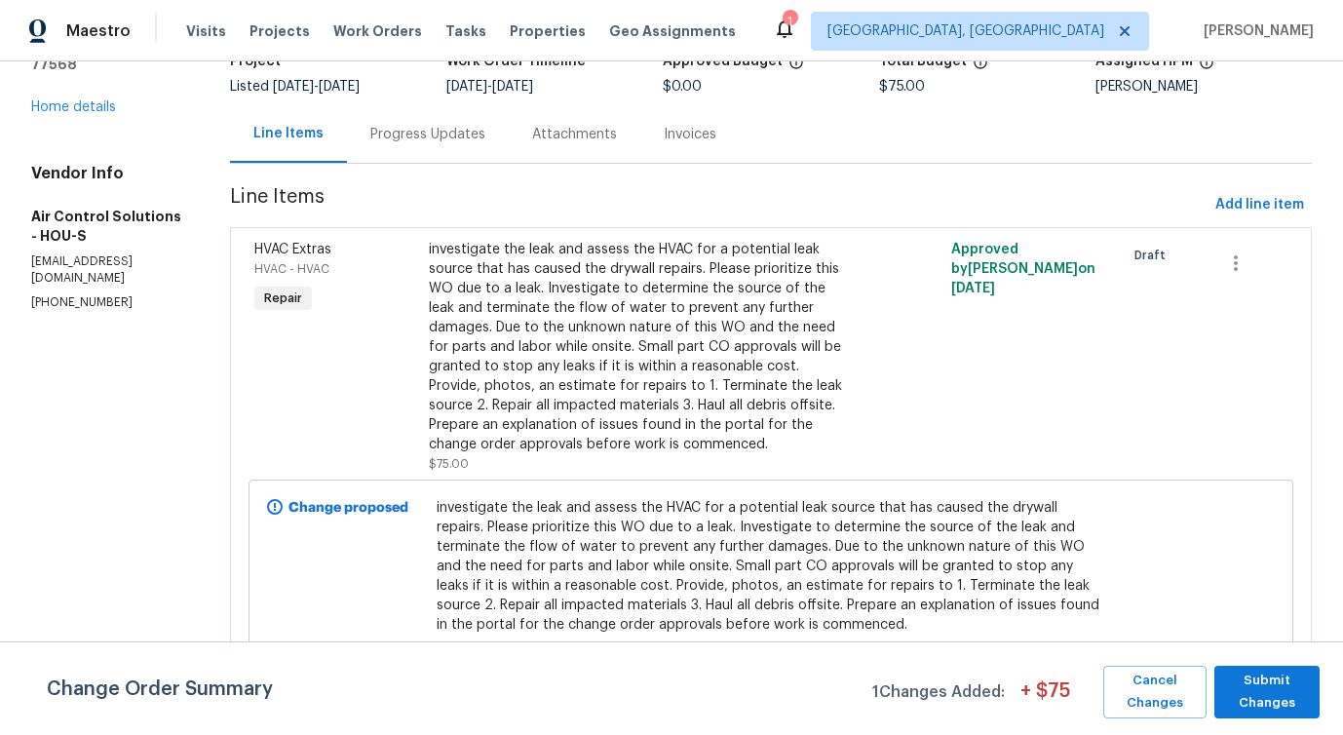
scroll to position [166, 0]
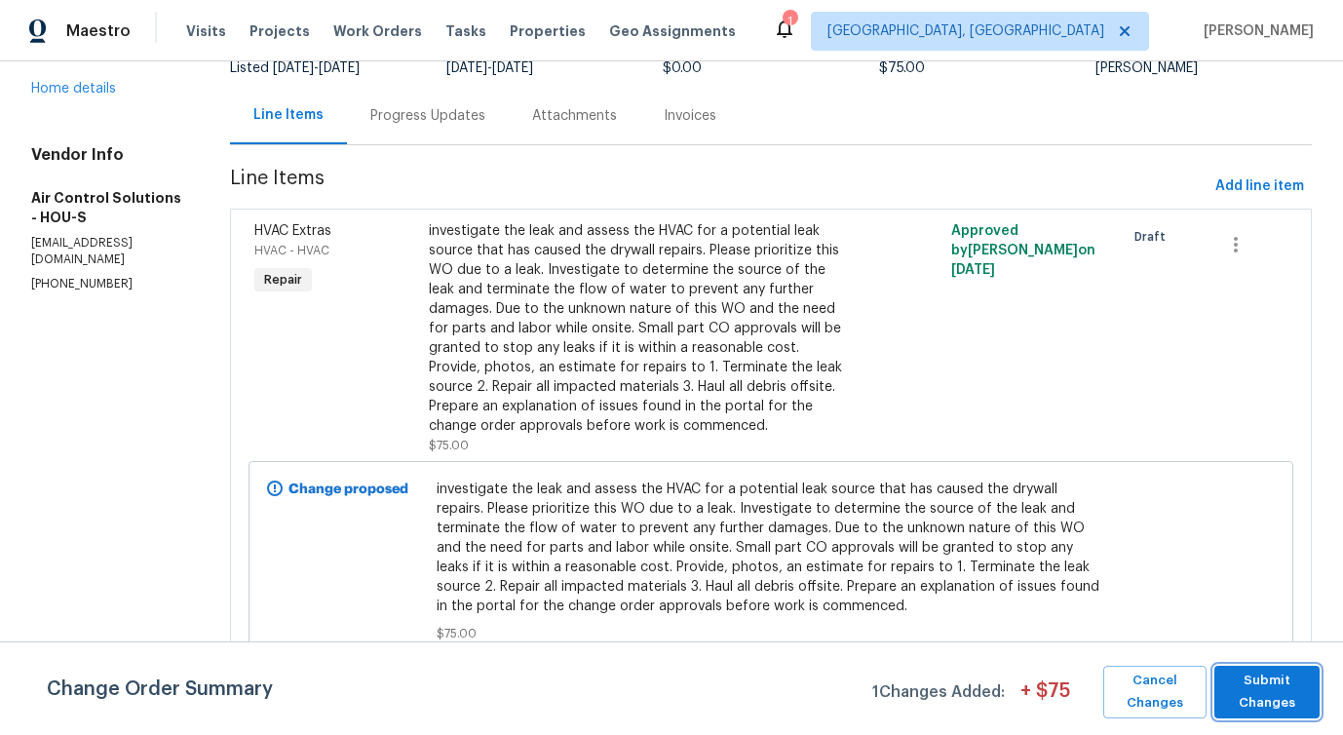
click at [1282, 705] on span "Submit Changes" at bounding box center [1267, 691] width 86 height 45
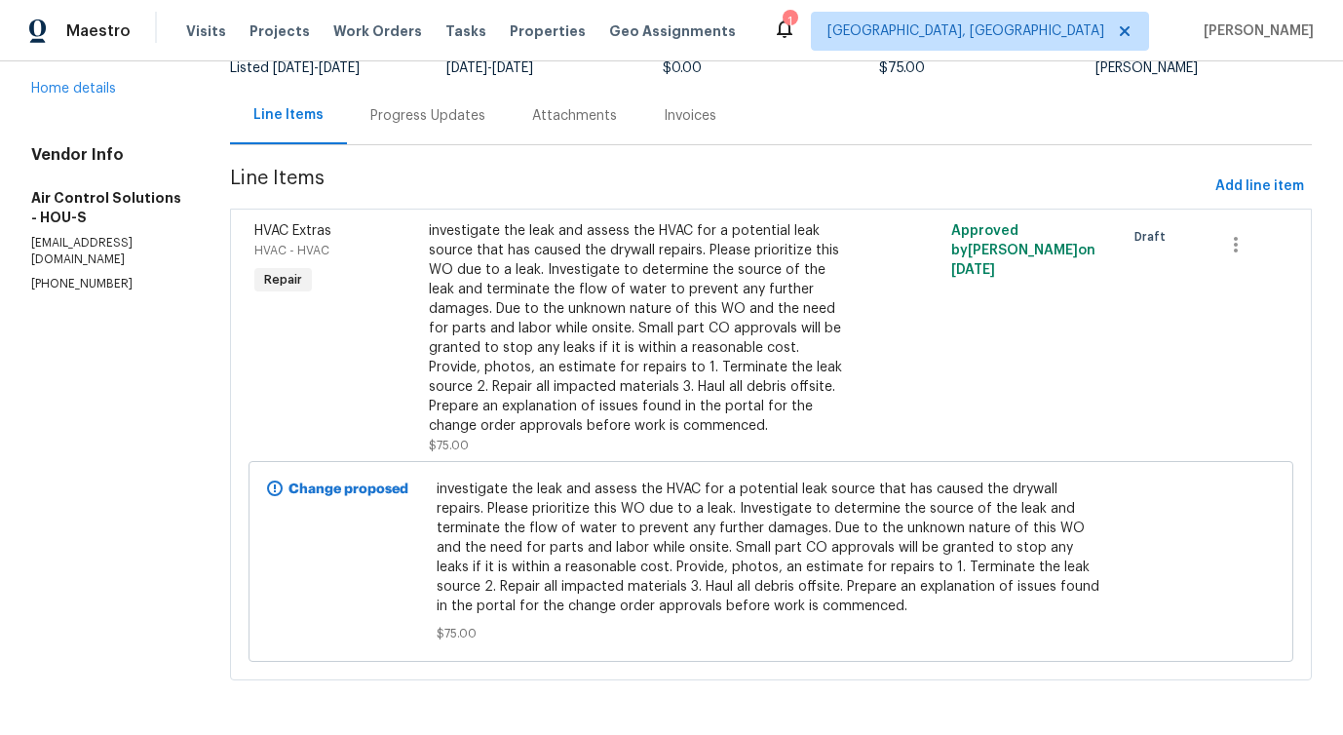
scroll to position [0, 0]
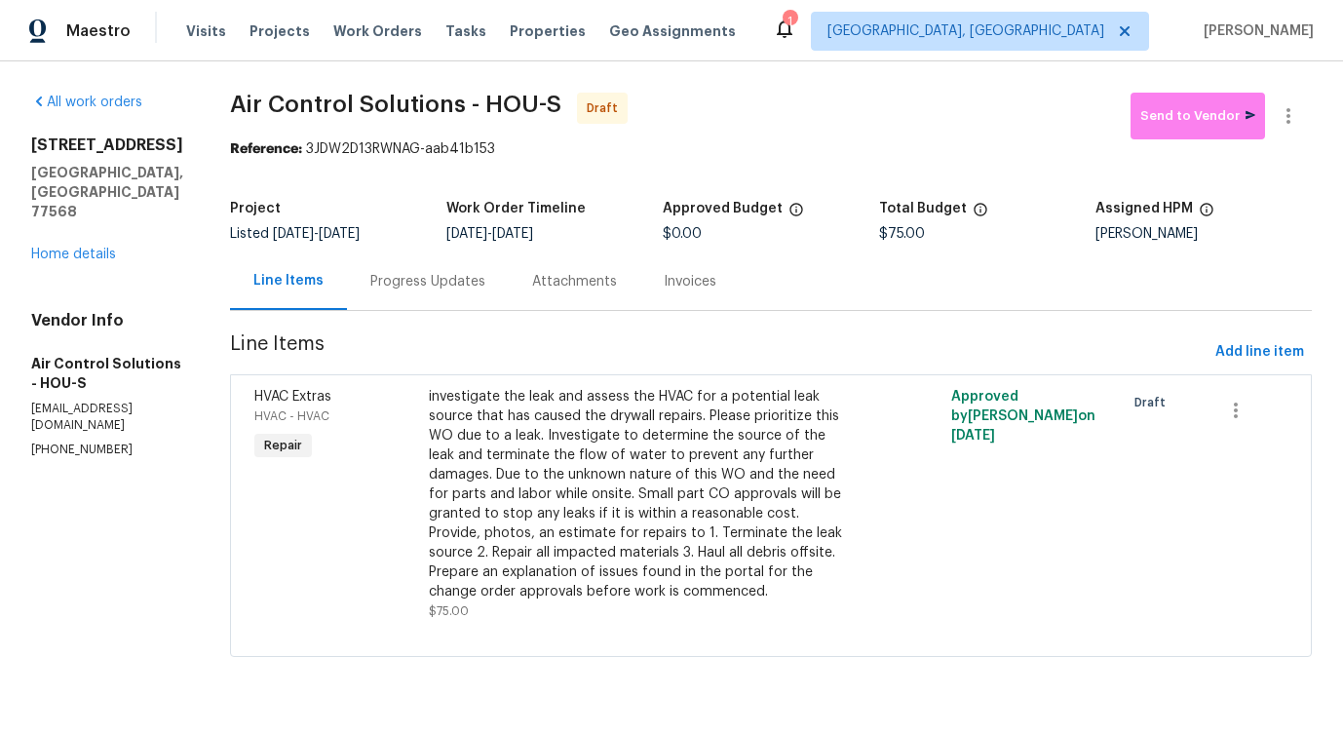
click at [480, 284] on div "Progress Updates" at bounding box center [427, 281] width 115 height 19
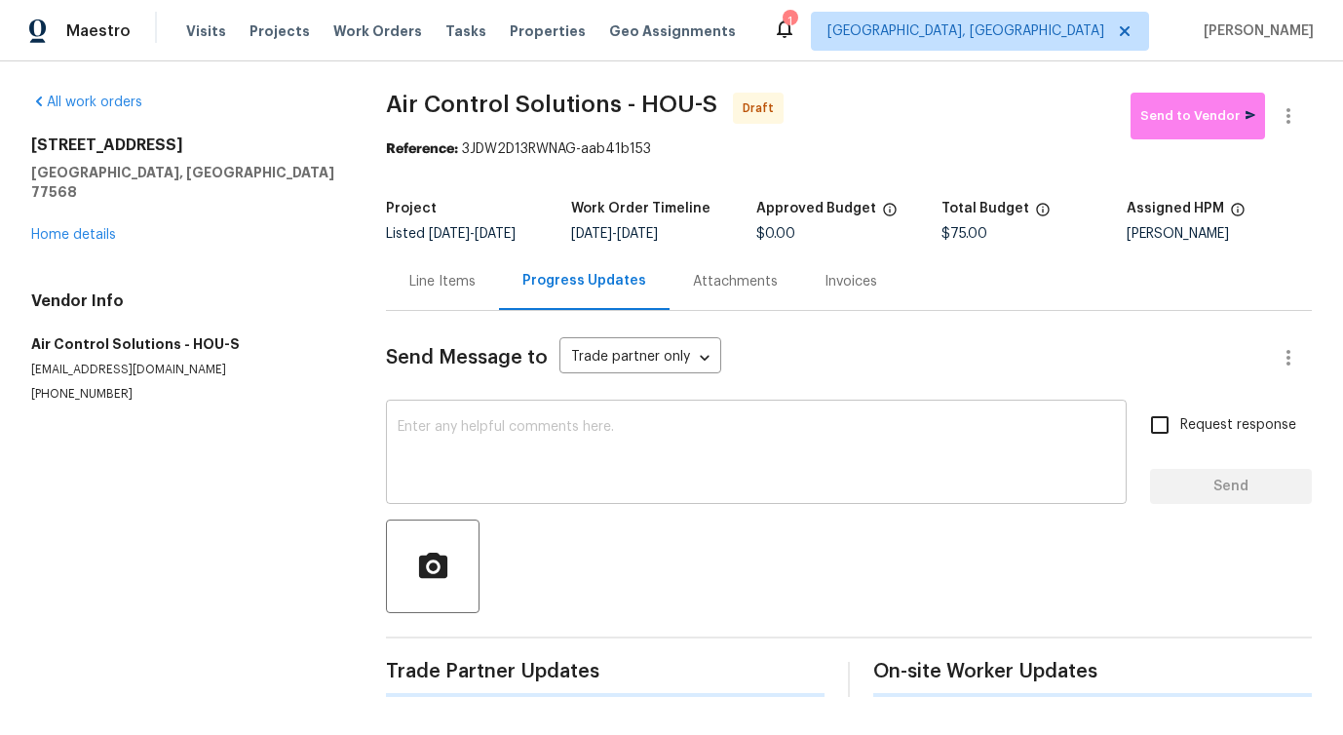
click at [497, 469] on textarea at bounding box center [756, 454] width 717 height 68
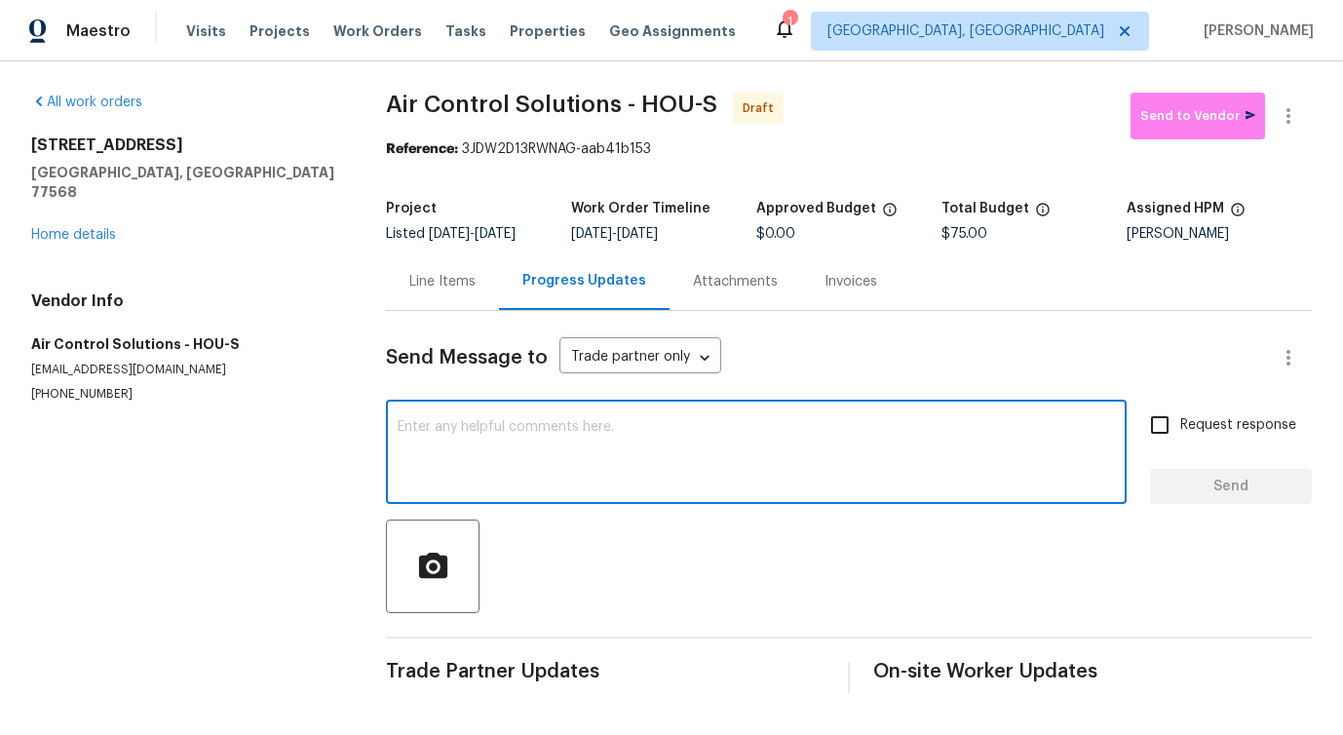
click at [589, 449] on textarea at bounding box center [756, 454] width 717 height 68
paste textarea "Hi this is [PERSON_NAME] with Opendoor. I’m confirming you received the WO for …"
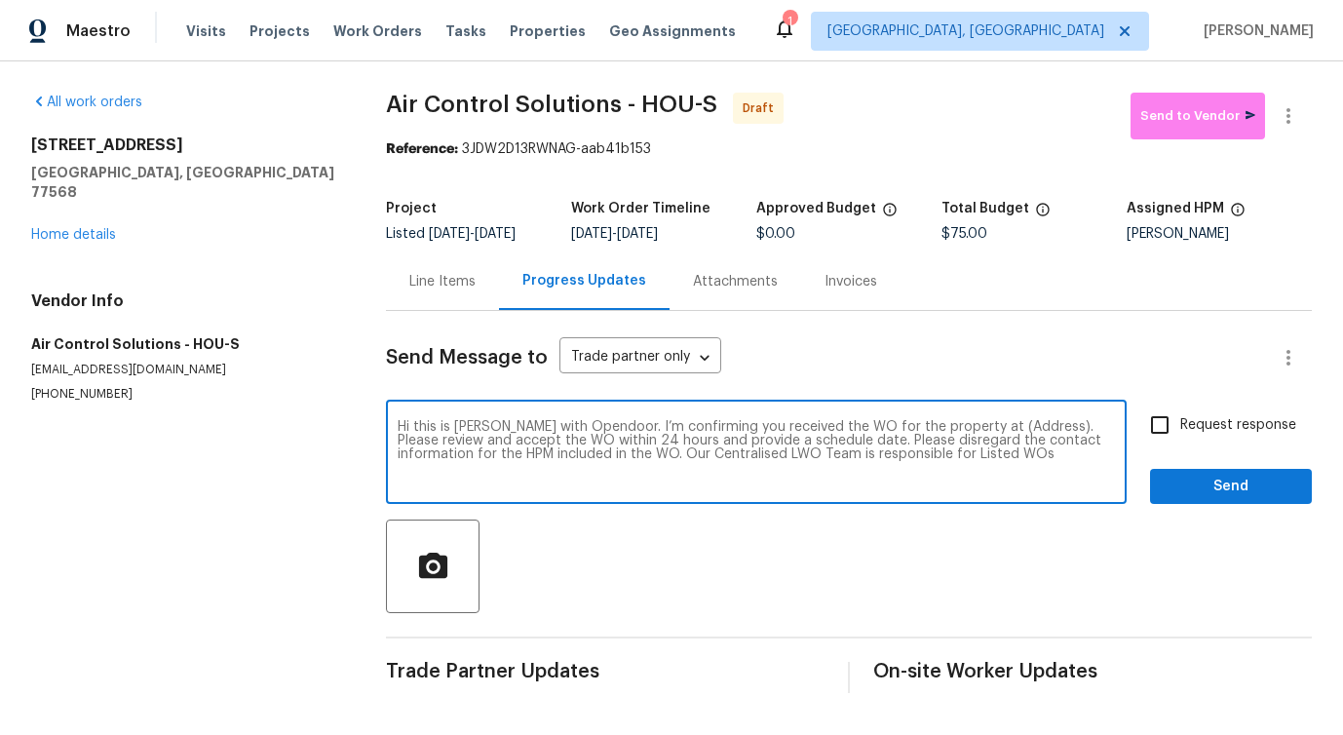
click at [992, 430] on textarea "Hi this is [PERSON_NAME] with Opendoor. I’m confirming you received the WO for …" at bounding box center [756, 454] width 717 height 68
paste textarea "[STREET_ADDRESS]"
type textarea "Hi this is [PERSON_NAME] with Opendoor. I’m confirming you received the WO for …"
click at [1163, 428] on input "Request response" at bounding box center [1159, 424] width 41 height 41
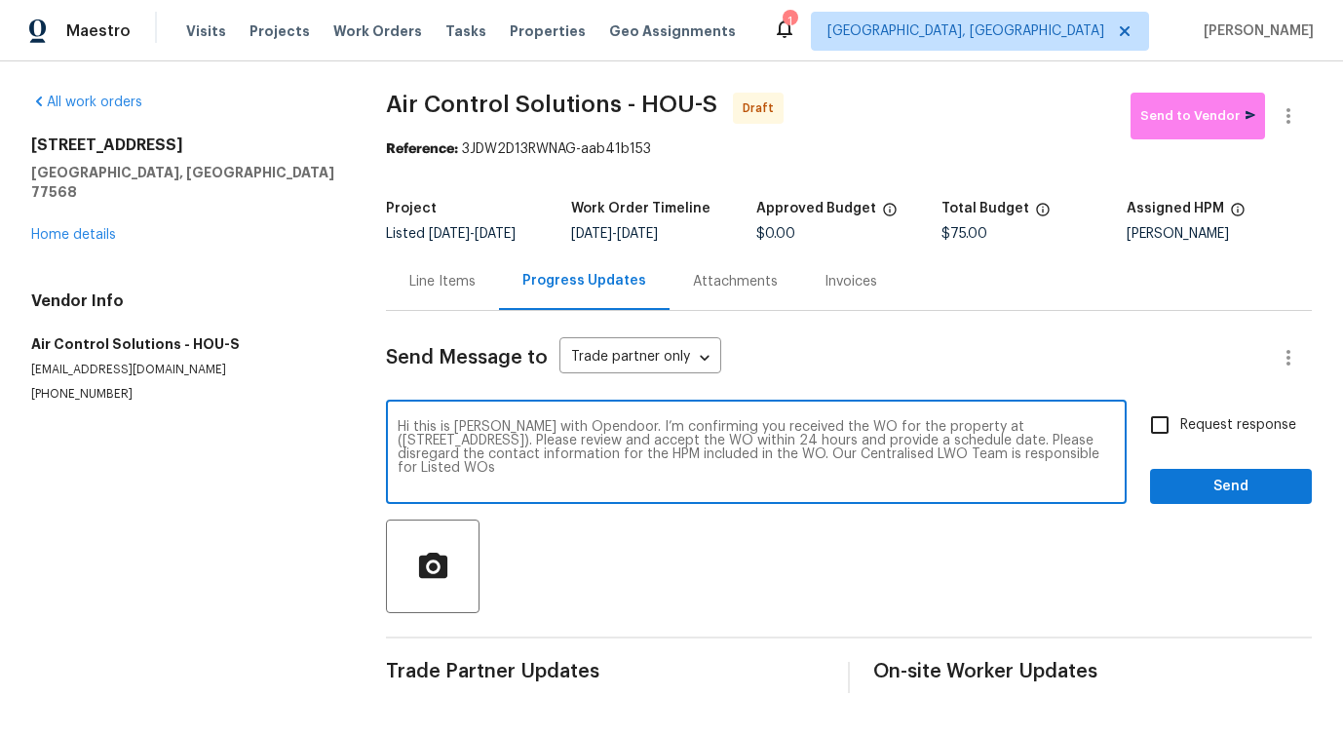
checkbox input "true"
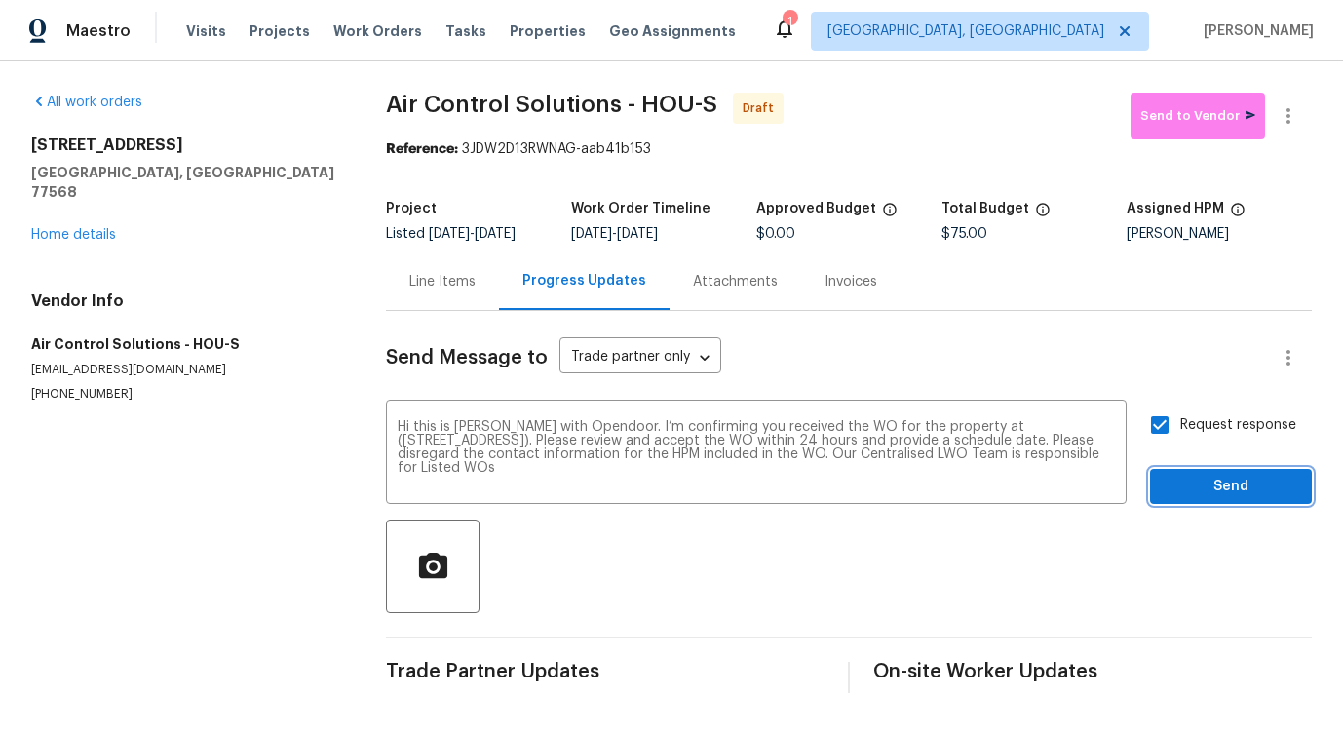
click at [1227, 478] on span "Send" at bounding box center [1230, 487] width 131 height 24
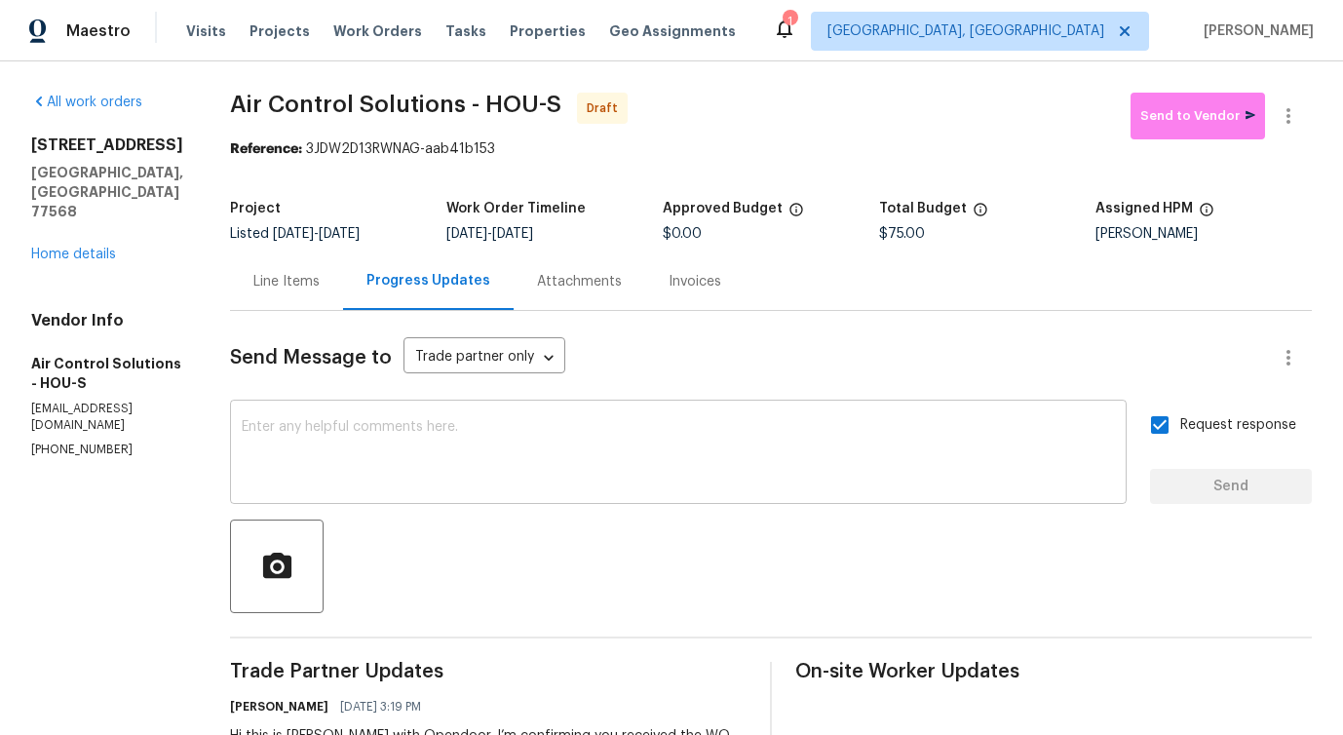
click at [592, 440] on textarea at bounding box center [678, 454] width 873 height 68
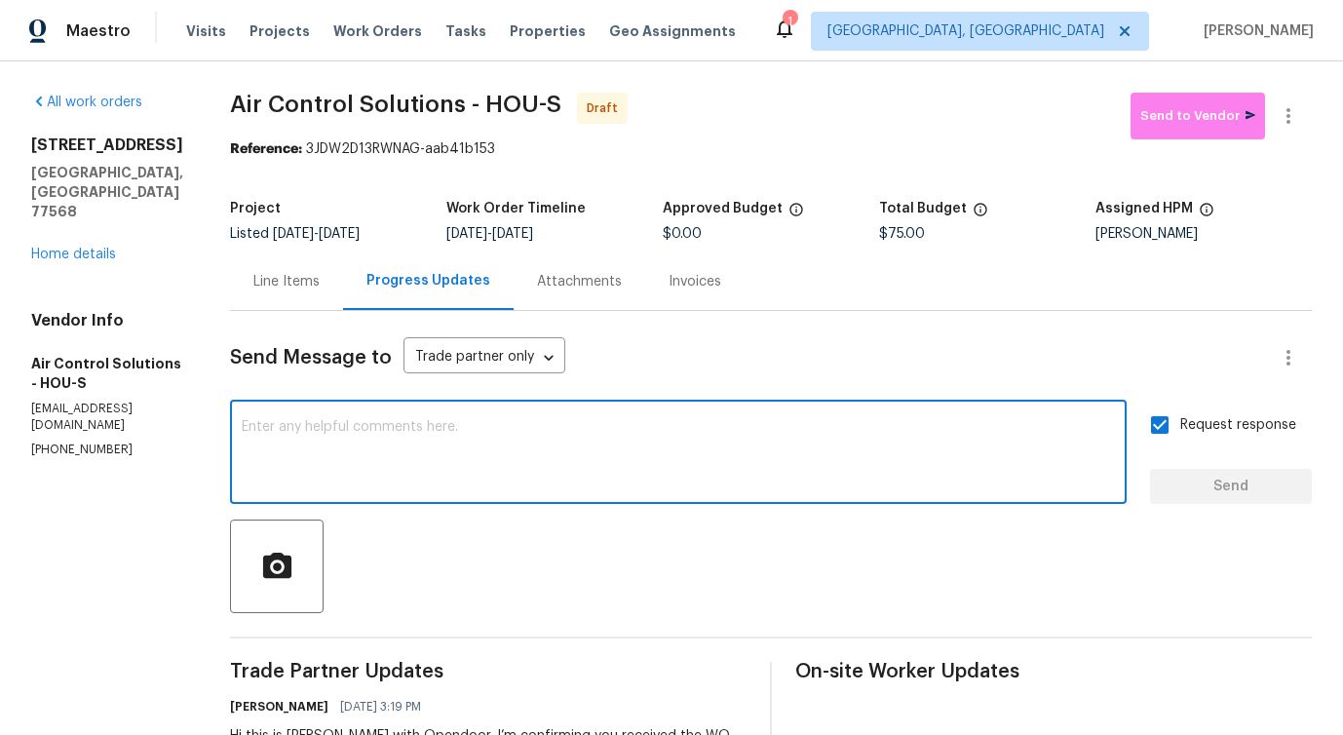
paste textarea "Attention All Work Orders must include before-photos (both close-up and wide-an…"
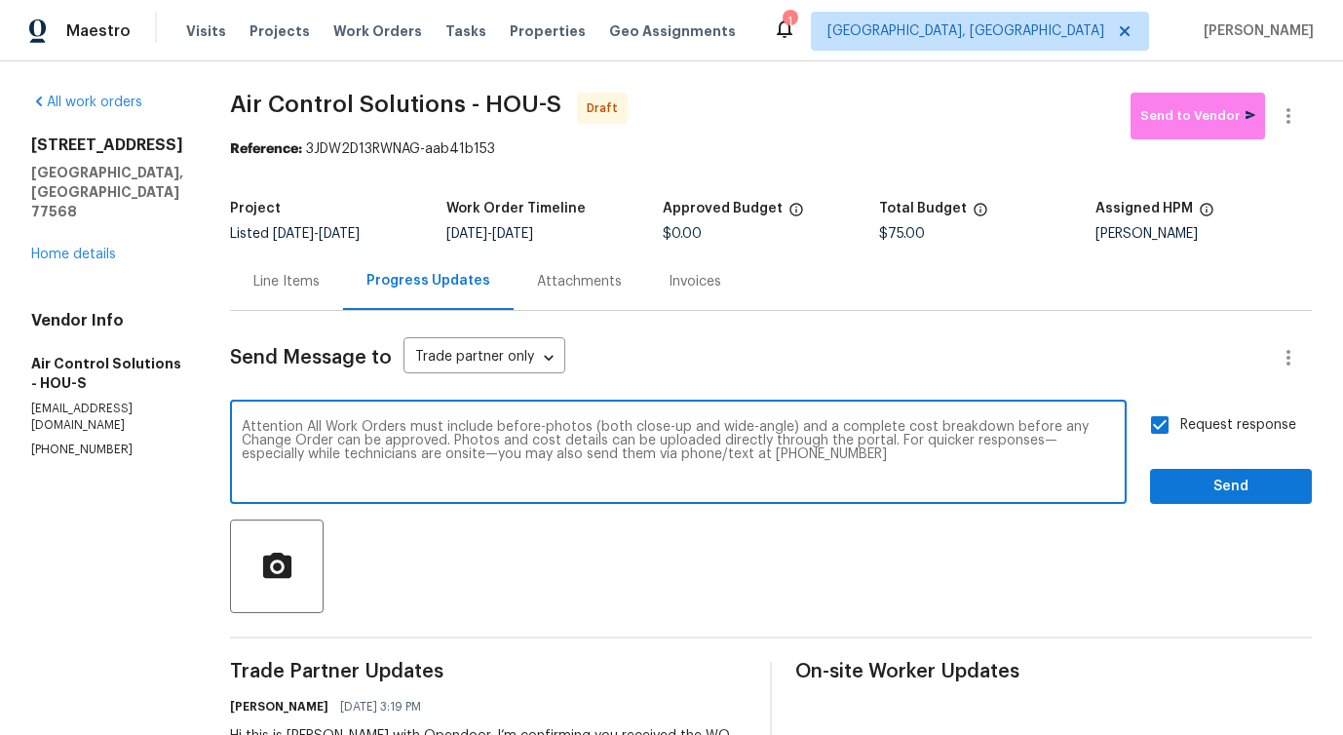
type textarea "Attention All Work Orders must include before-photos (both close-up and wide-an…"
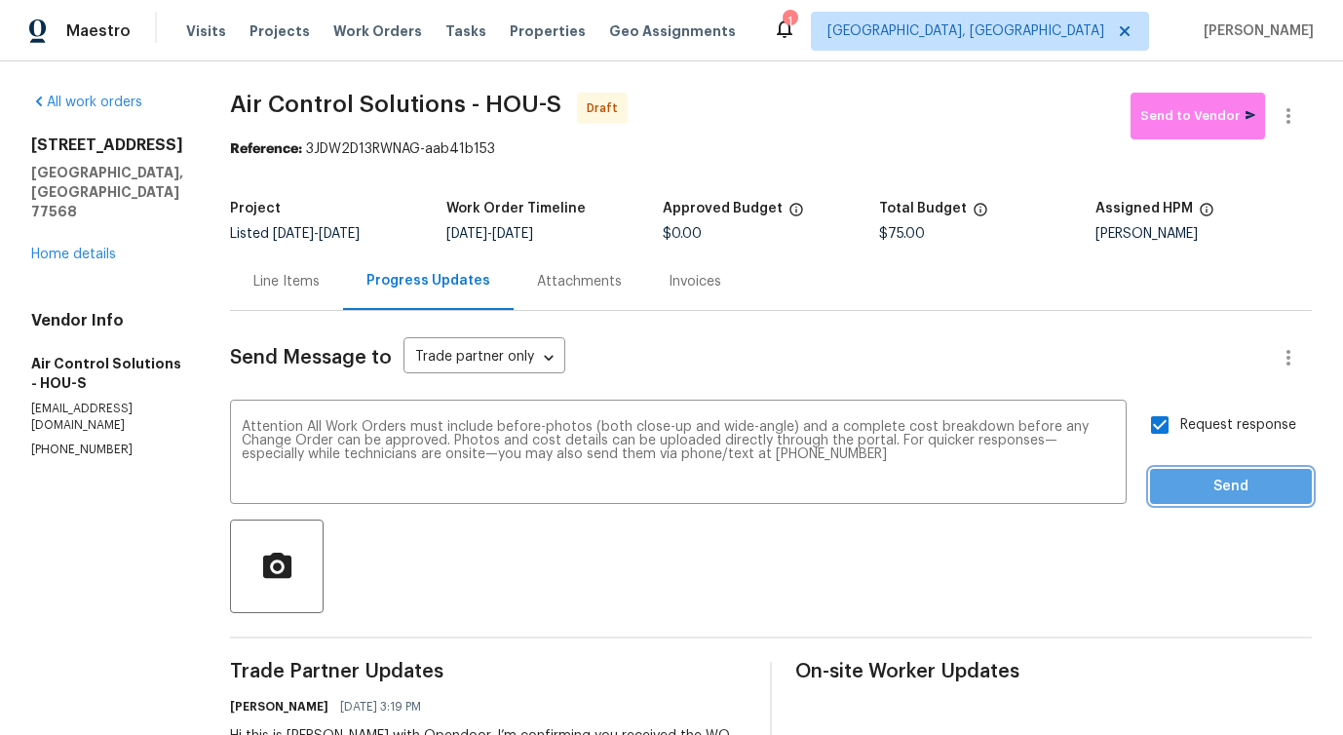
click at [1197, 495] on span "Send" at bounding box center [1230, 487] width 131 height 24
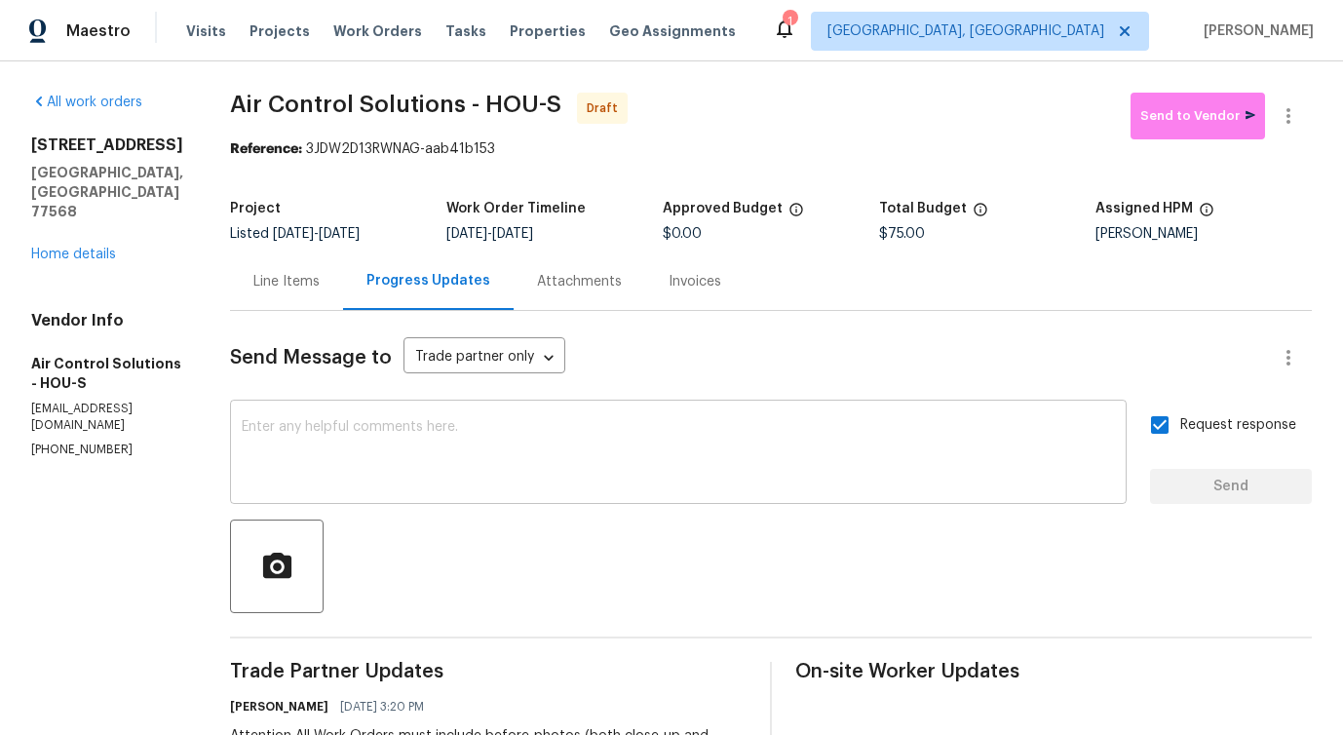
click at [542, 494] on div "x ​" at bounding box center [678, 453] width 897 height 99
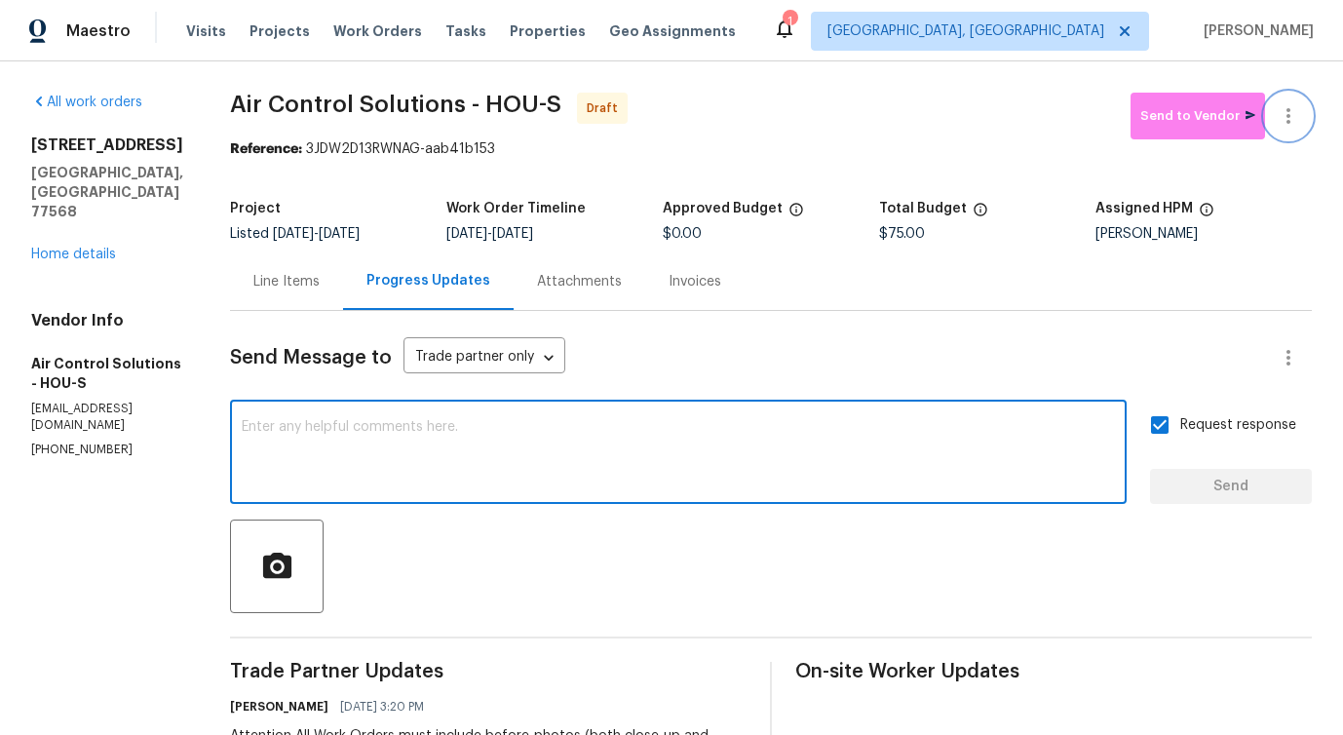
click at [1287, 117] on icon "button" at bounding box center [1288, 116] width 4 height 16
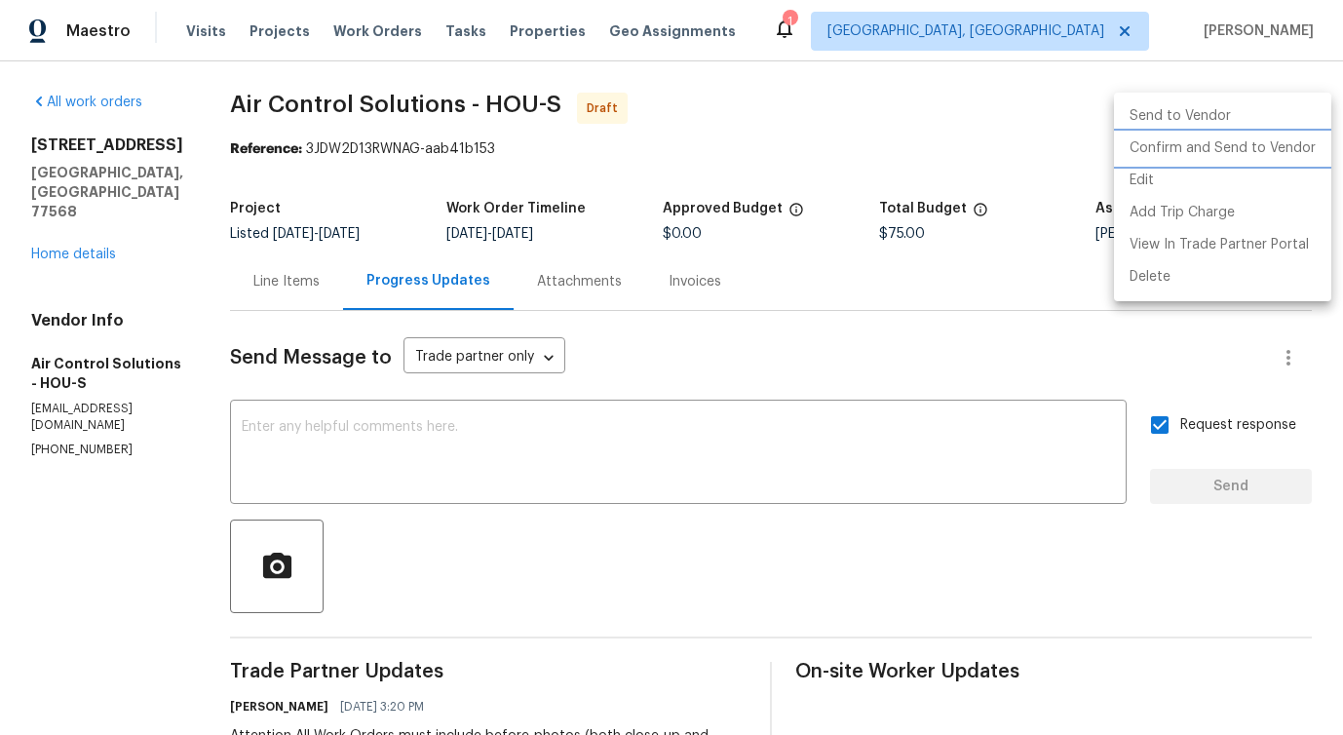
click at [1233, 133] on li "Confirm and Send to Vendor" at bounding box center [1222, 149] width 217 height 32
click at [803, 94] on div at bounding box center [671, 367] width 1343 height 735
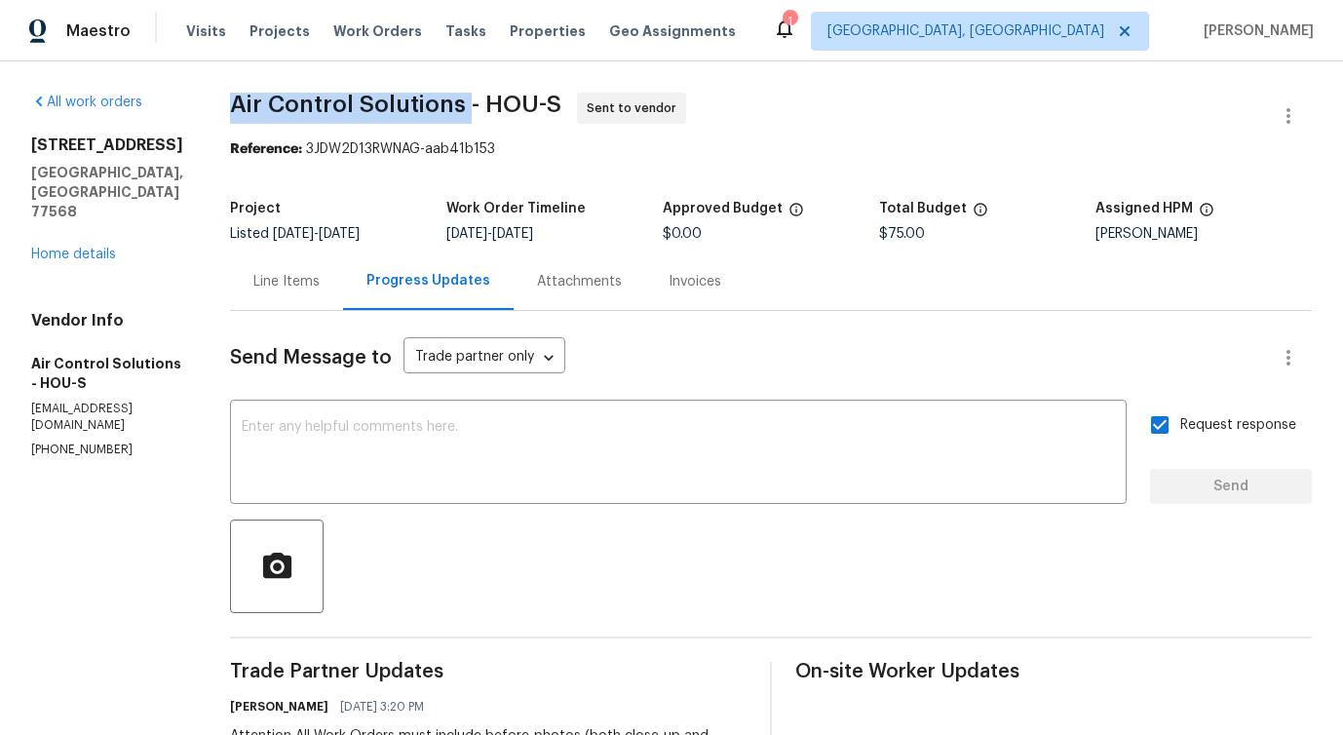
drag, startPoint x: 270, startPoint y: 103, endPoint x: 511, endPoint y: 105, distance: 240.7
click at [511, 105] on div "All work orders [STREET_ADDRESS] Home details Vendor Info Air Control Solutions…" at bounding box center [671, 546] width 1343 height 971
copy span "Air Control Solutions"
click at [73, 248] on link "Home details" at bounding box center [73, 255] width 85 height 14
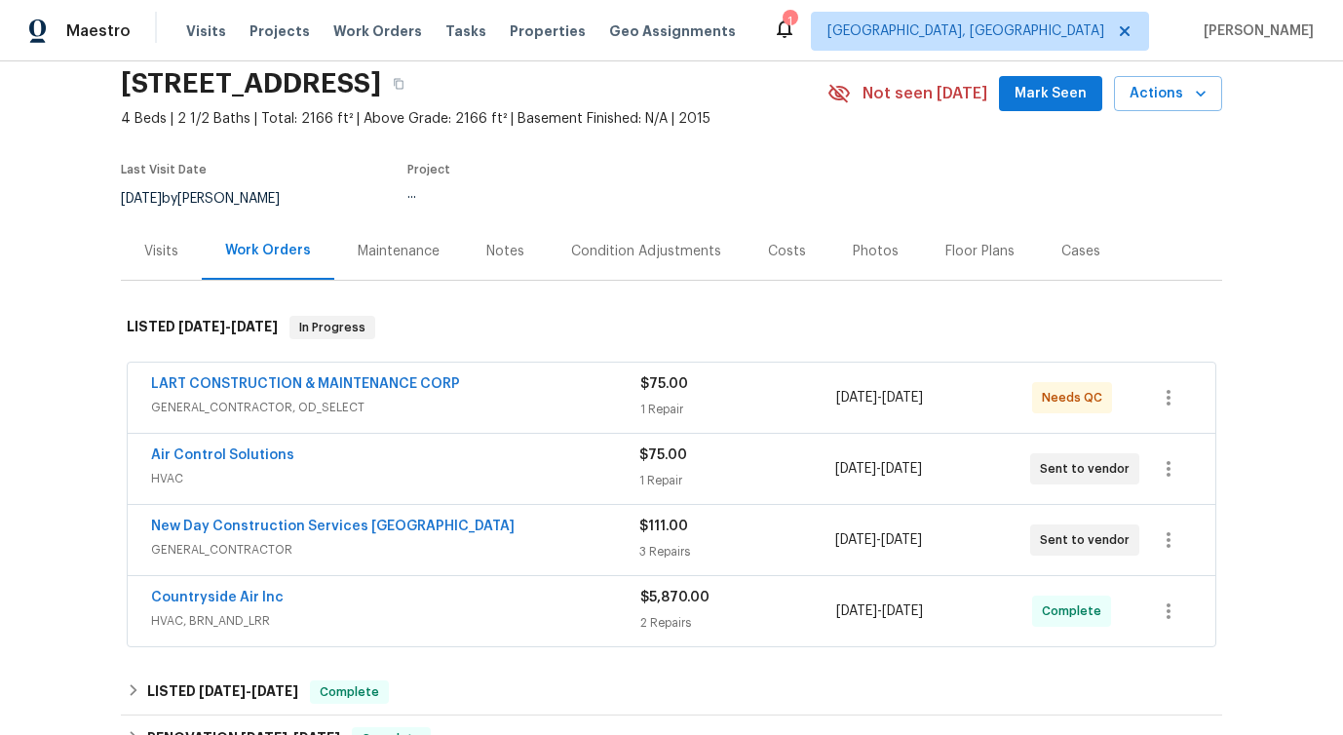
scroll to position [121, 0]
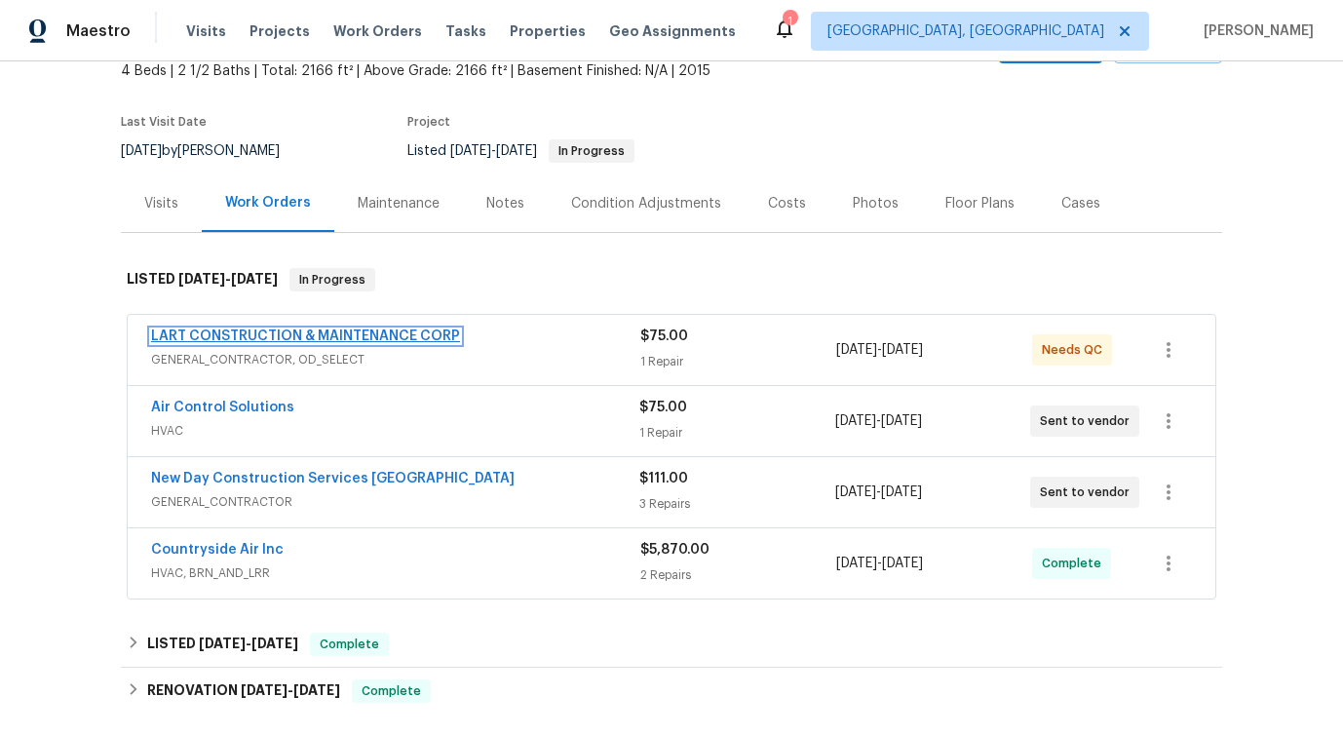
click at [248, 336] on link "LART CONSTRUCTION & MAINTENANCE CORP" at bounding box center [305, 336] width 309 height 14
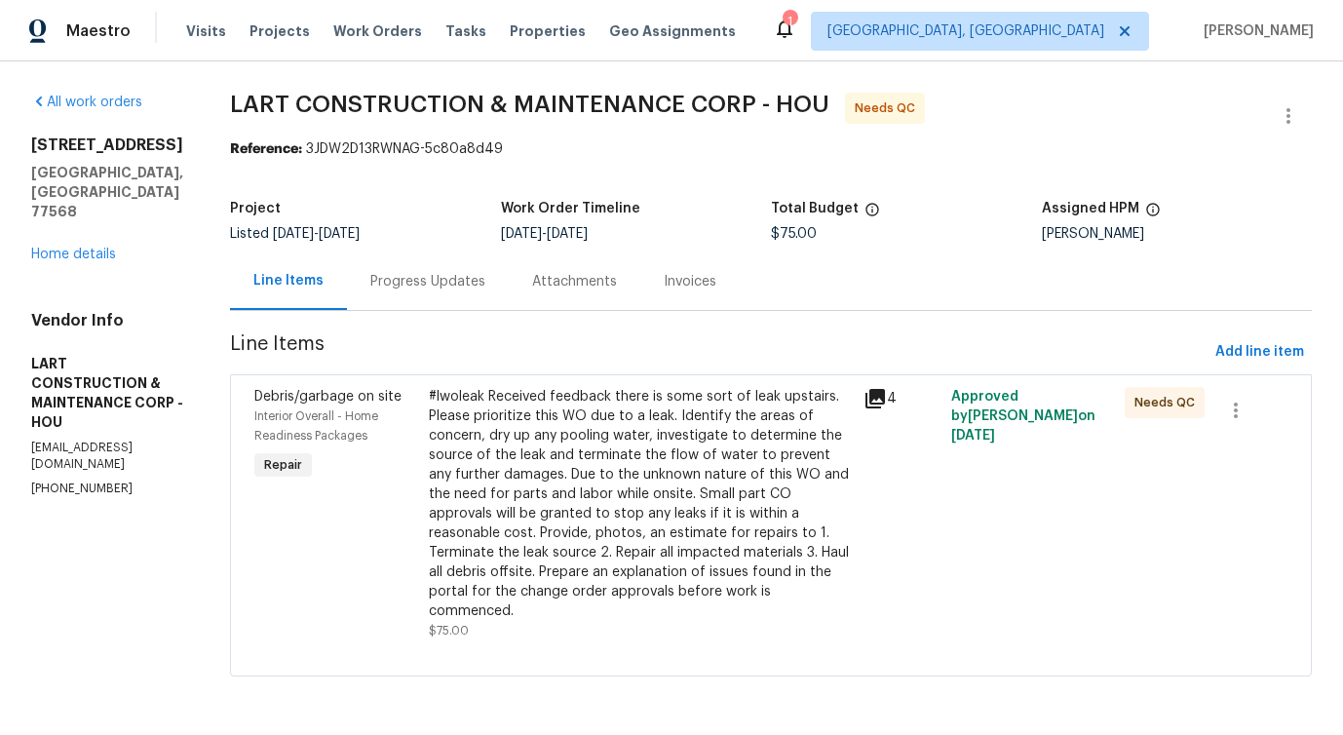
click at [436, 286] on div "Progress Updates" at bounding box center [427, 281] width 115 height 19
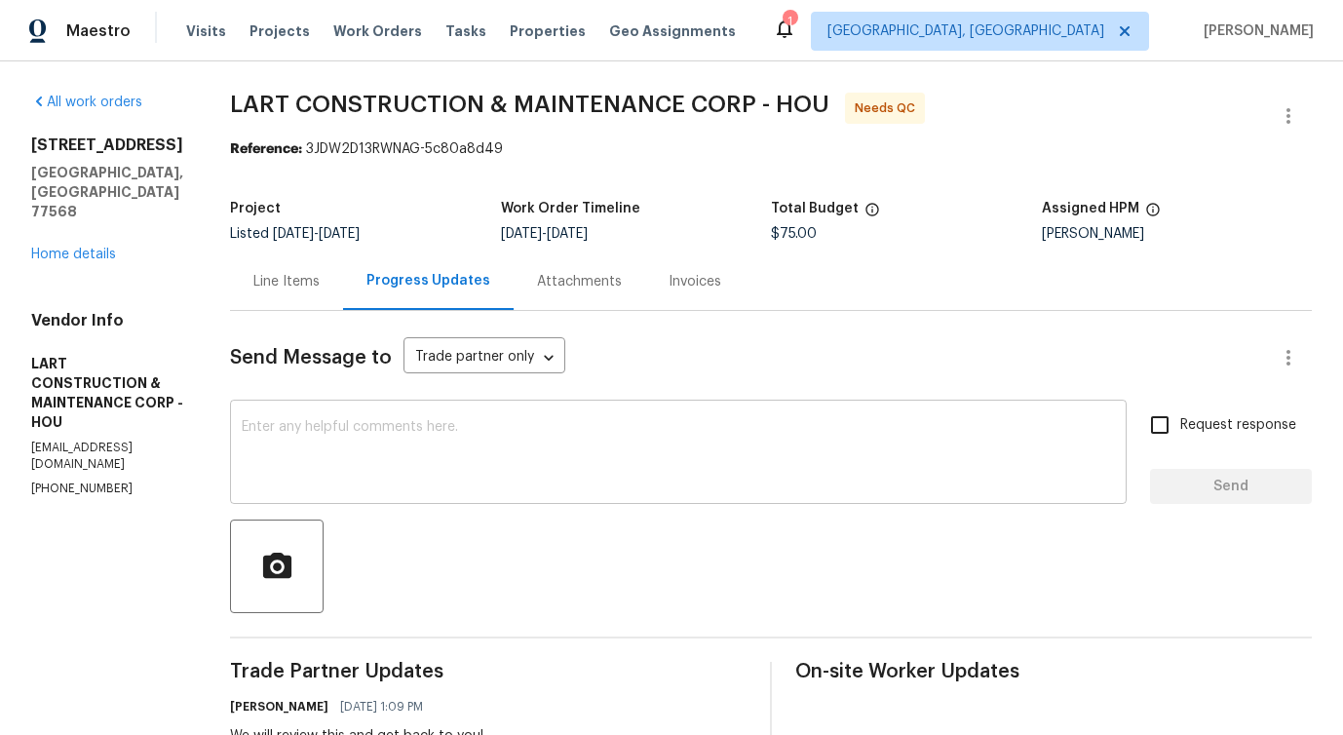
click at [509, 442] on textarea at bounding box center [678, 454] width 873 height 68
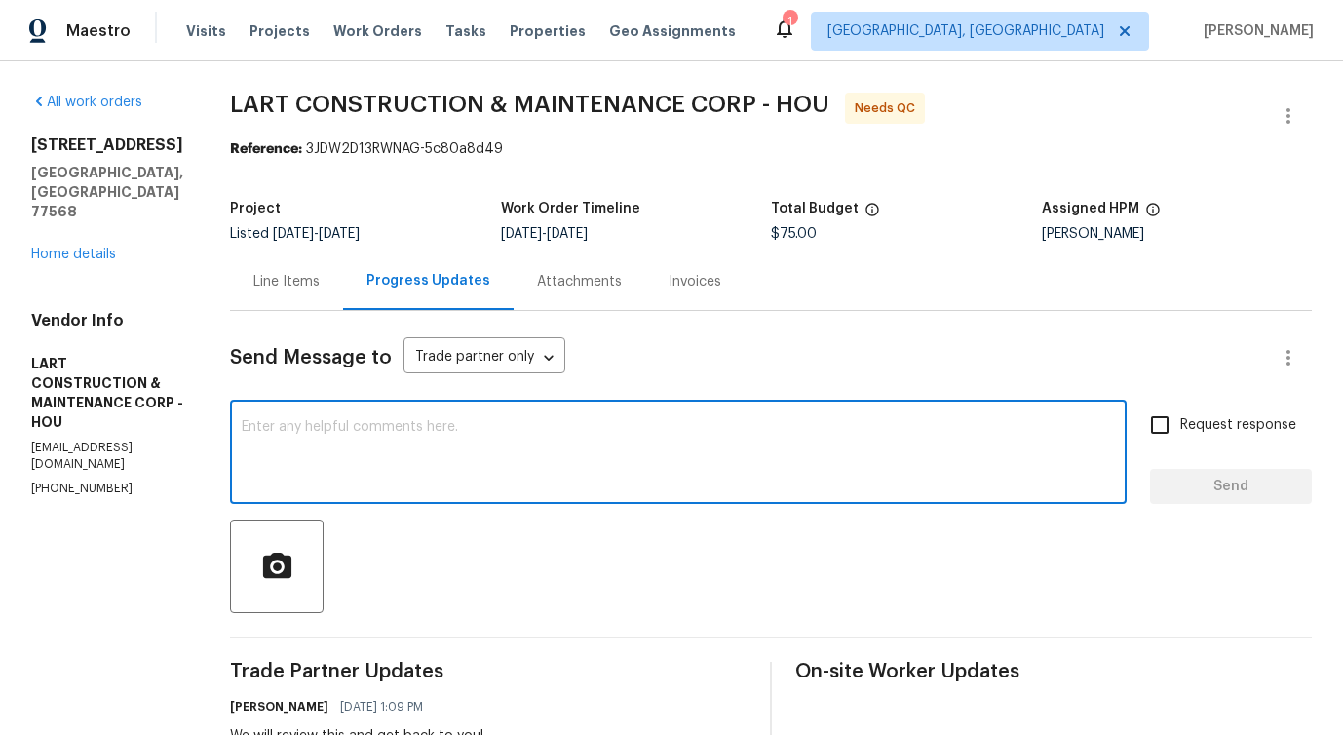
scroll to position [465, 0]
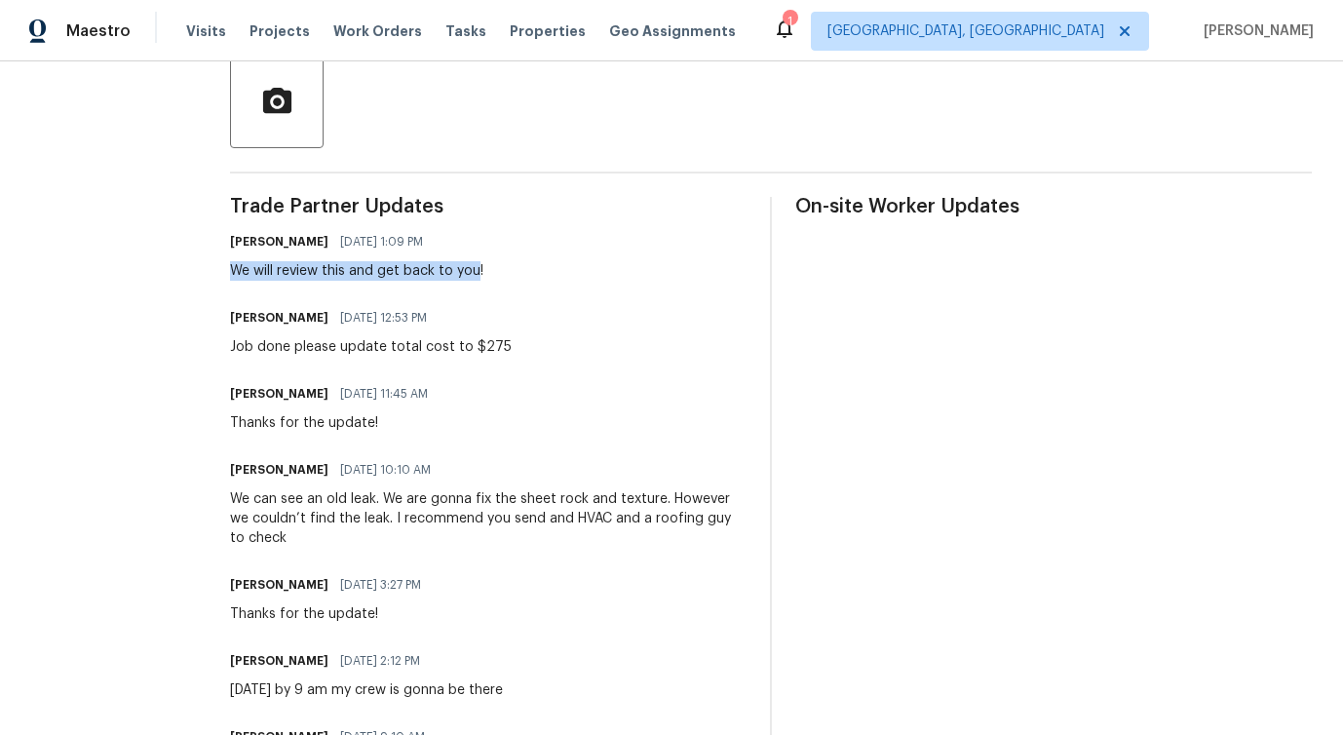
drag, startPoint x: 253, startPoint y: 272, endPoint x: 495, endPoint y: 275, distance: 241.7
click at [483, 275] on div "We will review this and get back to you!" at bounding box center [356, 270] width 253 height 19
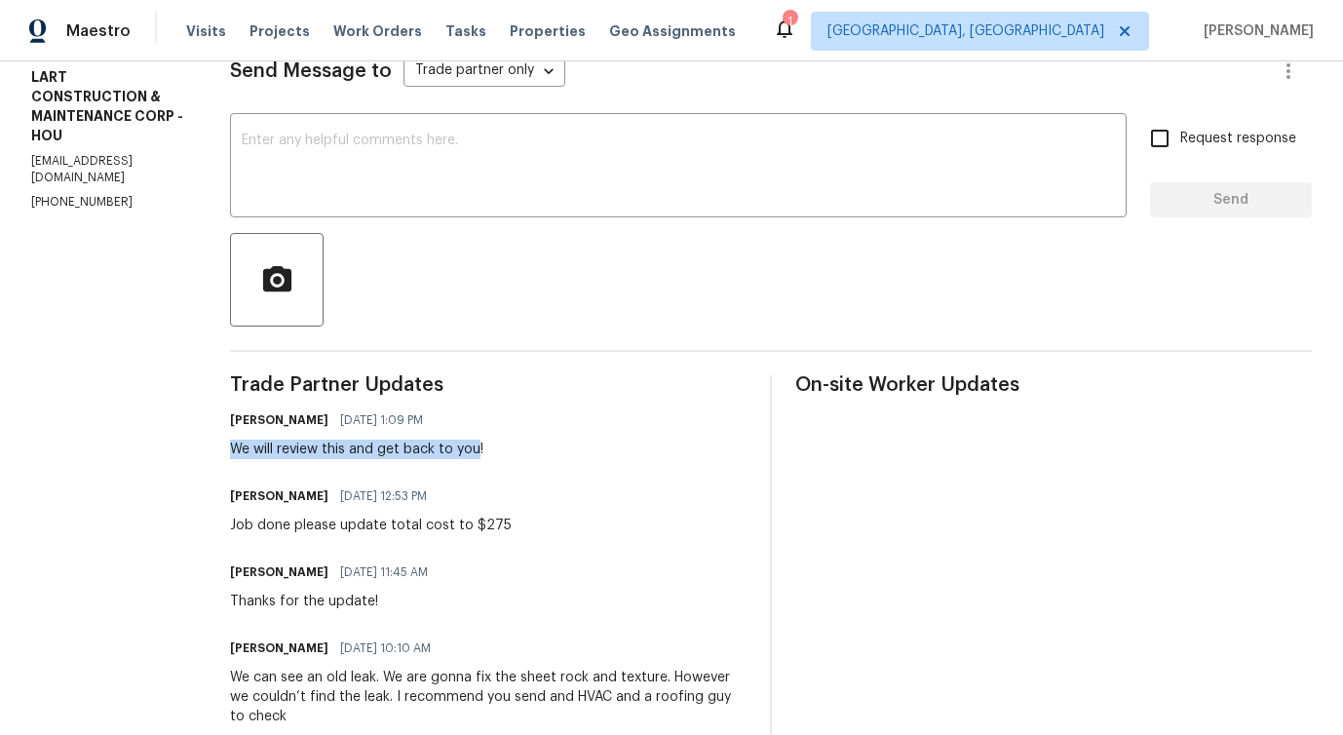
scroll to position [0, 0]
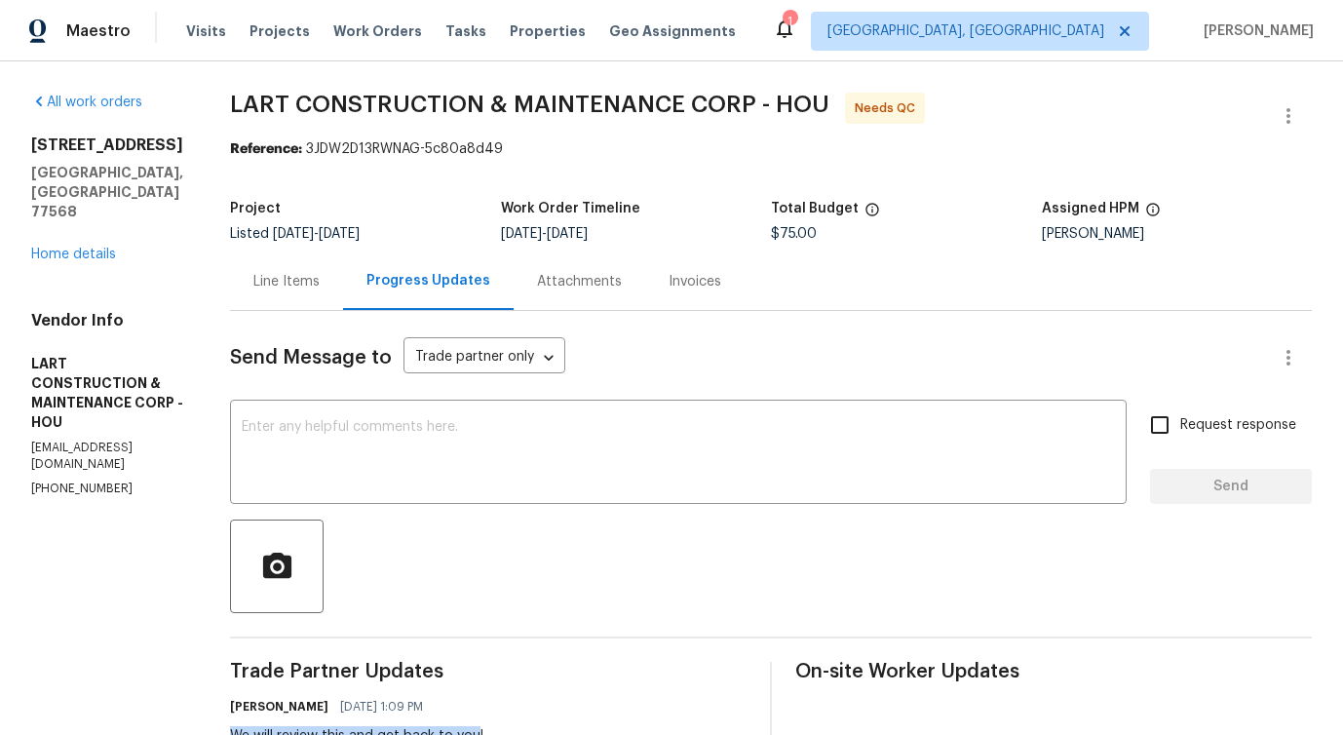
click at [304, 287] on div "Line Items" at bounding box center [286, 281] width 66 height 19
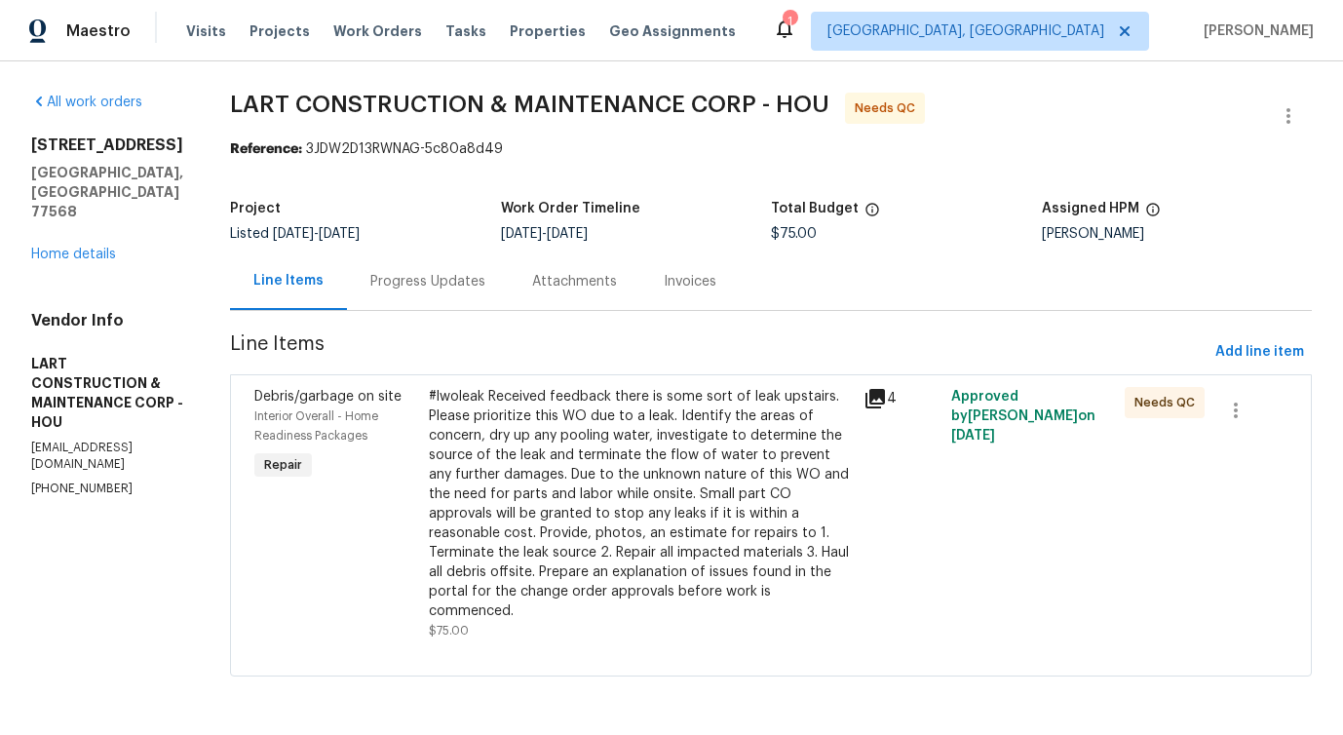
click at [658, 465] on div "#lwoleak Received feedback there is some sort of leak upstairs. Please prioriti…" at bounding box center [641, 504] width 424 height 234
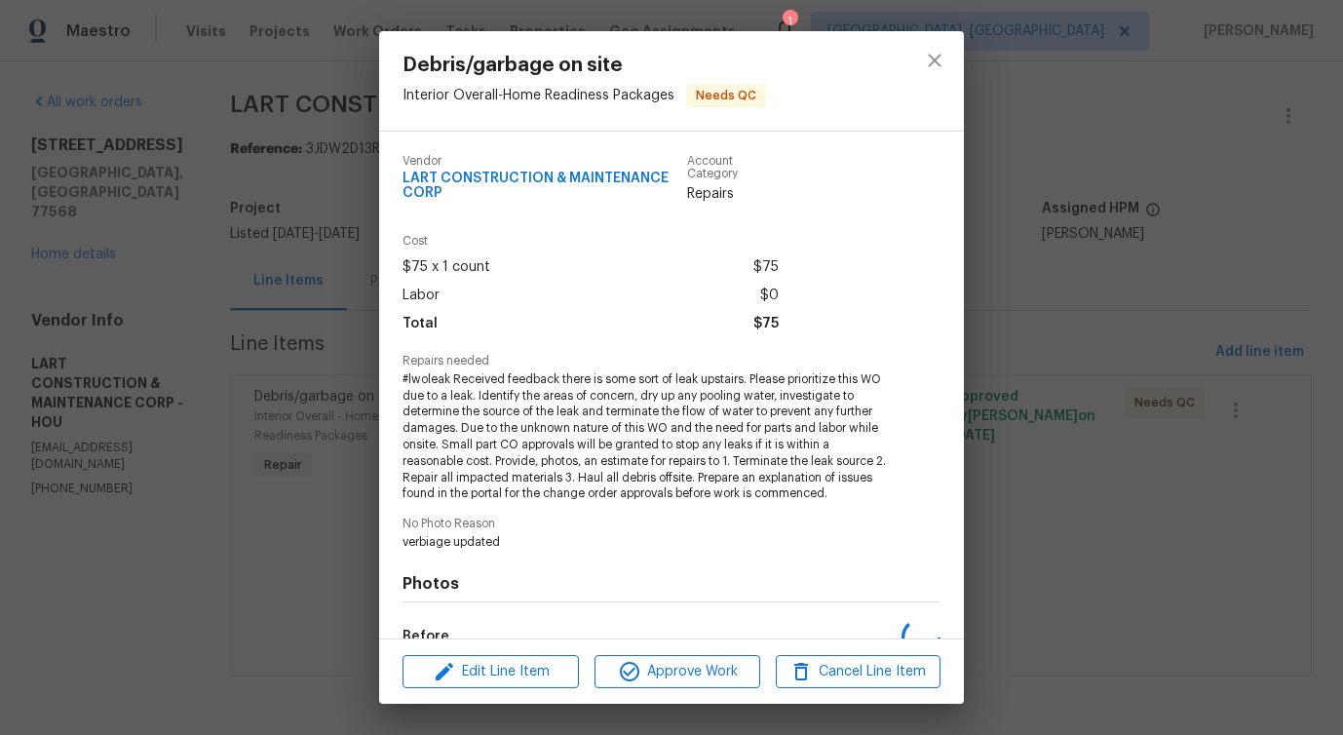
scroll to position [241, 0]
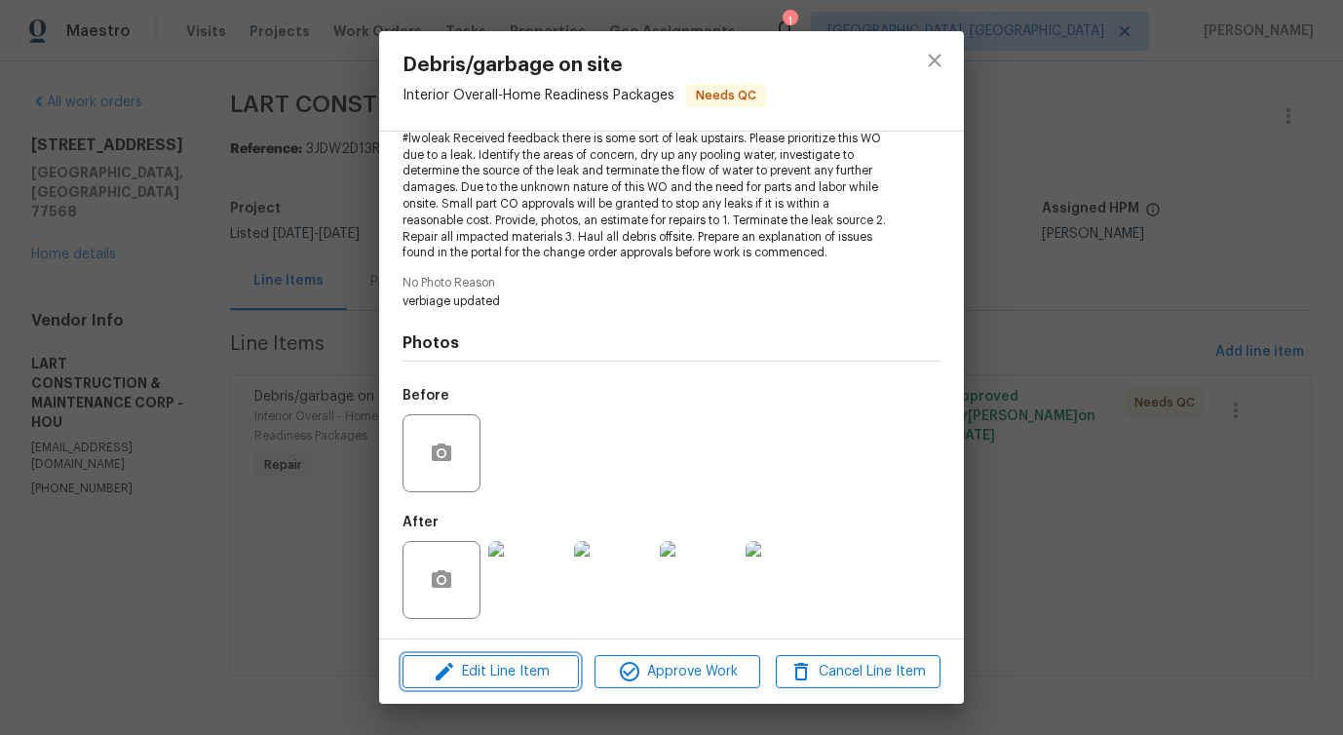
click at [481, 675] on span "Edit Line Item" at bounding box center [490, 672] width 165 height 24
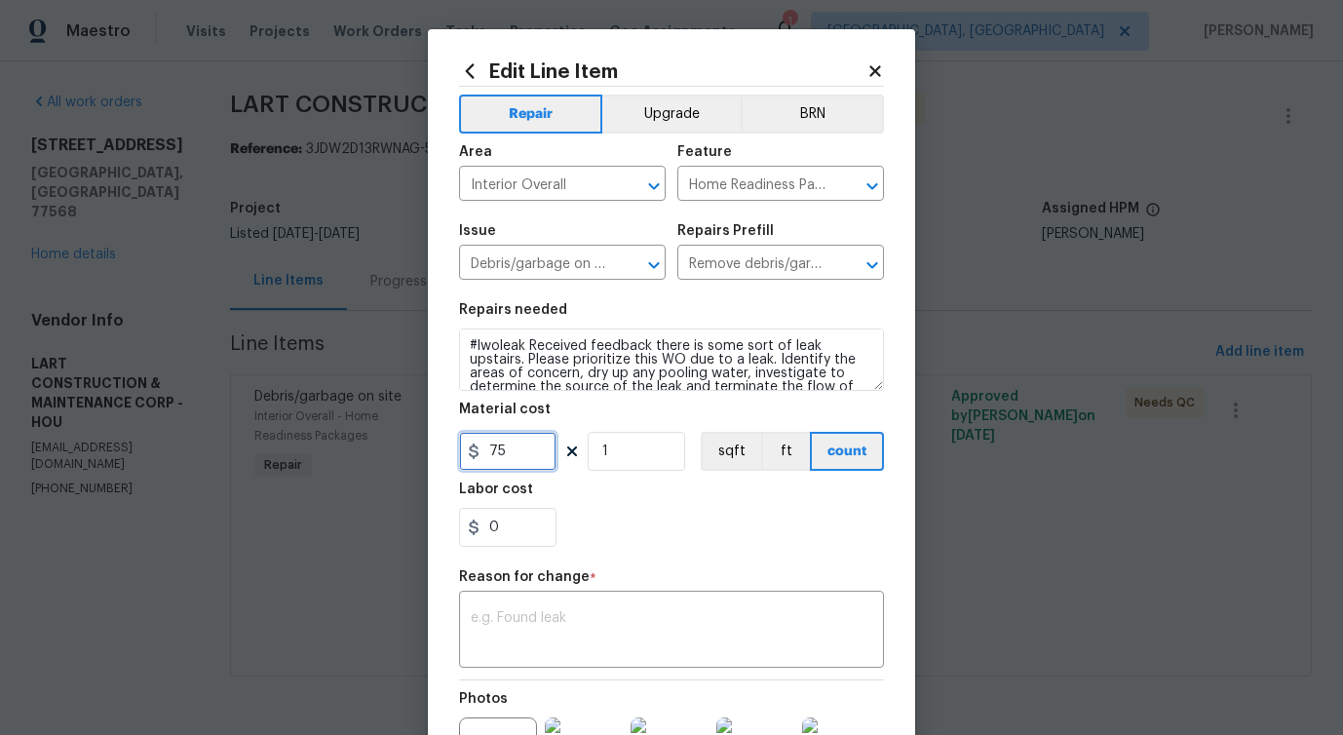
click at [495, 457] on input "75" at bounding box center [507, 451] width 97 height 39
type input "275"
click at [573, 669] on div "Repair Upgrade BRN Area Interior Overall ​ Feature Home Readiness Packages ​ Is…" at bounding box center [671, 465] width 425 height 757
click at [568, 631] on textarea at bounding box center [671, 631] width 401 height 41
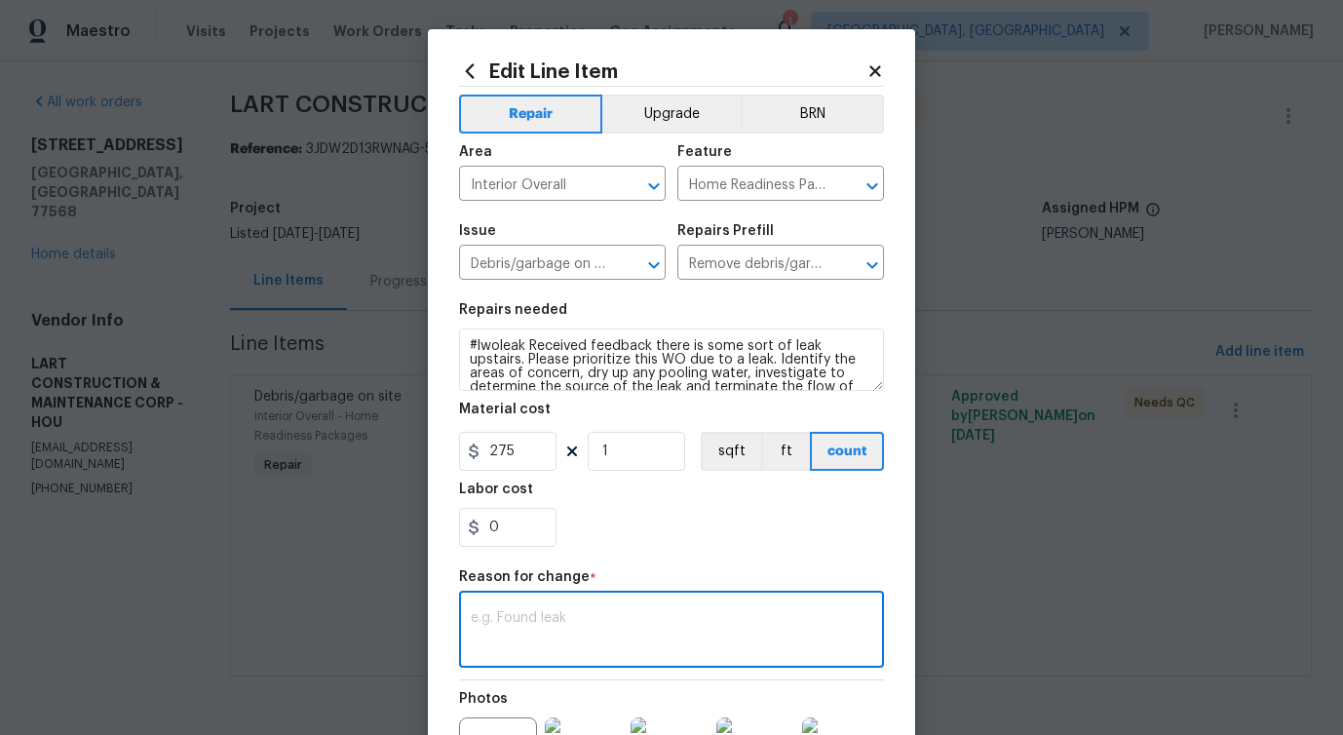
click at [563, 604] on div "x ​" at bounding box center [671, 631] width 425 height 72
paste textarea "(PS) Updated per vendor's final cost."
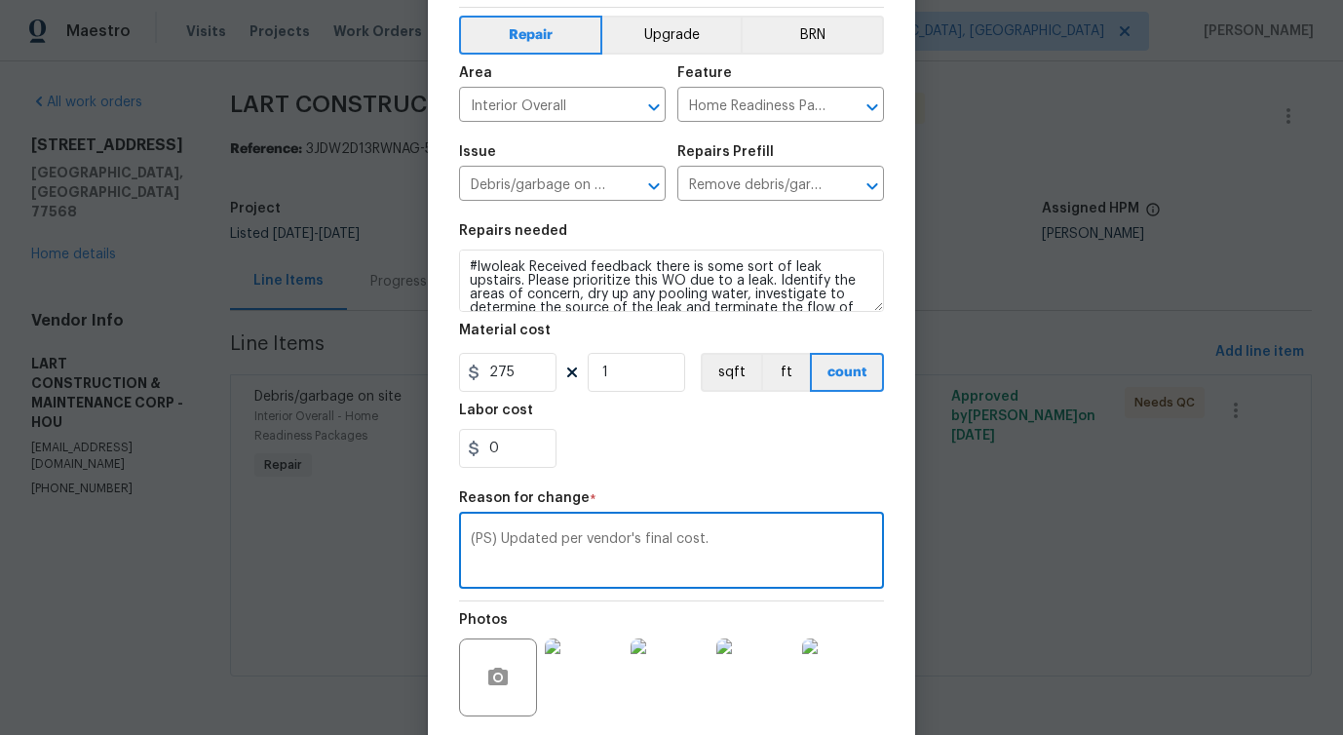
scroll to position [226, 0]
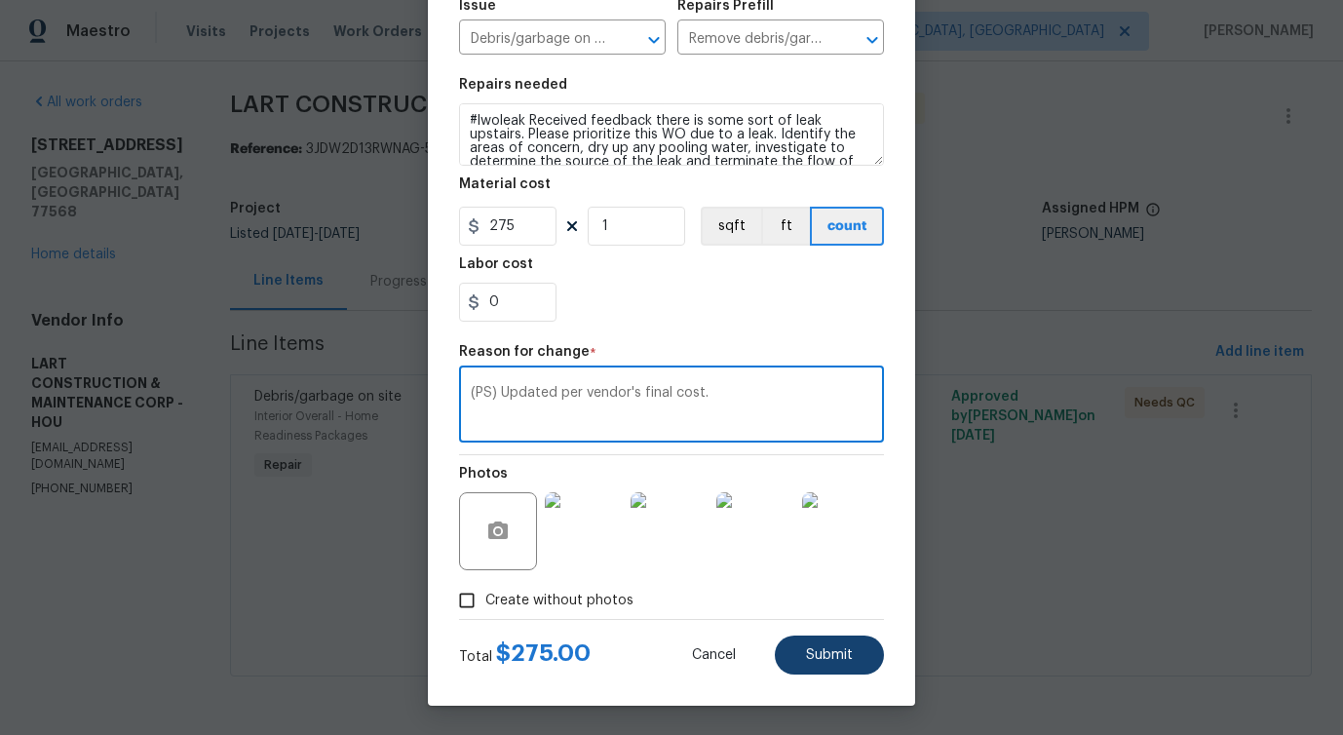
type textarea "(PS) Updated per vendor's final cost."
click at [833, 664] on button "Submit" at bounding box center [829, 654] width 109 height 39
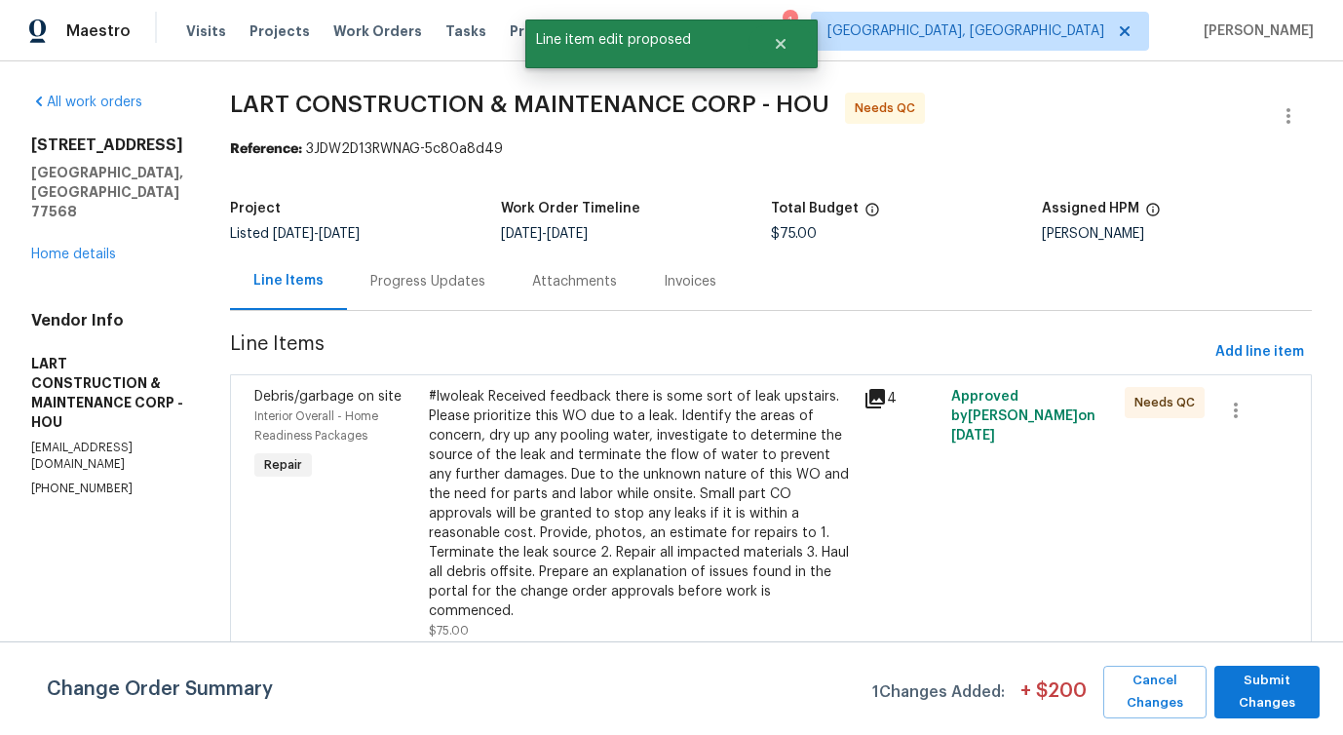
scroll to position [0, 0]
click at [1259, 711] on span "Submit Changes" at bounding box center [1267, 691] width 86 height 45
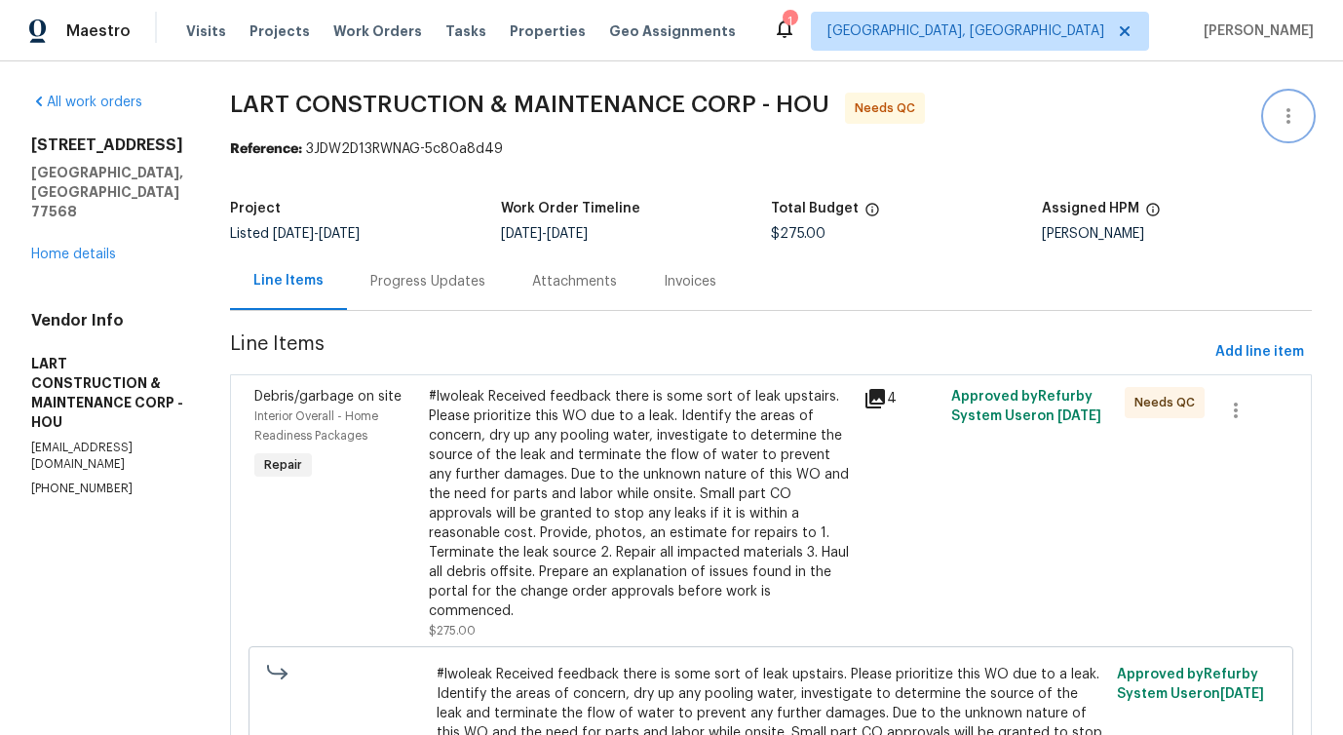
click at [1290, 120] on icon "button" at bounding box center [1288, 115] width 23 height 23
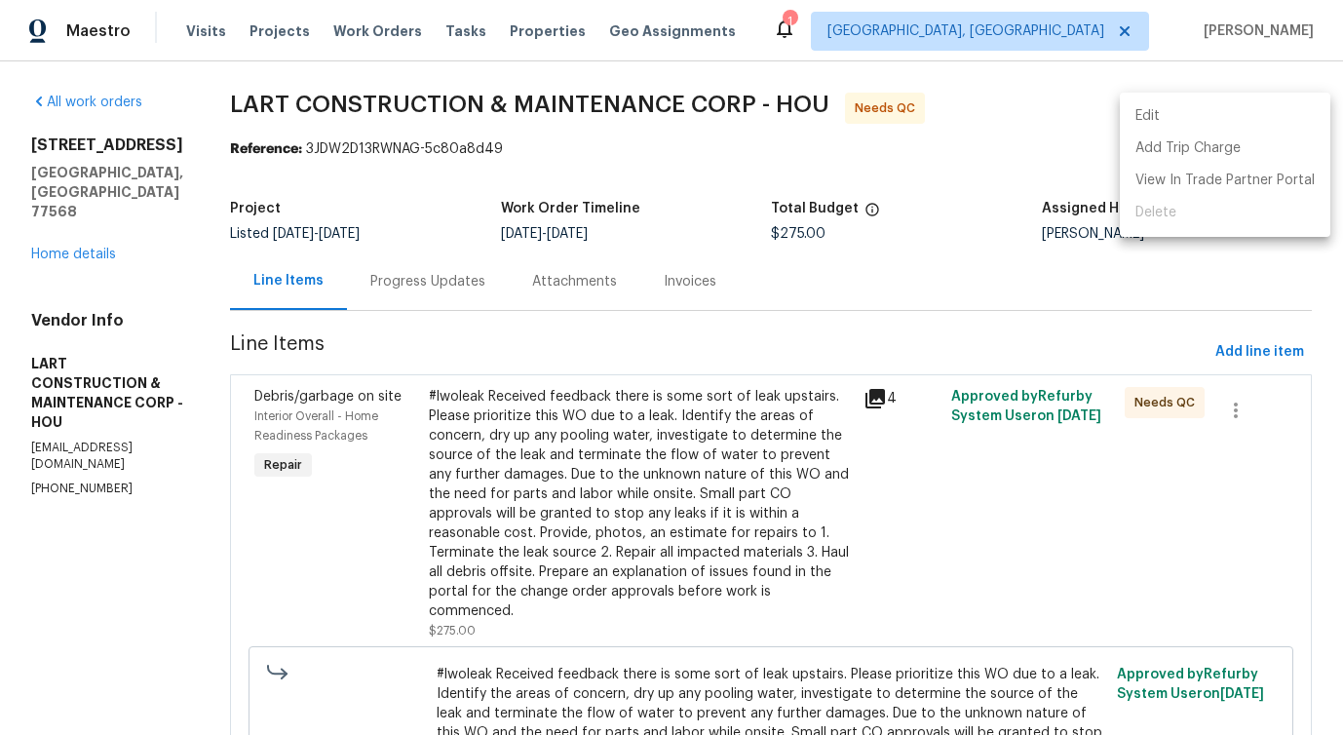
click at [1203, 98] on ul "Edit Add Trip Charge View In Trade Partner Portal Delete" at bounding box center [1225, 165] width 210 height 144
click at [1136, 104] on li "Edit" at bounding box center [1225, 116] width 210 height 32
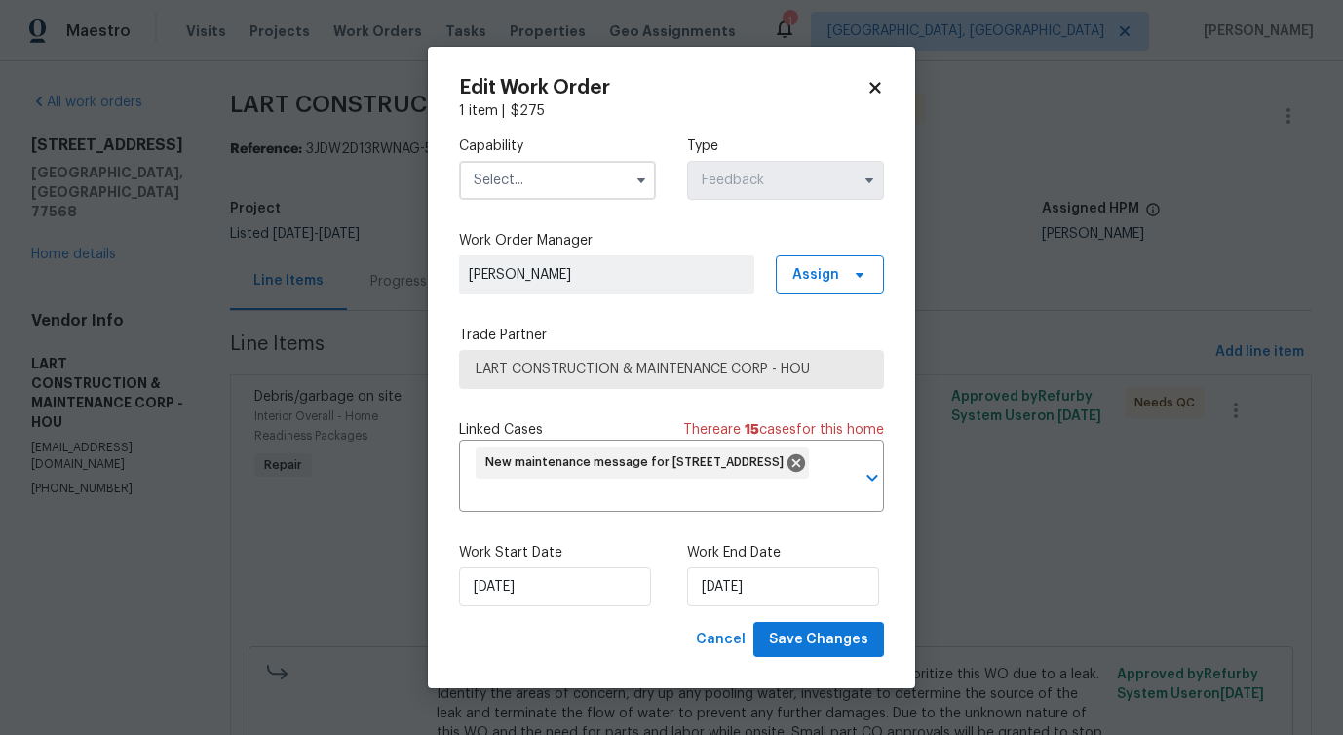
click at [596, 181] on input "text" at bounding box center [557, 180] width 197 height 39
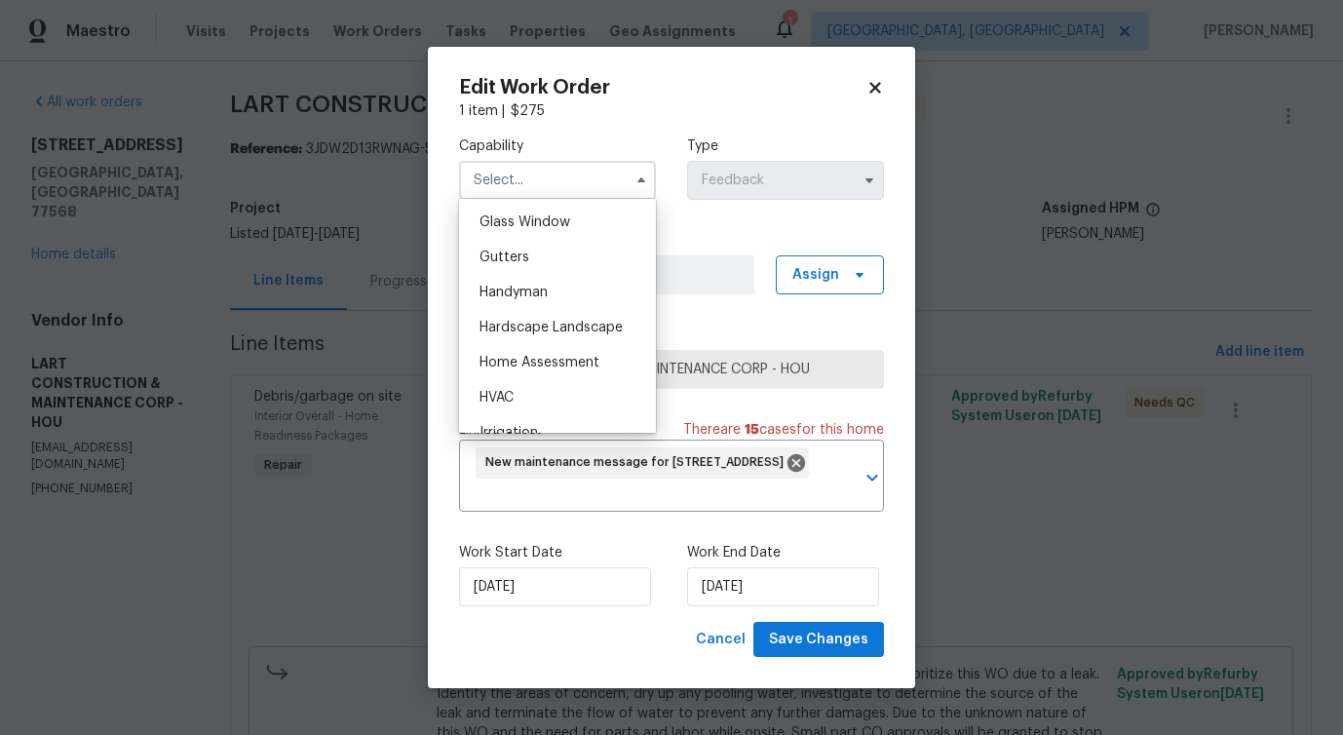
scroll to position [1012, 0]
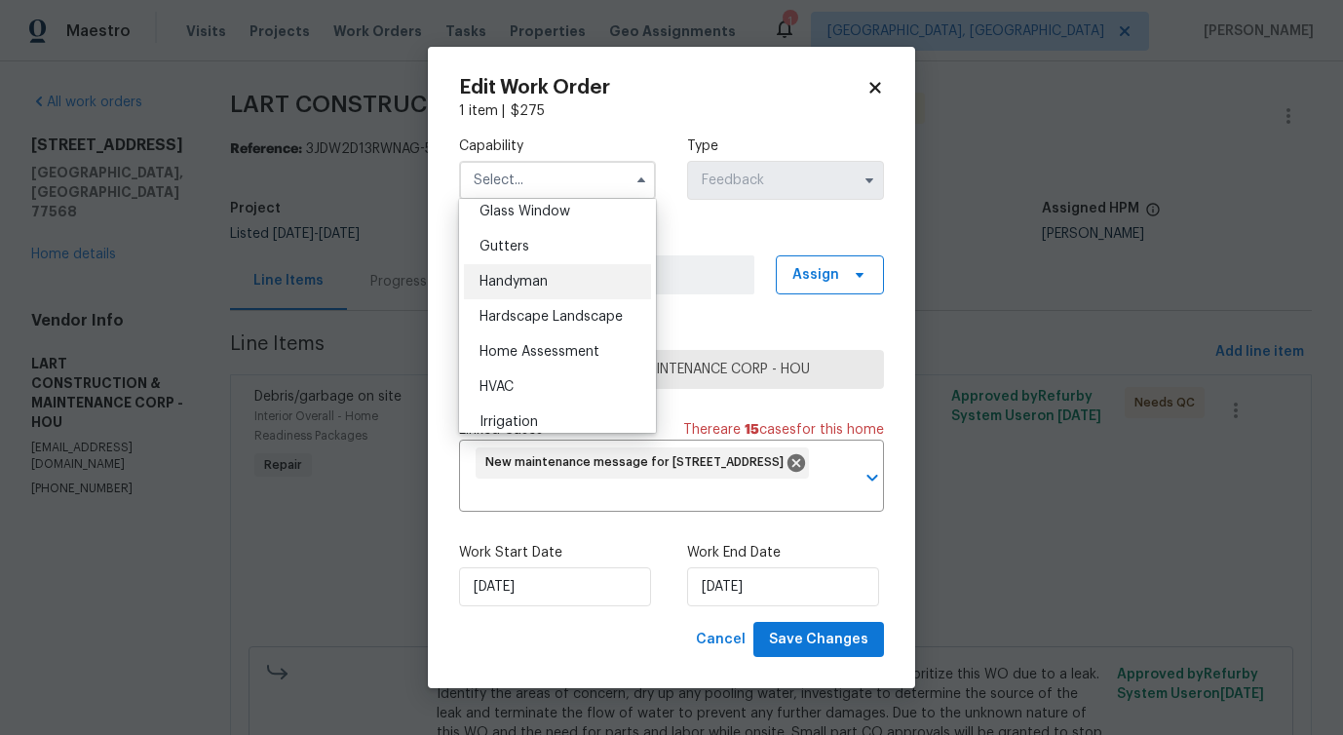
click at [568, 293] on div "Handyman" at bounding box center [557, 281] width 187 height 35
type input "Handyman"
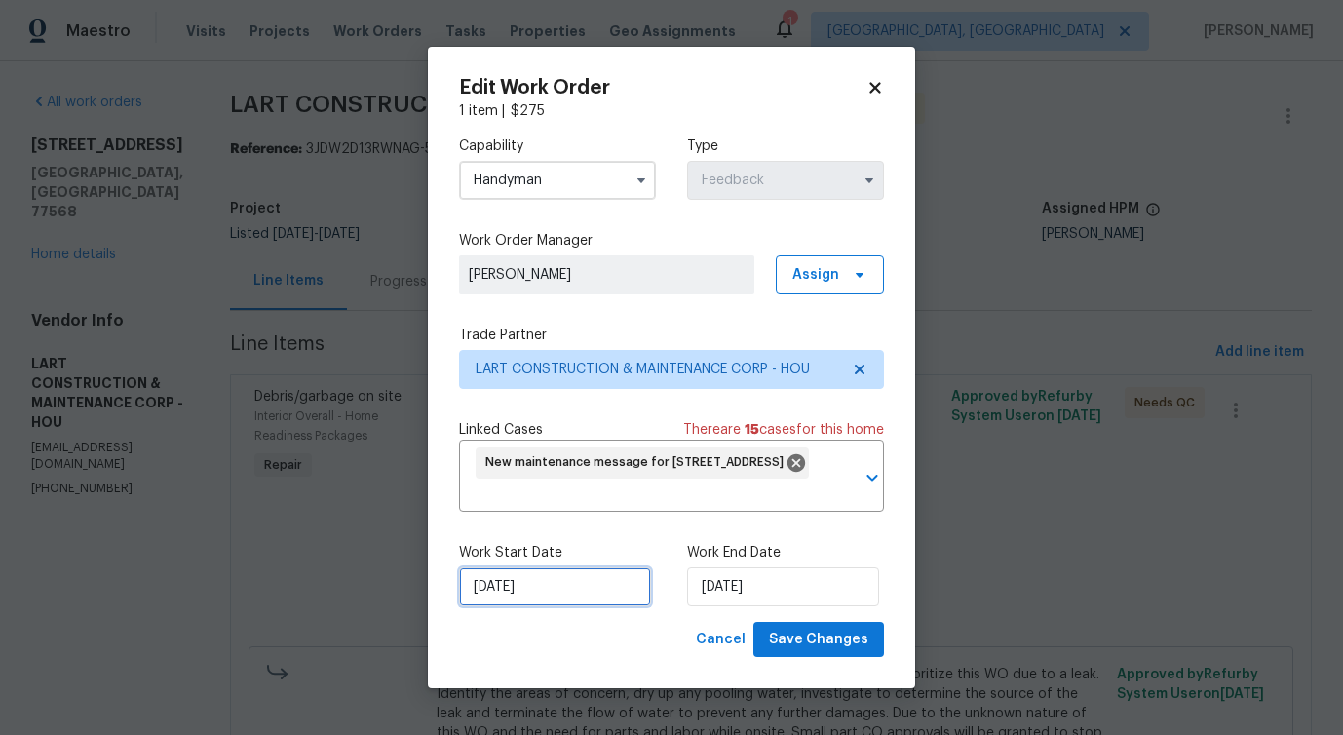
click at [561, 586] on input "[DATE]" at bounding box center [555, 586] width 192 height 39
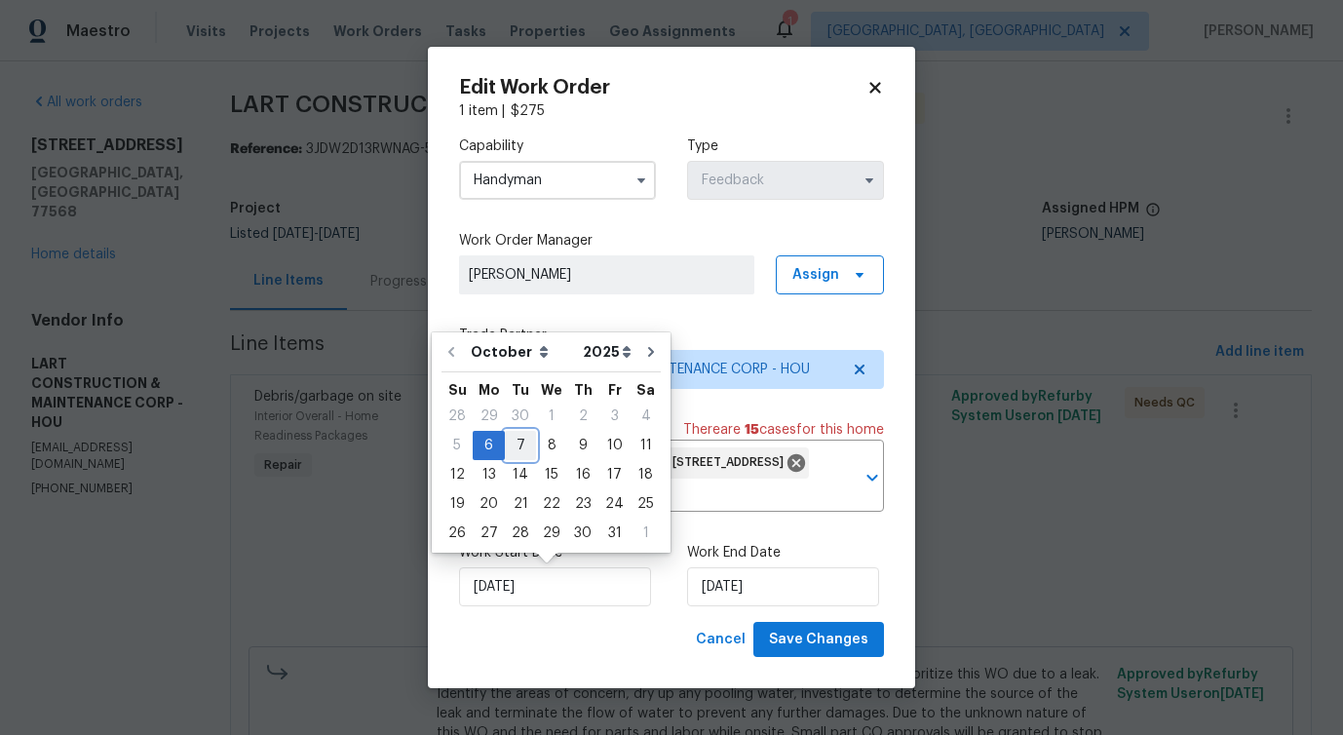
click at [516, 440] on div "7" at bounding box center [520, 445] width 31 height 27
type input "[DATE]"
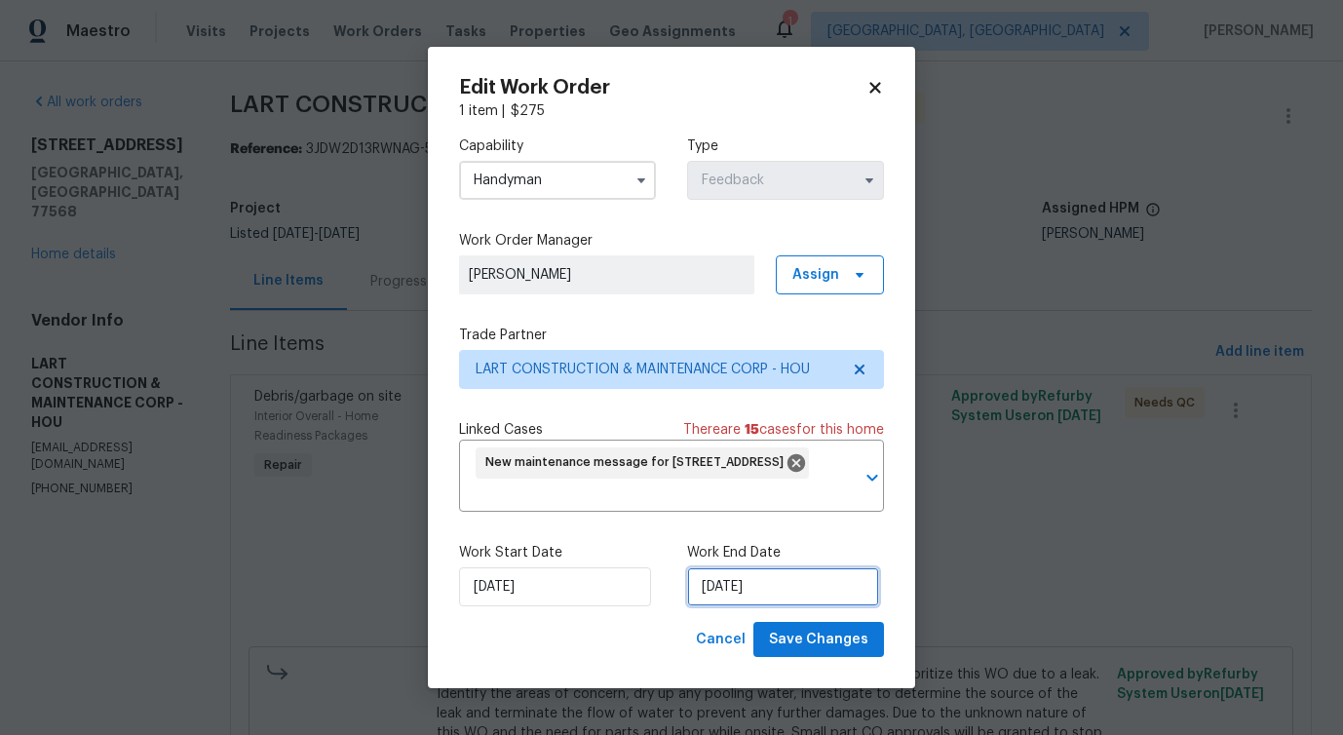
click at [729, 591] on input "[DATE]" at bounding box center [783, 586] width 192 height 39
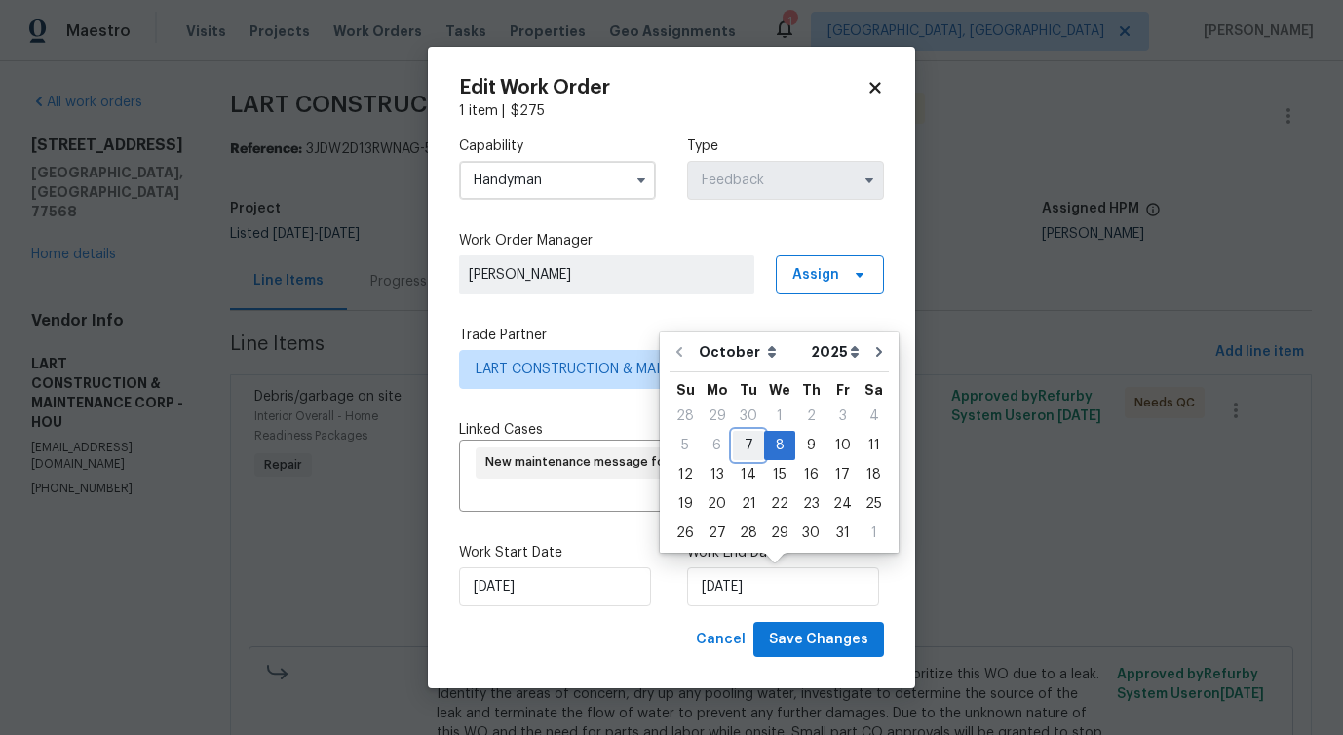
click at [743, 454] on div "7" at bounding box center [748, 445] width 31 height 27
type input "[DATE]"
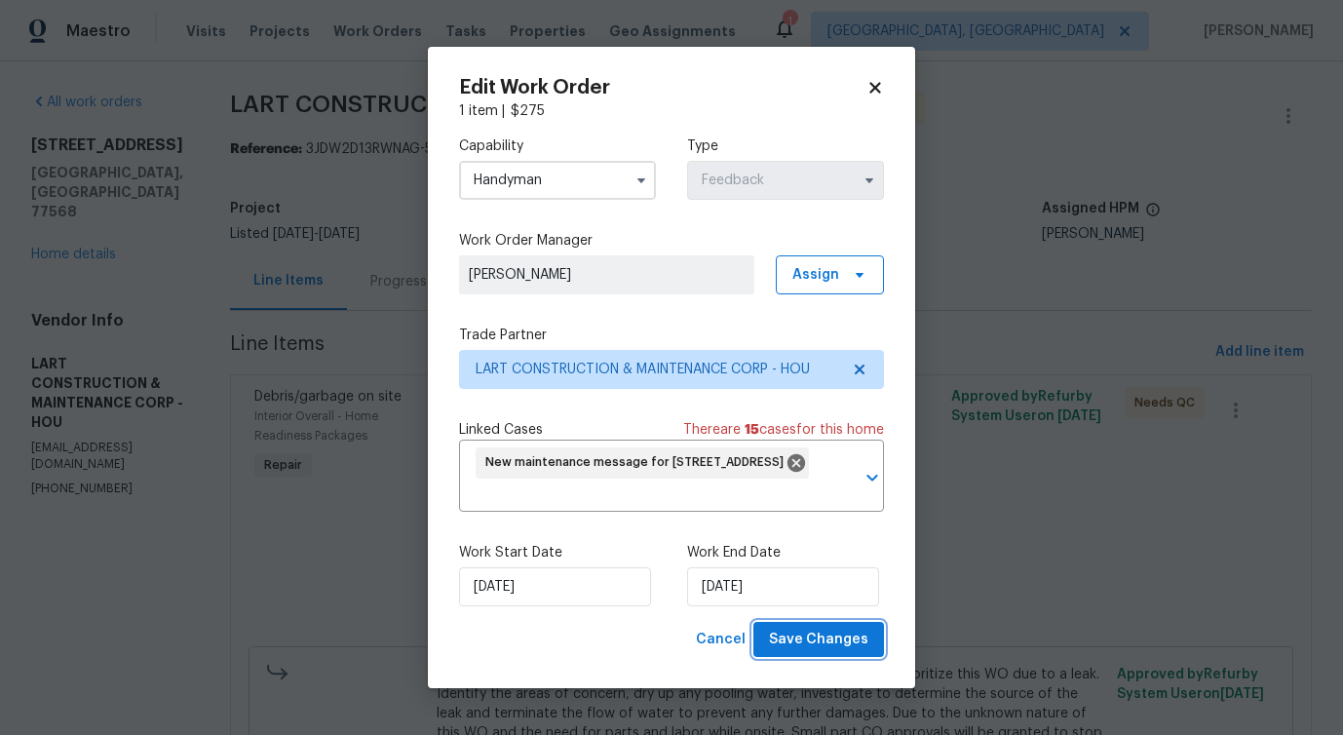
click at [792, 655] on button "Save Changes" at bounding box center [818, 640] width 131 height 36
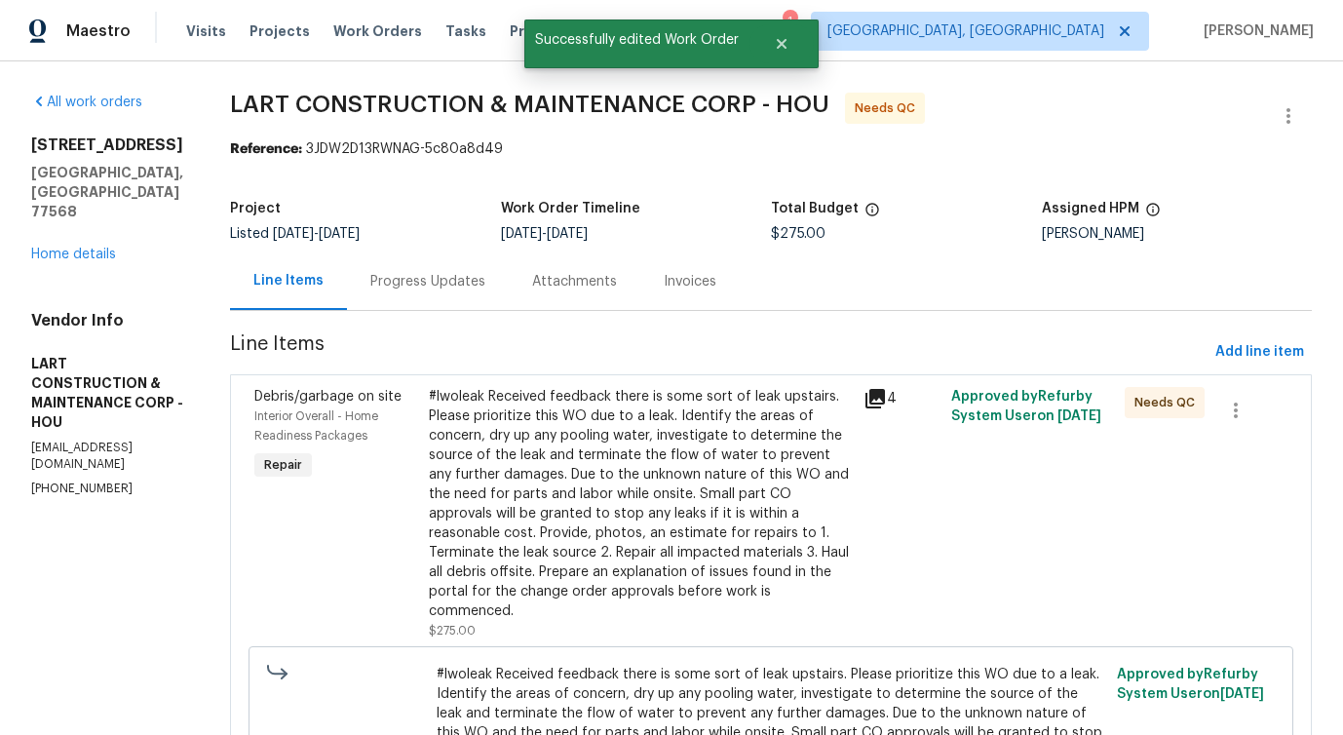
click at [183, 532] on section "All work orders [STREET_ADDRESS] Home details Vendor Info LART CONSTRUCTION & M…" at bounding box center [107, 504] width 152 height 823
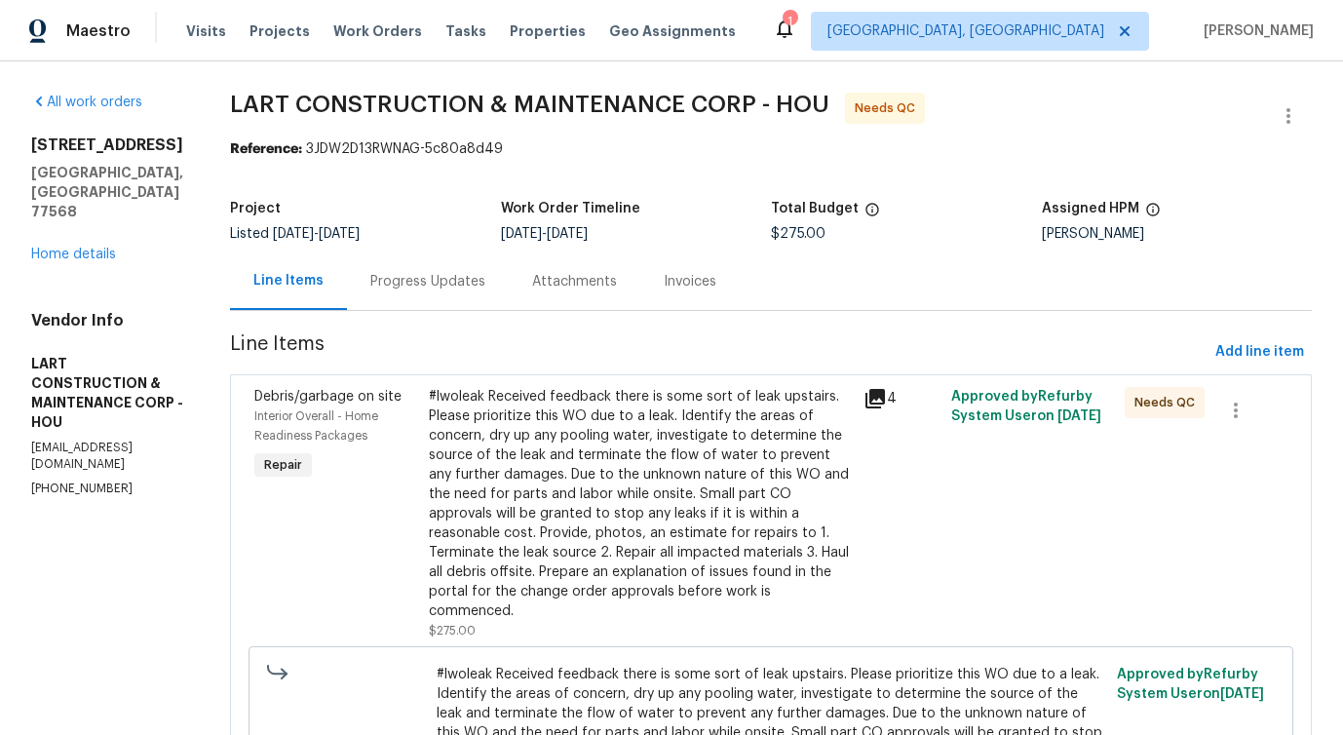
click at [651, 478] on div "#lwoleak Received feedback there is some sort of leak upstairs. Please prioriti…" at bounding box center [641, 504] width 424 height 234
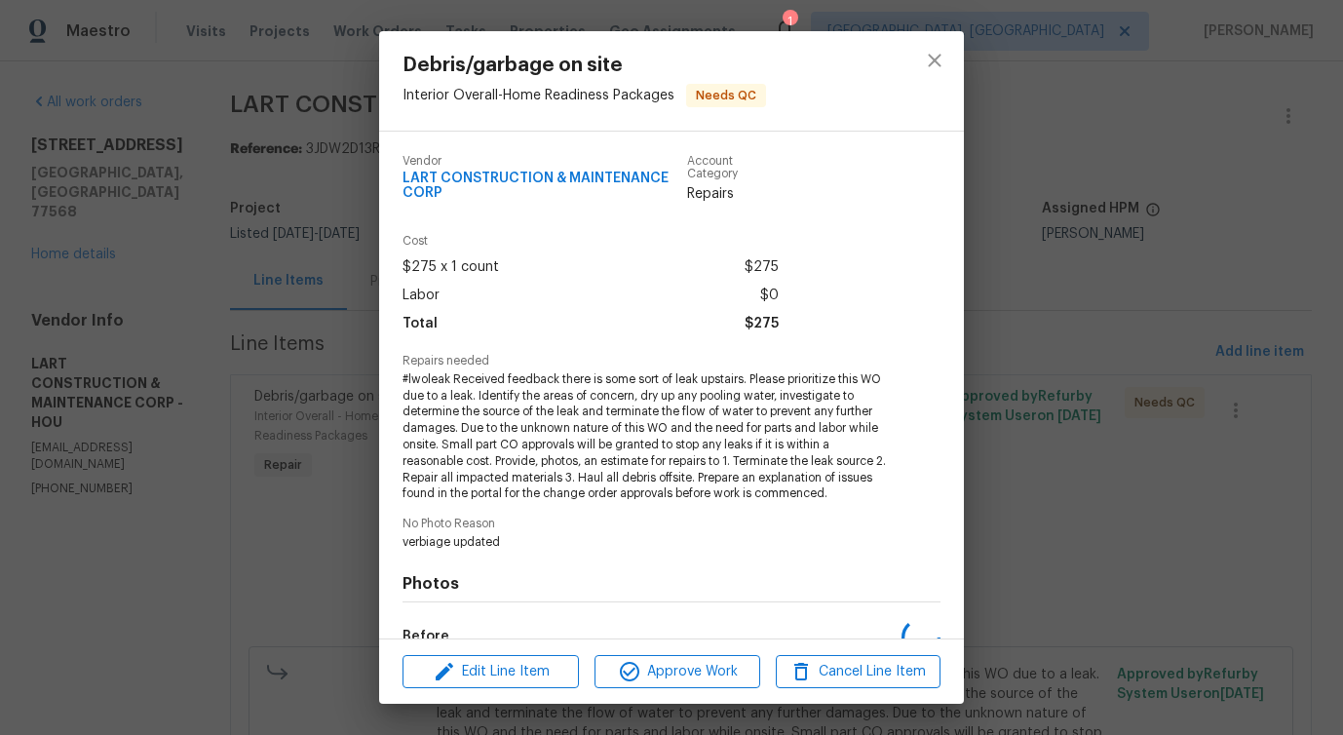
scroll to position [199, 0]
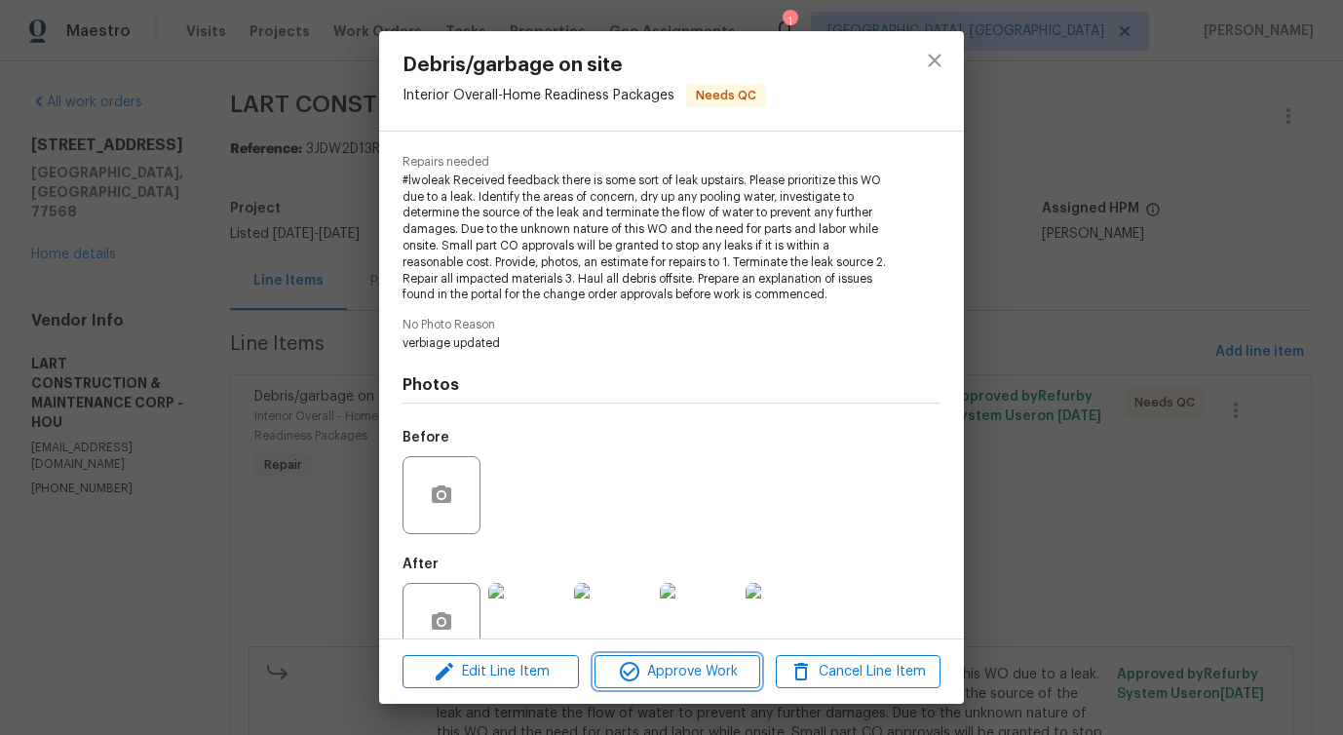
click at [698, 673] on span "Approve Work" at bounding box center [676, 672] width 153 height 24
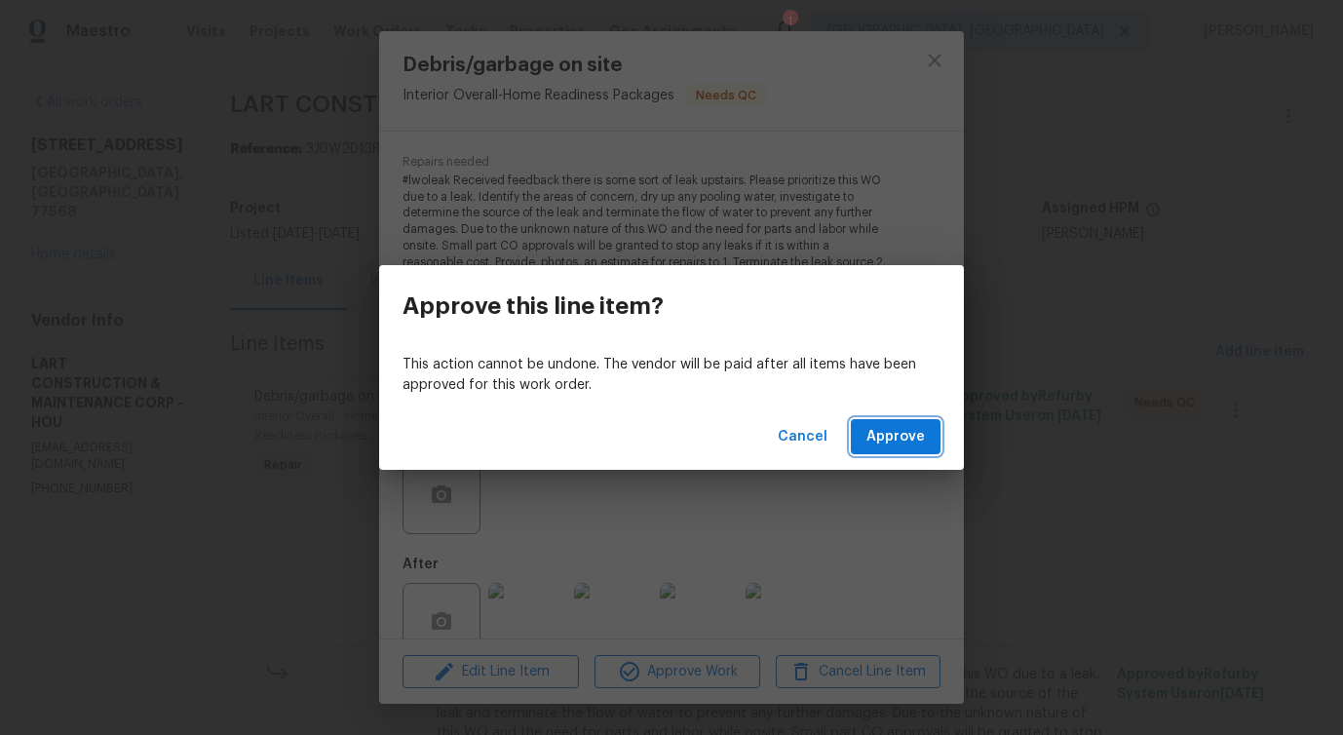
click at [901, 444] on span "Approve" at bounding box center [895, 437] width 58 height 24
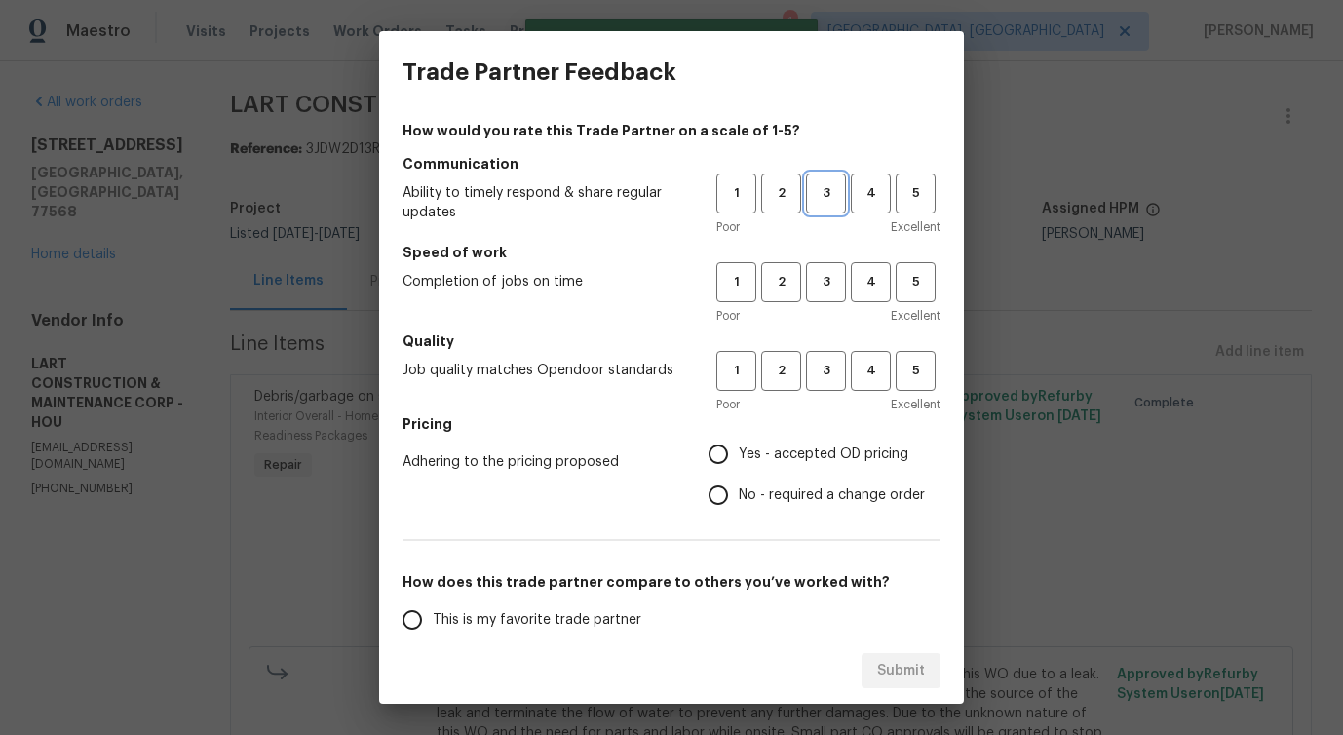
click at [812, 185] on span "3" at bounding box center [826, 193] width 36 height 22
click at [816, 258] on h5 "Speed of work" at bounding box center [671, 252] width 538 height 19
click at [820, 282] on span "3" at bounding box center [826, 282] width 36 height 22
click at [826, 369] on span "3" at bounding box center [826, 371] width 36 height 22
click at [749, 498] on span "No - required a change order" at bounding box center [832, 495] width 186 height 20
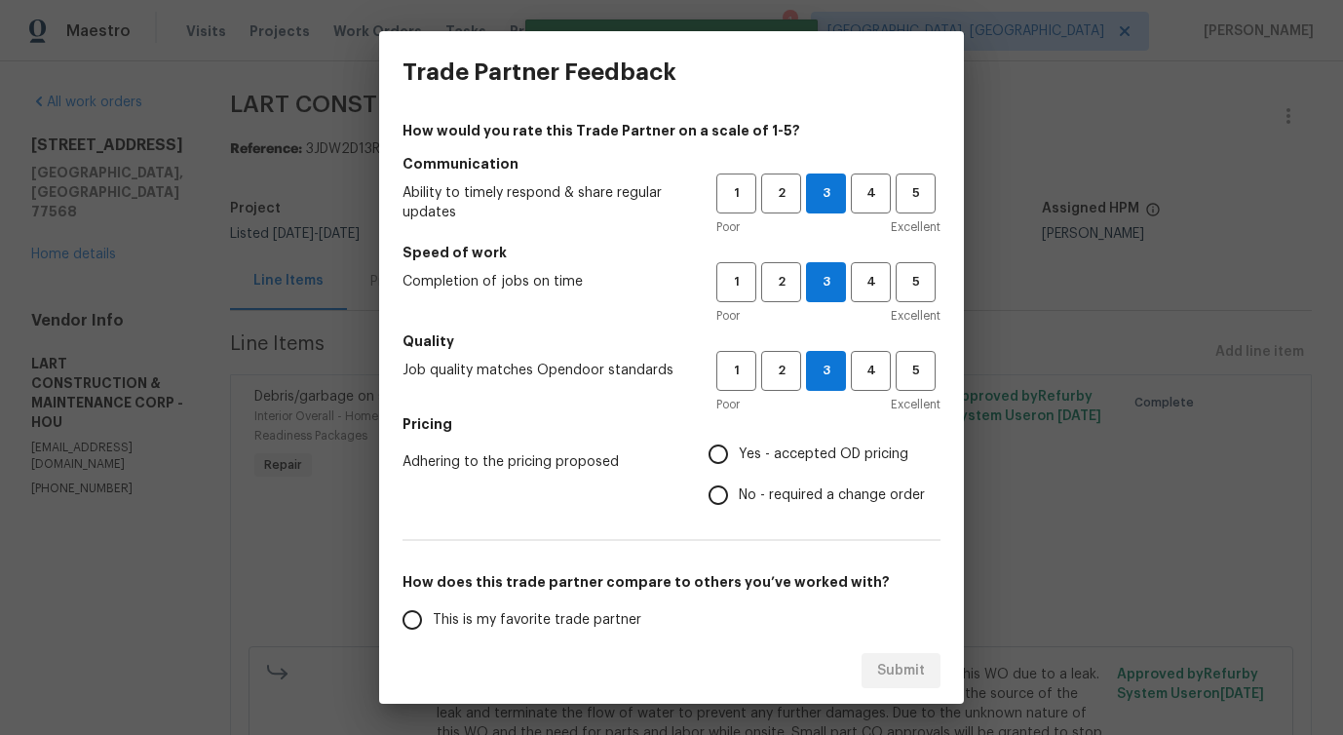
click at [739, 498] on input "No - required a change order" at bounding box center [718, 495] width 41 height 41
radio input "true"
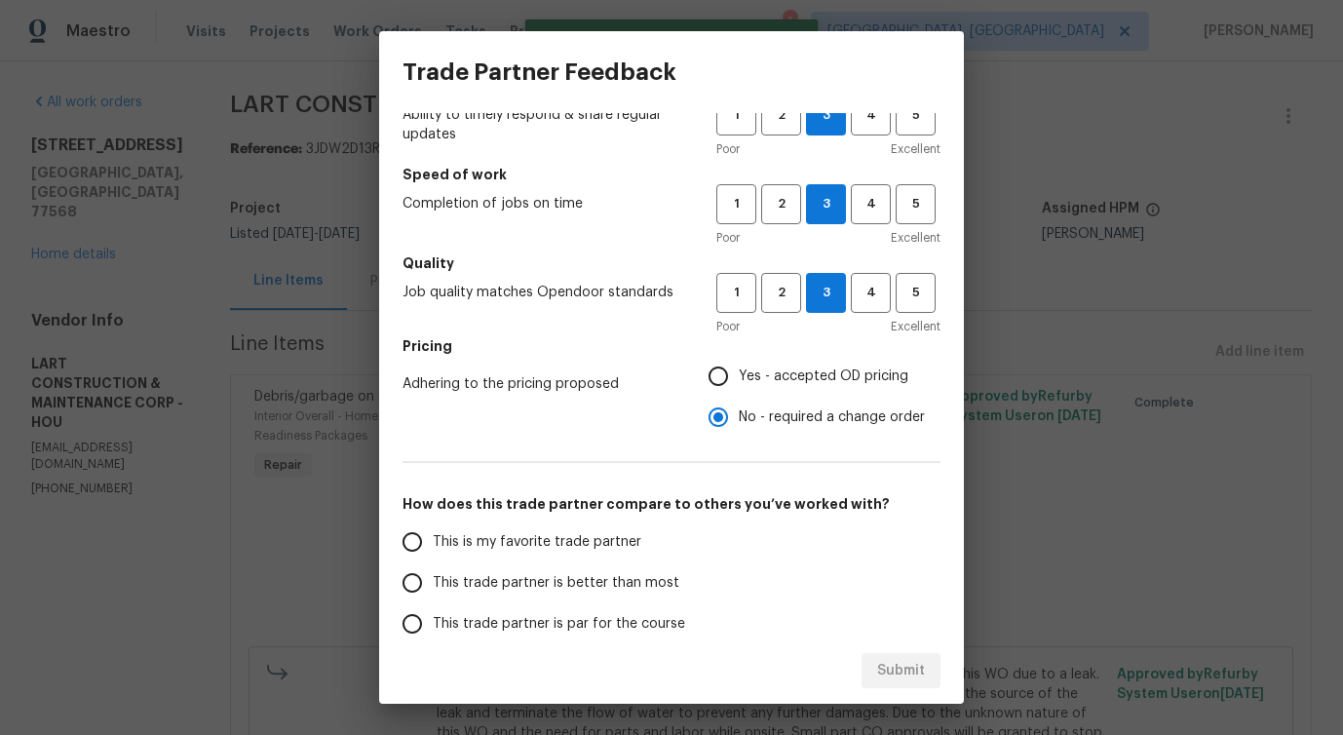
scroll to position [117, 0]
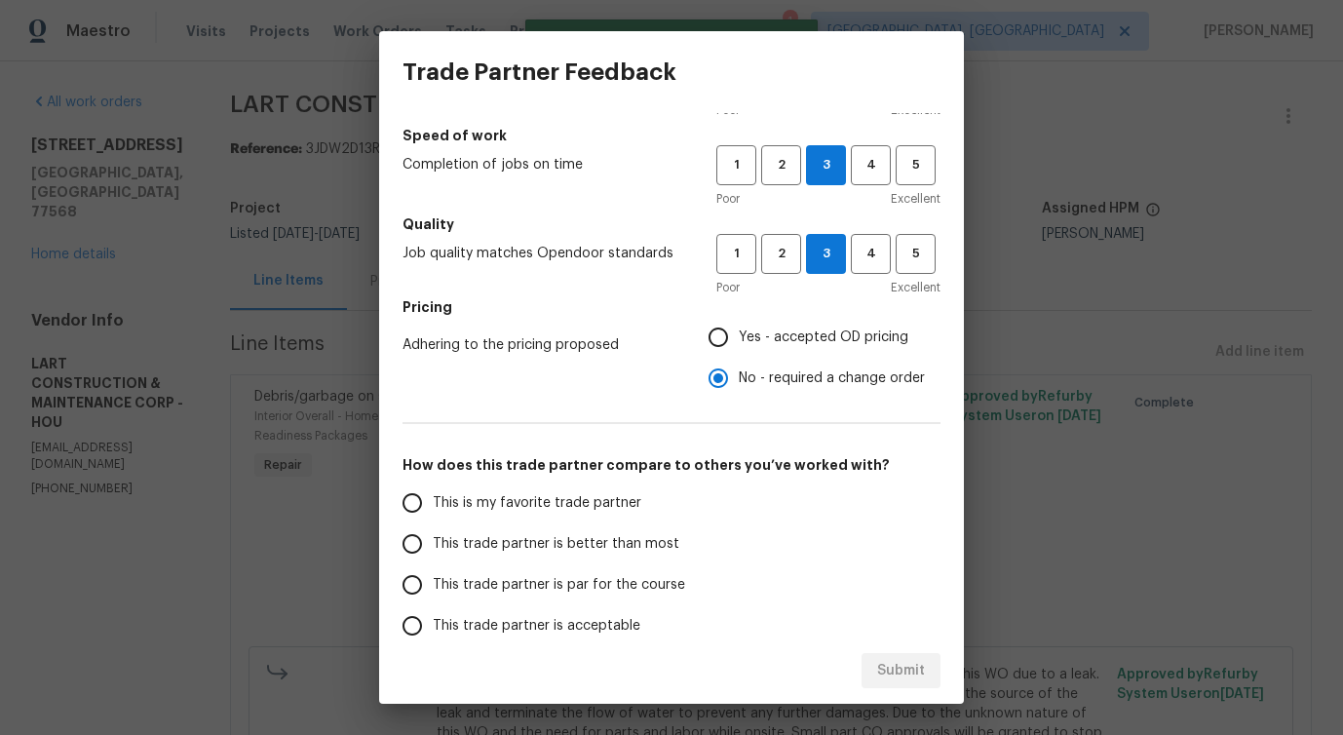
click at [591, 538] on span "This trade partner is better than most" at bounding box center [556, 544] width 247 height 20
click at [433, 538] on input "This trade partner is better than most" at bounding box center [412, 543] width 41 height 41
click at [901, 651] on div "Submit" at bounding box center [671, 670] width 585 height 67
click at [908, 675] on span "Submit" at bounding box center [901, 671] width 48 height 24
radio input "true"
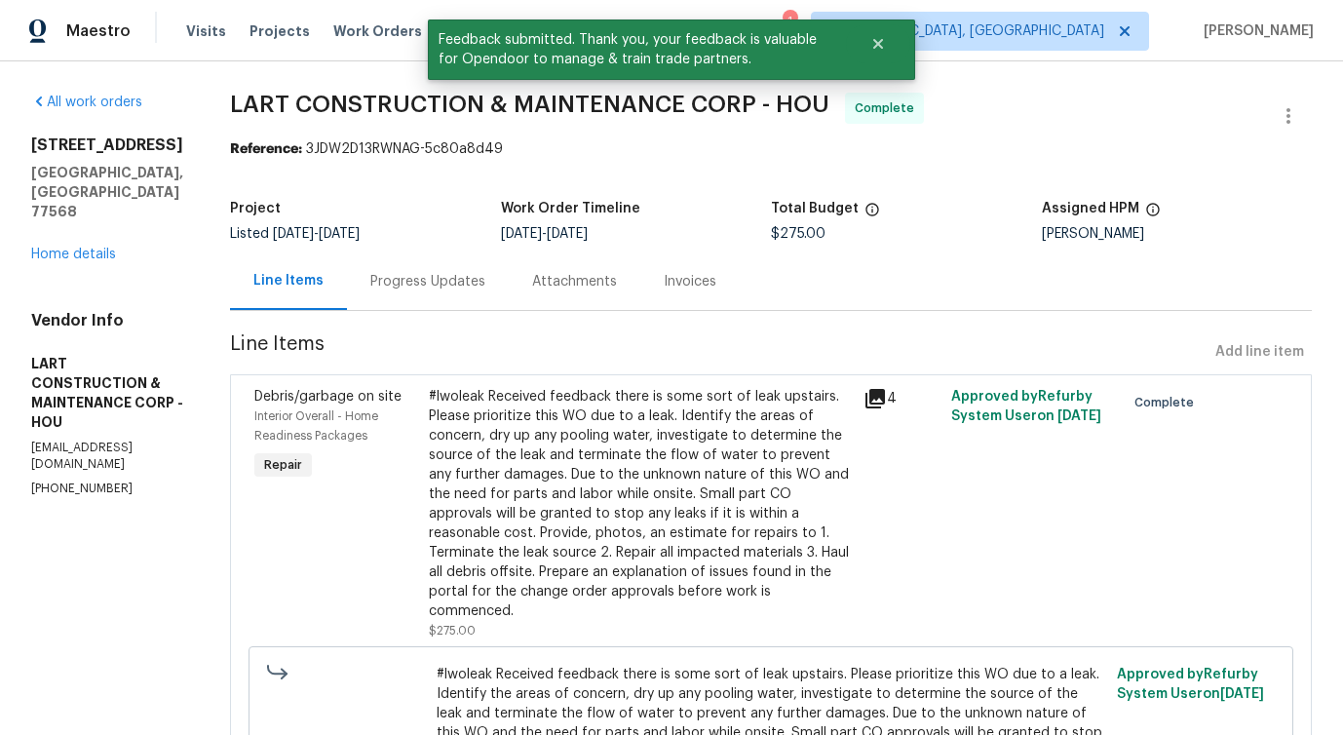
click at [445, 290] on div "Progress Updates" at bounding box center [427, 281] width 115 height 19
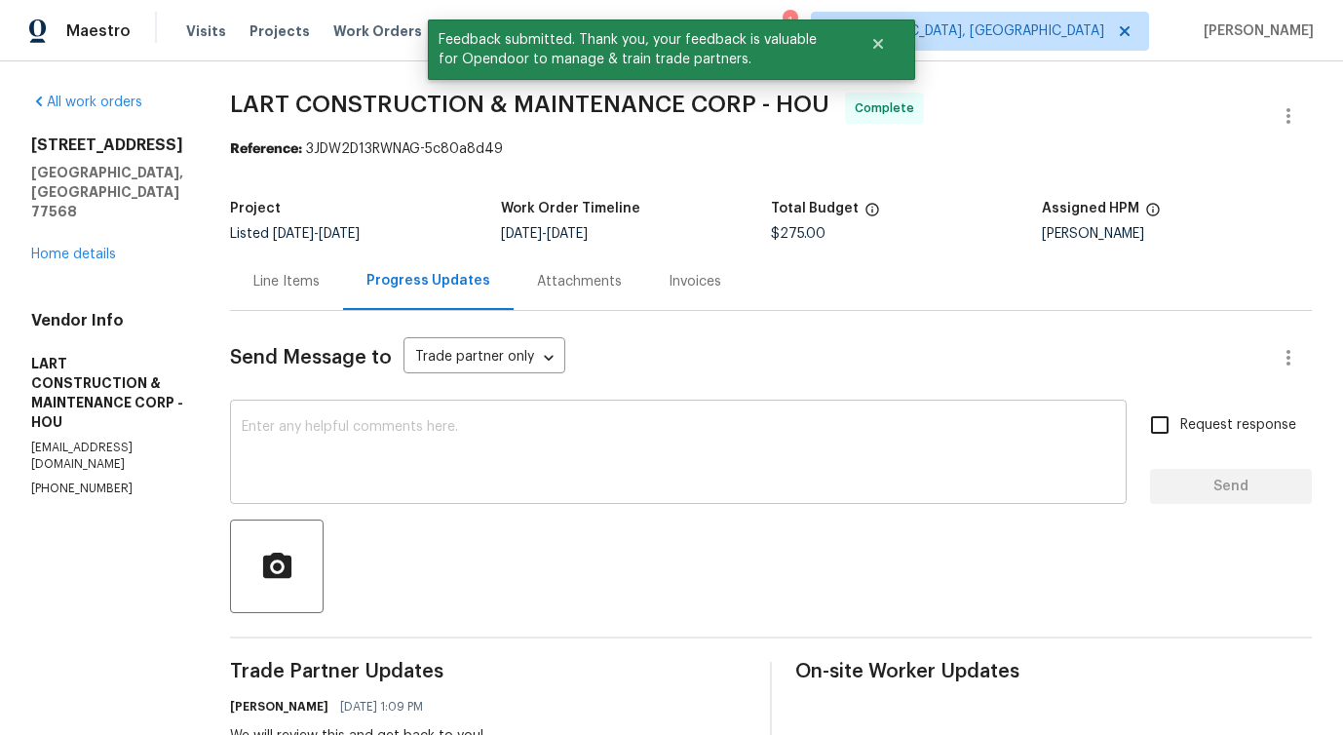
click at [522, 441] on textarea at bounding box center [678, 454] width 873 height 68
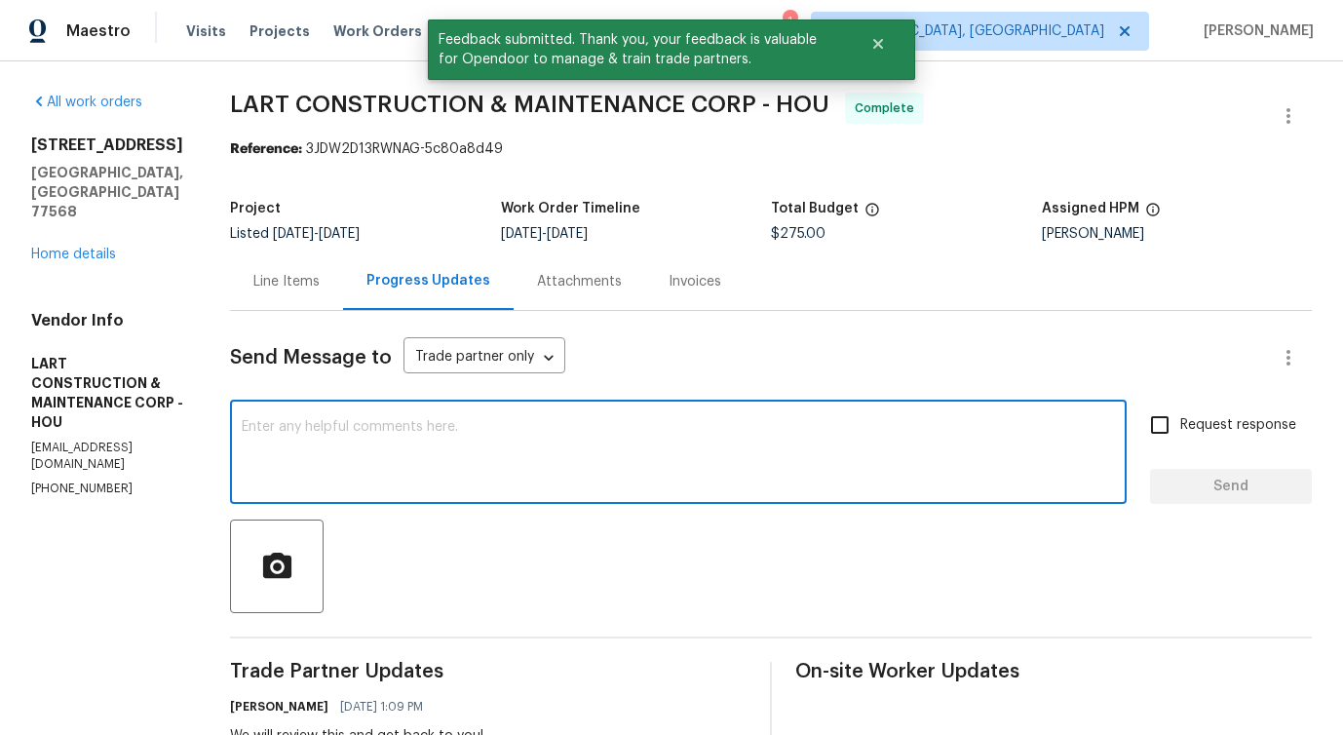
click at [522, 441] on textarea at bounding box center [678, 454] width 873 height 68
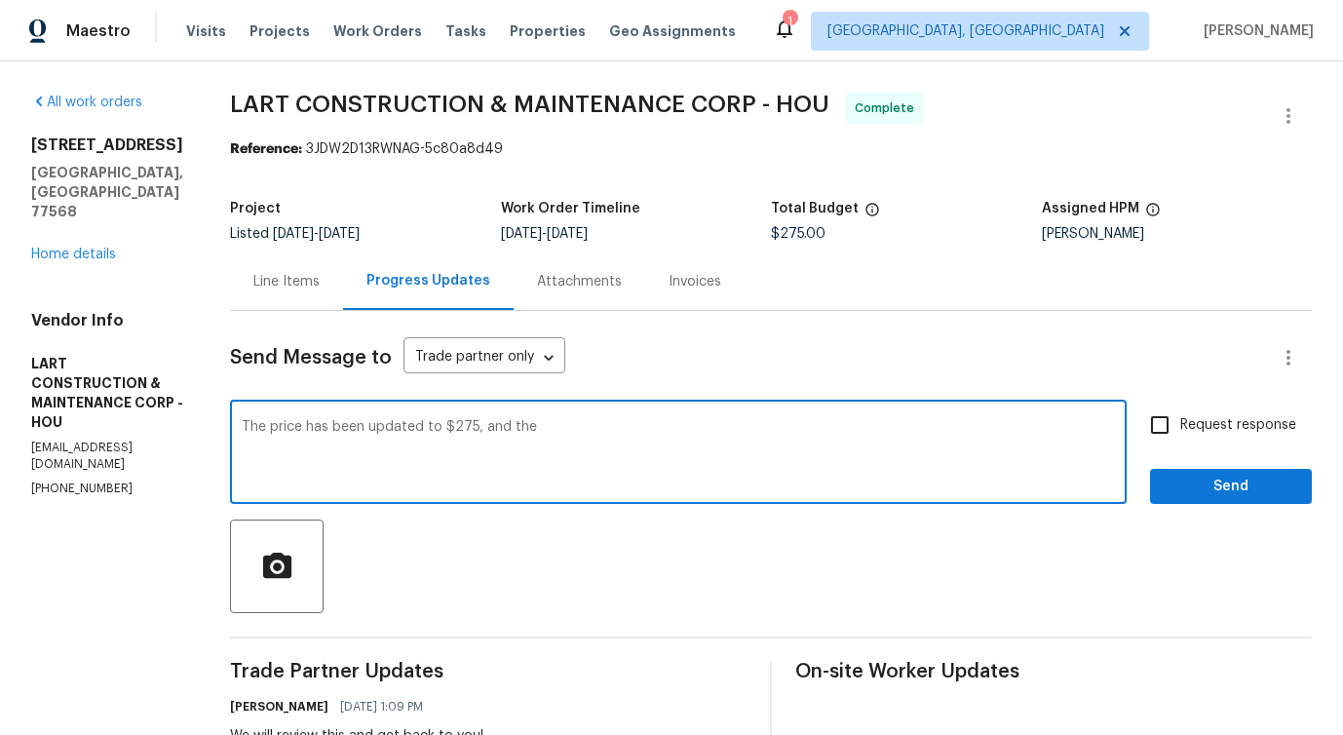
click at [519, 439] on textarea "The price has been updated to $275, and the" at bounding box center [678, 454] width 873 height 68
type textarea "The price has been updated to $275, and the work order has been approved. Thank…"
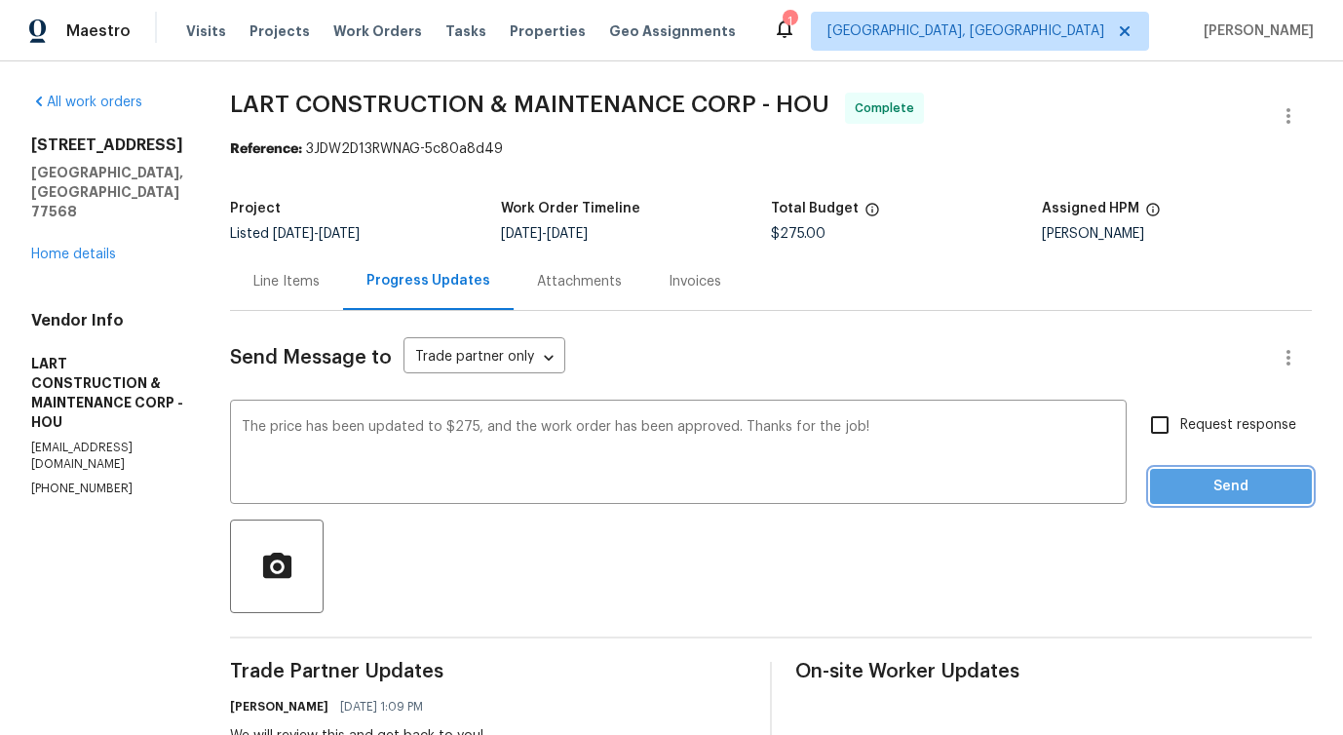
click at [1284, 486] on span "Send" at bounding box center [1230, 487] width 131 height 24
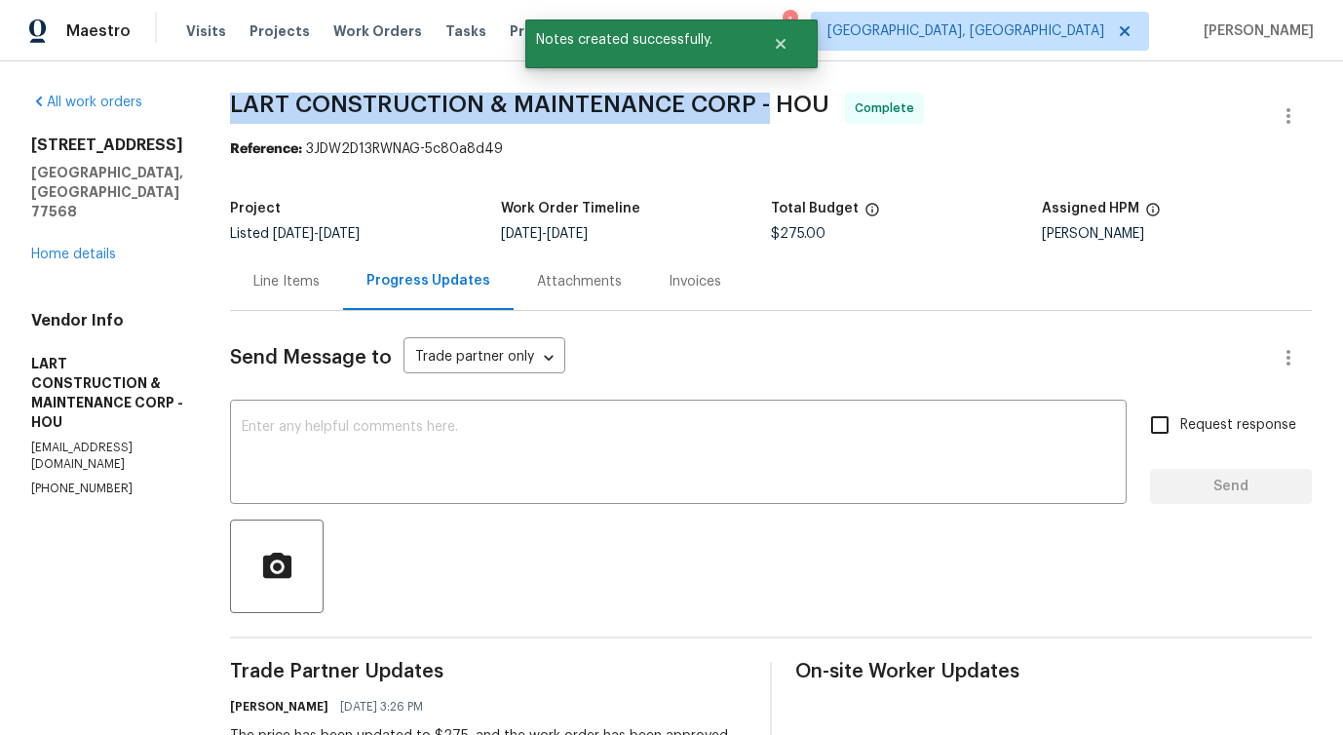
drag, startPoint x: 247, startPoint y: 99, endPoint x: 789, endPoint y: 97, distance: 542.8
copy span "LART CONSTRUCTION & MAINTENANCE CORP -"
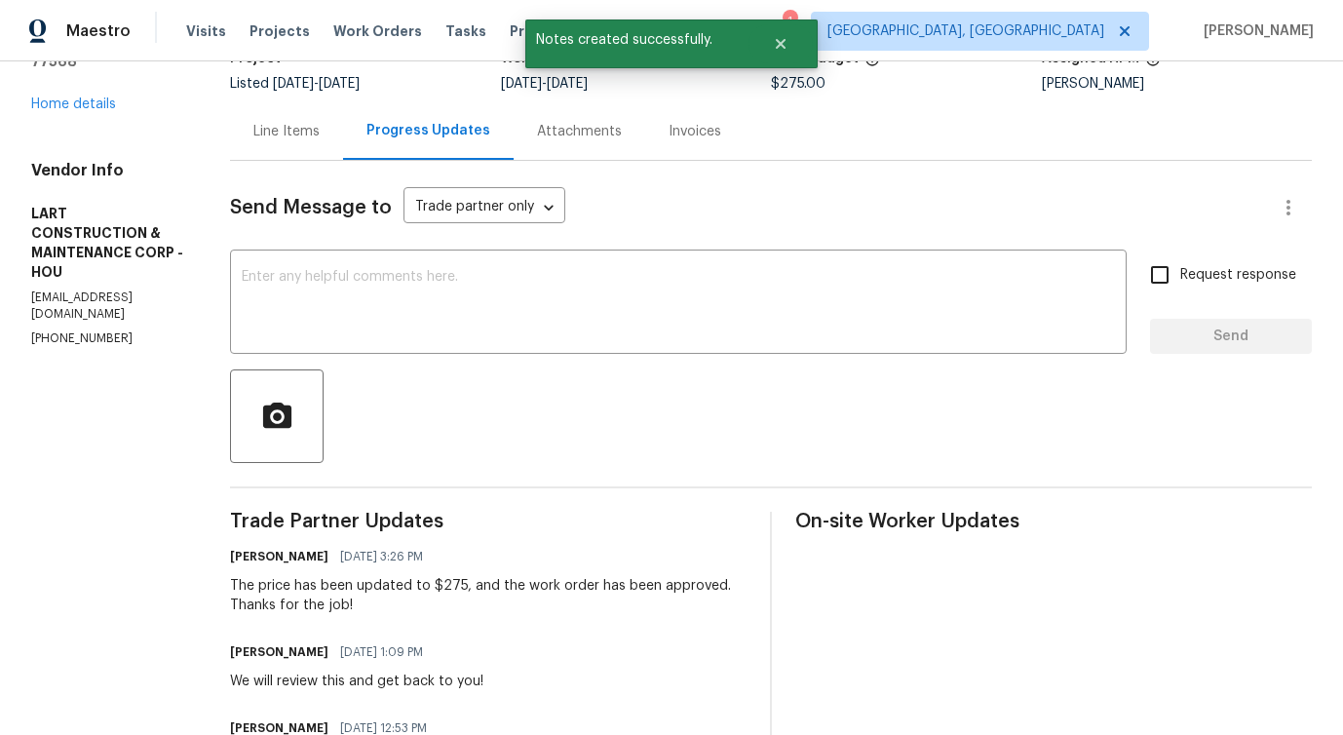
scroll to position [191, 0]
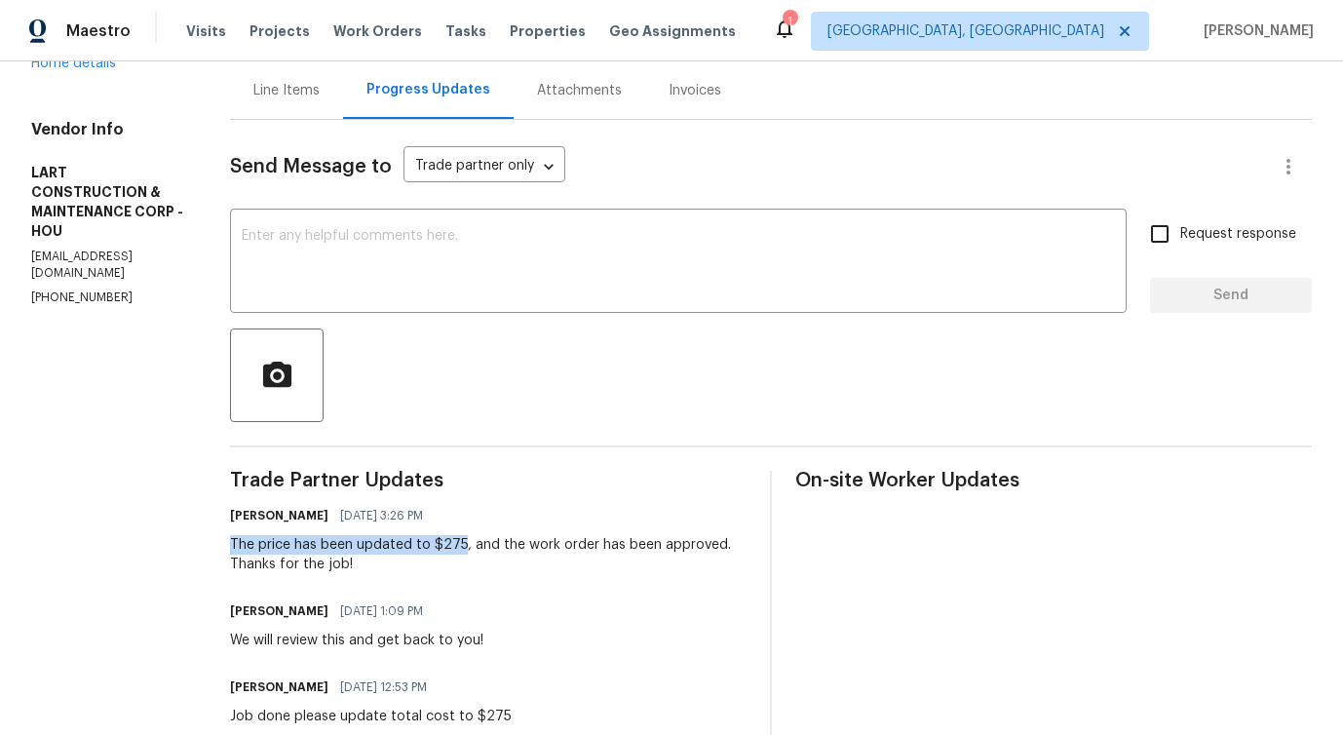
drag, startPoint x: 248, startPoint y: 538, endPoint x: 478, endPoint y: 548, distance: 230.2
click at [478, 548] on div "All work orders [STREET_ADDRESS] Home details Vendor Info LART CONSTRUCTION & M…" at bounding box center [671, 650] width 1343 height 1561
copy div "The price has been updated to $275"
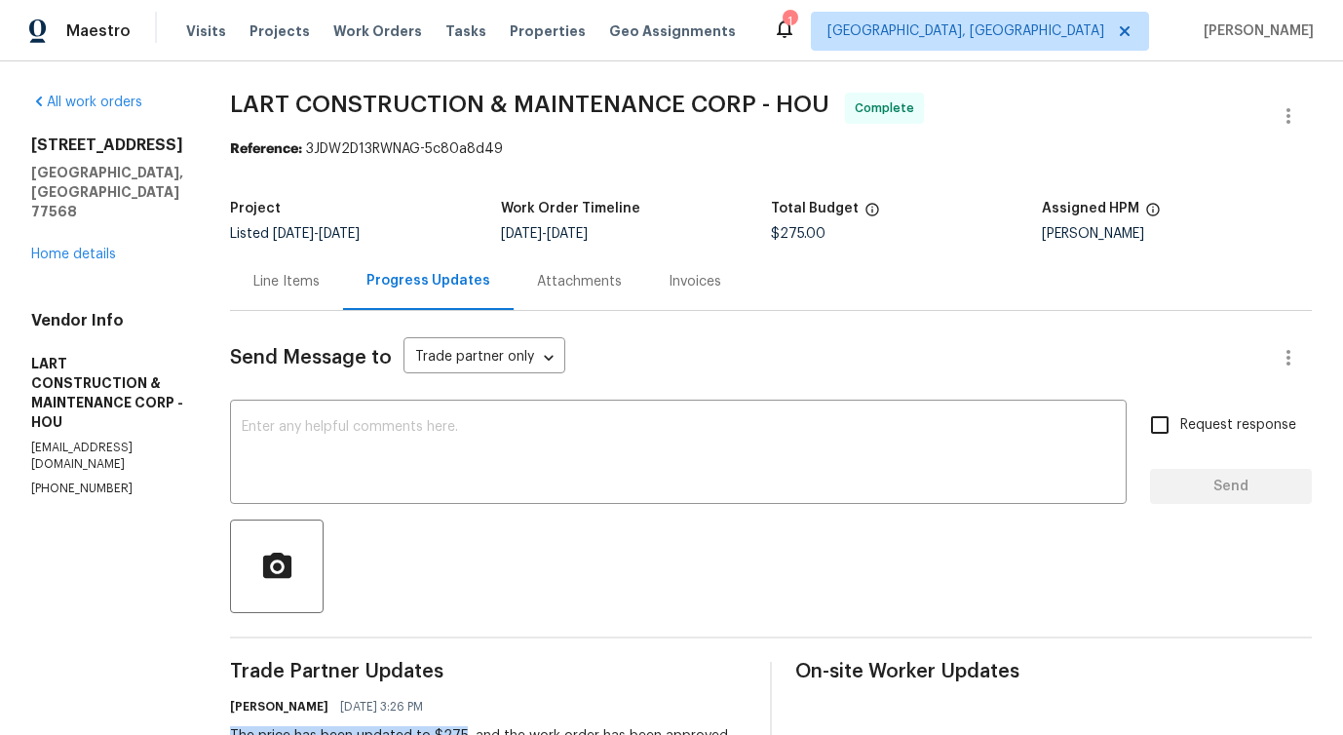
click at [76, 222] on div "[STREET_ADDRESS] Home details" at bounding box center [107, 199] width 152 height 129
click at [94, 248] on link "Home details" at bounding box center [73, 255] width 85 height 14
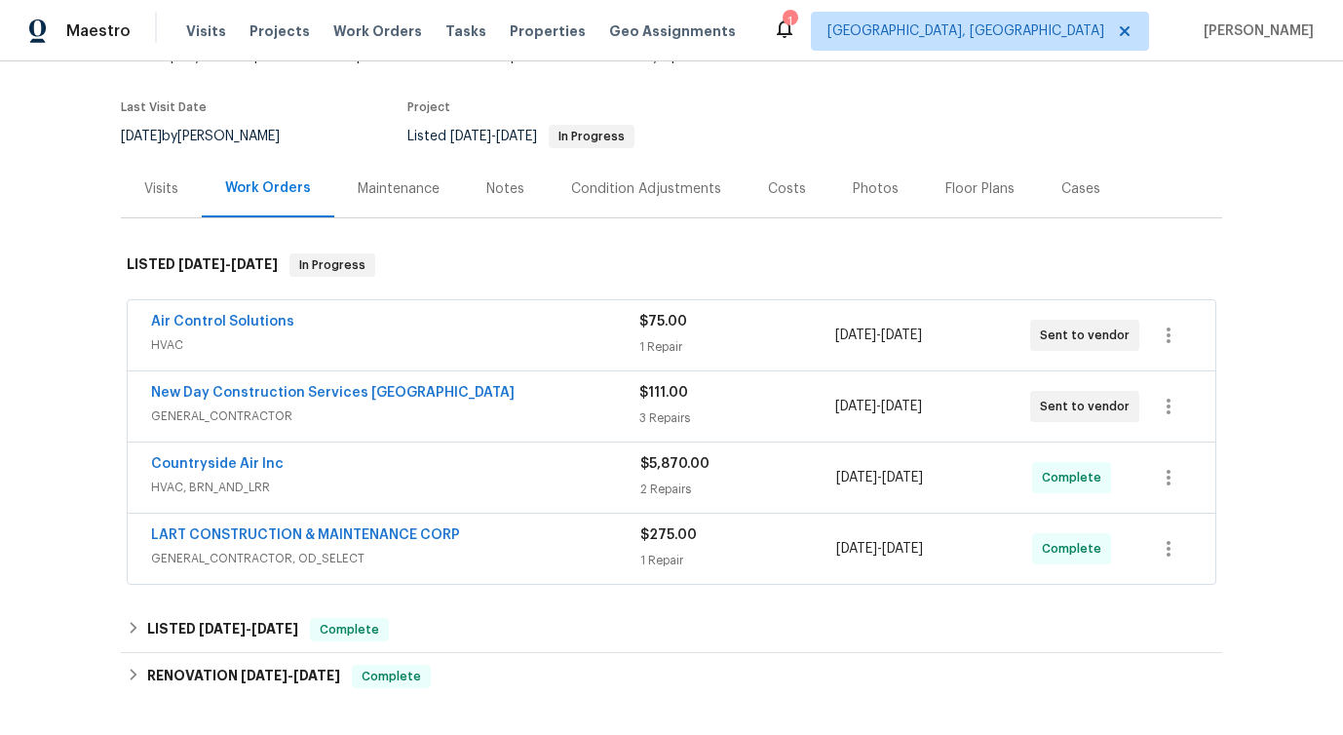
scroll to position [140, 0]
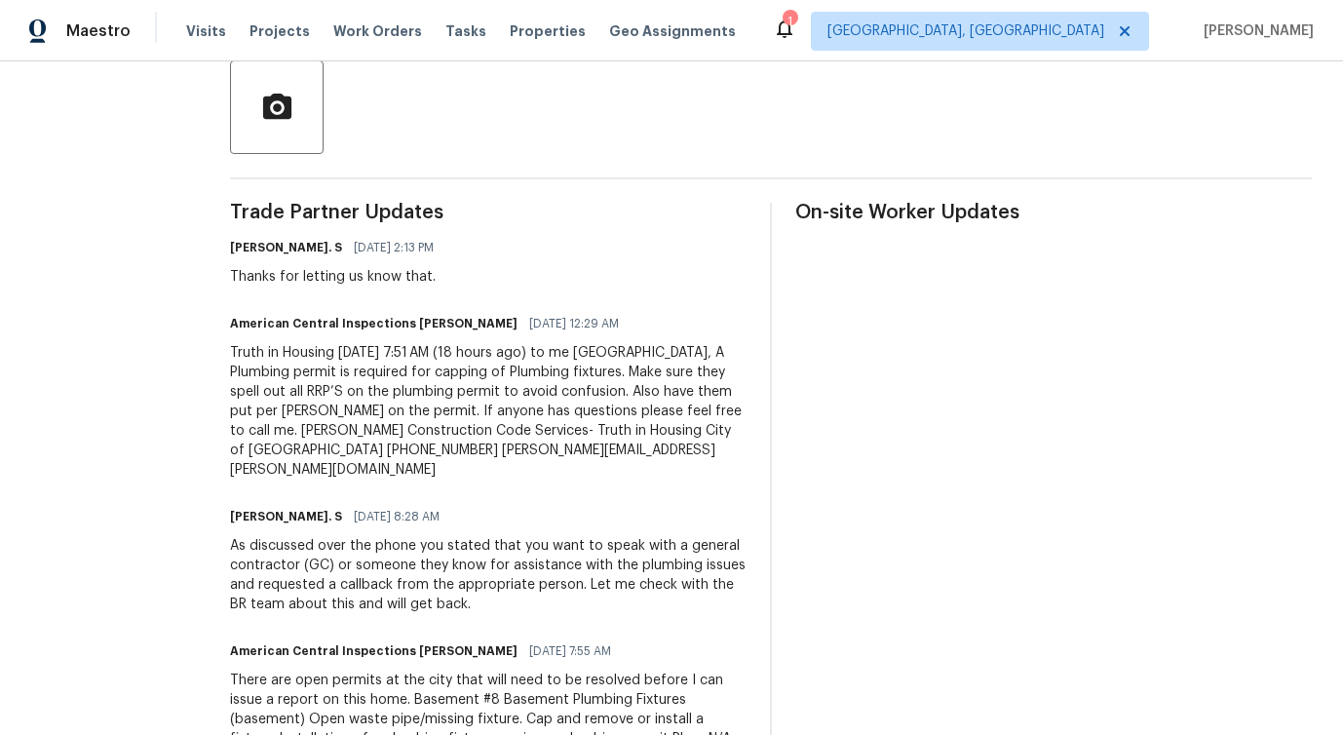
scroll to position [450, 0]
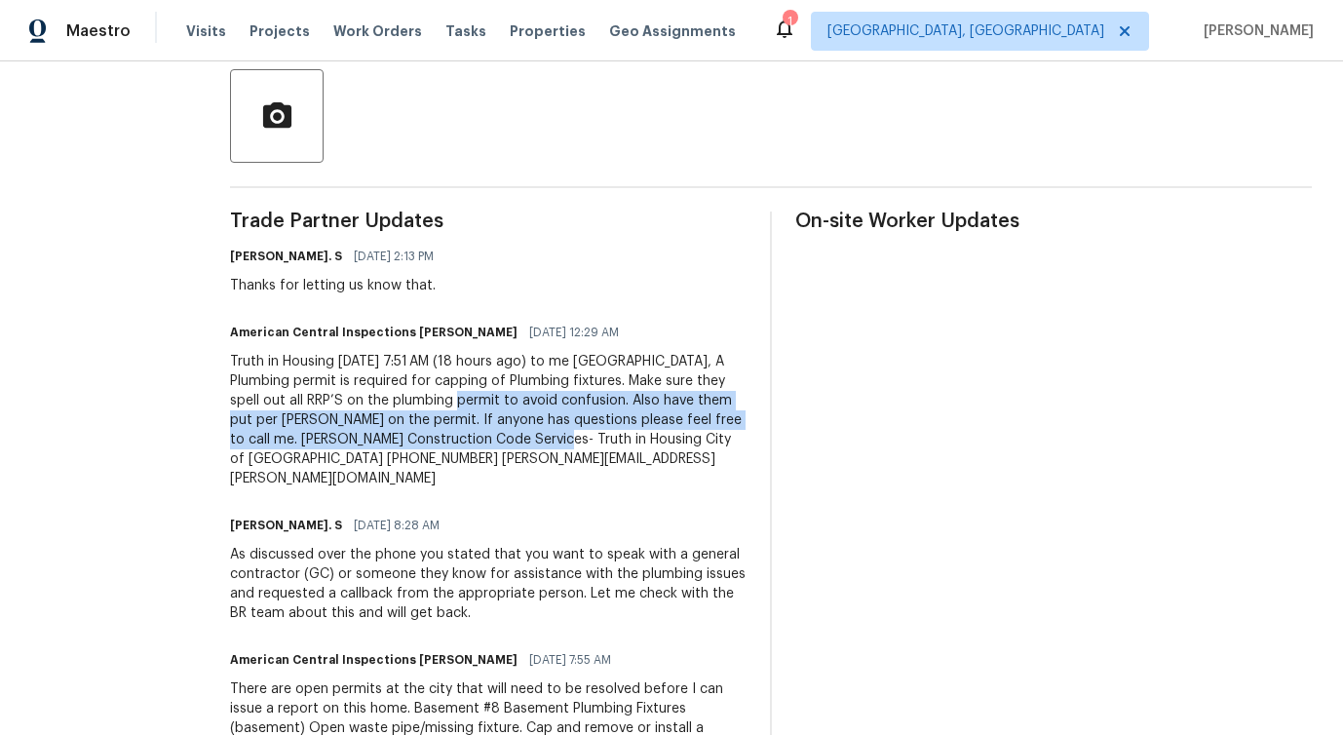
drag, startPoint x: 416, startPoint y: 405, endPoint x: 502, endPoint y: 432, distance: 89.7
click at [502, 432] on div "Truth in Housing Thu, Oct 2, 7:51 AM (18 hours ago) to me Brice, A Plumbing per…" at bounding box center [488, 420] width 516 height 136
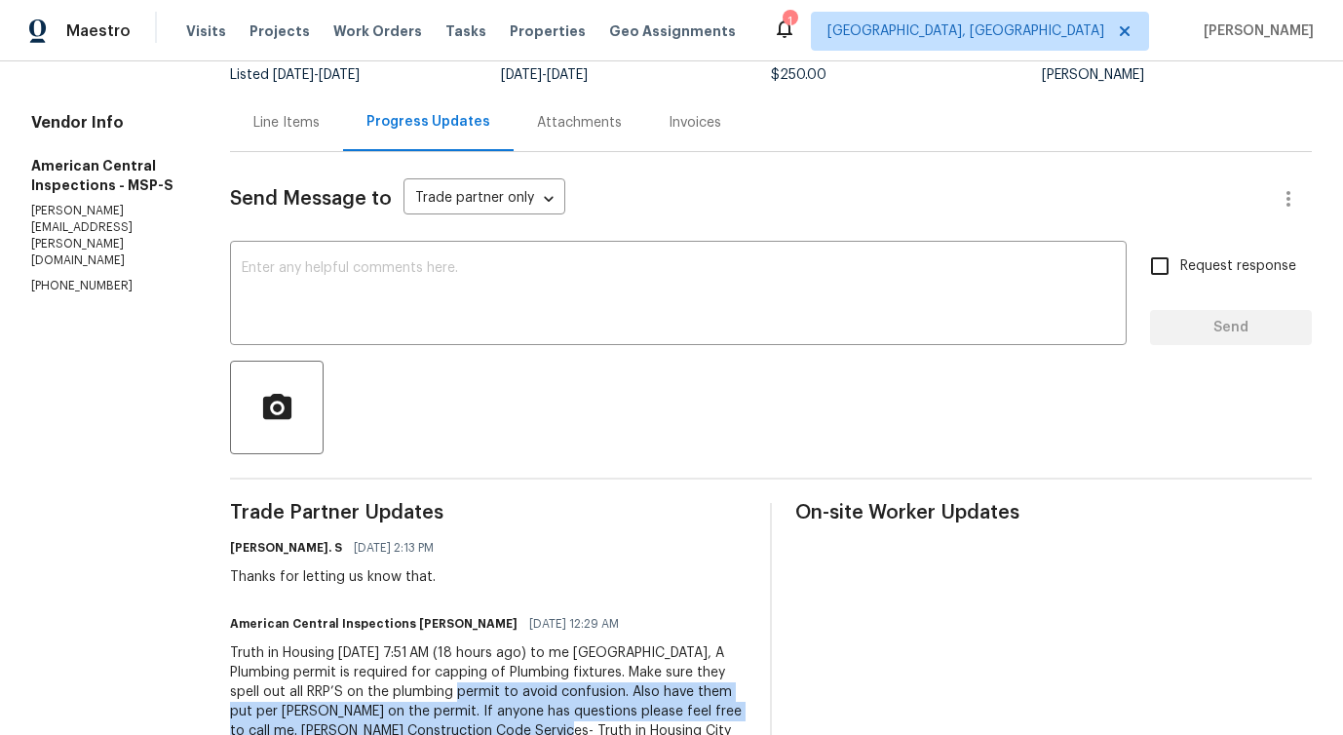
scroll to position [0, 0]
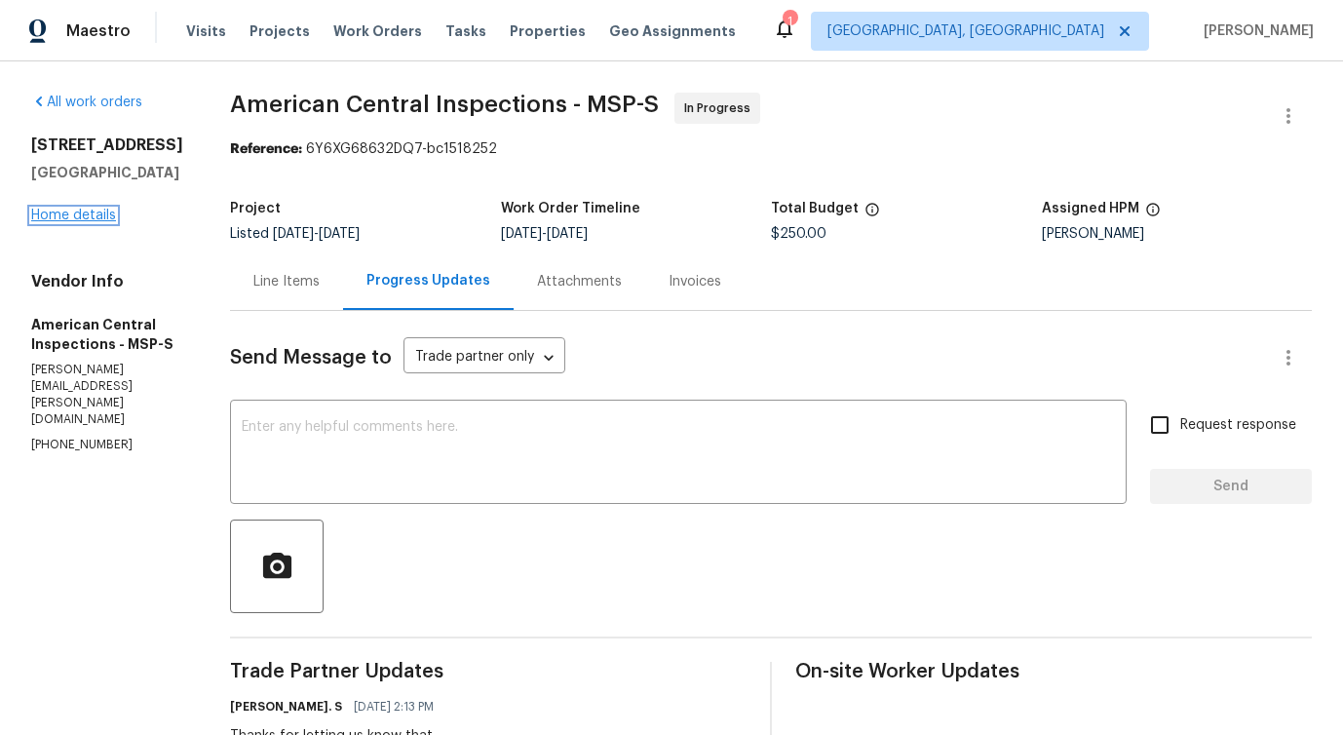
click at [71, 222] on link "Home details" at bounding box center [73, 216] width 85 height 14
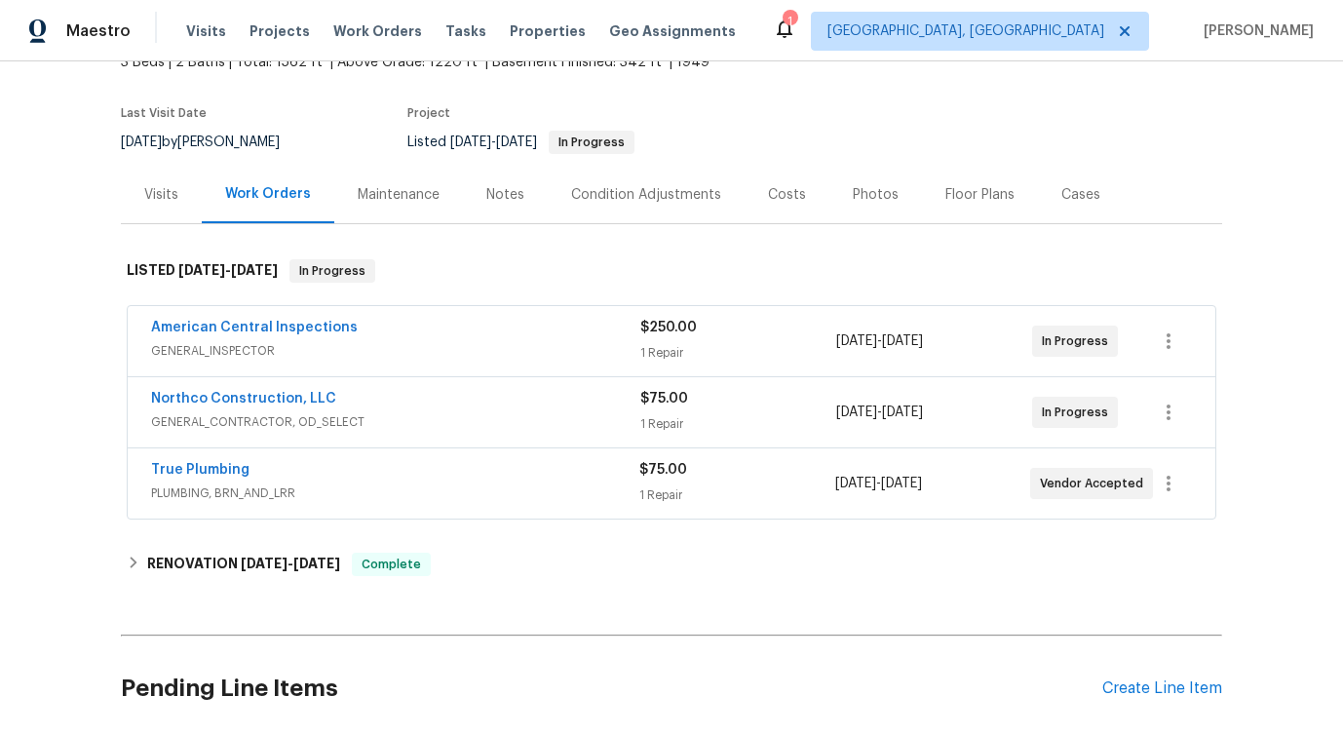
scroll to position [132, 0]
click at [236, 391] on link "Northco Construction, LLC" at bounding box center [243, 397] width 185 height 14
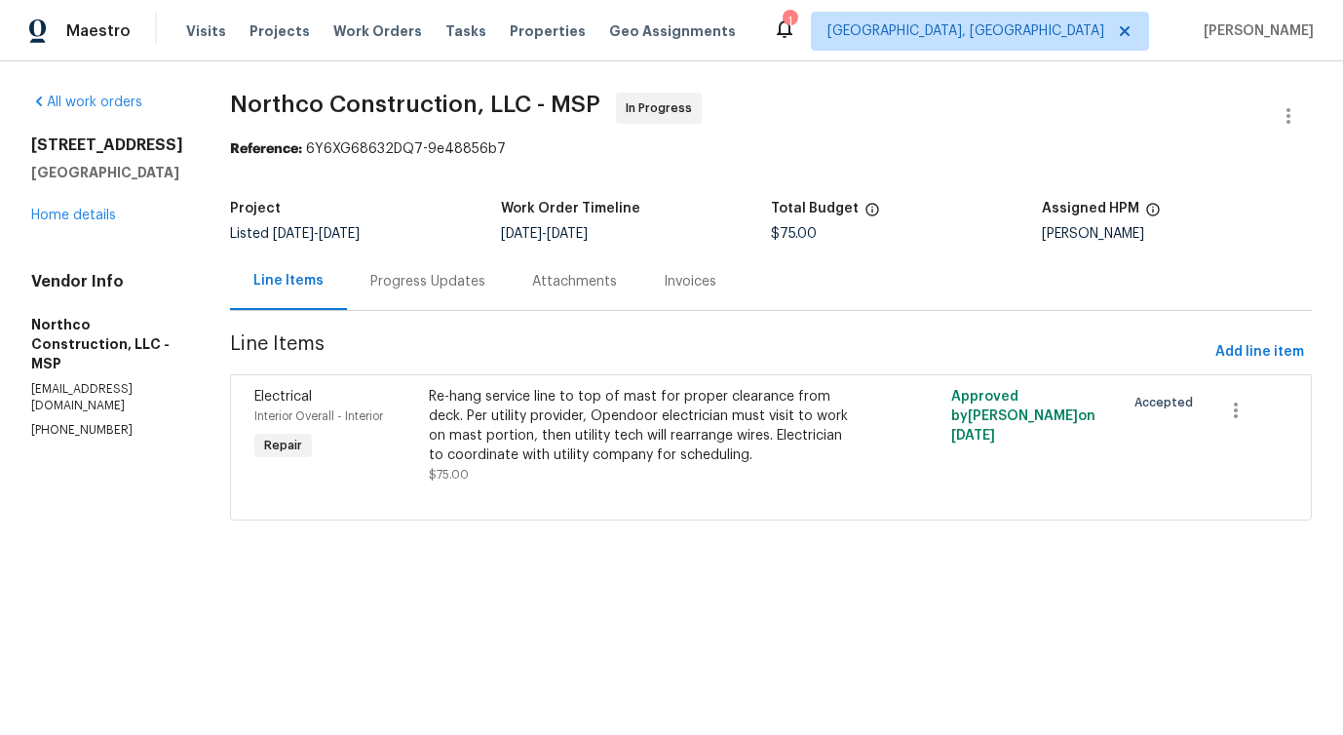
click at [489, 287] on div "Progress Updates" at bounding box center [428, 280] width 162 height 57
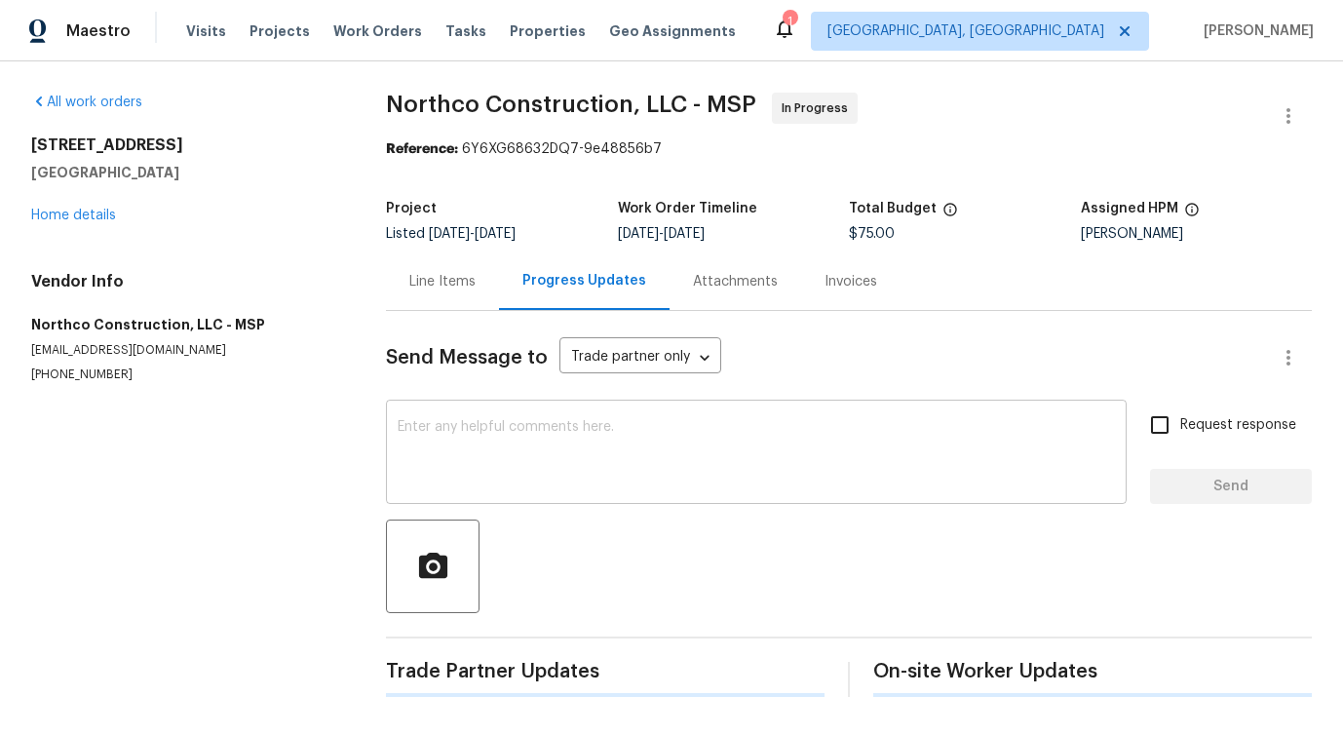
click at [510, 431] on textarea at bounding box center [756, 454] width 717 height 68
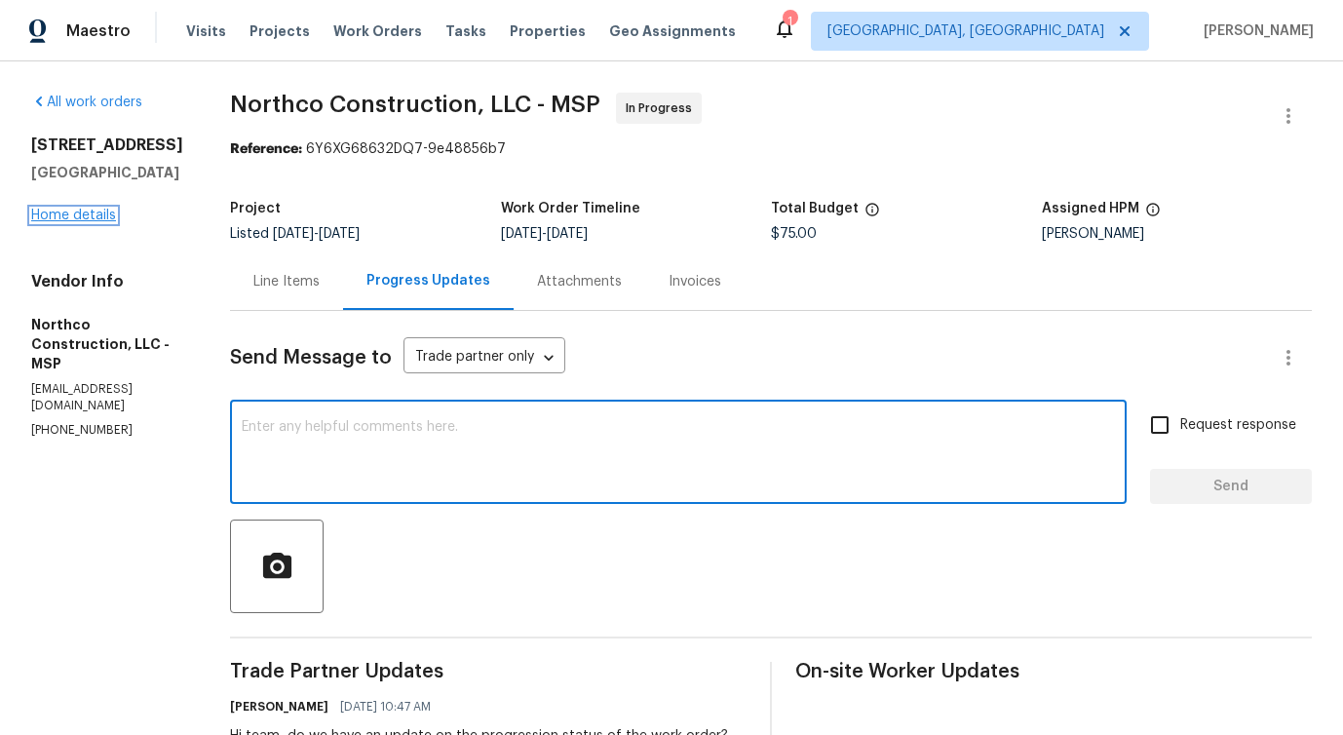
click at [82, 222] on link "Home details" at bounding box center [73, 216] width 85 height 14
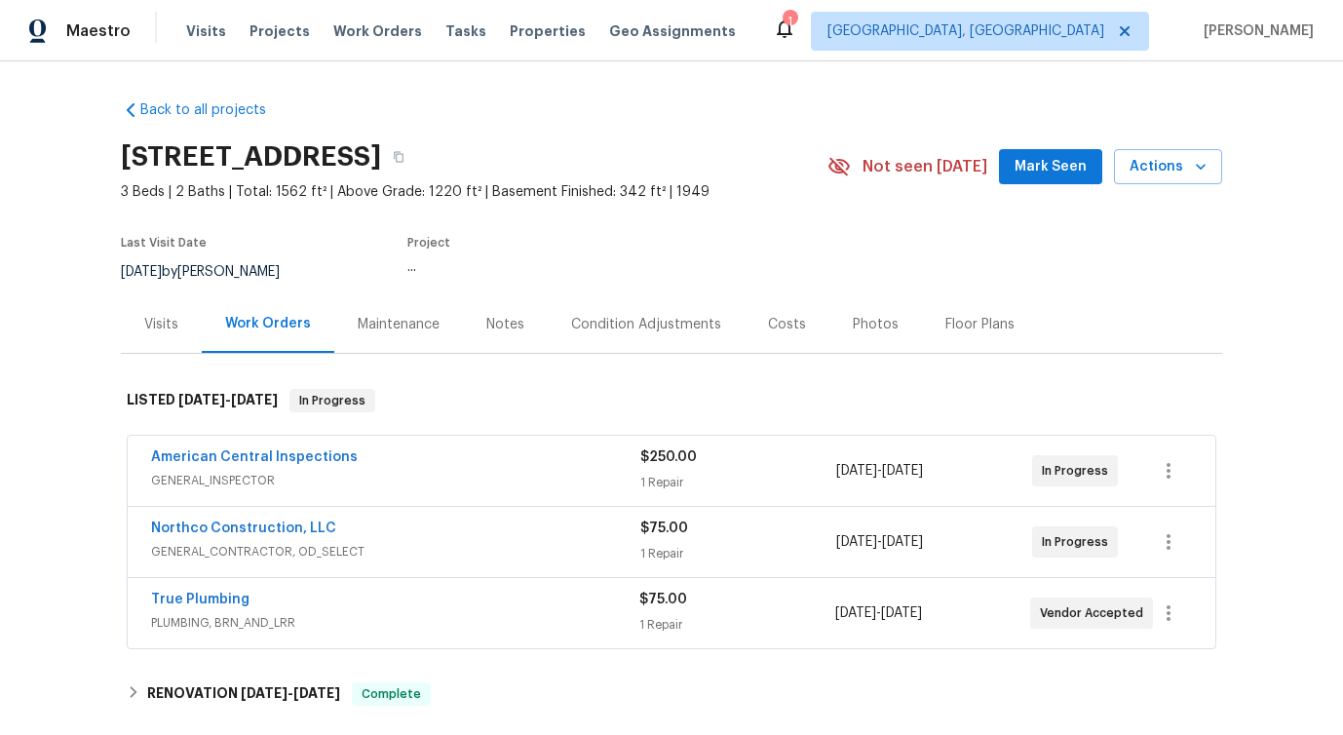
scroll to position [70, 0]
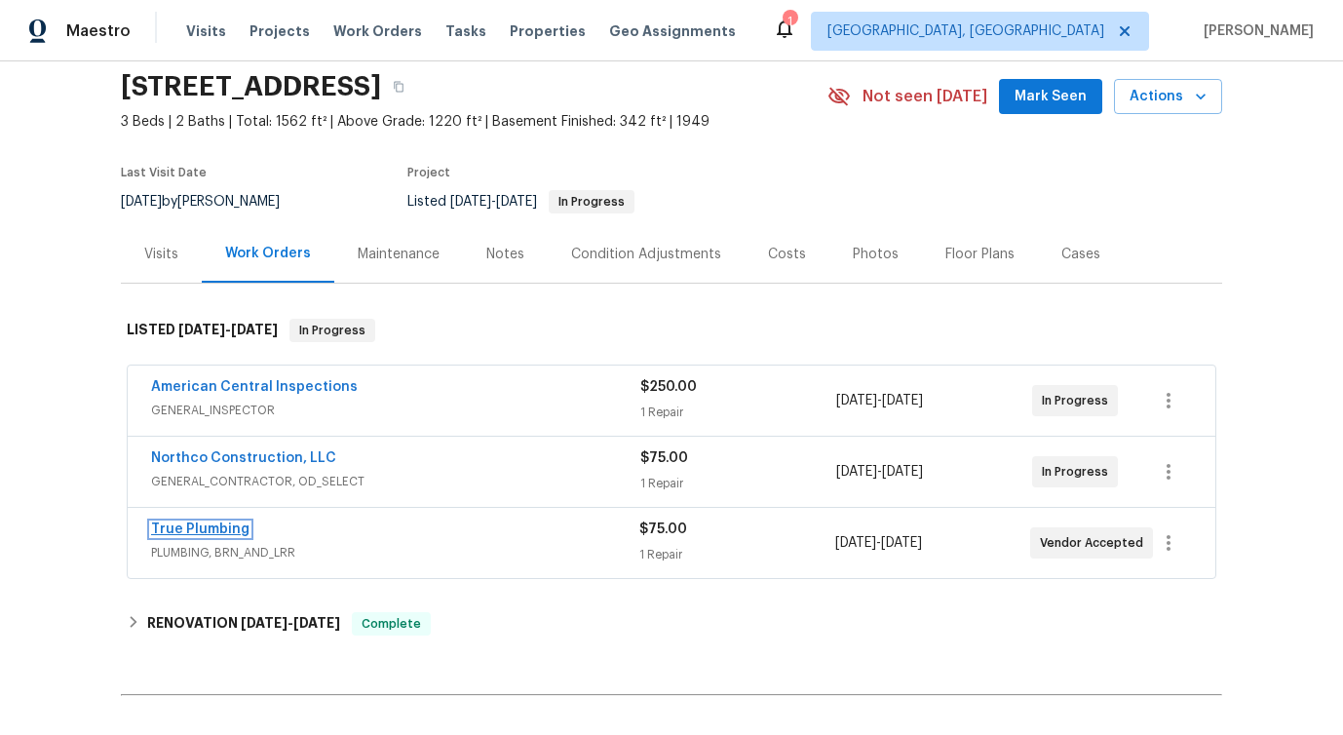
click at [208, 529] on link "True Plumbing" at bounding box center [200, 529] width 98 height 14
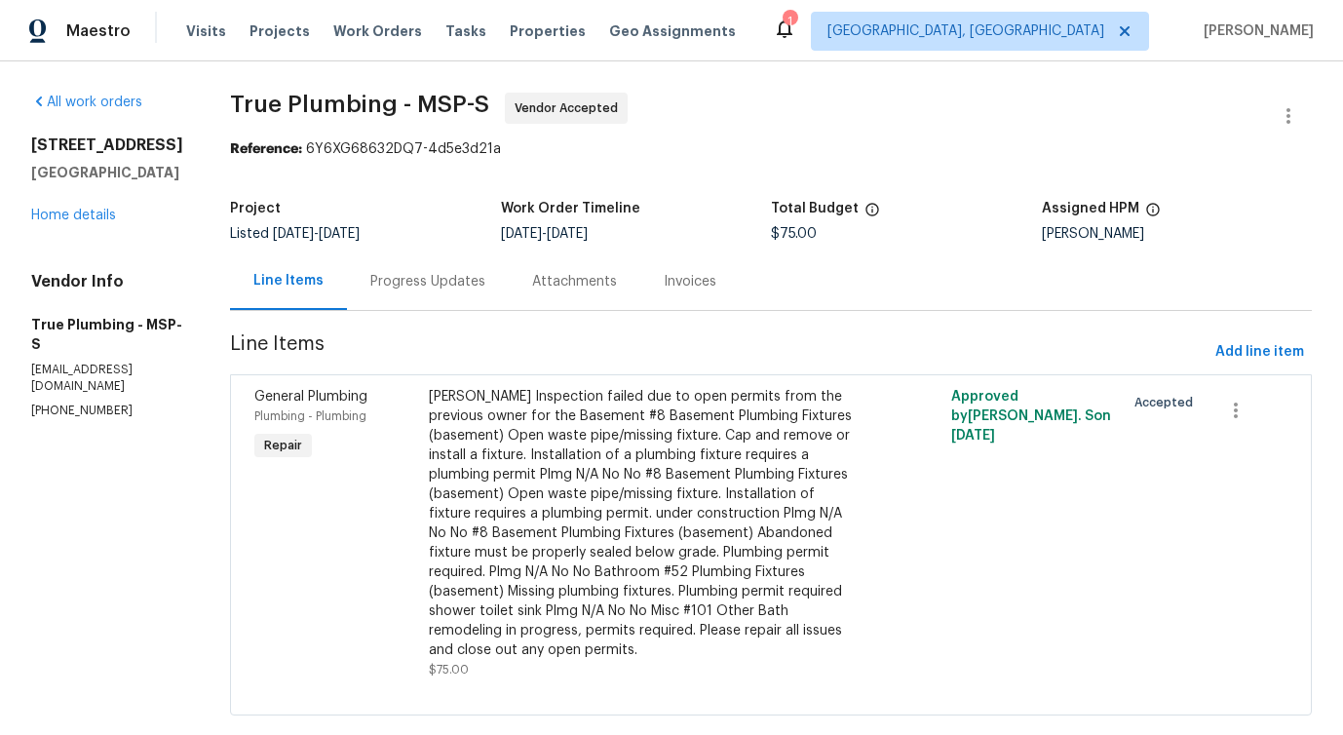
click at [459, 300] on div "Progress Updates" at bounding box center [428, 280] width 162 height 57
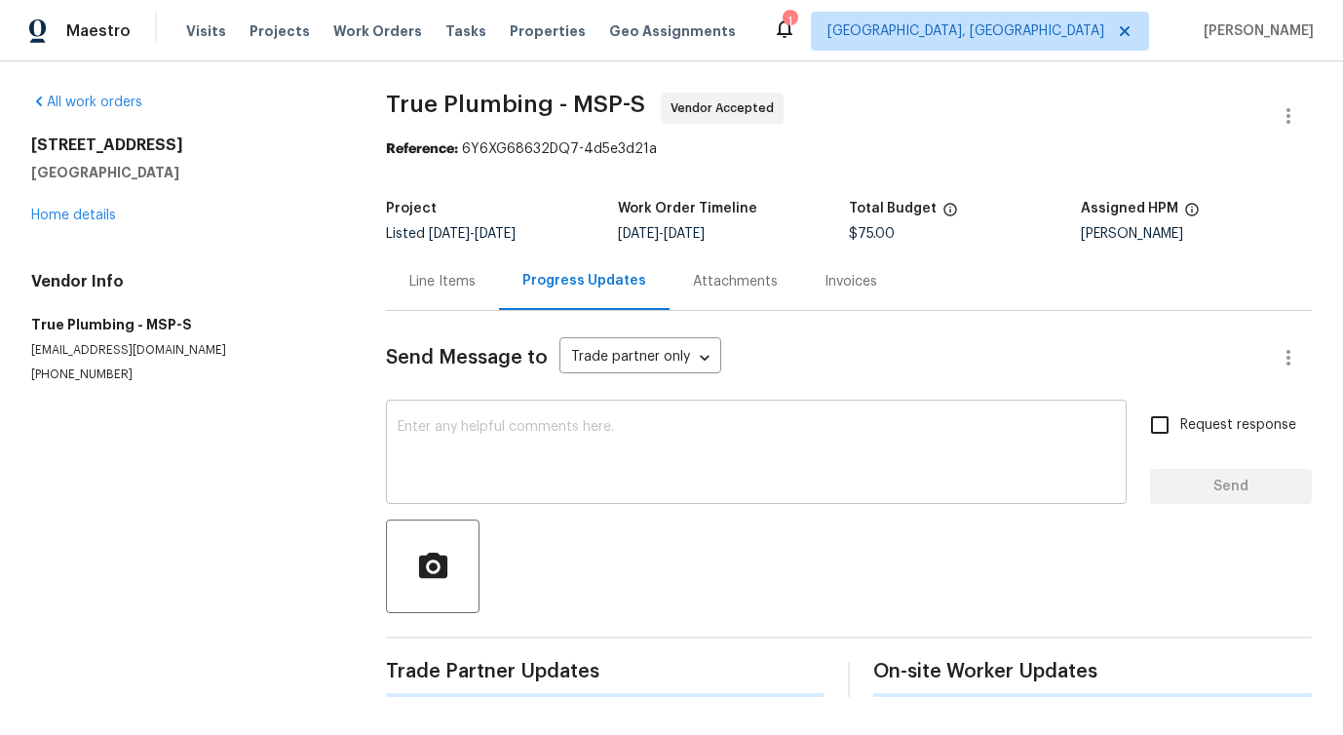
click at [479, 479] on textarea at bounding box center [756, 454] width 717 height 68
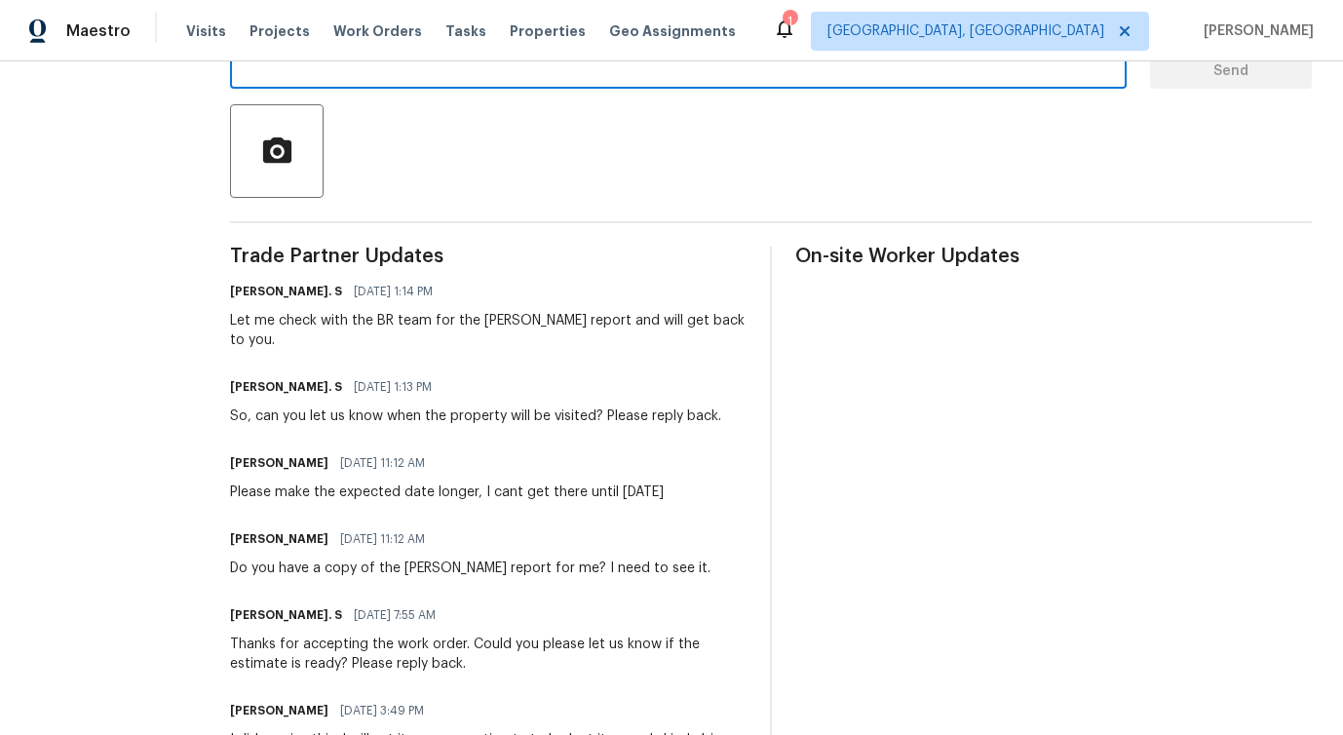
scroll to position [6, 0]
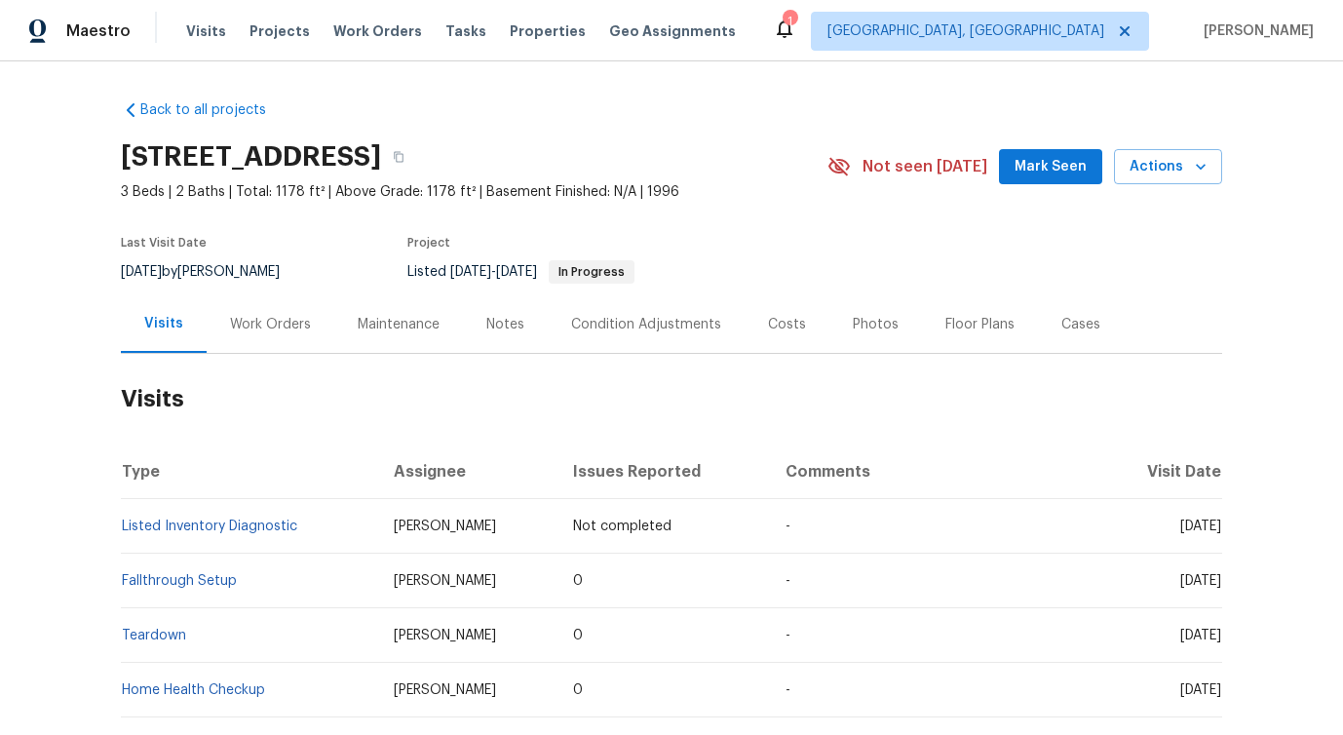
click at [248, 338] on div "Work Orders" at bounding box center [271, 323] width 128 height 57
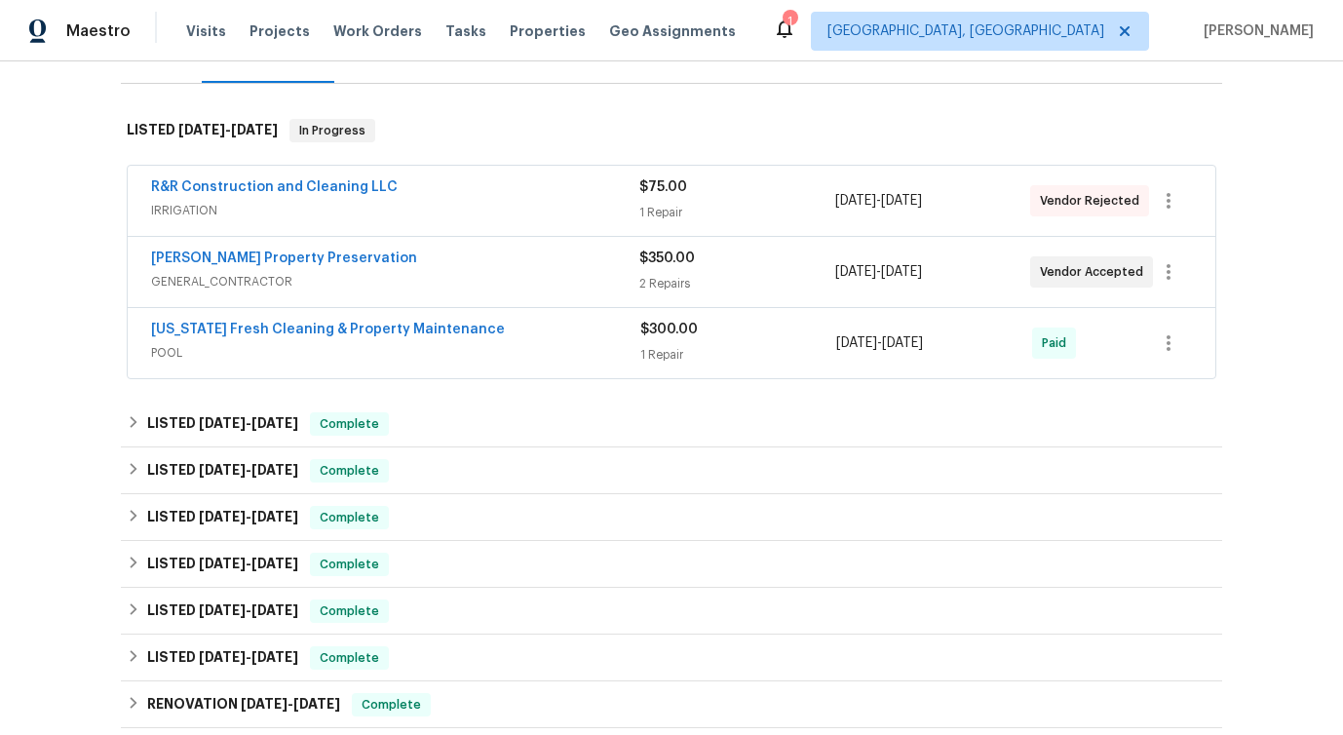
scroll to position [235, 0]
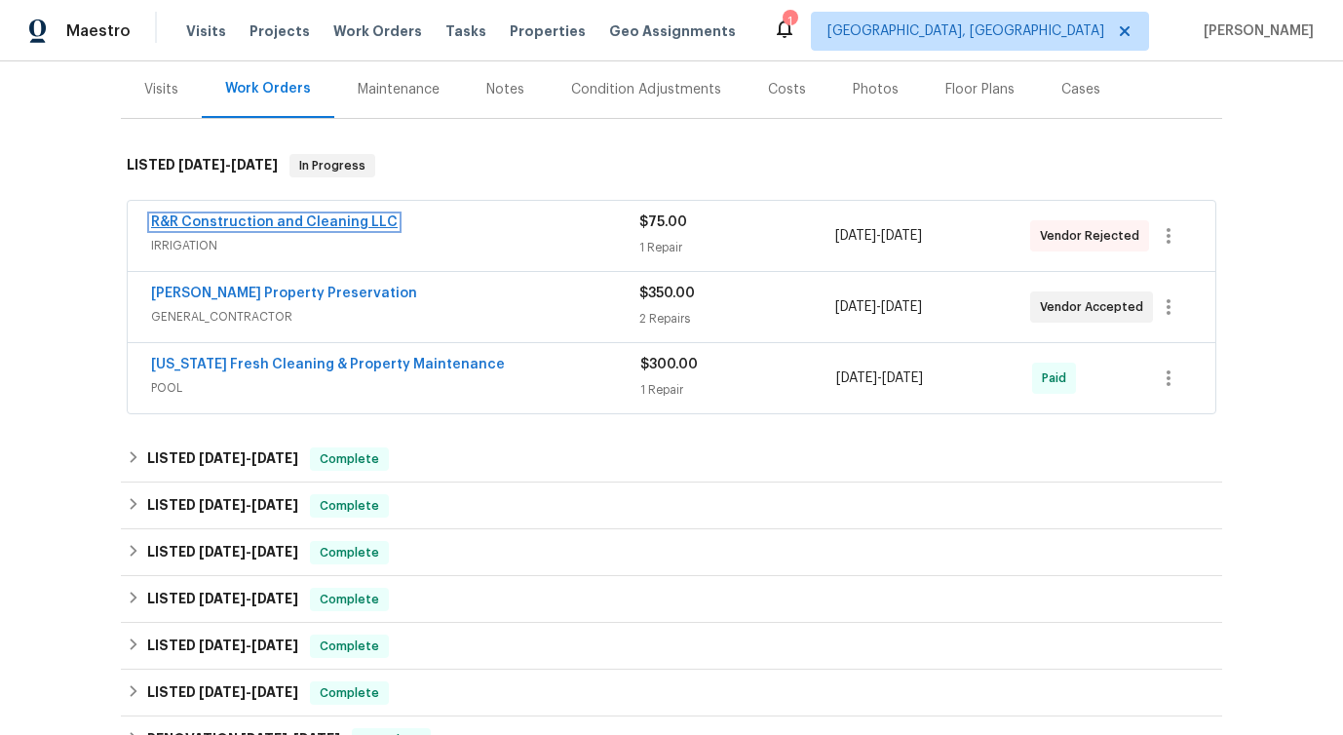
click at [329, 219] on link "R&R Construction and Cleaning LLC" at bounding box center [274, 222] width 247 height 14
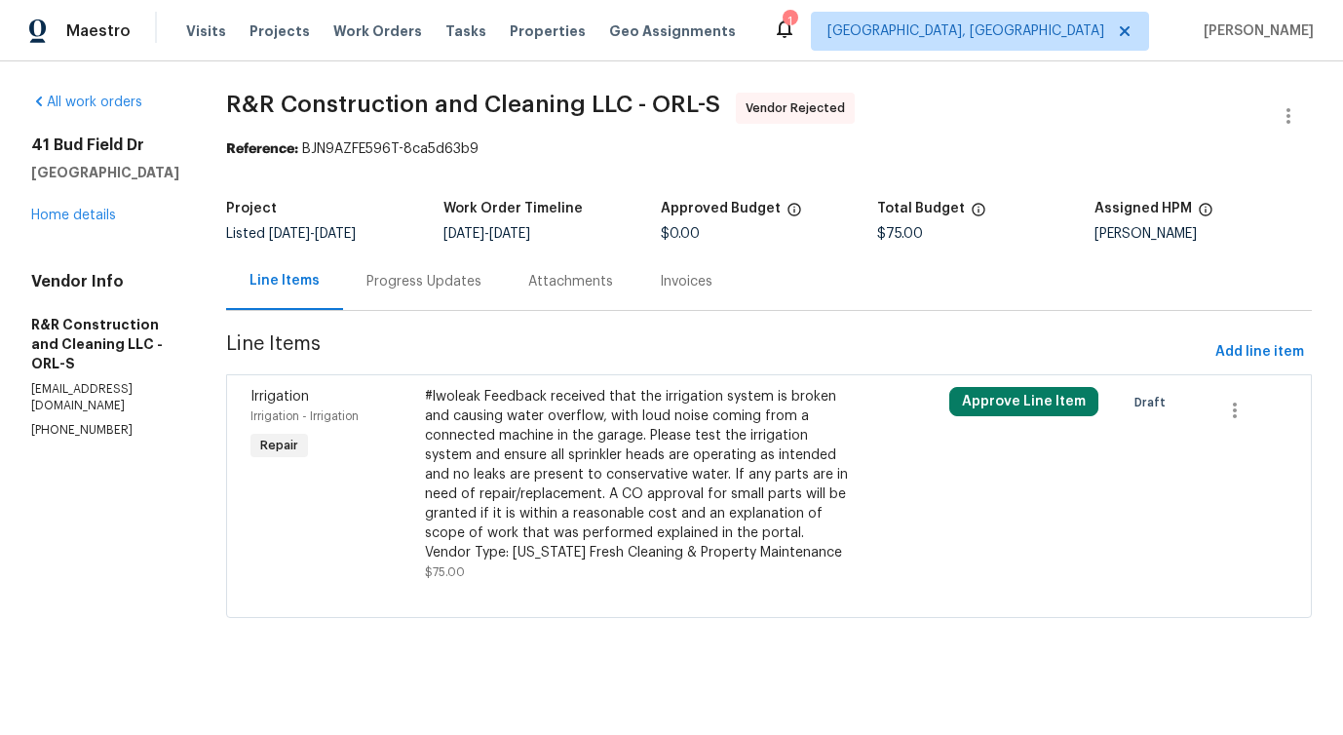
click at [450, 280] on div "Progress Updates" at bounding box center [423, 281] width 115 height 19
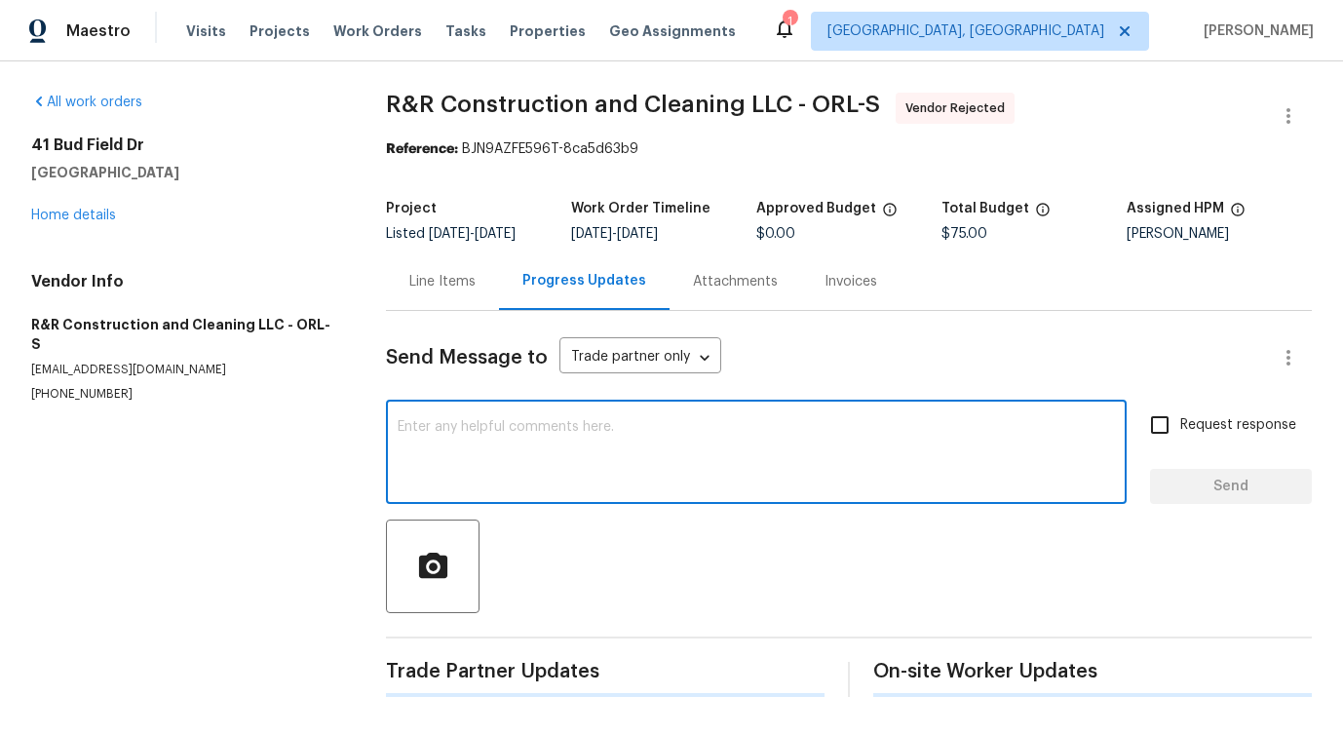
click at [475, 452] on textarea at bounding box center [756, 454] width 717 height 68
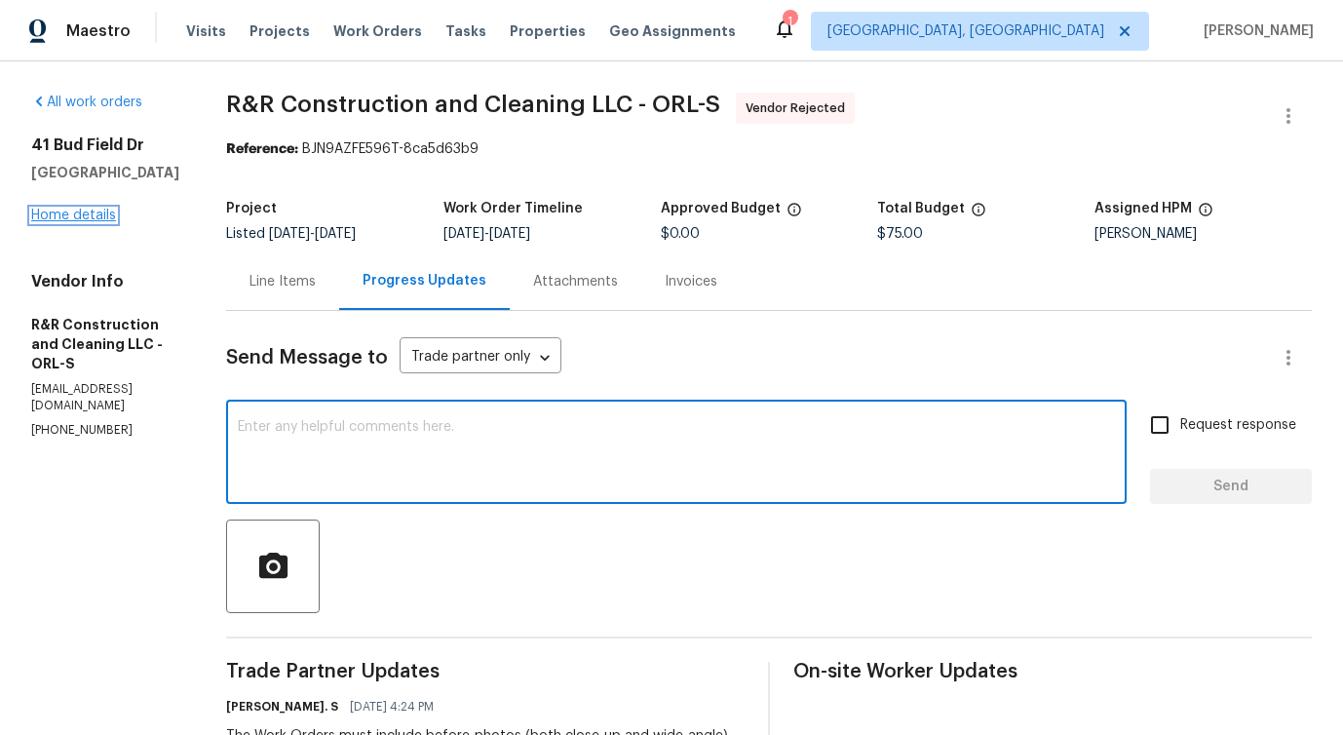
click at [74, 211] on link "Home details" at bounding box center [73, 216] width 85 height 14
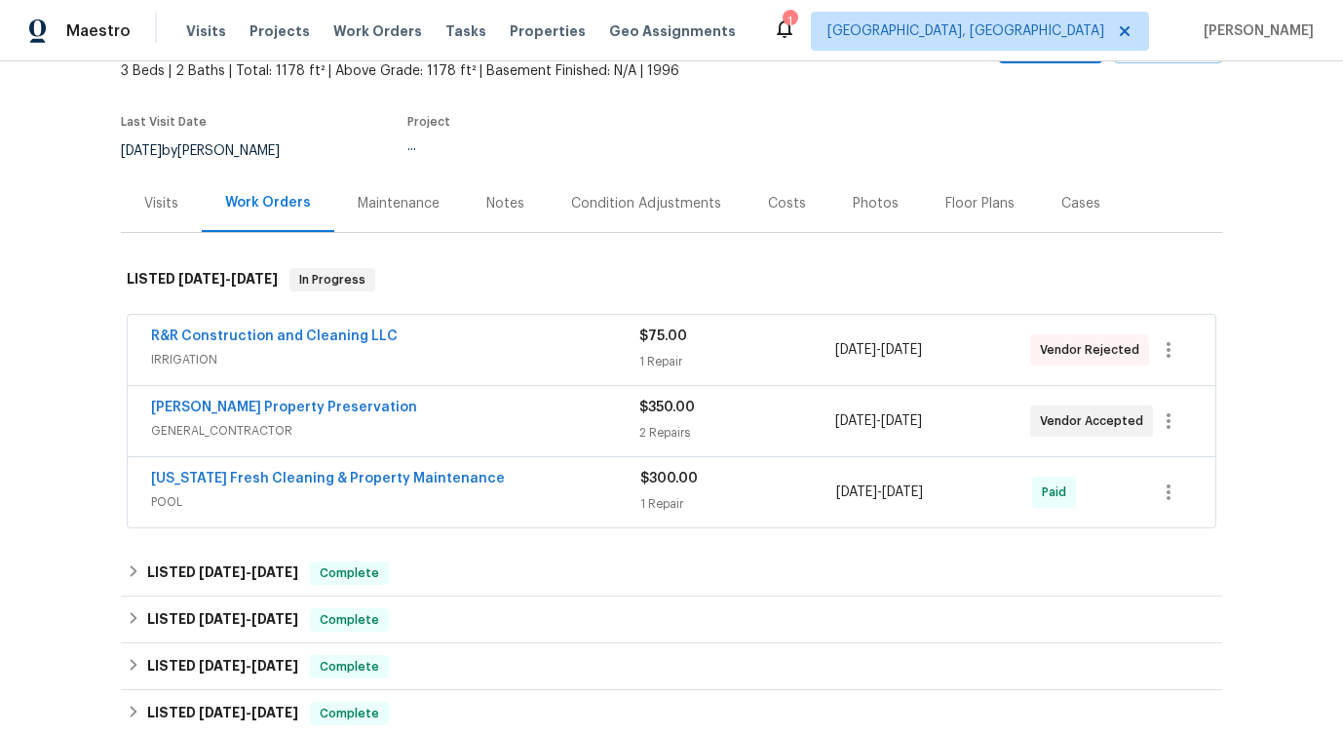
scroll to position [153, 0]
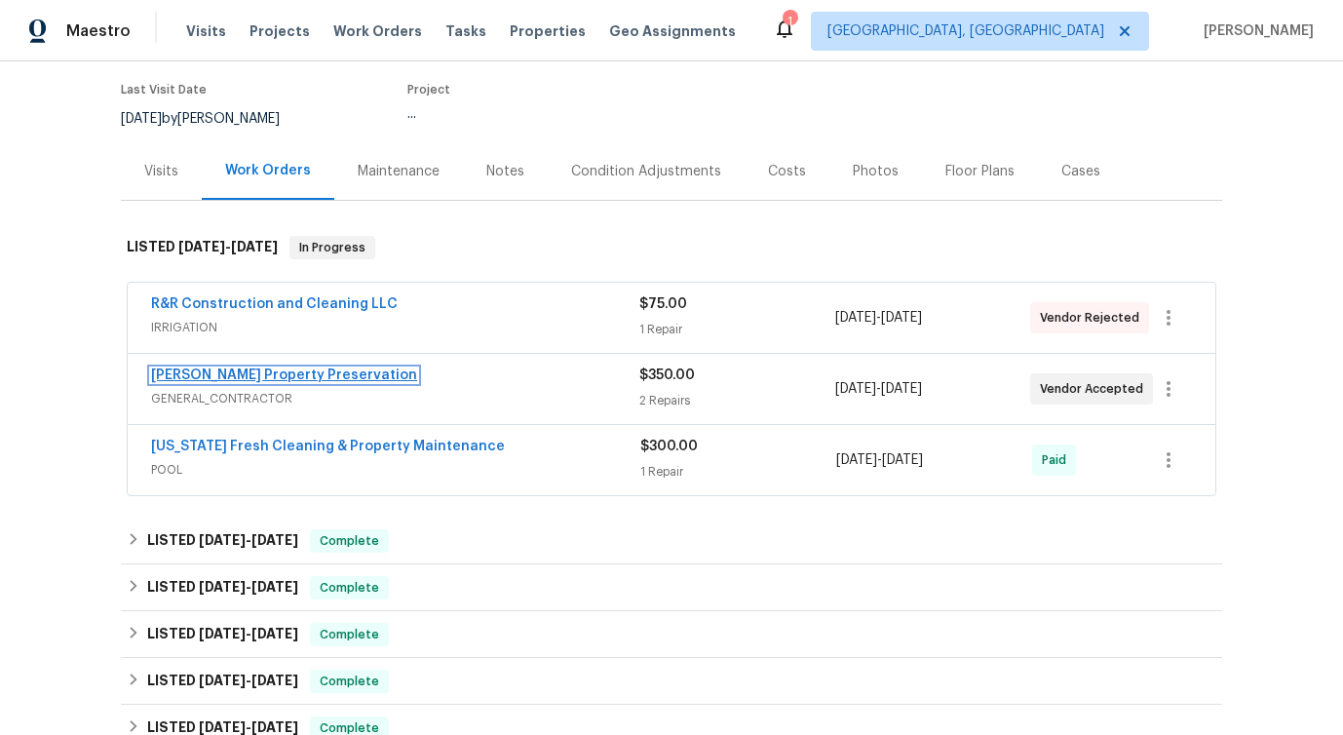
click at [257, 369] on link "[PERSON_NAME] Property Preservation" at bounding box center [284, 375] width 266 height 14
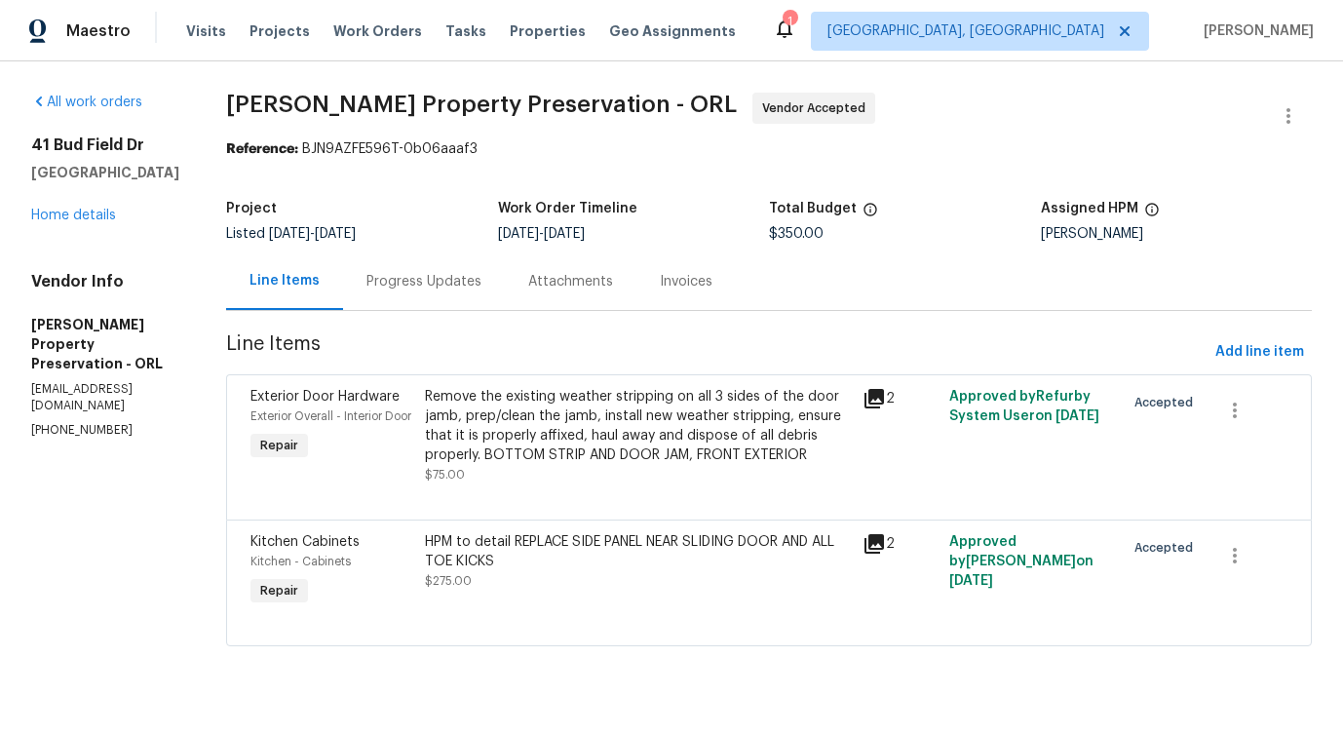
click at [435, 293] on div "Progress Updates" at bounding box center [424, 280] width 162 height 57
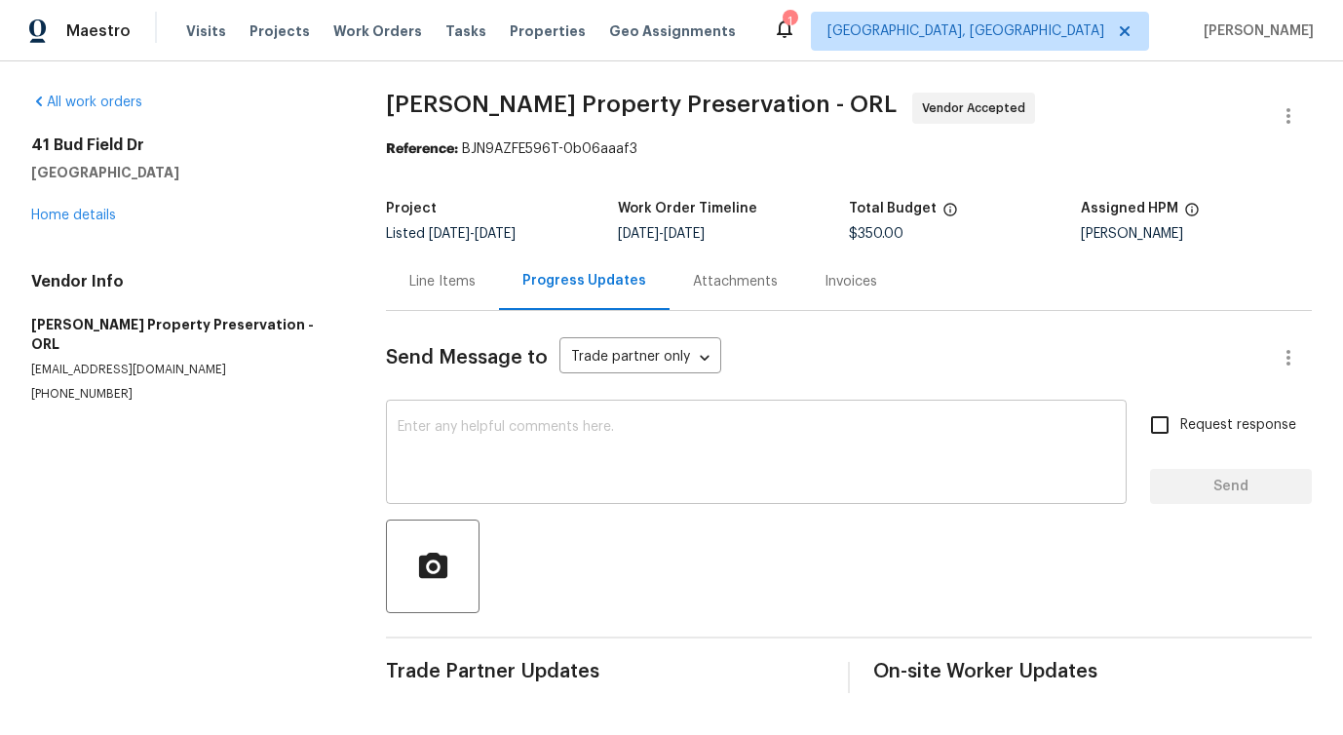
click at [463, 458] on textarea at bounding box center [756, 454] width 717 height 68
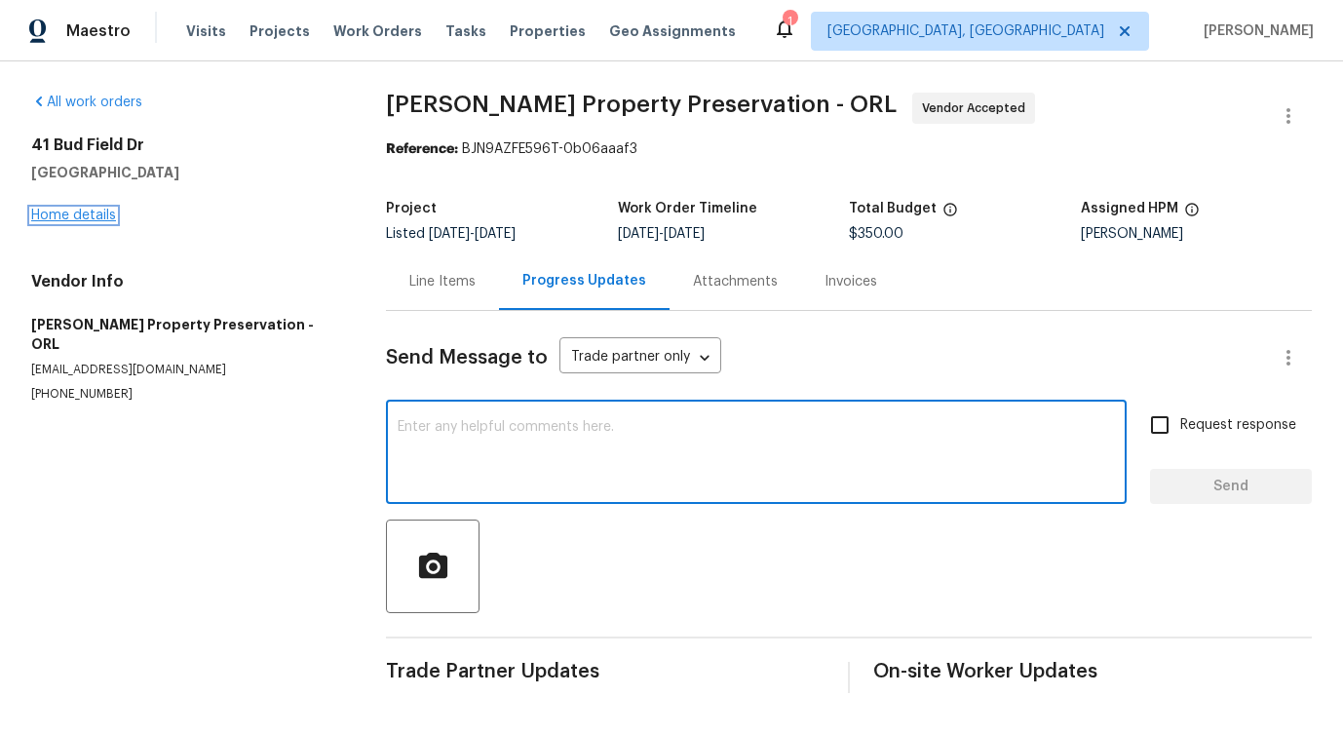
click at [49, 212] on link "Home details" at bounding box center [73, 216] width 85 height 14
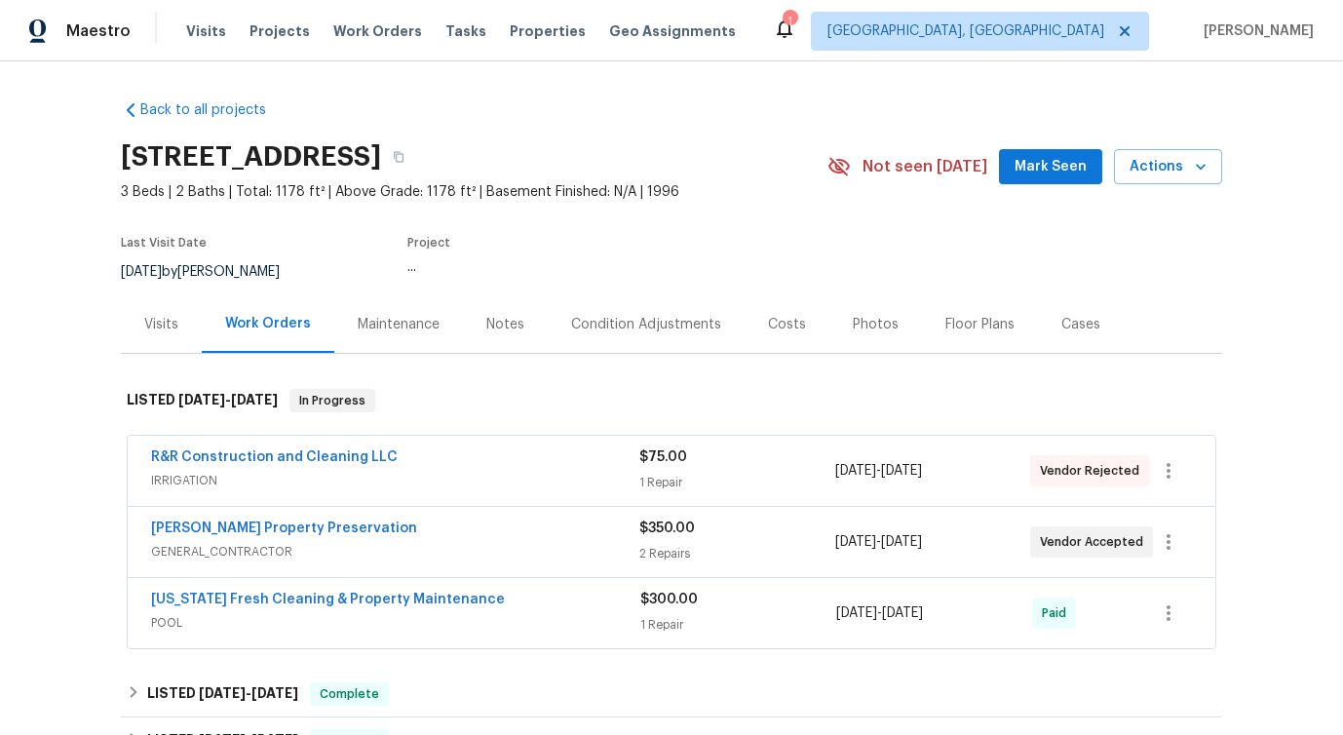
click at [256, 449] on span "R&R Construction and Cleaning LLC" at bounding box center [274, 456] width 247 height 19
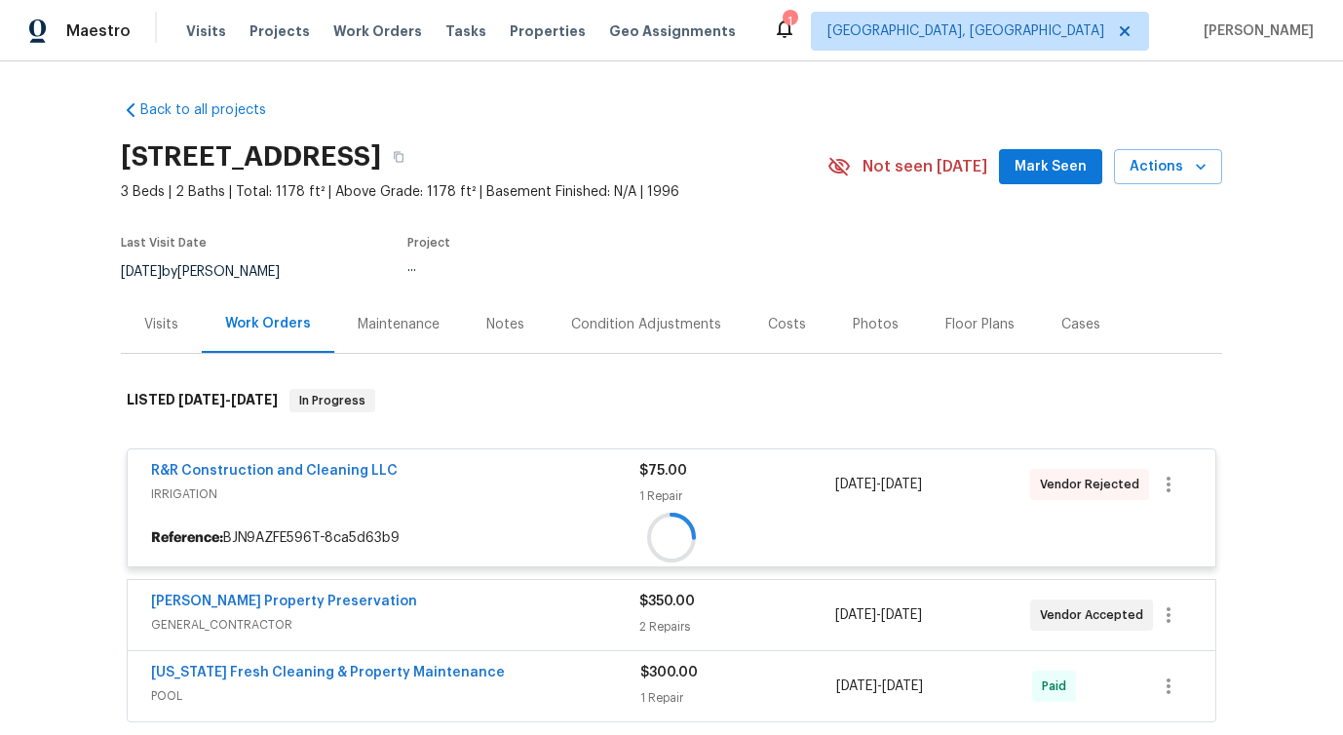
click at [256, 449] on div "R&R Construction and Cleaning LLC IRRIGATION $75.00 1 Repair [DATE] - [DATE] Ve…" at bounding box center [672, 484] width 1088 height 70
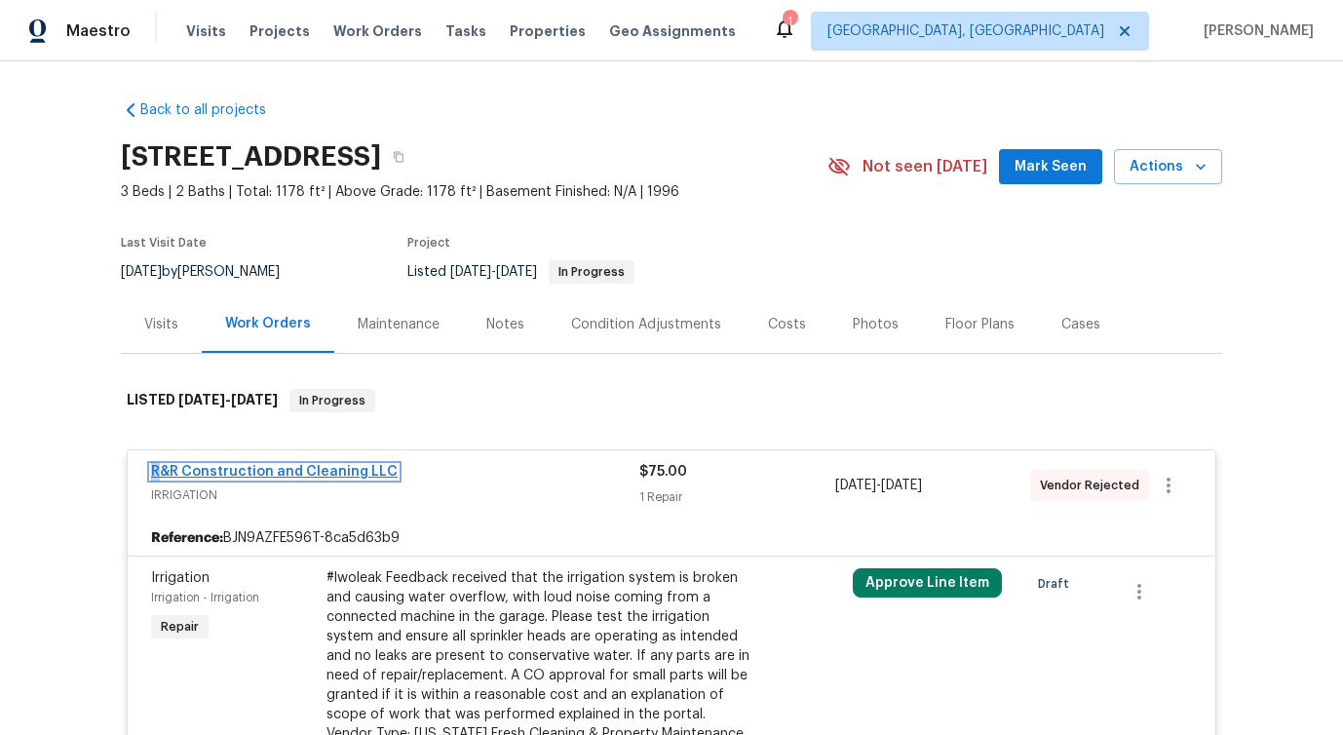
click at [245, 476] on link "R&R Construction and Cleaning LLC" at bounding box center [274, 472] width 247 height 14
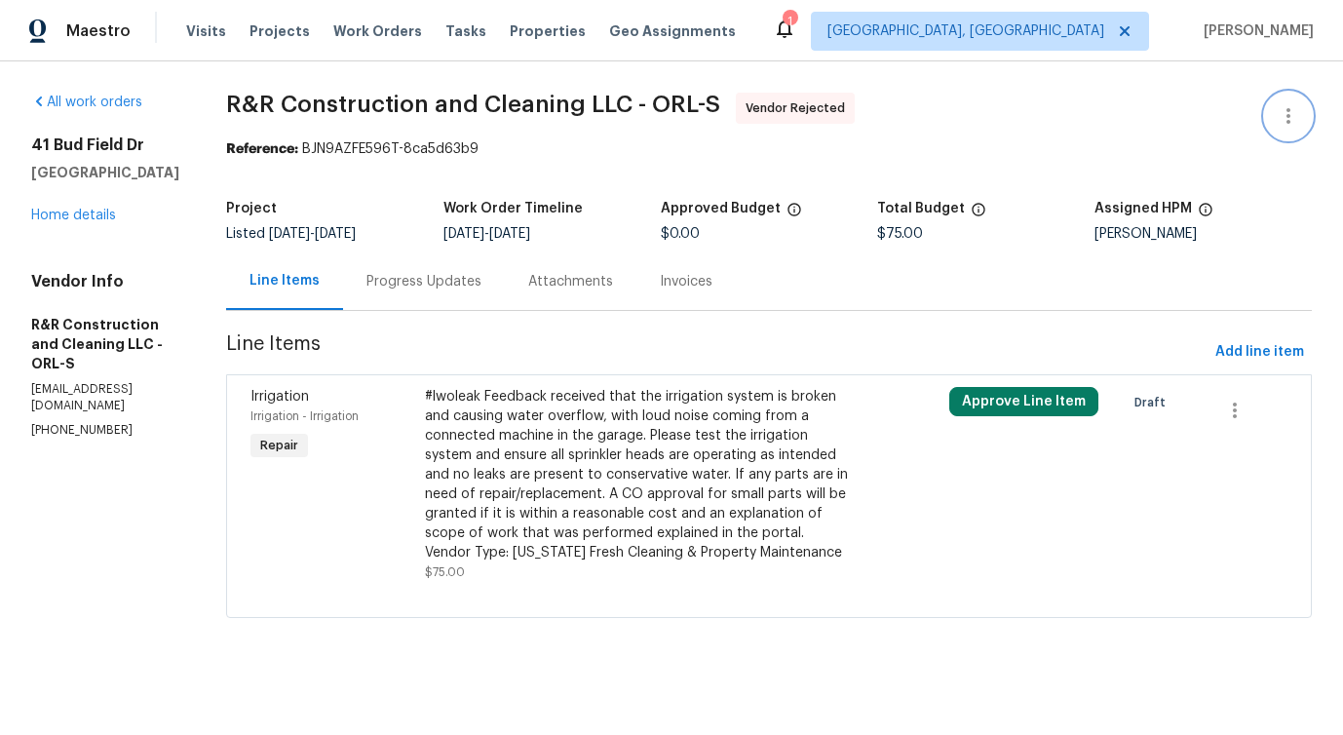
click at [1282, 110] on icon "button" at bounding box center [1288, 115] width 23 height 23
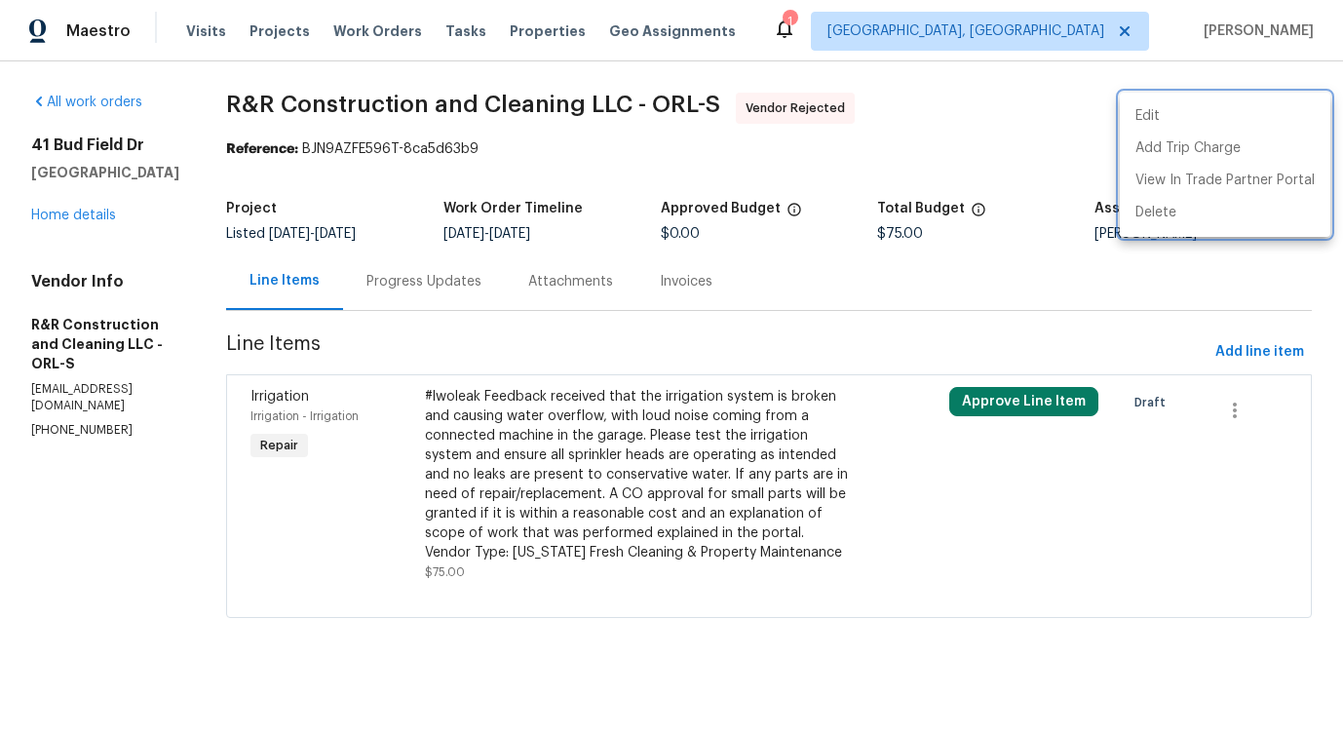
drag, startPoint x: 455, startPoint y: 552, endPoint x: 837, endPoint y: 563, distance: 382.2
click at [837, 563] on div at bounding box center [671, 367] width 1343 height 735
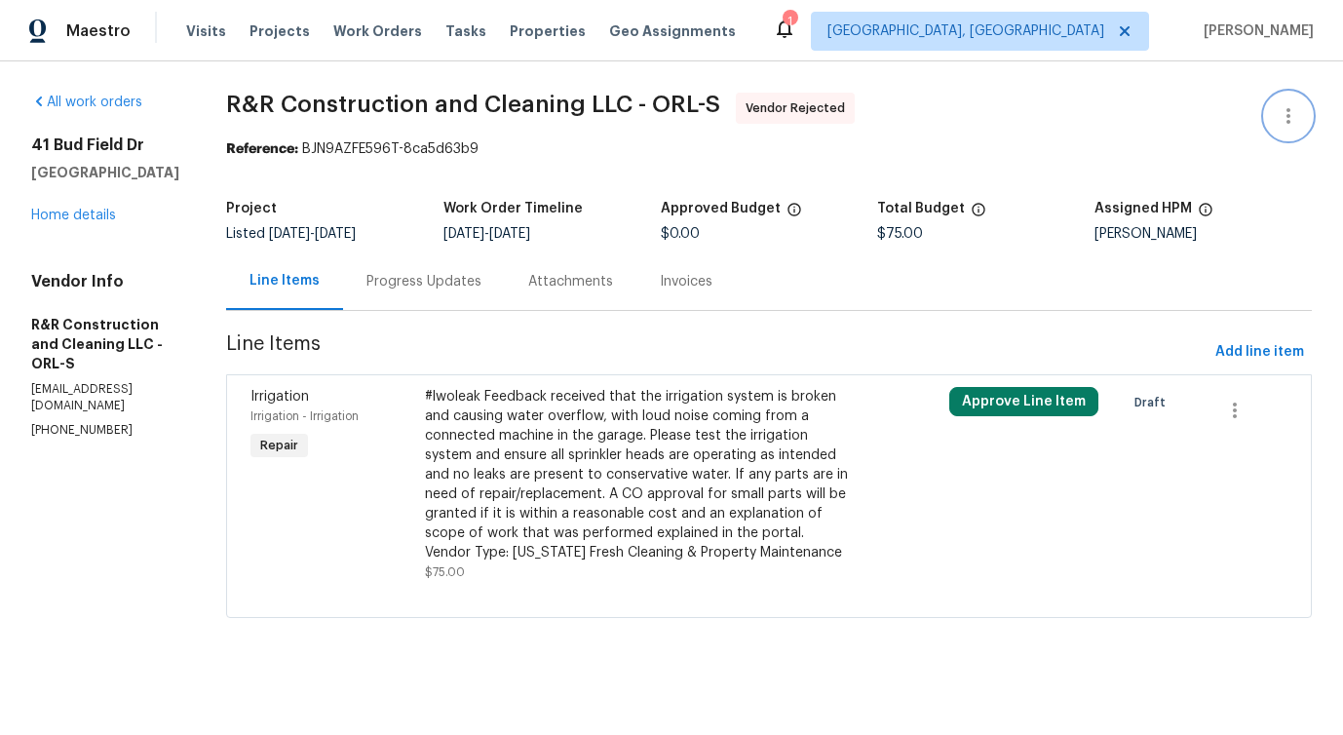
click at [1298, 106] on icon "button" at bounding box center [1288, 115] width 23 height 23
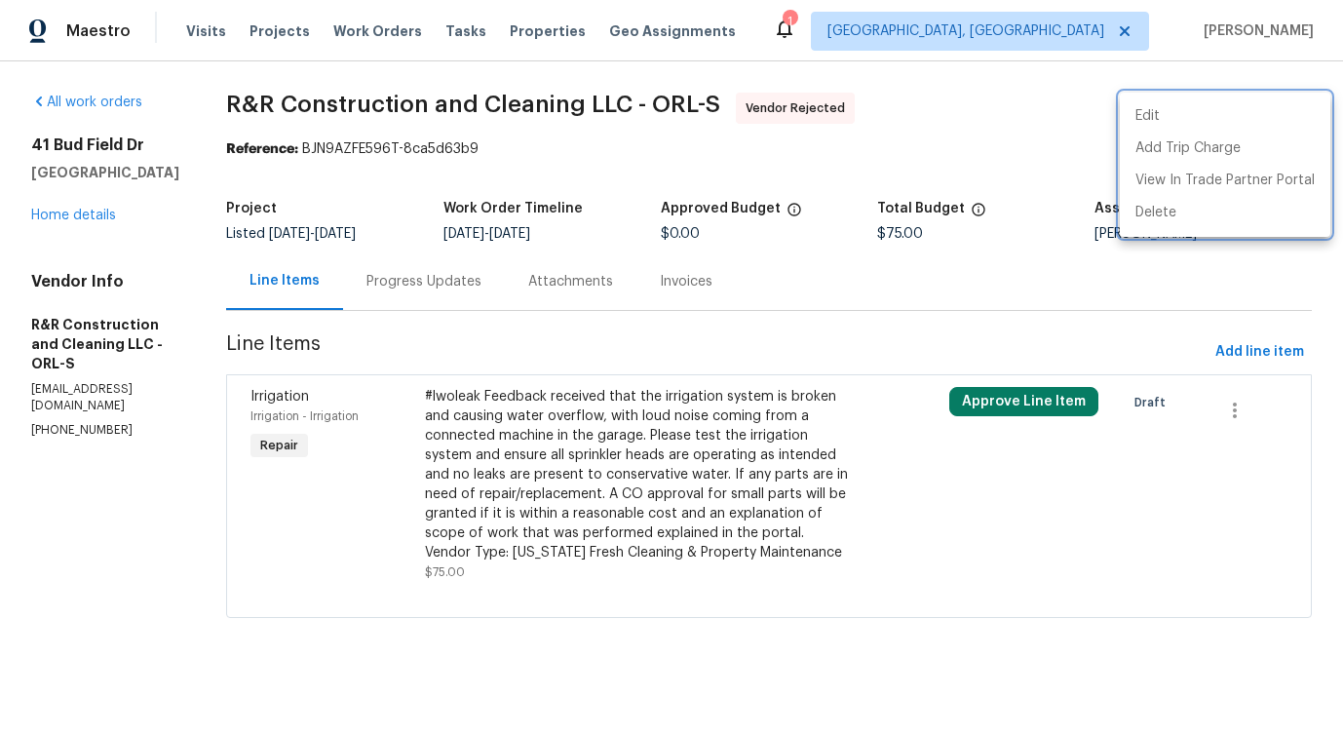
click at [366, 211] on div at bounding box center [671, 367] width 1343 height 735
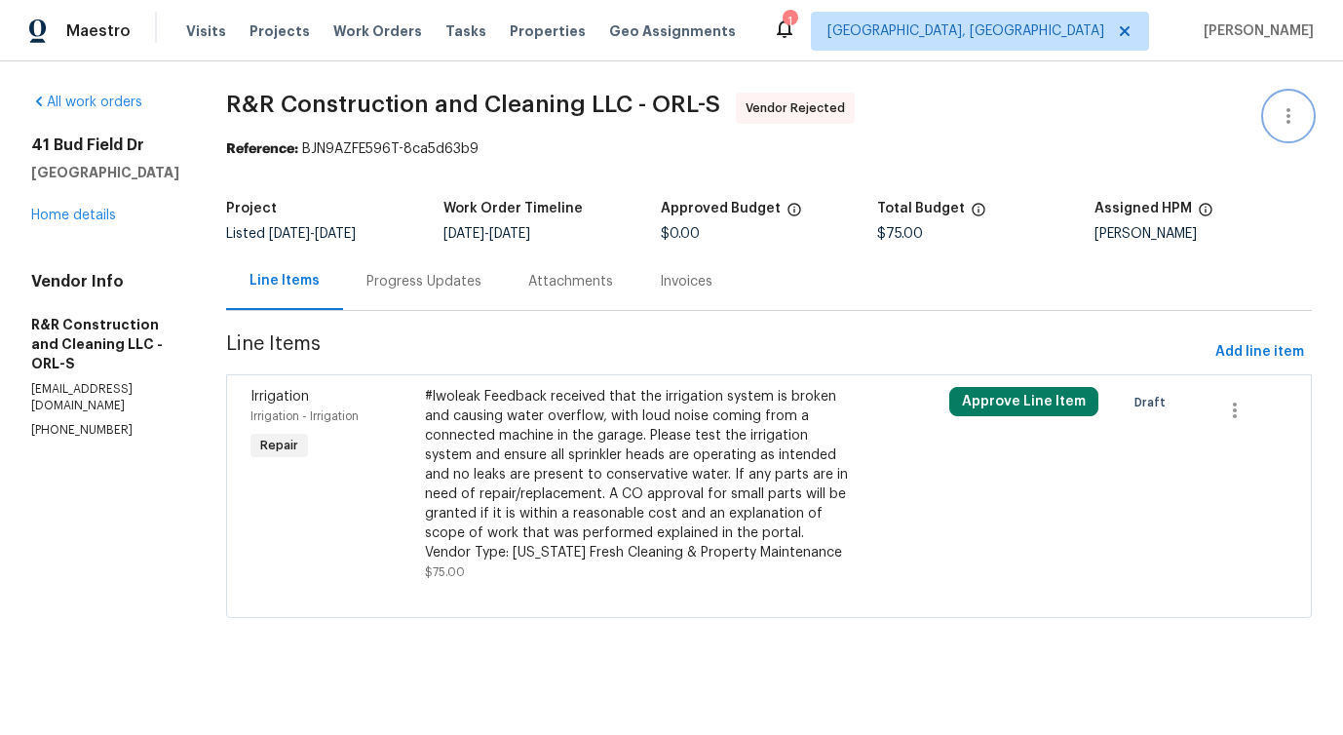
click at [1286, 103] on button "button" at bounding box center [1288, 116] width 47 height 47
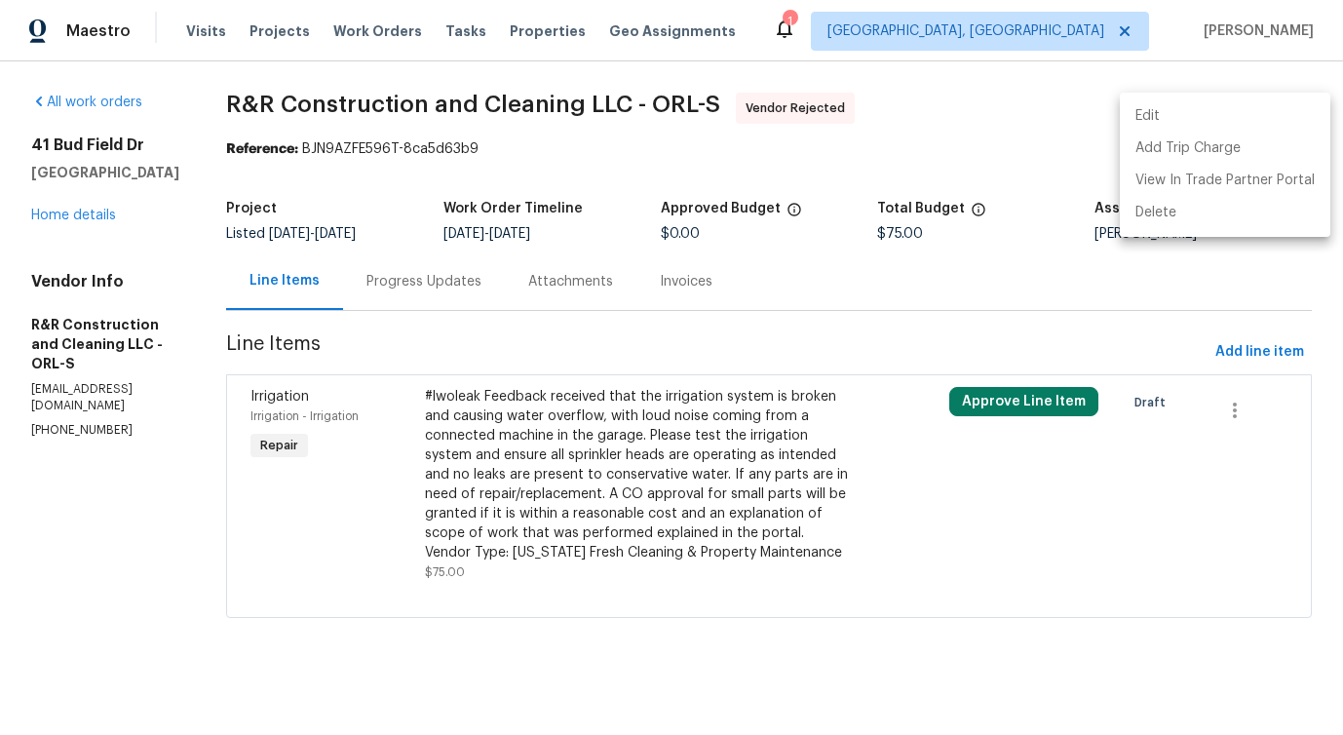
click at [1128, 101] on li "Edit" at bounding box center [1225, 116] width 210 height 32
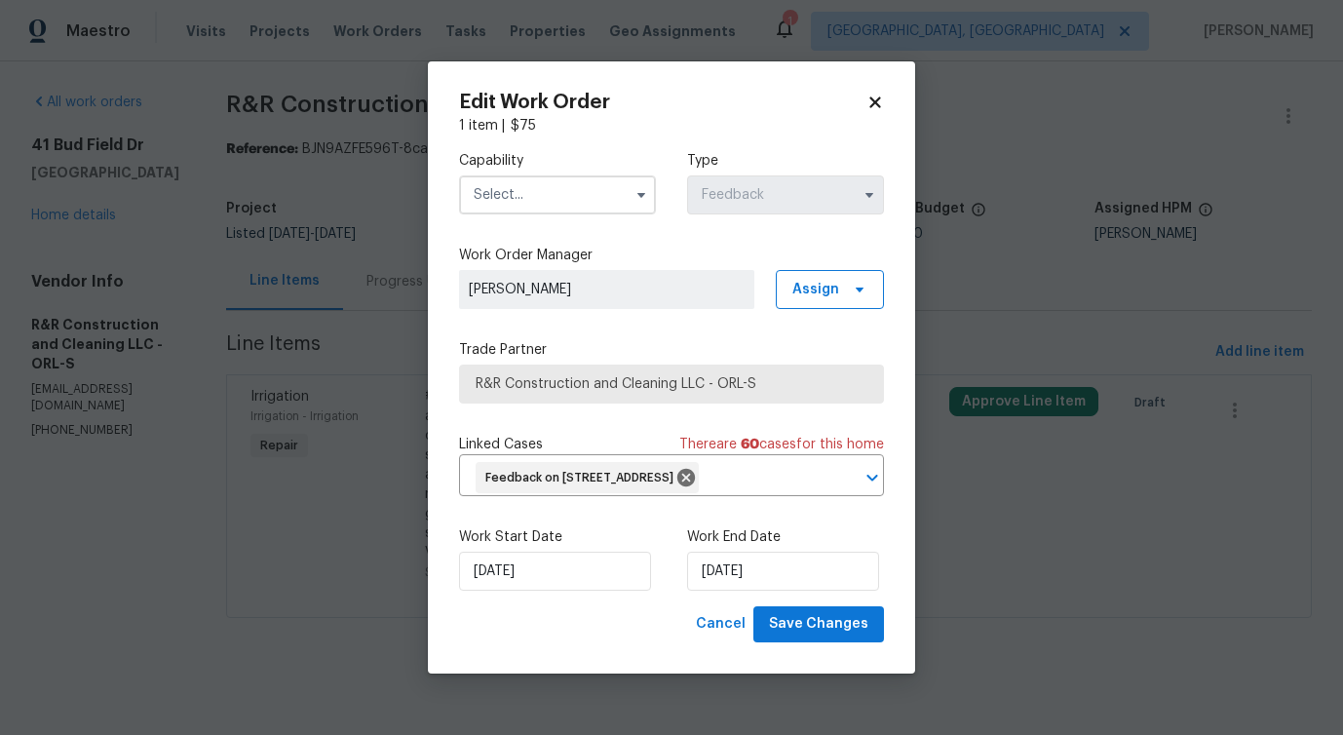
click at [535, 197] on input "text" at bounding box center [557, 194] width 197 height 39
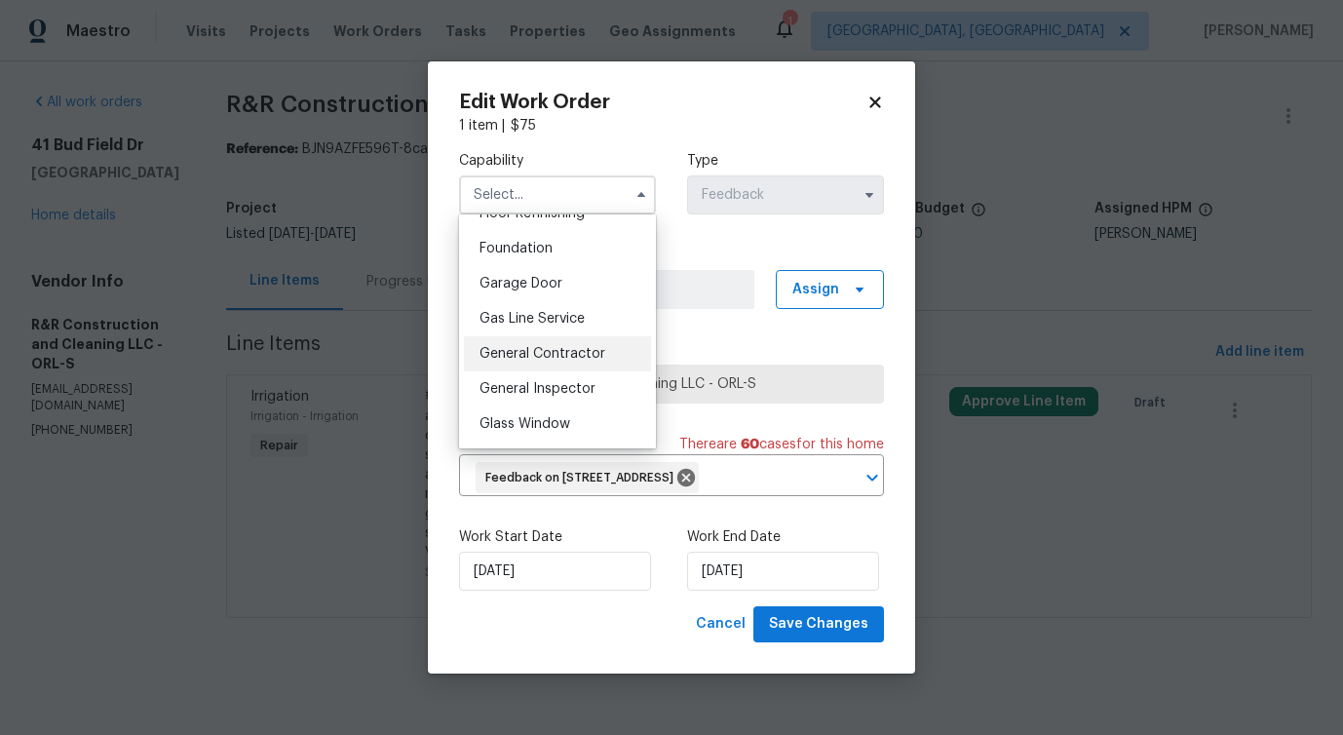
scroll to position [813, 0]
click at [543, 363] on div "General Contractor" at bounding box center [557, 355] width 187 height 35
type input "General Contractor"
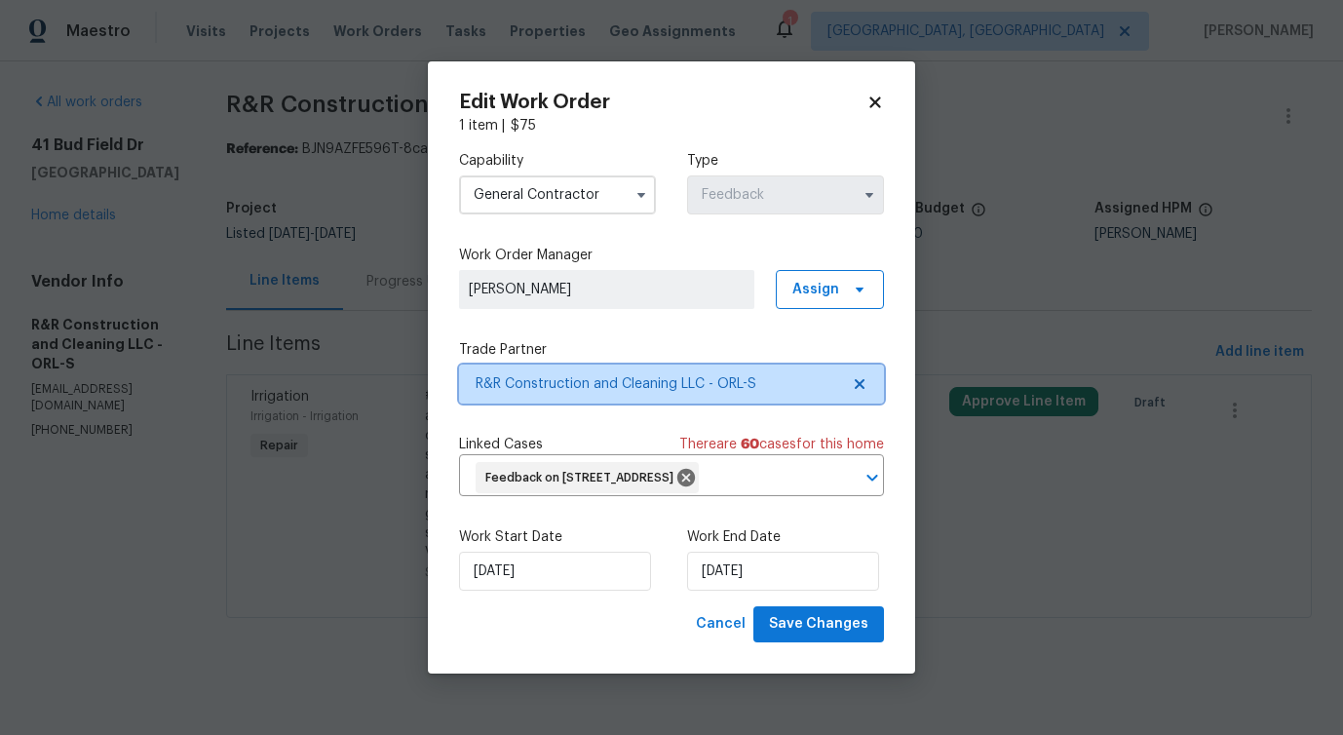
click at [585, 388] on span "R&R Construction and Cleaning LLC - ORL-S" at bounding box center [657, 383] width 363 height 19
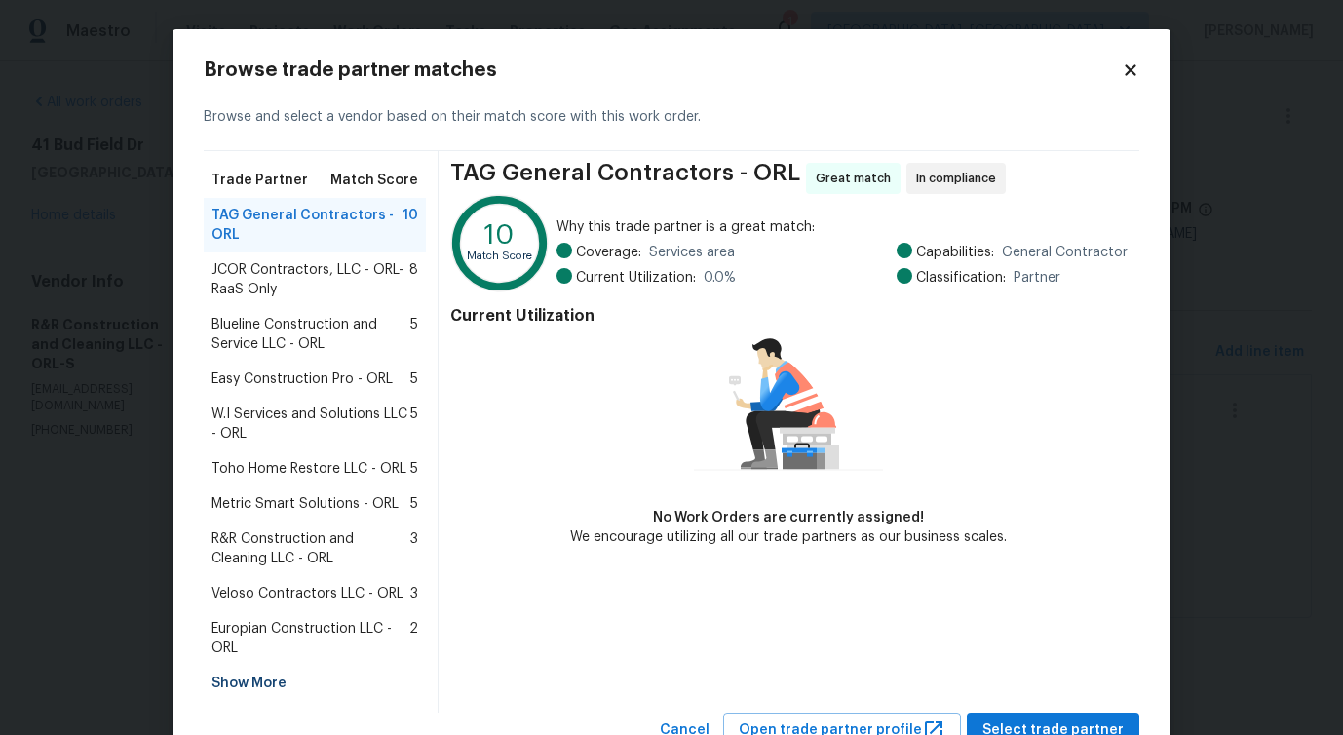
click at [294, 285] on span "JCOR Contractors, LLC - ORL-RaaS Only" at bounding box center [310, 279] width 198 height 39
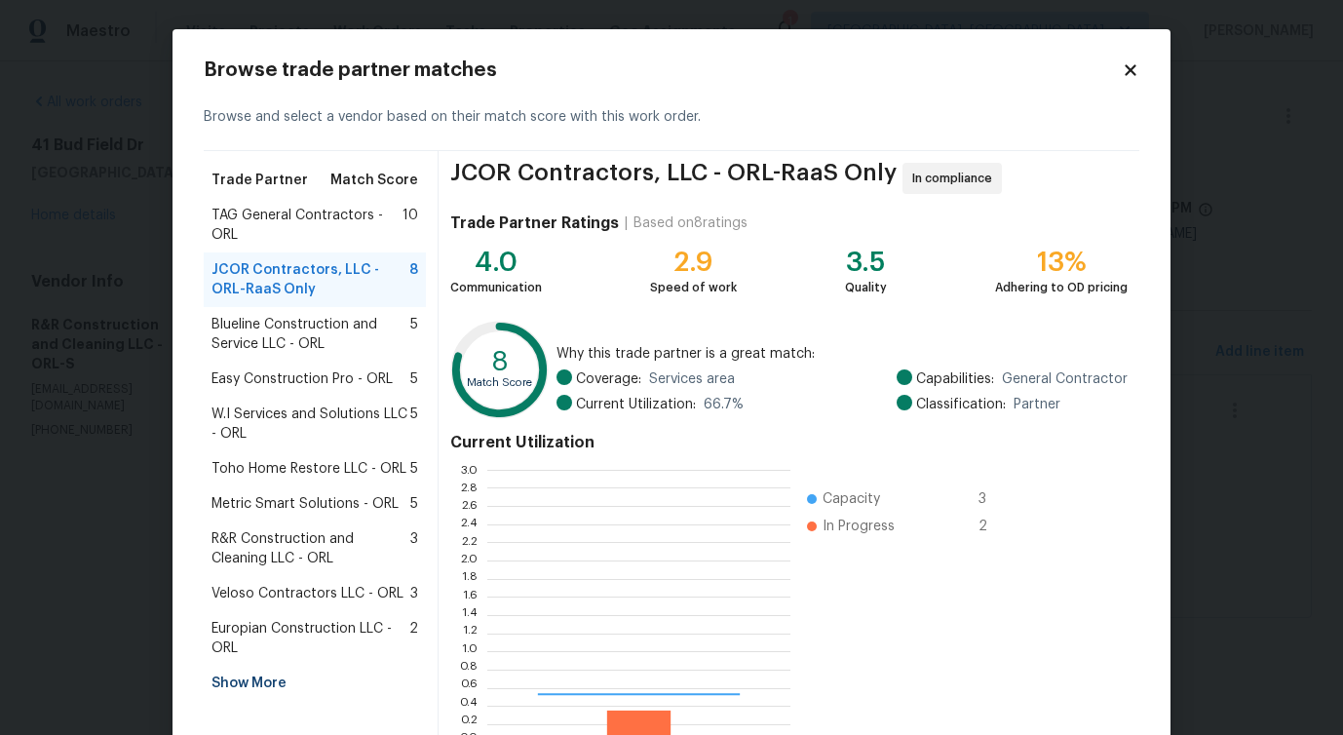
scroll to position [273, 303]
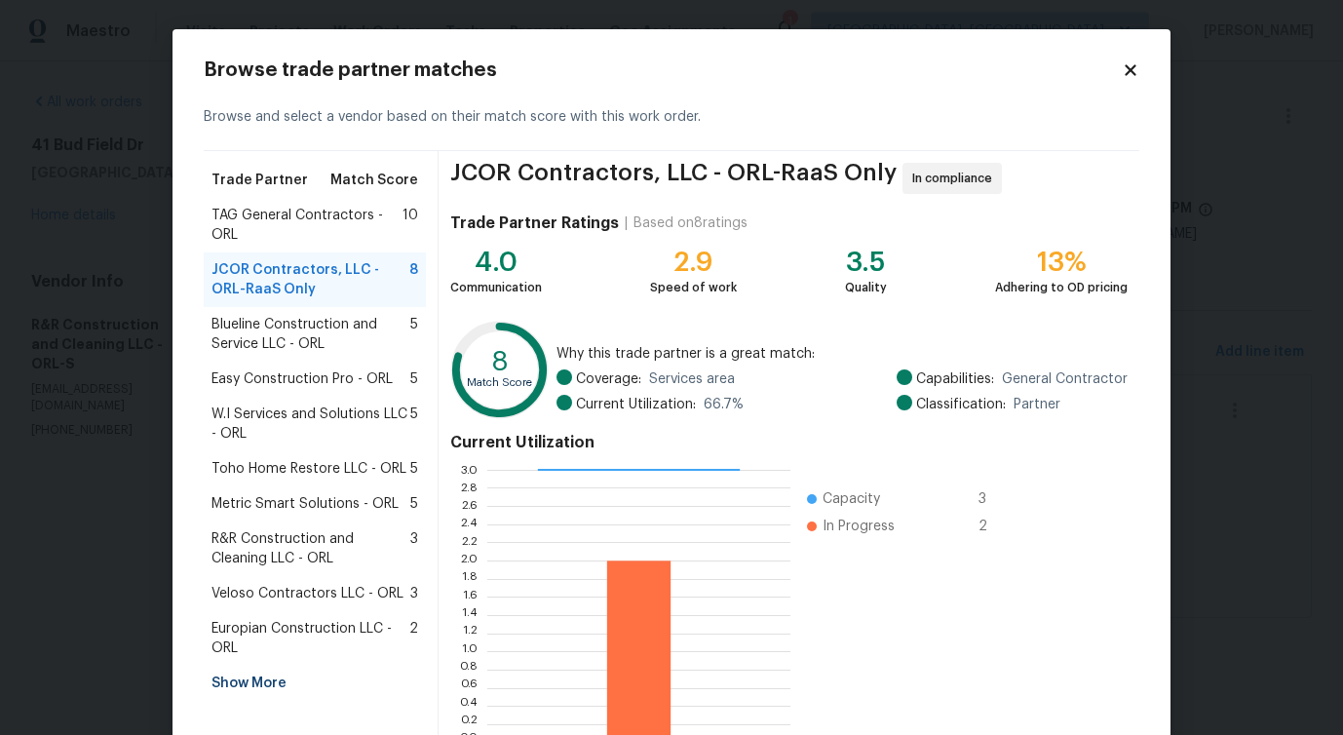
click at [282, 335] on span "Blueline Construction and Service LLC - ORL" at bounding box center [310, 334] width 199 height 39
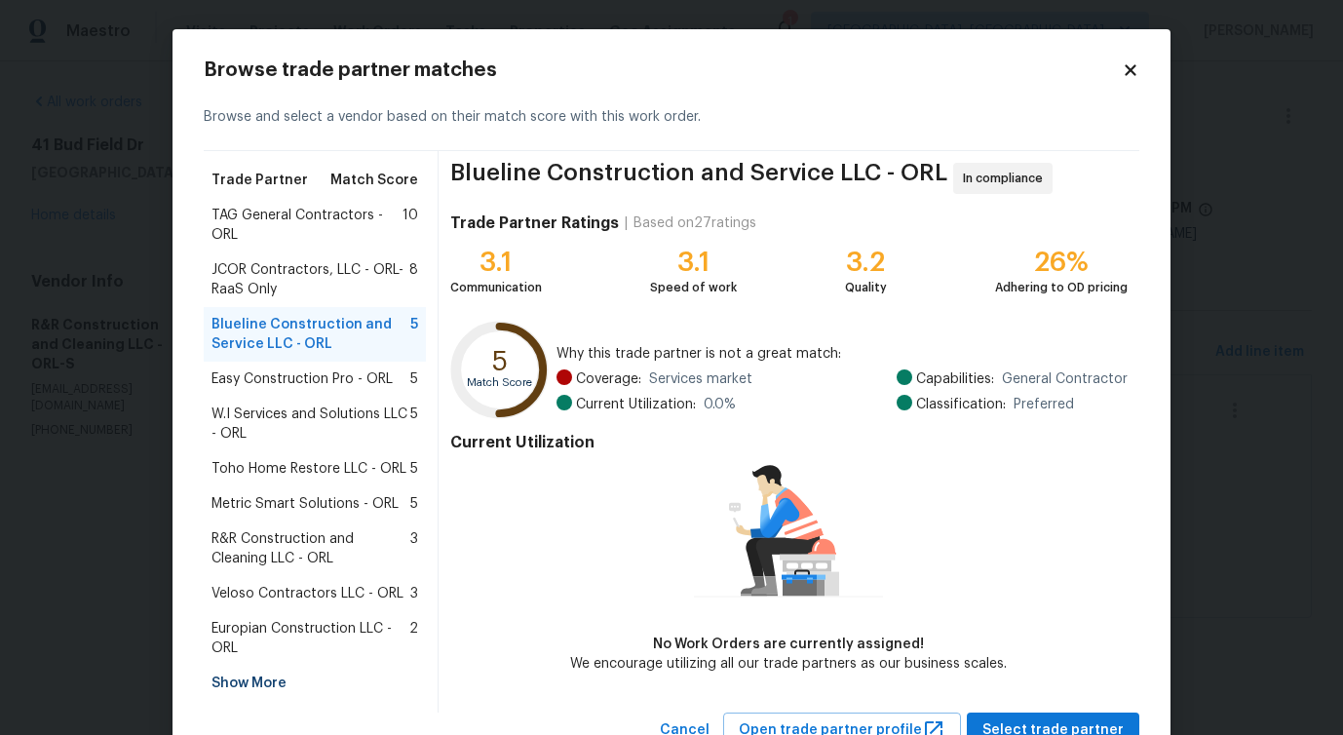
click at [269, 385] on span "Easy Construction Pro - ORL" at bounding box center [301, 378] width 181 height 19
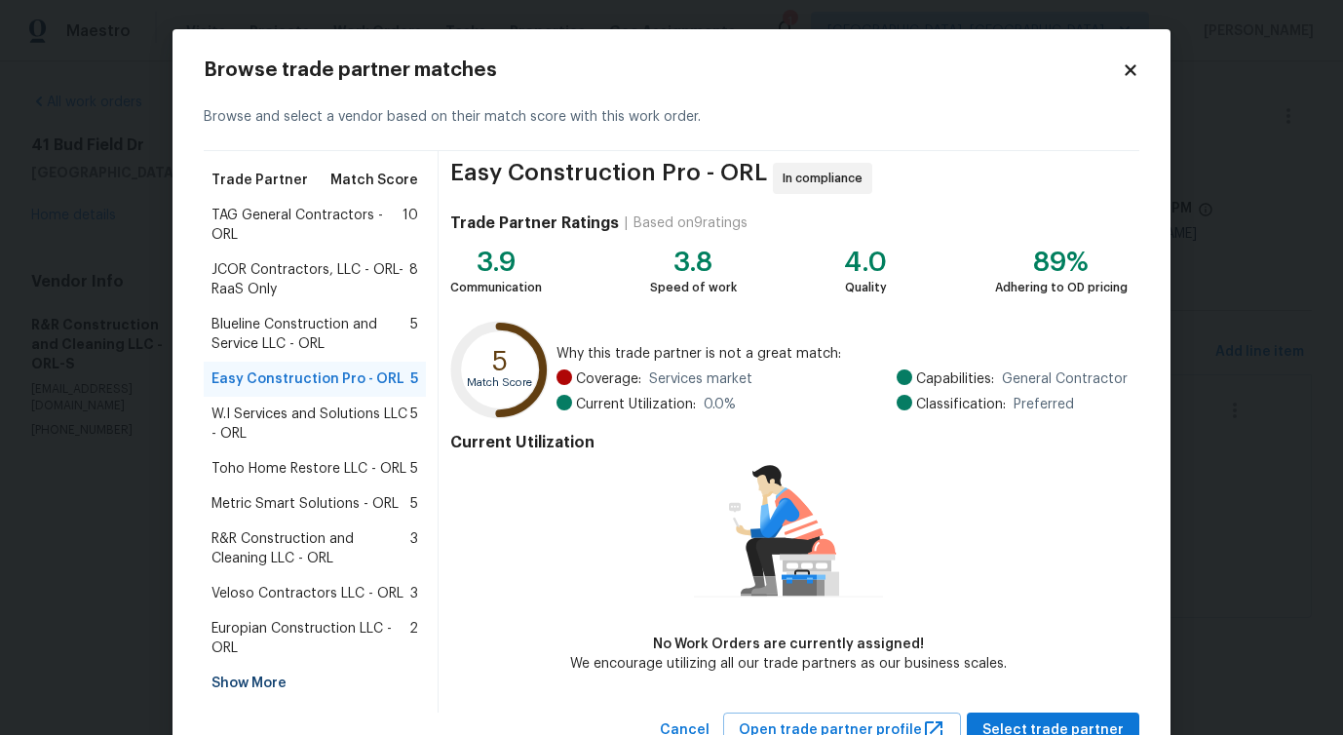
click at [268, 417] on span "W.I Services and Solutions LLC - ORL" at bounding box center [310, 423] width 199 height 39
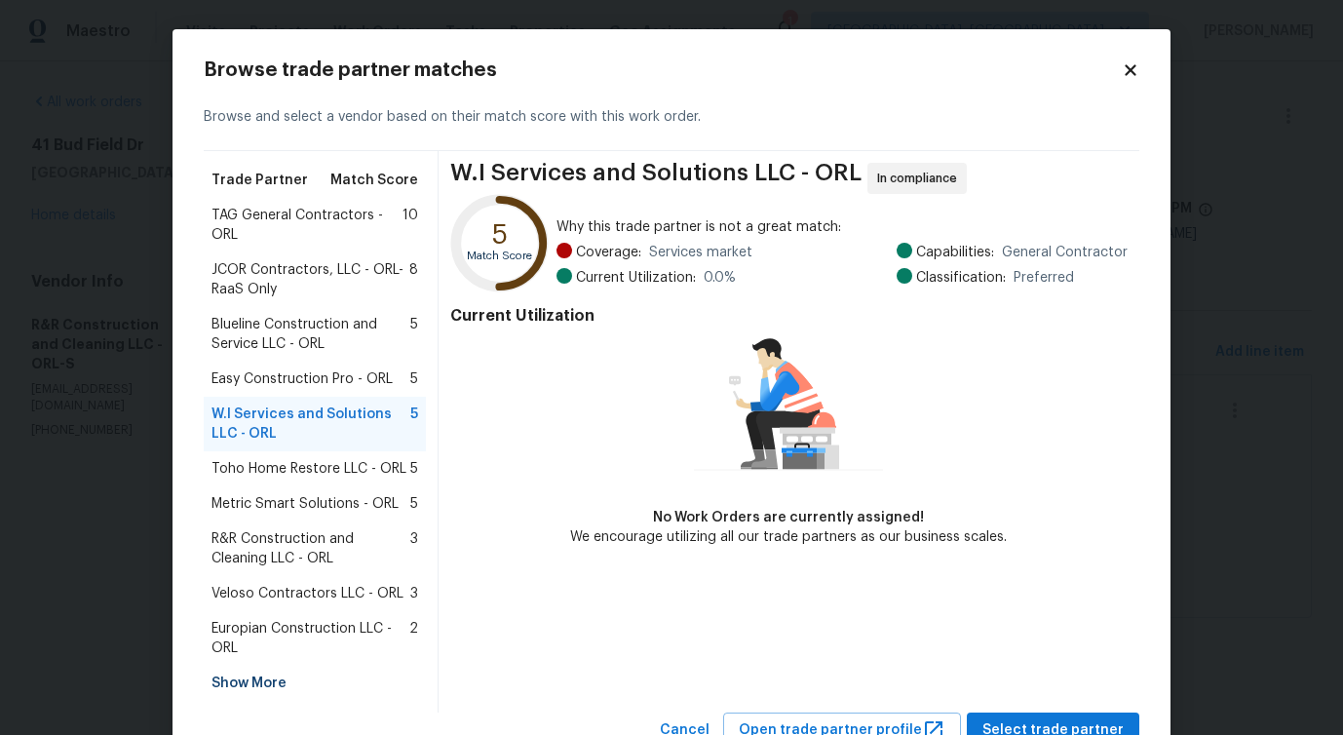
click at [275, 234] on span "TAG General Contractors - ORL" at bounding box center [306, 225] width 191 height 39
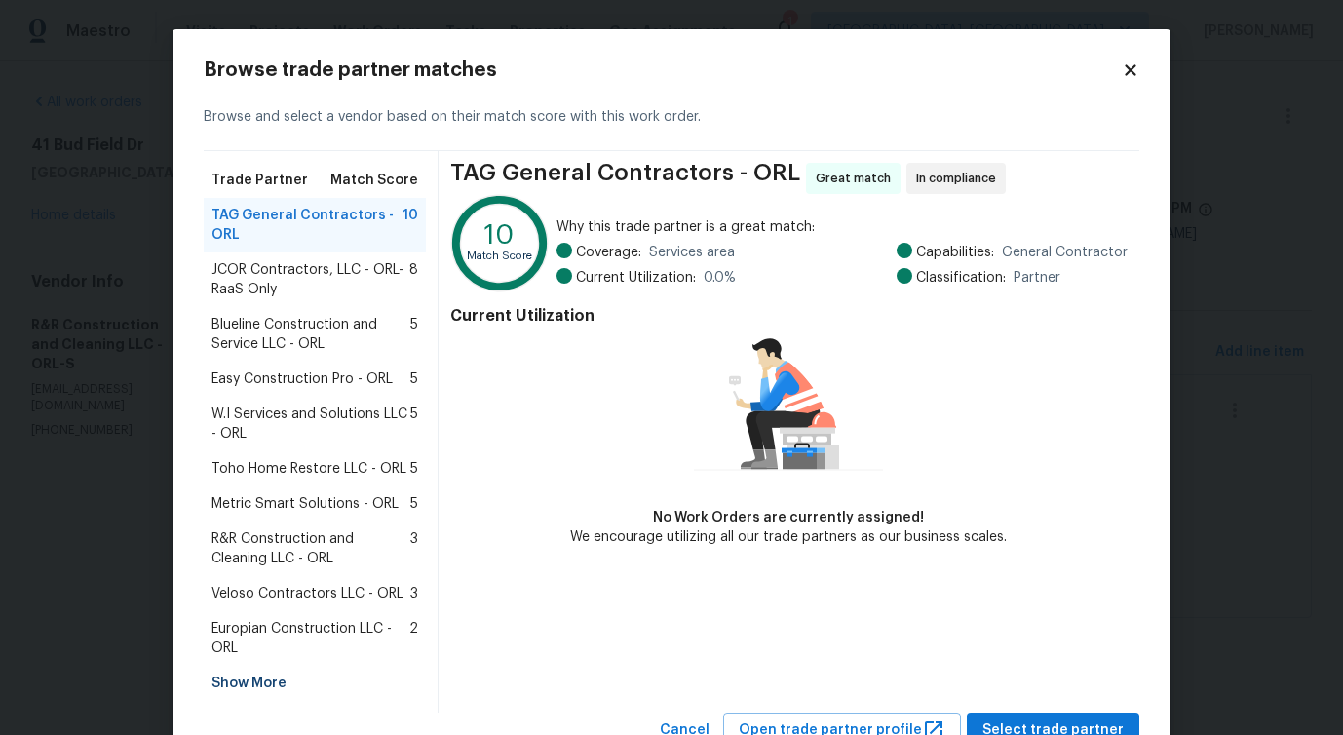
scroll to position [73, 0]
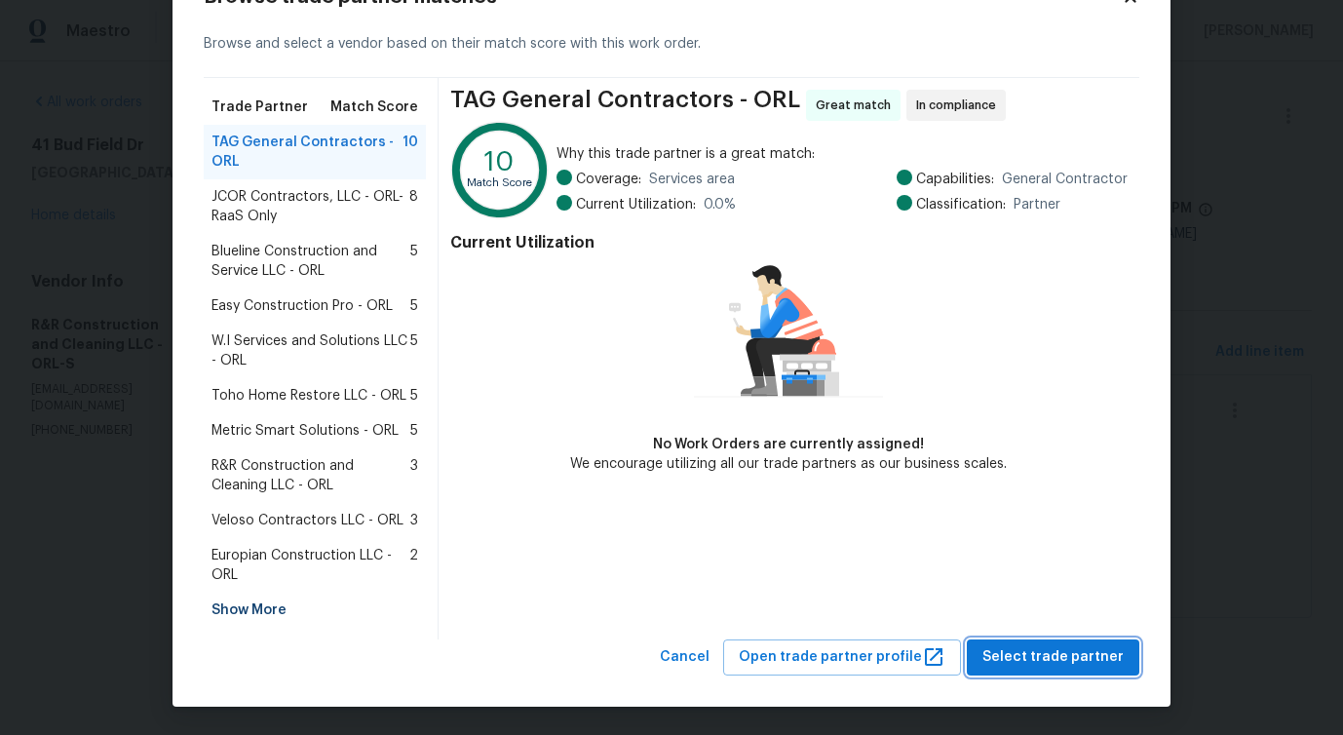
click at [1007, 659] on span "Select trade partner" at bounding box center [1052, 657] width 141 height 24
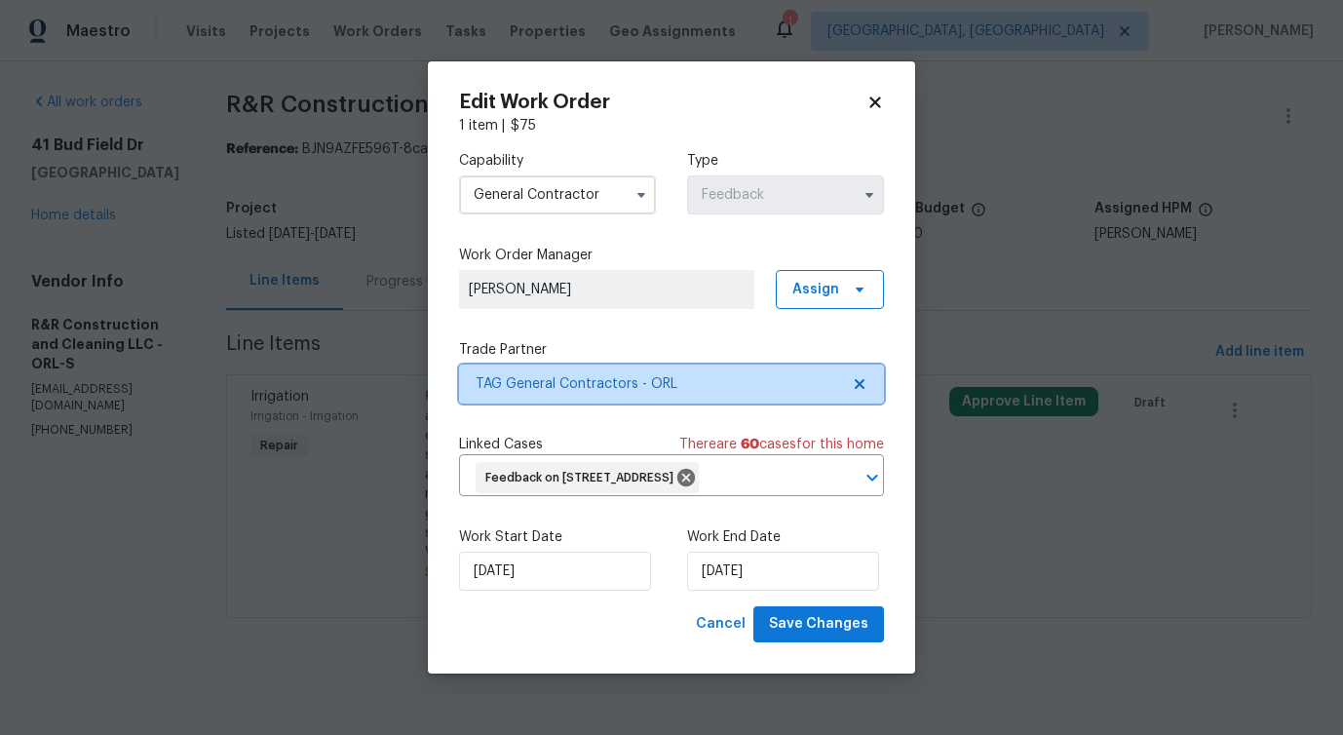
scroll to position [0, 0]
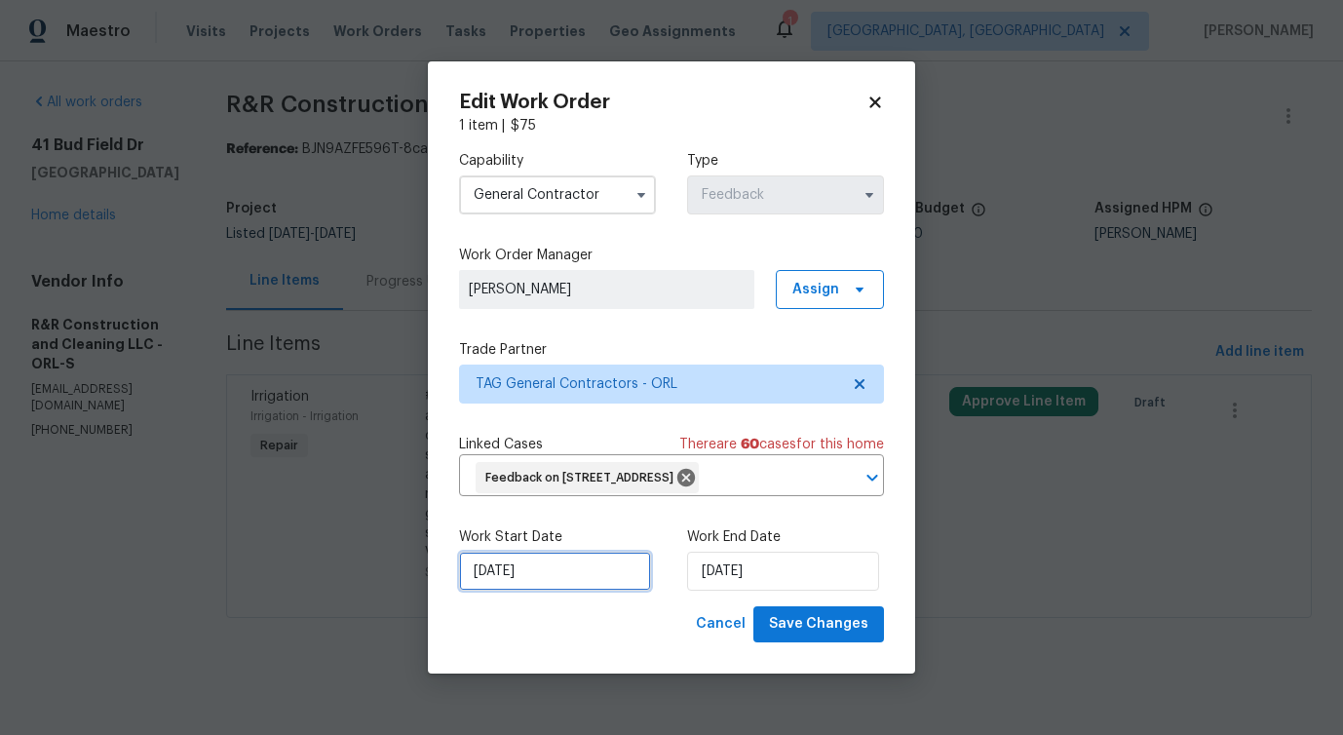
click at [542, 553] on input "10/6/2025" at bounding box center [555, 571] width 192 height 39
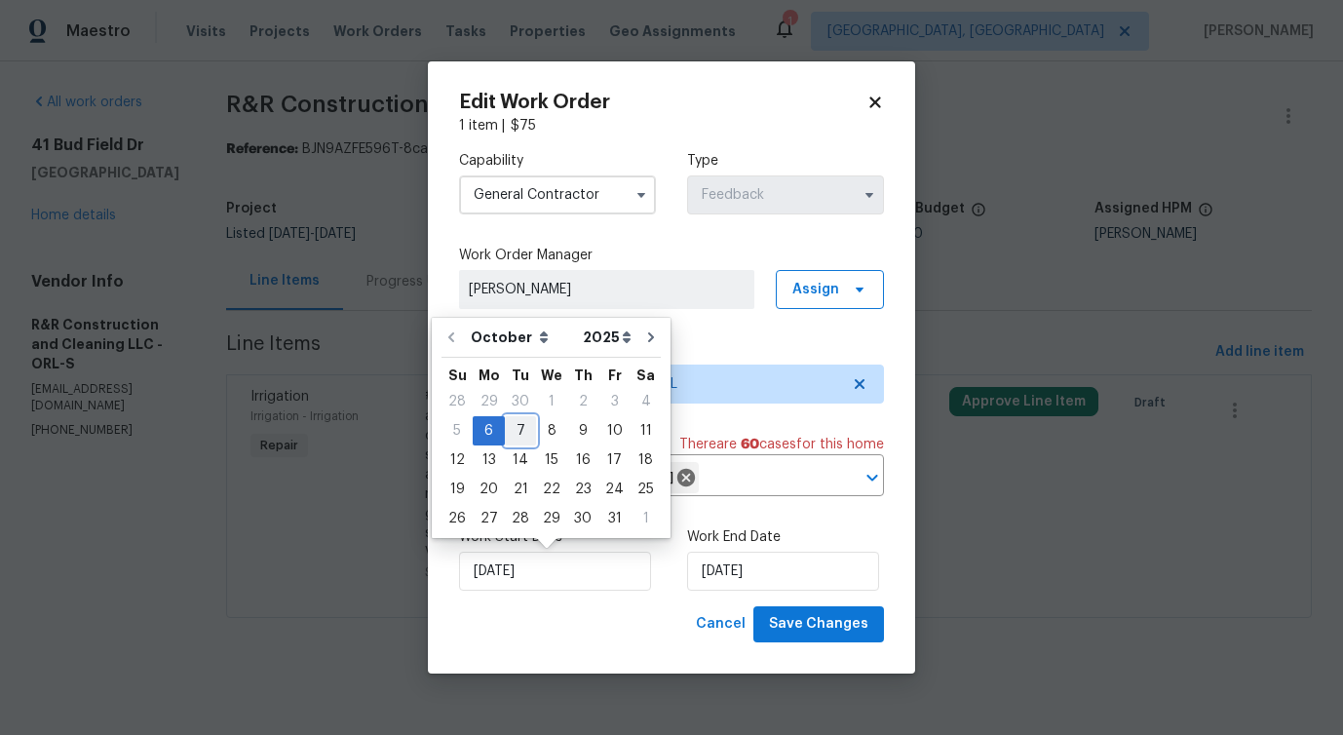
click at [511, 432] on div "7" at bounding box center [520, 430] width 31 height 27
type input "[DATE]"
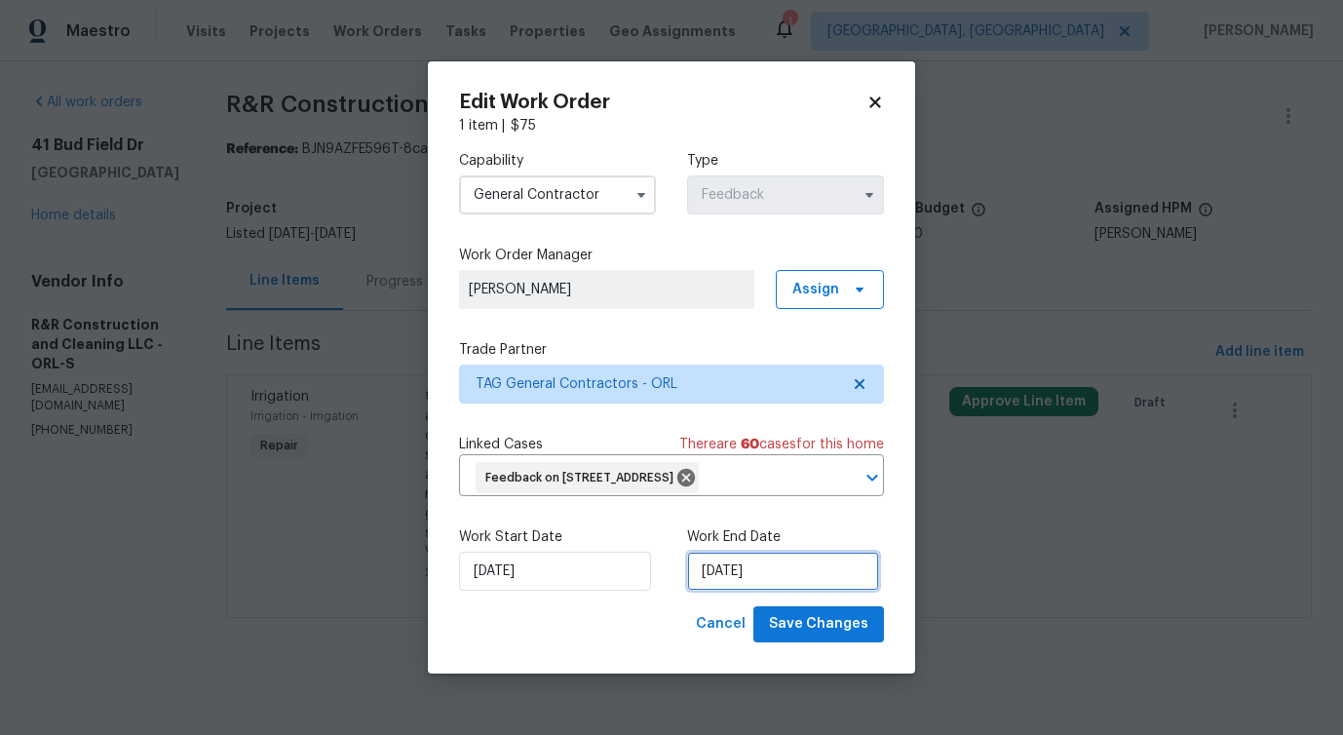
click at [721, 573] on input "10/8/2025" at bounding box center [783, 571] width 192 height 39
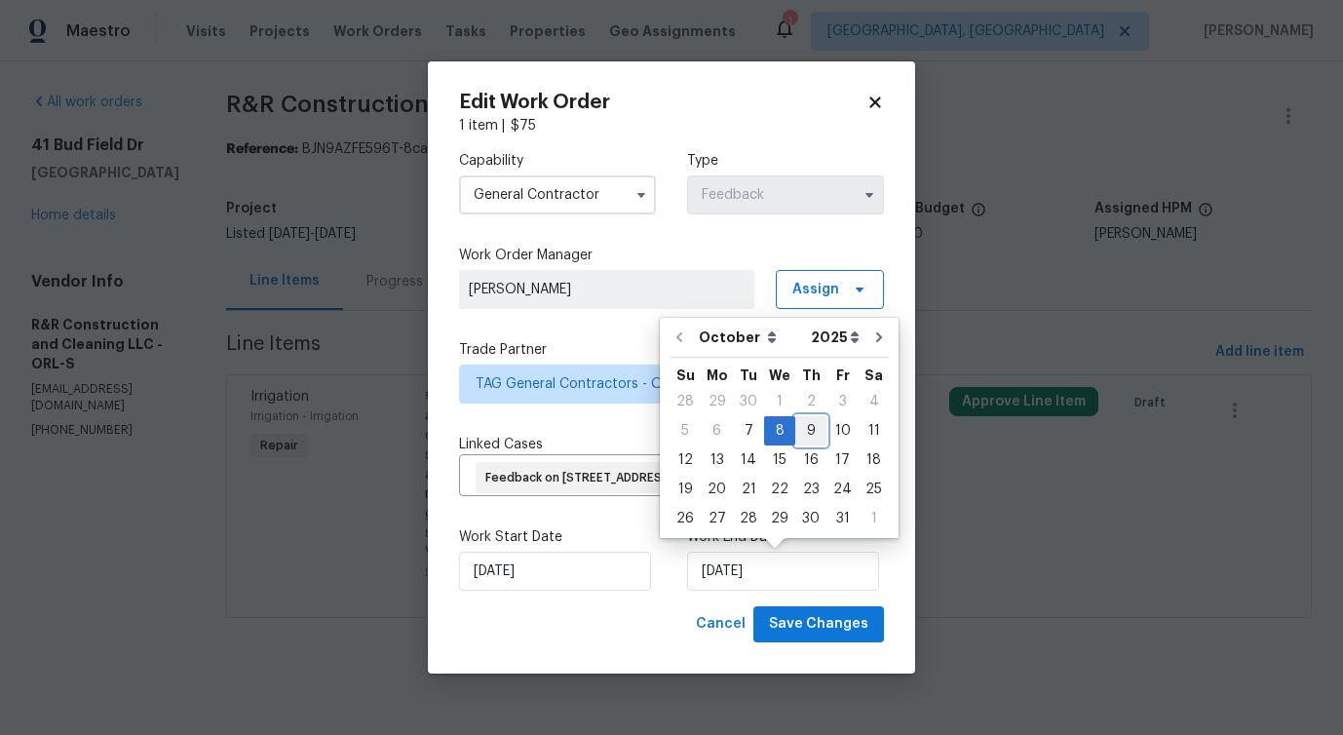
click at [808, 430] on div "9" at bounding box center [810, 430] width 31 height 27
type input "[DATE]"
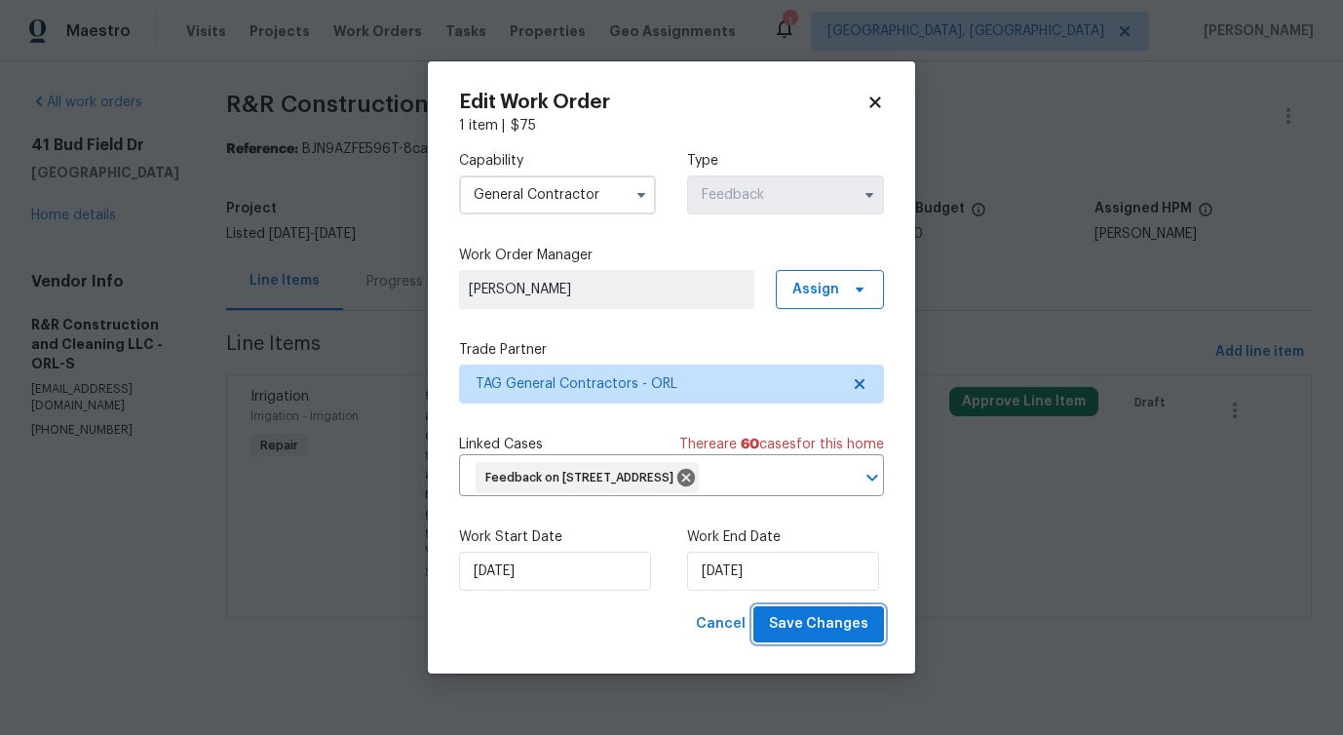
click at [829, 614] on span "Save Changes" at bounding box center [818, 624] width 99 height 24
click at [73, 545] on body "Maestro Visits Projects Work Orders Tasks Properties Geo Assignments 1 Detroit,…" at bounding box center [671, 336] width 1343 height 672
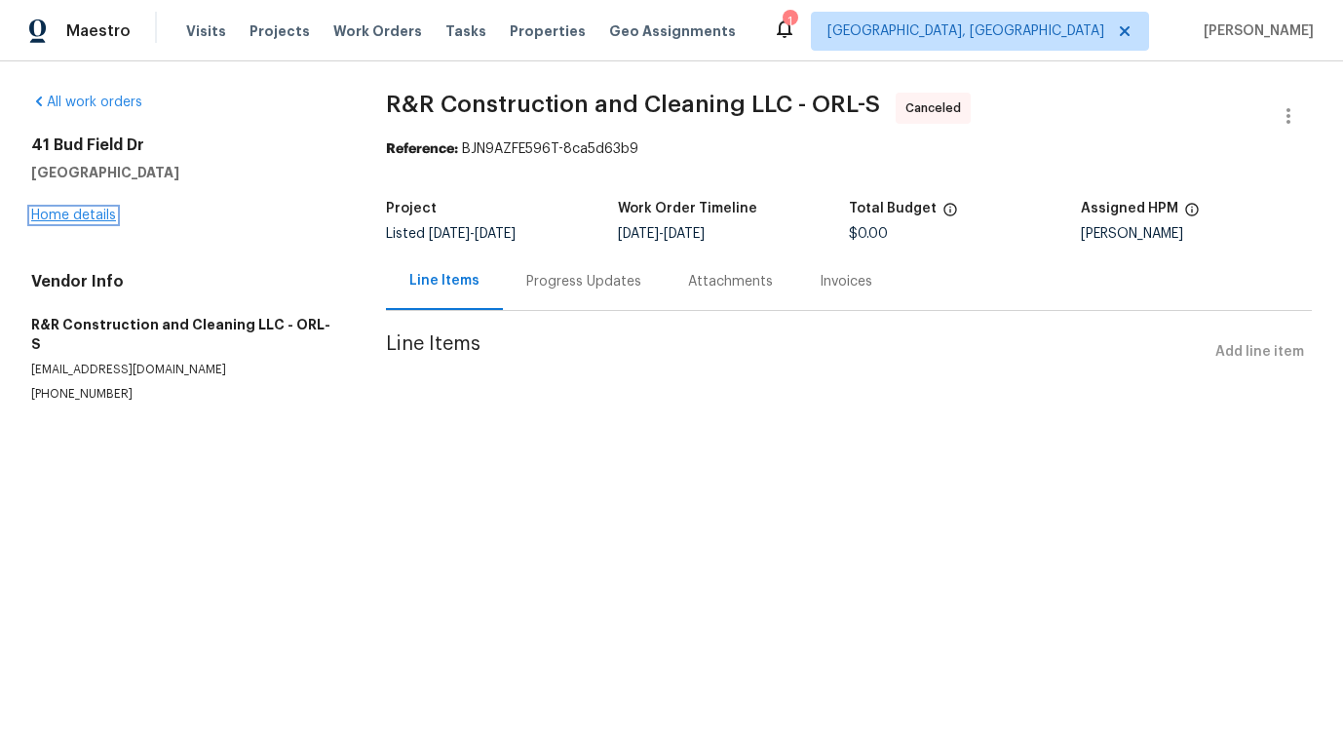
click at [83, 213] on link "Home details" at bounding box center [73, 216] width 85 height 14
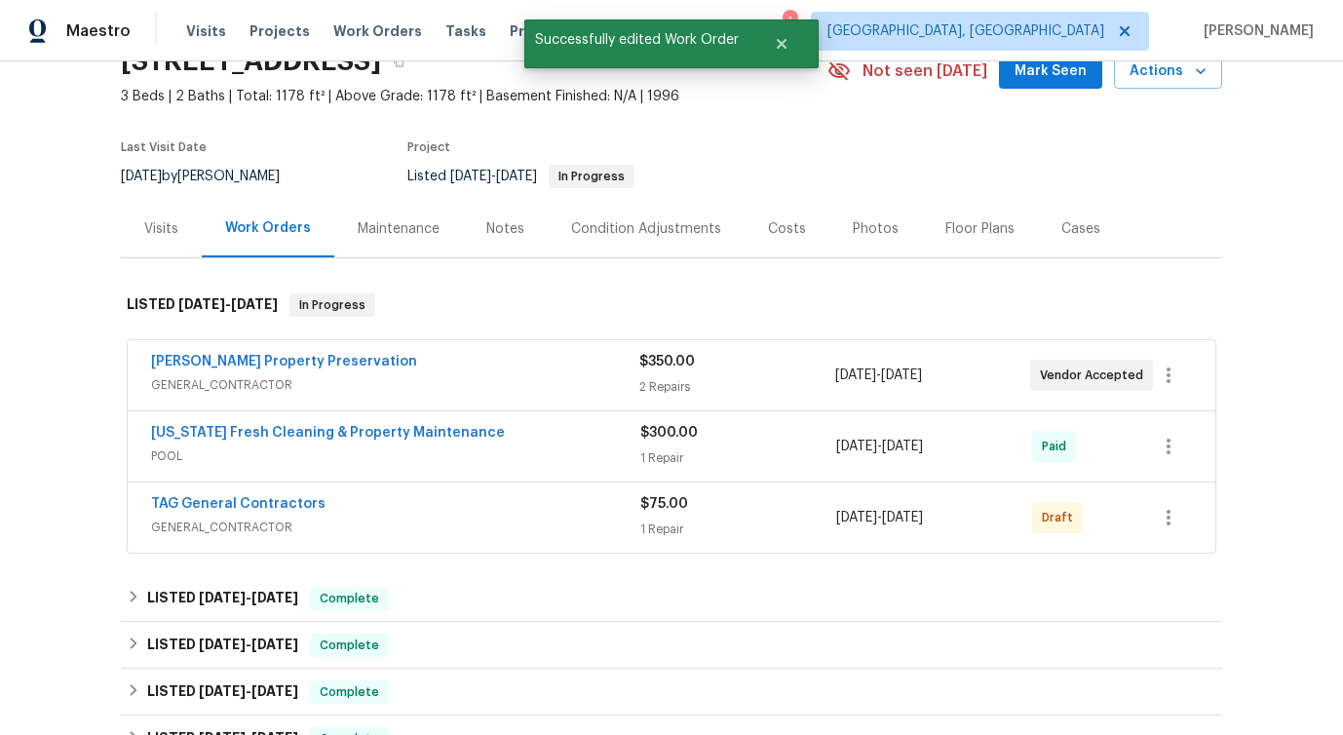
scroll to position [99, 0]
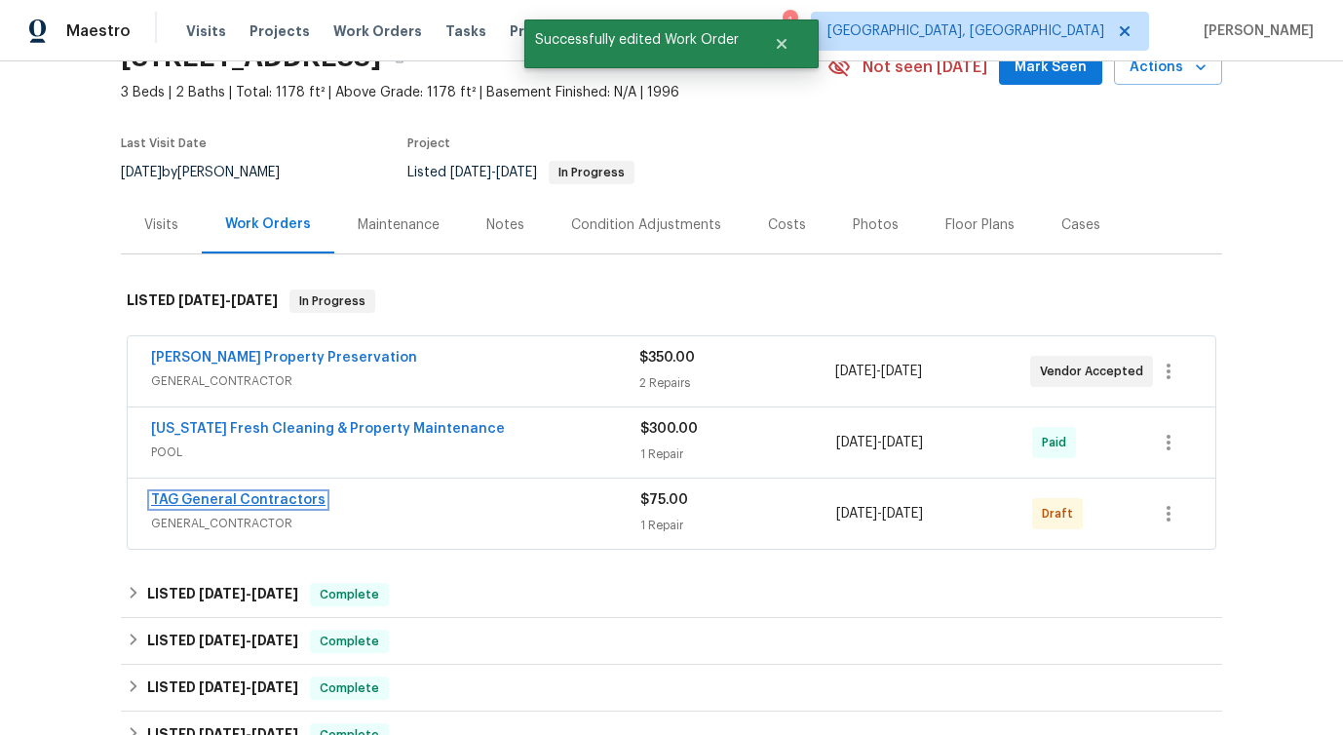
click at [242, 501] on link "TAG General Contractors" at bounding box center [238, 500] width 174 height 14
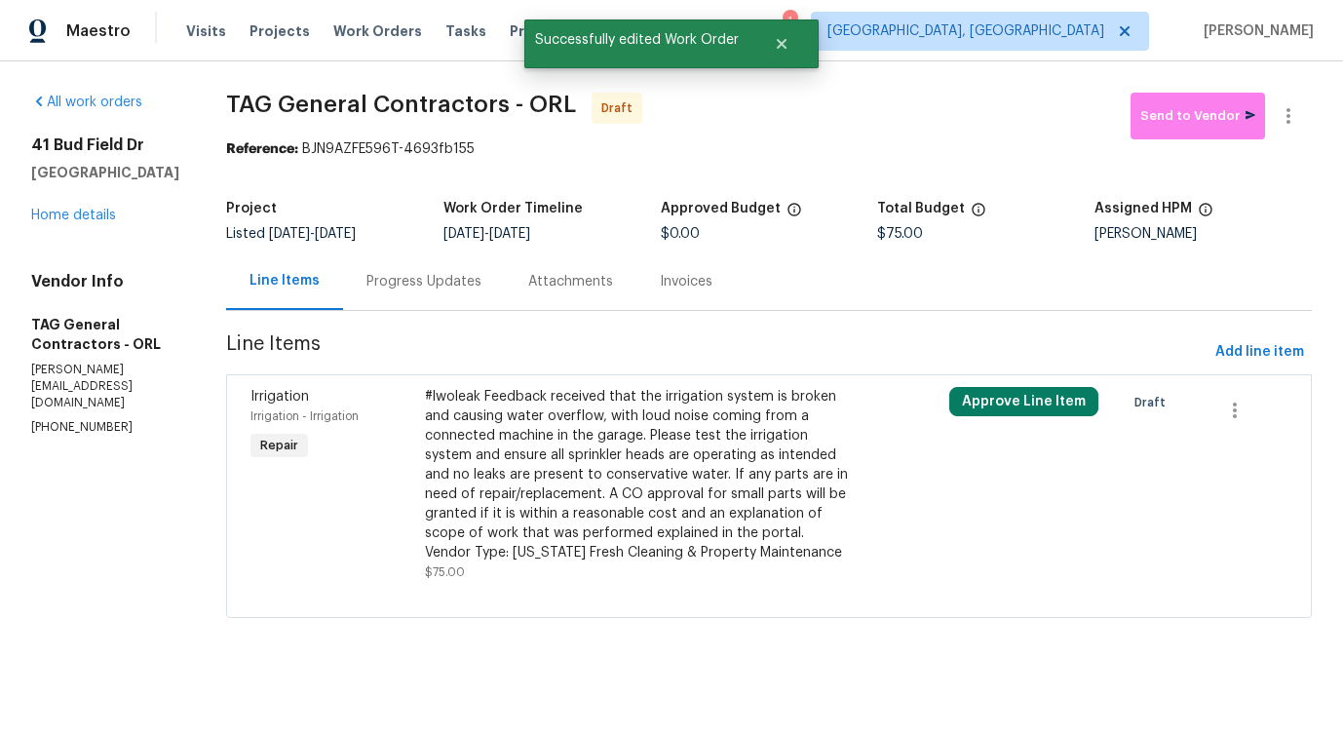
click at [673, 478] on div "#lwoleak Feedback received that the irrigation system is broken and causing wat…" at bounding box center [637, 474] width 425 height 175
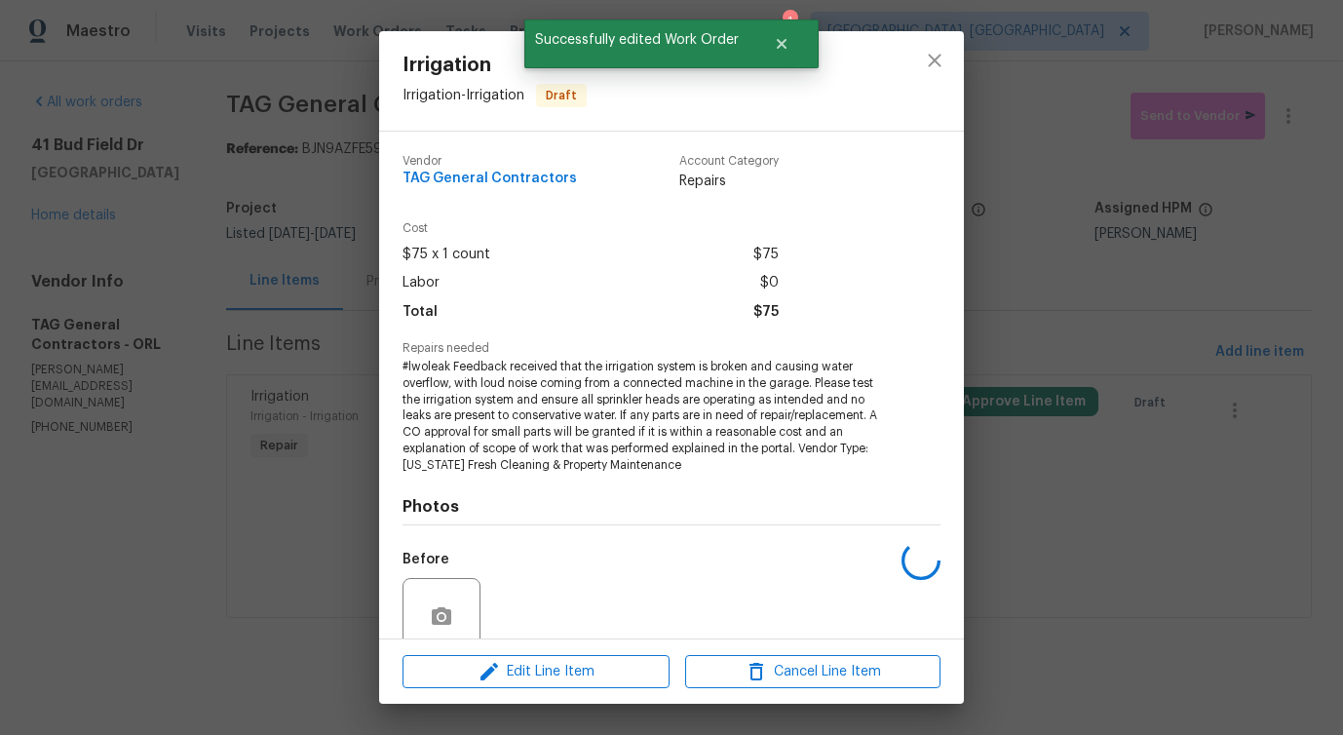
scroll to position [163, 0]
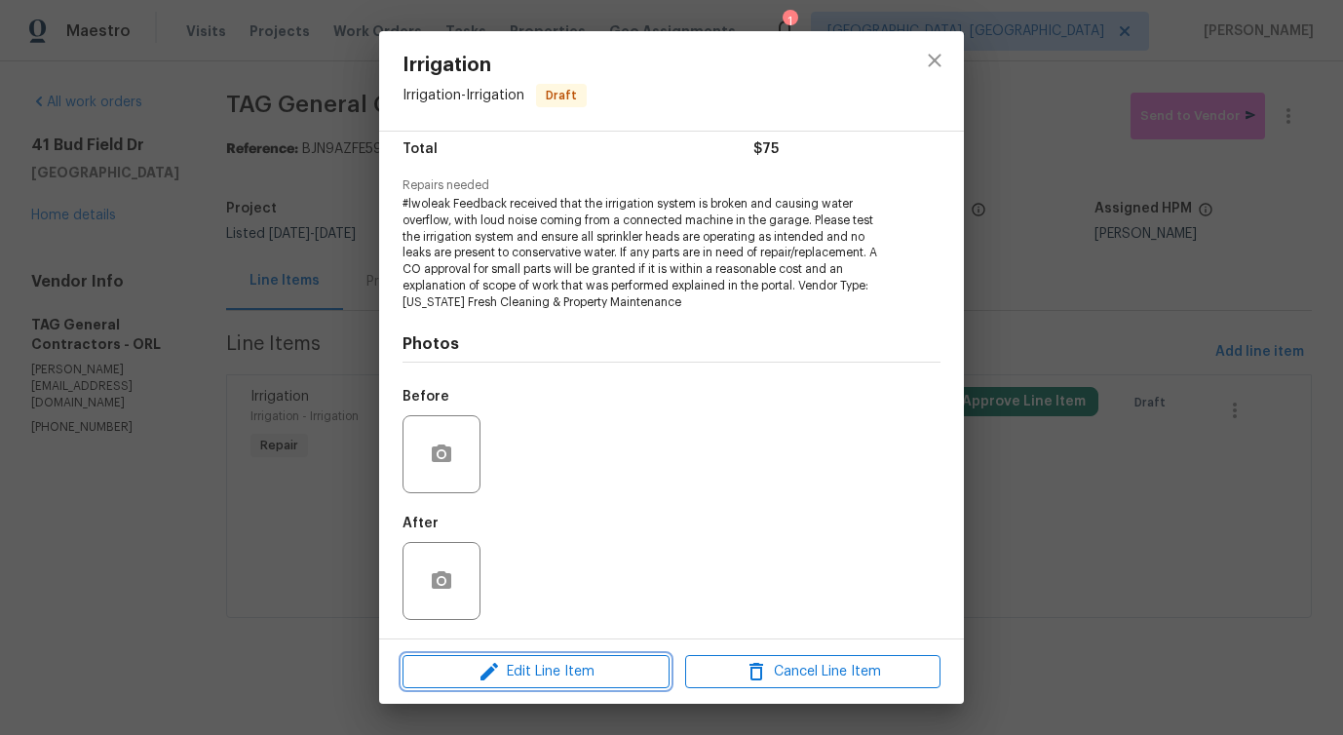
click at [566, 680] on span "Edit Line Item" at bounding box center [535, 672] width 255 height 24
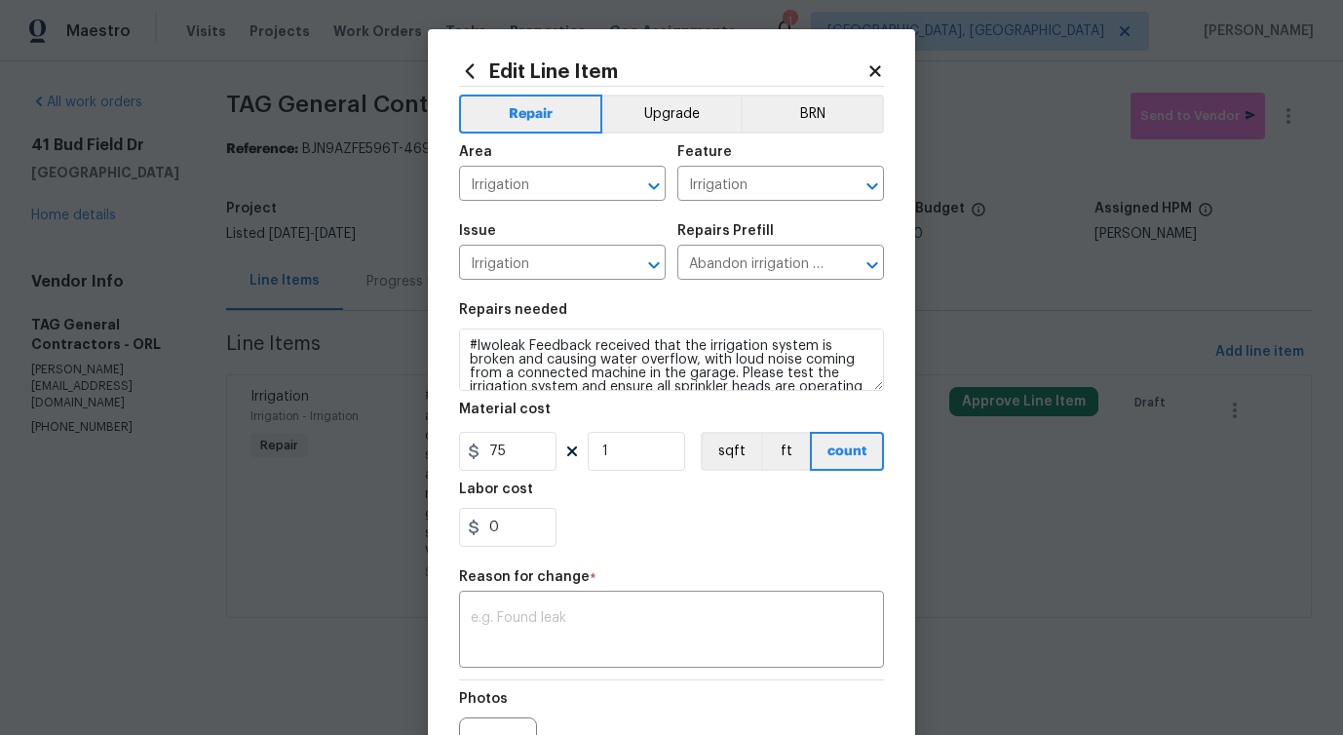
scroll to position [96, 0]
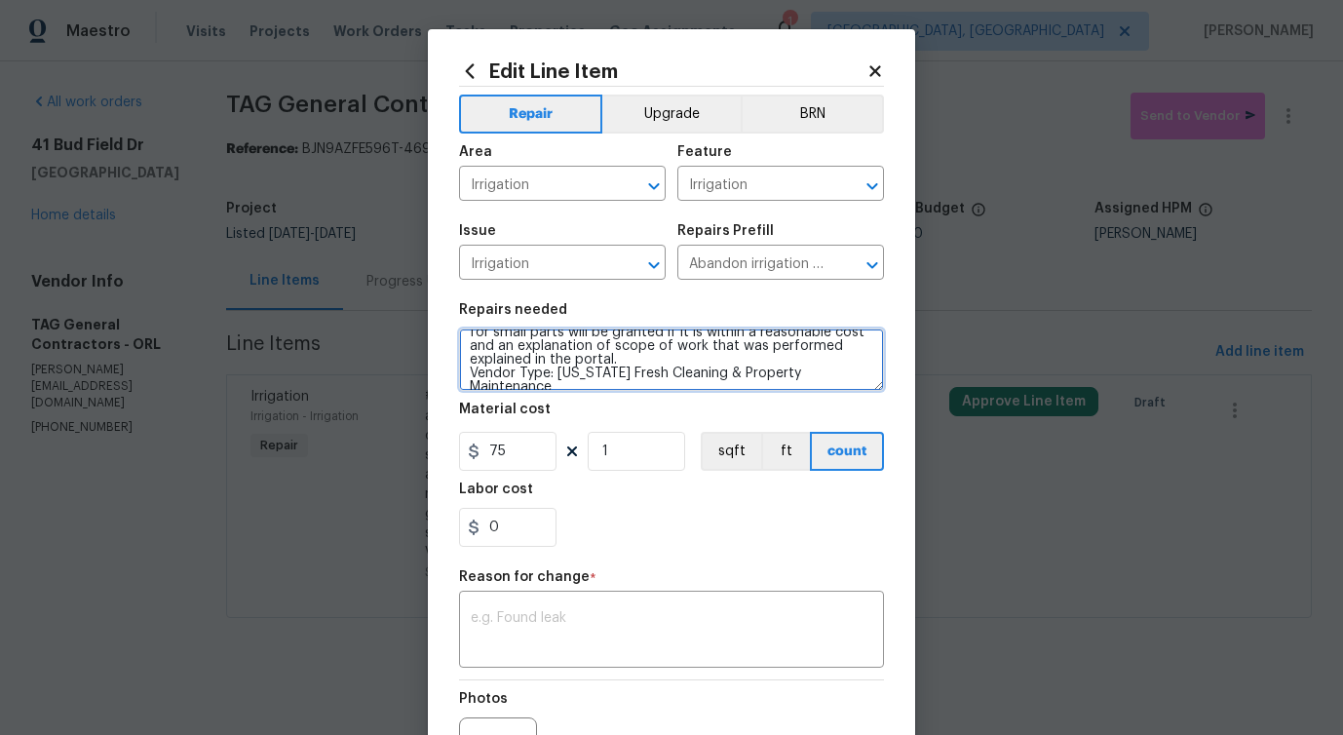
drag, startPoint x: 470, startPoint y: 378, endPoint x: 878, endPoint y: 376, distance: 408.3
click at [878, 376] on textarea "#lwoleak Feedback received that the irrigation system is broken and causing wat…" at bounding box center [671, 359] width 425 height 62
type textarea "#lwoleak Feedback received that the irrigation system is broken and causing wat…"
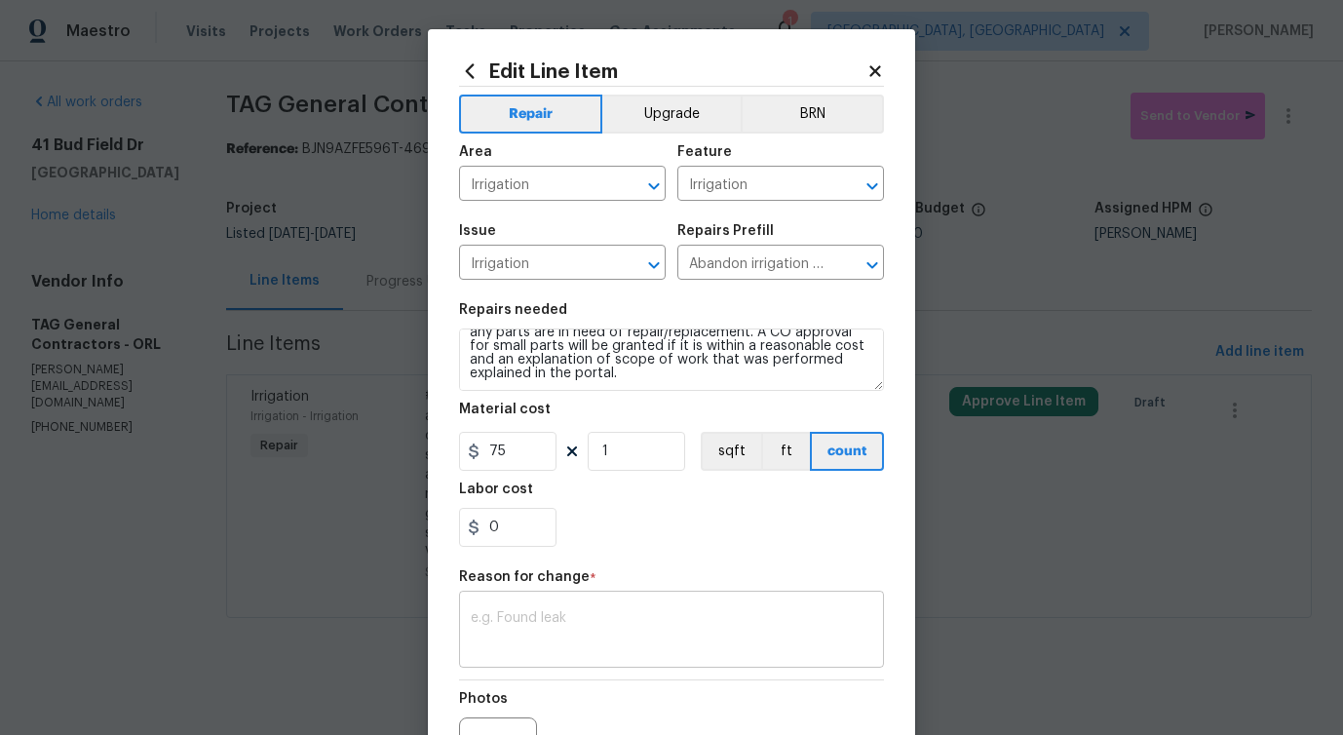
click at [505, 627] on textarea at bounding box center [671, 631] width 401 height 41
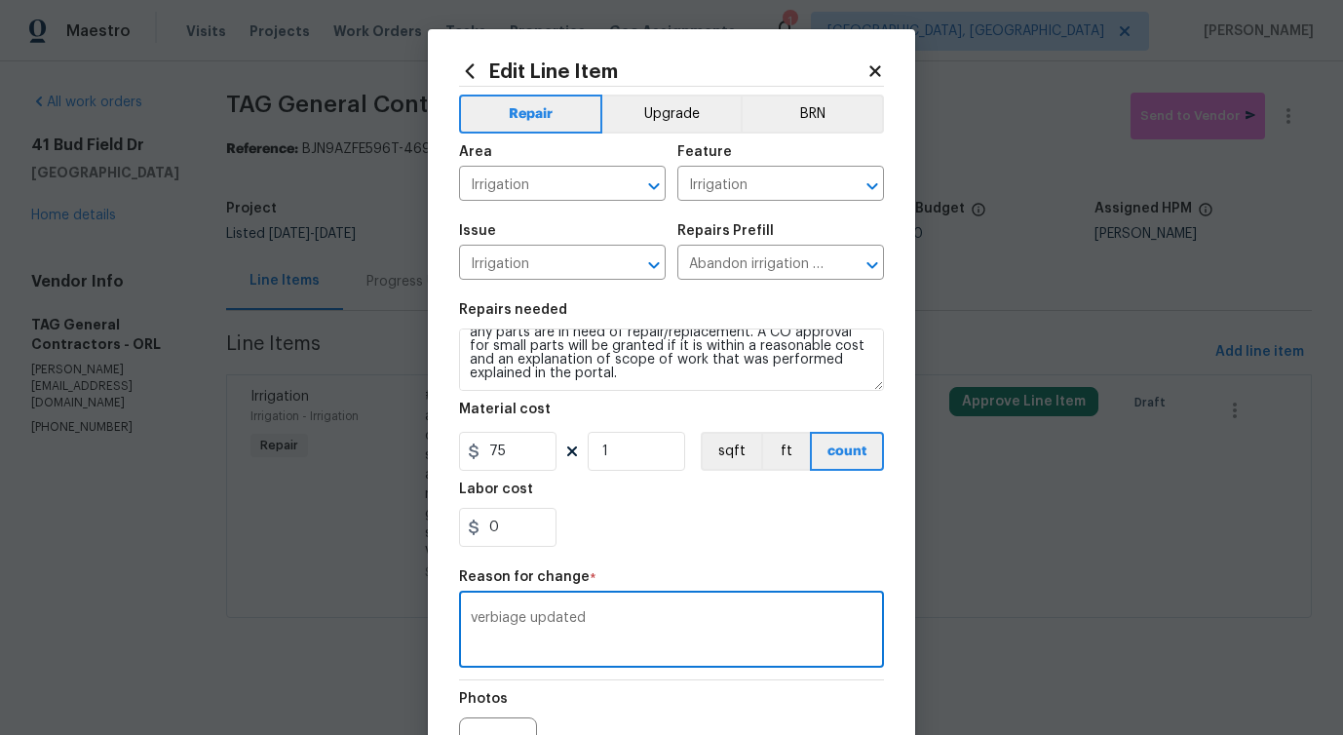
scroll to position [226, 0]
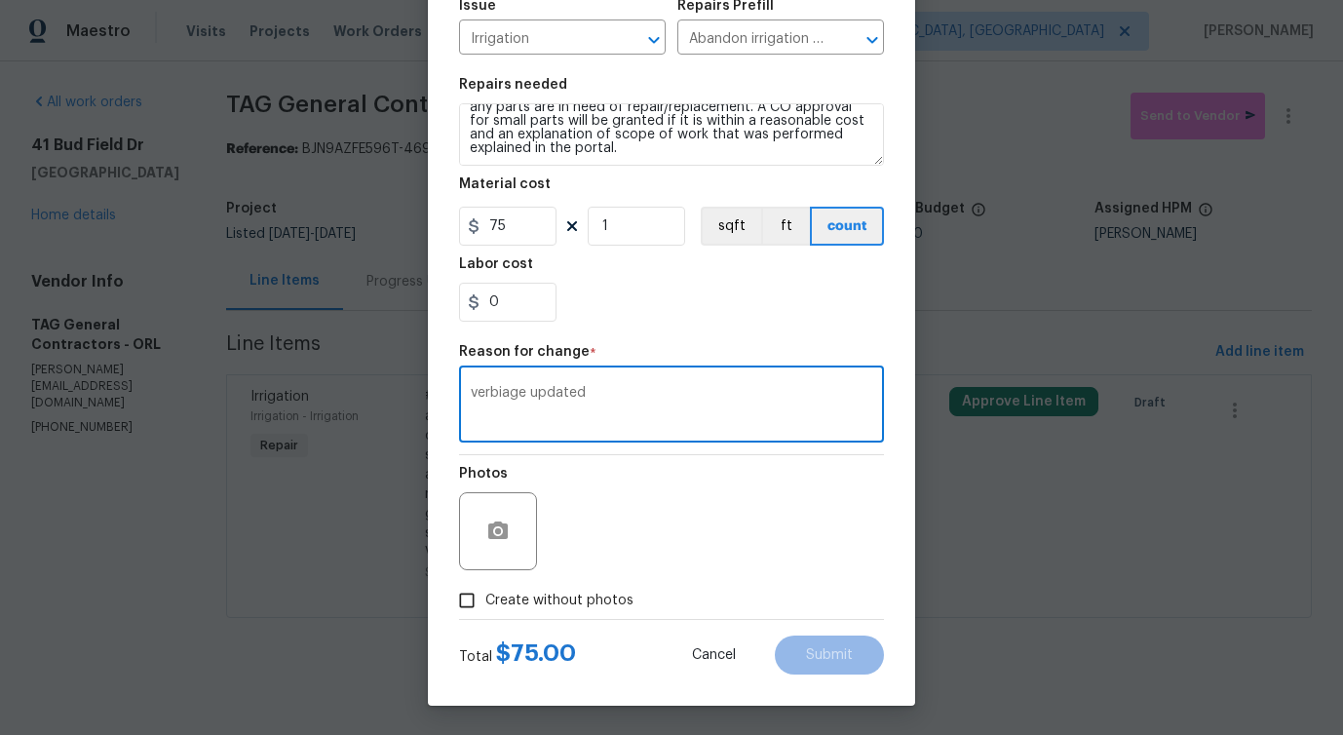
type textarea "verbiage updated"
click at [554, 602] on span "Create without photos" at bounding box center [559, 601] width 148 height 20
click at [485, 602] on input "Create without photos" at bounding box center [466, 600] width 37 height 37
checkbox input "true"
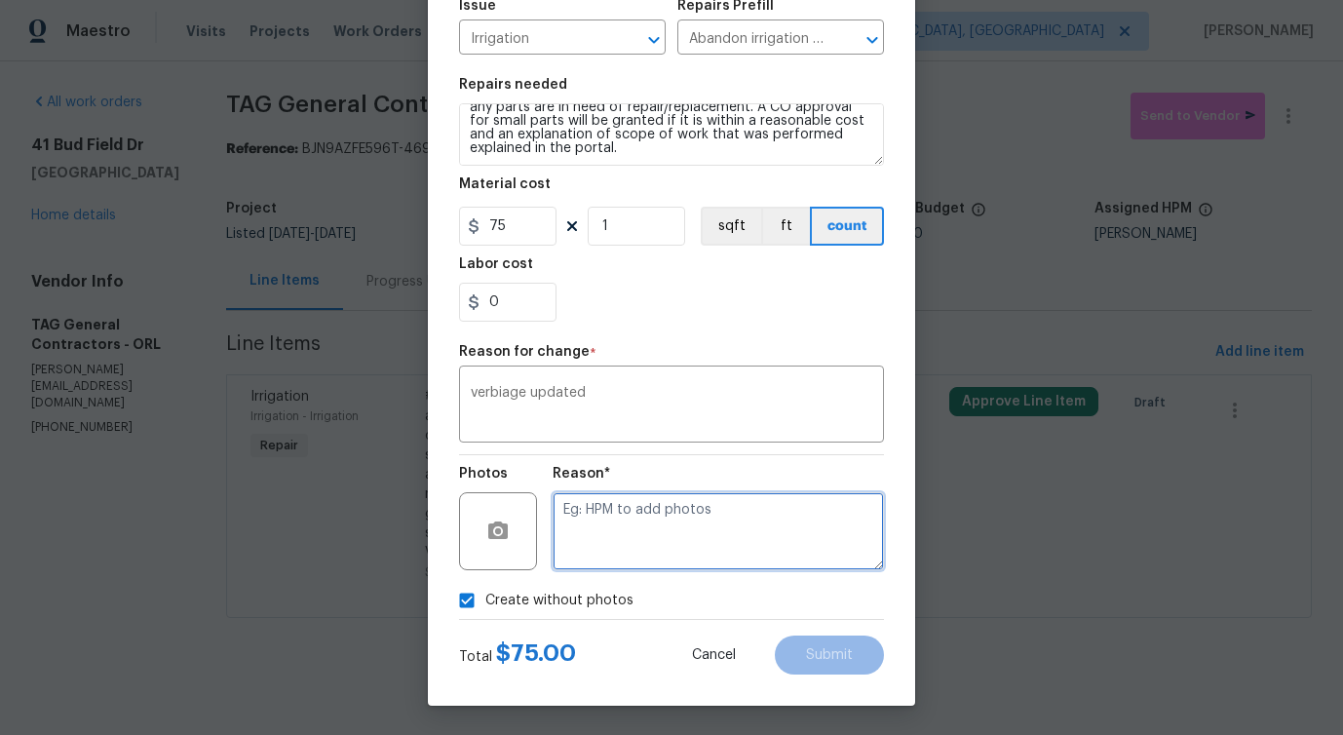
click at [682, 565] on textarea at bounding box center [718, 531] width 331 height 78
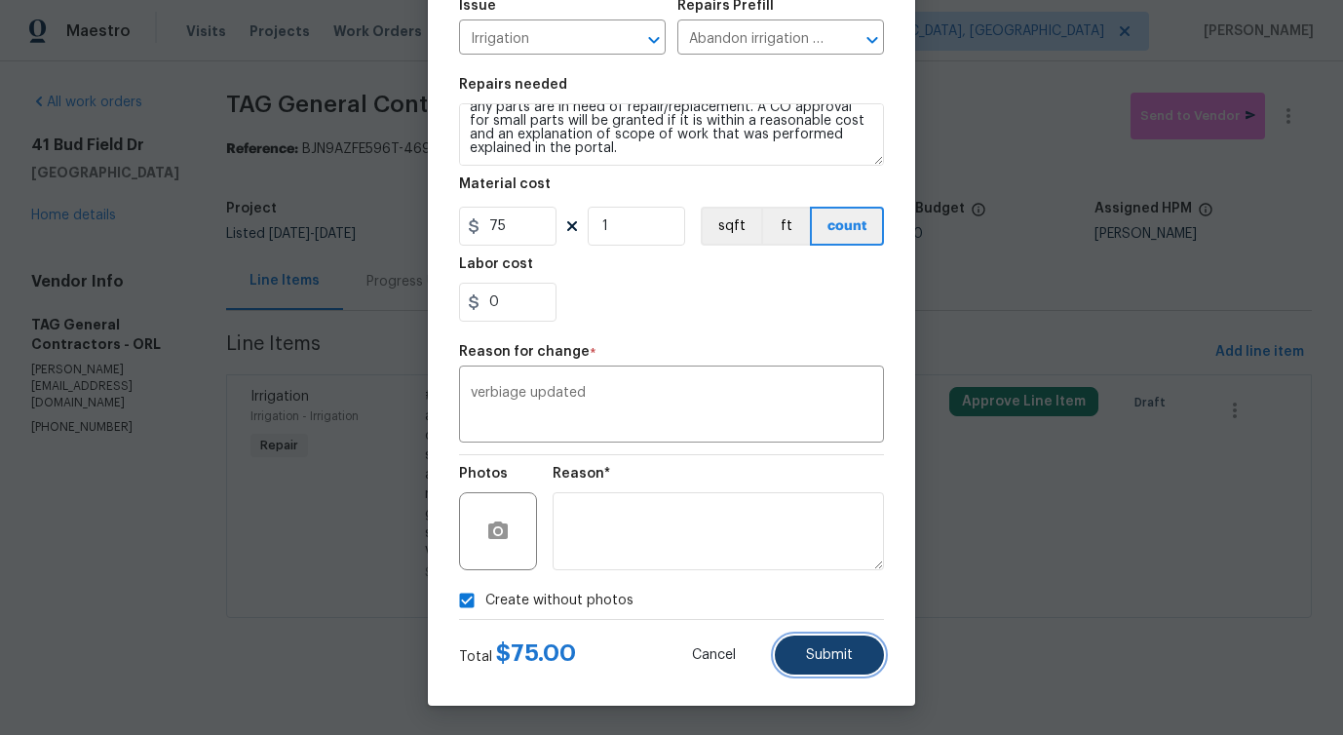
click at [816, 670] on button "Submit" at bounding box center [829, 654] width 109 height 39
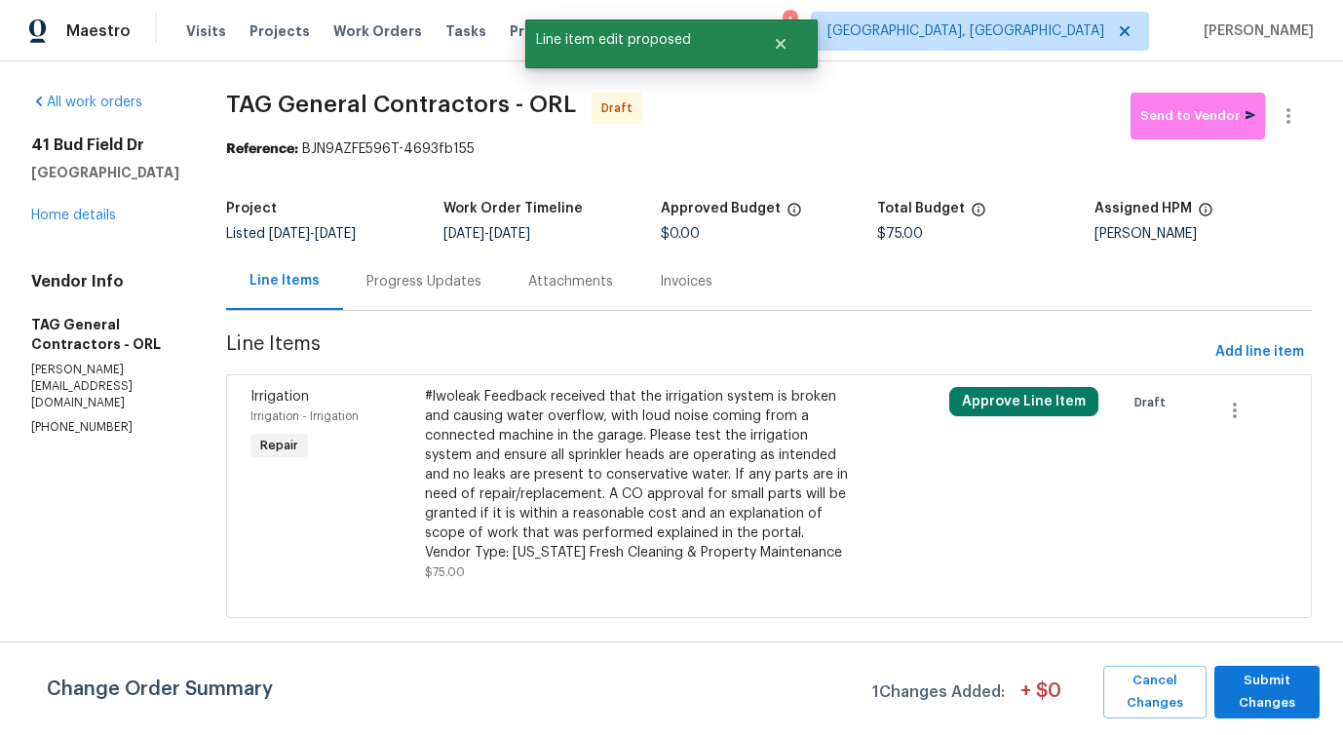
scroll to position [0, 0]
click at [1251, 695] on span "Submit Changes" at bounding box center [1267, 691] width 86 height 45
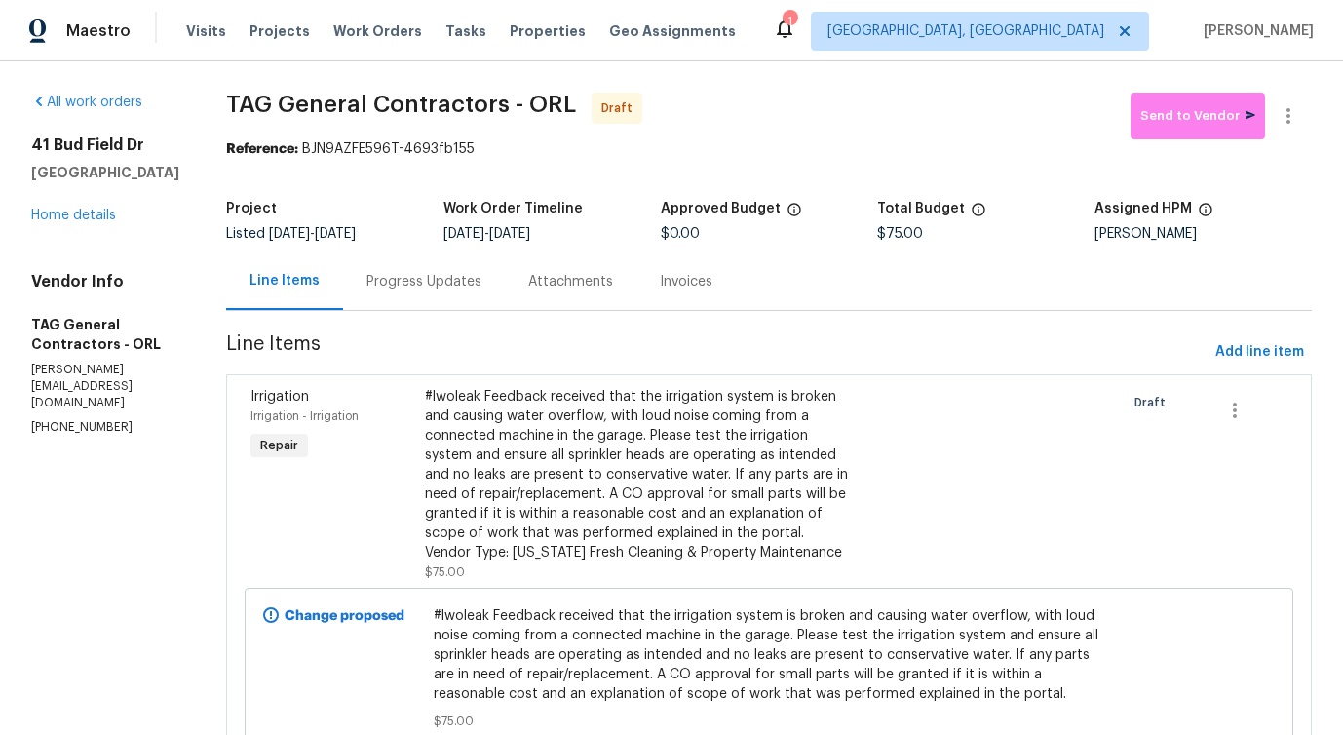
click at [395, 287] on div "Progress Updates" at bounding box center [423, 281] width 115 height 19
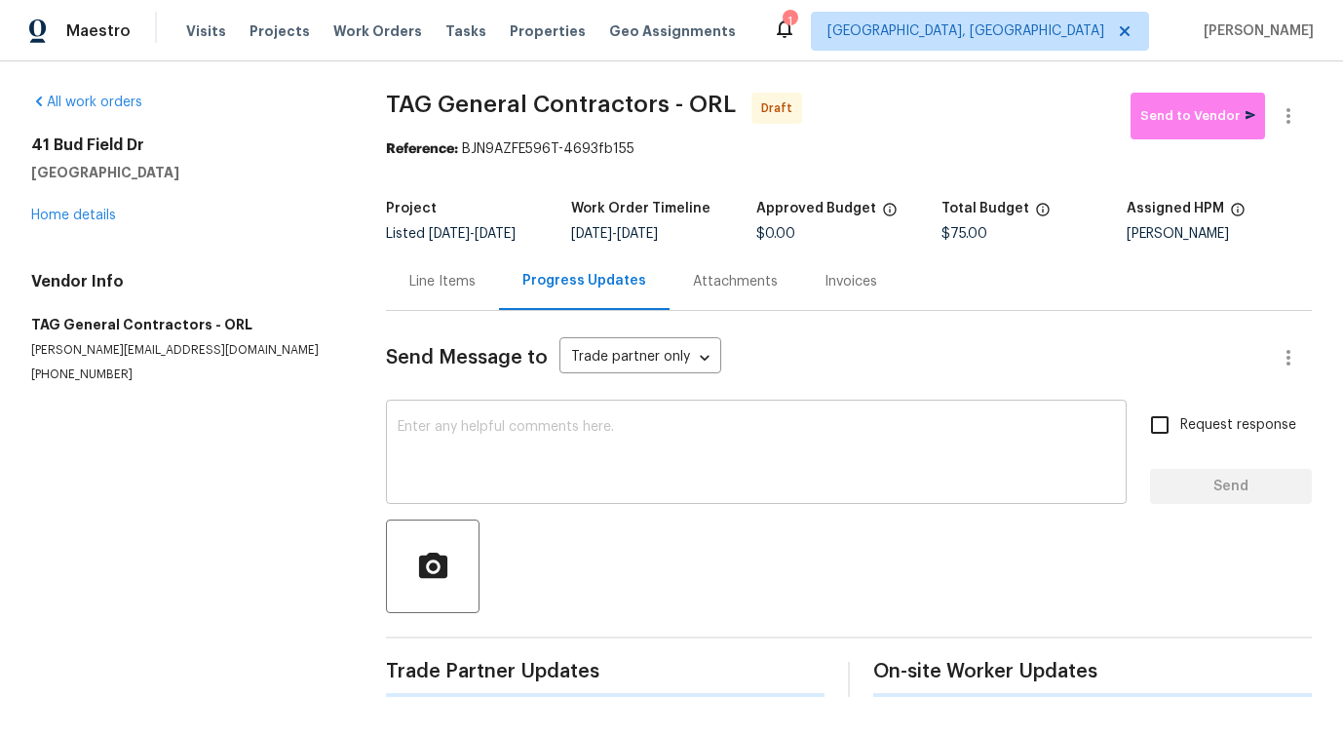
click at [459, 485] on textarea at bounding box center [756, 454] width 717 height 68
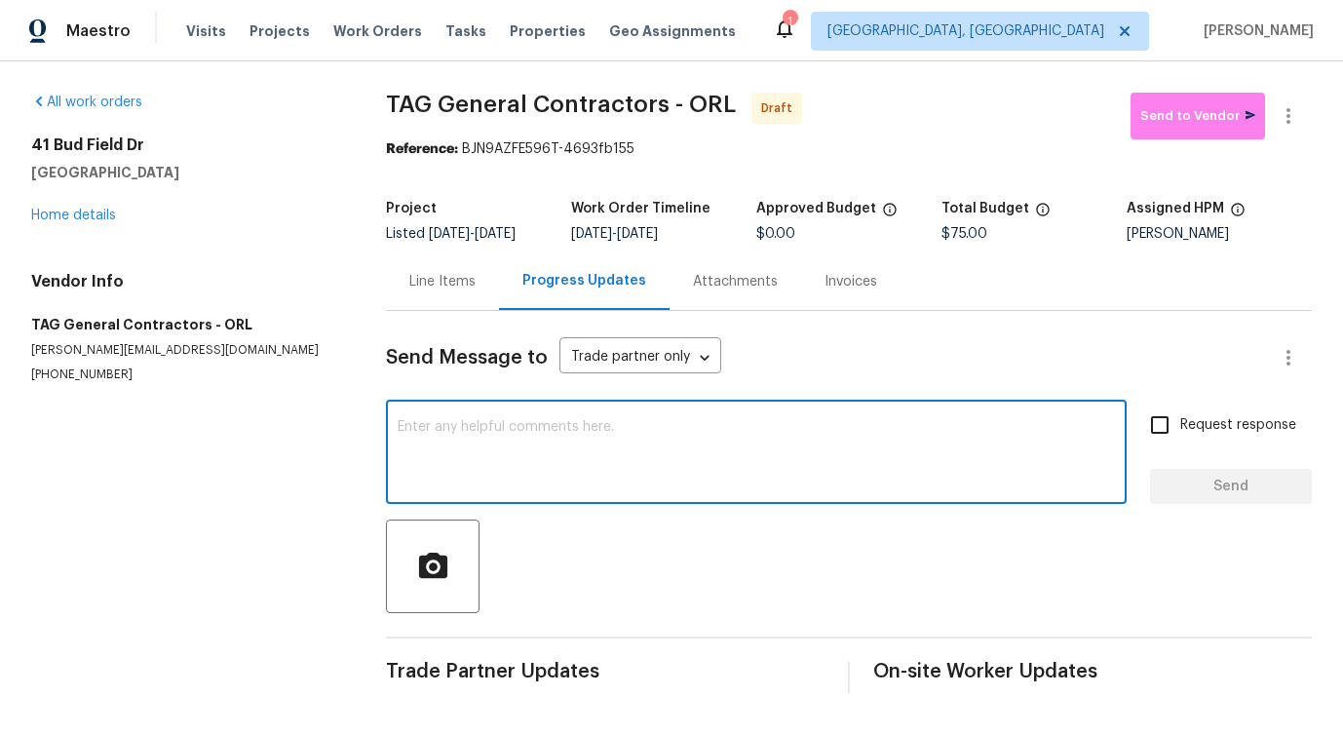
paste textarea "Hi this is [PERSON_NAME] with Opendoor. I’m confirming you received the WO for …"
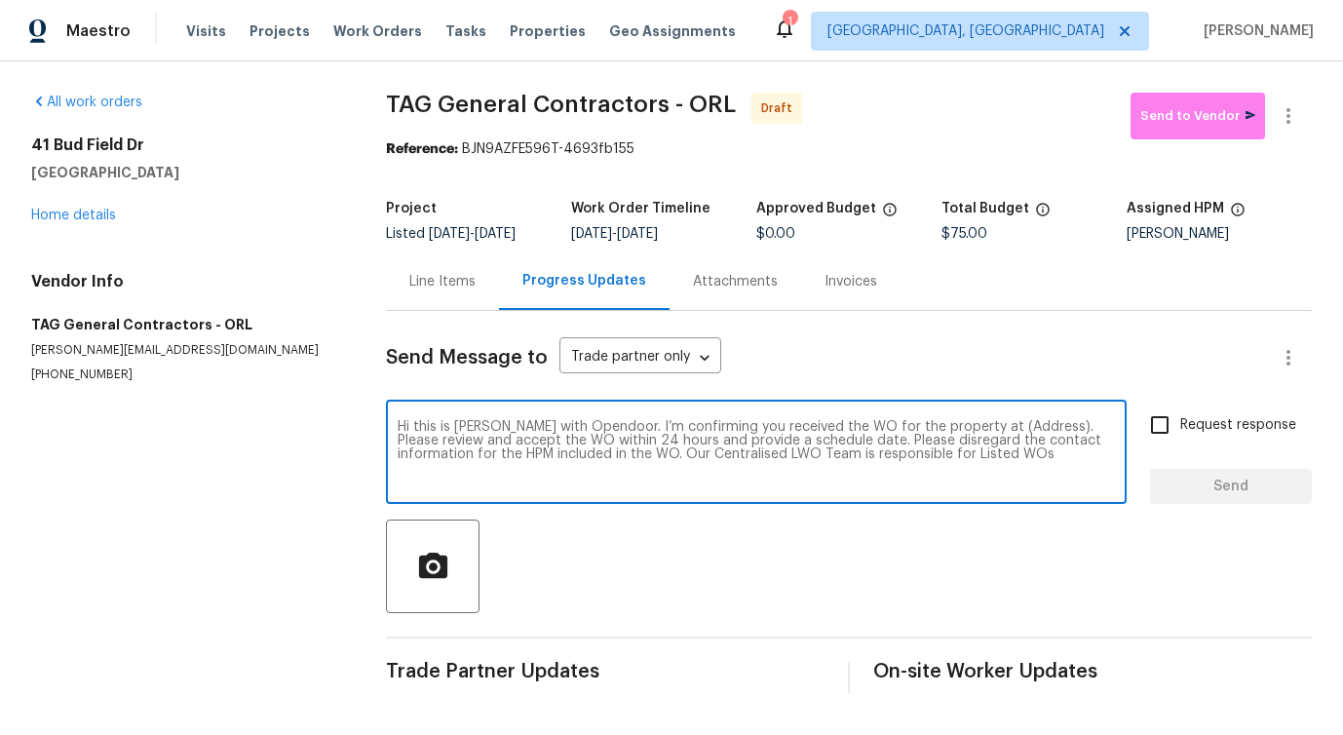
scroll to position [14, 0]
click at [998, 420] on textarea "Hi this is [PERSON_NAME] with Opendoor. I’m confirming you received the WO for …" at bounding box center [756, 454] width 717 height 68
paste textarea "41 Bud Field Dr, Palm Coast, FL 32137"
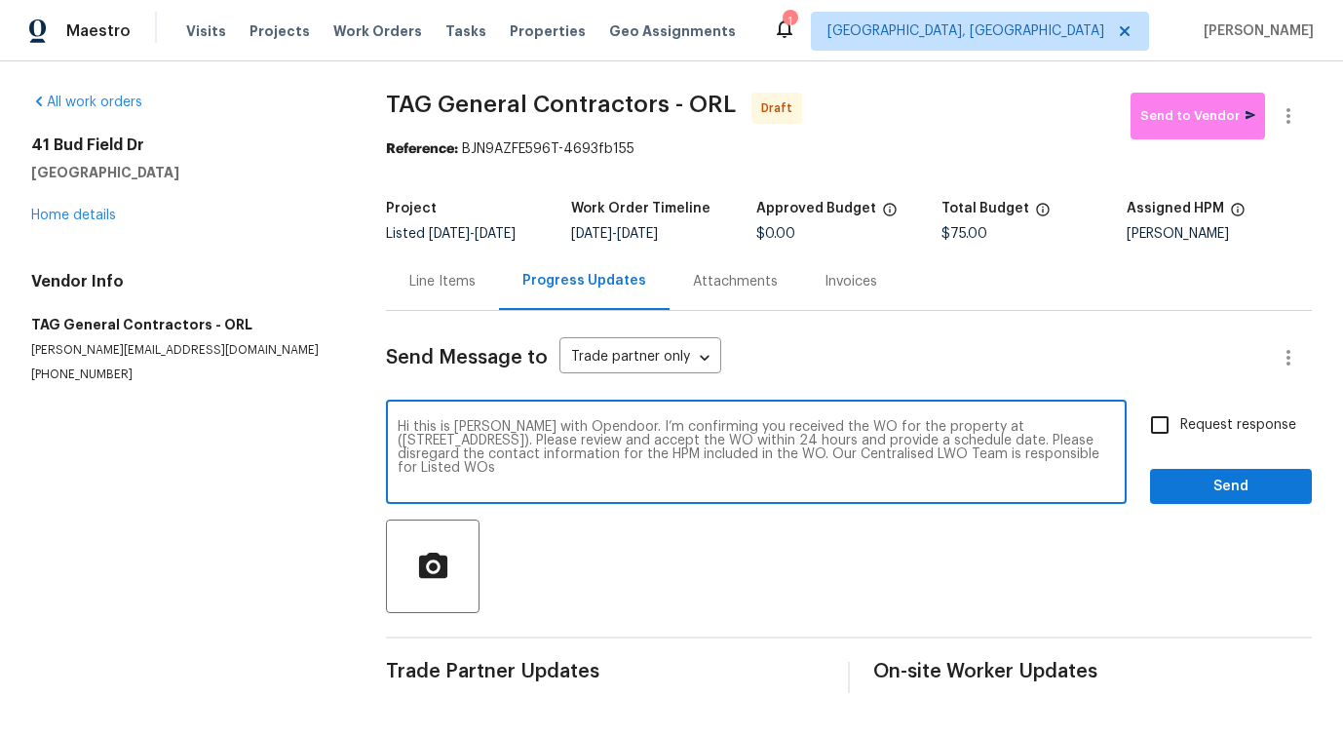
type textarea "Hi this is Pavithra with Opendoor. I’m confirming you received the WO for the p…"
click at [1193, 417] on span "Request response" at bounding box center [1238, 425] width 116 height 20
click at [1180, 417] on input "Request response" at bounding box center [1159, 424] width 41 height 41
checkbox input "true"
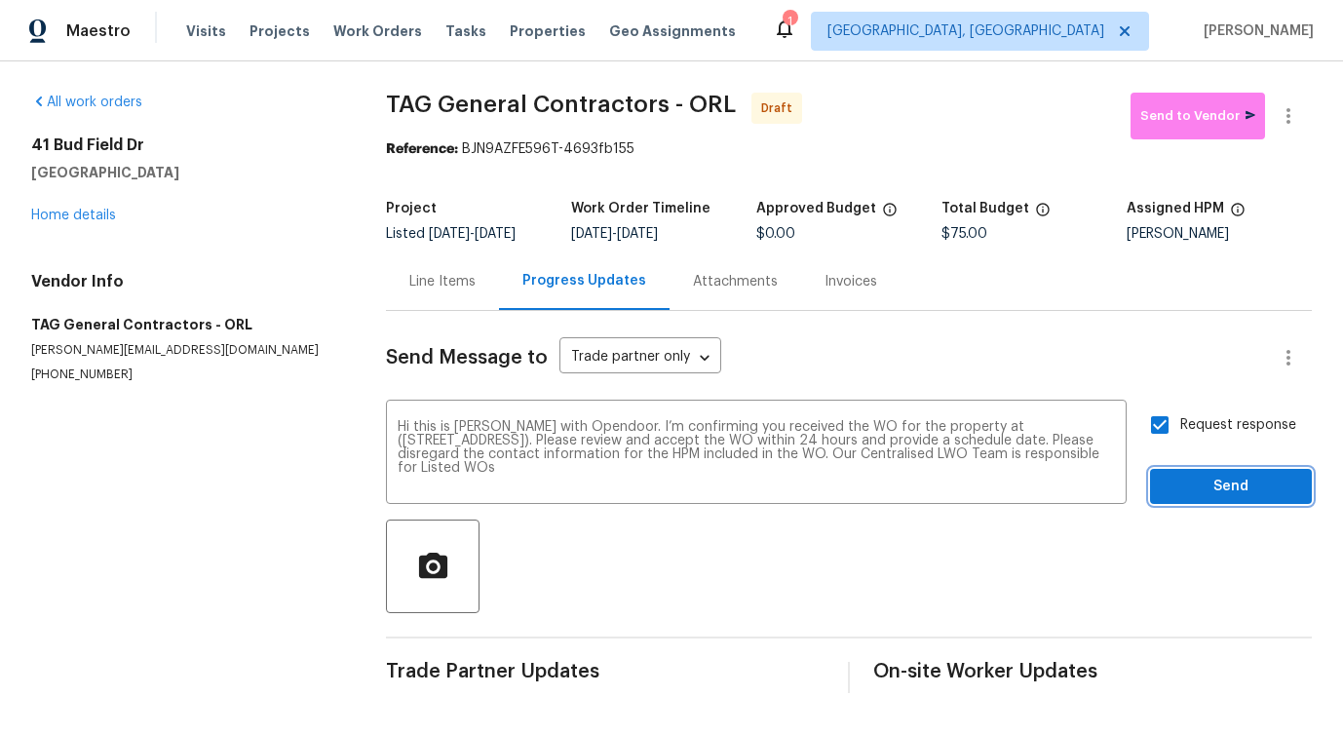
click at [1199, 482] on span "Send" at bounding box center [1230, 487] width 131 height 24
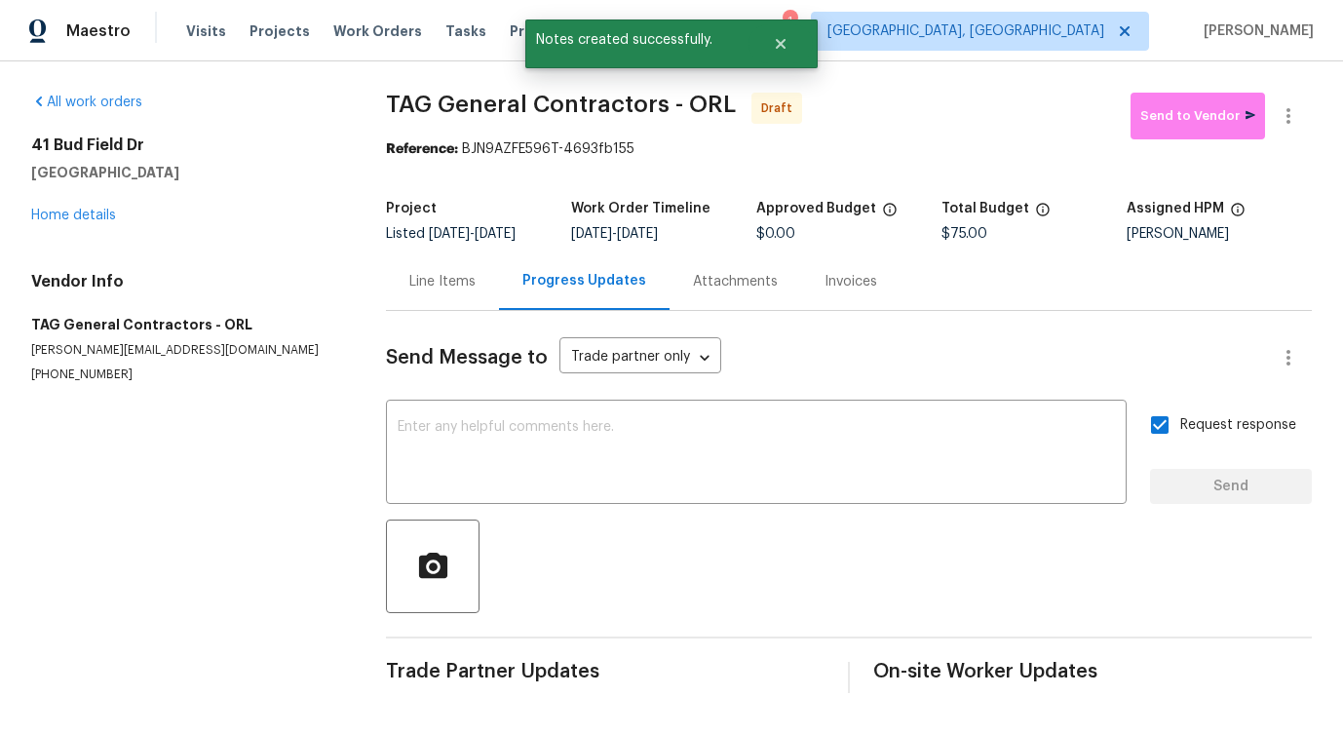
scroll to position [0, 0]
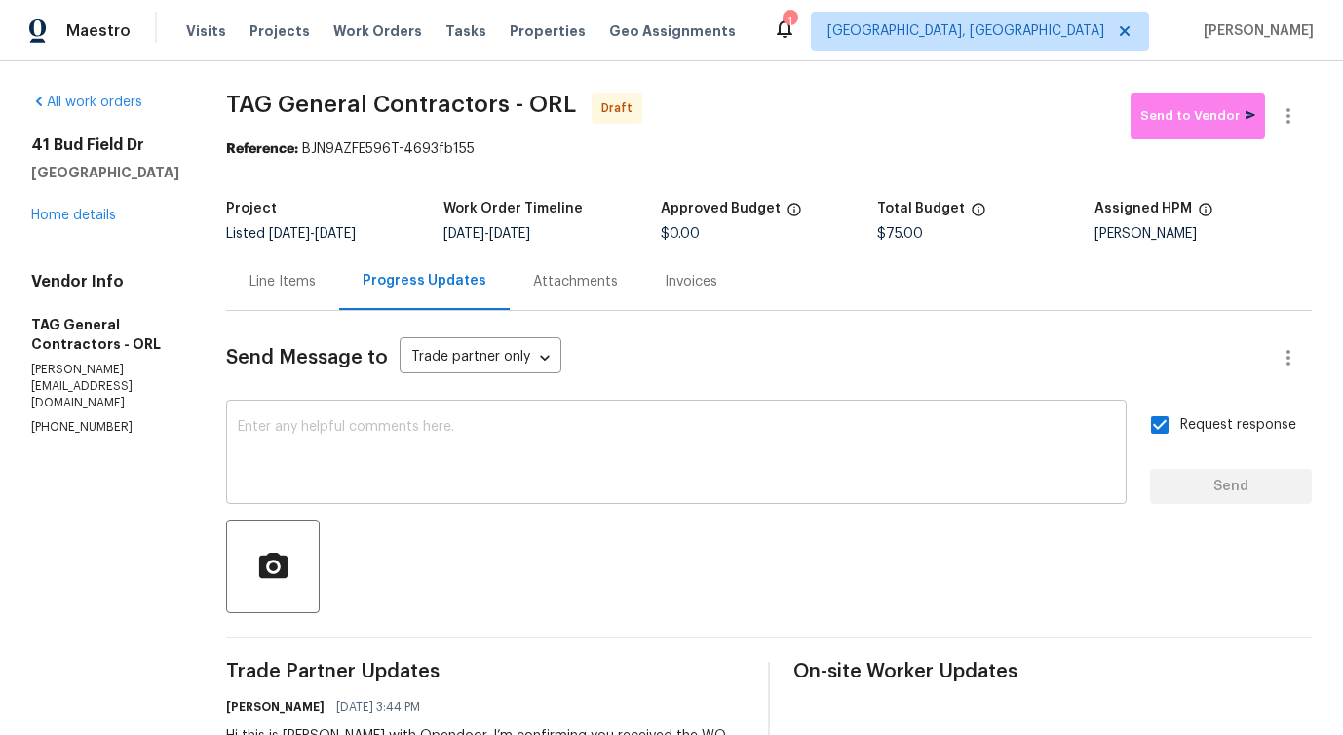
click at [591, 469] on textarea at bounding box center [676, 454] width 877 height 68
paste textarea "Attention All Work Orders must include before-photos (both close-up and wide-an…"
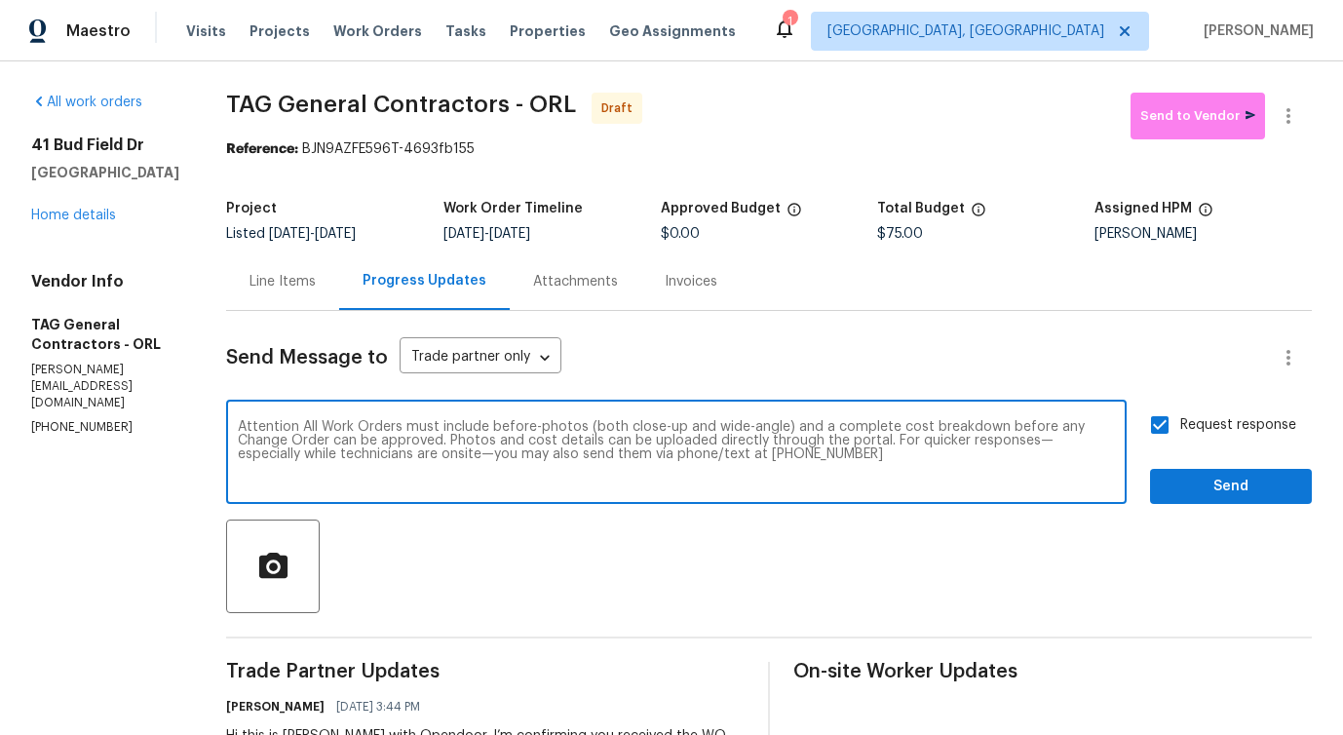
type textarea "Attention All Work Orders must include before-photos (both close-up and wide-an…"
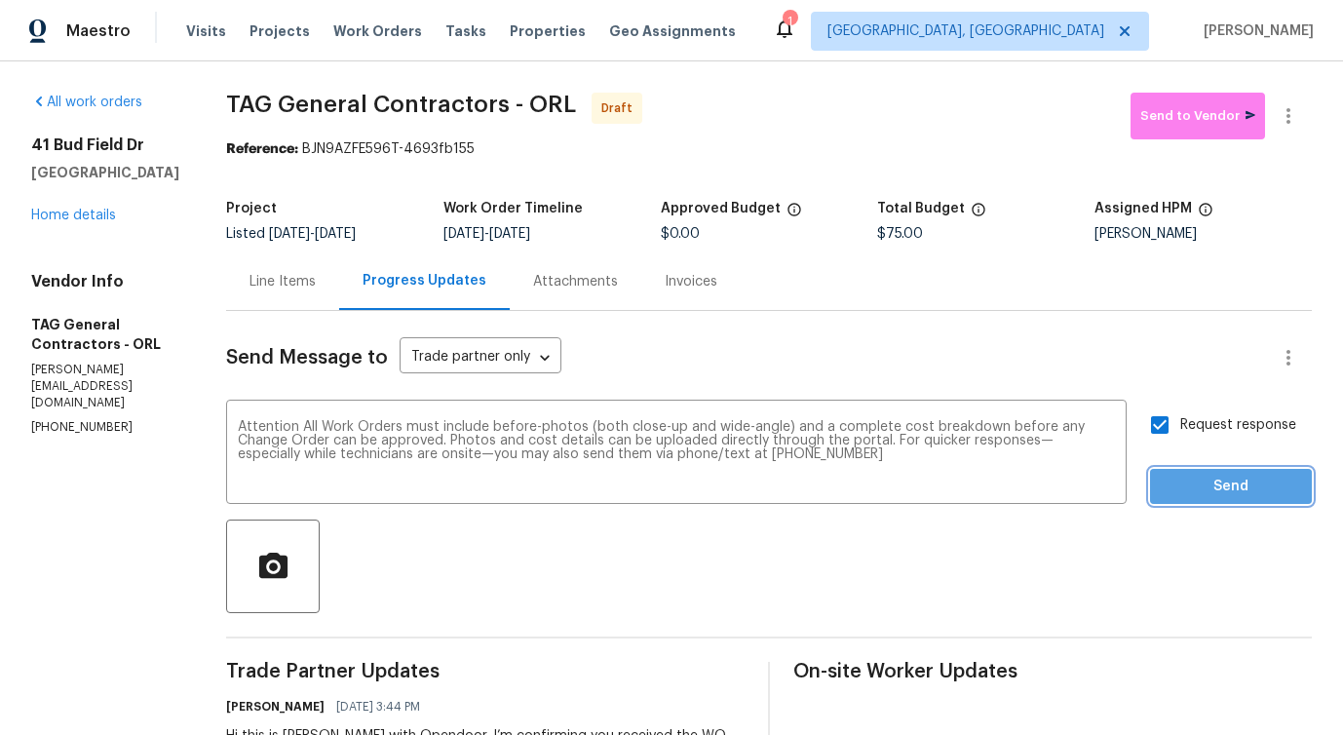
click at [1183, 489] on span "Send" at bounding box center [1230, 487] width 131 height 24
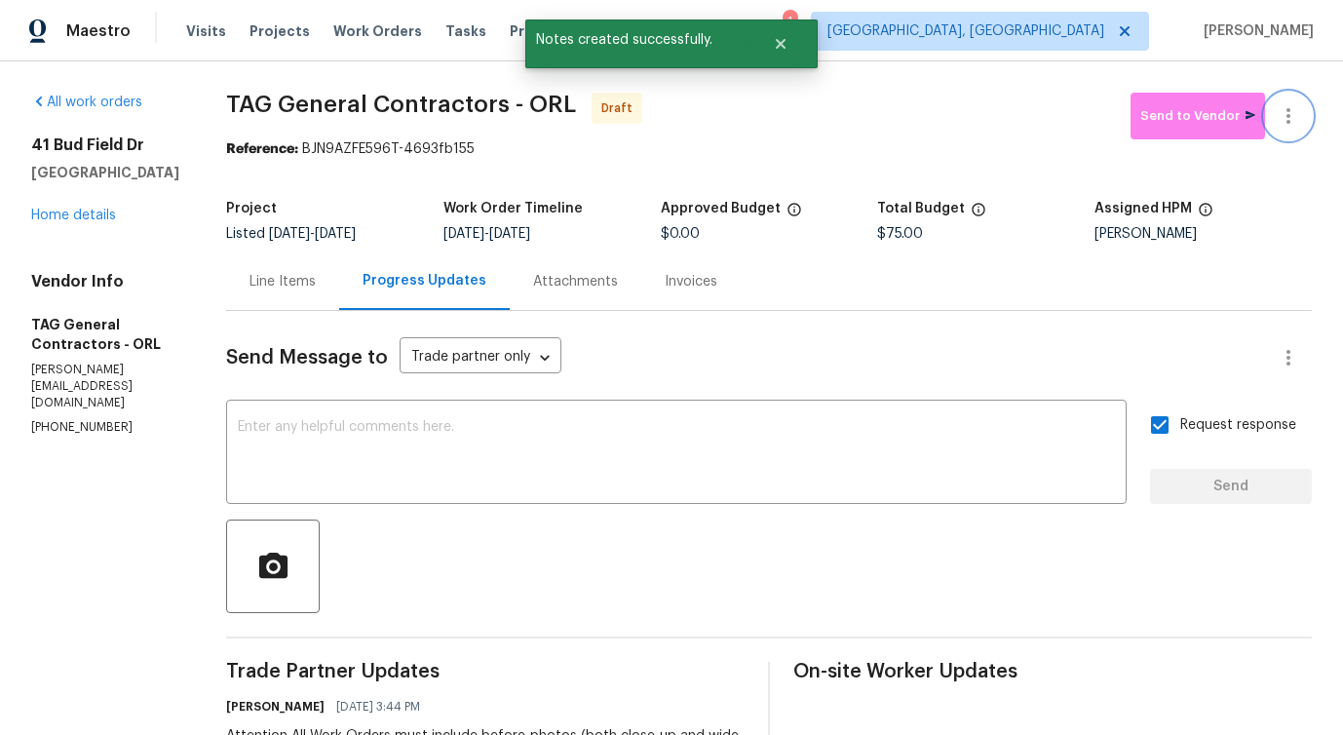
click at [1291, 124] on icon "button" at bounding box center [1288, 115] width 23 height 23
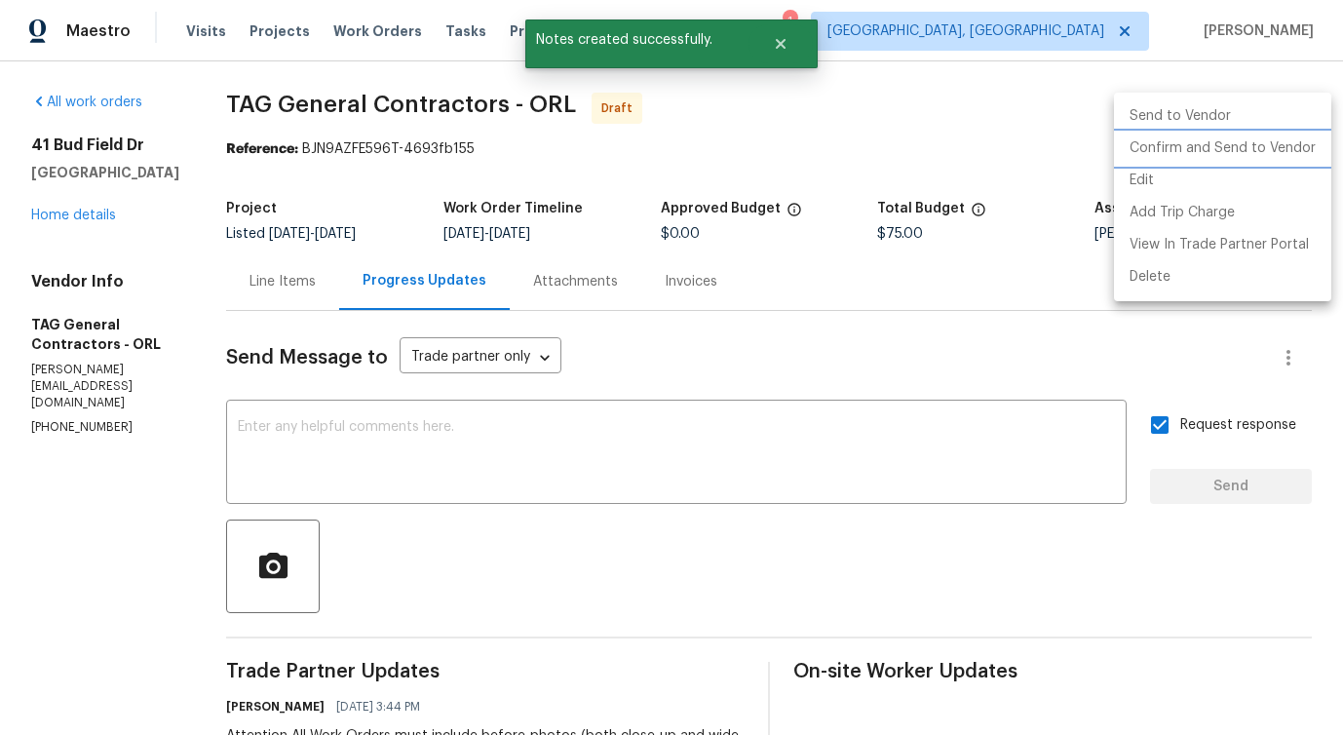
click at [1248, 138] on li "Confirm and Send to Vendor" at bounding box center [1222, 149] width 217 height 32
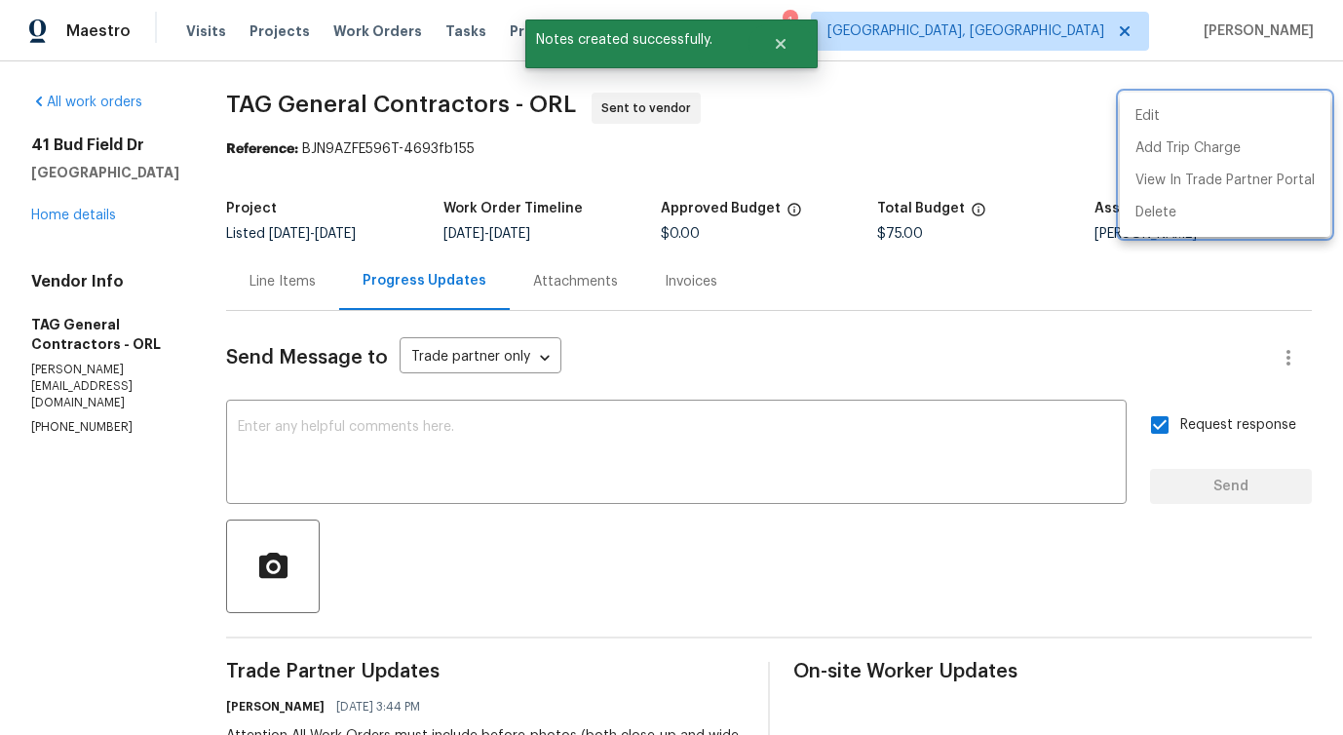
drag, startPoint x: 207, startPoint y: 84, endPoint x: 466, endPoint y: 104, distance: 260.0
click at [466, 104] on div at bounding box center [671, 367] width 1343 height 735
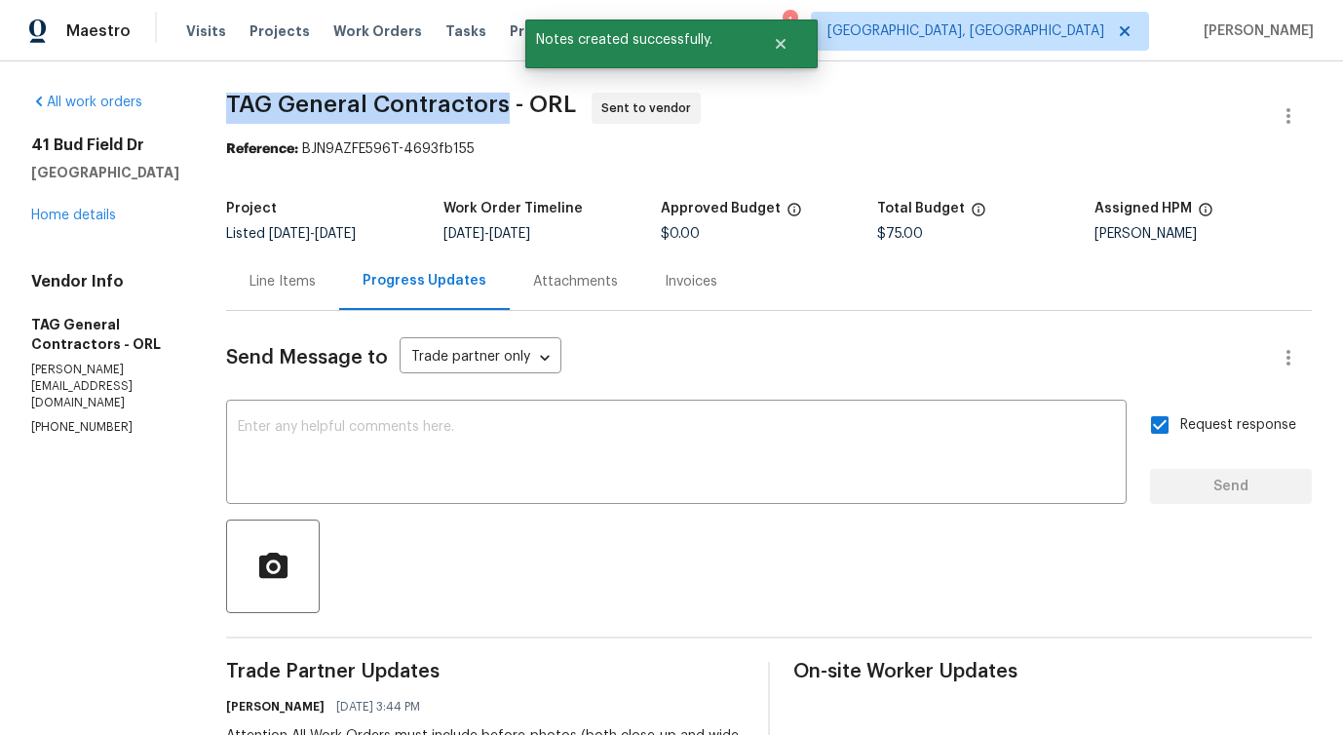
drag, startPoint x: 208, startPoint y: 104, endPoint x: 488, endPoint y: 111, distance: 280.7
click at [488, 111] on div "All work orders 41 Bud Field Dr Palm Coast, FL 32137 Home details Vendor Info T…" at bounding box center [671, 546] width 1343 height 971
copy span "TAG General Contractors"
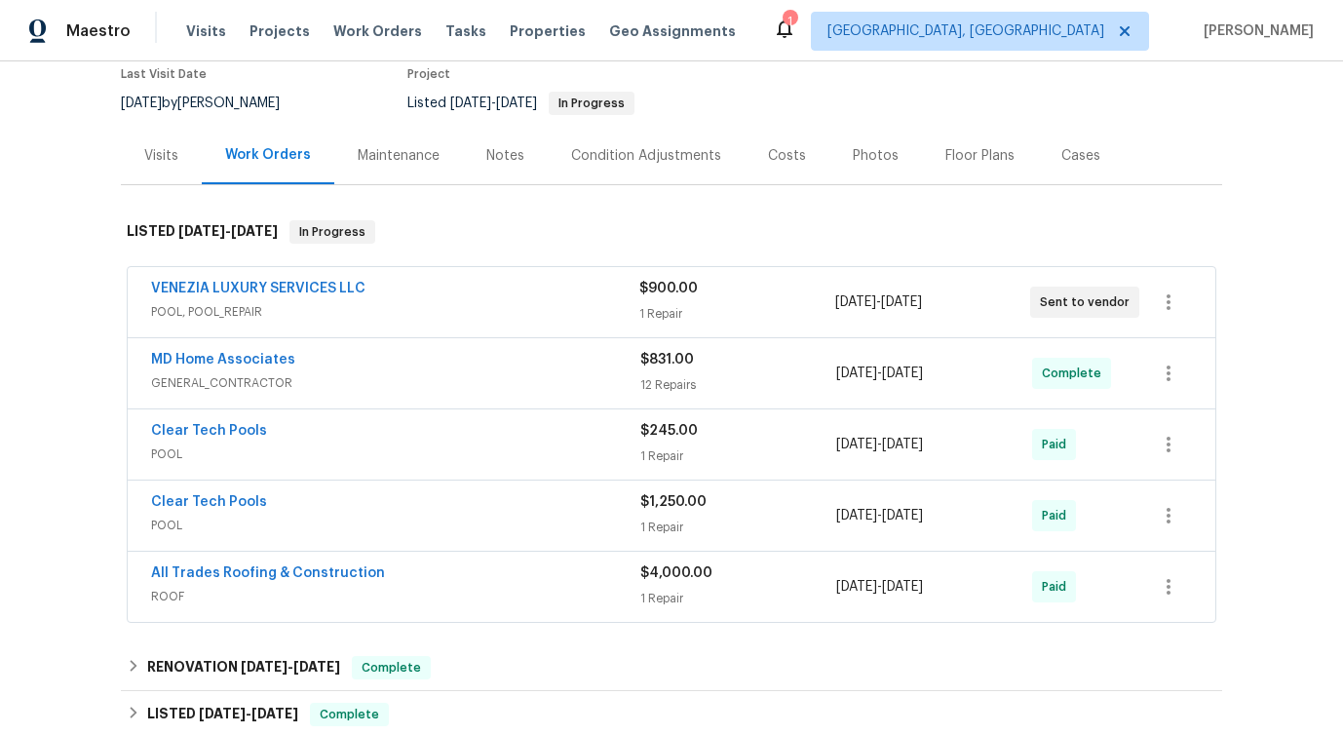
scroll to position [109, 0]
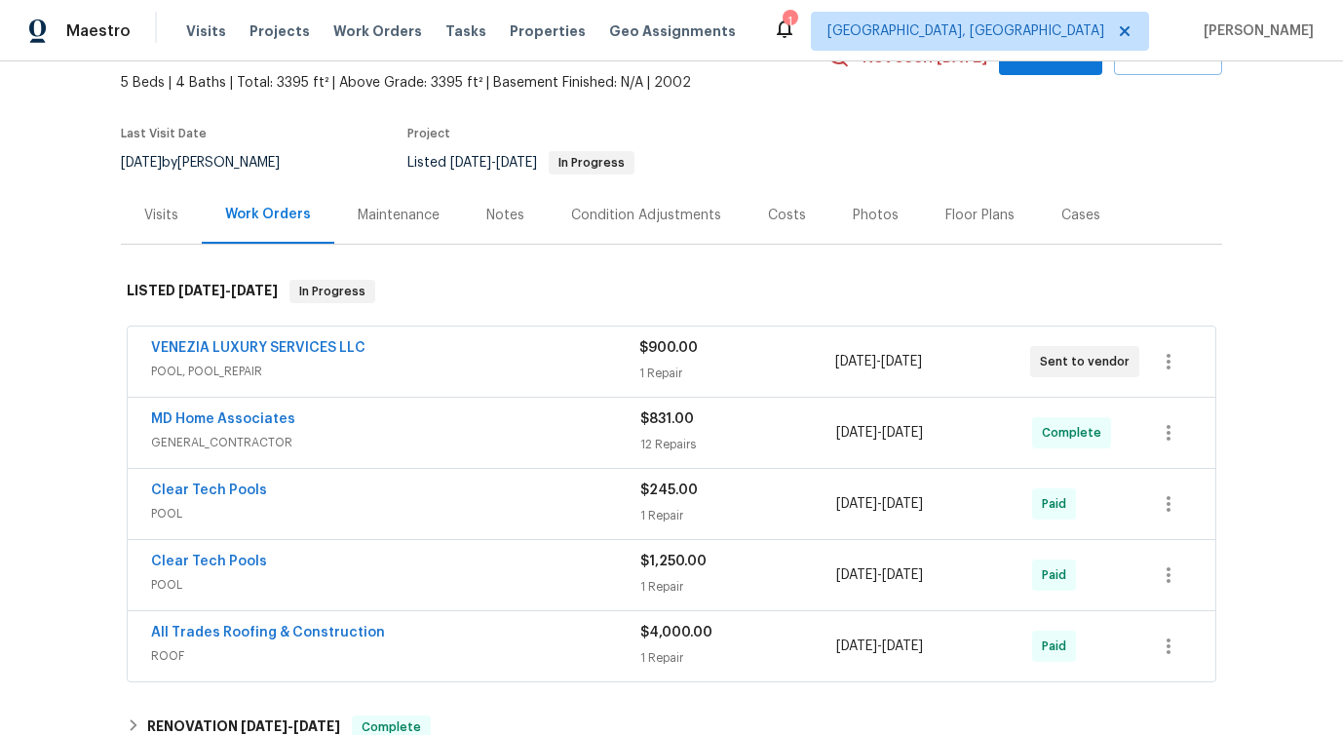
click at [497, 361] on div "VENEZIA LUXURY SERVICES LLC" at bounding box center [395, 349] width 488 height 23
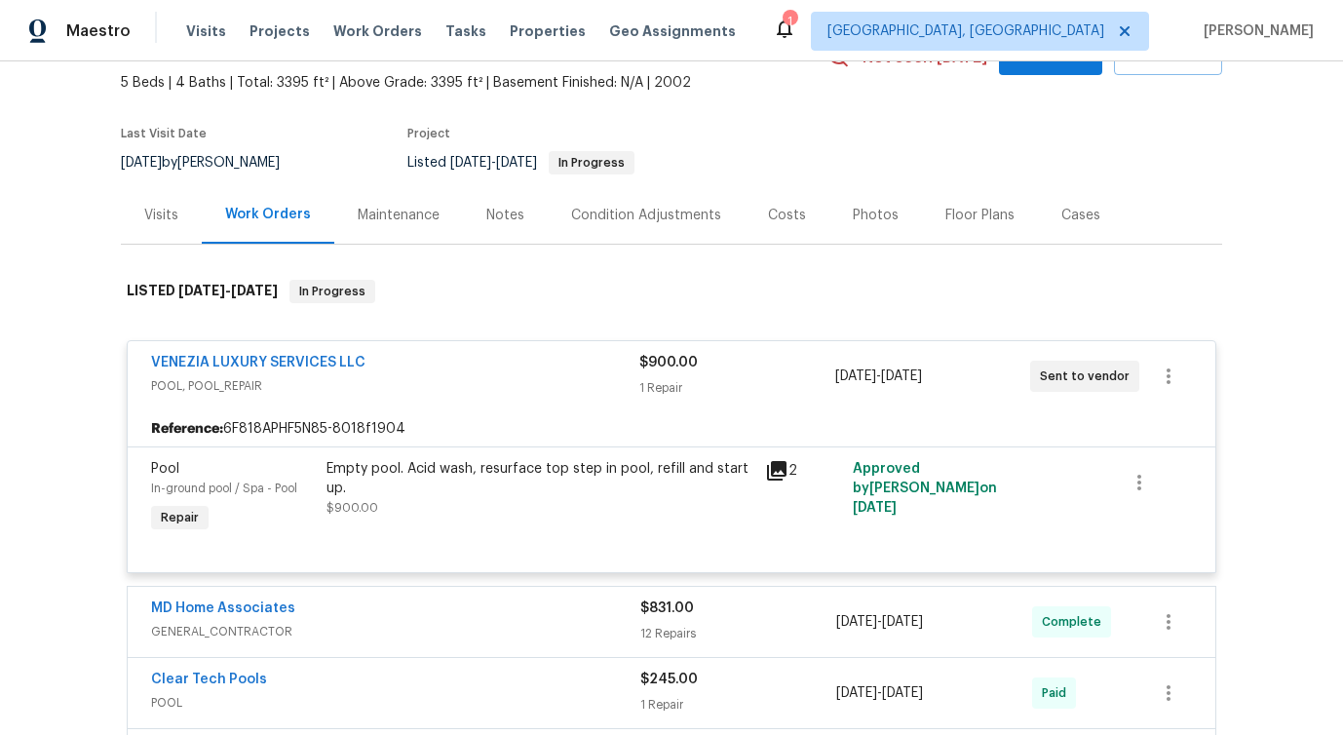
click at [497, 361] on div "VENEZIA LUXURY SERVICES LLC" at bounding box center [395, 364] width 488 height 23
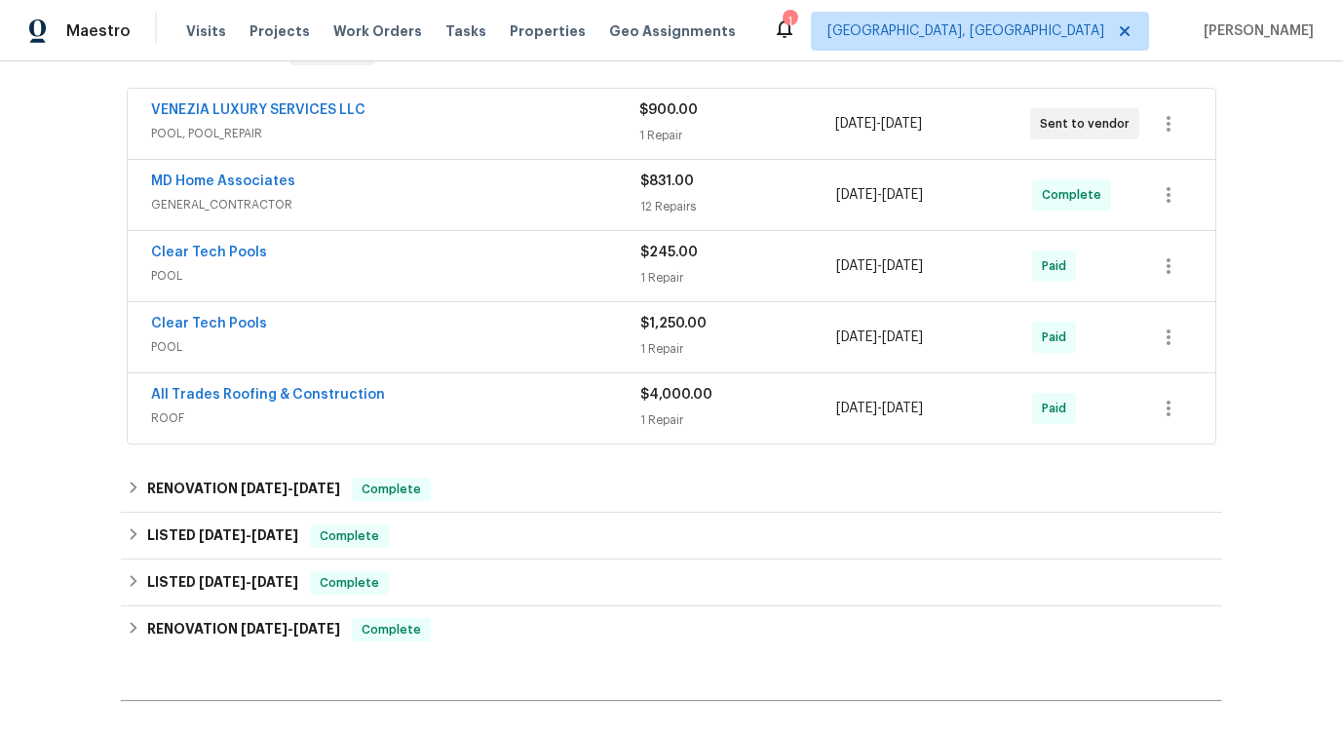
scroll to position [563, 0]
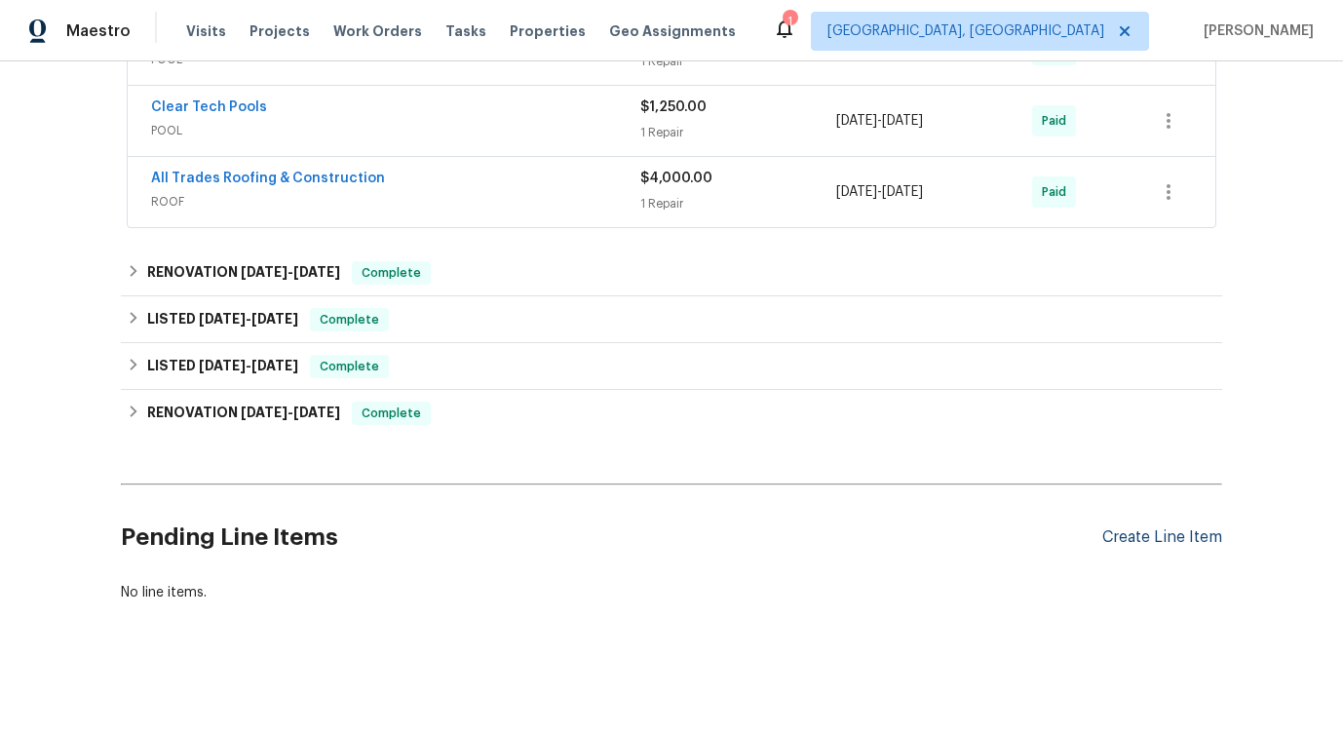
click at [1137, 542] on div "Create Line Item" at bounding box center [1162, 537] width 120 height 19
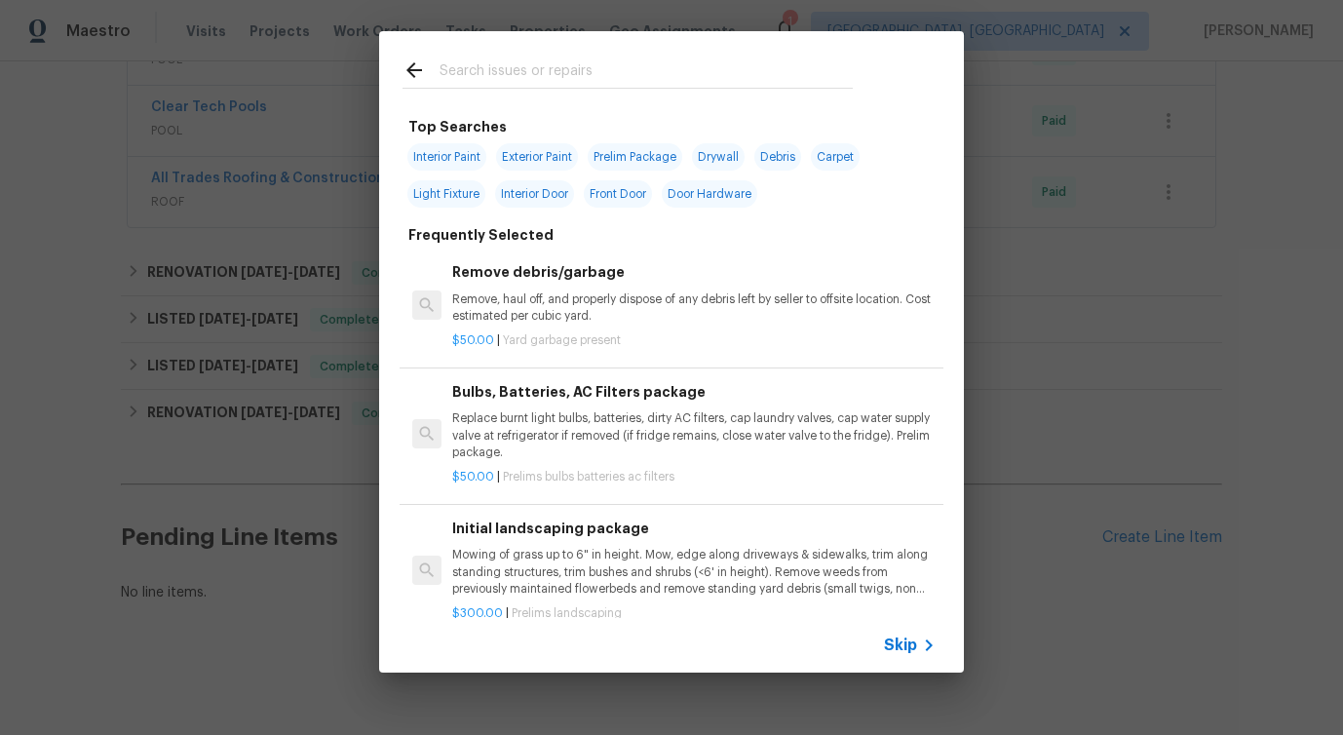
click at [900, 650] on span "Skip" at bounding box center [900, 644] width 33 height 19
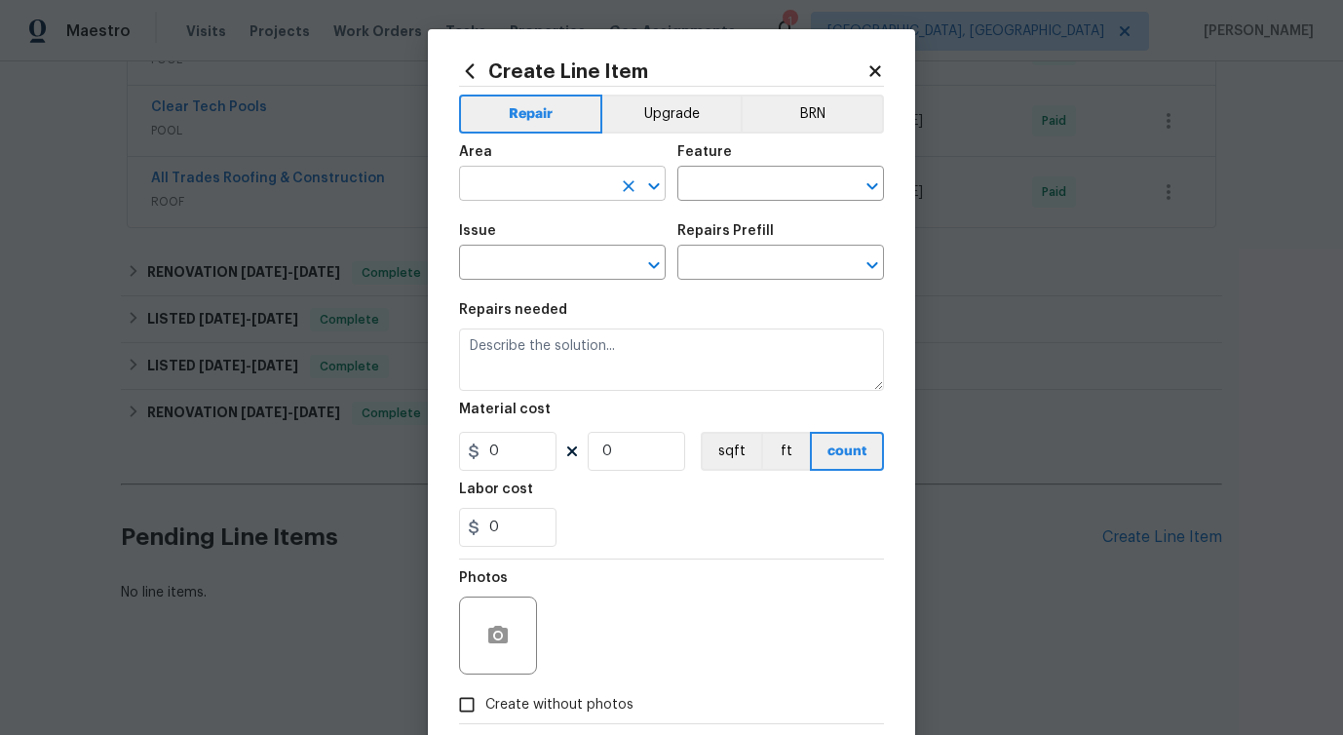
click at [558, 181] on input "text" at bounding box center [535, 186] width 152 height 30
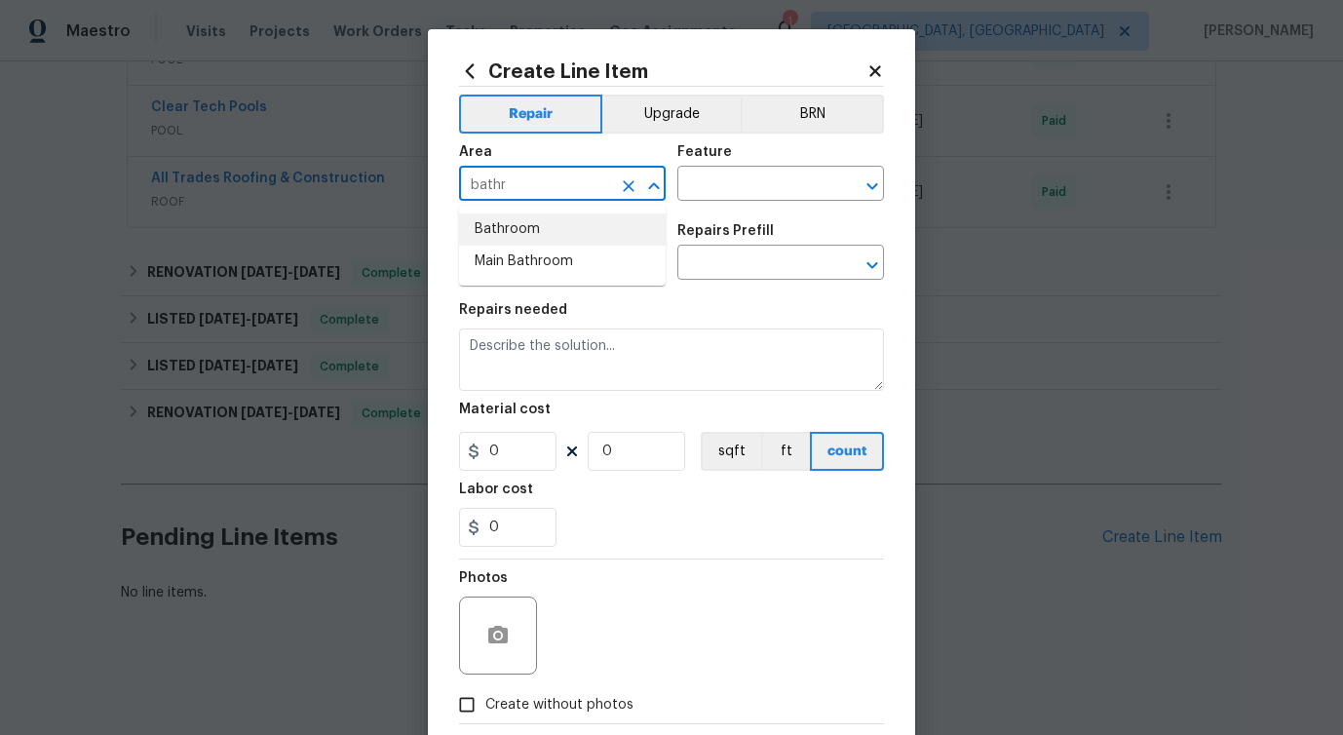
click at [528, 222] on li "Bathroom" at bounding box center [562, 229] width 207 height 32
type input "Bathroom"
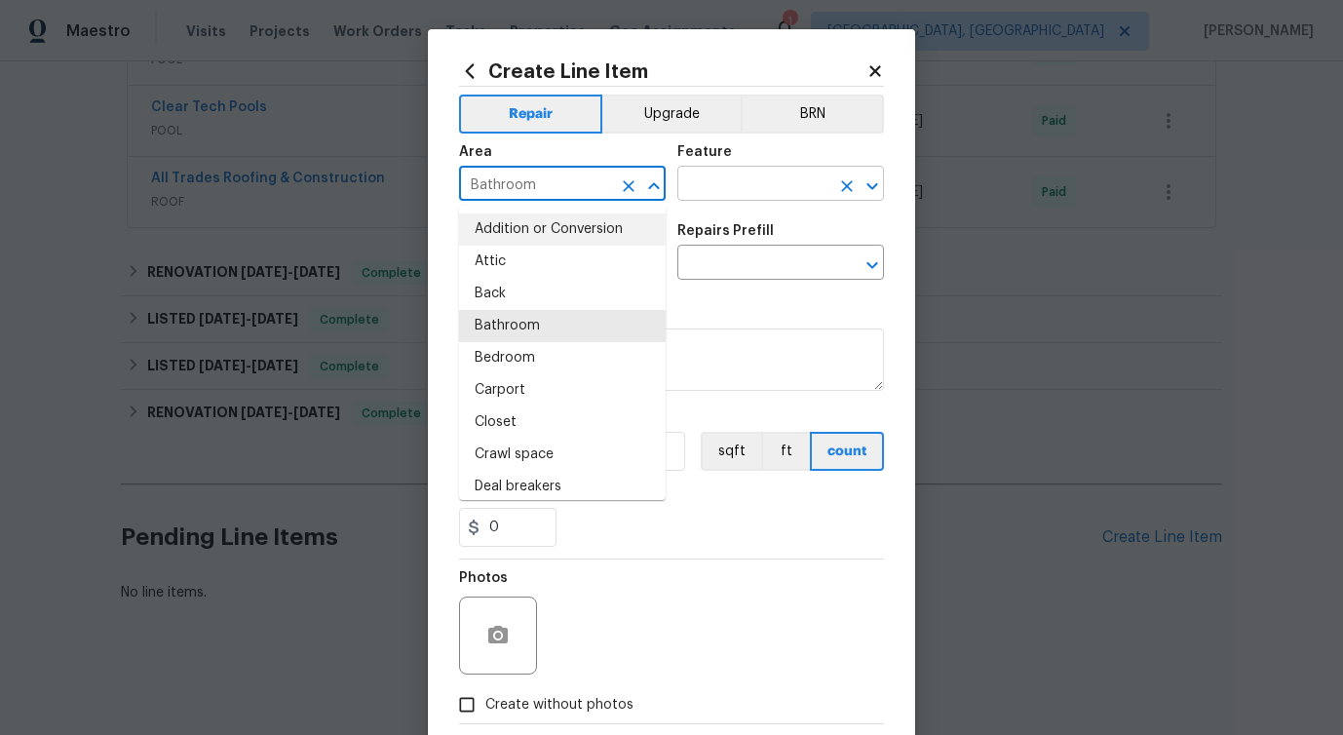
click at [754, 187] on input "text" at bounding box center [753, 186] width 152 height 30
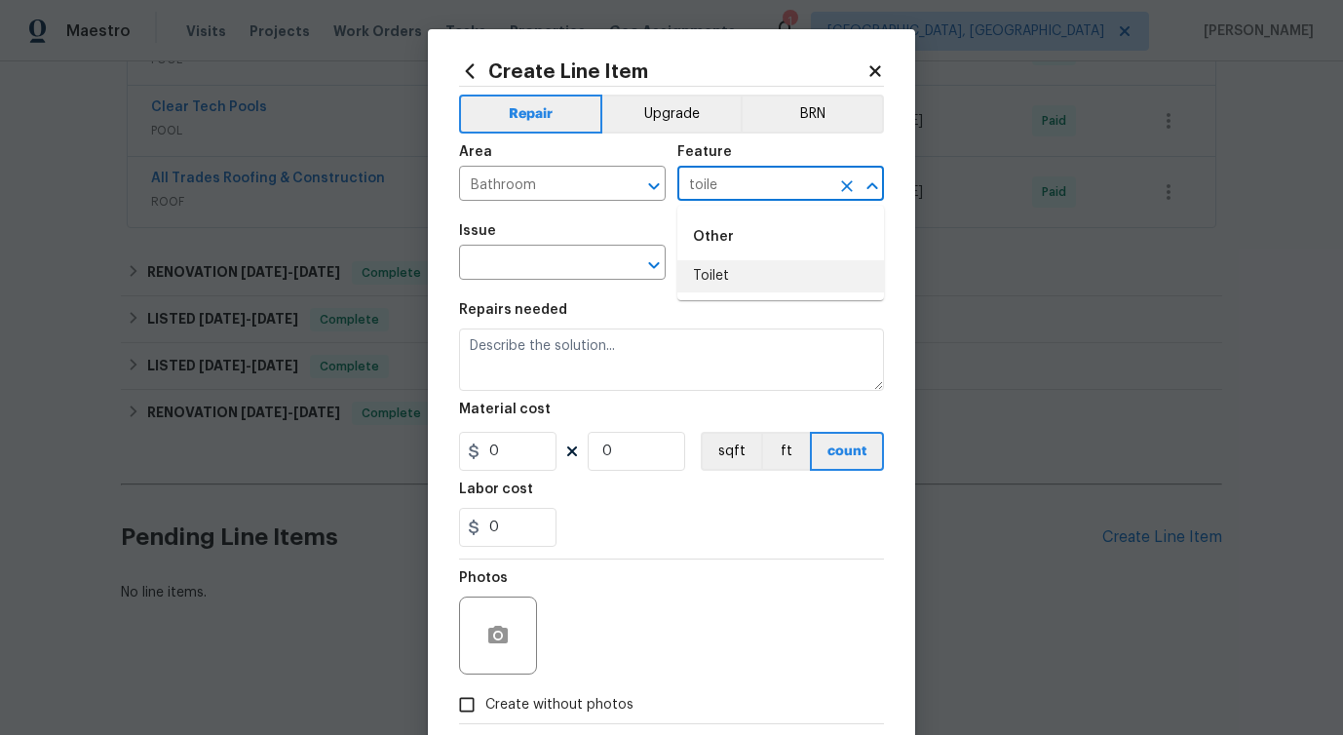
click at [724, 276] on li "Toilet" at bounding box center [780, 276] width 207 height 32
type input "Toilet"
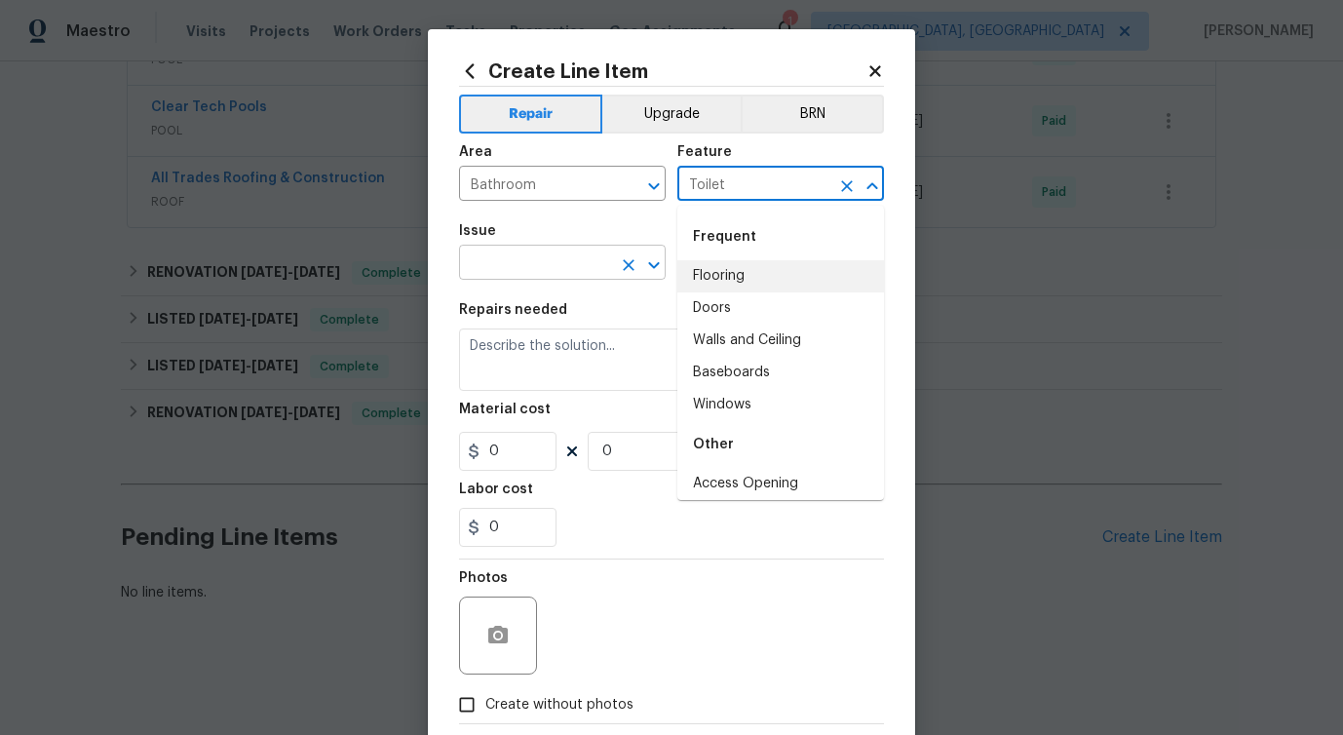
click at [517, 265] on input "text" at bounding box center [535, 264] width 152 height 30
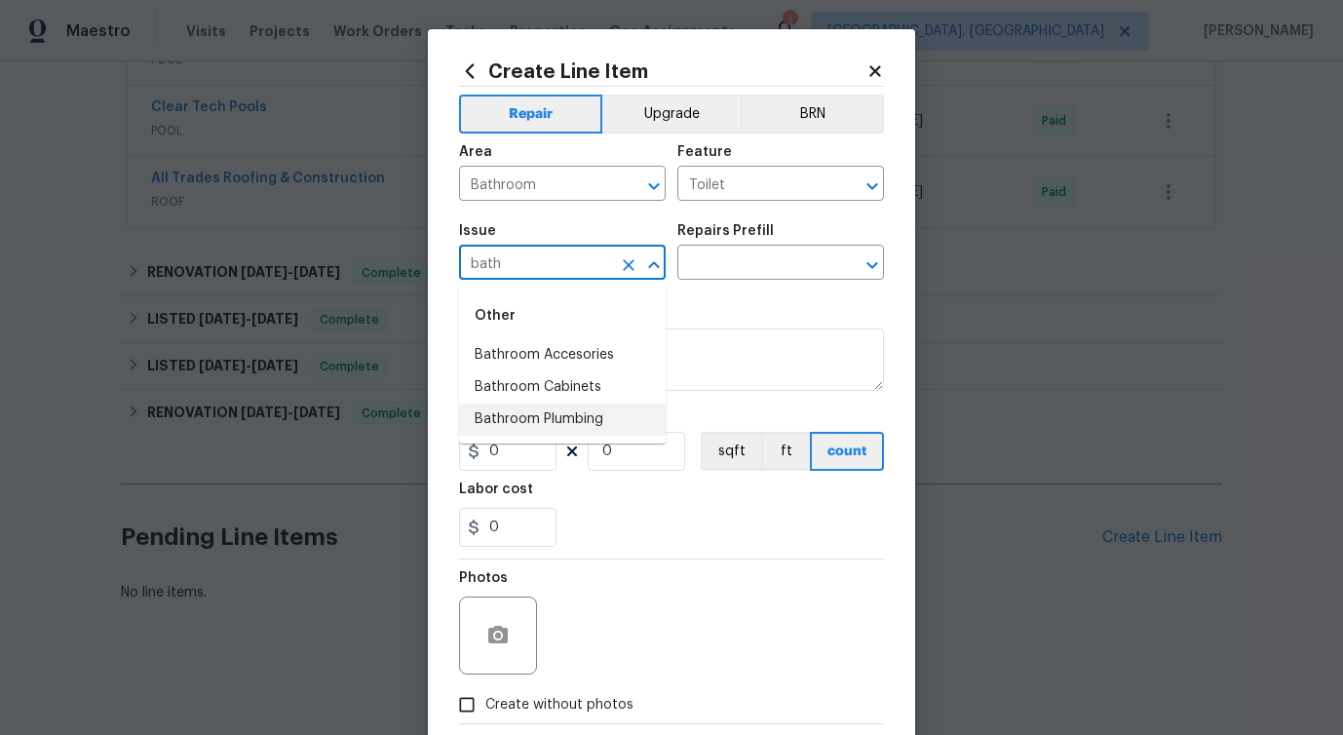
click at [519, 410] on li "Bathroom Plumbing" at bounding box center [562, 419] width 207 height 32
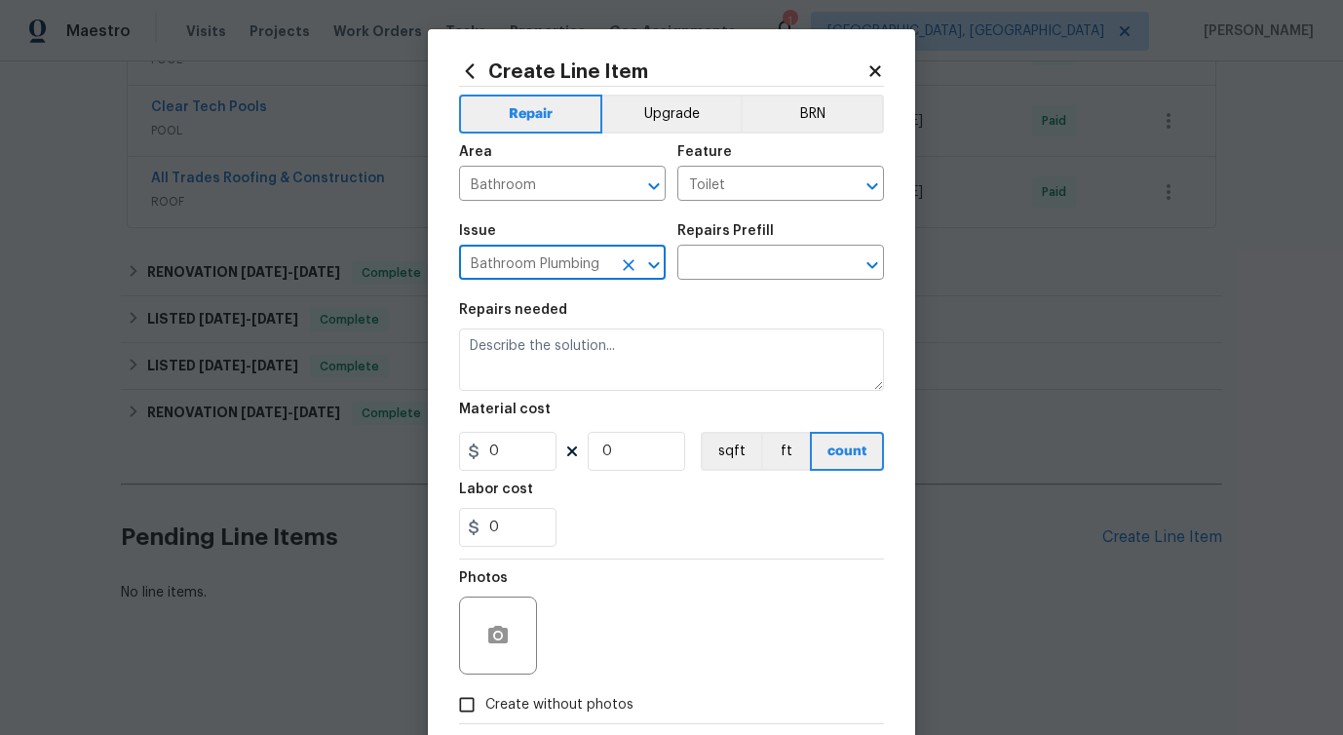
type input "Bathroom Plumbing"
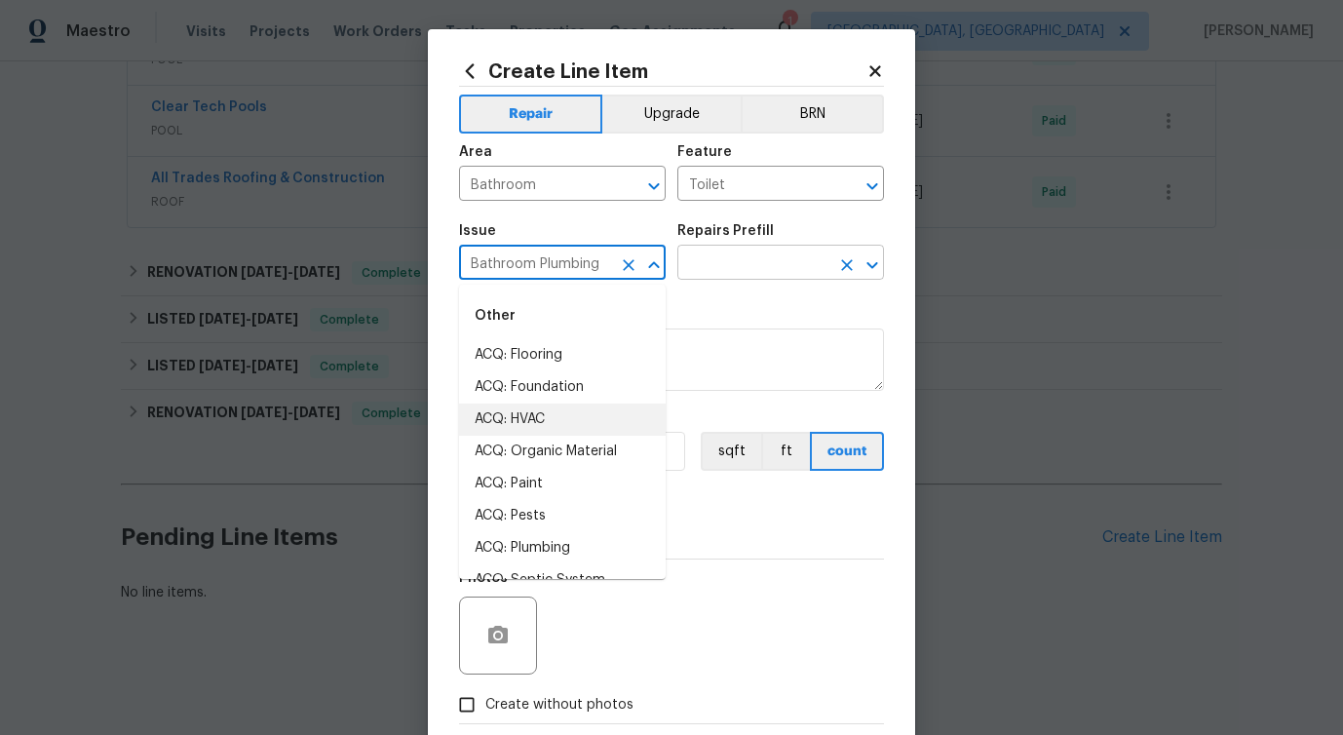
click at [774, 272] on input "text" at bounding box center [753, 264] width 152 height 30
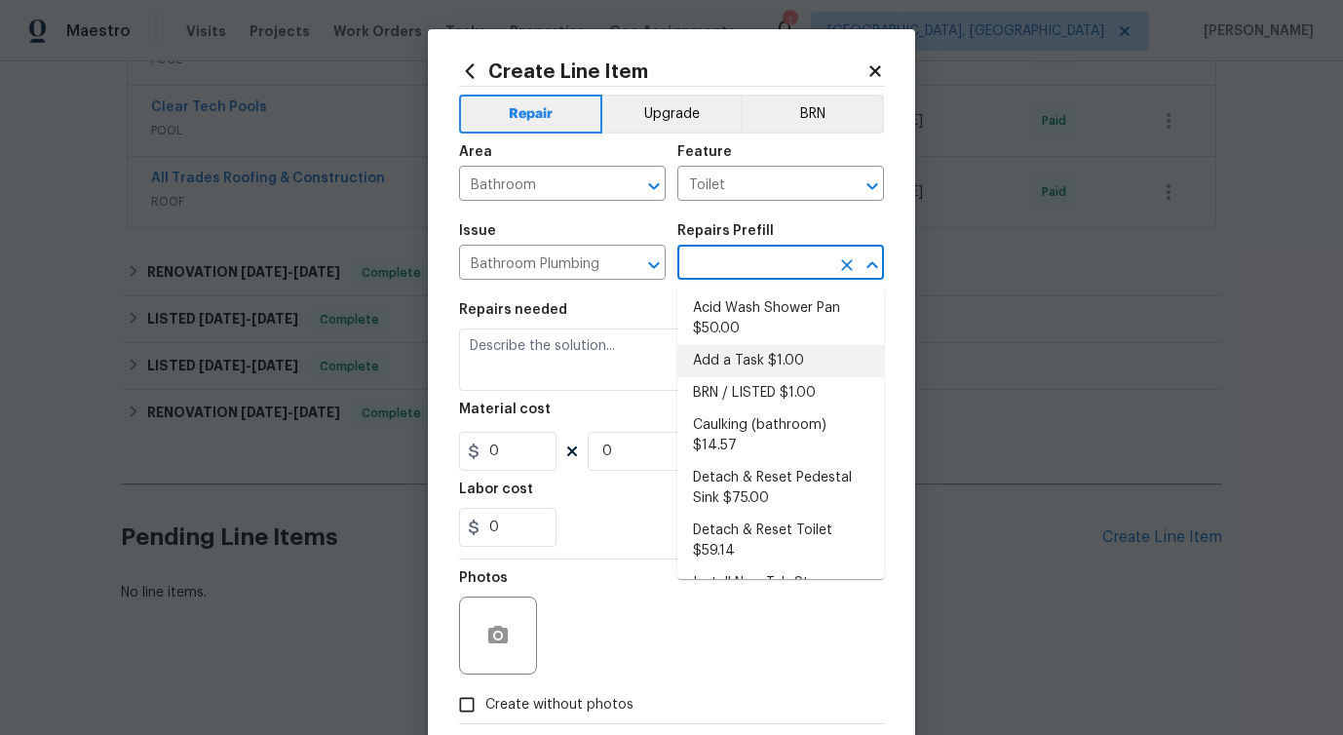
click at [724, 364] on li "Add a Task $1.00" at bounding box center [780, 361] width 207 height 32
type input "Plumbing"
type input "Add a Task $1.00"
type textarea "HPM to detail"
type input "1"
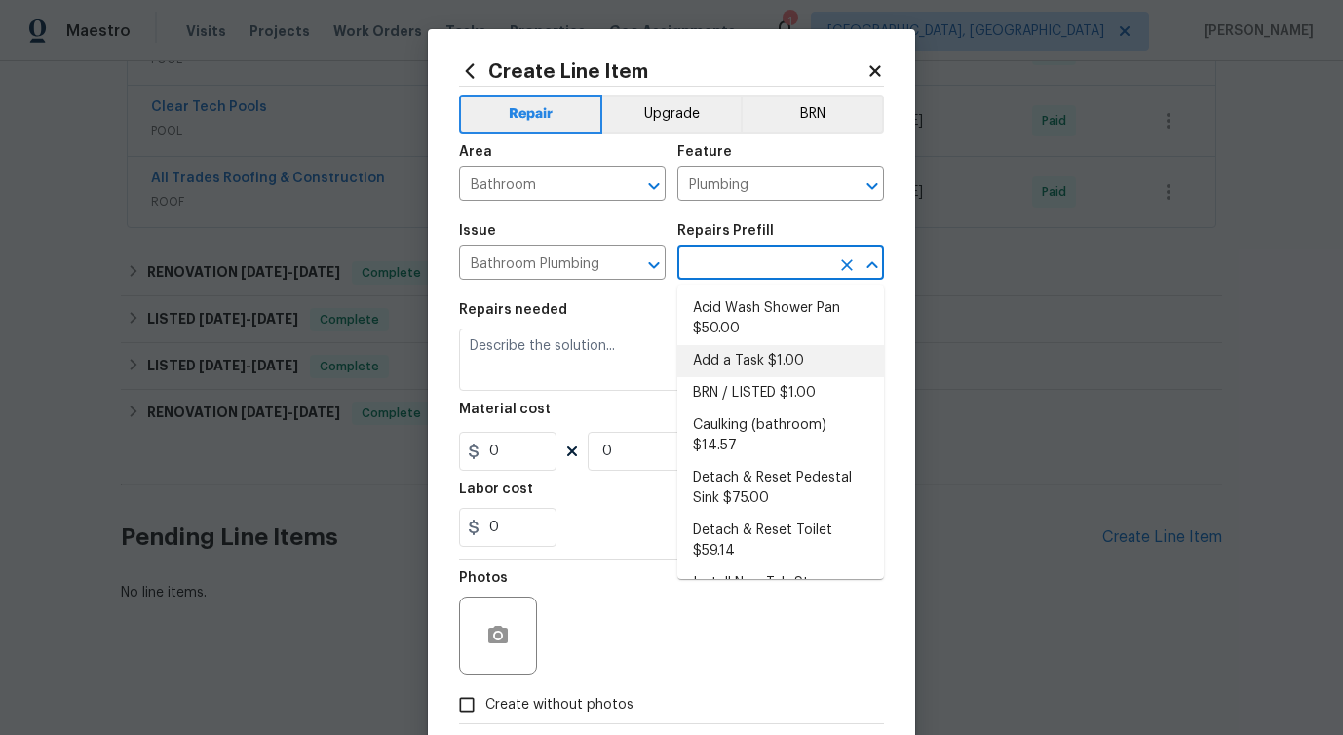
type input "1"
click at [557, 329] on textarea "HPM to detail" at bounding box center [671, 359] width 425 height 62
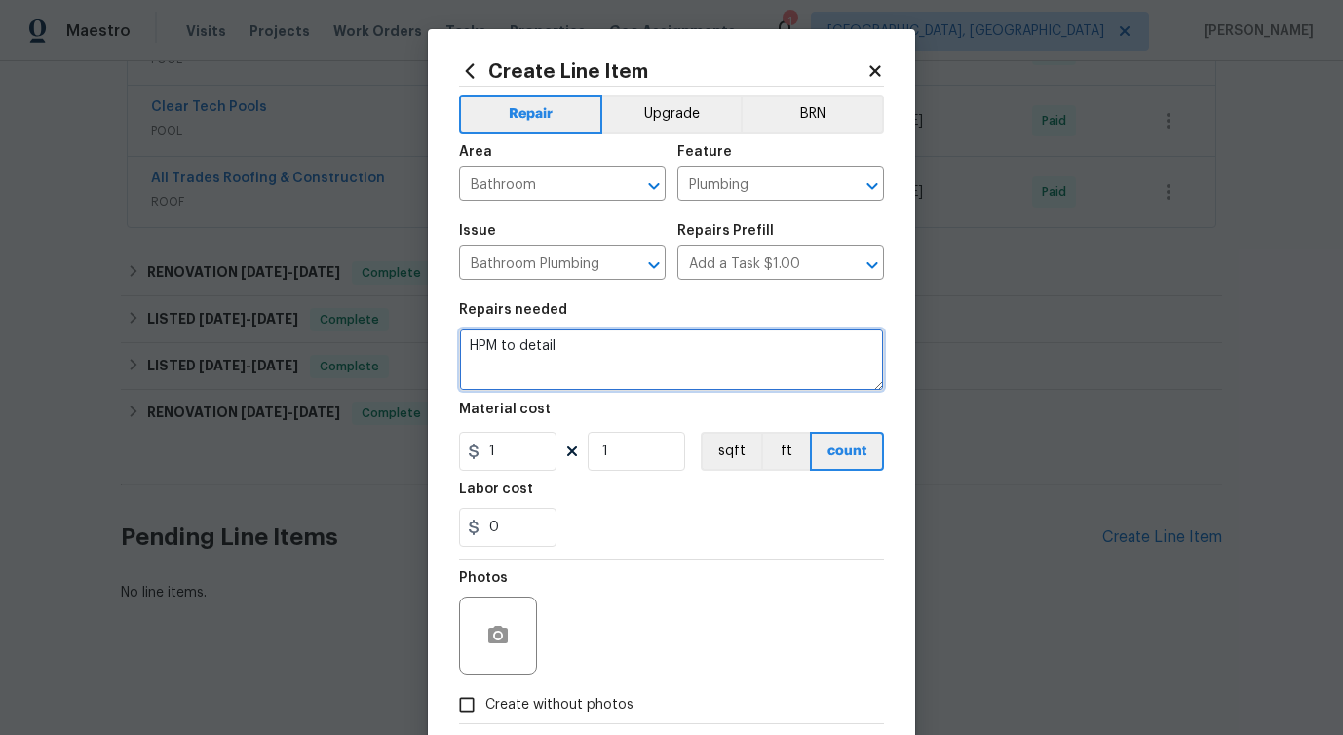
click at [557, 329] on textarea "HPM to detail" at bounding box center [671, 359] width 425 height 62
paste textarea "Feedback received that the toilets in the downstairs bathroom, master bathroom,…"
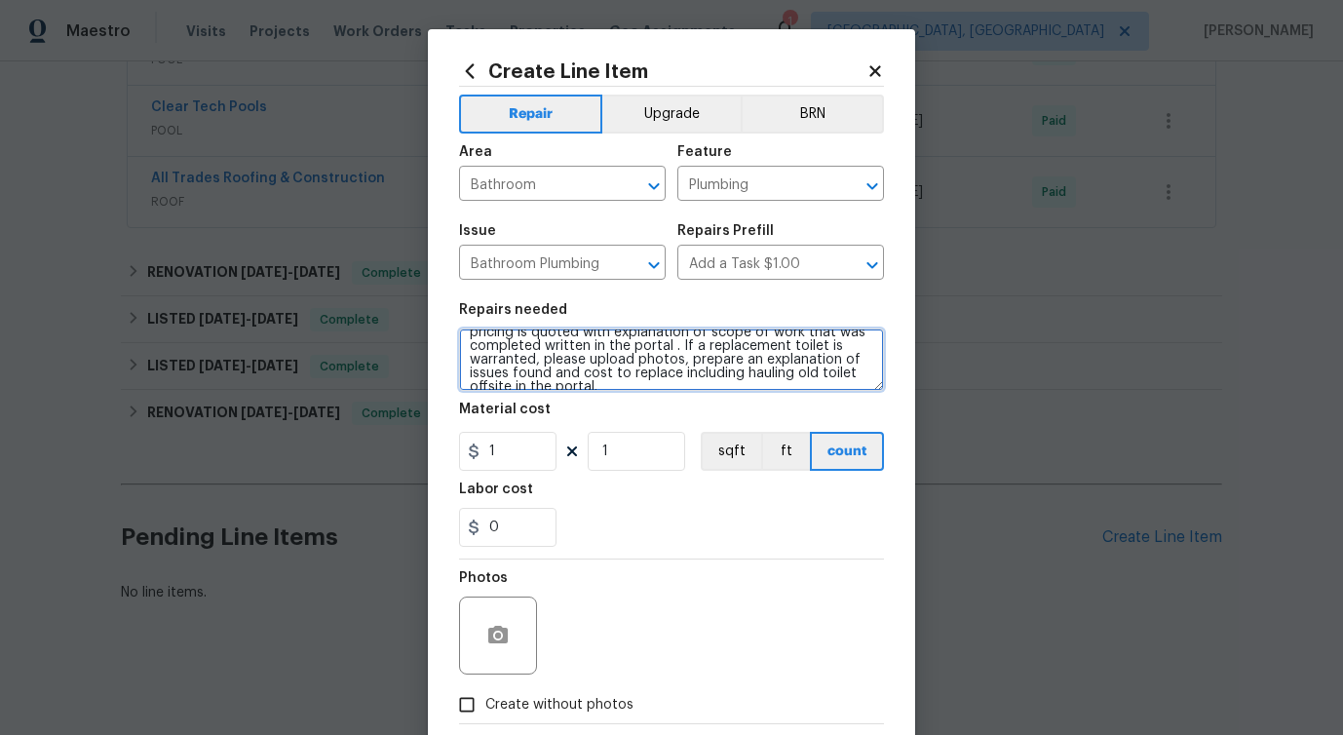
scroll to position [0, 0]
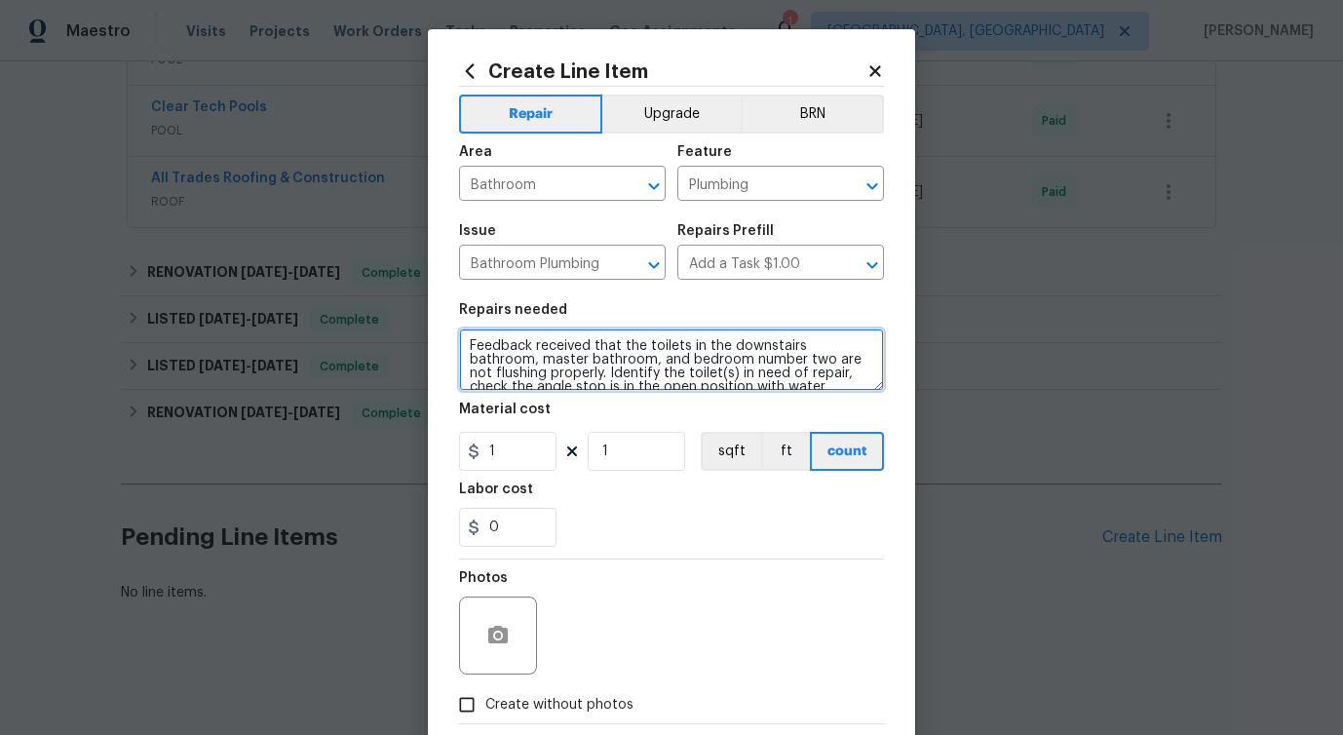
type textarea "Feedback received that the toilets in the downstairs bathroom, master bathroom,…"
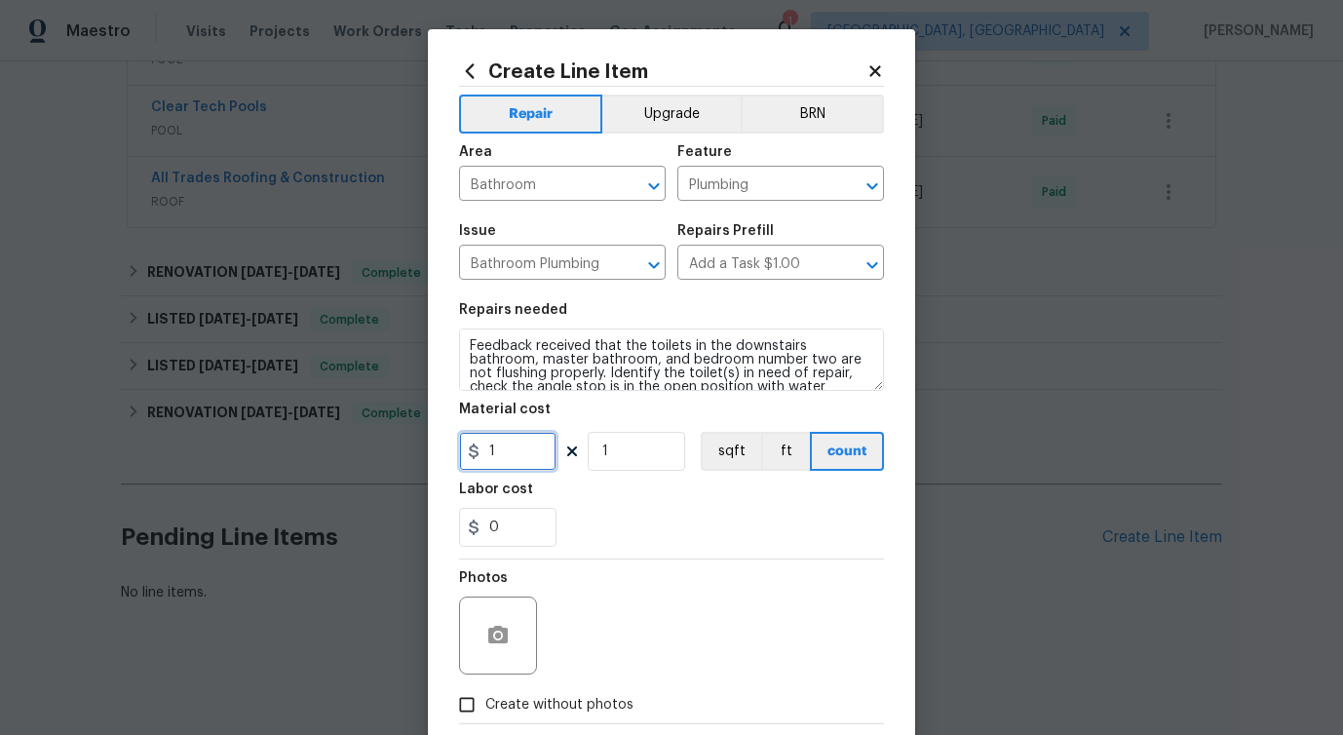
click at [529, 437] on input "1" at bounding box center [507, 451] width 97 height 39
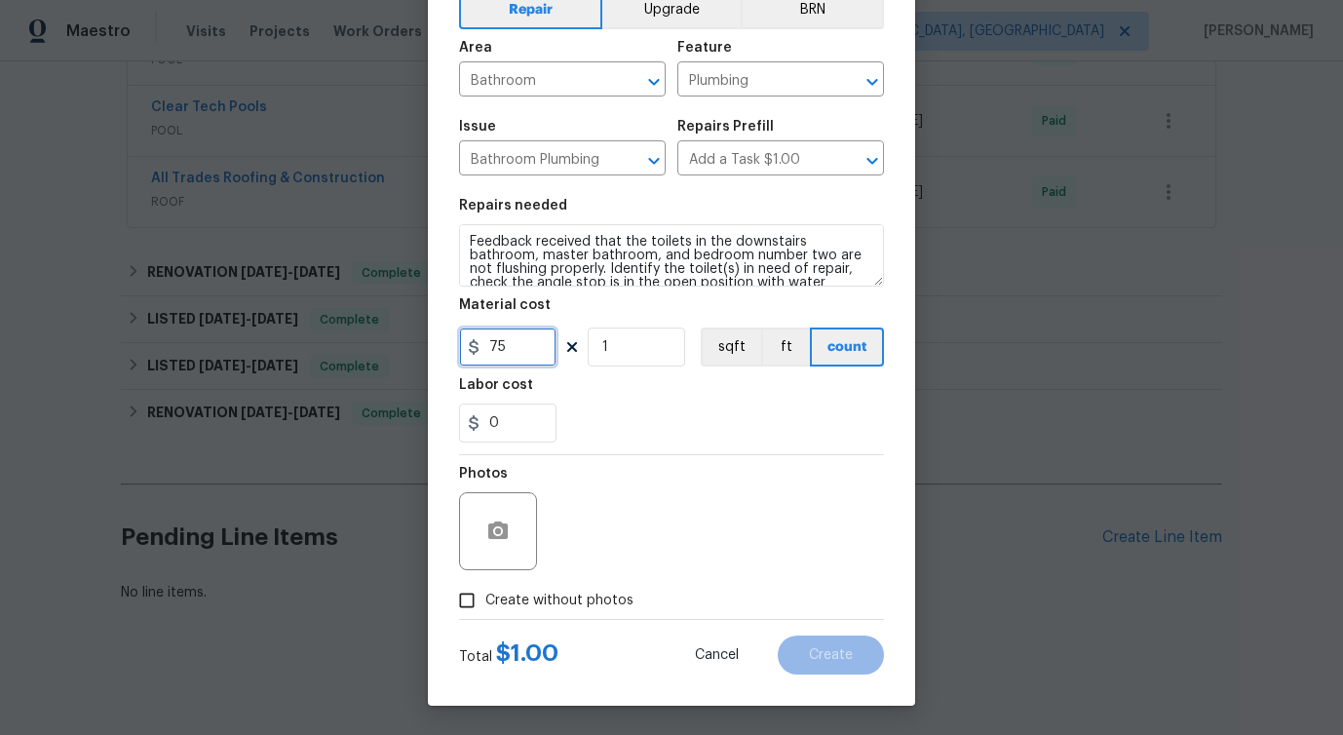
type input "75"
click at [492, 542] on icon "button" at bounding box center [497, 530] width 23 height 23
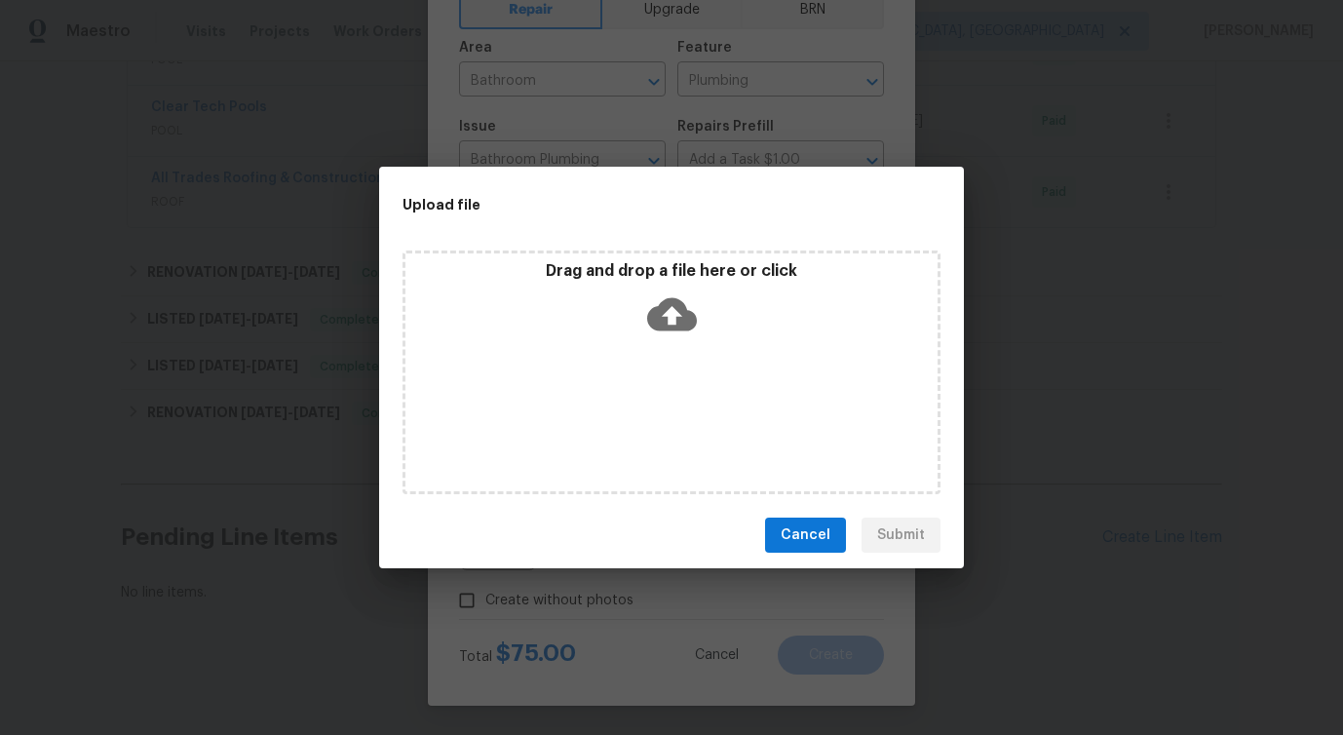
click at [668, 316] on icon at bounding box center [672, 314] width 50 height 50
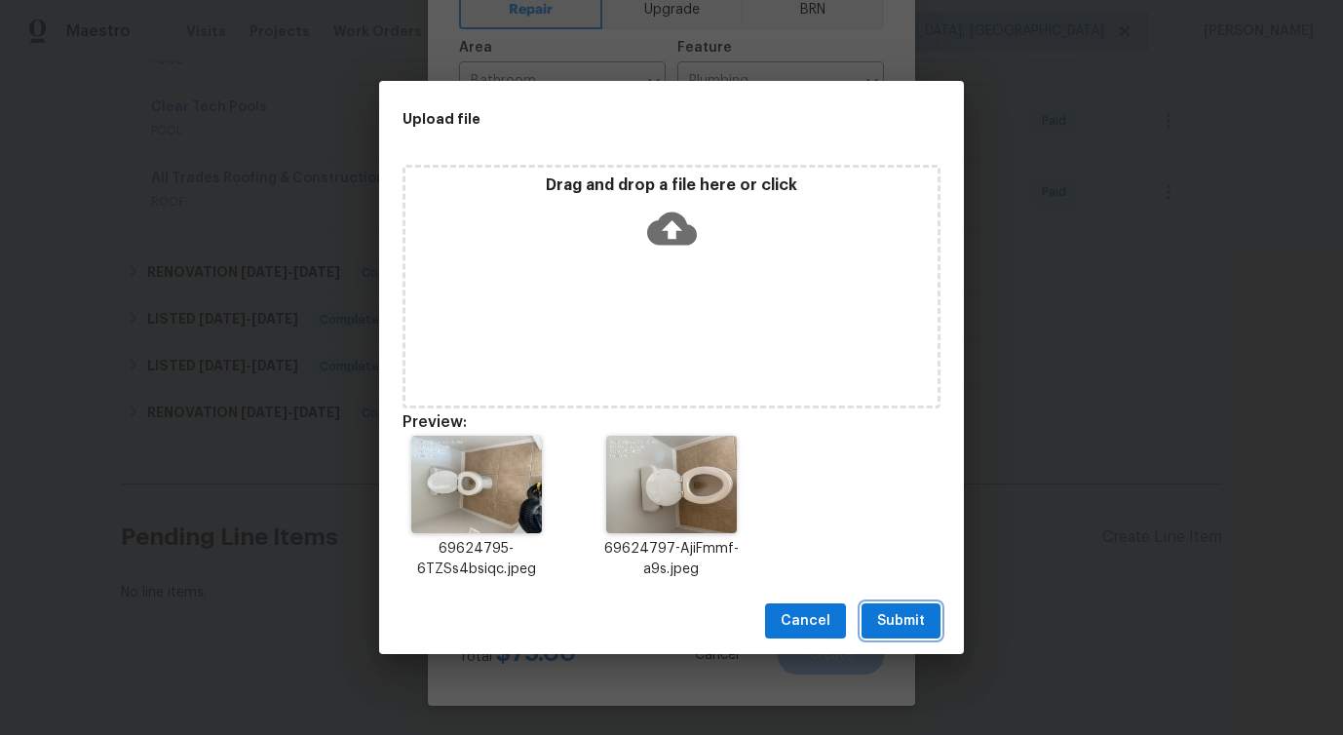
click at [890, 626] on span "Submit" at bounding box center [901, 621] width 48 height 24
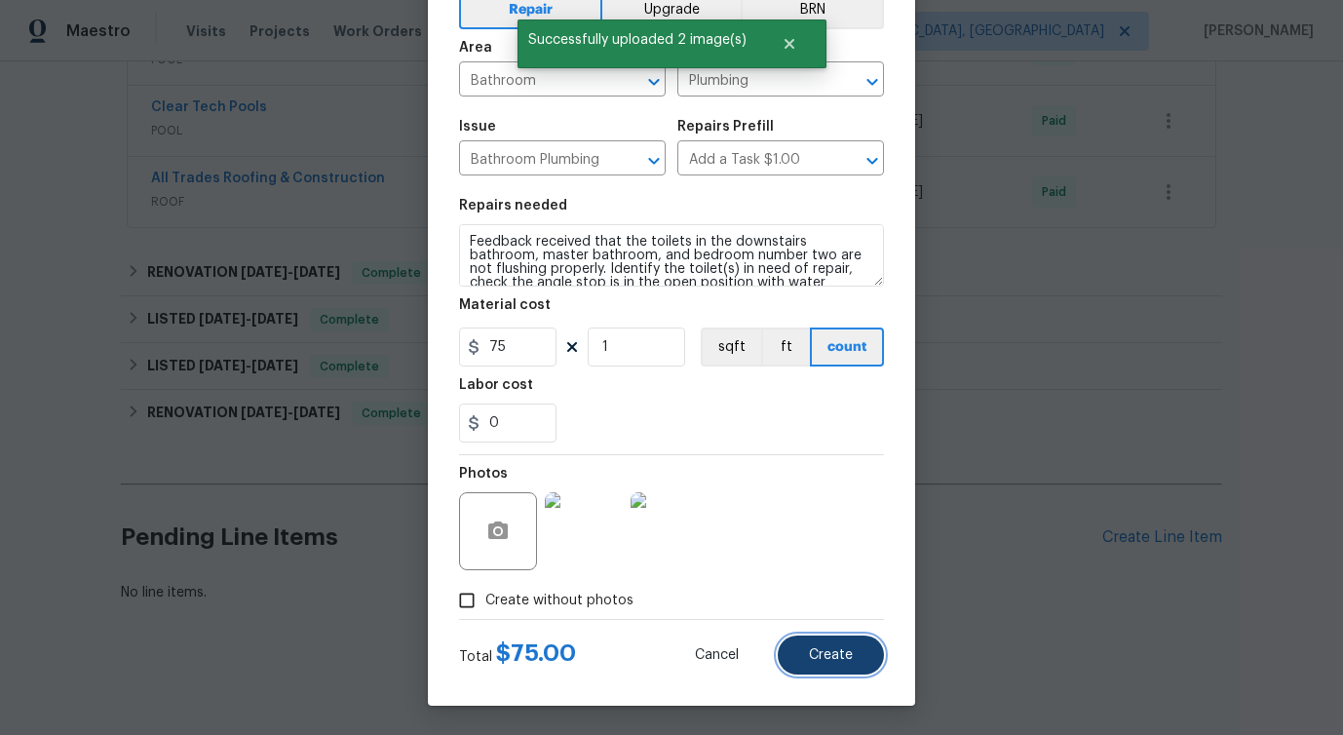
click at [828, 644] on button "Create" at bounding box center [831, 654] width 106 height 39
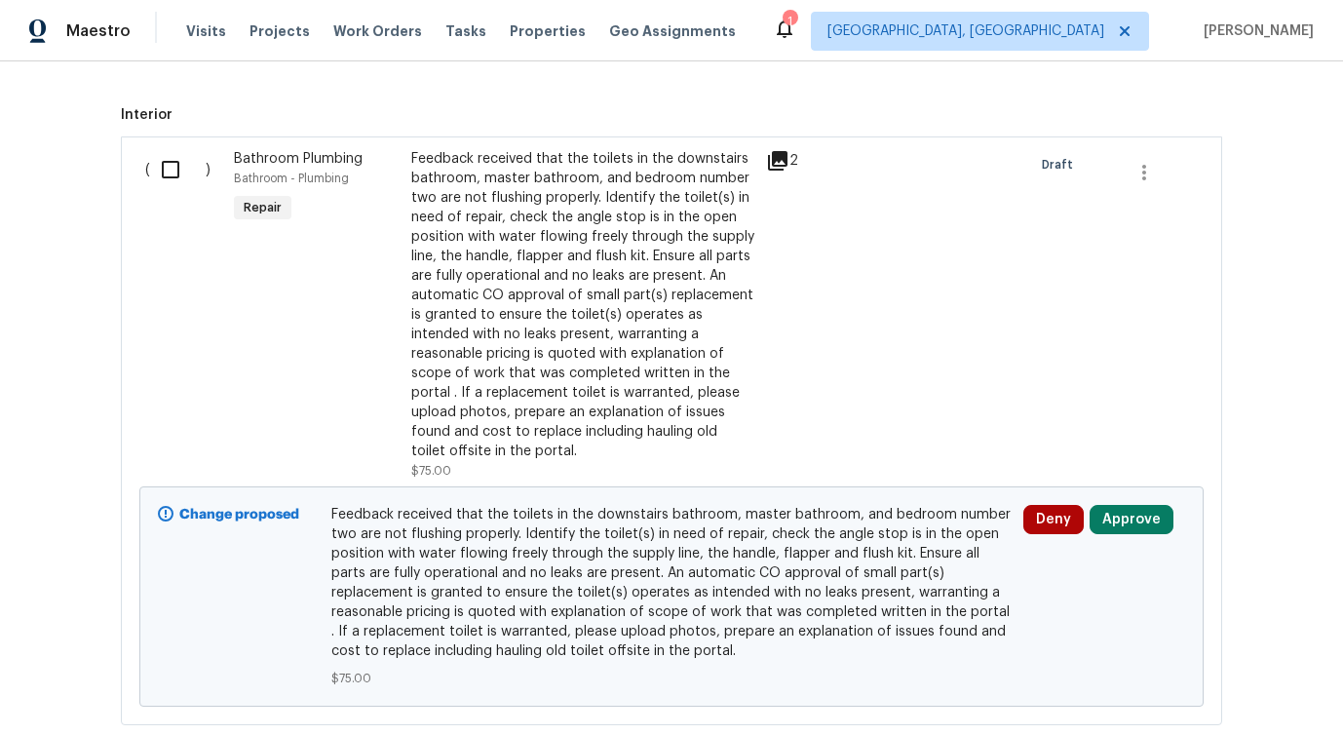
scroll to position [1050, 0]
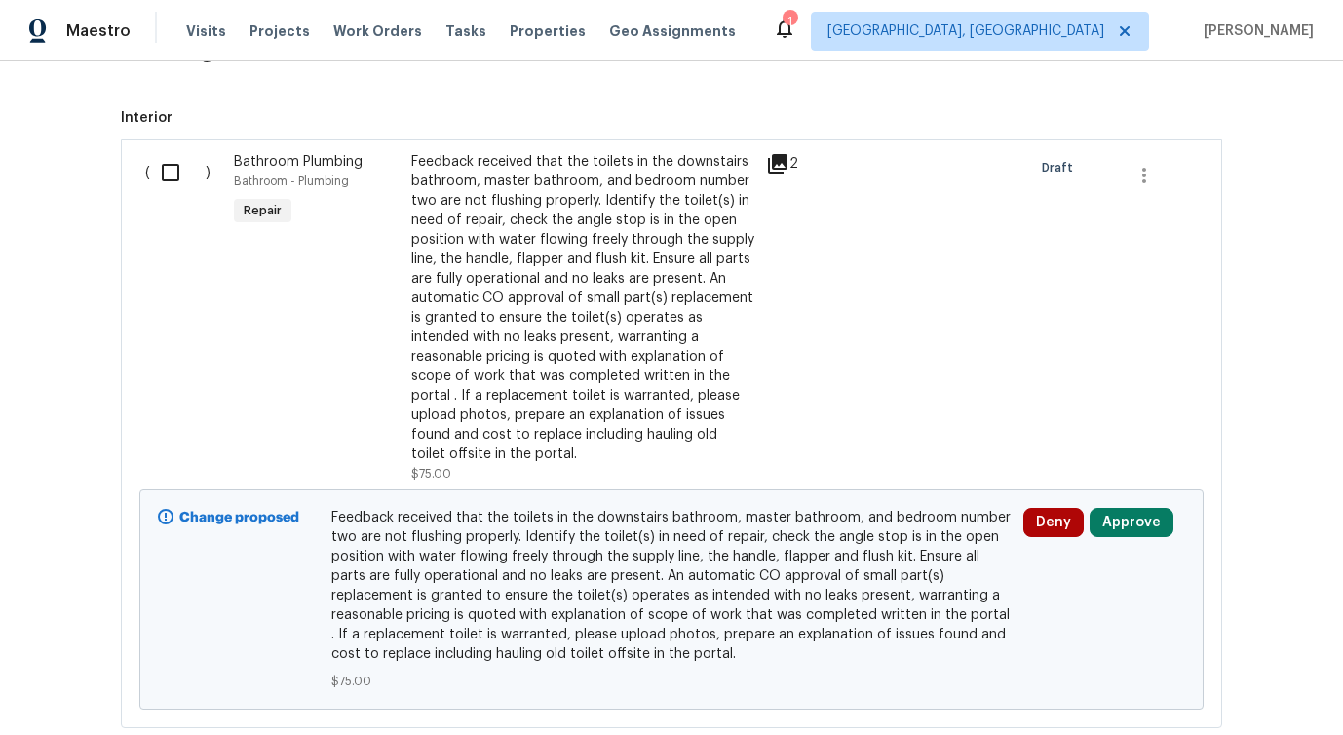
click at [178, 184] on input "checkbox" at bounding box center [178, 172] width 56 height 41
checkbox input "true"
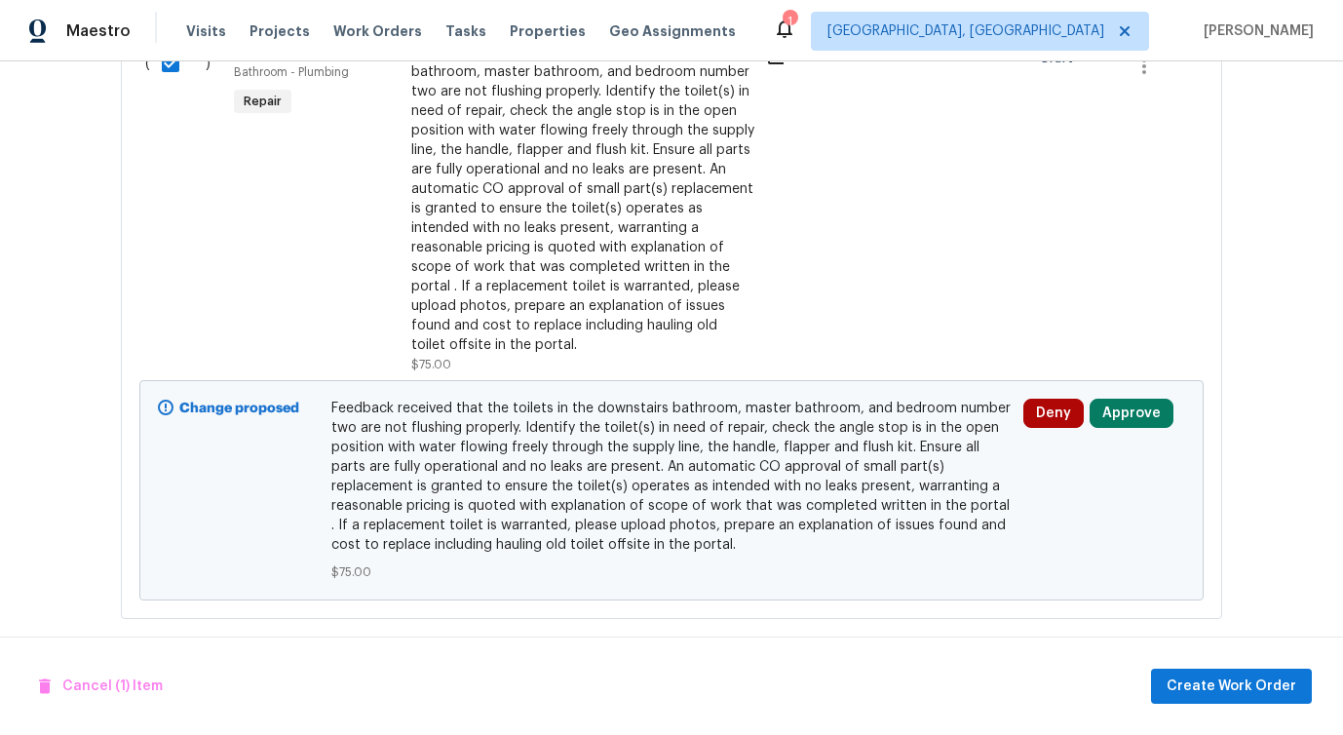
scroll to position [1175, 0]
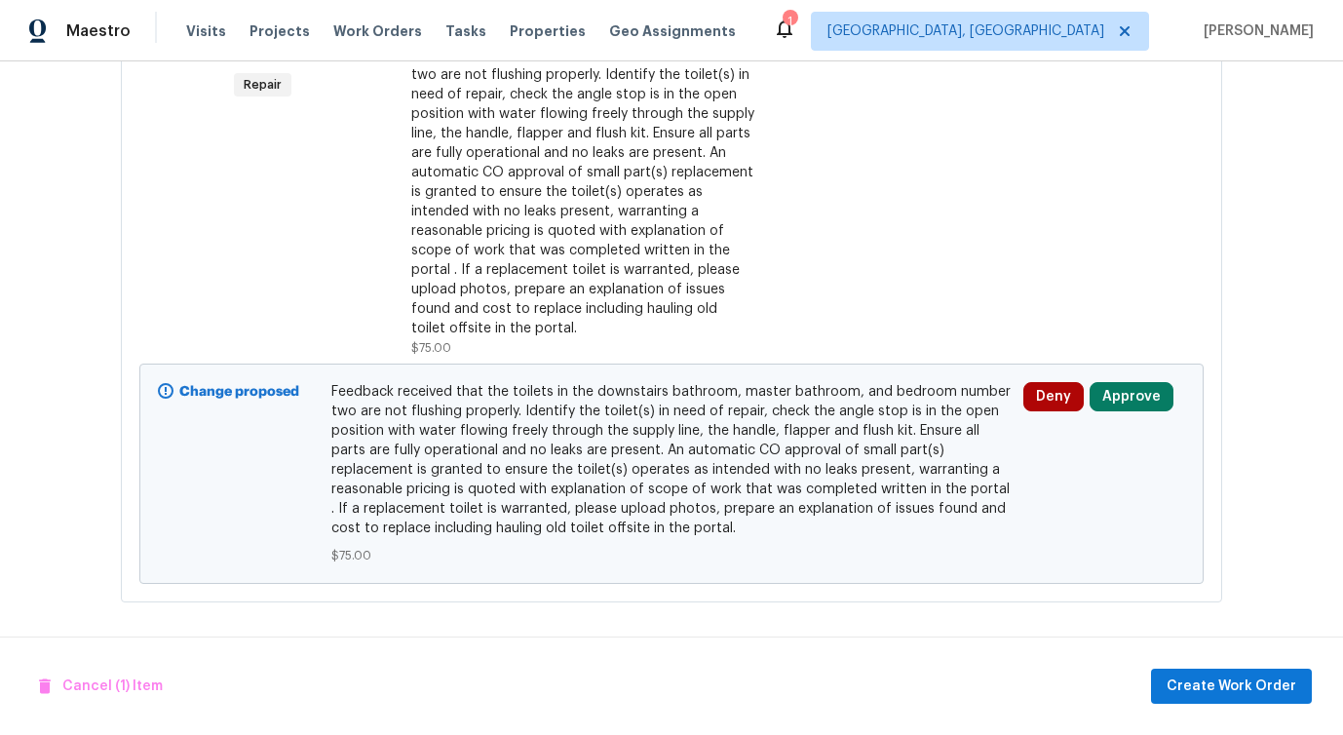
click at [1263, 710] on div "Cancel (1) Item Create Work Order" at bounding box center [671, 685] width 1343 height 99
click at [1258, 669] on button "Create Work Order" at bounding box center [1231, 687] width 161 height 36
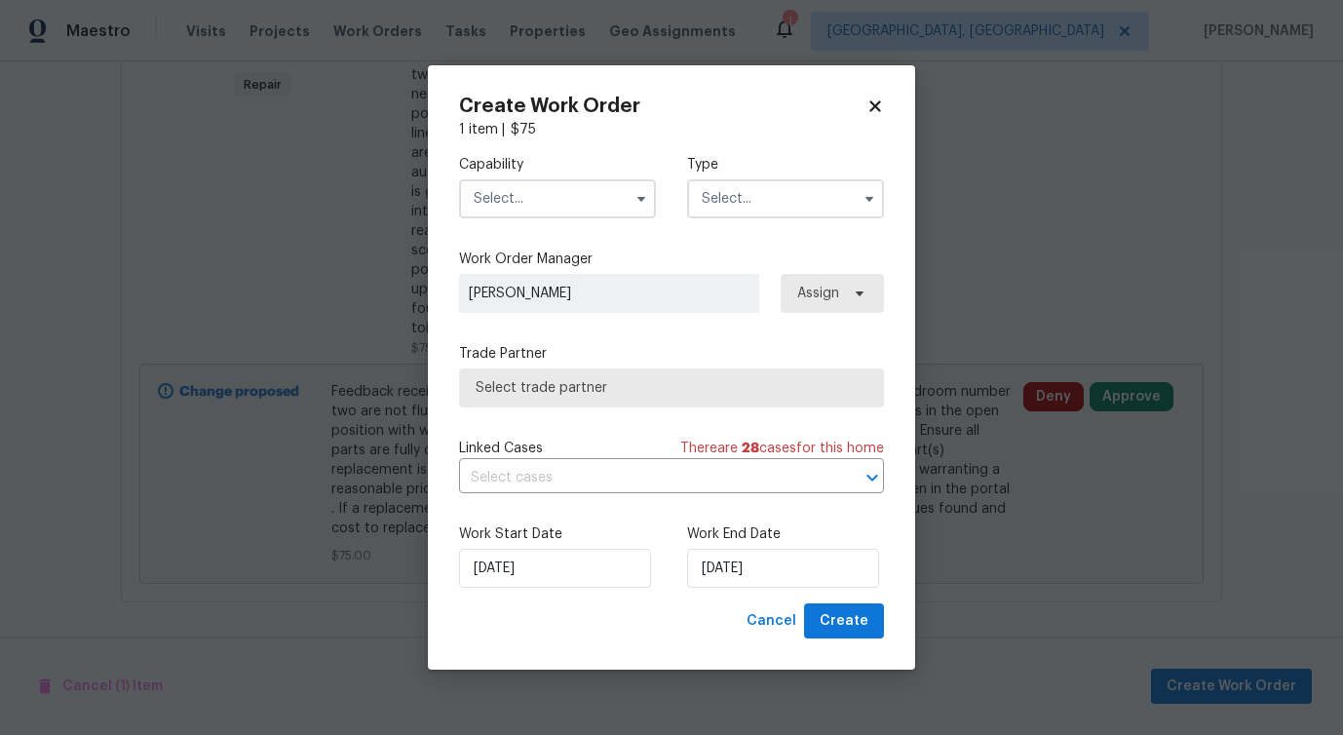
click at [514, 200] on input "text" at bounding box center [557, 198] width 197 height 39
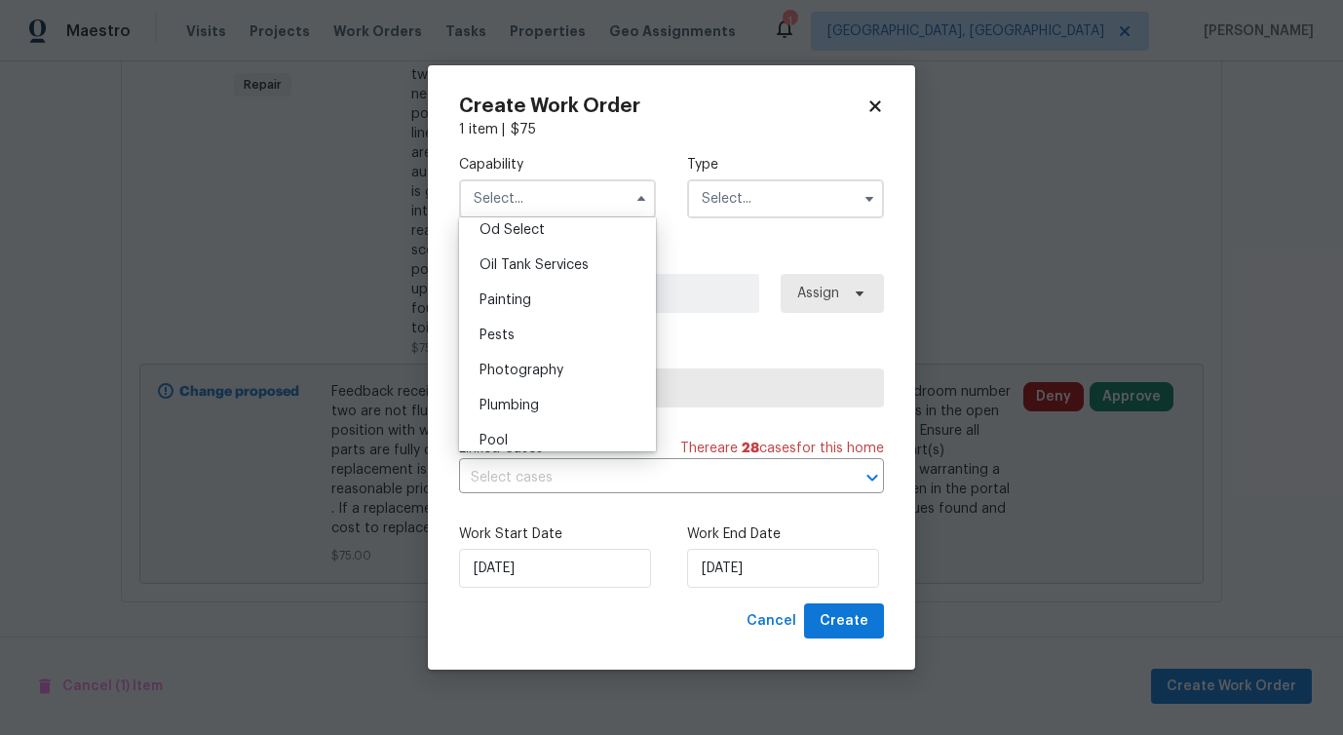
scroll to position [1582, 0]
click at [536, 399] on span "Plumbing" at bounding box center [508, 401] width 59 height 14
type input "Plumbing"
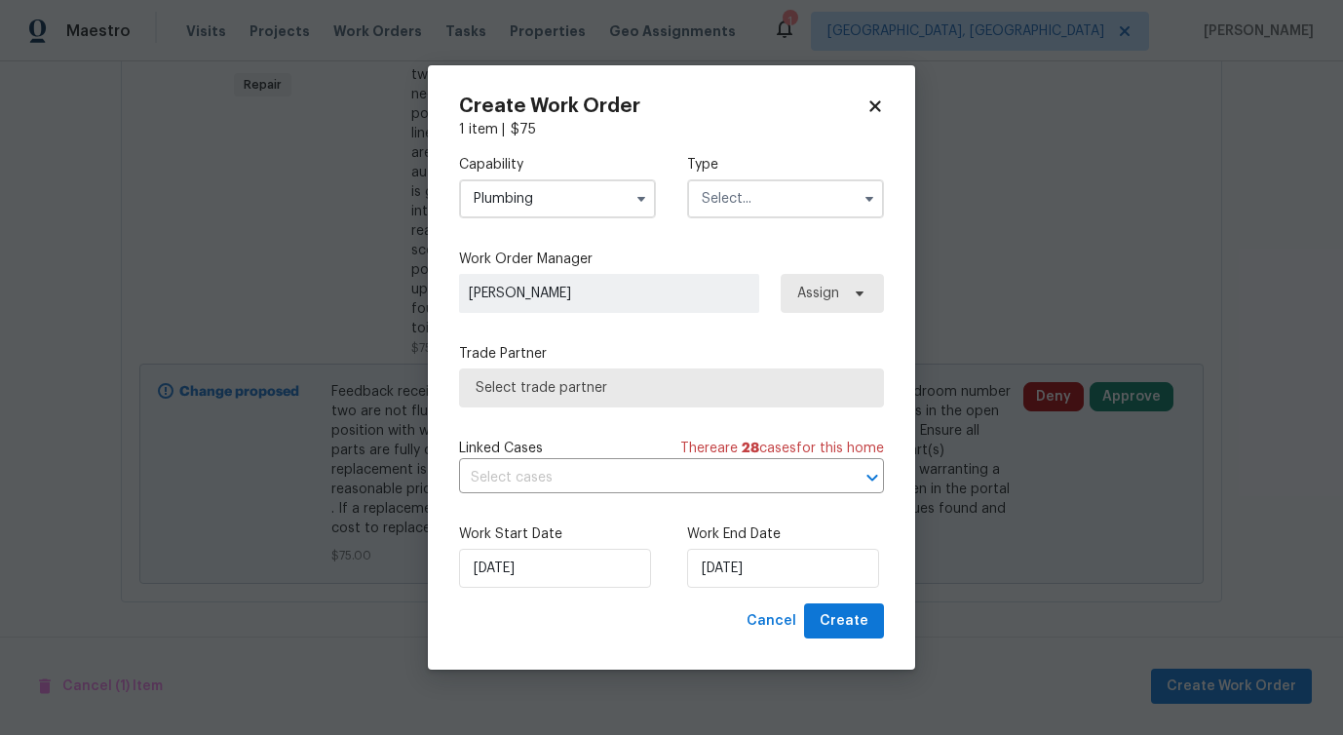
click at [775, 191] on input "text" at bounding box center [785, 198] width 197 height 39
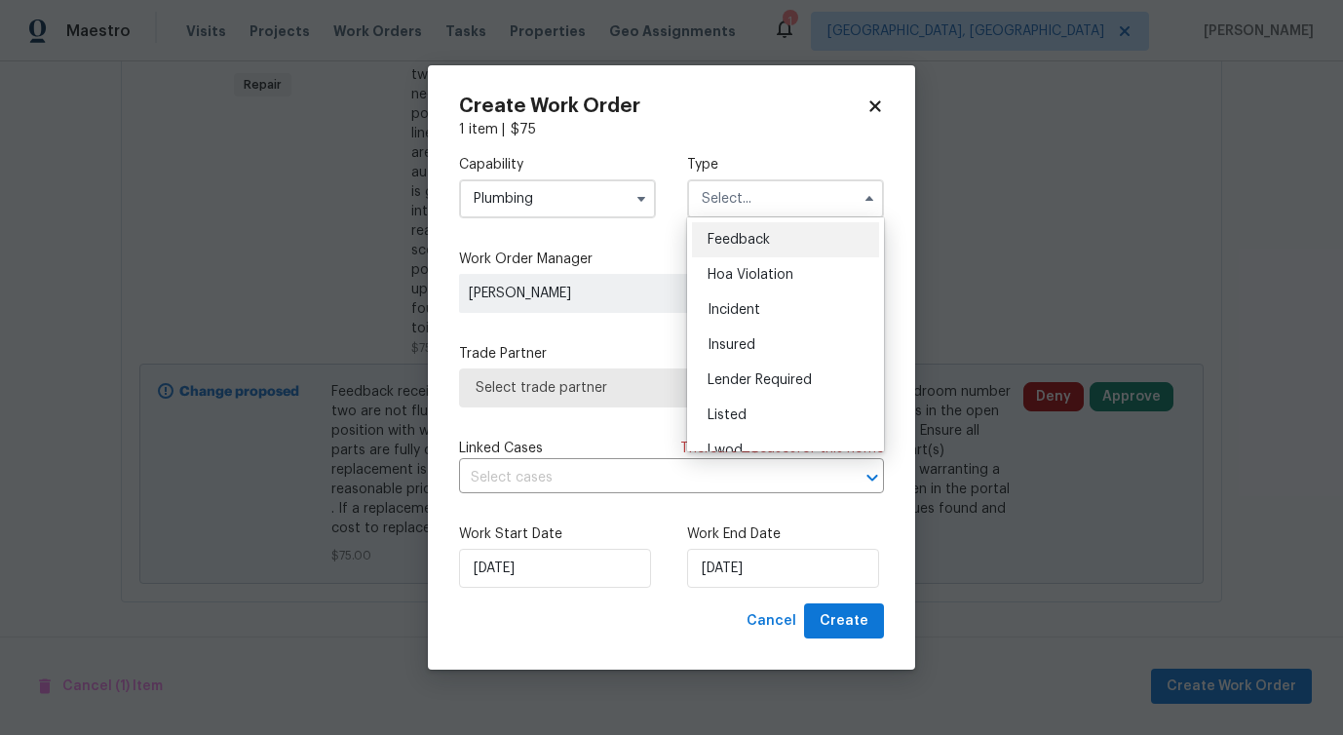
click at [741, 239] on span "Feedback" at bounding box center [738, 240] width 62 height 14
type input "Feedback"
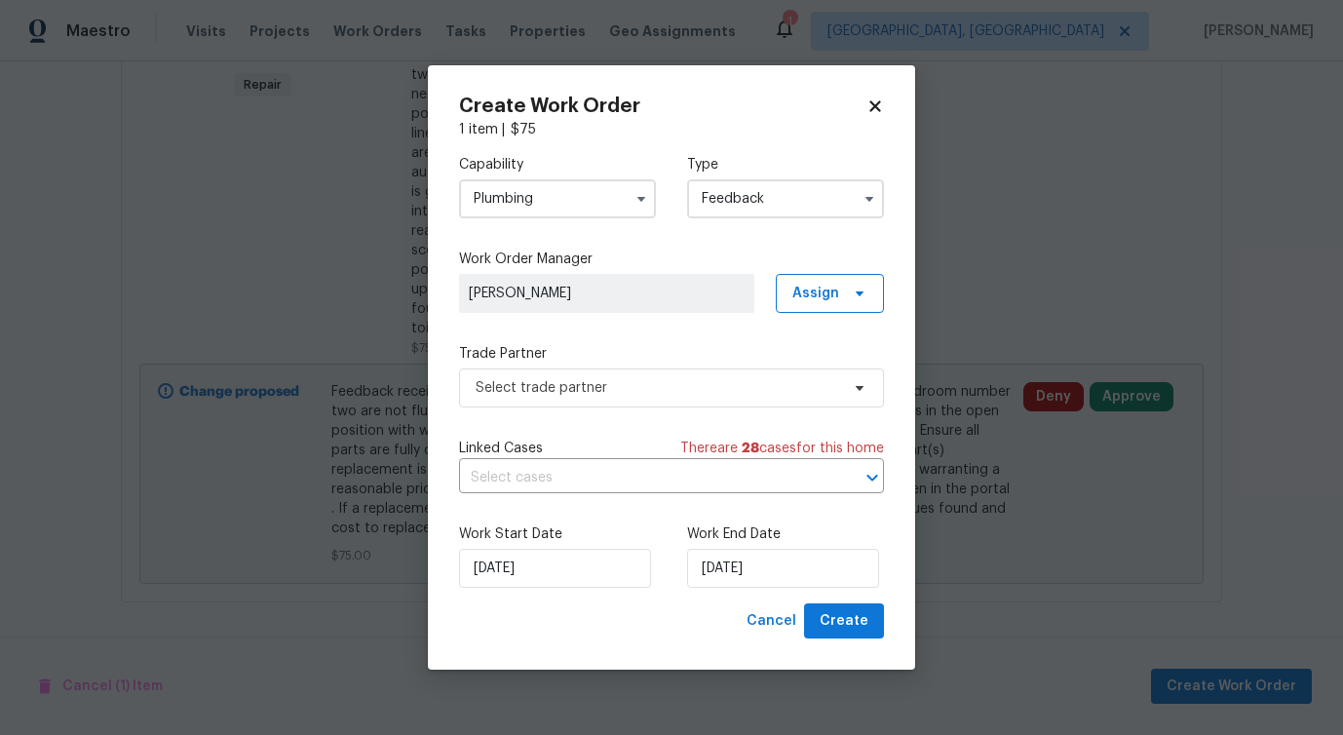
click at [561, 409] on div "Capability Plumbing Type Feedback Work Order Manager Pavithra Sekar Assign Trad…" at bounding box center [671, 371] width 425 height 464
click at [570, 398] on span "Select trade partner" at bounding box center [671, 387] width 425 height 39
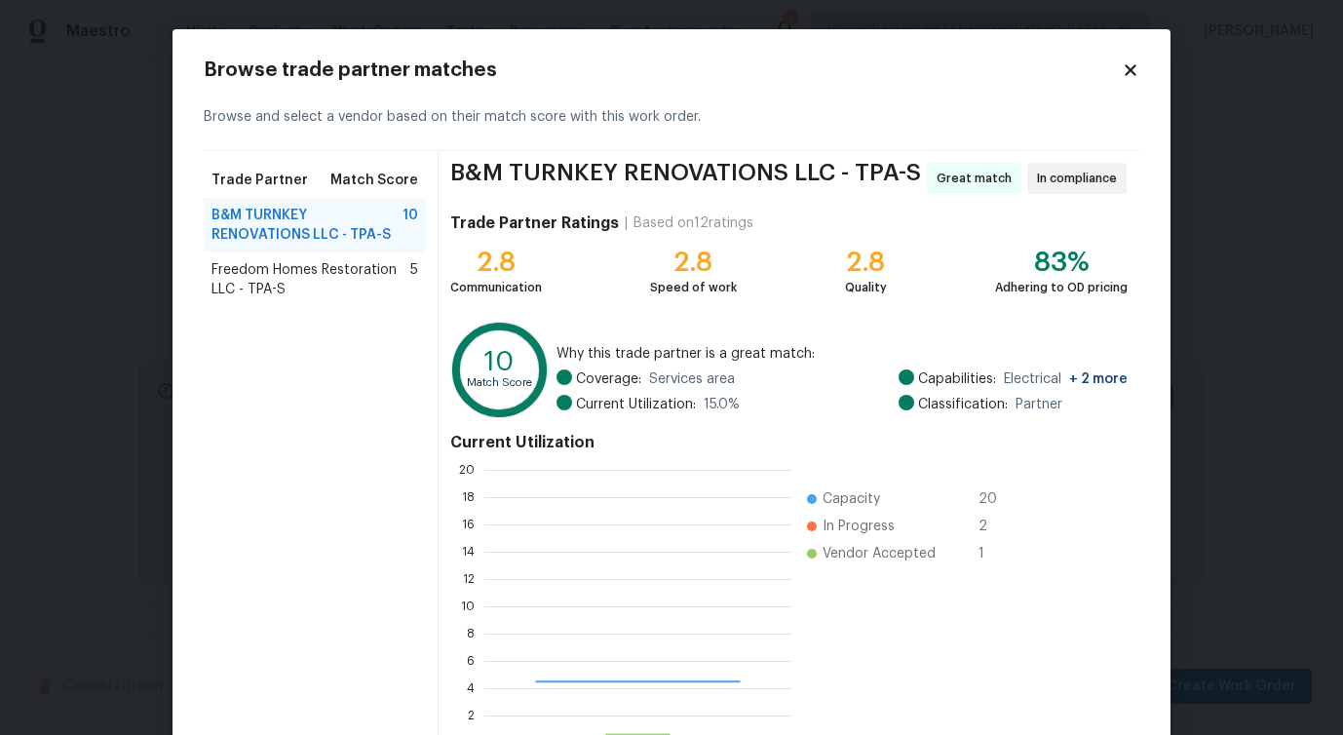
scroll to position [273, 307]
click at [309, 265] on span "Freedom Homes Restoration LLC - TPA-S" at bounding box center [310, 279] width 199 height 39
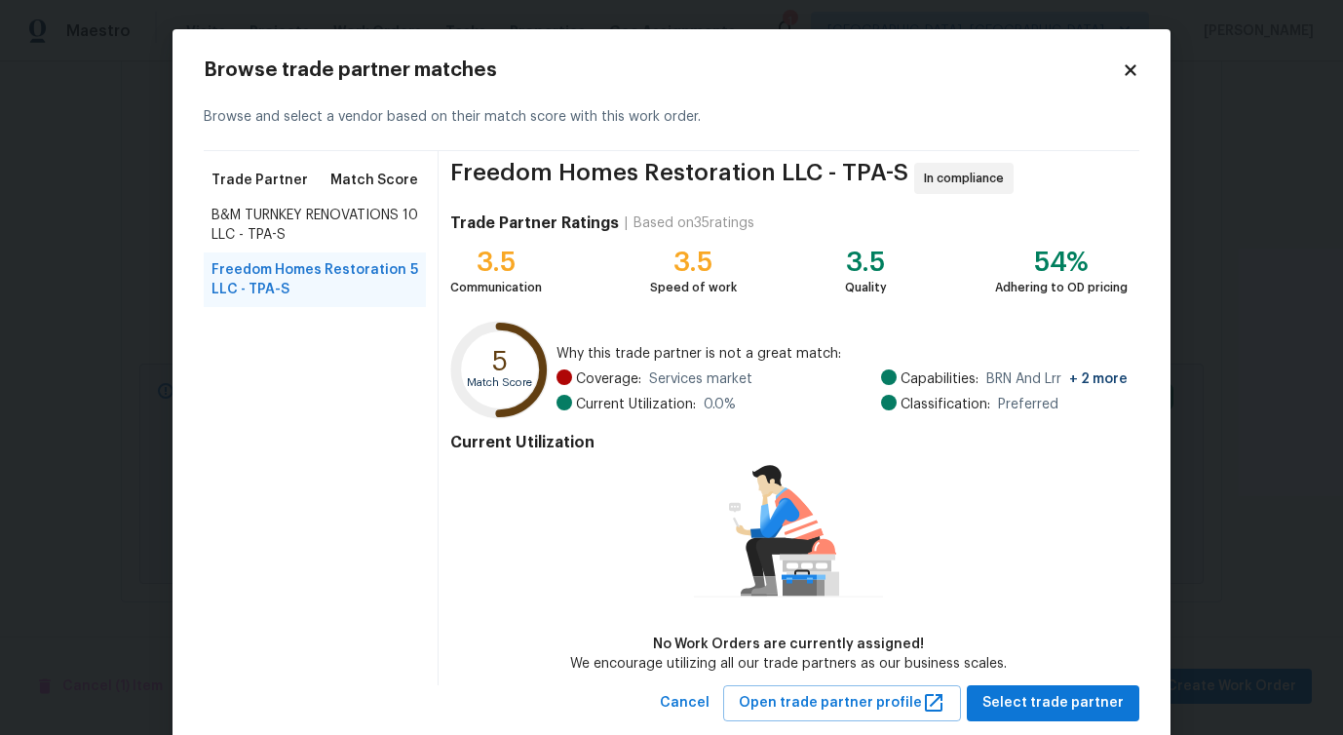
click at [293, 237] on span "B&M TURNKEY RENOVATIONS LLC - TPA-S" at bounding box center [306, 225] width 191 height 39
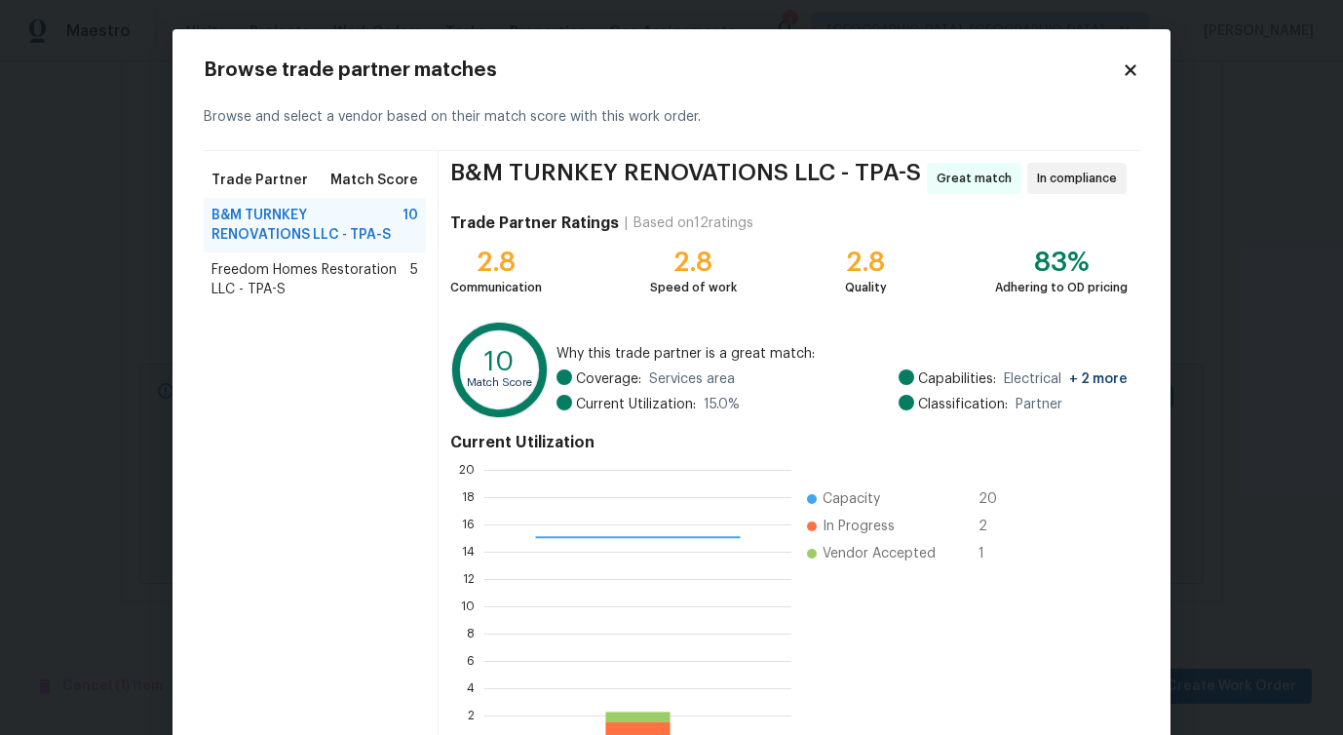
scroll to position [125, 0]
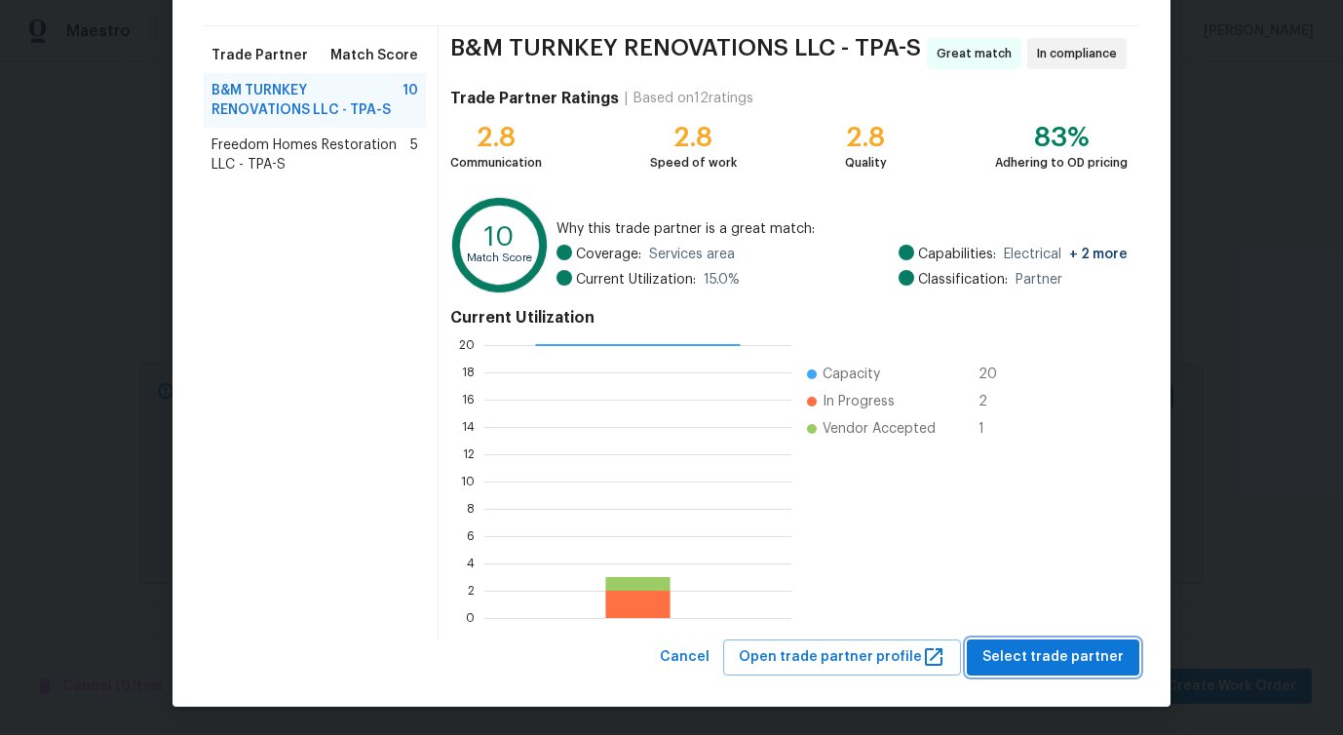
click at [1057, 666] on span "Select trade partner" at bounding box center [1052, 657] width 141 height 24
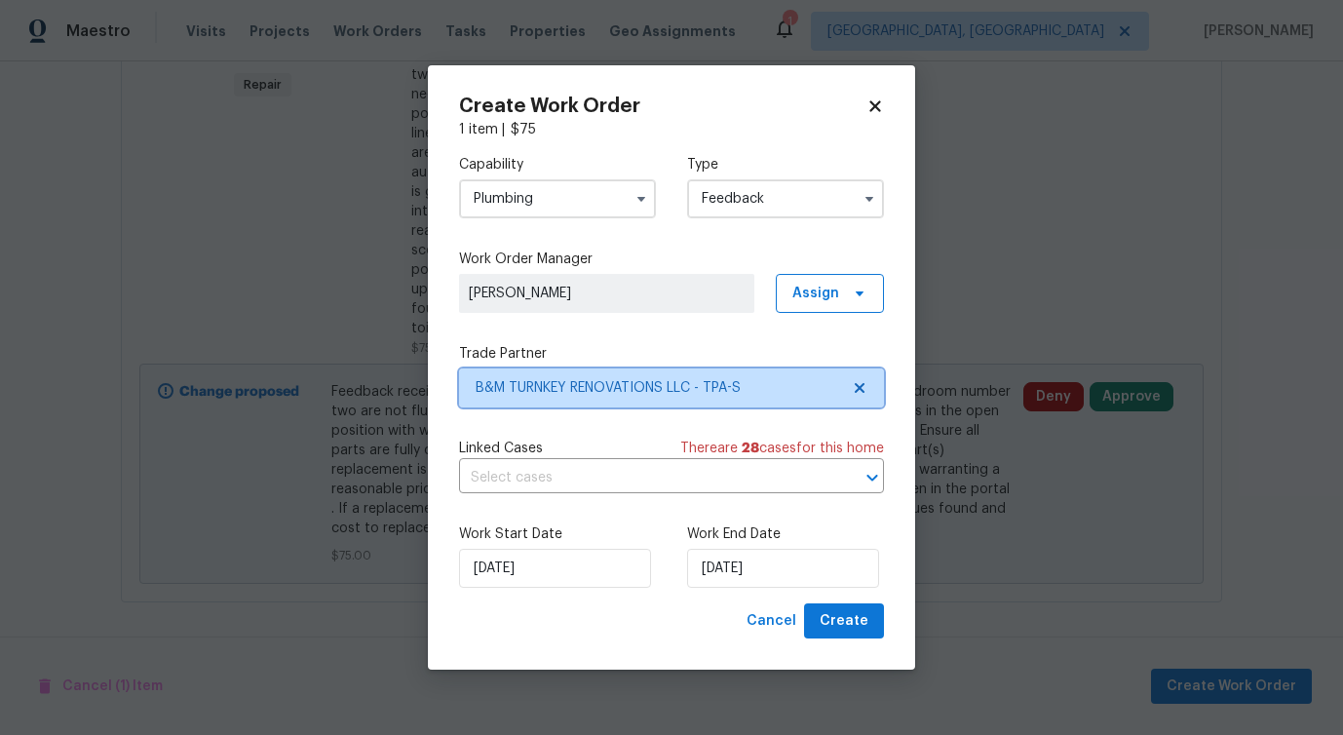
scroll to position [0, 0]
click at [561, 482] on input "text" at bounding box center [644, 478] width 370 height 30
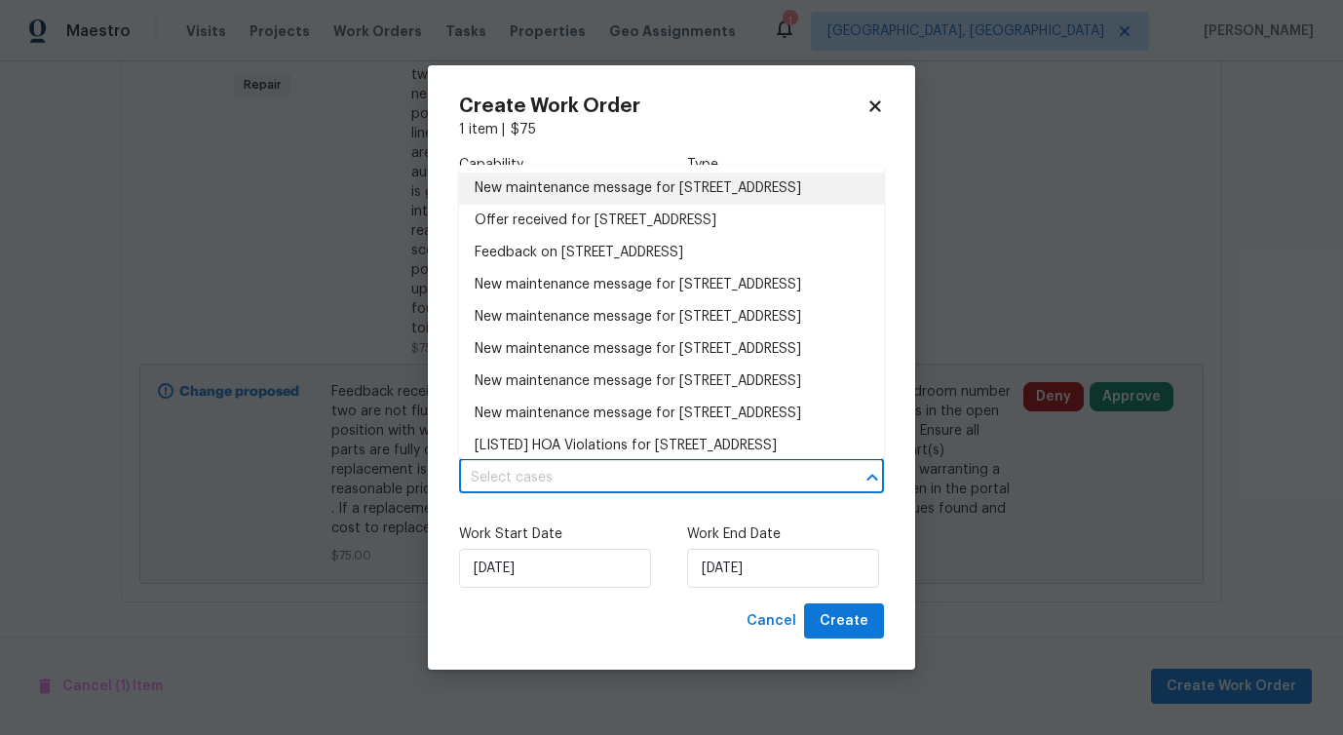
click at [583, 192] on li "New maintenance message for 851 Placid Lake Dr , Osprey, FL 34229" at bounding box center [671, 188] width 425 height 32
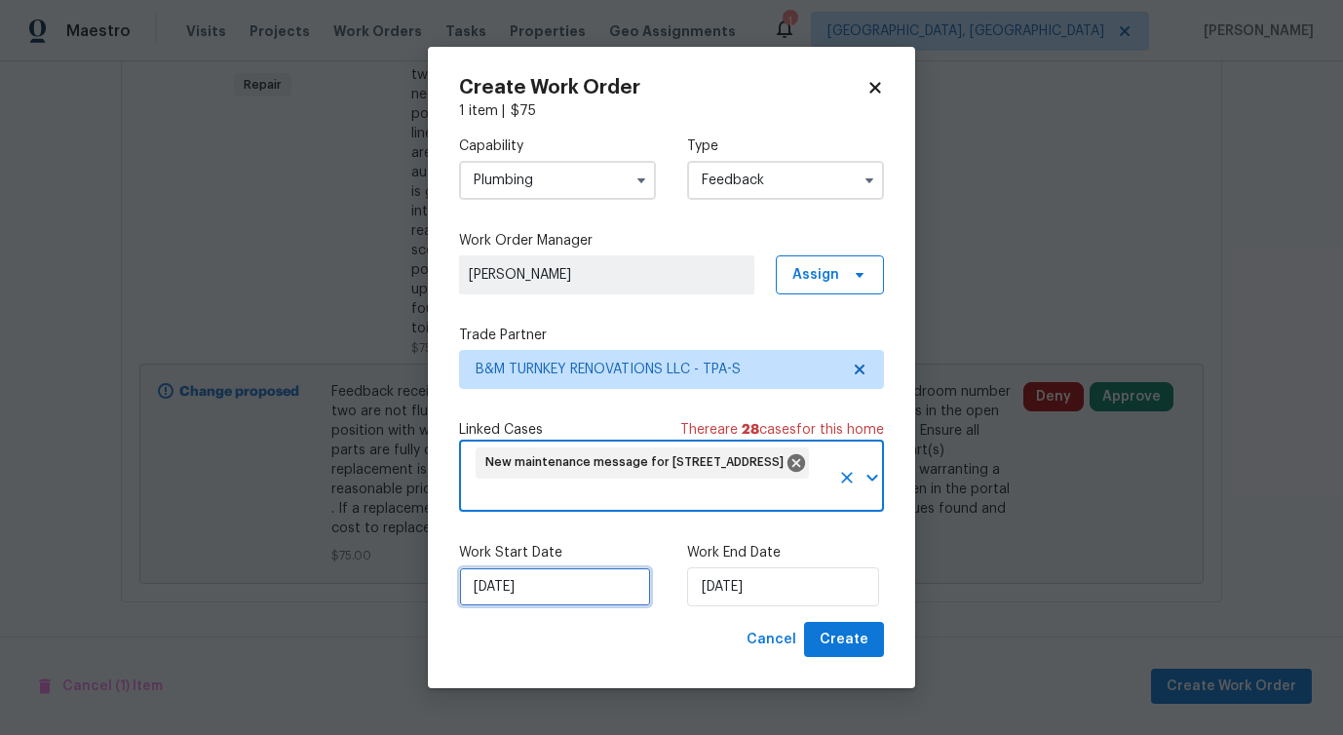
click at [548, 589] on input "[DATE]" at bounding box center [555, 586] width 192 height 39
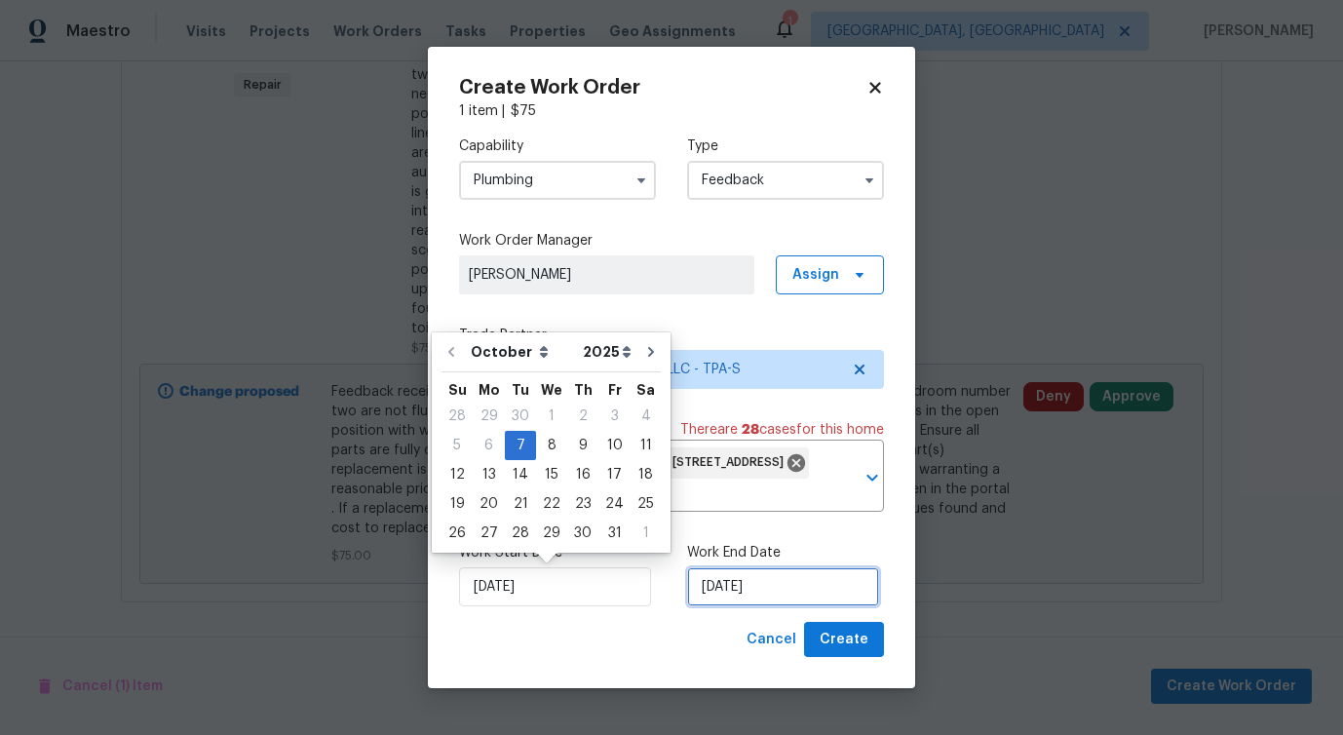
click at [722, 584] on input "[DATE]" at bounding box center [783, 586] width 192 height 39
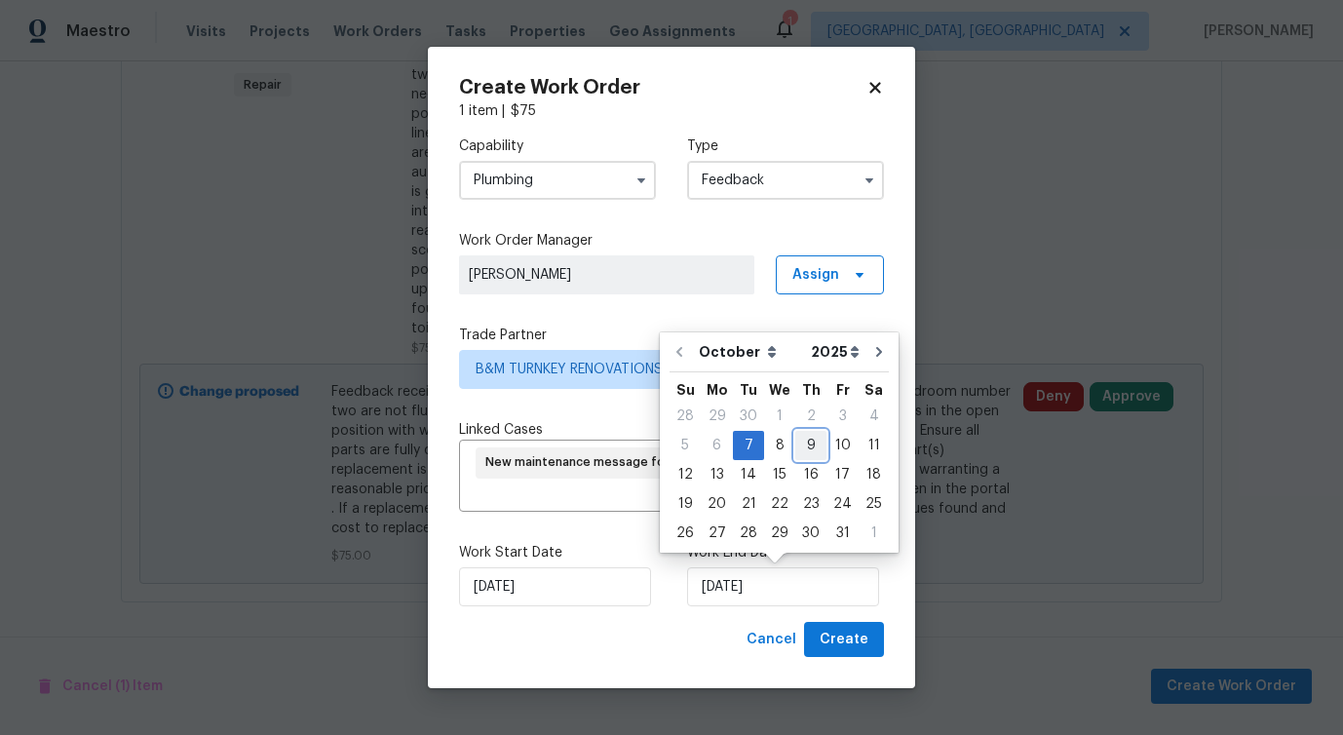
click at [805, 447] on div "9" at bounding box center [810, 445] width 31 height 27
type input "10/9/2025"
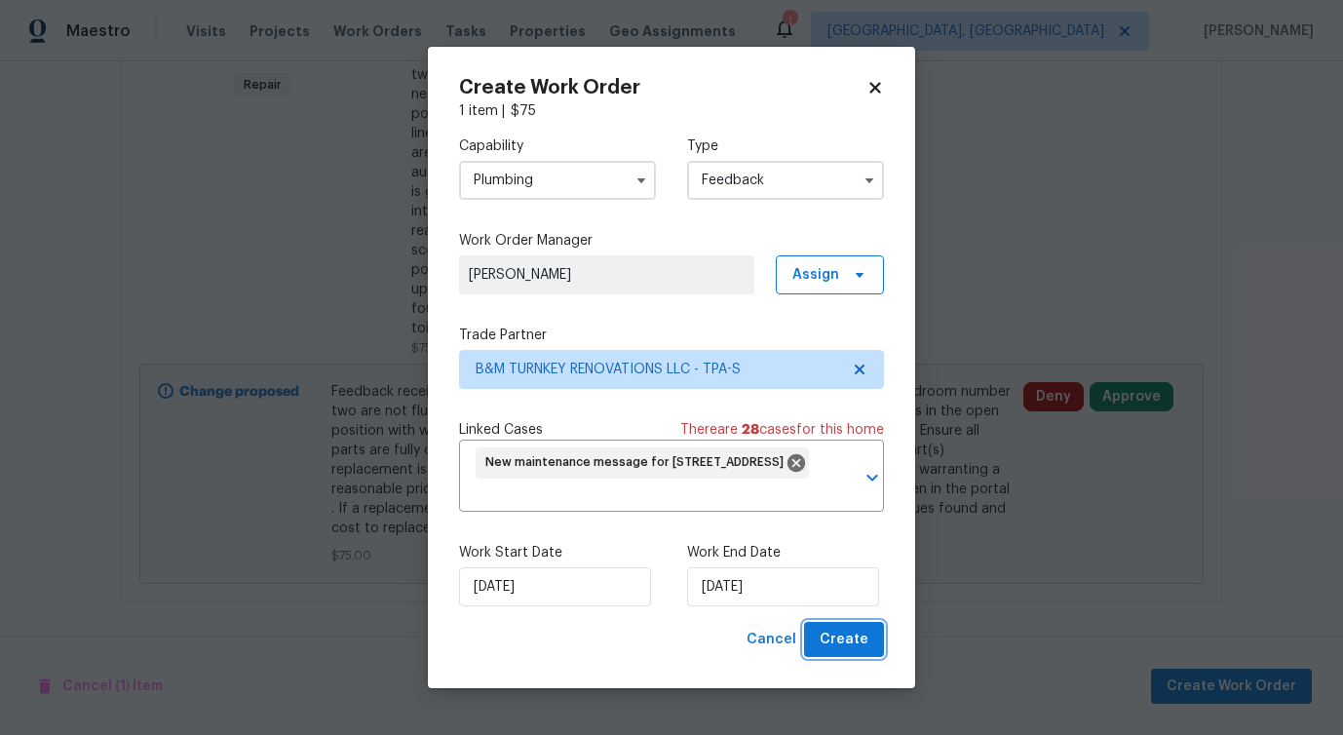
click at [847, 628] on span "Create" at bounding box center [844, 640] width 49 height 24
checkbox input "false"
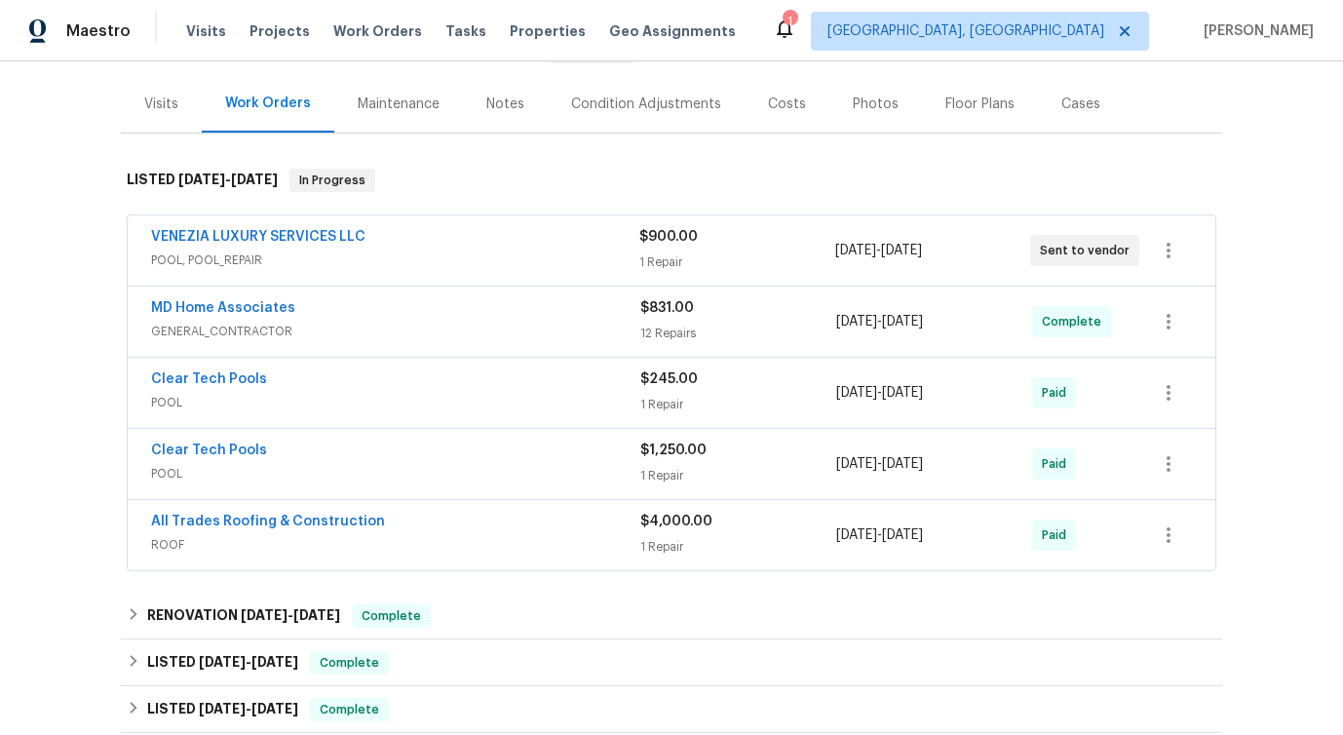
scroll to position [215, 0]
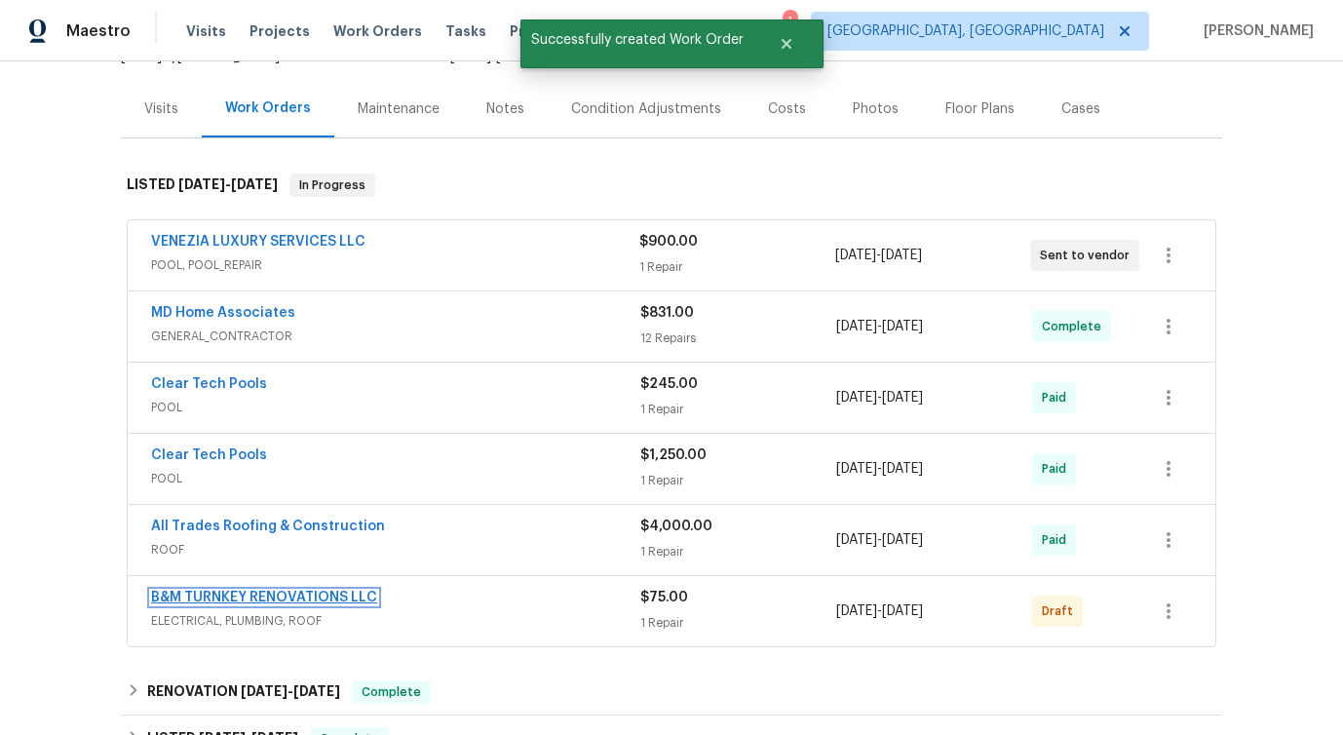
click at [259, 593] on link "B&M TURNKEY RENOVATIONS LLC" at bounding box center [264, 598] width 226 height 14
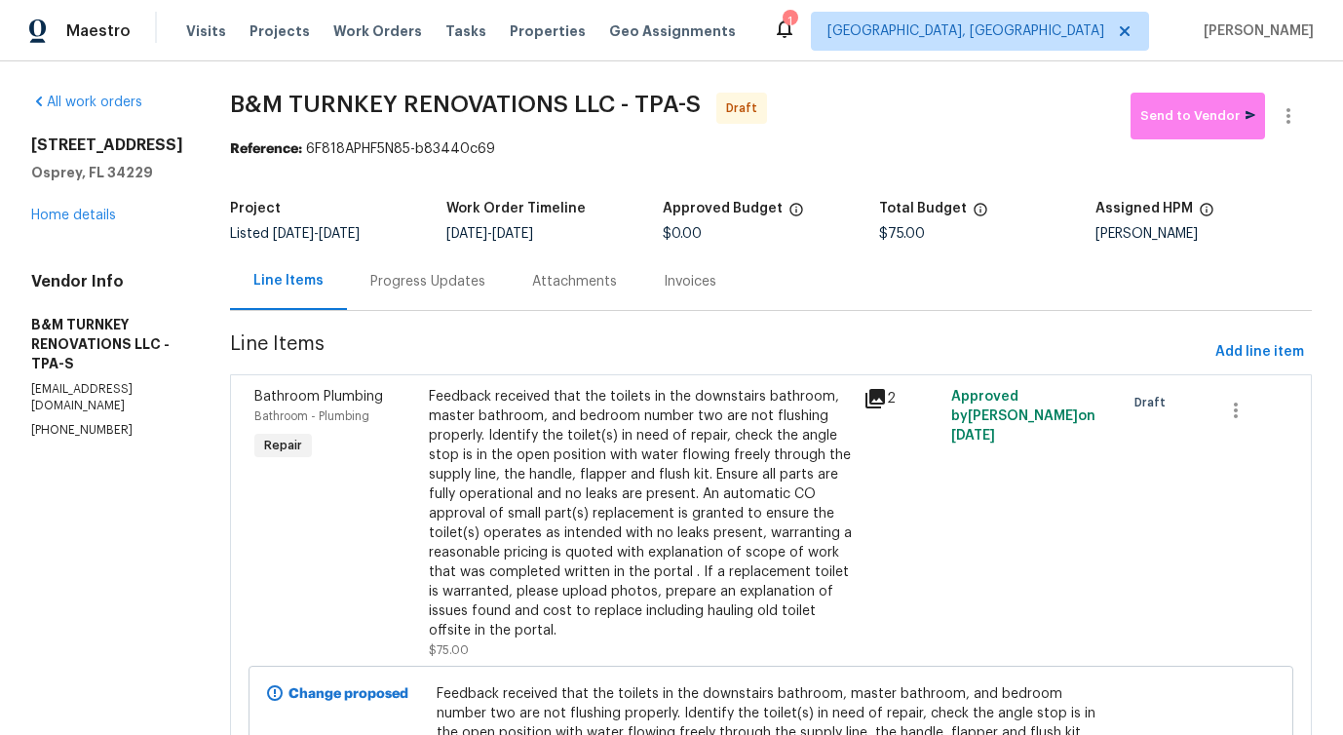
click at [482, 267] on div "Progress Updates" at bounding box center [428, 280] width 162 height 57
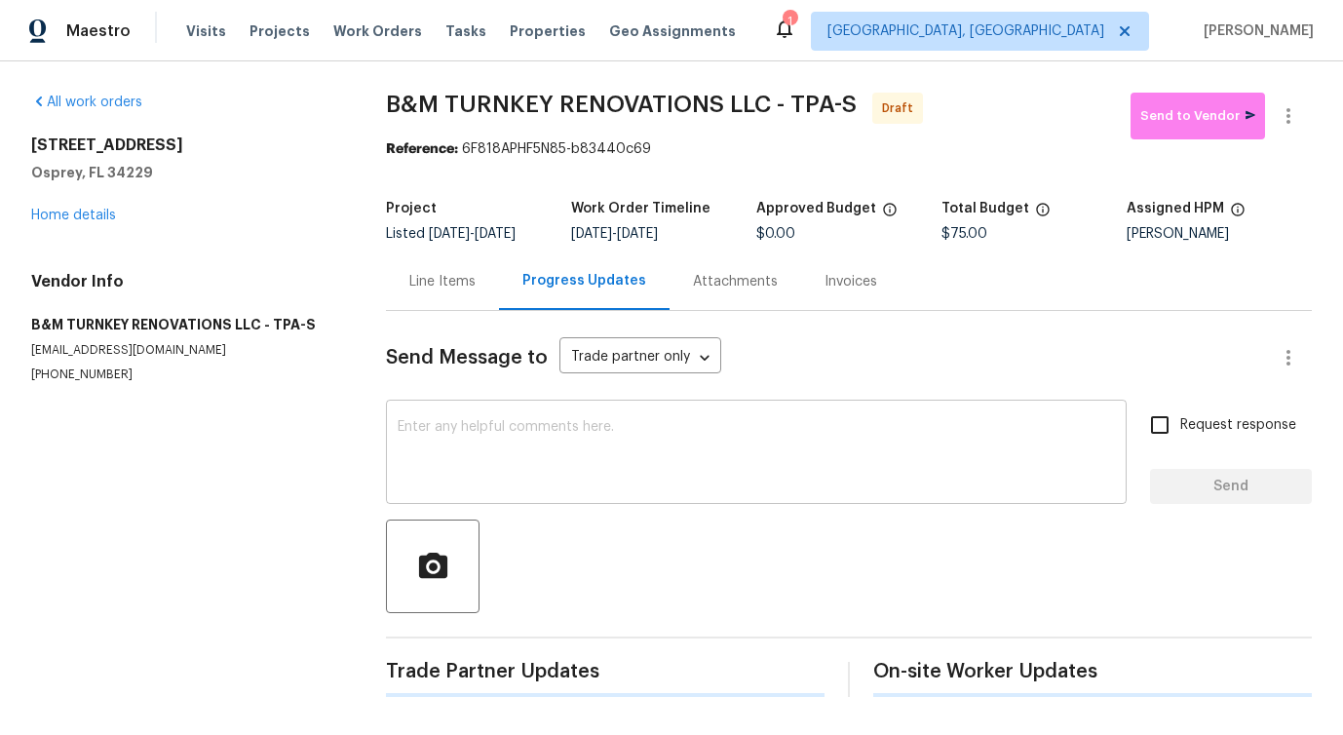
click at [528, 495] on div "x ​" at bounding box center [756, 453] width 741 height 99
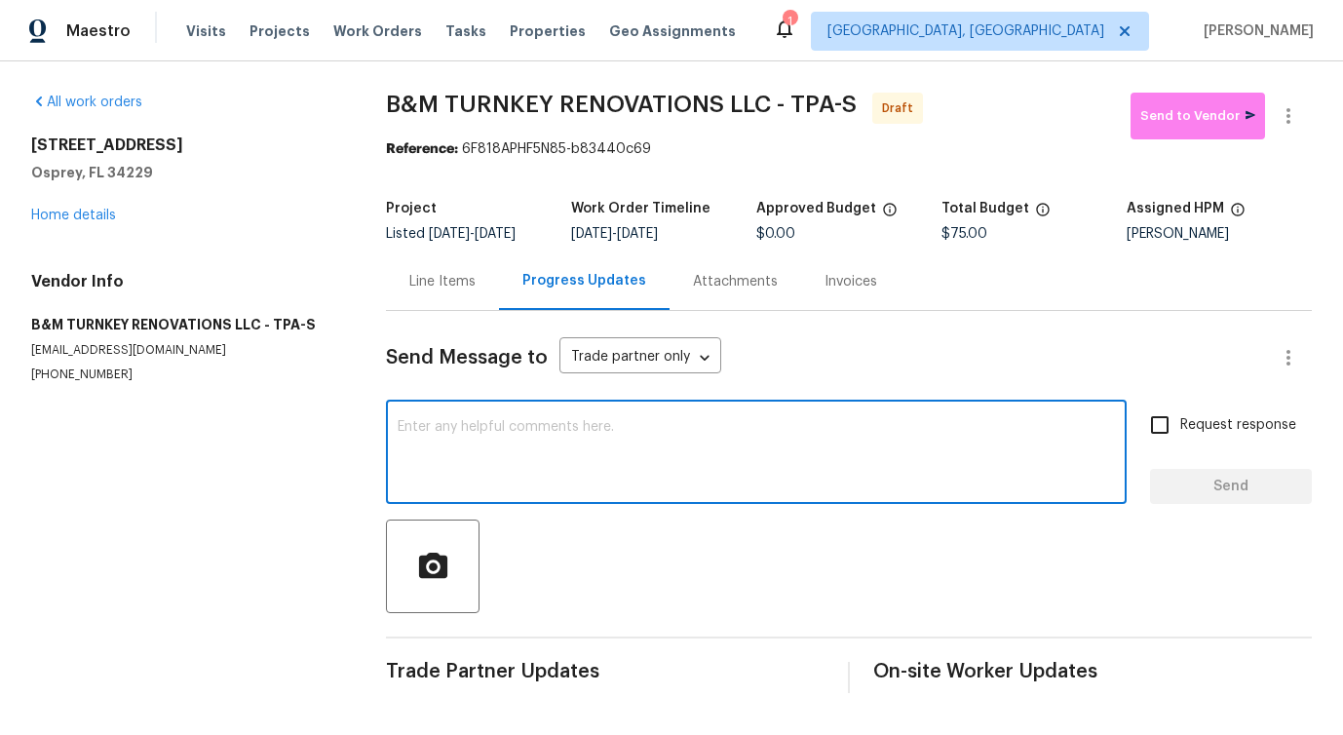
paste textarea "Hi this is Pavithra with Opendoor. I’m confirming you received the WO for the p…"
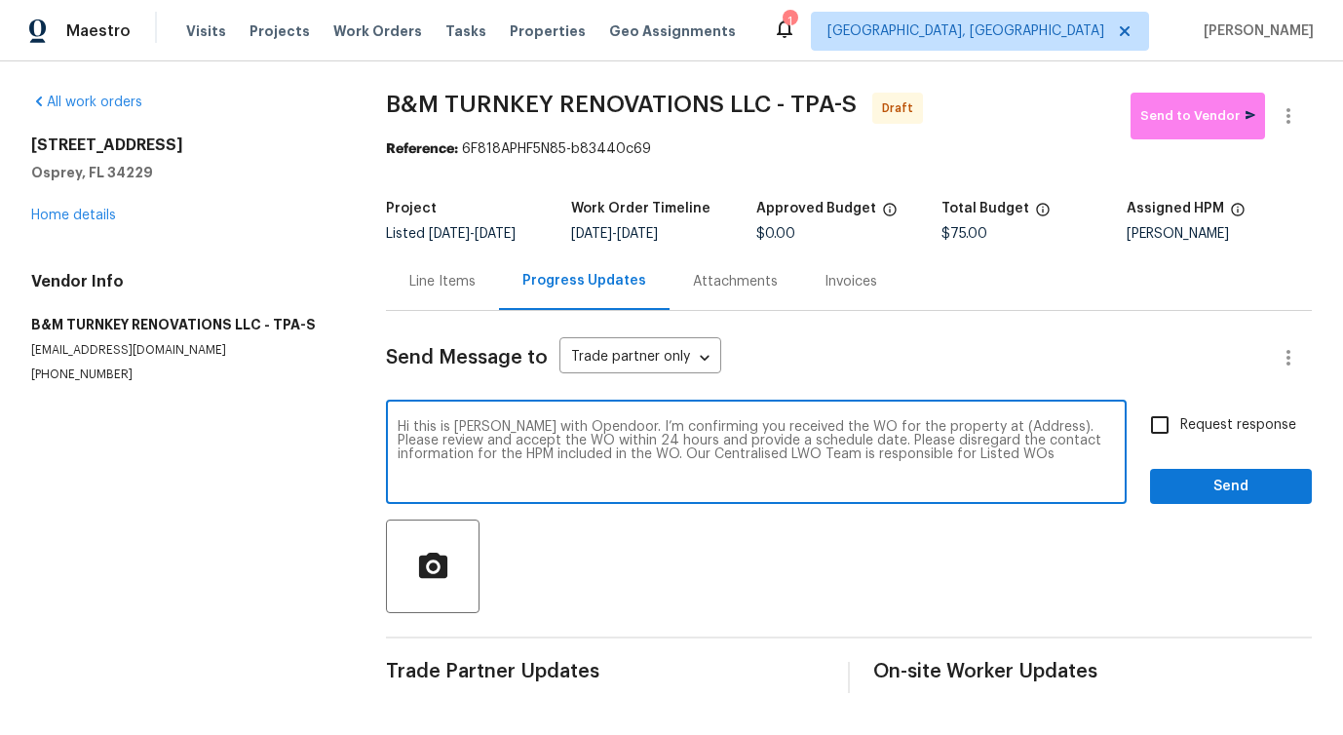
click at [991, 423] on textarea "Hi this is Pavithra with Opendoor. I’m confirming you received the WO for the p…" at bounding box center [756, 454] width 717 height 68
paste textarea "851 Placid Lake Dr, Osprey, FL 34229"
type textarea "Hi this is Pavithra with Opendoor. I’m confirming you received the WO for the p…"
click at [1243, 417] on span "Request response" at bounding box center [1238, 425] width 116 height 20
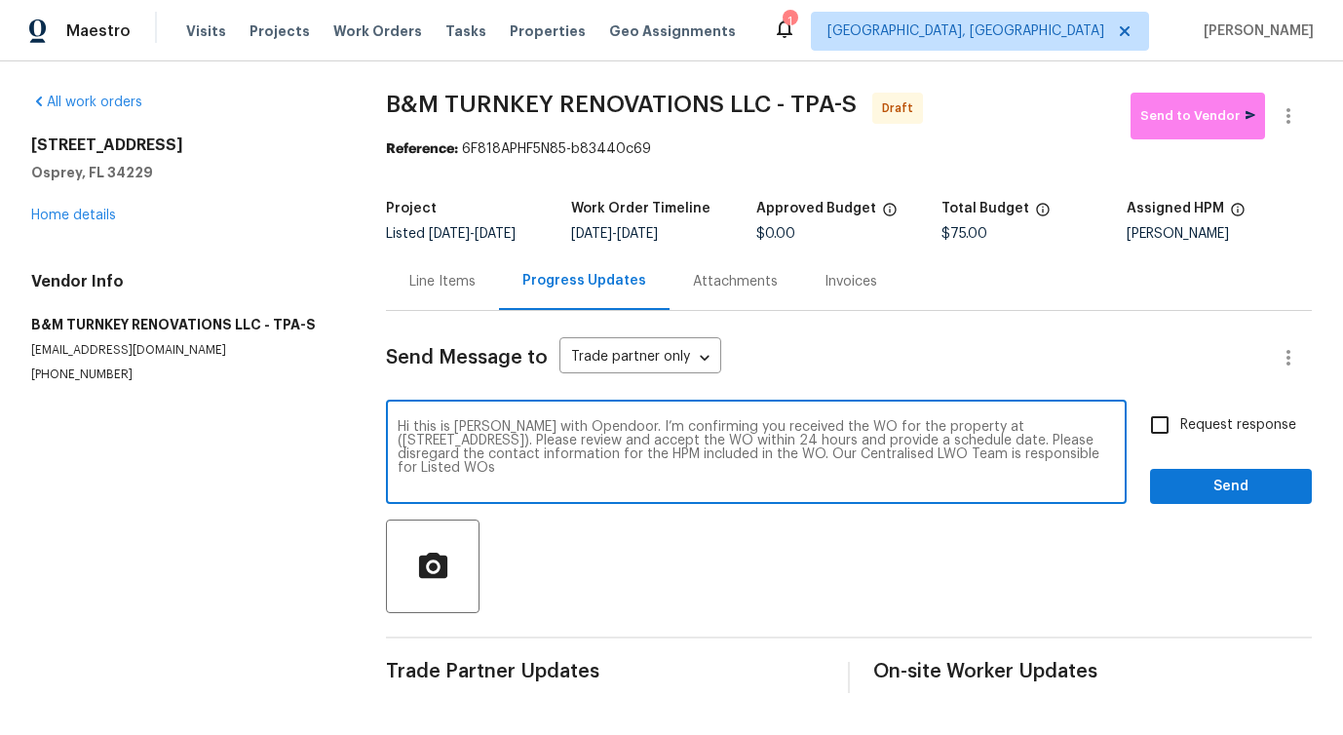
click at [1180, 417] on input "Request response" at bounding box center [1159, 424] width 41 height 41
checkbox input "true"
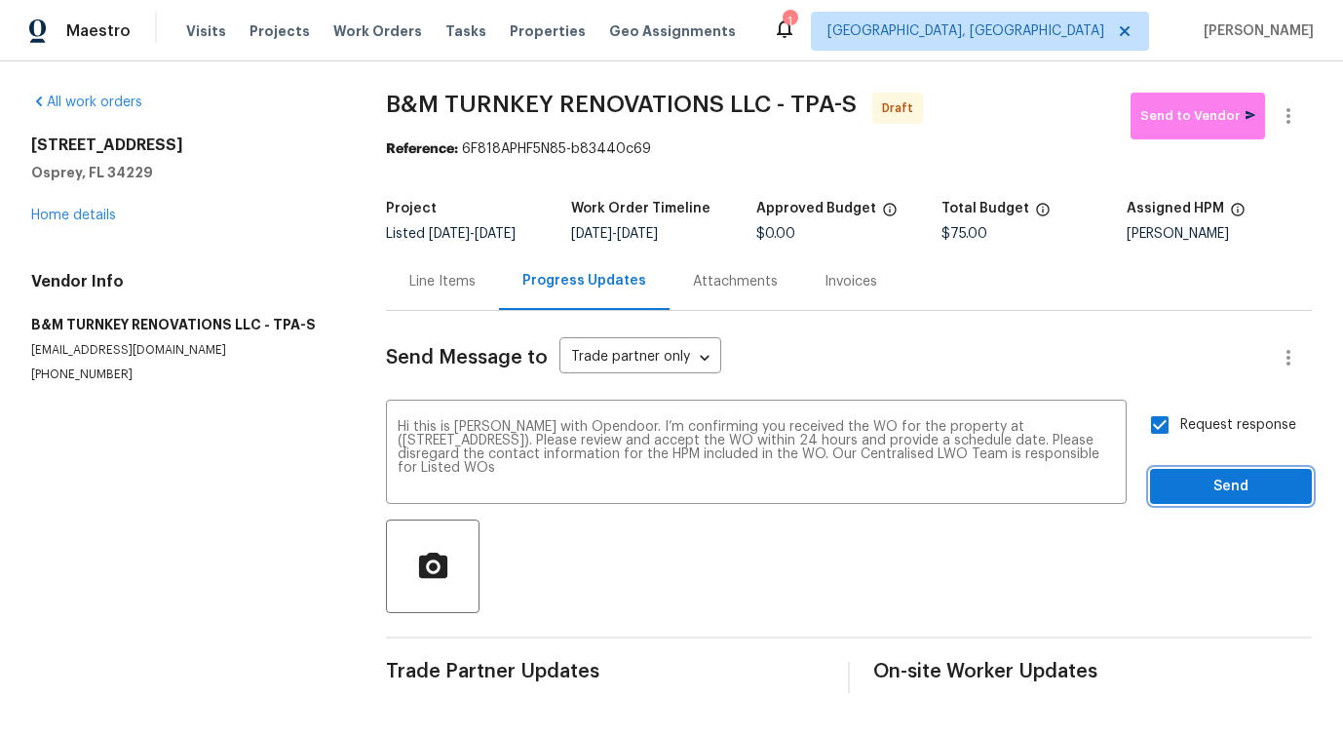
click at [1242, 487] on span "Send" at bounding box center [1230, 487] width 131 height 24
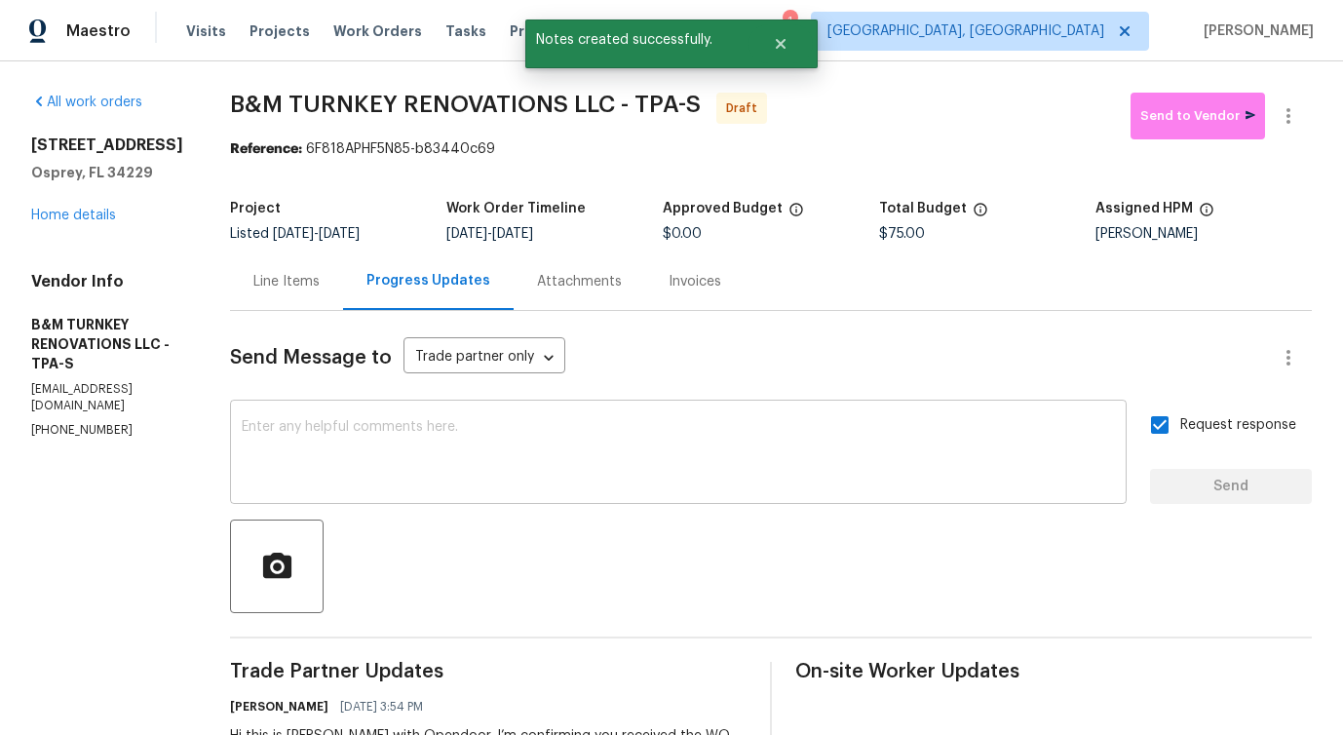
click at [624, 449] on textarea at bounding box center [678, 454] width 873 height 68
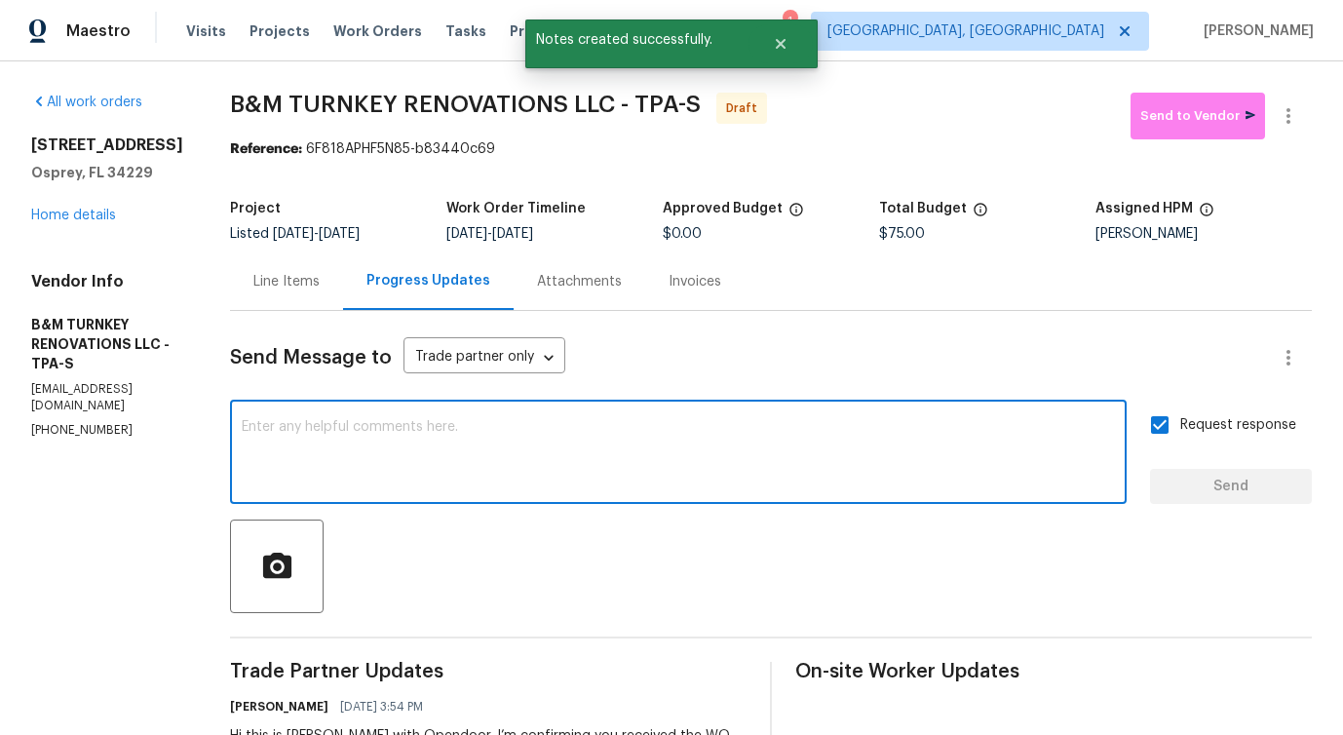
paste textarea "Attention All Work Orders must include before-photos (both close-up and wide-an…"
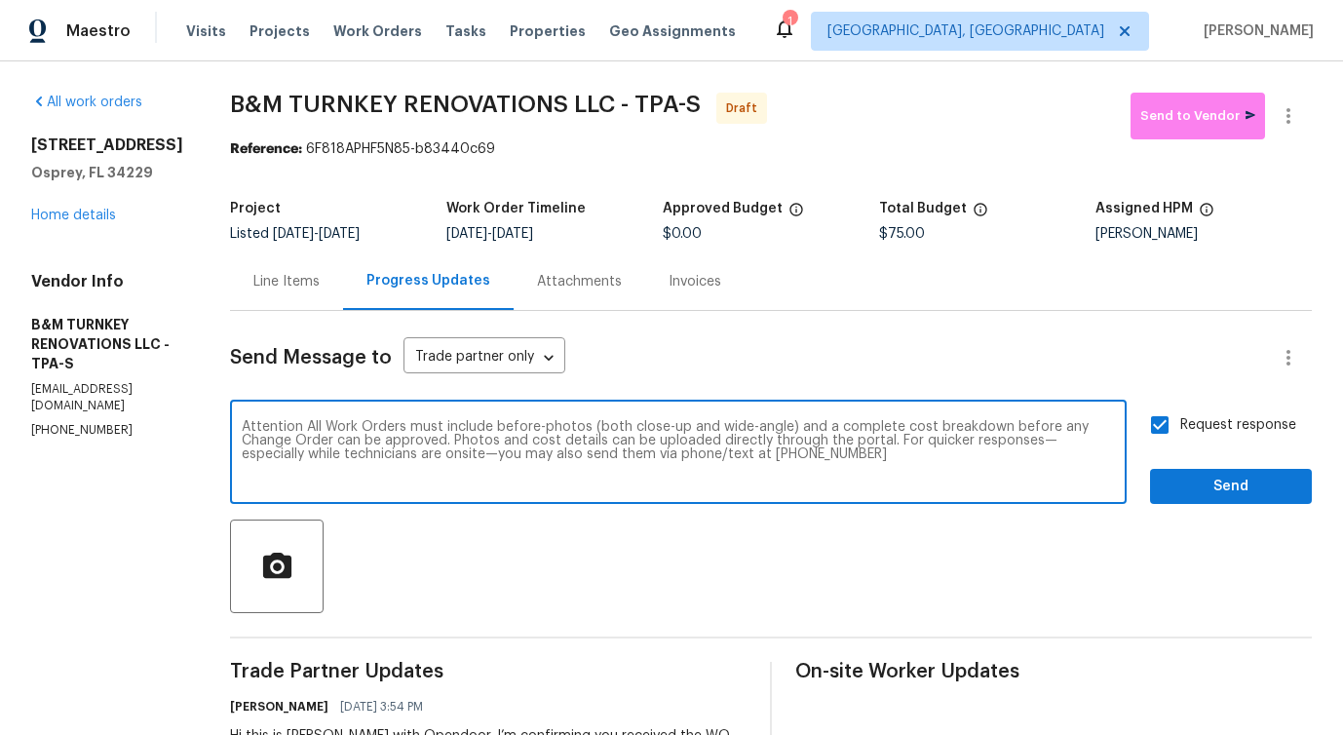
type textarea "Attention All Work Orders must include before-photos (both close-up and wide-an…"
click at [1195, 473] on button "Send" at bounding box center [1231, 487] width 162 height 36
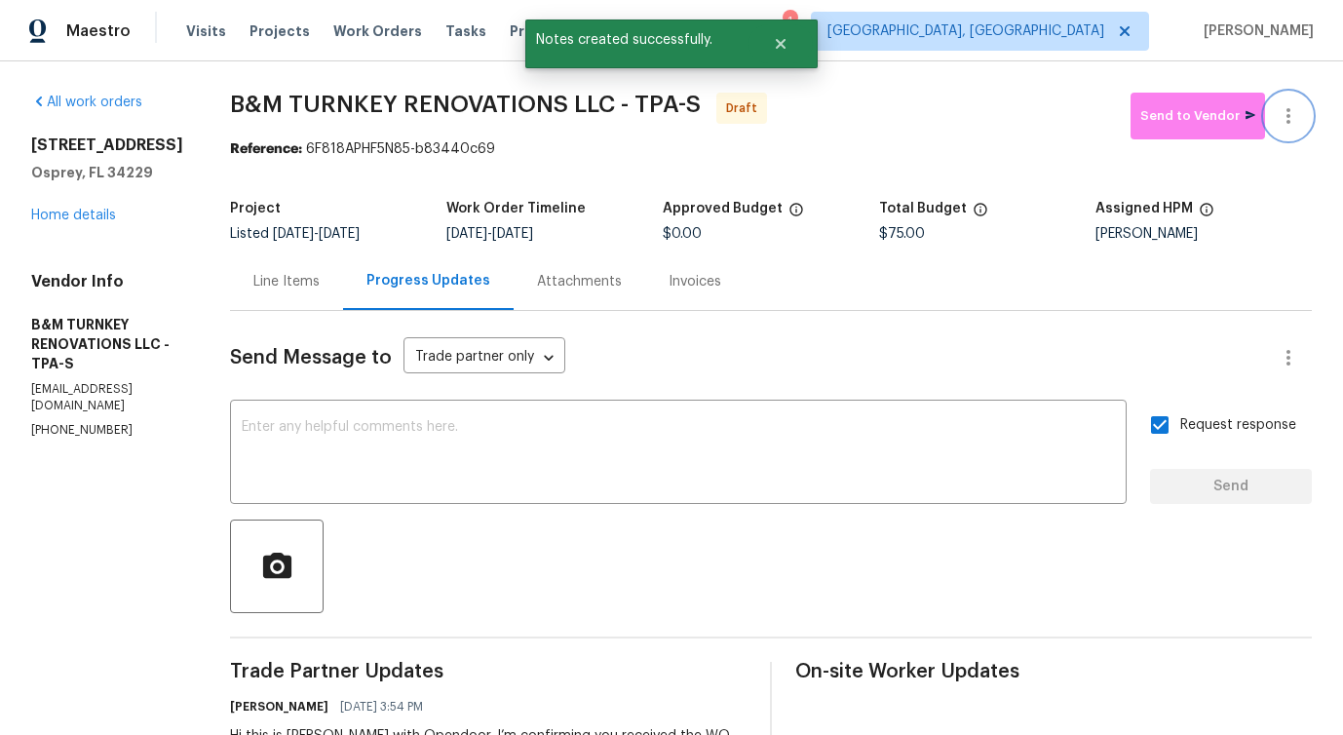
click at [1276, 107] on button "button" at bounding box center [1288, 116] width 47 height 47
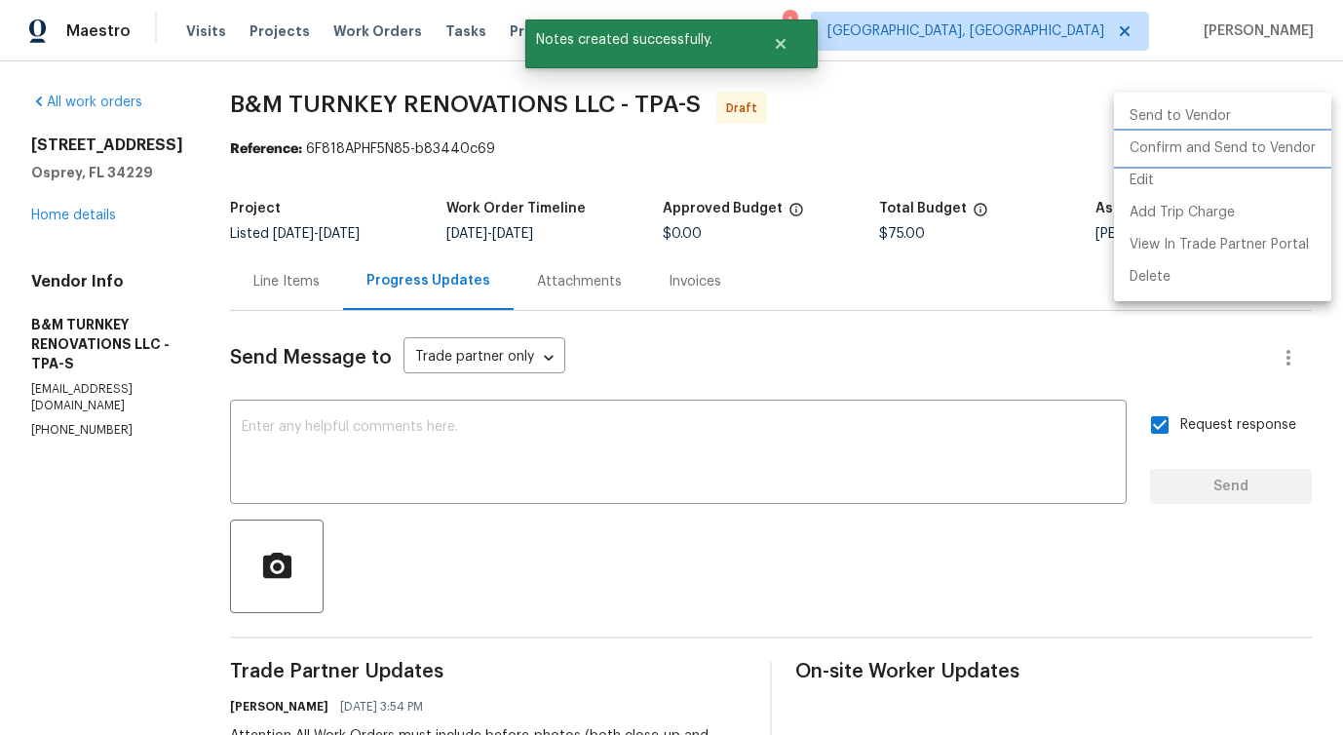
click at [1172, 156] on li "Confirm and Send to Vendor" at bounding box center [1222, 149] width 217 height 32
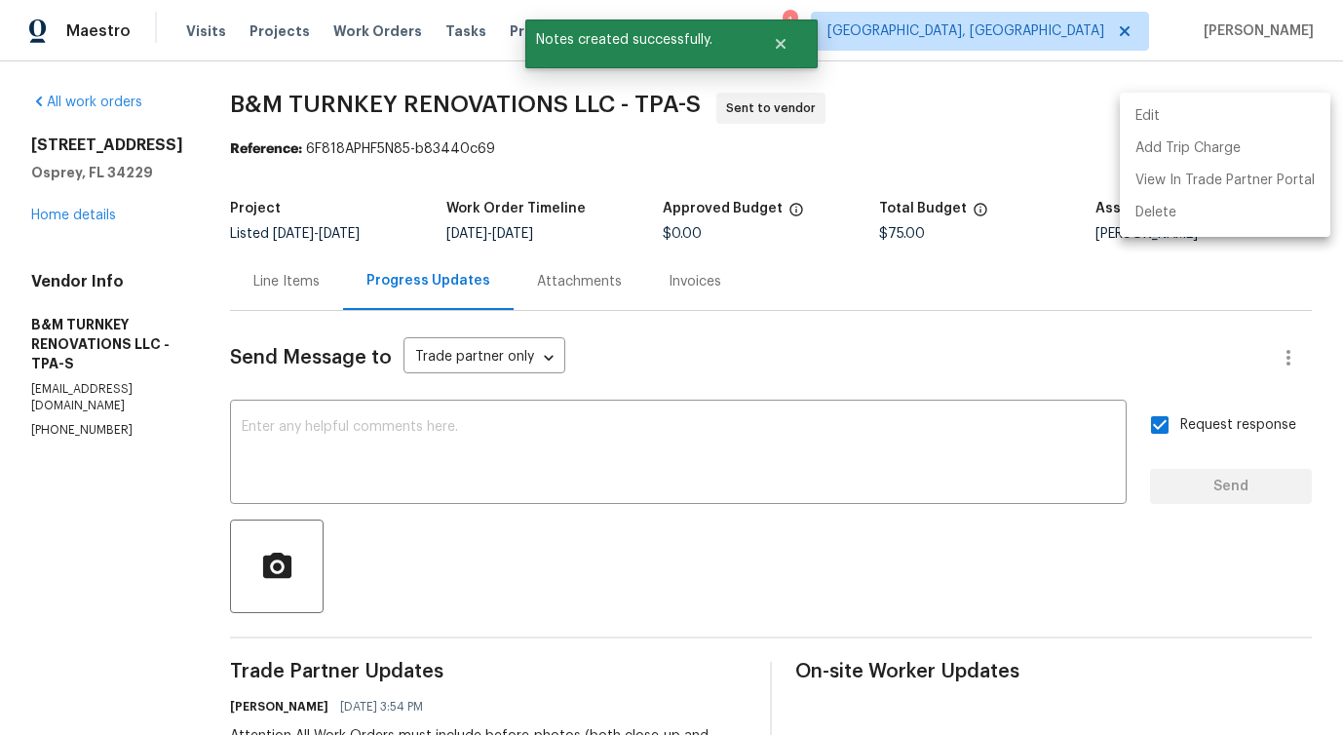
click at [839, 192] on div at bounding box center [671, 367] width 1343 height 735
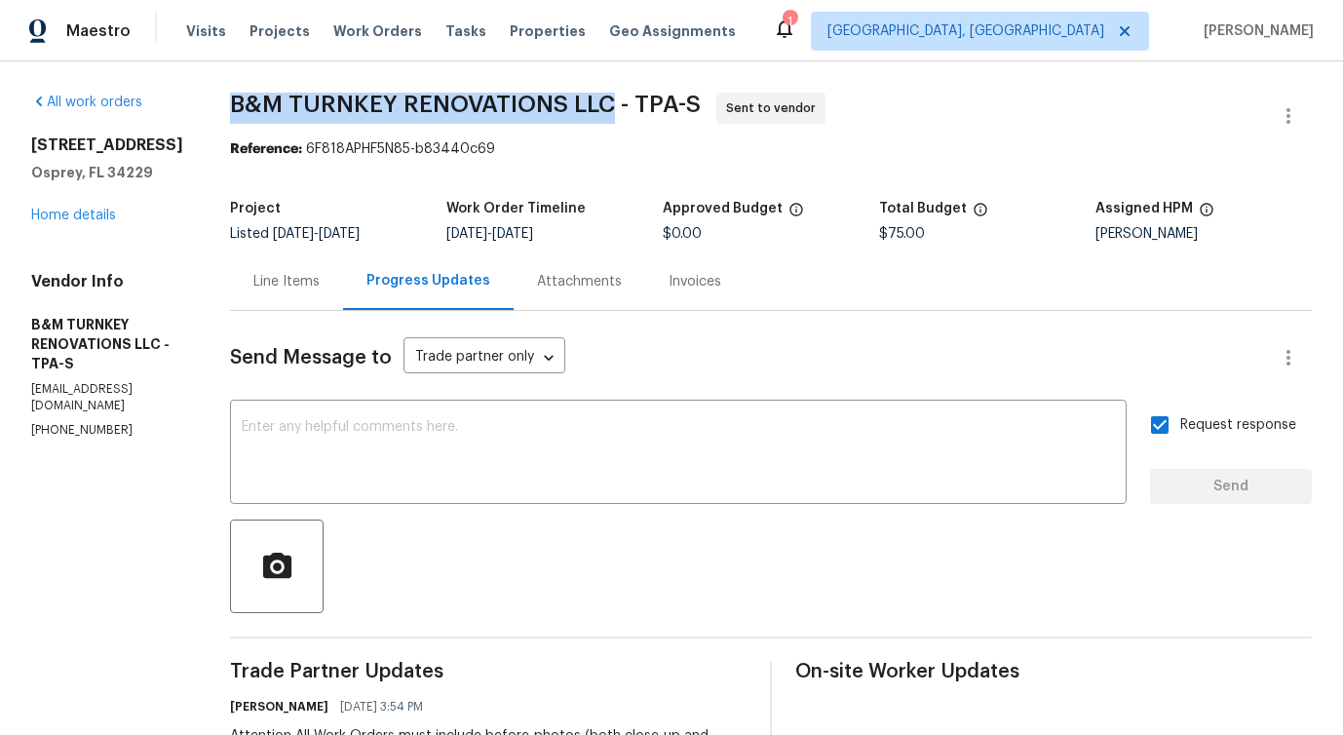
drag, startPoint x: 292, startPoint y: 106, endPoint x: 681, endPoint y: 109, distance: 388.8
click at [681, 109] on div "All work orders 851 Placid Lake Dr Osprey, FL 34229 Home details Vendor Info B&…" at bounding box center [671, 546] width 1343 height 971
copy span "B&M TURNKEY RENOVATIONS LLC"
click at [111, 217] on link "Home details" at bounding box center [73, 216] width 85 height 14
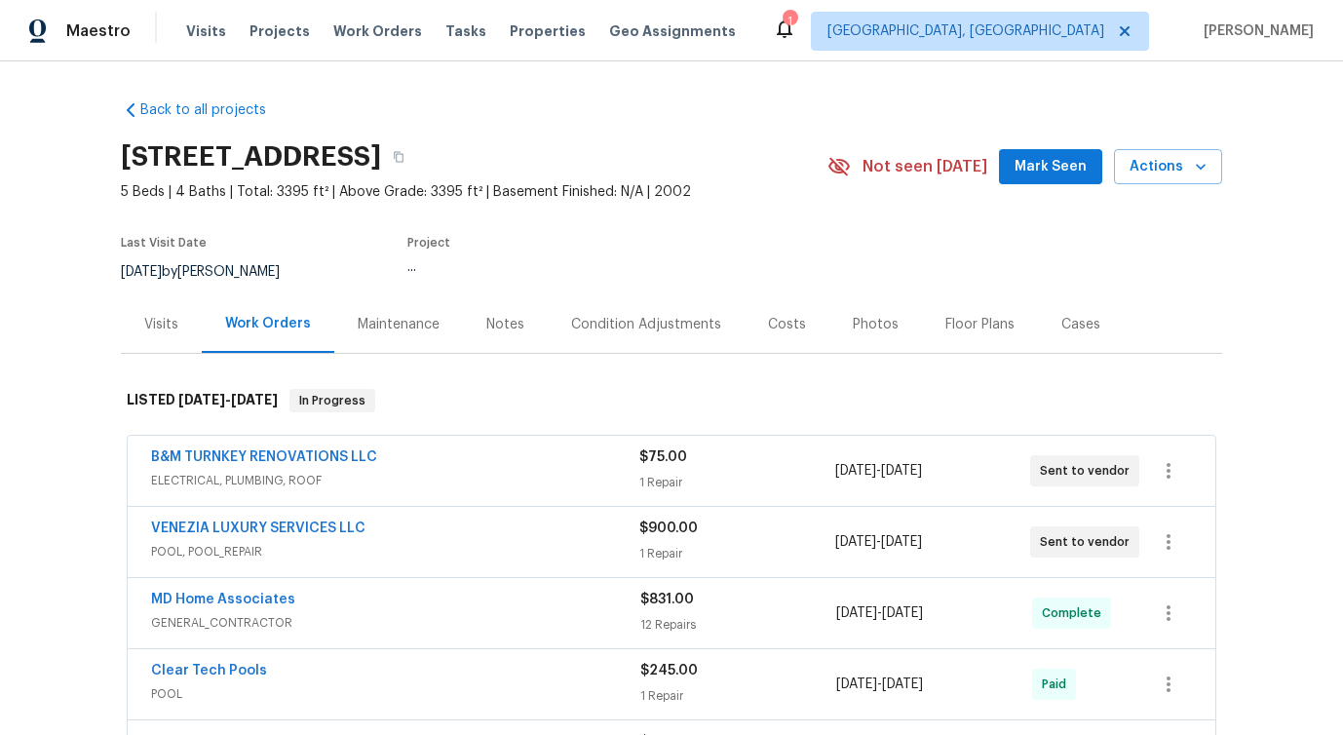
scroll to position [209, 0]
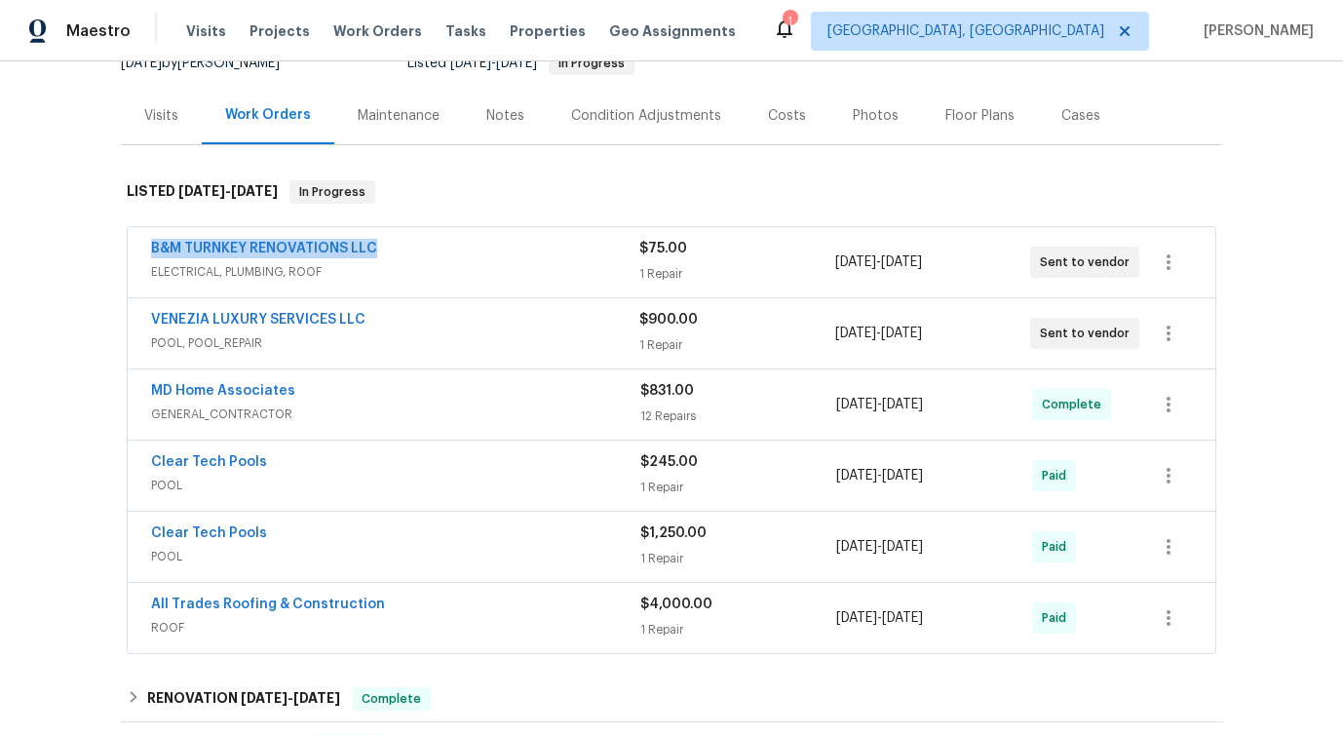
drag, startPoint x: 140, startPoint y: 254, endPoint x: 511, endPoint y: 251, distance: 370.3
click at [513, 252] on div "B&M TURNKEY RENOVATIONS LLC ELECTRICAL, PLUMBING, ROOF $75.00 1 Repair 10/7/202…" at bounding box center [672, 262] width 1088 height 70
copy link "B&M TURNKEY RENOVATIONS LLC"
click at [347, 262] on span "ELECTRICAL, PLUMBING, ROOF" at bounding box center [395, 271] width 488 height 19
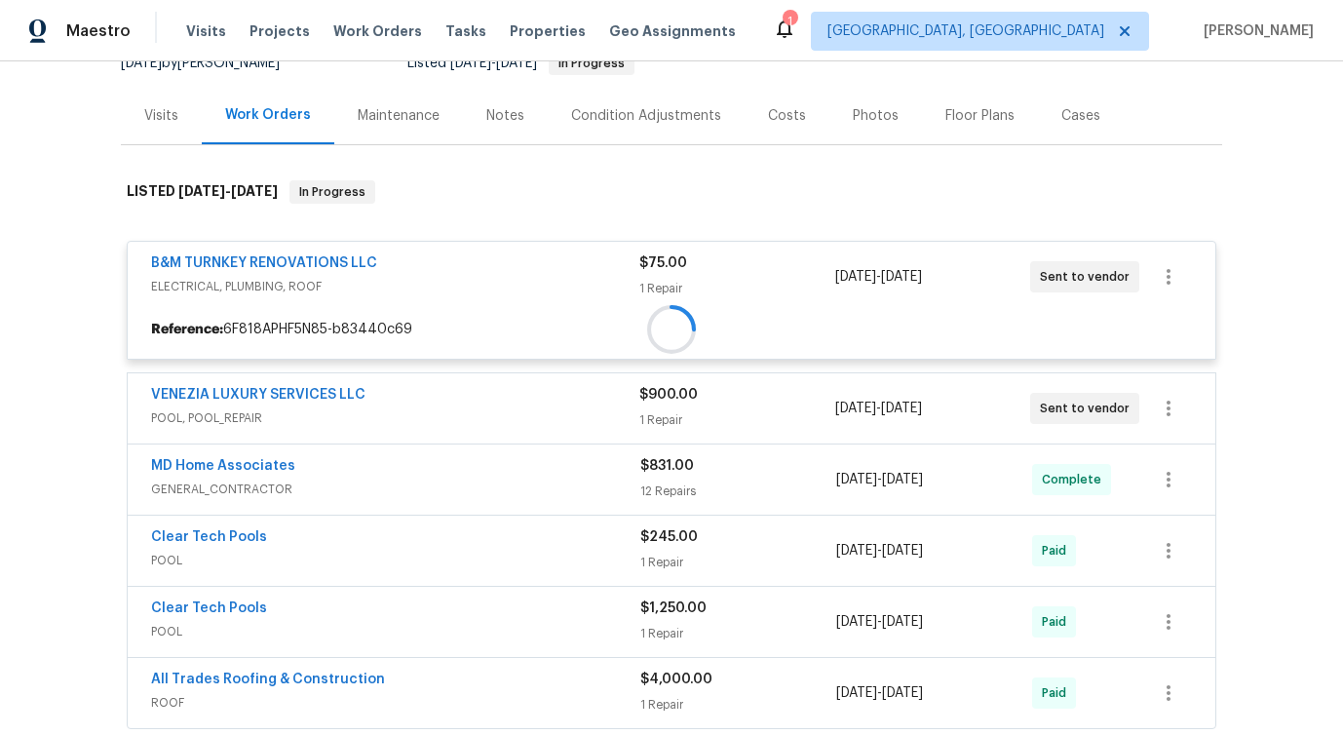
click at [352, 248] on div "B&M TURNKEY RENOVATIONS LLC ELECTRICAL, PLUMBING, ROOF $75.00 1 Repair 10/7/202…" at bounding box center [672, 277] width 1088 height 70
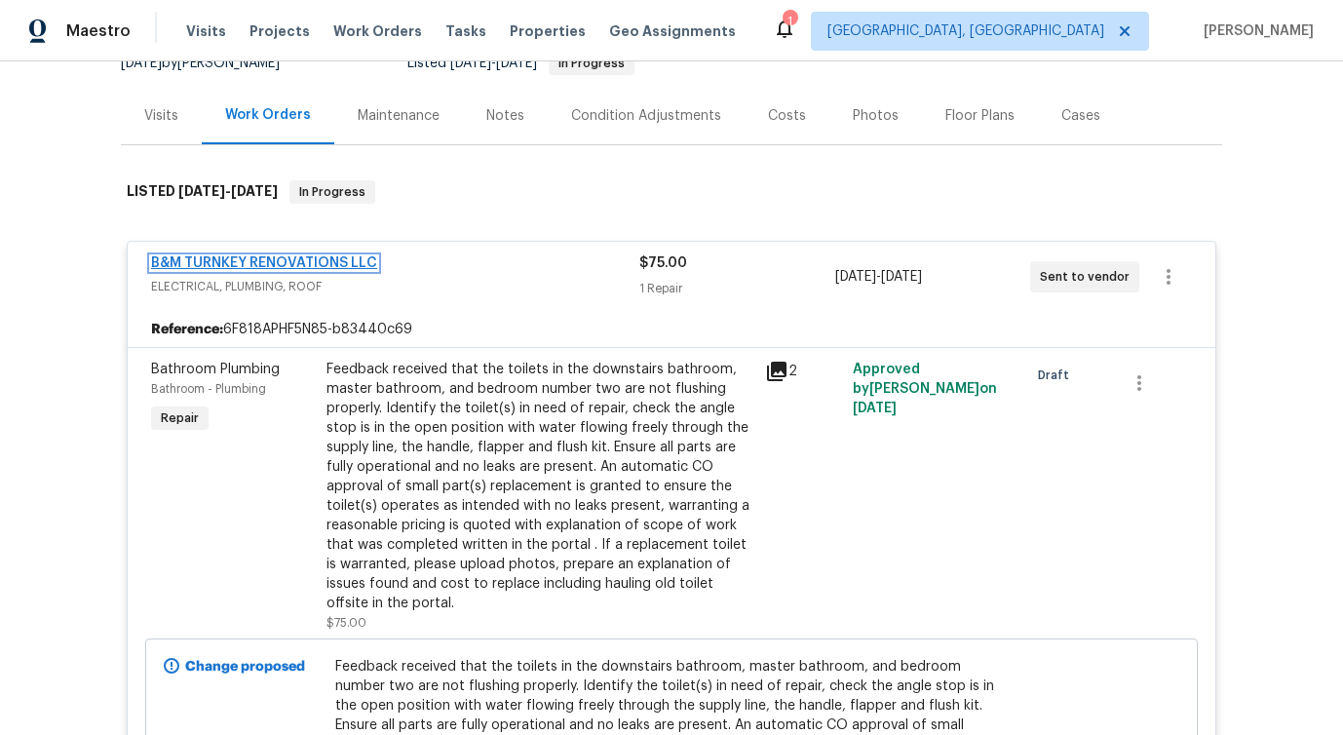
click at [329, 258] on link "B&M TURNKEY RENOVATIONS LLC" at bounding box center [264, 263] width 226 height 14
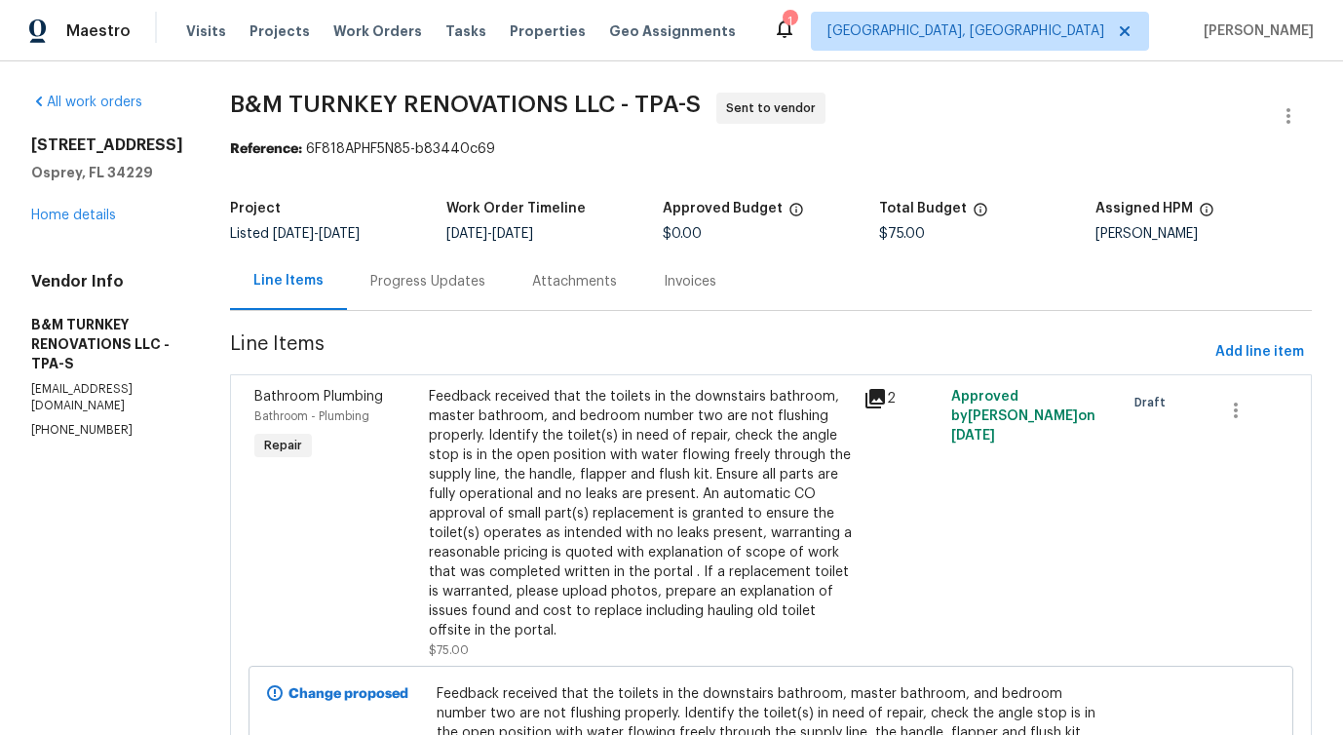
click at [476, 288] on div "Progress Updates" at bounding box center [427, 281] width 115 height 19
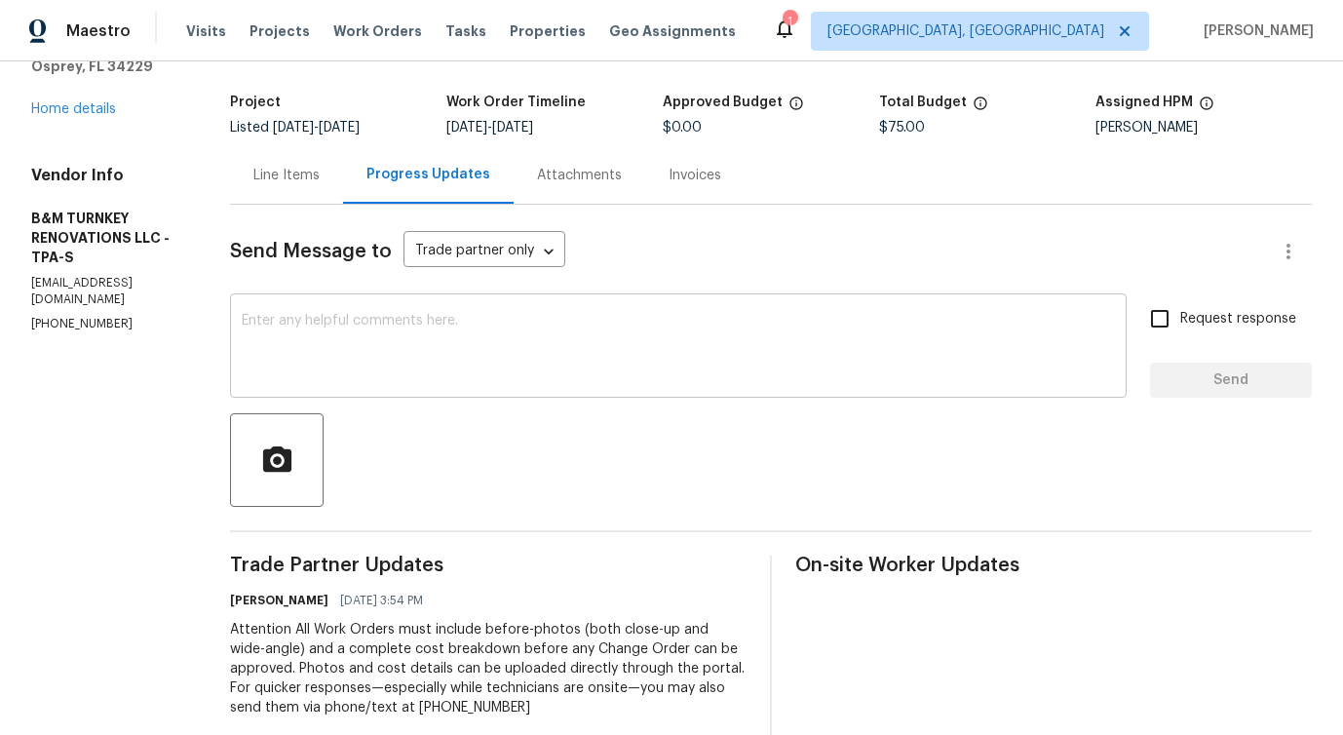
scroll to position [297, 0]
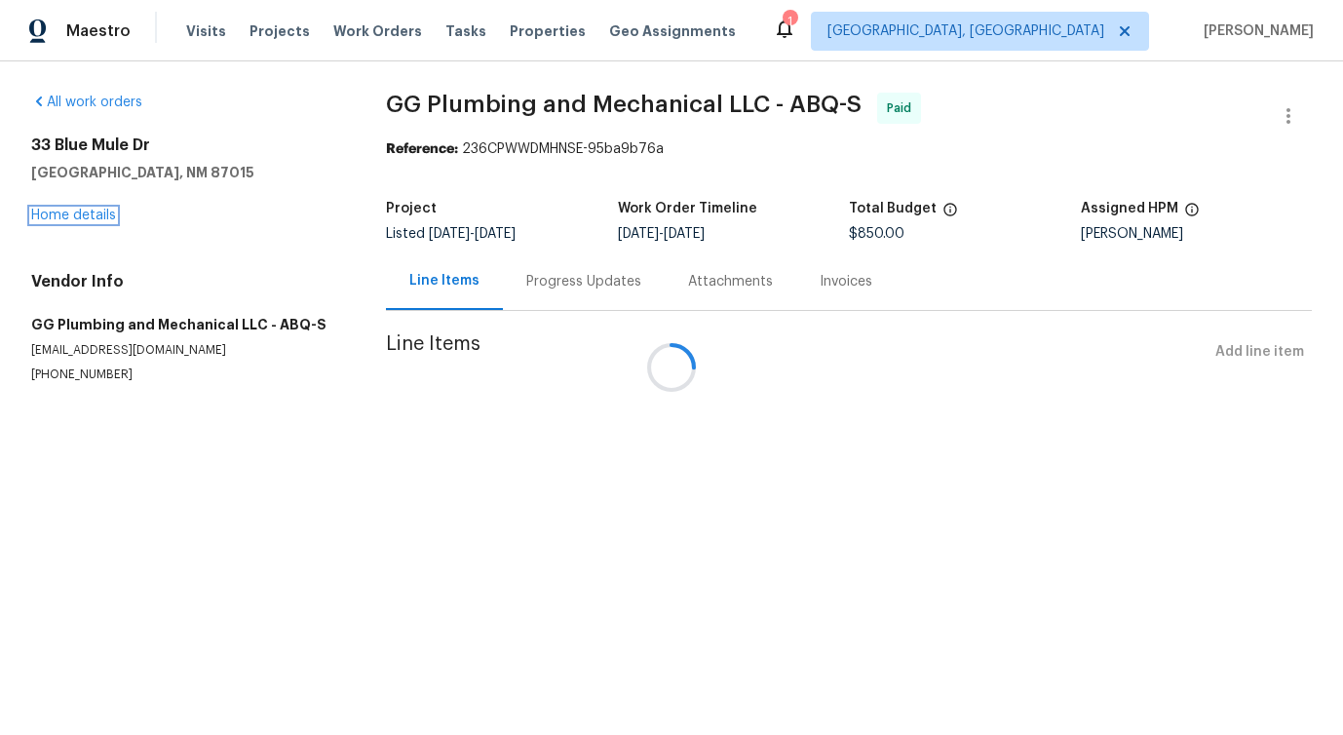
click at [76, 217] on link "Home details" at bounding box center [73, 216] width 85 height 14
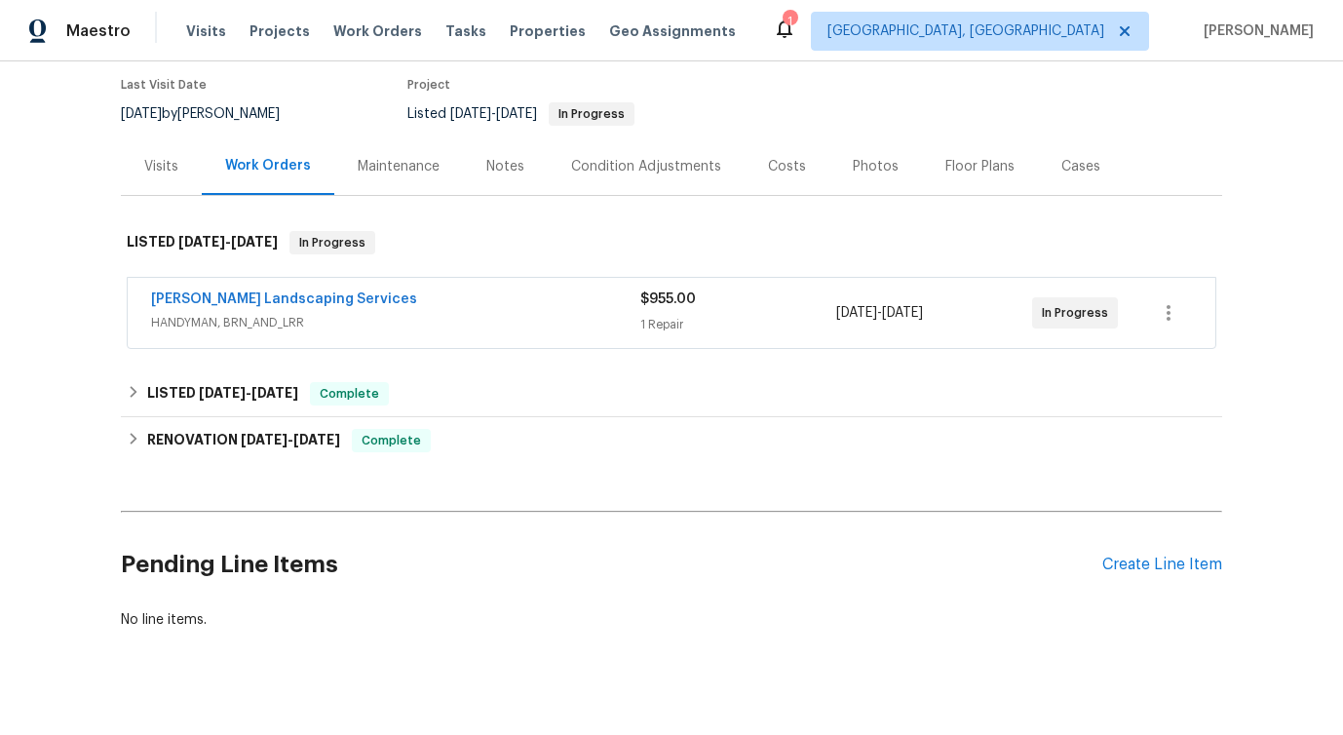
scroll to position [181, 0]
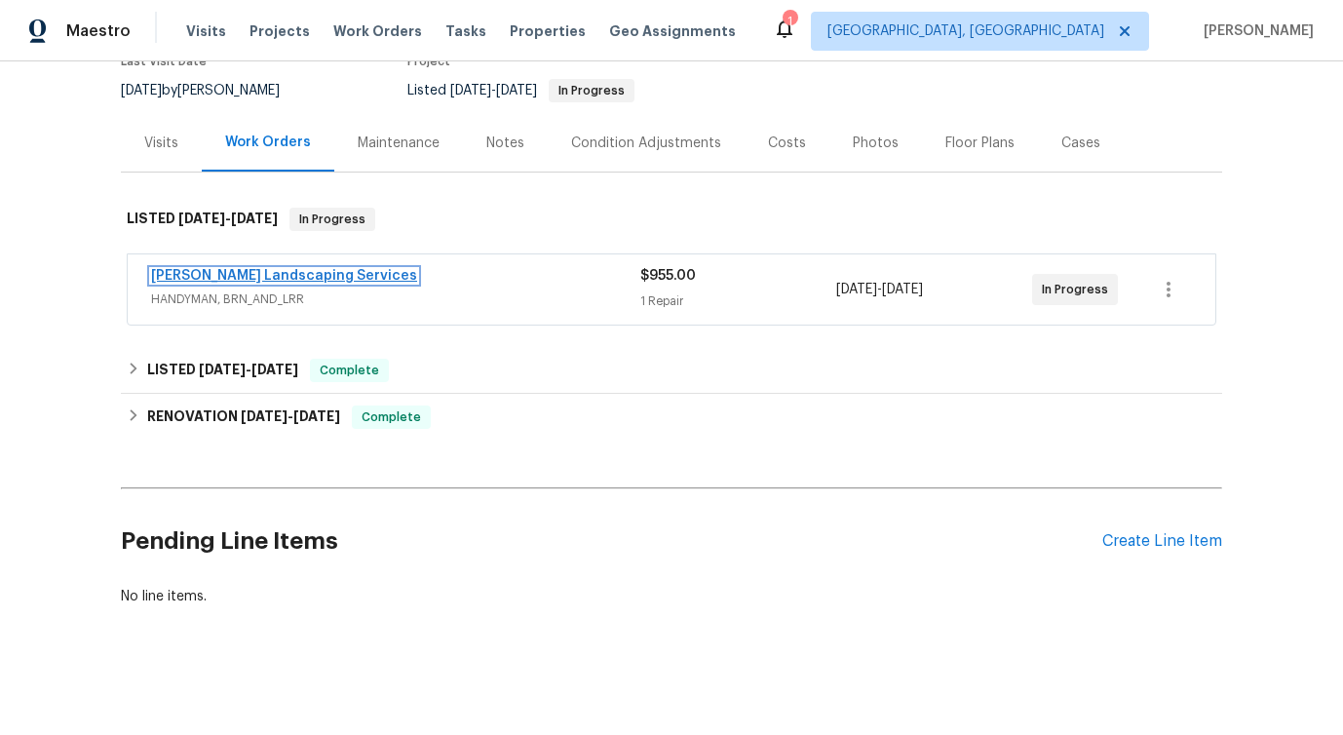
click at [270, 269] on link "[PERSON_NAME] Landscaping Services" at bounding box center [284, 276] width 266 height 14
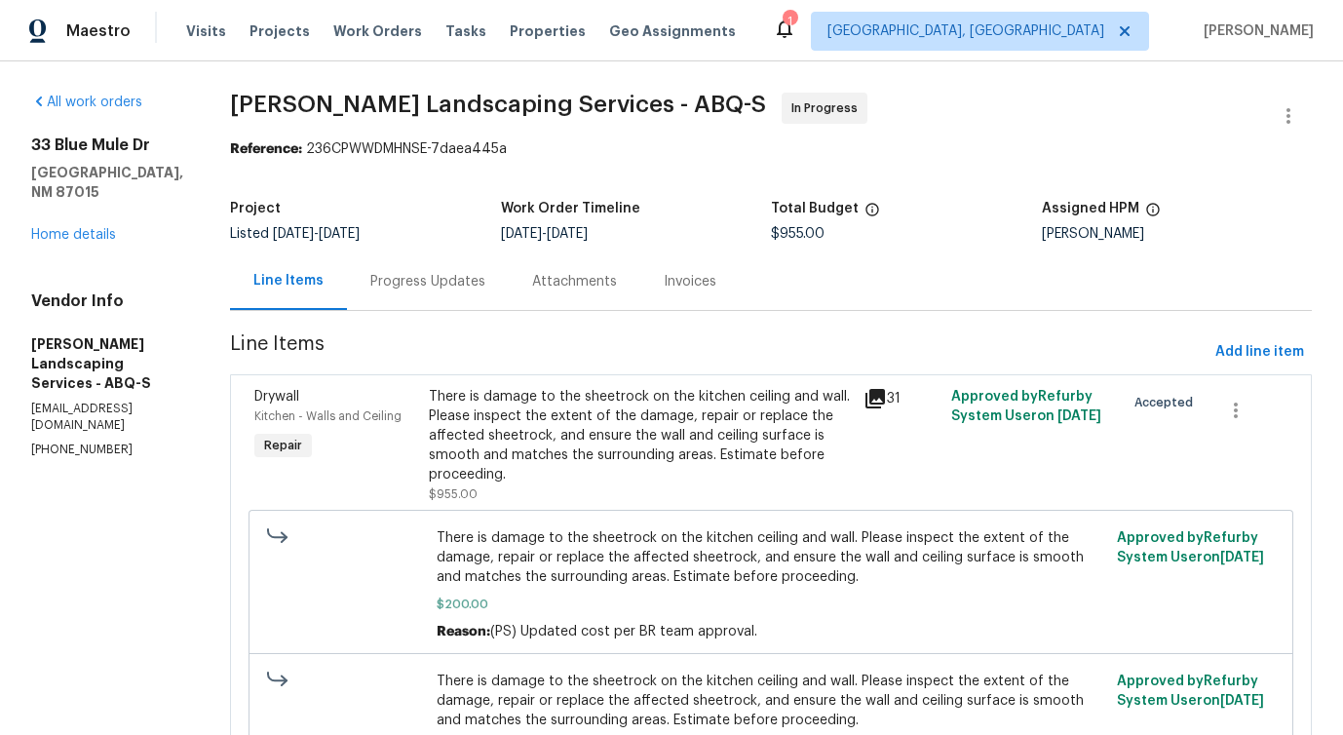
click at [469, 284] on div "Progress Updates" at bounding box center [427, 281] width 115 height 19
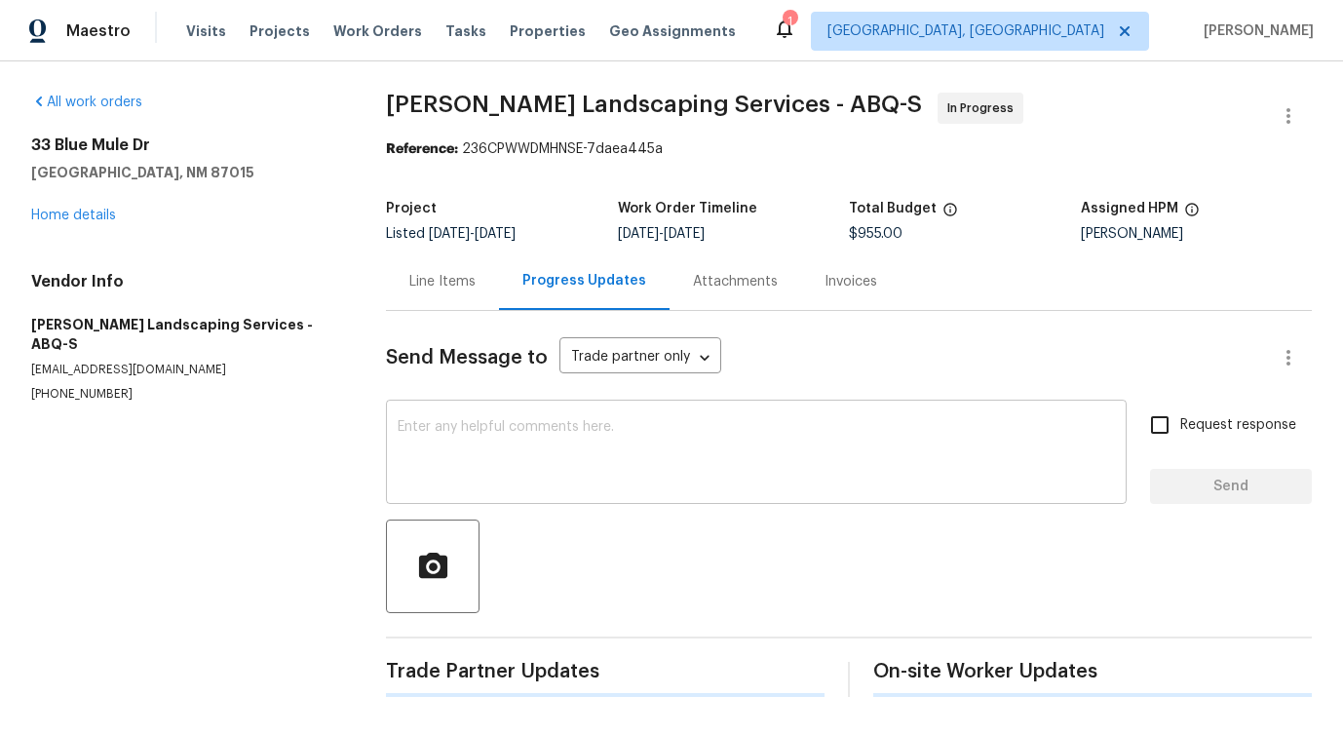
click at [458, 461] on textarea at bounding box center [756, 454] width 717 height 68
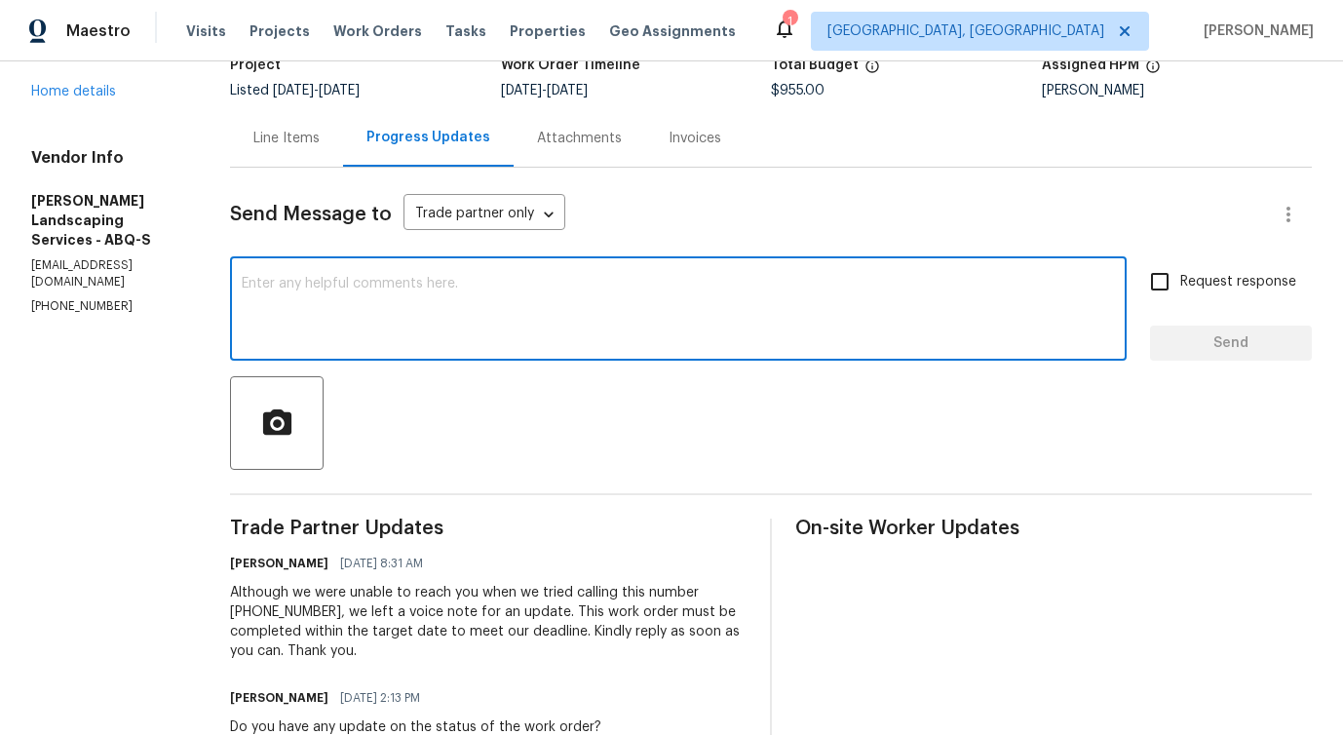
scroll to position [452, 0]
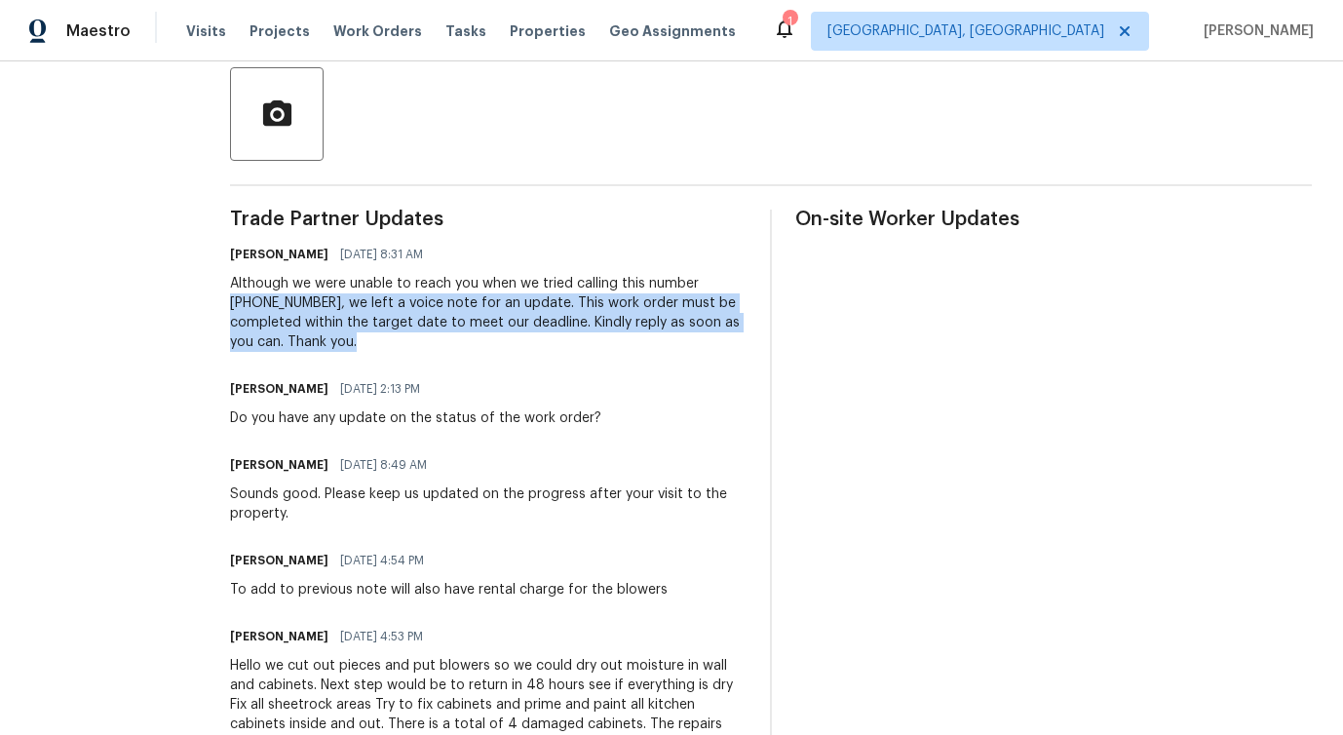
drag, startPoint x: 329, startPoint y: 299, endPoint x: 436, endPoint y: 335, distance: 112.2
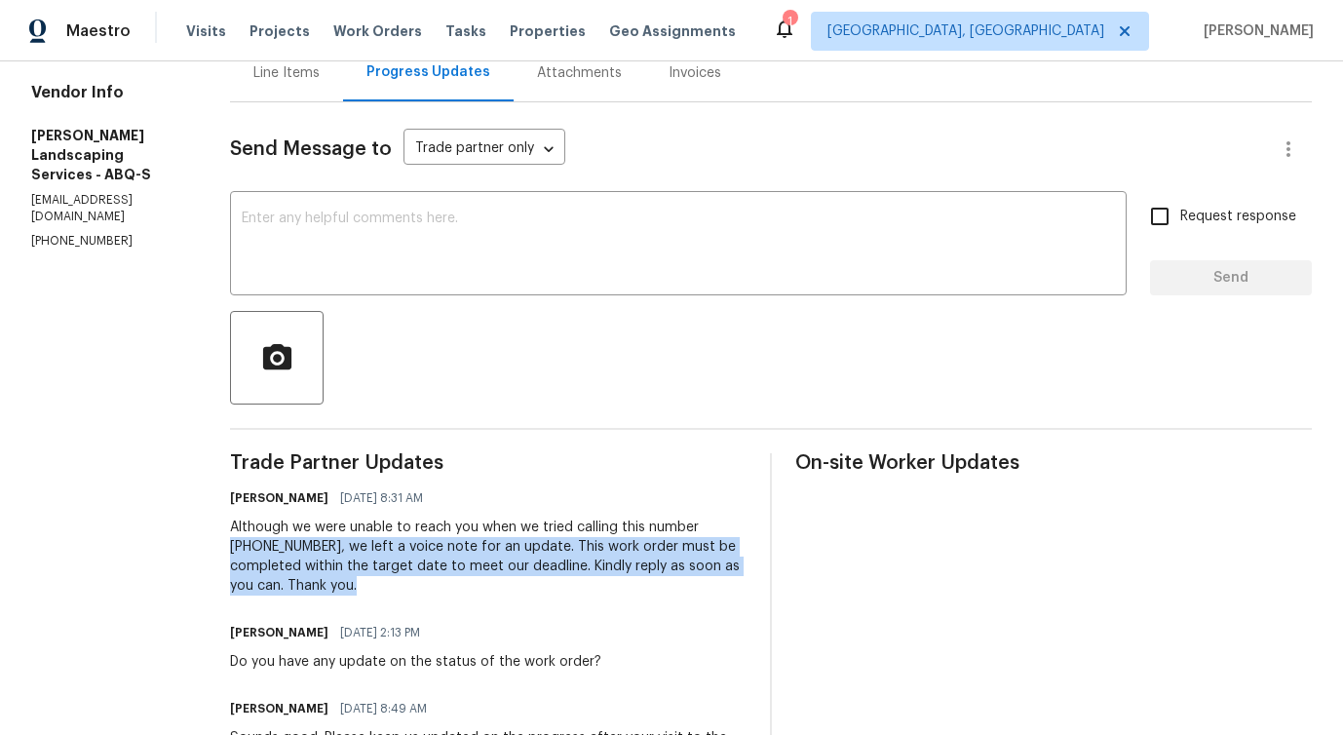
scroll to position [0, 0]
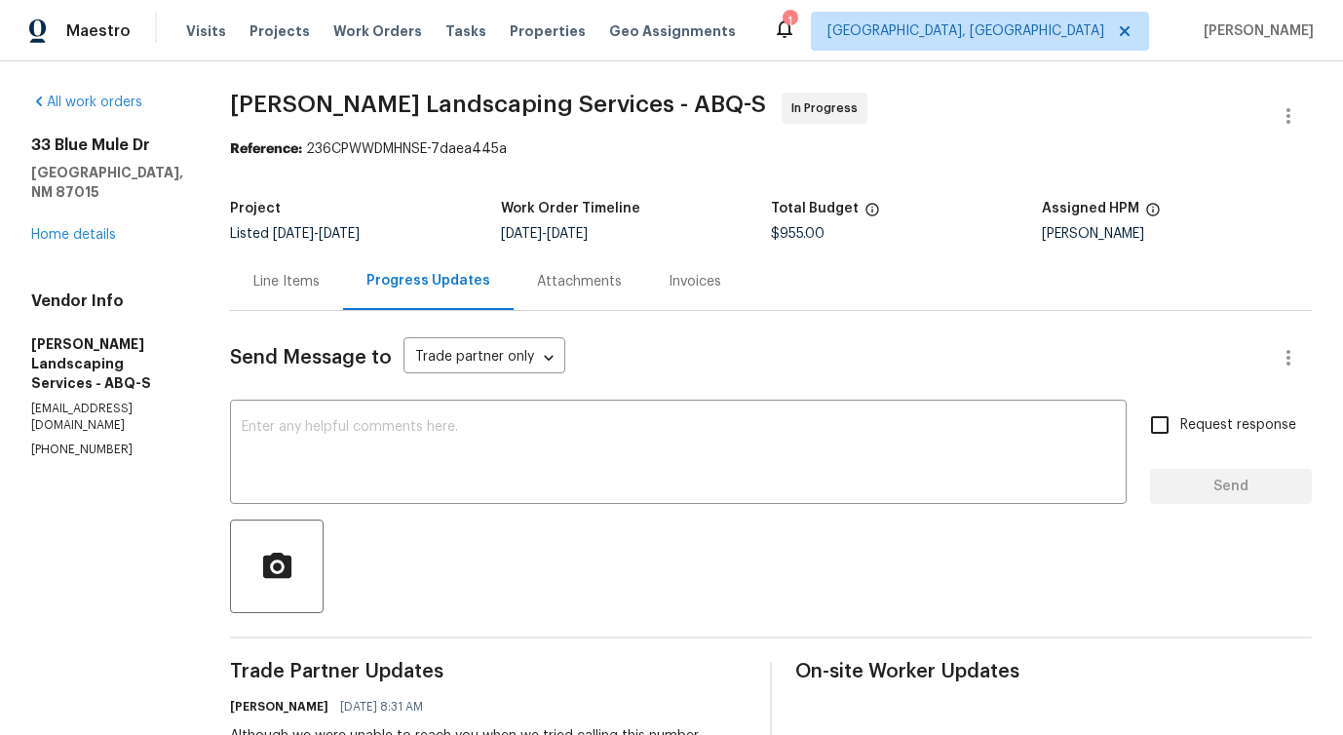
click at [128, 401] on p "[EMAIL_ADDRESS][DOMAIN_NAME]" at bounding box center [107, 417] width 152 height 33
copy p "[EMAIL_ADDRESS][DOMAIN_NAME]"
click at [69, 228] on link "Home details" at bounding box center [73, 235] width 85 height 14
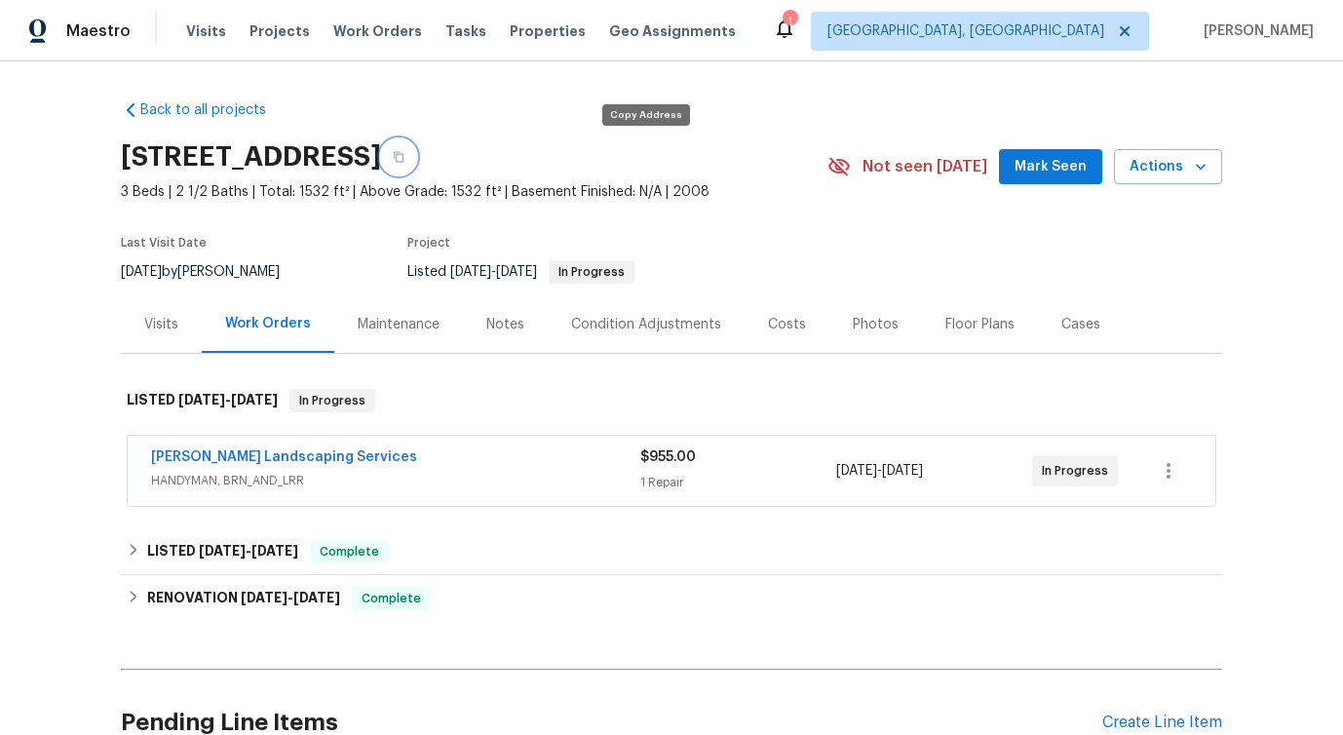
click at [416, 164] on button "button" at bounding box center [398, 156] width 35 height 35
click at [237, 451] on link "[PERSON_NAME] Landscaping Services" at bounding box center [284, 457] width 266 height 14
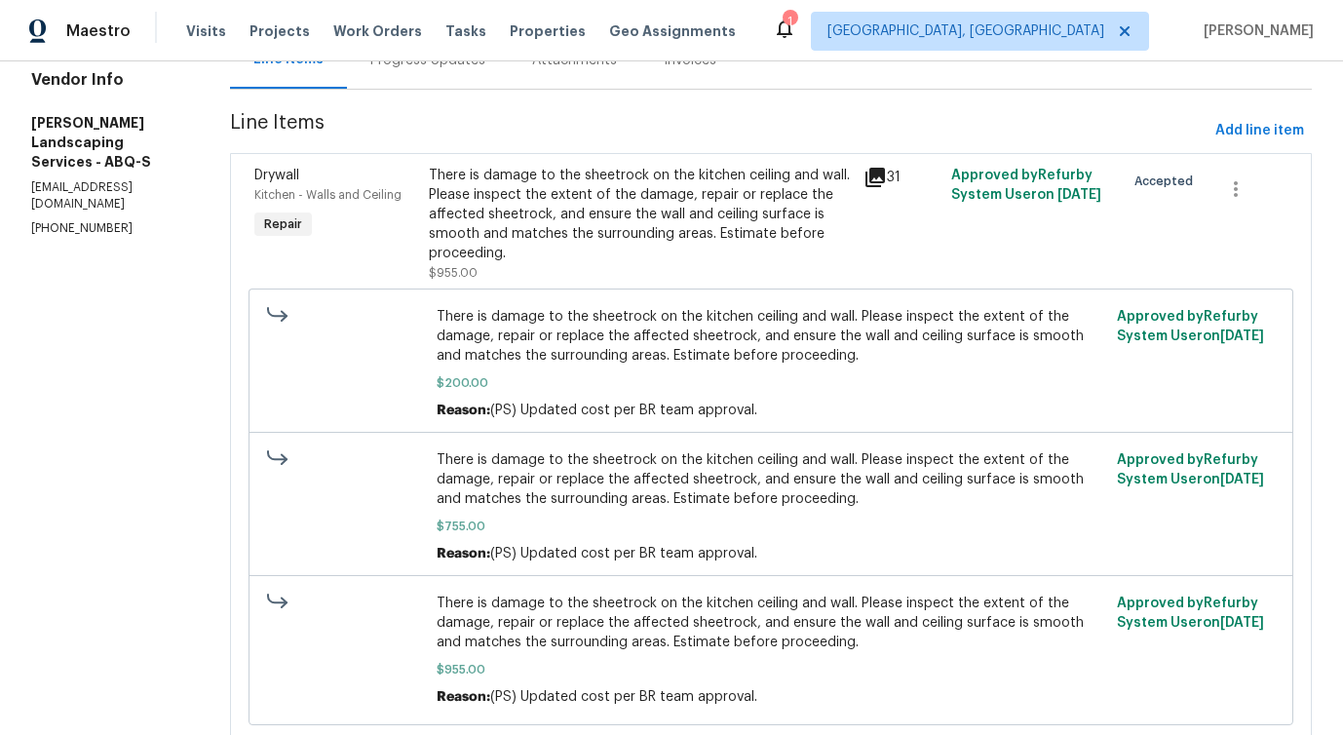
scroll to position [287, 0]
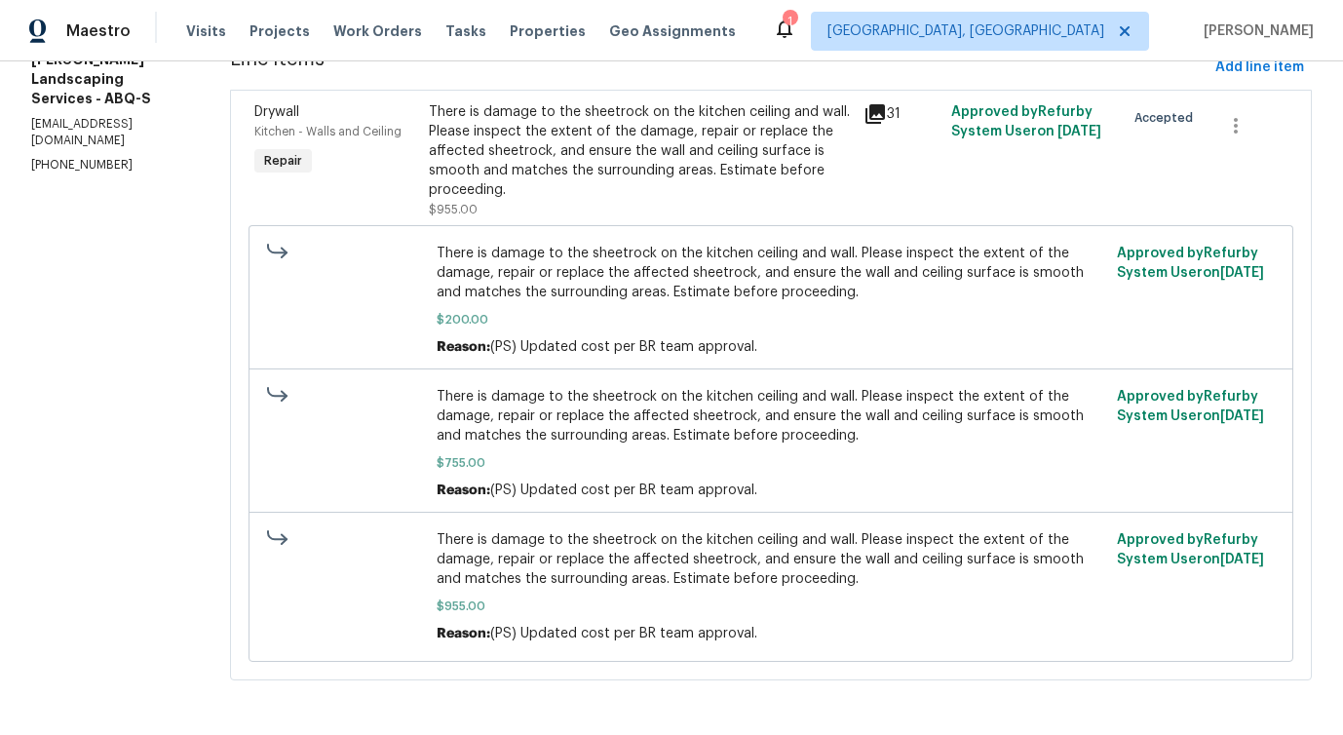
click at [574, 558] on span "There is damage to the sheetrock on the kitchen ceiling and wall. Please inspec…" at bounding box center [771, 559] width 668 height 58
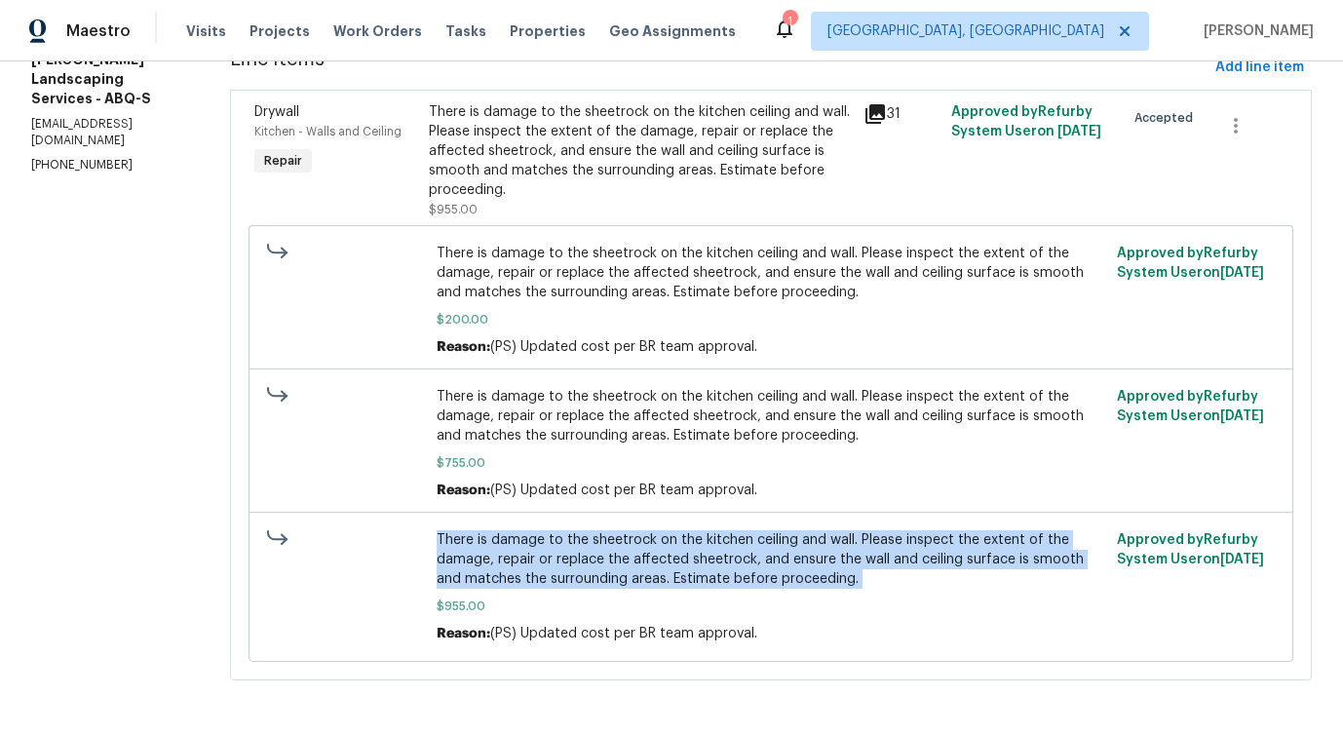
copy span "There is damage to the sheetrock on the kitchen ceiling and wall. Please inspec…"
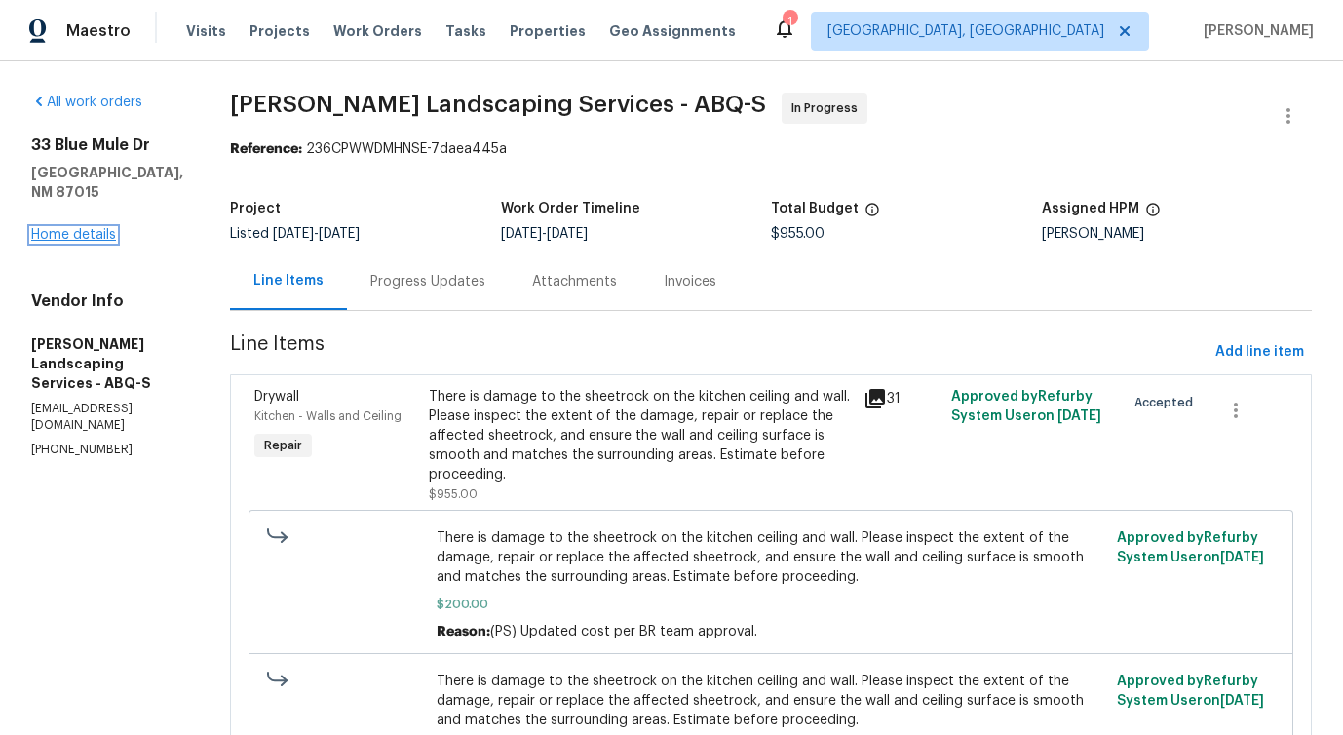
click at [94, 228] on link "Home details" at bounding box center [73, 235] width 85 height 14
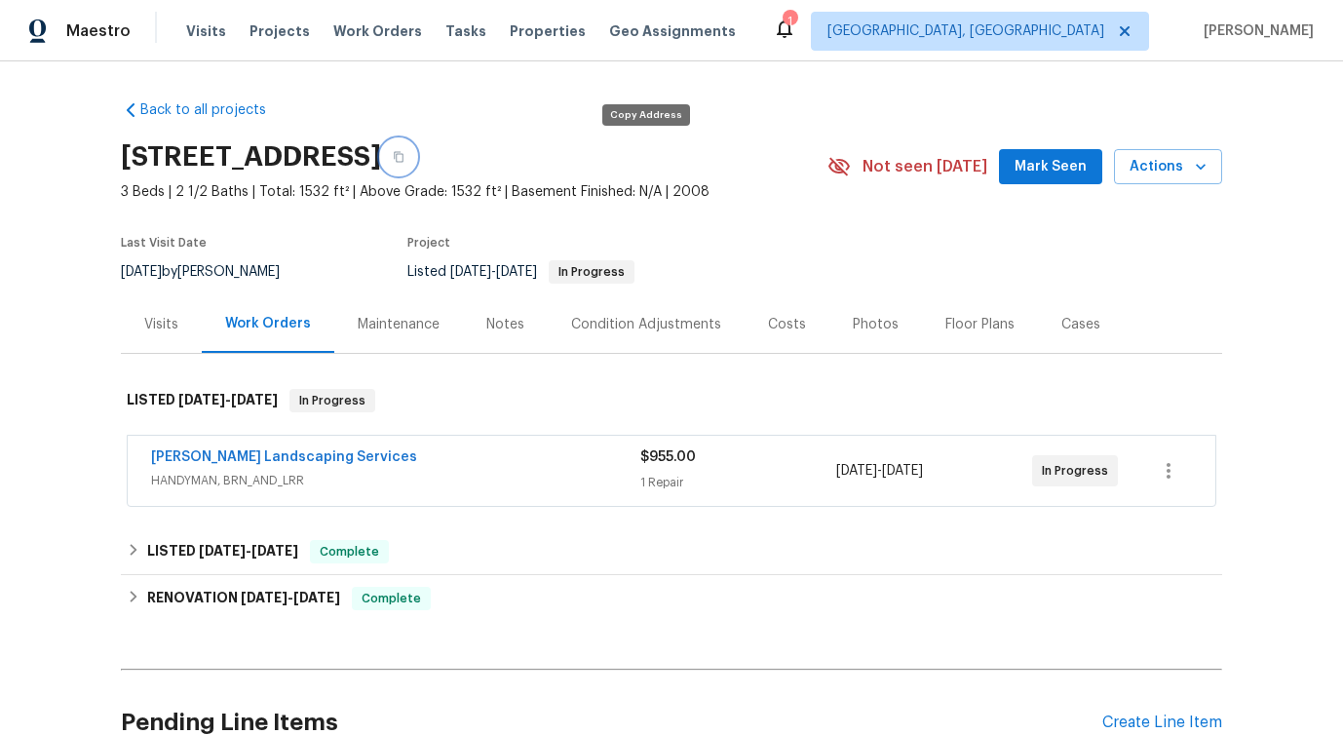
click at [416, 164] on button "button" at bounding box center [398, 156] width 35 height 35
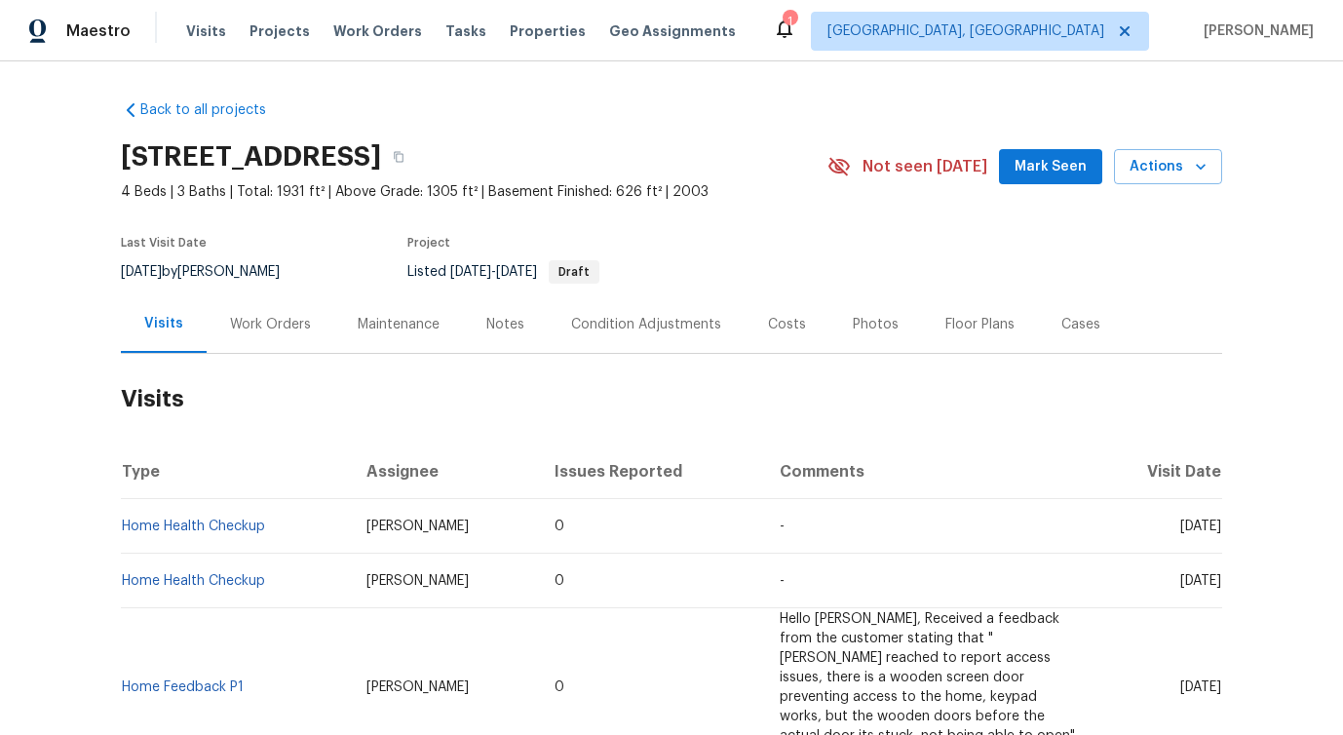
click at [246, 331] on div "Work Orders" at bounding box center [270, 324] width 81 height 19
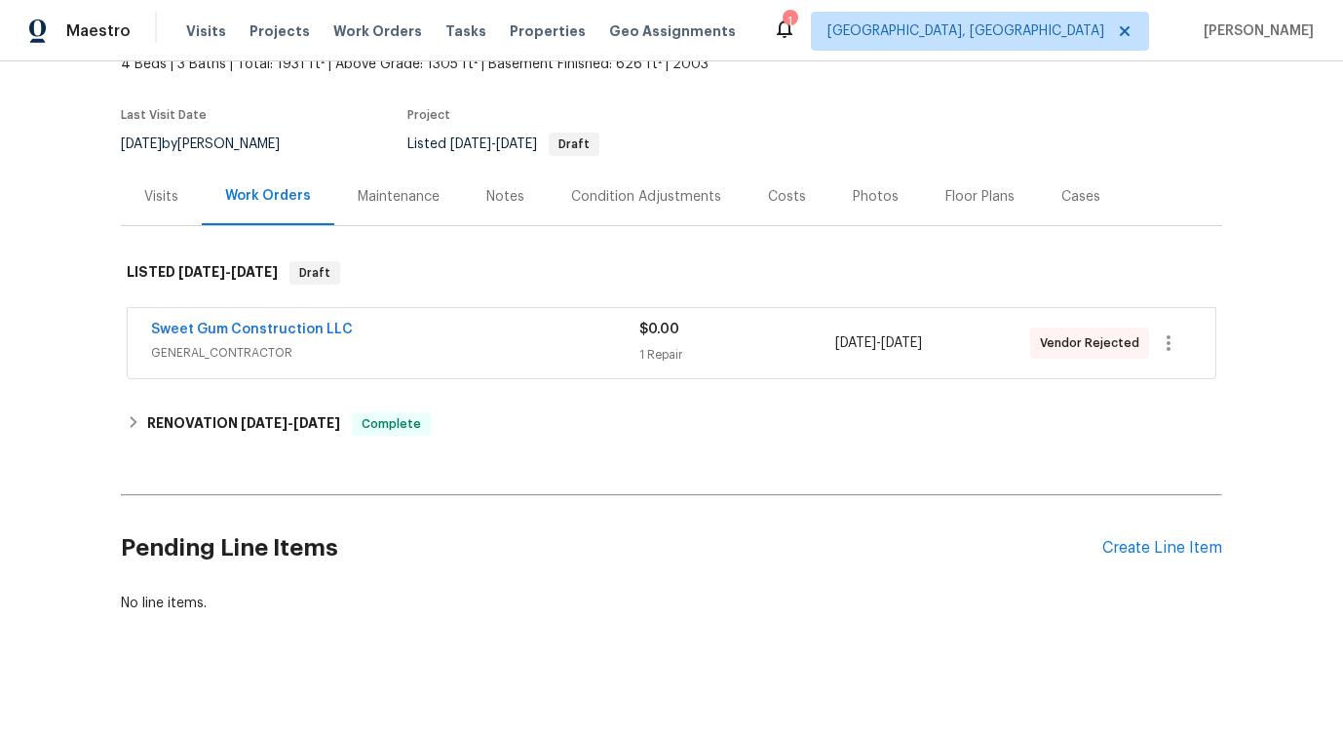
scroll to position [138, 0]
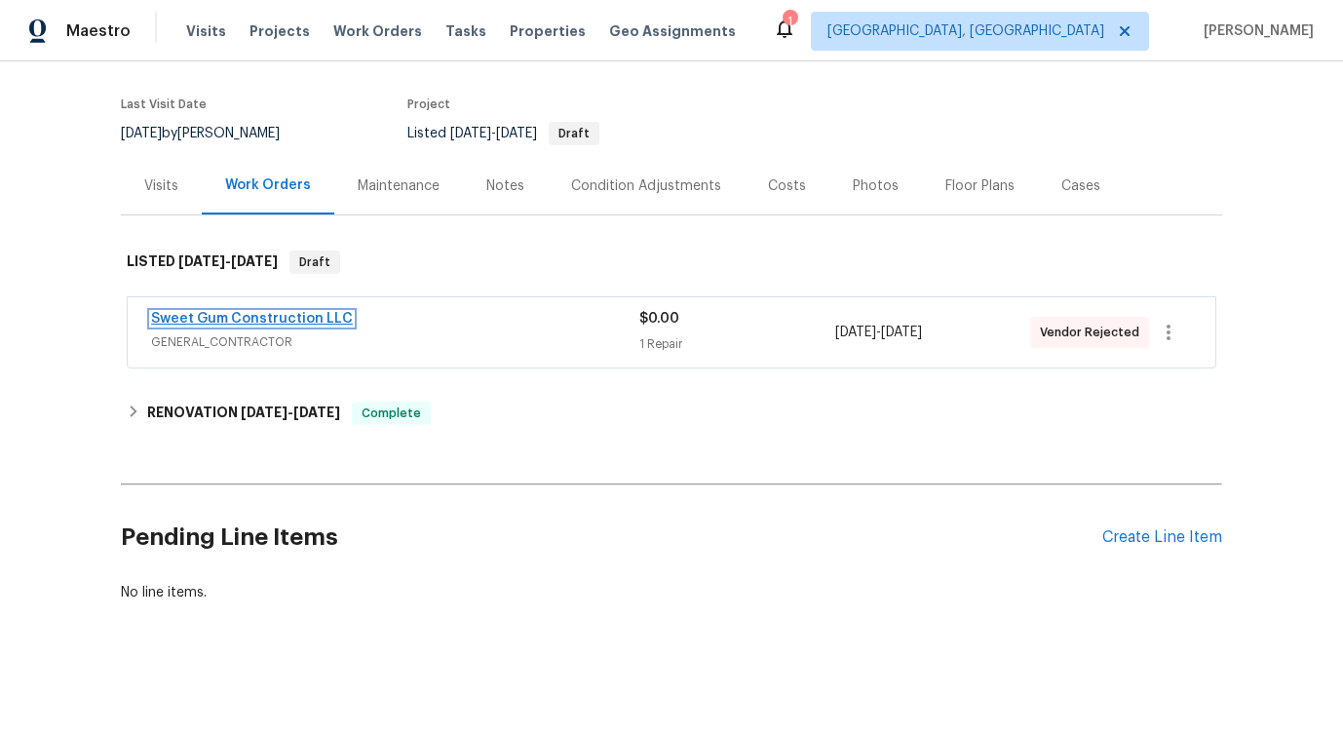
click at [255, 320] on link "Sweet Gum Construction LLC" at bounding box center [252, 319] width 202 height 14
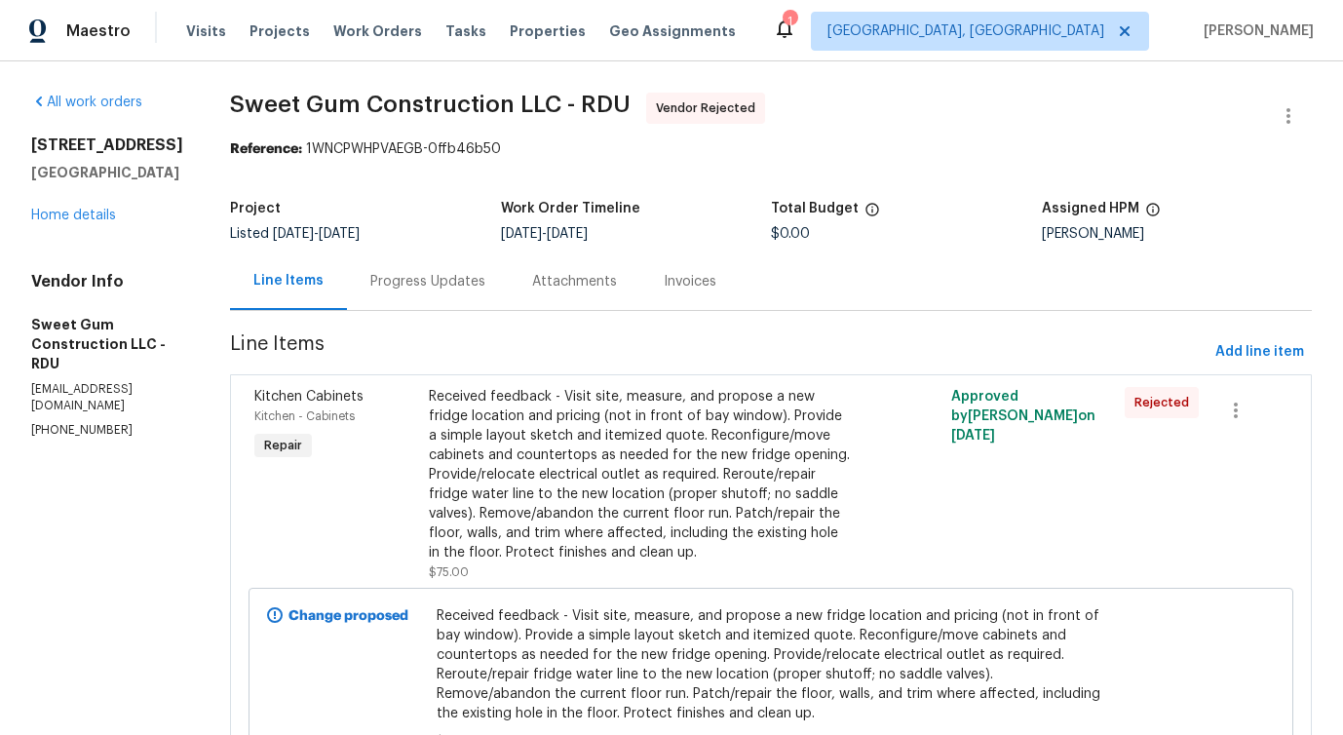
click at [468, 280] on div "Progress Updates" at bounding box center [427, 281] width 115 height 19
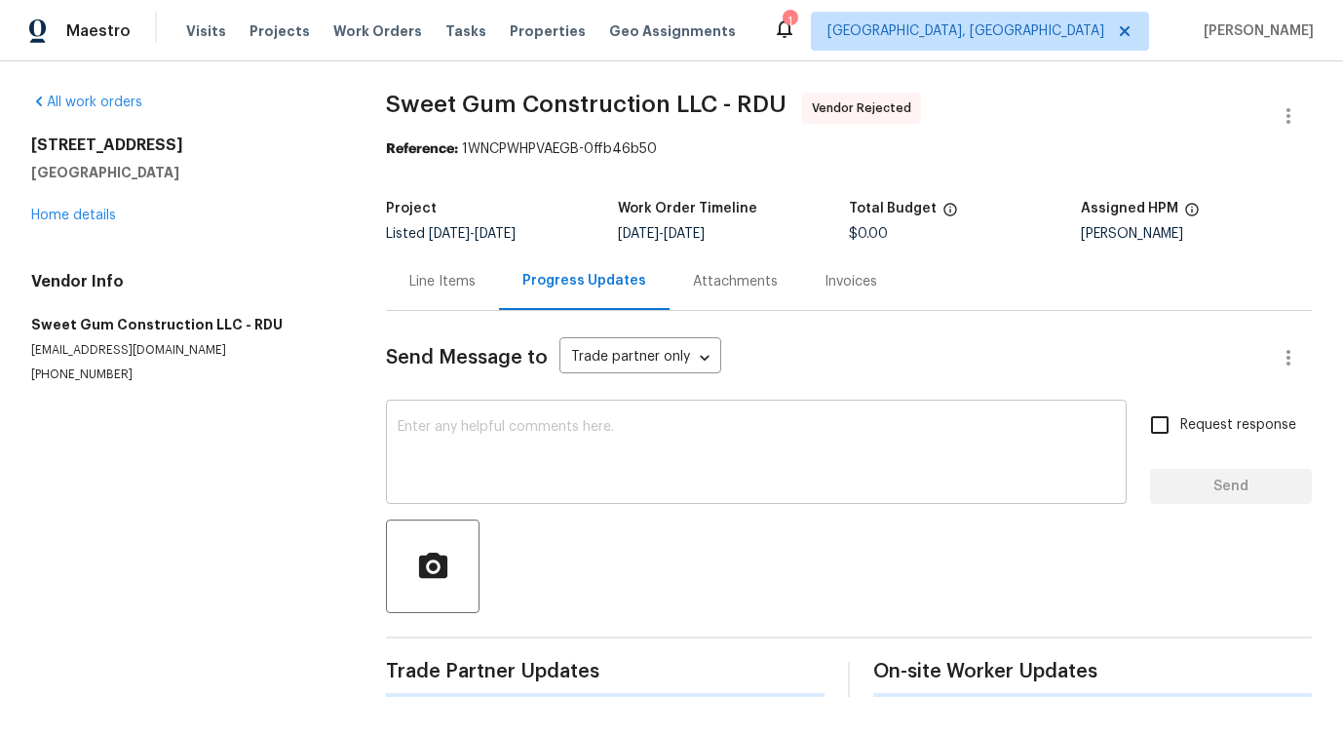
click at [477, 481] on textarea at bounding box center [756, 454] width 717 height 68
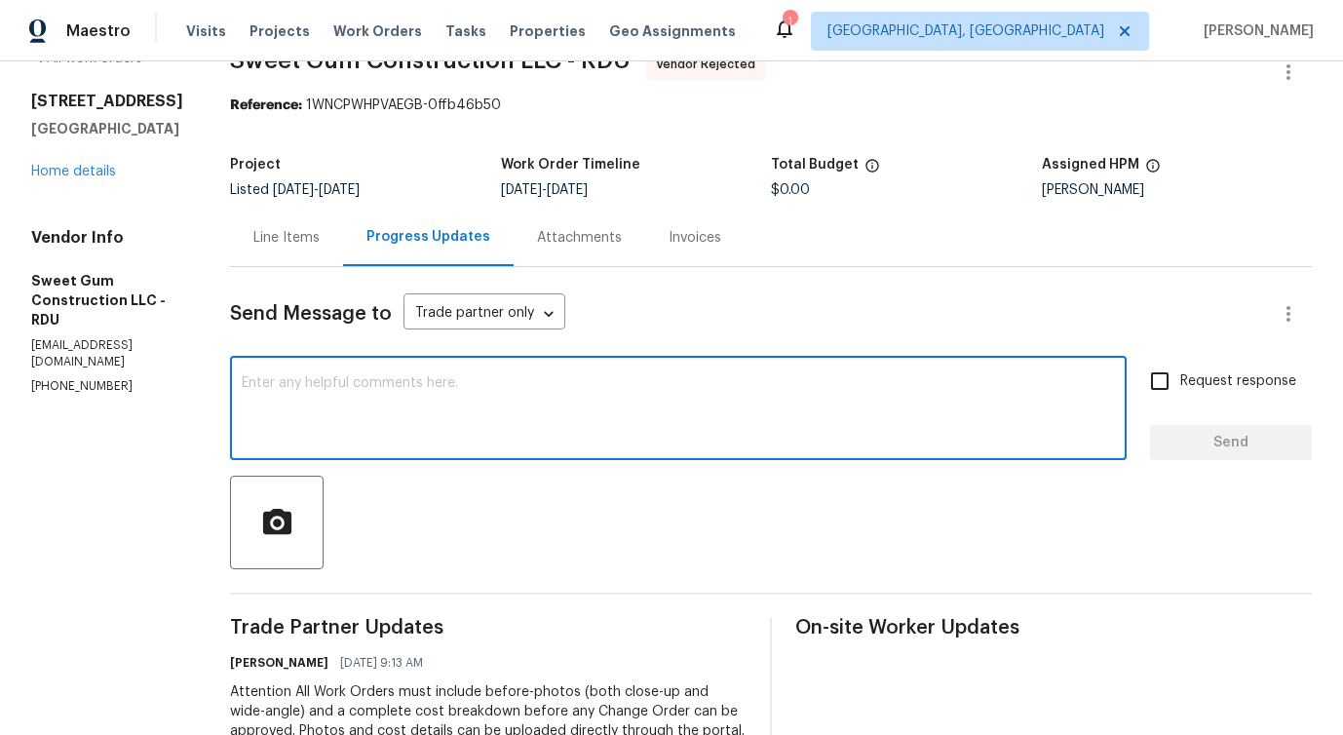
scroll to position [39, 0]
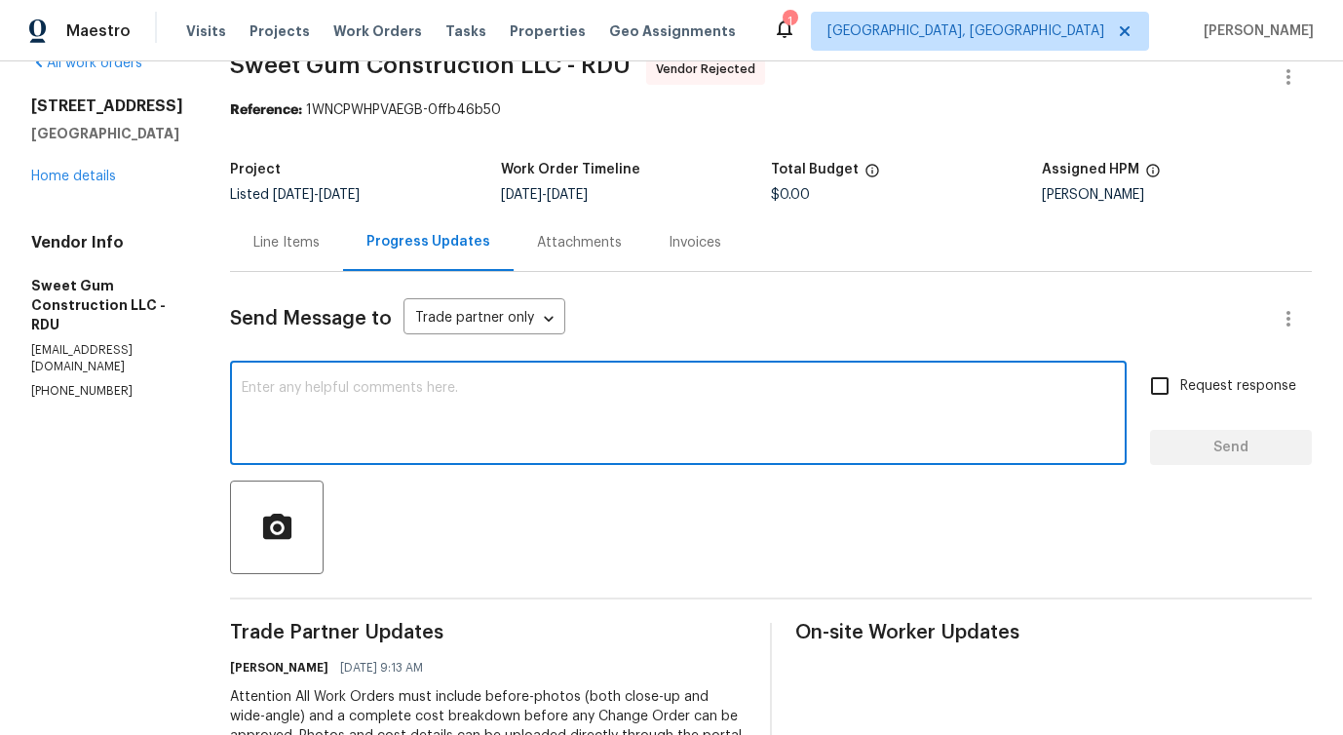
click at [340, 252] on div "Line Items" at bounding box center [286, 241] width 113 height 57
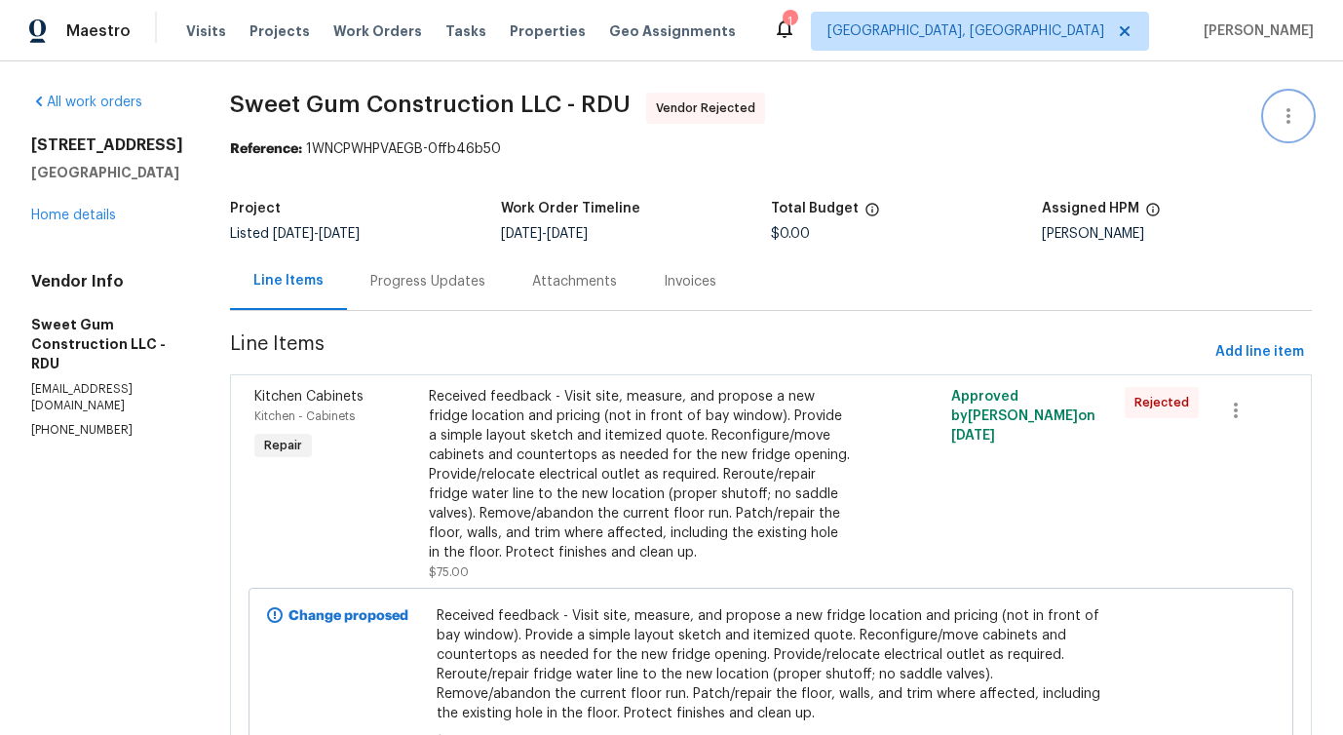
click at [1294, 126] on icon "button" at bounding box center [1288, 115] width 23 height 23
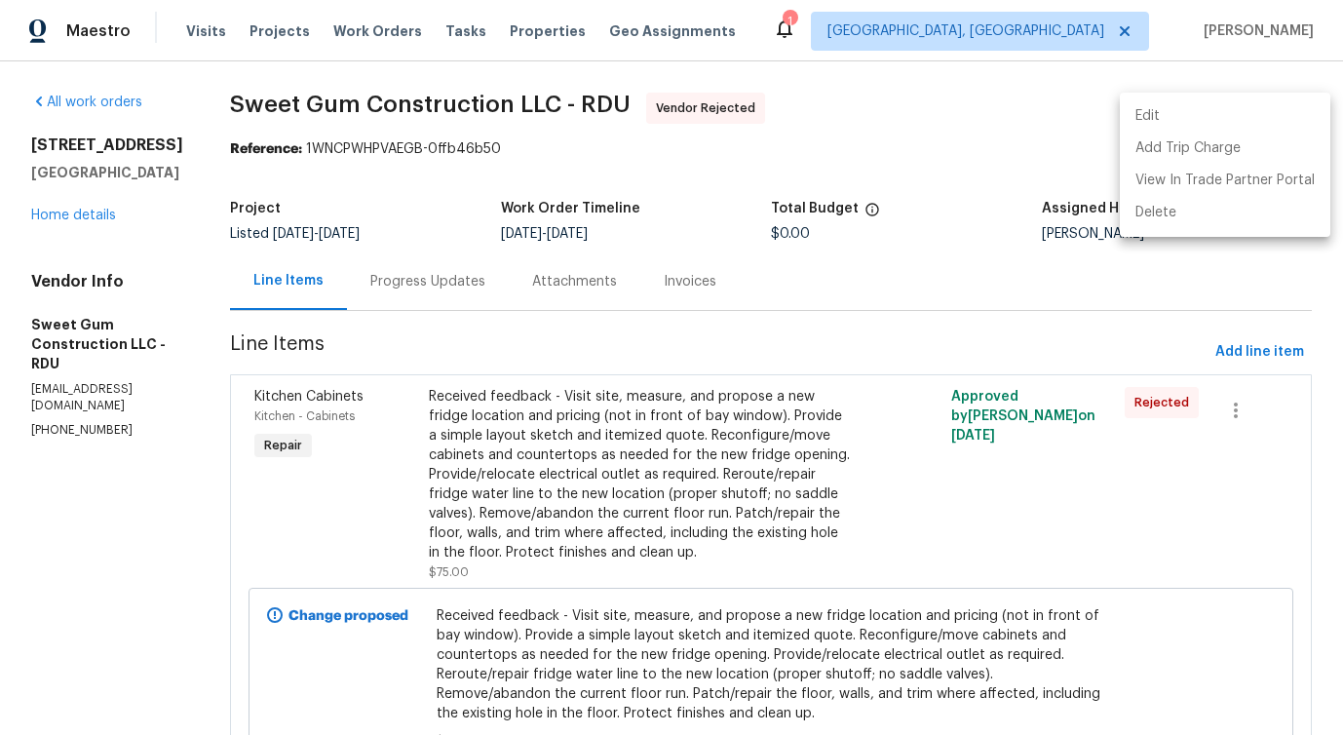
click at [1162, 117] on li "Edit" at bounding box center [1225, 116] width 210 height 32
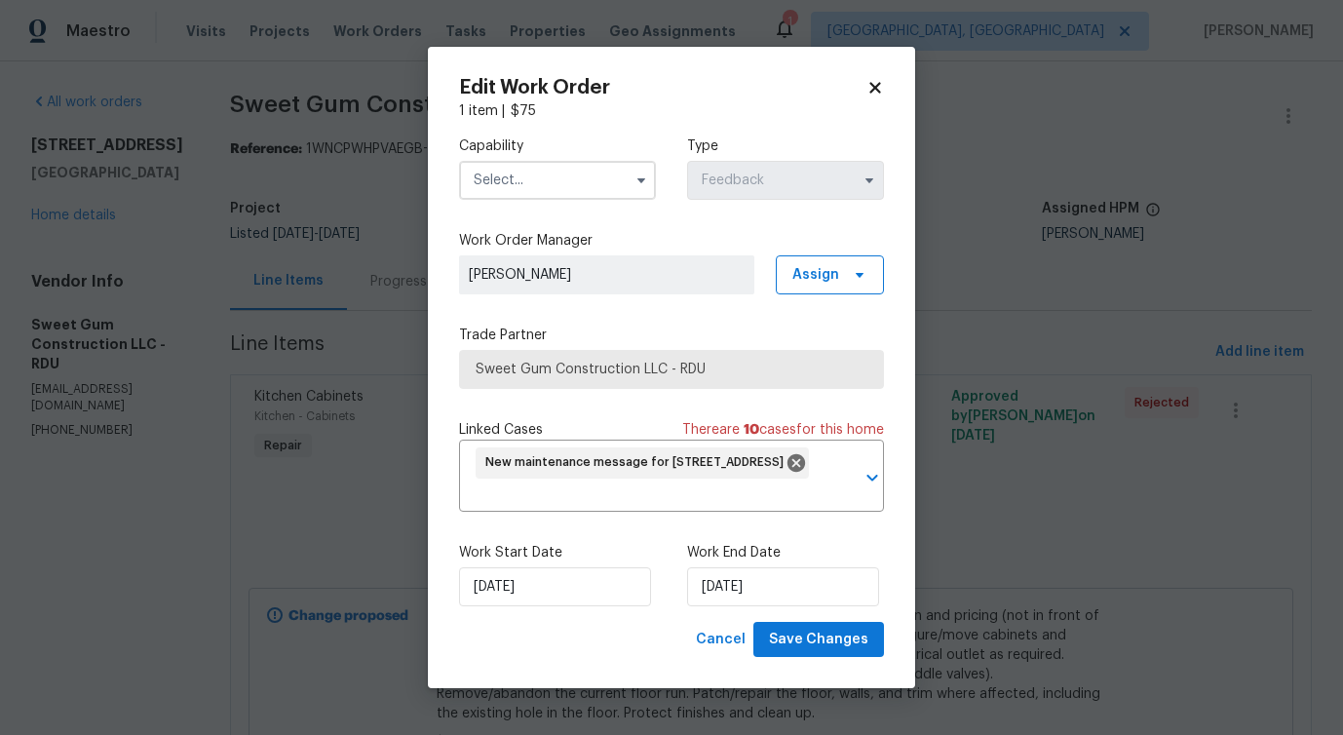
click at [574, 172] on input "text" at bounding box center [557, 180] width 197 height 39
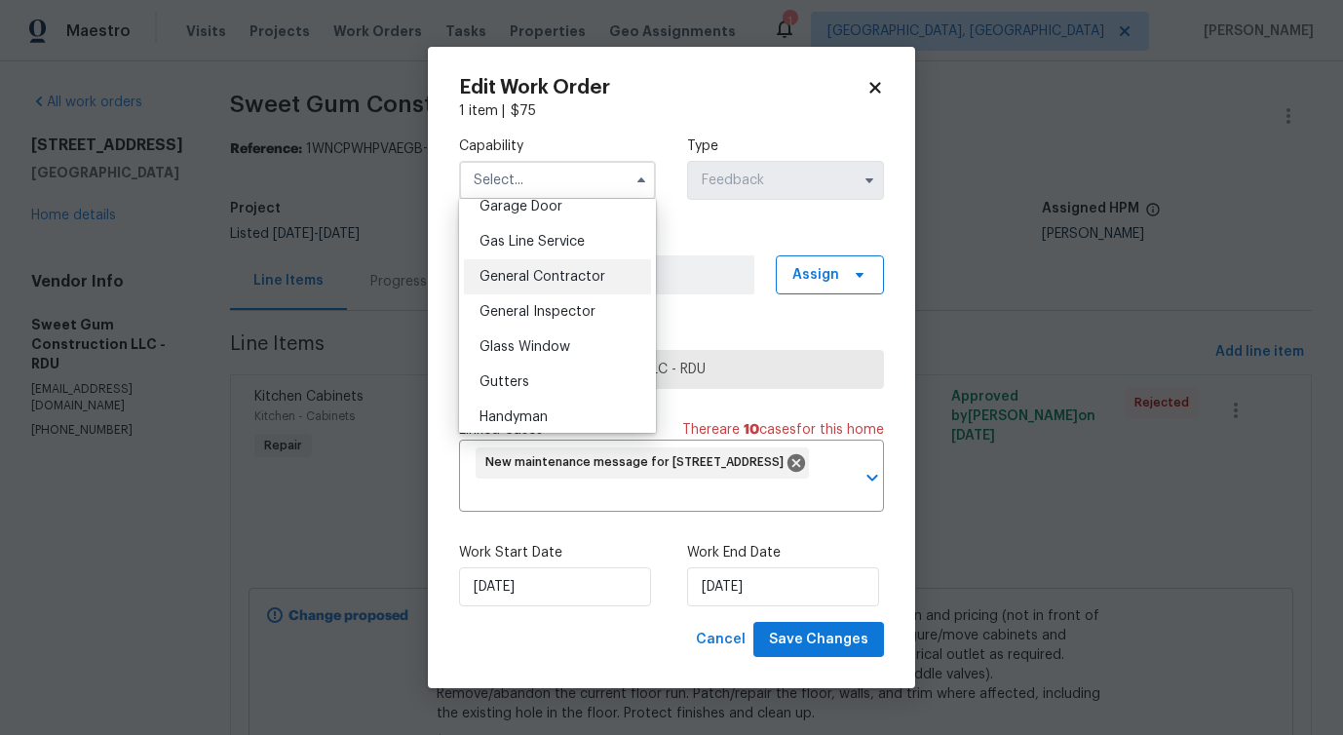
scroll to position [875, 0]
click at [558, 283] on span "General Contractor" at bounding box center [542, 278] width 126 height 14
type input "General Contractor"
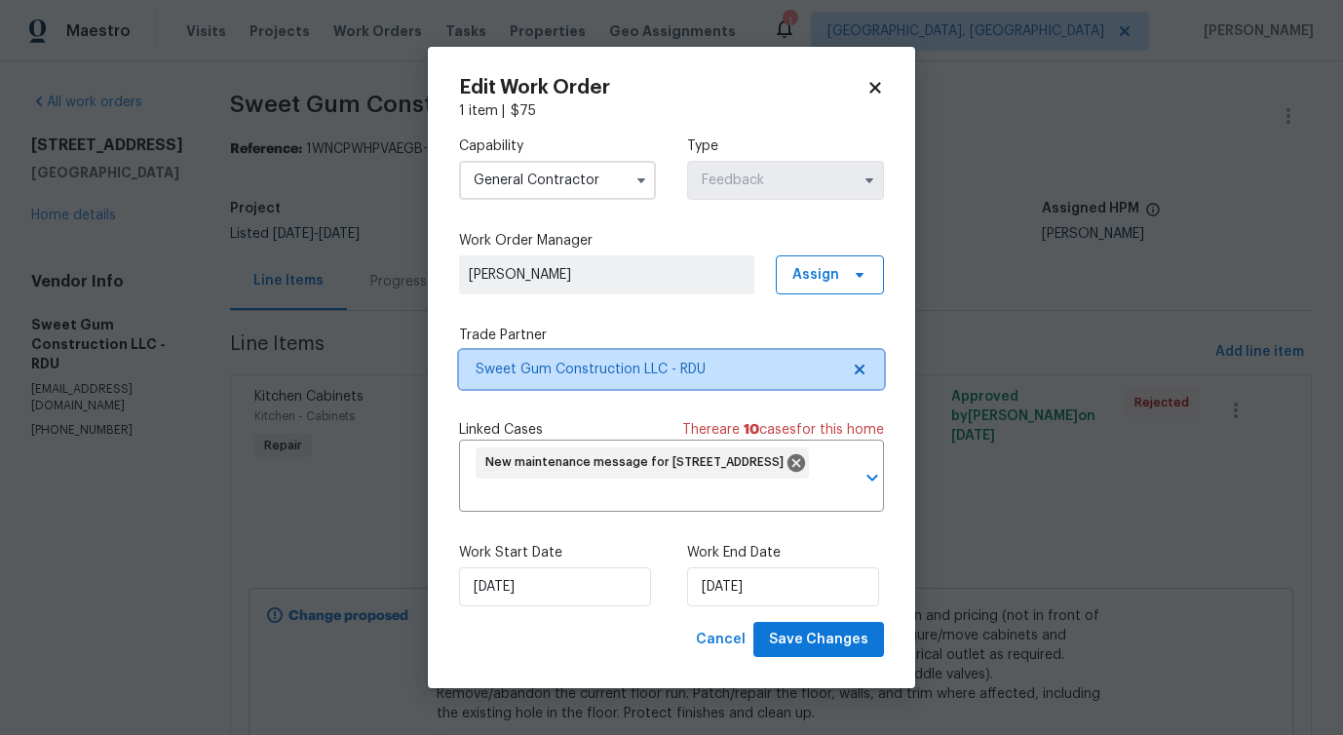
click at [547, 363] on span "Sweet Gum Construction LLC - RDU" at bounding box center [657, 369] width 363 height 19
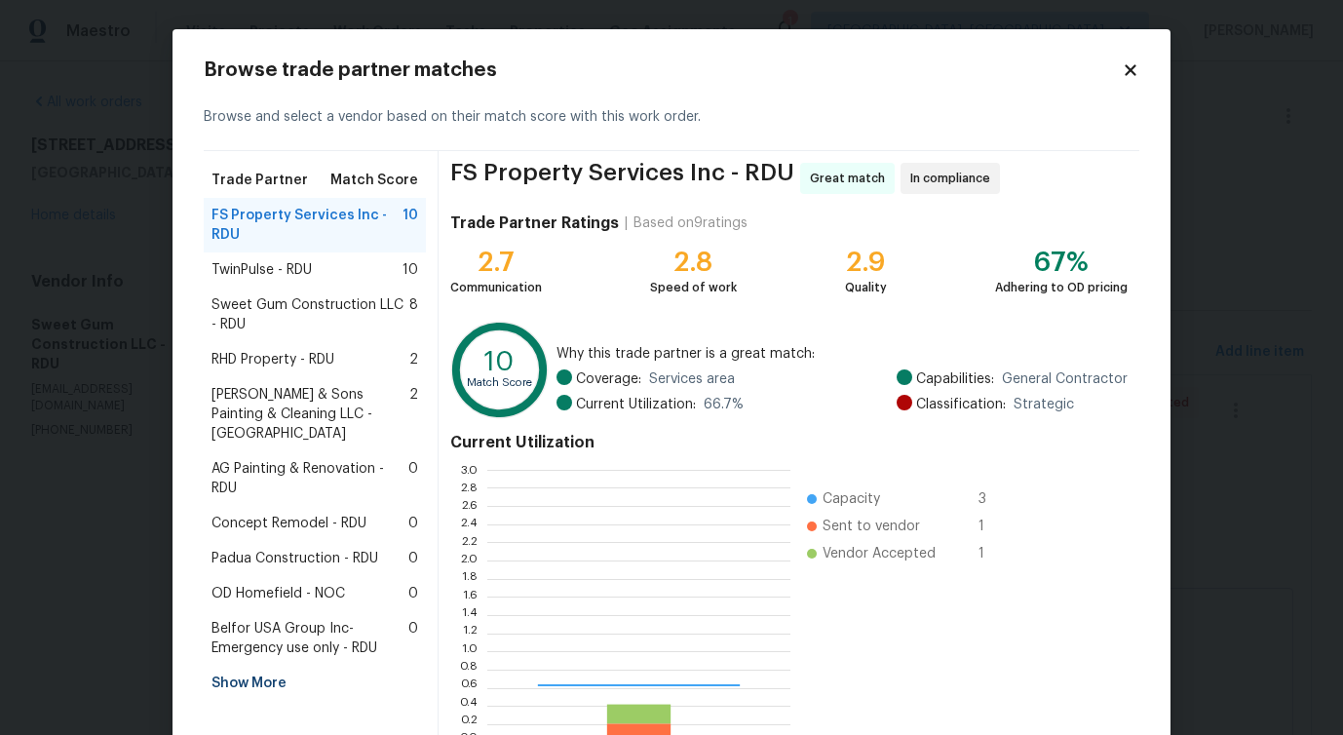
scroll to position [273, 303]
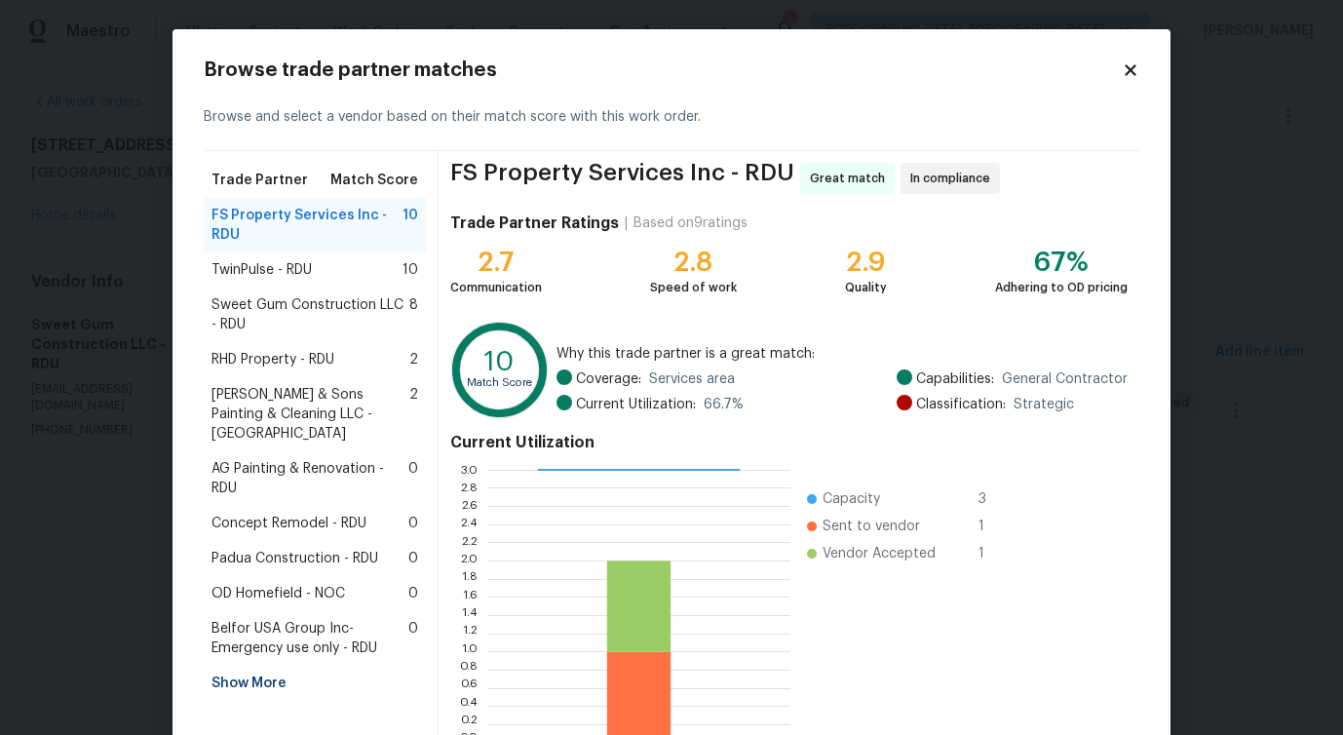
click at [263, 261] on span "TwinPulse - RDU" at bounding box center [261, 269] width 100 height 19
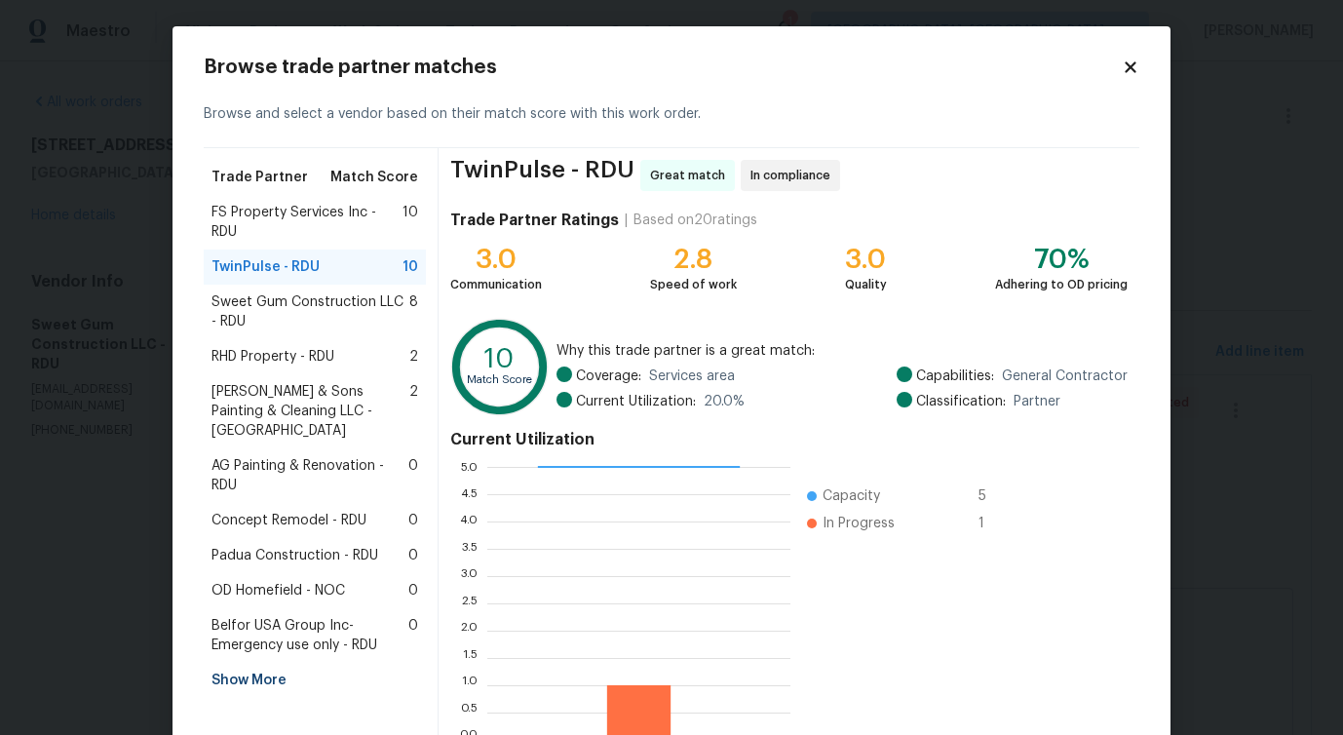
scroll to position [125, 0]
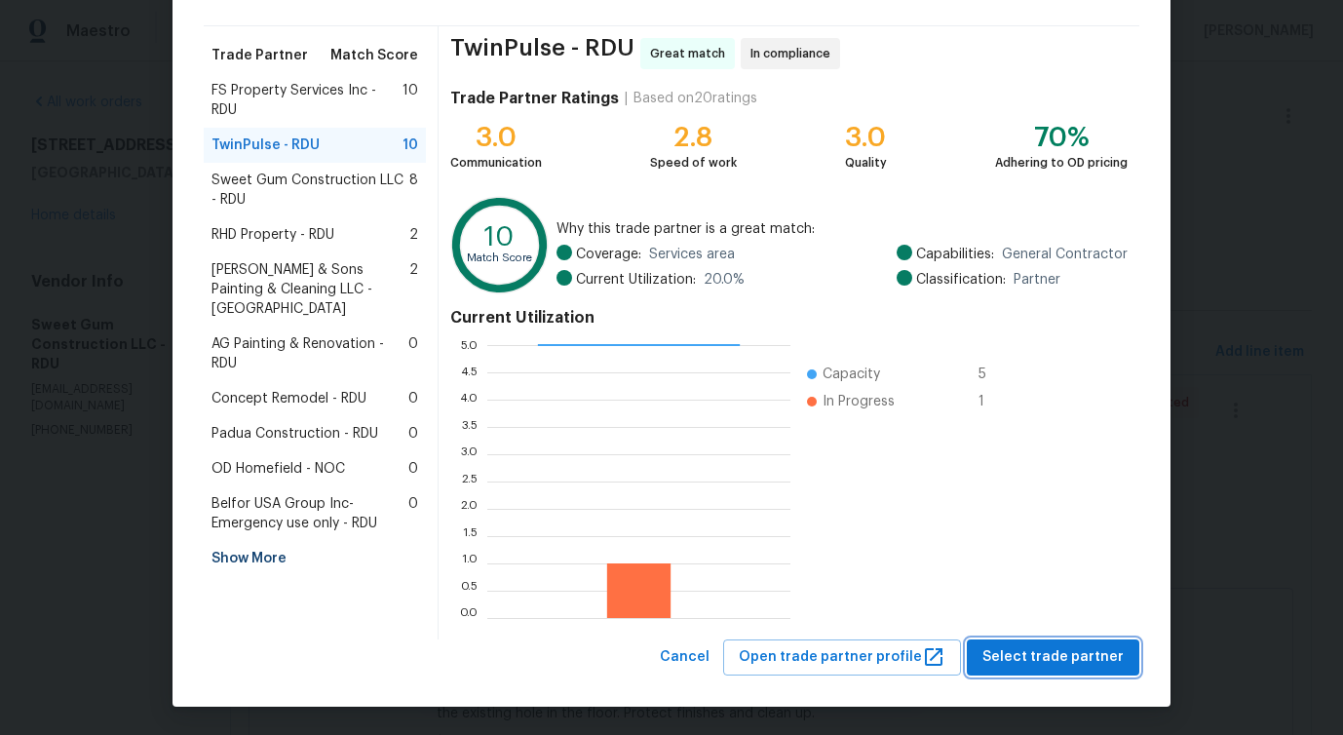
click at [1053, 665] on span "Select trade partner" at bounding box center [1052, 657] width 141 height 24
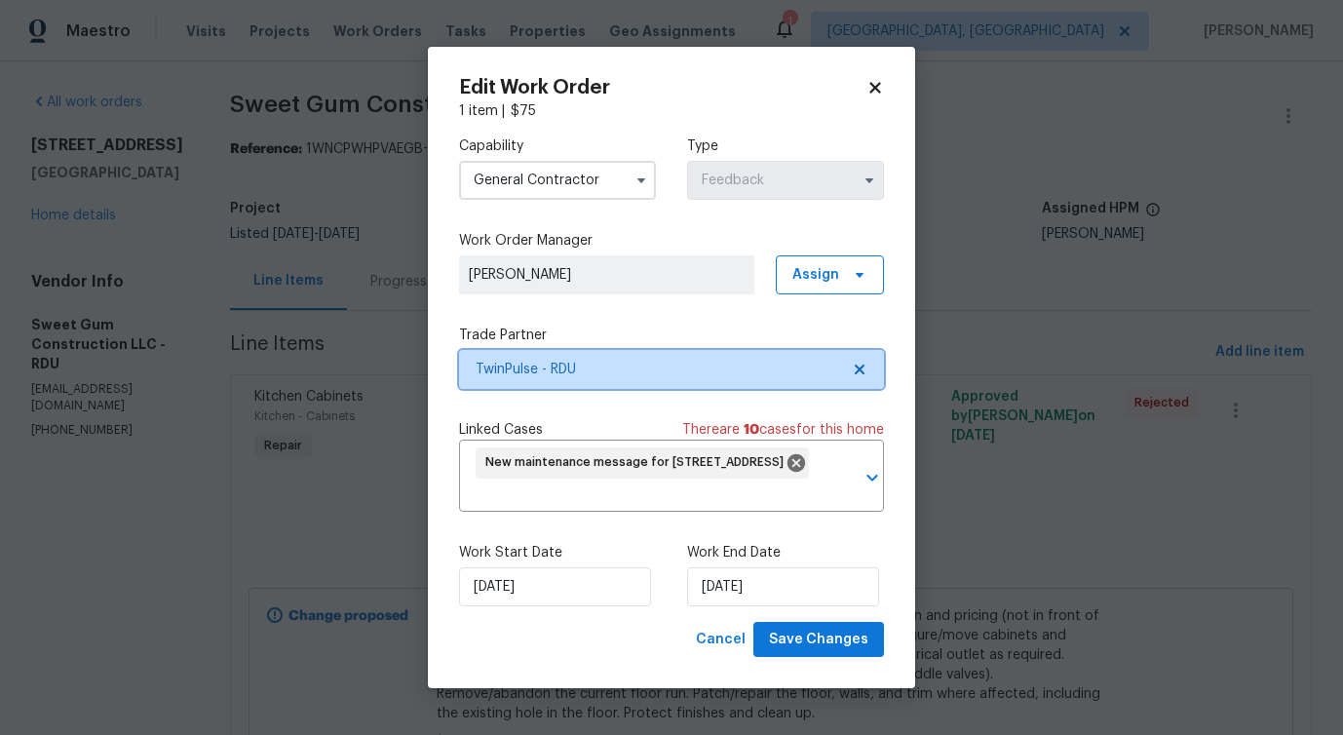
scroll to position [0, 0]
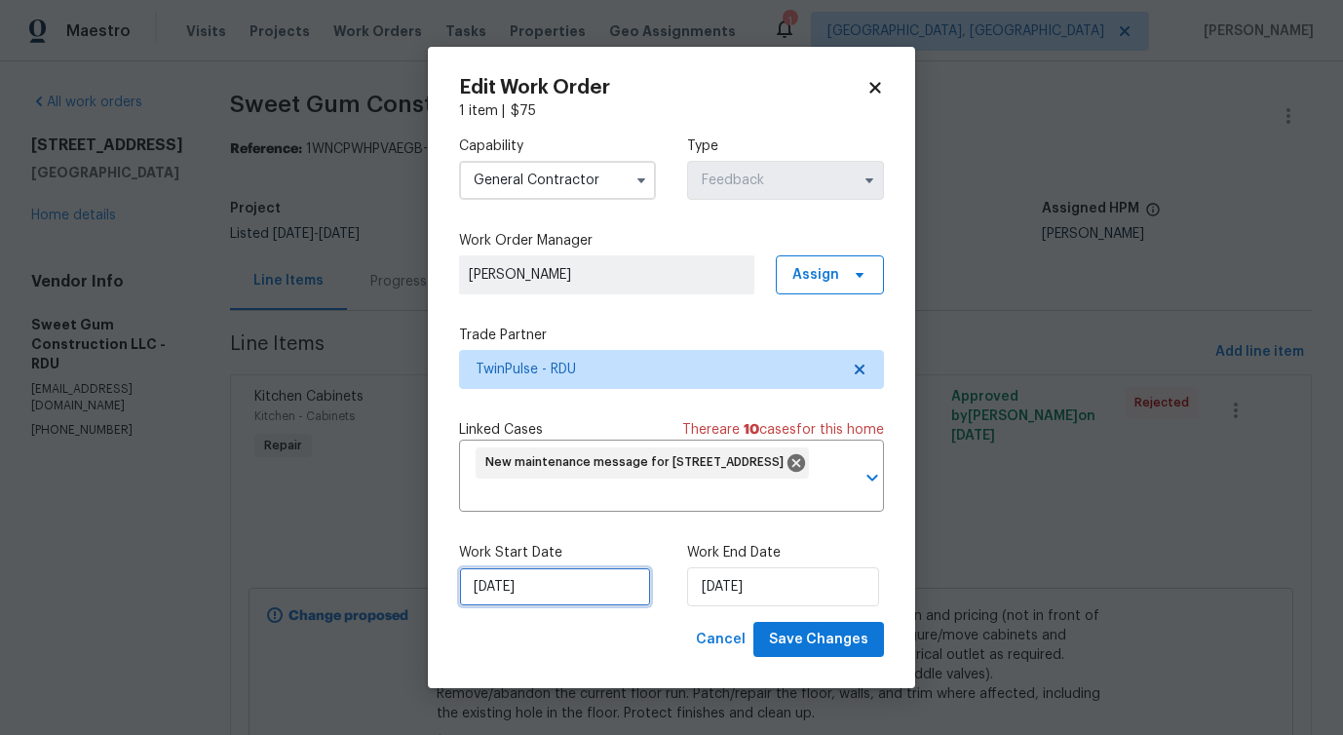
click at [509, 590] on input "10/7/2025" at bounding box center [555, 586] width 192 height 39
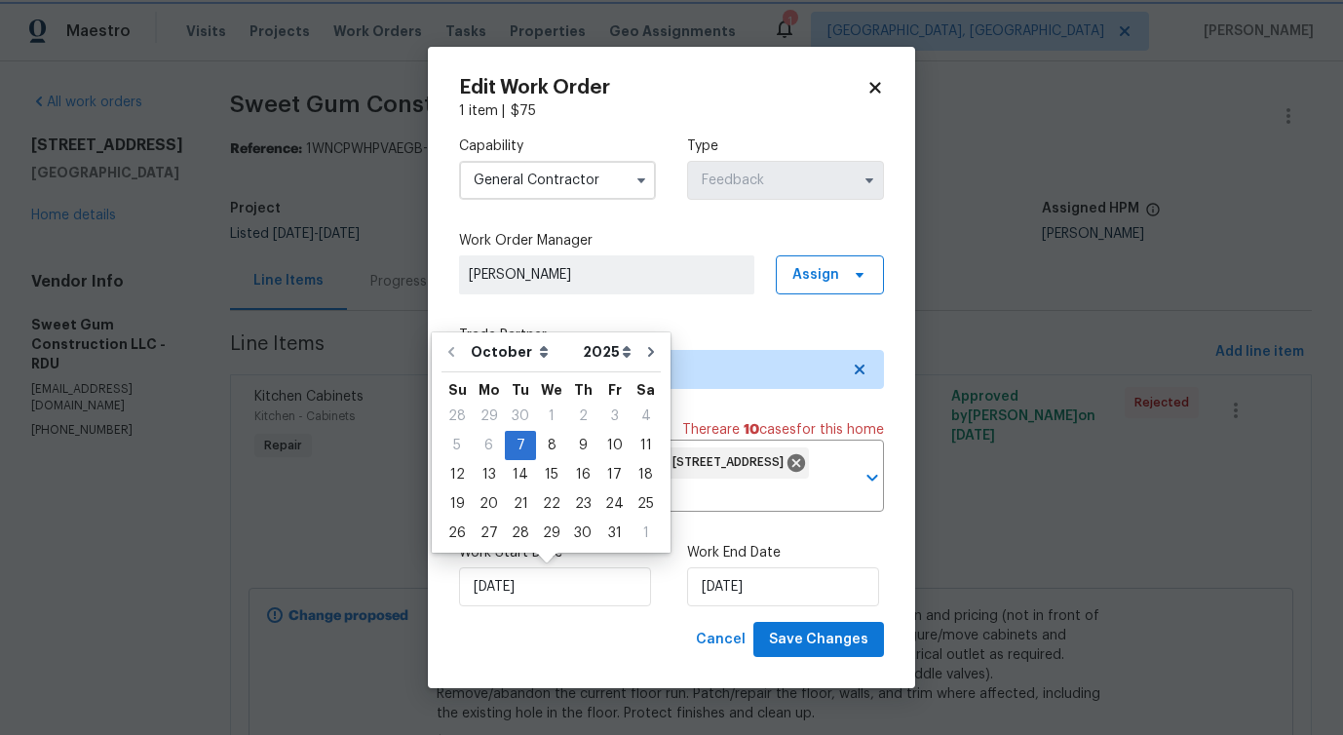
click at [770, 565] on div "Work End Date 10/9/2025" at bounding box center [785, 574] width 197 height 63
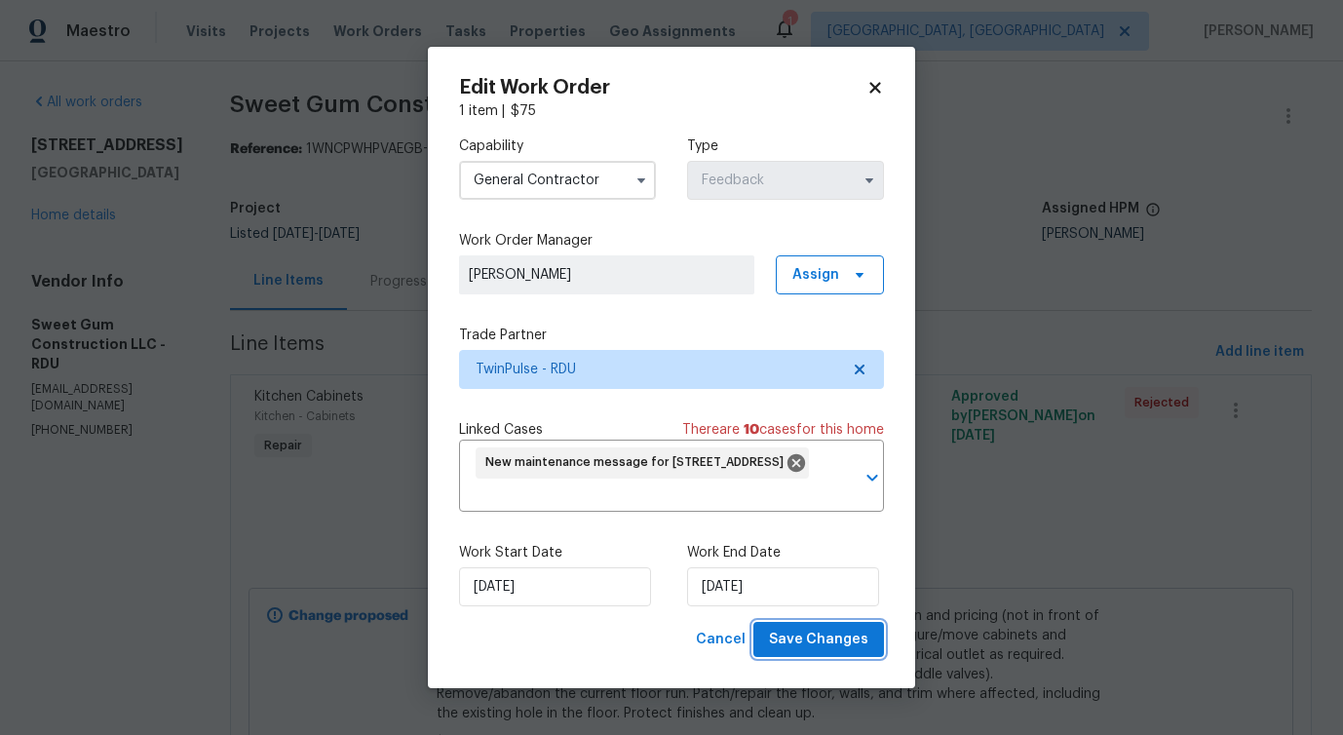
click at [805, 635] on span "Save Changes" at bounding box center [818, 640] width 99 height 24
click at [50, 599] on body "Maestro Visits Projects Work Orders Tasks Properties Geo Assignments 1 Detroit,…" at bounding box center [671, 367] width 1343 height 735
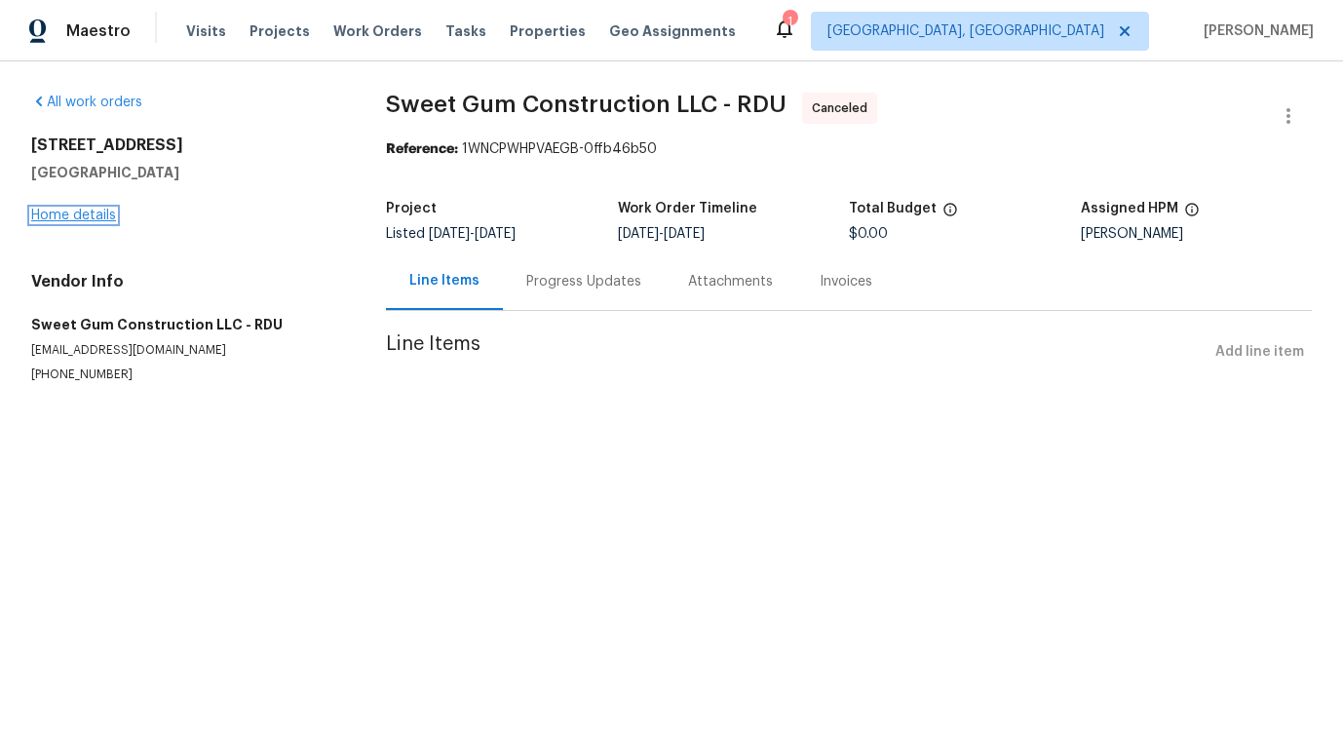
click at [86, 216] on link "Home details" at bounding box center [73, 216] width 85 height 14
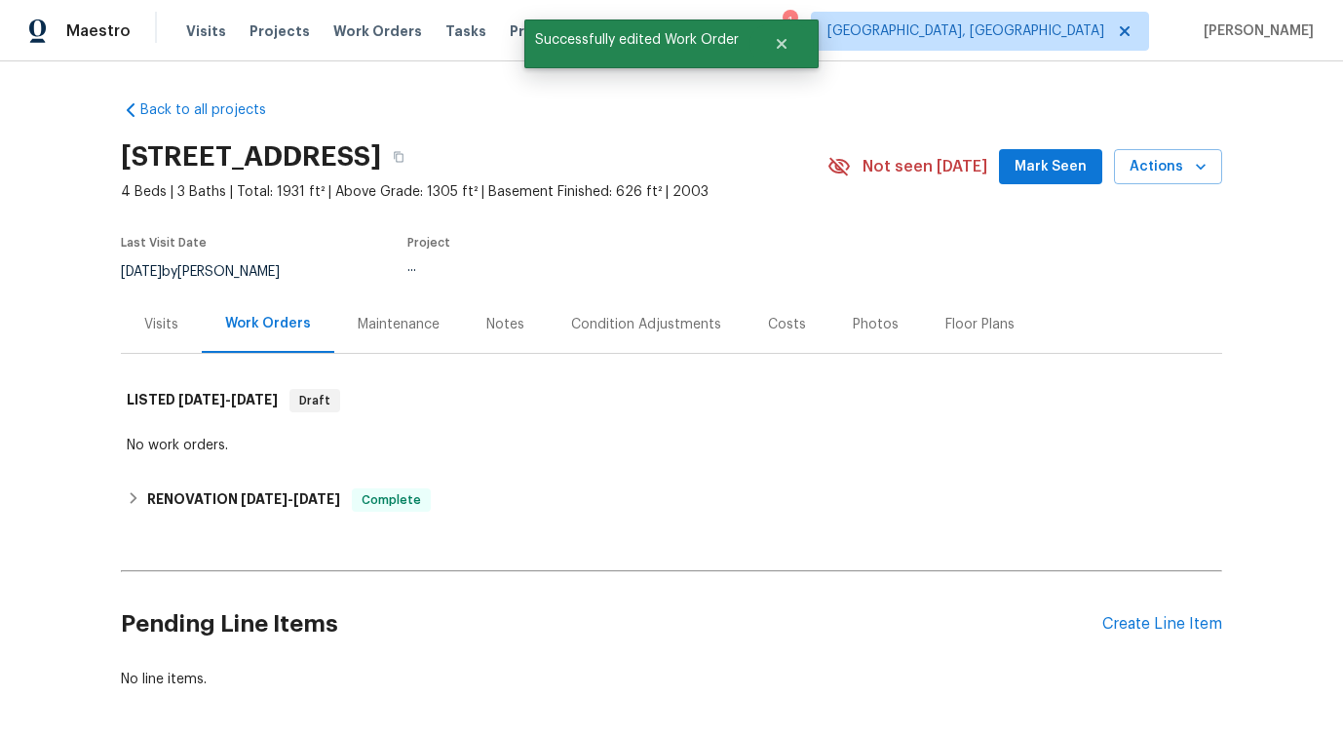
scroll to position [87, 0]
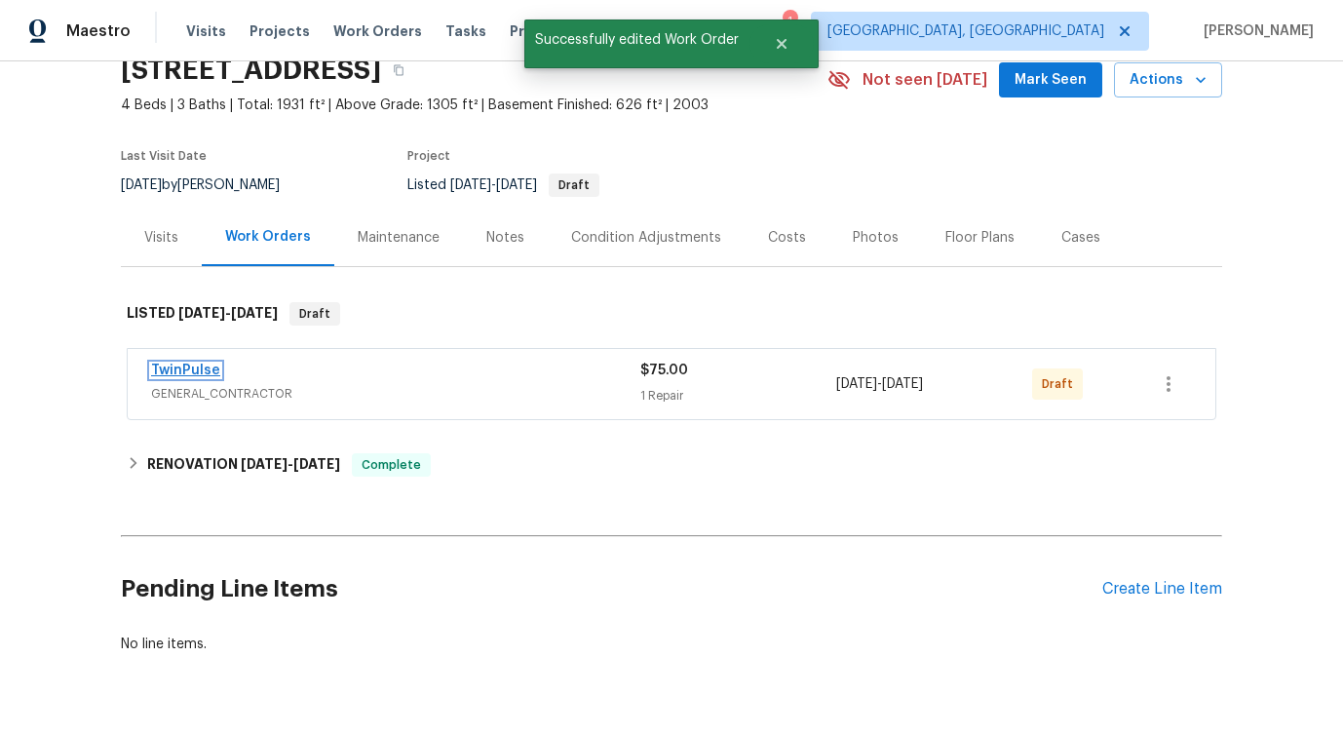
click at [197, 368] on link "TwinPulse" at bounding box center [185, 370] width 69 height 14
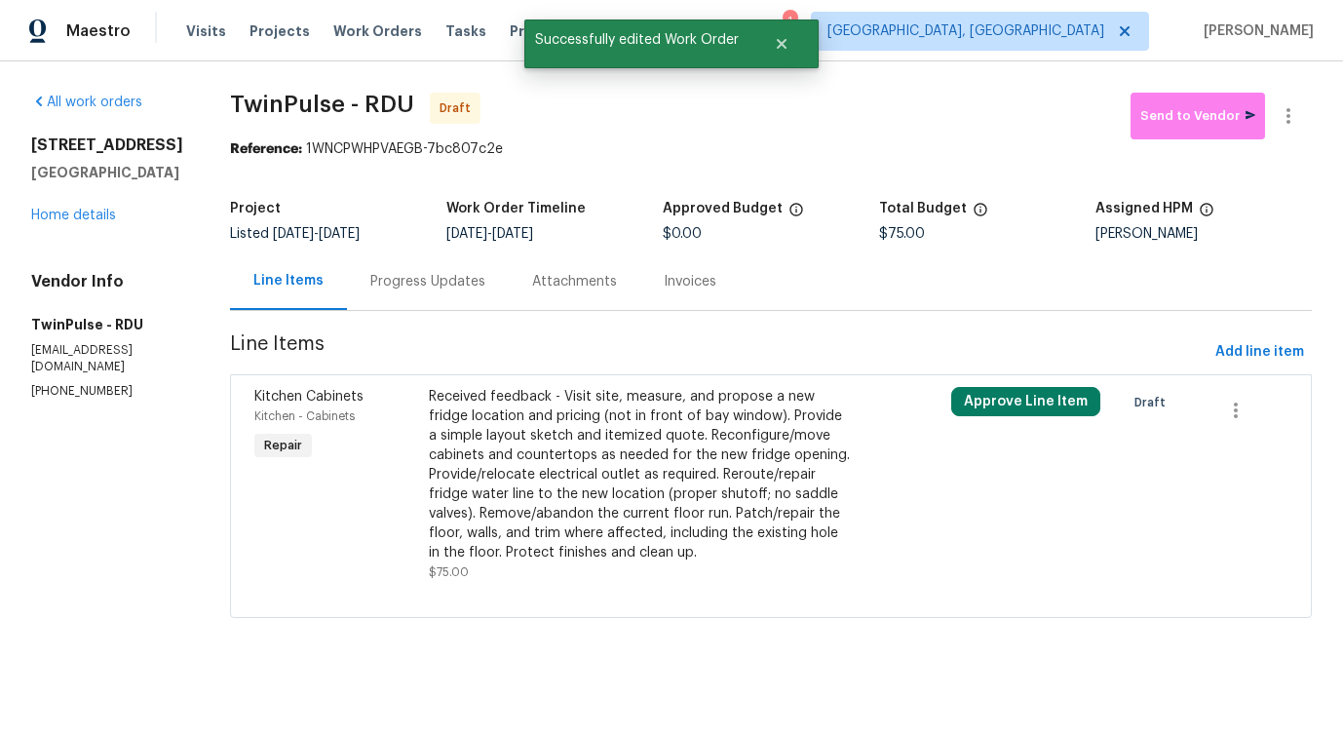
click at [525, 431] on div "Received feedback - Visit site, measure, and propose a new fridge location and …" at bounding box center [641, 474] width 424 height 175
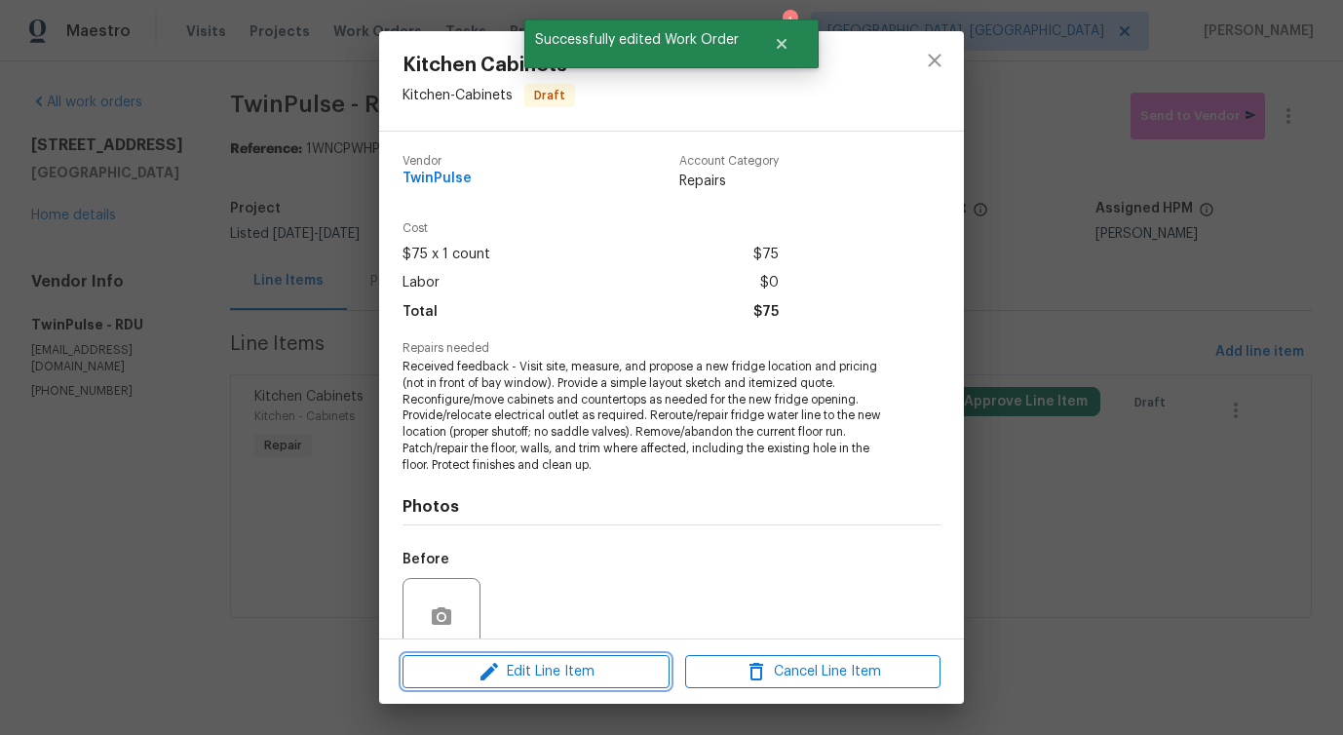
click at [478, 677] on icon "button" at bounding box center [489, 671] width 23 height 23
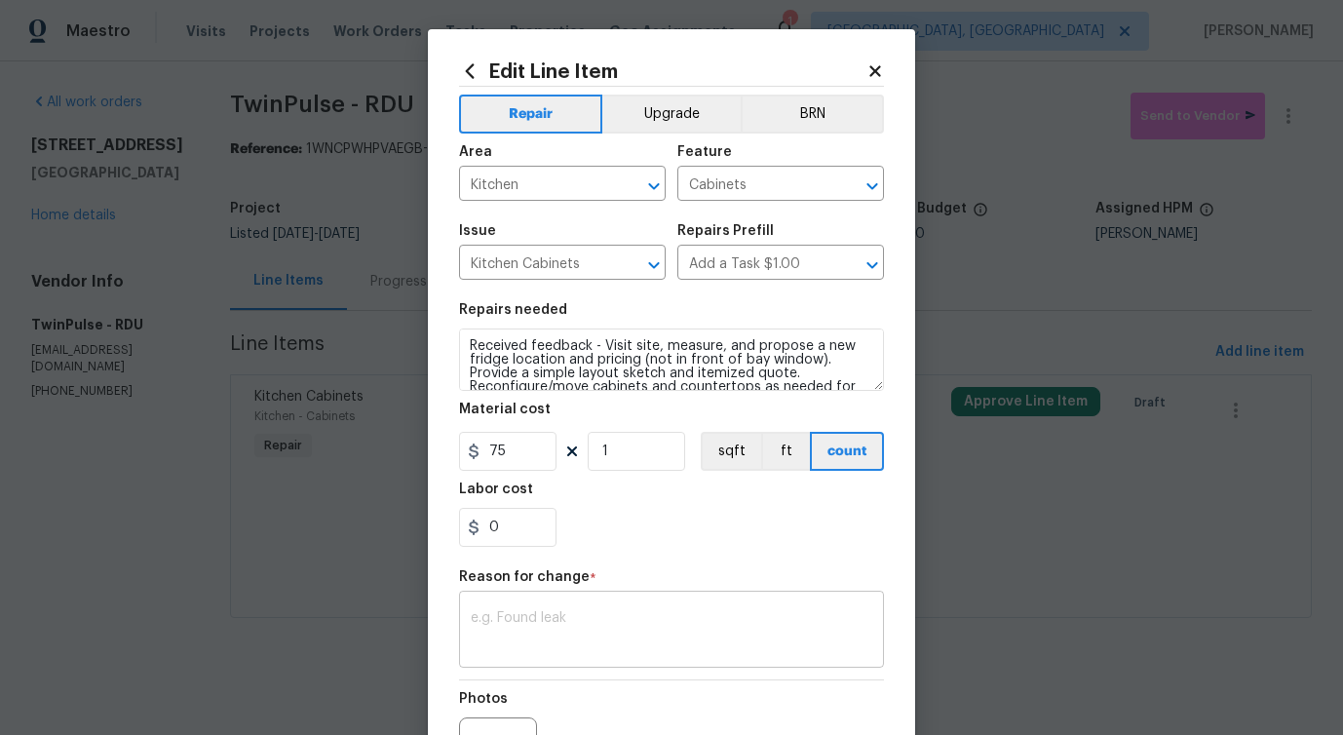
click at [553, 610] on div "x ​" at bounding box center [671, 631] width 425 height 72
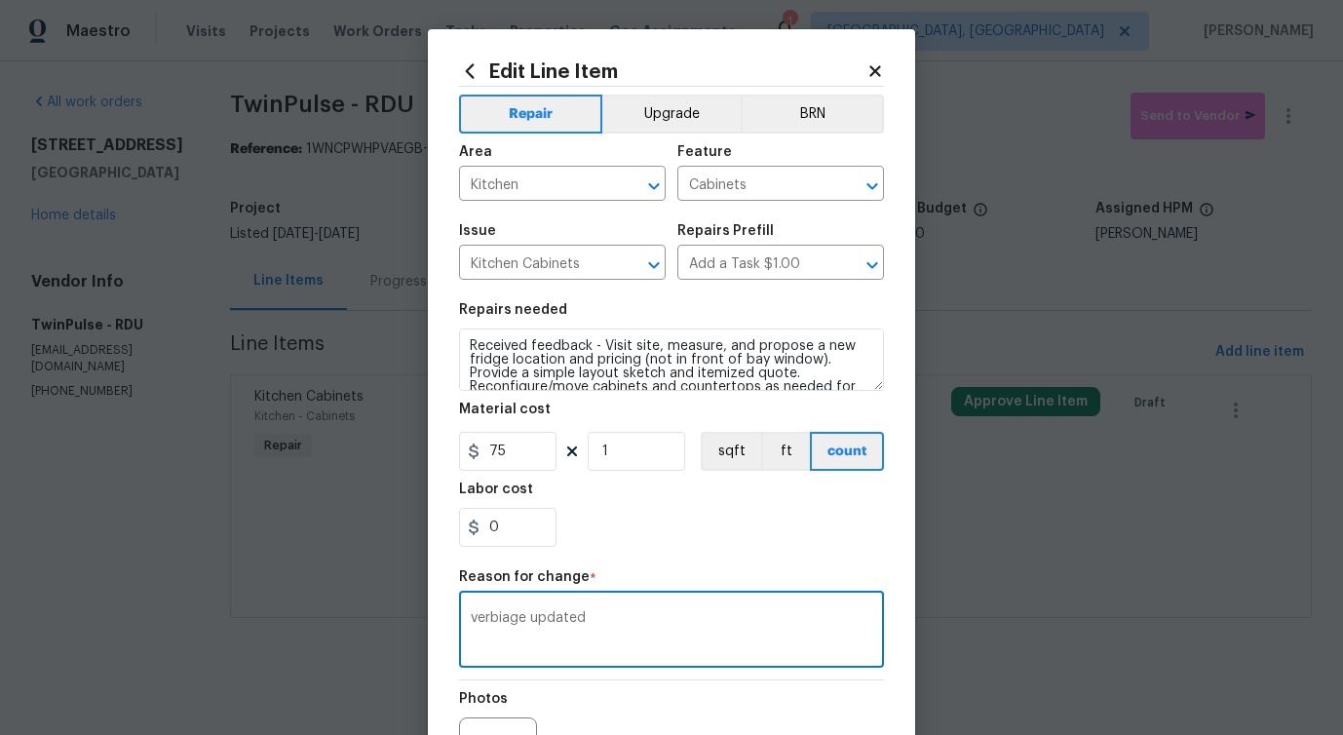
scroll to position [226, 0]
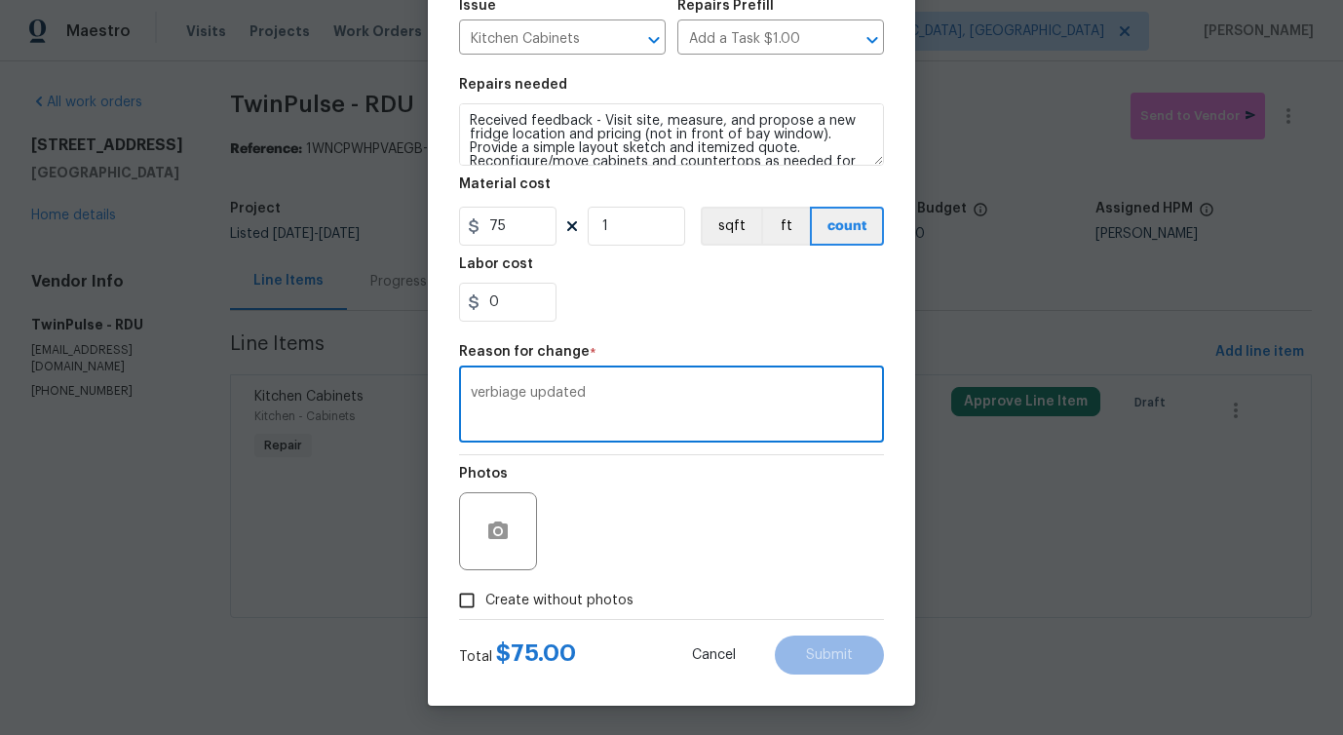
type textarea "verbiage updated"
click at [561, 600] on span "Create without photos" at bounding box center [559, 601] width 148 height 20
click at [485, 600] on input "Create without photos" at bounding box center [466, 600] width 37 height 37
checkbox input "true"
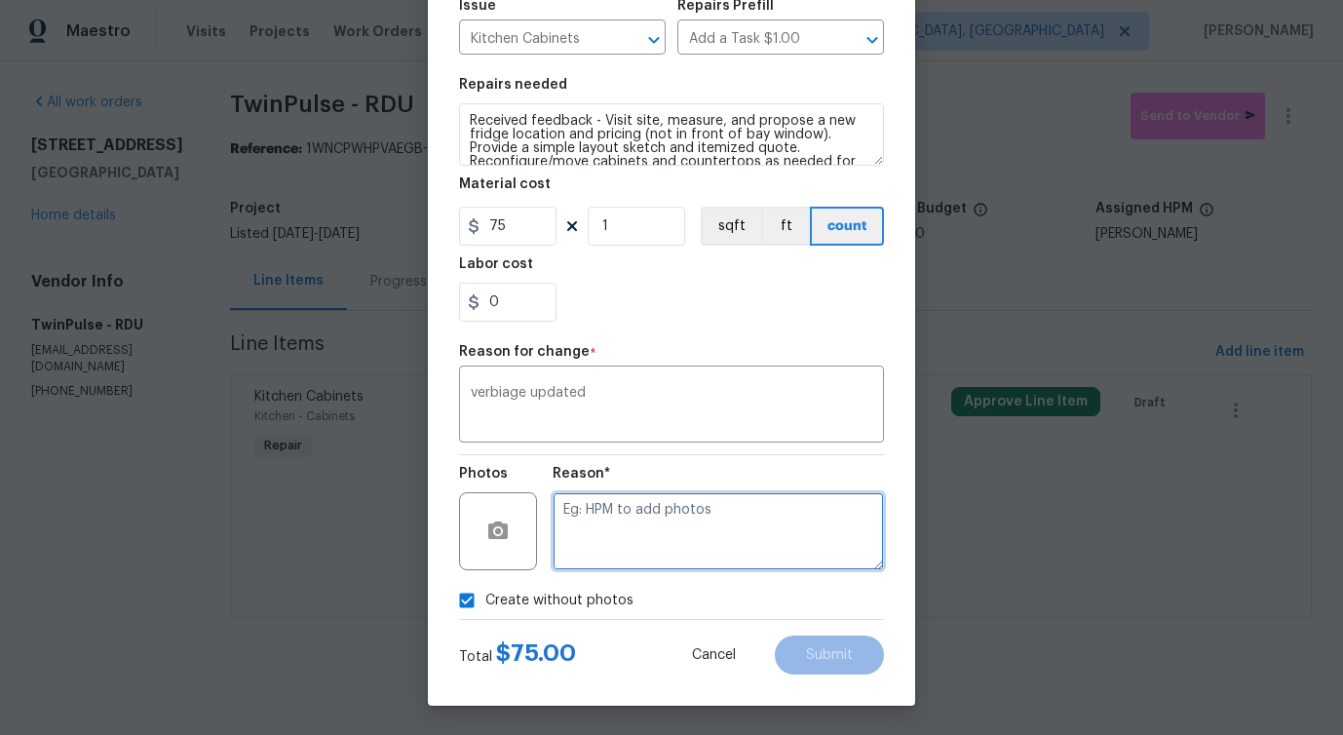
click at [652, 557] on textarea at bounding box center [718, 531] width 331 height 78
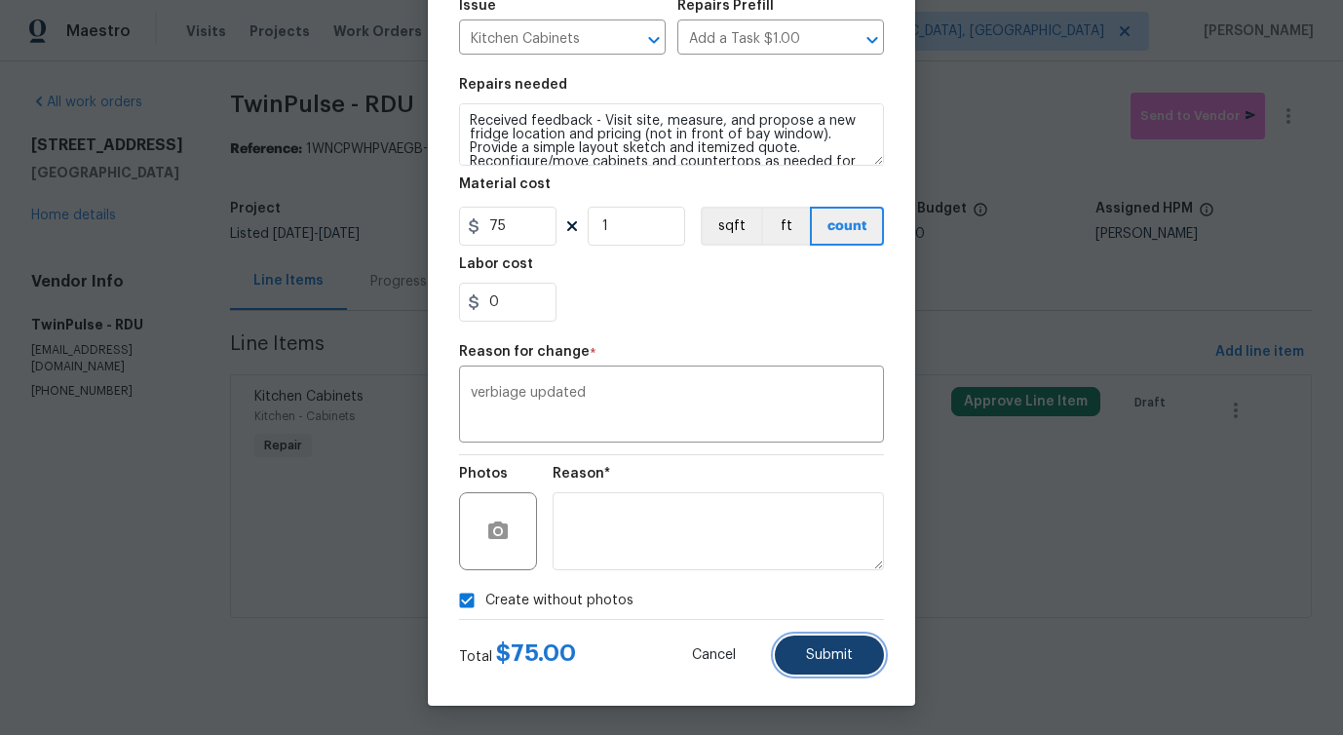
click at [815, 666] on button "Submit" at bounding box center [829, 654] width 109 height 39
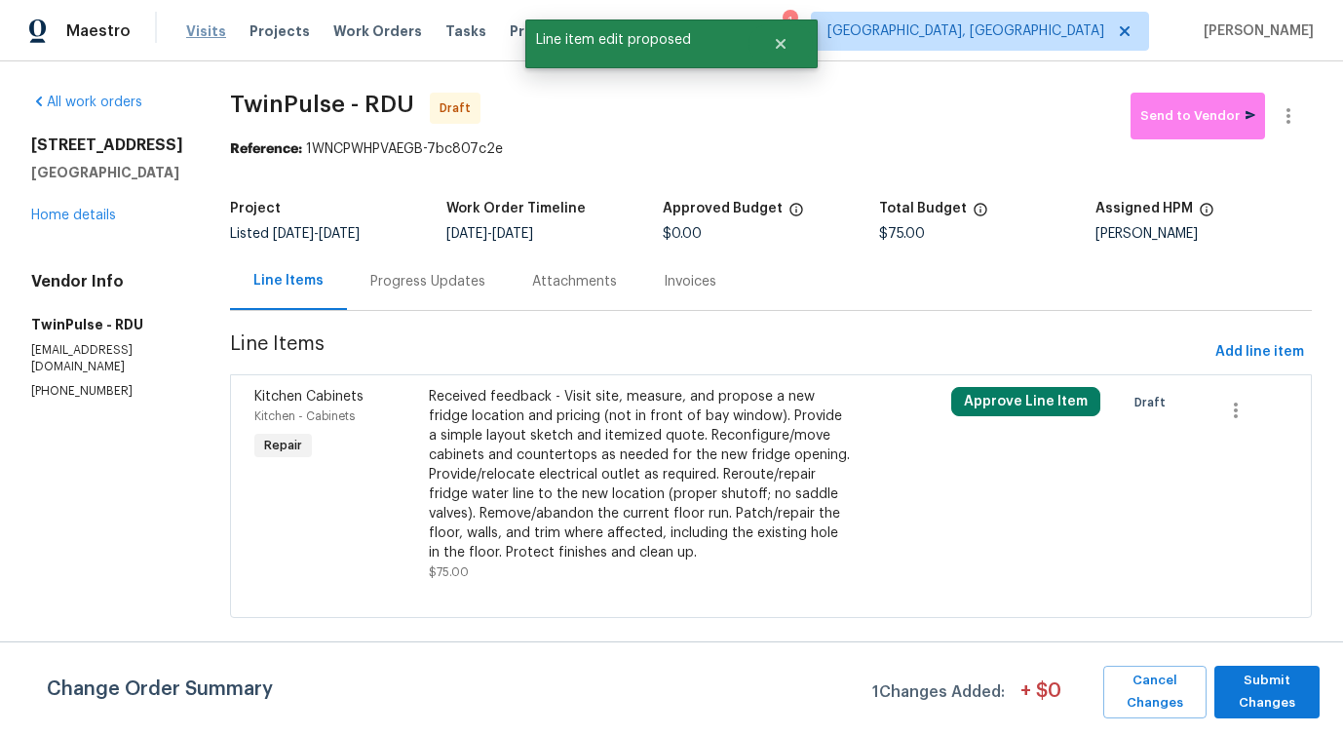
scroll to position [0, 0]
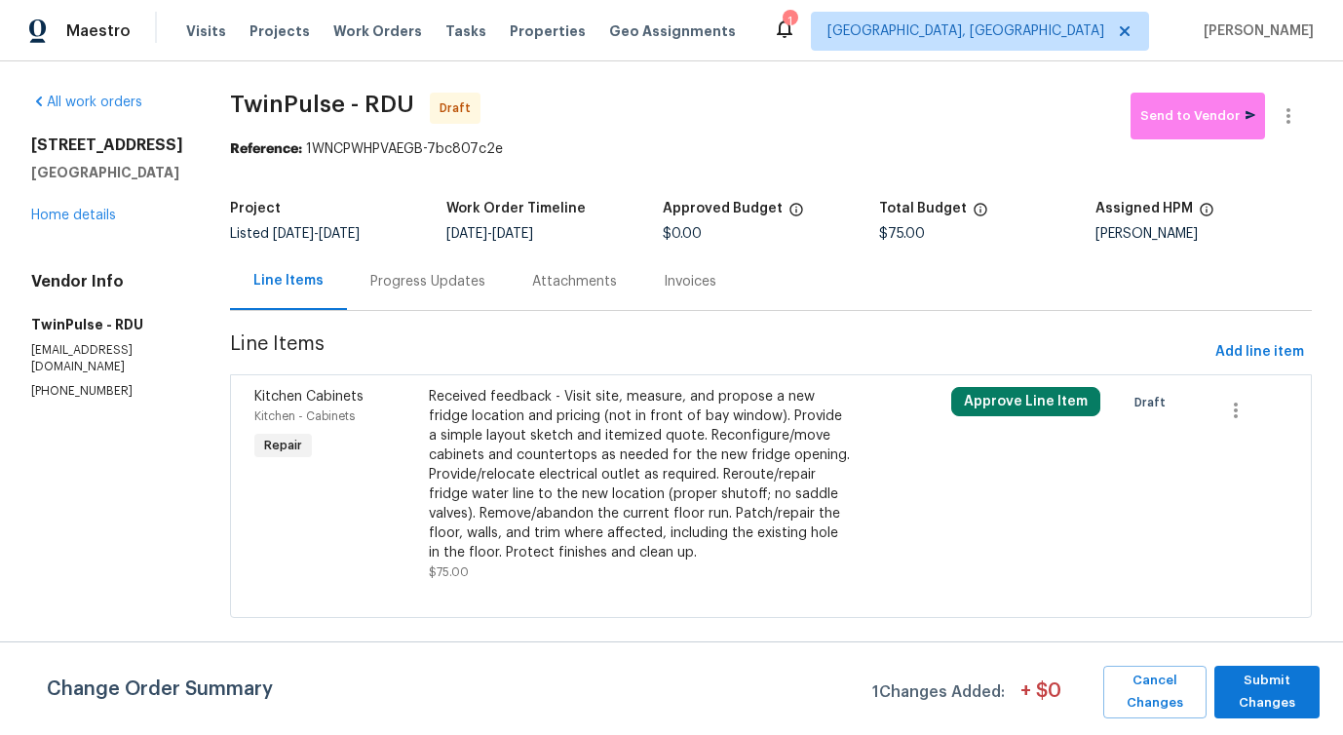
click at [1274, 719] on div "Change Order Summary 1 Changes Added: + $ 0 Cancel Changes Submit Changes" at bounding box center [671, 688] width 1343 height 94
click at [1274, 701] on span "Submit Changes" at bounding box center [1267, 691] width 86 height 45
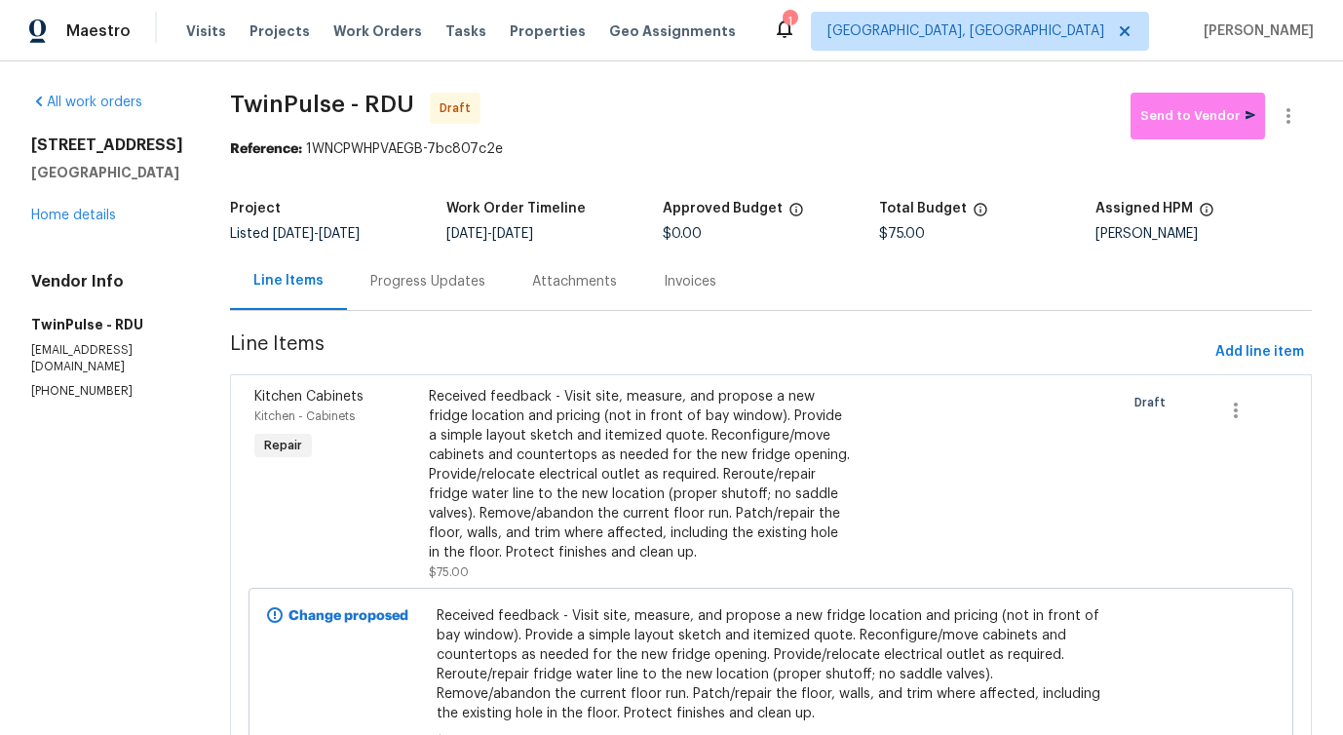
click at [436, 287] on div "Progress Updates" at bounding box center [427, 281] width 115 height 19
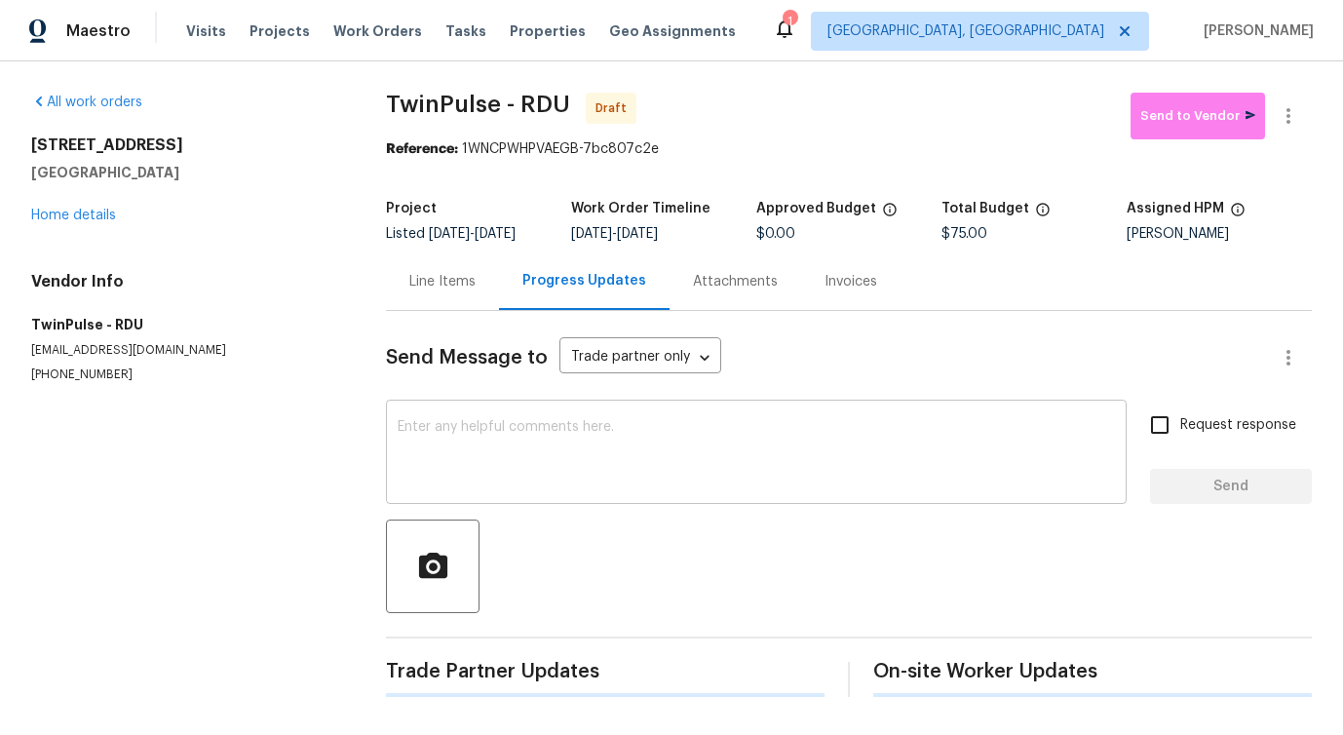
click at [514, 473] on textarea at bounding box center [756, 454] width 717 height 68
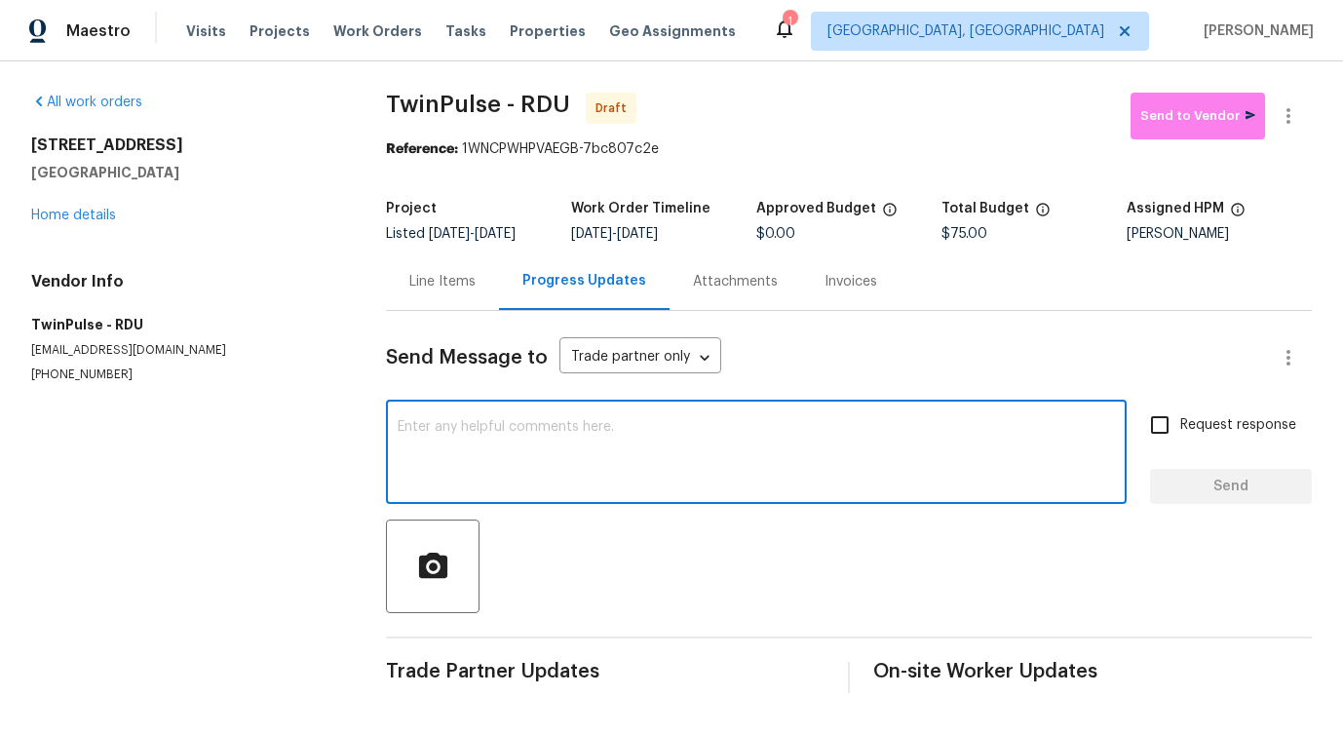
click at [623, 468] on textarea at bounding box center [756, 454] width 717 height 68
paste textarea "Hi this is Pavithra with Opendoor. I’m confirming you received the WO for the p…"
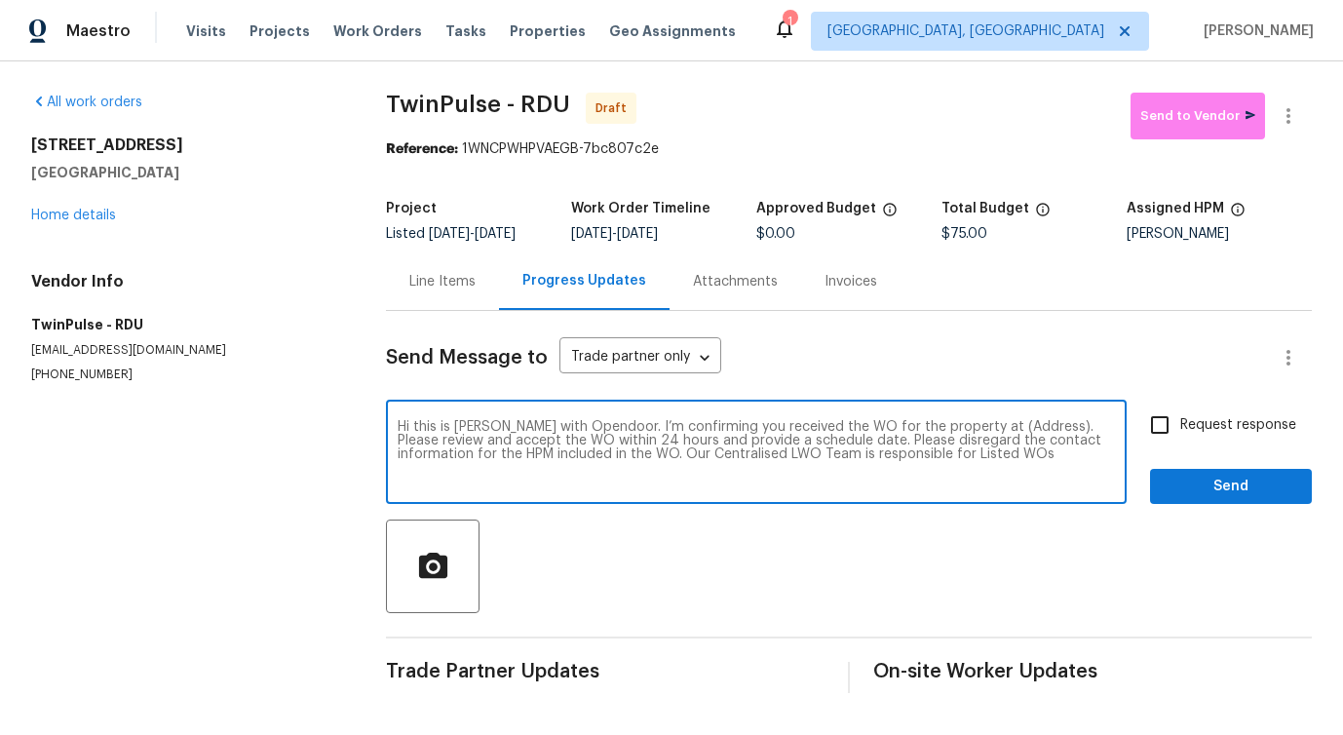
click at [996, 428] on textarea "Hi this is Pavithra with Opendoor. I’m confirming you received the WO for the p…" at bounding box center [756, 454] width 717 height 68
paste textarea "5019 Woodspring Dr, Hope Mills, NC 28348"
type textarea "Hi this is Pavithra with Opendoor. I’m confirming you received the WO for the p…"
click at [1218, 442] on label "Request response" at bounding box center [1217, 424] width 157 height 41
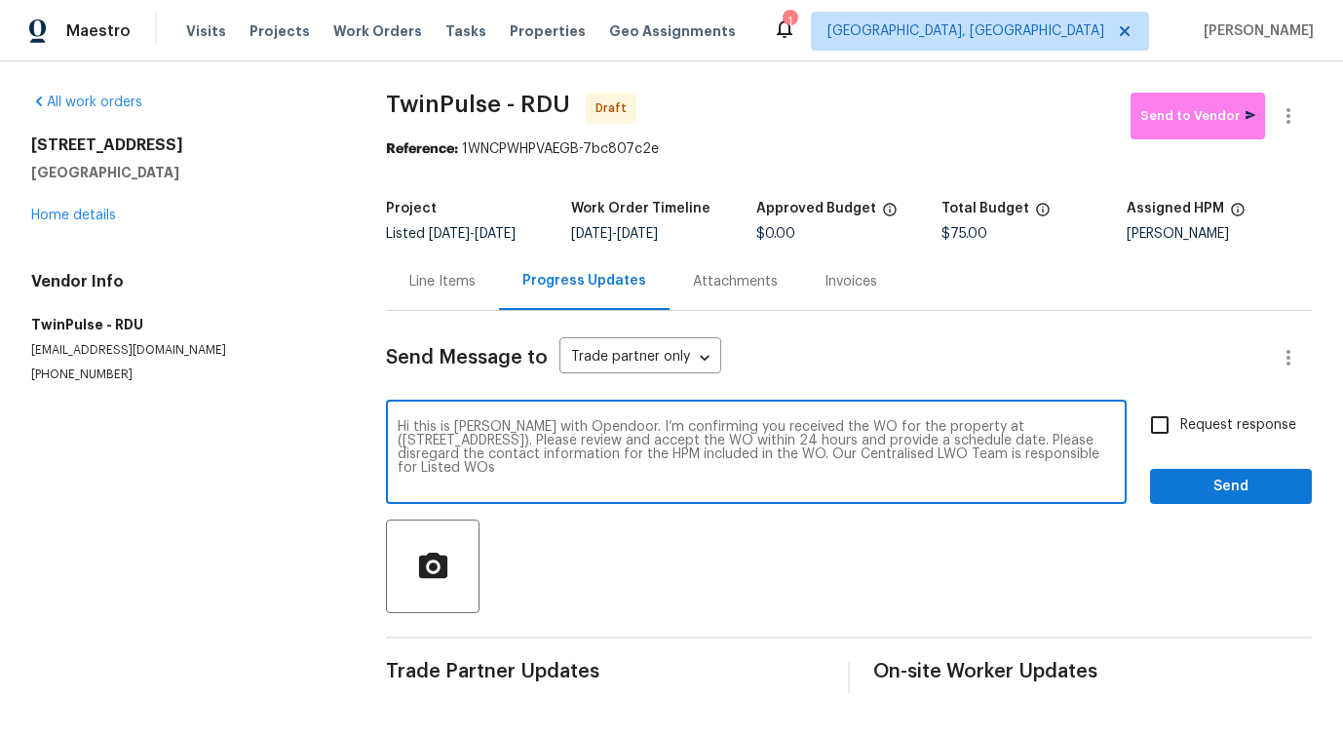
click at [1180, 442] on input "Request response" at bounding box center [1159, 424] width 41 height 41
checkbox input "true"
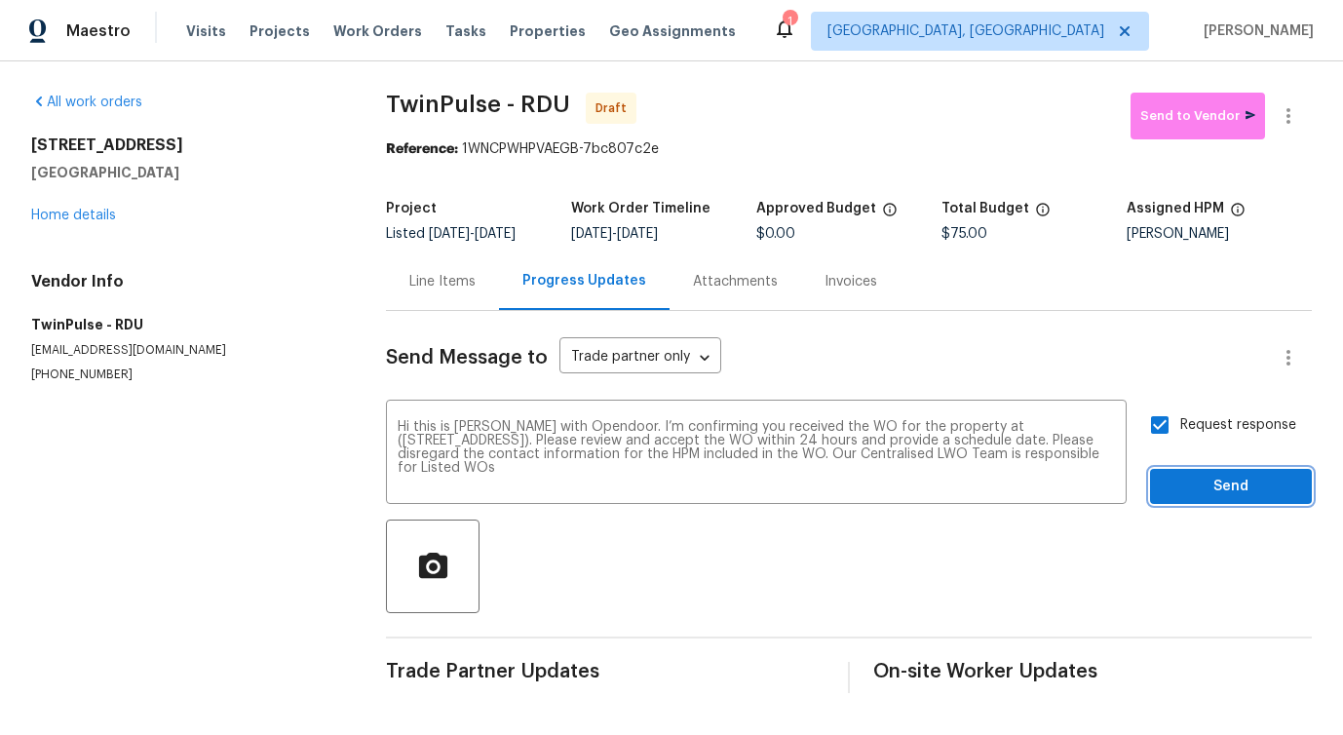
click at [1222, 495] on span "Send" at bounding box center [1230, 487] width 131 height 24
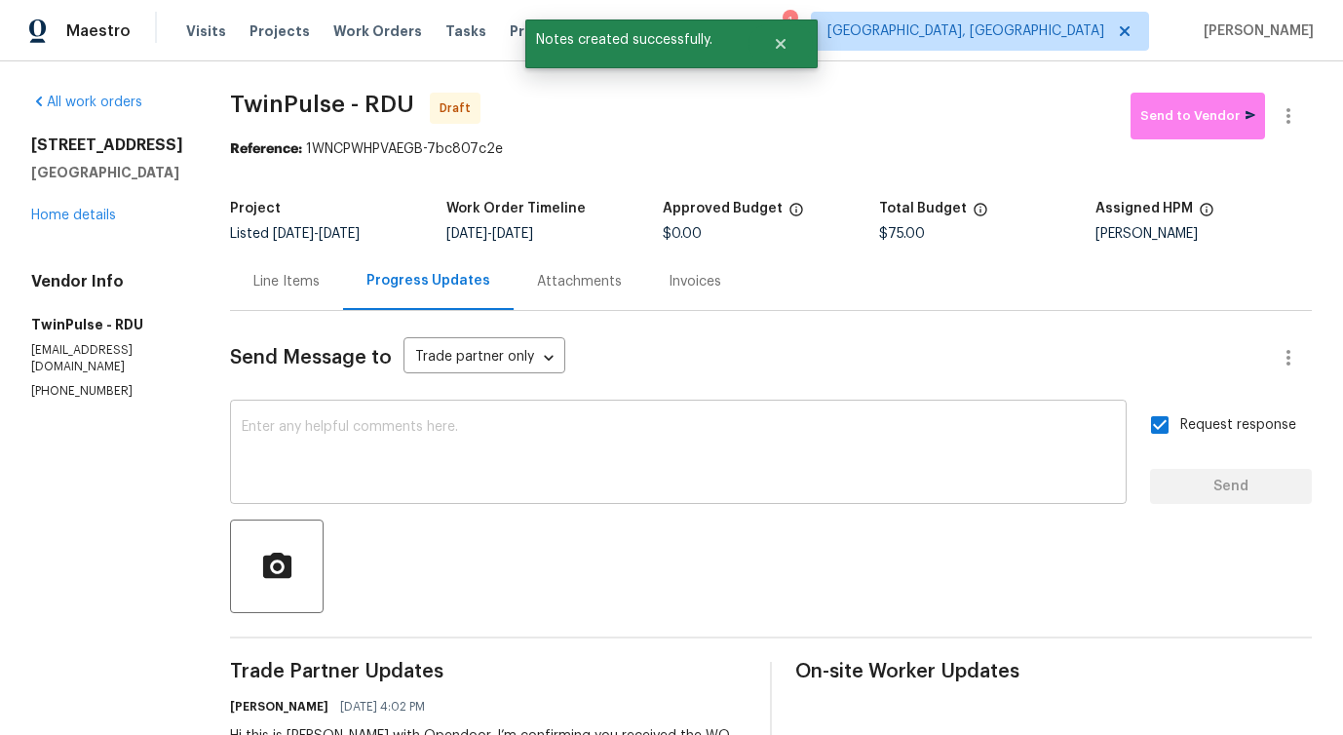
click at [662, 464] on textarea at bounding box center [678, 454] width 873 height 68
paste textarea "Attention All Work Orders must include before-photos (both close-up and wide-an…"
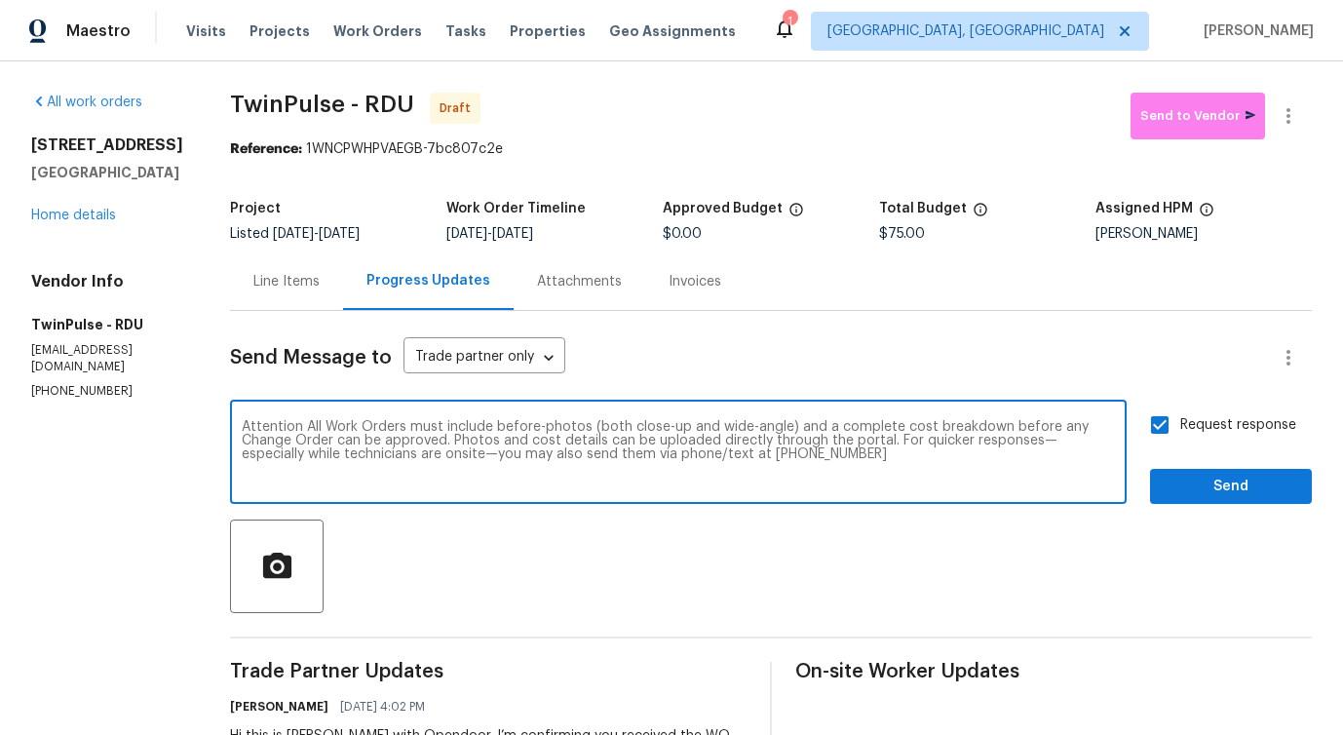
type textarea "Attention All Work Orders must include before-photos (both close-up and wide-an…"
click at [1246, 482] on span "Send" at bounding box center [1230, 487] width 131 height 24
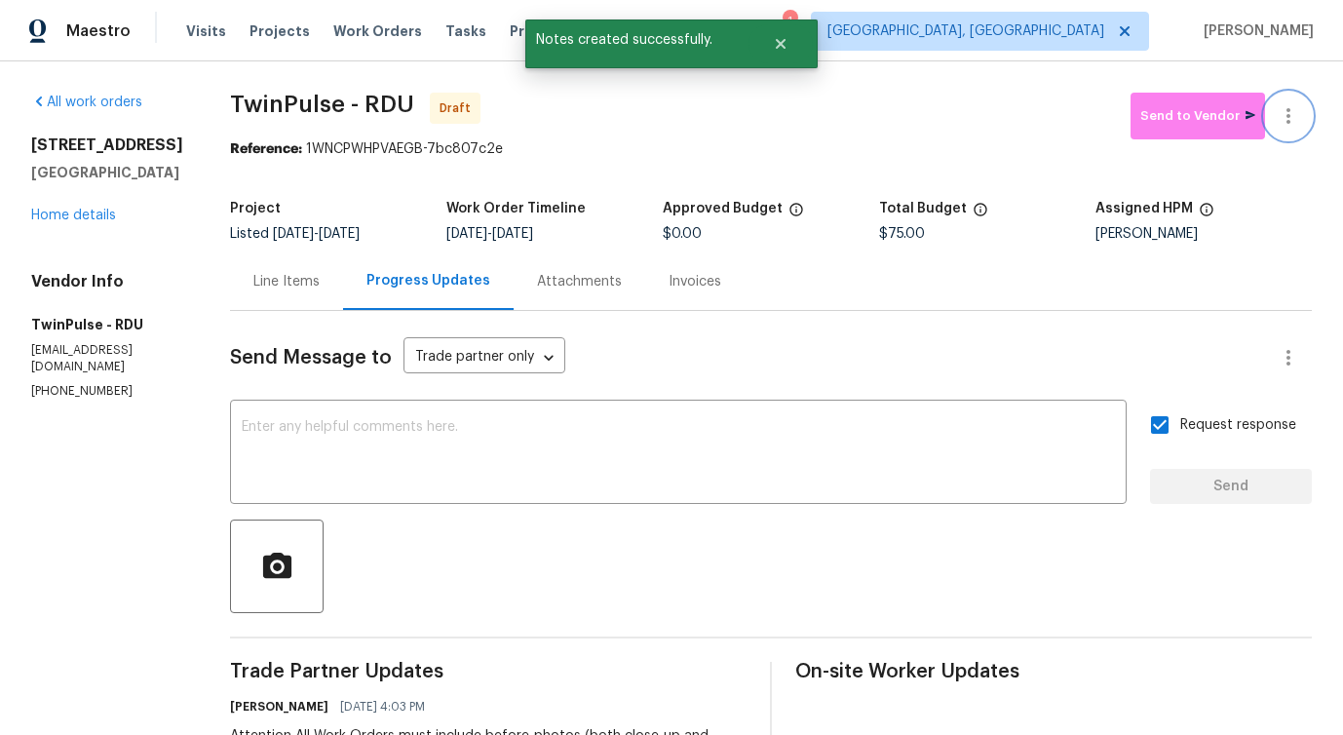
click at [1291, 123] on icon "button" at bounding box center [1288, 115] width 23 height 23
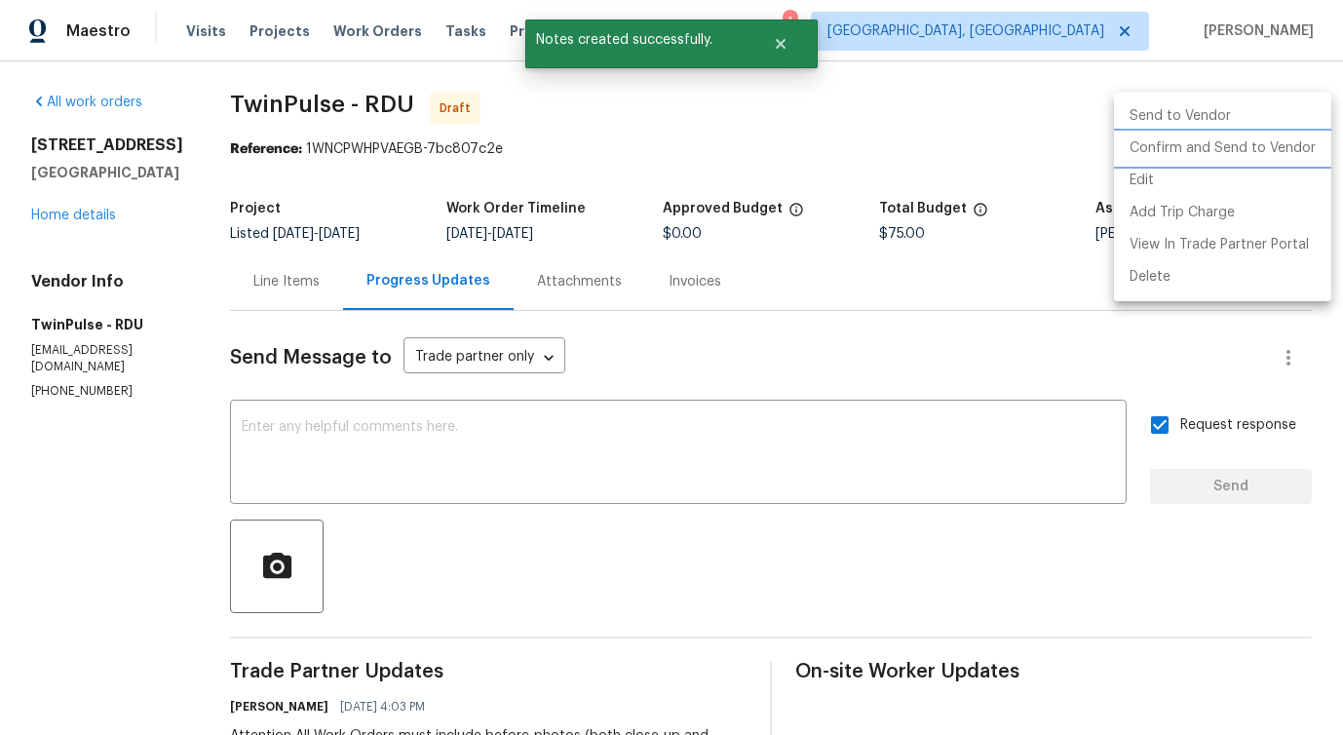
click at [1225, 149] on li "Confirm and Send to Vendor" at bounding box center [1222, 149] width 217 height 32
click at [878, 126] on div at bounding box center [671, 367] width 1343 height 735
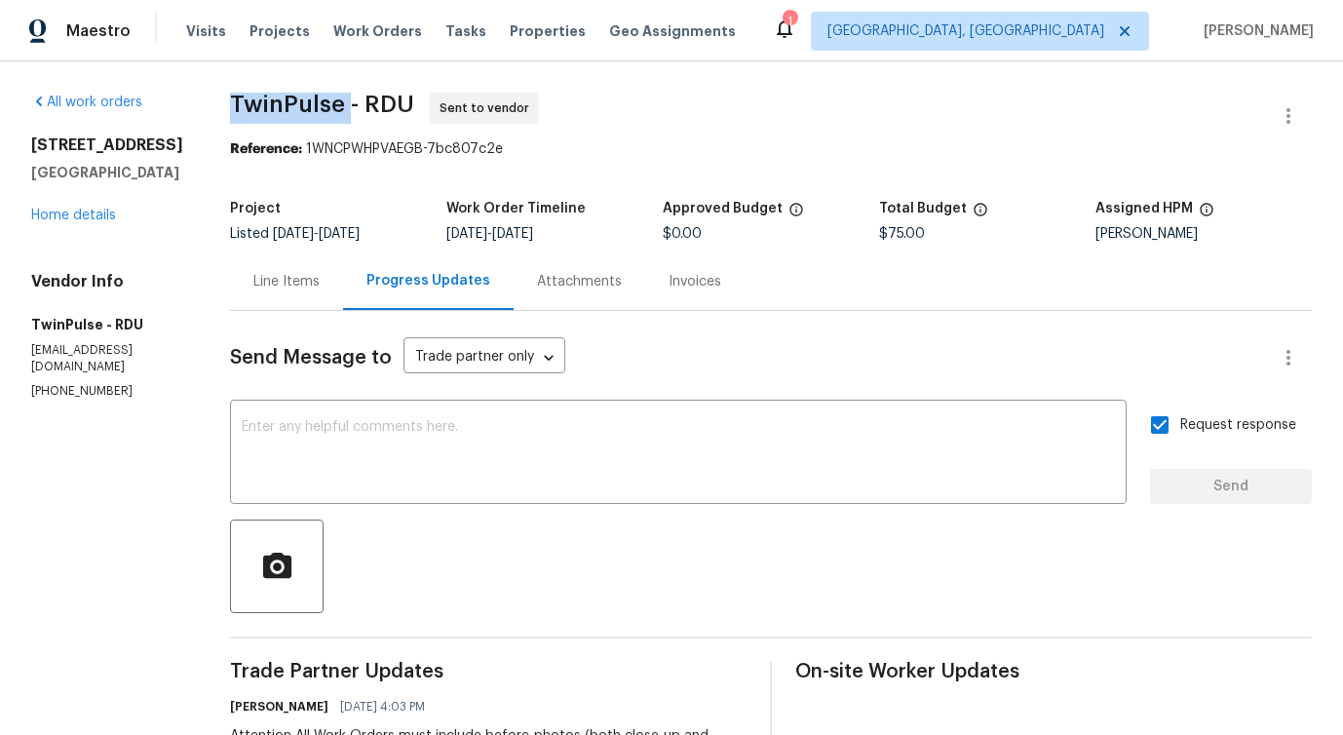
drag, startPoint x: 219, startPoint y: 98, endPoint x: 343, endPoint y: 101, distance: 123.8
click at [343, 101] on div "All work orders 5019 Woodspring Dr Hope Mills, NC 28348 Home details Vendor Inf…" at bounding box center [671, 546] width 1343 height 971
copy span "TwinPulse"
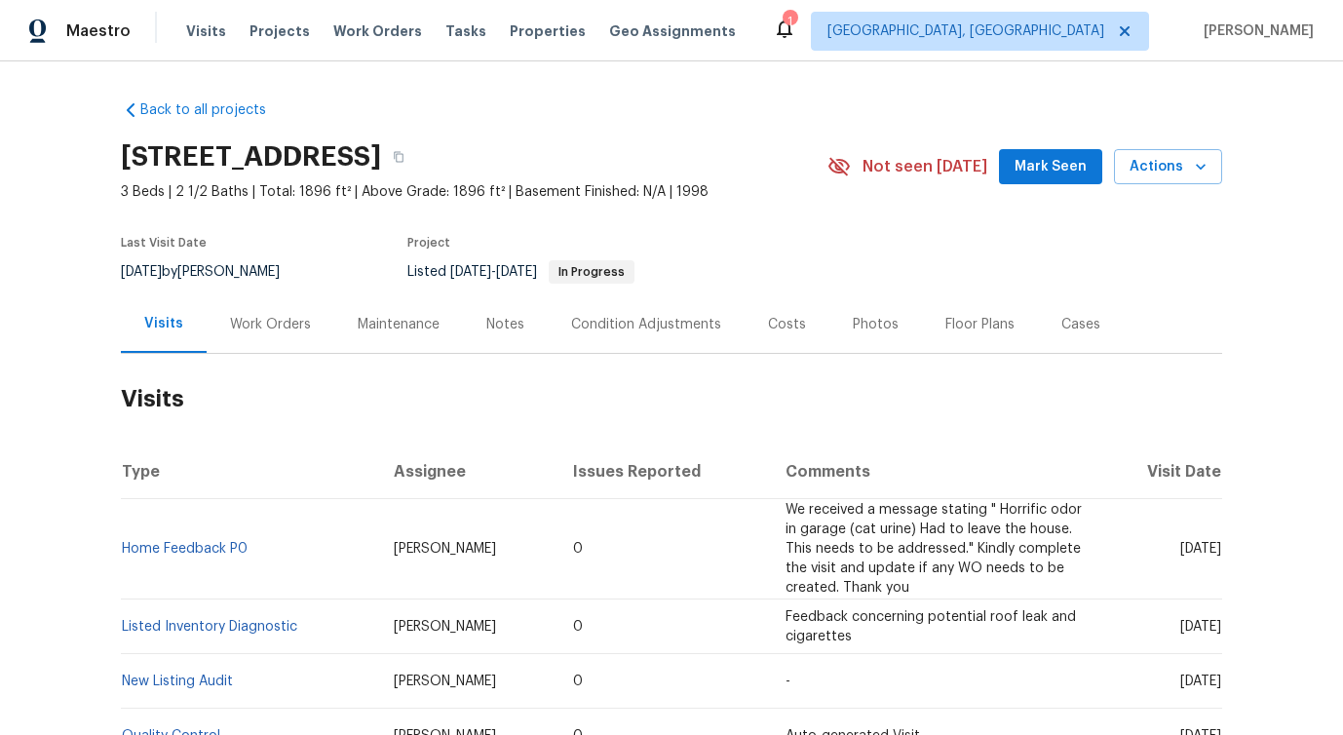
click at [246, 344] on div "Work Orders" at bounding box center [271, 323] width 128 height 57
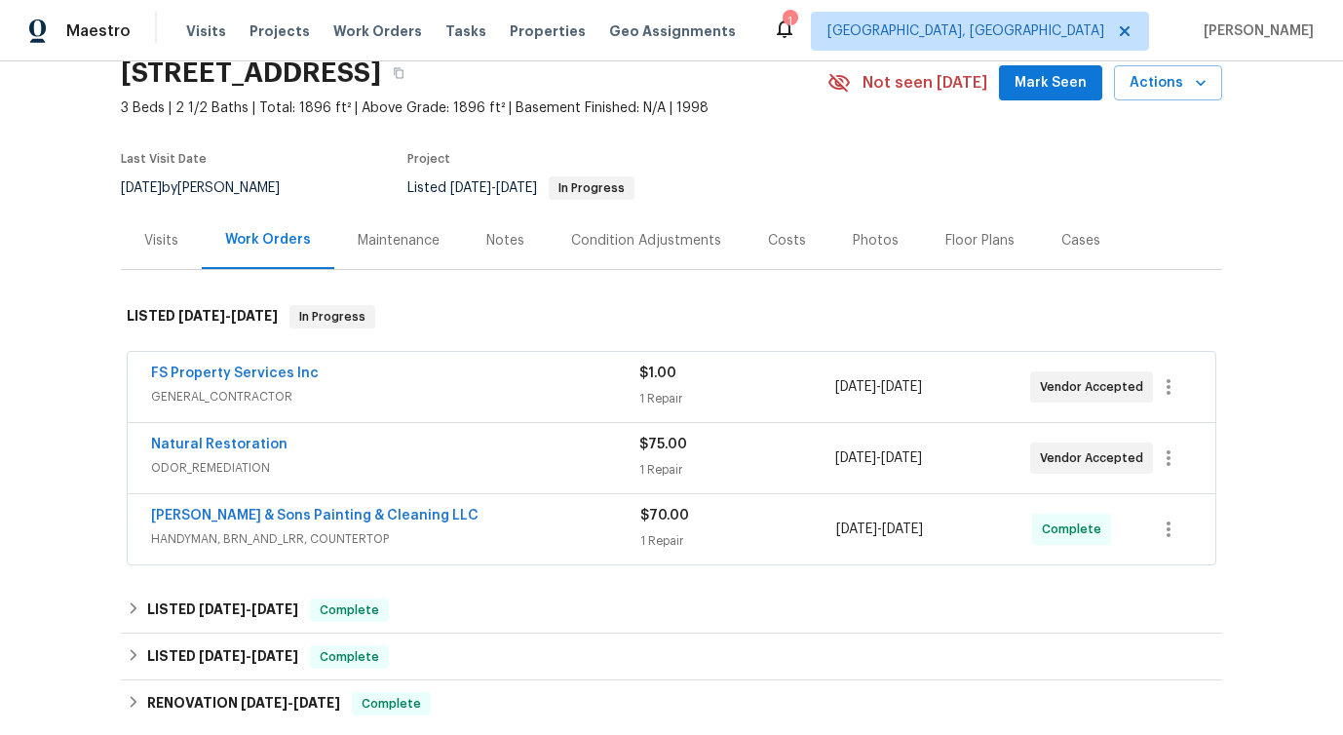
scroll to position [87, 0]
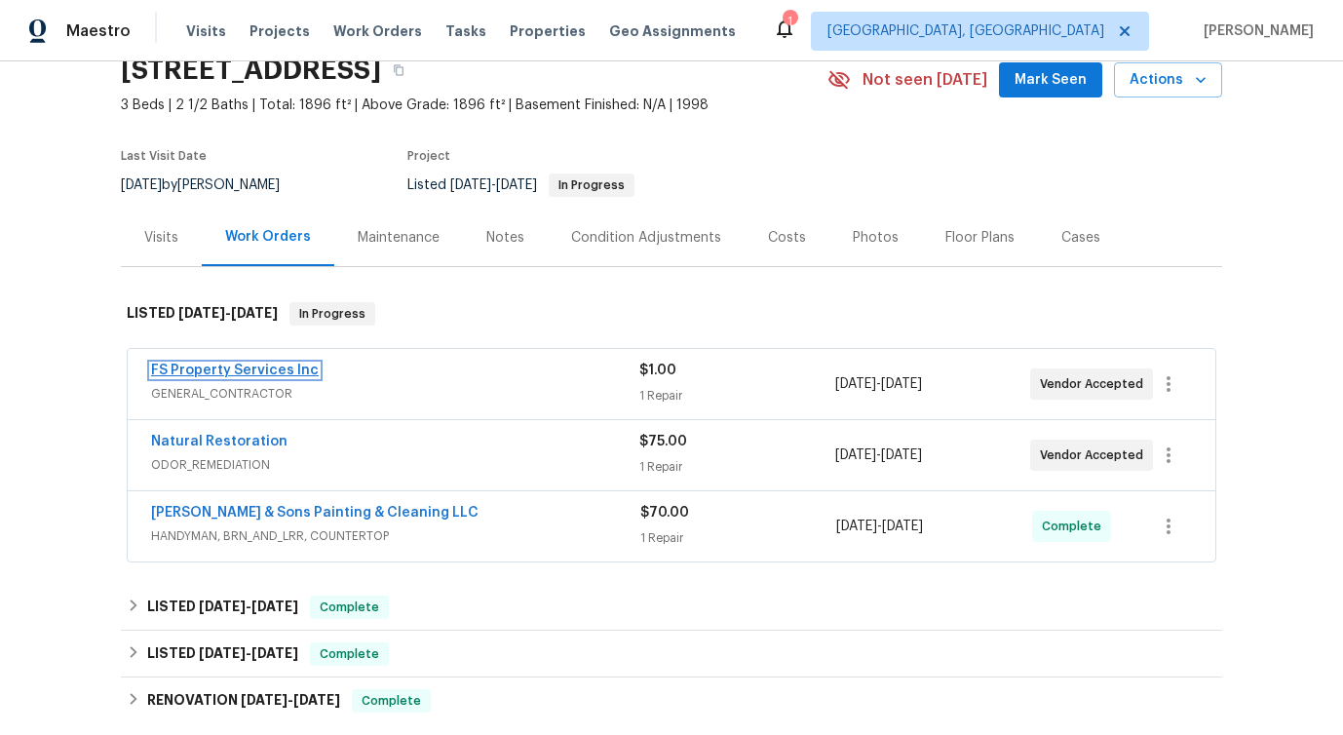
click at [232, 365] on link "FS Property Services Inc" at bounding box center [235, 370] width 168 height 14
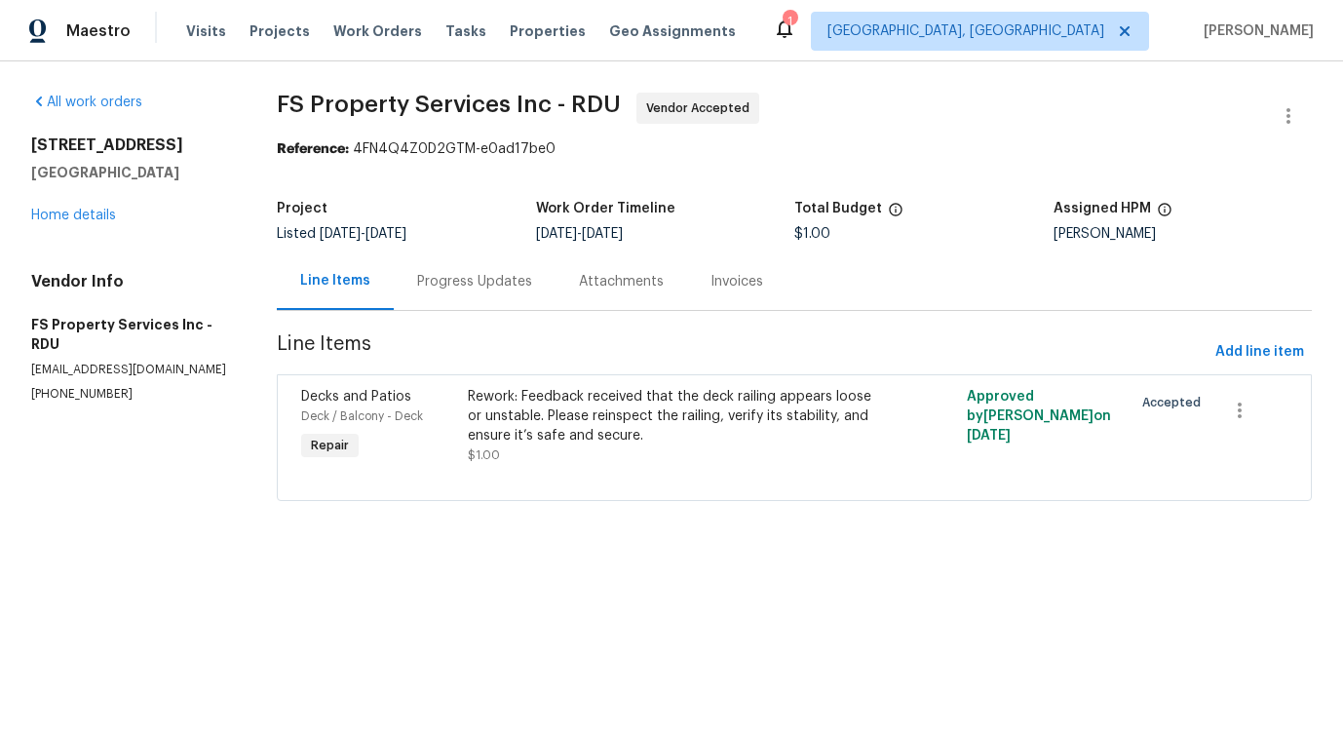
click at [431, 294] on div "Progress Updates" at bounding box center [475, 280] width 162 height 57
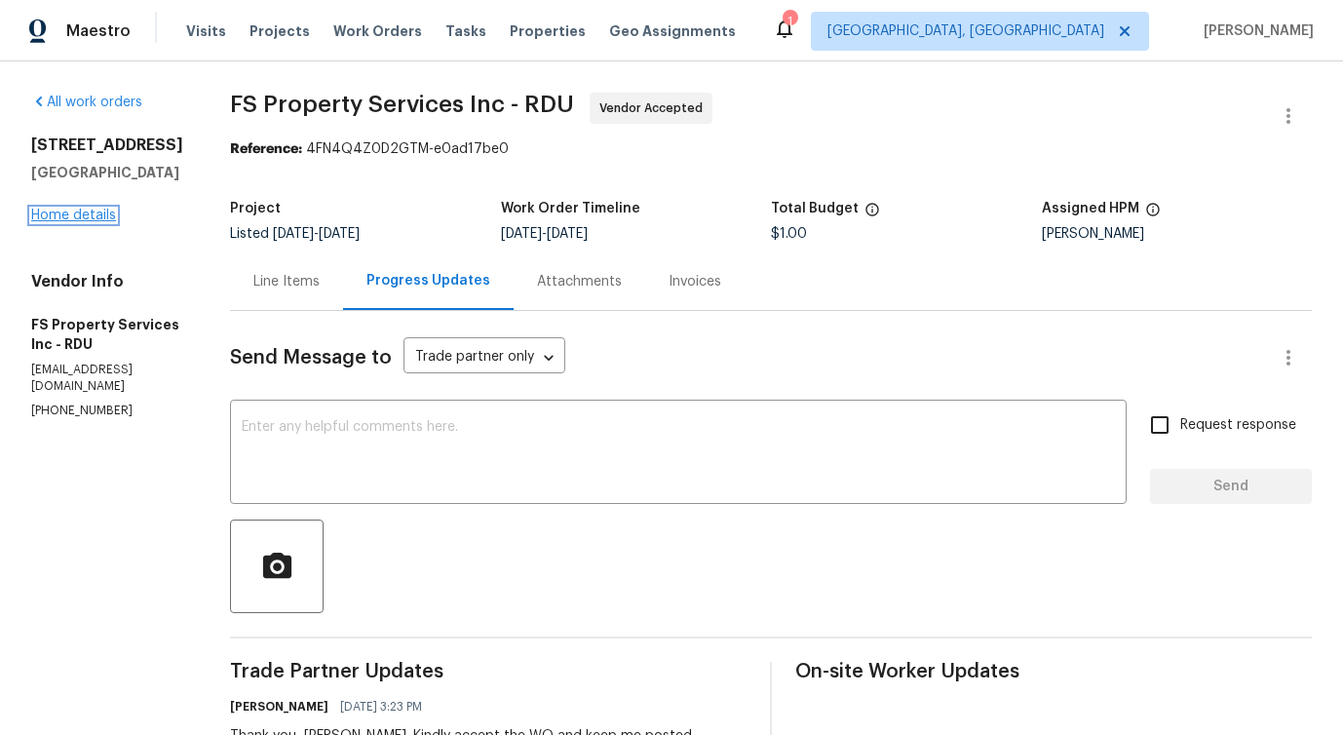
click at [83, 216] on link "Home details" at bounding box center [73, 216] width 85 height 14
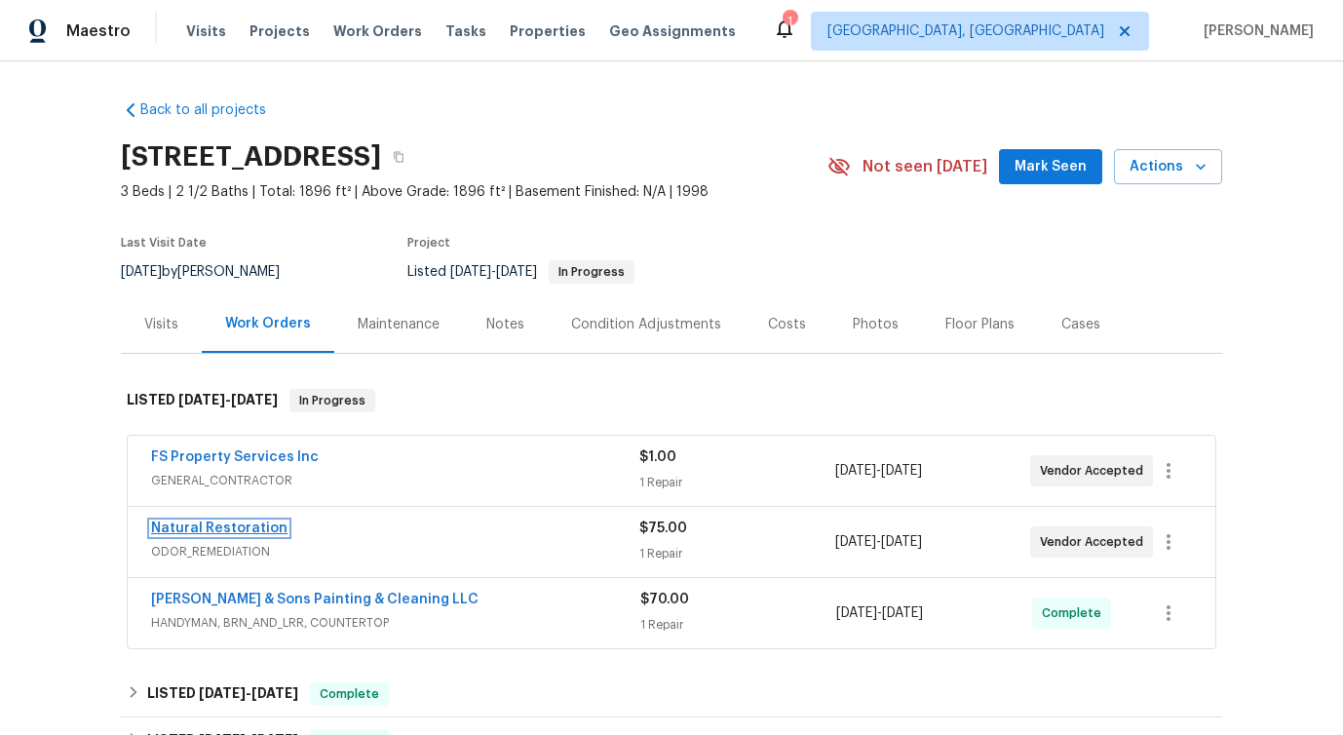
click at [171, 534] on link "Natural Restoration" at bounding box center [219, 528] width 136 height 14
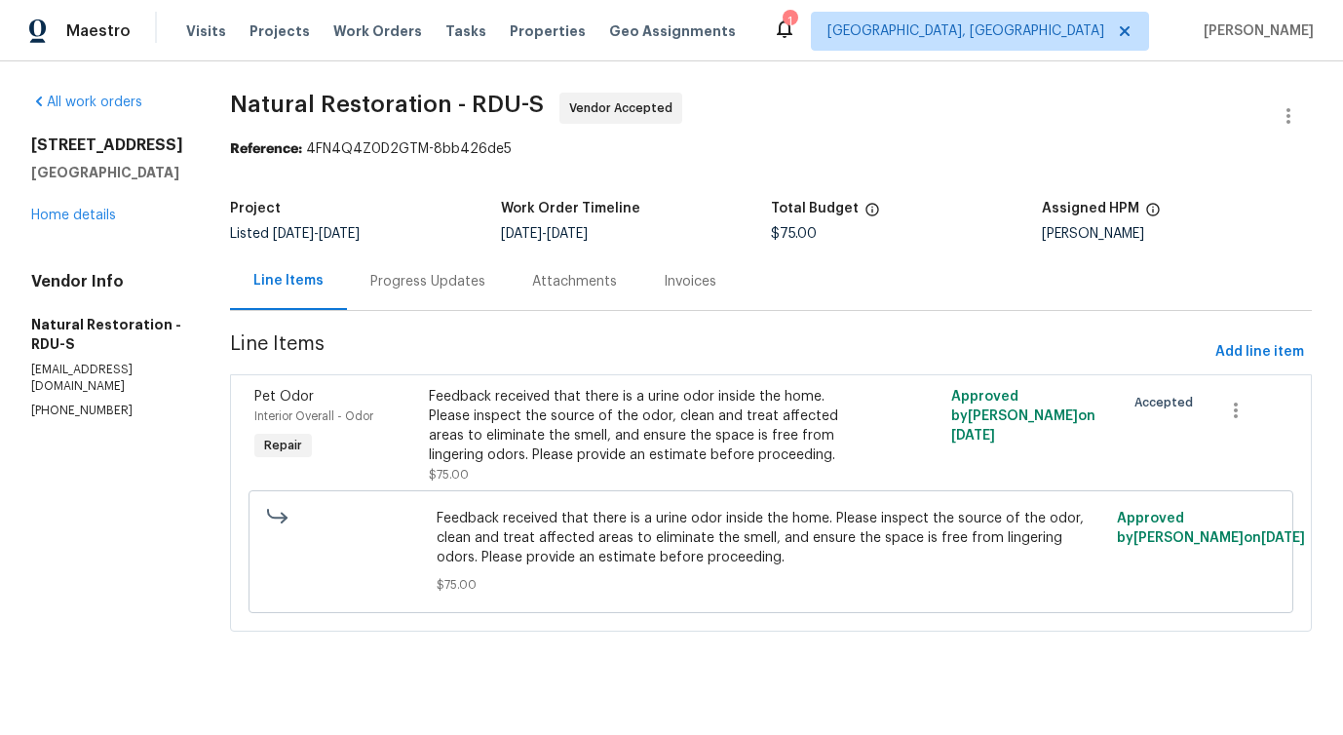
click at [451, 286] on div "Progress Updates" at bounding box center [427, 281] width 115 height 19
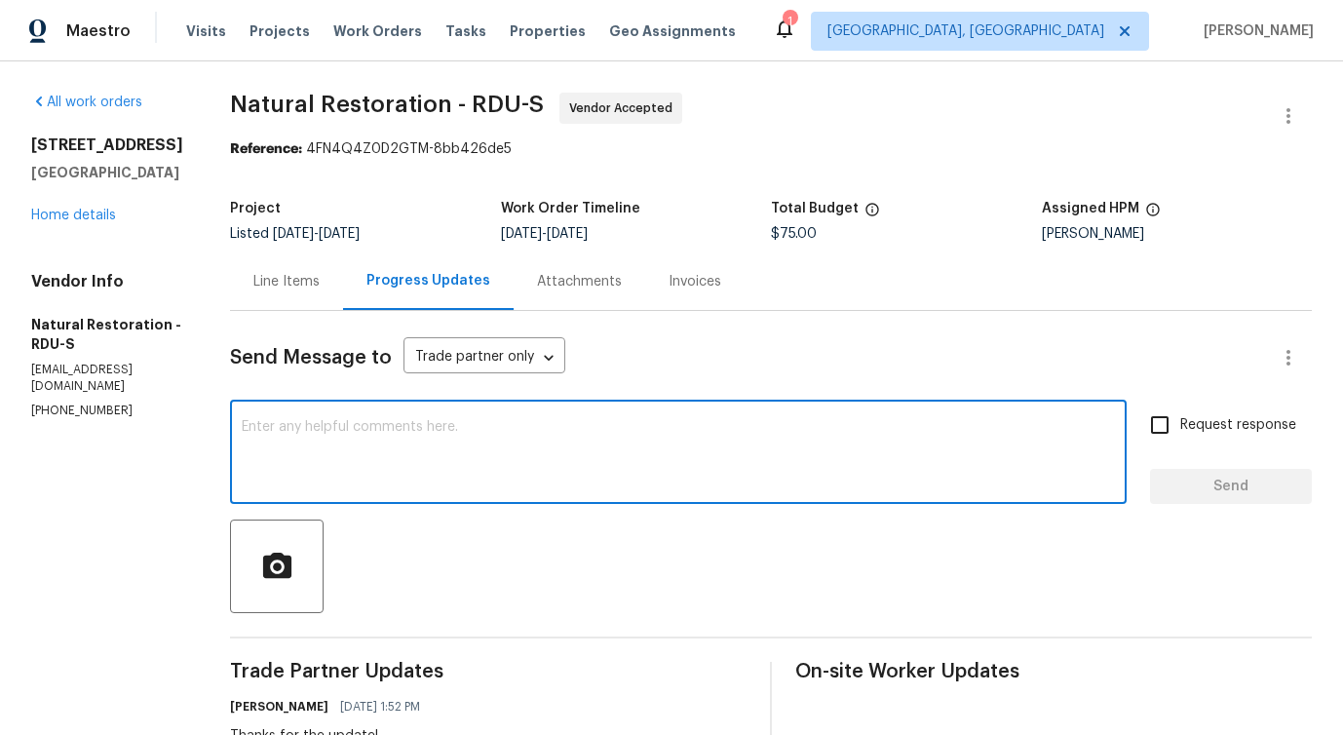
click at [477, 455] on textarea at bounding box center [678, 454] width 873 height 68
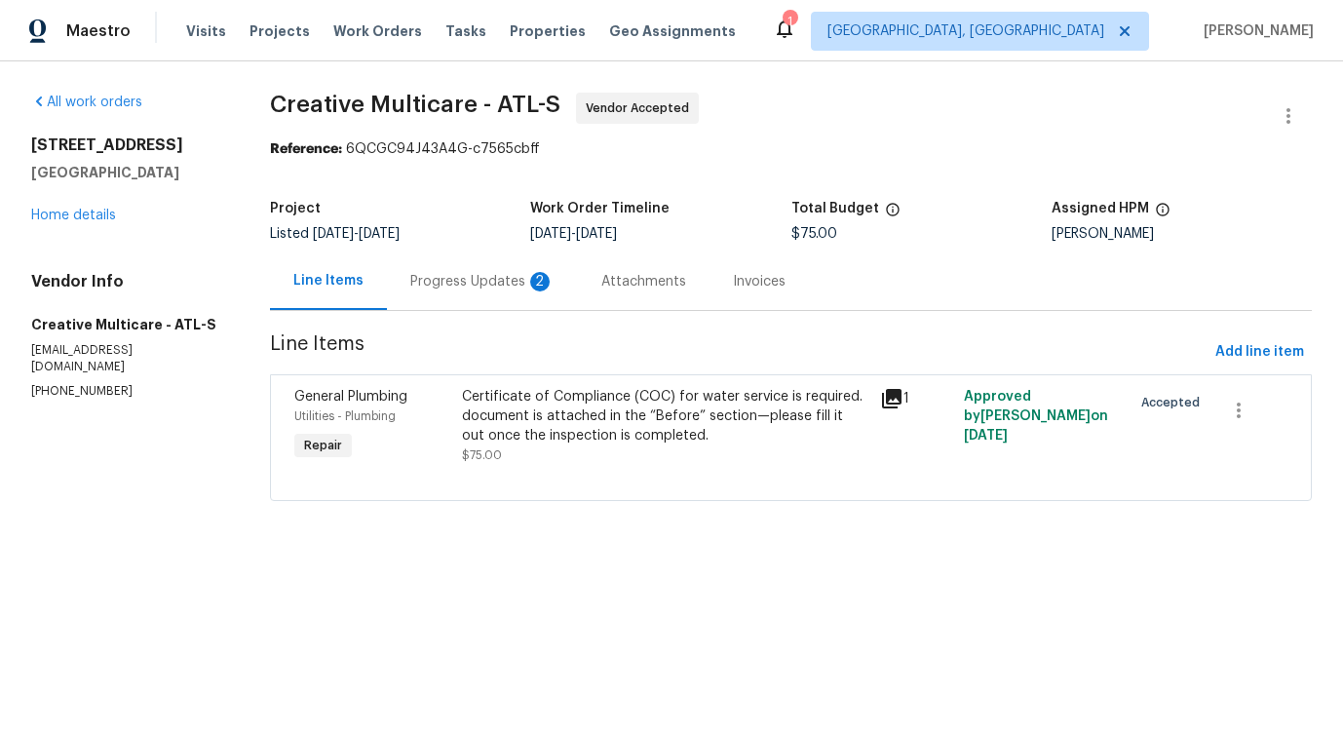
click at [557, 302] on div "Progress Updates 2" at bounding box center [482, 280] width 191 height 57
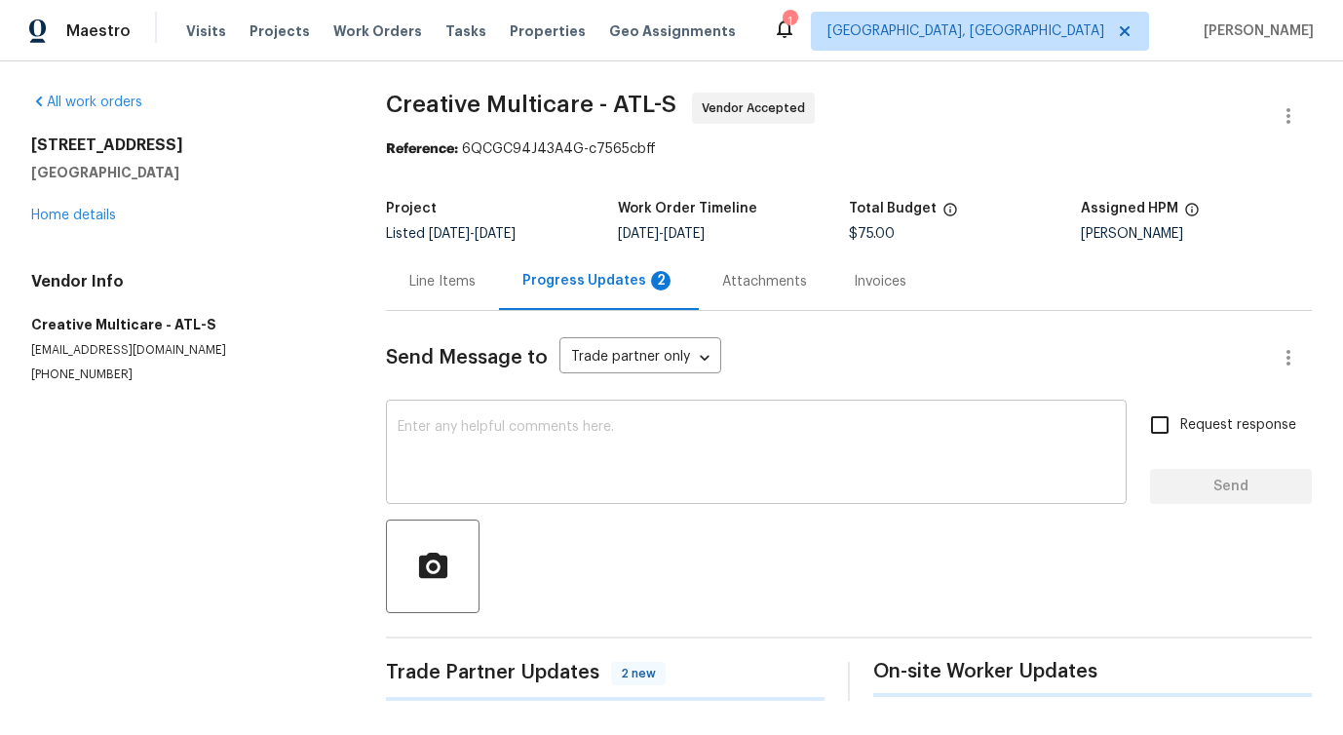
click at [566, 455] on textarea at bounding box center [756, 454] width 717 height 68
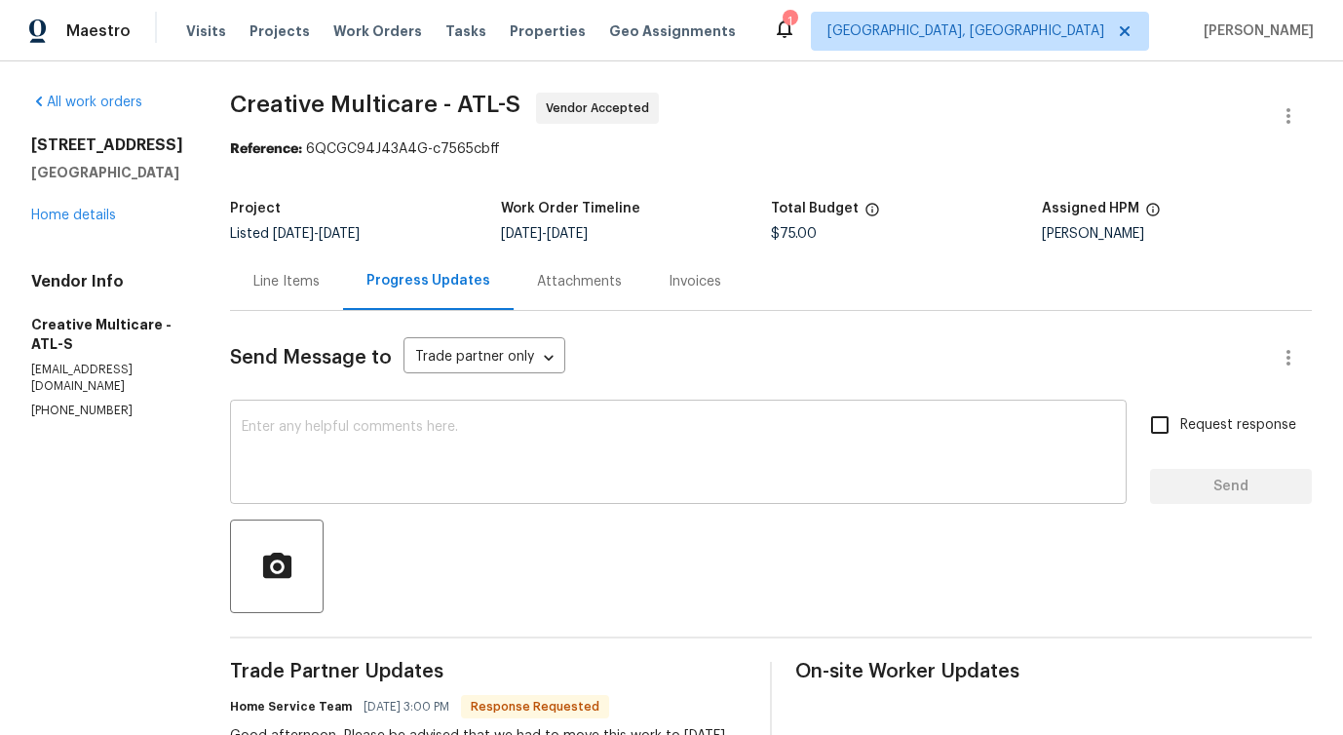
click at [480, 503] on div "x ​" at bounding box center [678, 453] width 897 height 99
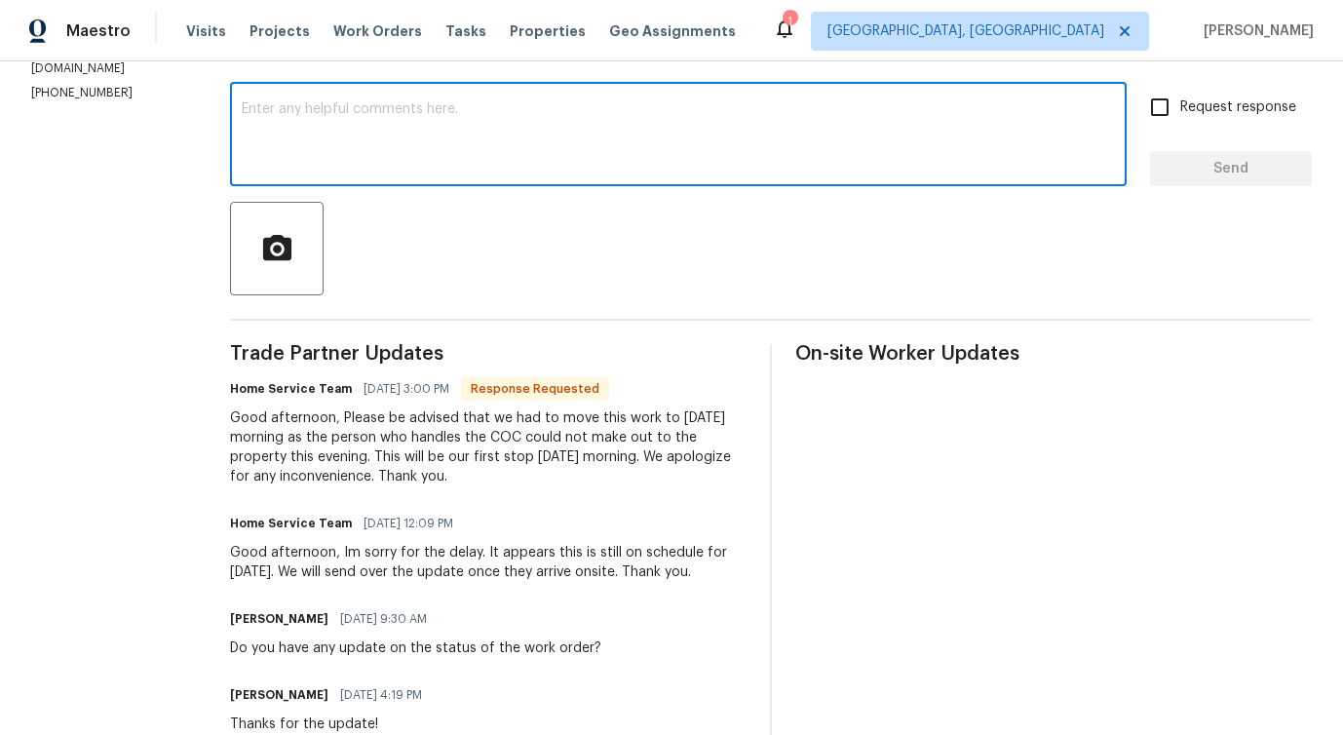
scroll to position [314, 0]
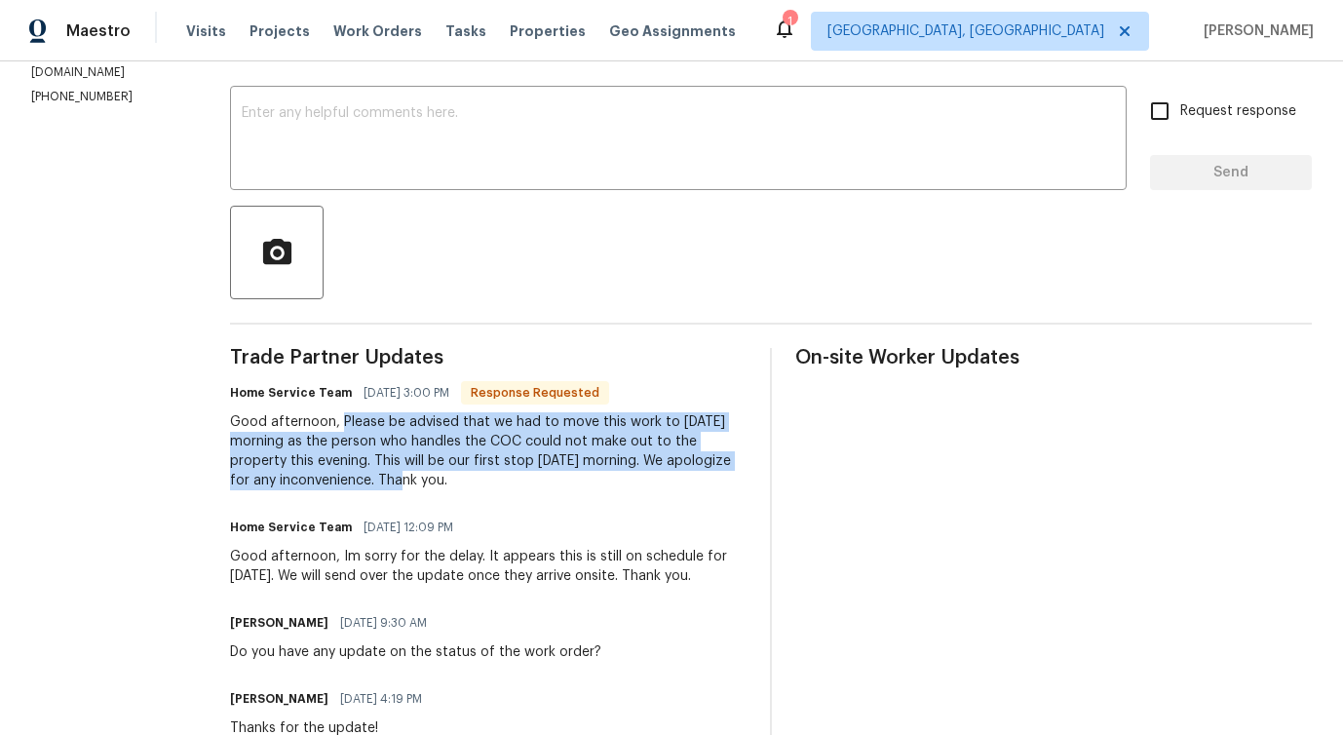
drag, startPoint x: 390, startPoint y: 419, endPoint x: 522, endPoint y: 484, distance: 147.7
click at [522, 484] on div "Good afternoon, Please be advised that we had to move this work to [DATE] morni…" at bounding box center [488, 451] width 516 height 78
copy div "Please be advised that we had to move this work to [DATE] morning as the person…"
click at [557, 150] on textarea at bounding box center [678, 140] width 873 height 68
paste textarea "Thank you for the update. Understood — we appreciate you letting us know. Pleas…"
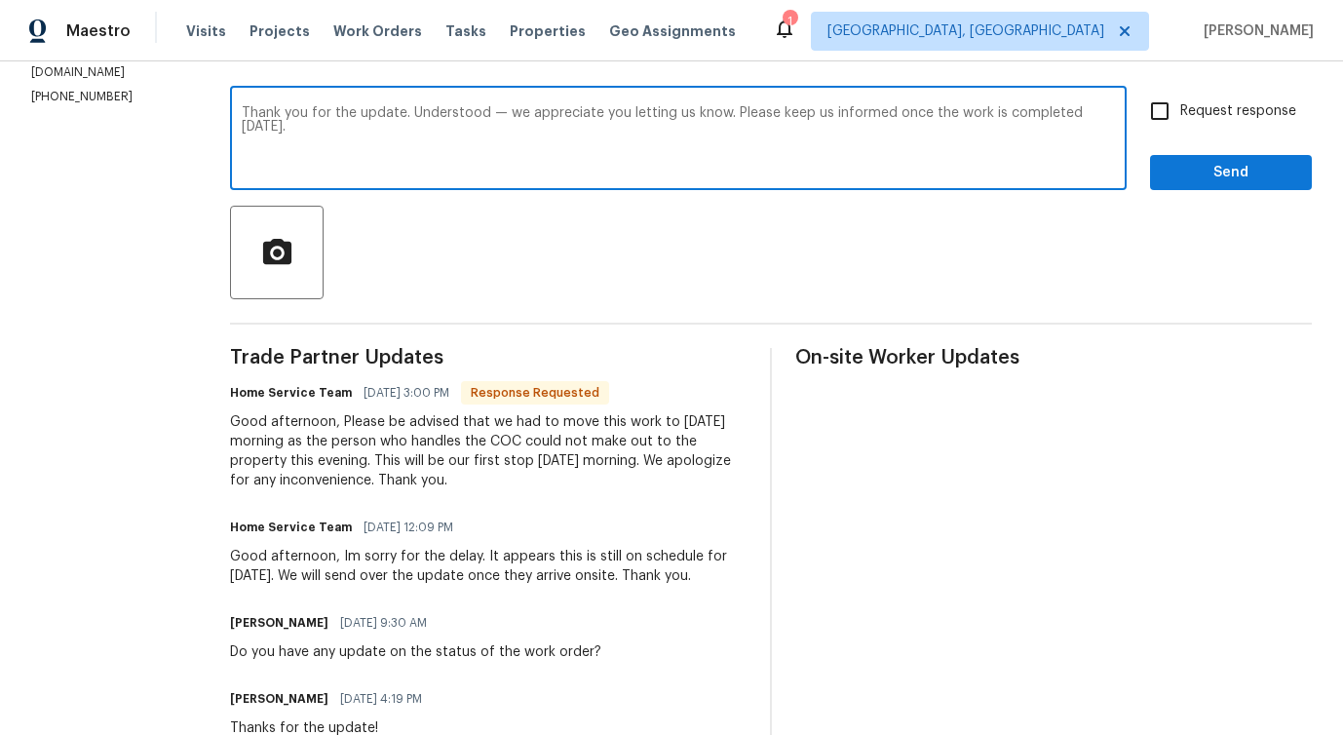
click at [546, 106] on textarea "Thank you for the update. Understood — we appreciate you letting us know. Pleas…" at bounding box center [678, 140] width 873 height 68
type textarea "Thank you for the update. Understood, we appreciate you letting us know. Please…"
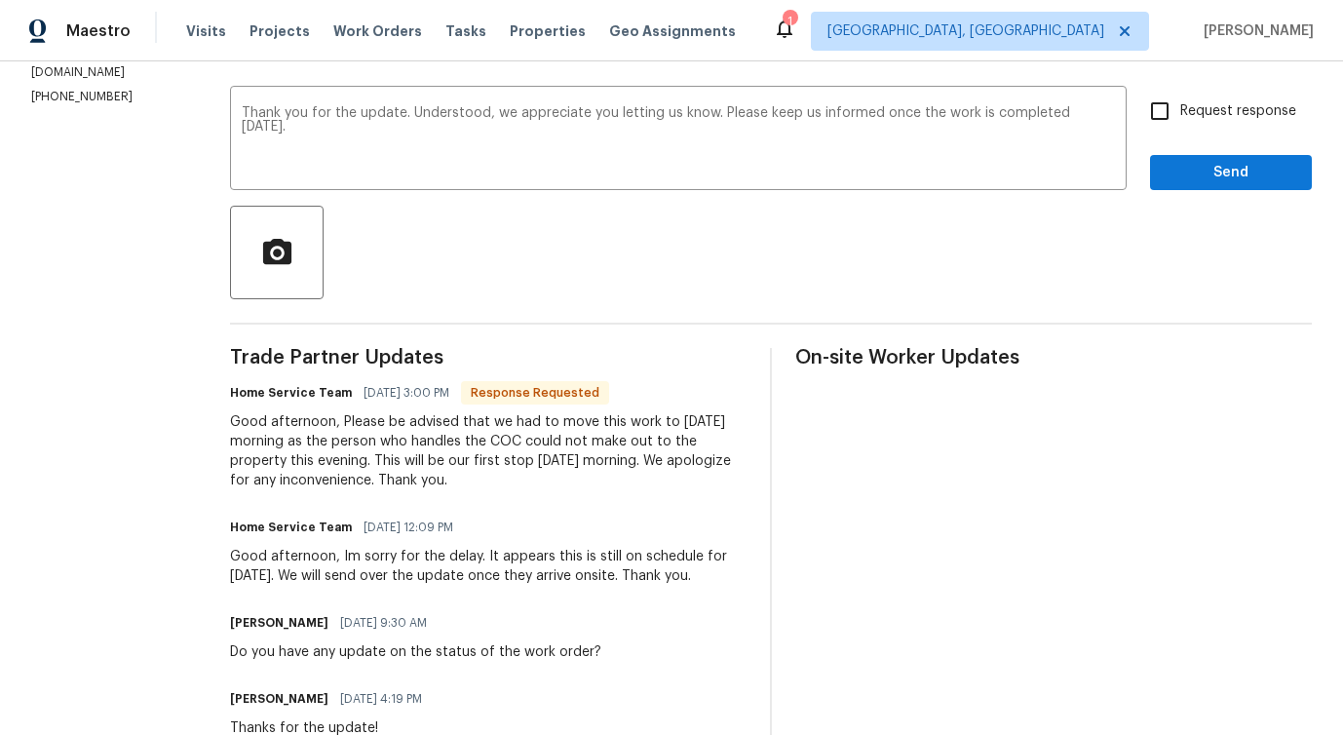
click at [1188, 123] on label "Request response" at bounding box center [1217, 111] width 157 height 41
click at [1180, 123] on input "Request response" at bounding box center [1159, 111] width 41 height 41
checkbox input "true"
click at [1196, 174] on span "Send" at bounding box center [1230, 173] width 131 height 24
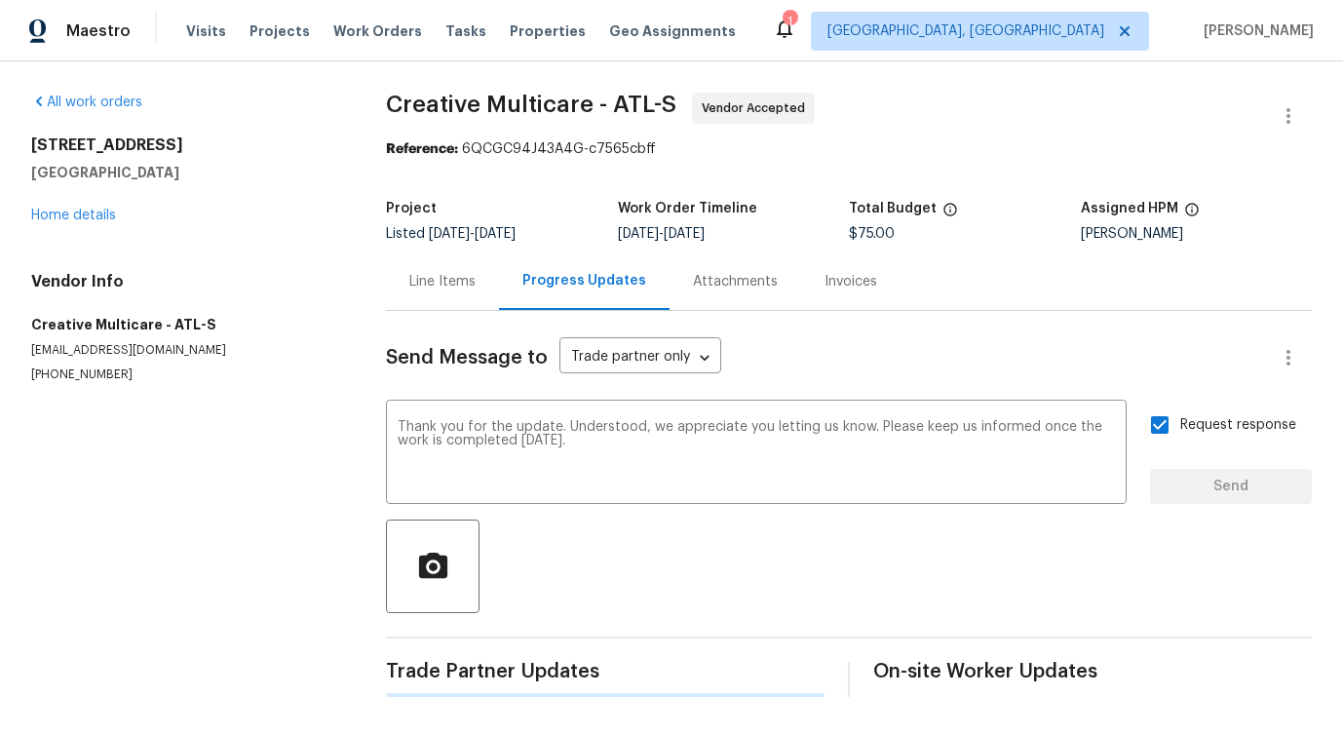
scroll to position [0, 0]
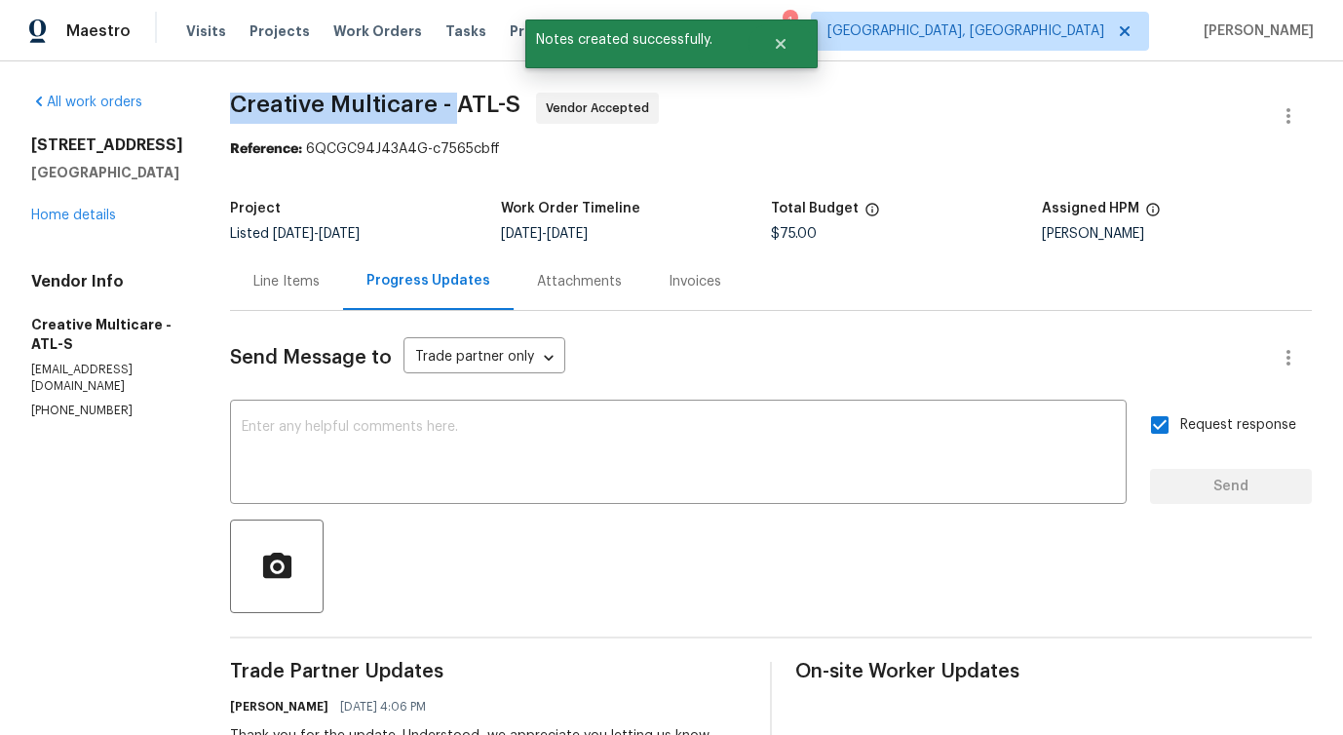
drag, startPoint x: 267, startPoint y: 104, endPoint x: 508, endPoint y: 108, distance: 240.7
copy span "Creative Multicare -"
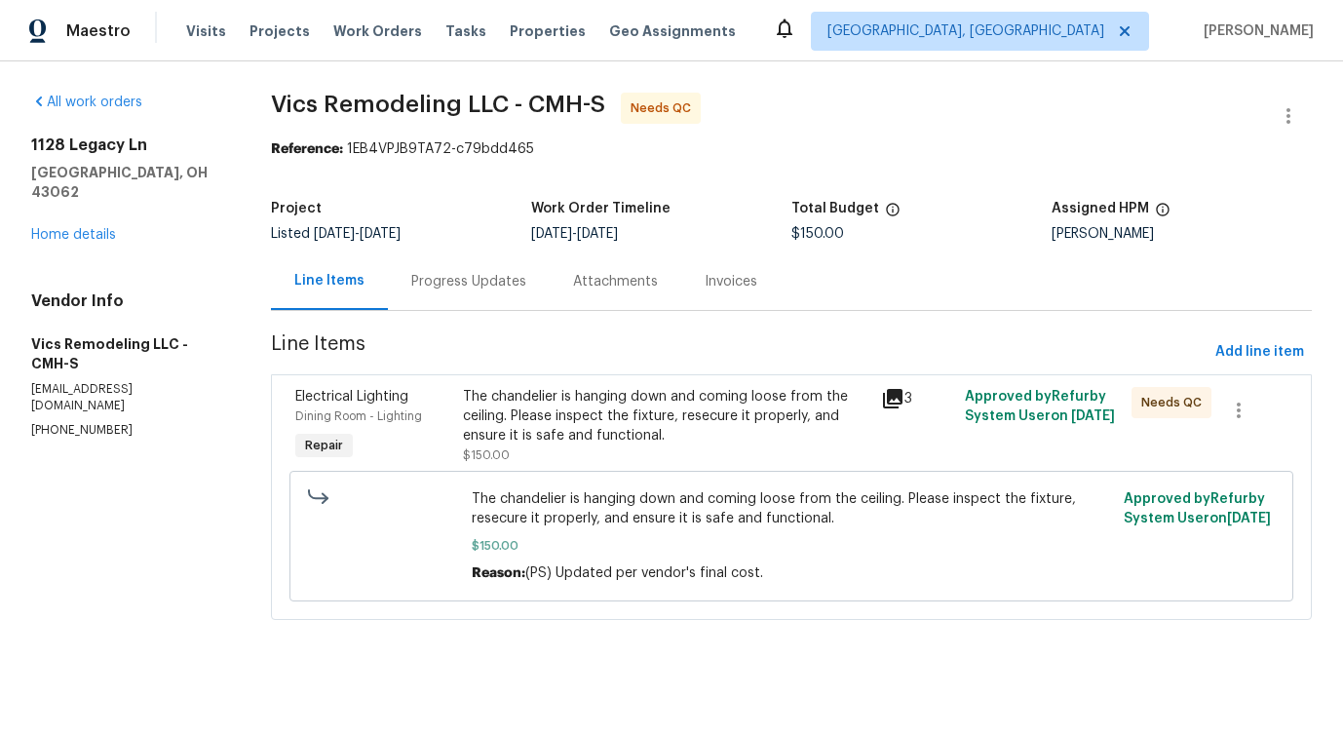
click at [451, 313] on section "Vics Remodeling LLC - CMH-S Needs QC Reference: 1EB4VPJB9TA72-c79bdd465 Project…" at bounding box center [791, 368] width 1041 height 551
click at [473, 292] on div "Progress Updates" at bounding box center [469, 280] width 162 height 57
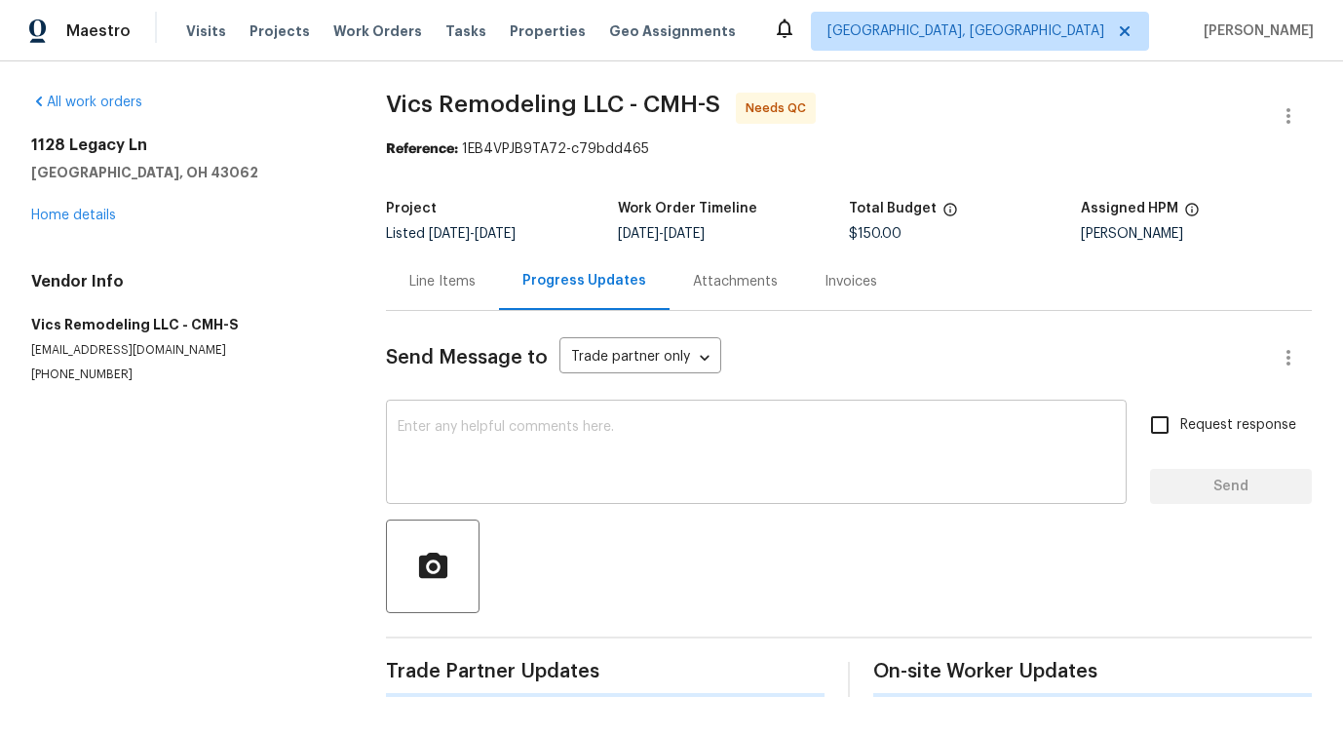
click at [481, 444] on textarea at bounding box center [756, 454] width 717 height 68
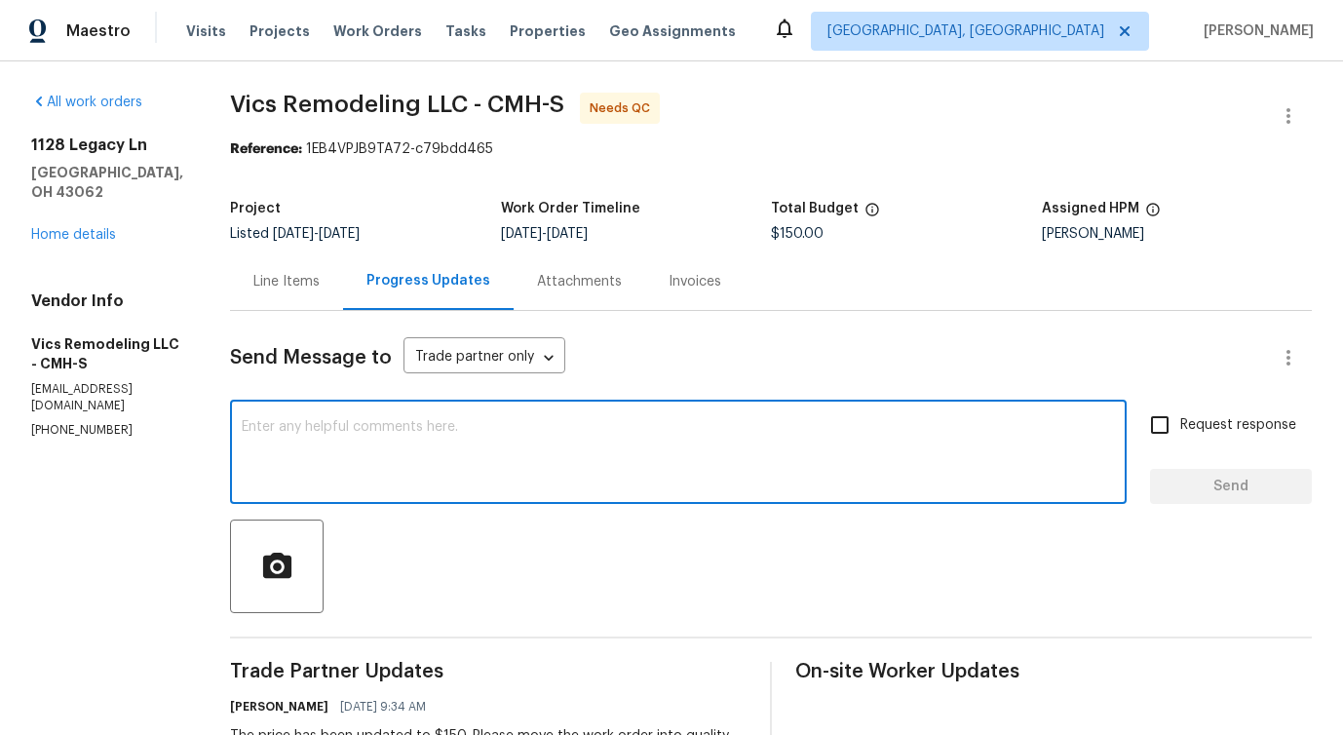
click at [279, 286] on div "Line Items" at bounding box center [286, 281] width 66 height 19
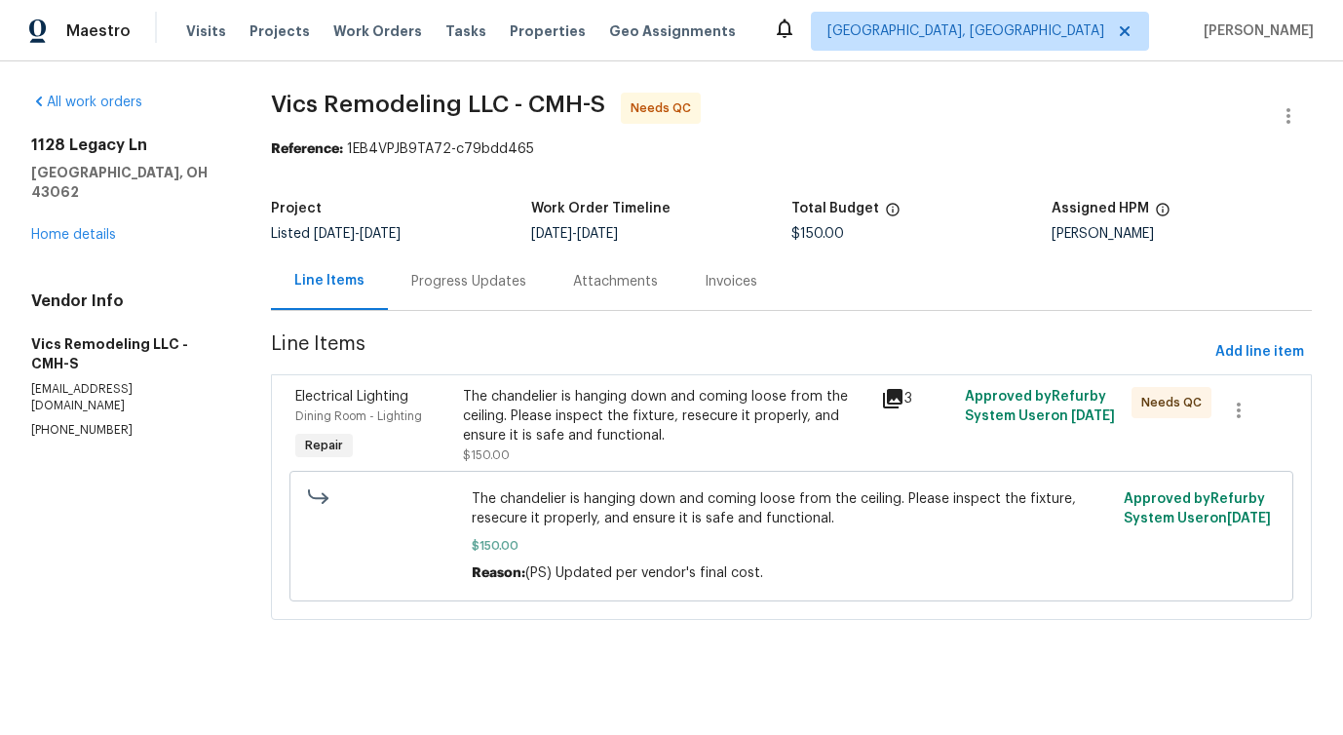
click at [494, 401] on div "The chandelier is hanging down and coming loose from the ceiling. Please inspec…" at bounding box center [666, 416] width 406 height 58
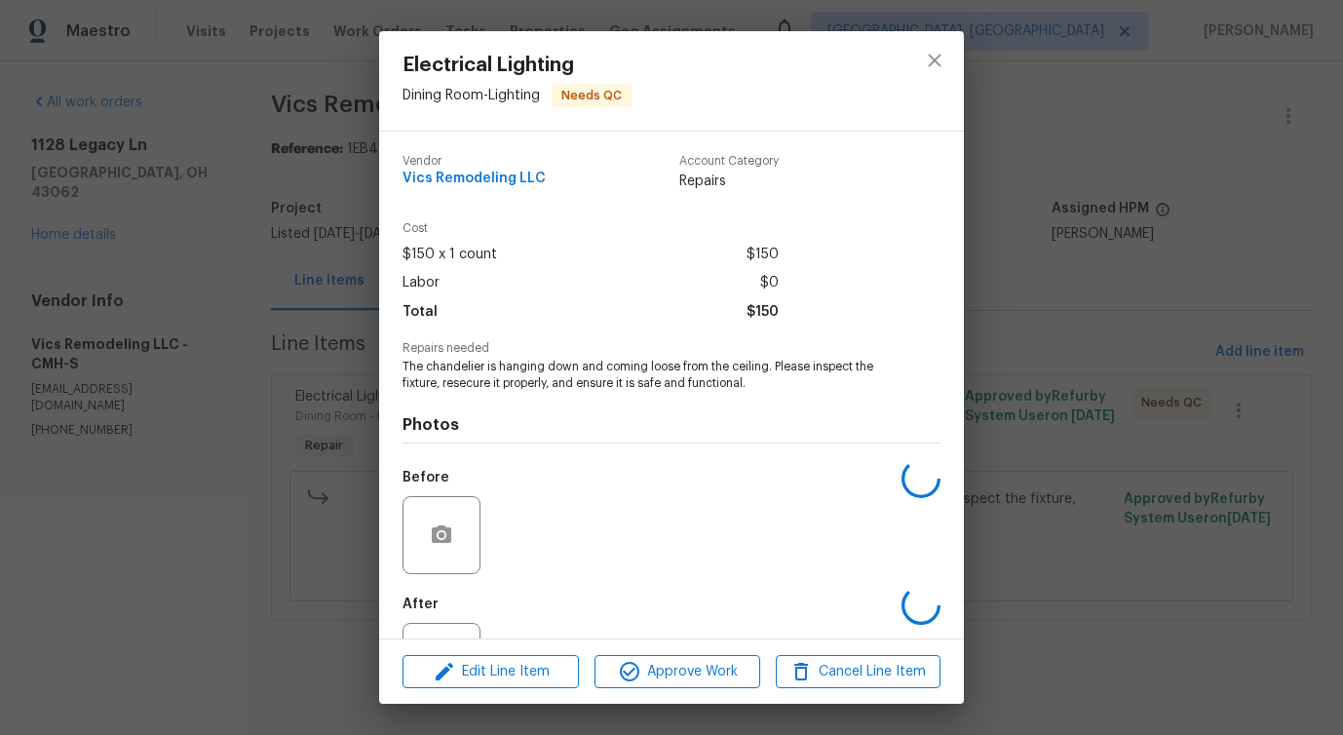
scroll to position [82, 0]
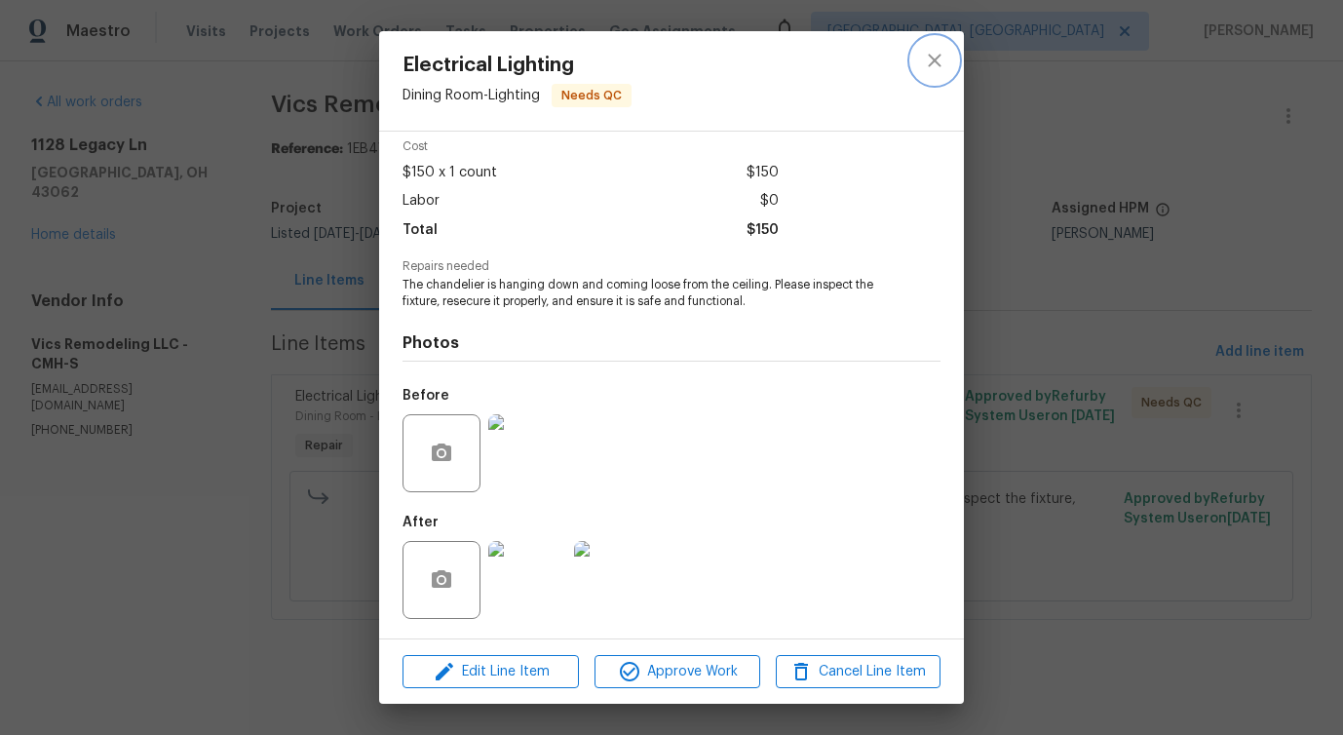
click at [939, 61] on icon "close" at bounding box center [934, 60] width 23 height 23
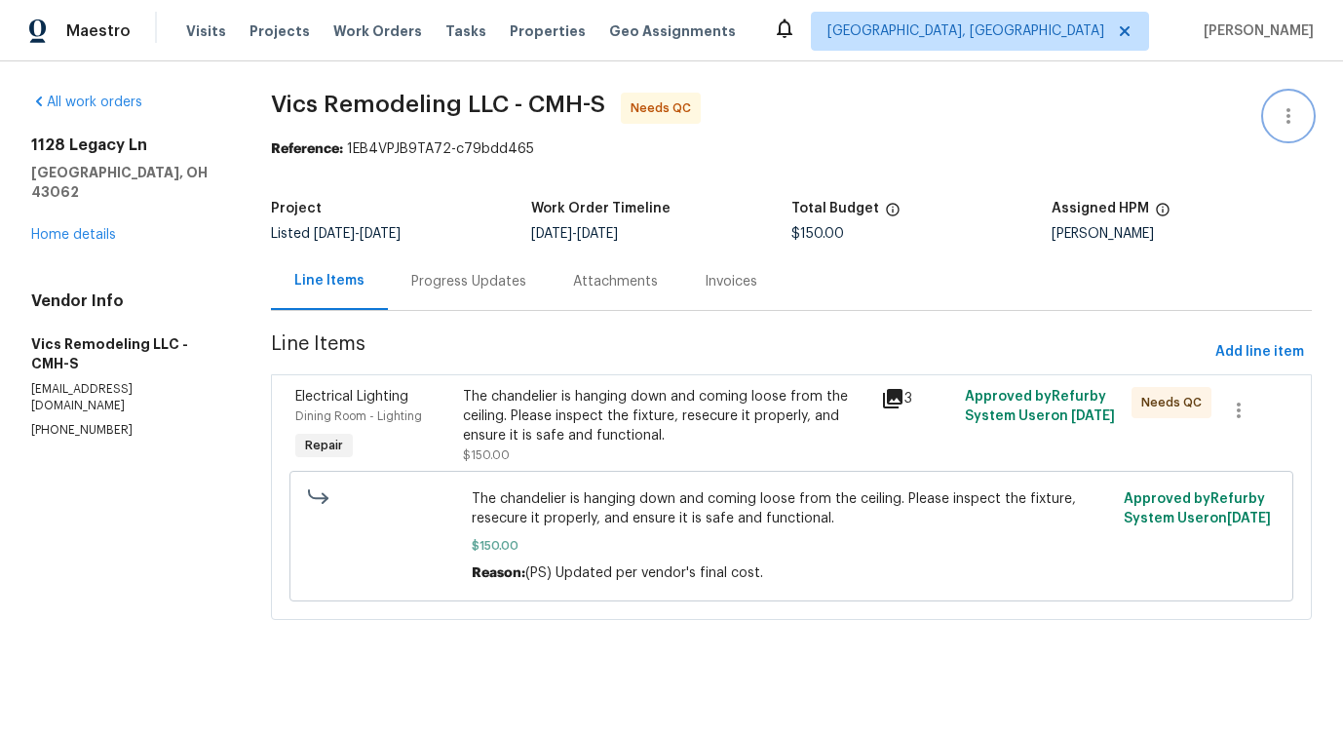
click at [1290, 114] on icon "button" at bounding box center [1288, 115] width 23 height 23
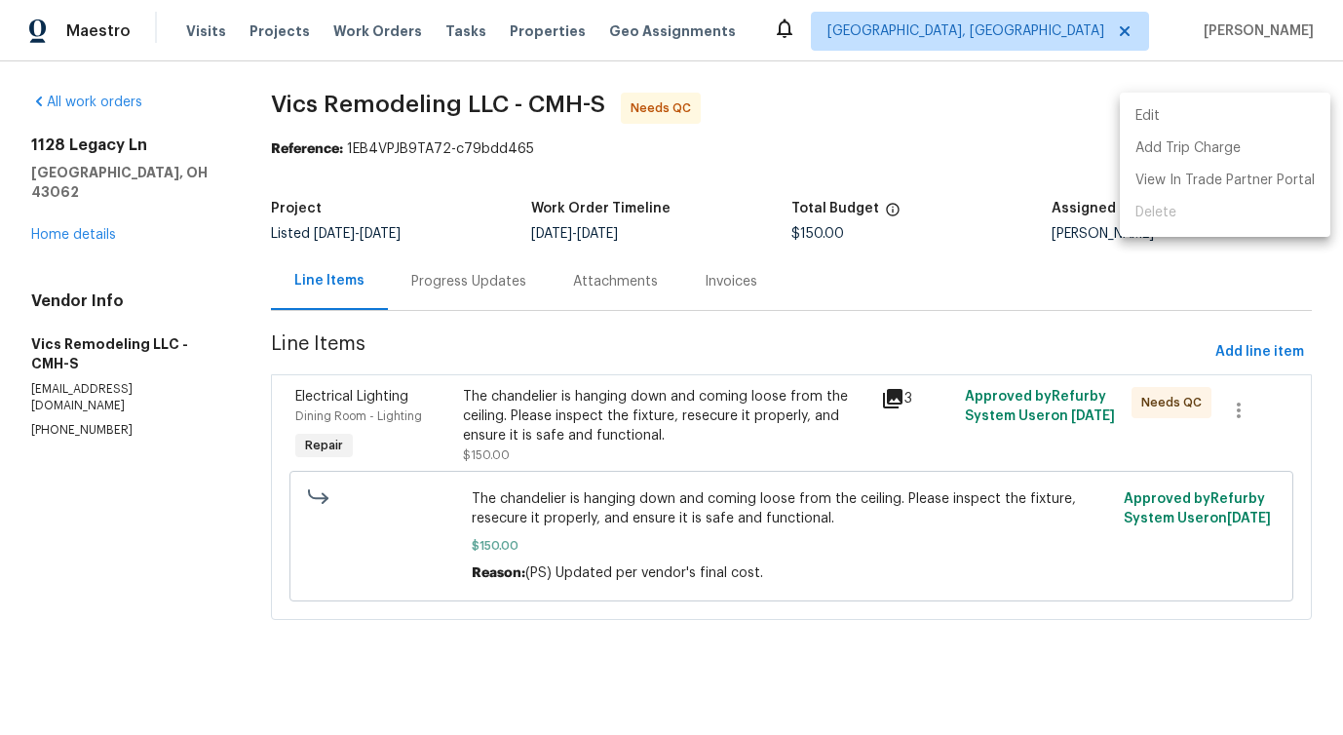
click at [1208, 127] on li "Edit" at bounding box center [1225, 116] width 210 height 32
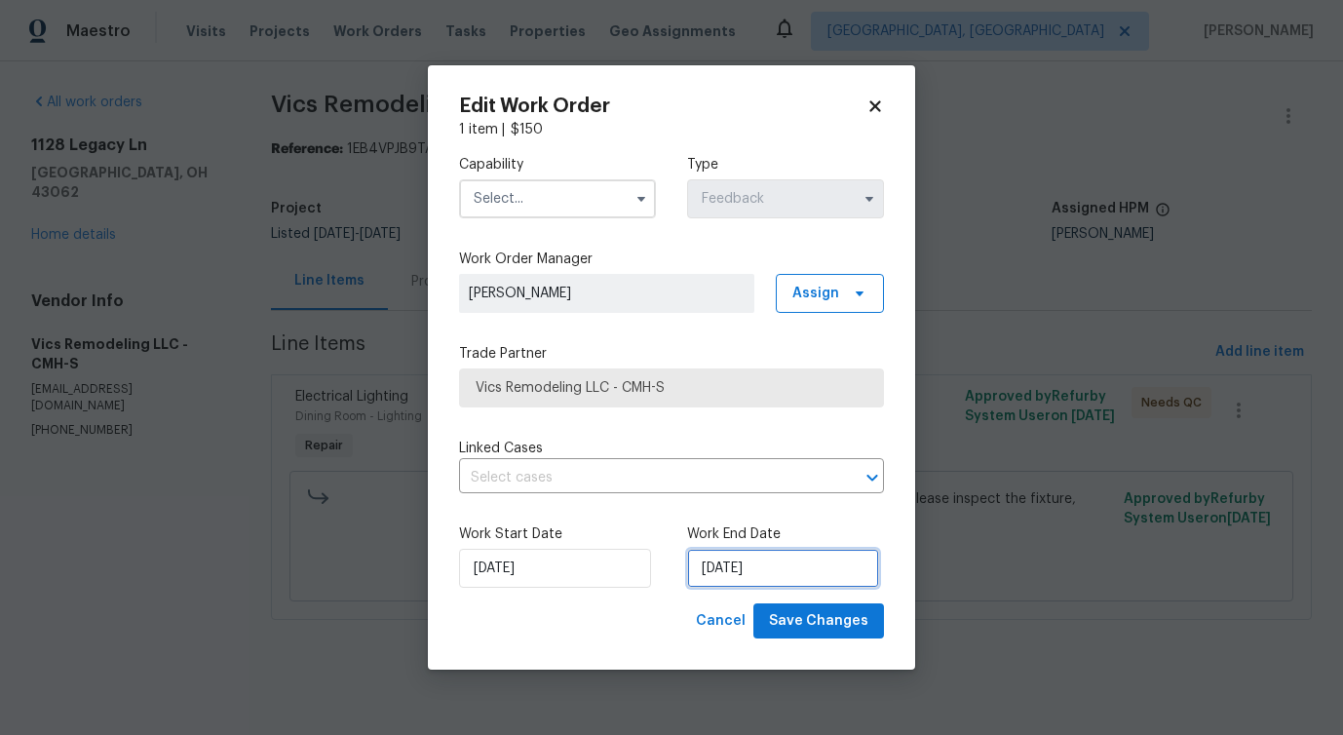
click at [746, 572] on input "[DATE]" at bounding box center [783, 568] width 192 height 39
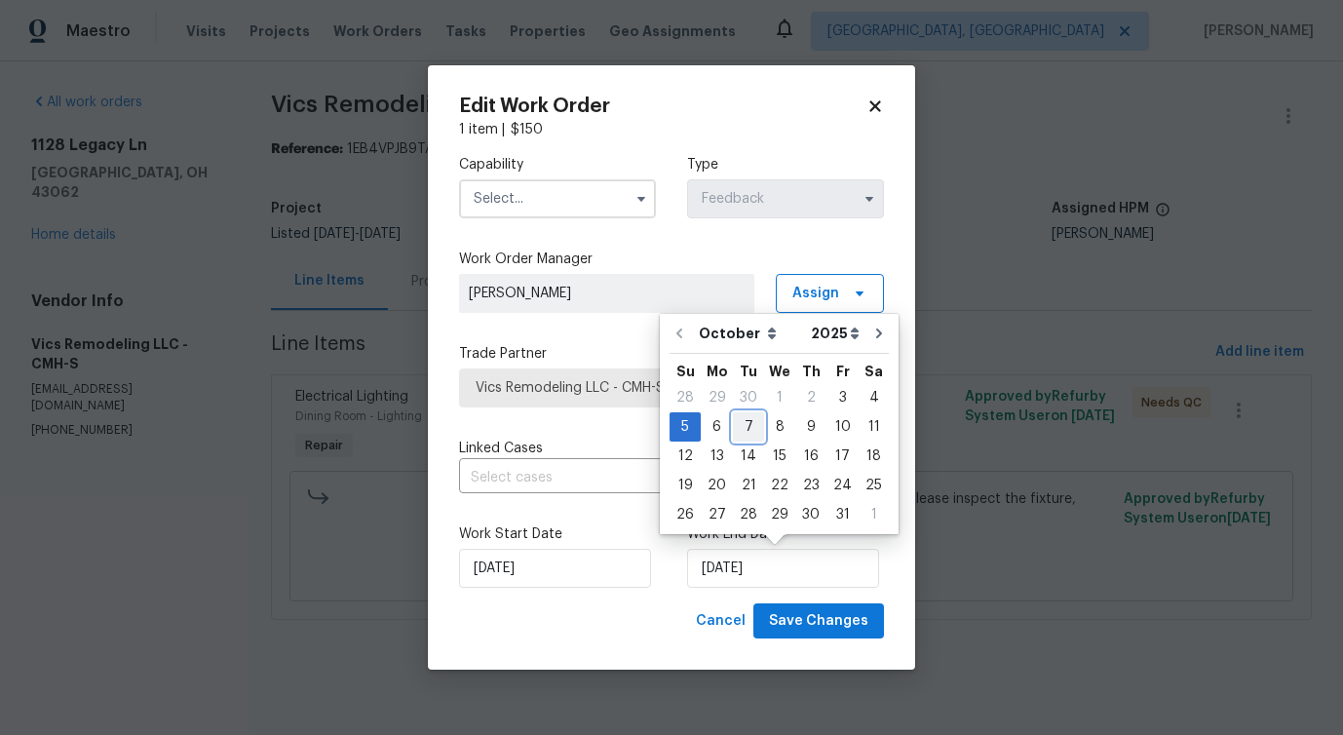
click at [743, 421] on div "7" at bounding box center [748, 426] width 31 height 27
type input "[DATE]"
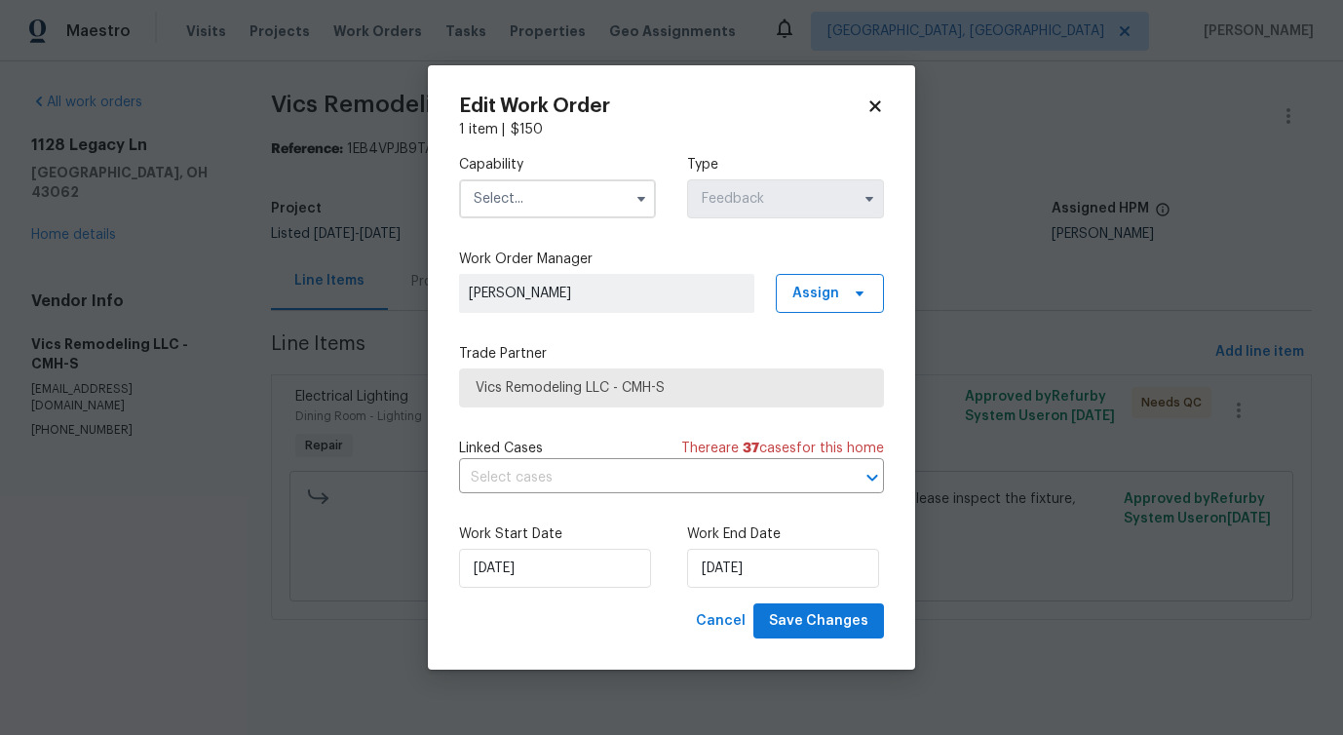
click at [607, 201] on input "text" at bounding box center [557, 198] width 197 height 39
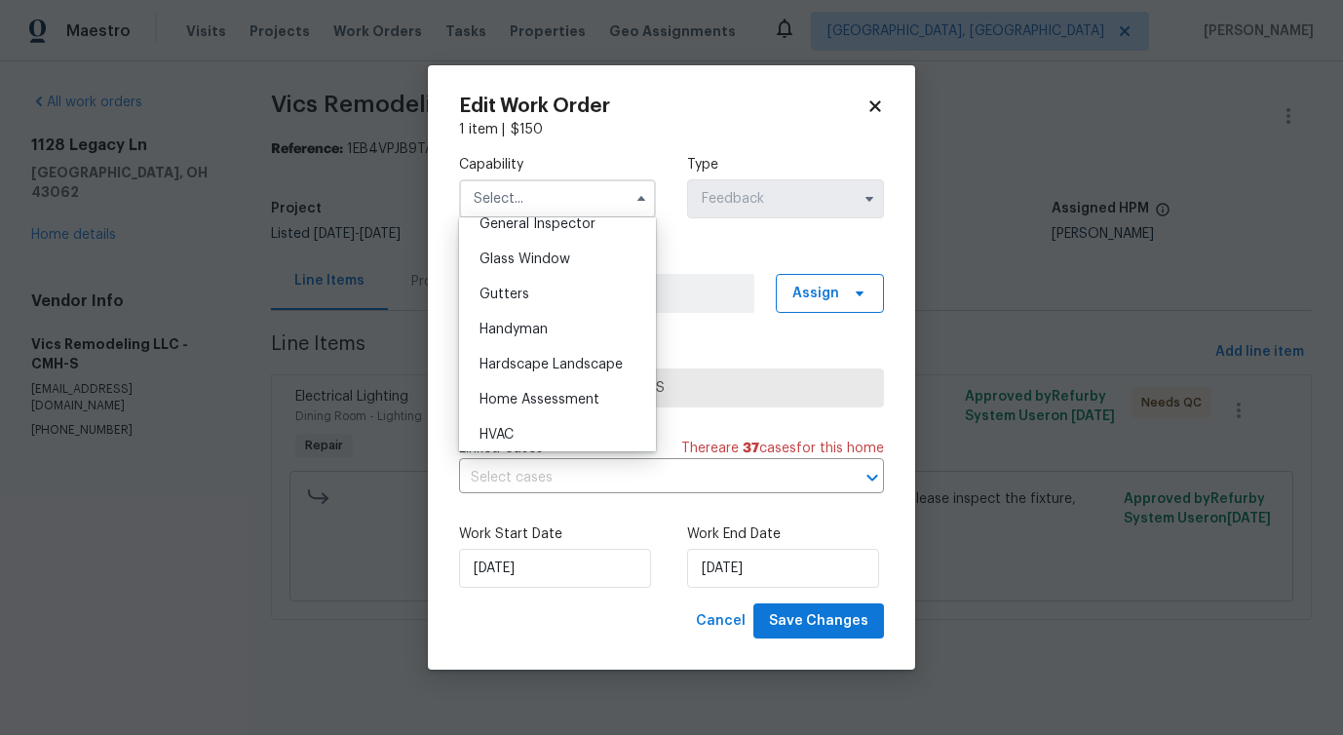
scroll to position [974, 0]
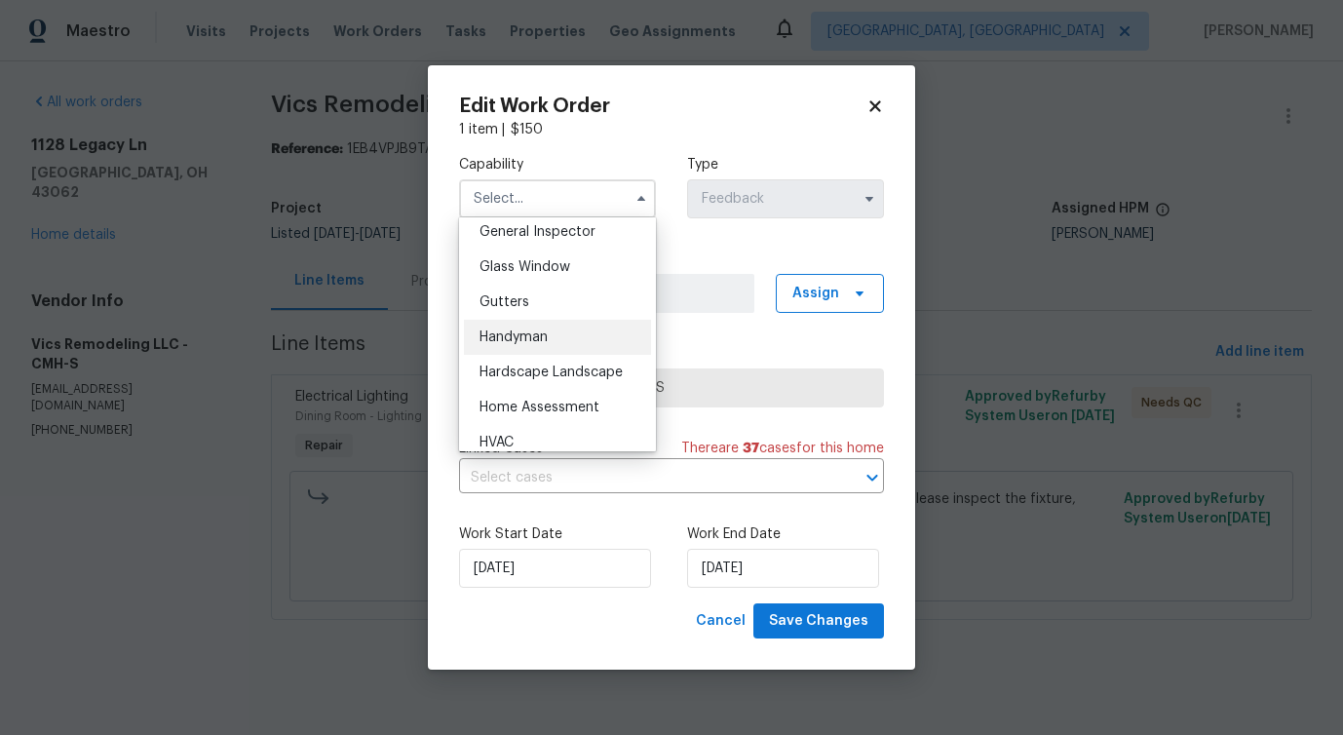
click at [548, 352] on div "Handyman" at bounding box center [557, 337] width 187 height 35
type input "Handyman"
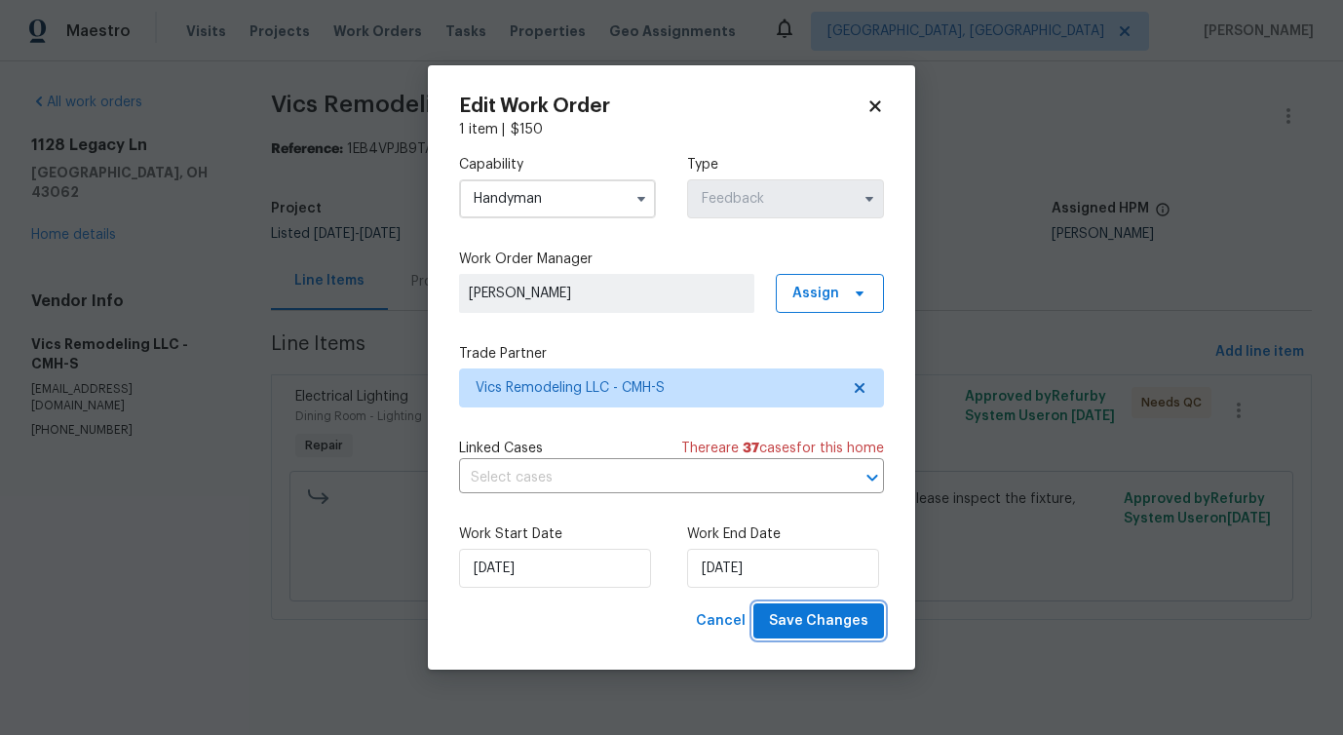
click at [826, 627] on span "Save Changes" at bounding box center [818, 621] width 99 height 24
click at [202, 534] on body "Maestro Visits Projects Work Orders Tasks Properties Geo Assignments [GEOGRAPHI…" at bounding box center [671, 337] width 1343 height 674
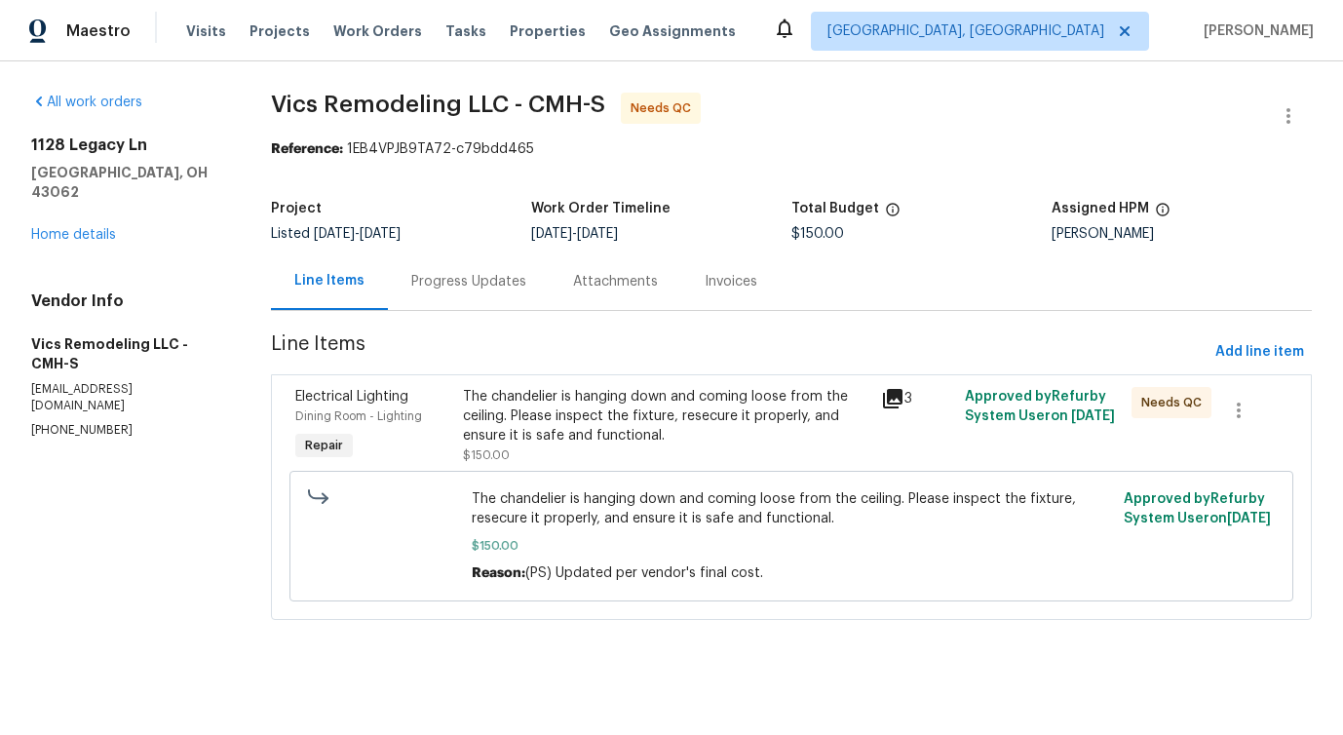
click at [659, 417] on div "The chandelier is hanging down and coming loose from the ceiling. Please inspec…" at bounding box center [666, 416] width 406 height 58
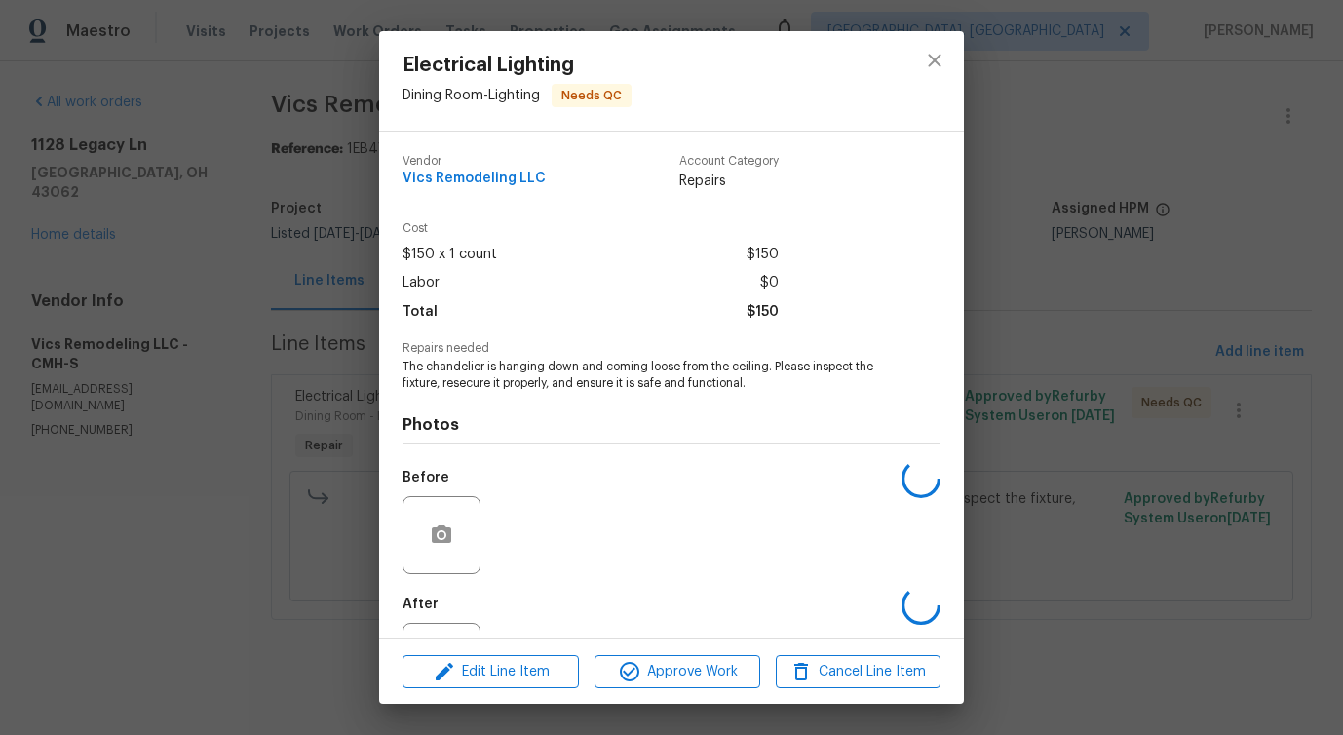
scroll to position [82, 0]
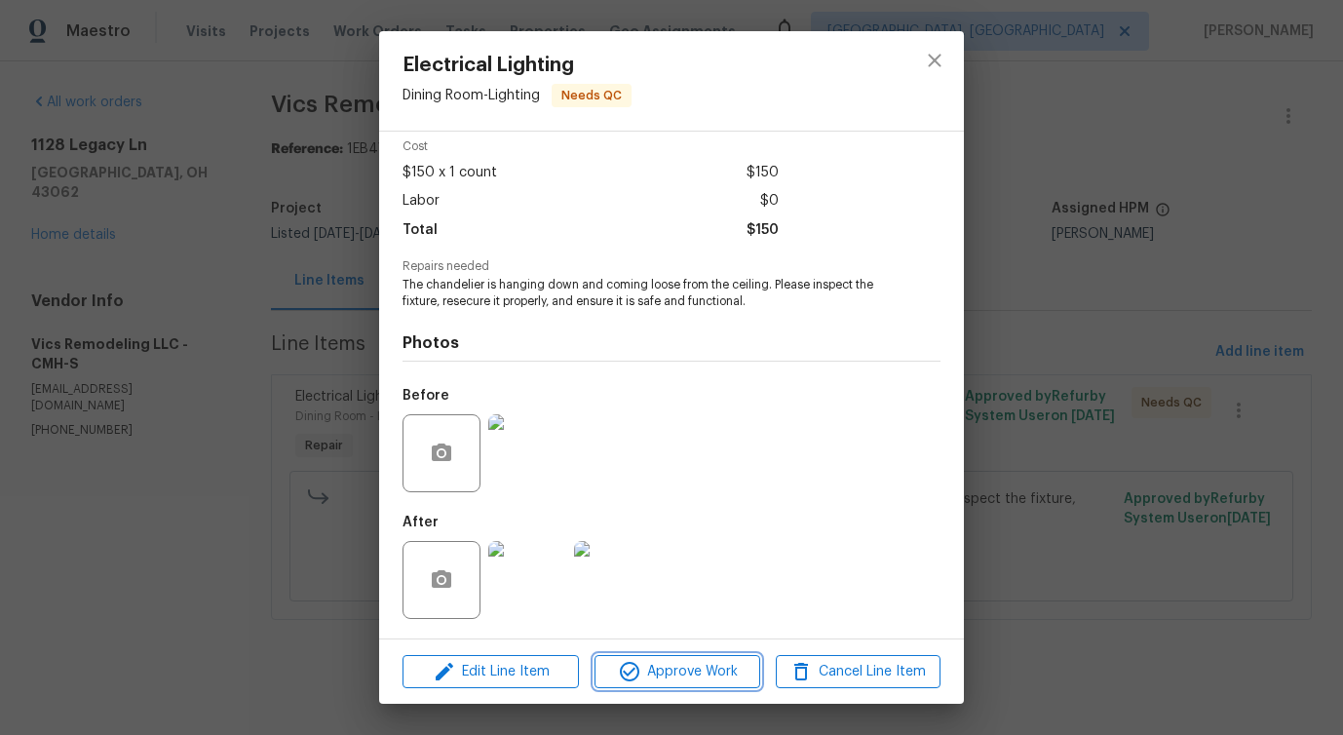
click at [673, 667] on span "Approve Work" at bounding box center [676, 672] width 153 height 24
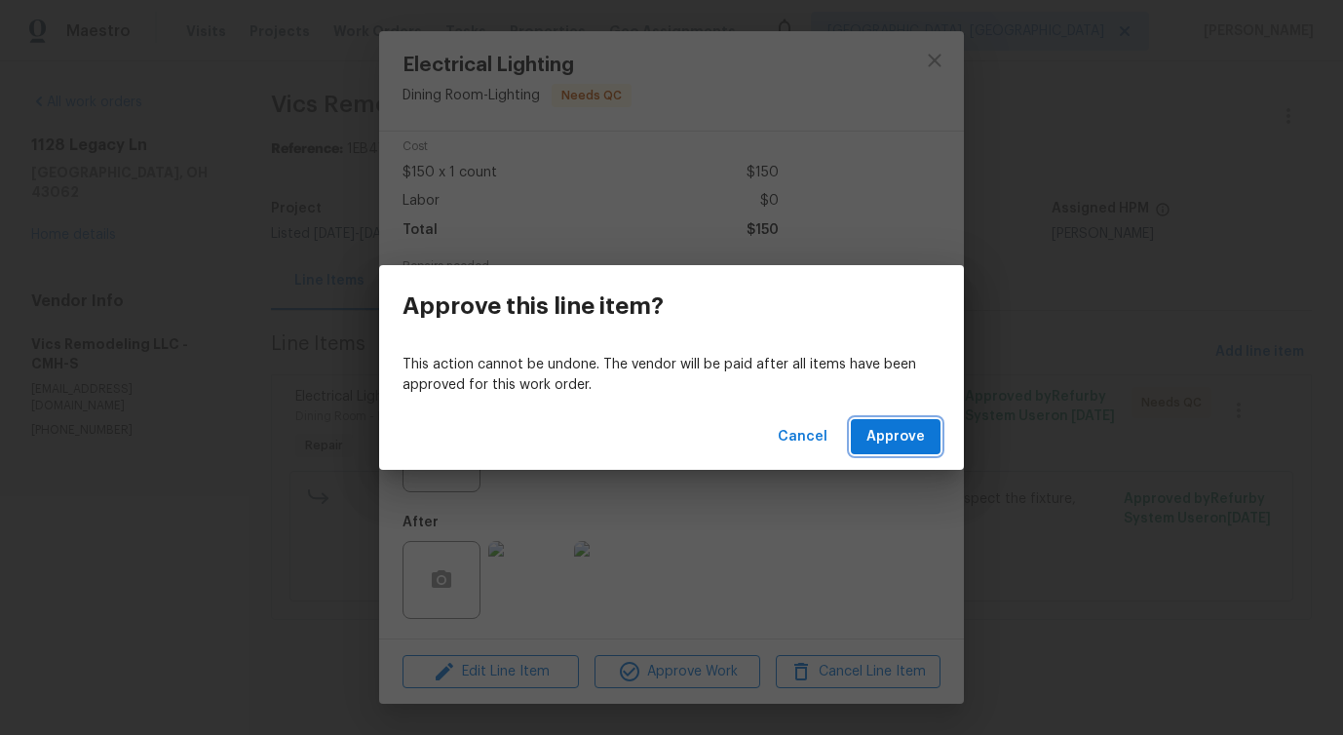
click at [896, 433] on span "Approve" at bounding box center [895, 437] width 58 height 24
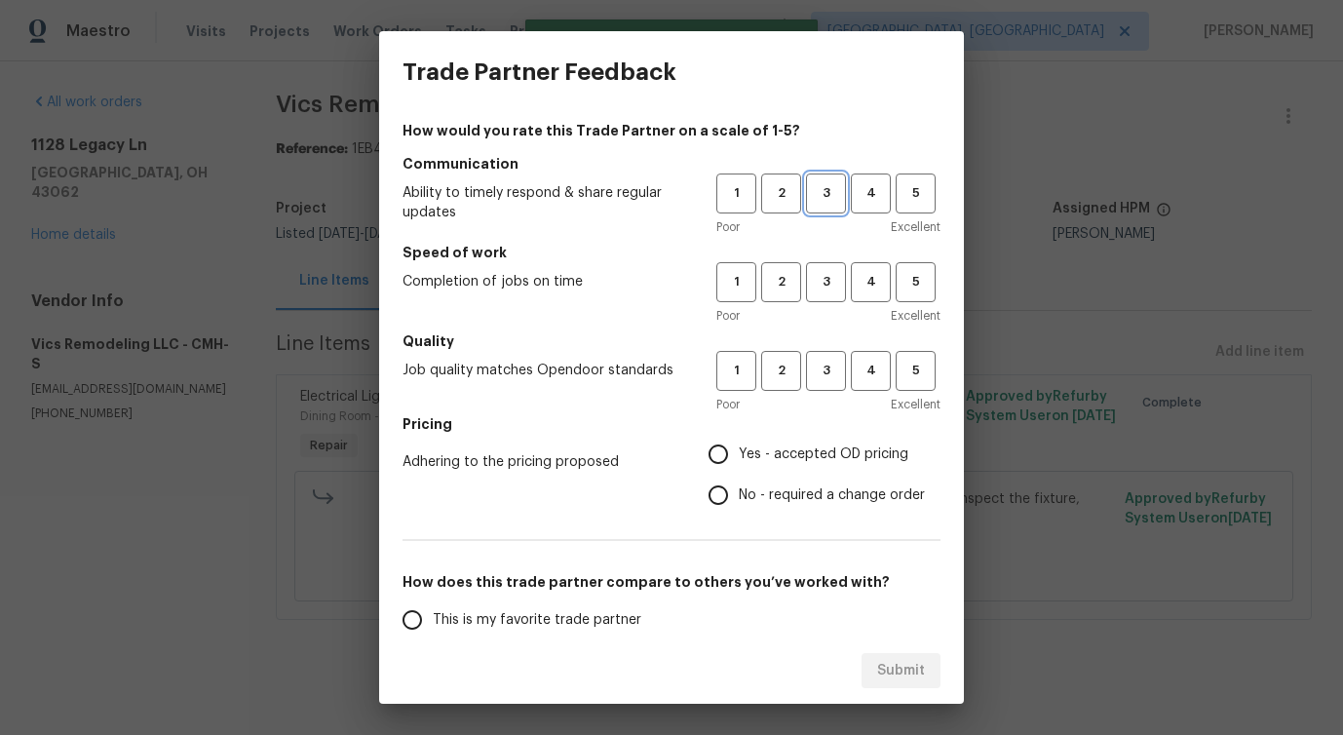
click at [820, 205] on button "3" at bounding box center [826, 193] width 40 height 40
click at [819, 293] on button "3" at bounding box center [826, 282] width 40 height 40
click at [821, 382] on button "3" at bounding box center [826, 371] width 40 height 40
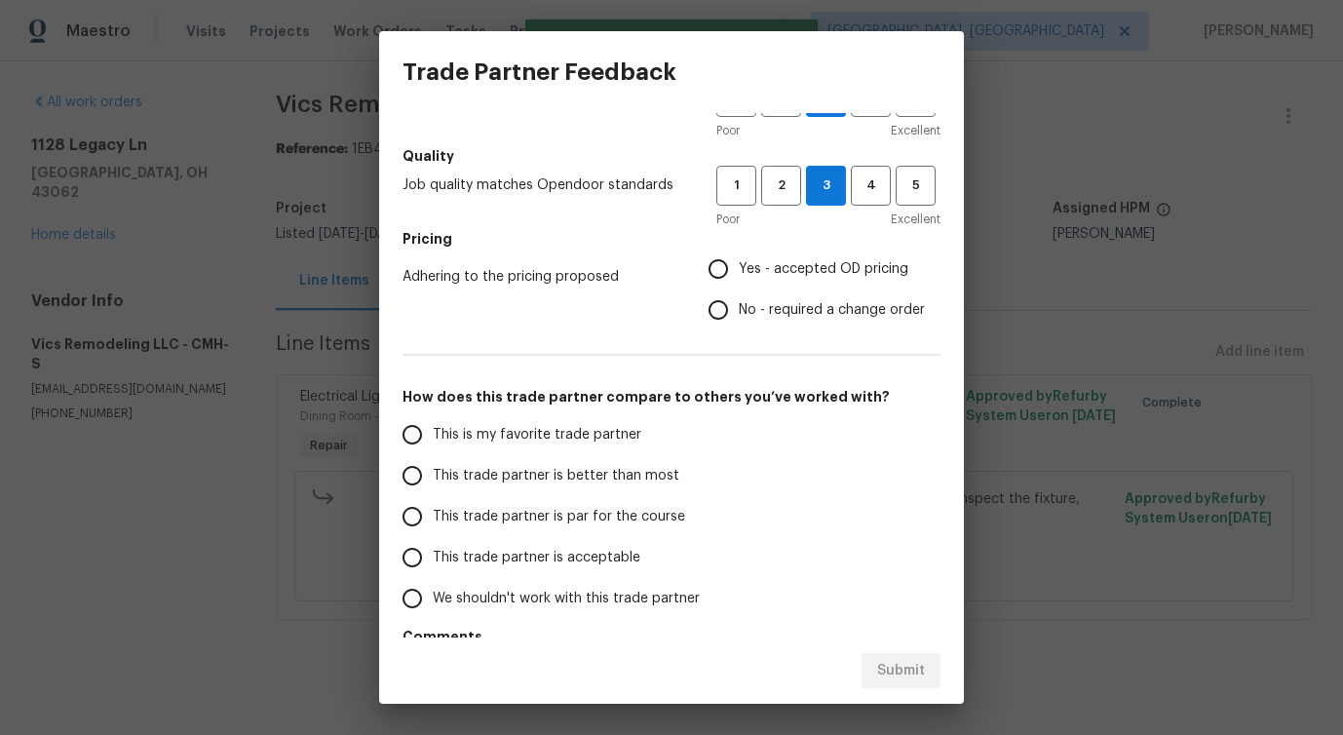
click at [762, 300] on span "No - required a change order" at bounding box center [832, 310] width 186 height 20
click at [739, 300] on input "No - required a change order" at bounding box center [718, 309] width 41 height 41
radio input "true"
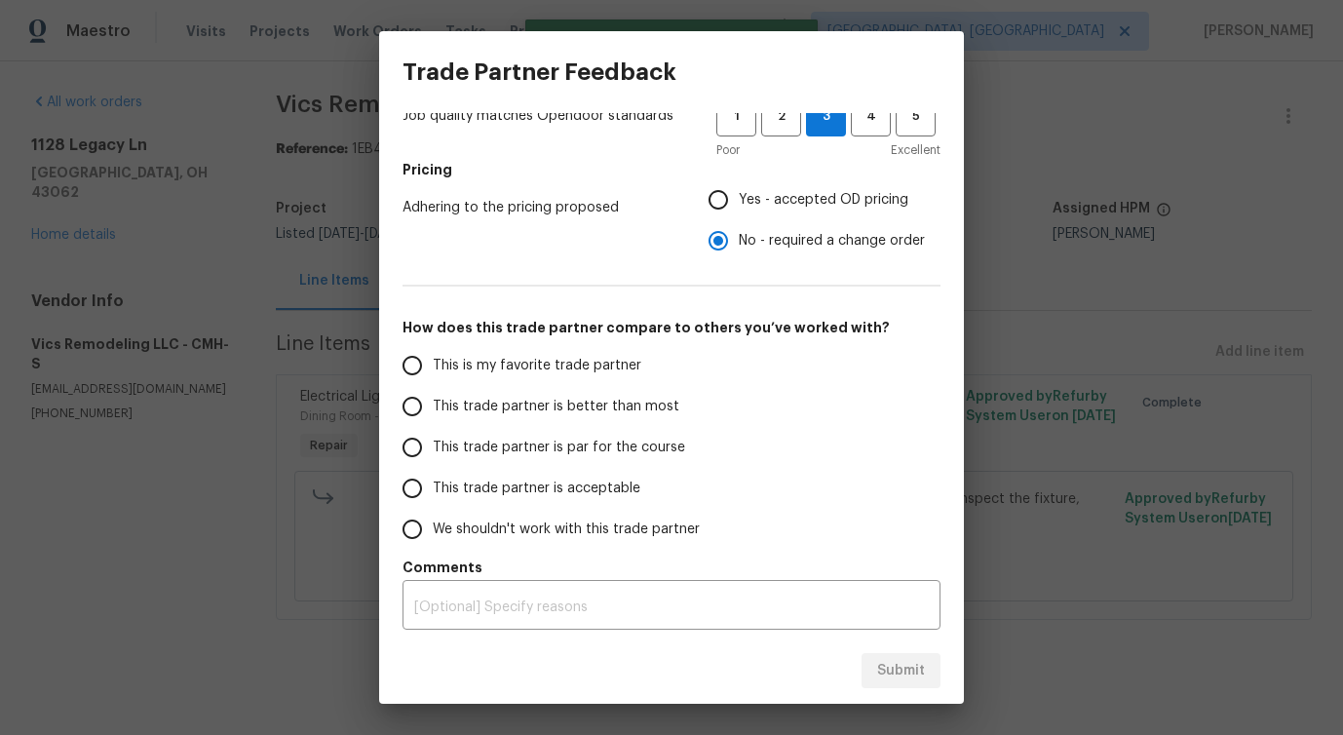
click at [603, 402] on span "This trade partner is better than most" at bounding box center [556, 407] width 247 height 20
click at [433, 402] on input "This trade partner is better than most" at bounding box center [412, 406] width 41 height 41
click at [893, 659] on span "Submit" at bounding box center [901, 671] width 48 height 24
radio input "true"
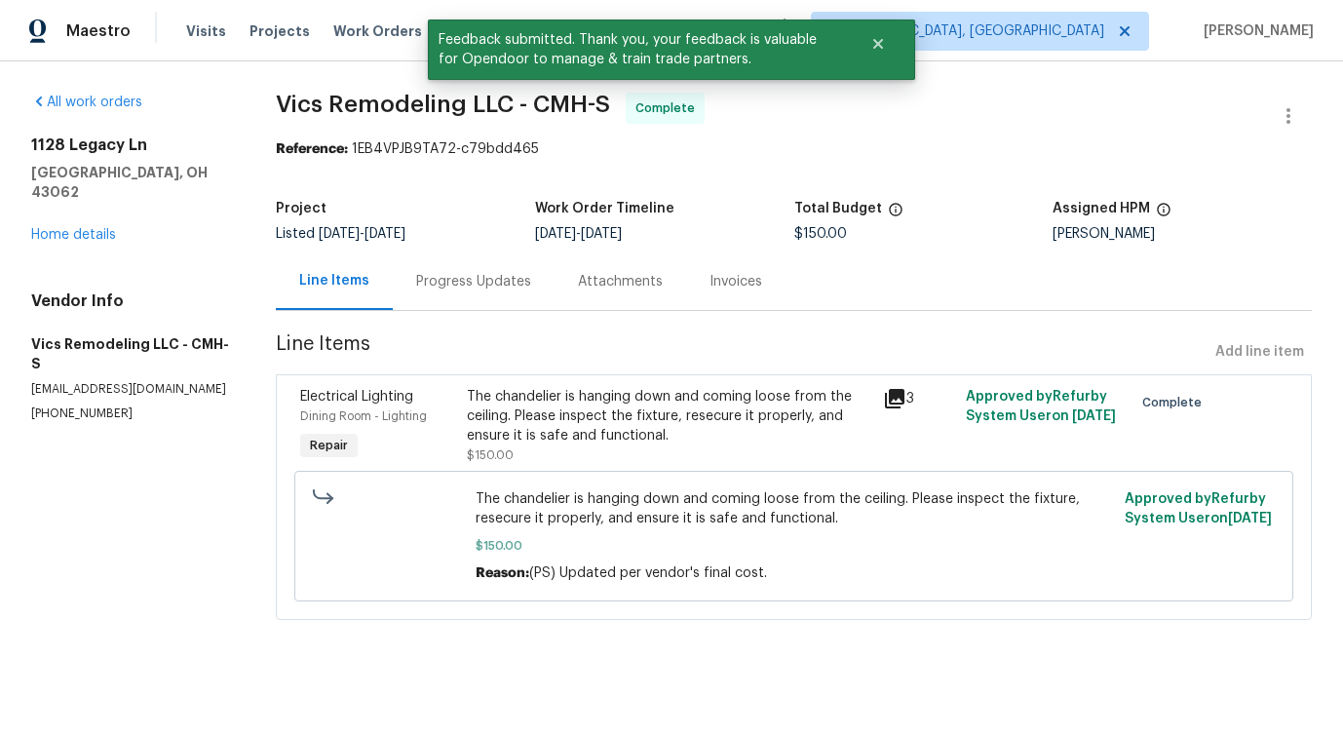
click at [493, 287] on div "Progress Updates" at bounding box center [473, 281] width 115 height 19
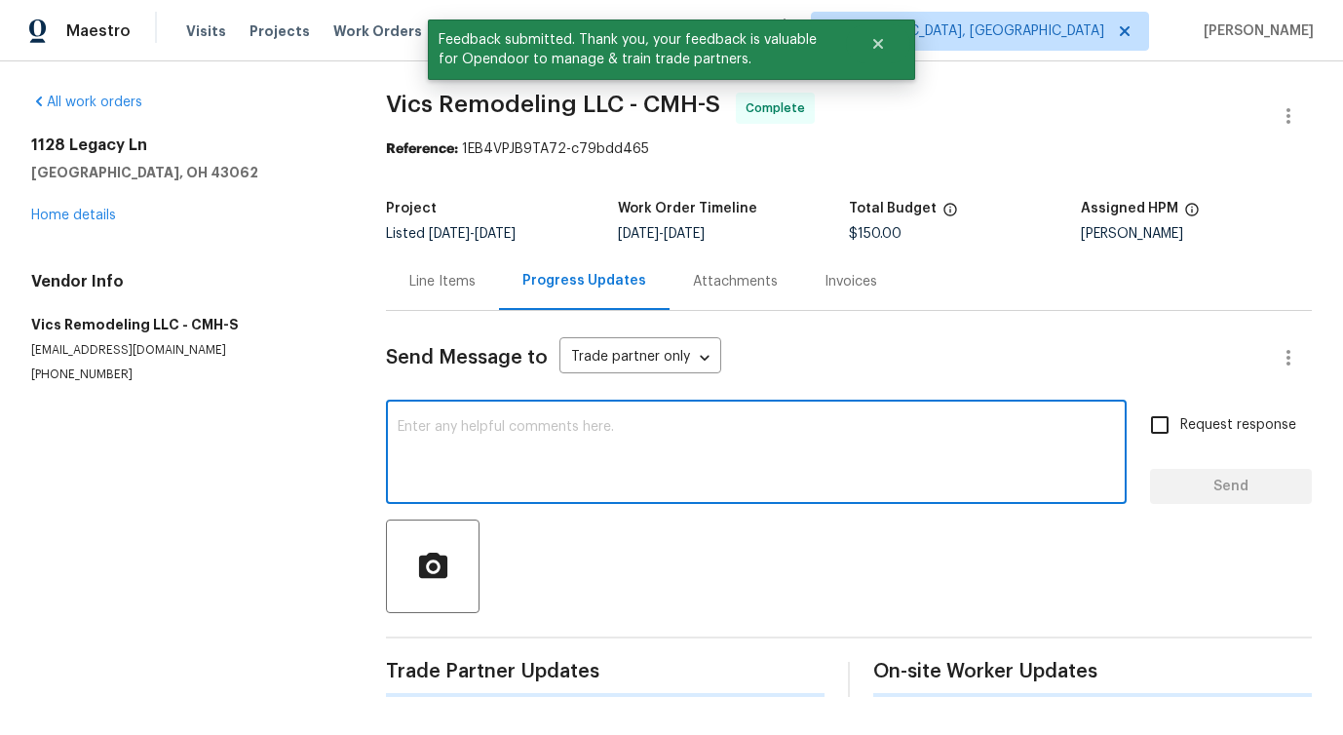
click at [540, 445] on textarea at bounding box center [756, 454] width 717 height 68
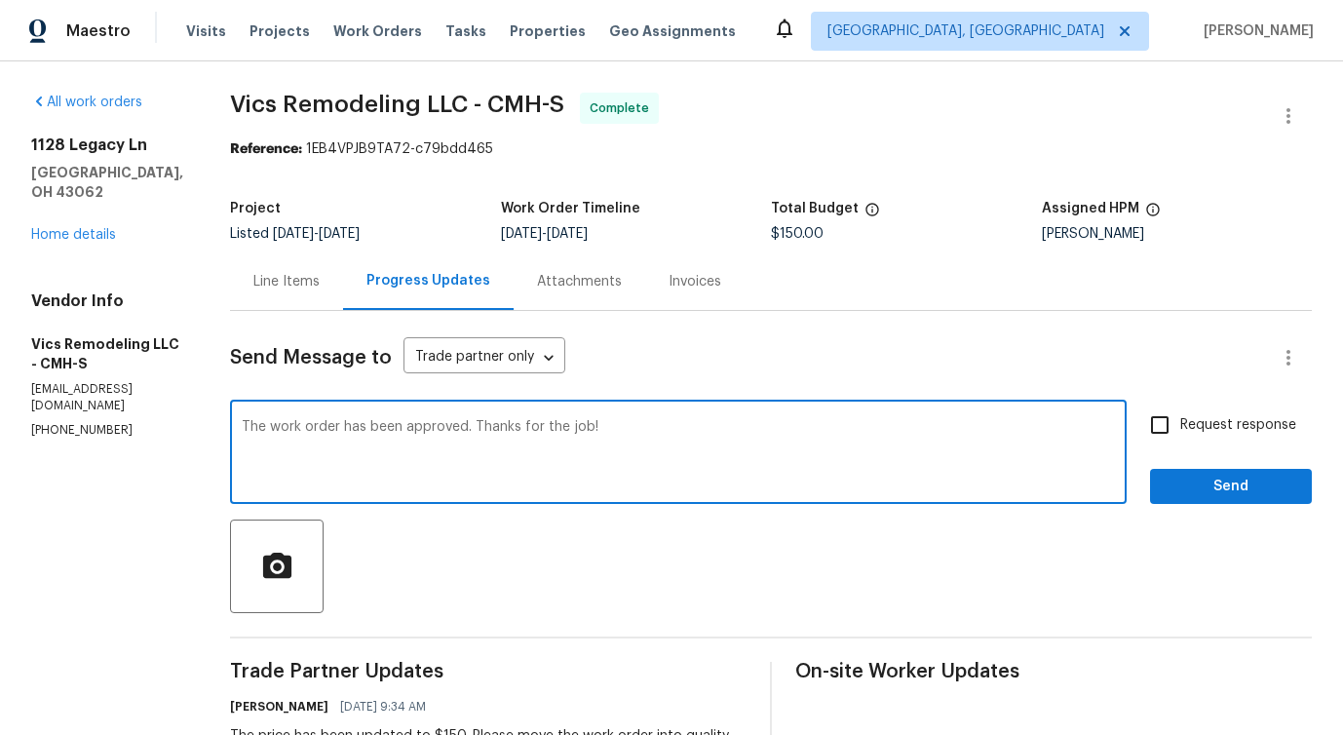
type textarea "The work order has been approved. Thanks for the job!"
click at [1277, 479] on span "Send" at bounding box center [1230, 487] width 131 height 24
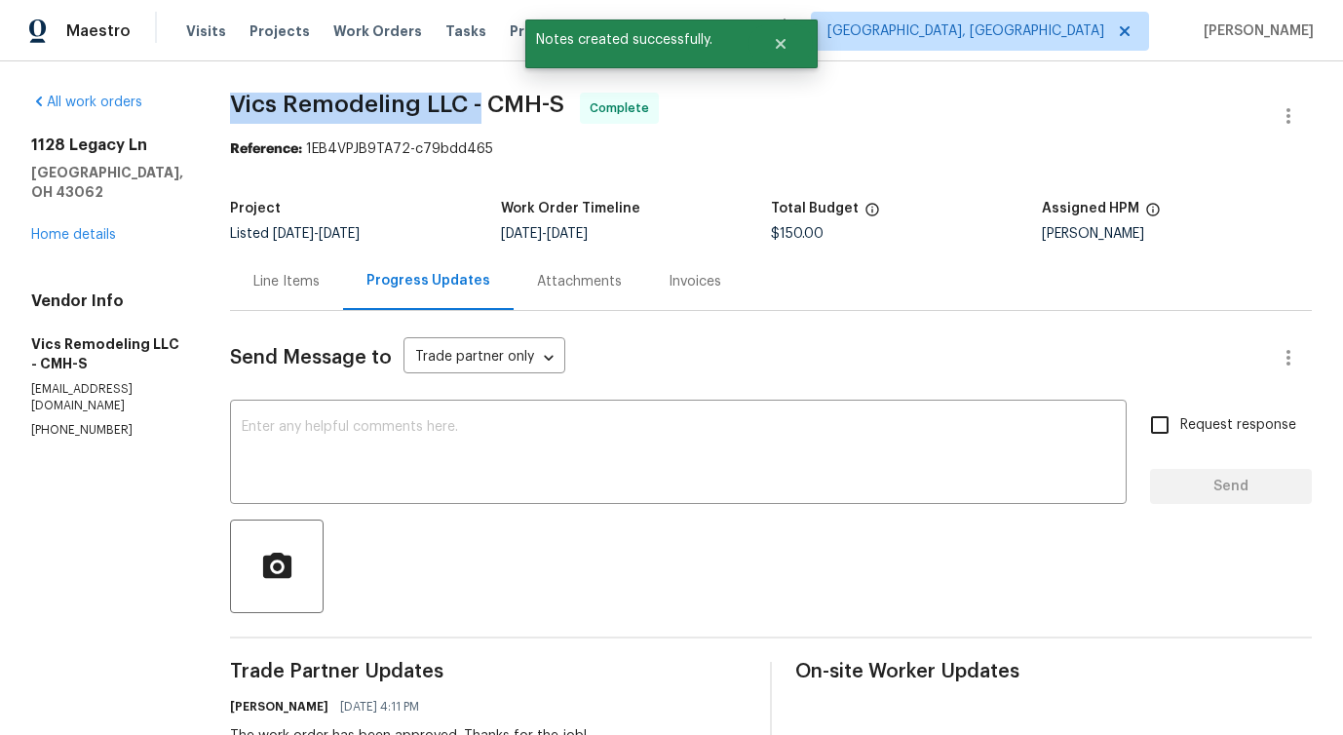
drag, startPoint x: 201, startPoint y: 104, endPoint x: 460, endPoint y: 105, distance: 259.2
click at [460, 105] on div "All work orders [STREET_ADDRESS] Home details Vendor Info Vics Remodeling LLC -…" at bounding box center [671, 746] width 1343 height 1370
copy span "Vics Remodeling LLC -"
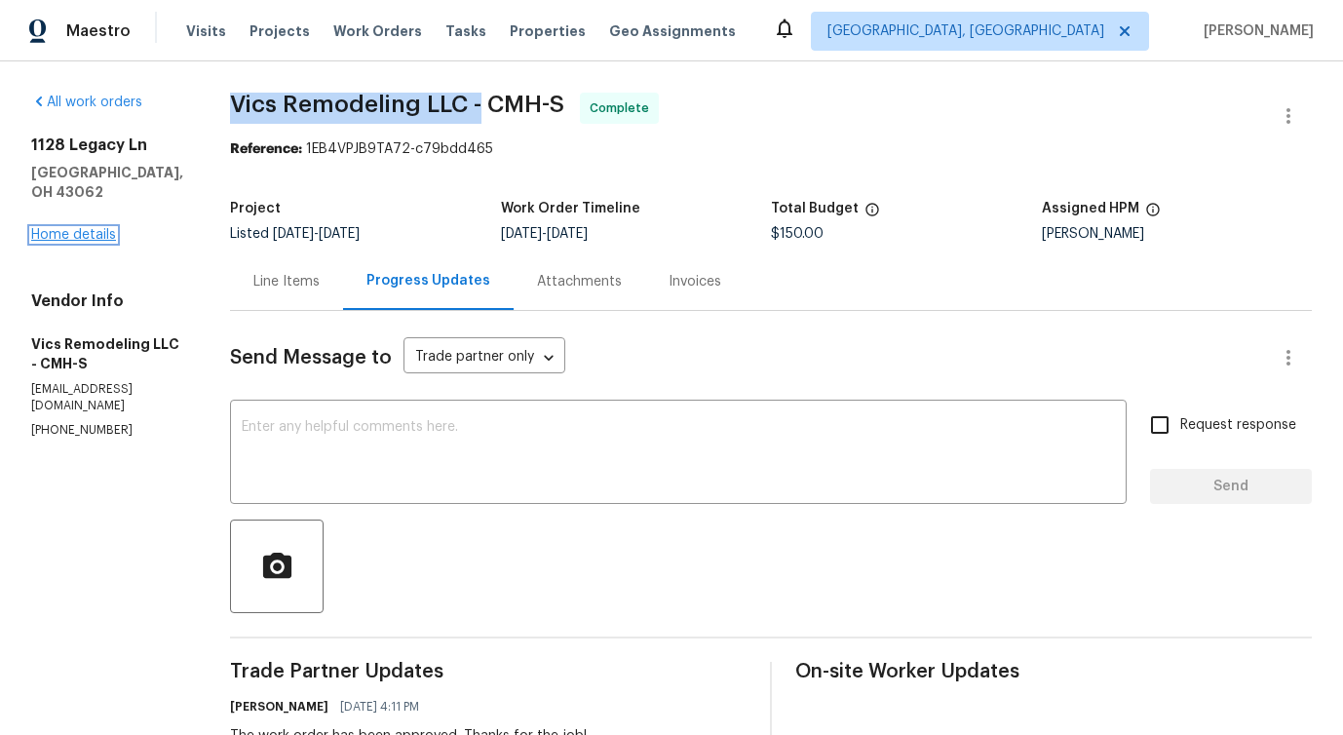
click at [72, 239] on link "Home details" at bounding box center [73, 235] width 85 height 14
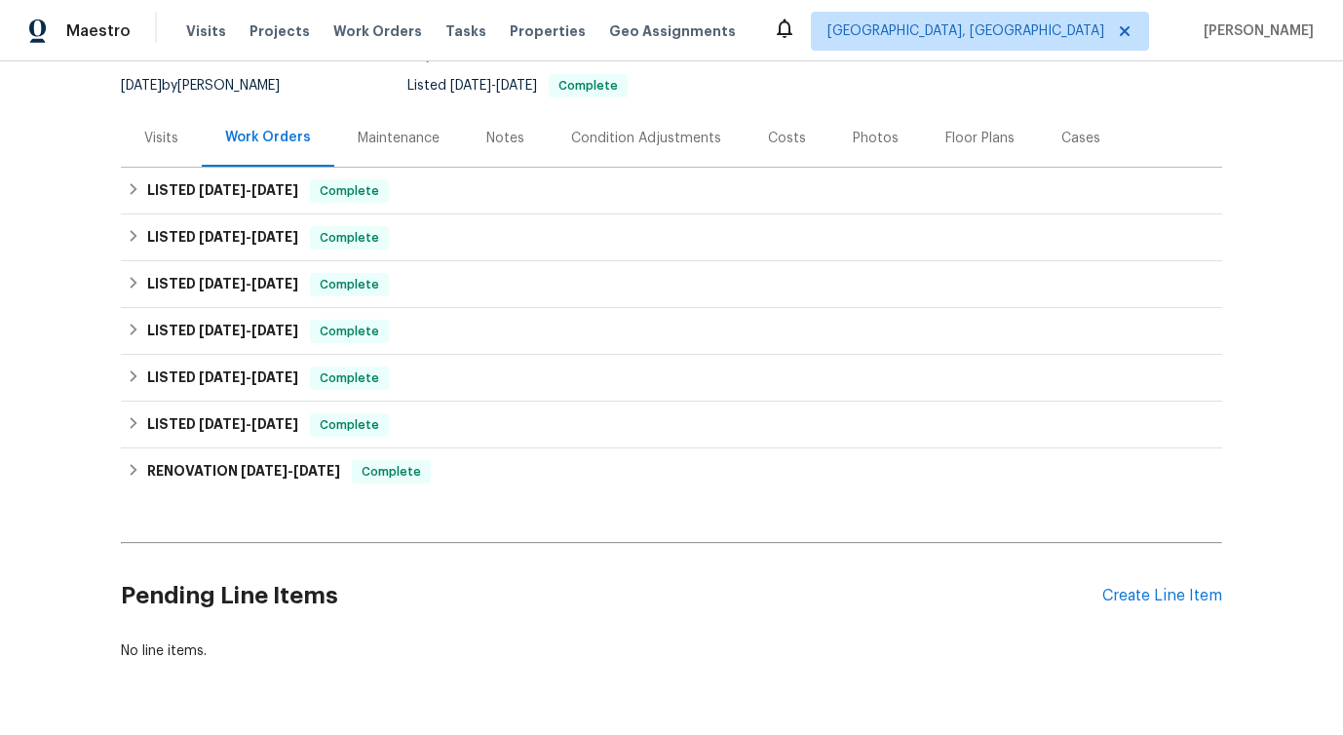
scroll to position [245, 0]
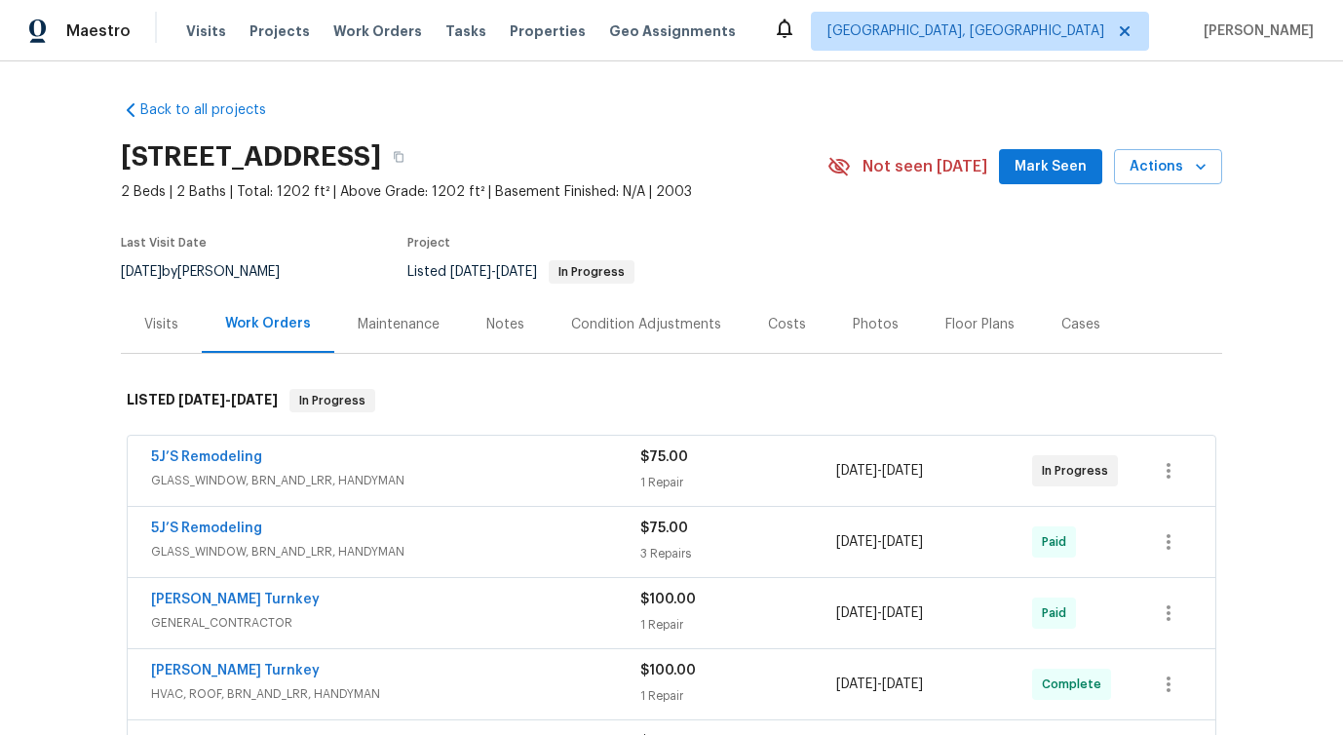
scroll to position [196, 0]
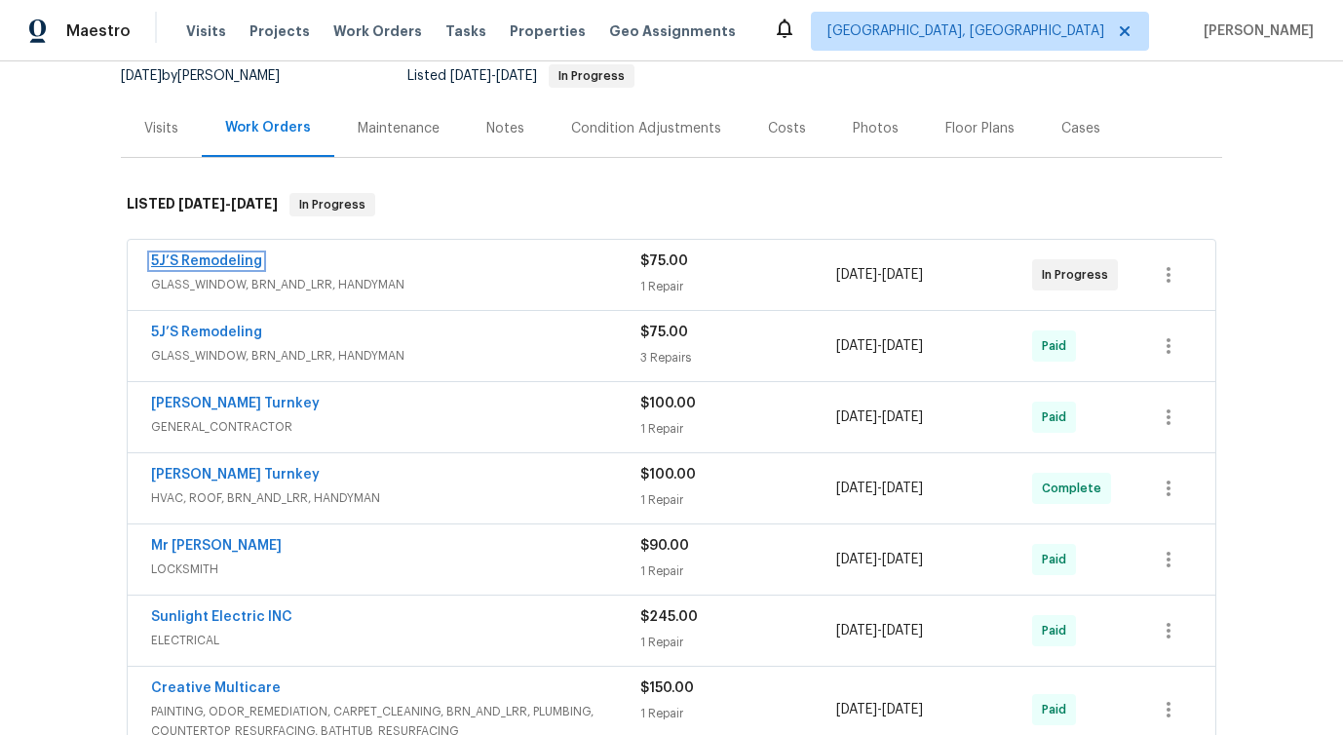
click at [214, 262] on link "5J’S Remodeling" at bounding box center [206, 261] width 111 height 14
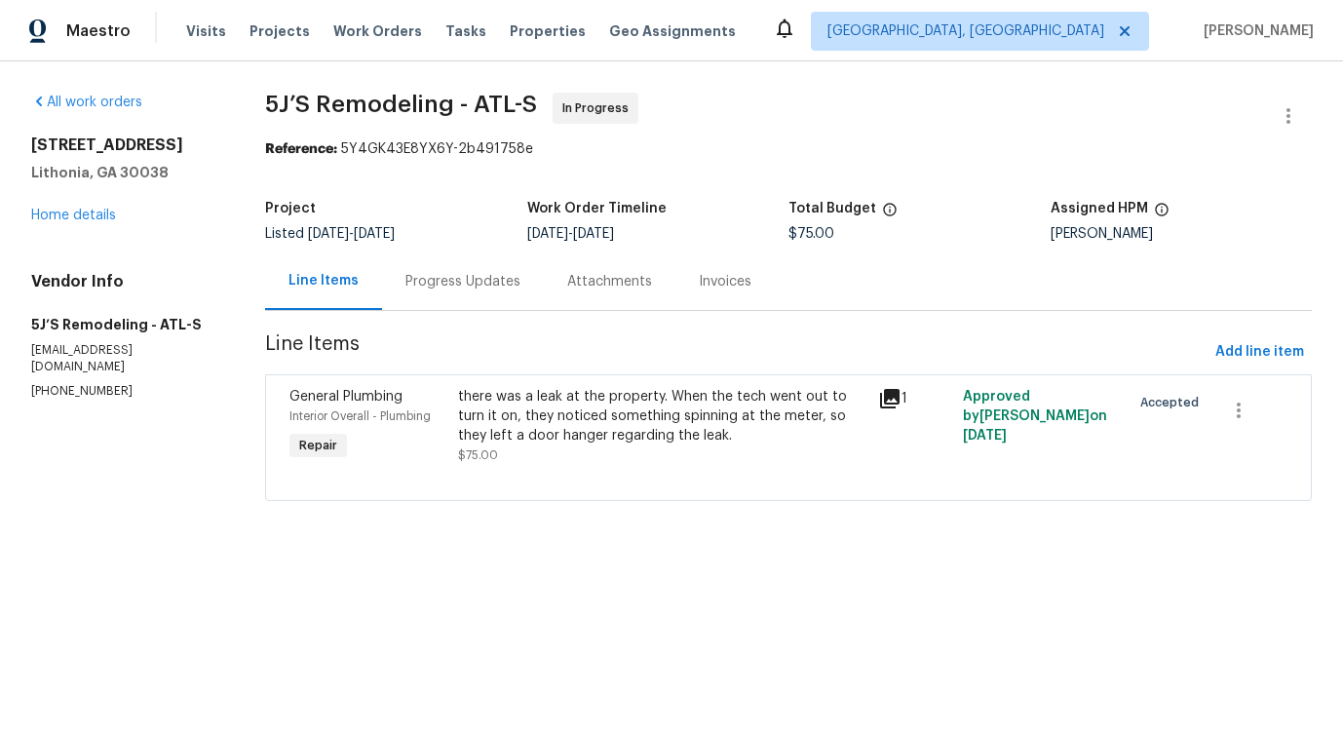
click at [488, 291] on div "Progress Updates" at bounding box center [463, 280] width 162 height 57
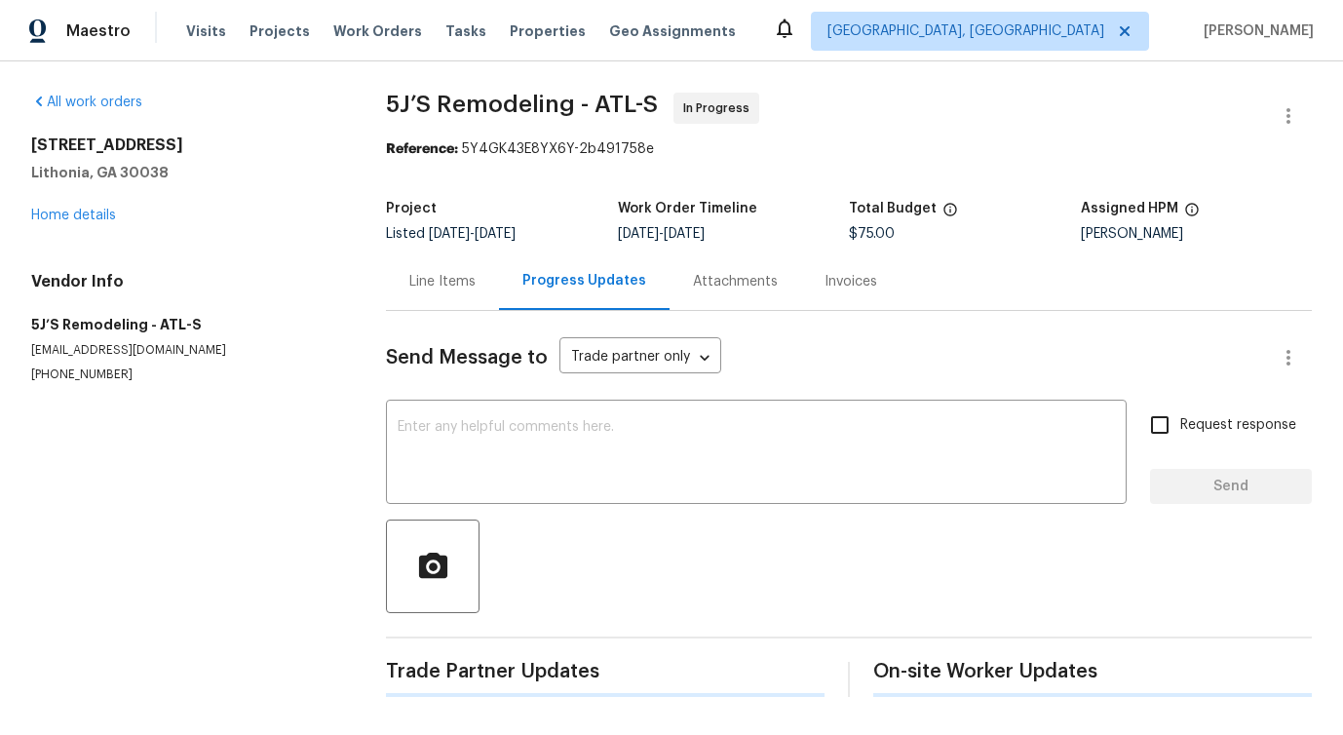
click at [513, 400] on div "Send Message to Trade partner only Trade partner only ​ x ​ Request response Se…" at bounding box center [849, 504] width 926 height 386
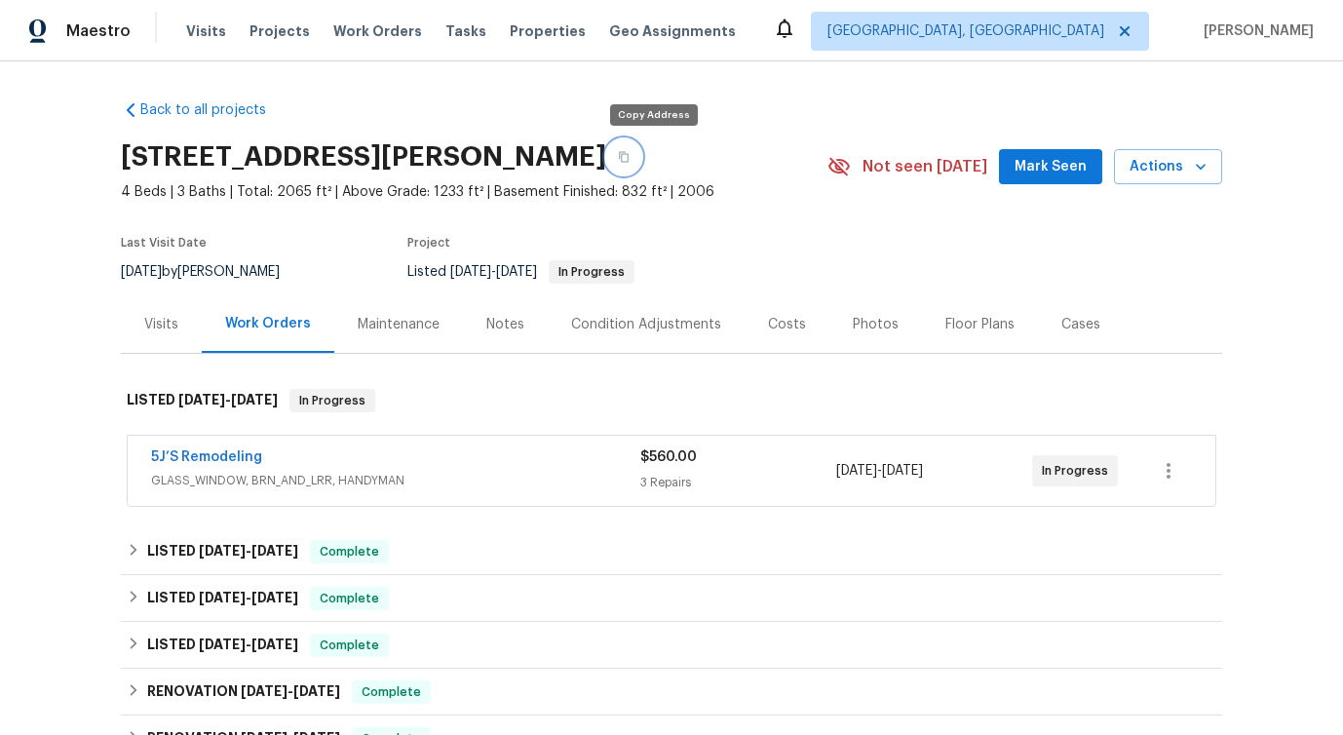
click at [630, 151] on icon "button" at bounding box center [624, 157] width 12 height 12
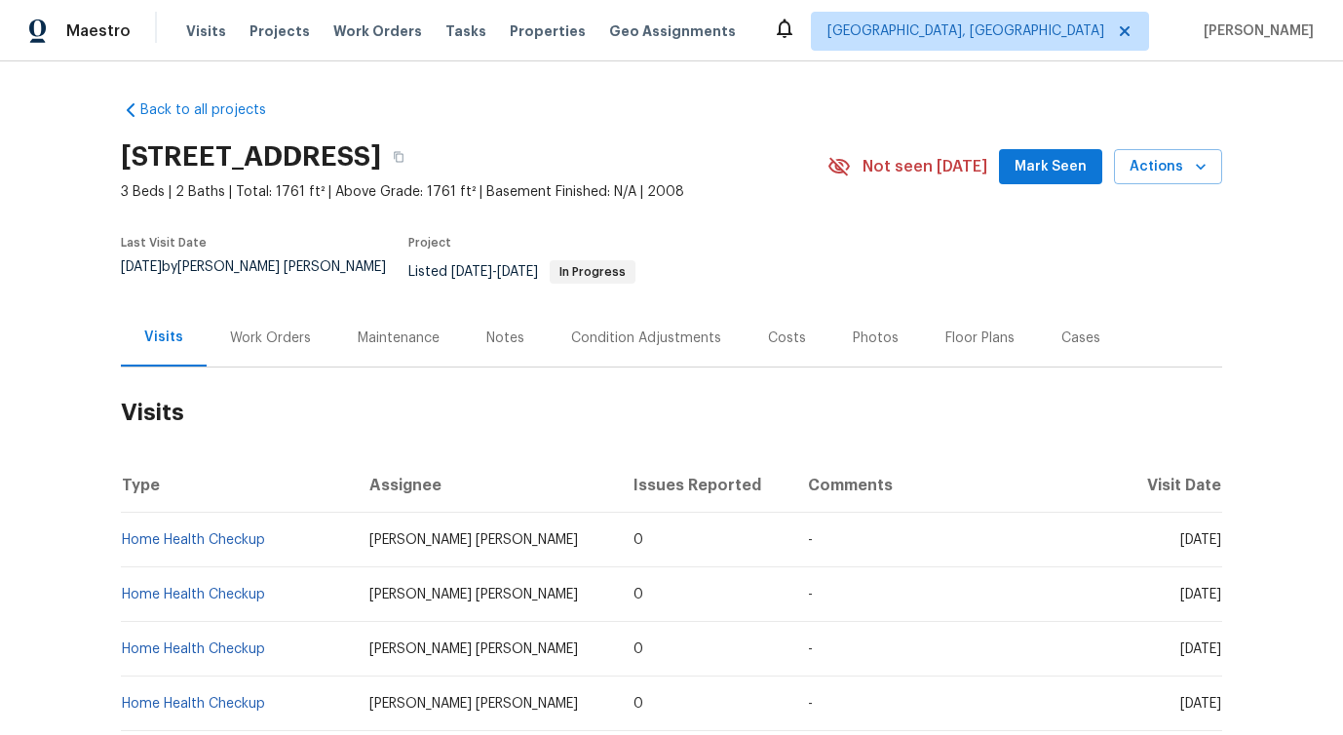
click at [263, 341] on div "Work Orders" at bounding box center [271, 337] width 128 height 57
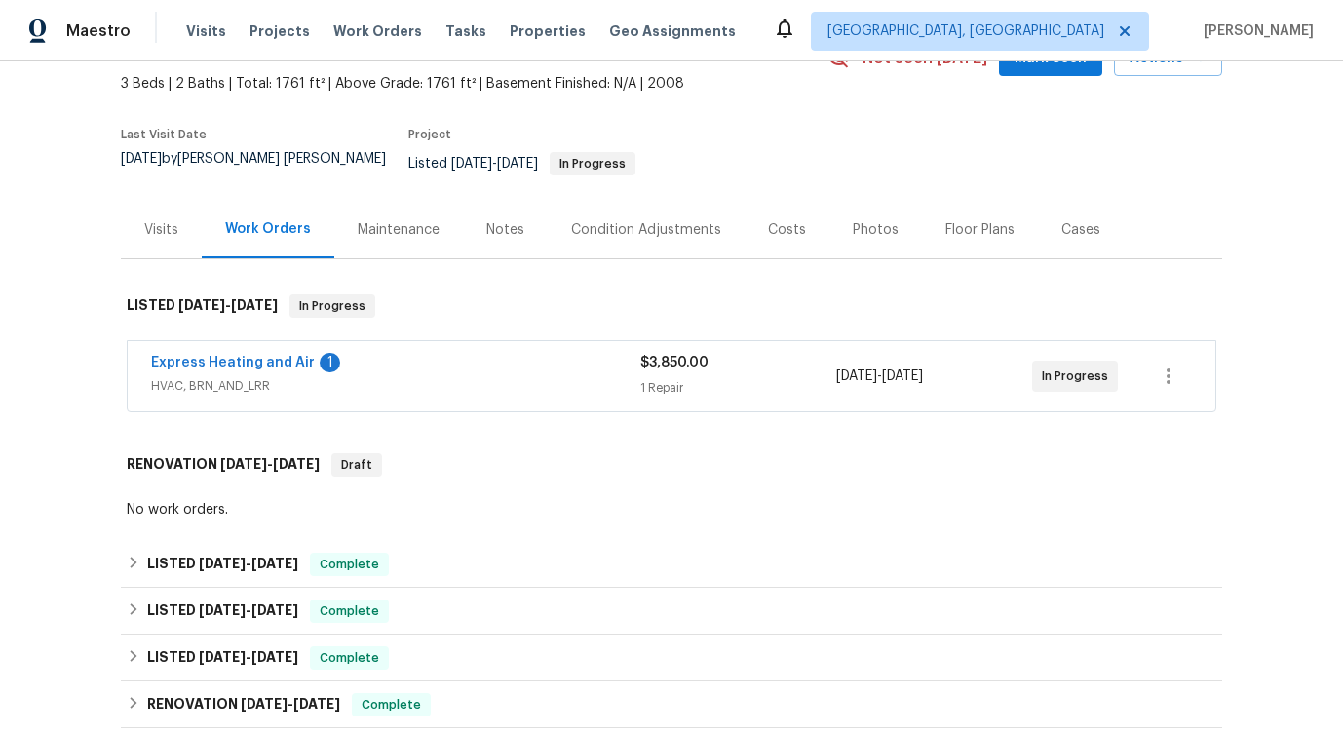
scroll to position [115, 0]
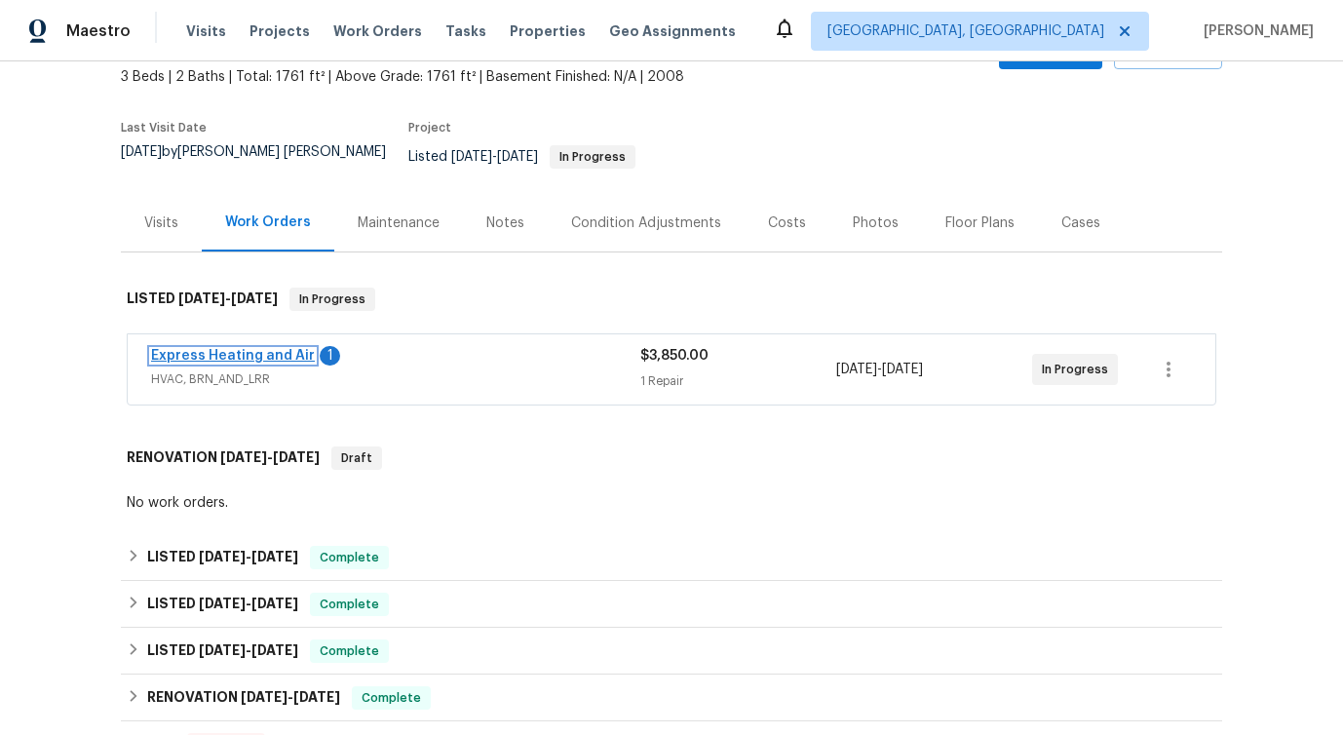
click at [281, 349] on link "Express Heating and Air" at bounding box center [233, 356] width 164 height 14
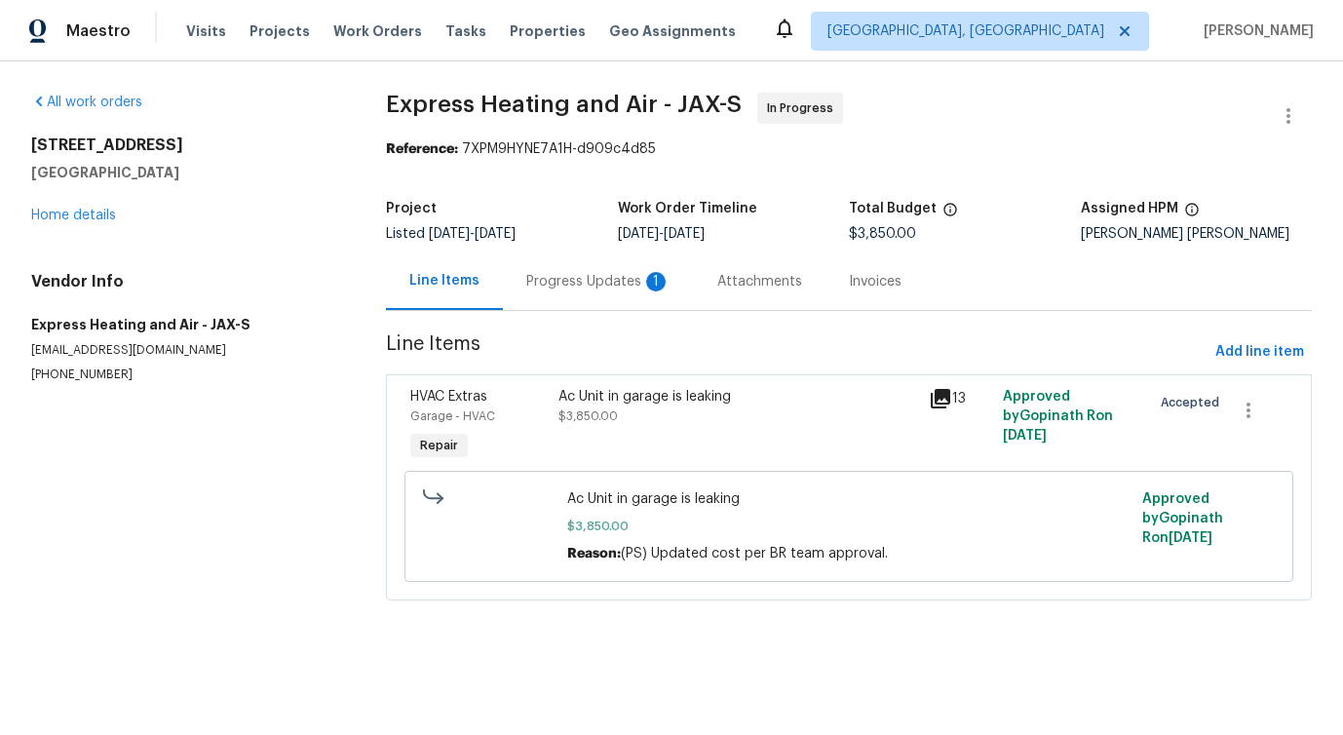
click at [591, 278] on div "Progress Updates 1" at bounding box center [598, 281] width 144 height 19
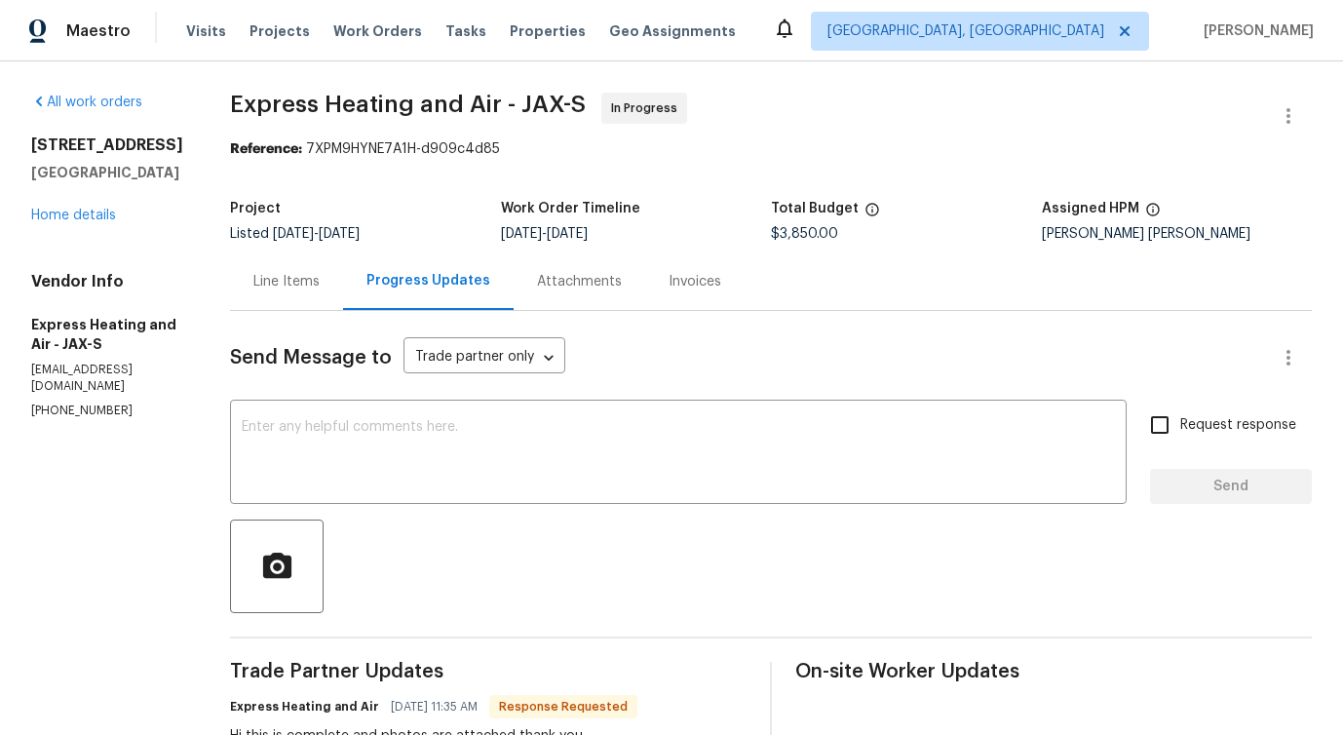
click at [279, 289] on div "Line Items" at bounding box center [286, 281] width 66 height 19
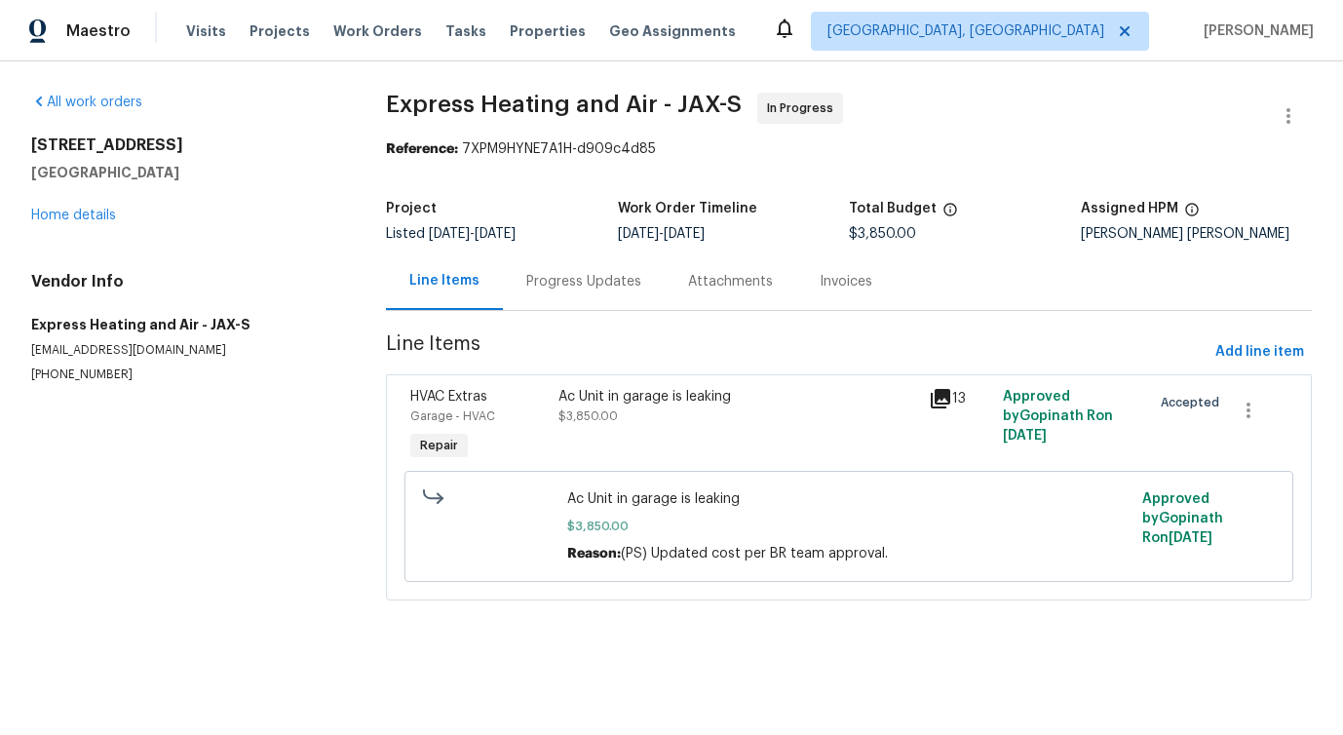
click at [598, 414] on span "$3,850.00" at bounding box center [587, 416] width 59 height 12
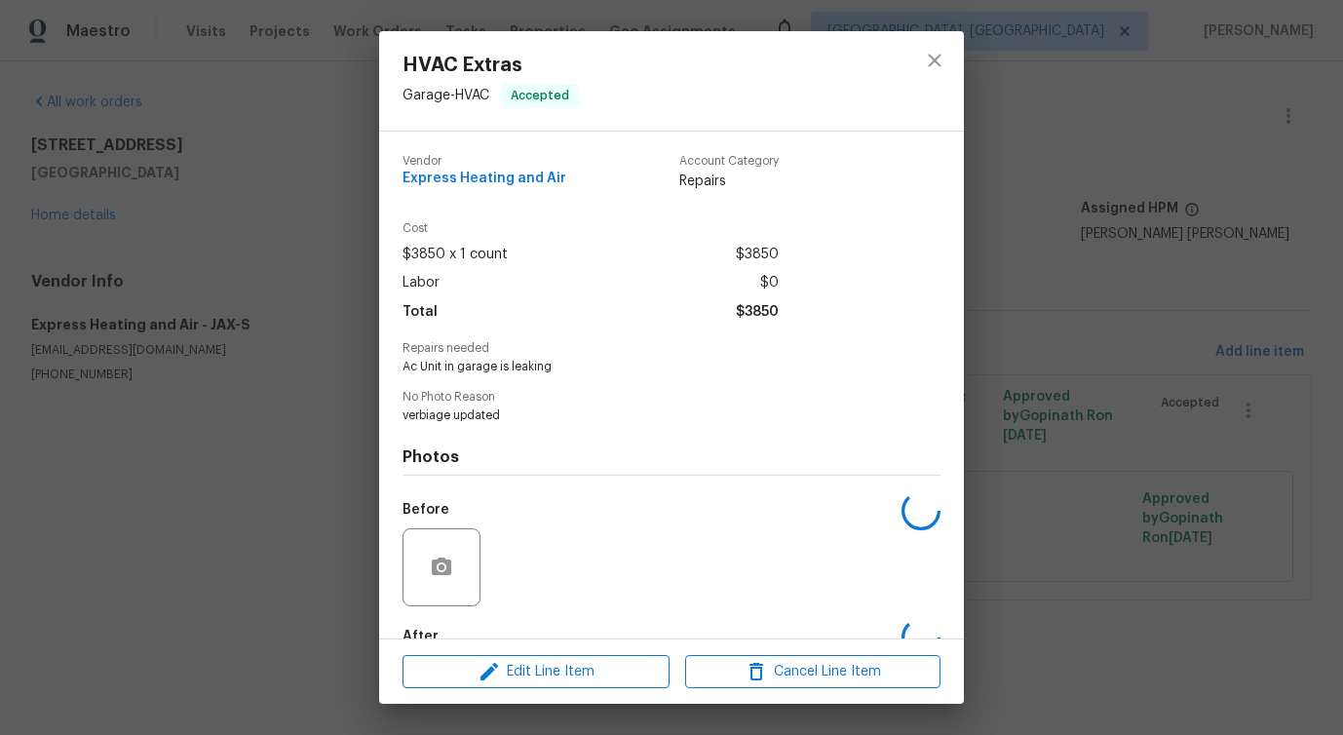
scroll to position [114, 0]
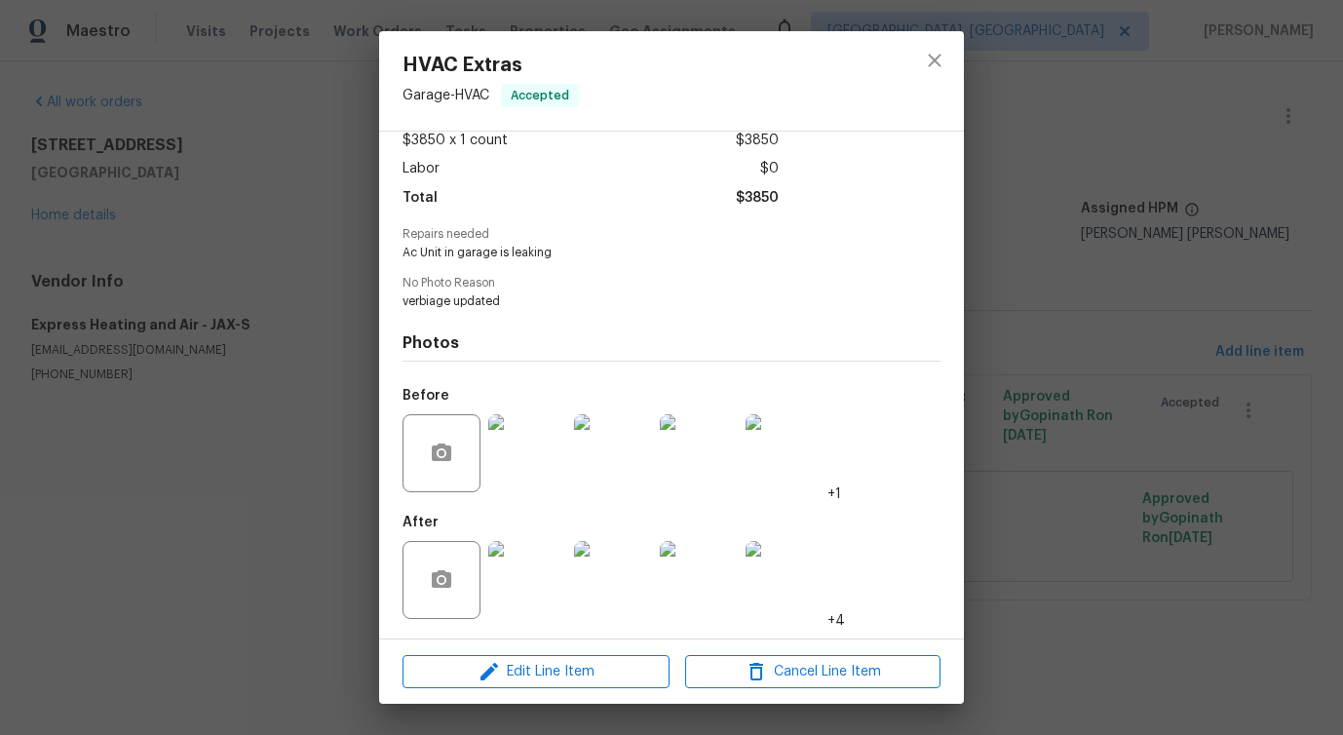
click at [524, 576] on img at bounding box center [527, 580] width 78 height 78
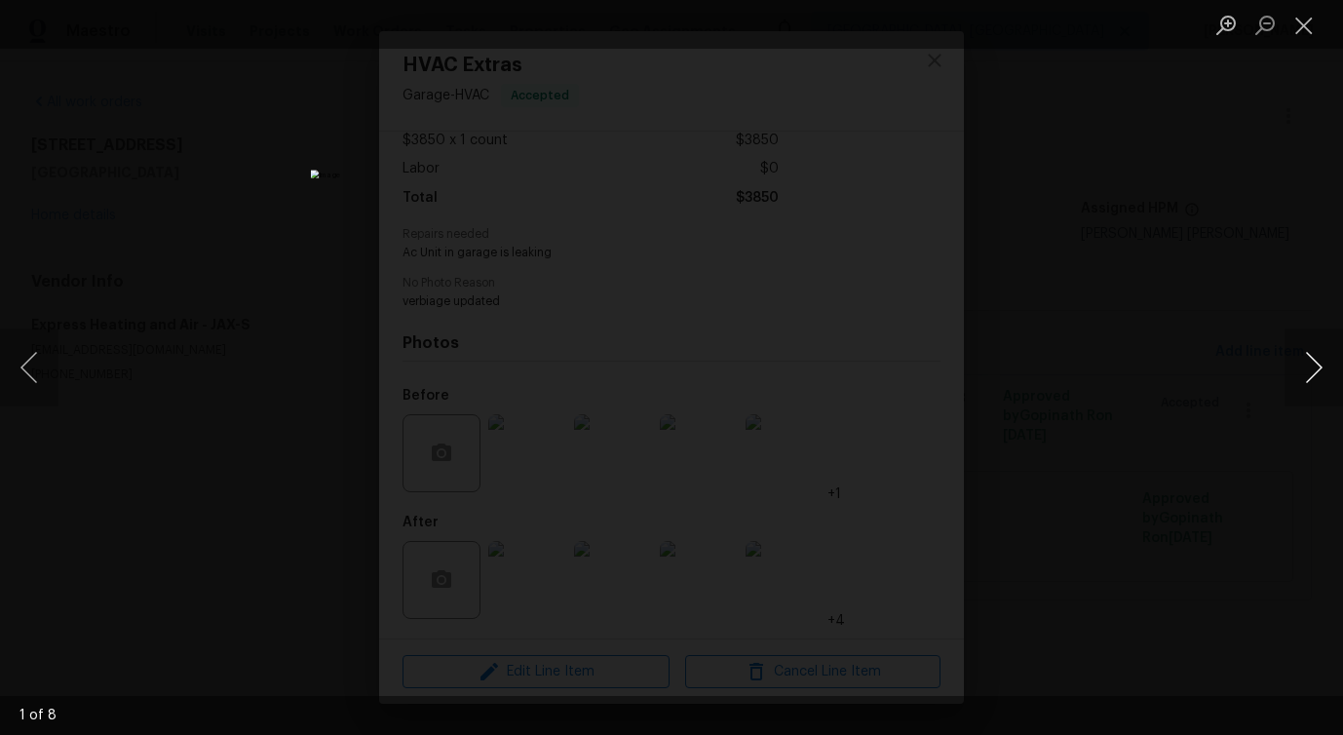
click at [1311, 369] on button "Next image" at bounding box center [1313, 367] width 58 height 78
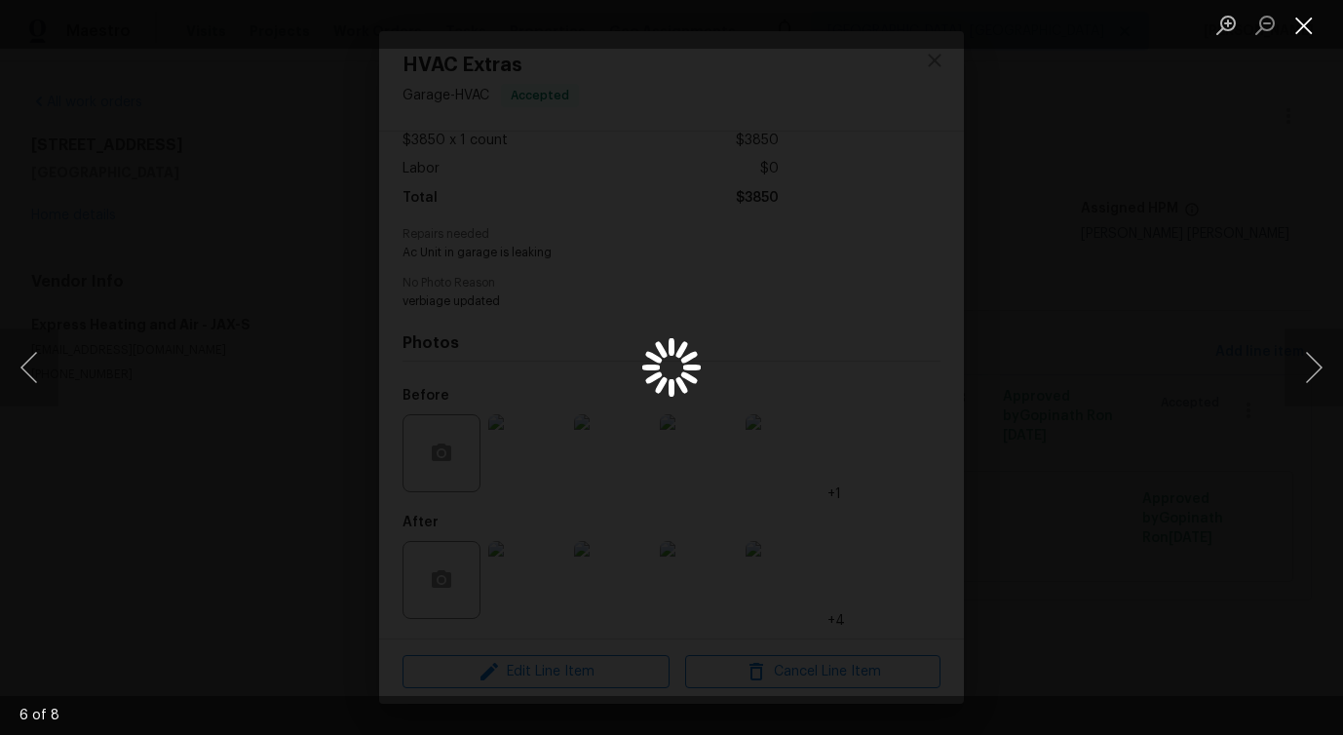
click at [1313, 14] on button "Close lightbox" at bounding box center [1303, 25] width 39 height 34
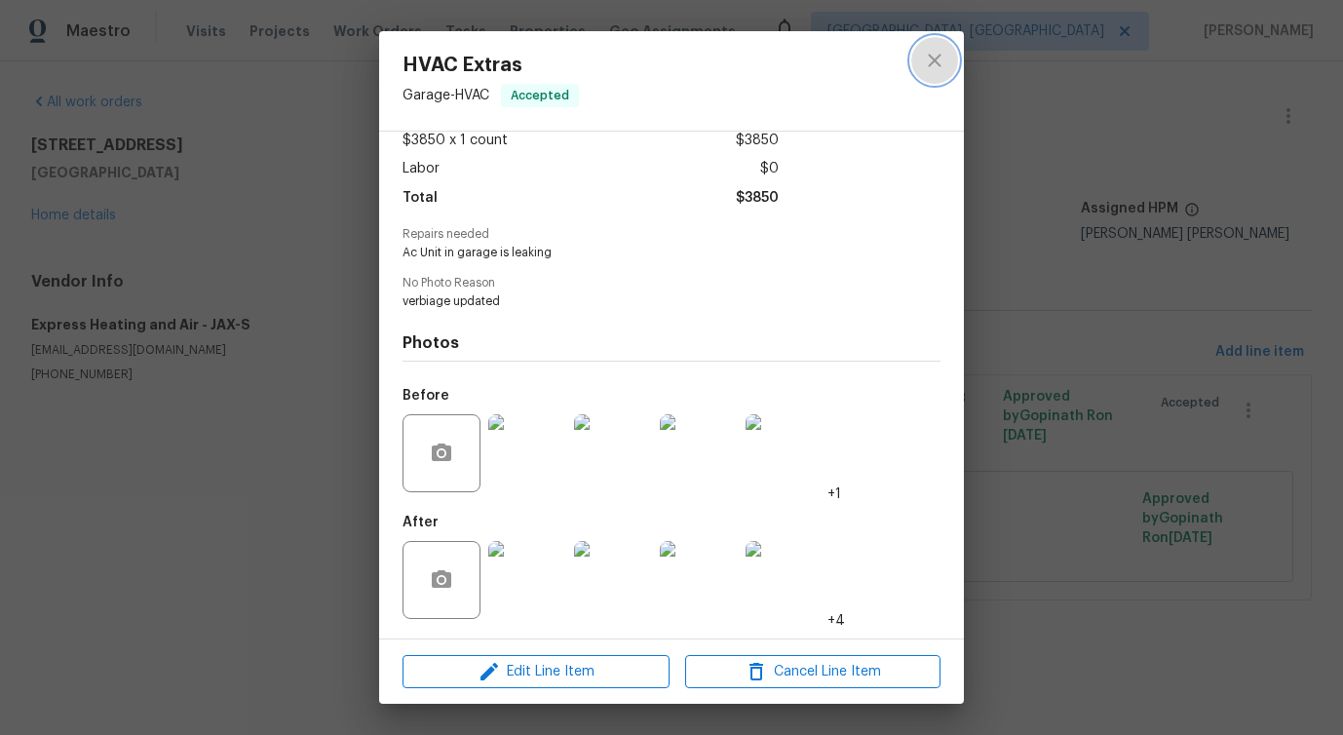
click at [923, 68] on icon "close" at bounding box center [934, 60] width 23 height 23
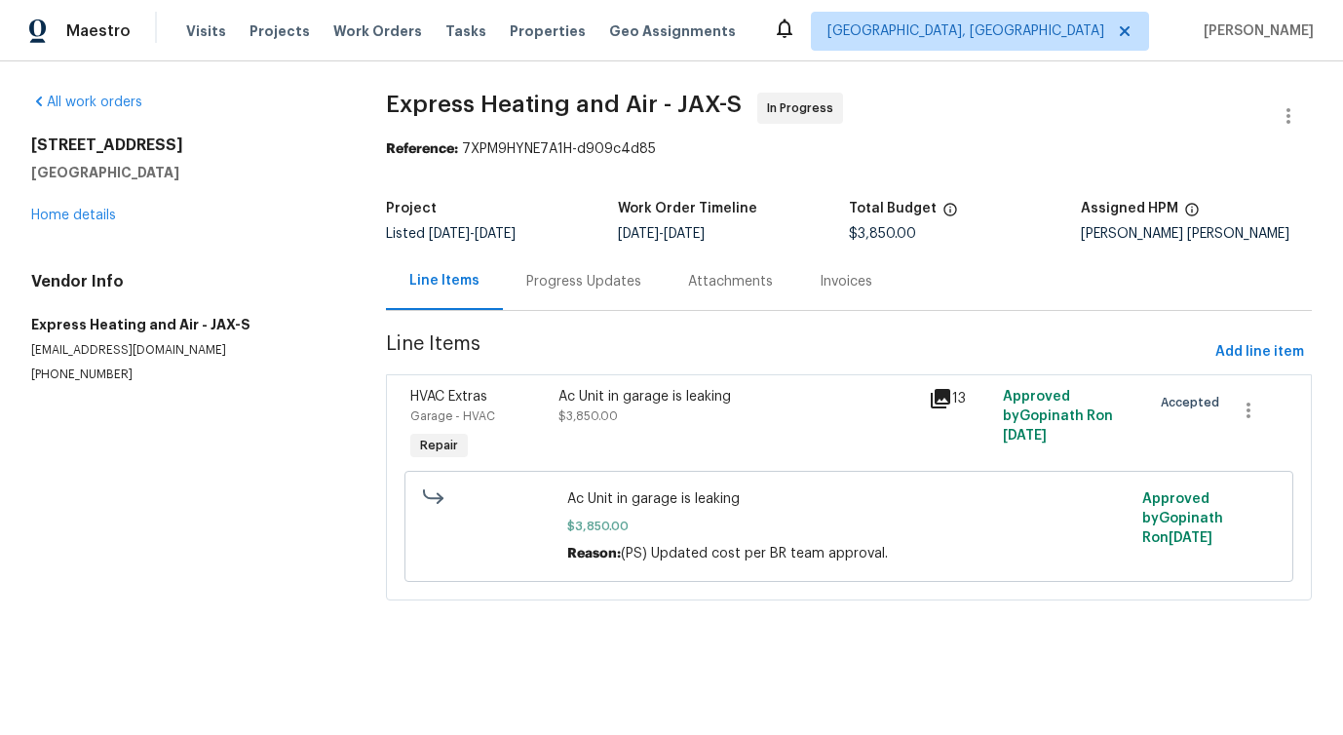
click at [554, 284] on div "Progress Updates" at bounding box center [583, 281] width 115 height 19
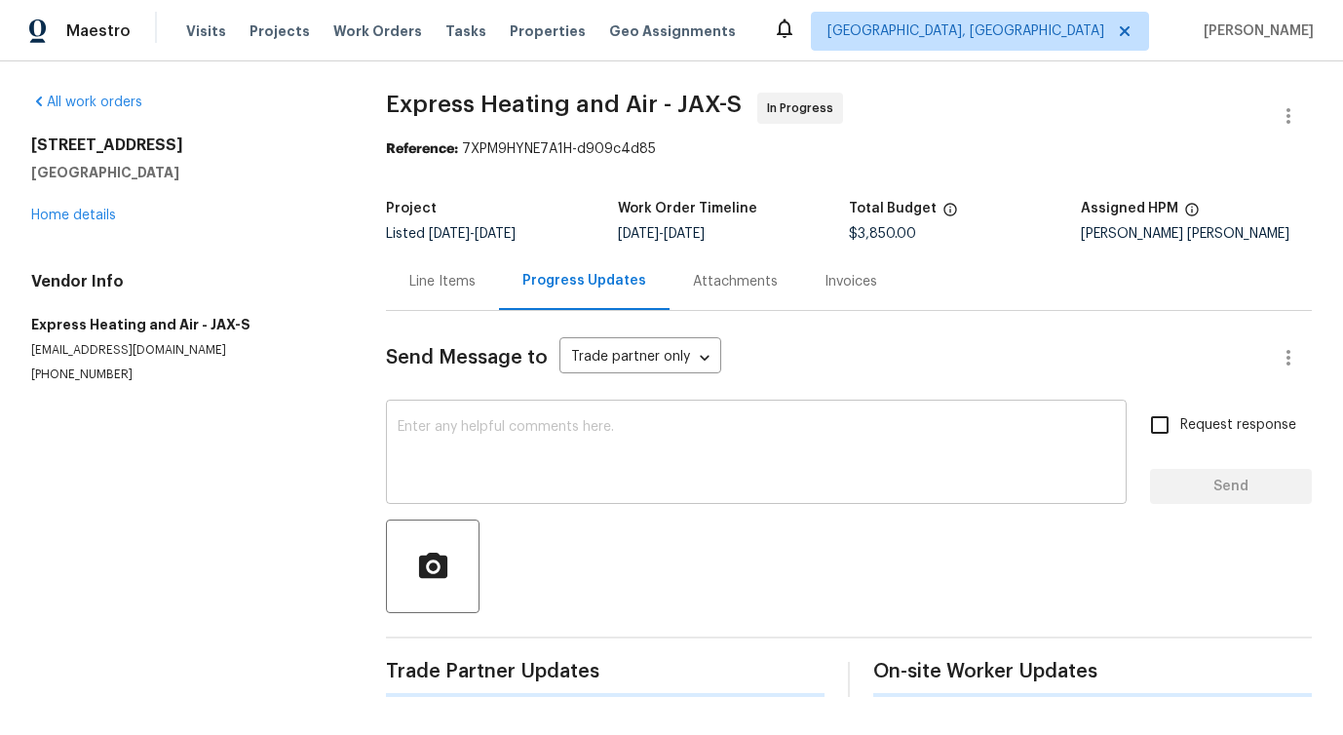
click at [573, 441] on textarea at bounding box center [756, 454] width 717 height 68
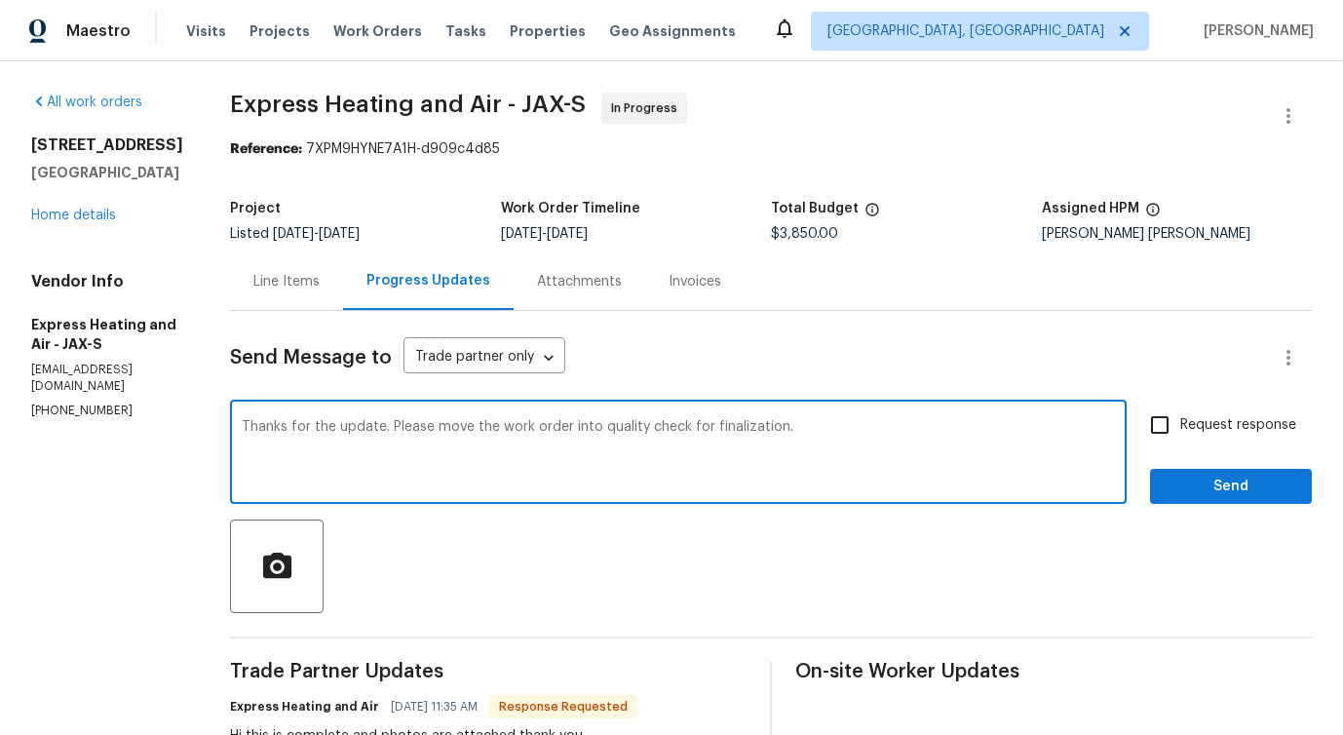
type textarea "Thanks for the update. Please move the work order into quality check for finali…"
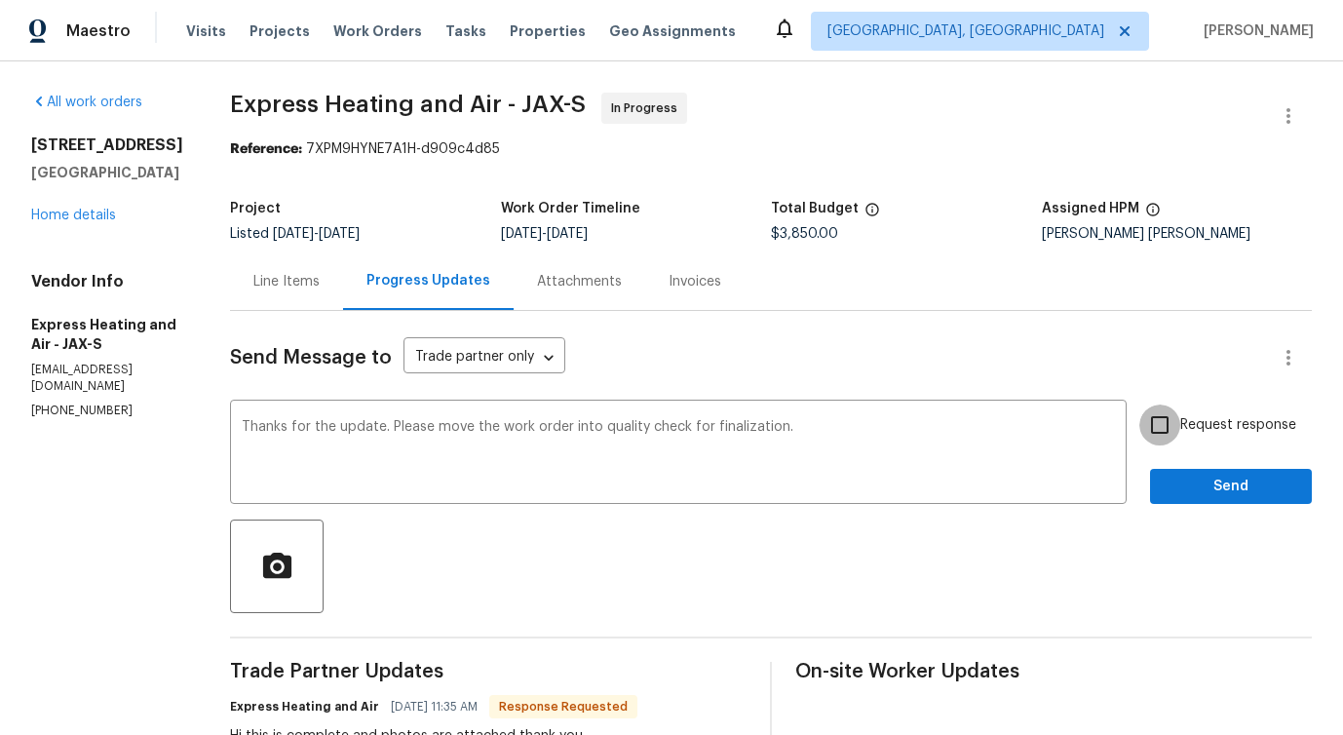
click at [1149, 436] on input "Request response" at bounding box center [1159, 424] width 41 height 41
checkbox input "true"
click at [1178, 483] on span "Send" at bounding box center [1230, 487] width 131 height 24
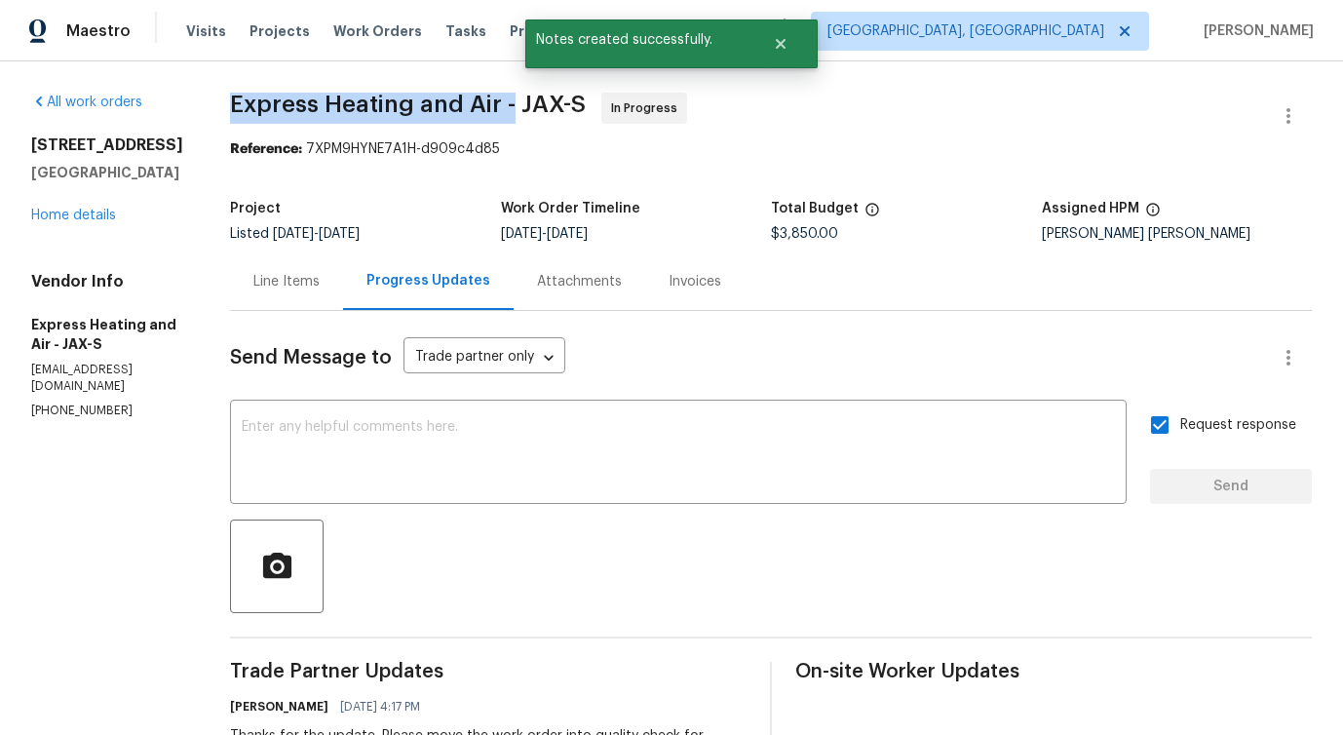
drag, startPoint x: 245, startPoint y: 106, endPoint x: 521, endPoint y: 110, distance: 276.8
click at [521, 110] on span "Express Heating and Air - JAX-S" at bounding box center [408, 104] width 356 height 23
copy span "Express Heating and Air -"
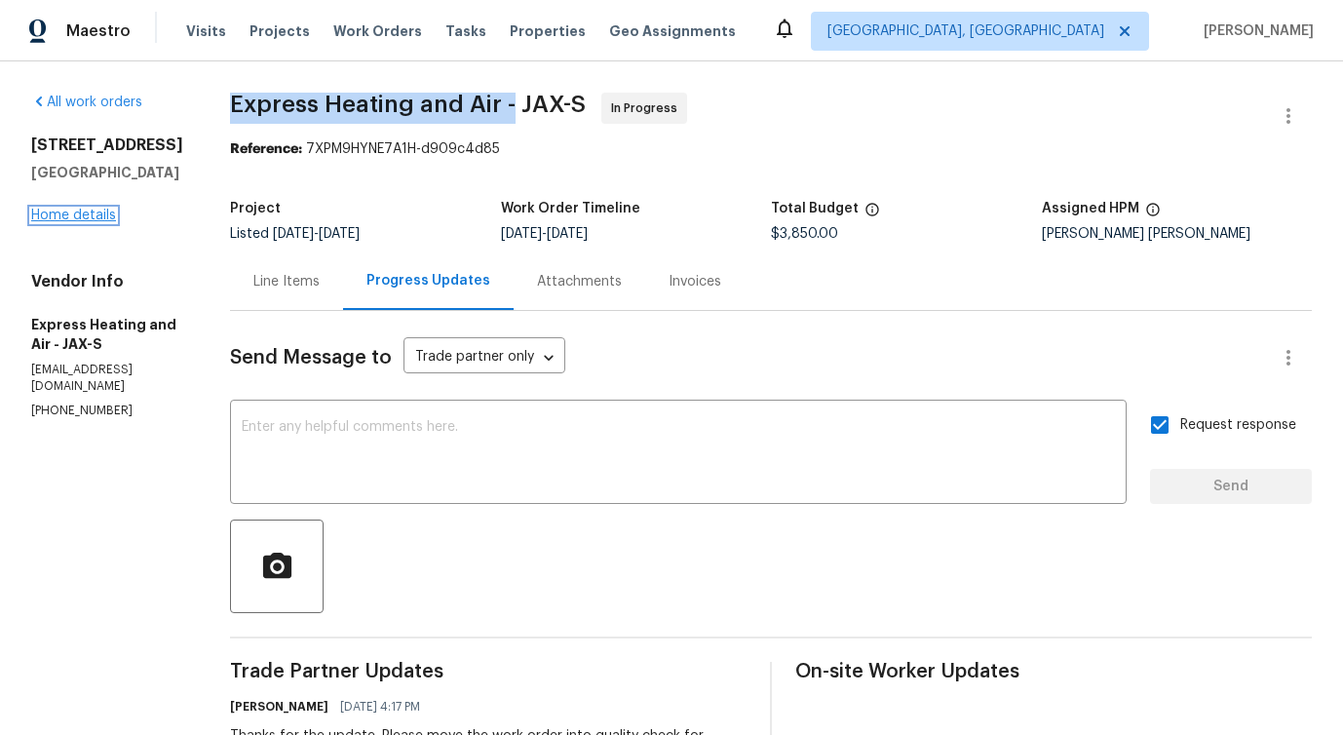
click at [81, 222] on link "Home details" at bounding box center [73, 216] width 85 height 14
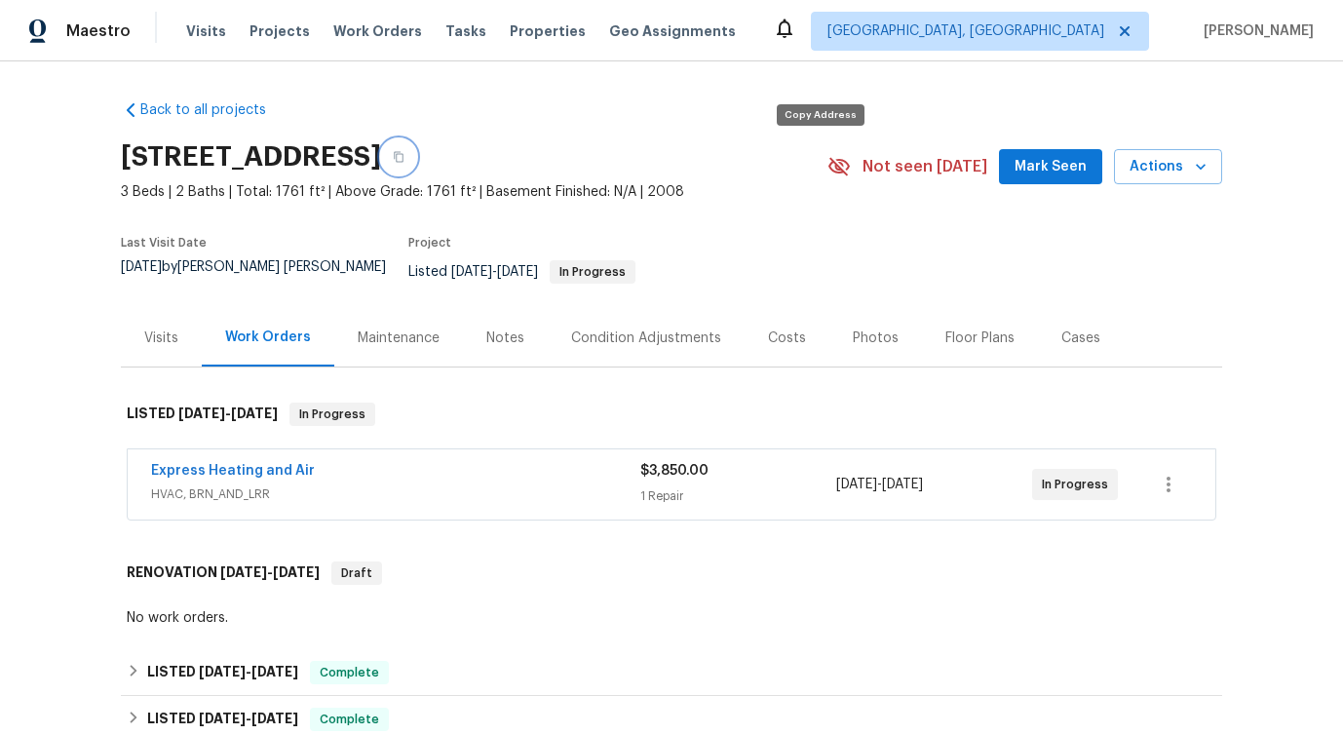
click at [404, 160] on icon "button" at bounding box center [399, 157] width 12 height 12
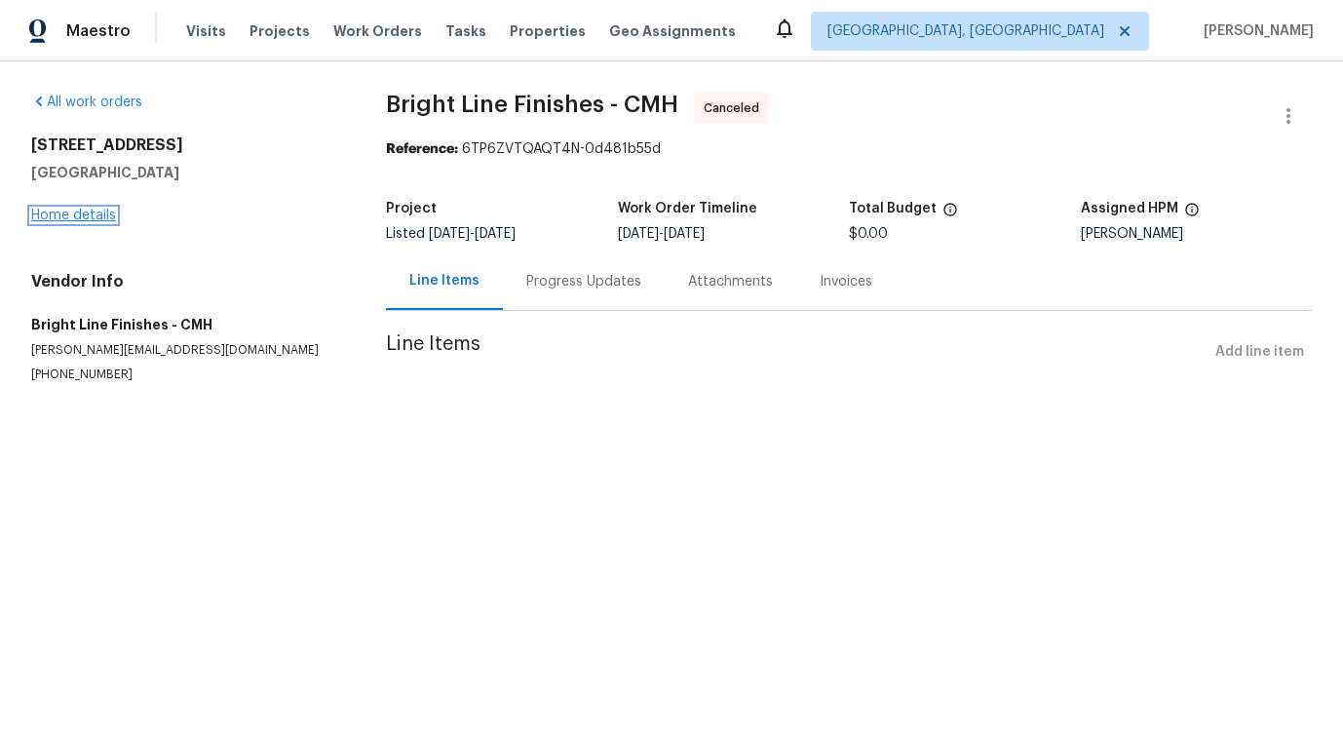
click at [110, 213] on link "Home details" at bounding box center [73, 216] width 85 height 14
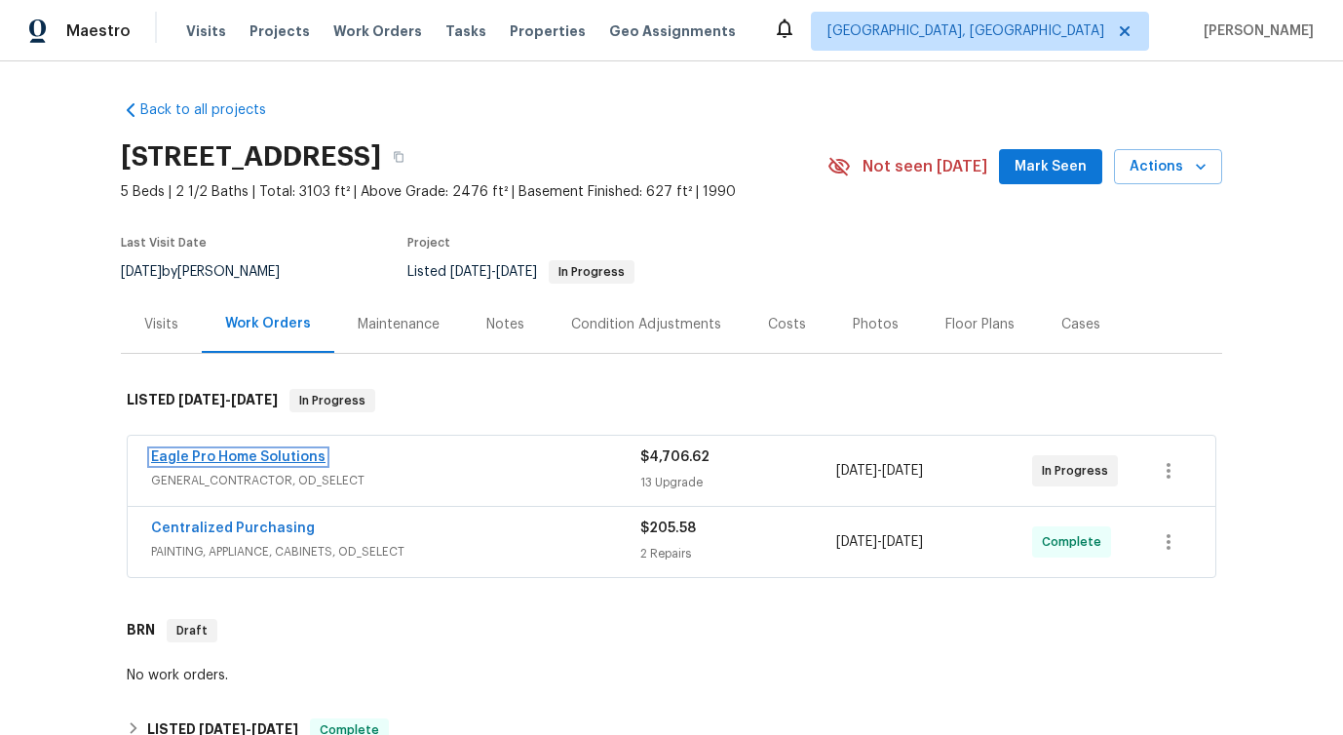
click at [231, 454] on link "Eagle Pro Home Solutions" at bounding box center [238, 457] width 174 height 14
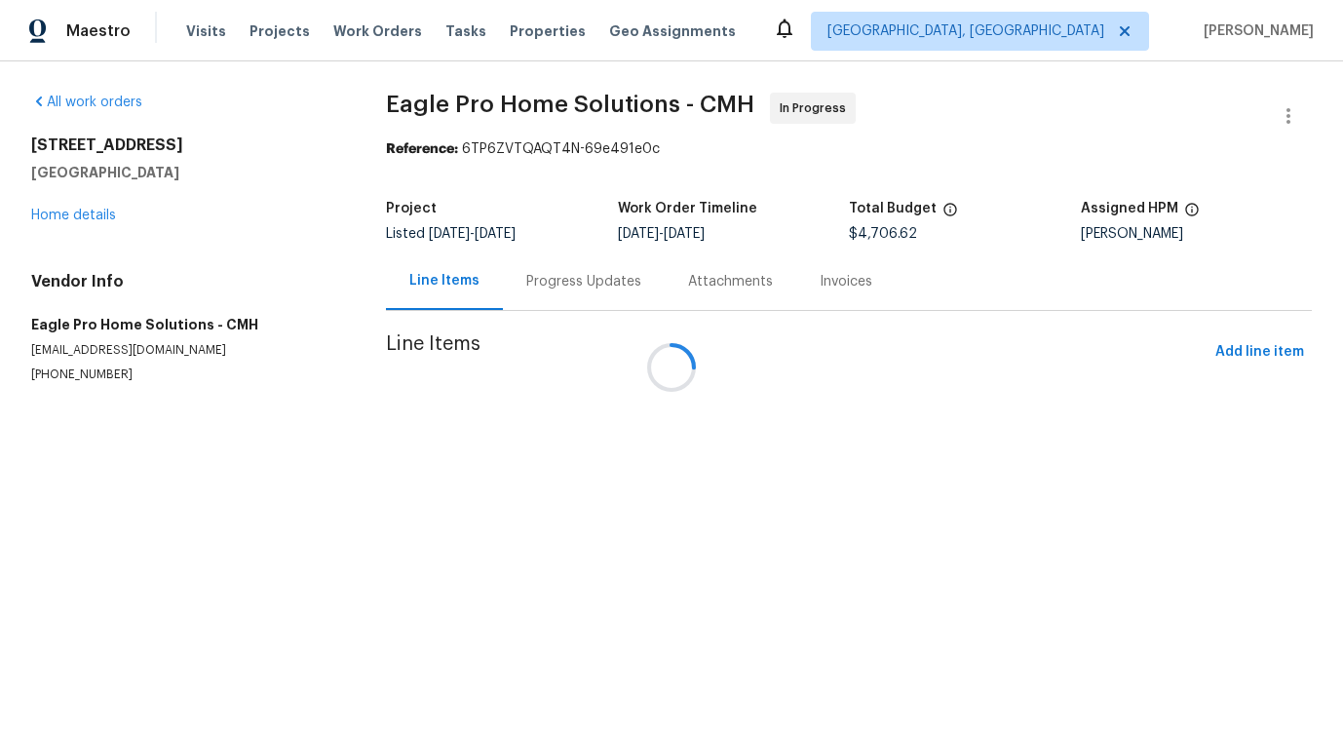
click at [515, 301] on div at bounding box center [671, 367] width 1343 height 735
click at [526, 284] on div "Progress Updates" at bounding box center [583, 281] width 115 height 19
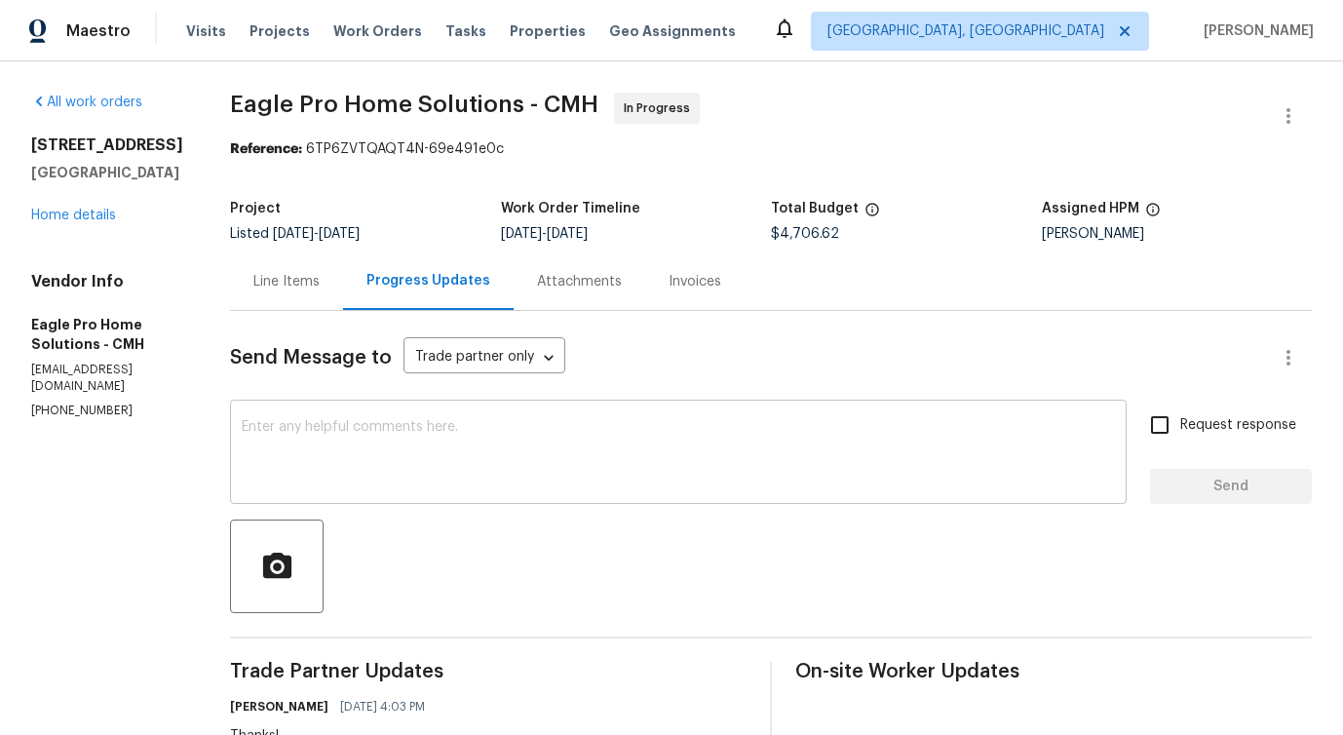
click at [505, 458] on textarea at bounding box center [678, 454] width 873 height 68
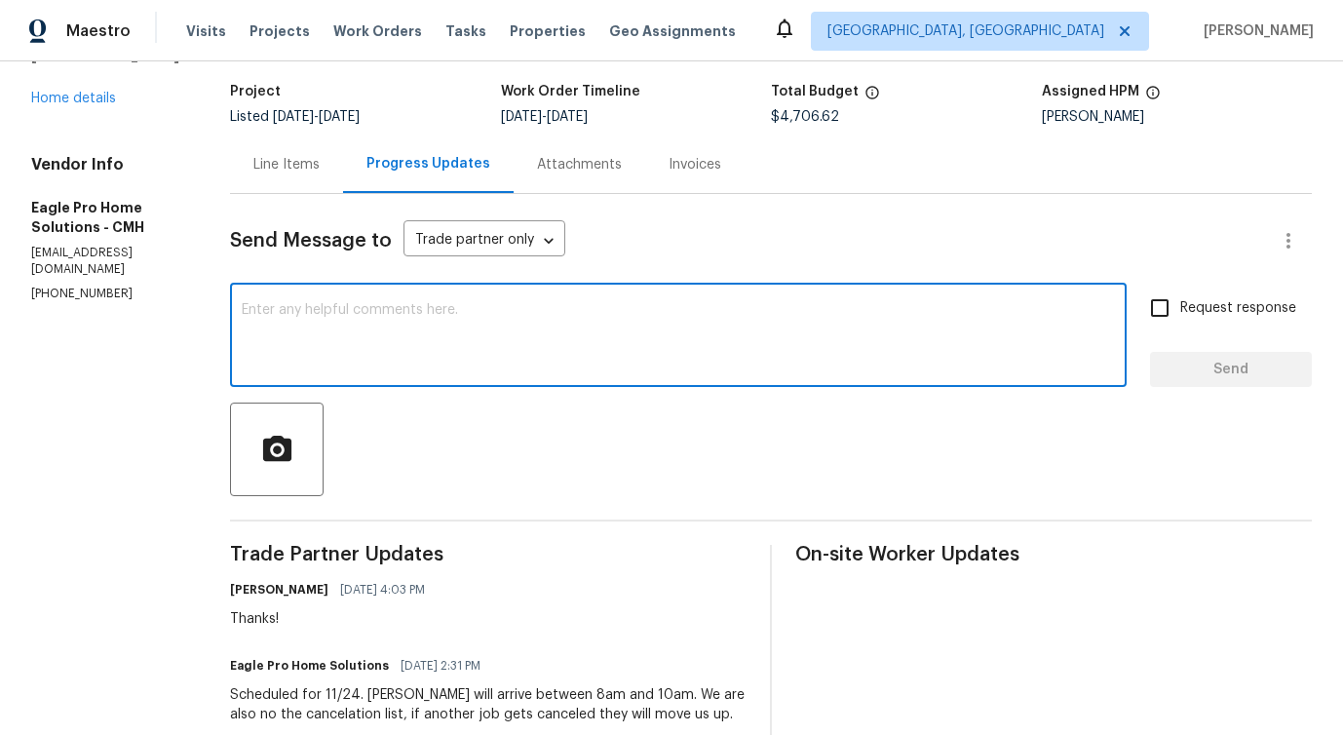
scroll to position [194, 0]
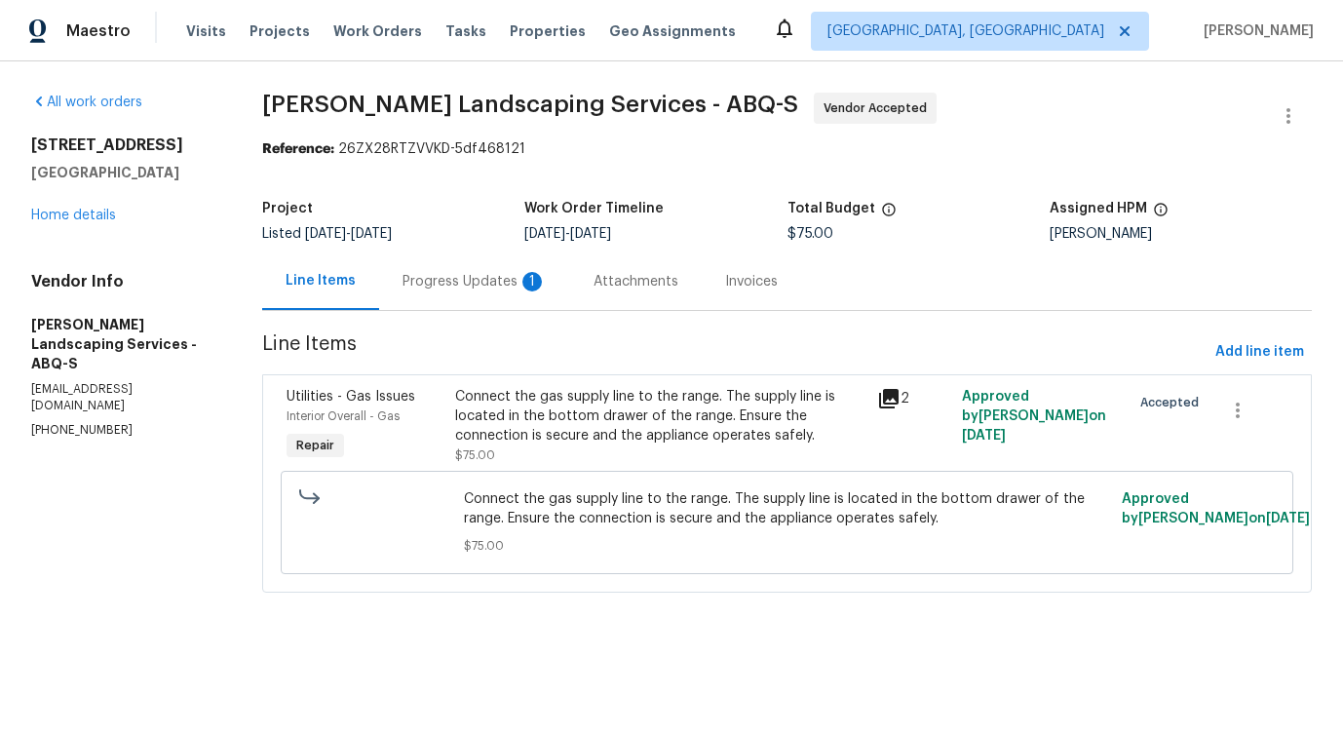
click at [532, 283] on div "1" at bounding box center [531, 281] width 19 height 19
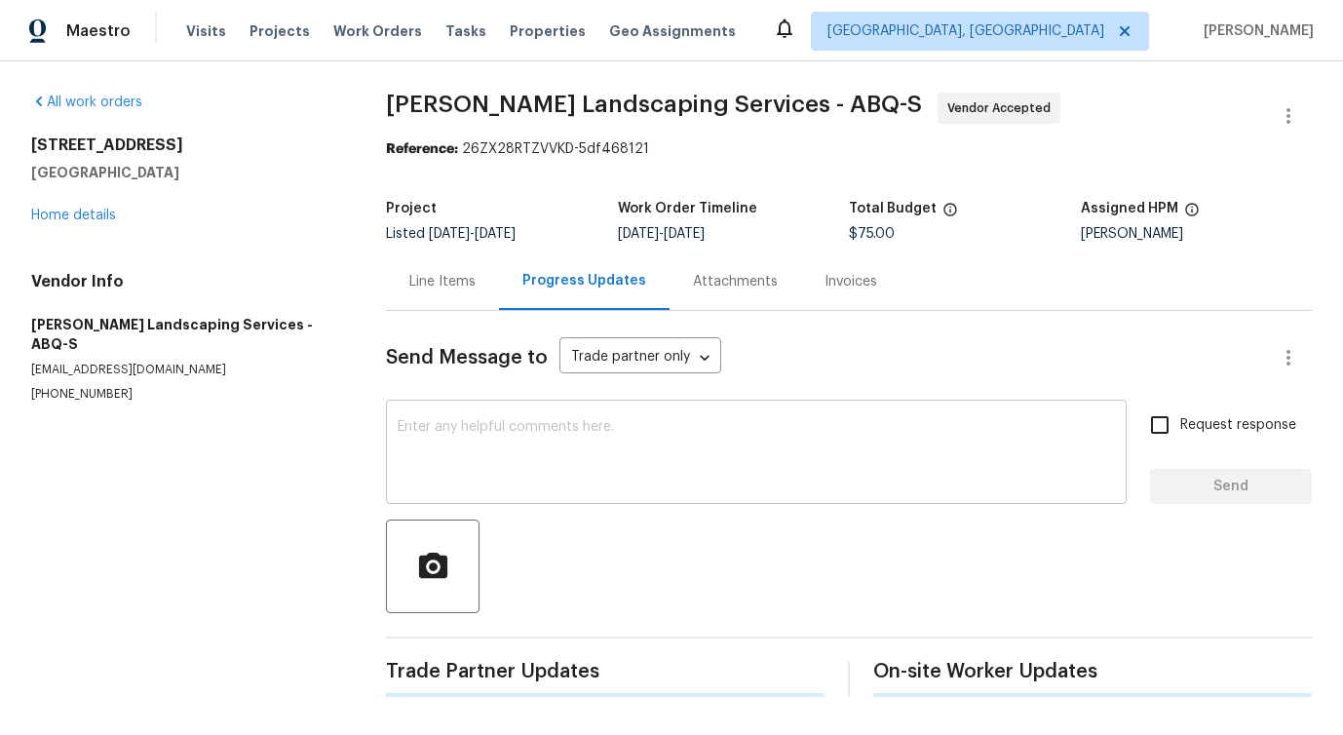
click at [541, 452] on textarea at bounding box center [756, 454] width 717 height 68
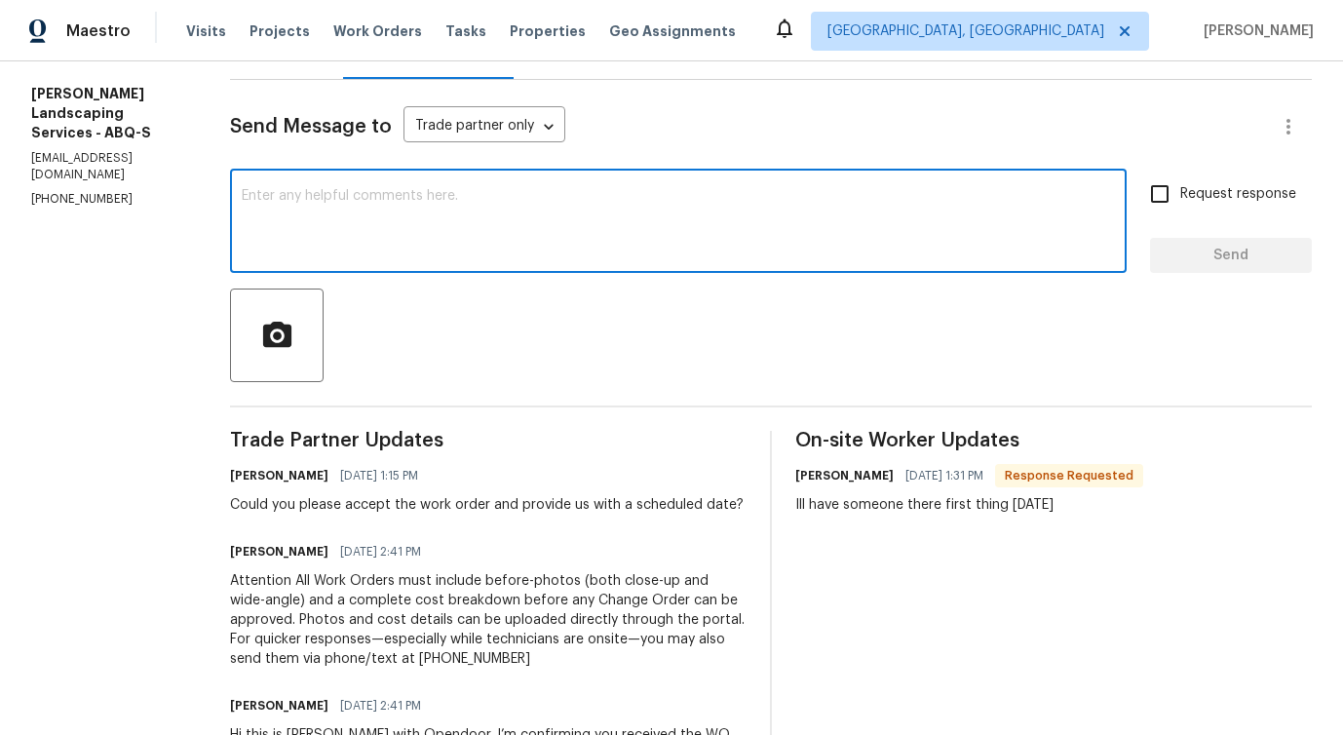
scroll to position [220, 0]
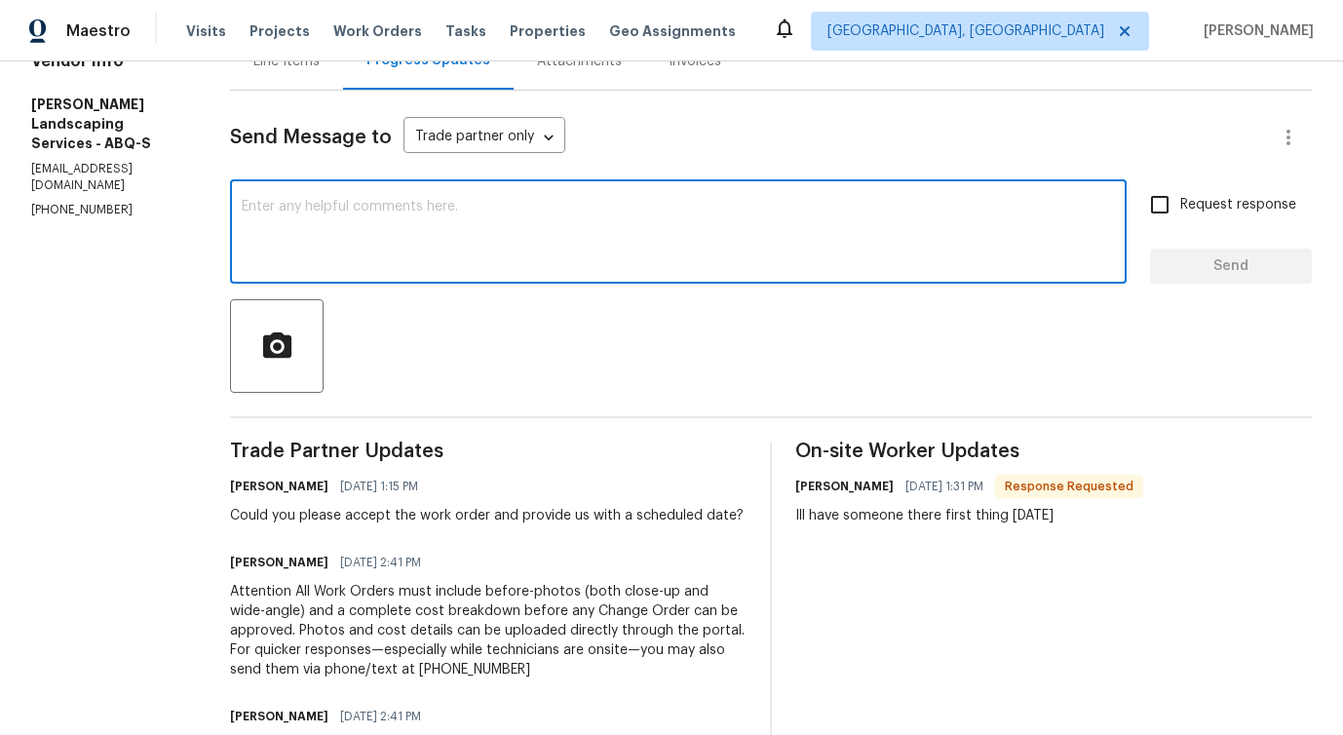
click at [448, 271] on div "x ​" at bounding box center [678, 233] width 897 height 99
click at [363, 200] on textarea "Thanks for the update!" at bounding box center [678, 234] width 873 height 68
type textarea "Thanks for the update!"
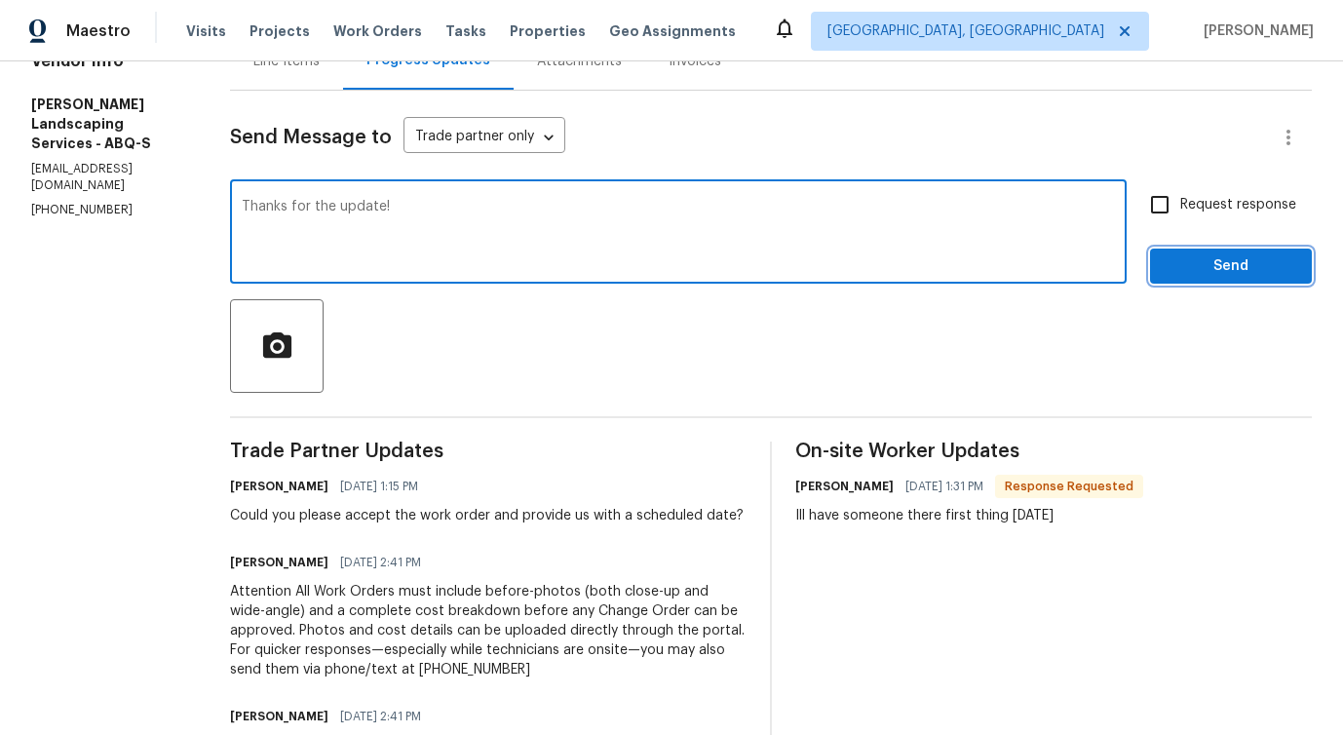
click at [1193, 282] on button "Send" at bounding box center [1231, 266] width 162 height 36
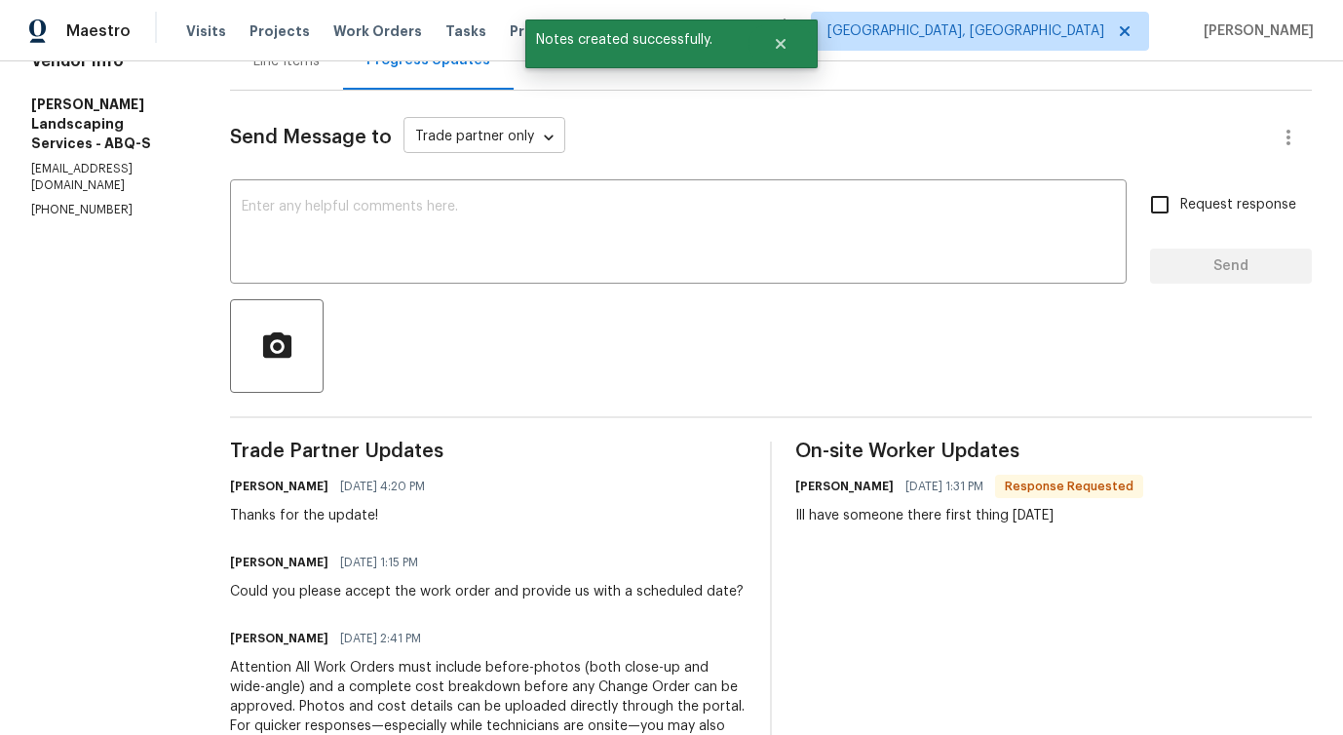
click at [516, 131] on body "Maestro Visits Projects Work Orders Tasks Properties Geo Assignments [GEOGRAPHI…" at bounding box center [671, 367] width 1343 height 735
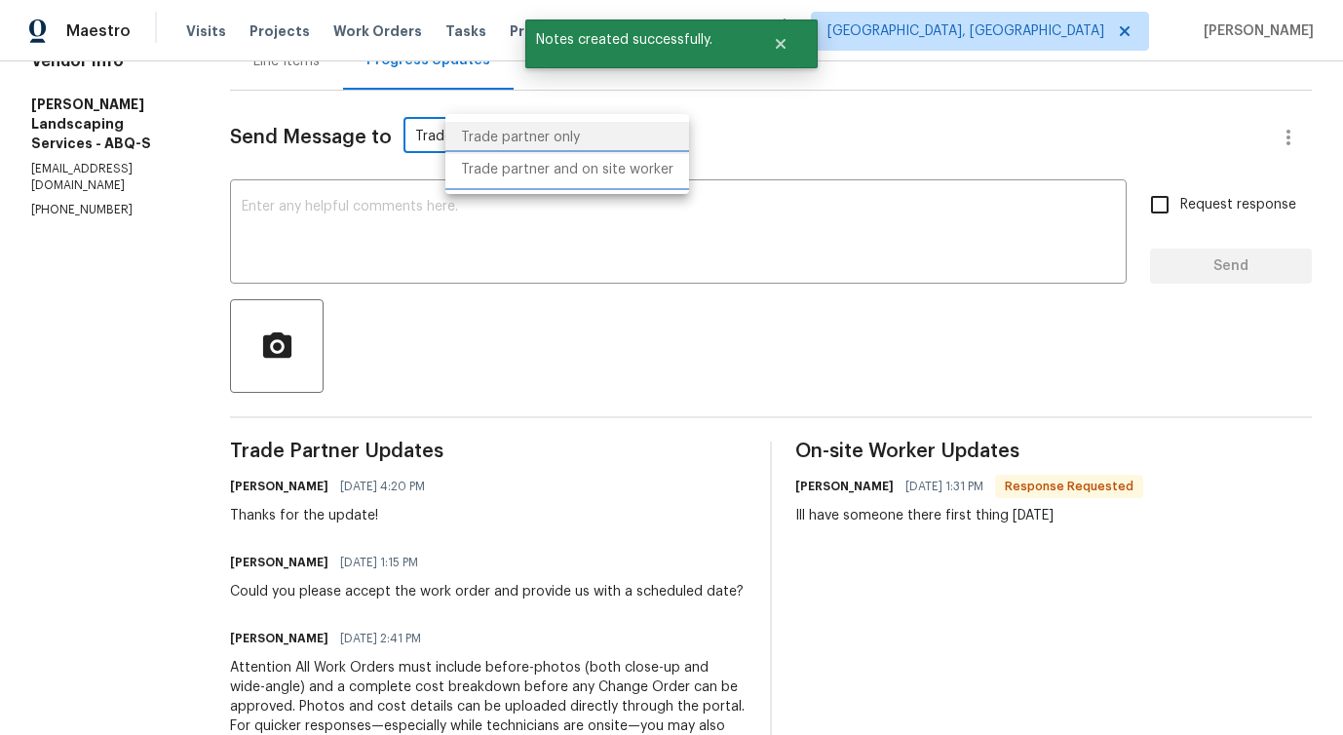
click at [512, 166] on li "Trade partner and on site worker" at bounding box center [567, 170] width 244 height 32
type input "Trade Partner and On-Site Worker"
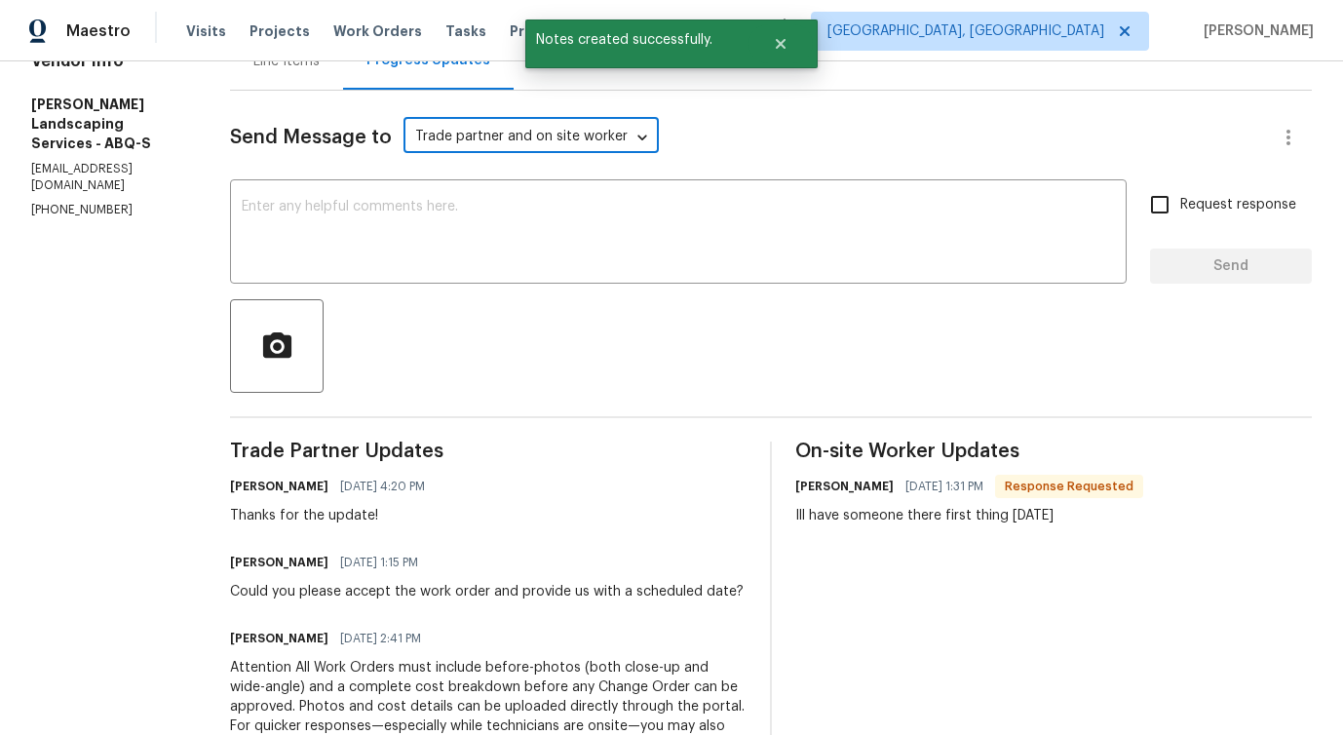
click at [499, 230] on textarea at bounding box center [678, 234] width 873 height 68
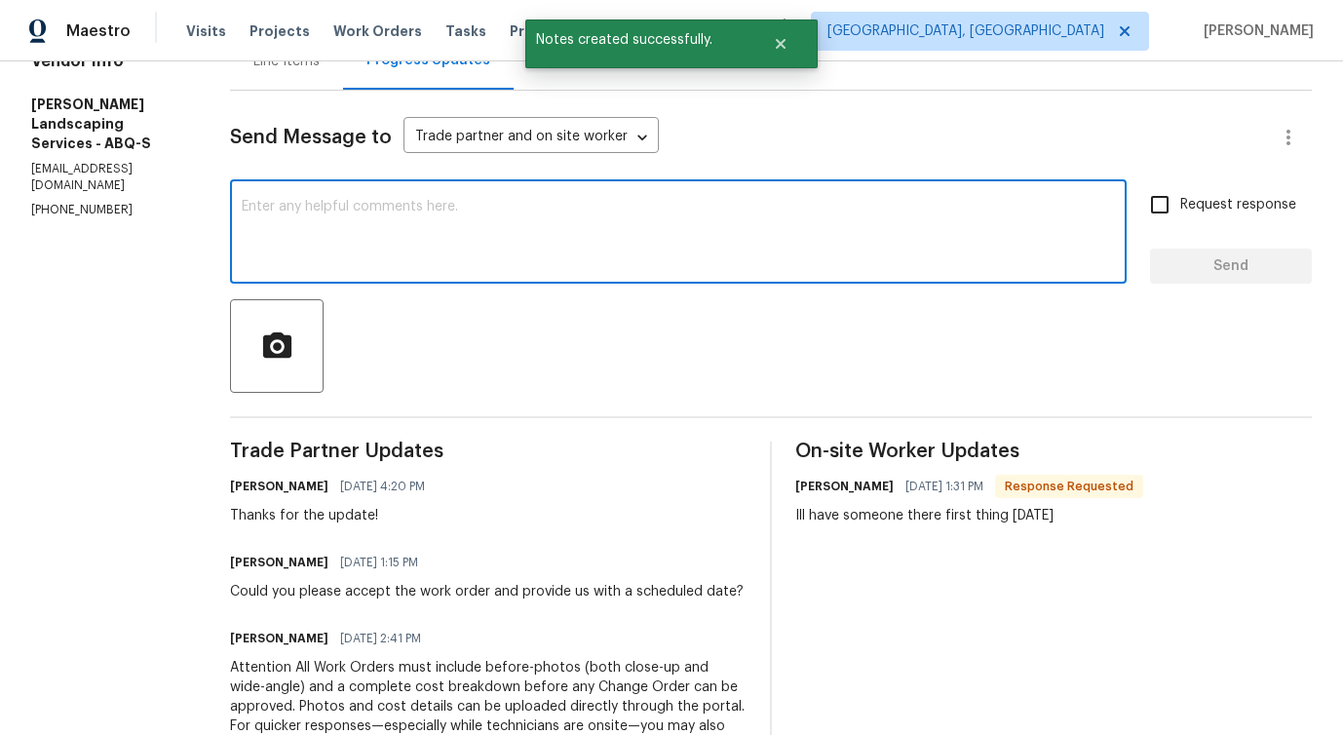
paste textarea "Thanks for the update!"
type textarea "Thanks for the update!"
click at [1262, 268] on span "Send" at bounding box center [1230, 266] width 131 height 24
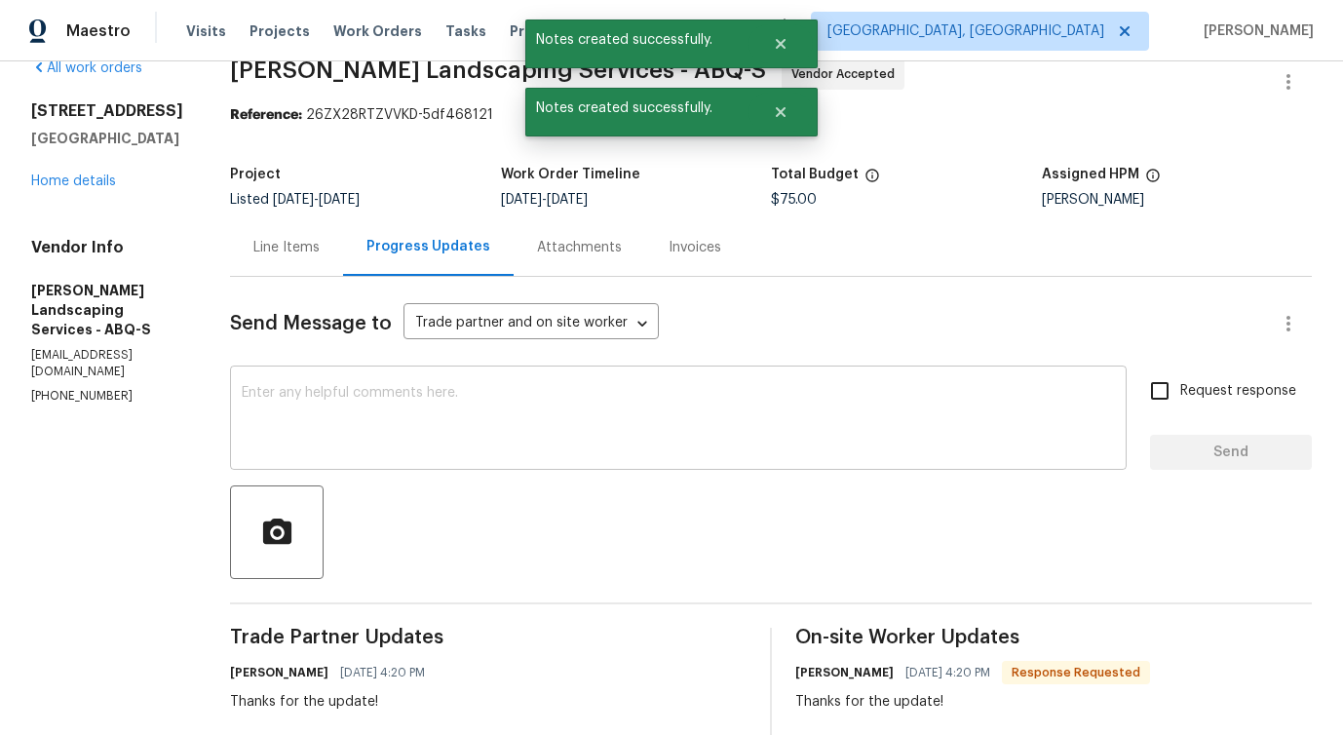
scroll to position [0, 0]
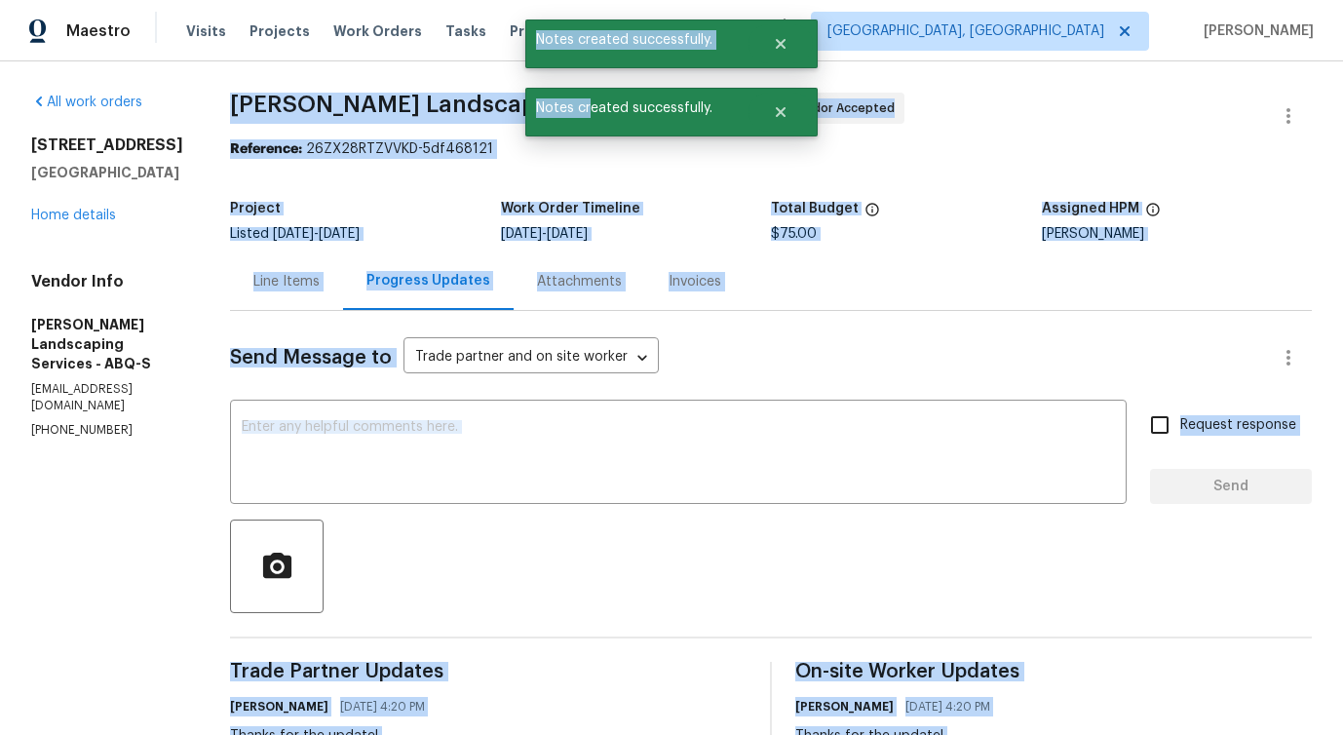
drag, startPoint x: 271, startPoint y: 99, endPoint x: 590, endPoint y: 103, distance: 318.7
click at [590, 103] on body "Maestro Visits Projects Work Orders Tasks Properties Geo Assignments [GEOGRAPHI…" at bounding box center [671, 367] width 1343 height 735
click at [640, 207] on h5 "Work Order Timeline" at bounding box center [570, 209] width 139 height 14
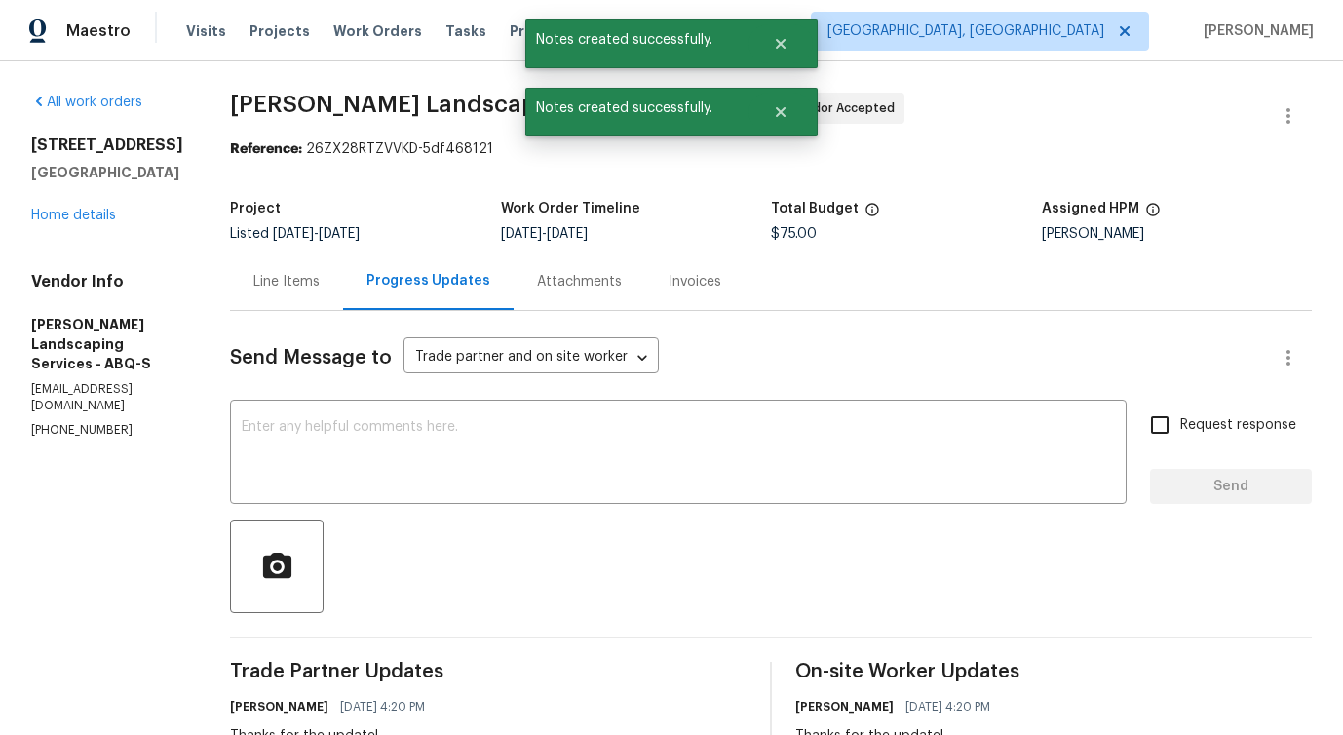
click at [640, 207] on h5 "Work Order Timeline" at bounding box center [570, 209] width 139 height 14
click at [791, 109] on button "Close" at bounding box center [780, 112] width 64 height 39
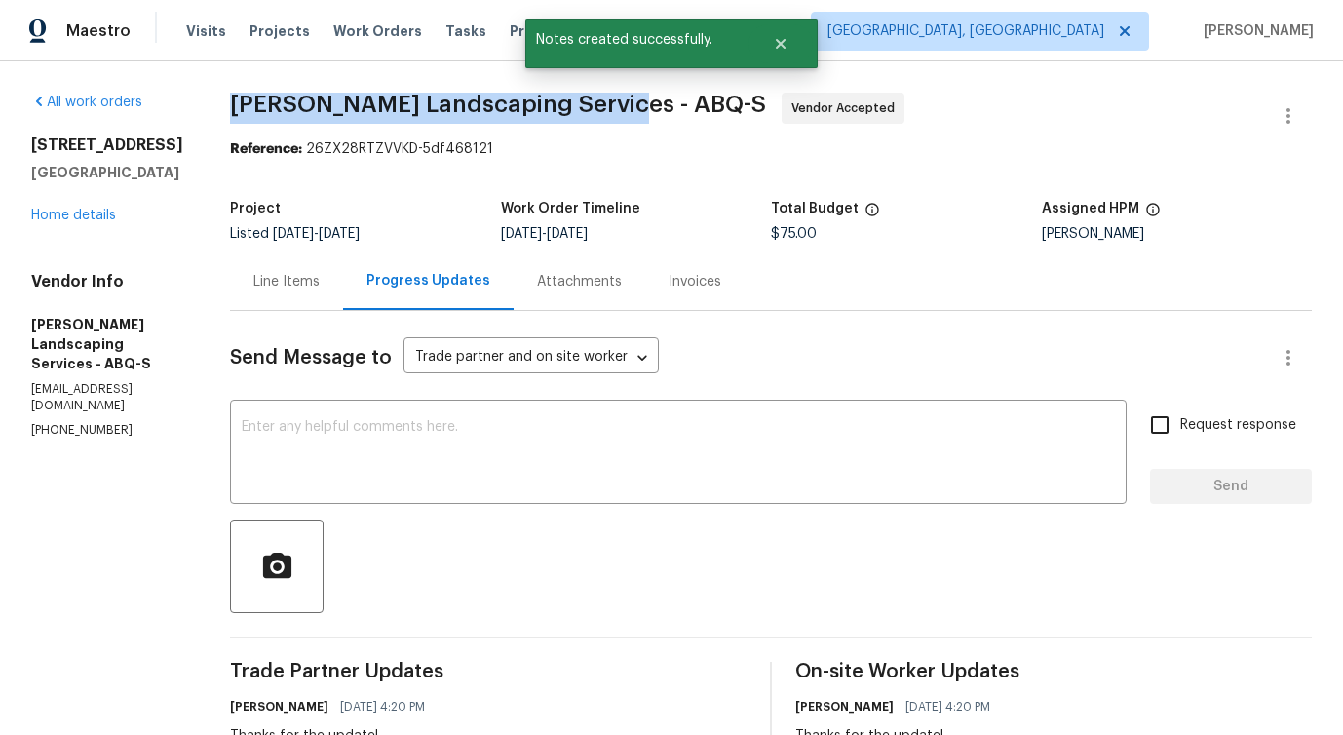
drag, startPoint x: 266, startPoint y: 104, endPoint x: 654, endPoint y: 106, distance: 387.9
click at [654, 106] on div "All work orders [STREET_ADDRESS] Home details Vendor Info [PERSON_NAME] Landsca…" at bounding box center [671, 622] width 1343 height 1123
copy span "[PERSON_NAME] Landscaping Services -"
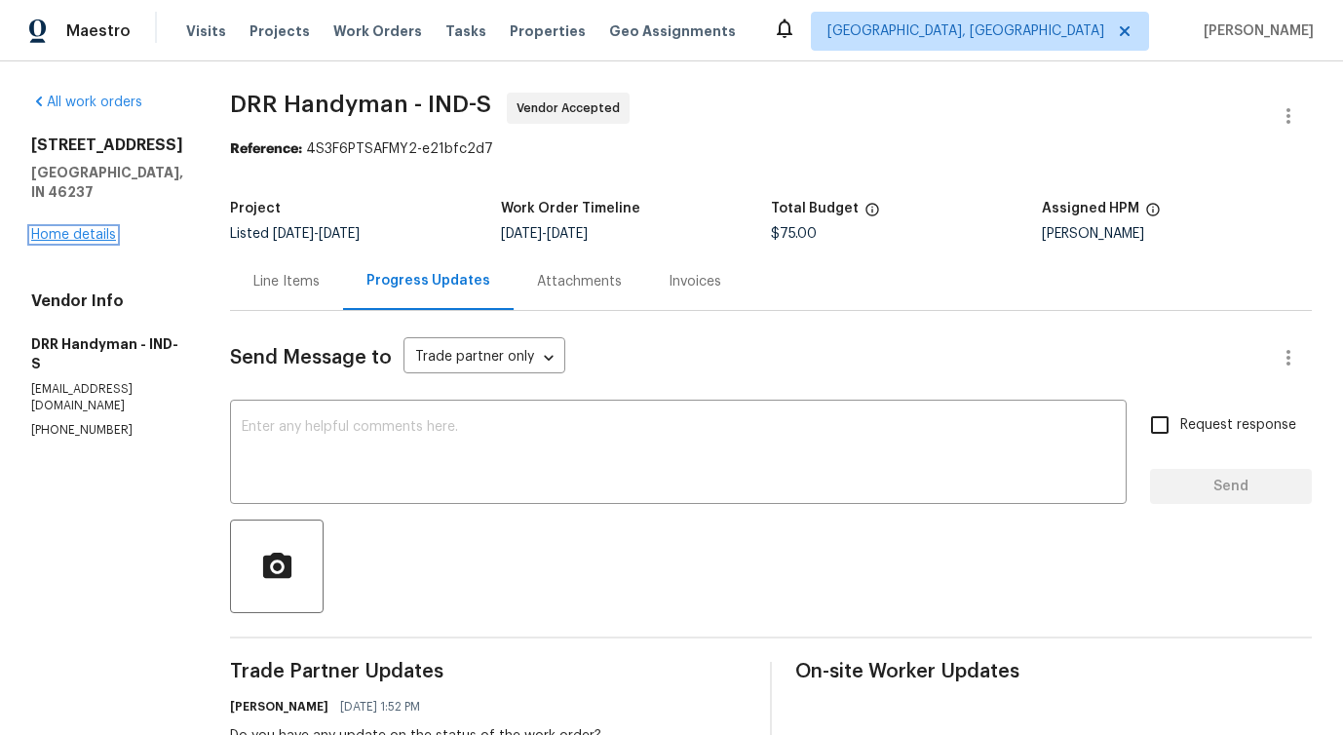
click at [79, 242] on link "Home details" at bounding box center [73, 235] width 85 height 14
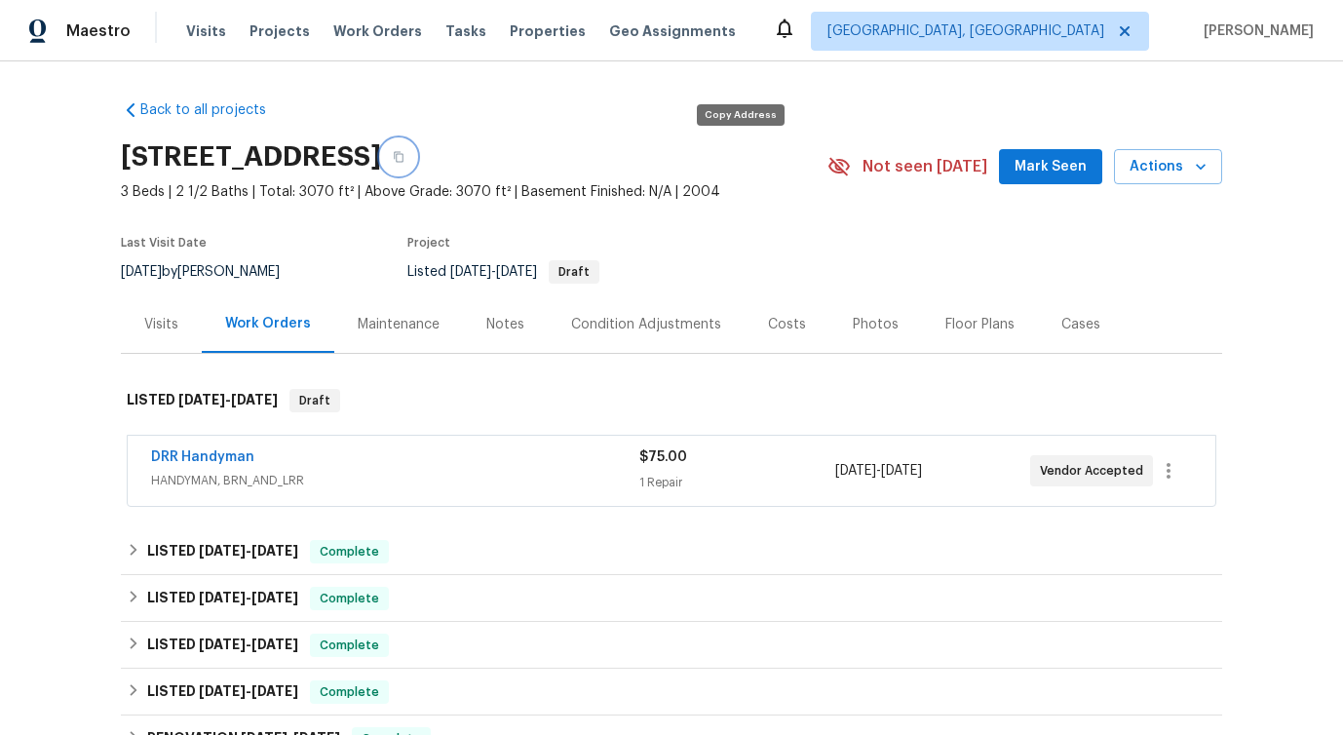
click at [404, 154] on icon "button" at bounding box center [399, 157] width 12 height 12
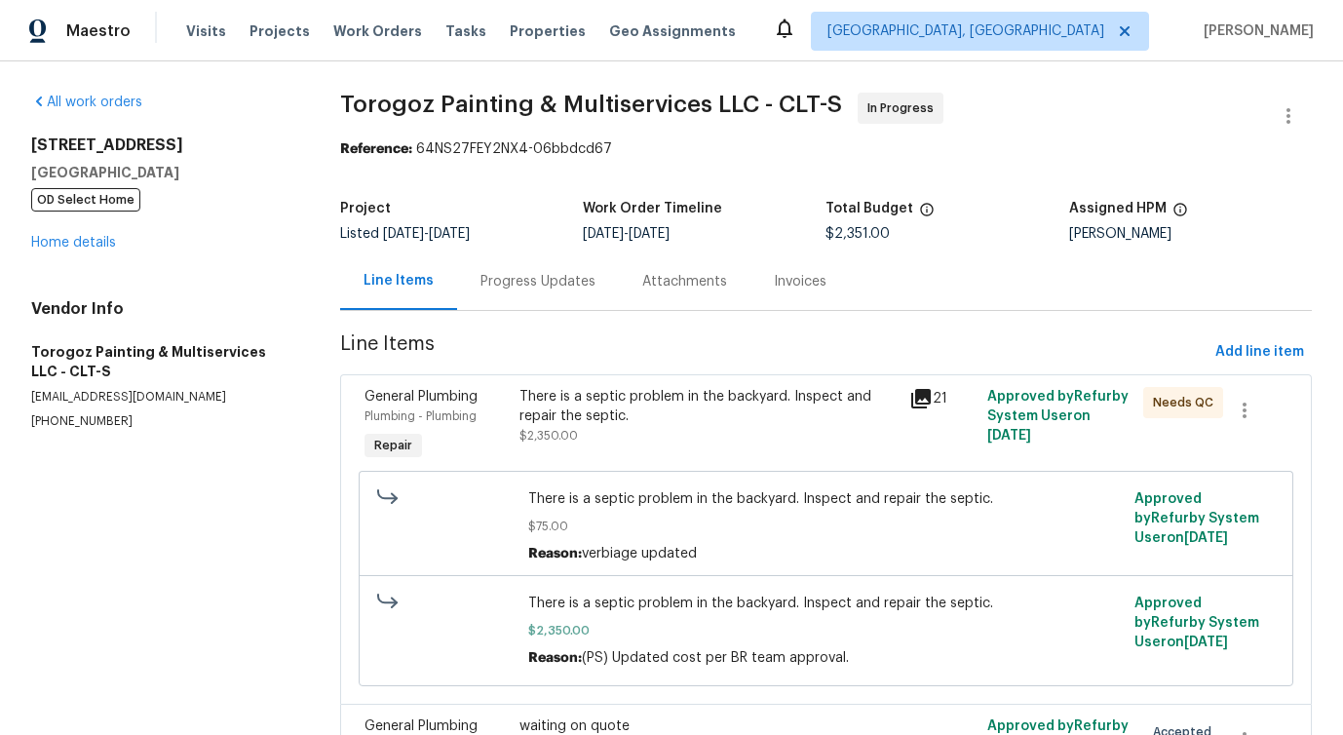
click at [519, 277] on div "Progress Updates" at bounding box center [537, 281] width 115 height 19
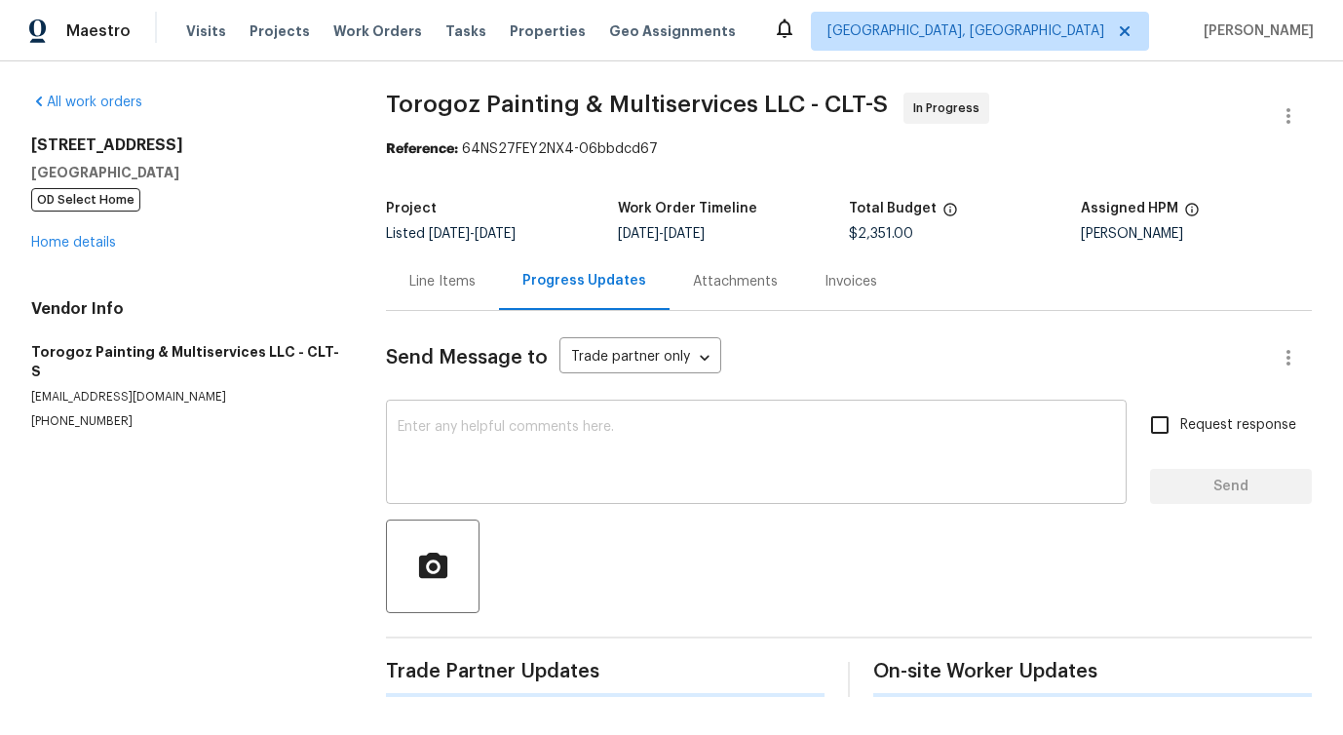
click at [557, 421] on textarea at bounding box center [756, 454] width 717 height 68
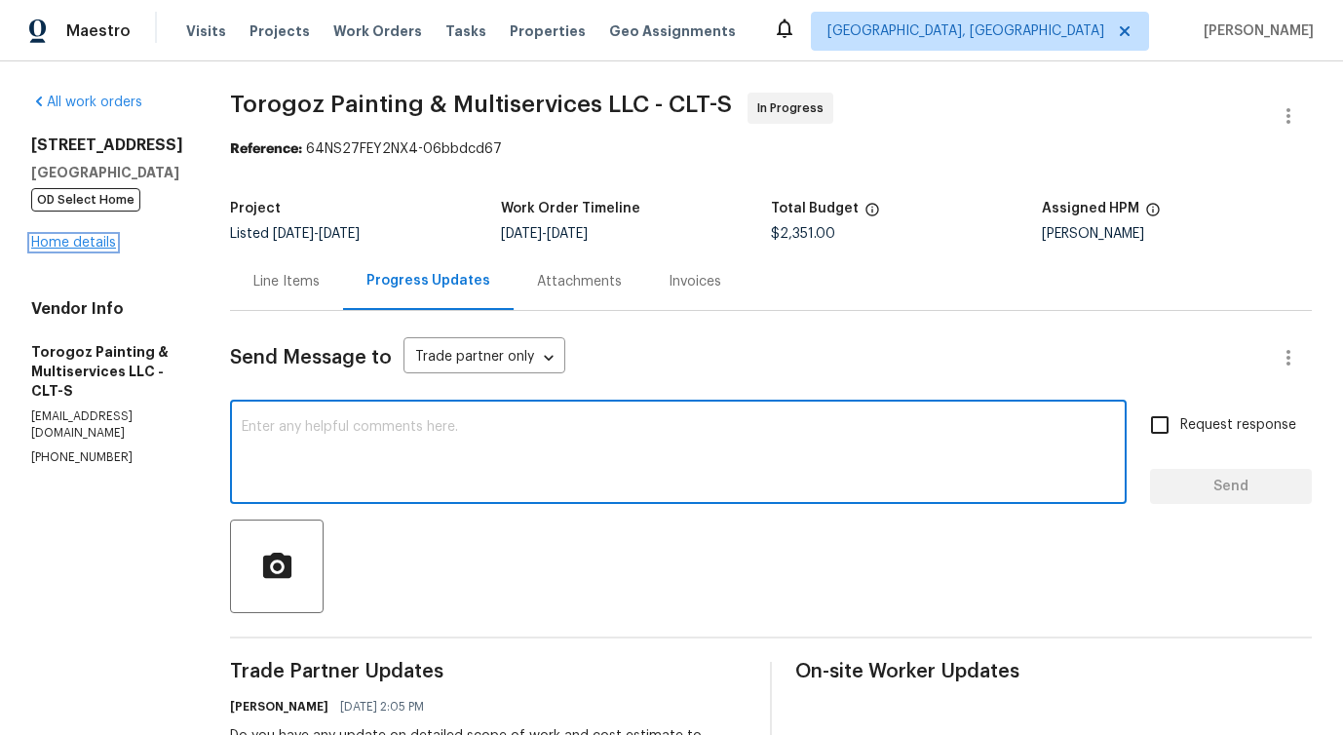
click at [69, 241] on link "Home details" at bounding box center [73, 243] width 85 height 14
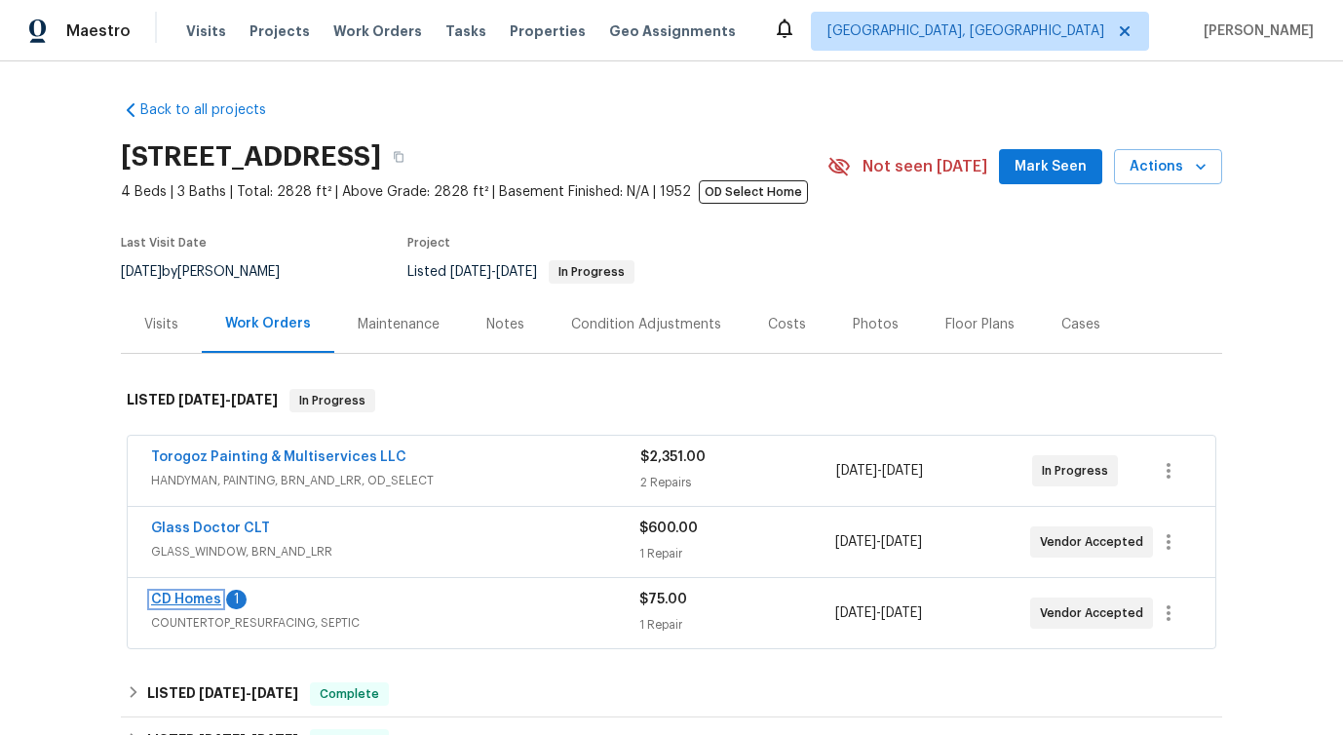
click at [200, 599] on link "CD Homes" at bounding box center [186, 599] width 70 height 14
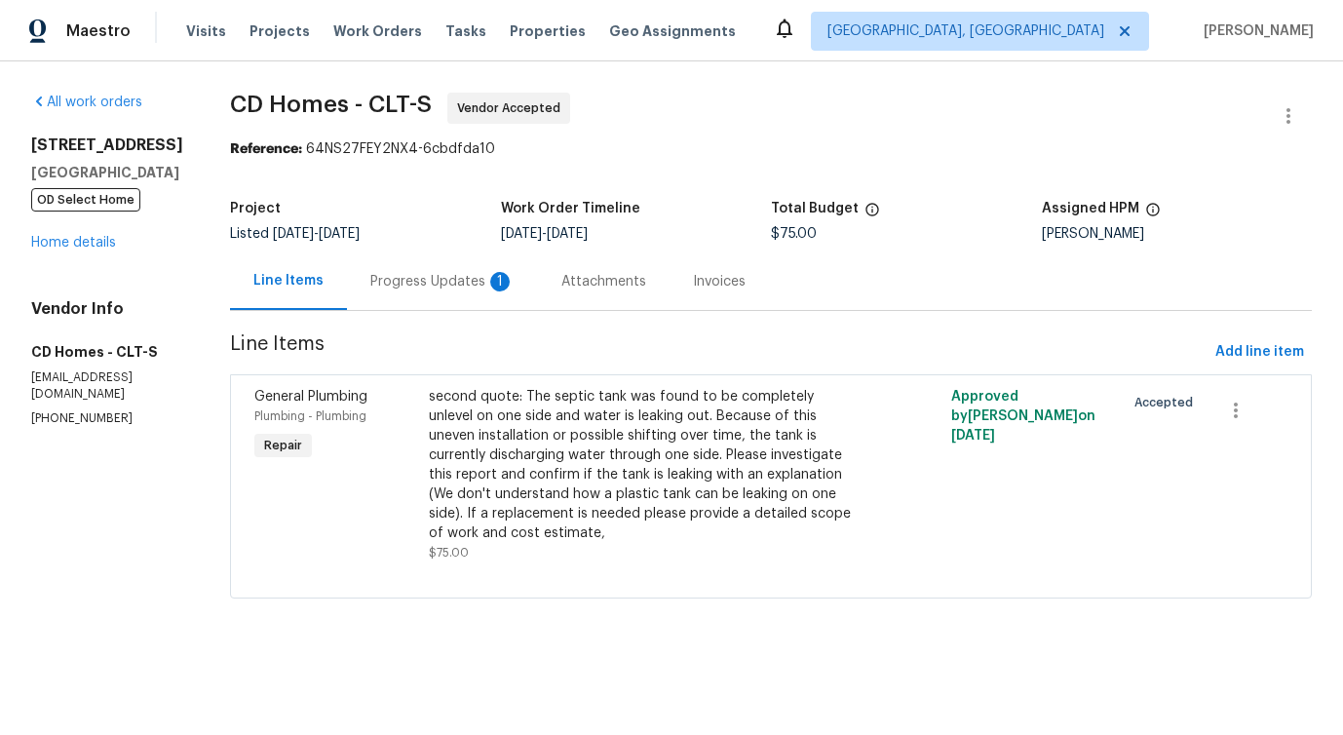
click at [479, 285] on div "Progress Updates 1" at bounding box center [442, 281] width 144 height 19
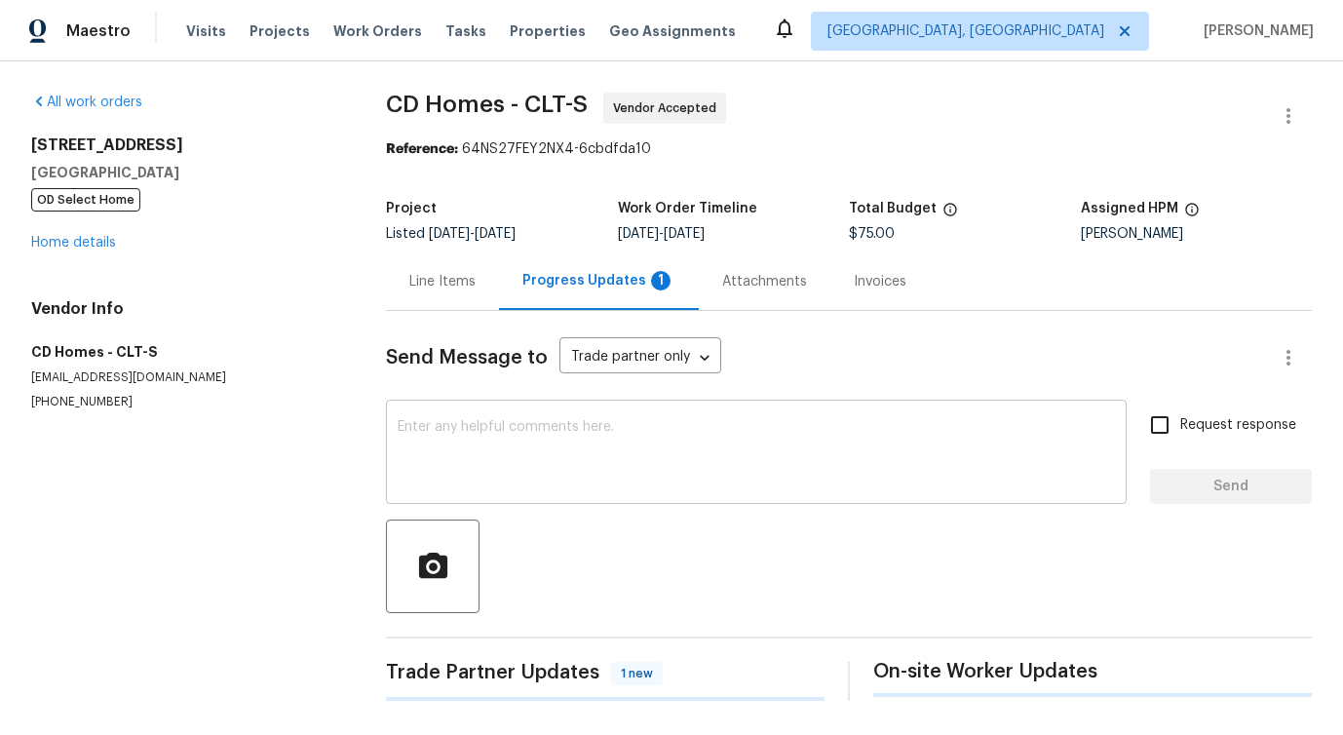
click at [508, 424] on textarea at bounding box center [756, 454] width 717 height 68
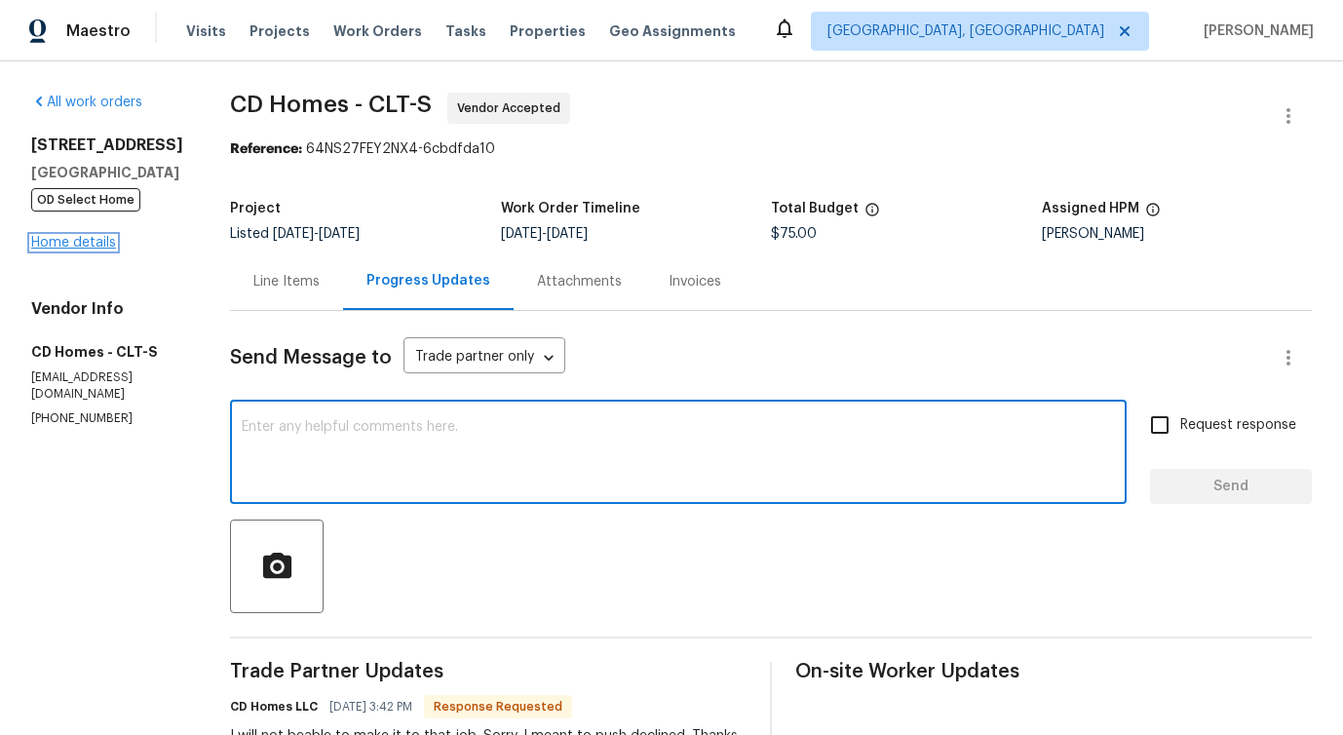
click at [64, 245] on link "Home details" at bounding box center [73, 243] width 85 height 14
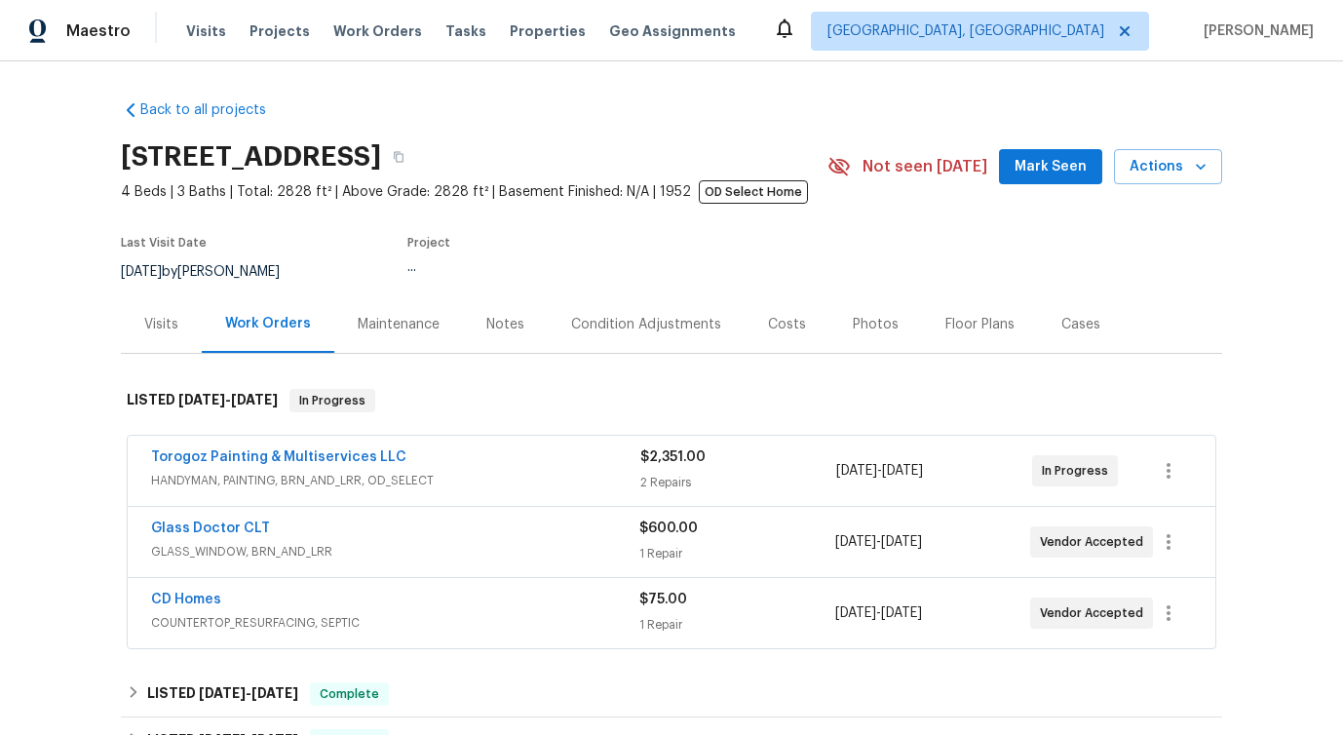
click at [65, 618] on div "Back to all projects [STREET_ADDRESS] 4 Beds | 3 Baths | Total: 2828 ft² | Abov…" at bounding box center [671, 397] width 1343 height 673
drag, startPoint x: 139, startPoint y: 597, endPoint x: 368, endPoint y: 597, distance: 229.0
click at [369, 597] on div "CD Homes COUNTERTOP_RESURFACING, SEPTIC $75.00 1 Repair [DATE] - [DATE] Vendor …" at bounding box center [672, 613] width 1088 height 70
copy link "CD Homes"
click at [202, 593] on link "CD Homes" at bounding box center [186, 599] width 70 height 14
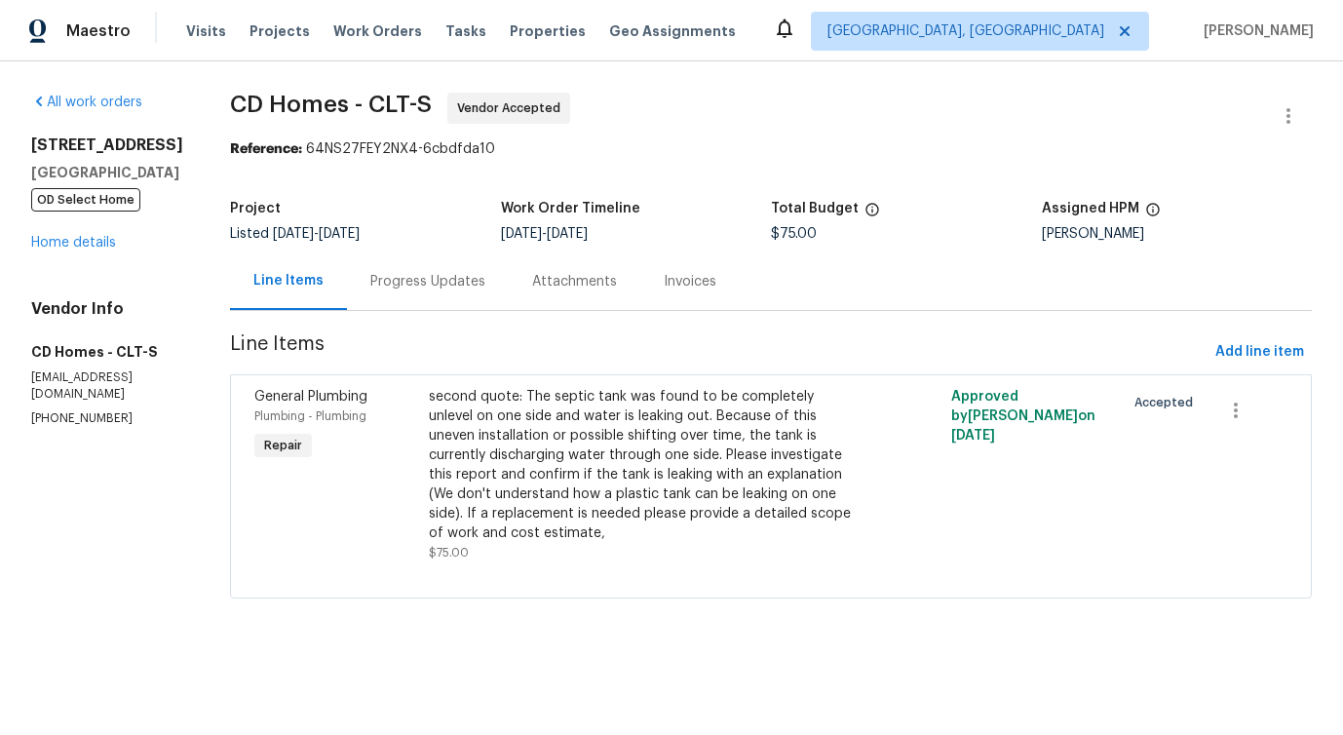
click at [416, 315] on section "CD Homes - CLT-S Vendor Accepted Reference: 64NS27FEY2NX4-6cbdfda10 Project Lis…" at bounding box center [771, 357] width 1082 height 529
click at [403, 309] on div "Progress Updates" at bounding box center [428, 280] width 162 height 57
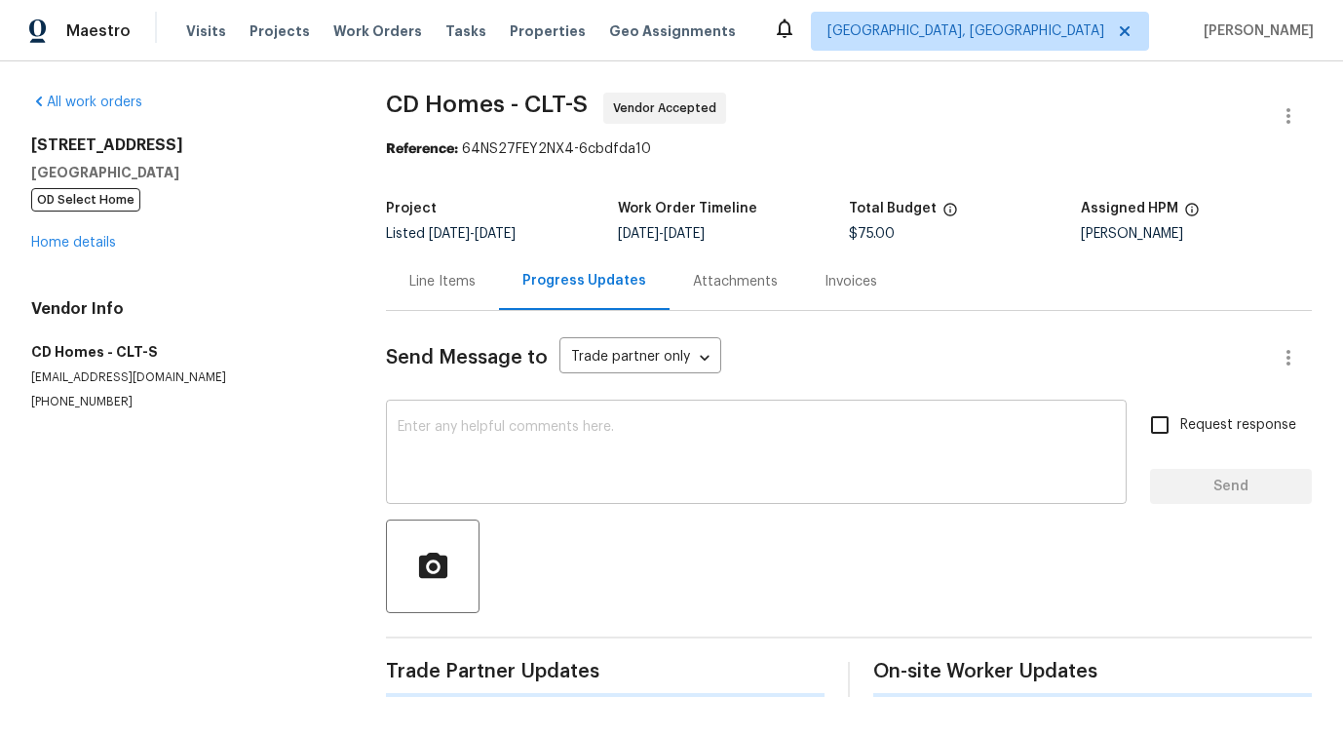
click at [454, 441] on textarea at bounding box center [756, 454] width 717 height 68
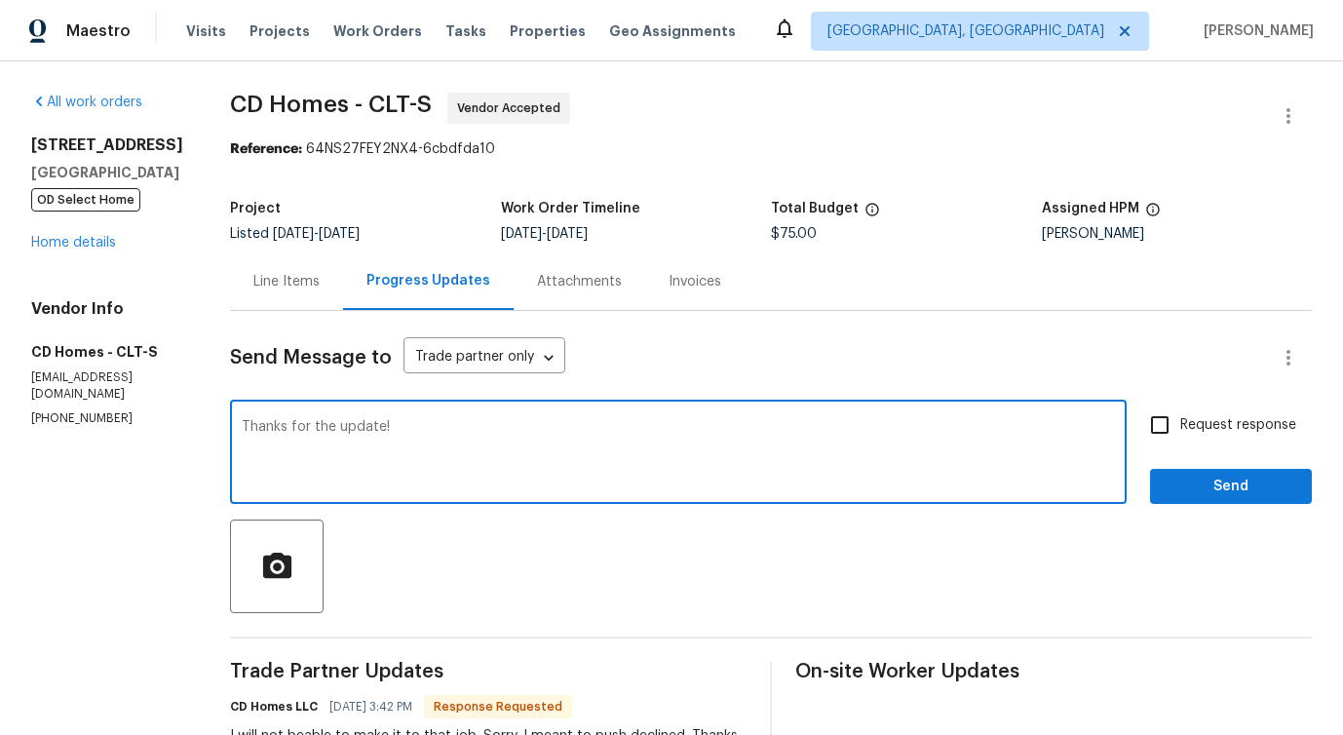
type textarea "Thanks for the update!"
click at [1219, 481] on span "Send" at bounding box center [1230, 487] width 131 height 24
